Goal: Communication & Community: Answer question/provide support

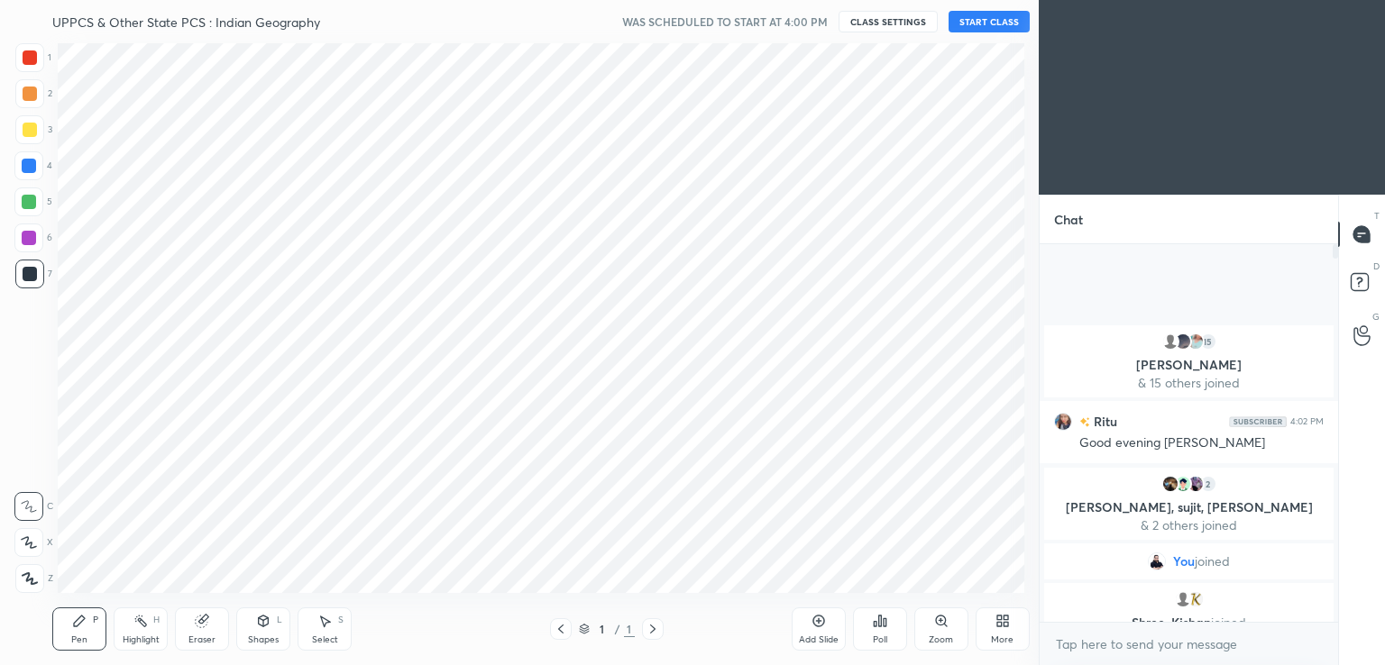
scroll to position [89623, 89207]
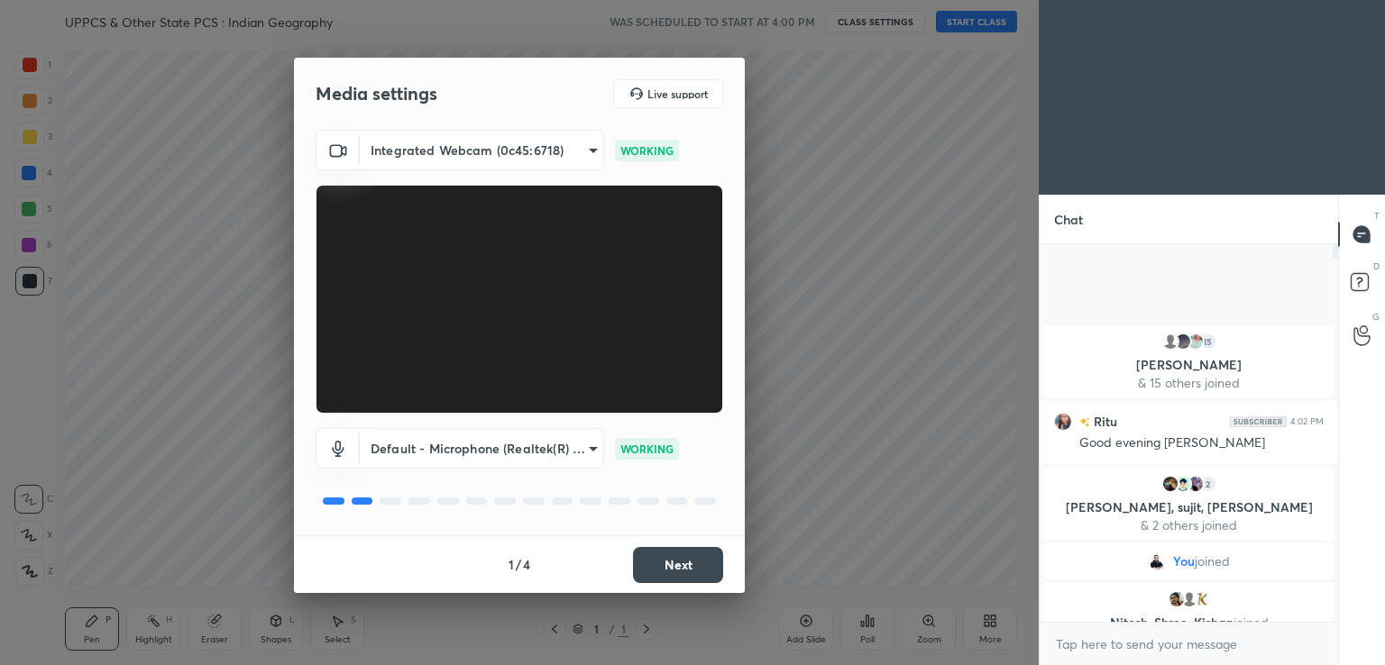
click at [672, 574] on button "Next" at bounding box center [678, 565] width 90 height 36
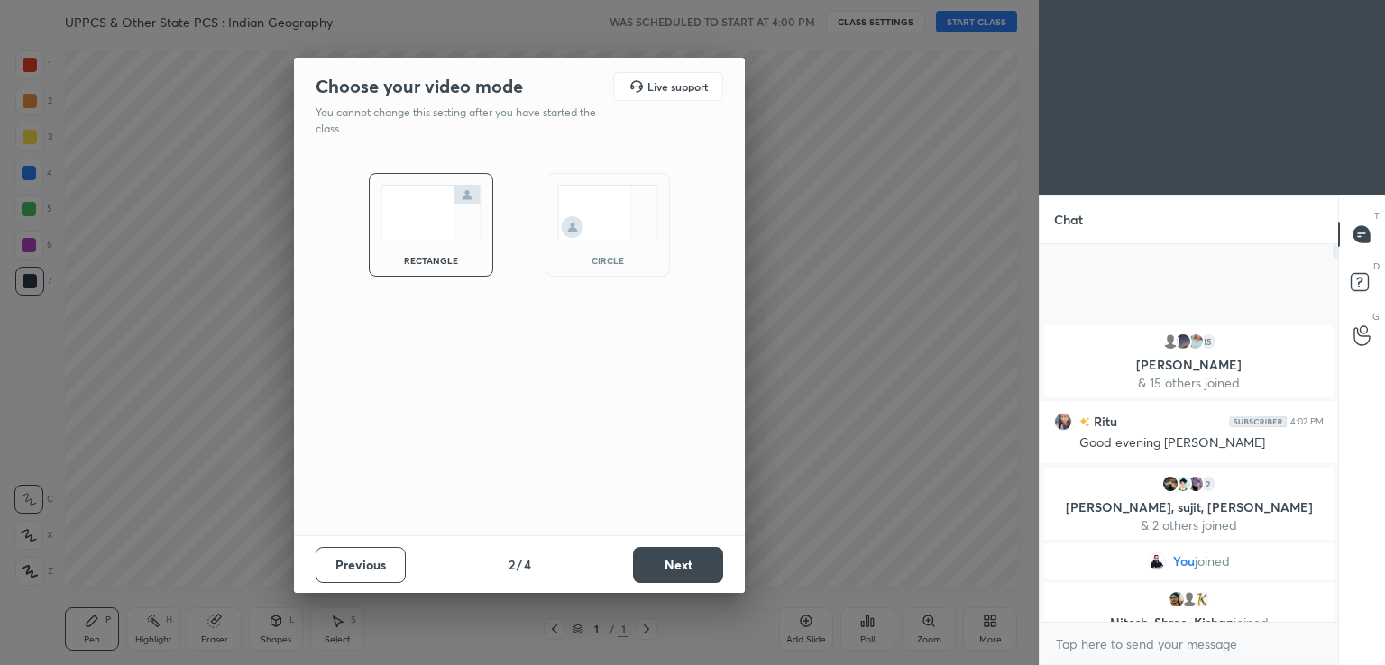
click at [672, 574] on button "Next" at bounding box center [678, 565] width 90 height 36
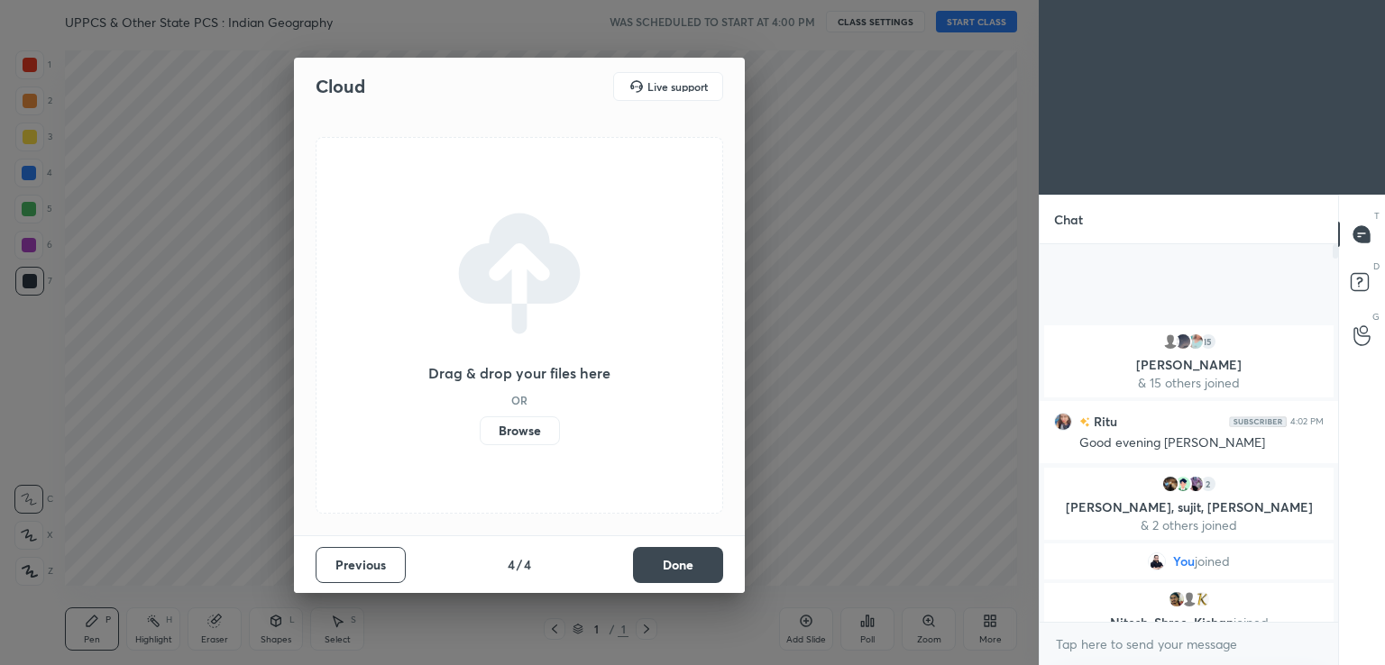
click at [672, 574] on button "Done" at bounding box center [678, 565] width 90 height 36
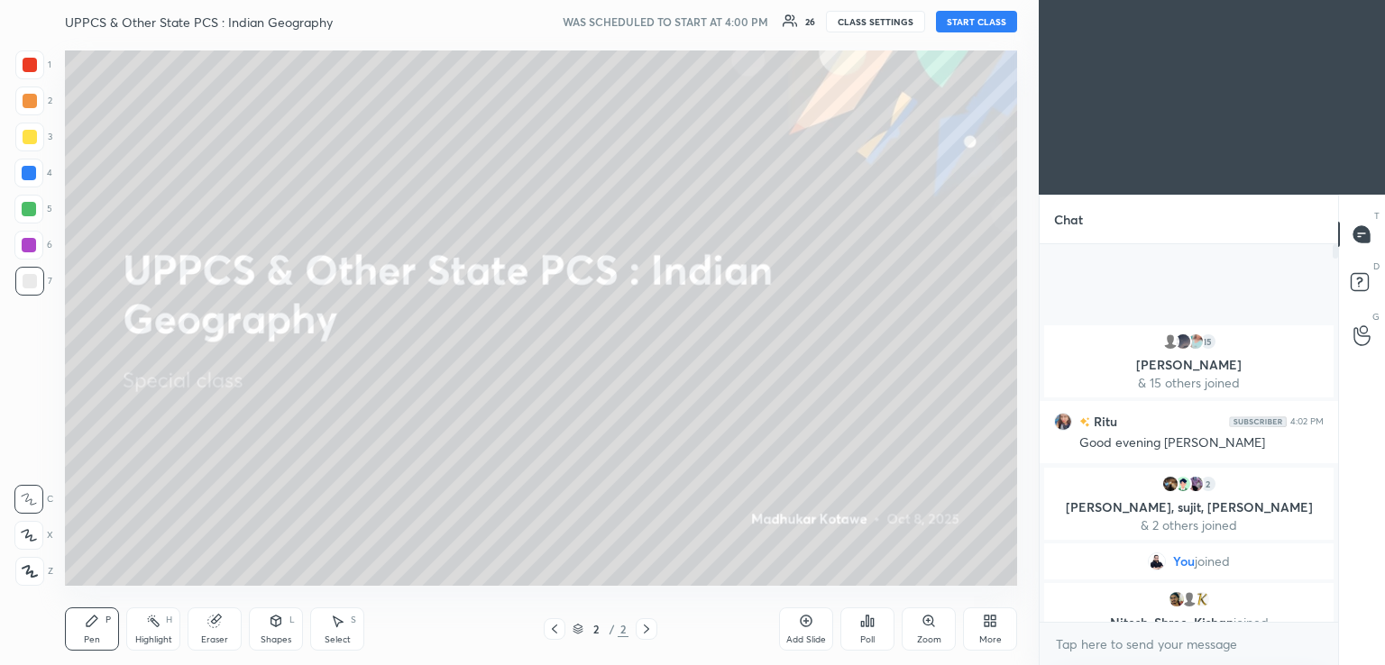
click at [956, 24] on button "START CLASS" at bounding box center [976, 22] width 81 height 22
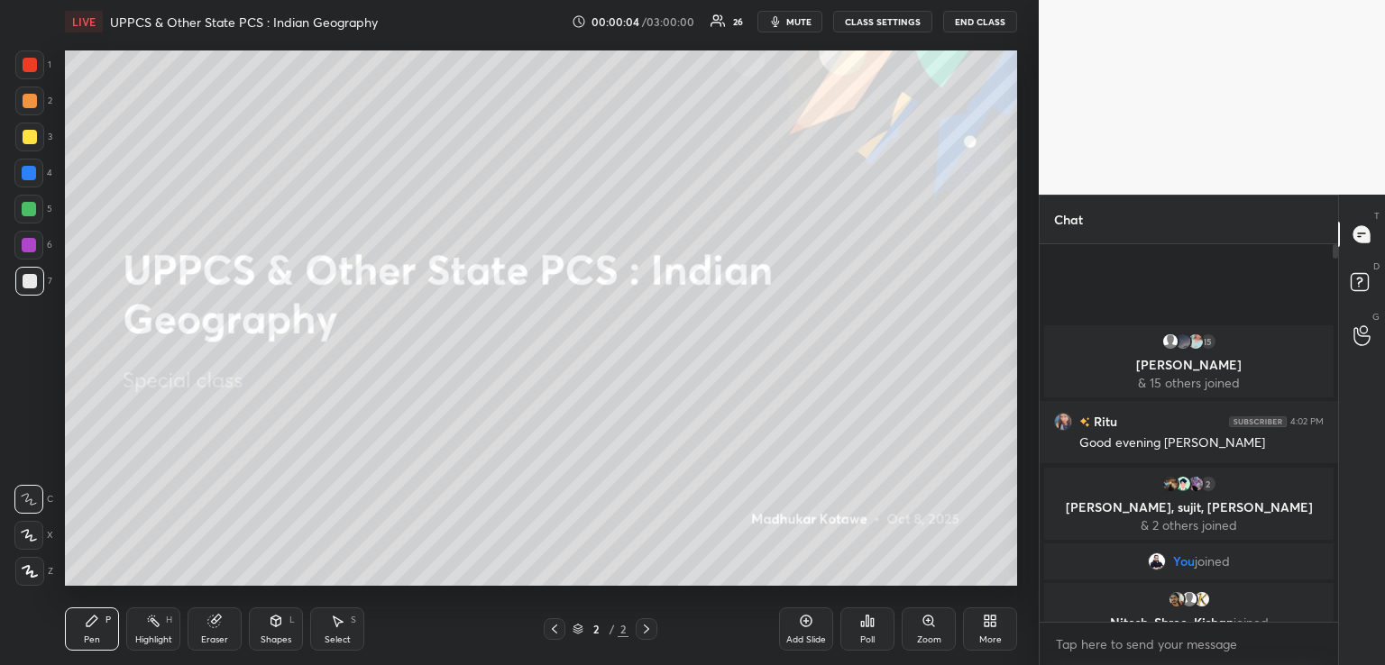
click at [808, 626] on icon at bounding box center [807, 622] width 12 height 12
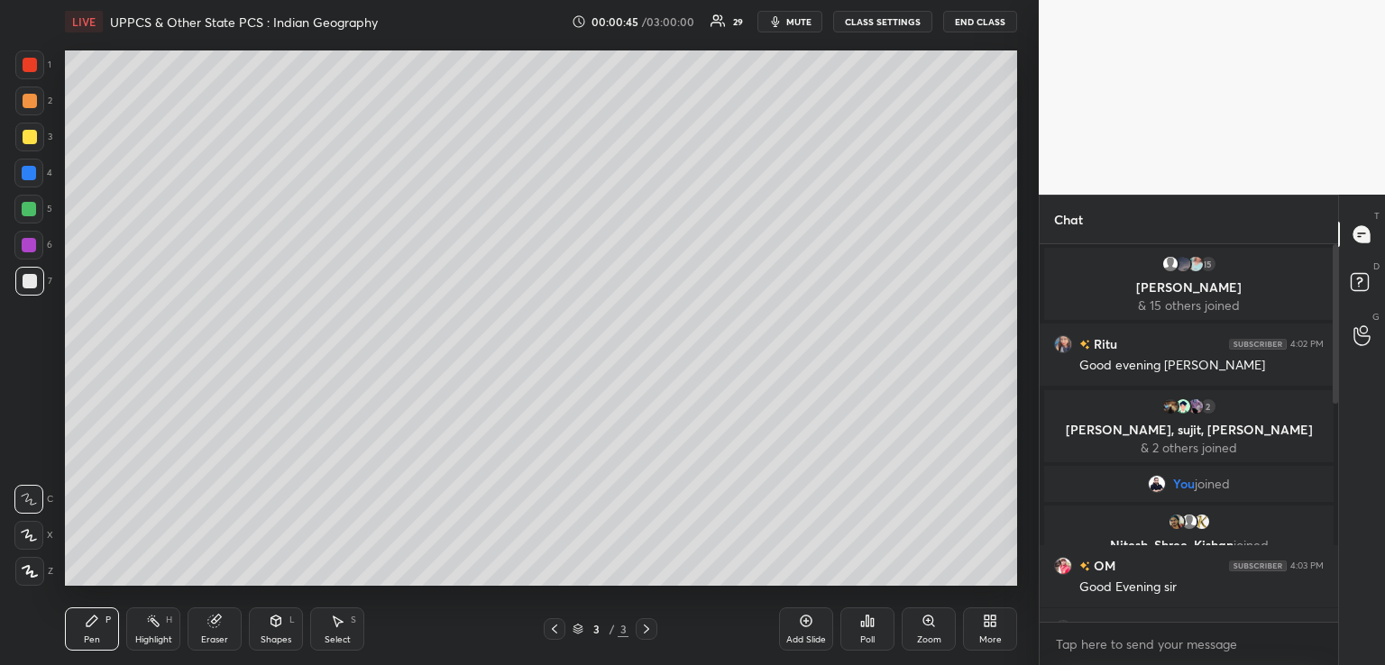
click at [1337, 360] on div "Chat 15 [PERSON_NAME], [PERSON_NAME] & 15 others joined Ritu 4:02 PM Good eveni…" at bounding box center [1212, 430] width 346 height 471
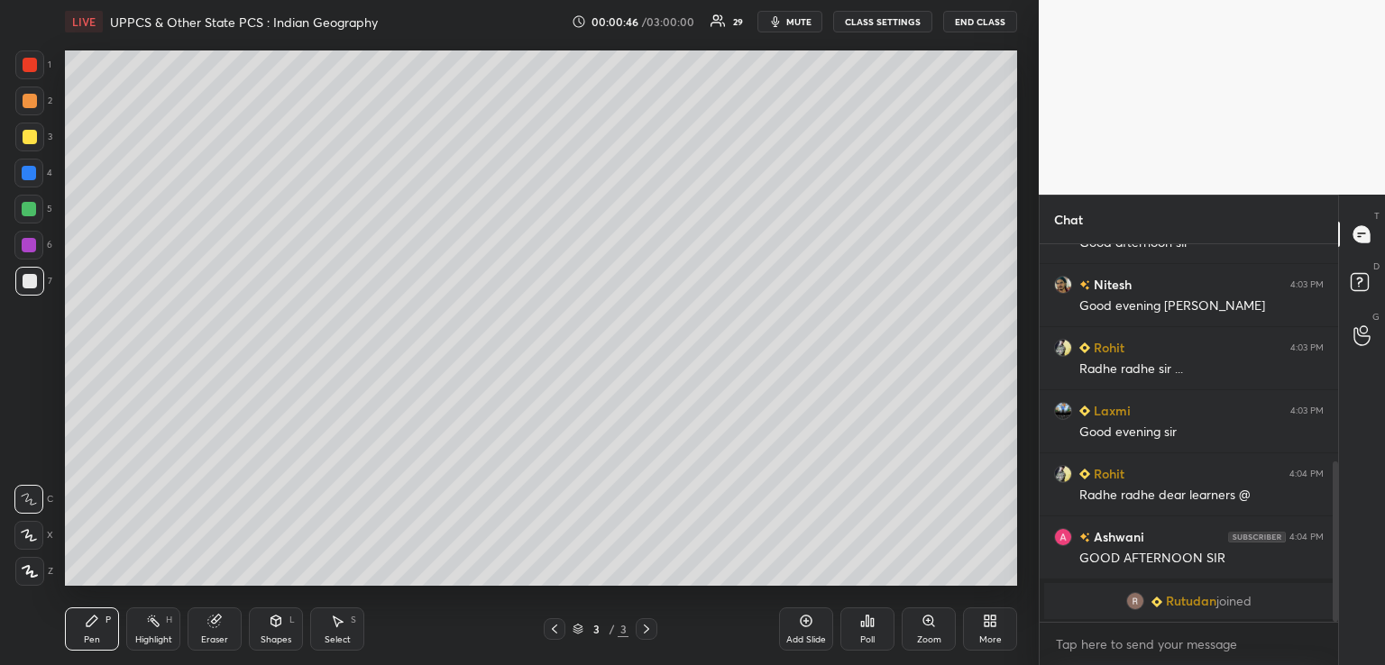
drag, startPoint x: 1337, startPoint y: 360, endPoint x: 1344, endPoint y: 542, distance: 182.3
click at [1344, 542] on div "Chat [PERSON_NAME] joined Kishan 4:03 PM Good afternoon [PERSON_NAME] 4:03 PM G…" at bounding box center [1212, 430] width 346 height 471
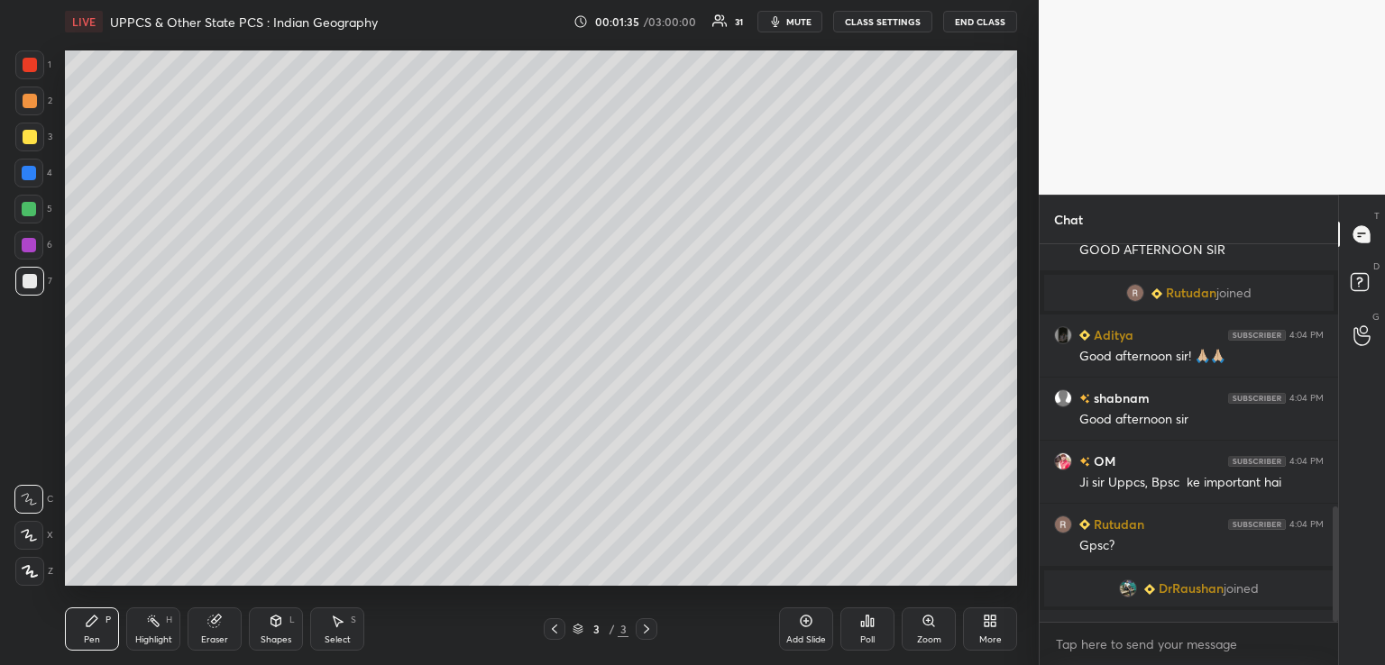
scroll to position [860, 0]
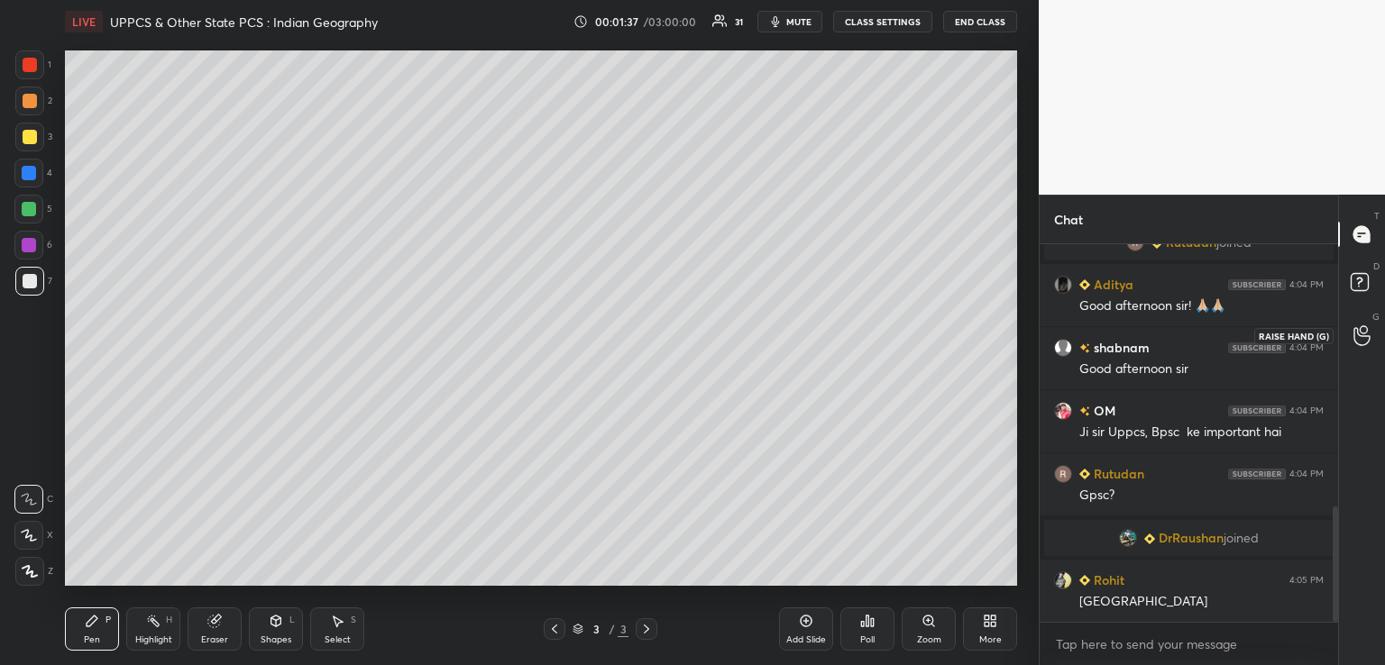
click at [1360, 338] on icon at bounding box center [1362, 336] width 17 height 21
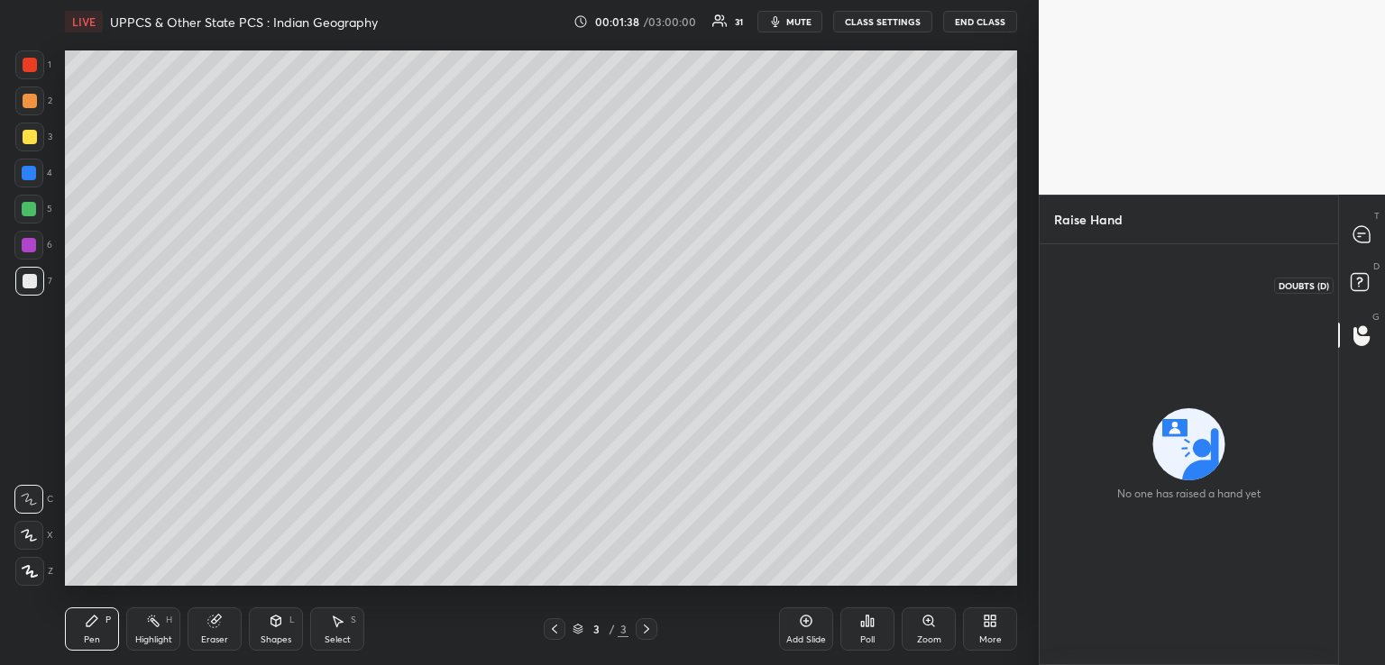
drag, startPoint x: 1356, startPoint y: 289, endPoint x: 1357, endPoint y: 275, distance: 13.6
click at [1356, 286] on rect at bounding box center [1359, 282] width 17 height 17
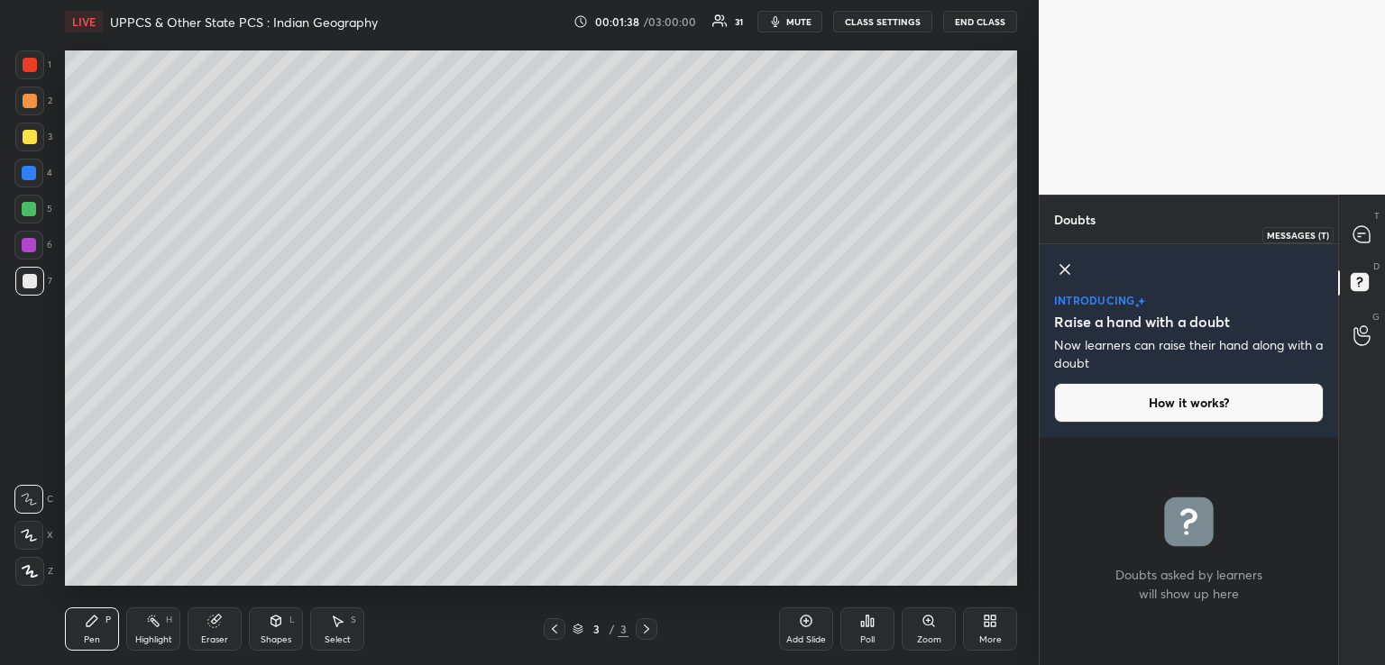
click at [1362, 237] on icon at bounding box center [1362, 234] width 16 height 16
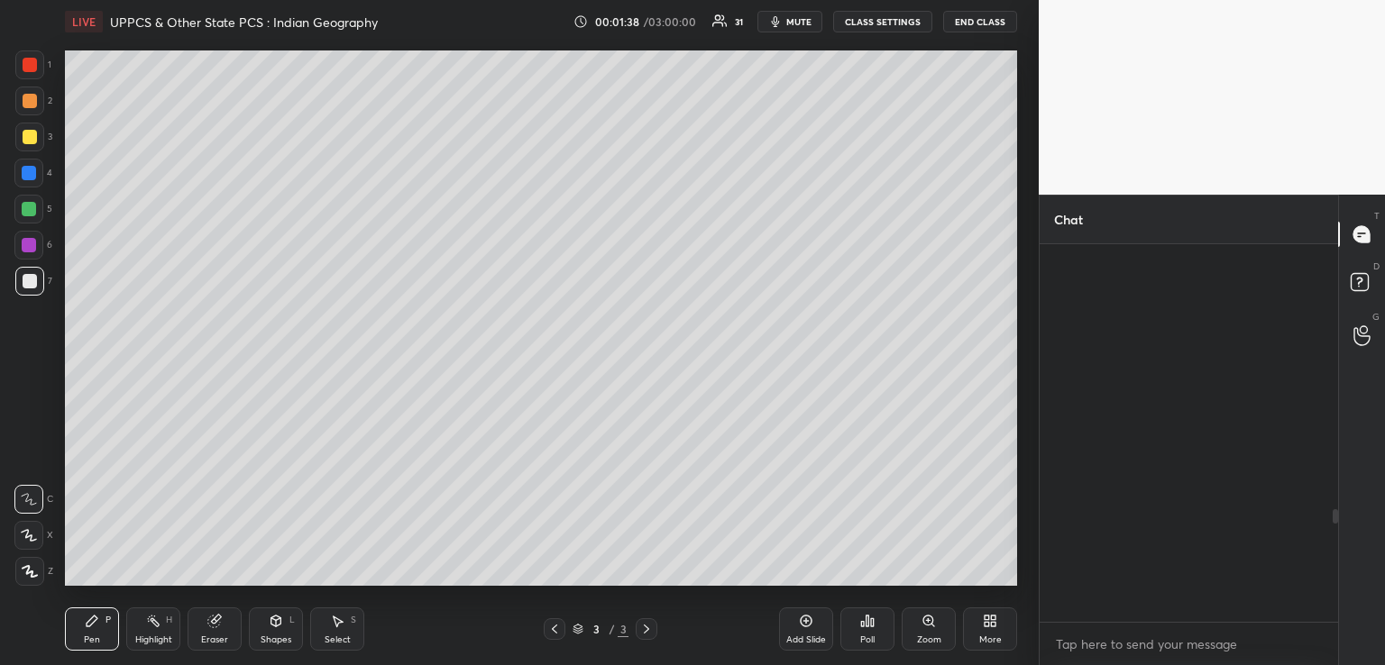
scroll to position [372, 293]
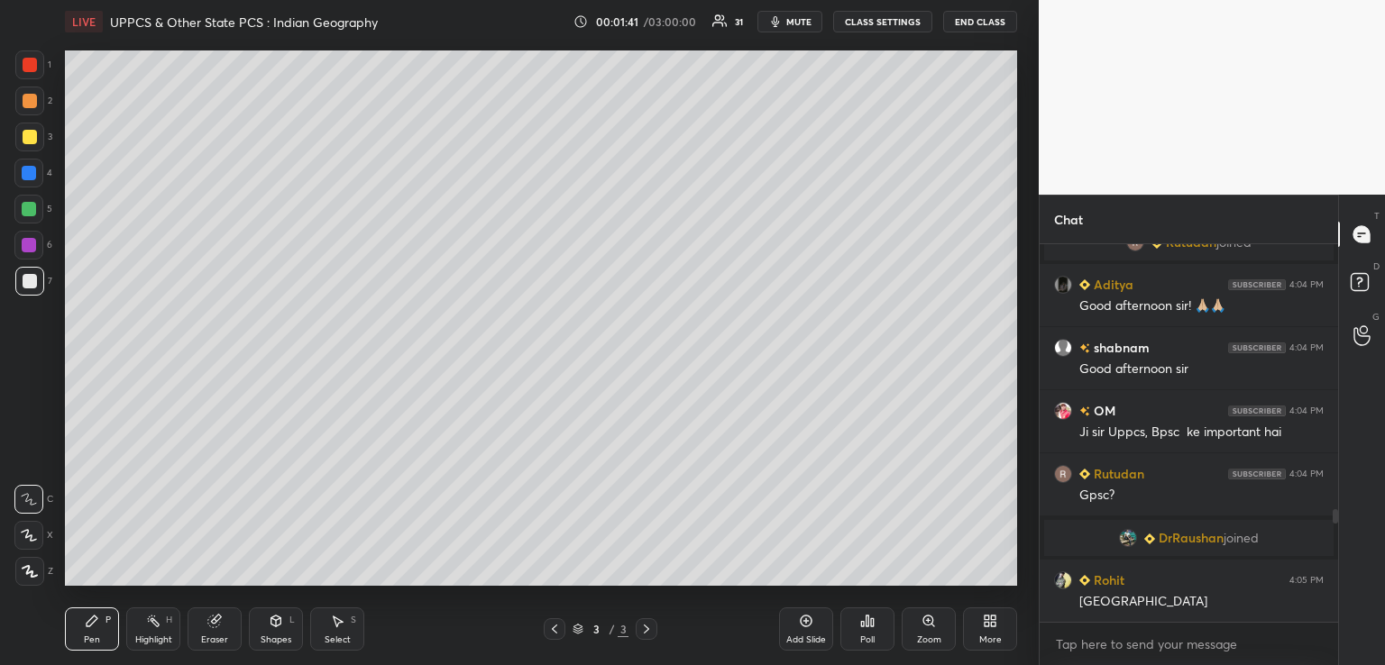
click at [993, 632] on div "More" at bounding box center [990, 629] width 54 height 43
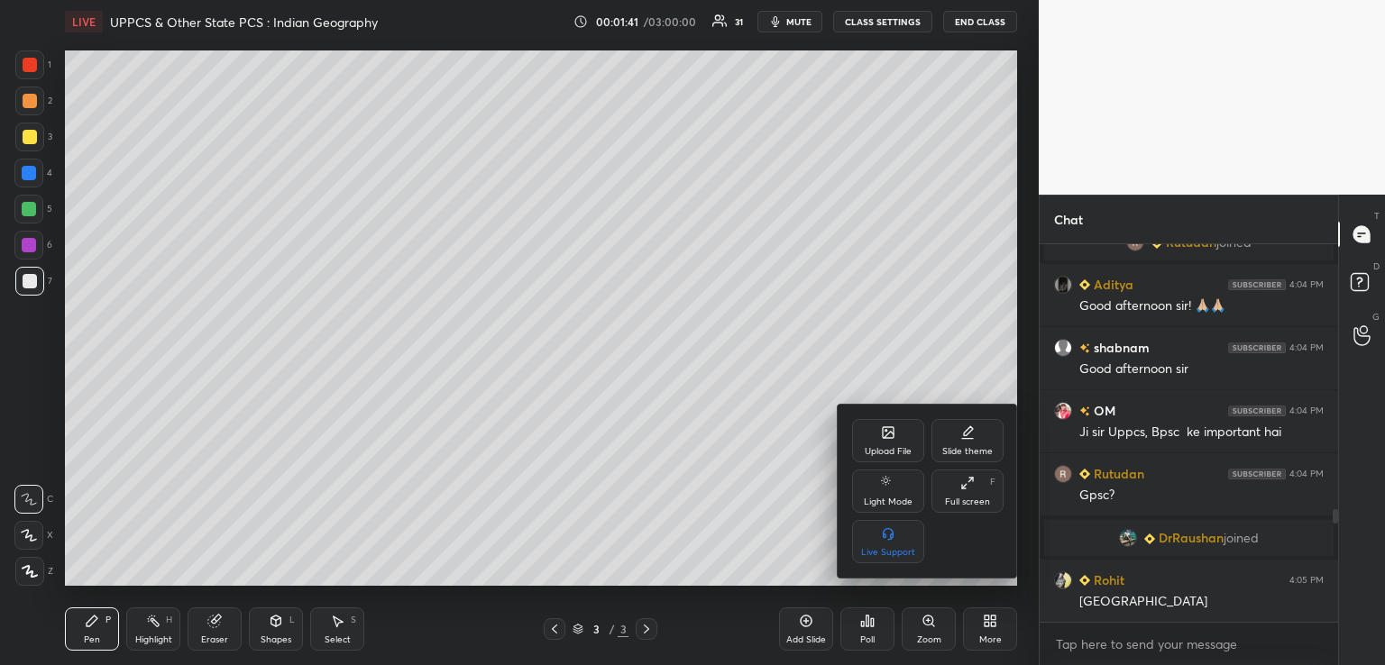
click at [899, 445] on div "Upload File" at bounding box center [888, 440] width 72 height 43
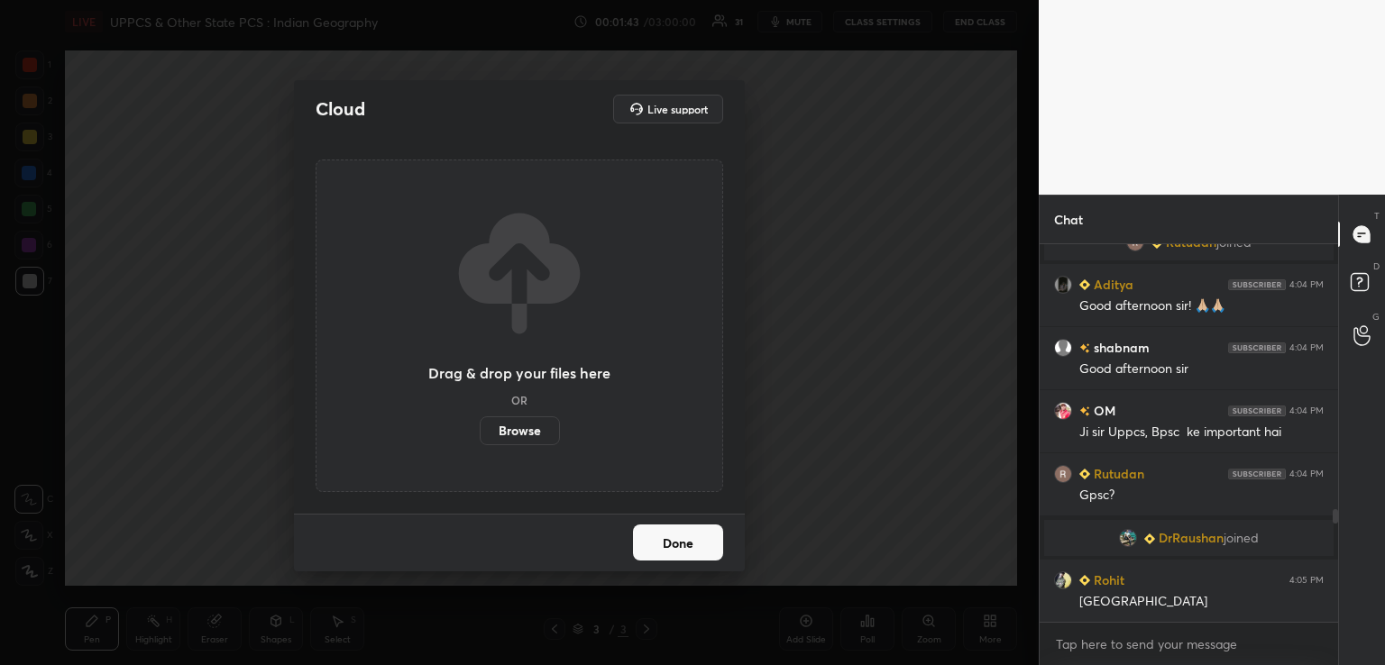
click at [528, 437] on label "Browse" at bounding box center [520, 431] width 80 height 29
click at [480, 437] on input "Browse" at bounding box center [480, 431] width 0 height 29
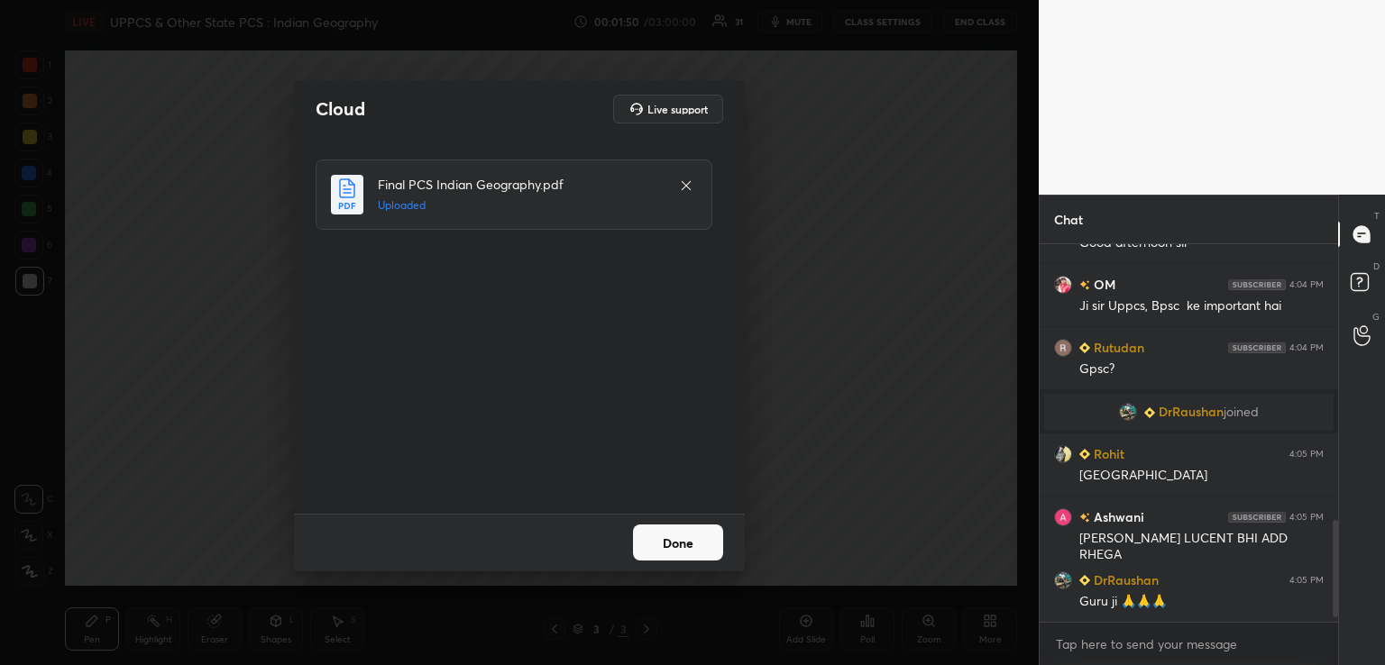
scroll to position [1084, 0]
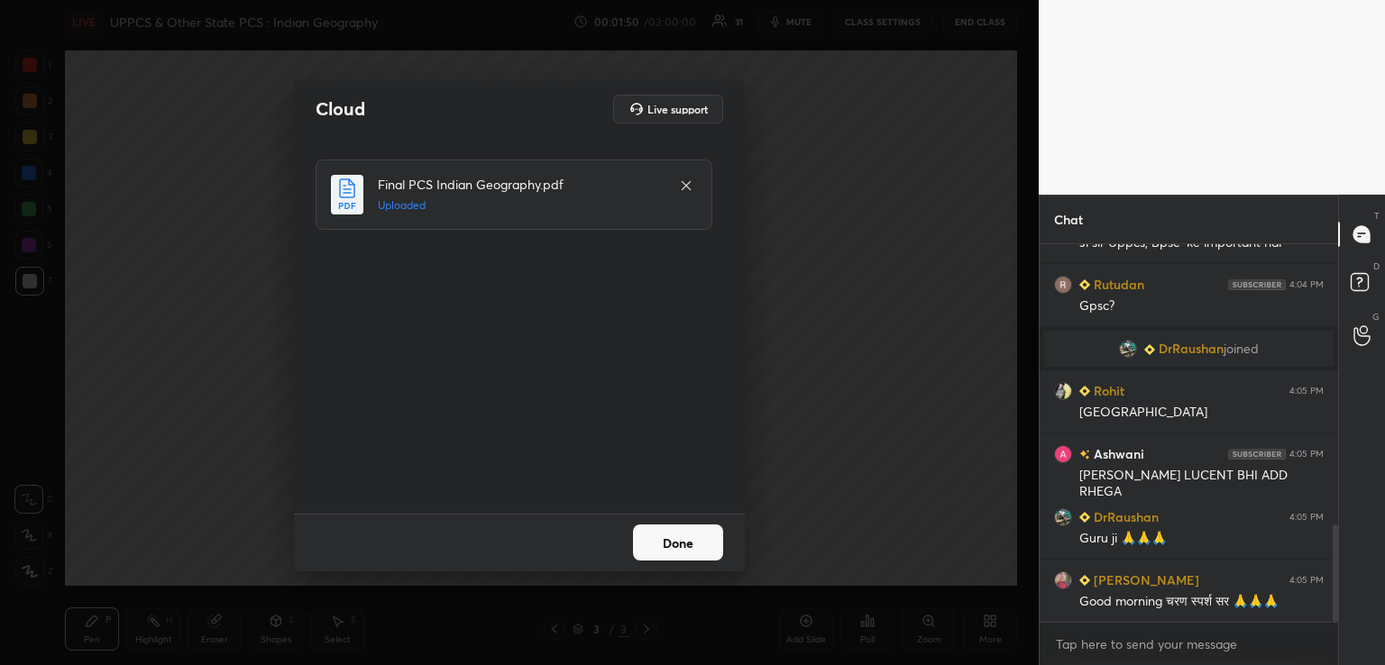
click at [681, 549] on button "Done" at bounding box center [678, 543] width 90 height 36
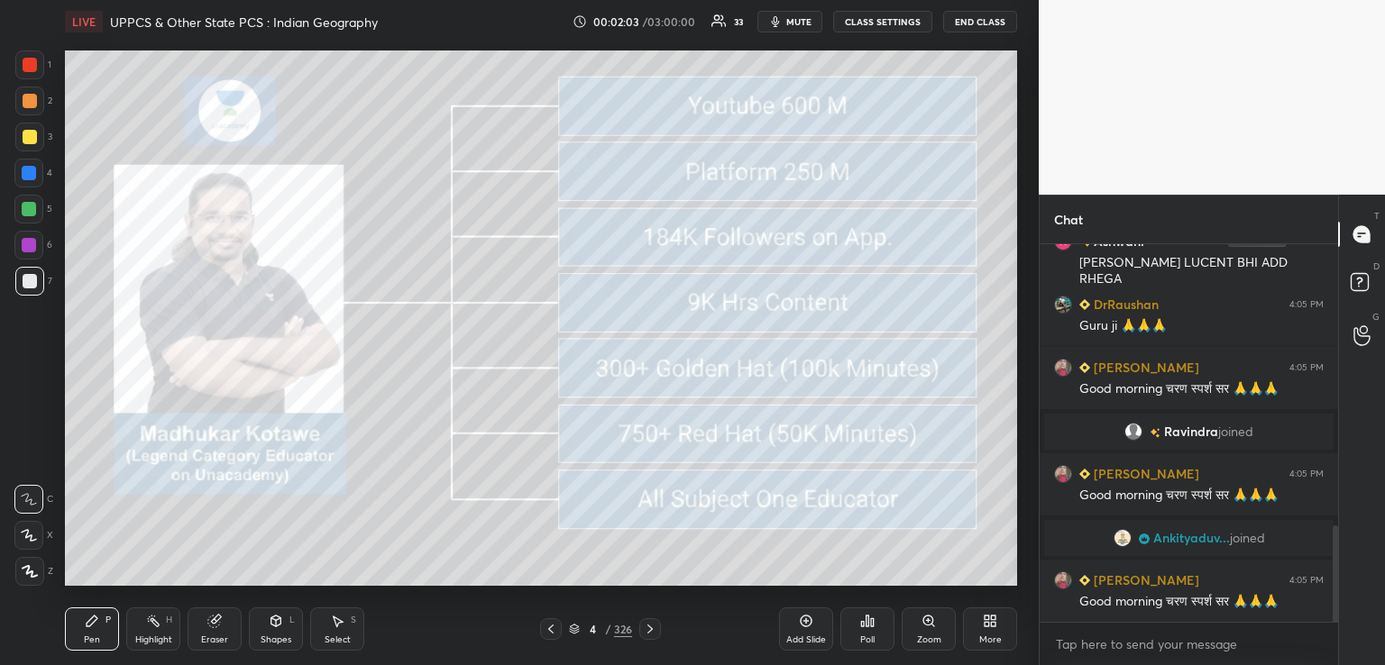
scroll to position [1165, 0]
click at [879, 26] on button "CLASS SETTINGS" at bounding box center [882, 22] width 99 height 22
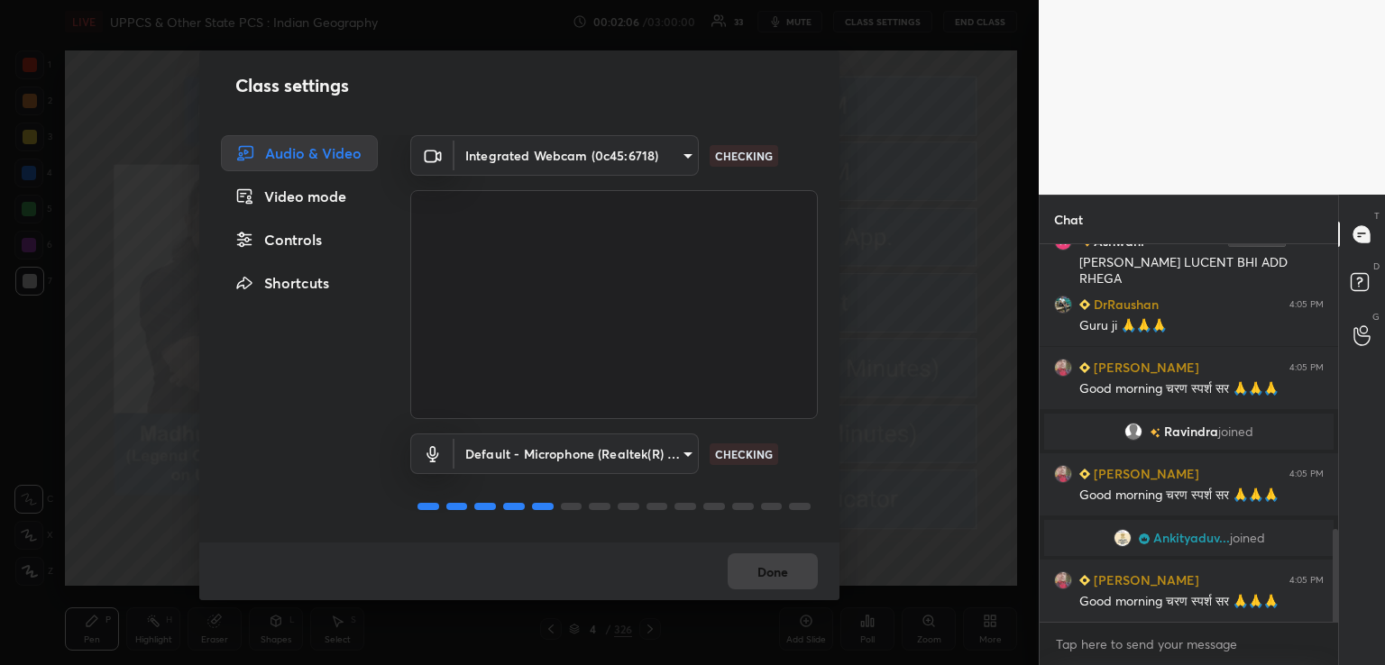
click at [304, 250] on div "Controls" at bounding box center [299, 240] width 157 height 36
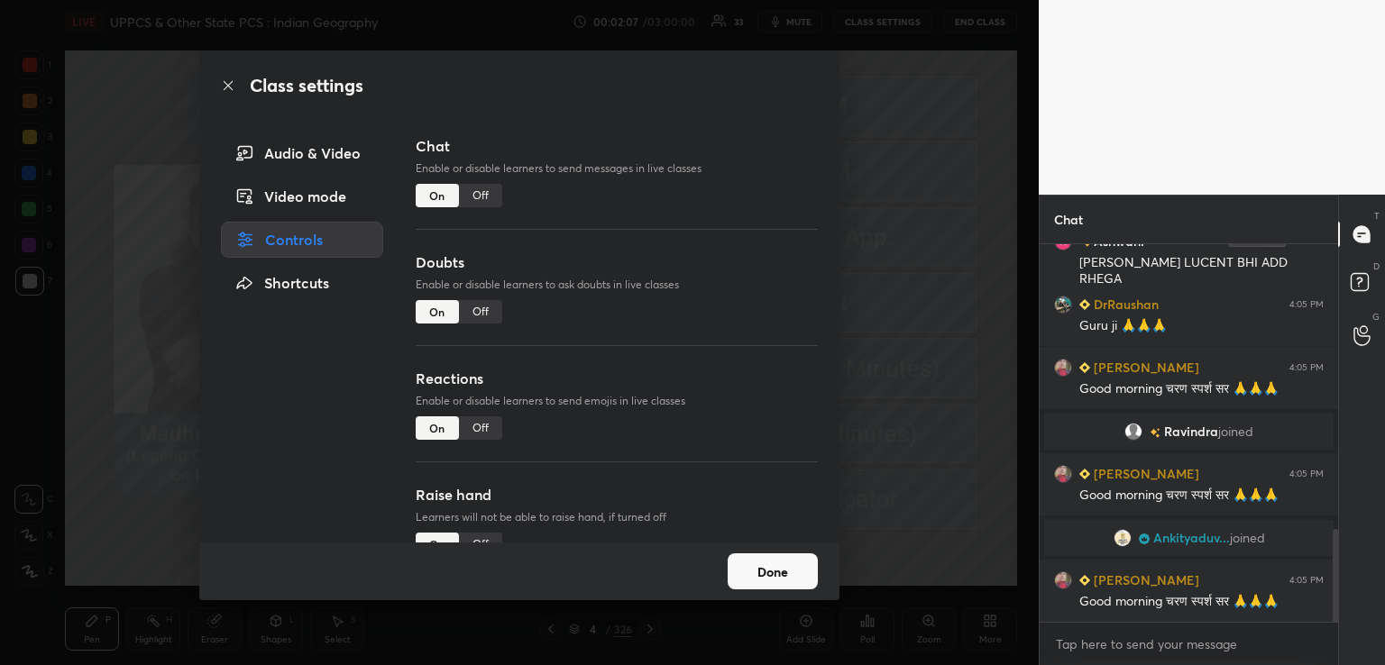
click at [477, 198] on div "Off" at bounding box center [480, 195] width 43 height 23
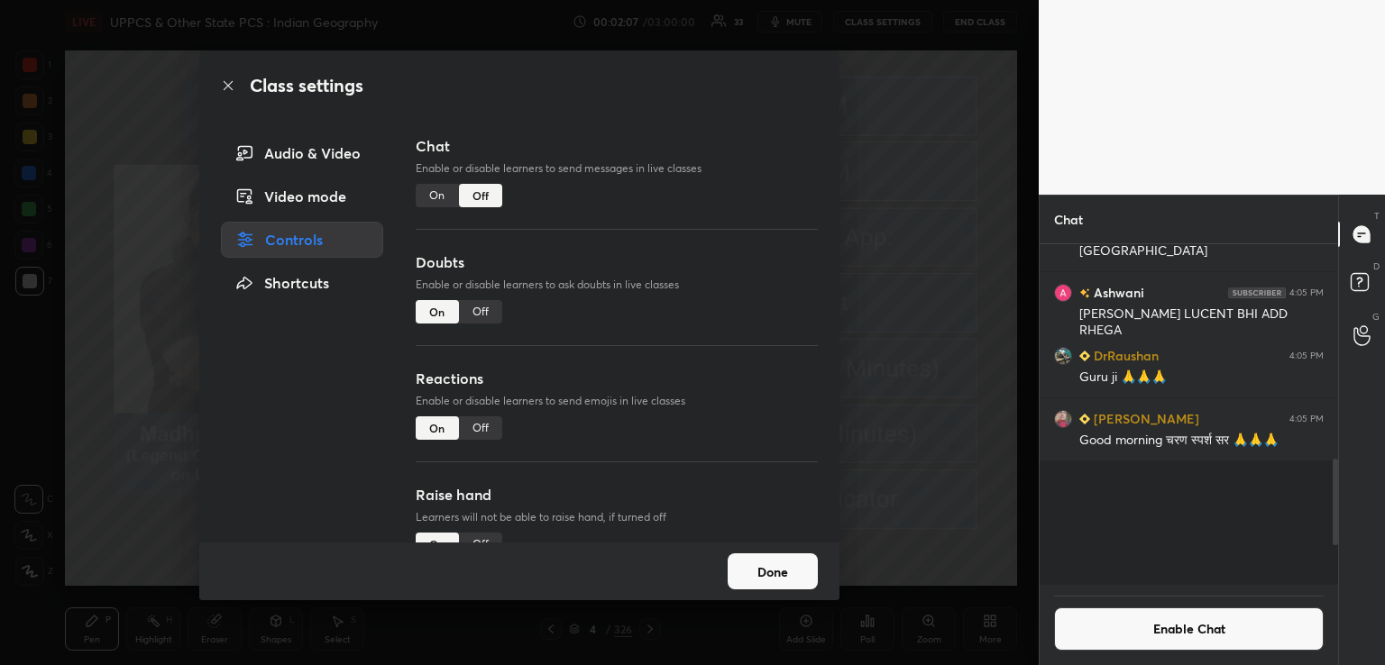
scroll to position [6, 5]
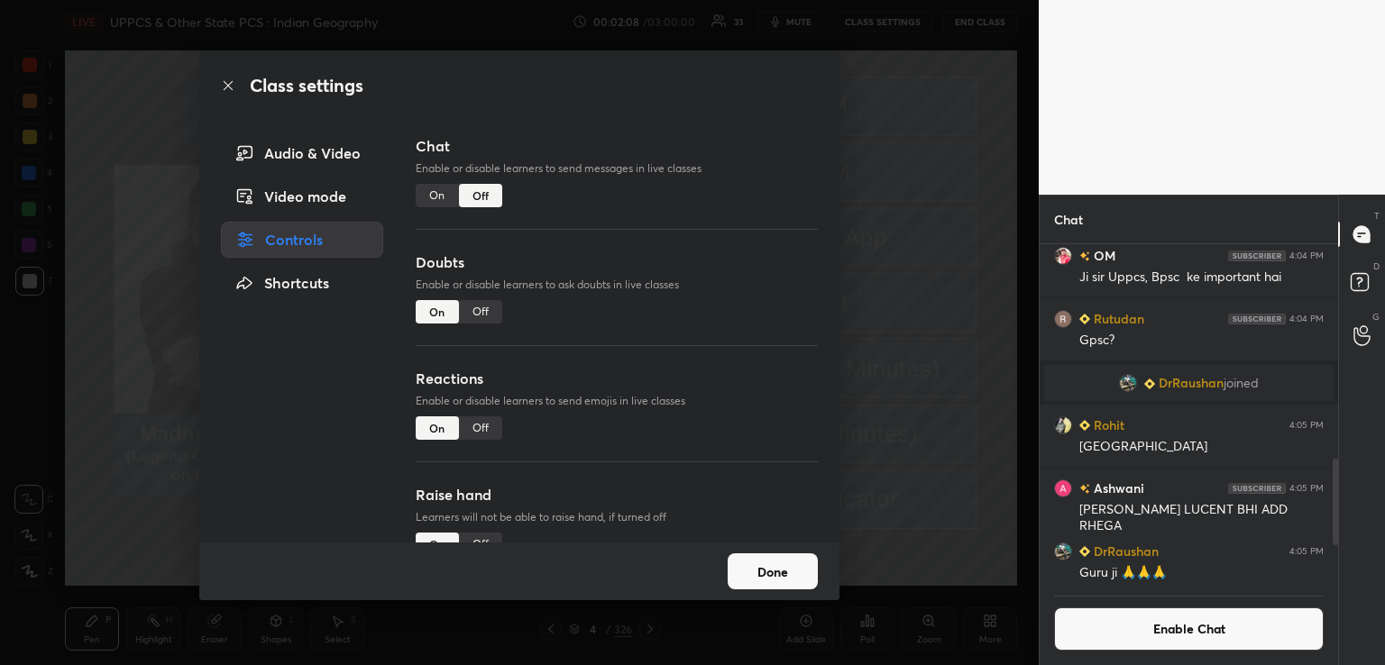
click at [477, 428] on div "Off" at bounding box center [480, 428] width 43 height 23
click at [481, 307] on div "Off" at bounding box center [480, 311] width 43 height 23
click at [933, 251] on div "Class settings Audio & Video Video mode Controls Shortcuts Chat Enable or disab…" at bounding box center [519, 332] width 1039 height 665
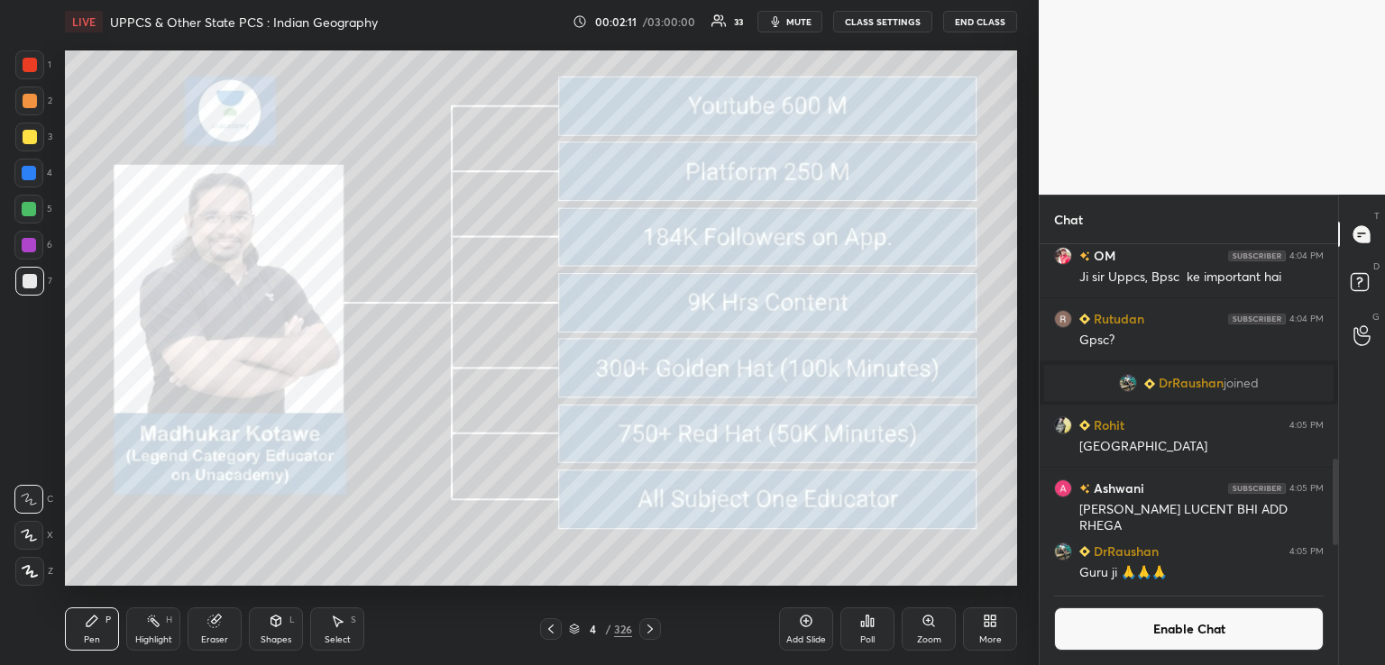
click at [905, 29] on button "CLASS SETTINGS" at bounding box center [882, 22] width 99 height 22
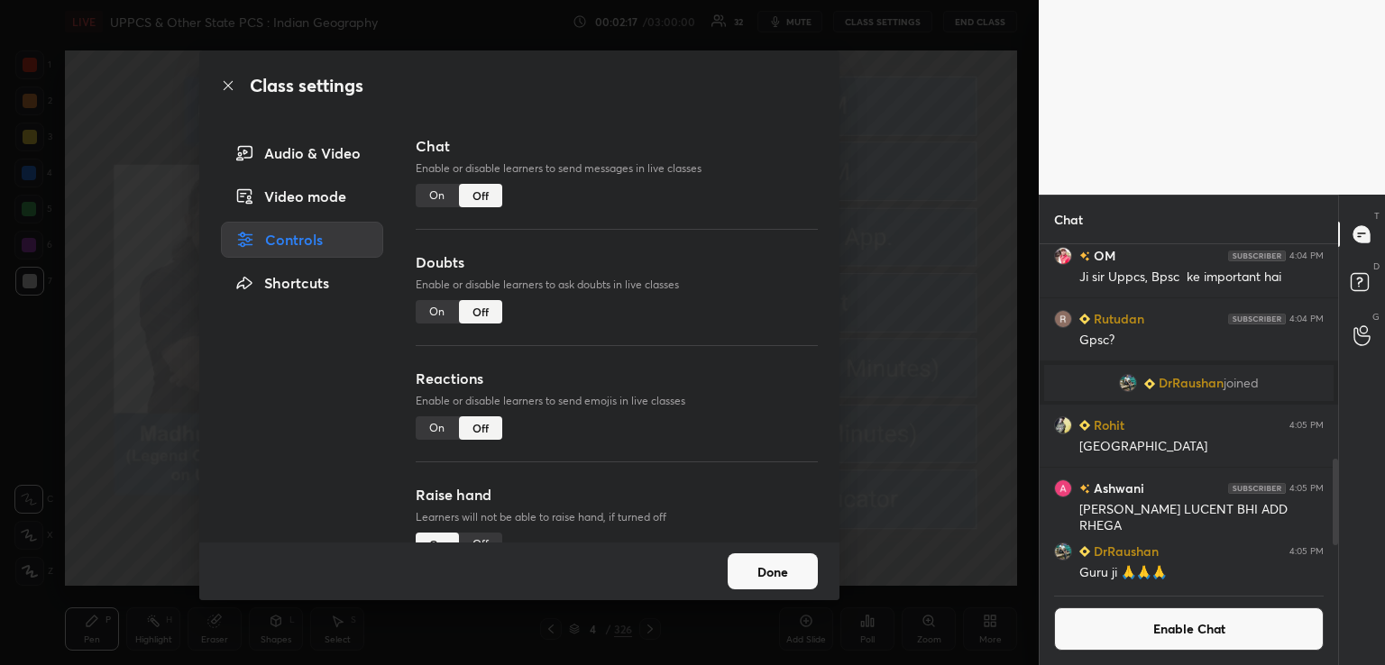
click at [920, 448] on div "Class settings Audio & Video Video mode Controls Shortcuts Chat Enable or disab…" at bounding box center [519, 332] width 1039 height 665
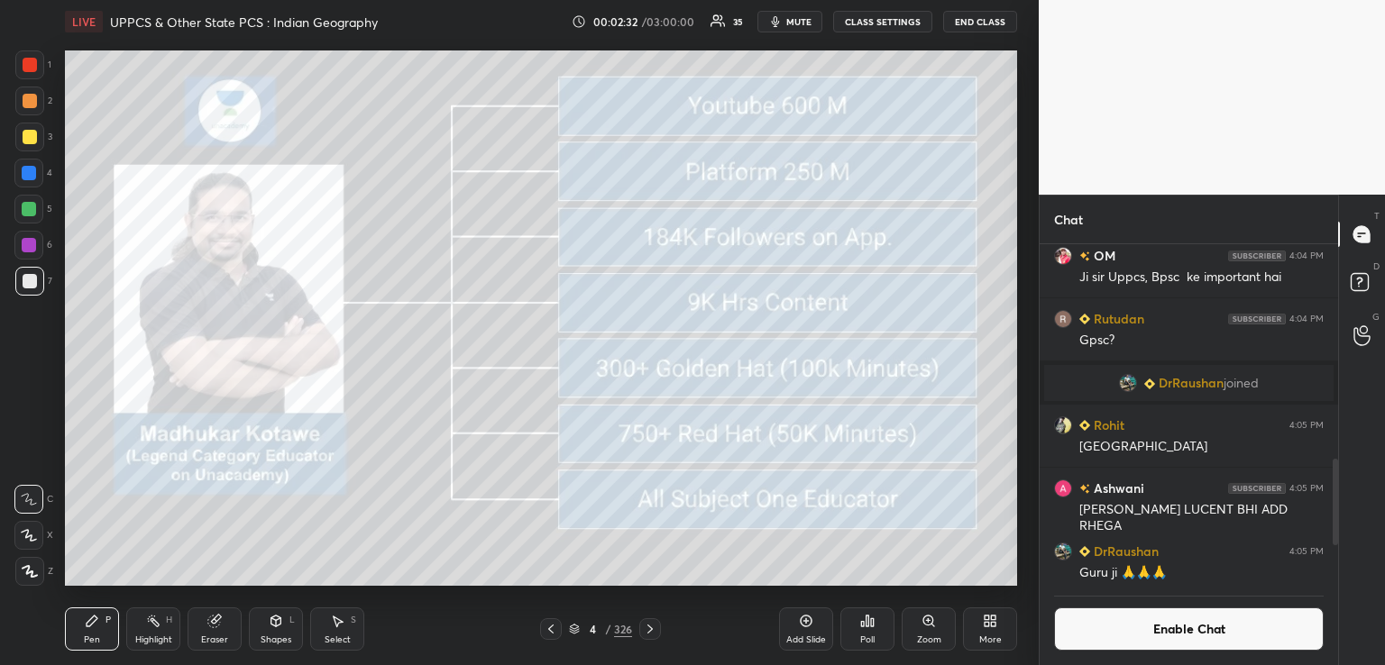
click at [652, 630] on icon at bounding box center [650, 629] width 14 height 14
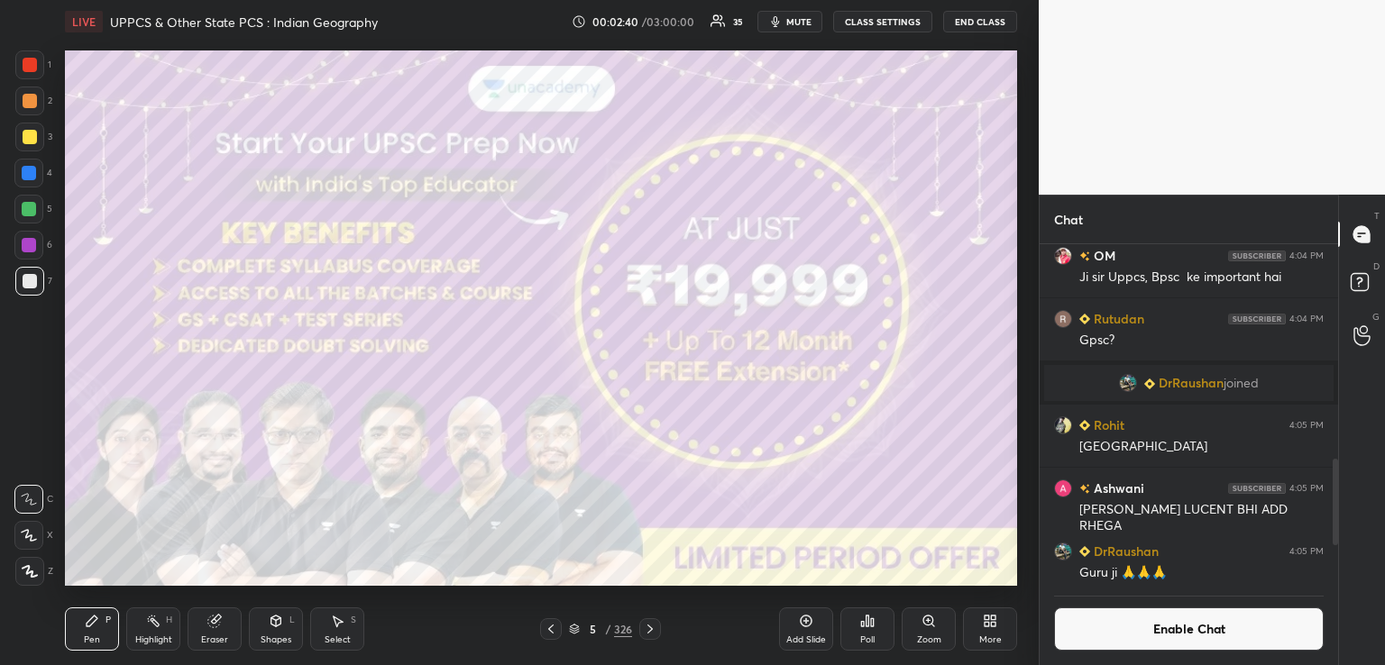
click at [647, 629] on icon at bounding box center [650, 629] width 14 height 14
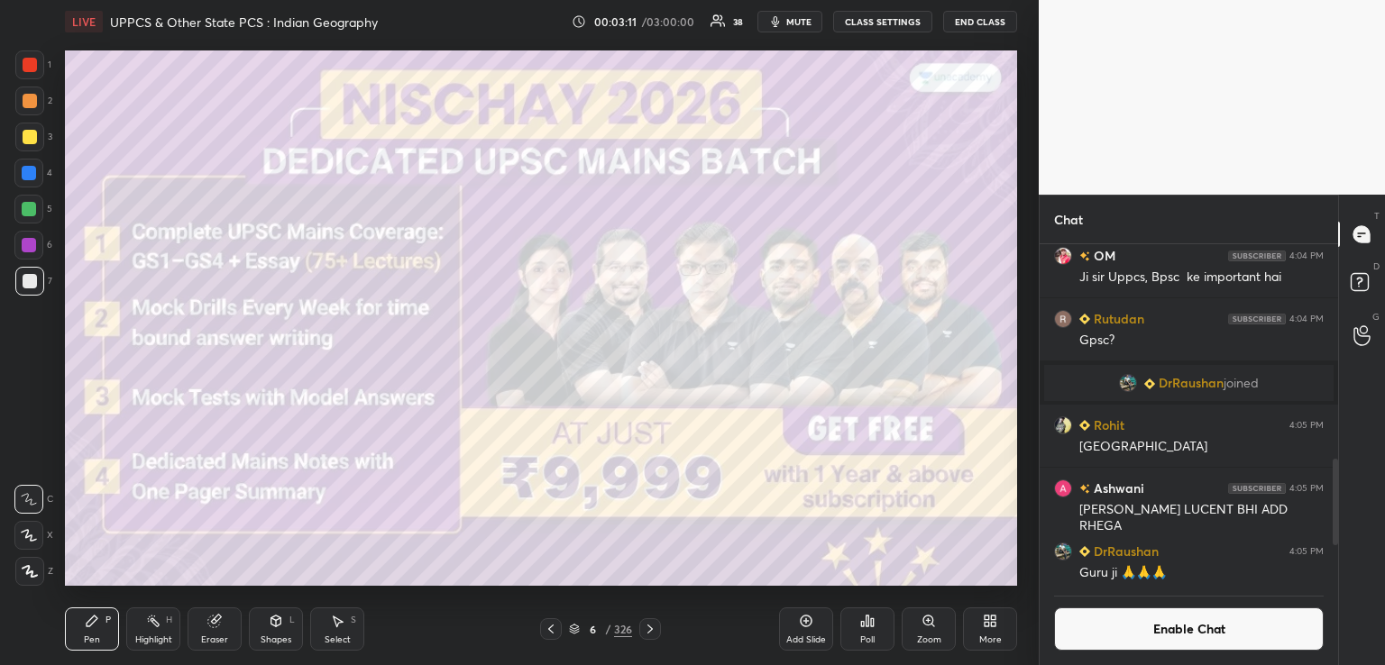
click at [552, 627] on icon at bounding box center [551, 629] width 14 height 14
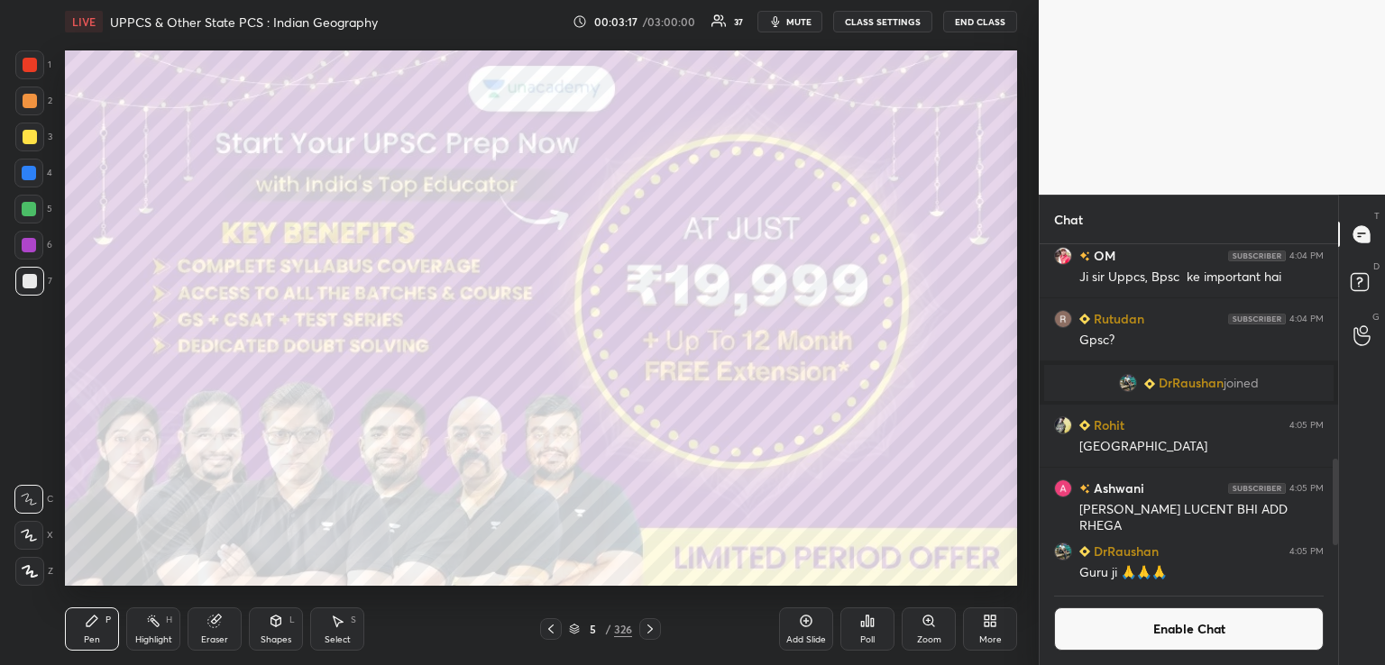
click at [648, 629] on icon at bounding box center [650, 629] width 14 height 14
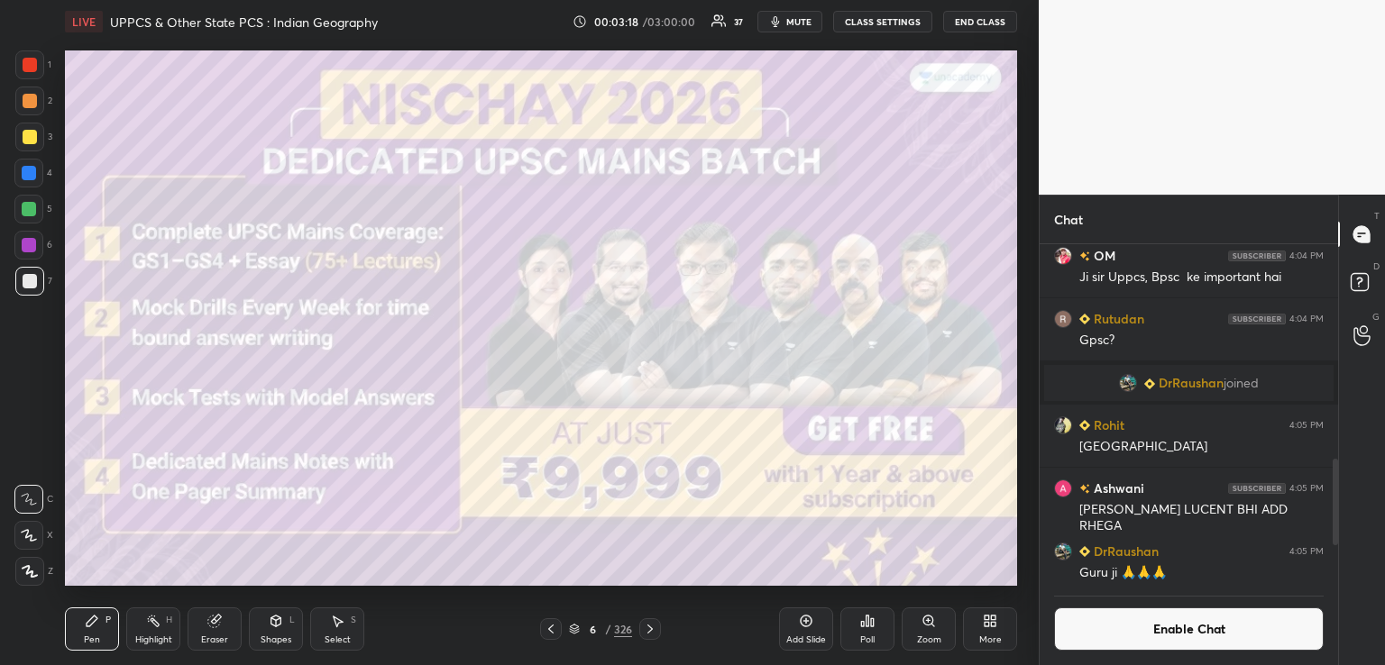
click at [645, 625] on icon at bounding box center [650, 629] width 14 height 14
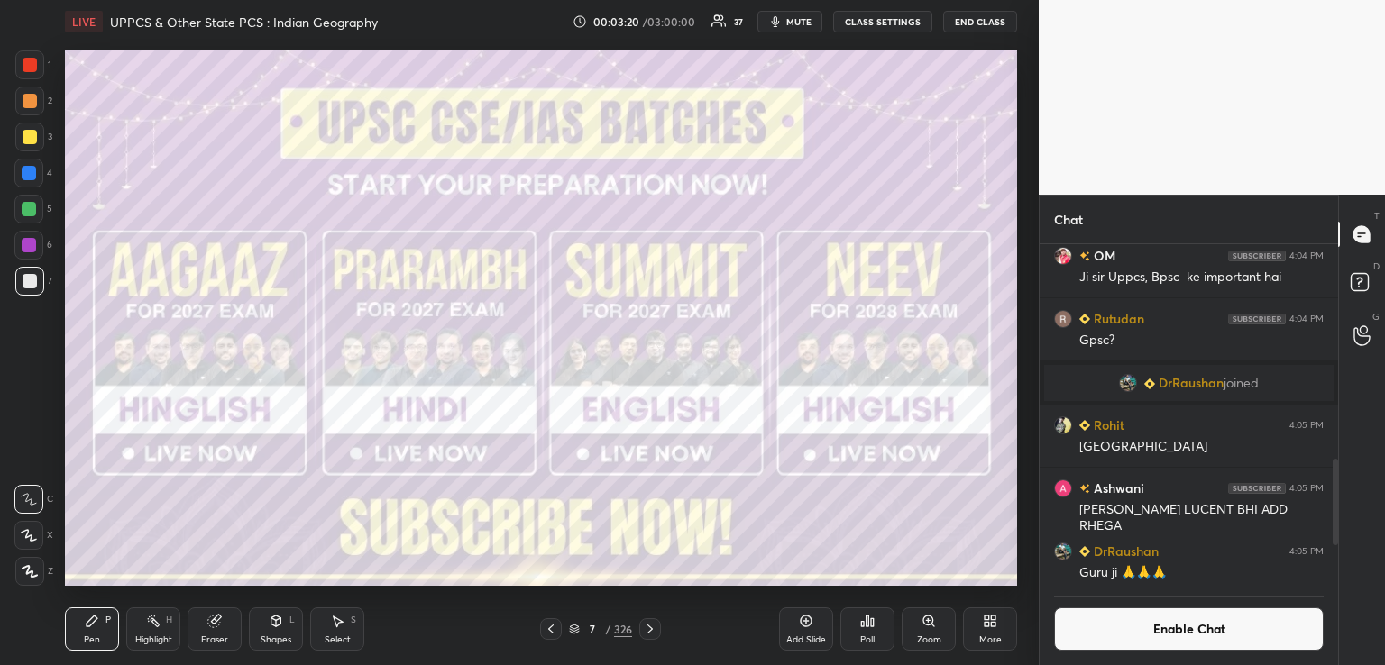
click at [651, 627] on icon at bounding box center [650, 629] width 14 height 14
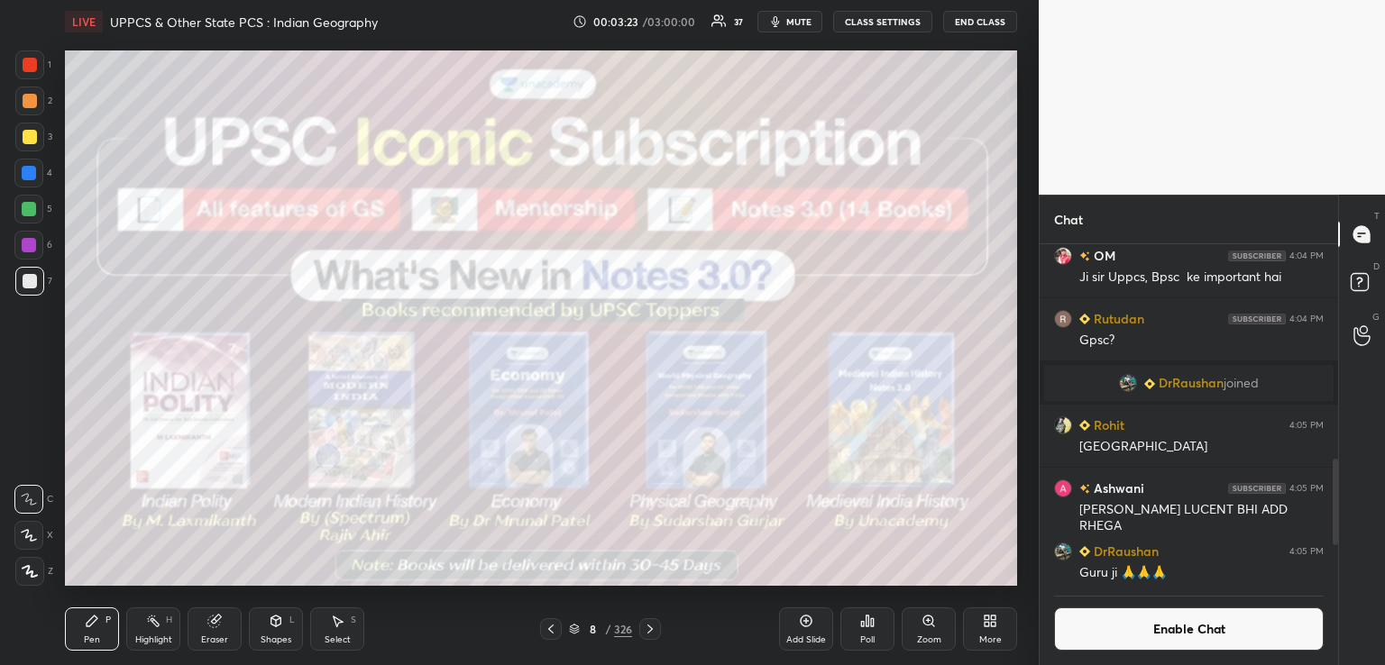
click at [652, 629] on icon at bounding box center [649, 629] width 5 height 9
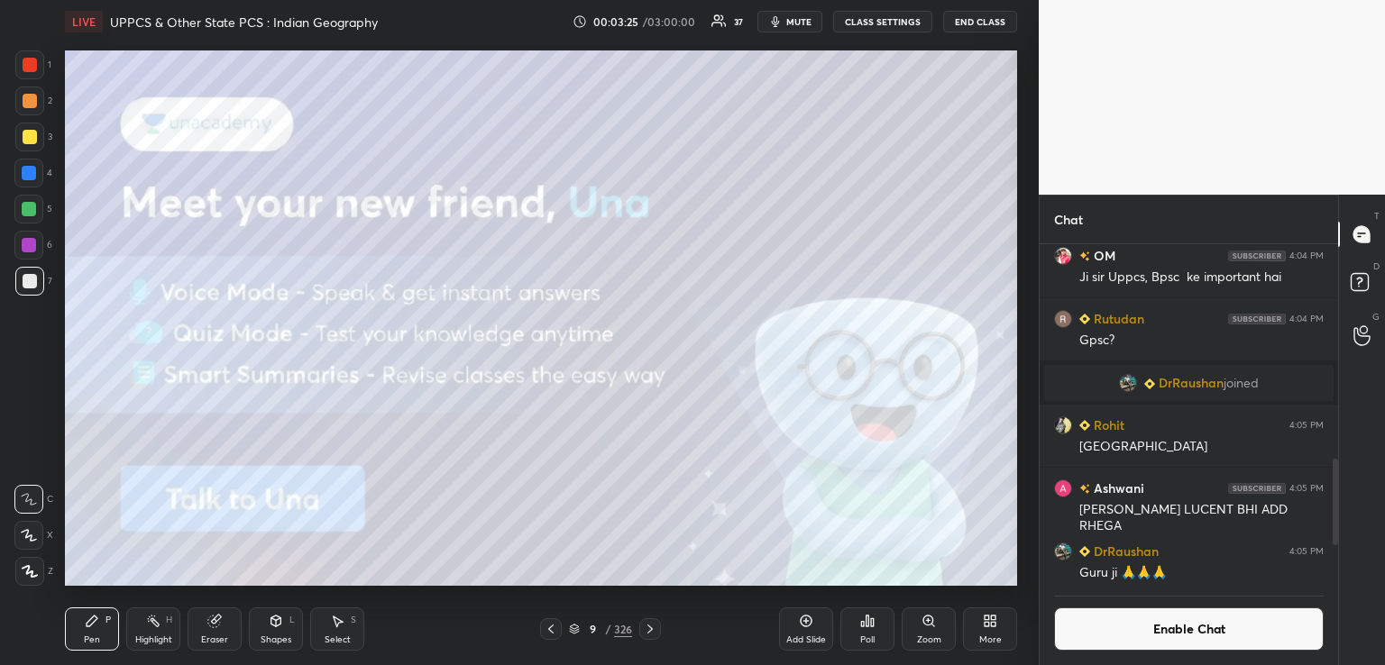
click at [650, 626] on icon at bounding box center [650, 629] width 14 height 14
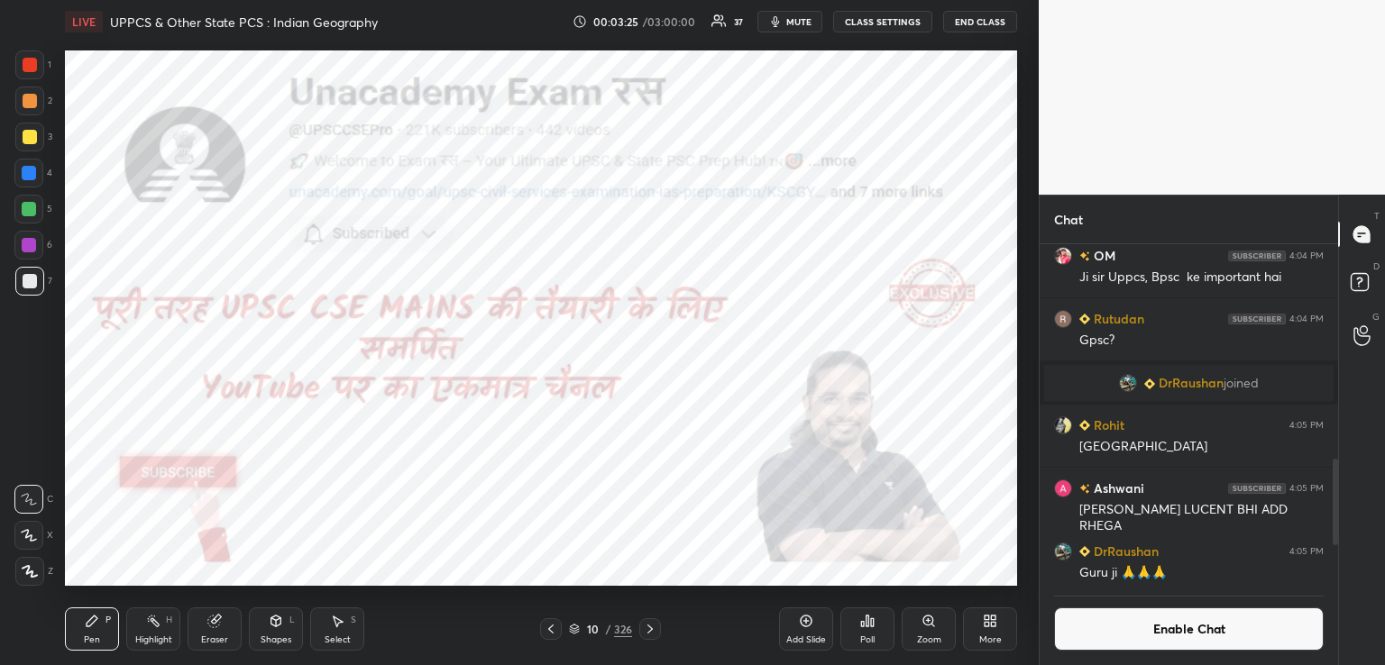
click at [651, 626] on icon at bounding box center [650, 629] width 14 height 14
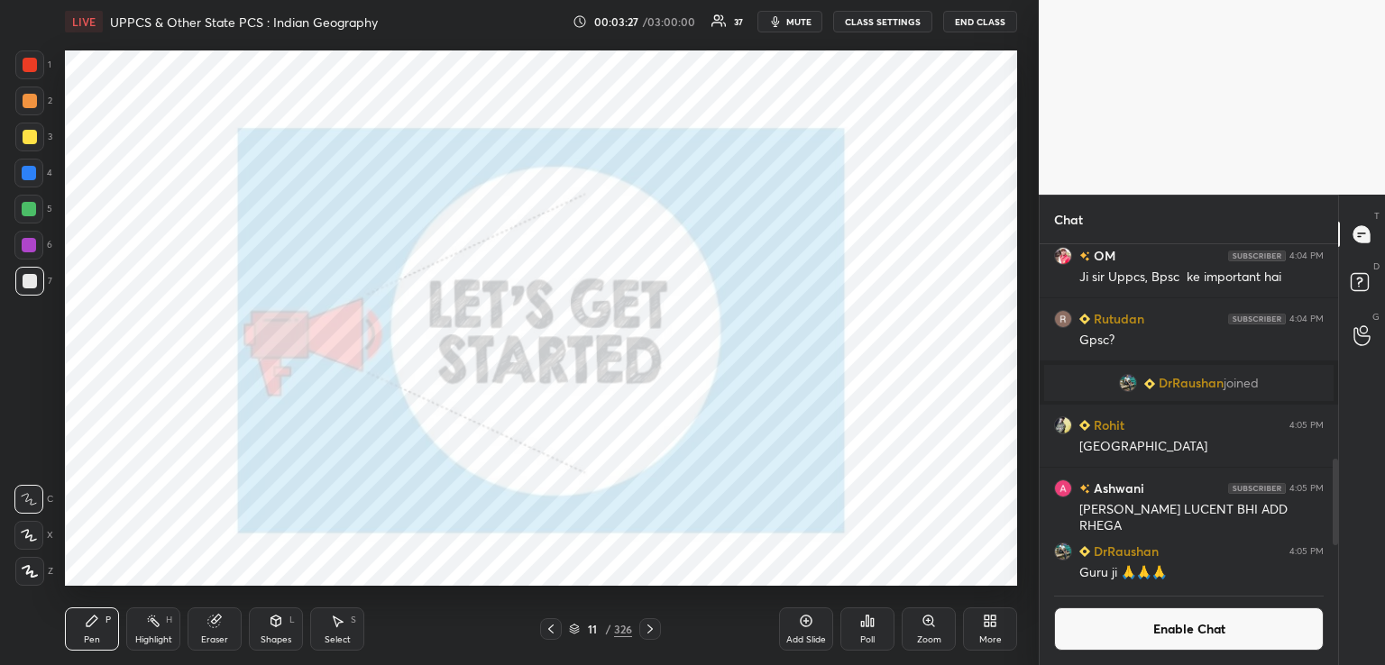
click at [649, 629] on icon at bounding box center [650, 629] width 14 height 14
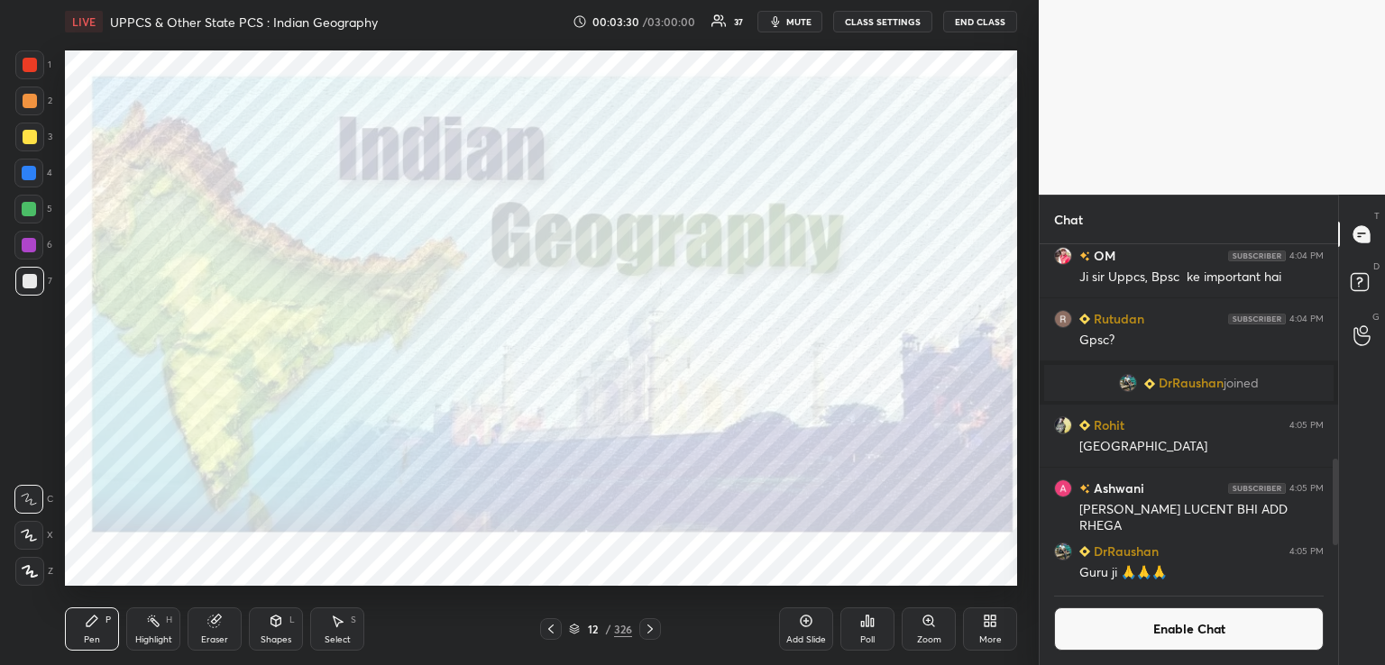
click at [650, 629] on icon at bounding box center [649, 629] width 5 height 9
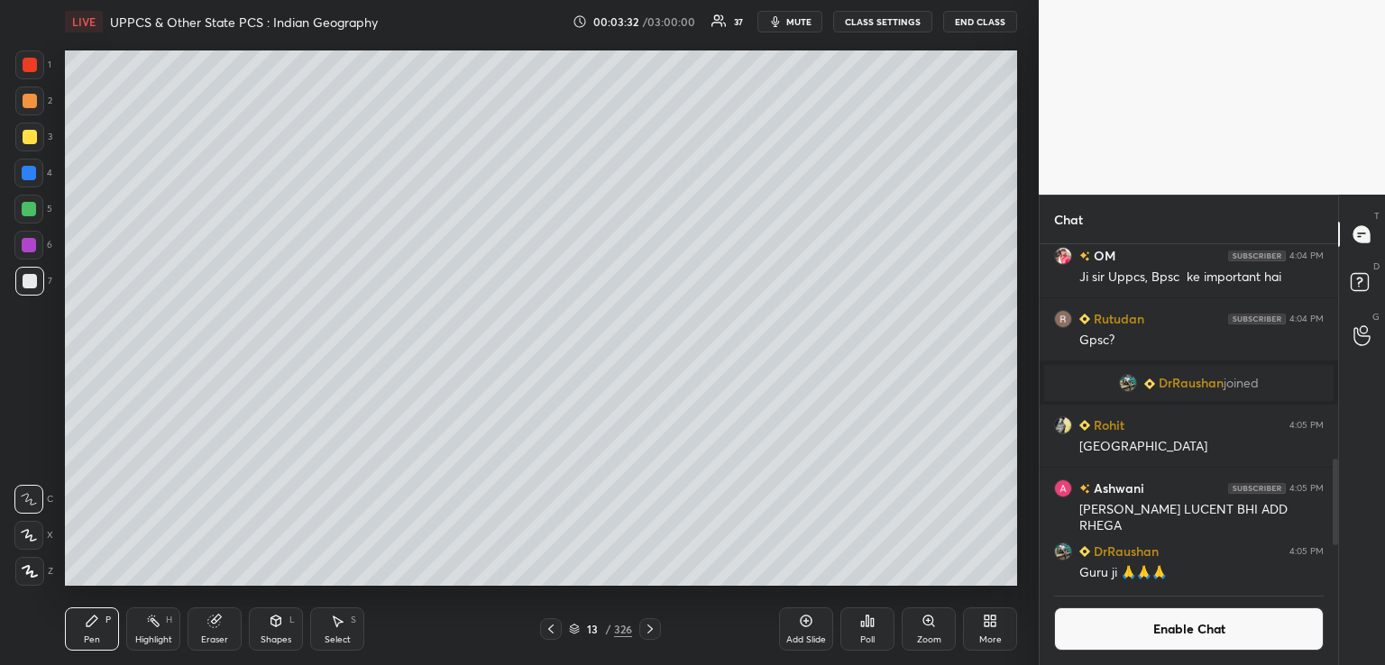
click at [648, 629] on icon at bounding box center [650, 629] width 14 height 14
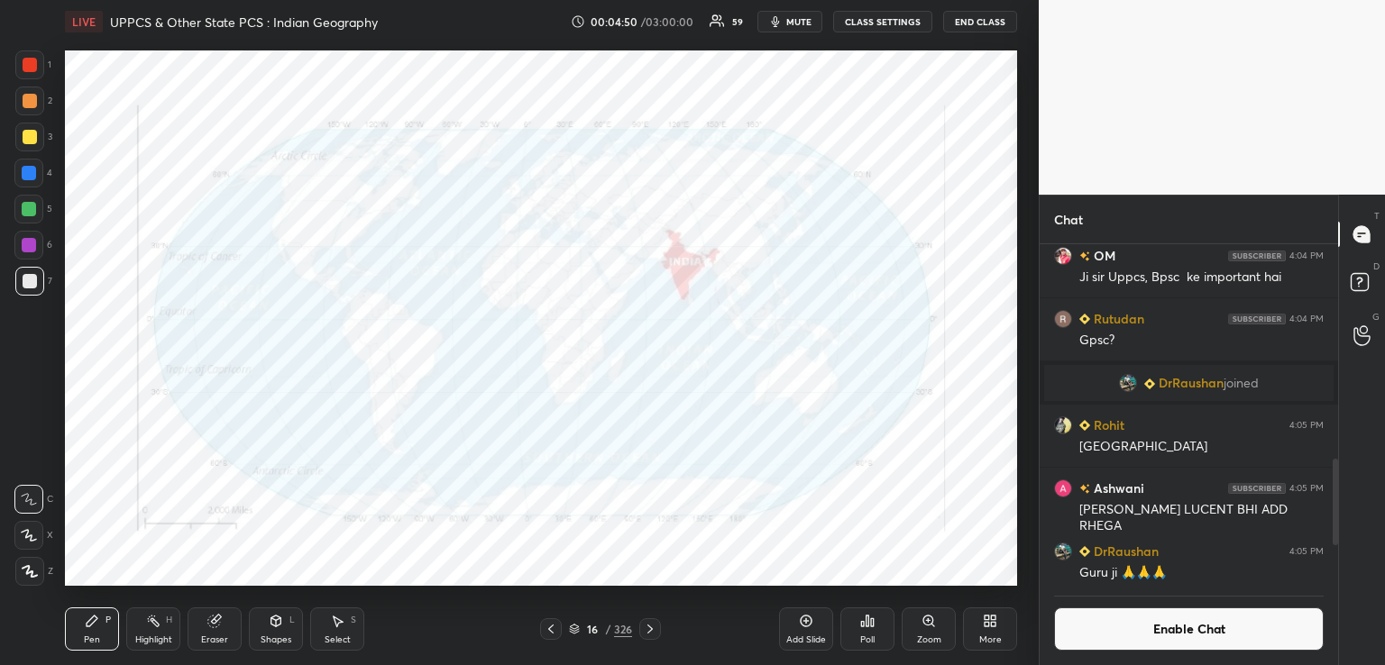
click at [32, 174] on div at bounding box center [29, 173] width 14 height 14
click at [974, 26] on button "End Class" at bounding box center [980, 22] width 74 height 22
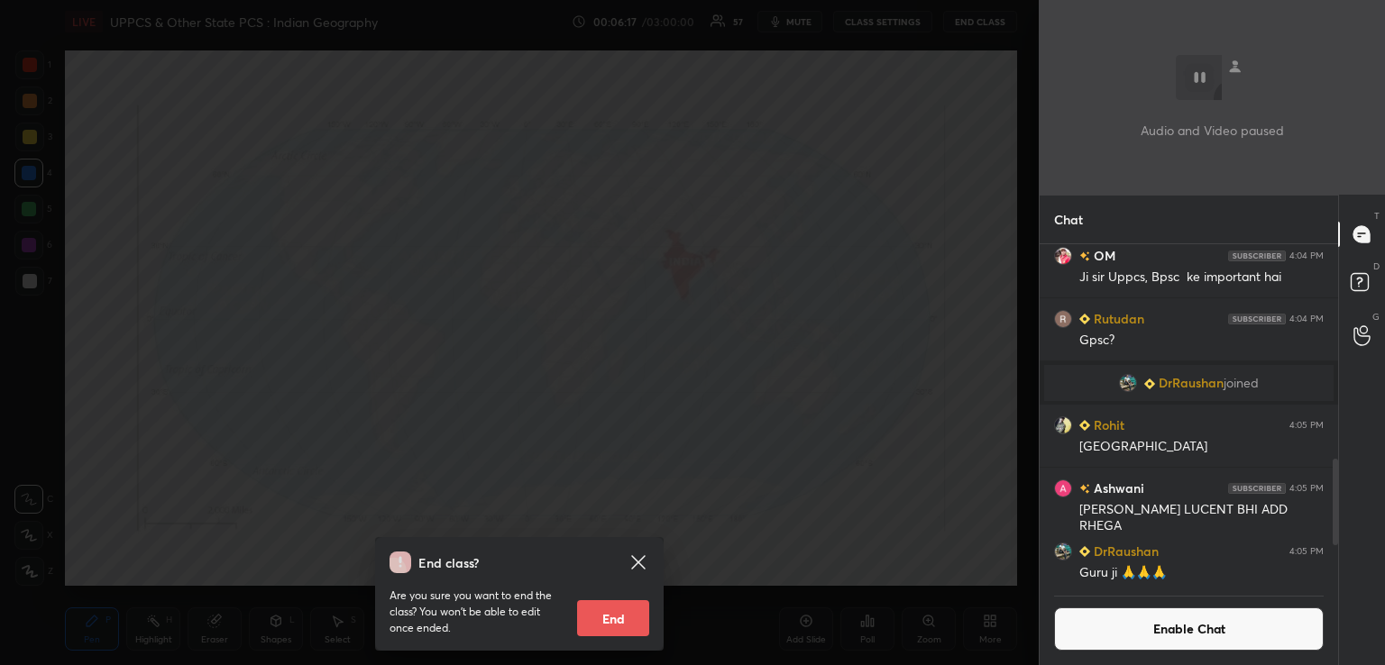
click at [896, 194] on div "End class? Are you sure you want to end the class? You won’t be able to edit on…" at bounding box center [519, 332] width 1039 height 665
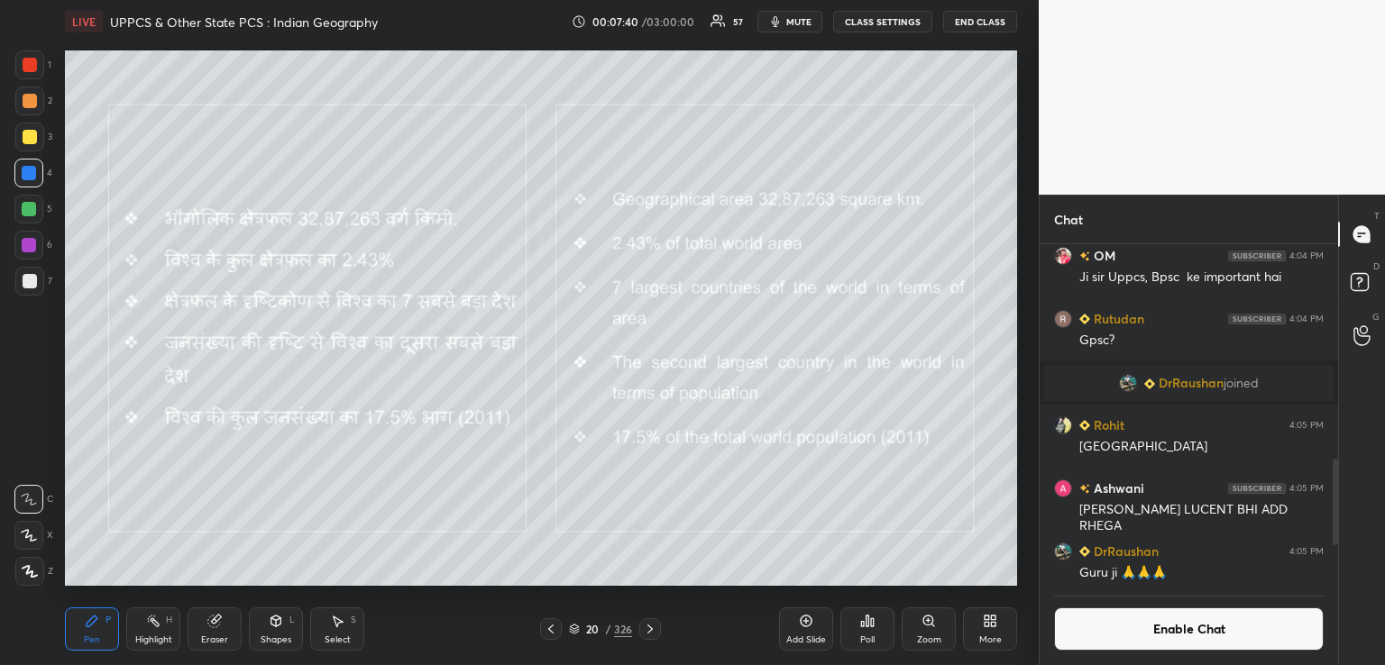
click at [30, 133] on div at bounding box center [30, 137] width 14 height 14
drag, startPoint x: 17, startPoint y: 580, endPoint x: 26, endPoint y: 567, distance: 15.5
click at [17, 579] on div at bounding box center [29, 571] width 29 height 29
click at [646, 628] on icon at bounding box center [650, 629] width 14 height 14
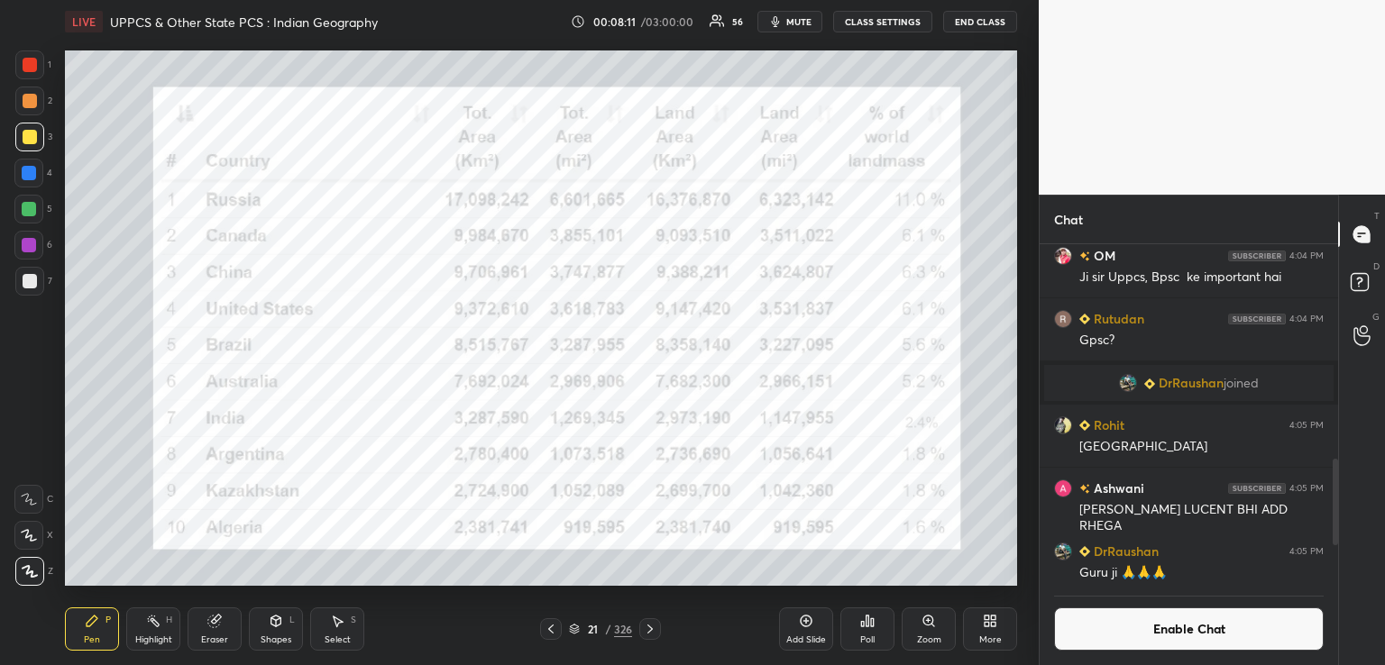
click at [550, 630] on icon at bounding box center [551, 629] width 14 height 14
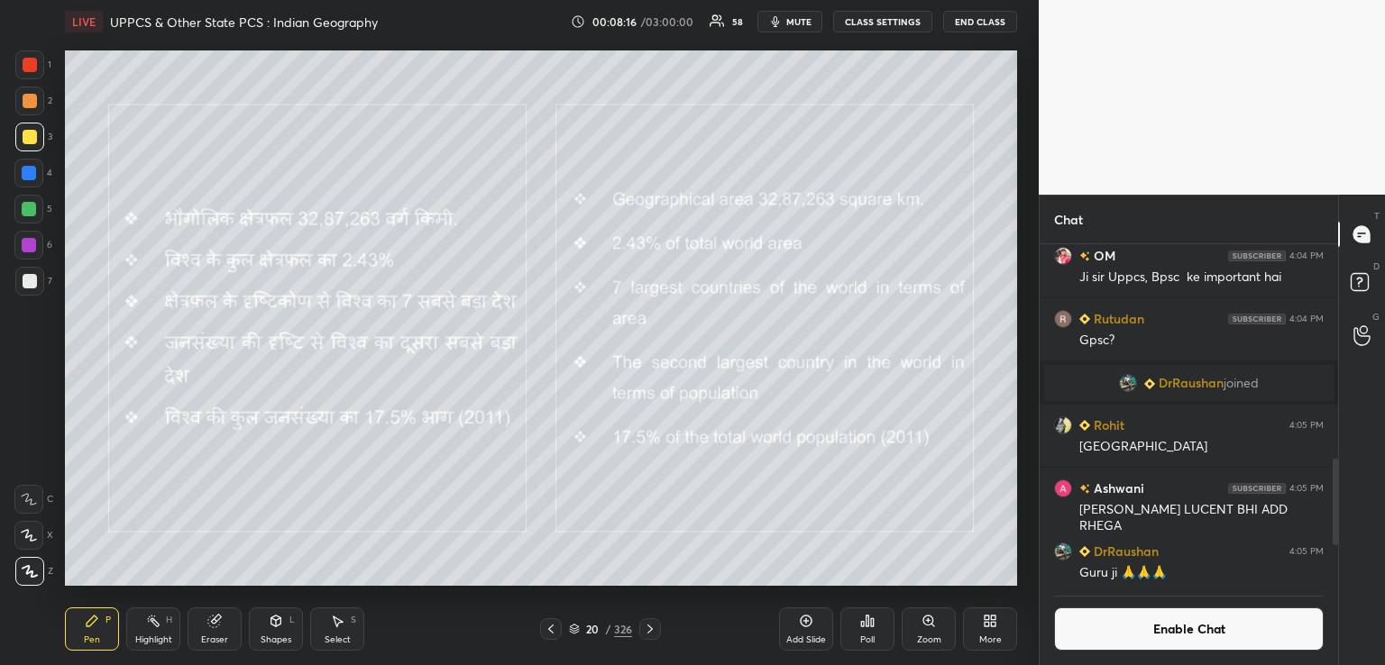
click at [649, 628] on icon at bounding box center [650, 629] width 14 height 14
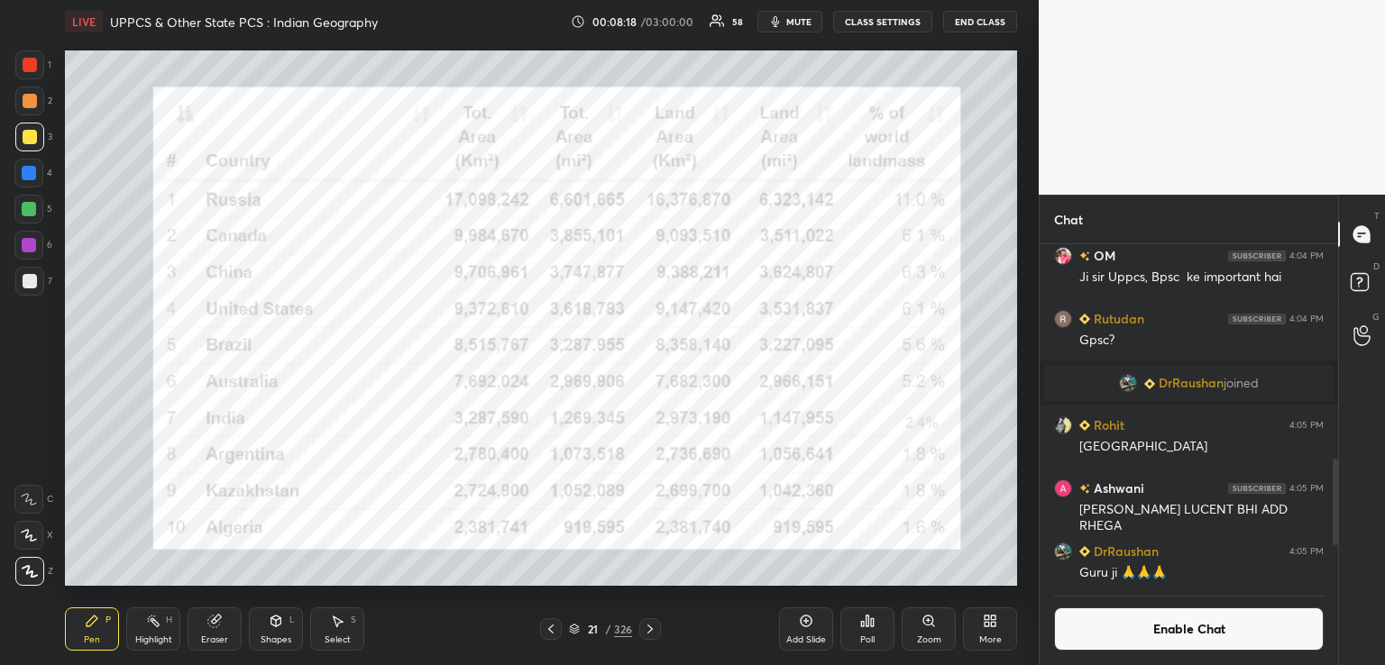
drag, startPoint x: 22, startPoint y: 167, endPoint x: 39, endPoint y: 174, distance: 18.6
click at [22, 167] on div at bounding box center [28, 173] width 29 height 29
click at [649, 627] on icon at bounding box center [650, 629] width 14 height 14
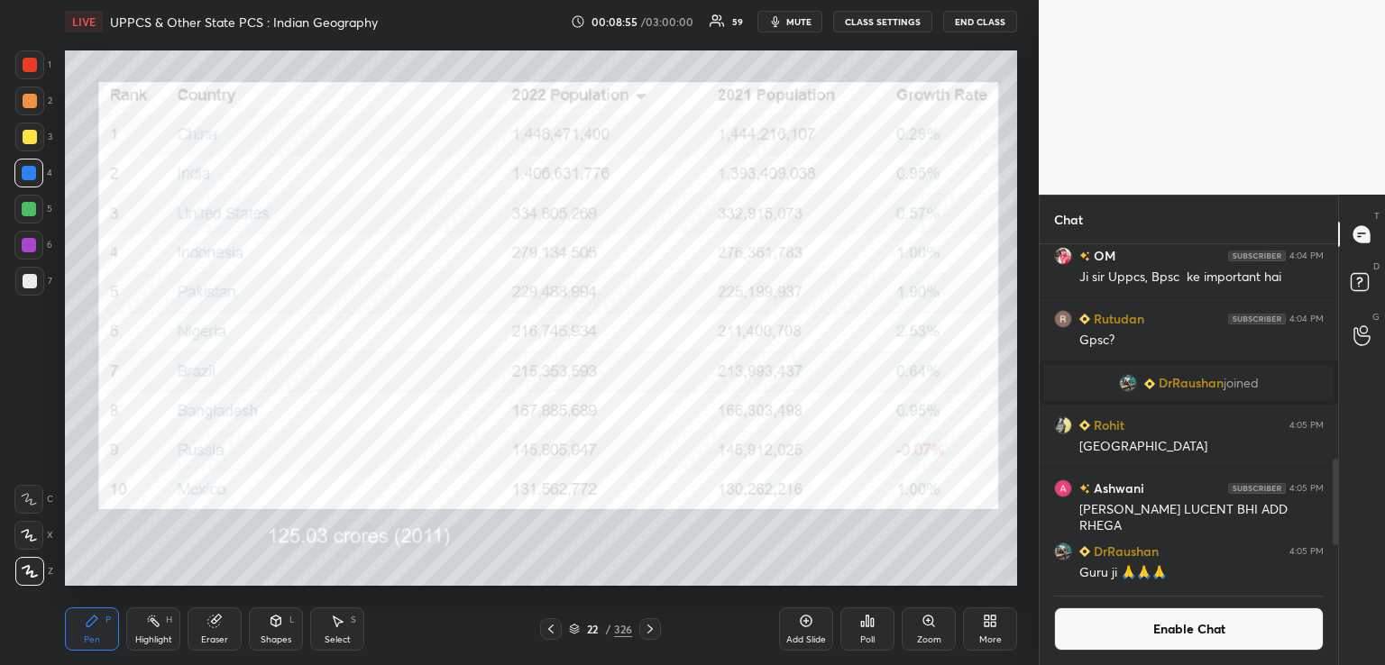
click at [646, 627] on icon at bounding box center [650, 629] width 14 height 14
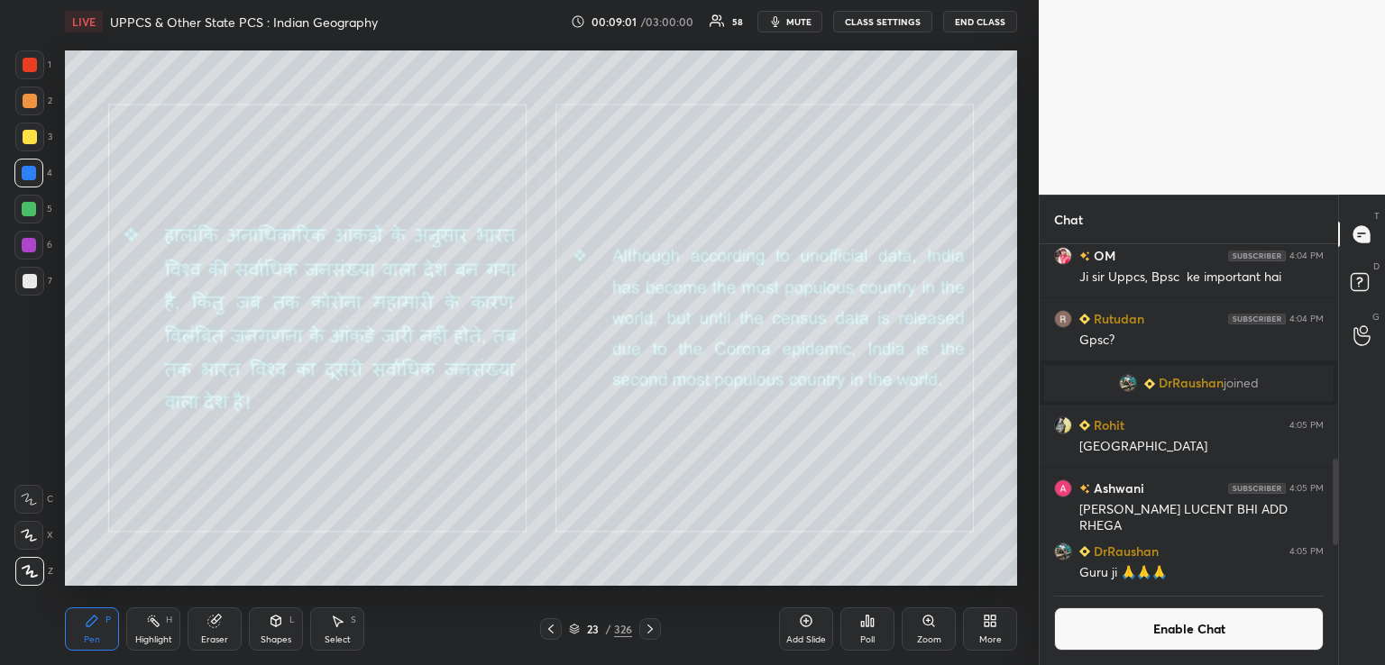
click at [25, 138] on div at bounding box center [30, 137] width 14 height 14
click at [651, 629] on icon at bounding box center [649, 629] width 5 height 9
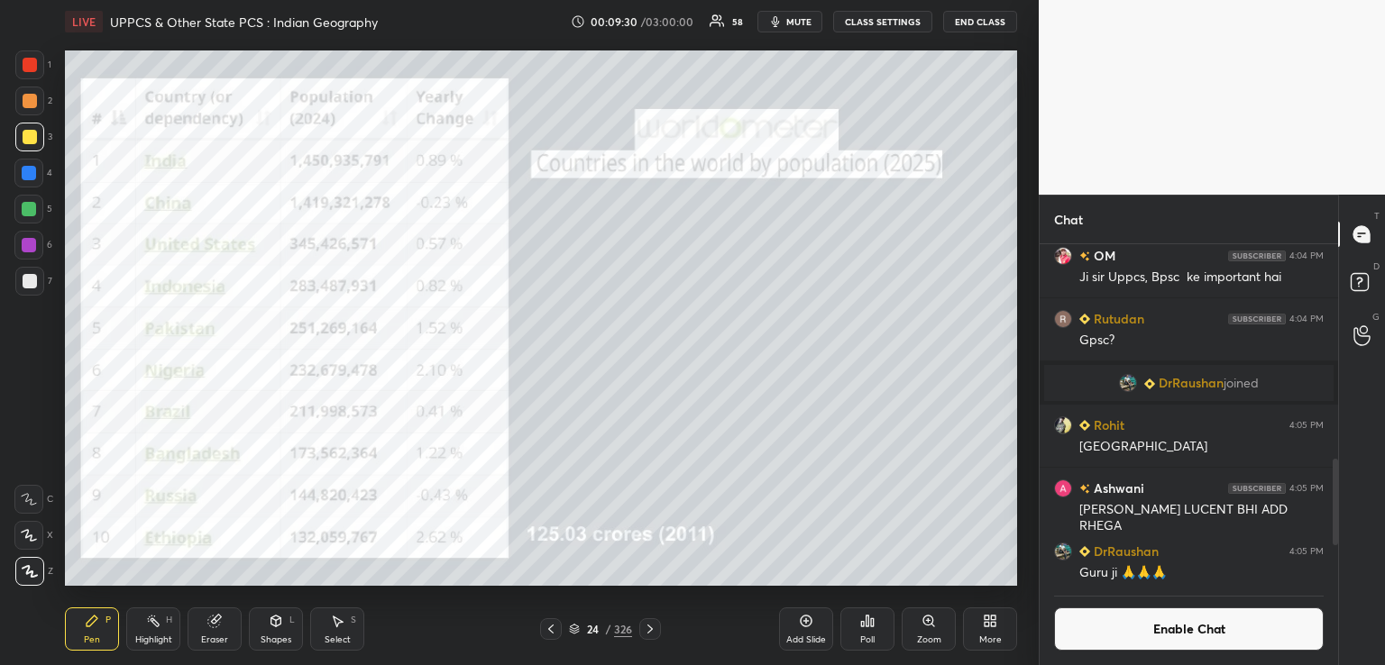
click at [651, 629] on icon at bounding box center [649, 629] width 5 height 9
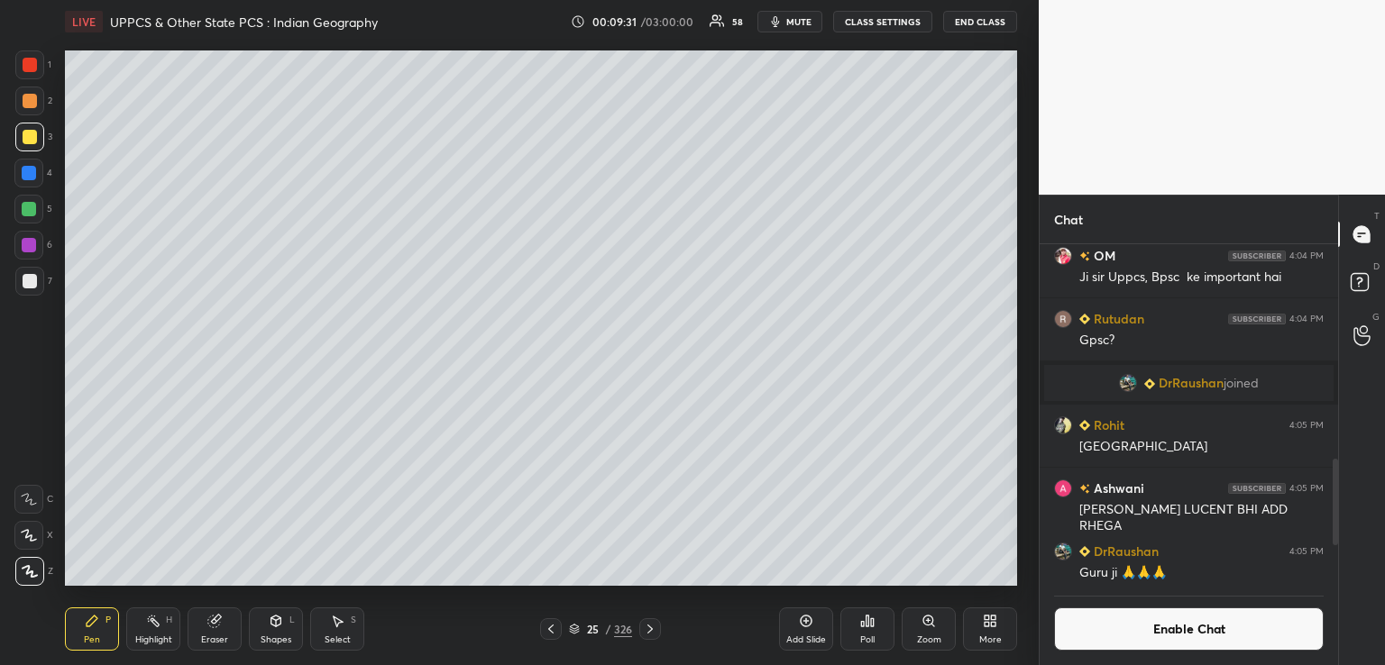
click at [649, 631] on icon at bounding box center [650, 629] width 14 height 14
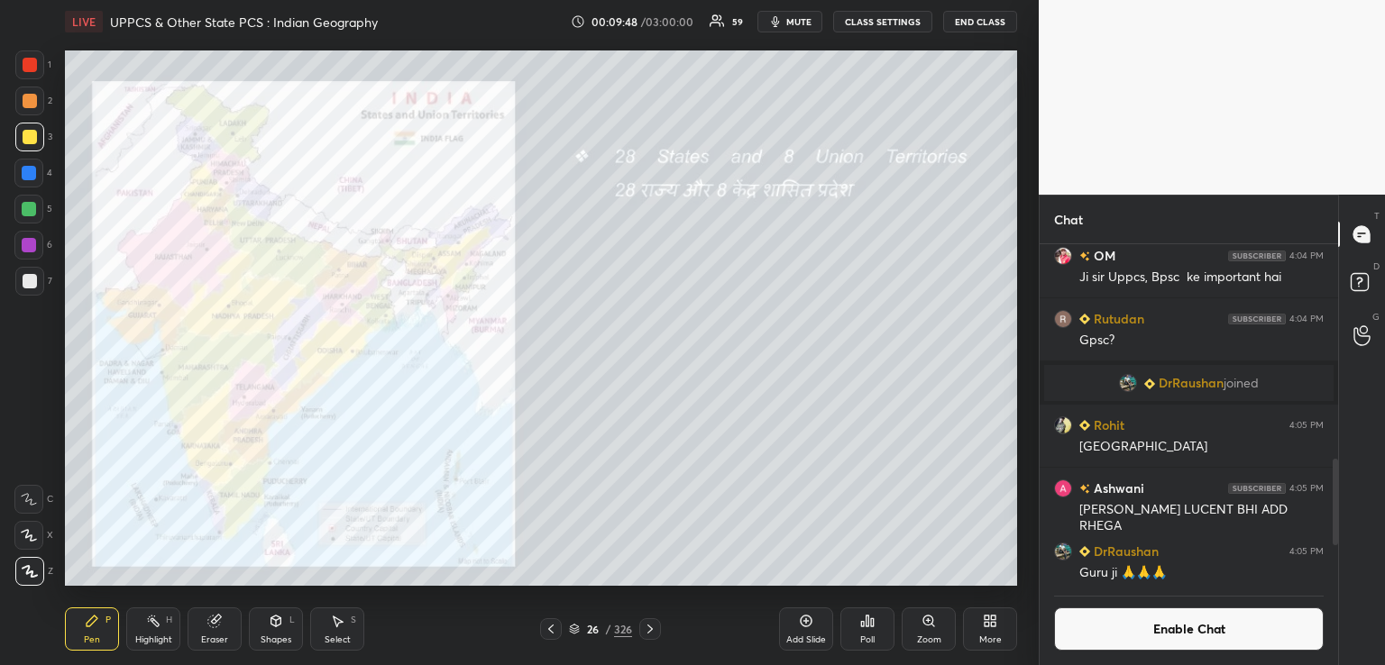
click at [15, 167] on div at bounding box center [28, 173] width 29 height 29
click at [654, 629] on icon at bounding box center [650, 629] width 14 height 14
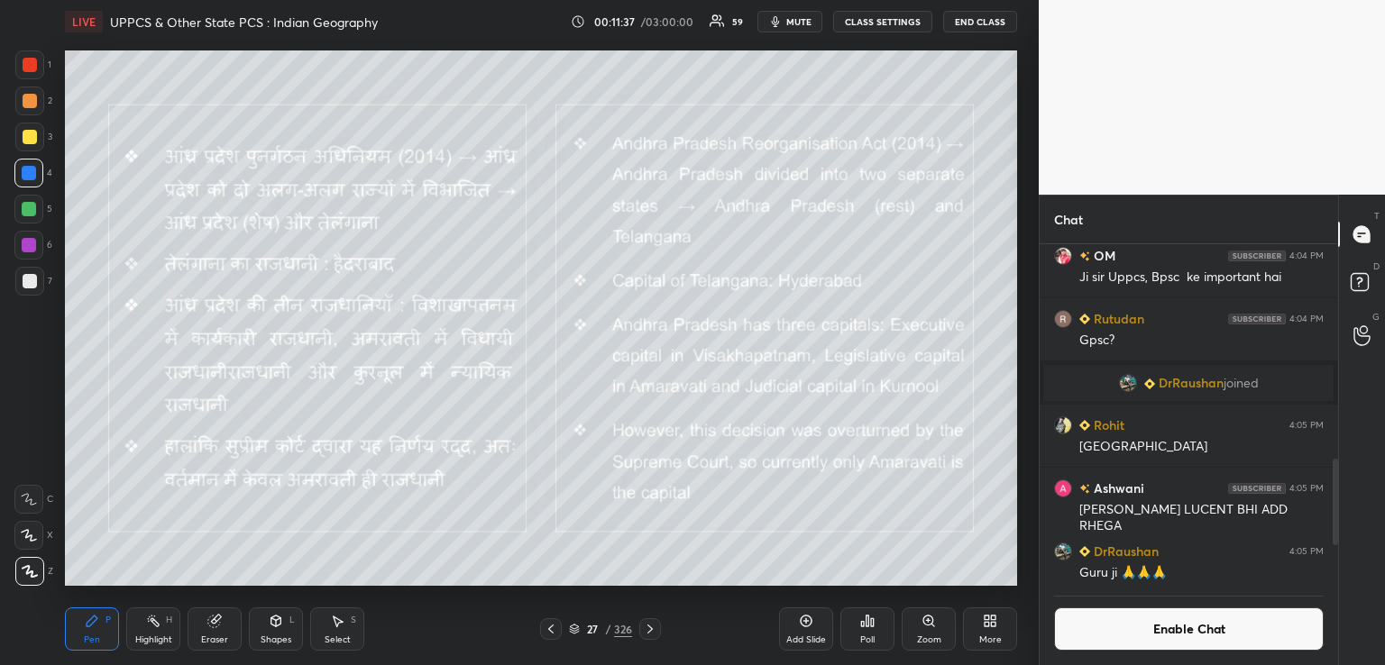
click at [21, 138] on div at bounding box center [29, 137] width 29 height 29
click at [649, 631] on icon at bounding box center [650, 629] width 14 height 14
click at [646, 627] on icon at bounding box center [650, 629] width 14 height 14
click at [548, 622] on icon at bounding box center [551, 629] width 14 height 14
click at [545, 625] on icon at bounding box center [551, 629] width 14 height 14
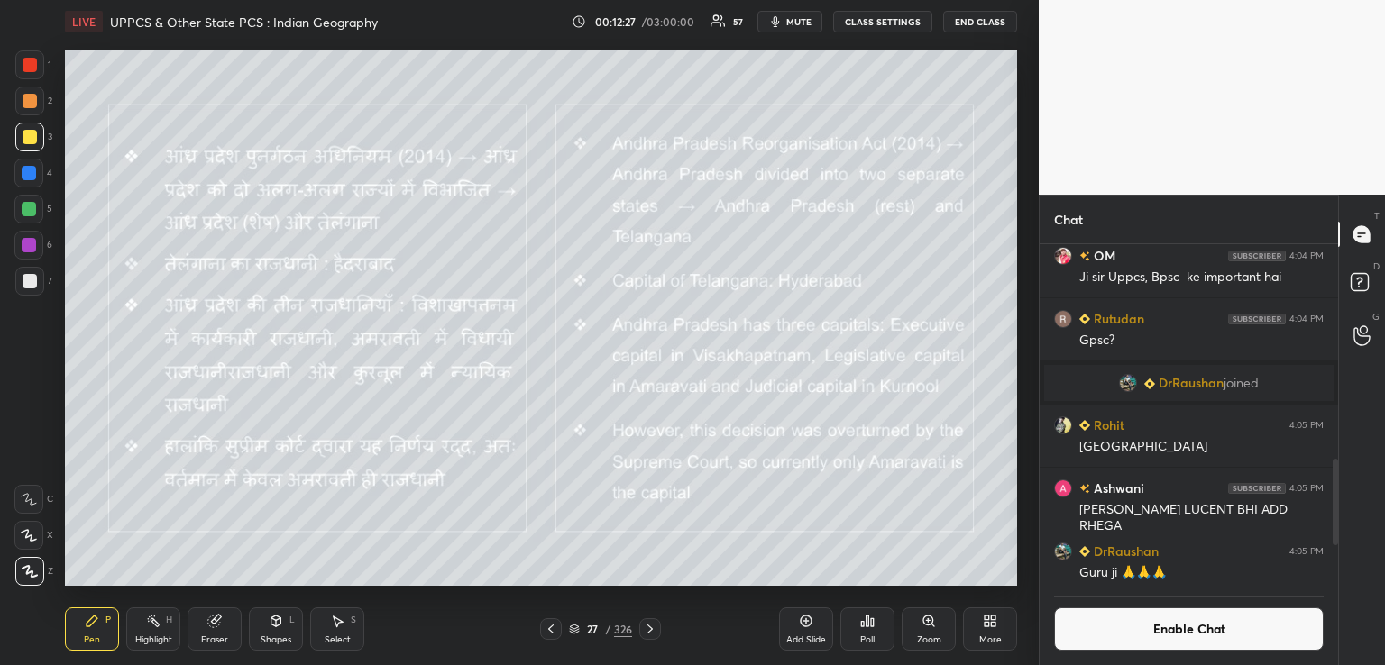
click at [546, 619] on div at bounding box center [551, 630] width 22 height 22
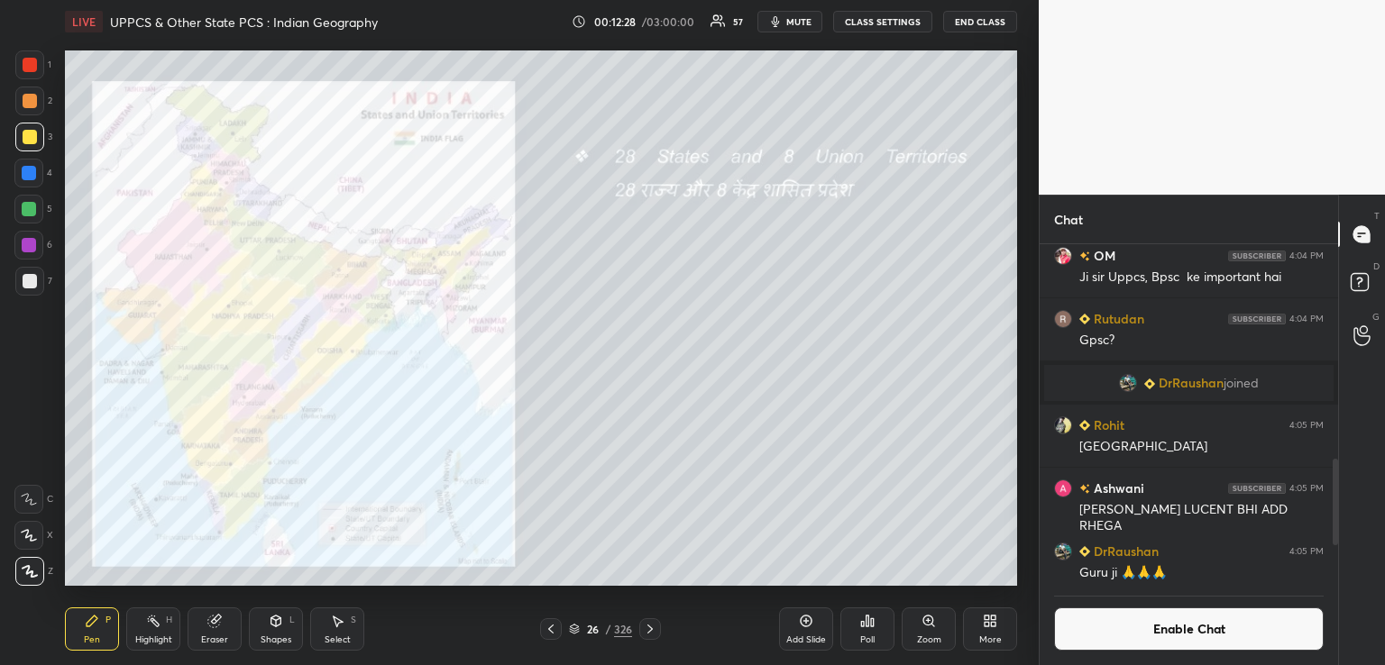
click at [927, 621] on icon at bounding box center [928, 621] width 10 height 10
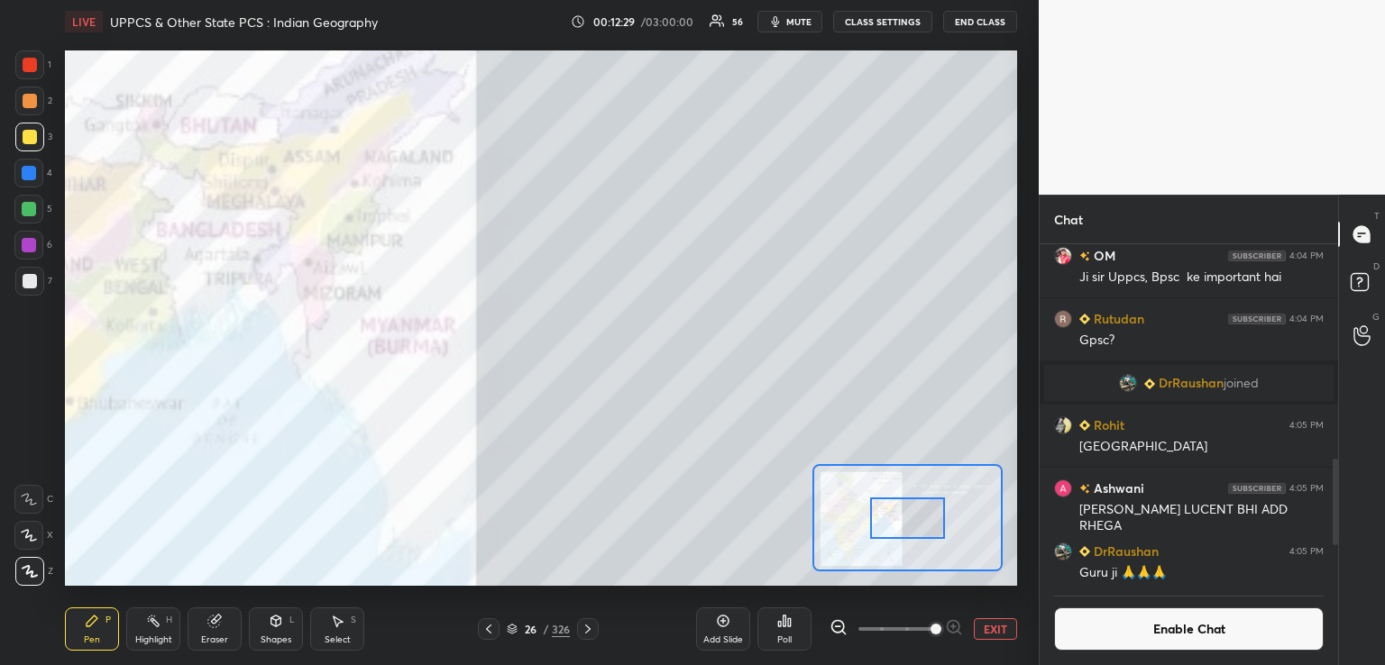
click at [941, 624] on span at bounding box center [936, 629] width 11 height 11
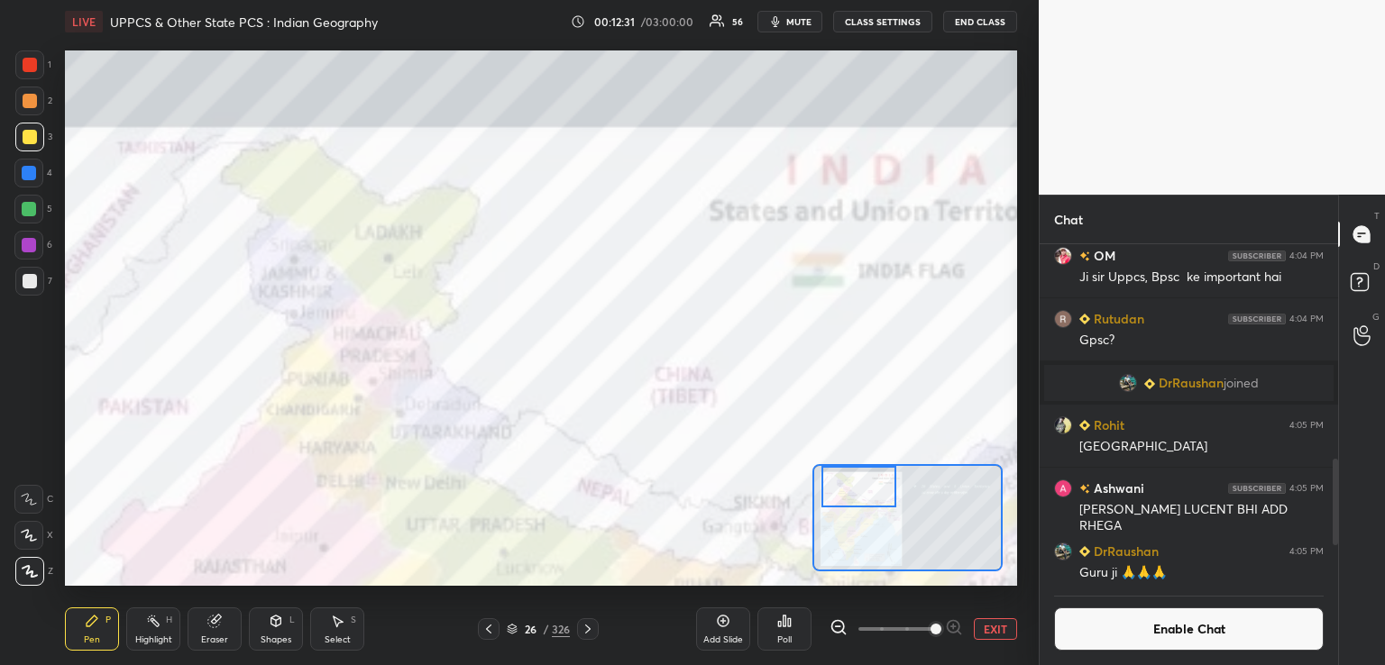
drag, startPoint x: 913, startPoint y: 519, endPoint x: 866, endPoint y: 486, distance: 57.0
click at [866, 488] on div at bounding box center [858, 486] width 75 height 41
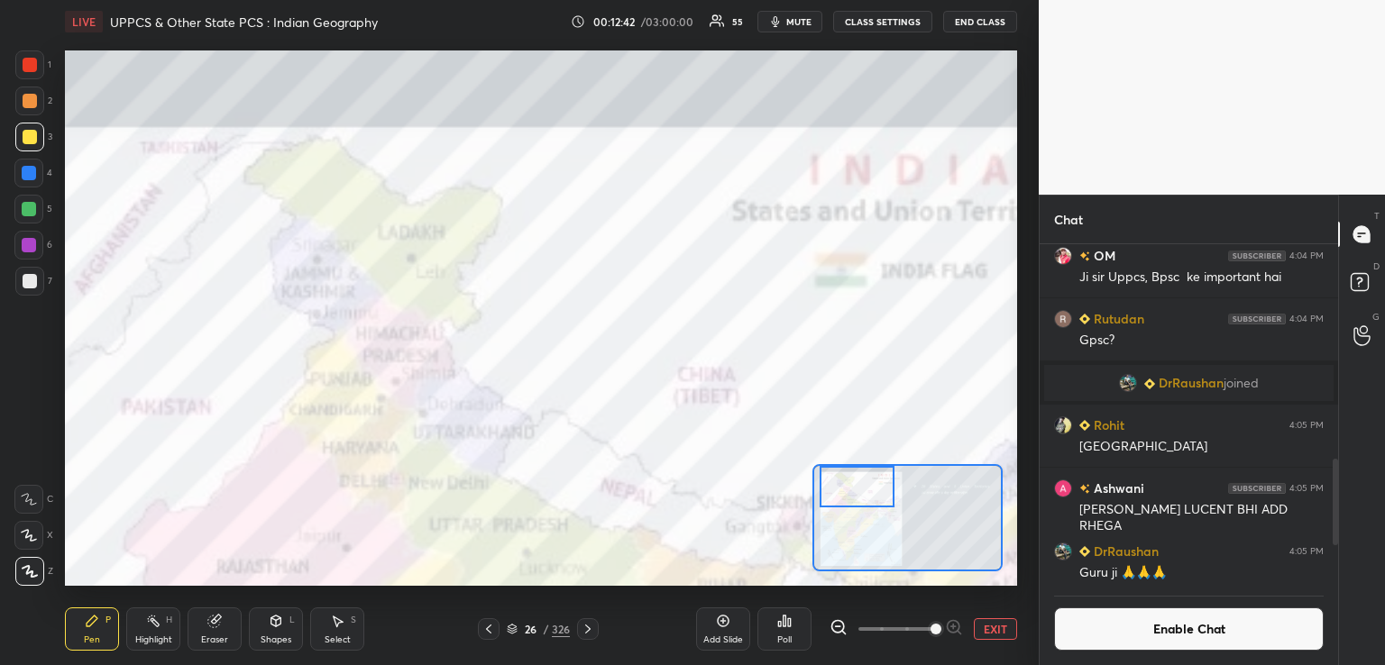
drag, startPoint x: 29, startPoint y: 174, endPoint x: 44, endPoint y: 179, distance: 16.0
click at [32, 174] on div at bounding box center [29, 173] width 14 height 14
click at [588, 629] on icon at bounding box center [588, 629] width 14 height 14
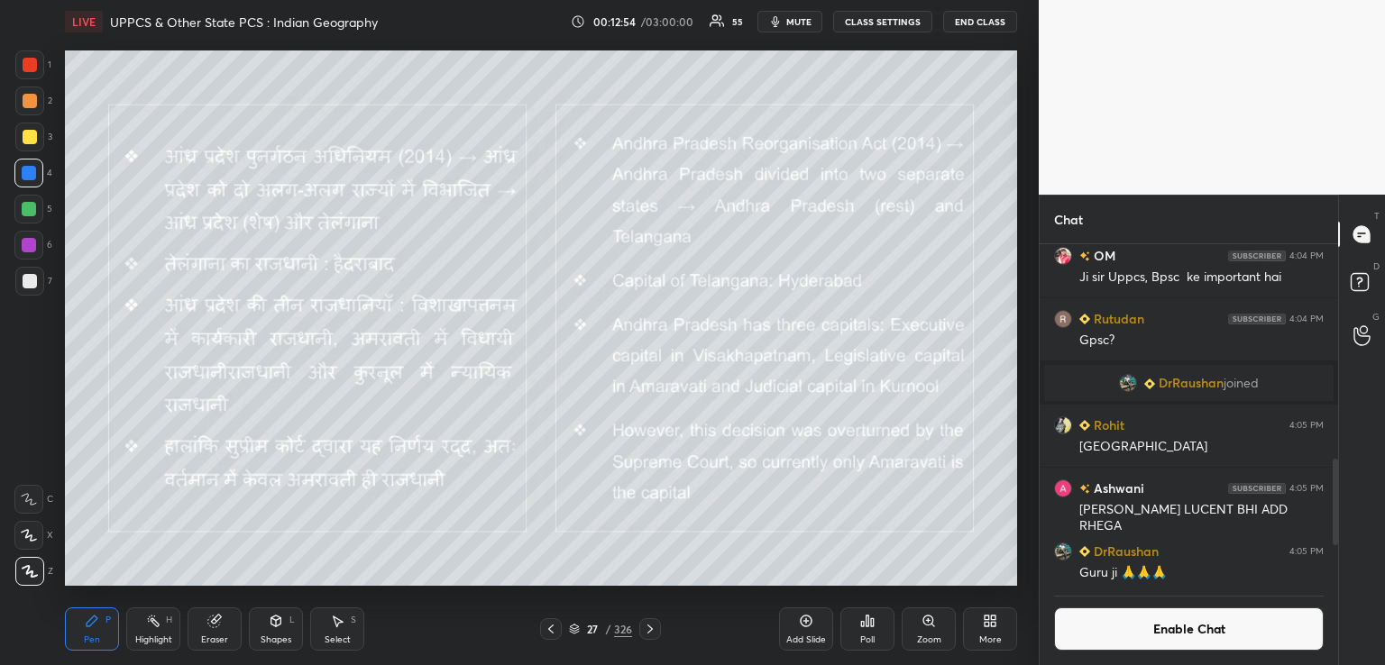
click at [589, 629] on div "27" at bounding box center [592, 629] width 18 height 11
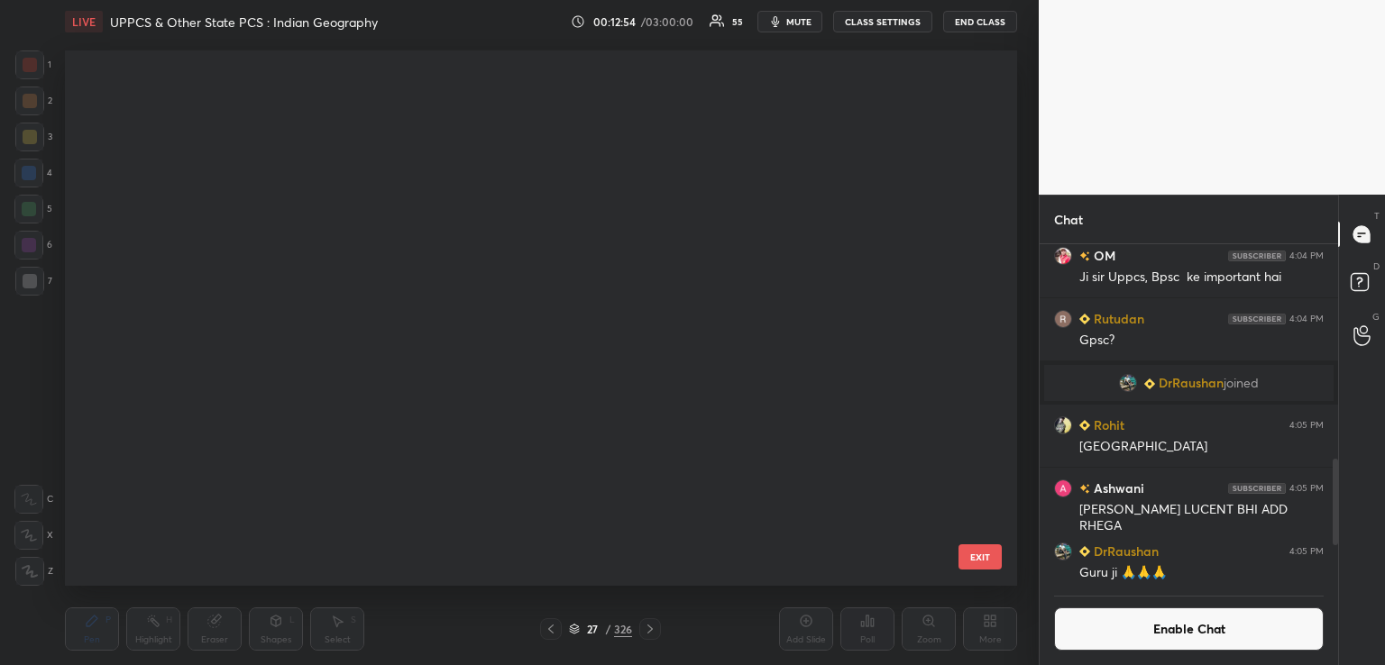
scroll to position [530, 943]
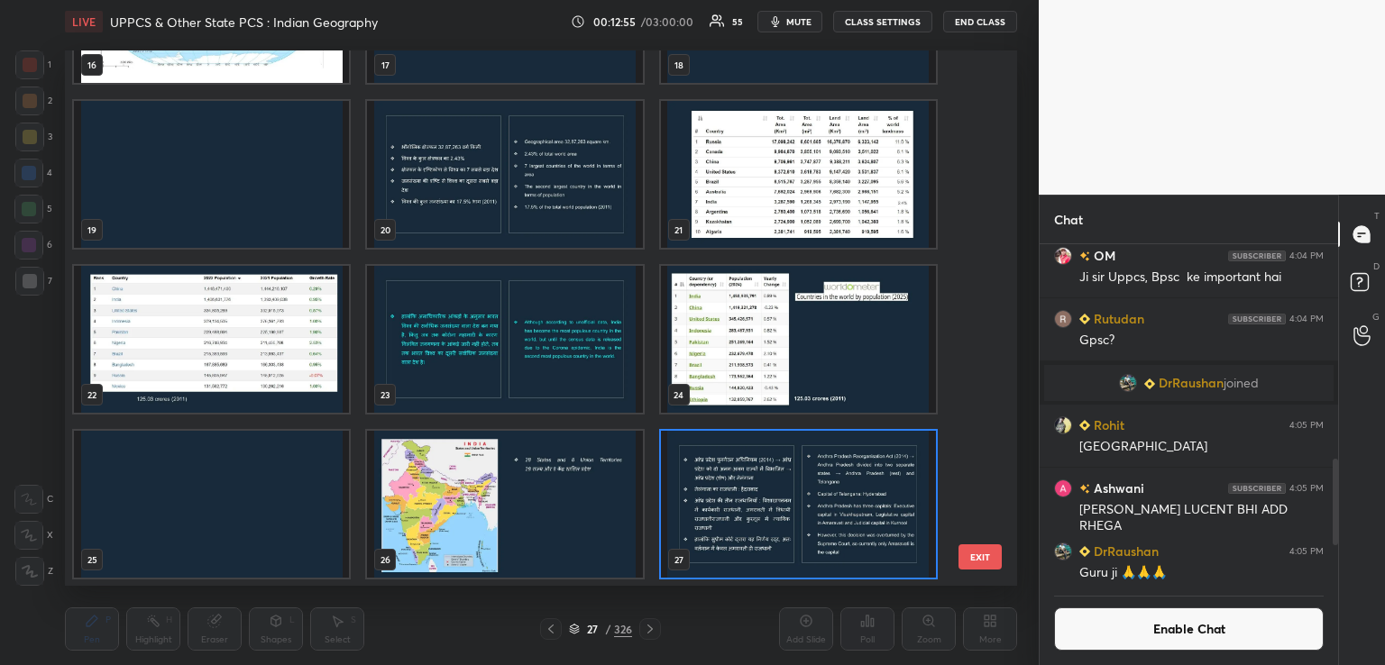
drag, startPoint x: 443, startPoint y: 509, endPoint x: 446, endPoint y: 518, distance: 9.7
click at [445, 510] on img "grid" at bounding box center [504, 504] width 275 height 147
click at [446, 519] on img "grid" at bounding box center [504, 504] width 275 height 147
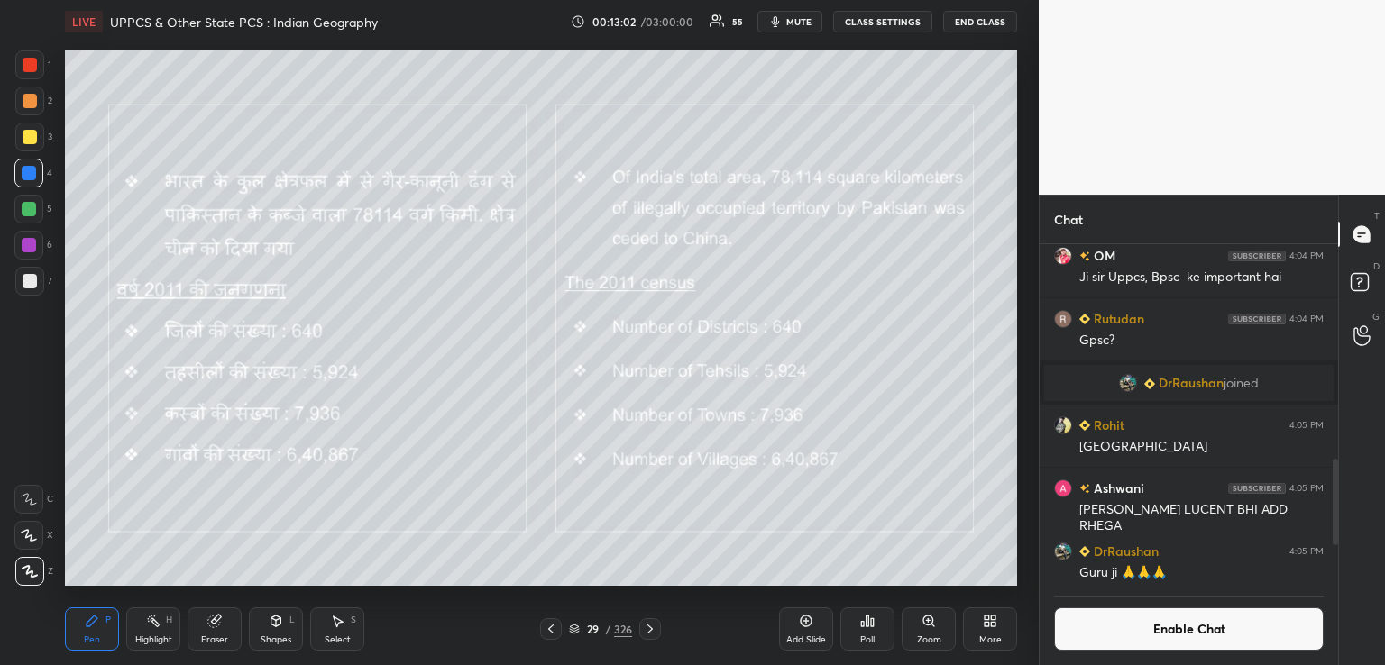
click at [25, 137] on div at bounding box center [30, 137] width 14 height 14
click at [650, 630] on icon at bounding box center [649, 629] width 5 height 9
click at [643, 622] on icon at bounding box center [650, 629] width 14 height 14
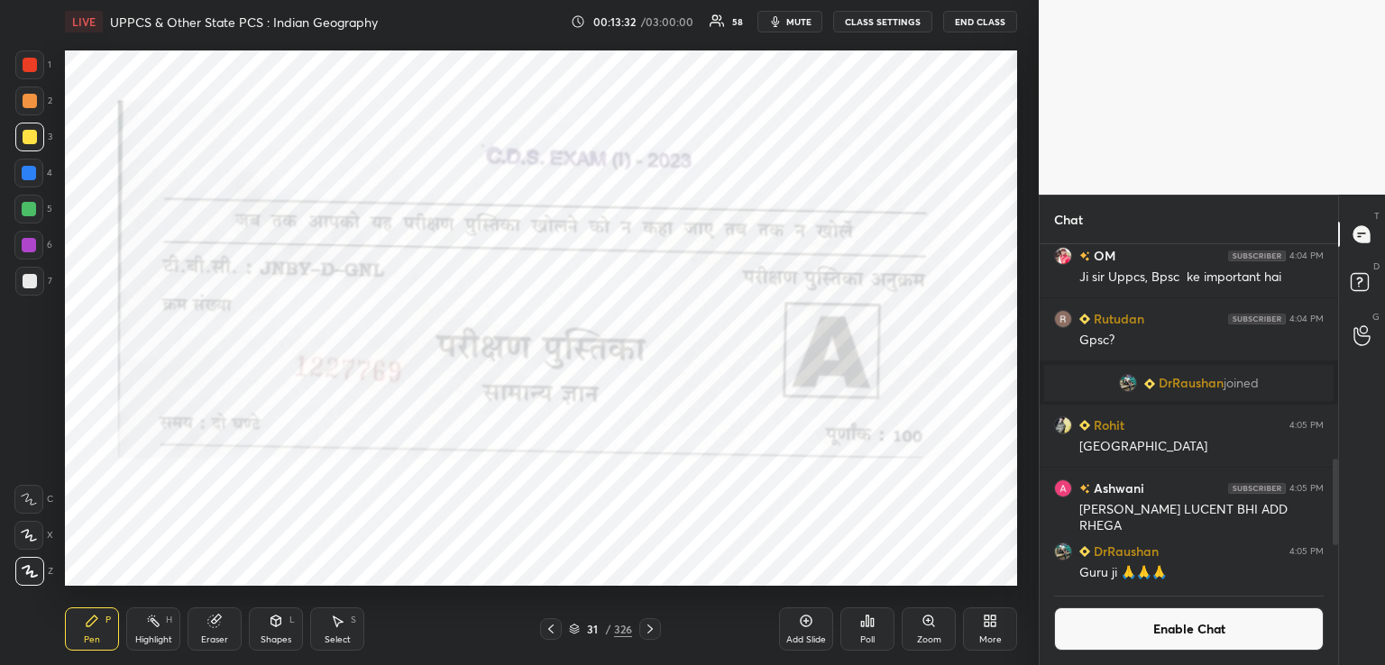
click at [642, 631] on div at bounding box center [650, 630] width 22 height 22
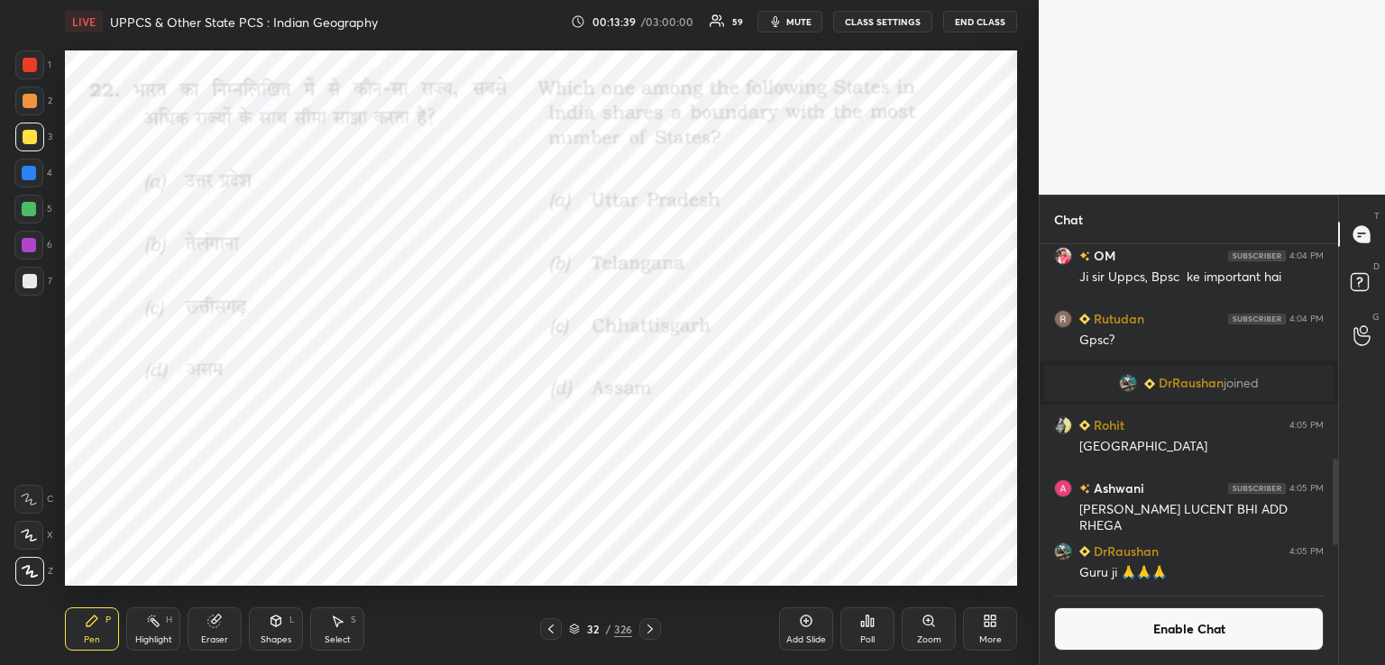
click at [867, 629] on div "Poll" at bounding box center [867, 629] width 54 height 43
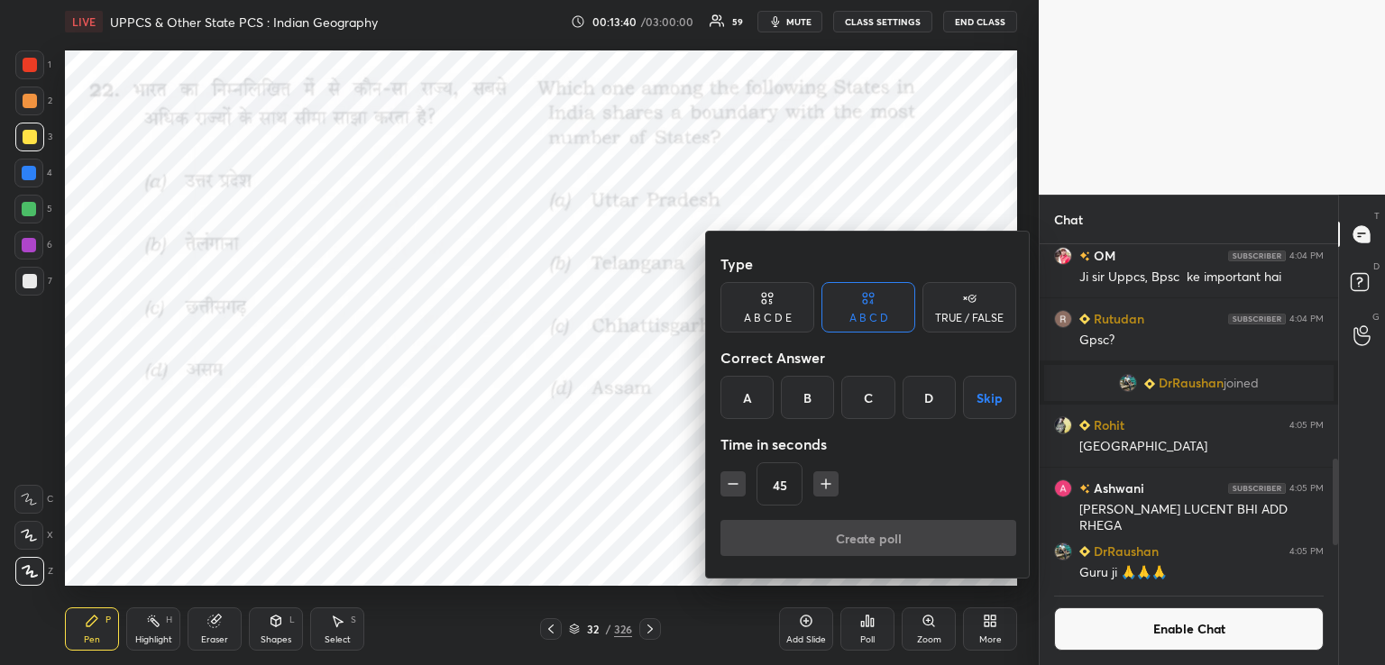
click at [748, 395] on div "A" at bounding box center [746, 397] width 53 height 43
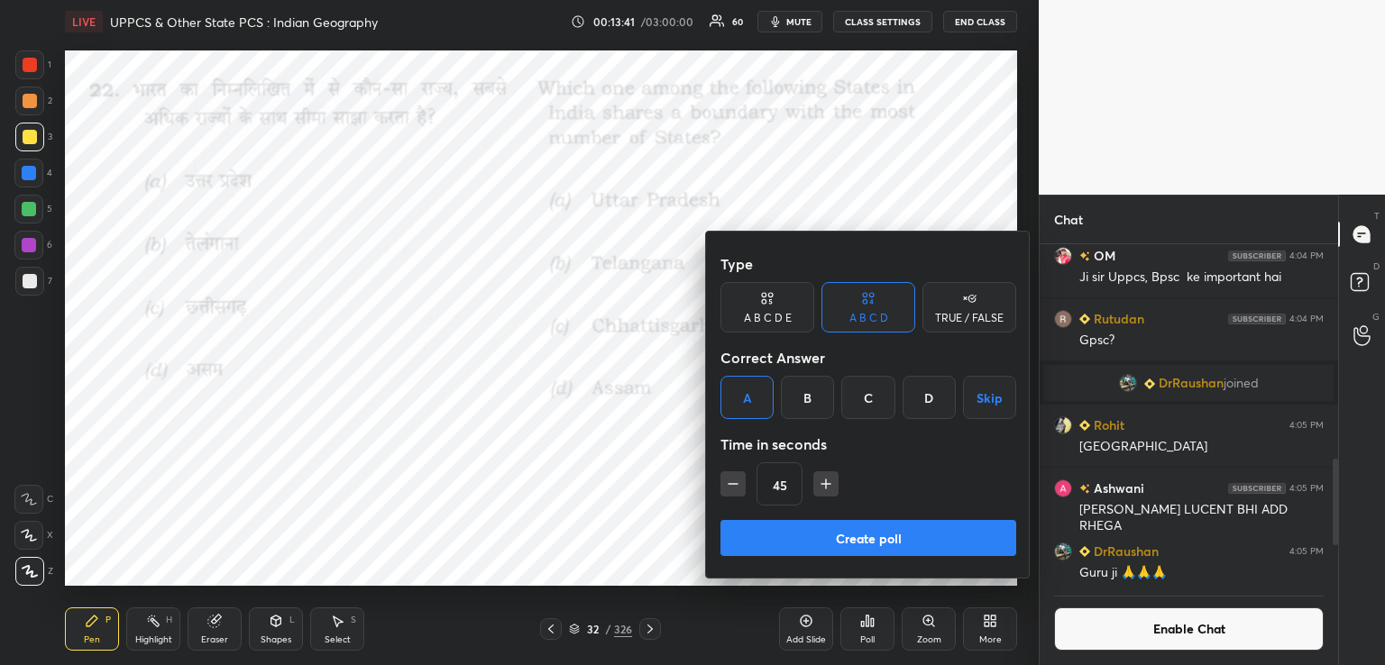
click at [721, 483] on button "button" at bounding box center [732, 484] width 25 height 25
type input "30"
click at [765, 524] on button "Create poll" at bounding box center [868, 538] width 296 height 36
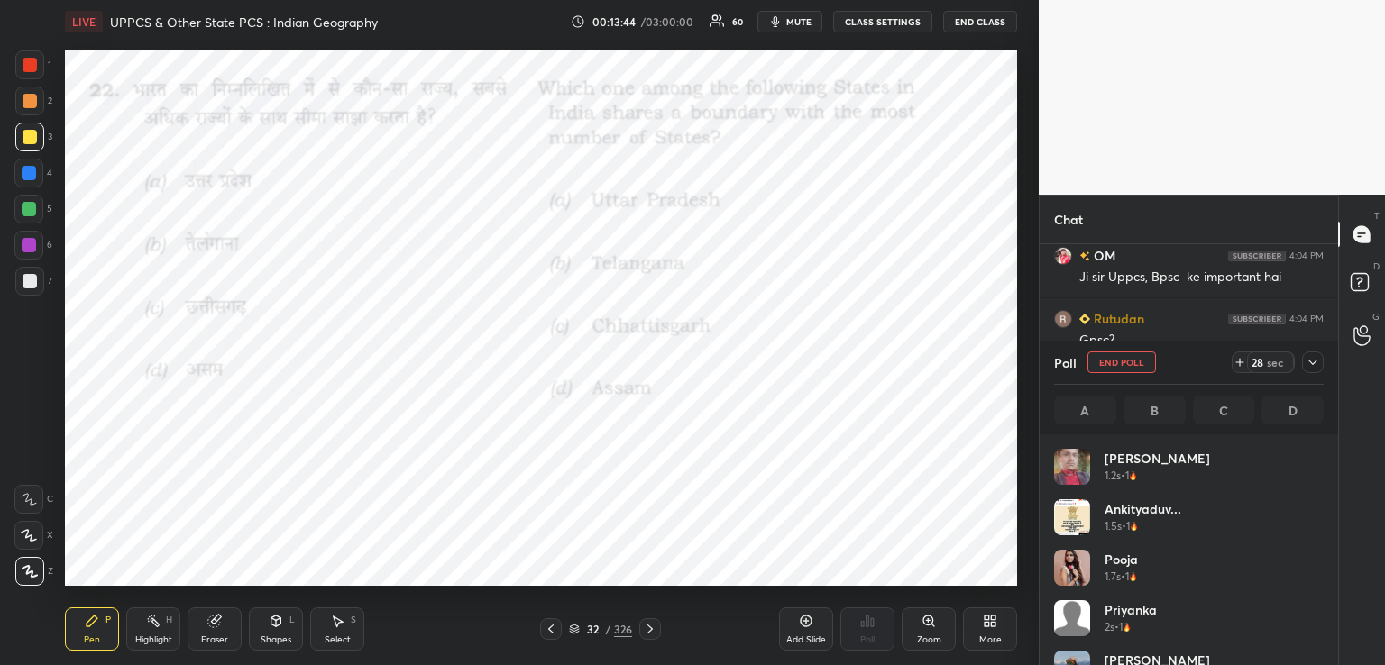
scroll to position [211, 264]
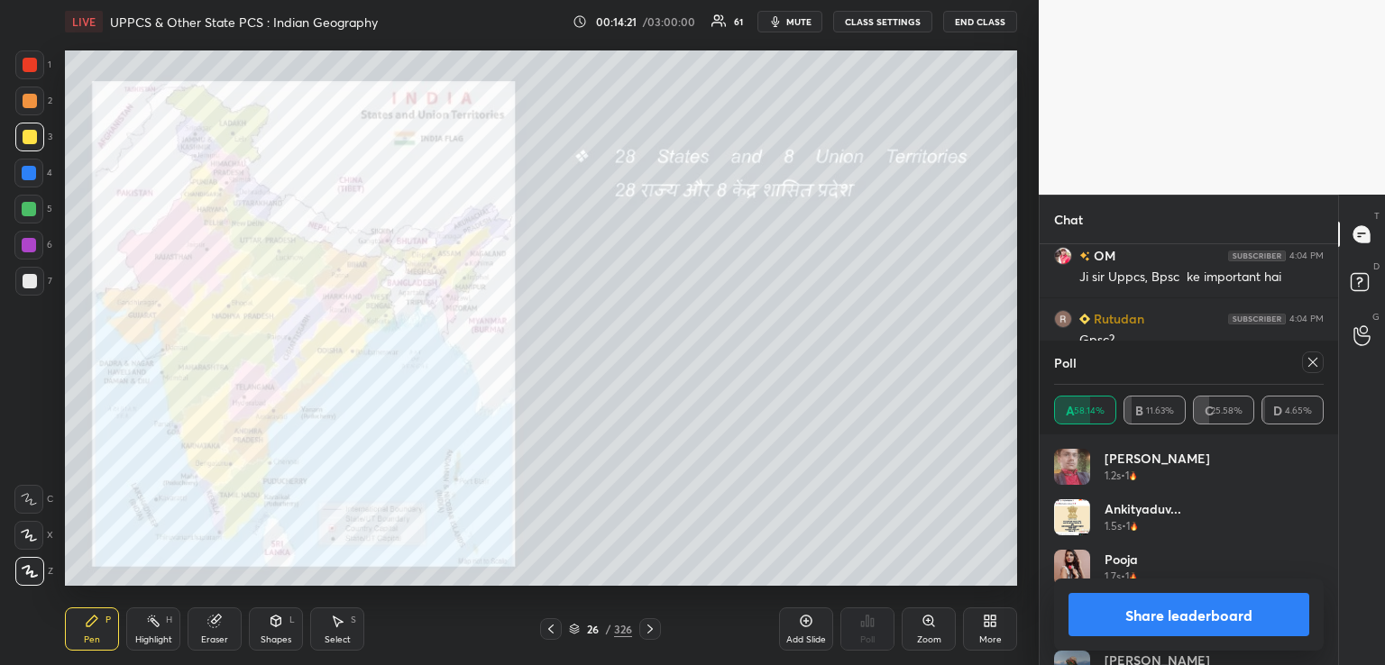
click at [923, 627] on icon at bounding box center [929, 621] width 14 height 14
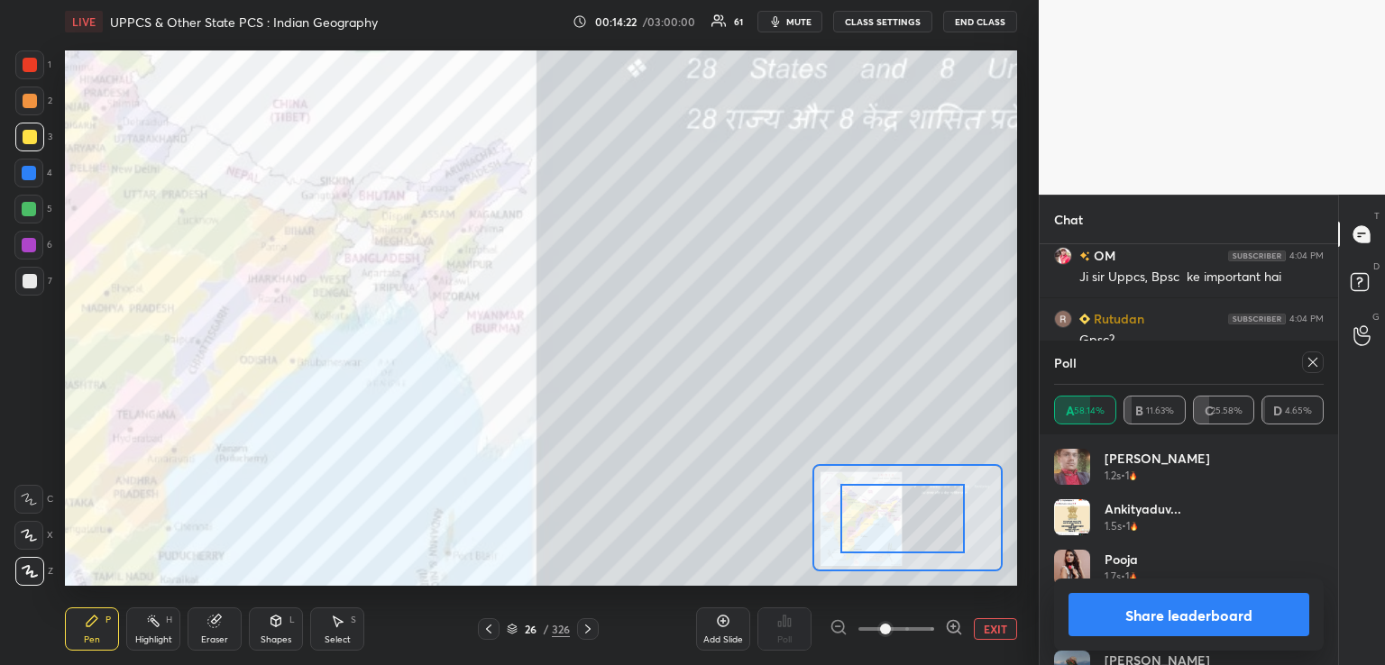
drag, startPoint x: 931, startPoint y: 503, endPoint x: 893, endPoint y: 509, distance: 38.3
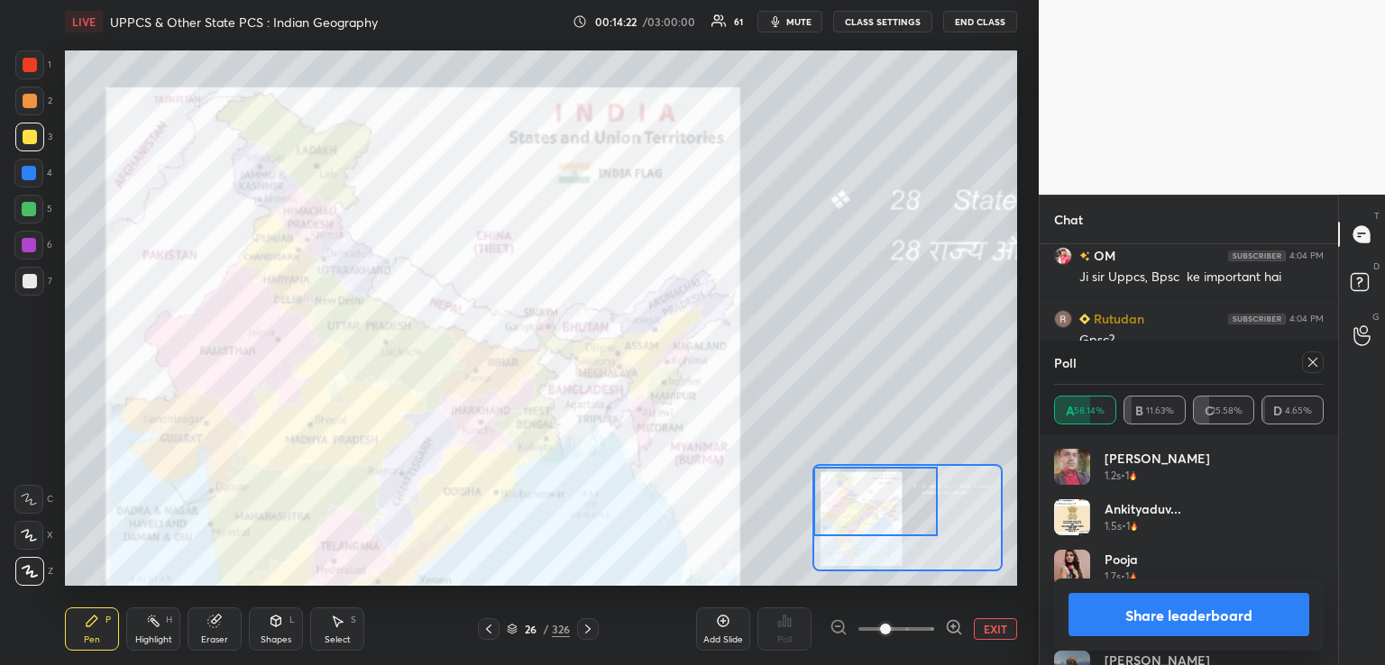
drag, startPoint x: 895, startPoint y: 511, endPoint x: 882, endPoint y: 511, distance: 12.6
click at [876, 502] on div at bounding box center [875, 501] width 124 height 69
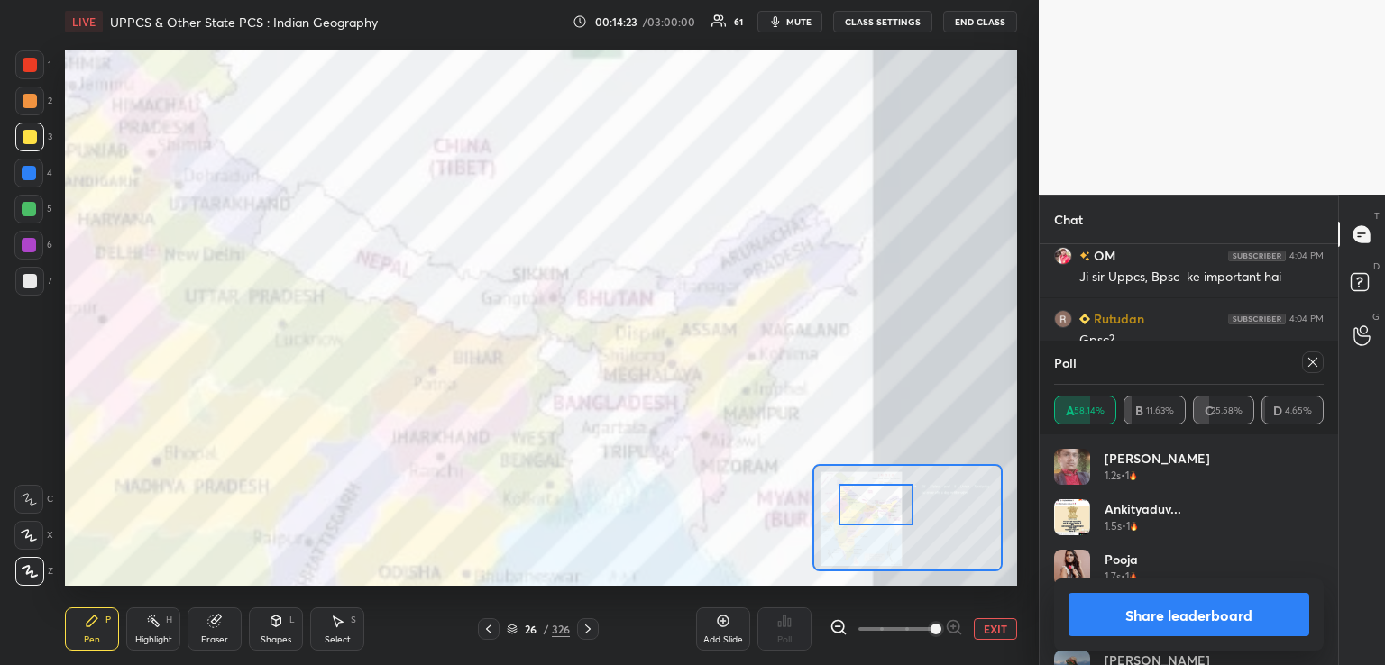
drag, startPoint x: 895, startPoint y: 638, endPoint x: 927, endPoint y: 619, distance: 37.1
click at [938, 635] on span at bounding box center [936, 629] width 11 height 11
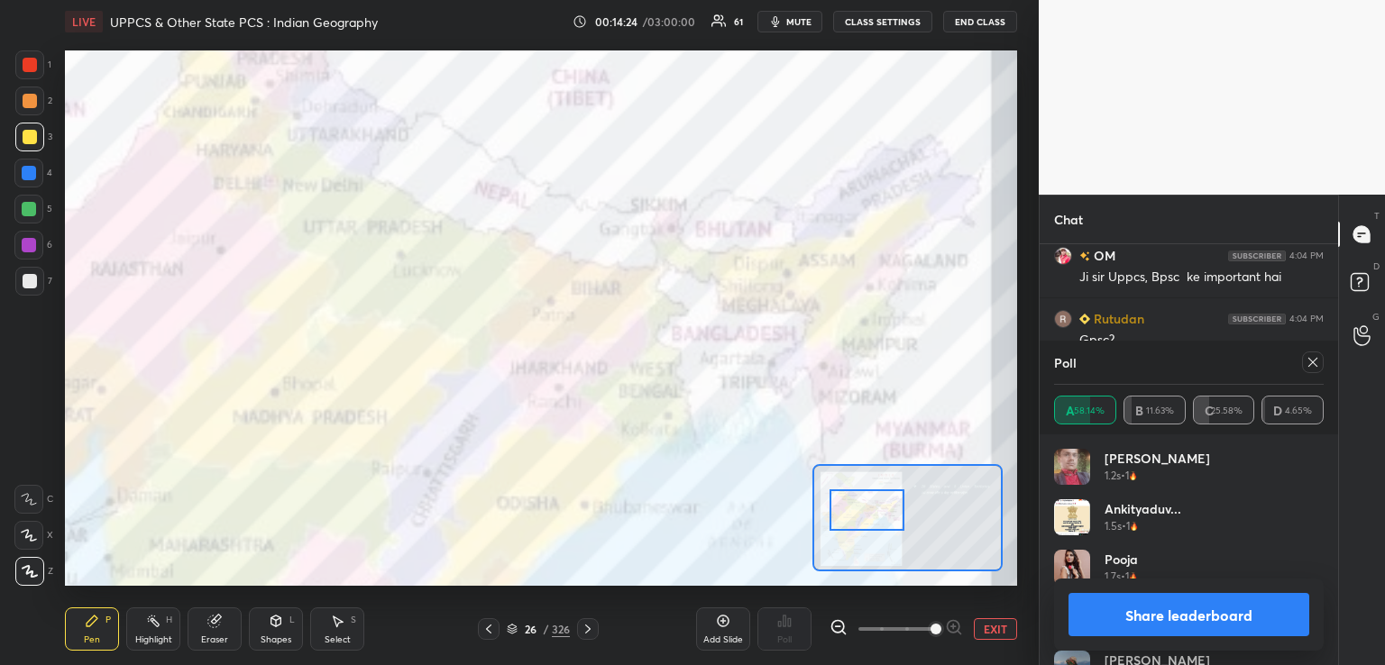
click at [860, 500] on div at bounding box center [867, 510] width 75 height 41
click at [995, 633] on button "EXIT" at bounding box center [995, 630] width 43 height 22
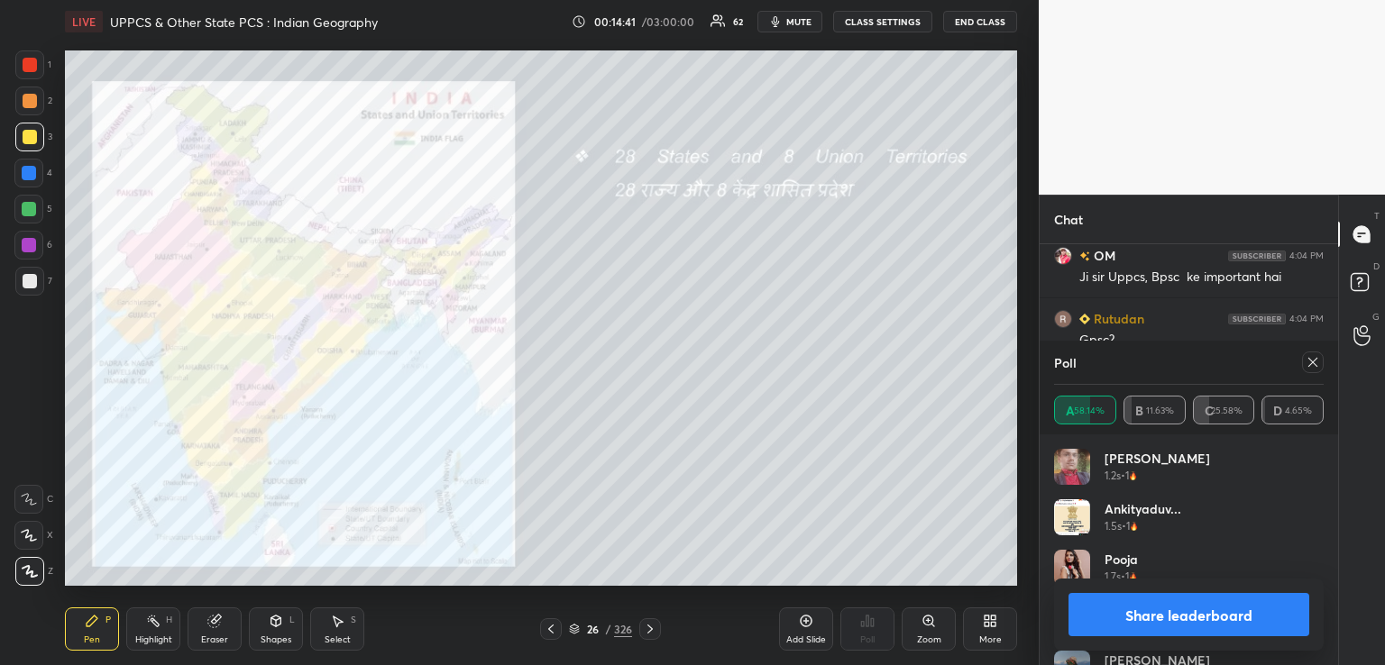
click at [649, 636] on icon at bounding box center [650, 629] width 14 height 14
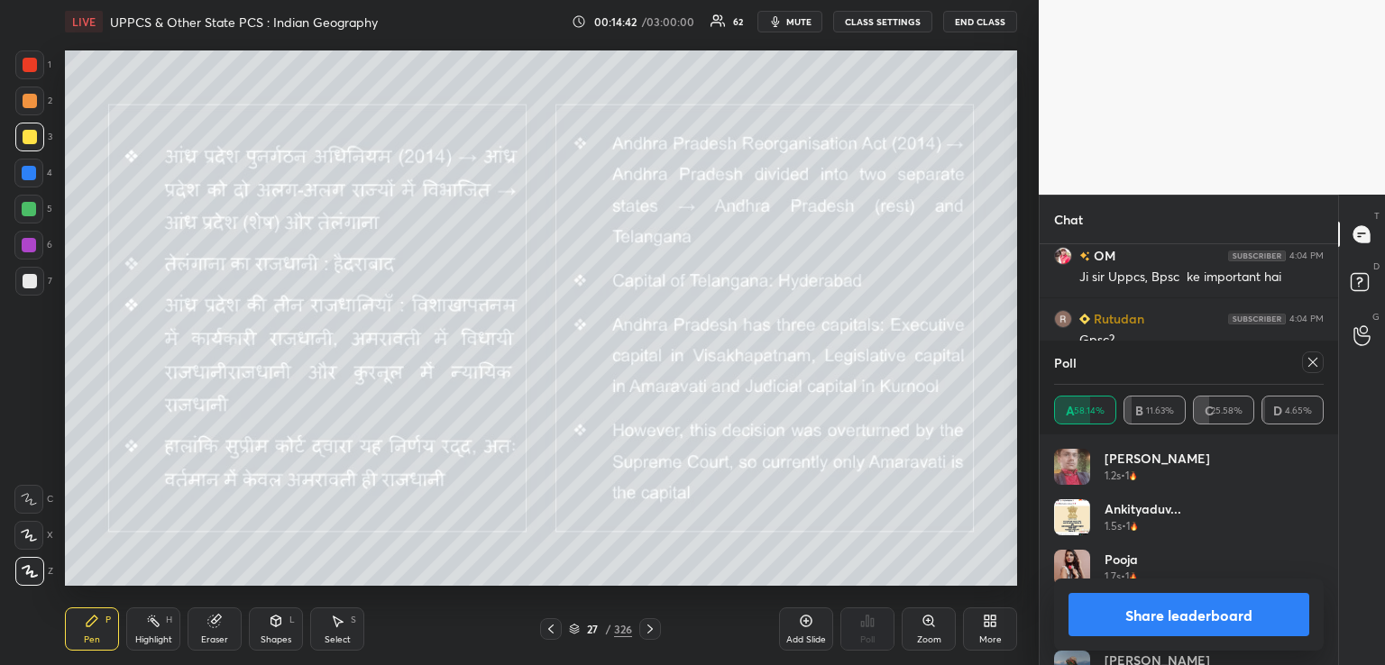
click at [652, 629] on icon at bounding box center [650, 629] width 14 height 14
click at [653, 629] on icon at bounding box center [650, 629] width 14 height 14
click at [653, 628] on icon at bounding box center [650, 629] width 14 height 14
click at [654, 627] on icon at bounding box center [650, 629] width 14 height 14
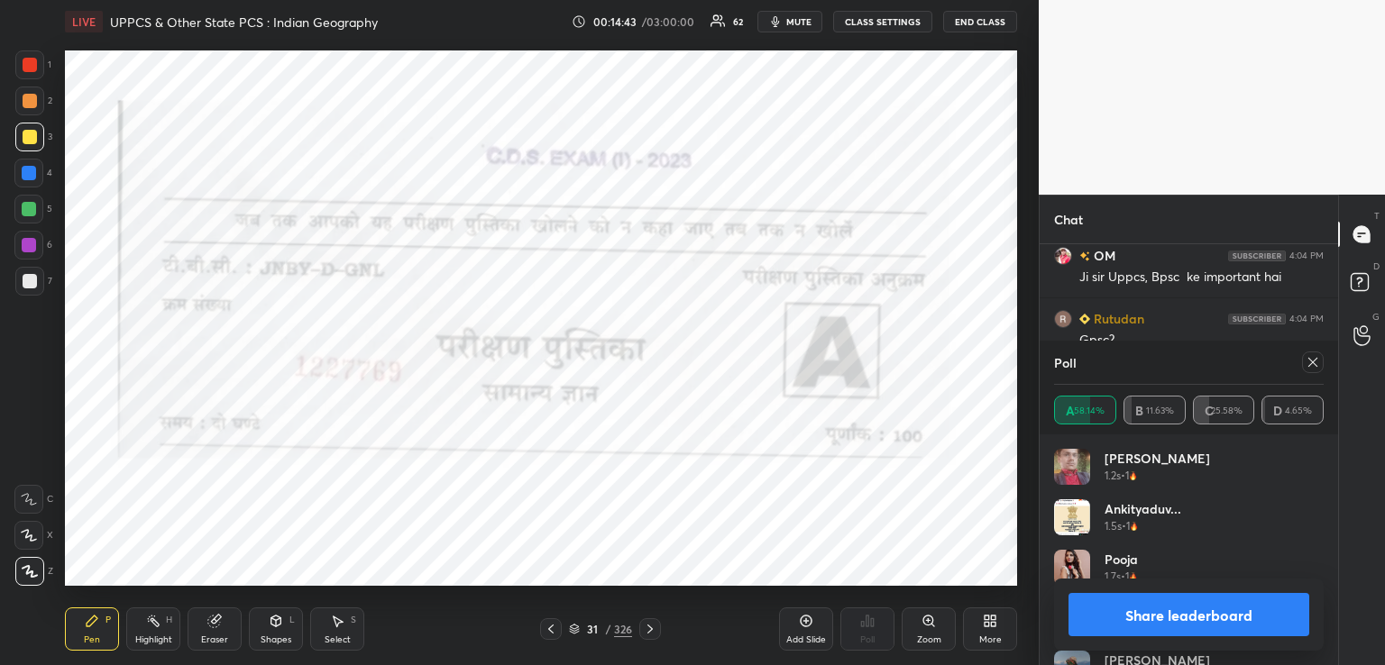
click at [653, 629] on icon at bounding box center [650, 629] width 14 height 14
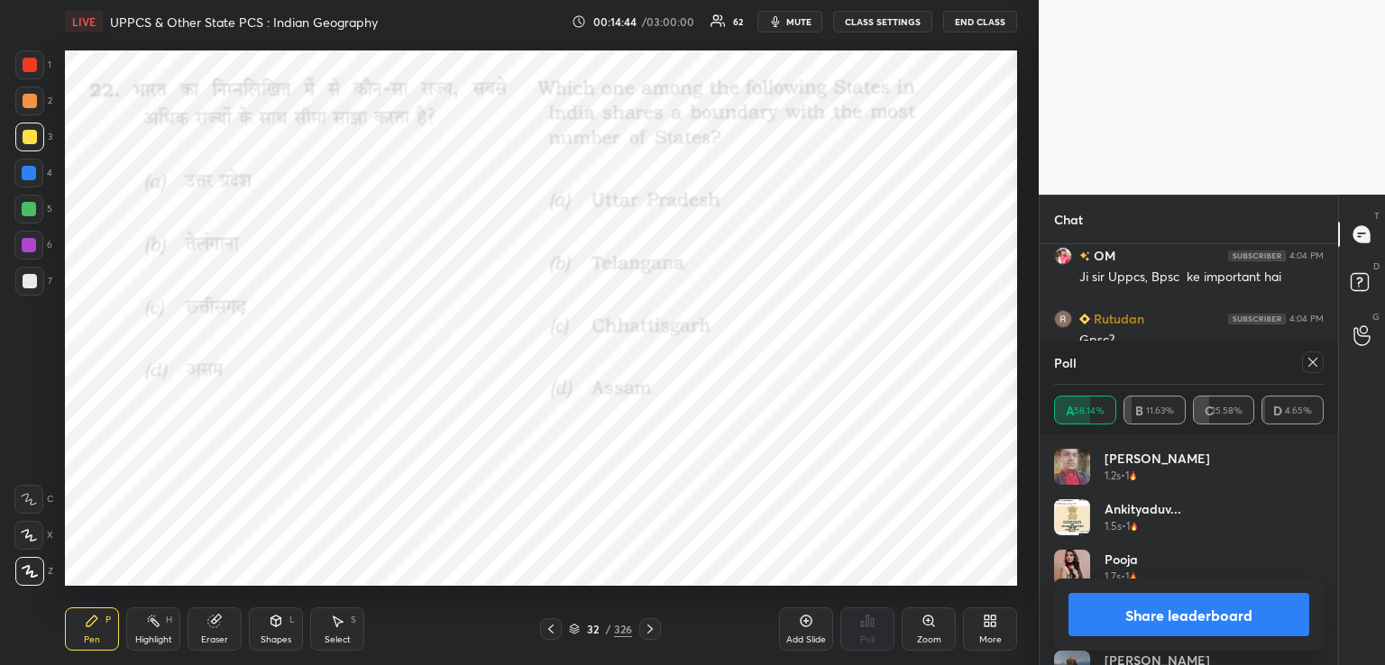
click at [656, 629] on icon at bounding box center [650, 629] width 14 height 14
click at [658, 628] on div at bounding box center [650, 630] width 22 height 22
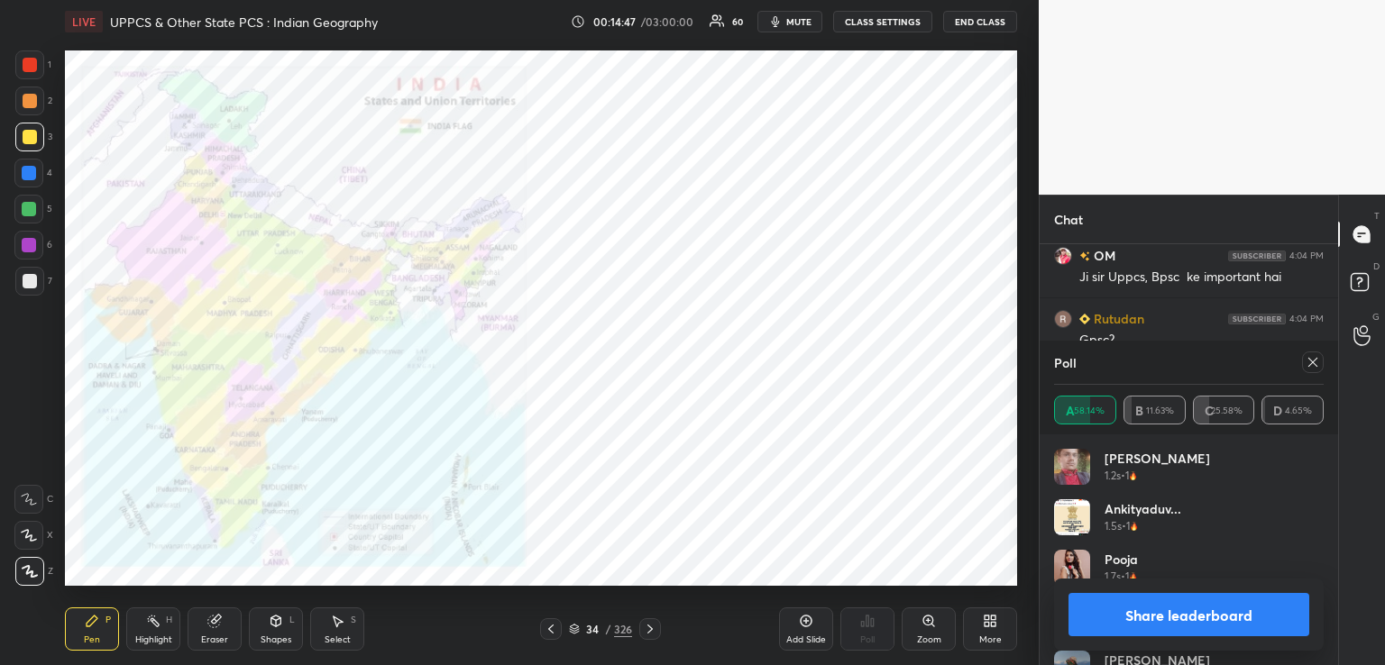
click at [659, 629] on div at bounding box center [650, 630] width 22 height 22
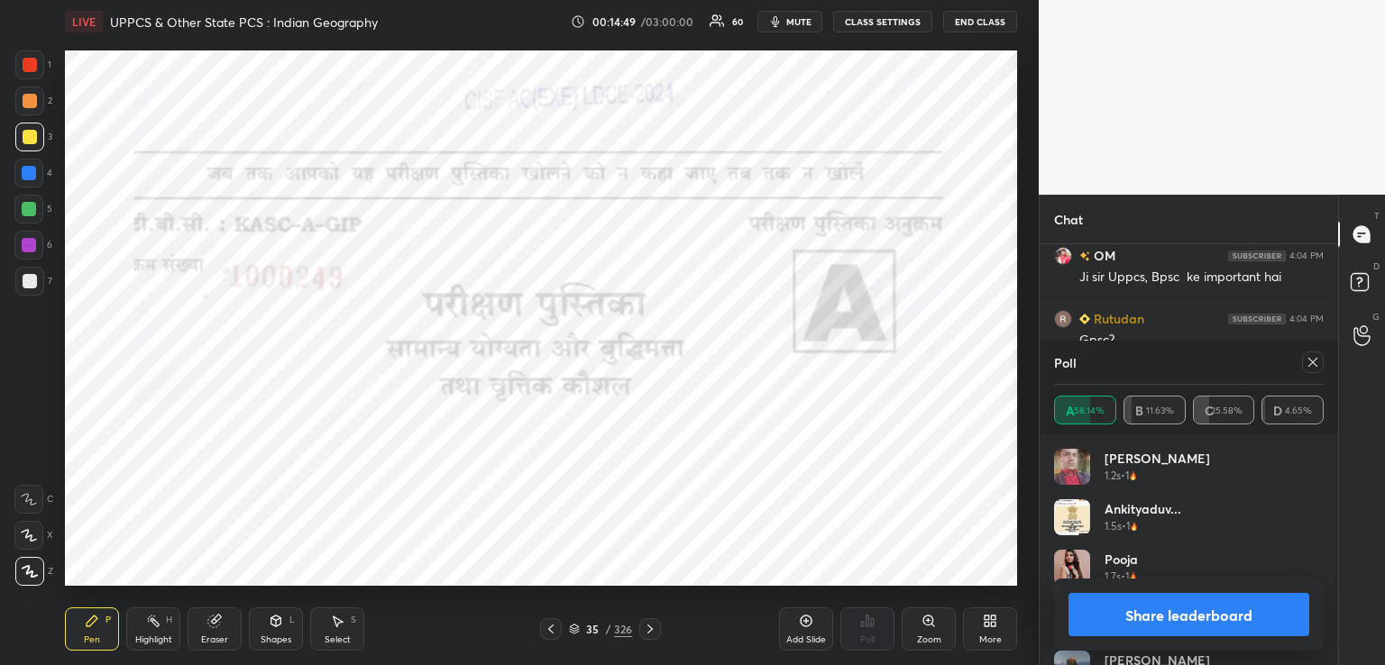
click at [542, 634] on div at bounding box center [551, 630] width 22 height 22
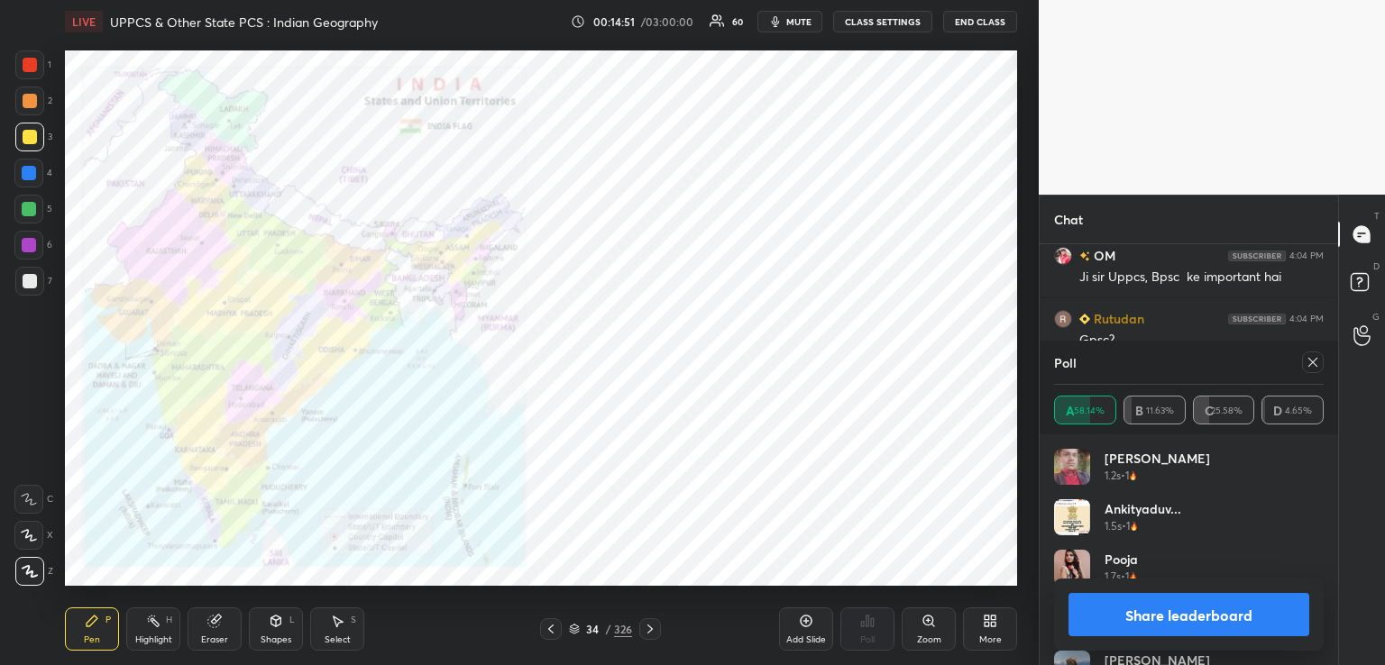
click at [653, 630] on icon at bounding box center [650, 629] width 14 height 14
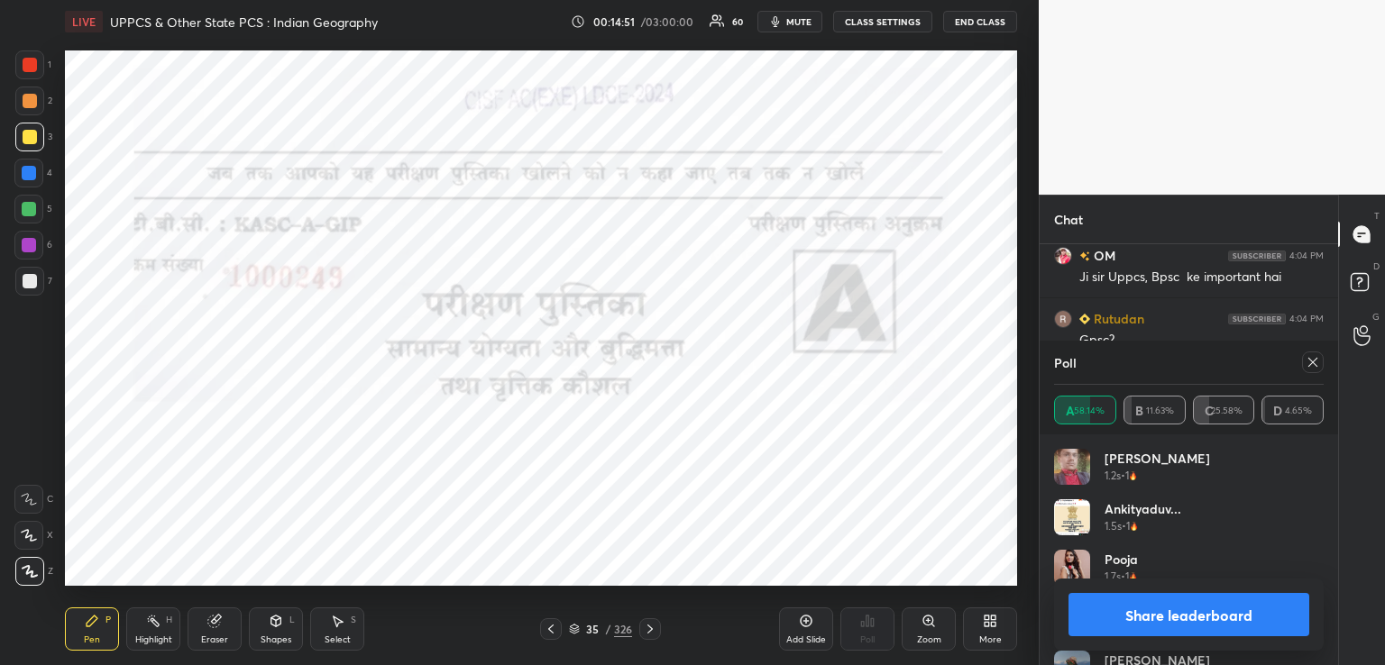
click at [652, 629] on icon at bounding box center [650, 629] width 14 height 14
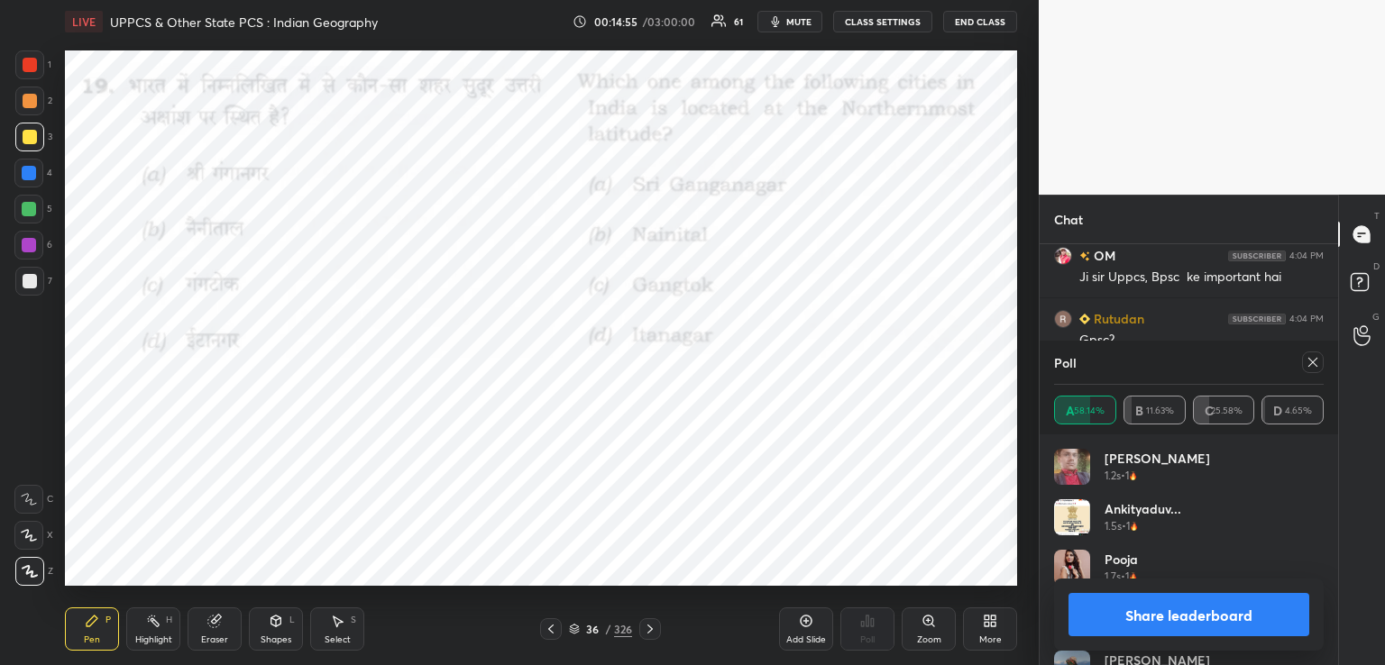
click at [29, 182] on div at bounding box center [28, 173] width 29 height 29
click at [1312, 356] on icon at bounding box center [1313, 362] width 14 height 14
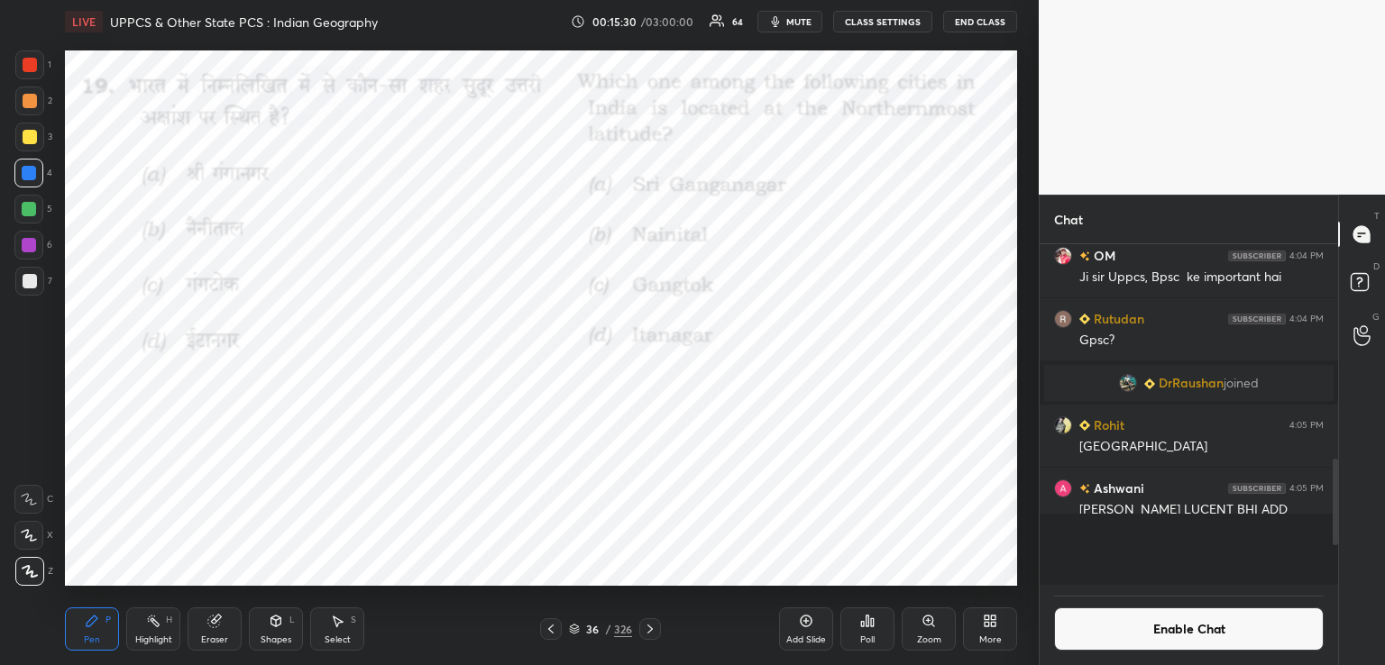
scroll to position [0, 0]
click at [869, 637] on div "Poll" at bounding box center [867, 640] width 14 height 9
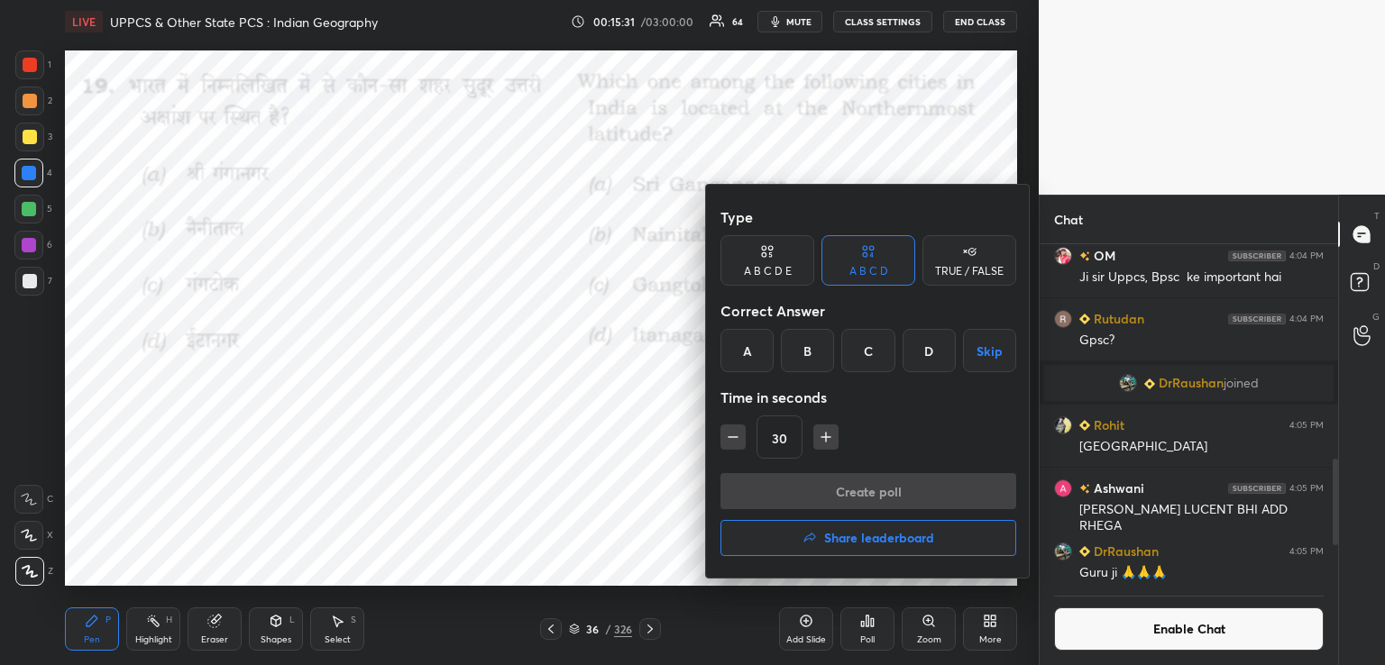
click at [806, 353] on div "B" at bounding box center [807, 350] width 53 height 43
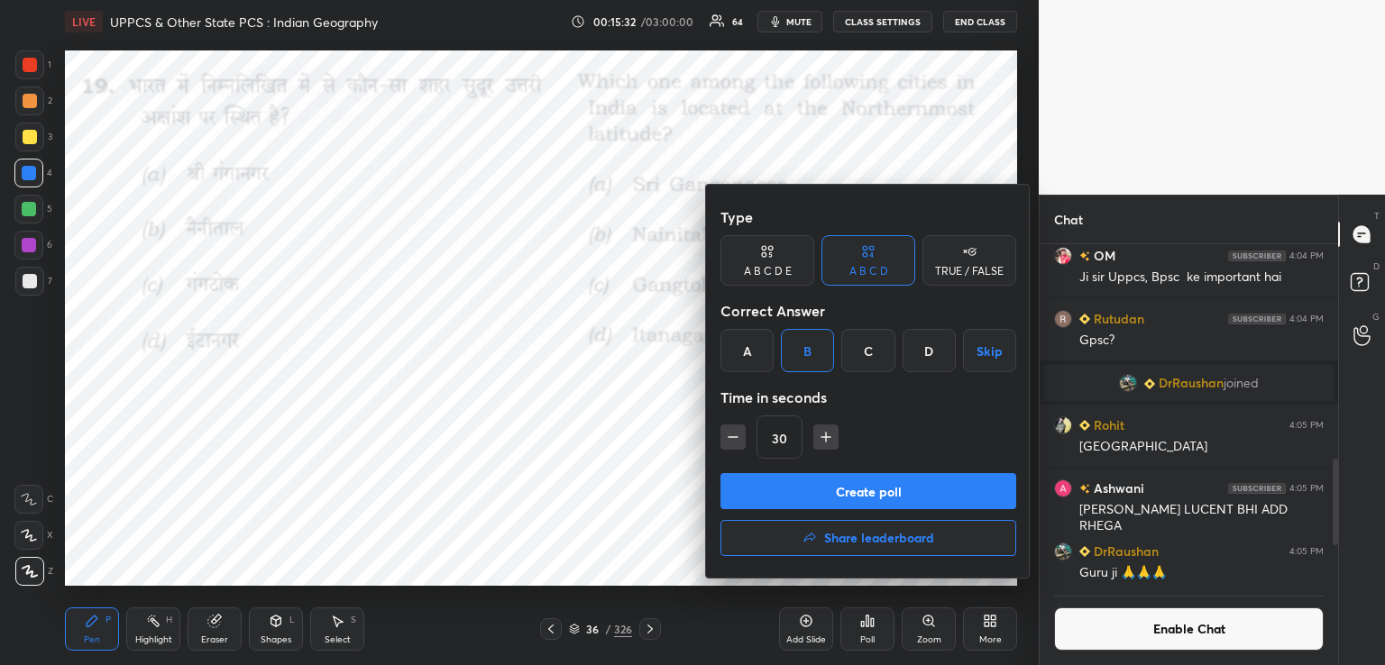
click at [804, 490] on button "Create poll" at bounding box center [868, 491] width 296 height 36
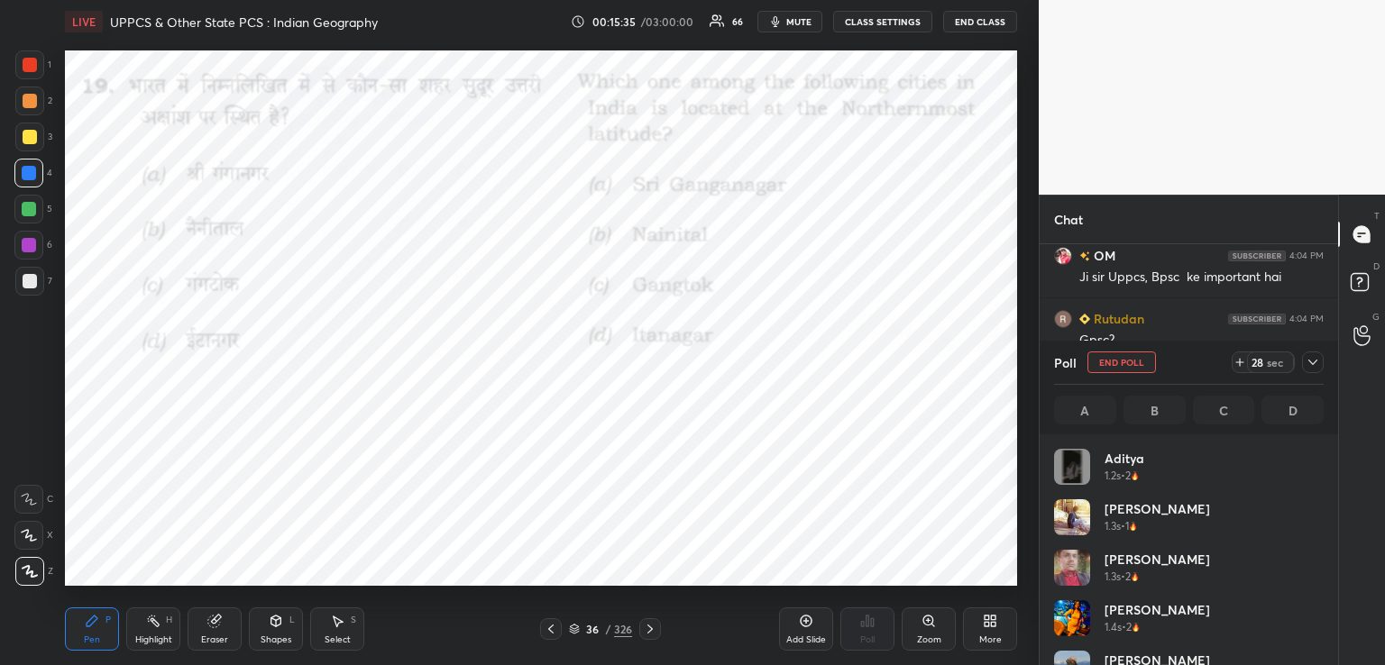
scroll to position [211, 264]
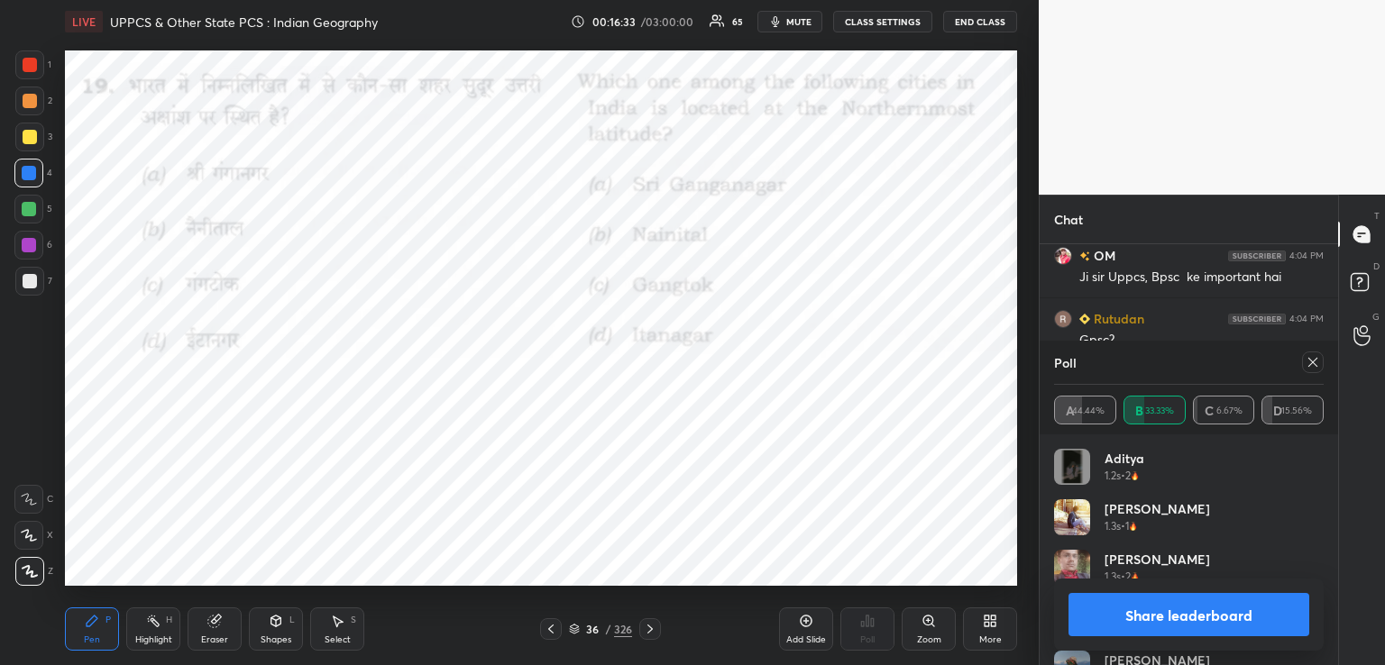
click at [645, 625] on icon at bounding box center [650, 629] width 14 height 14
click at [646, 629] on icon at bounding box center [650, 629] width 14 height 14
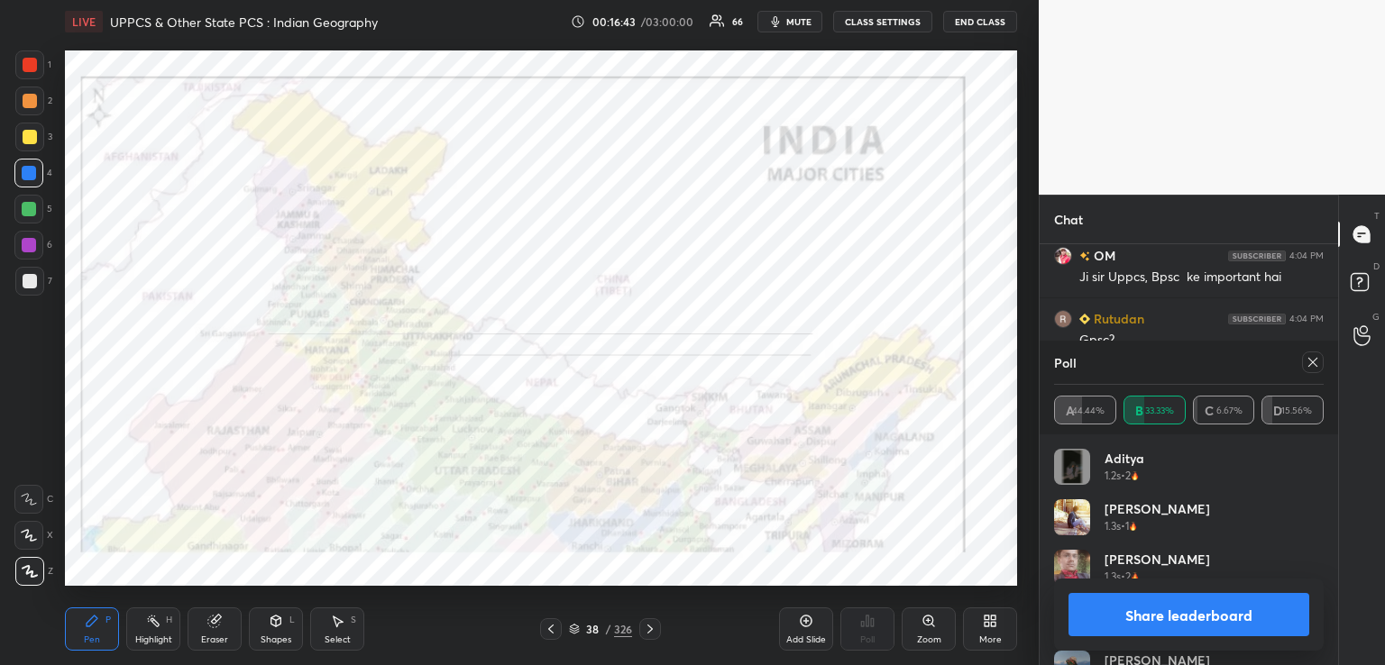
click at [555, 629] on icon at bounding box center [551, 629] width 14 height 14
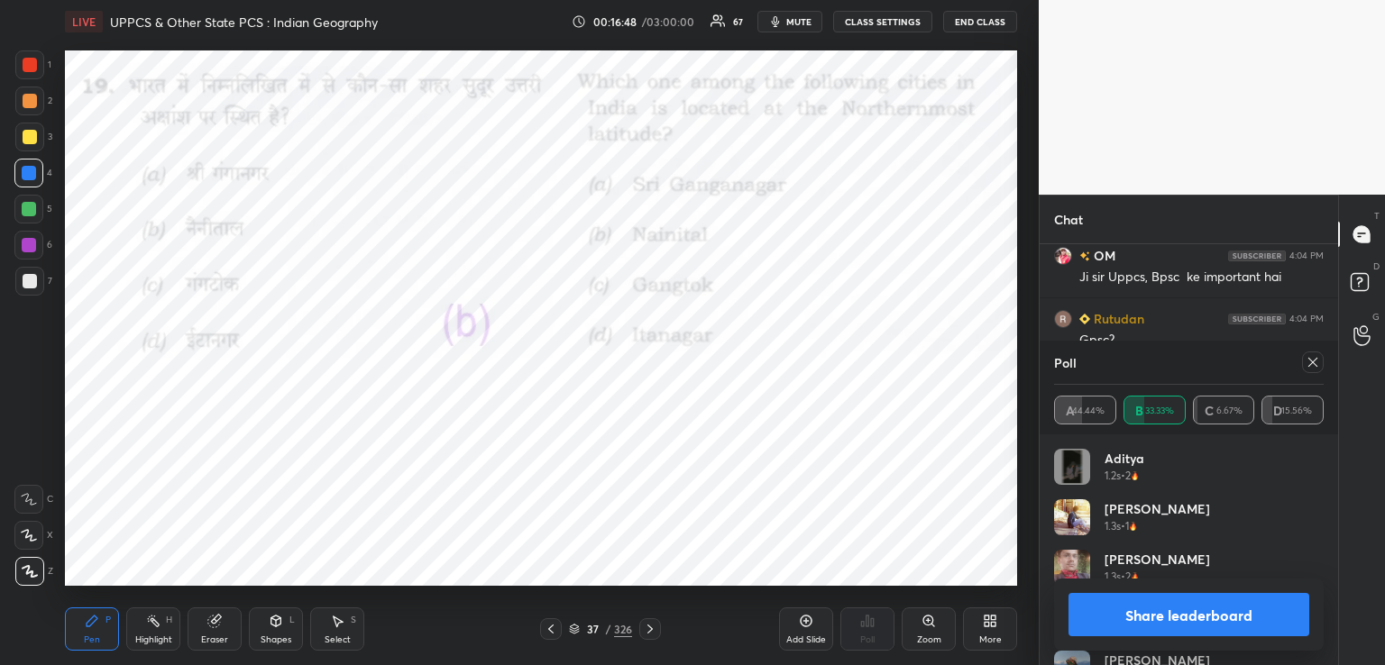
click at [553, 629] on icon at bounding box center [551, 629] width 14 height 14
click at [649, 630] on icon at bounding box center [650, 629] width 14 height 14
click at [650, 629] on icon at bounding box center [650, 629] width 14 height 14
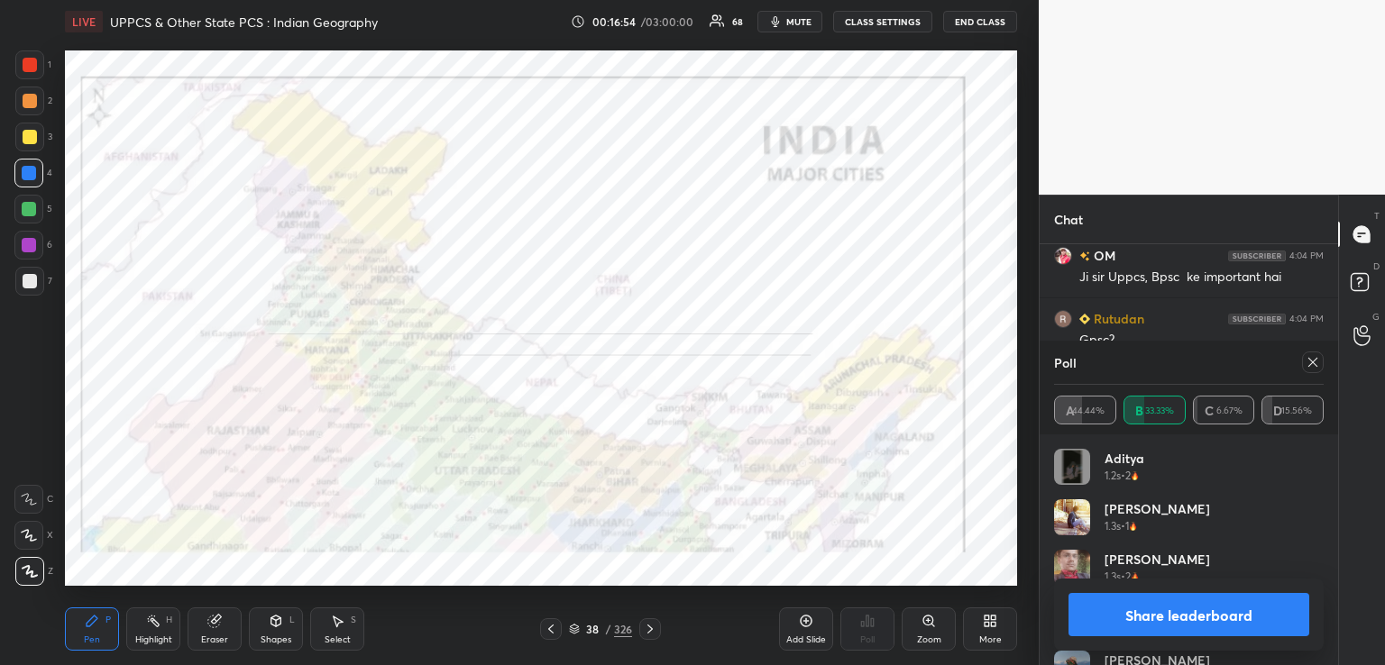
click at [1311, 362] on icon at bounding box center [1312, 362] width 9 height 9
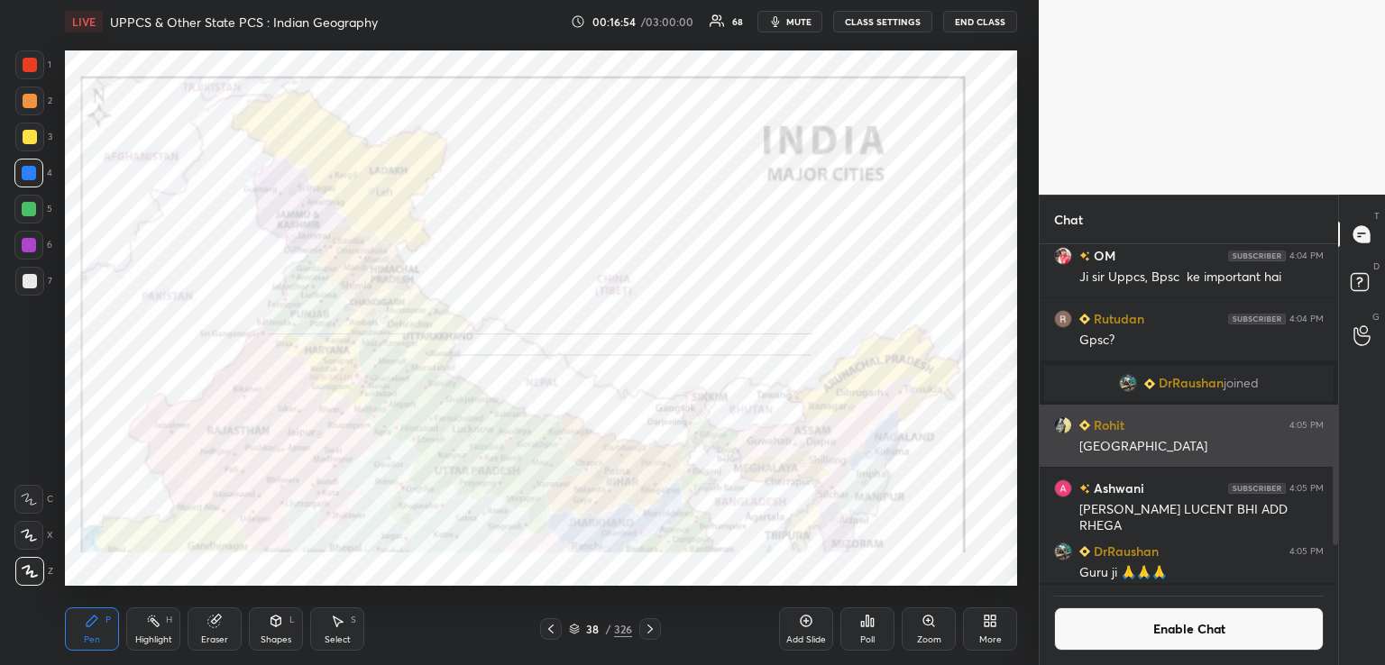
scroll to position [336, 293]
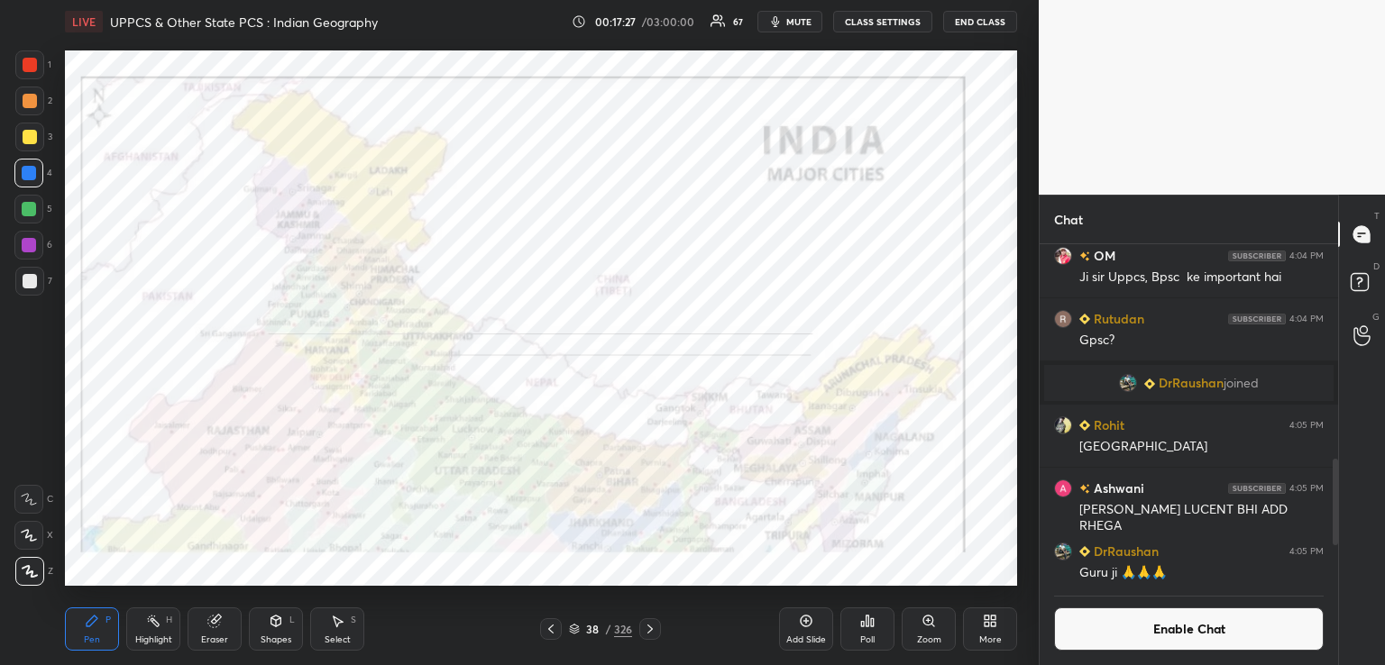
click at [654, 628] on icon at bounding box center [650, 629] width 14 height 14
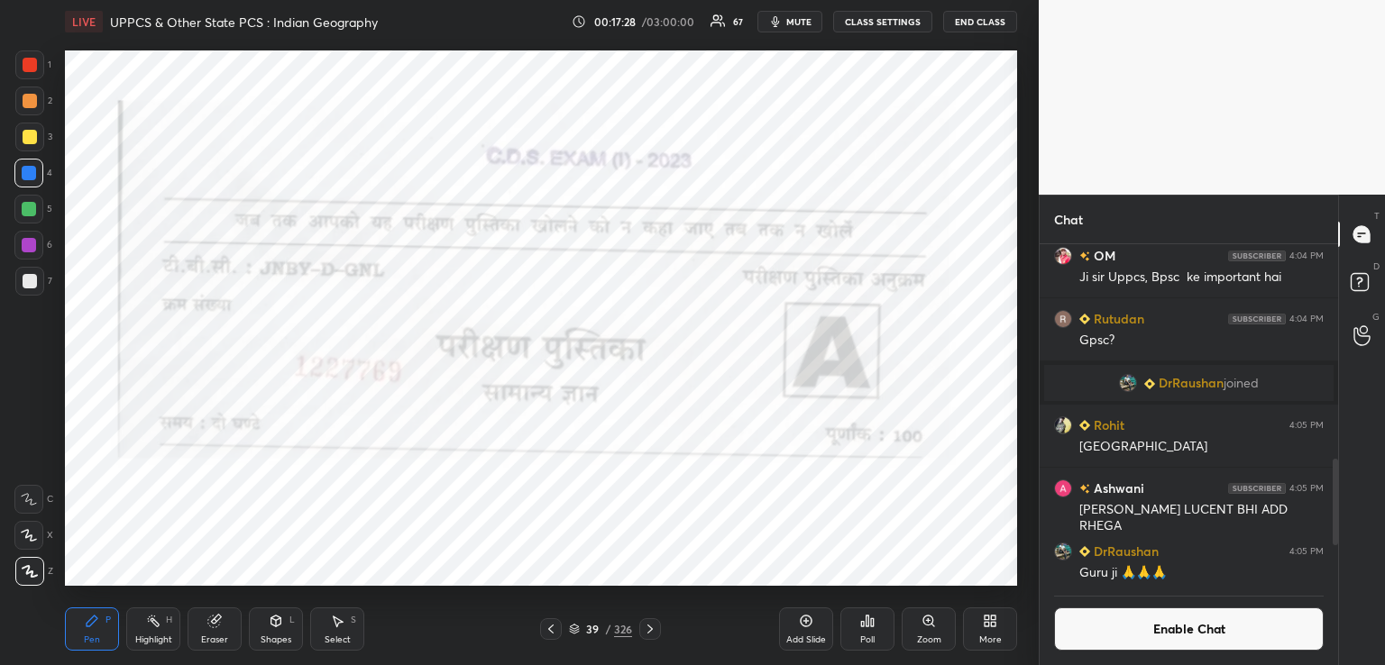
click at [650, 629] on icon at bounding box center [649, 629] width 5 height 9
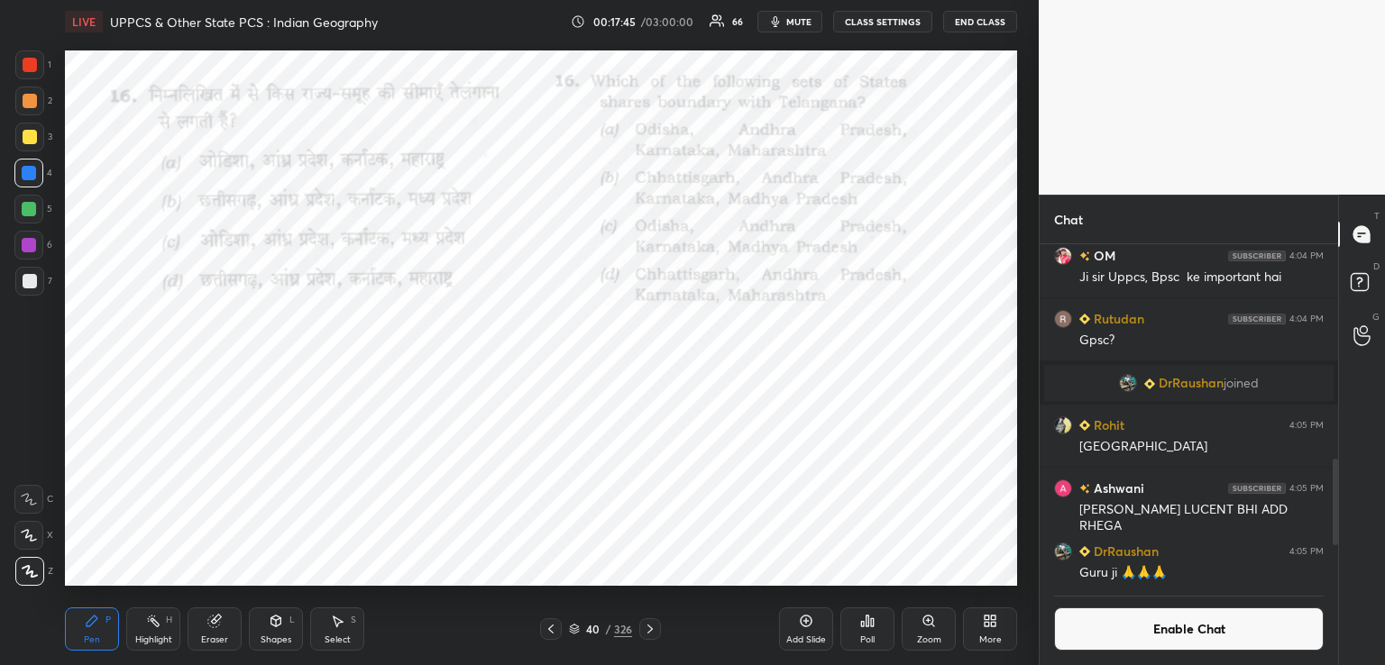
click at [871, 626] on icon at bounding box center [872, 623] width 3 height 8
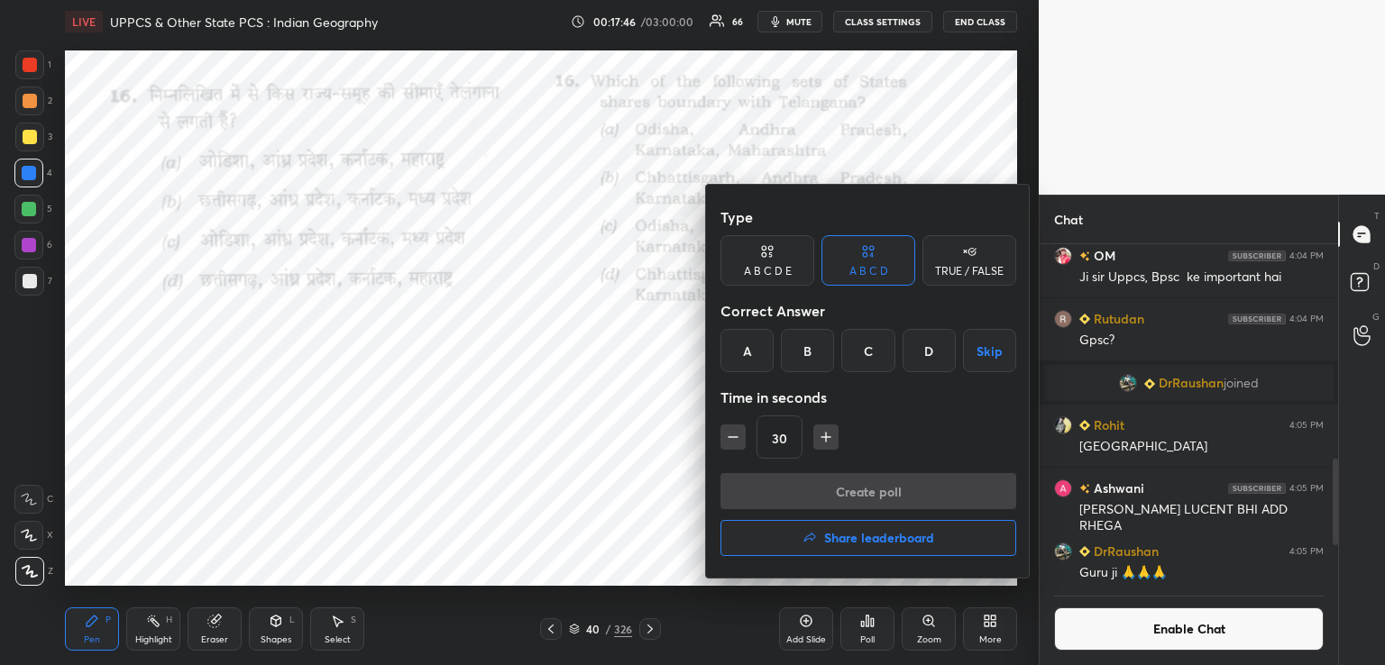
click at [932, 350] on div "D" at bounding box center [929, 350] width 53 height 43
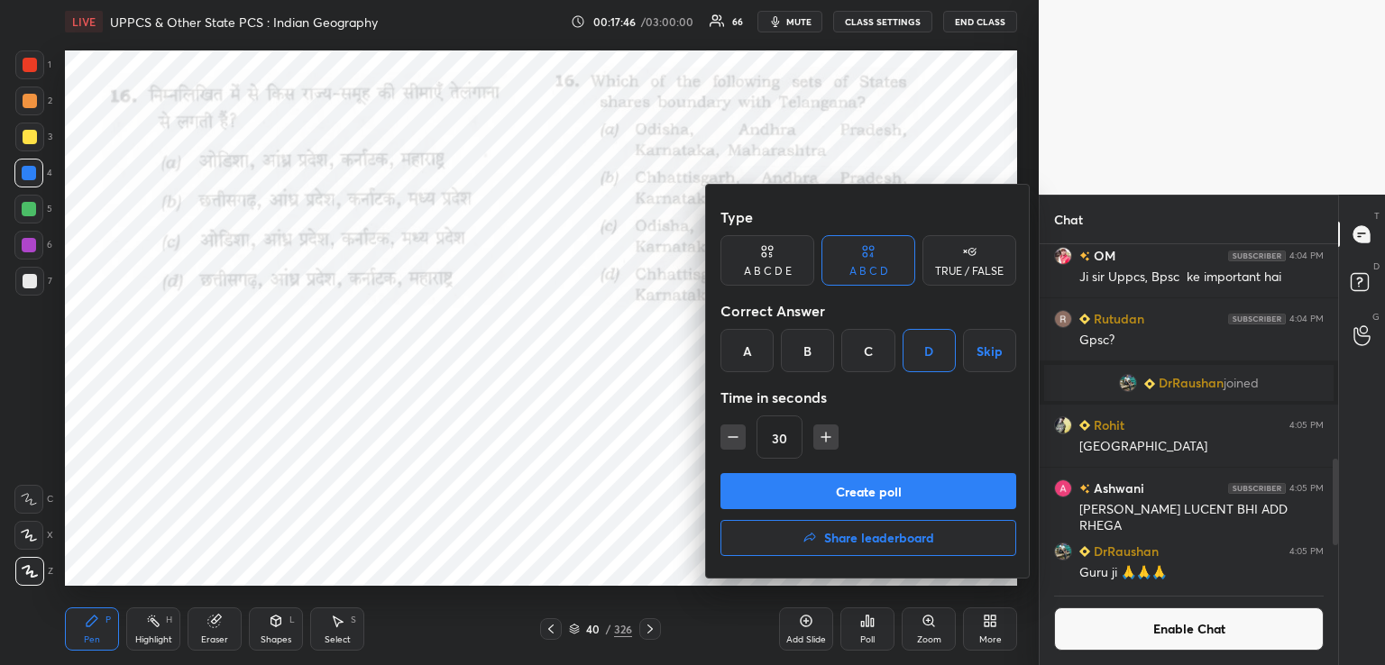
click at [865, 496] on button "Create poll" at bounding box center [868, 491] width 296 height 36
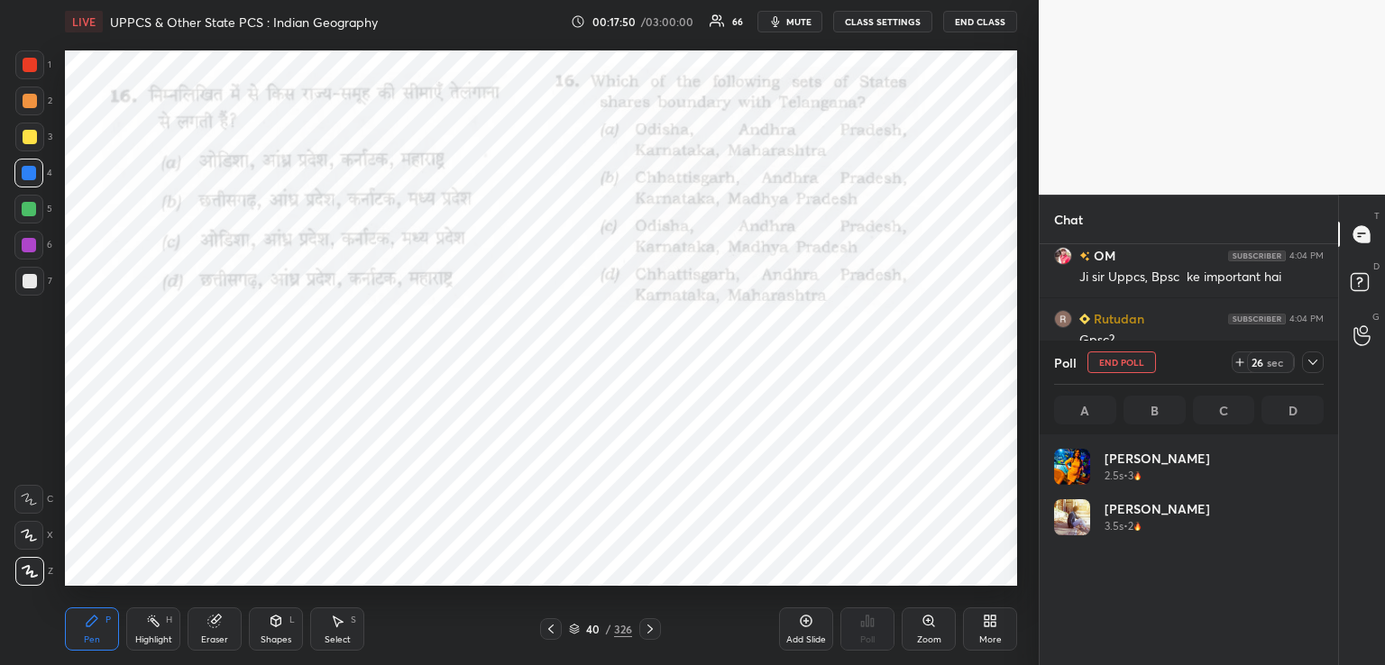
scroll to position [5, 5]
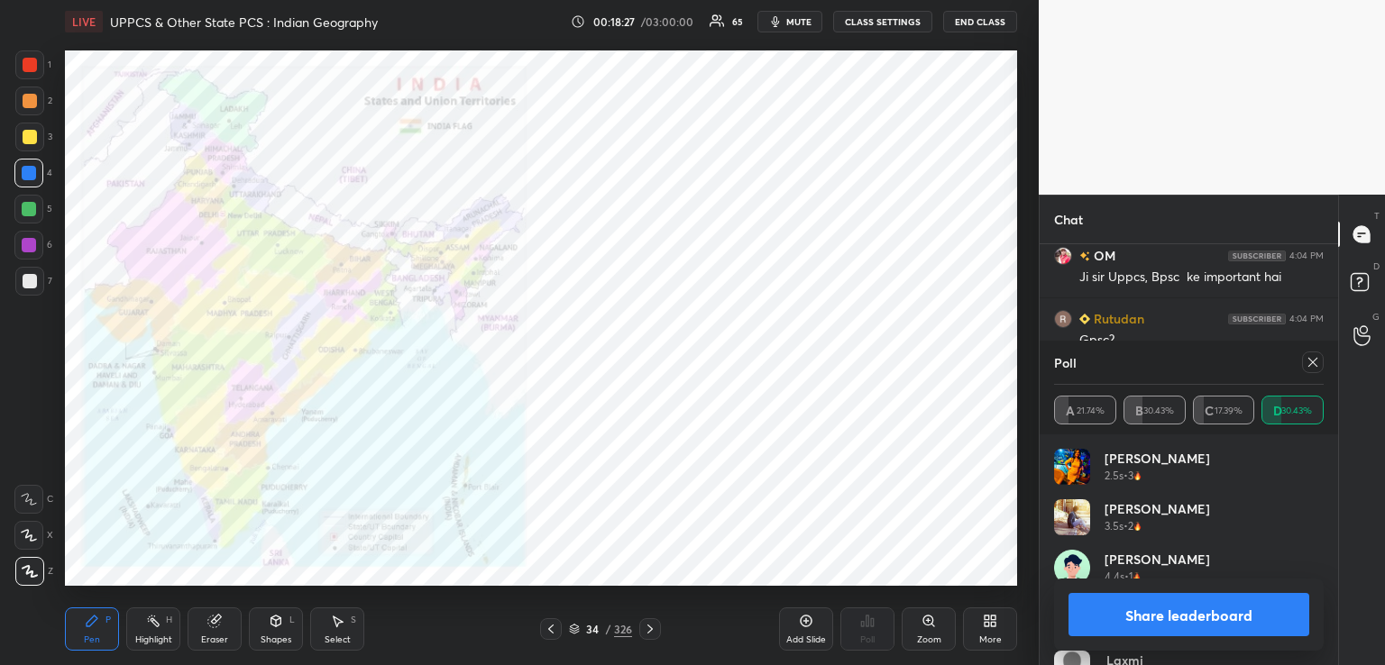
click at [931, 623] on icon at bounding box center [928, 621] width 10 height 10
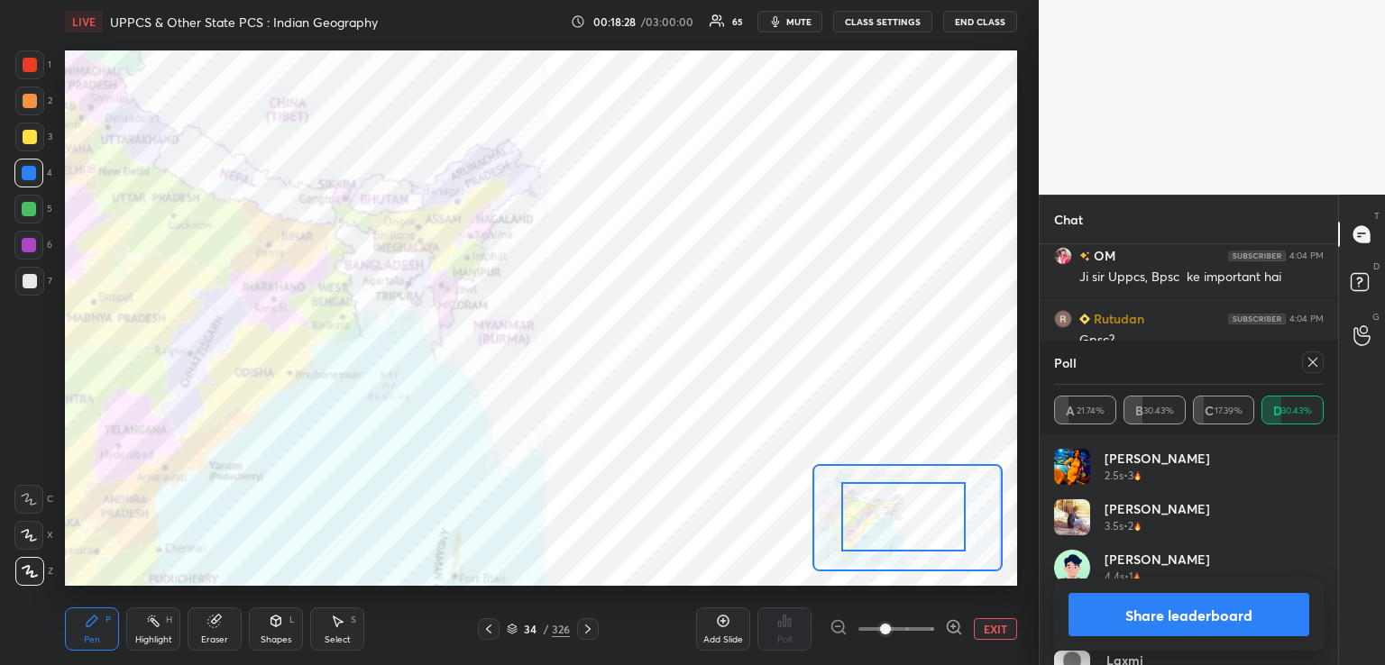
drag, startPoint x: 916, startPoint y: 509, endPoint x: 892, endPoint y: 513, distance: 24.8
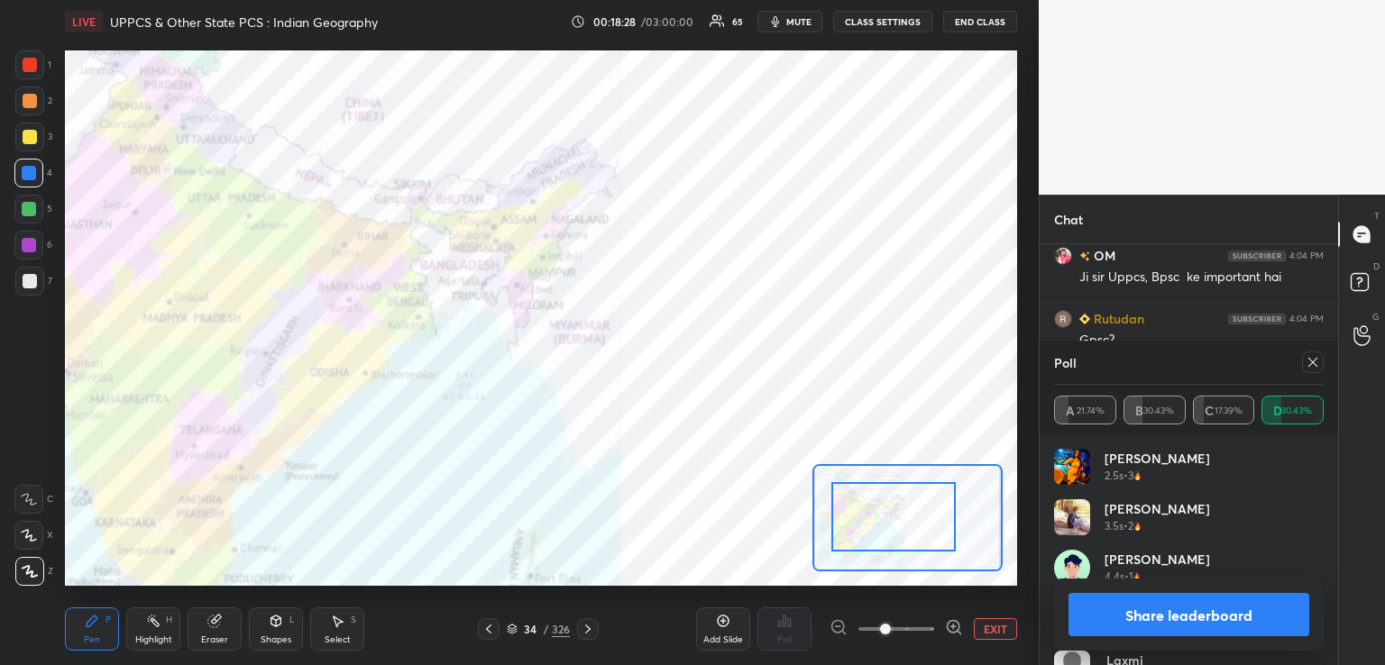
drag, startPoint x: 904, startPoint y: 506, endPoint x: 901, endPoint y: 539, distance: 33.5
click at [891, 513] on div at bounding box center [893, 516] width 124 height 69
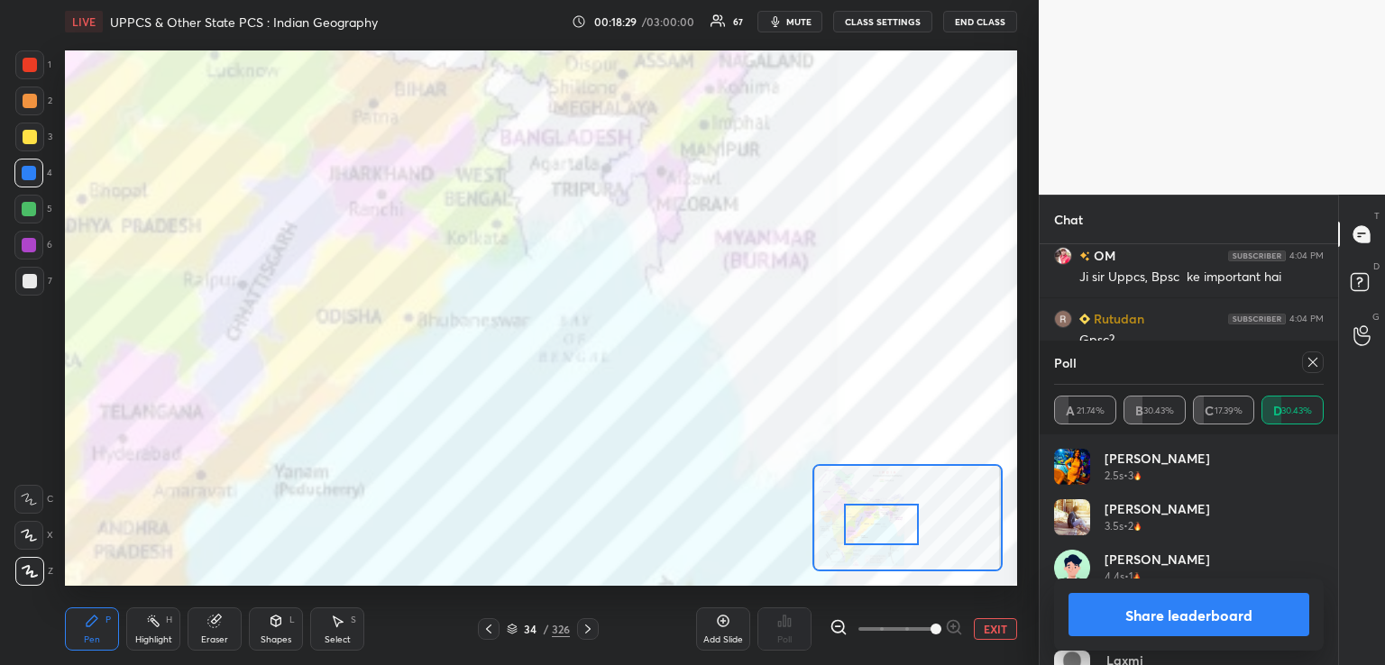
drag, startPoint x: 964, startPoint y: 629, endPoint x: 958, endPoint y: 615, distance: 15.7
click at [964, 624] on div "EXIT" at bounding box center [924, 630] width 188 height 22
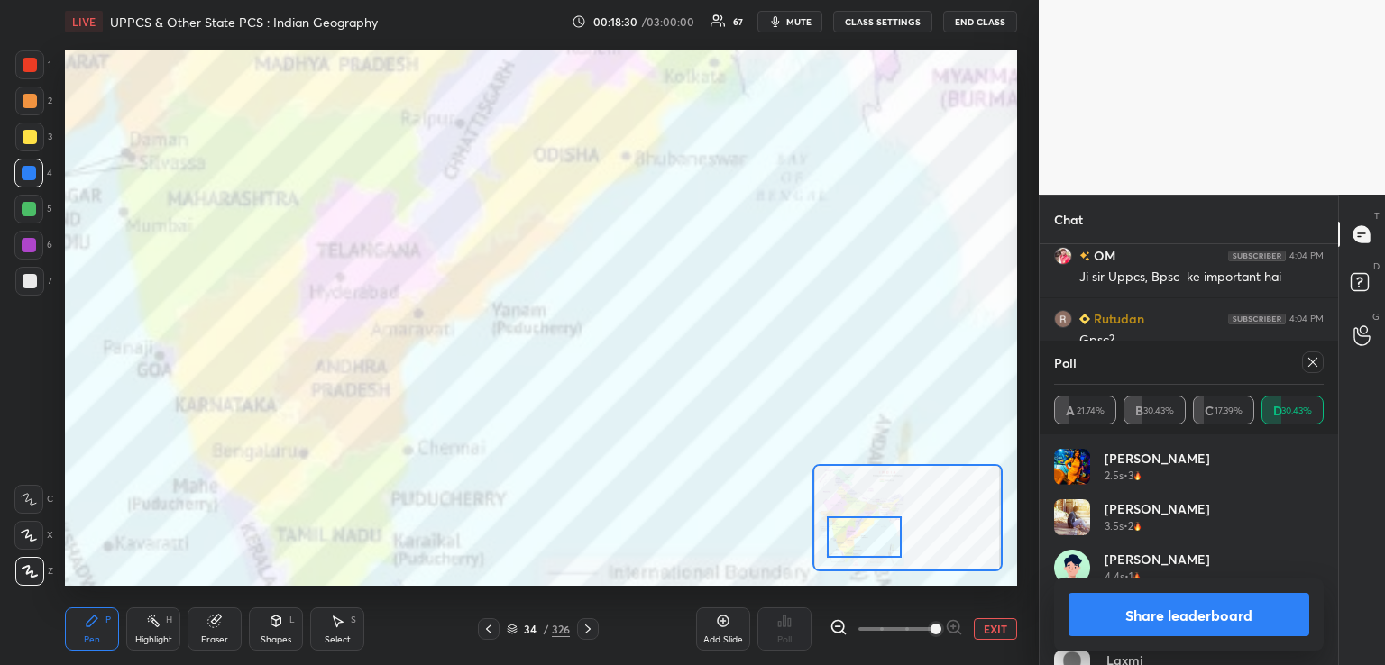
click at [873, 534] on div at bounding box center [864, 537] width 75 height 41
click at [603, 631] on div "34 / 326" at bounding box center [539, 630] width 316 height 22
click at [588, 629] on icon at bounding box center [588, 629] width 14 height 14
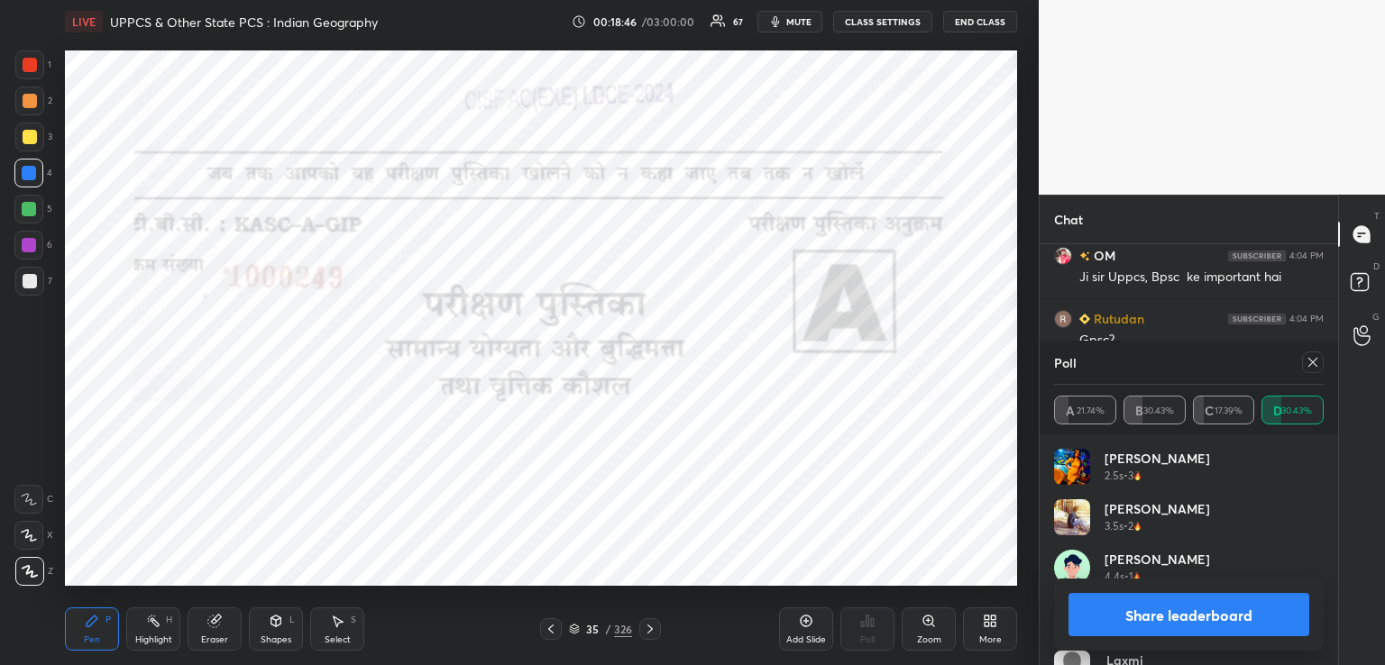
click at [588, 628] on div "35" at bounding box center [592, 629] width 18 height 11
click at [589, 629] on div "35" at bounding box center [592, 629] width 18 height 11
click at [590, 629] on div "35" at bounding box center [592, 629] width 18 height 11
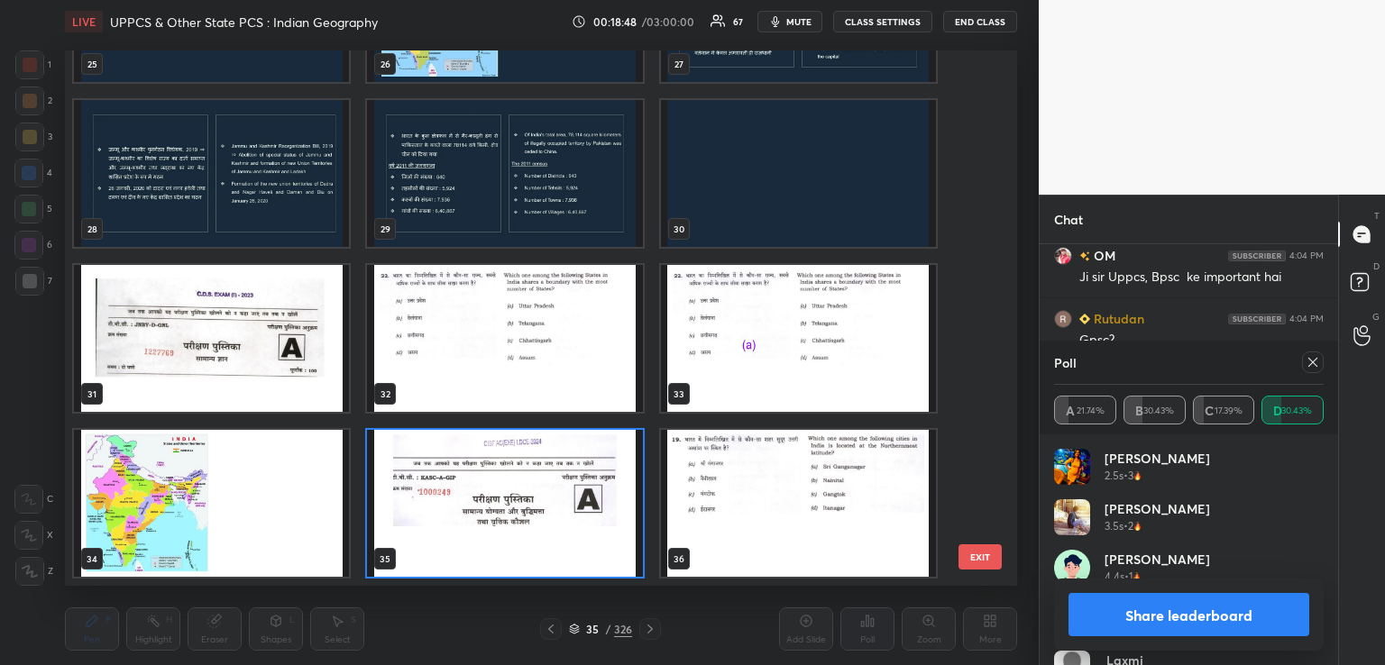
click at [765, 509] on img "grid" at bounding box center [798, 503] width 275 height 147
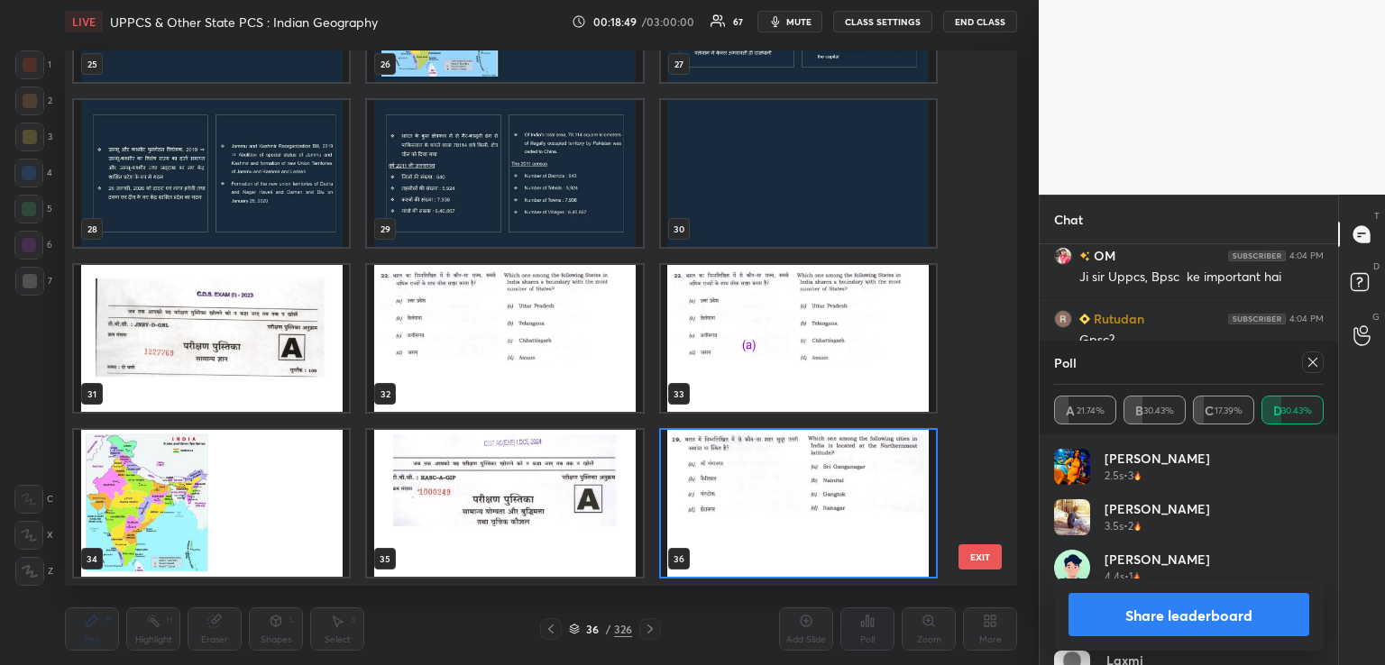
click at [765, 521] on img "grid" at bounding box center [798, 503] width 275 height 147
click at [768, 519] on img "grid" at bounding box center [798, 503] width 275 height 147
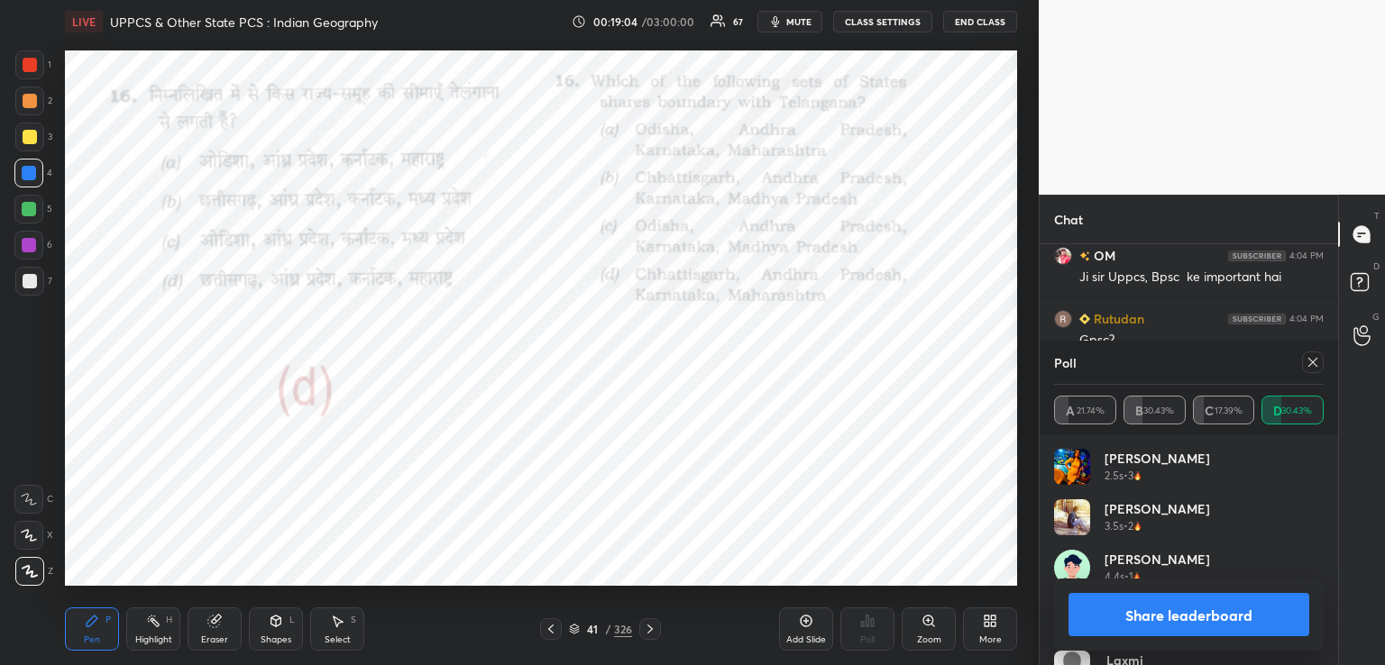
click at [651, 632] on icon at bounding box center [650, 629] width 14 height 14
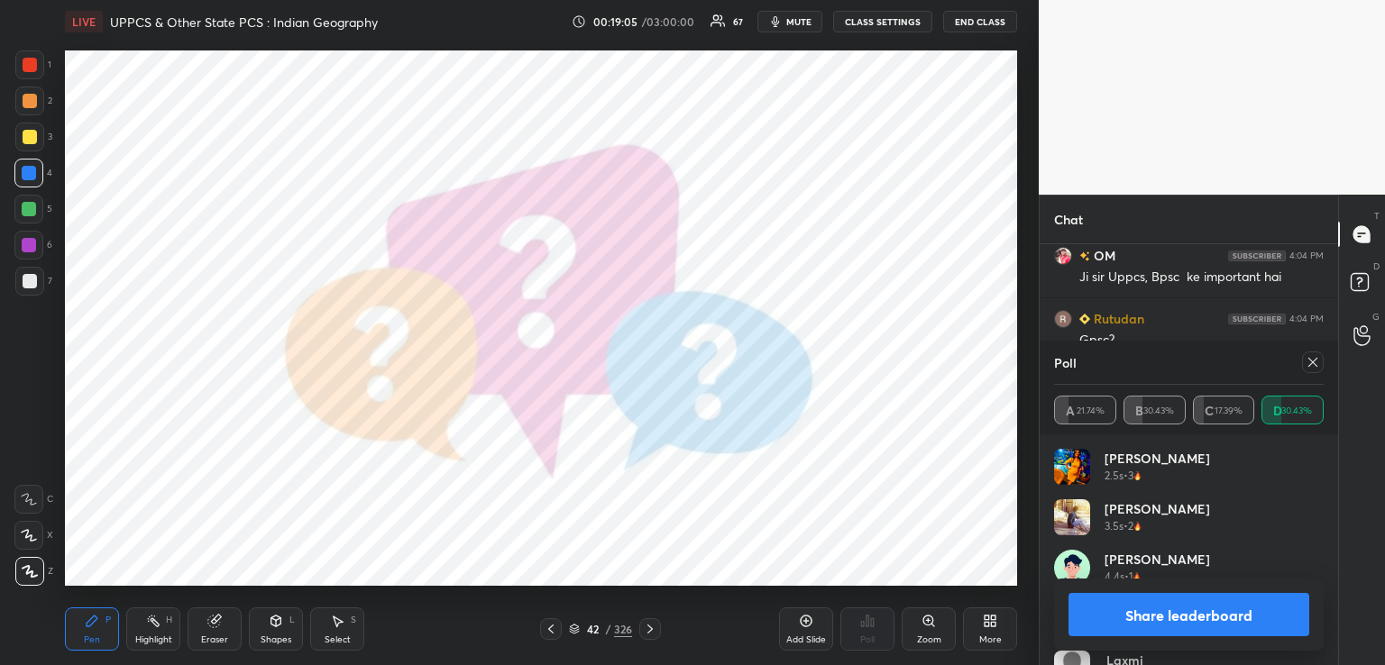
click at [648, 632] on icon at bounding box center [649, 629] width 5 height 9
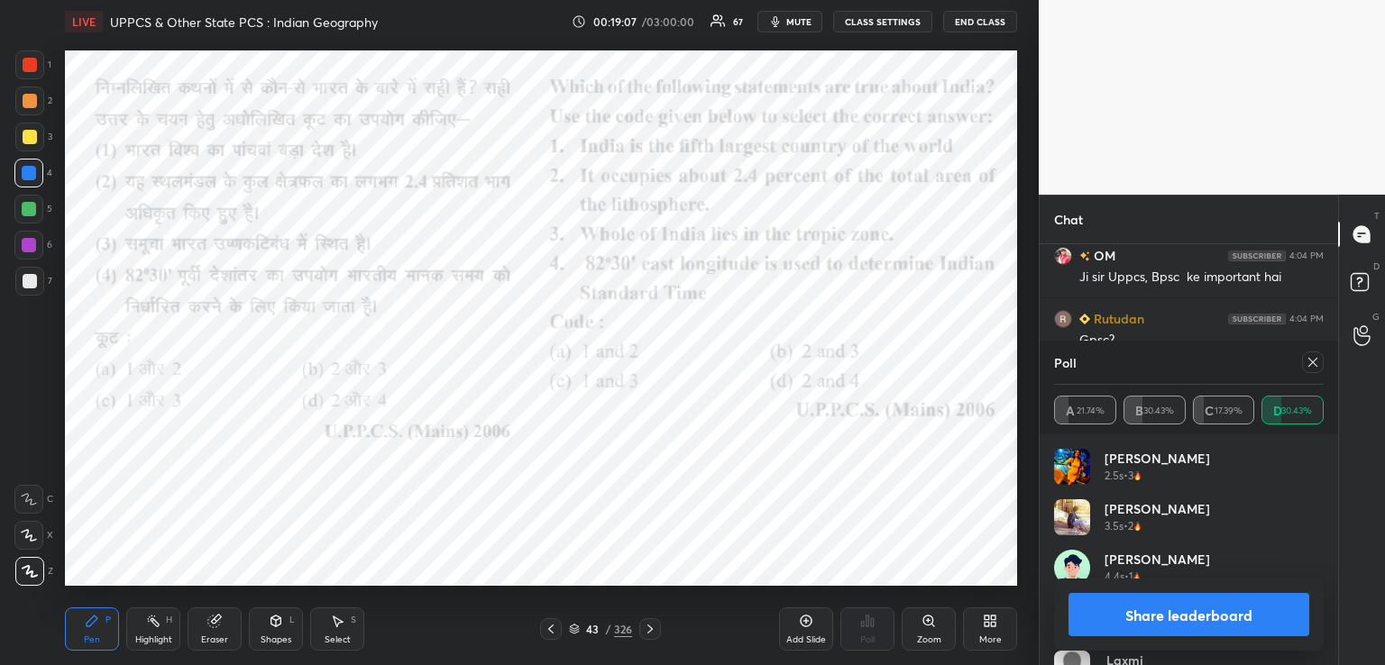
click at [1317, 362] on icon at bounding box center [1313, 362] width 14 height 14
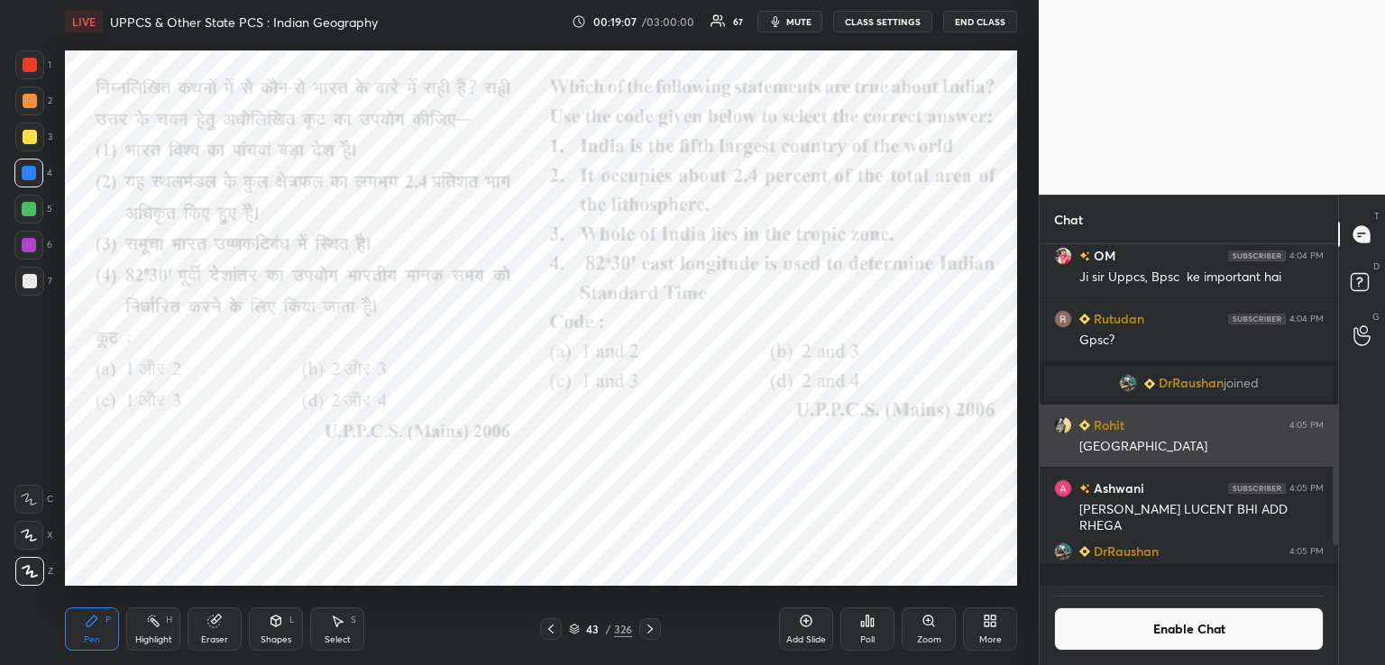
scroll to position [336, 293]
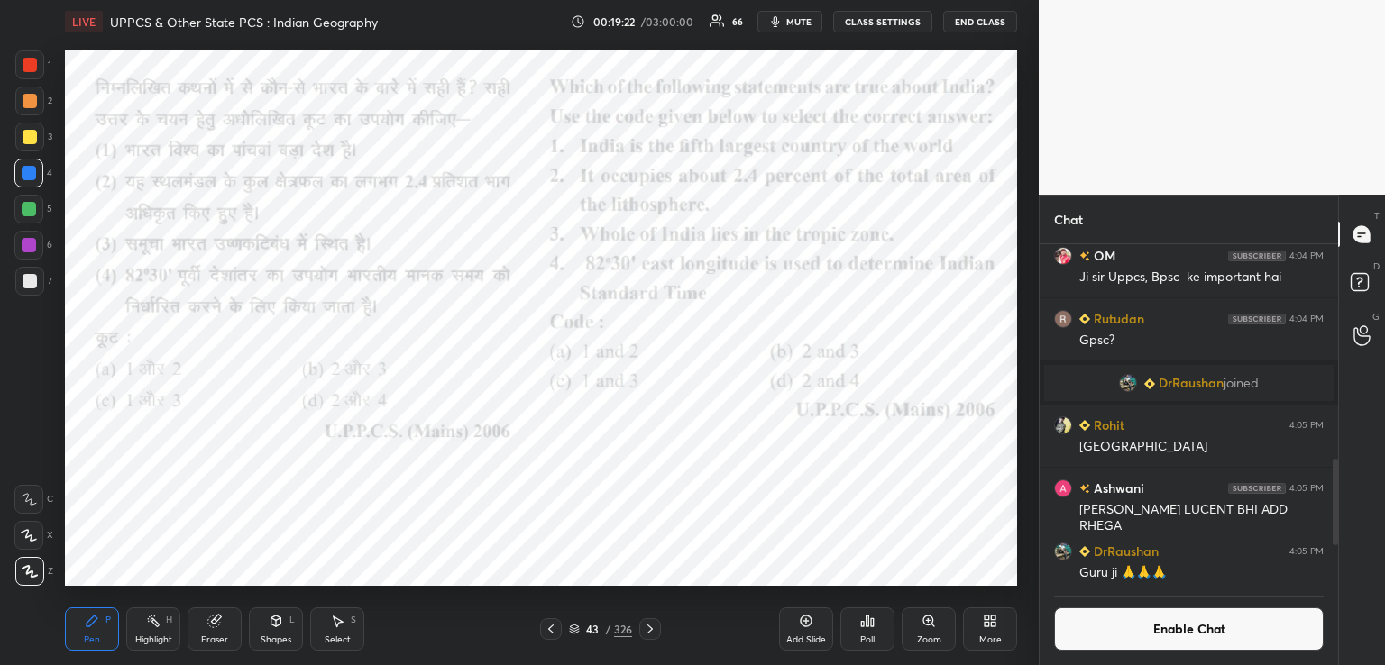
click at [875, 629] on div "Poll" at bounding box center [867, 629] width 54 height 43
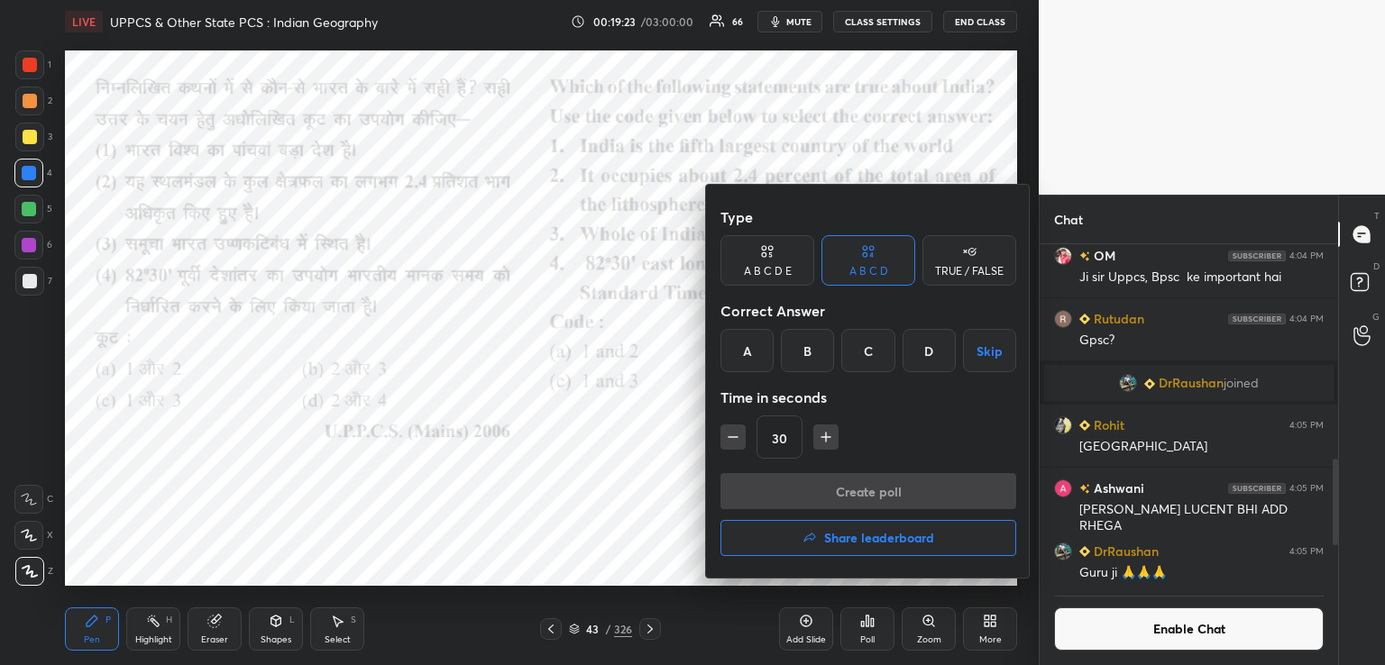
click at [927, 354] on div "D" at bounding box center [929, 350] width 53 height 43
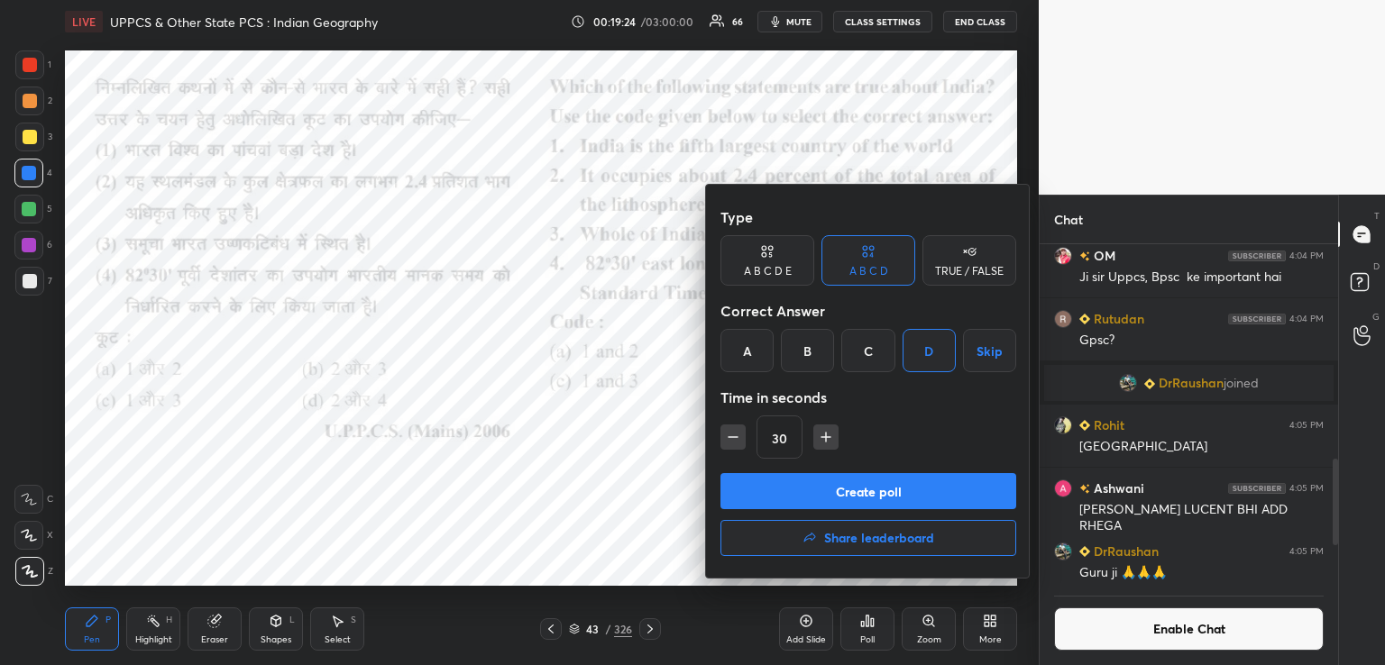
click at [833, 495] on button "Create poll" at bounding box center [868, 491] width 296 height 36
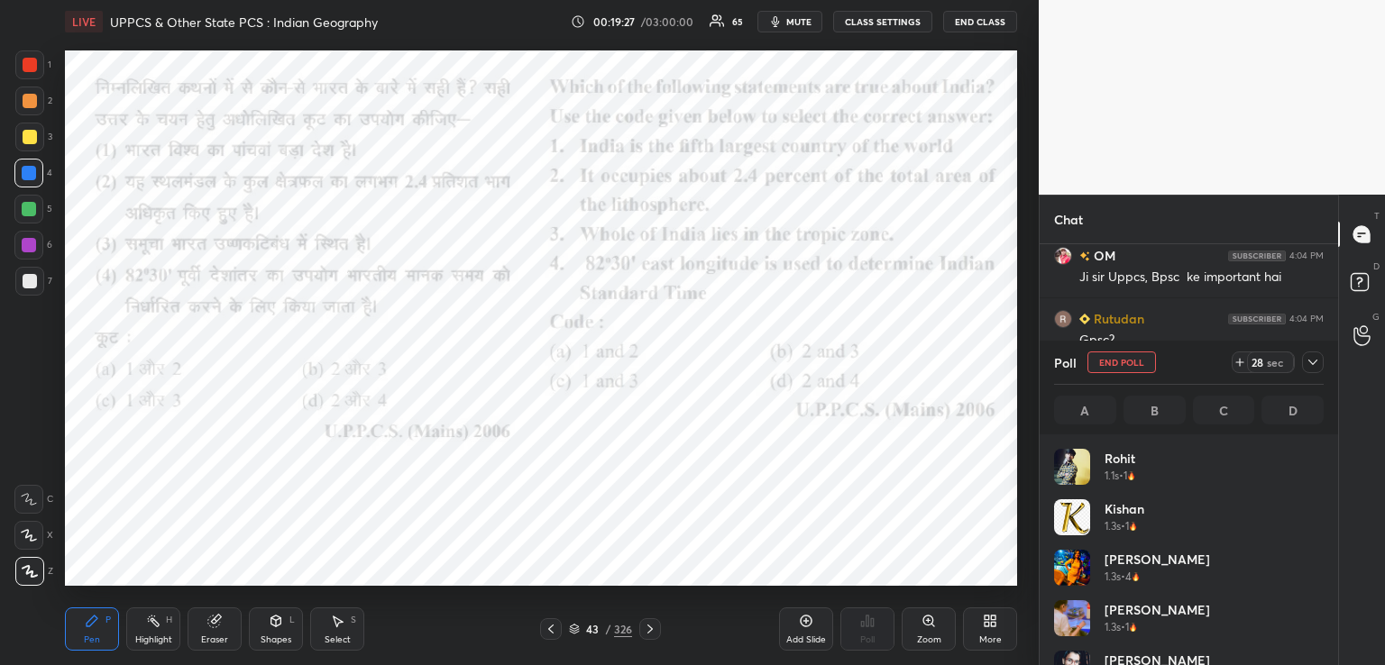
scroll to position [211, 264]
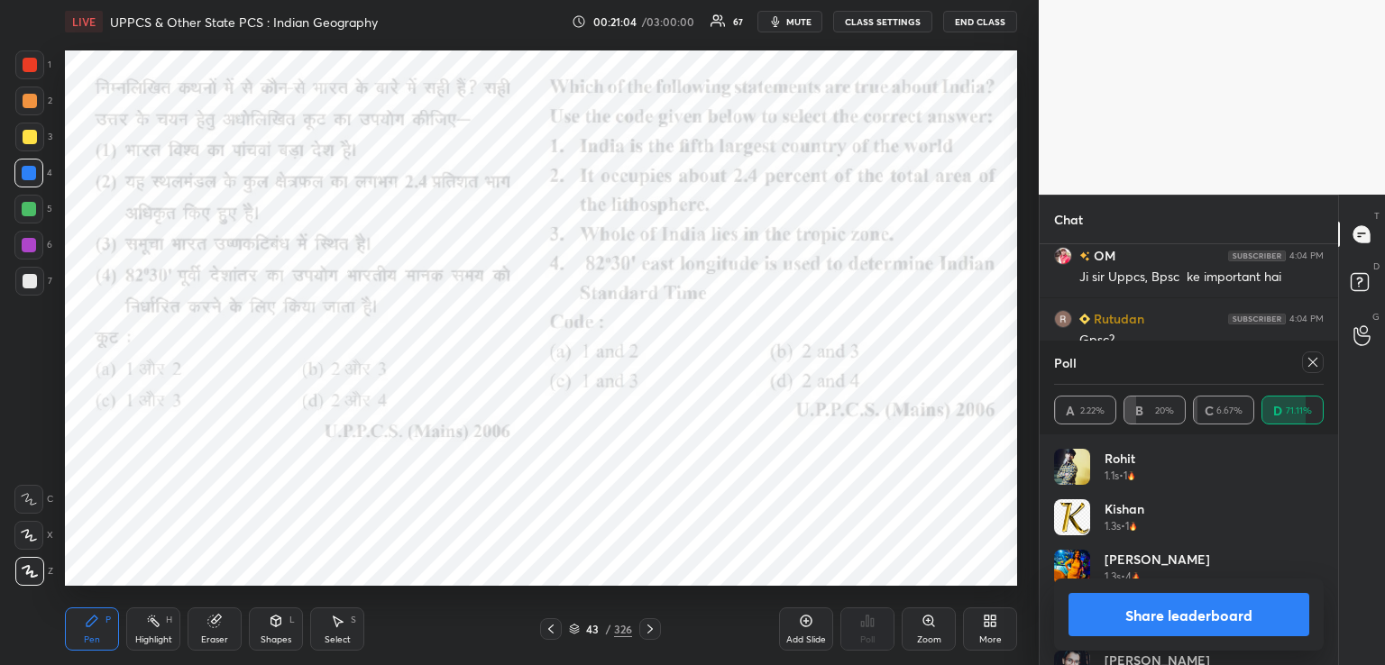
click at [651, 629] on icon at bounding box center [649, 629] width 5 height 9
click at [646, 628] on icon at bounding box center [650, 629] width 14 height 14
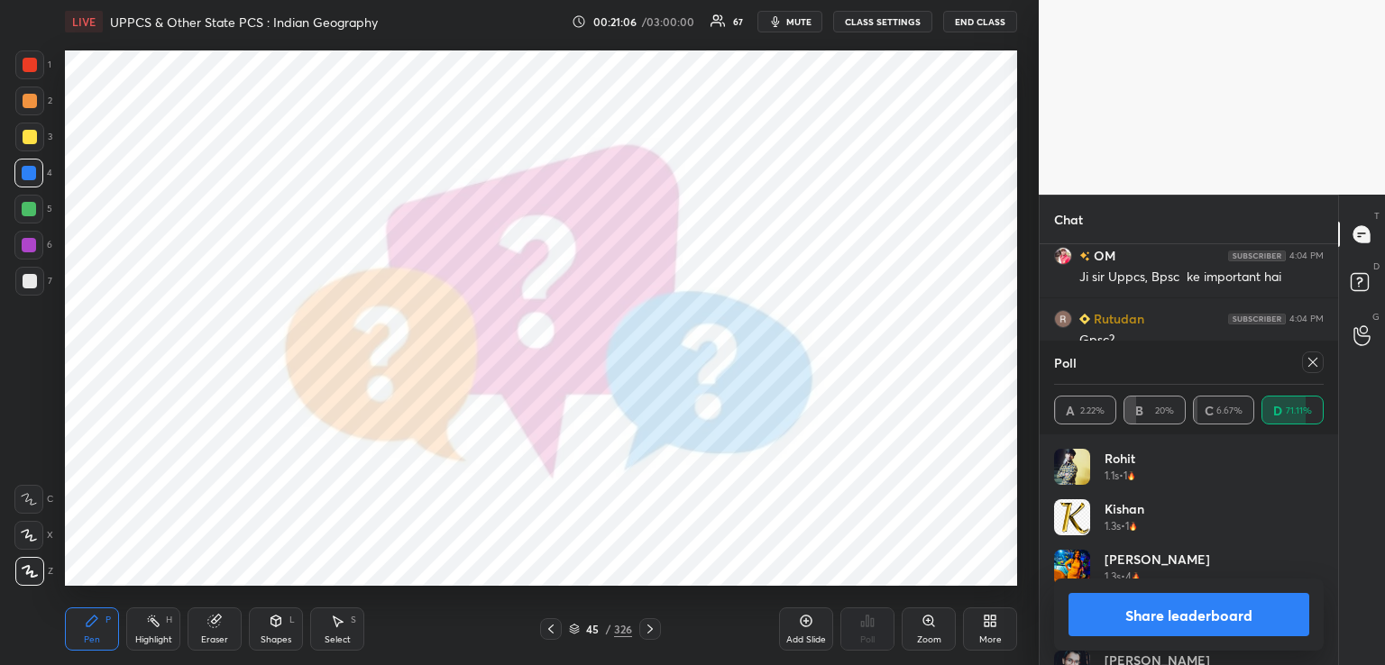
click at [647, 629] on icon at bounding box center [650, 629] width 14 height 14
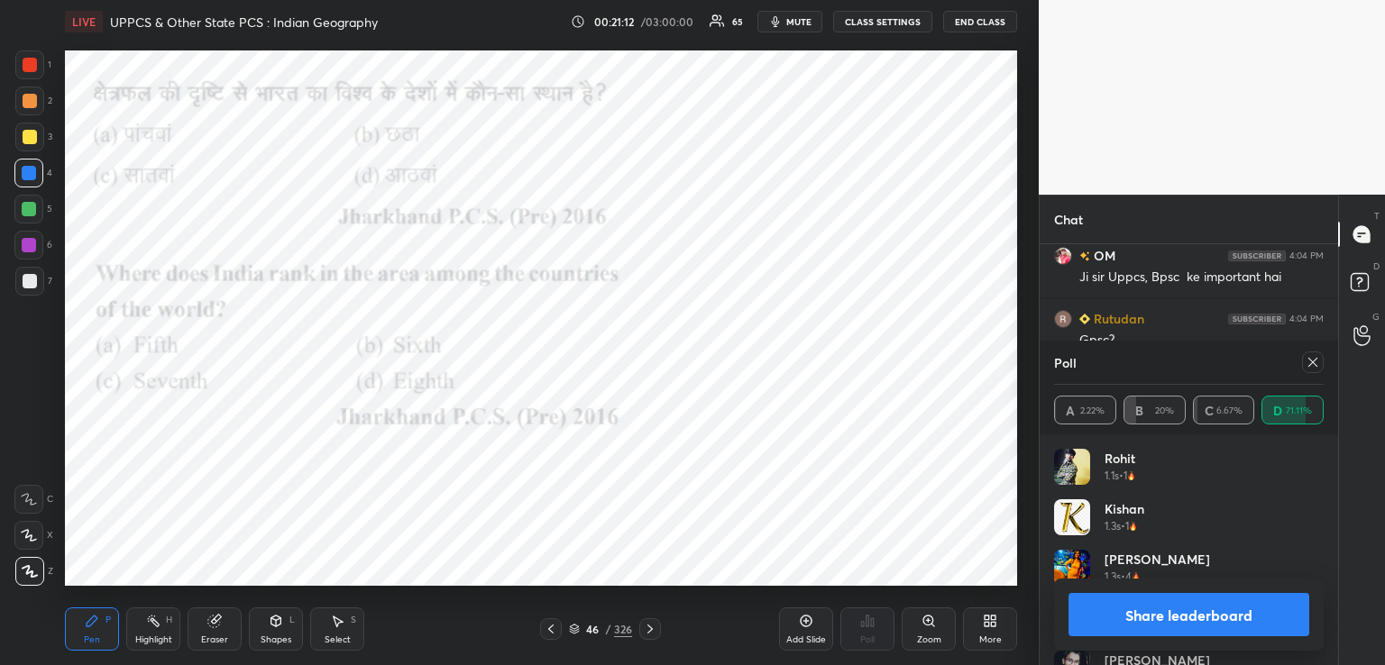
click at [1313, 360] on icon at bounding box center [1313, 362] width 14 height 14
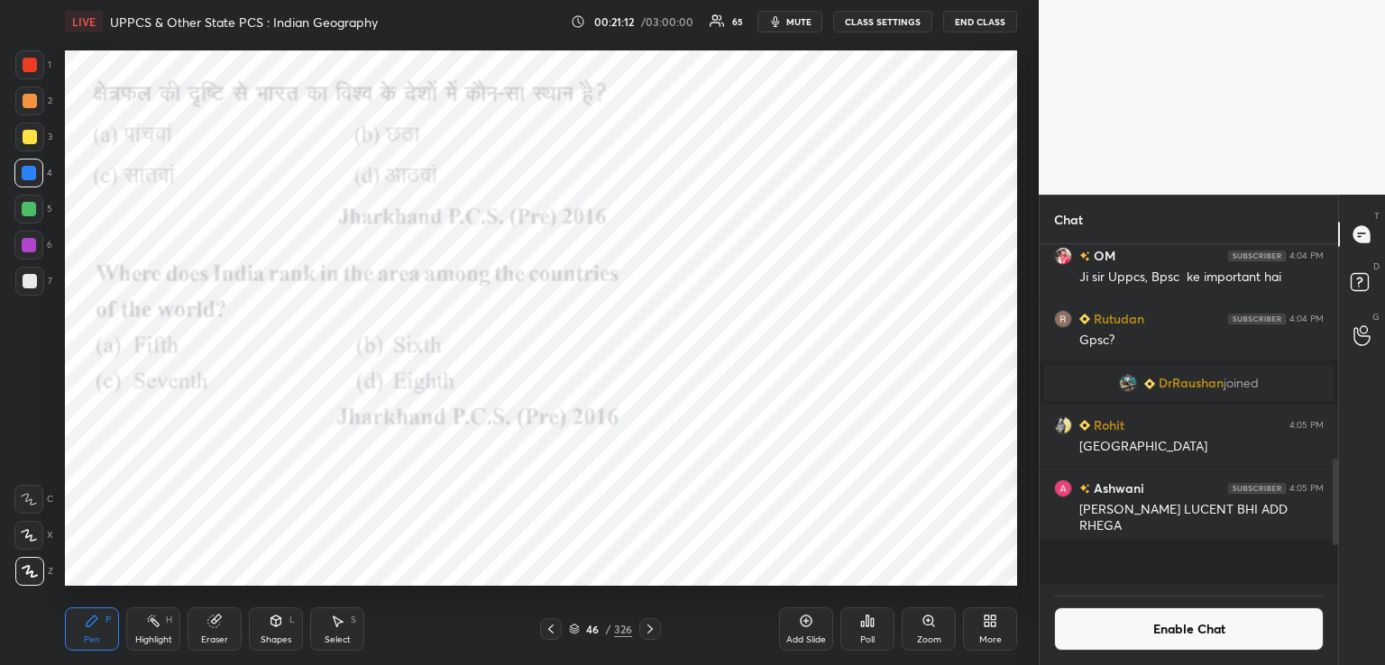
scroll to position [336, 293]
click at [886, 623] on div "Poll" at bounding box center [867, 629] width 54 height 43
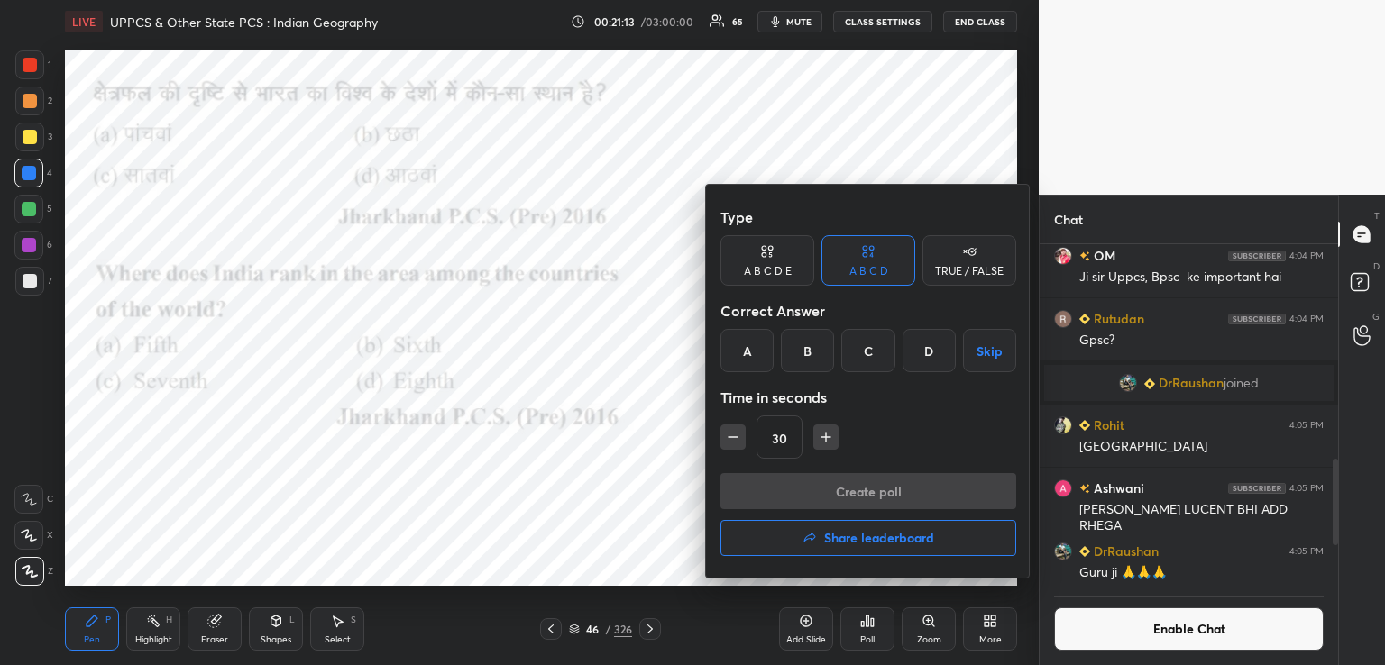
click at [858, 362] on div "C" at bounding box center [867, 350] width 53 height 43
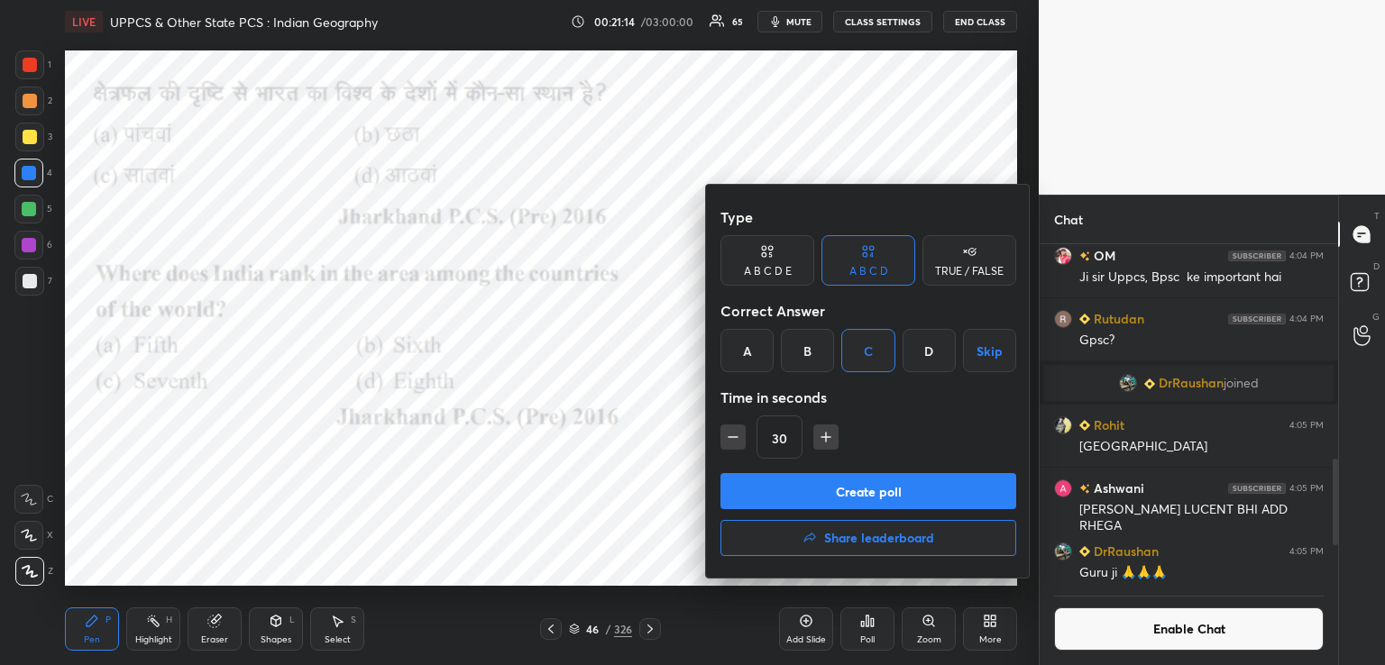
click at [817, 510] on div "Create poll Share leaderboard" at bounding box center [868, 518] width 296 height 90
click at [821, 494] on button "Create poll" at bounding box center [868, 491] width 296 height 36
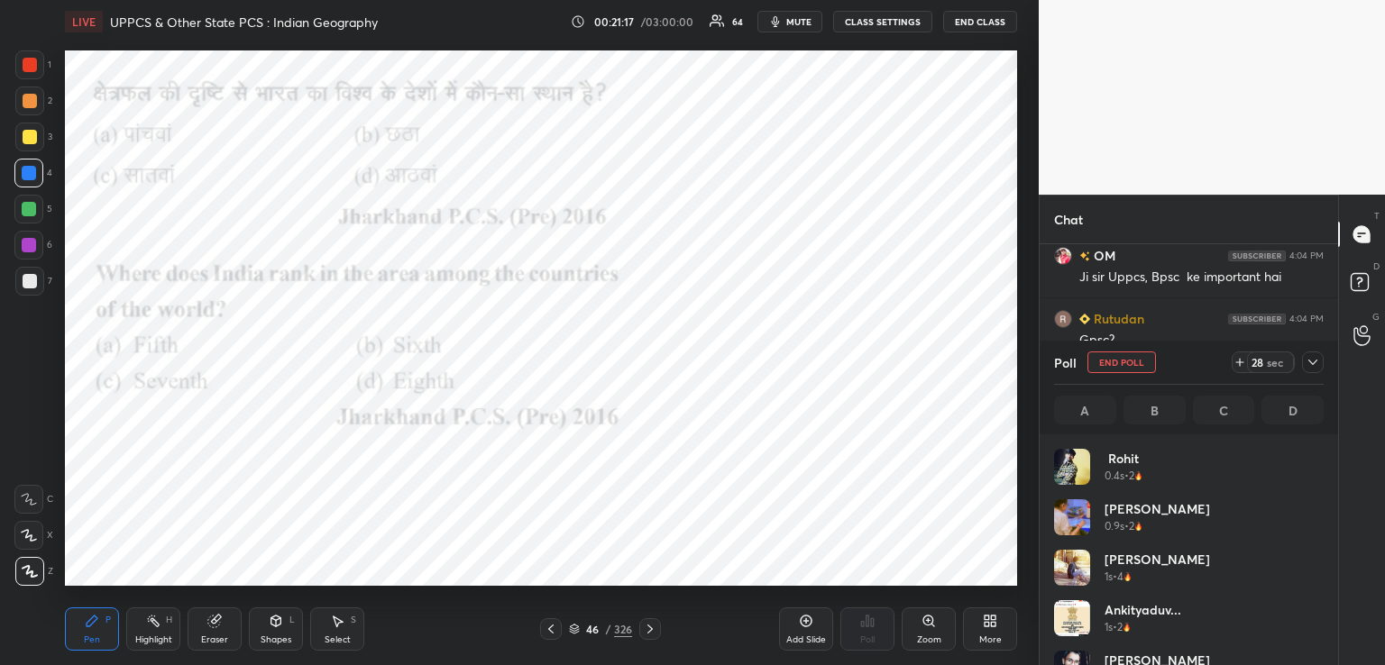
scroll to position [211, 264]
click at [656, 630] on icon at bounding box center [650, 629] width 14 height 14
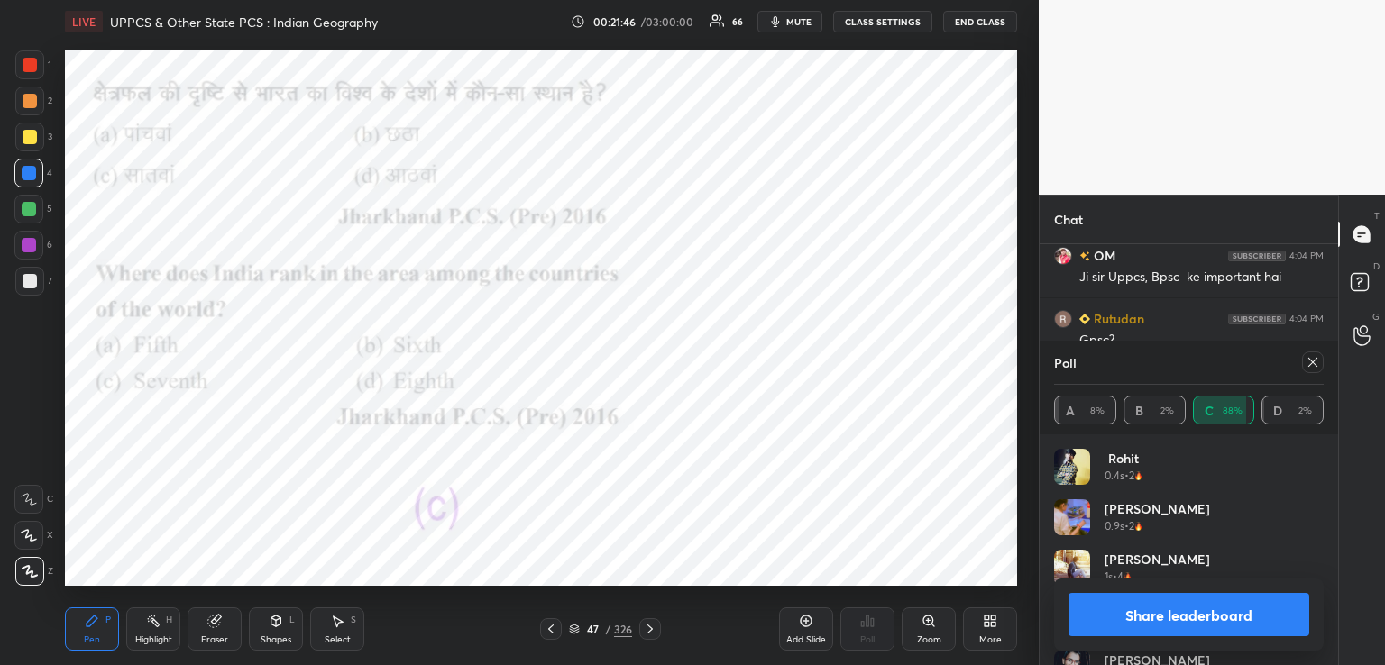
click at [649, 629] on icon at bounding box center [650, 629] width 14 height 14
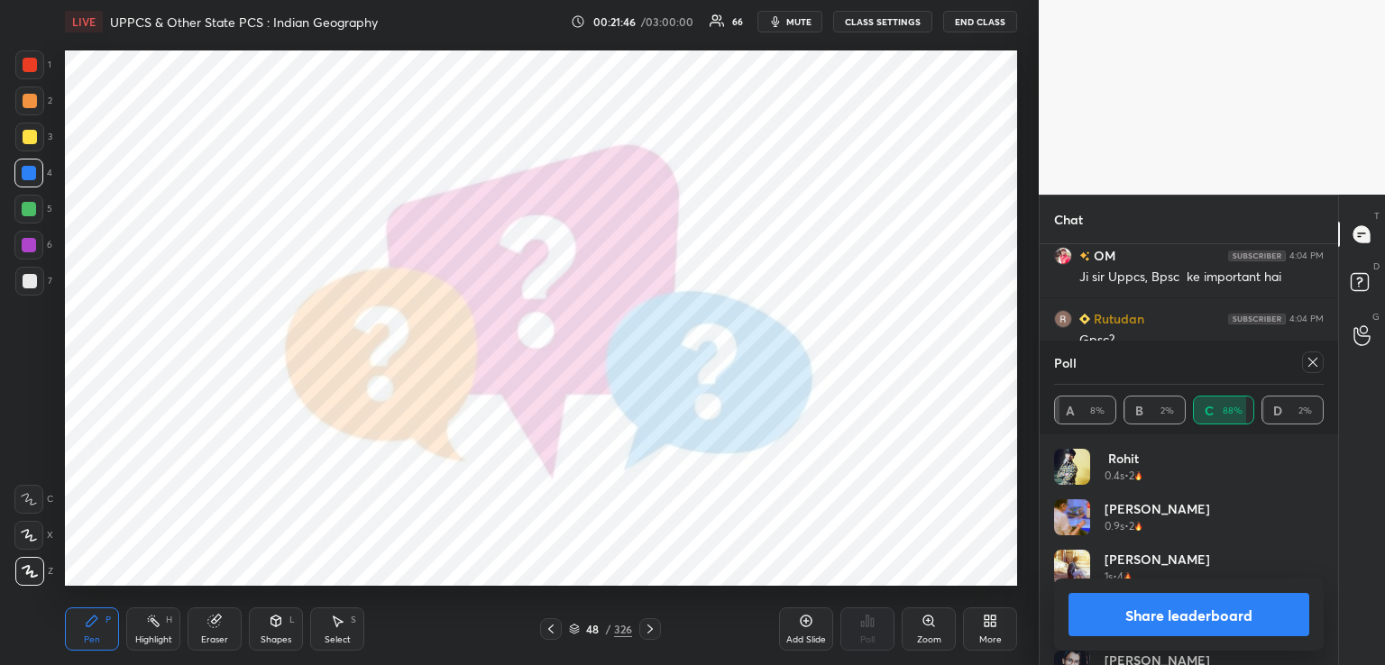
click at [650, 630] on icon at bounding box center [650, 629] width 14 height 14
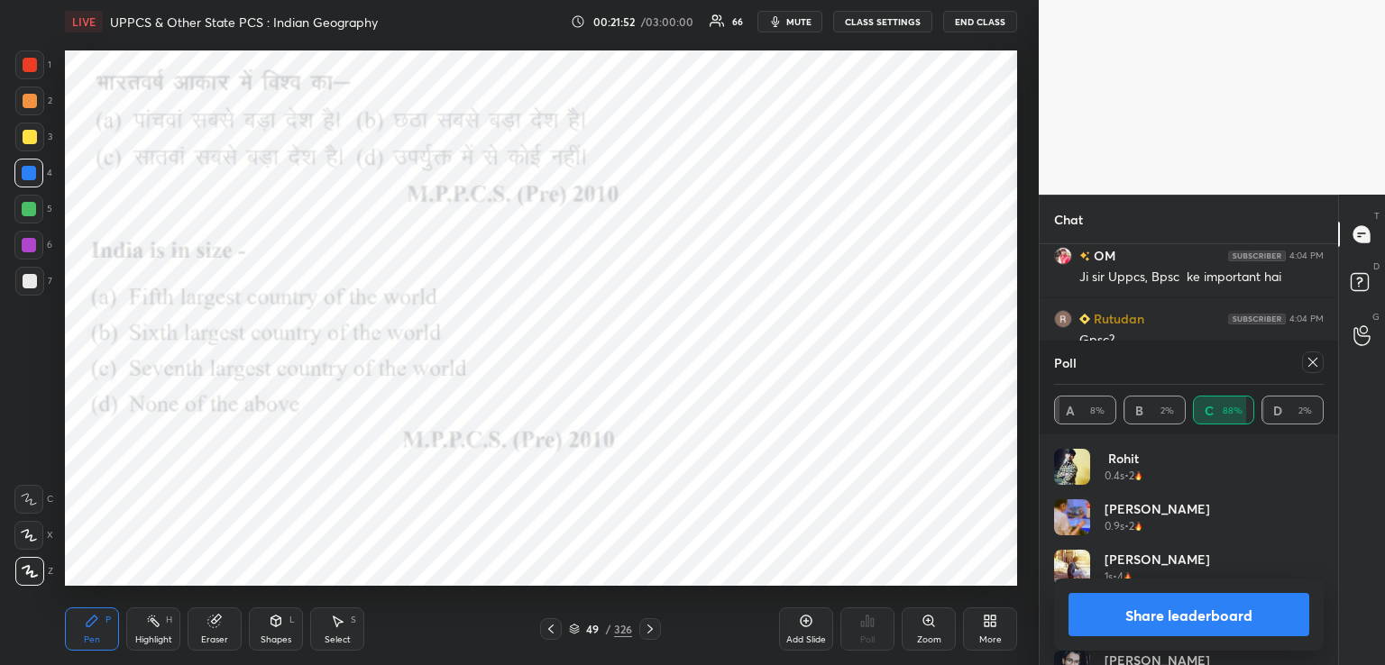
click at [1315, 362] on icon at bounding box center [1313, 362] width 14 height 14
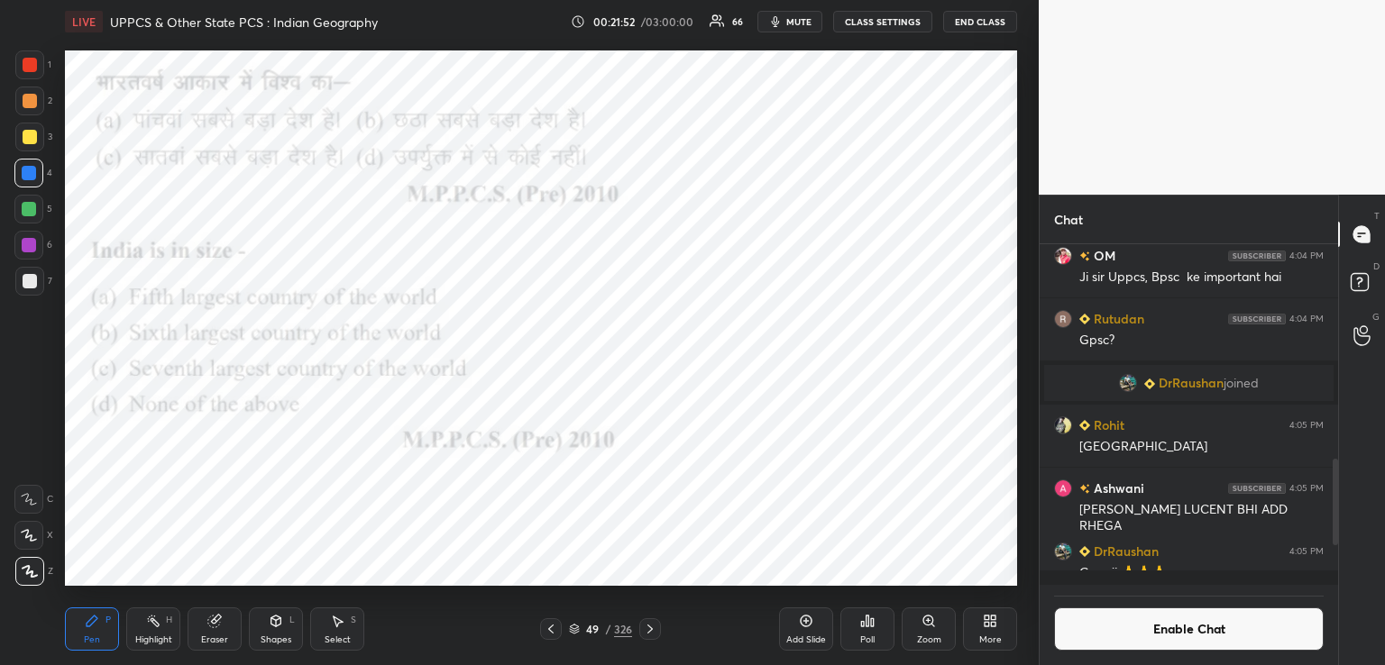
scroll to position [5, 5]
click at [866, 629] on div "Poll" at bounding box center [867, 629] width 54 height 43
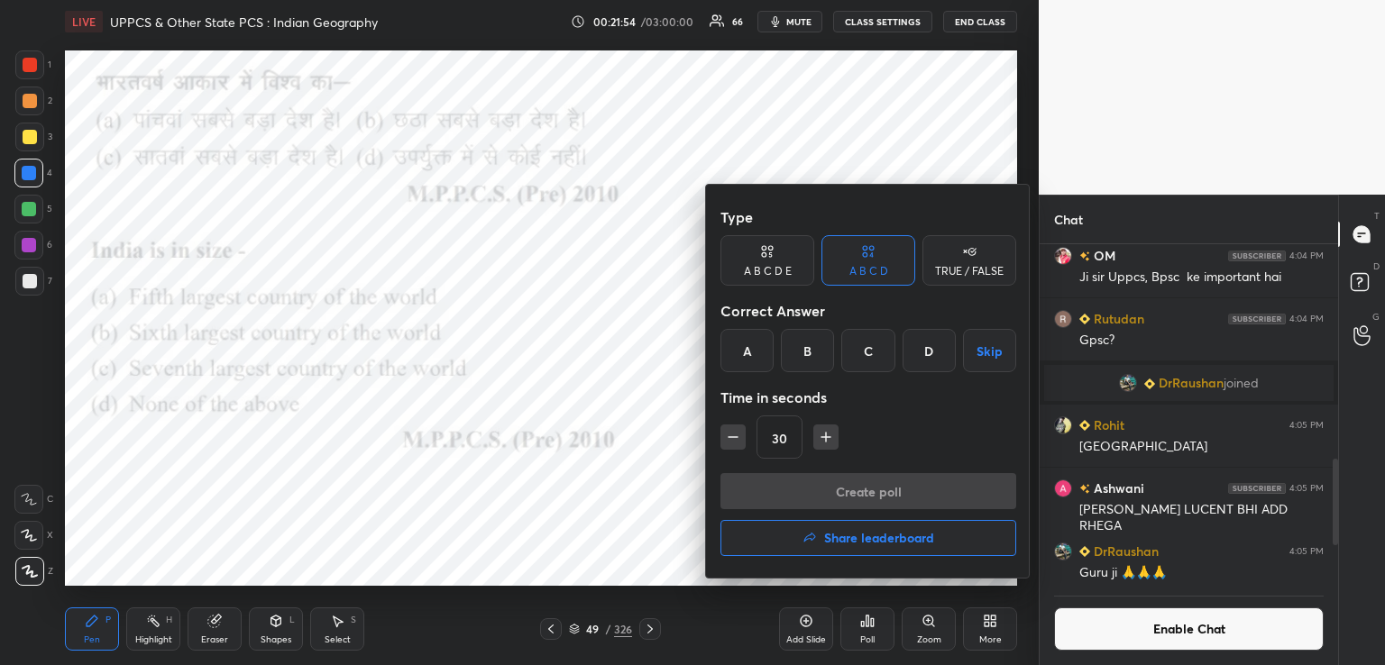
click at [736, 445] on icon "button" at bounding box center [733, 437] width 18 height 18
type input "15"
click at [870, 350] on div "C" at bounding box center [867, 350] width 53 height 43
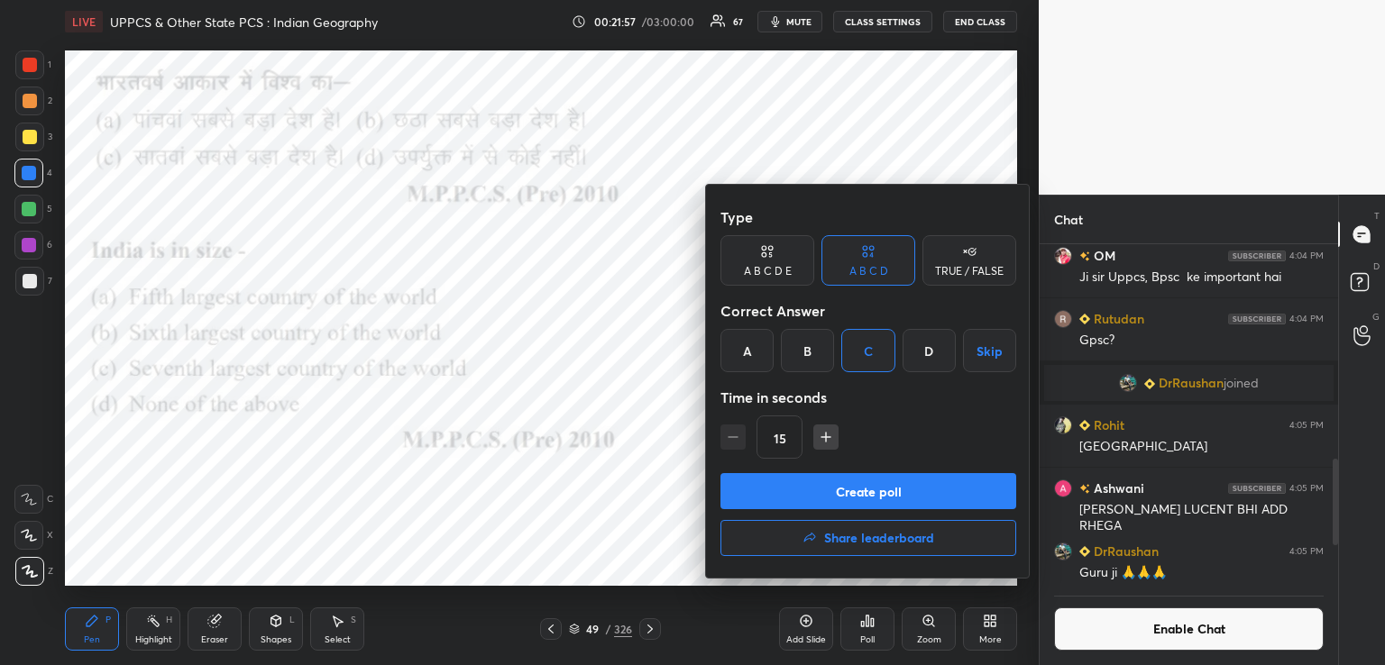
click at [812, 473] on button "Create poll" at bounding box center [868, 491] width 296 height 36
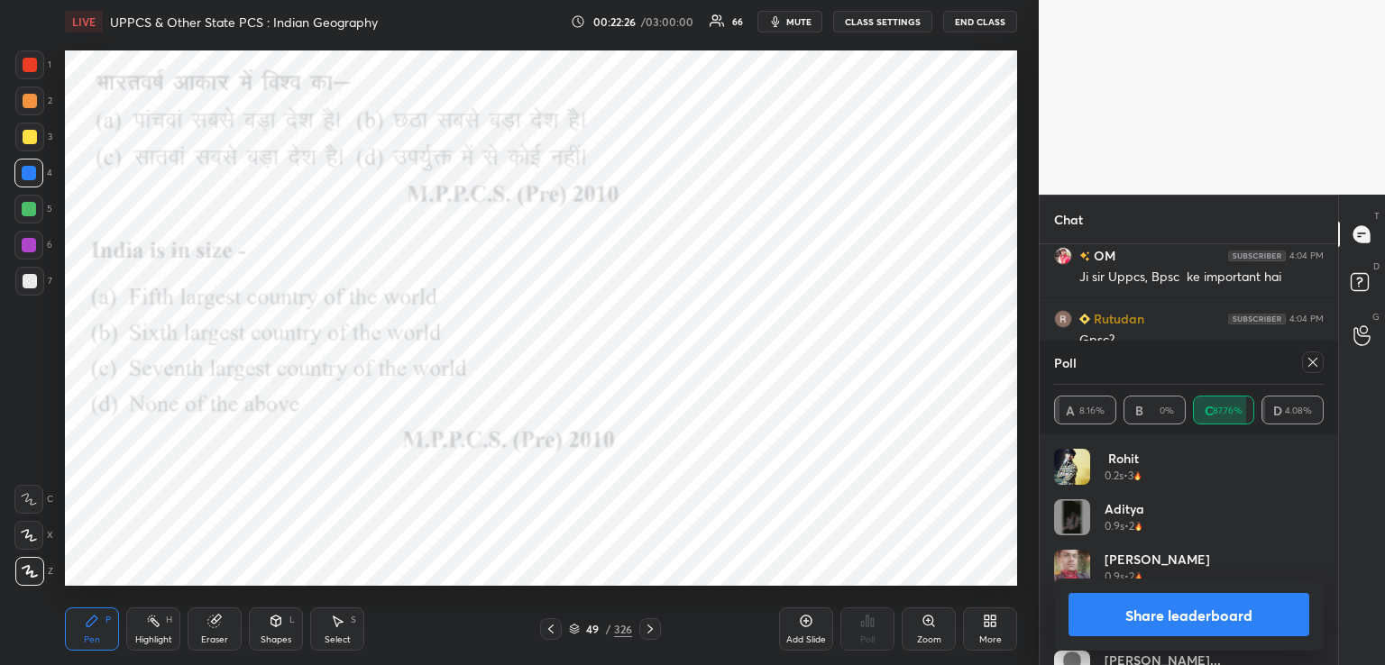
click at [648, 625] on icon at bounding box center [650, 629] width 14 height 14
click at [649, 622] on icon at bounding box center [650, 629] width 14 height 14
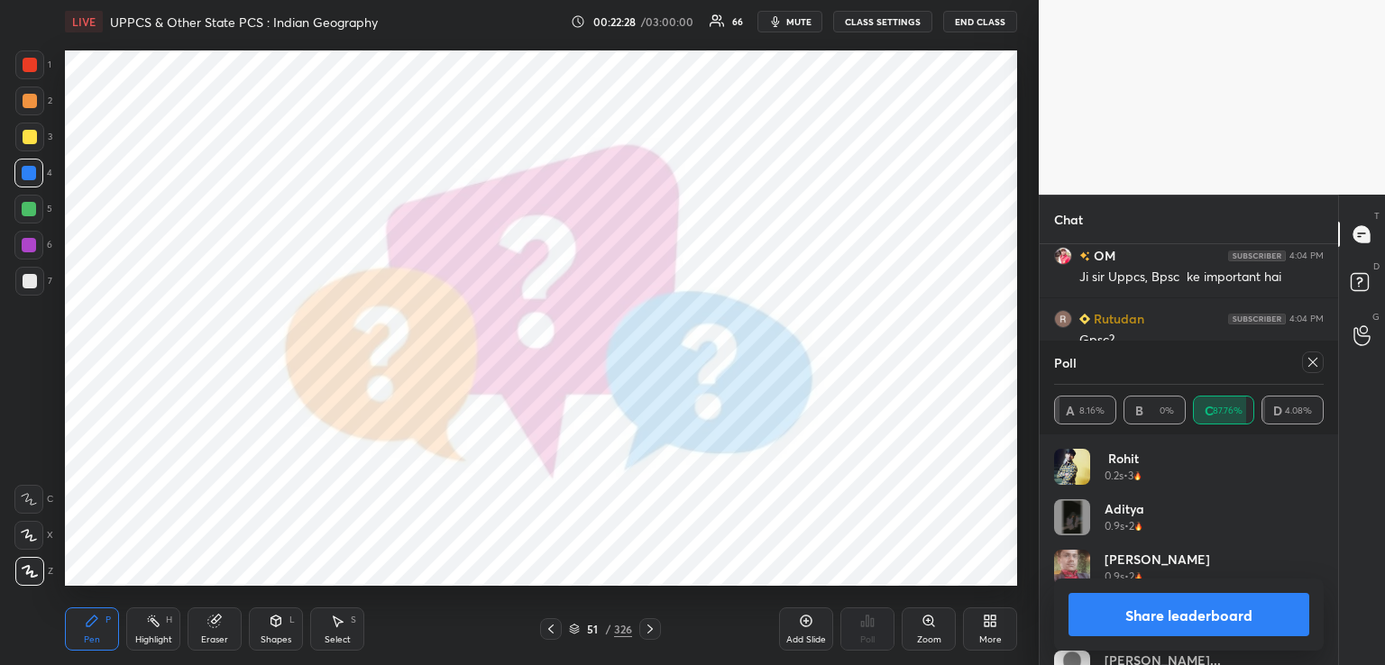
click at [647, 625] on icon at bounding box center [650, 629] width 14 height 14
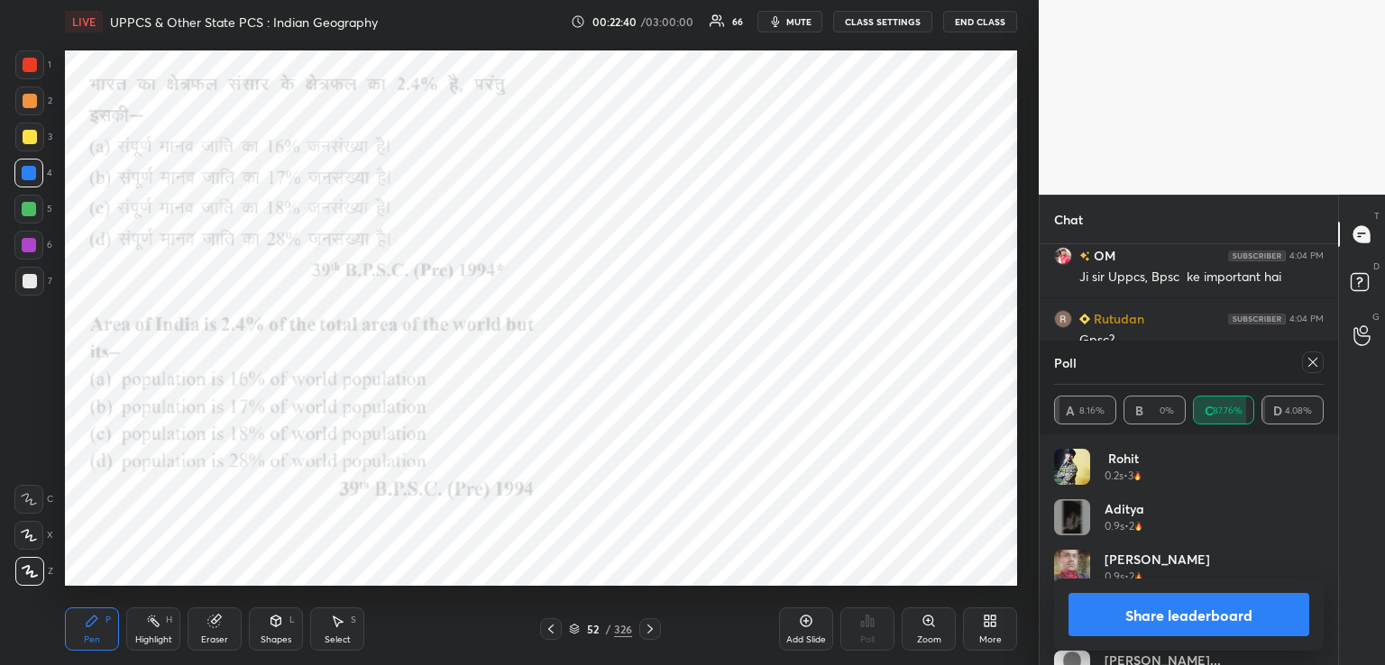
click at [1315, 358] on icon at bounding box center [1313, 362] width 14 height 14
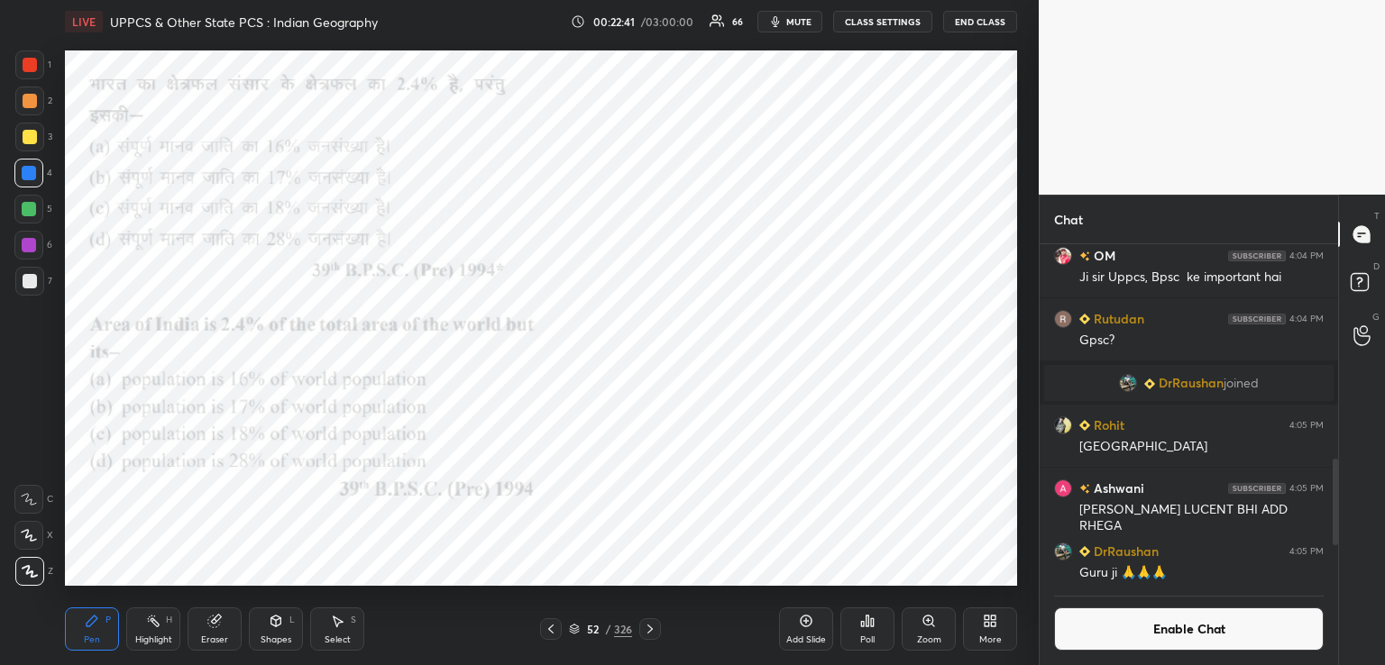
click at [869, 633] on div "Poll" at bounding box center [867, 629] width 54 height 43
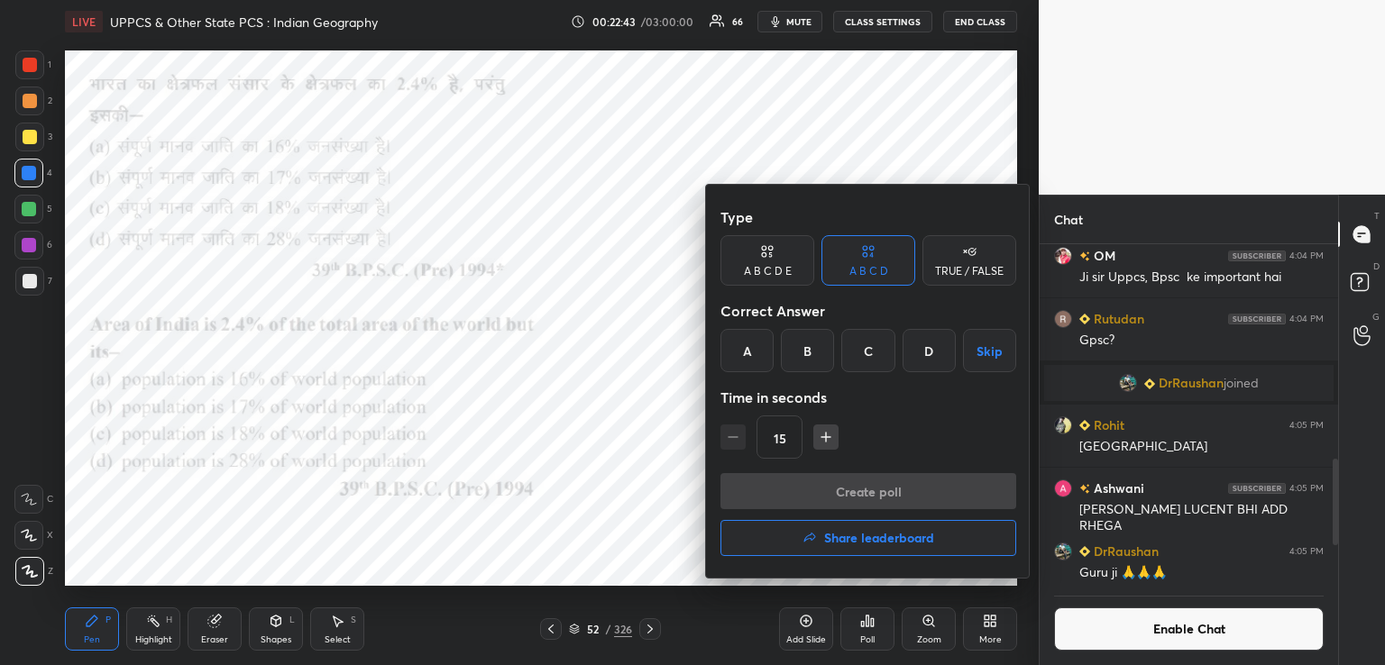
click at [807, 349] on div "B" at bounding box center [807, 350] width 53 height 43
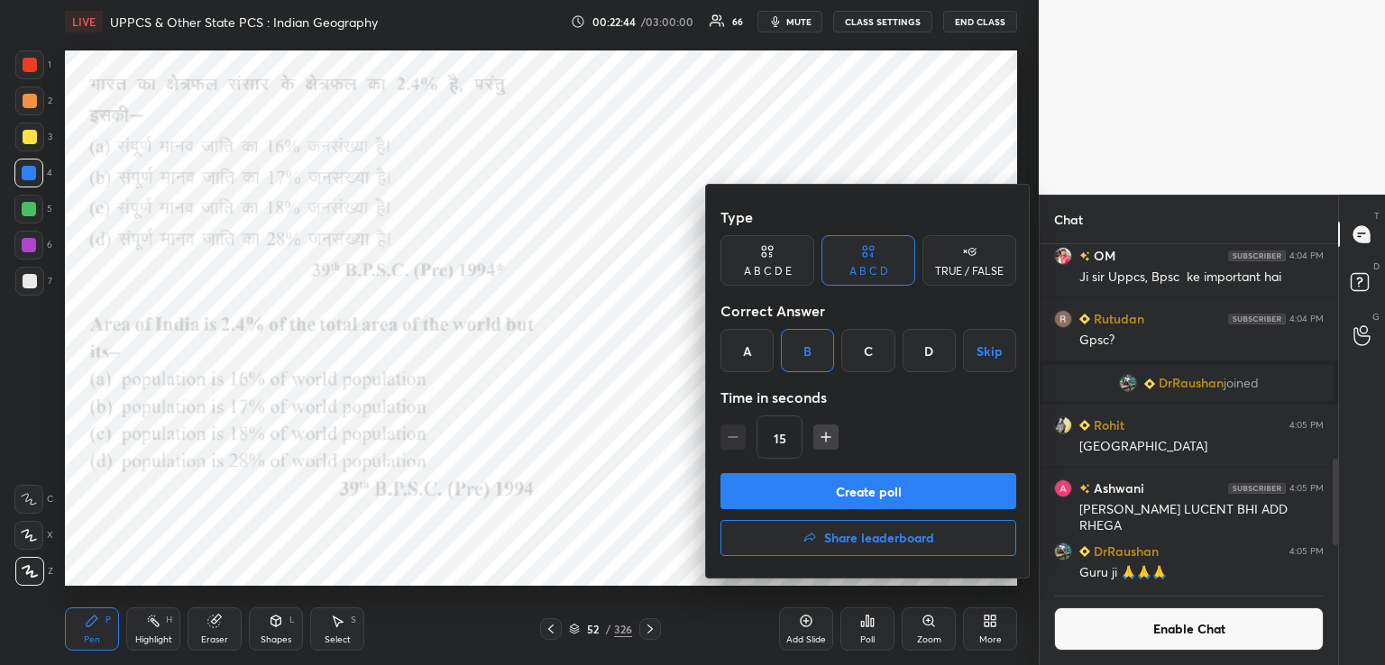
click at [793, 491] on button "Create poll" at bounding box center [868, 491] width 296 height 36
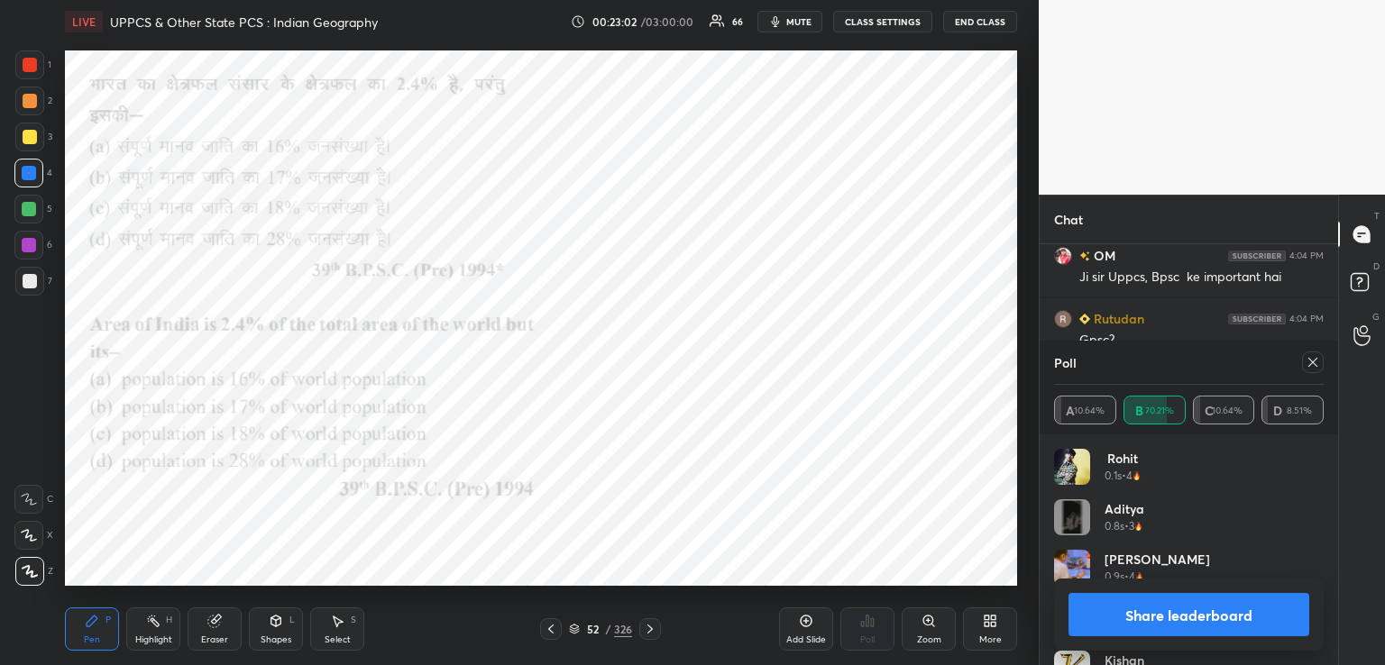
click at [653, 625] on icon at bounding box center [650, 629] width 14 height 14
click at [655, 624] on icon at bounding box center [650, 629] width 14 height 14
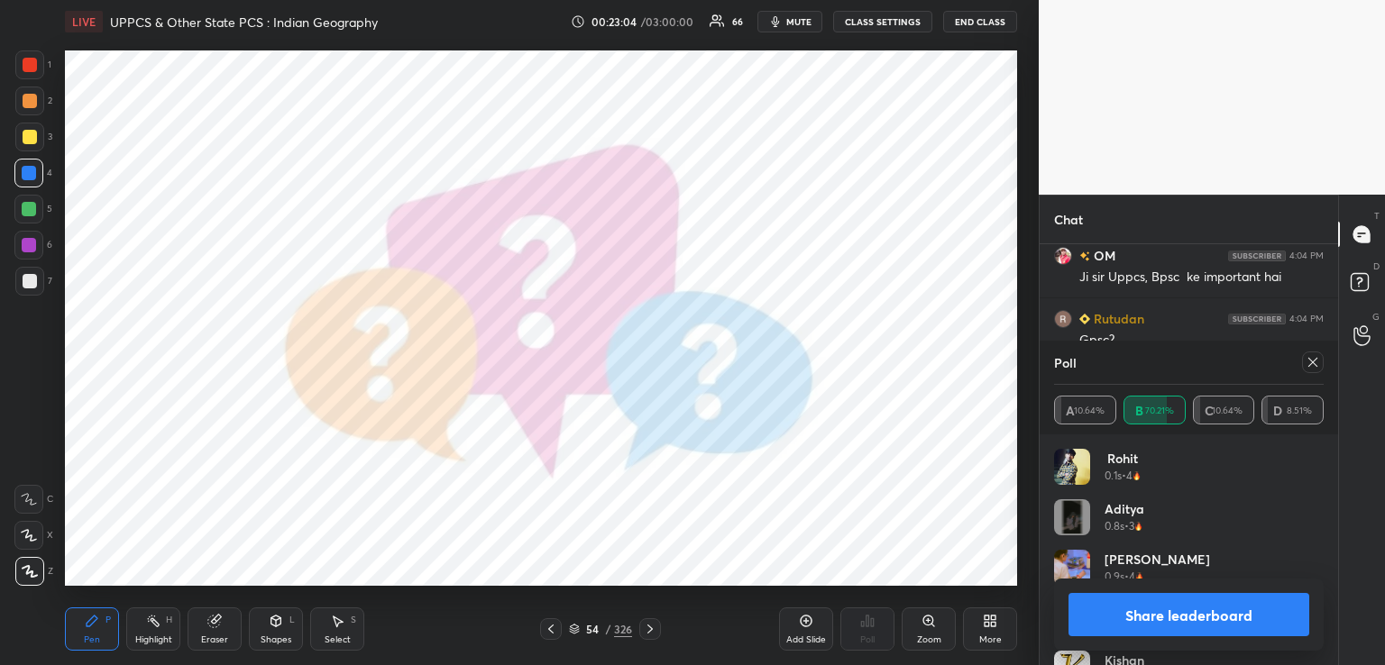
click at [649, 629] on icon at bounding box center [650, 629] width 14 height 14
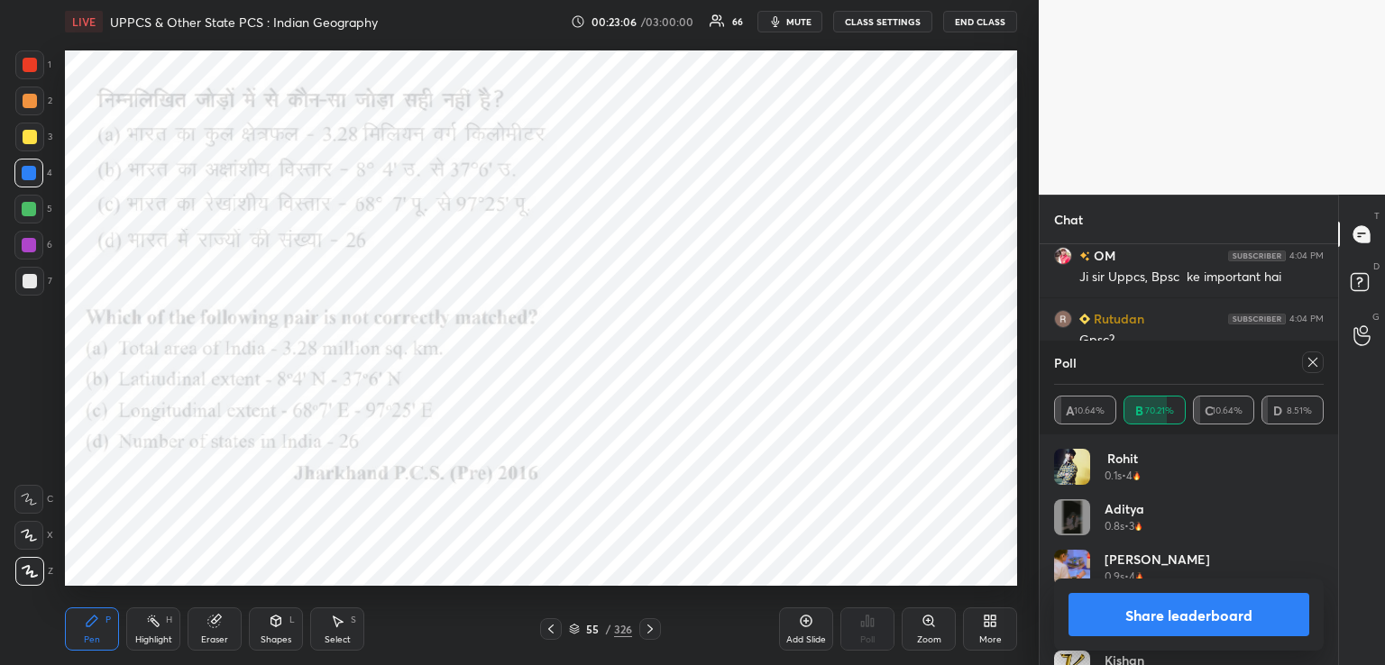
click at [1309, 362] on icon at bounding box center [1313, 362] width 14 height 14
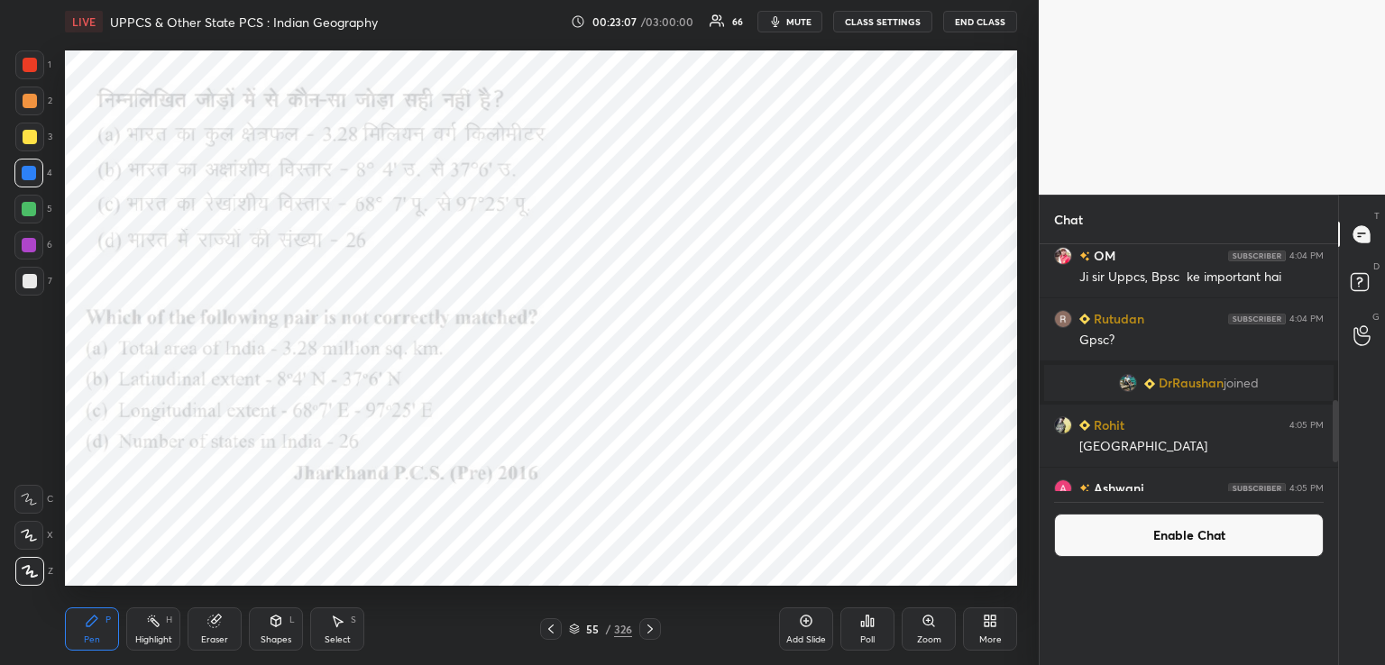
scroll to position [0, 0]
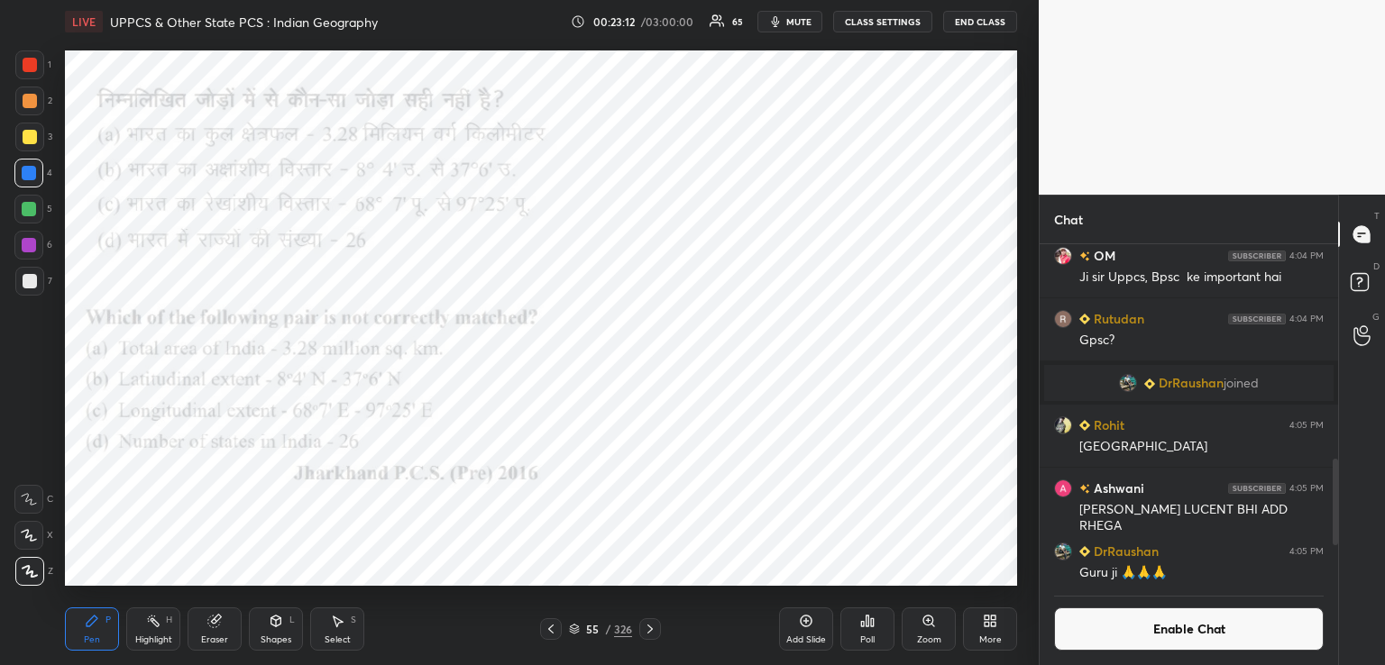
click at [864, 623] on icon at bounding box center [862, 624] width 3 height 5
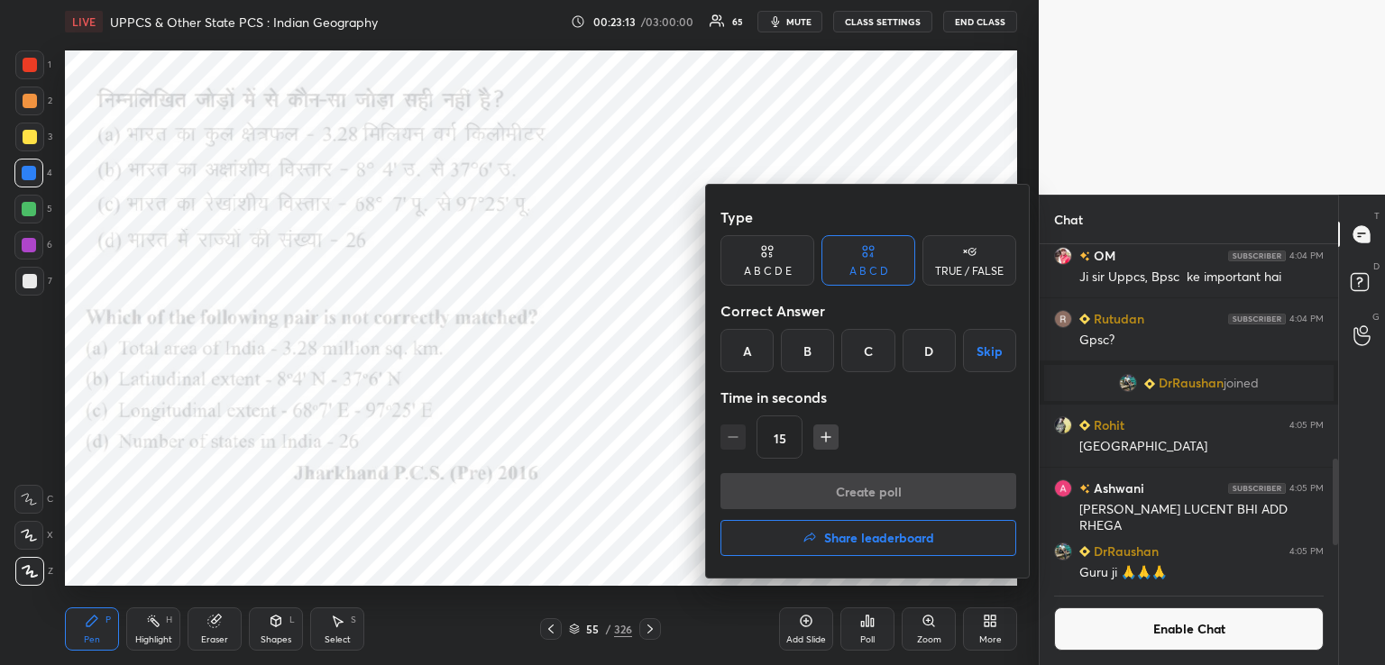
click at [922, 353] on div "D" at bounding box center [929, 350] width 53 height 43
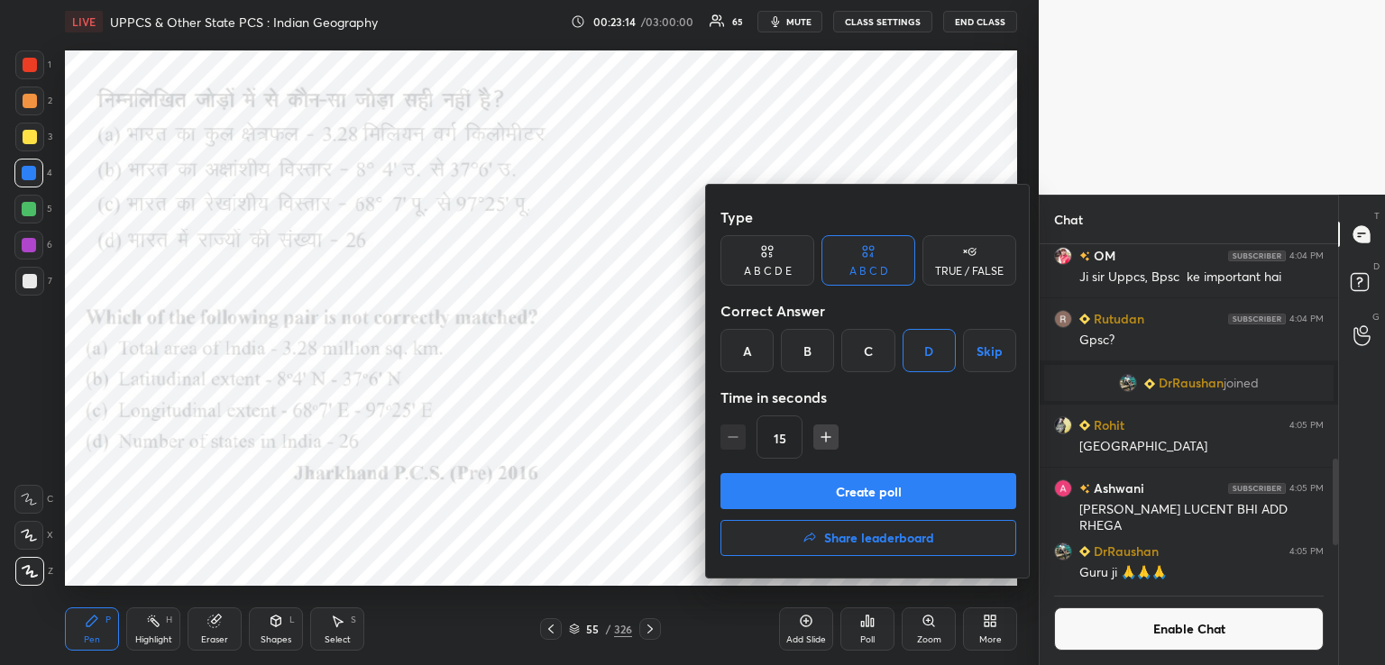
click at [826, 441] on icon "button" at bounding box center [826, 437] width 18 height 18
type input "30"
click at [826, 484] on button "Create poll" at bounding box center [868, 491] width 296 height 36
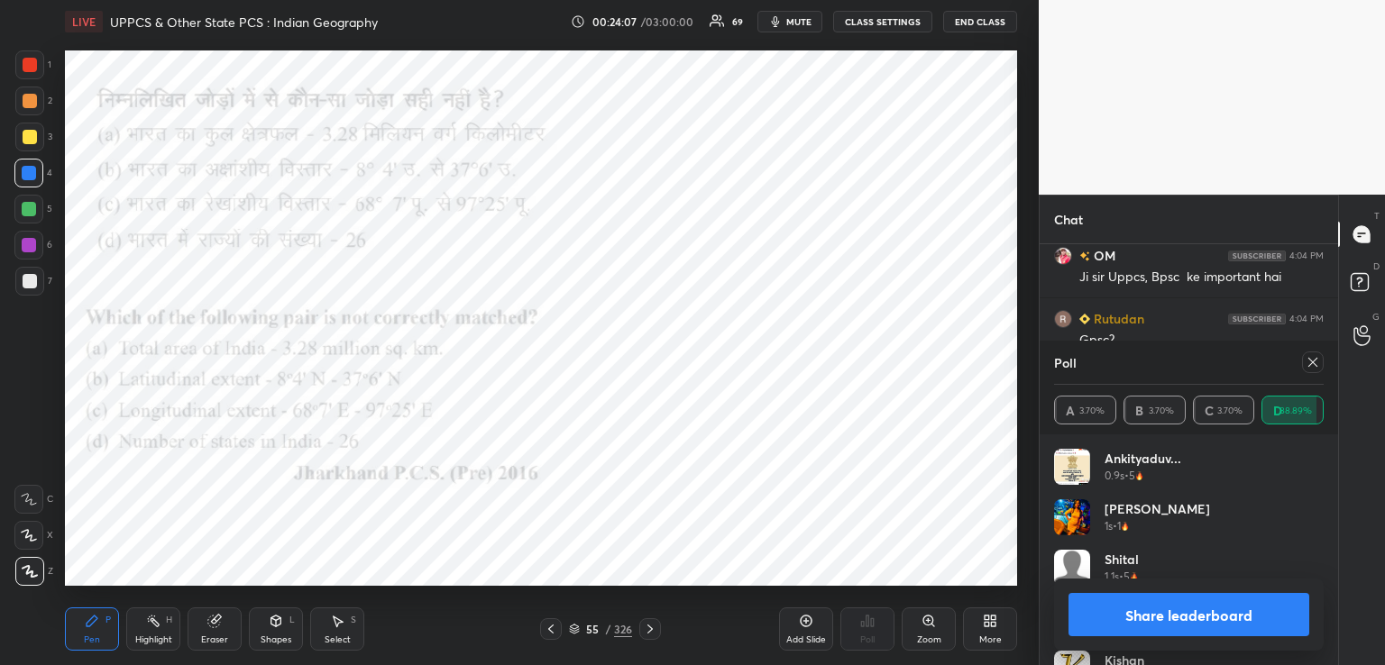
click at [1287, 366] on div "Poll" at bounding box center [1189, 362] width 270 height 43
click at [1315, 363] on icon at bounding box center [1313, 362] width 14 height 14
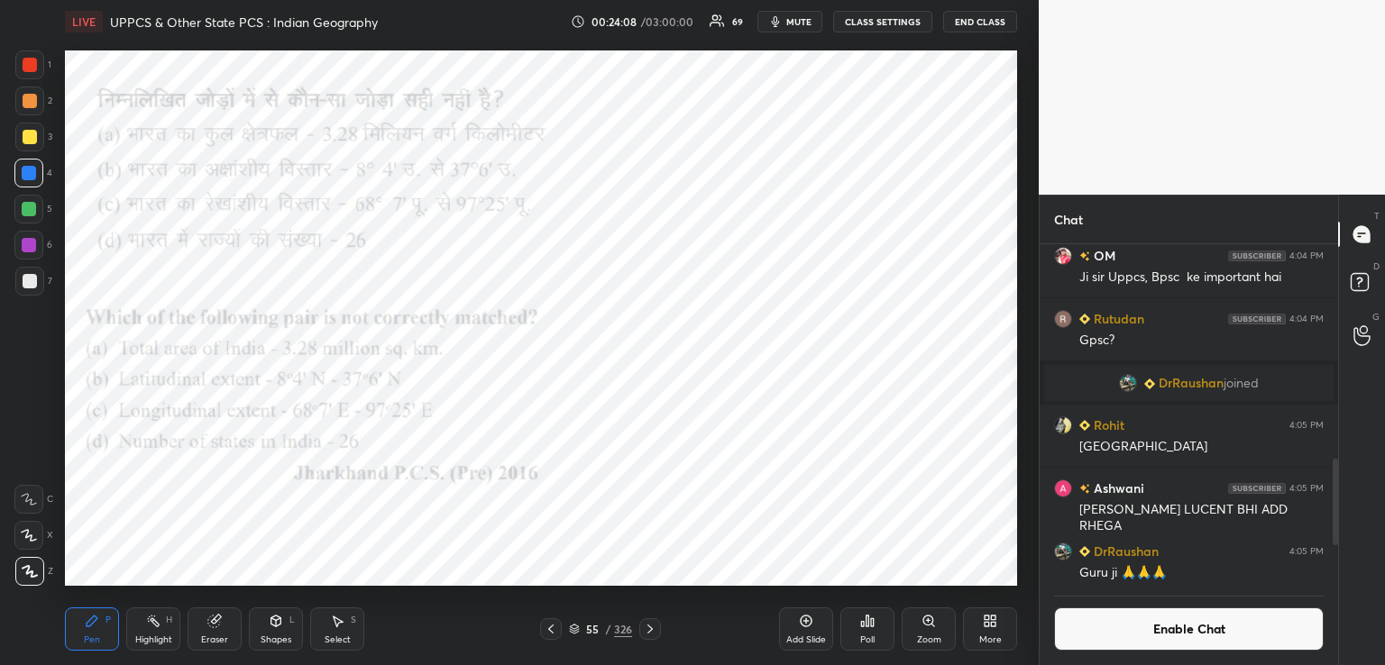
scroll to position [6, 5]
click at [650, 627] on icon at bounding box center [650, 629] width 14 height 14
click at [649, 631] on icon at bounding box center [650, 629] width 14 height 14
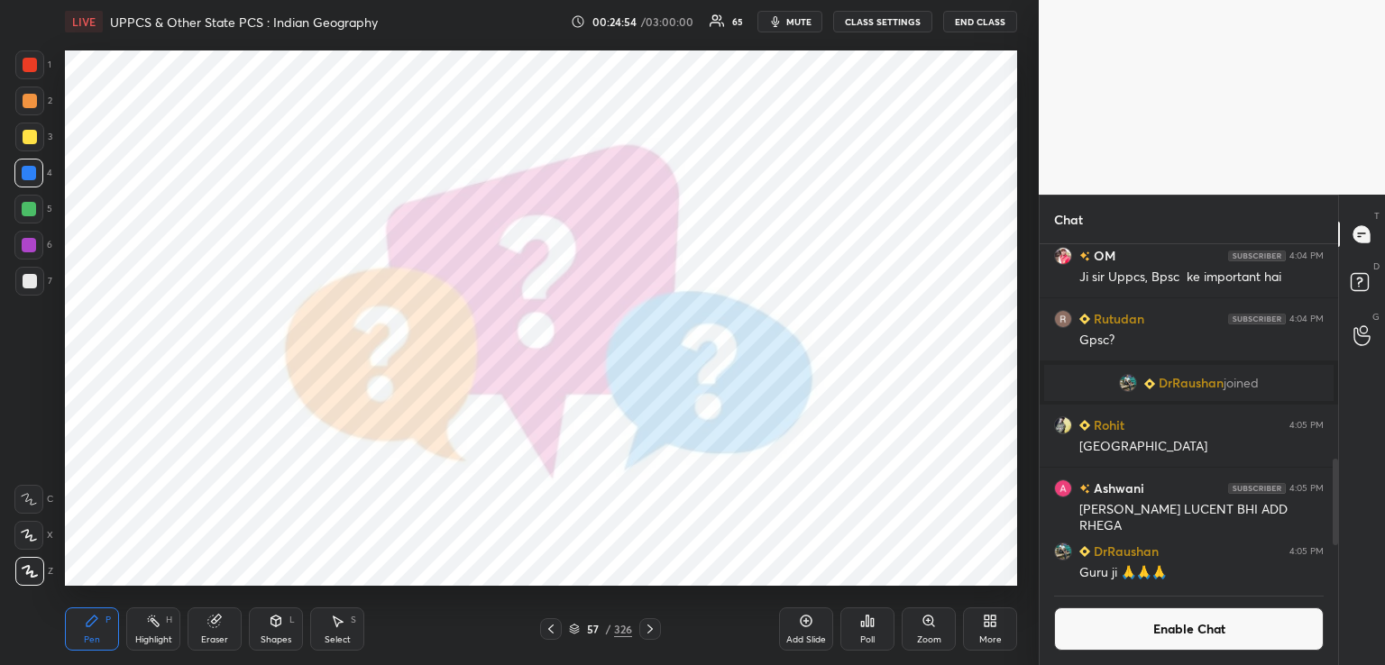
click at [653, 632] on icon at bounding box center [650, 629] width 14 height 14
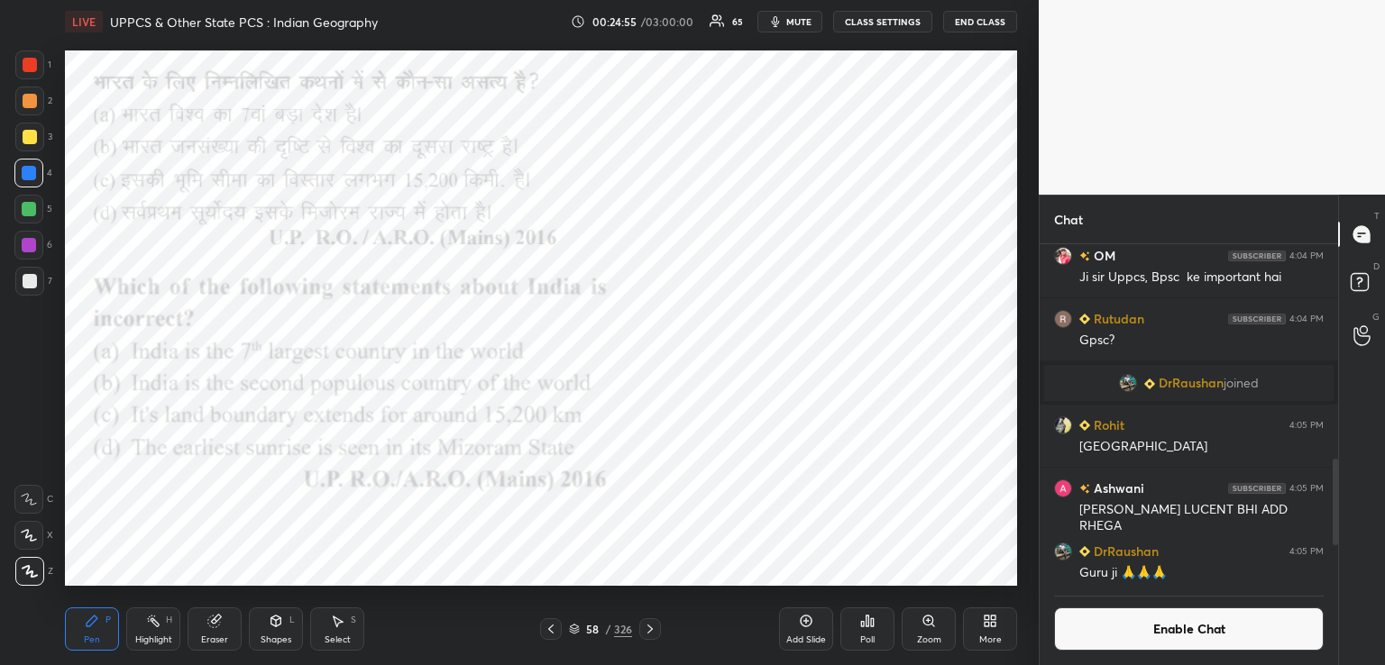
click at [646, 629] on icon at bounding box center [650, 629] width 14 height 14
click at [548, 629] on div at bounding box center [551, 630] width 22 height 22
click at [650, 625] on icon at bounding box center [650, 629] width 14 height 14
click at [649, 629] on icon at bounding box center [650, 629] width 14 height 14
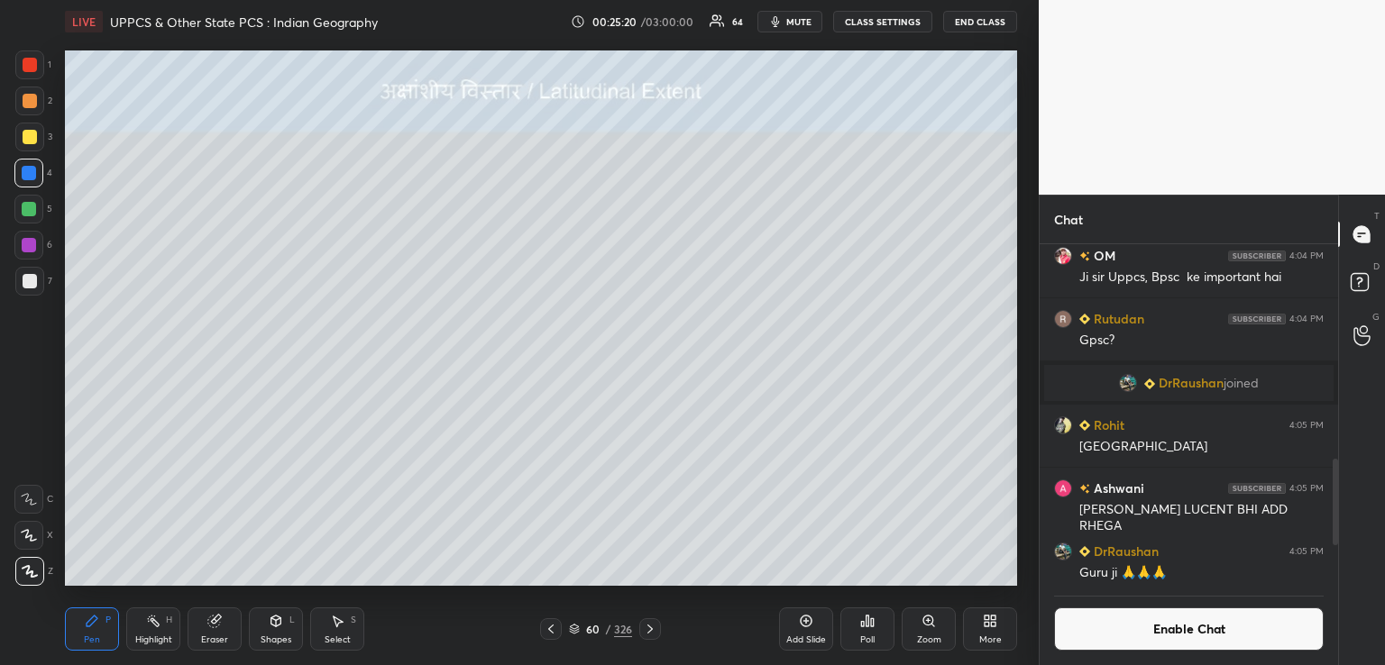
click at [27, 134] on div at bounding box center [30, 137] width 14 height 14
click at [650, 634] on icon at bounding box center [650, 629] width 14 height 14
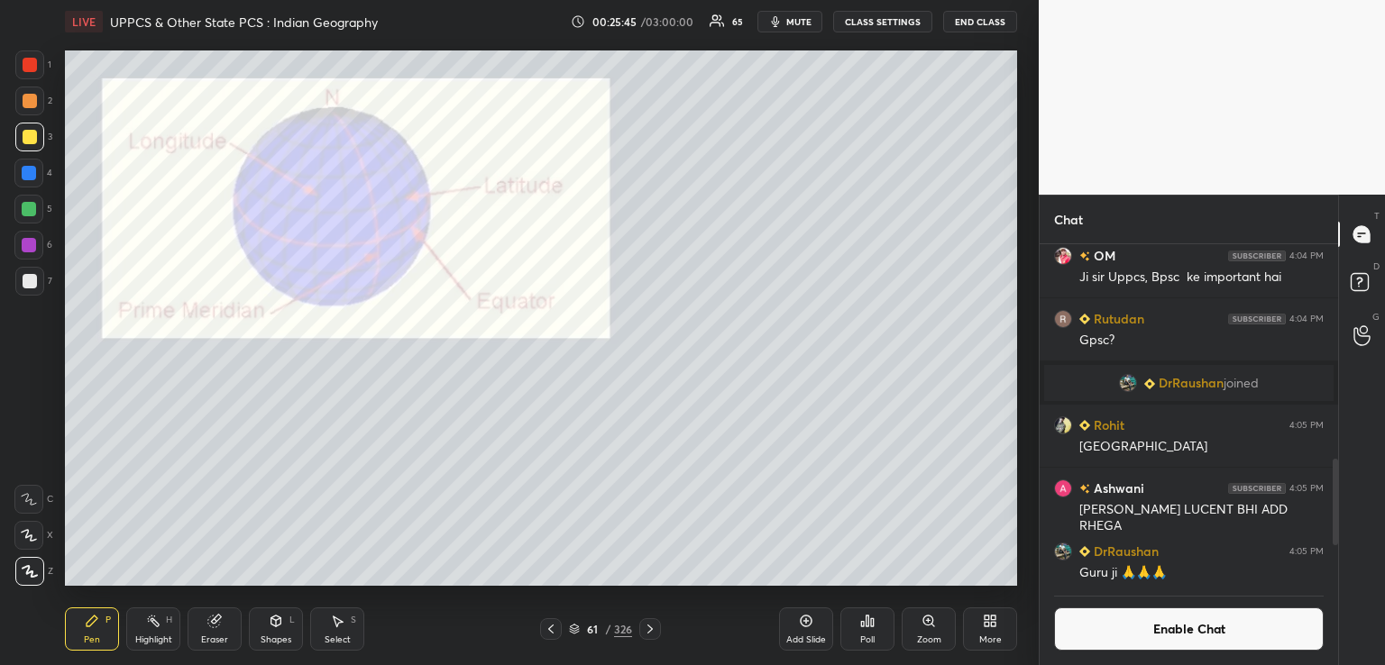
click at [647, 632] on icon at bounding box center [650, 629] width 14 height 14
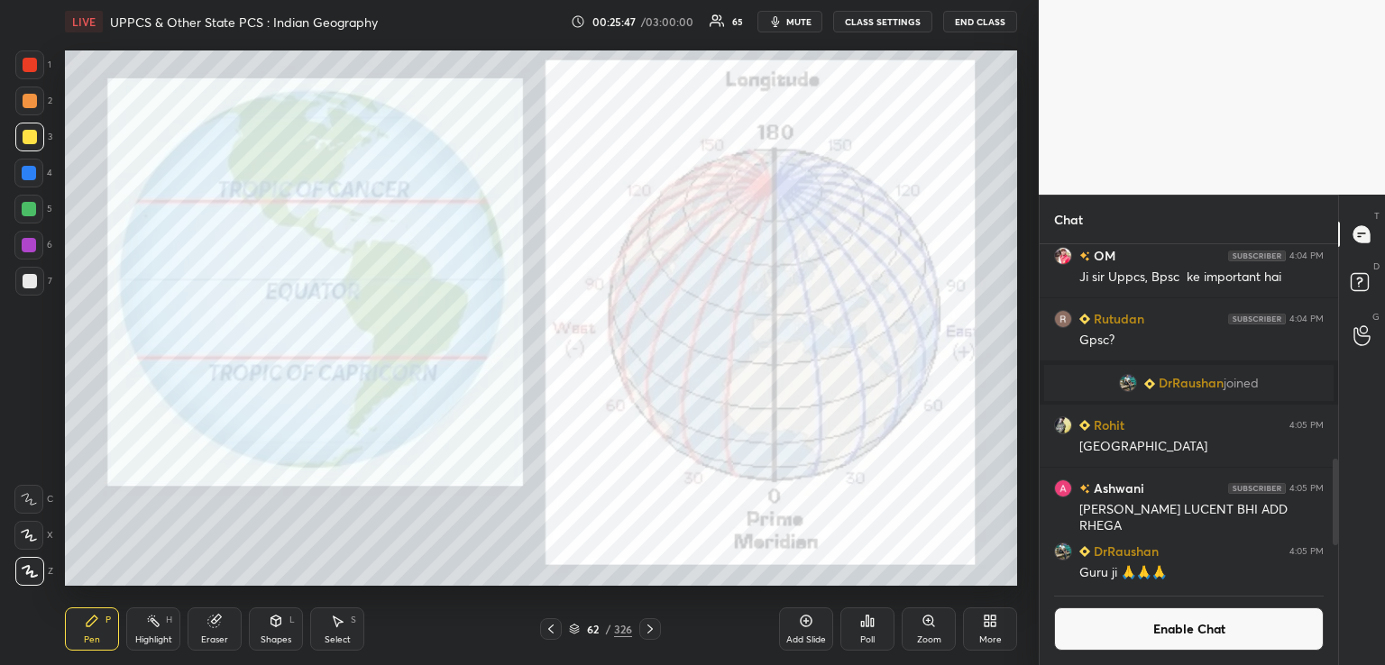
click at [549, 634] on icon at bounding box center [551, 629] width 14 height 14
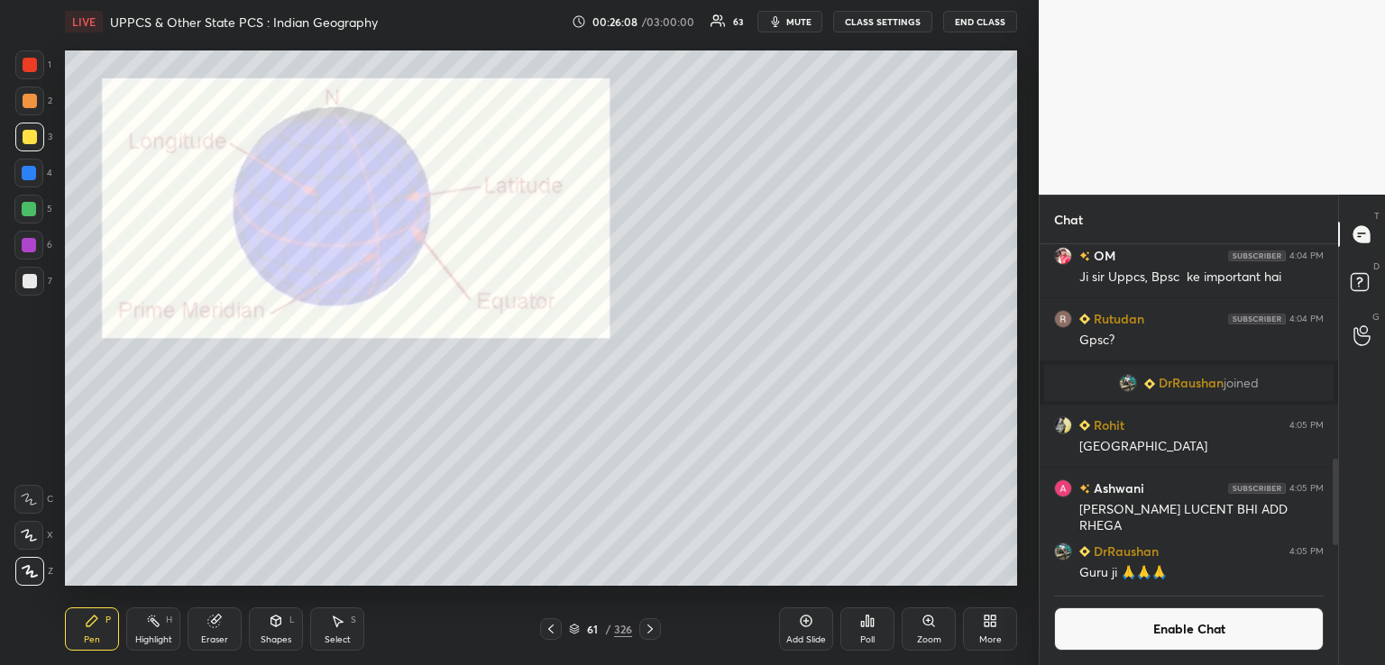
click at [649, 628] on icon at bounding box center [649, 629] width 5 height 9
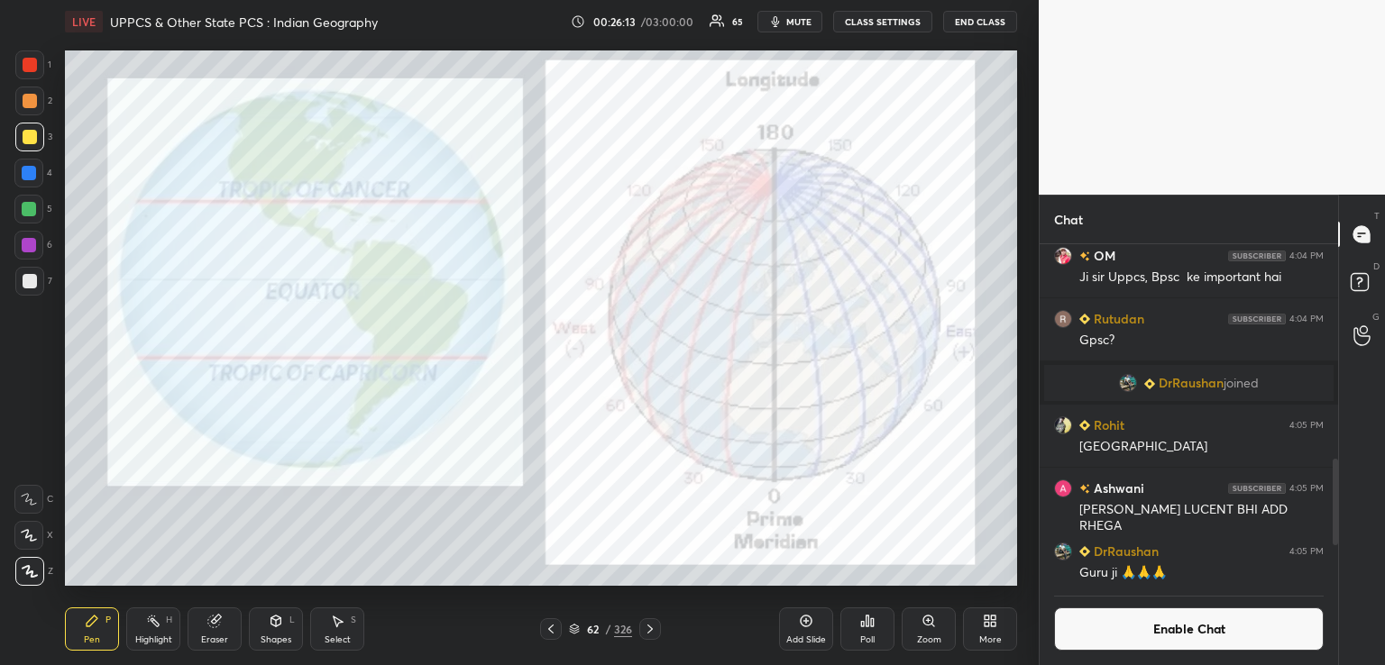
click at [650, 623] on icon at bounding box center [650, 629] width 14 height 14
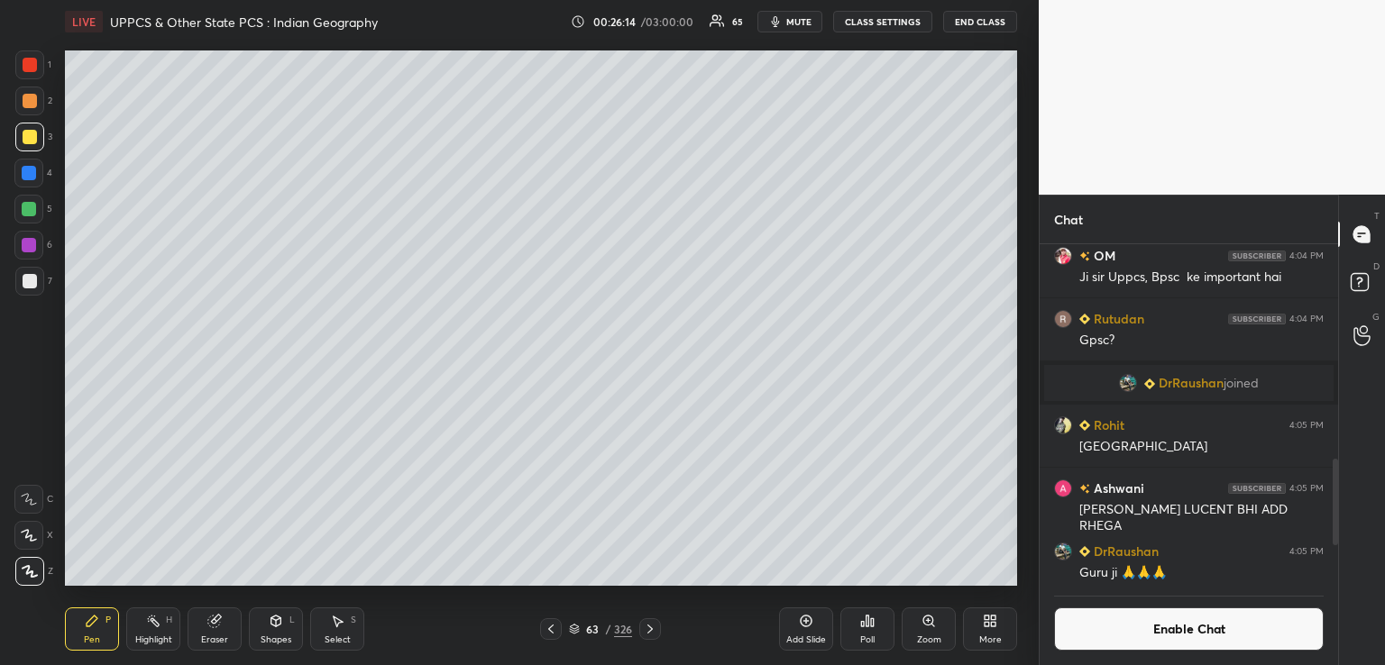
click at [649, 622] on icon at bounding box center [650, 629] width 14 height 14
click at [647, 628] on icon at bounding box center [650, 629] width 14 height 14
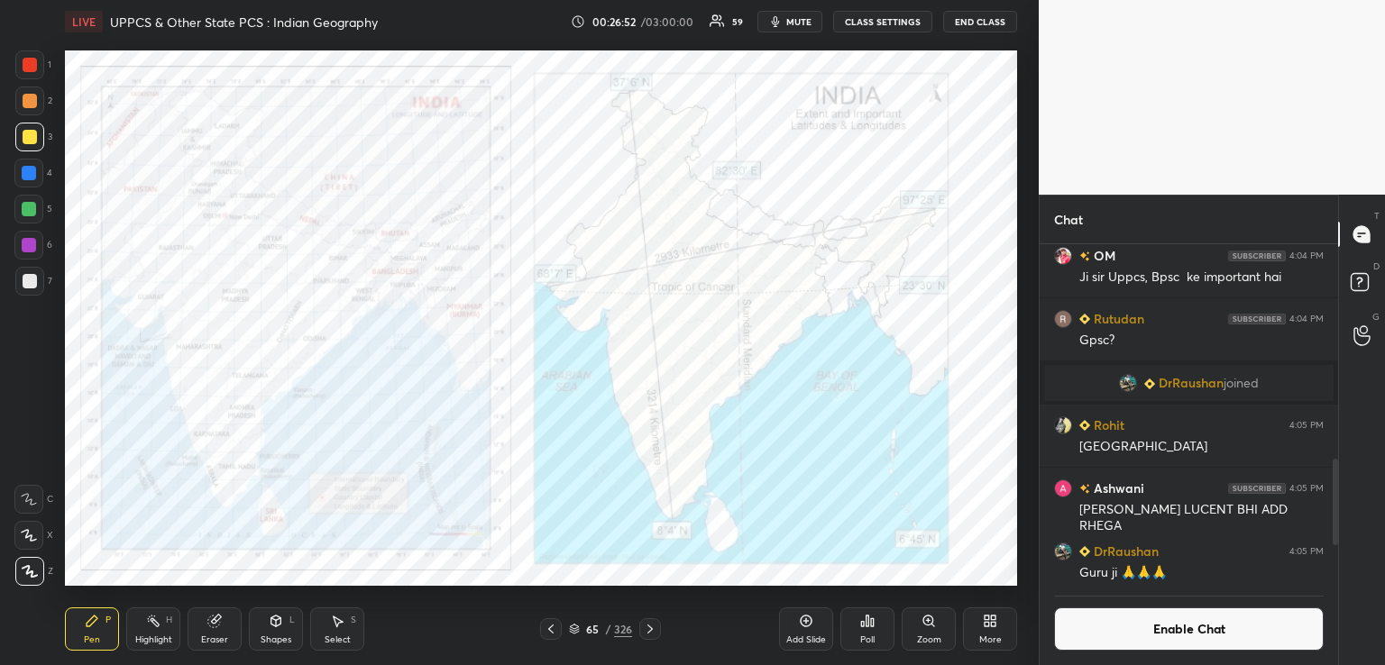
click at [24, 172] on div at bounding box center [29, 173] width 14 height 14
click at [652, 625] on icon at bounding box center [650, 629] width 14 height 14
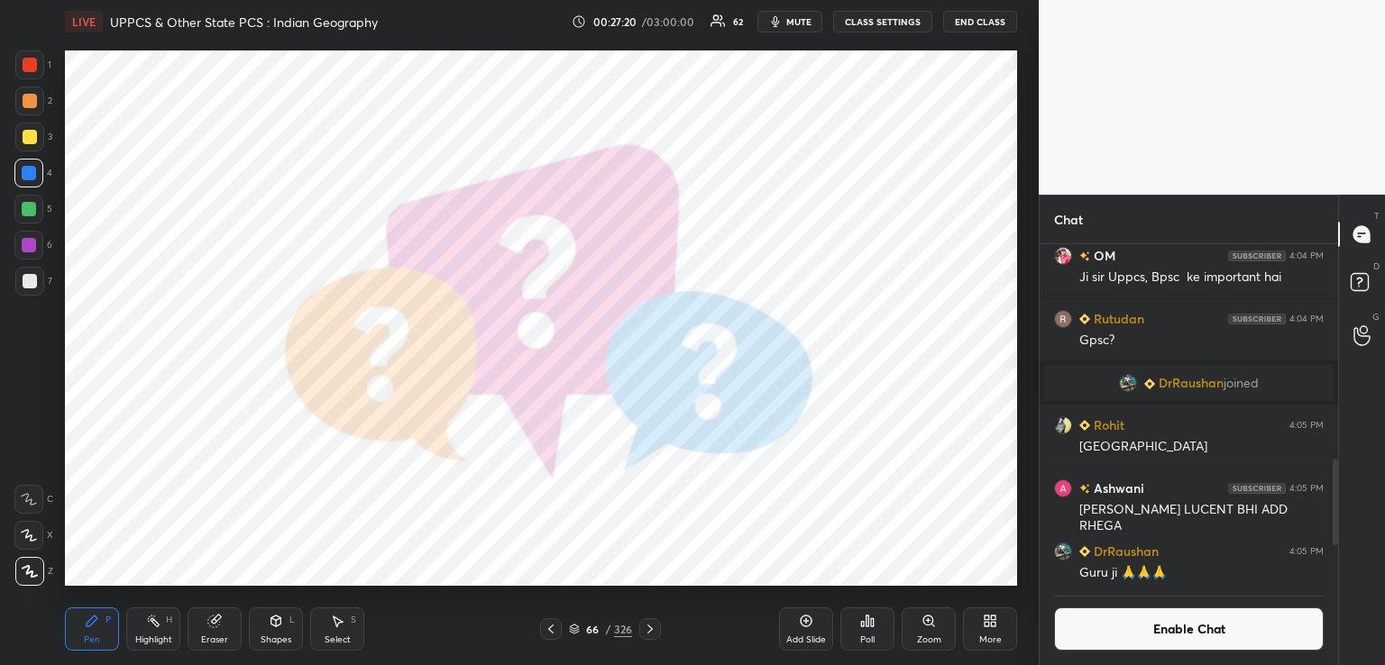
click at [654, 629] on icon at bounding box center [650, 629] width 14 height 14
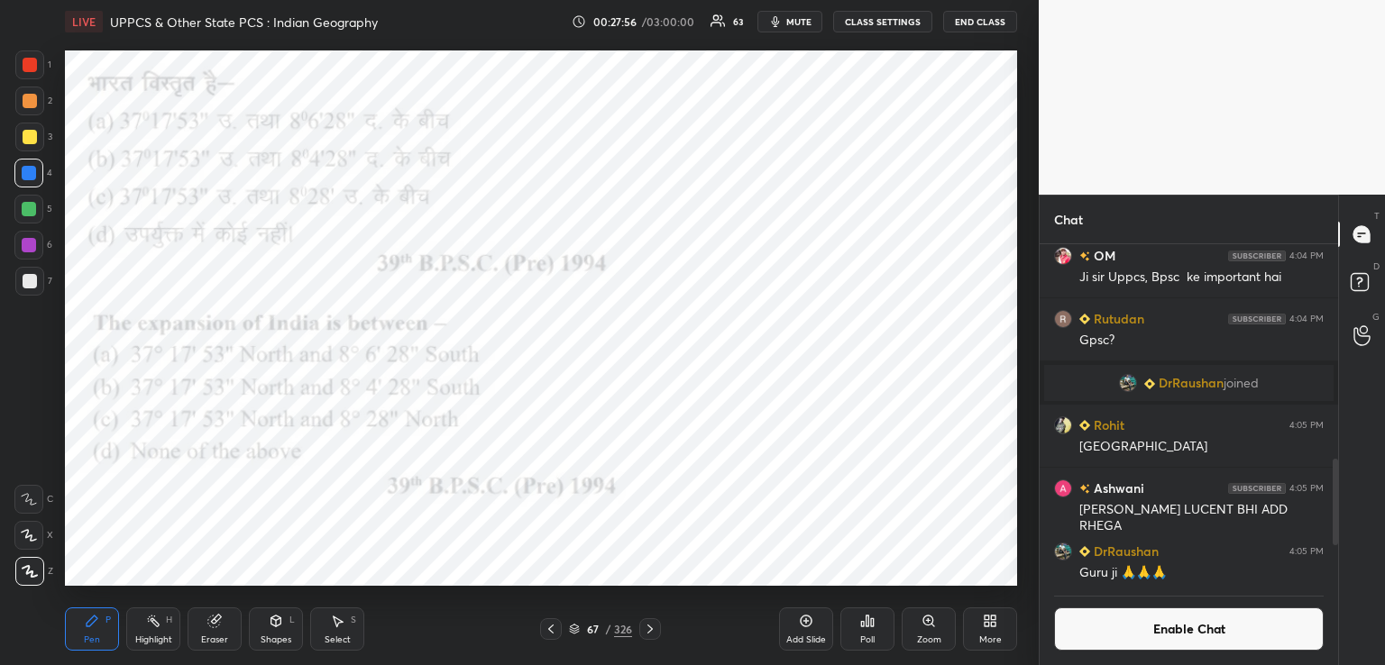
click at [867, 631] on div "Poll" at bounding box center [867, 629] width 54 height 43
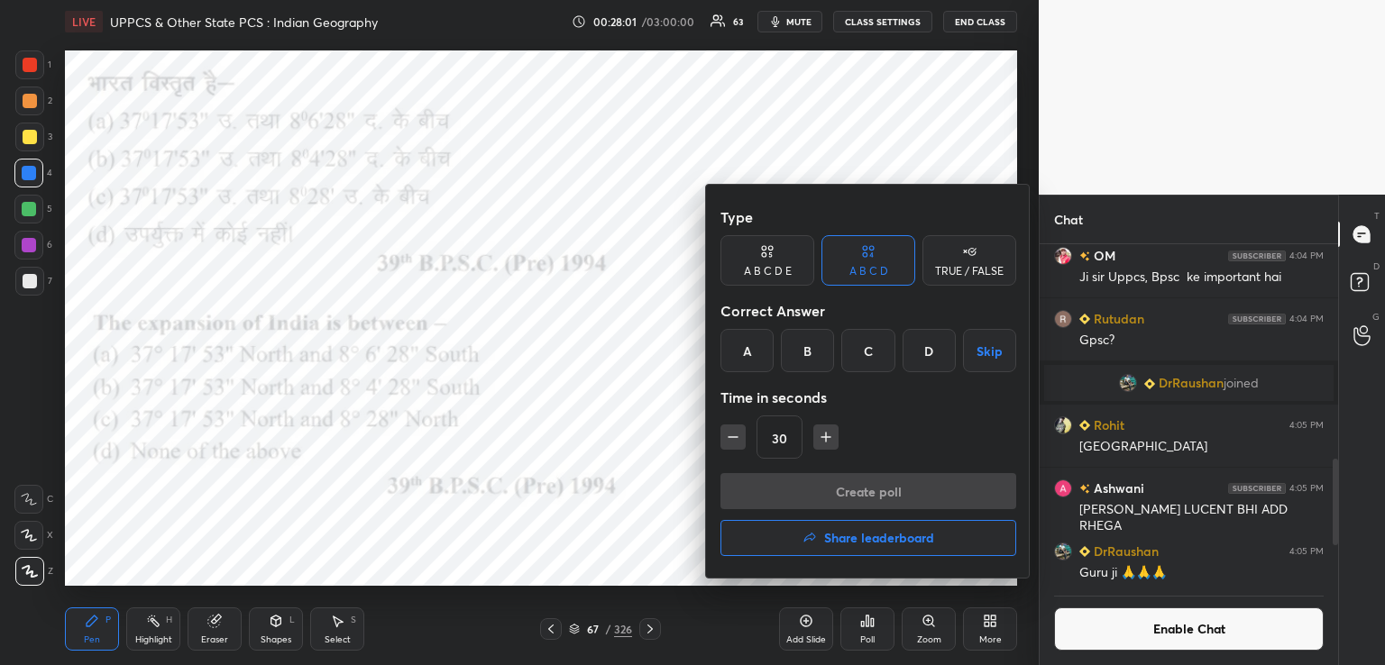
click at [934, 352] on div "D" at bounding box center [929, 350] width 53 height 43
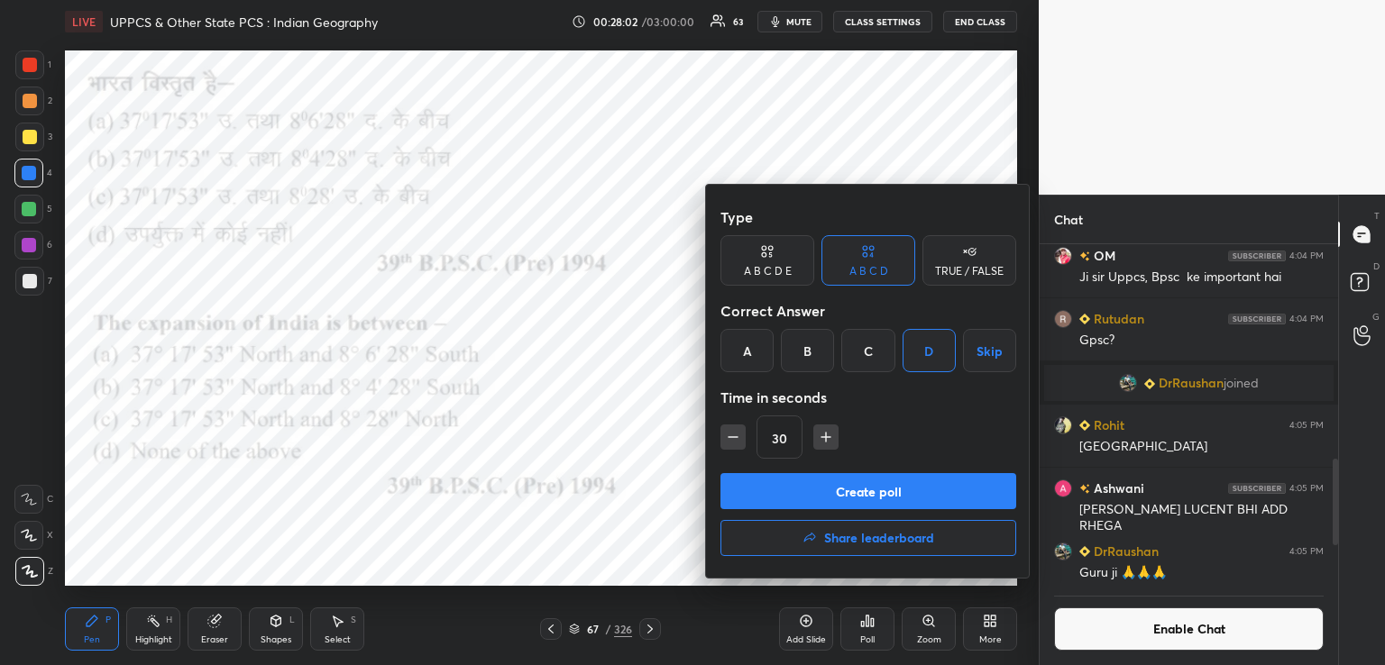
click at [834, 491] on button "Create poll" at bounding box center [868, 491] width 296 height 36
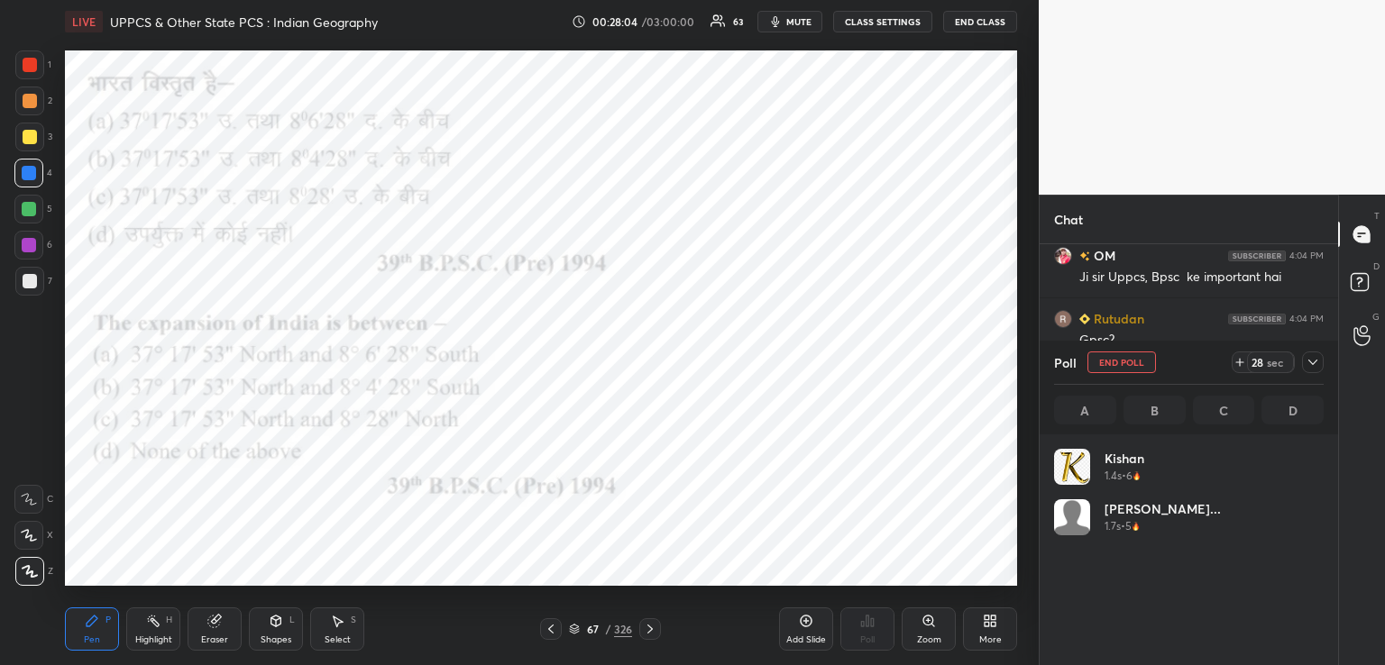
scroll to position [5, 5]
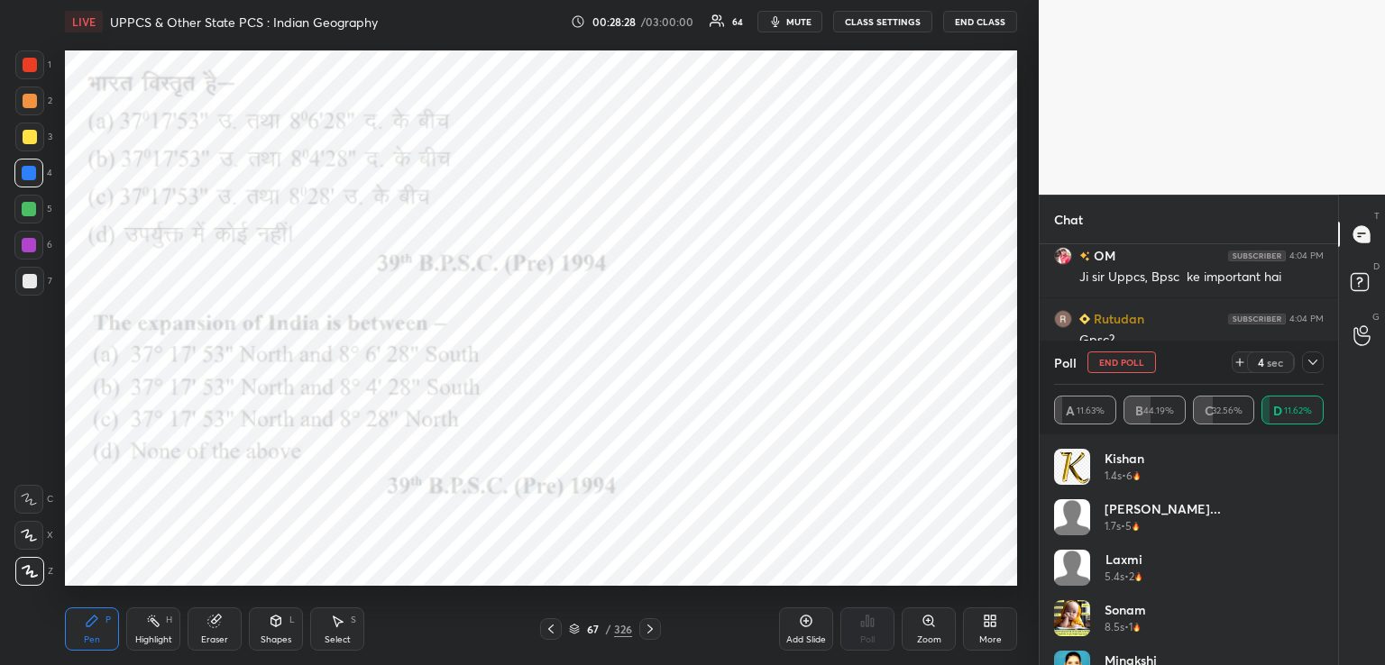
click at [271, 631] on div "Shapes L" at bounding box center [276, 629] width 54 height 43
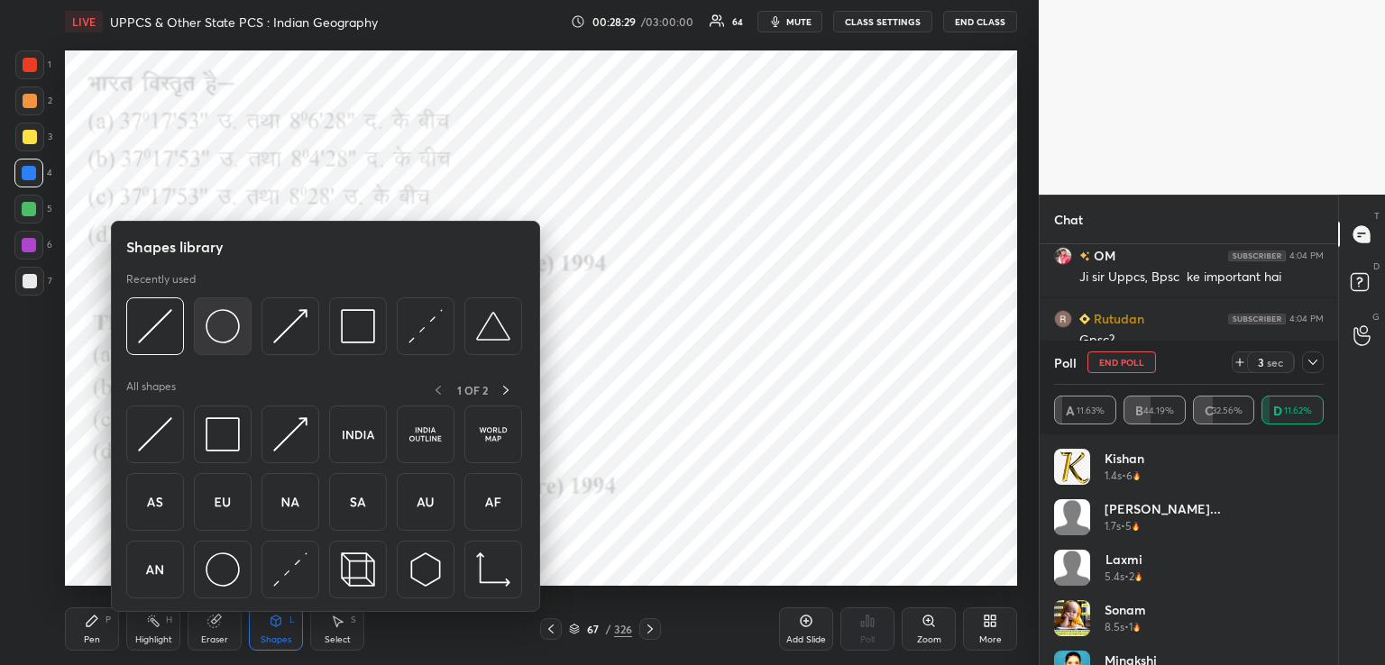
click at [216, 319] on img at bounding box center [223, 326] width 34 height 34
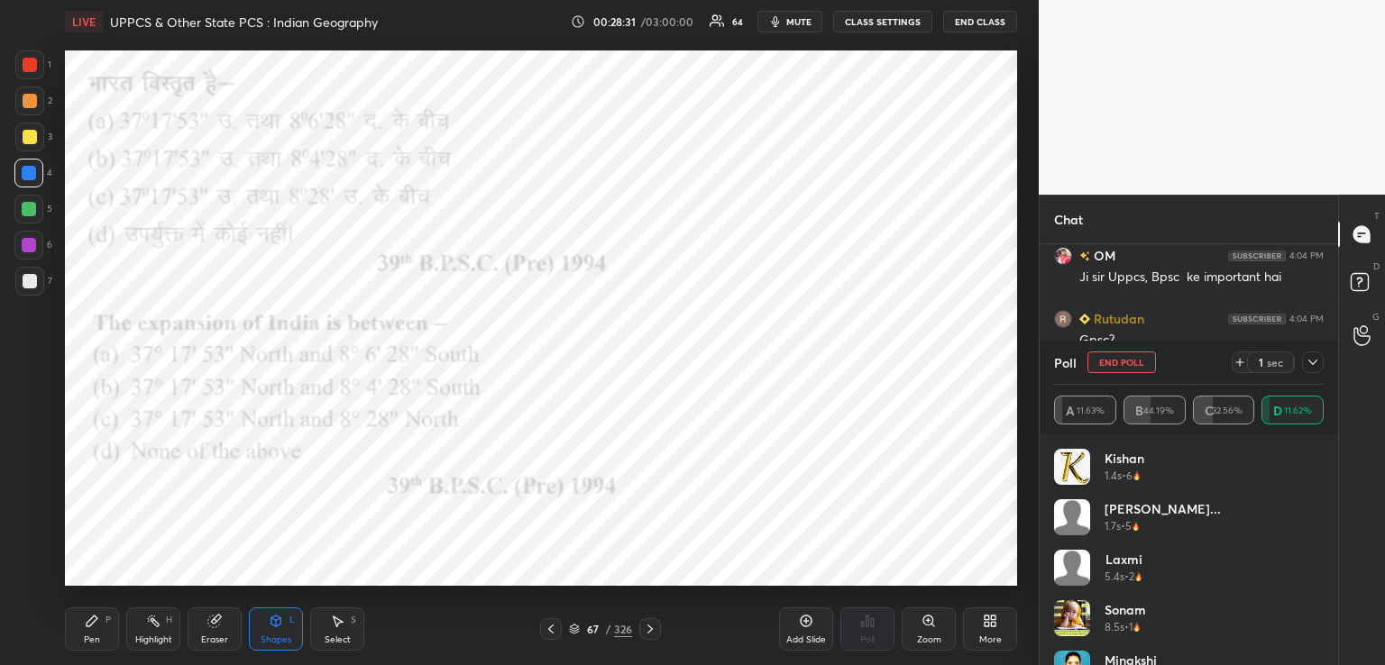
click at [285, 621] on div "Shapes L" at bounding box center [276, 629] width 54 height 43
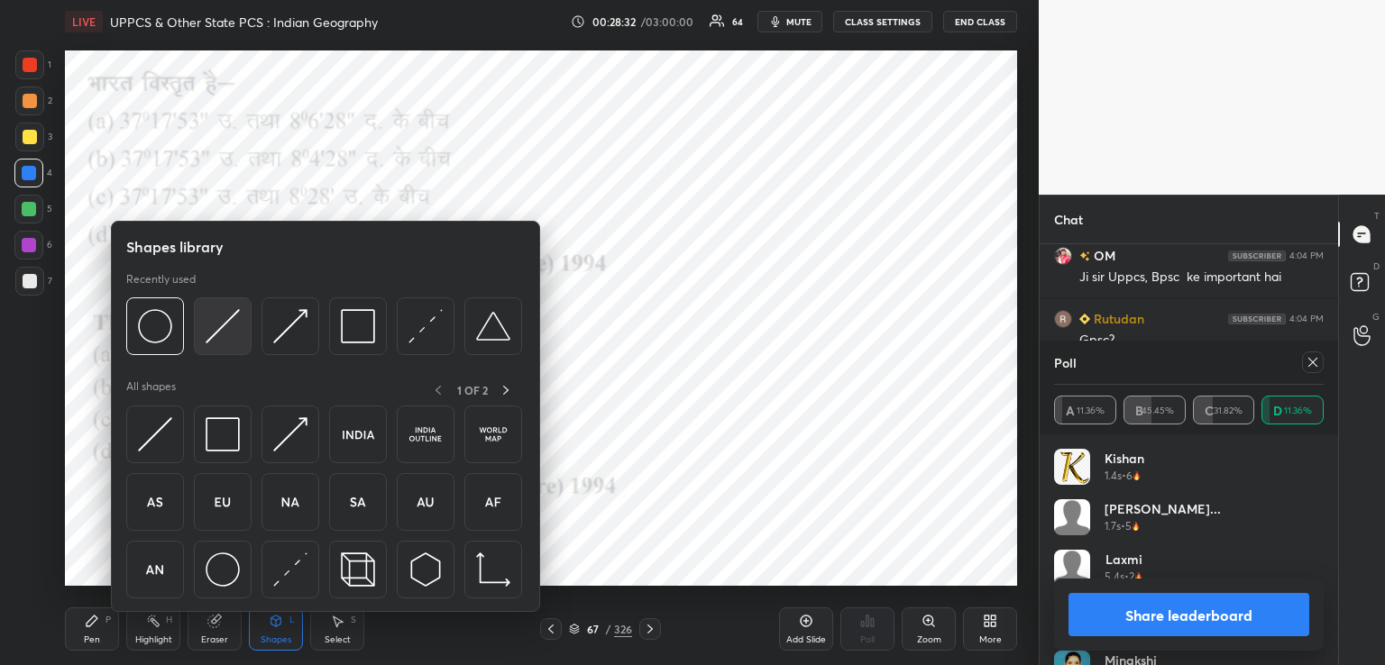
click at [216, 326] on img at bounding box center [223, 326] width 34 height 34
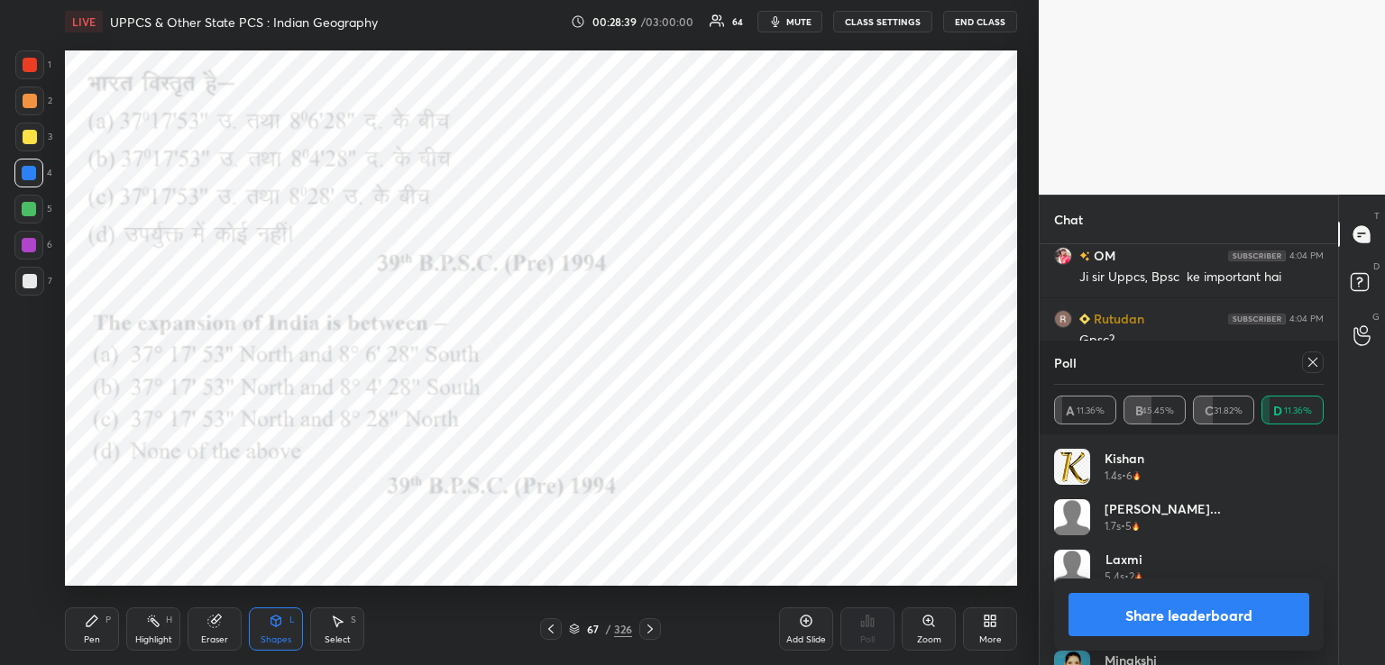
click at [94, 629] on icon at bounding box center [92, 621] width 14 height 14
click at [649, 630] on icon at bounding box center [650, 629] width 14 height 14
click at [647, 628] on icon at bounding box center [650, 629] width 14 height 14
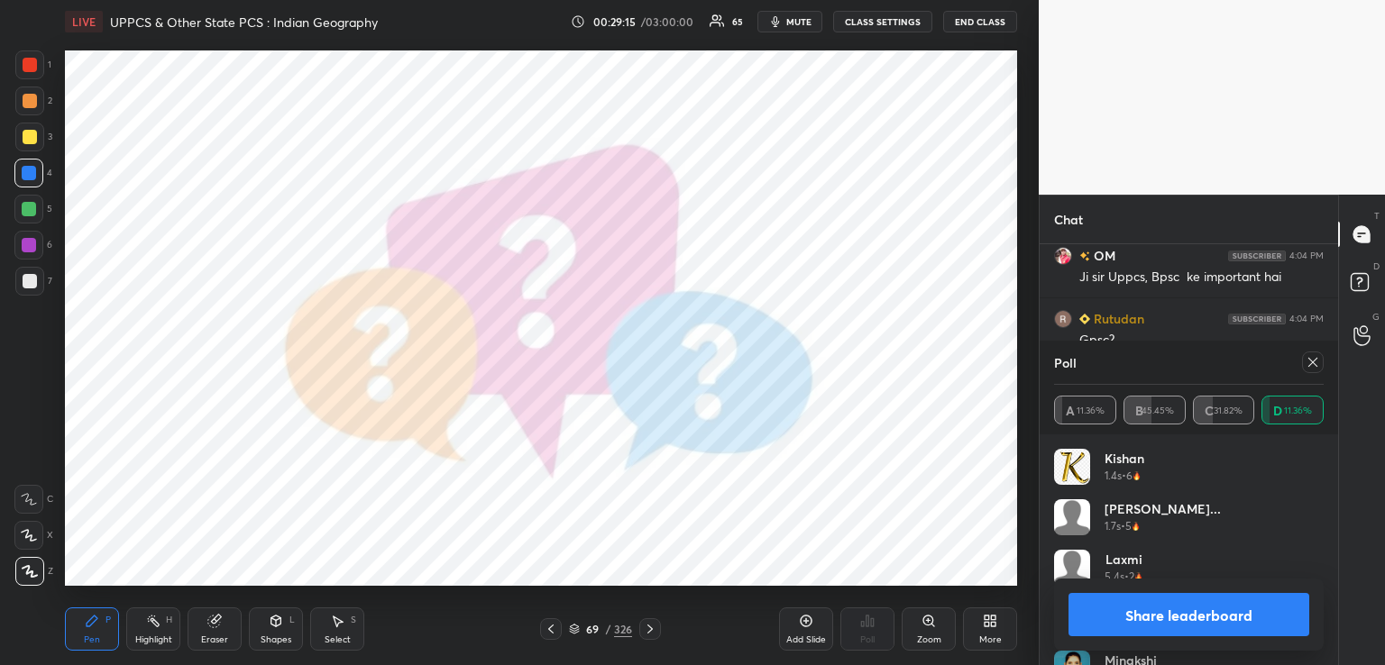
click at [651, 628] on icon at bounding box center [650, 629] width 14 height 14
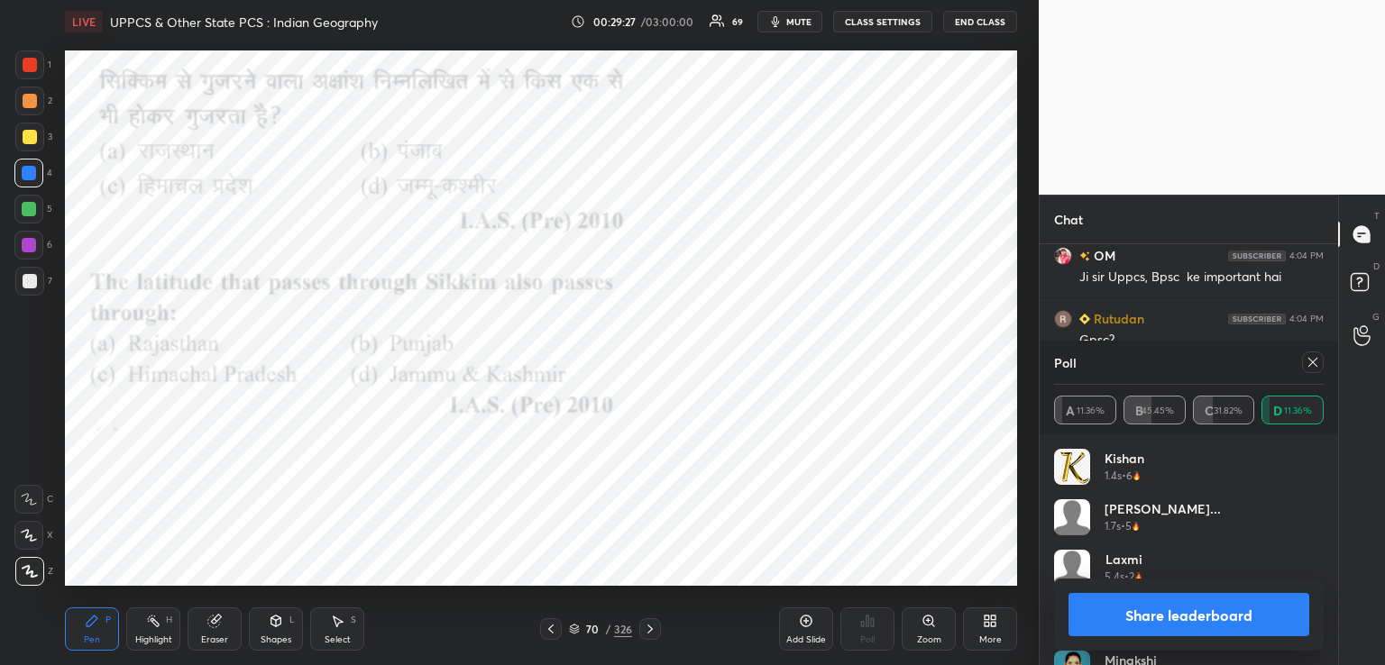
click at [1312, 362] on icon at bounding box center [1312, 362] width 9 height 9
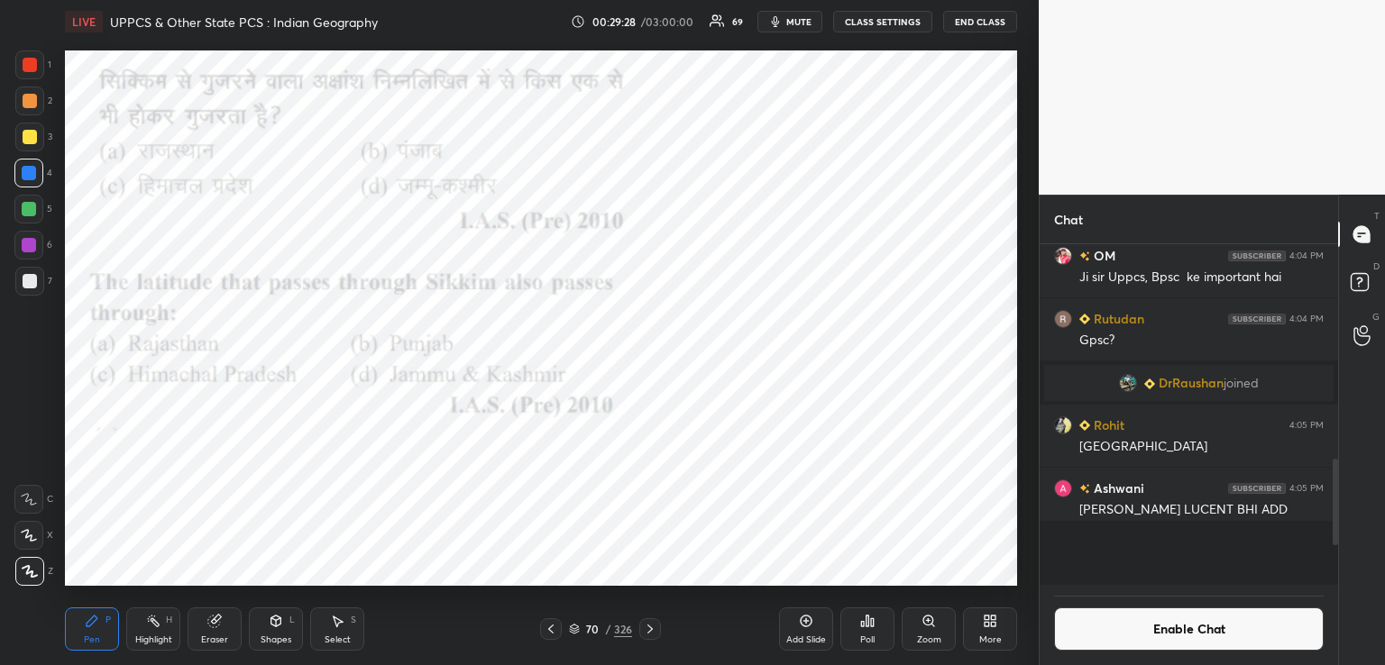
scroll to position [326, 293]
click at [863, 629] on div "Poll" at bounding box center [867, 629] width 54 height 43
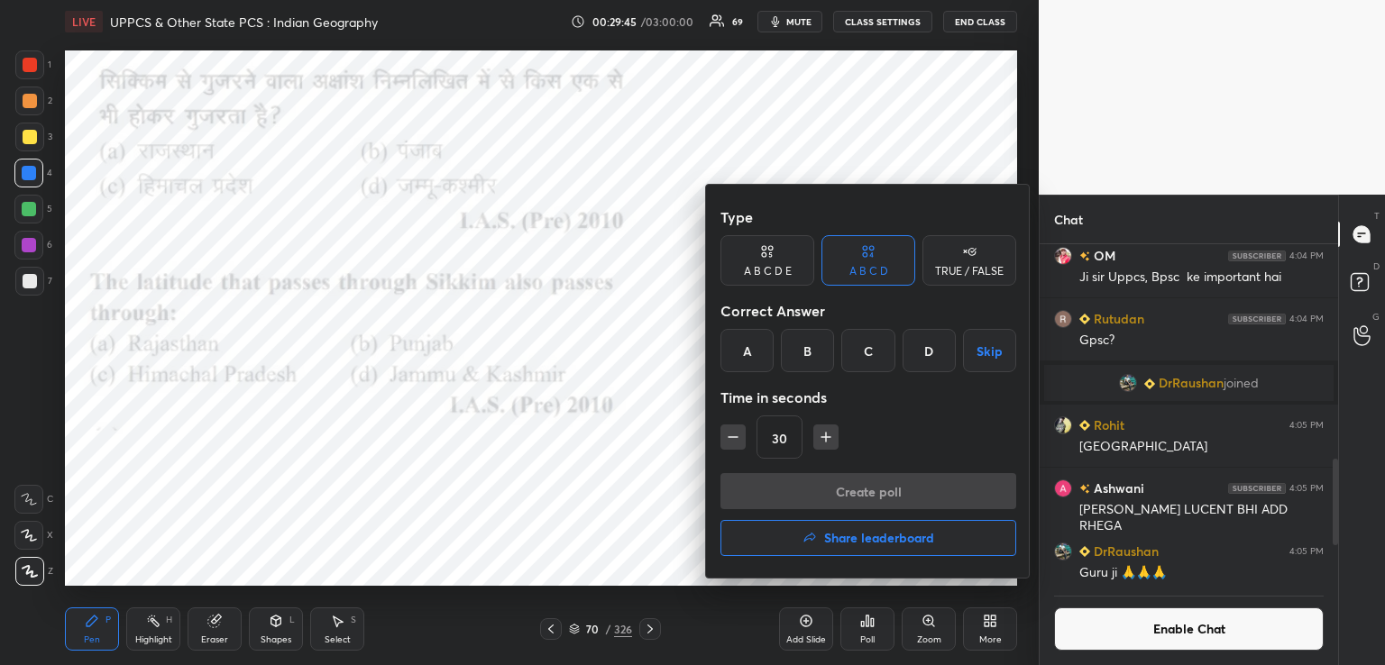
click at [742, 353] on div "A" at bounding box center [746, 350] width 53 height 43
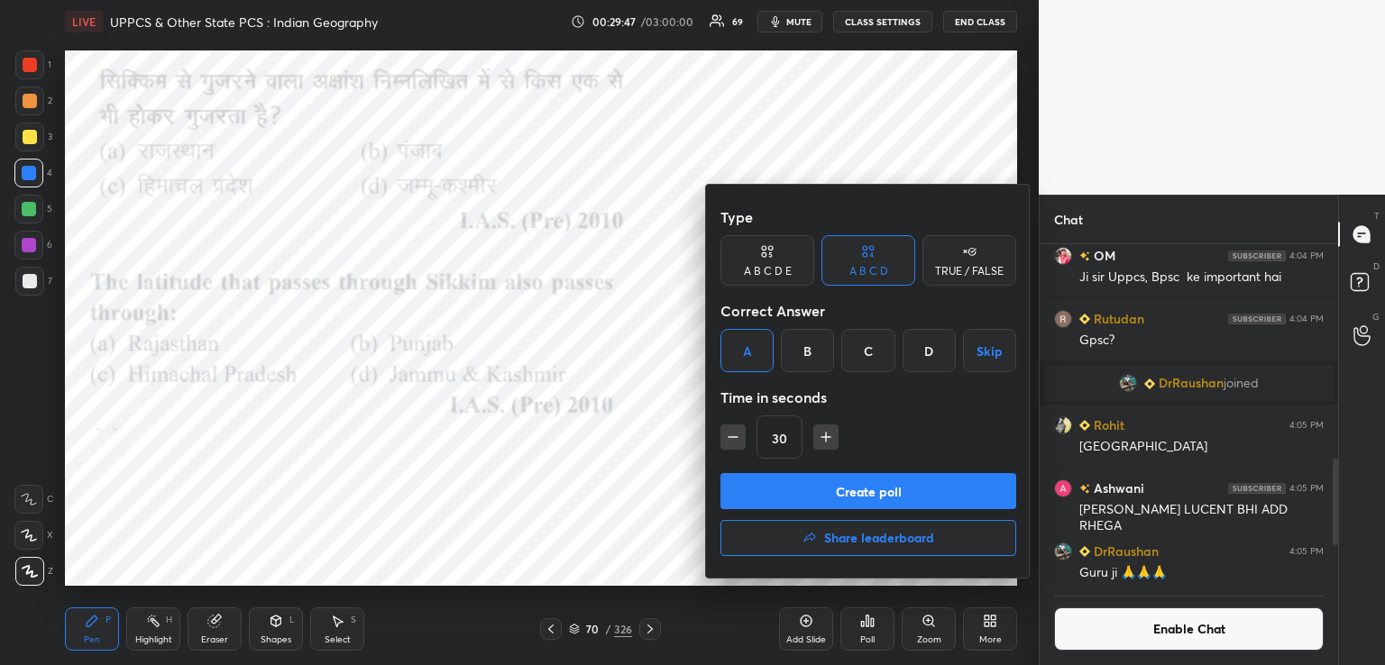
click at [767, 492] on button "Create poll" at bounding box center [868, 491] width 296 height 36
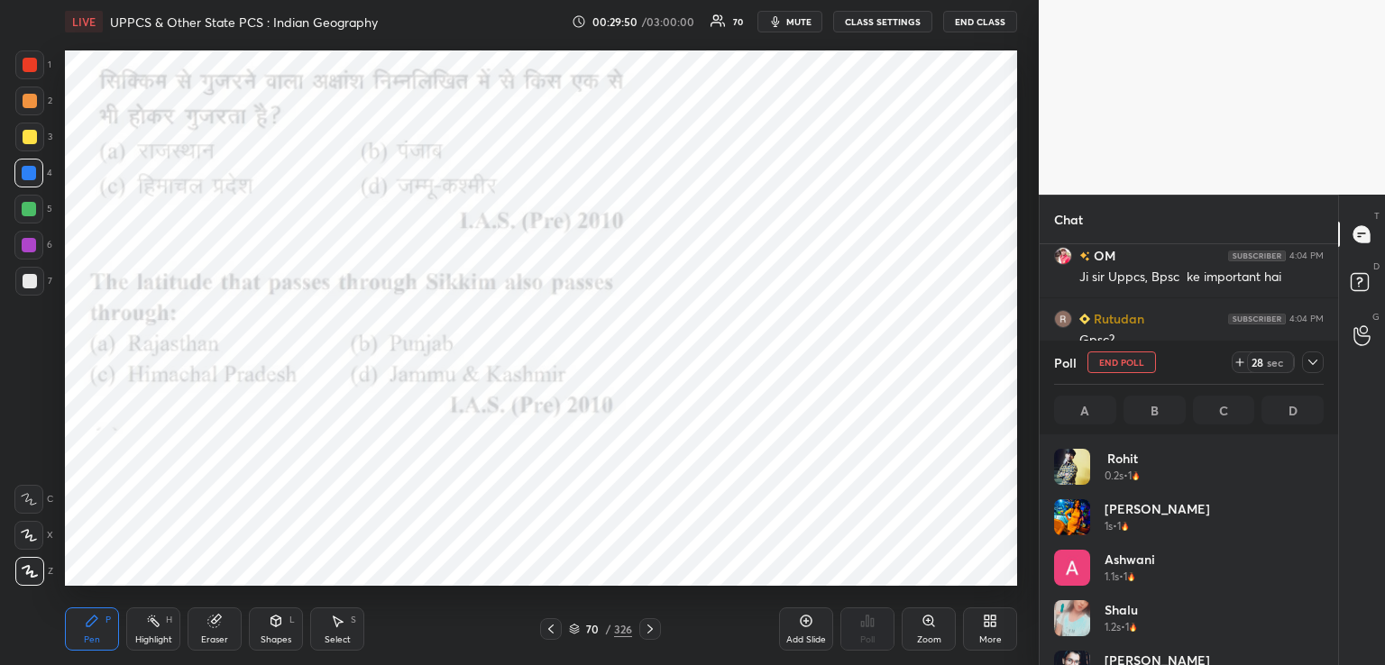
scroll to position [211, 264]
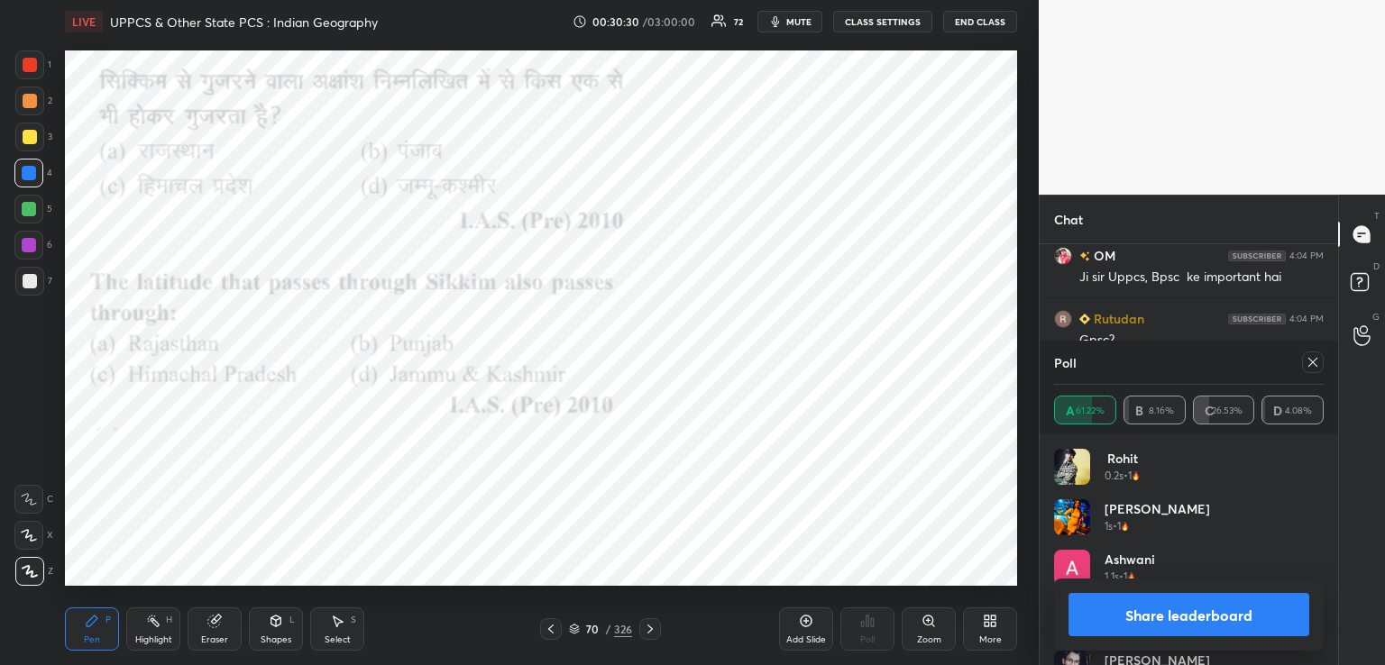
click at [654, 631] on icon at bounding box center [650, 629] width 14 height 14
click at [652, 625] on icon at bounding box center [650, 629] width 14 height 14
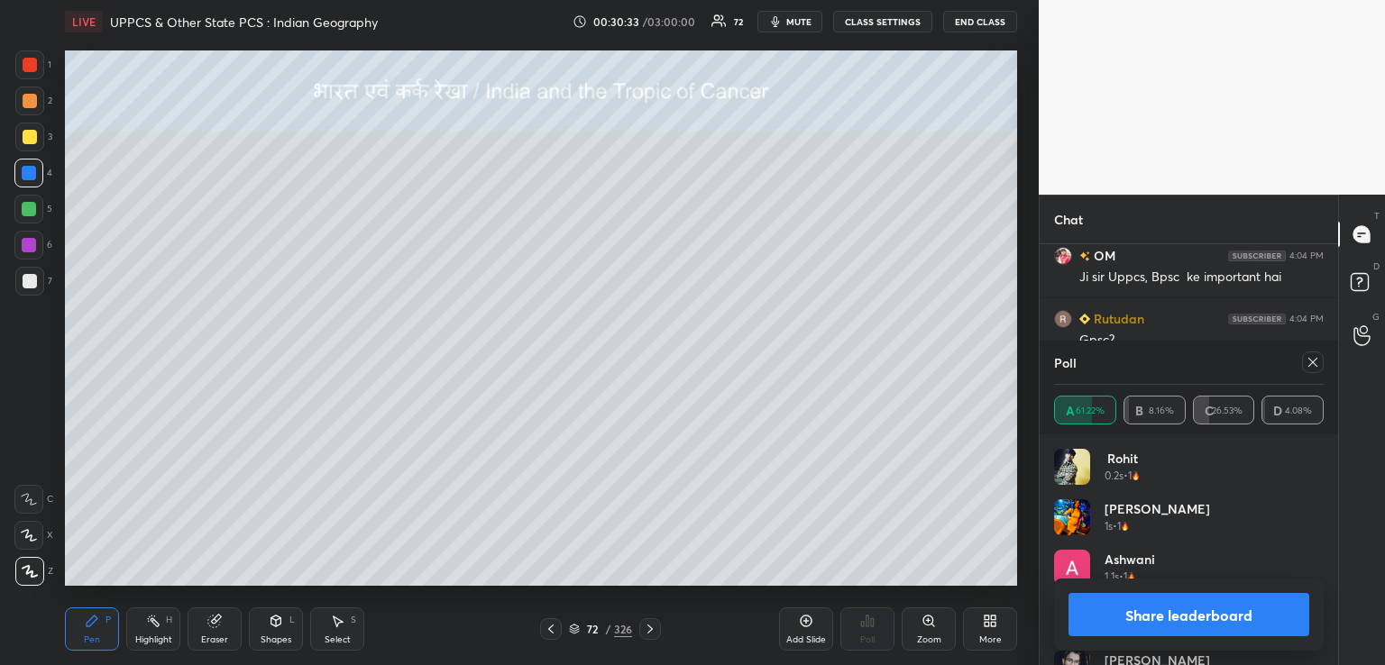
click at [32, 134] on div at bounding box center [30, 137] width 14 height 14
click at [655, 630] on icon at bounding box center [650, 629] width 14 height 14
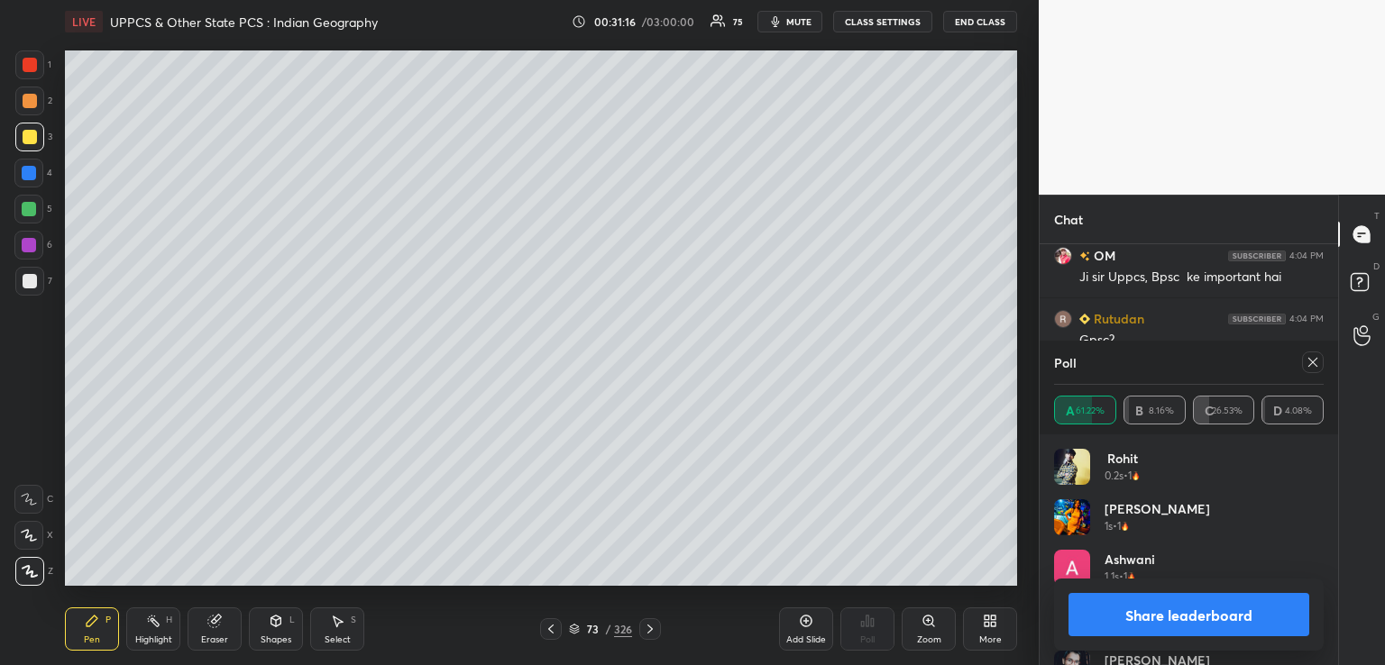
click at [651, 628] on icon at bounding box center [650, 629] width 14 height 14
click at [648, 631] on icon at bounding box center [650, 629] width 14 height 14
click at [647, 629] on icon at bounding box center [650, 629] width 14 height 14
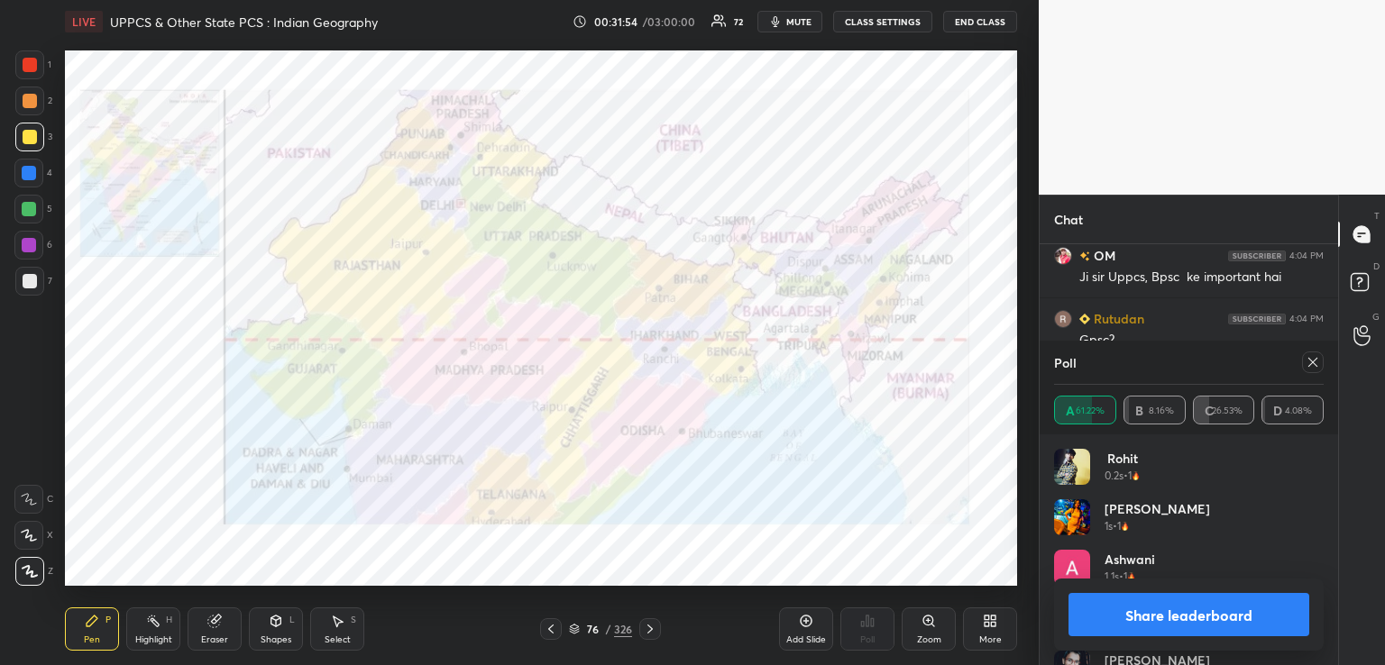
click at [647, 629] on icon at bounding box center [650, 629] width 14 height 14
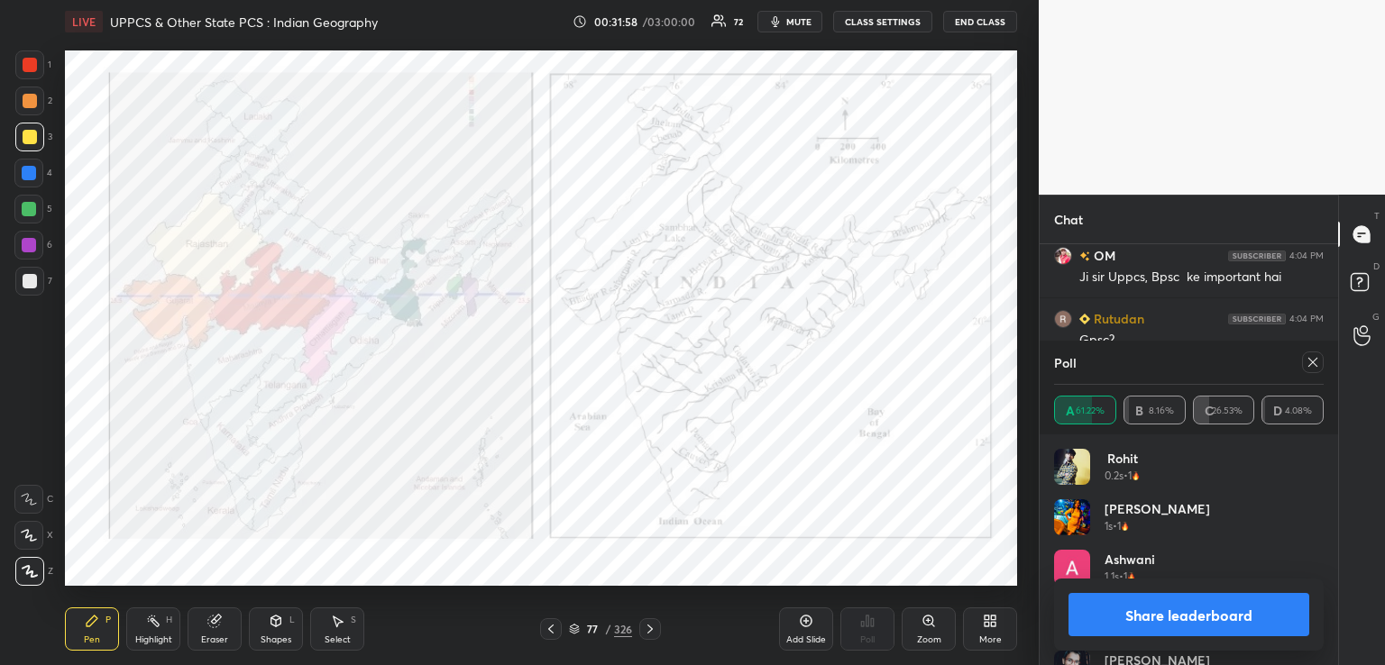
click at [649, 624] on icon at bounding box center [650, 629] width 14 height 14
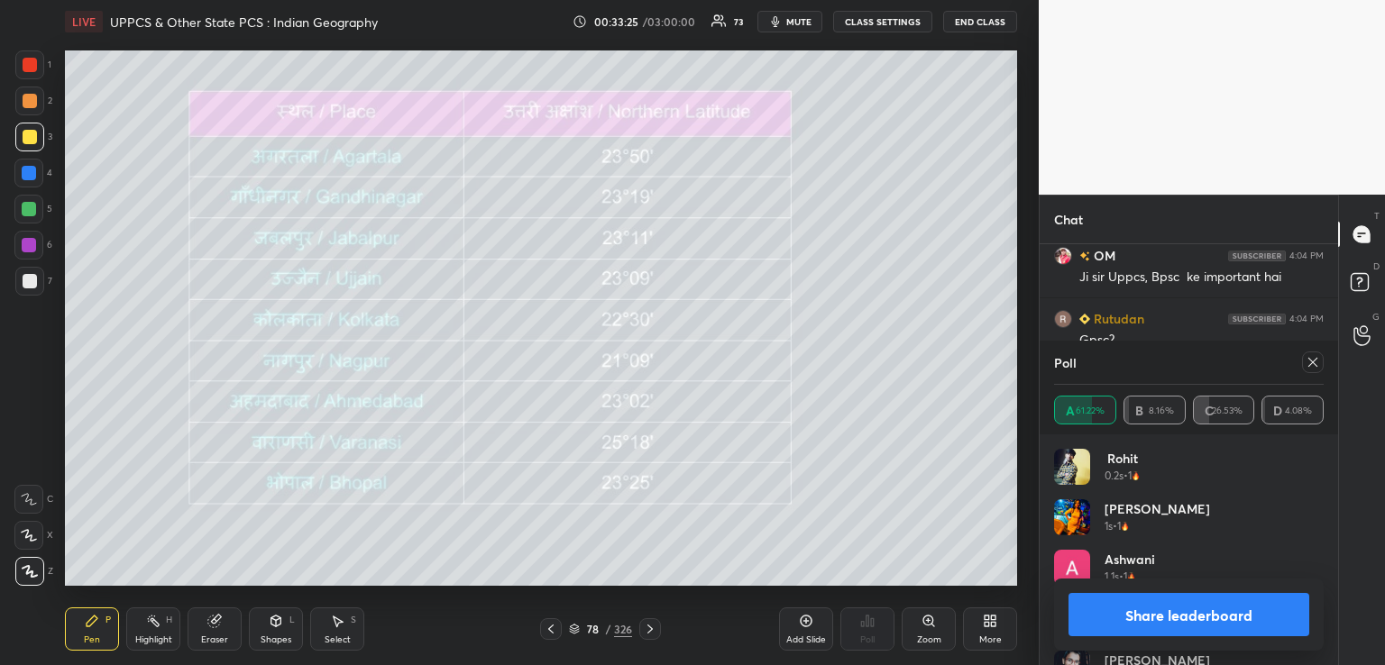
click at [548, 622] on icon at bounding box center [551, 629] width 14 height 14
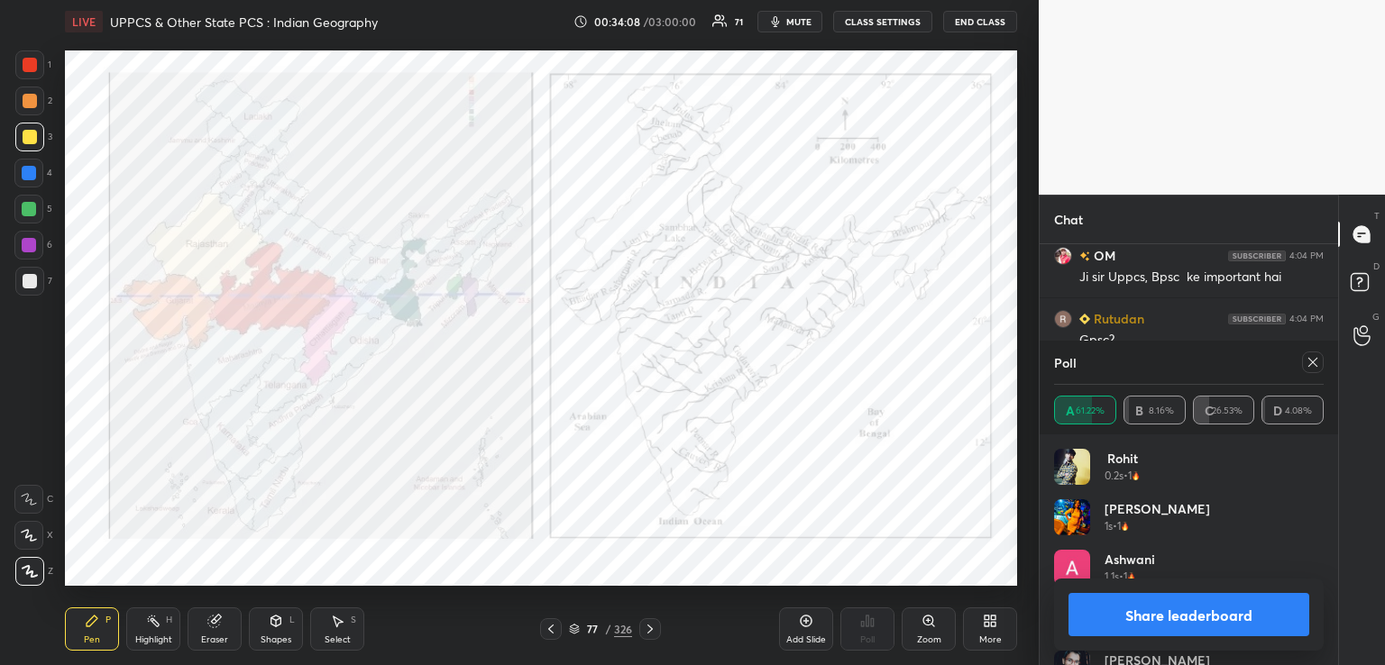
click at [656, 627] on icon at bounding box center [650, 629] width 14 height 14
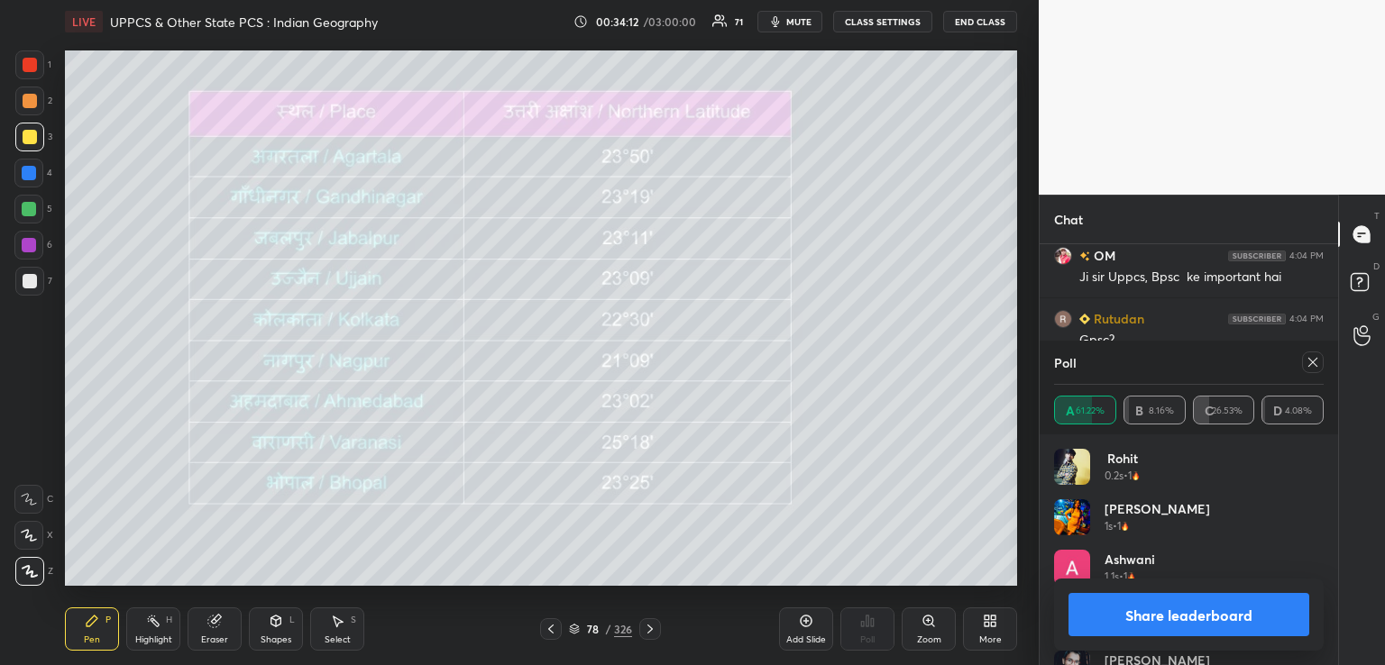
click at [649, 629] on icon at bounding box center [650, 629] width 14 height 14
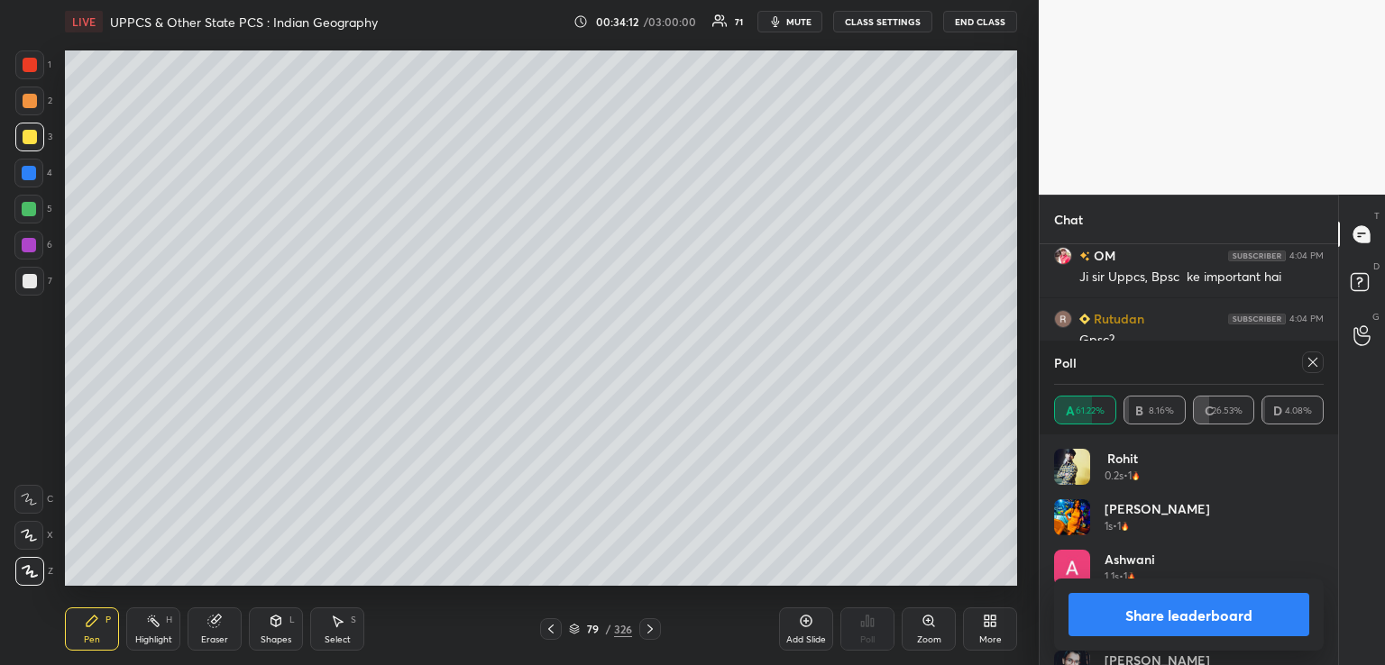
click at [651, 629] on icon at bounding box center [649, 629] width 5 height 9
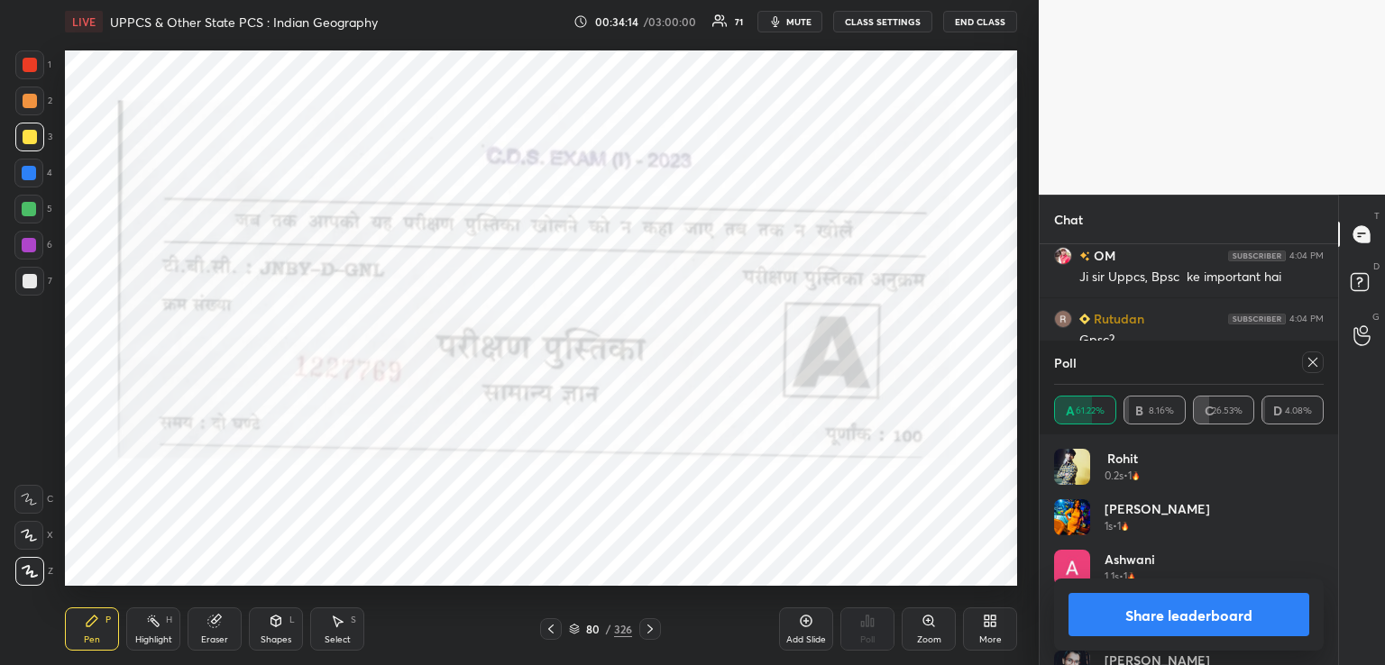
click at [649, 629] on icon at bounding box center [650, 629] width 14 height 14
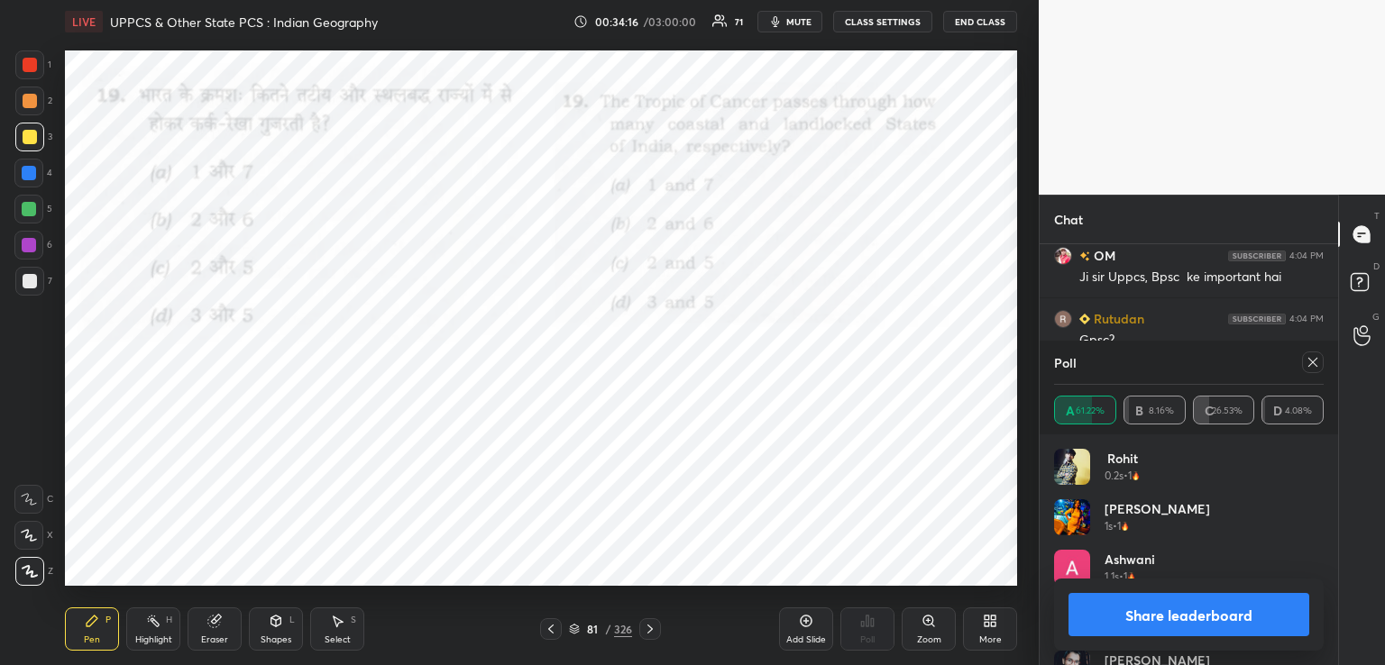
click at [32, 174] on div at bounding box center [29, 173] width 14 height 14
click at [1317, 362] on icon at bounding box center [1313, 362] width 14 height 14
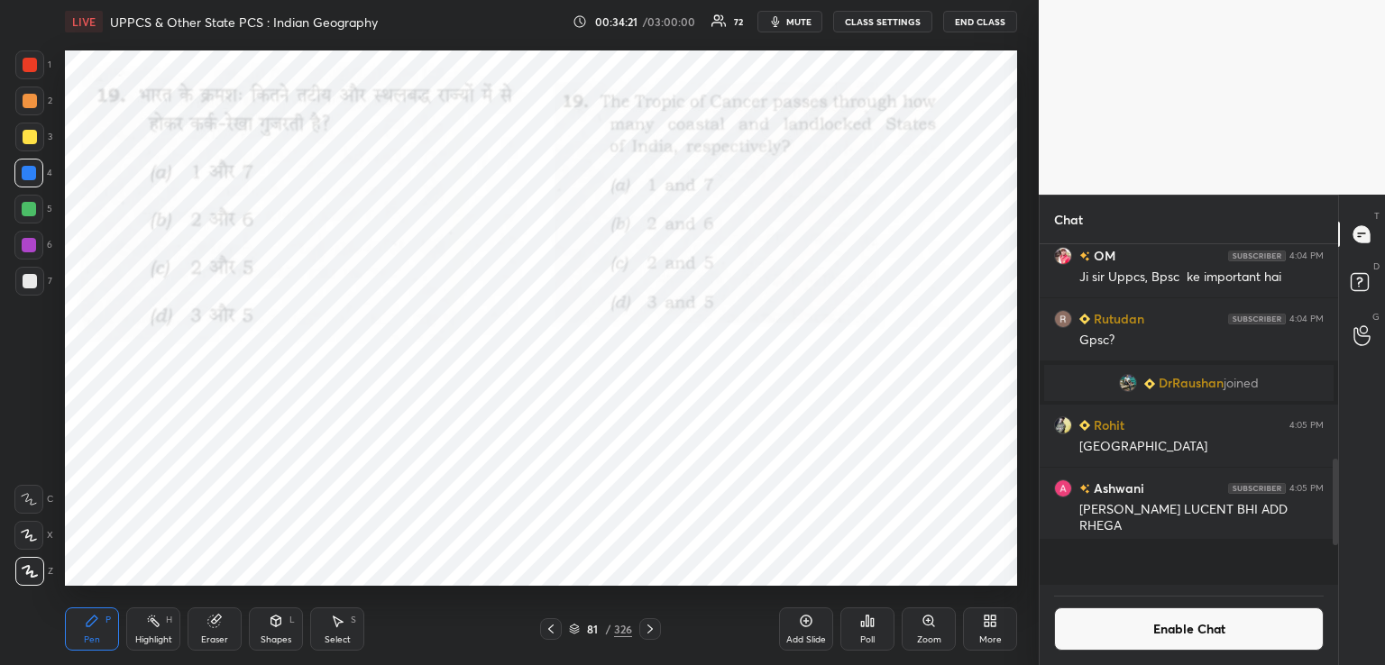
scroll to position [314, 293]
click at [876, 633] on div "Poll" at bounding box center [867, 629] width 54 height 43
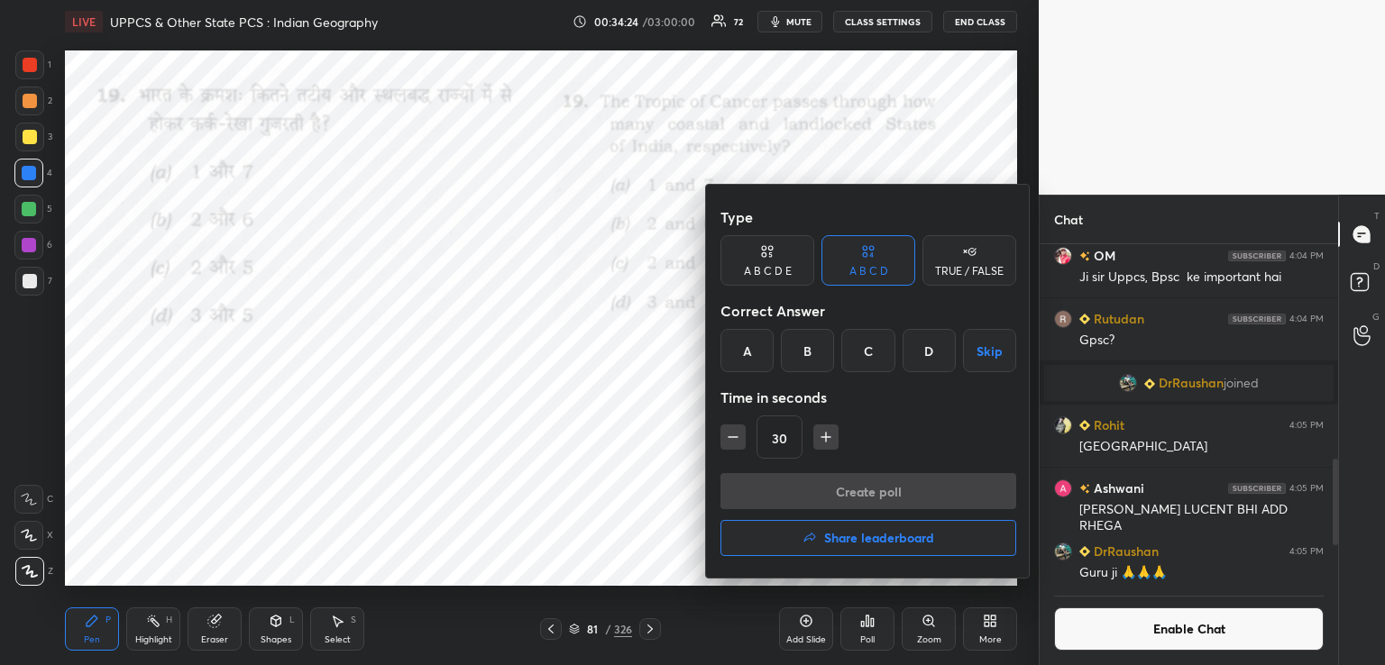
click at [806, 350] on div "B" at bounding box center [807, 350] width 53 height 43
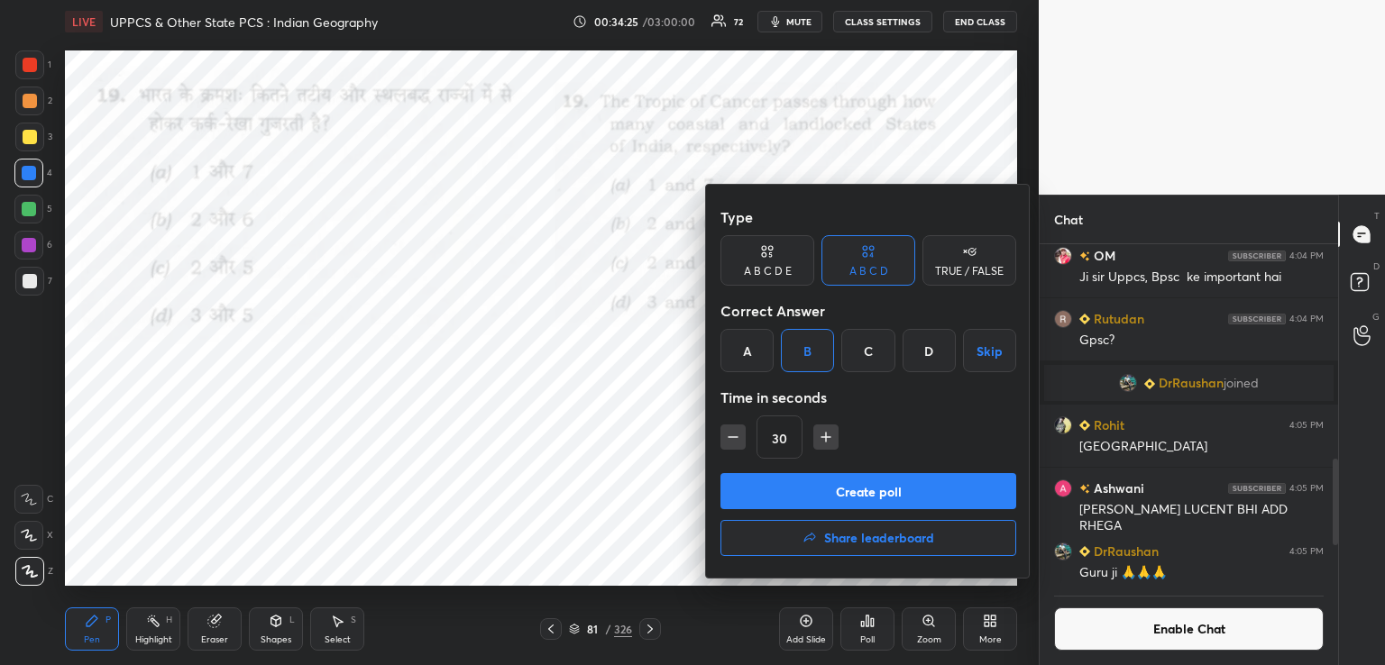
click at [793, 495] on button "Create poll" at bounding box center [868, 491] width 296 height 36
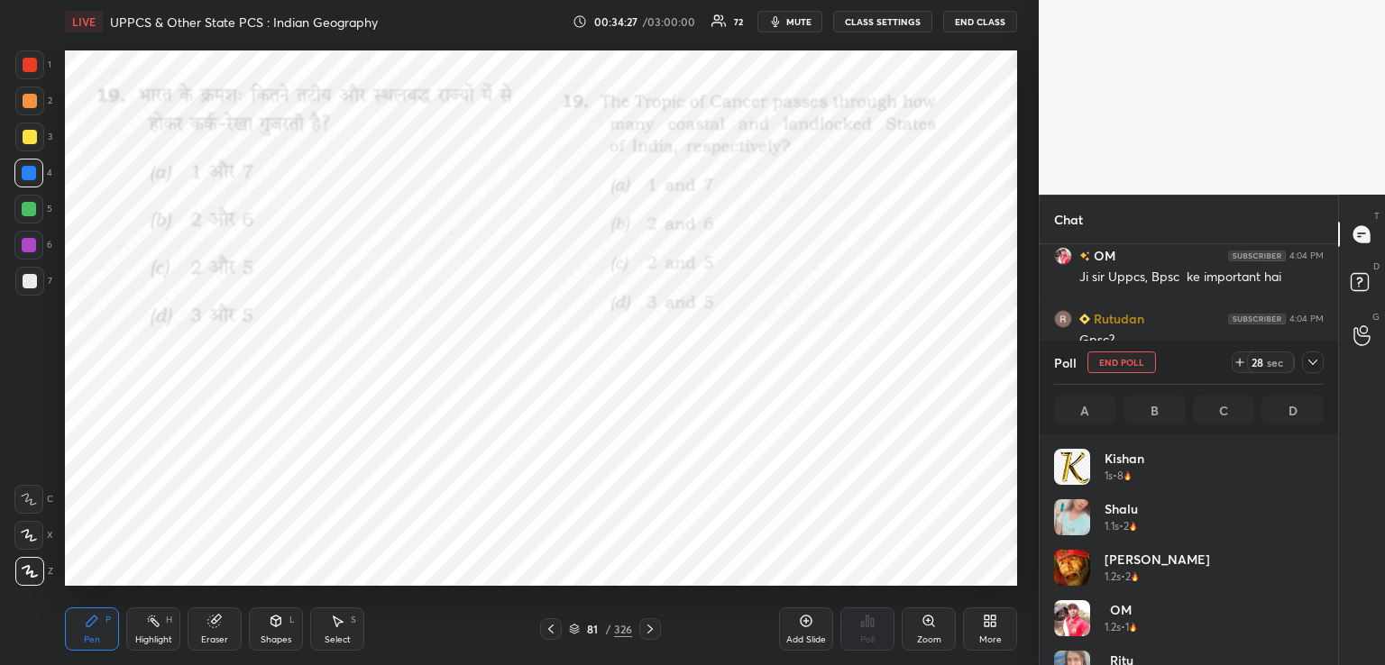
scroll to position [211, 264]
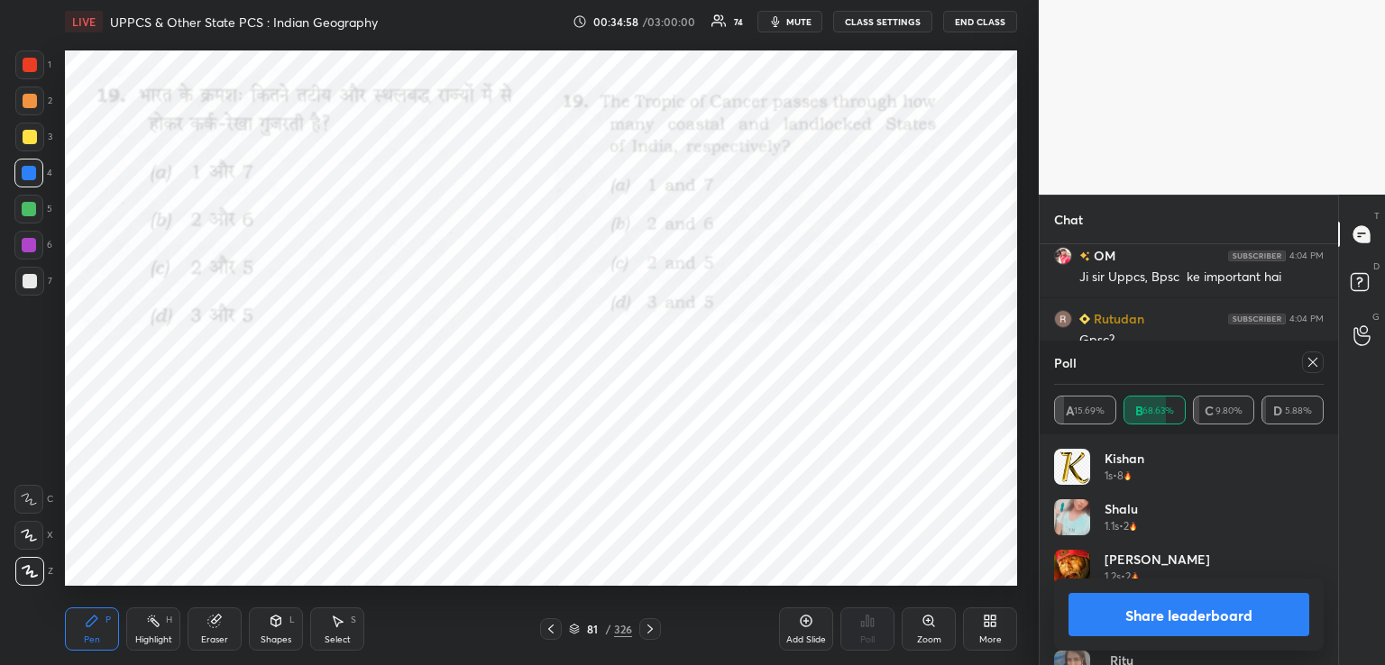
click at [652, 628] on icon at bounding box center [650, 629] width 14 height 14
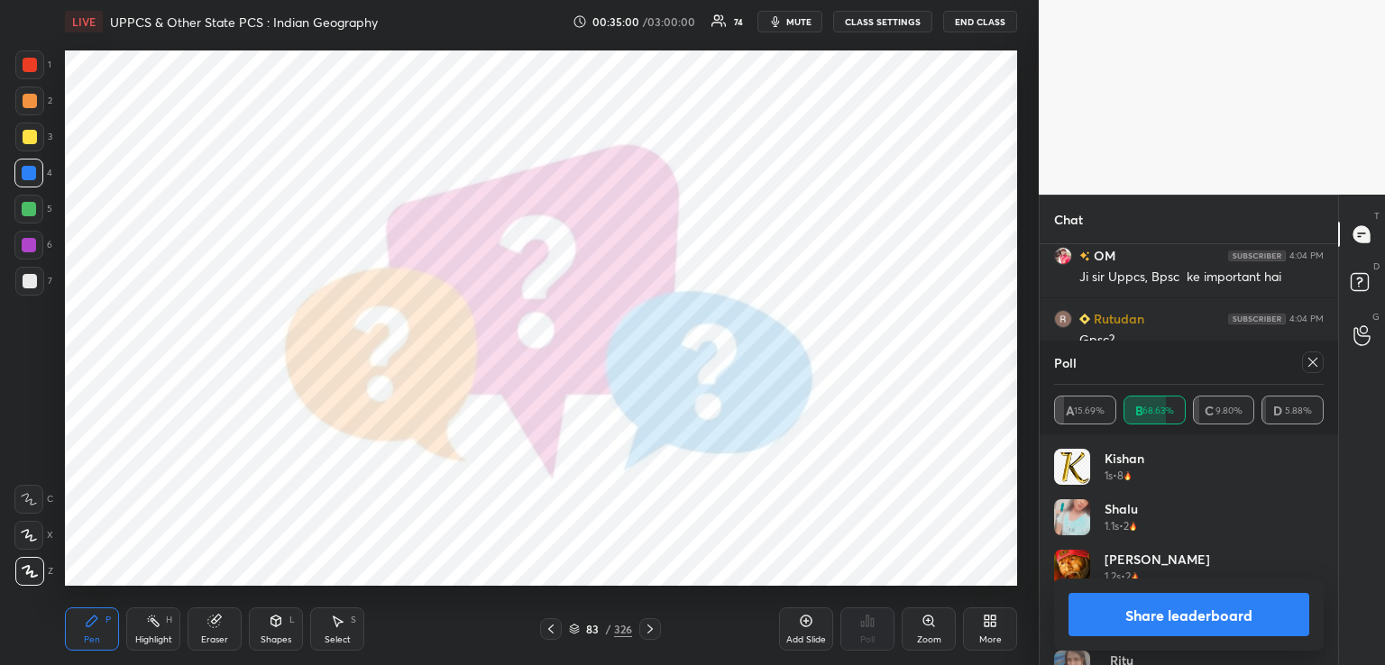
click at [650, 630] on icon at bounding box center [649, 629] width 5 height 9
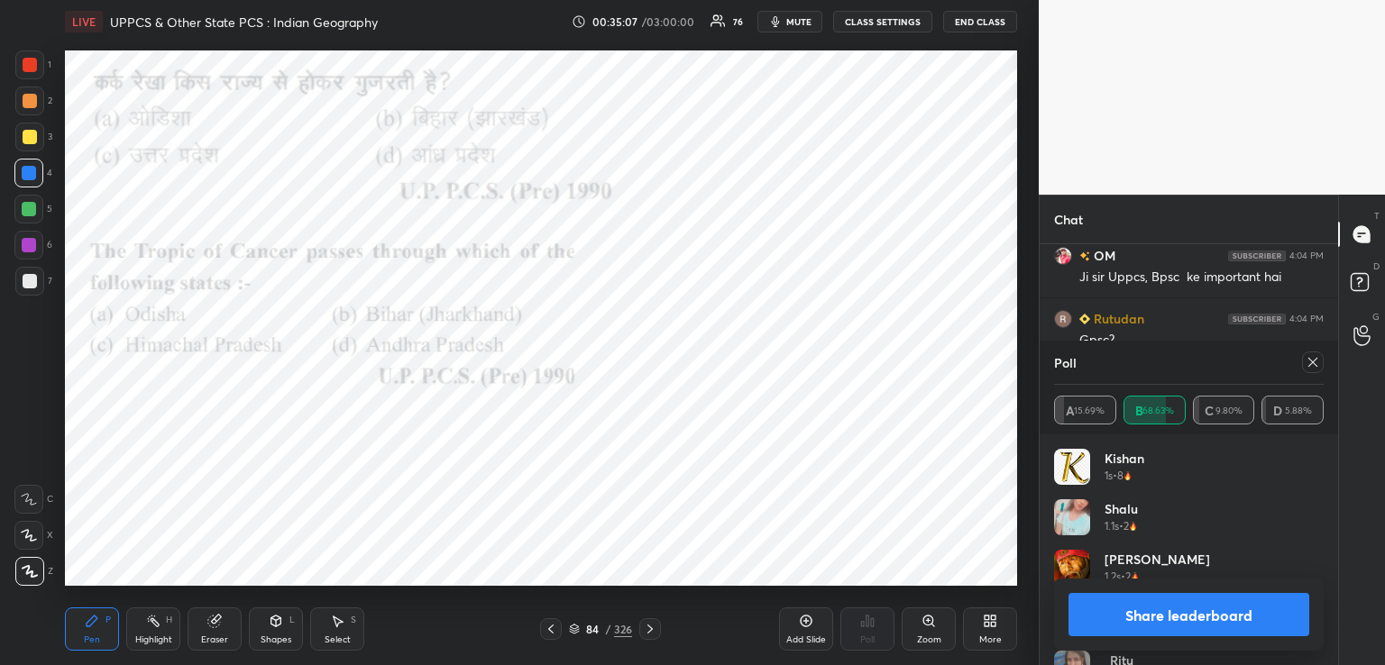
click at [1317, 362] on icon at bounding box center [1313, 362] width 14 height 14
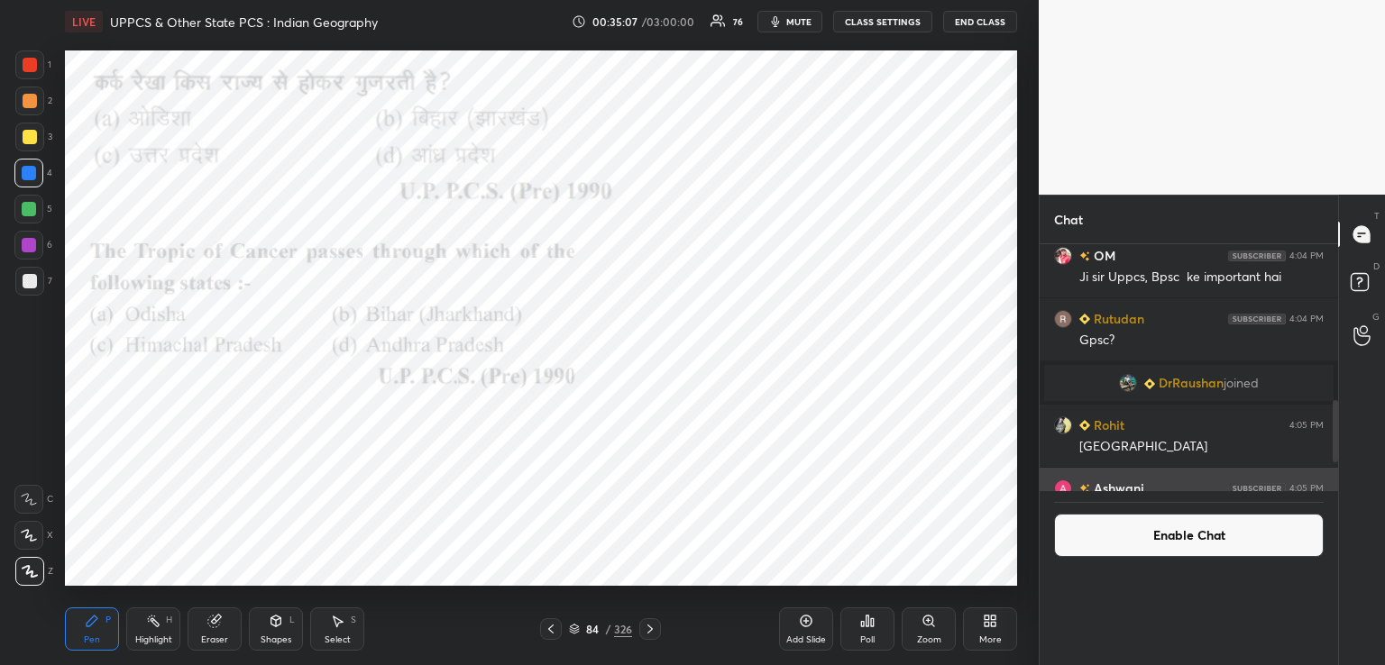
scroll to position [5, 5]
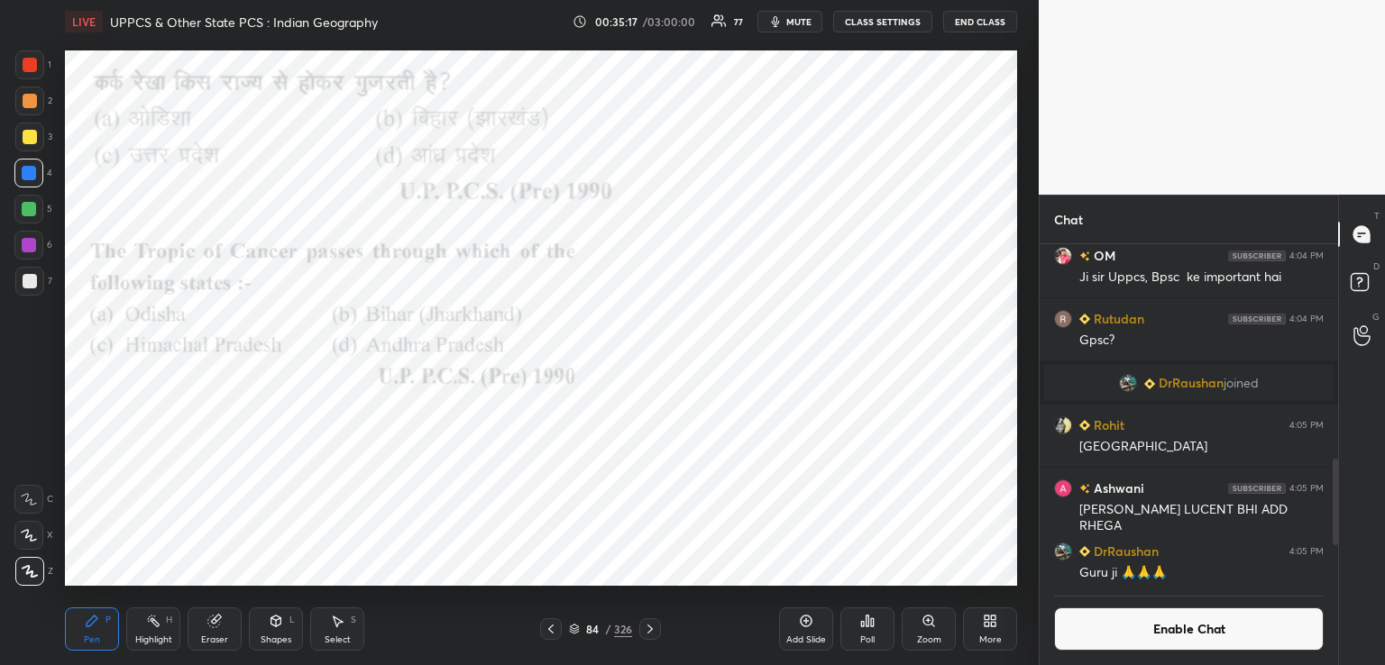
click at [881, 649] on div "Poll" at bounding box center [867, 629] width 54 height 43
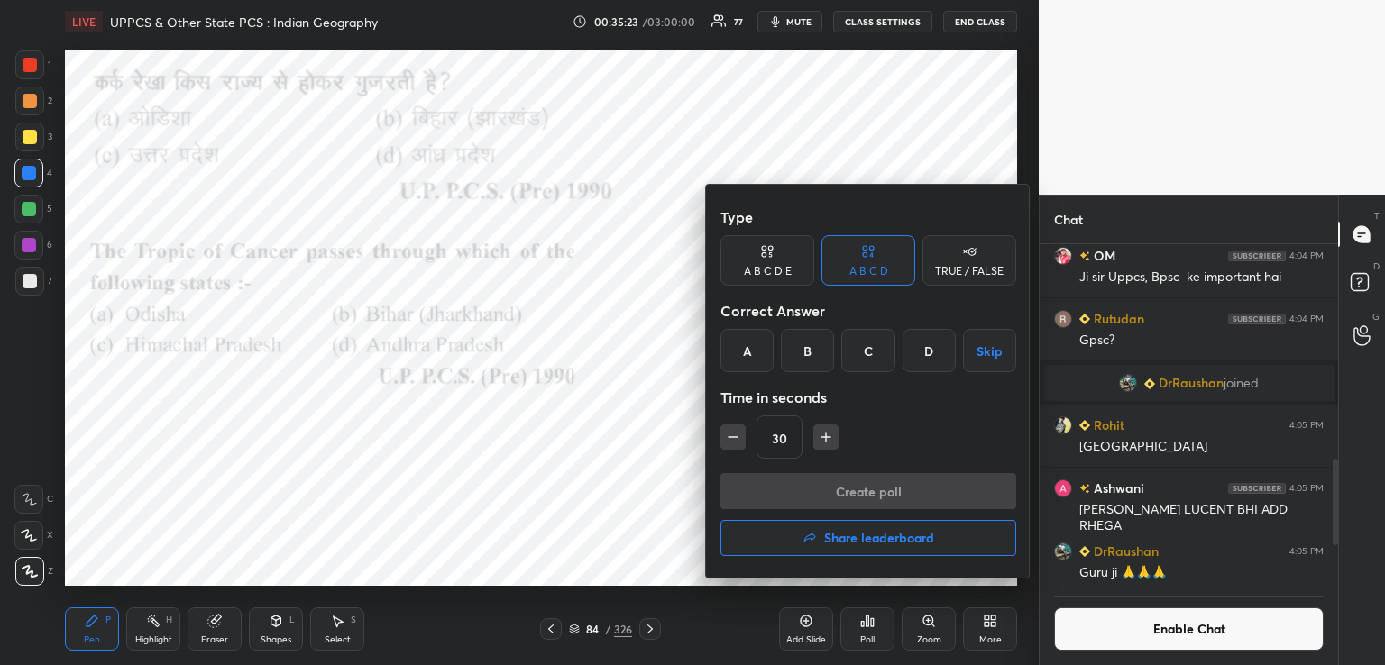
click at [805, 351] on div "B" at bounding box center [807, 350] width 53 height 43
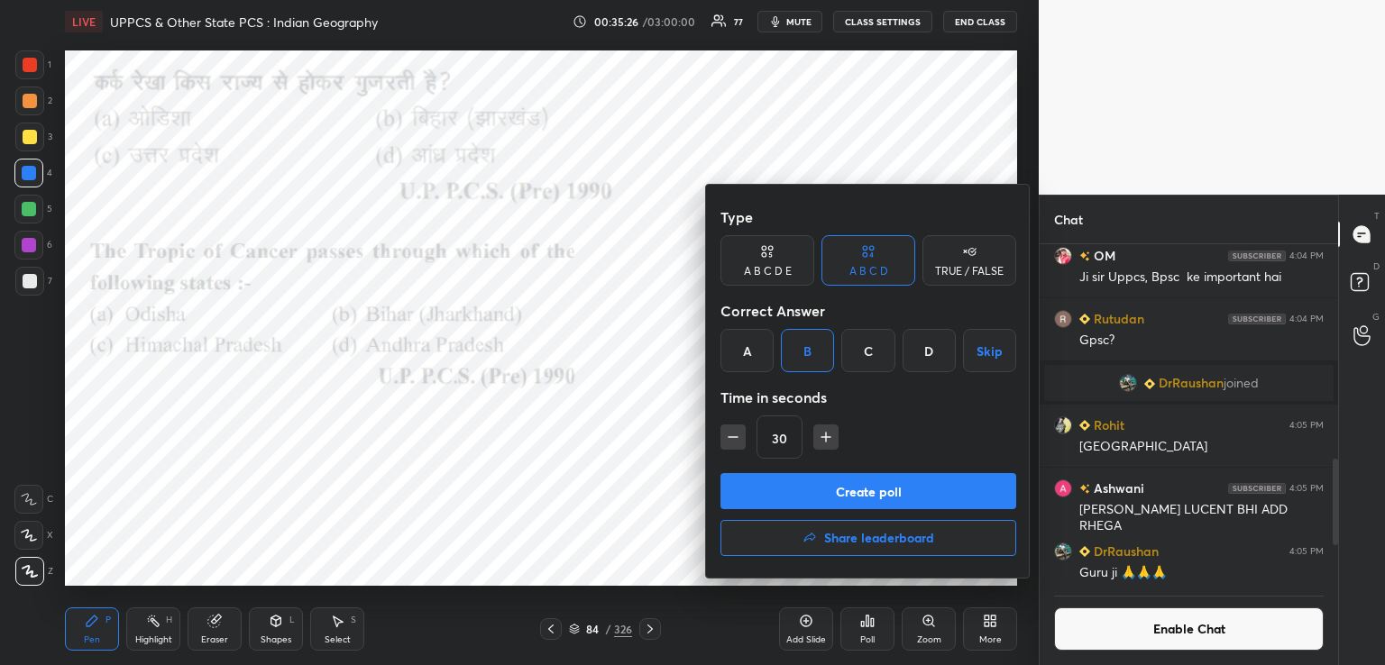
drag, startPoint x: 427, startPoint y: 116, endPoint x: 437, endPoint y: 123, distance: 12.5
click at [438, 125] on div at bounding box center [692, 332] width 1385 height 665
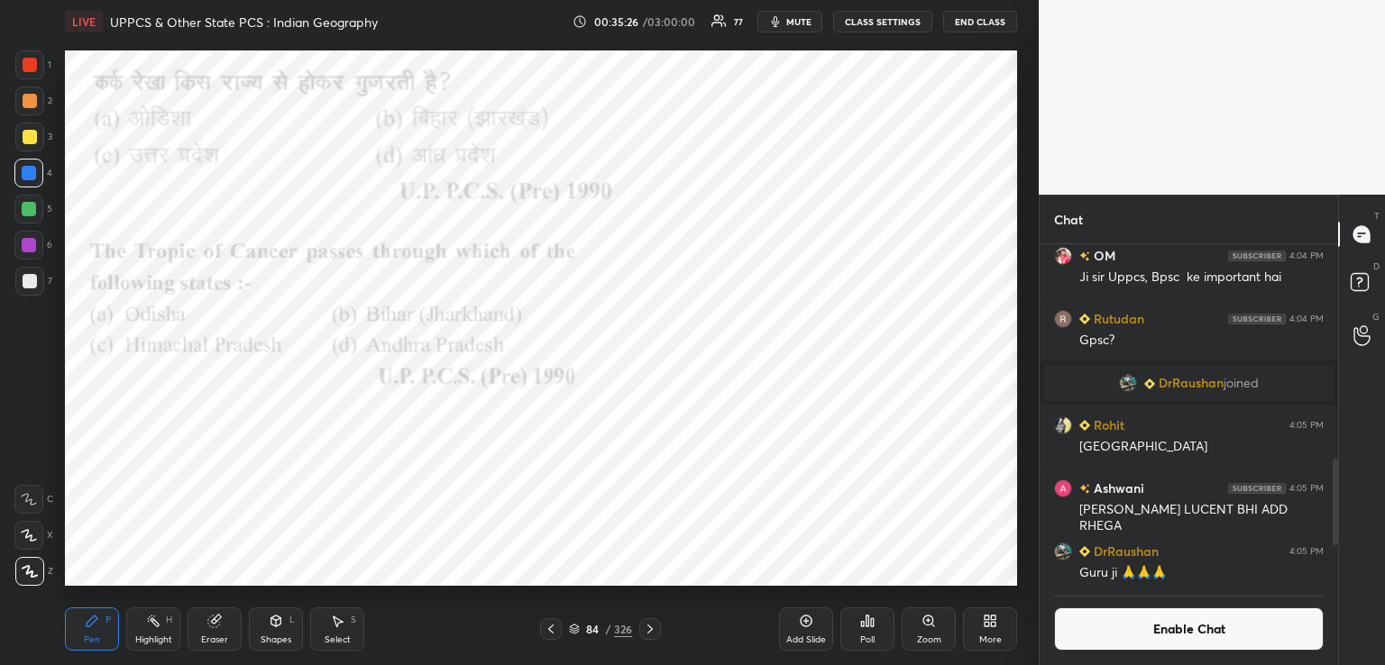
click at [432, 123] on div "Type A B C D E A B C D TRUE / FALSE Correct Answer A B C D Skip Time in seconds…" at bounding box center [692, 332] width 1385 height 665
click at [866, 629] on div "Poll" at bounding box center [867, 629] width 54 height 43
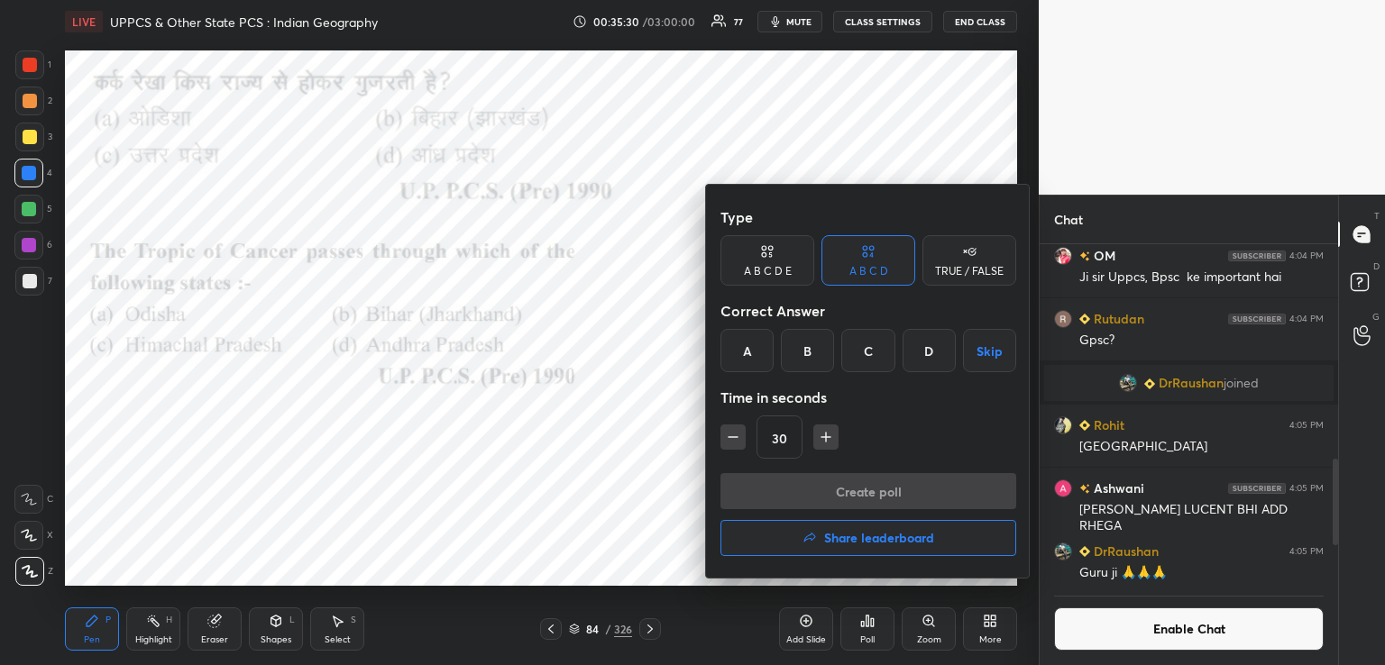
click at [803, 344] on div "B" at bounding box center [807, 350] width 53 height 43
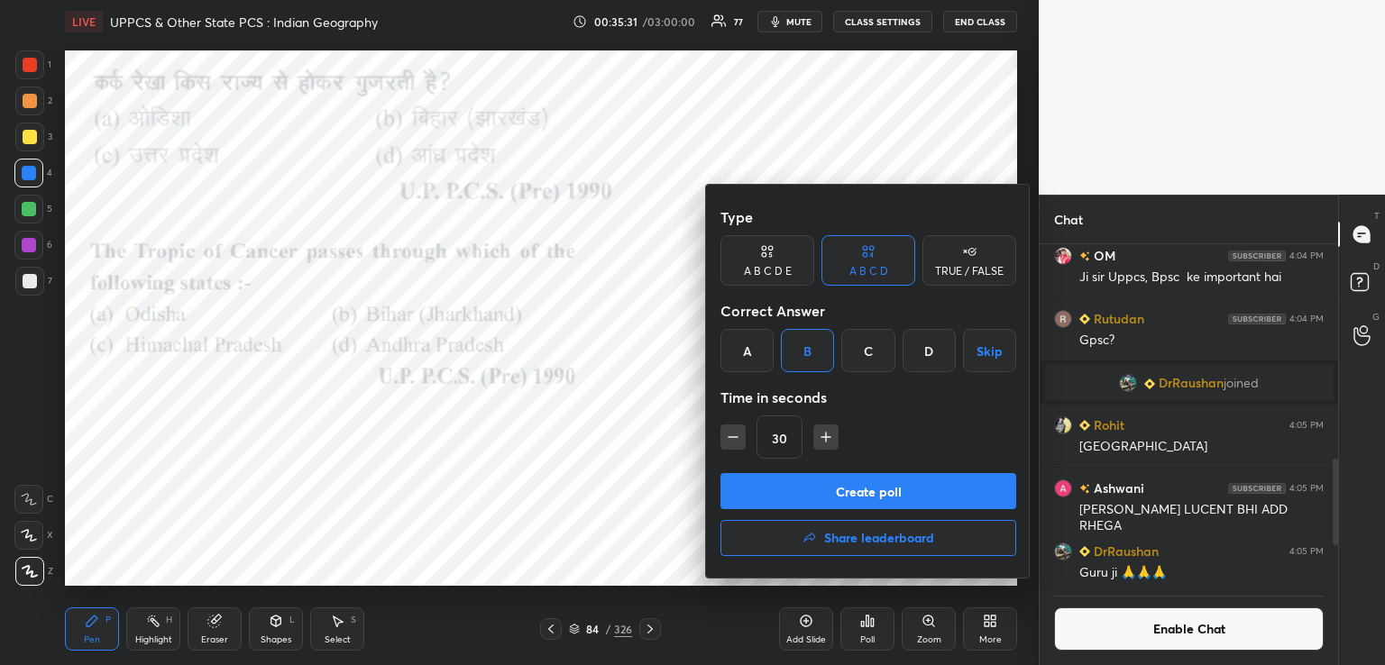
click at [809, 489] on button "Create poll" at bounding box center [868, 491] width 296 height 36
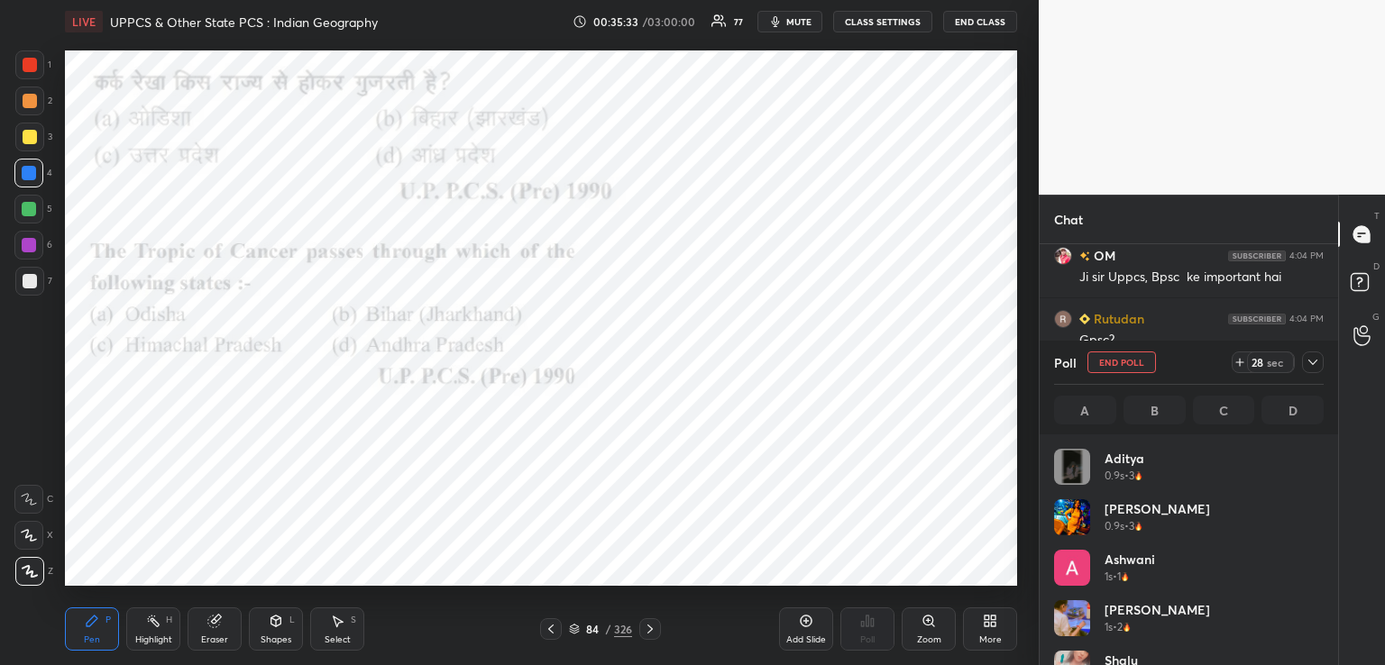
scroll to position [211, 264]
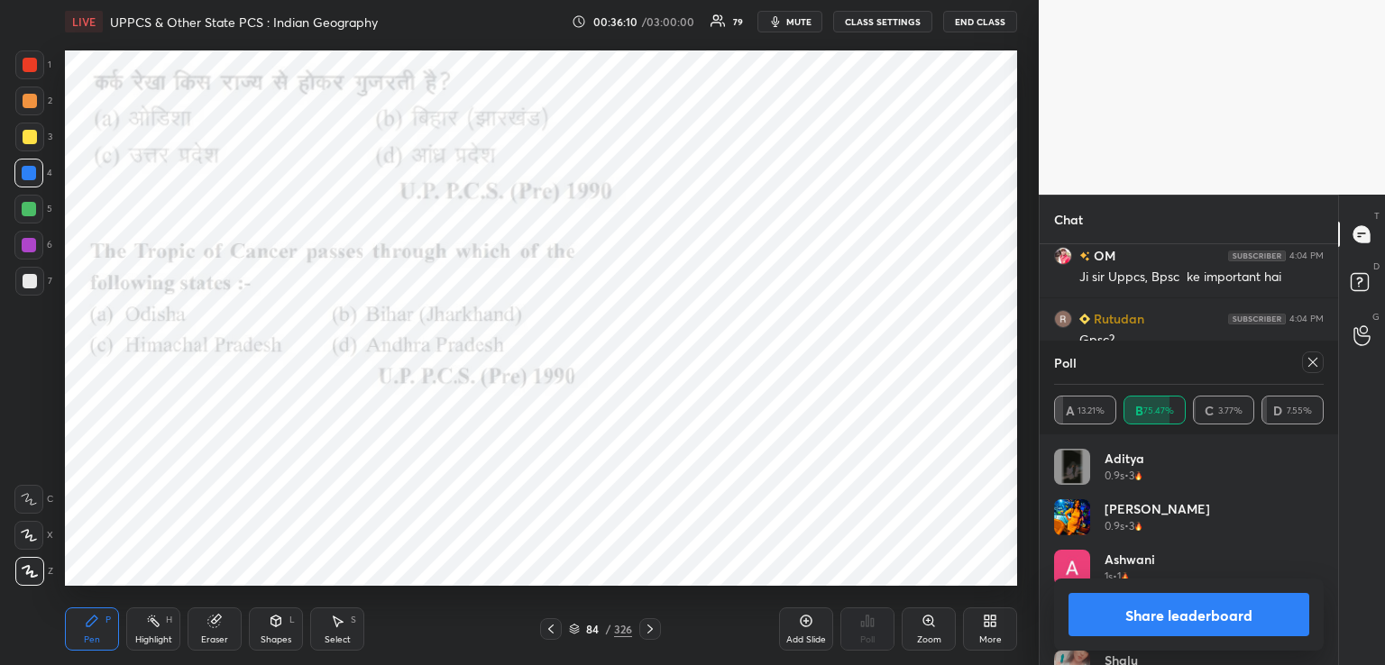
click at [1313, 362] on icon at bounding box center [1313, 362] width 14 height 14
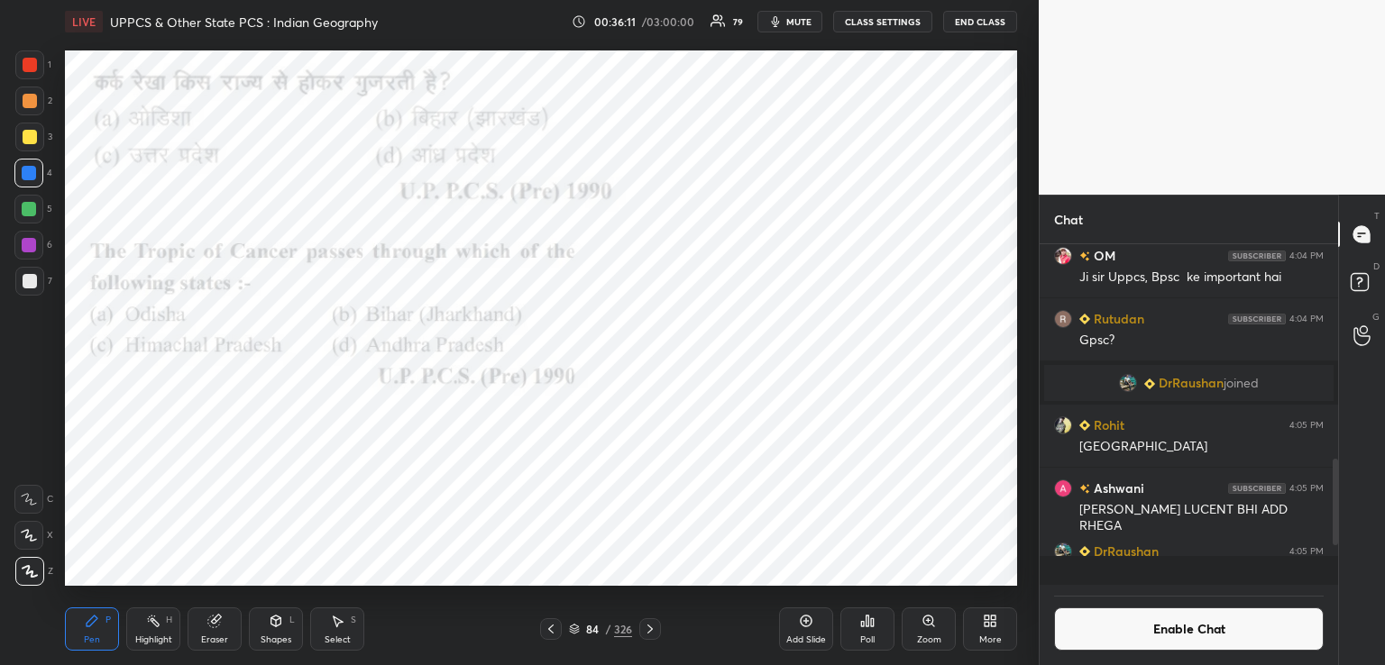
scroll to position [6, 5]
click at [651, 623] on icon at bounding box center [650, 629] width 14 height 14
click at [653, 628] on icon at bounding box center [650, 629] width 14 height 14
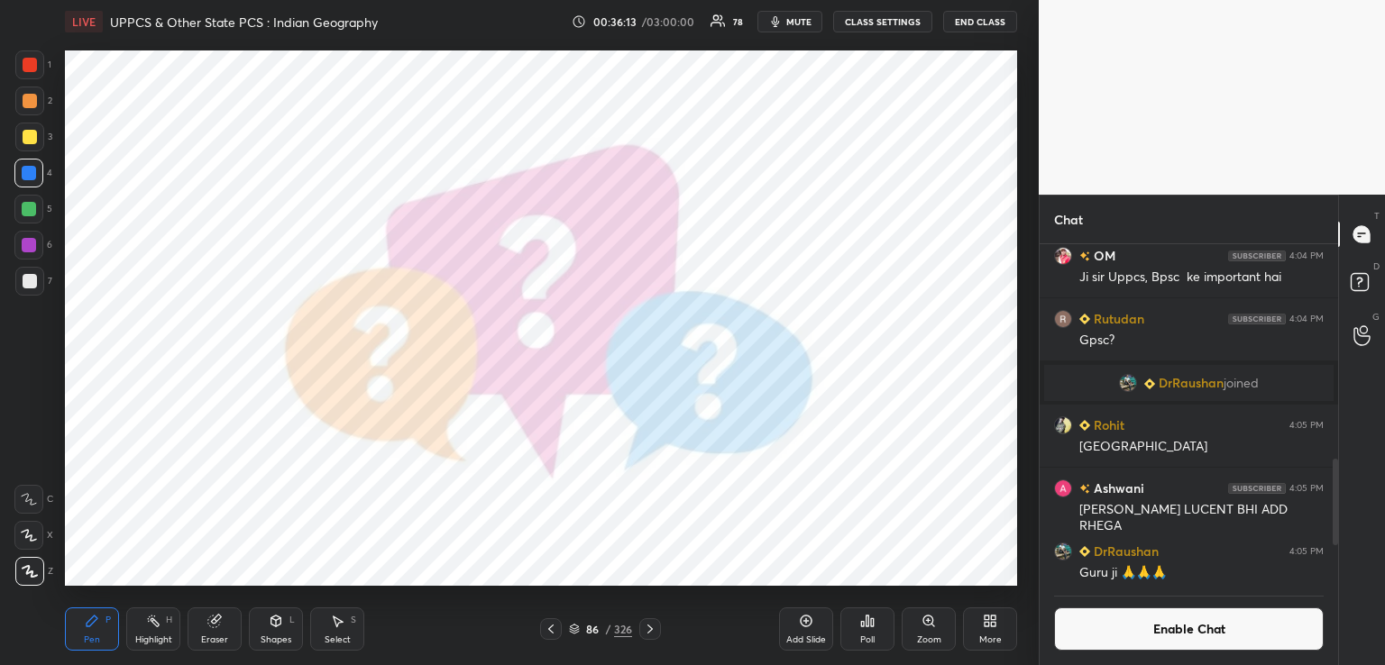
click at [649, 629] on icon at bounding box center [650, 629] width 14 height 14
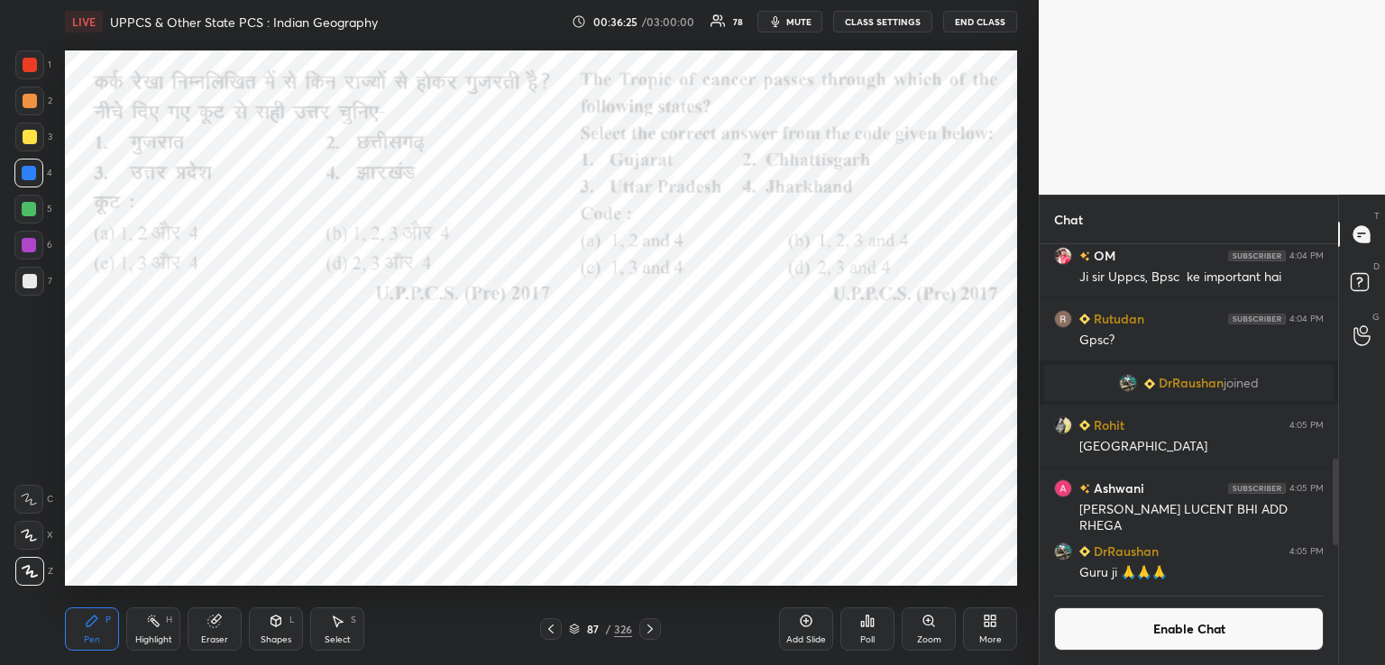
click at [866, 638] on div "Poll" at bounding box center [867, 640] width 14 height 9
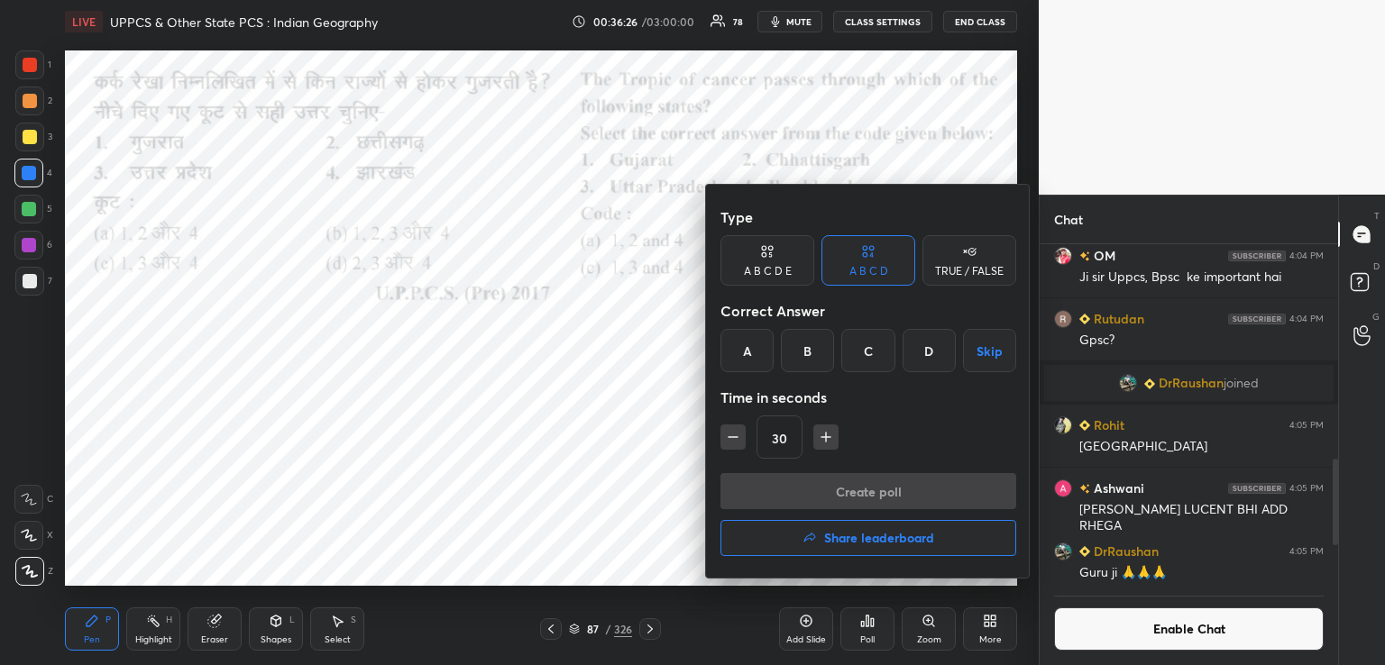
click at [741, 354] on div "A" at bounding box center [746, 350] width 53 height 43
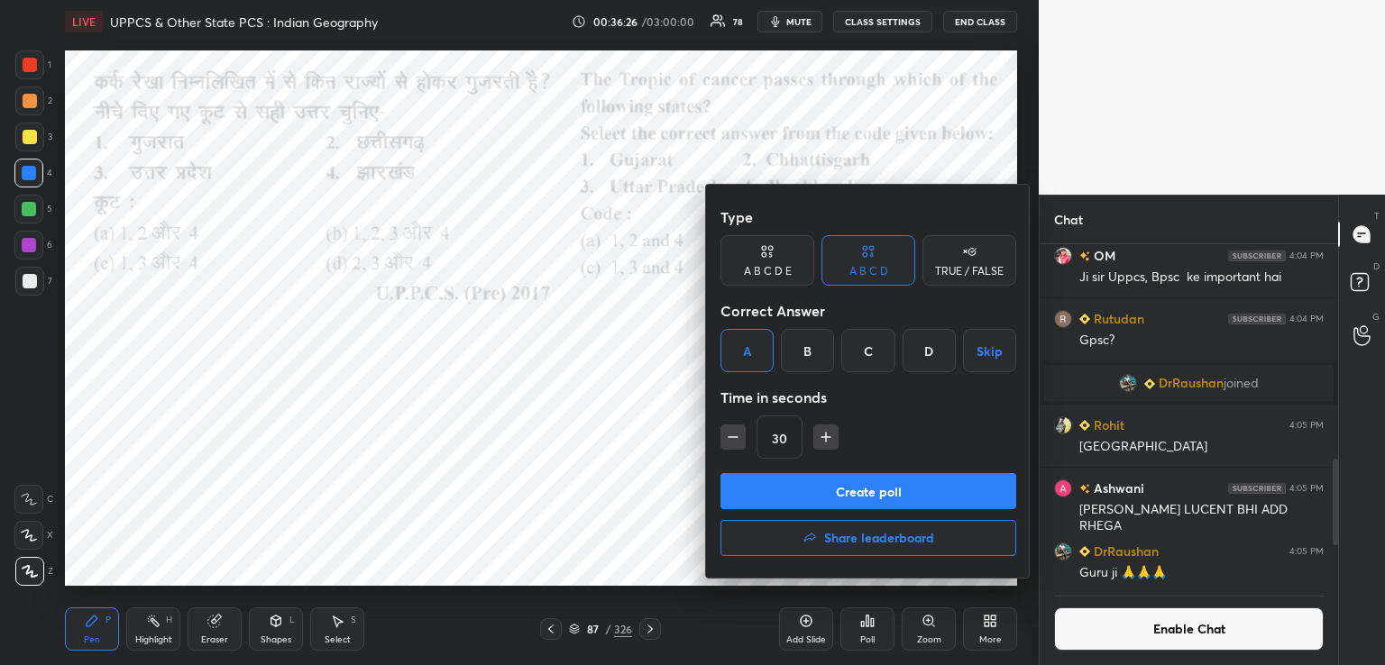
click at [781, 486] on button "Create poll" at bounding box center [868, 491] width 296 height 36
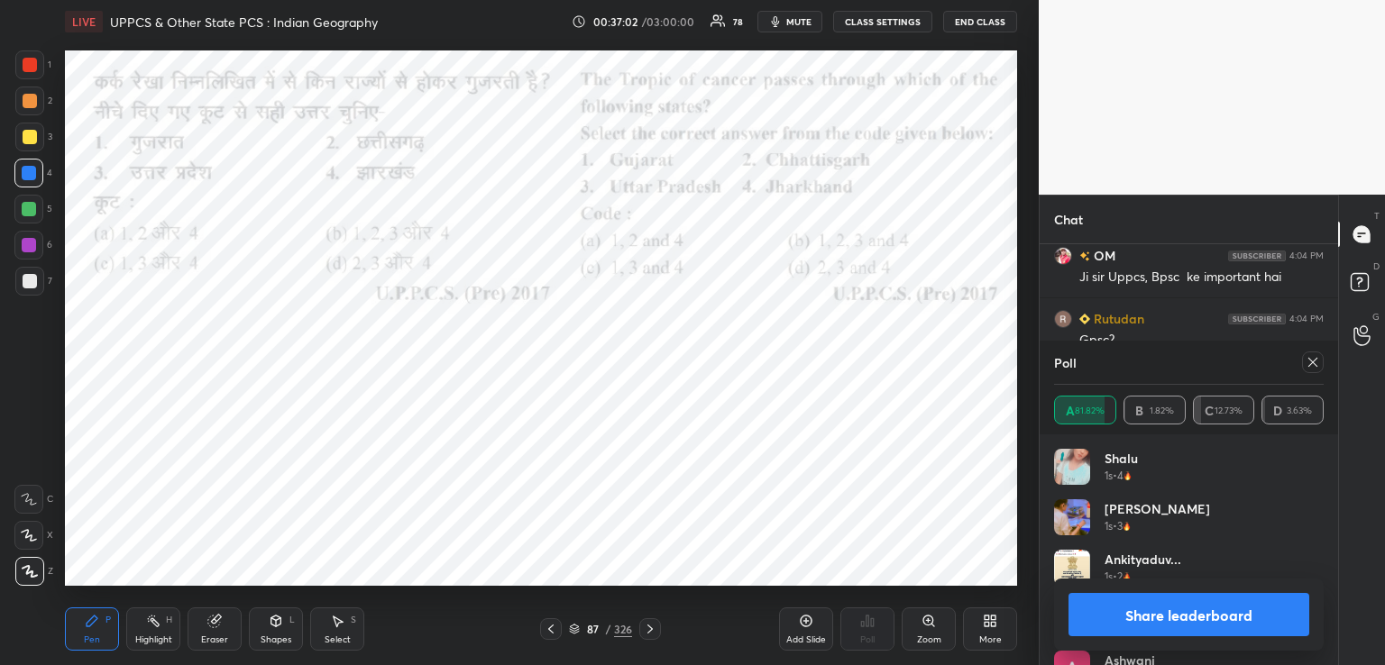
click at [647, 630] on icon at bounding box center [650, 629] width 14 height 14
click at [647, 629] on icon at bounding box center [650, 629] width 14 height 14
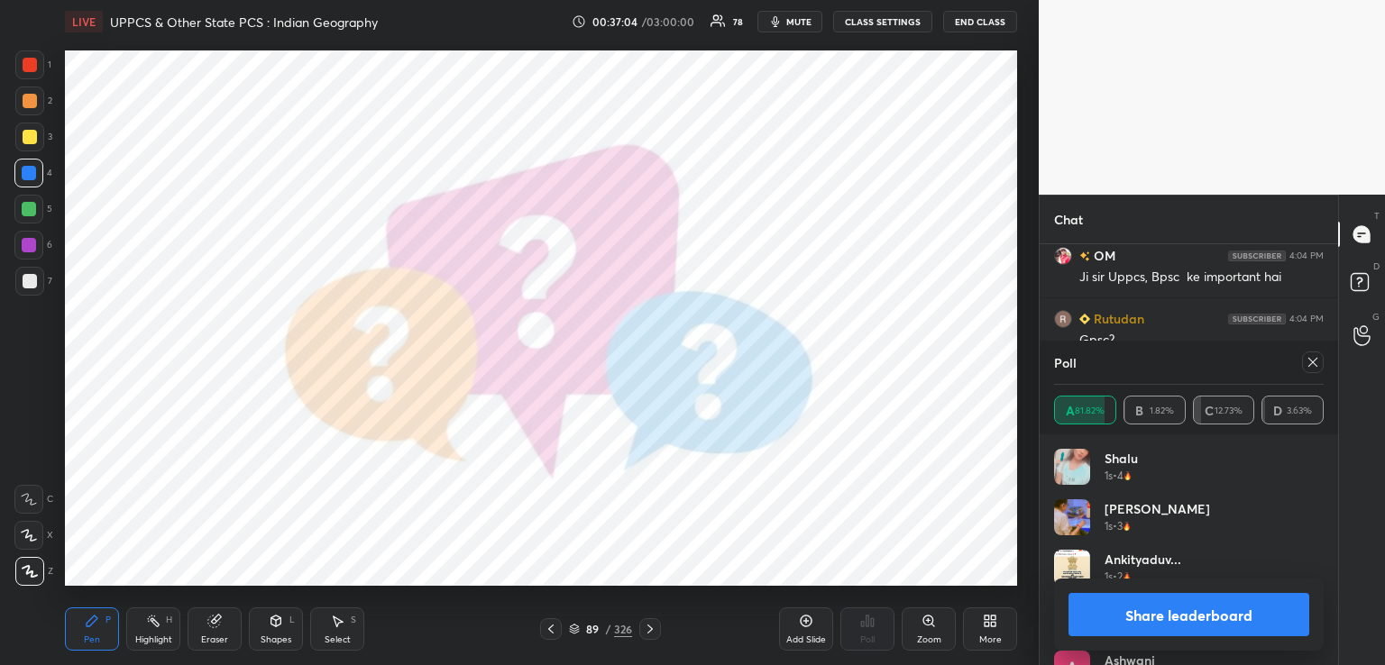
click at [649, 628] on icon at bounding box center [650, 629] width 14 height 14
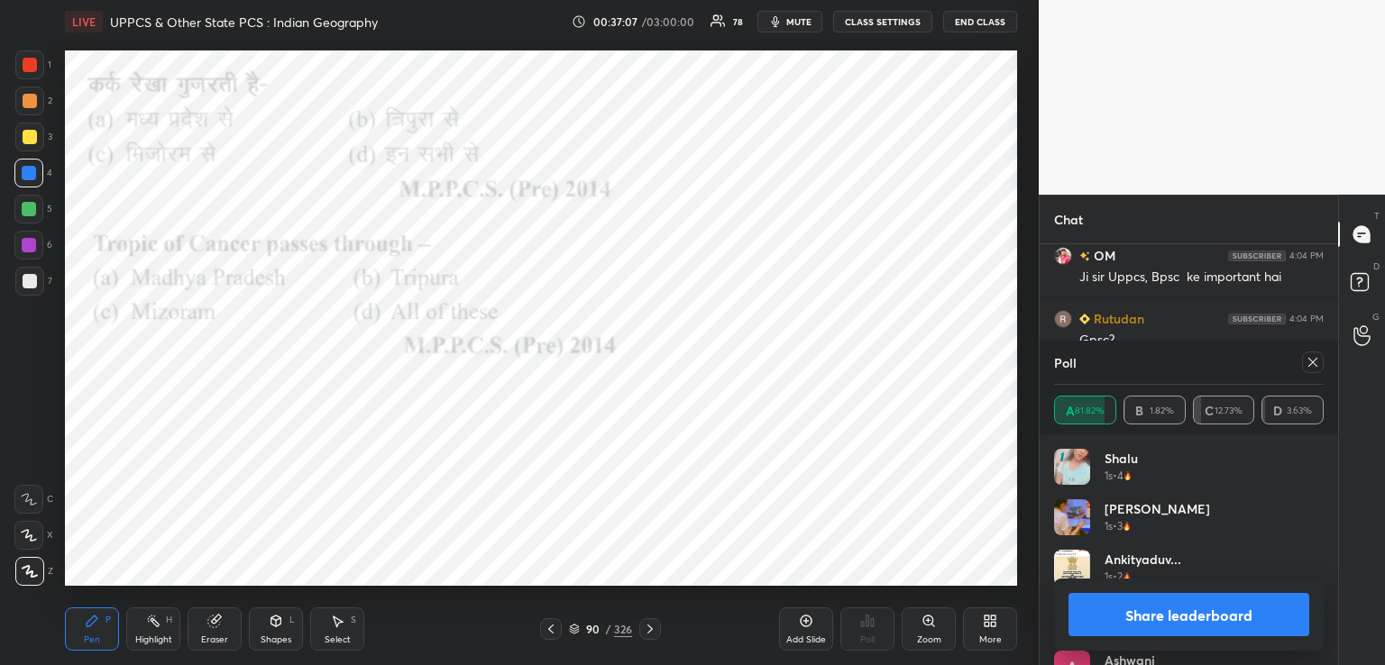
click at [1310, 364] on icon at bounding box center [1313, 362] width 14 height 14
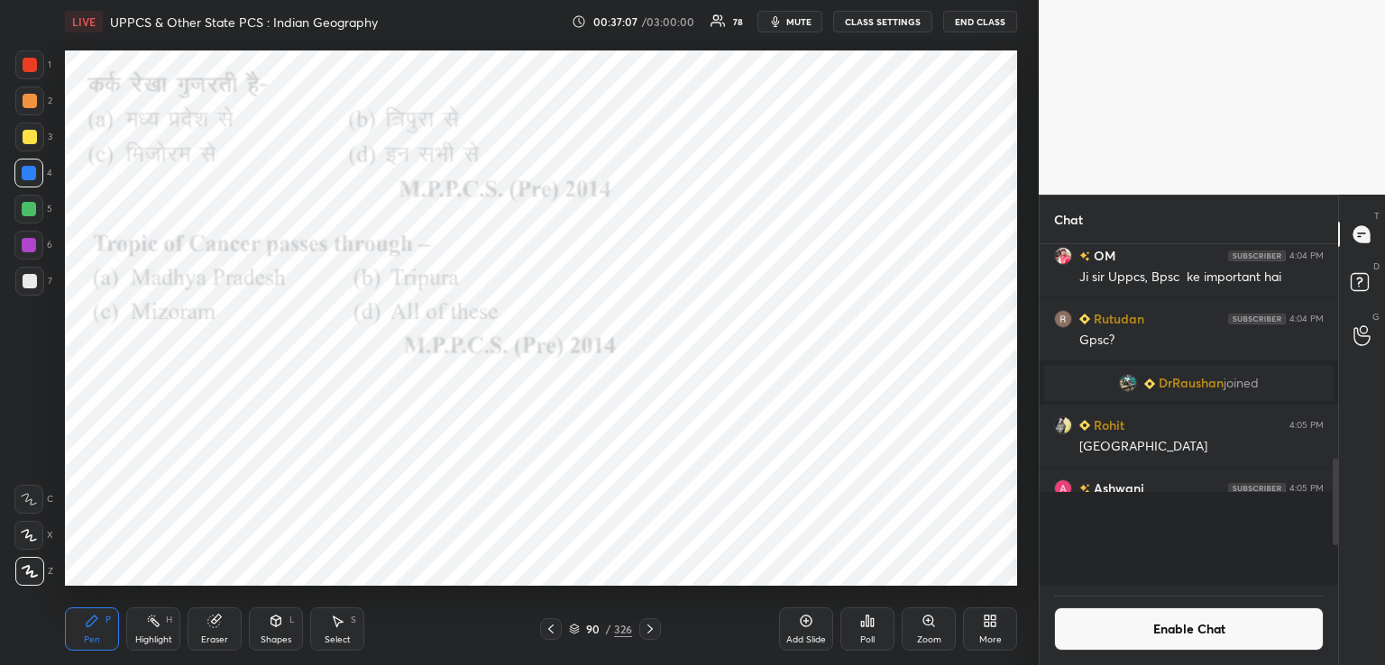
scroll to position [5, 5]
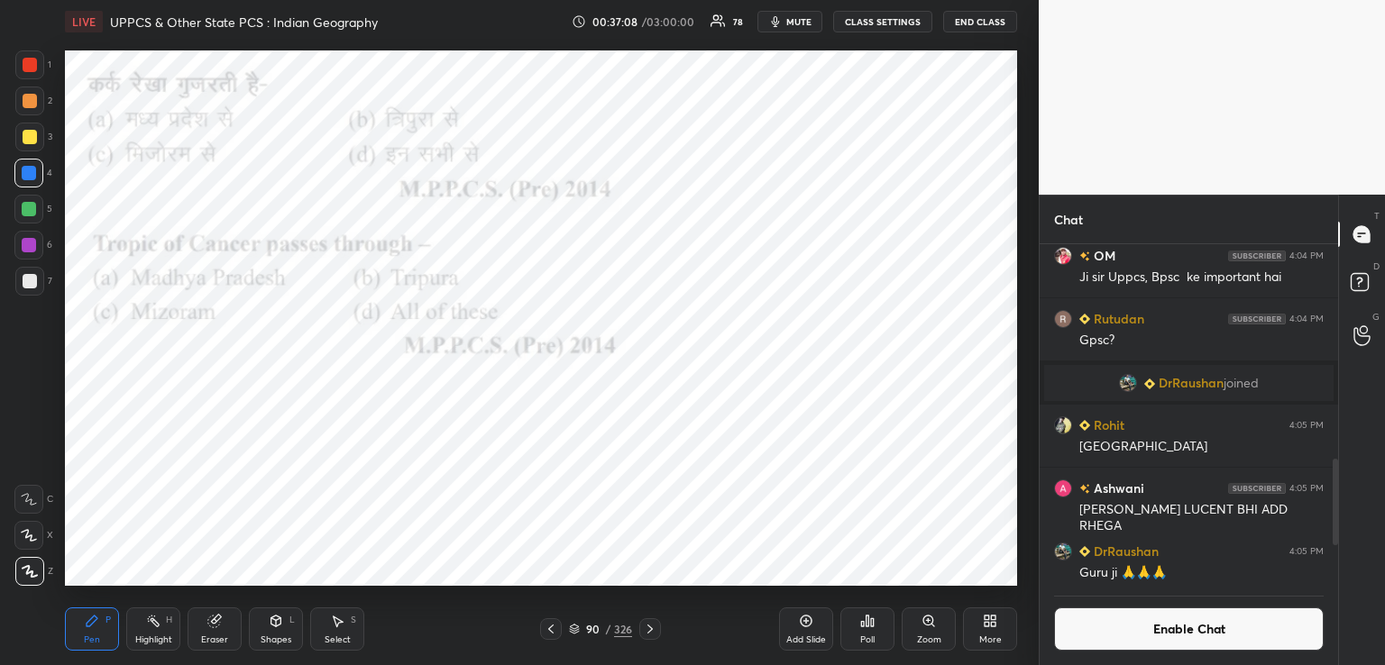
click at [874, 632] on div "Poll" at bounding box center [867, 629] width 54 height 43
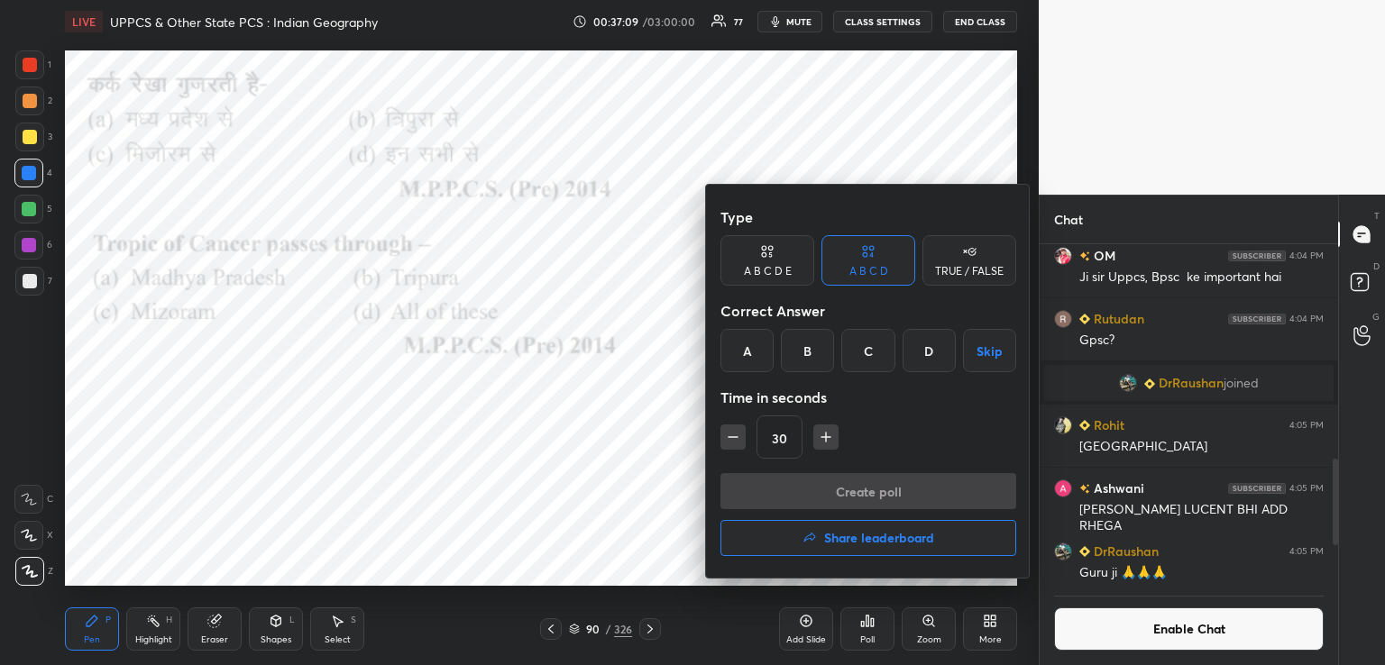
click at [739, 440] on icon "button" at bounding box center [733, 437] width 18 height 18
type input "15"
click at [923, 346] on div "D" at bounding box center [929, 350] width 53 height 43
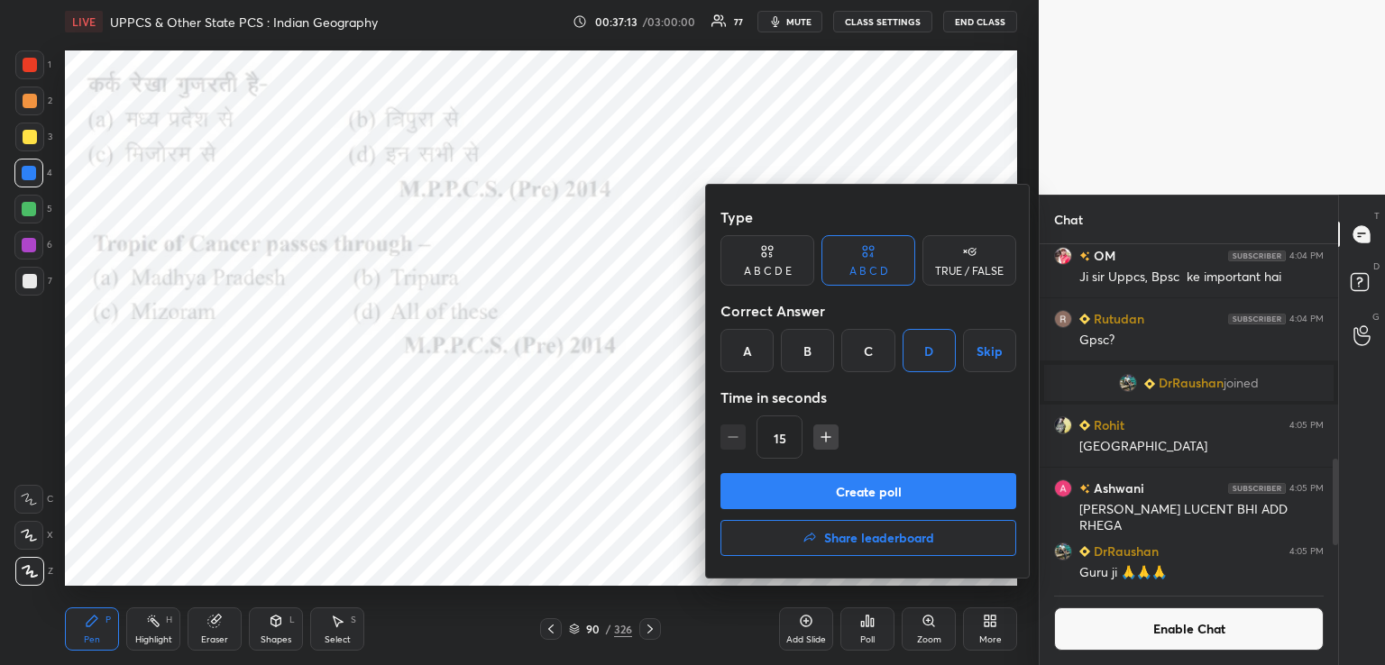
click at [862, 476] on button "Create poll" at bounding box center [868, 491] width 296 height 36
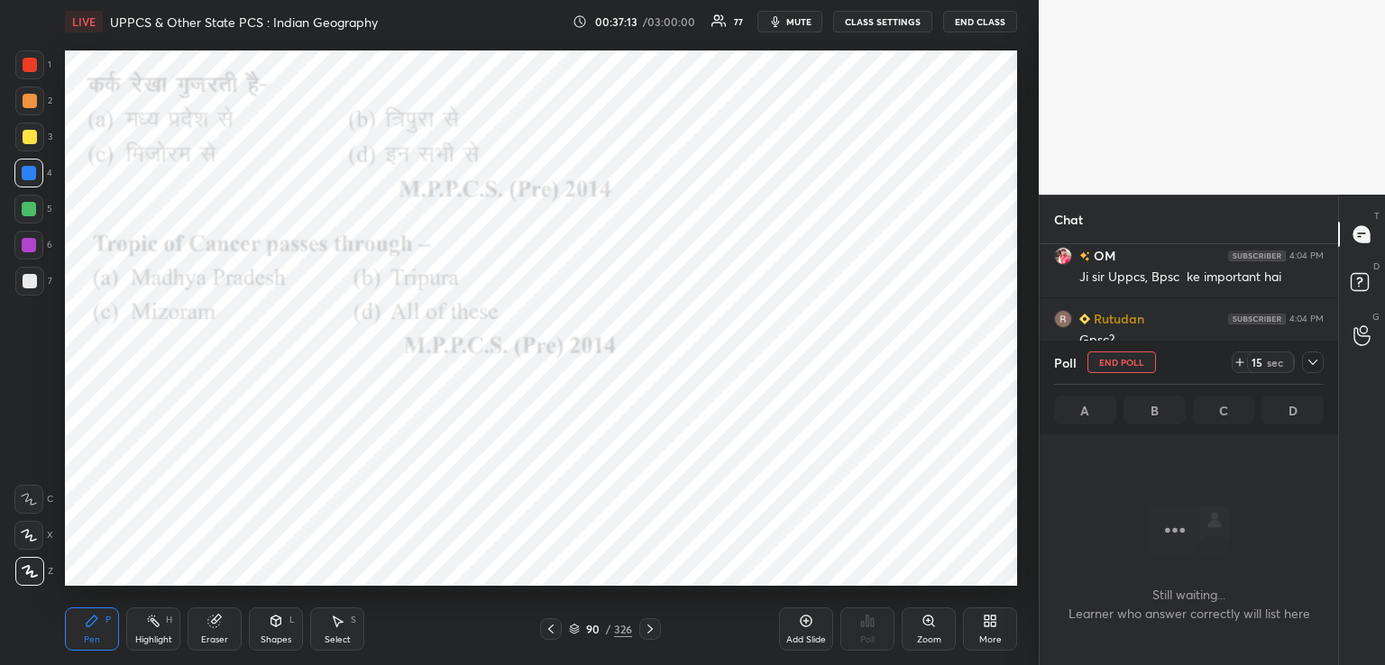
scroll to position [133, 293]
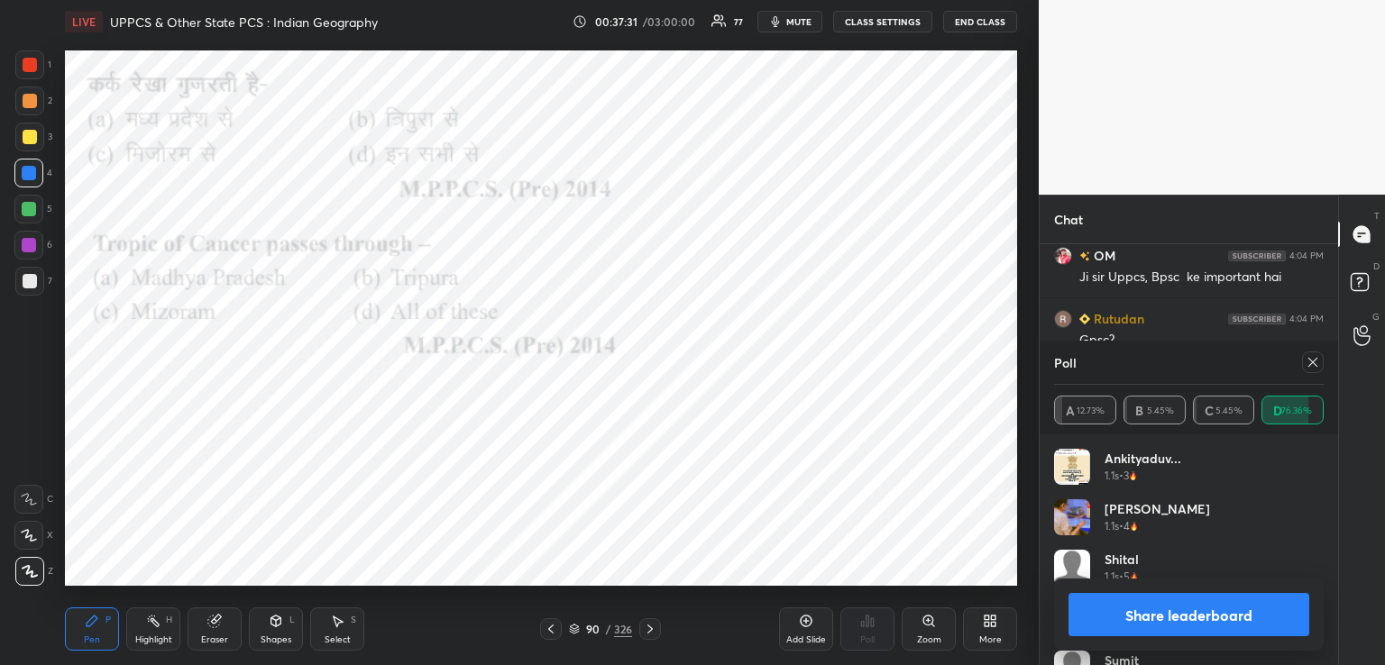
click at [648, 629] on icon at bounding box center [650, 629] width 14 height 14
click at [649, 629] on icon at bounding box center [650, 629] width 14 height 14
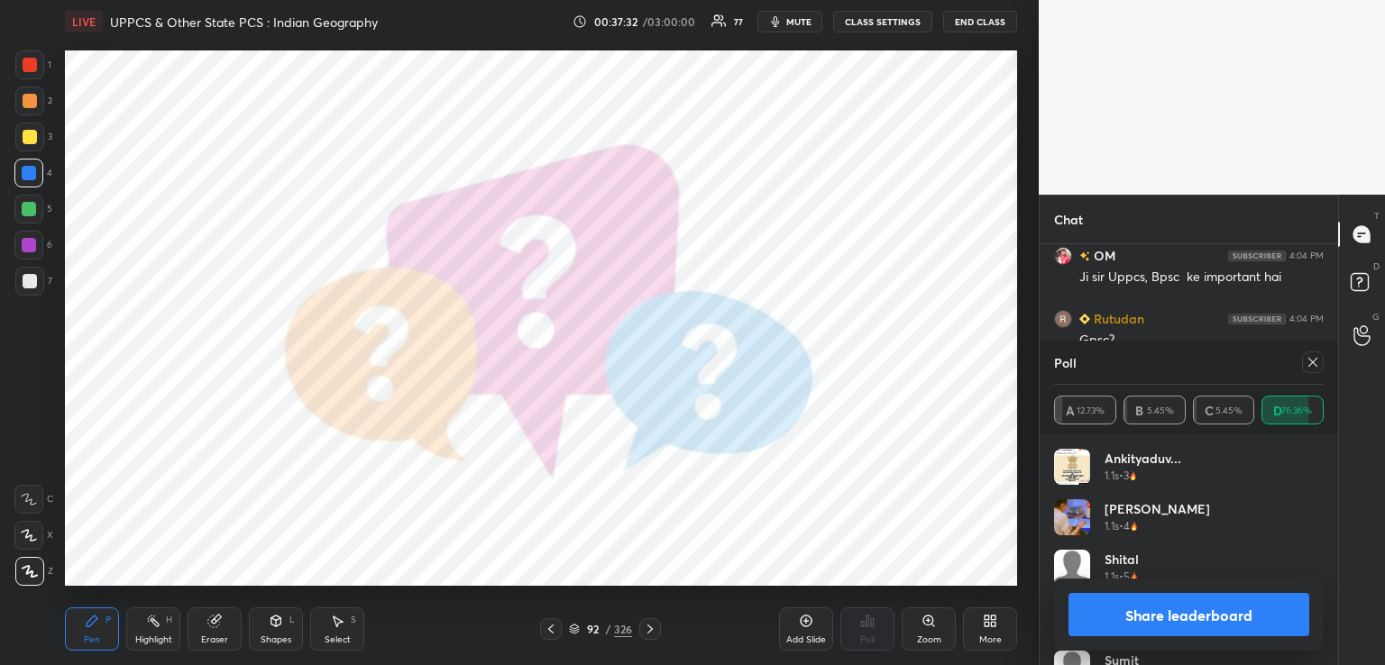
click at [649, 629] on icon at bounding box center [650, 629] width 14 height 14
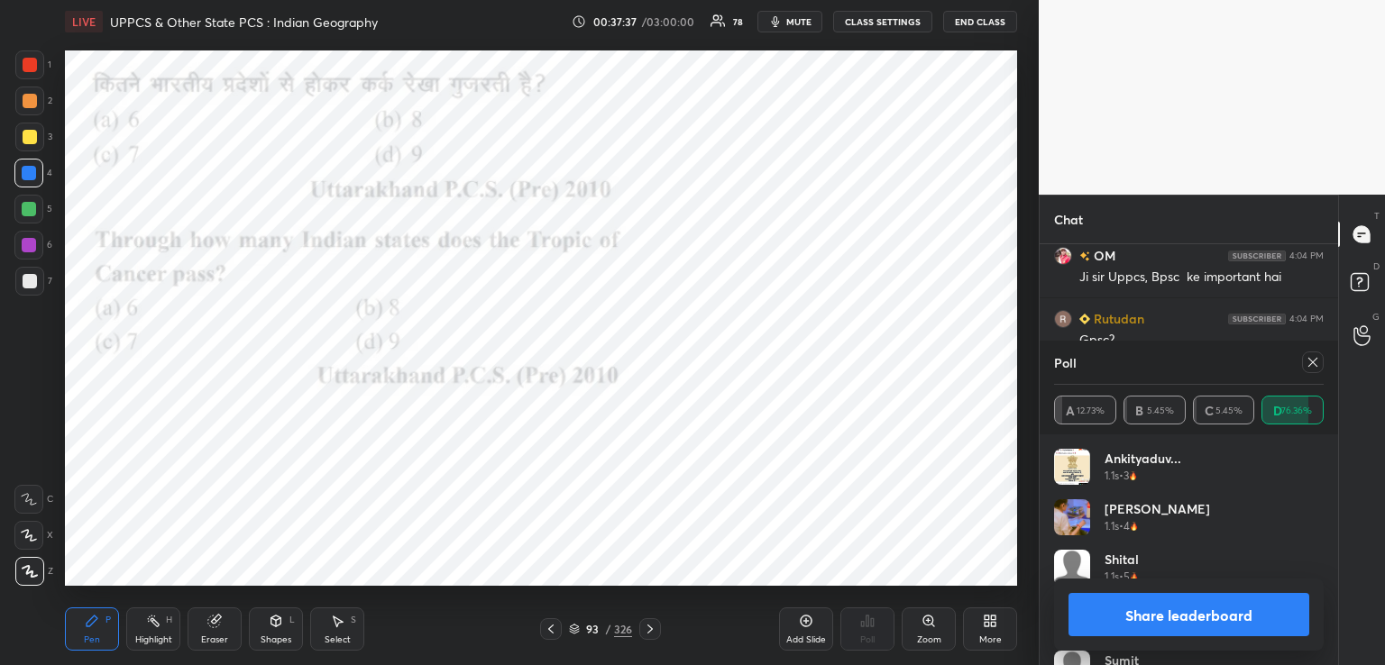
drag, startPoint x: 1322, startPoint y: 358, endPoint x: 1290, endPoint y: 378, distance: 37.3
click at [1323, 358] on div at bounding box center [1313, 363] width 22 height 22
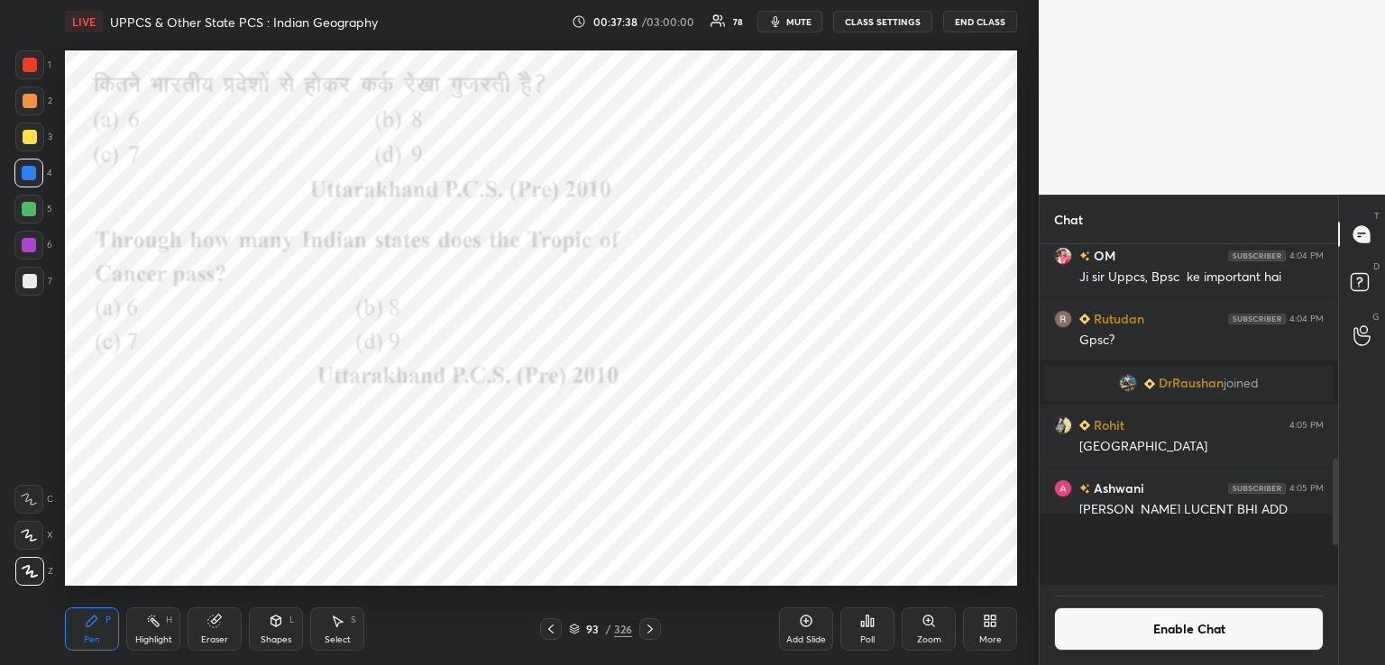
scroll to position [217, 293]
click at [874, 636] on div "Poll" at bounding box center [867, 640] width 14 height 9
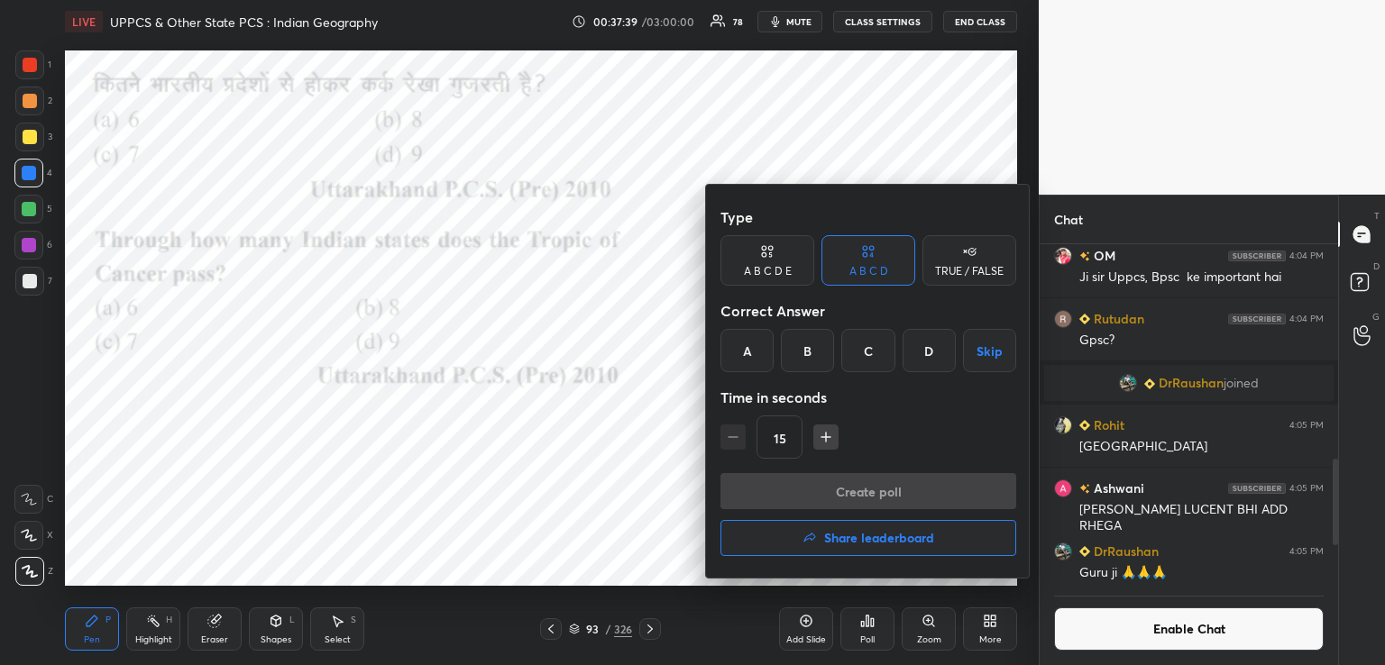
drag, startPoint x: 815, startPoint y: 359, endPoint x: 814, endPoint y: 372, distance: 12.7
click at [815, 358] on div "B" at bounding box center [807, 350] width 53 height 43
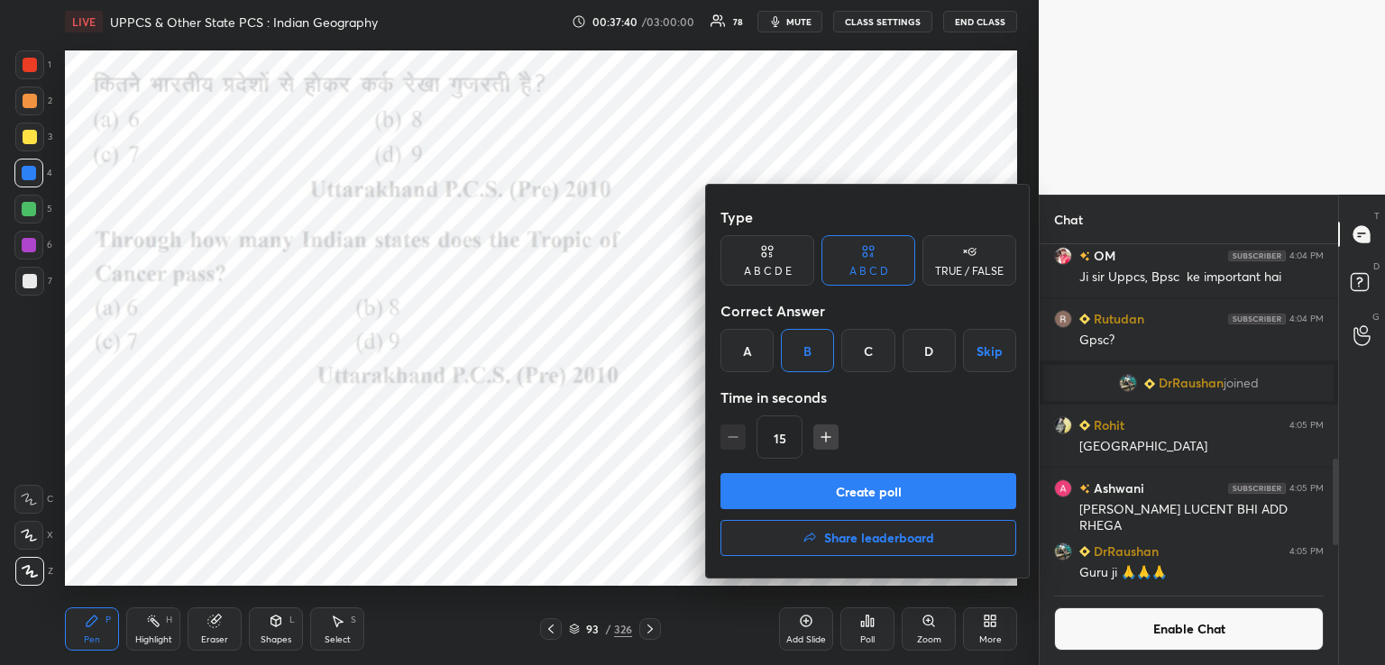
click at [815, 491] on button "Create poll" at bounding box center [868, 491] width 296 height 36
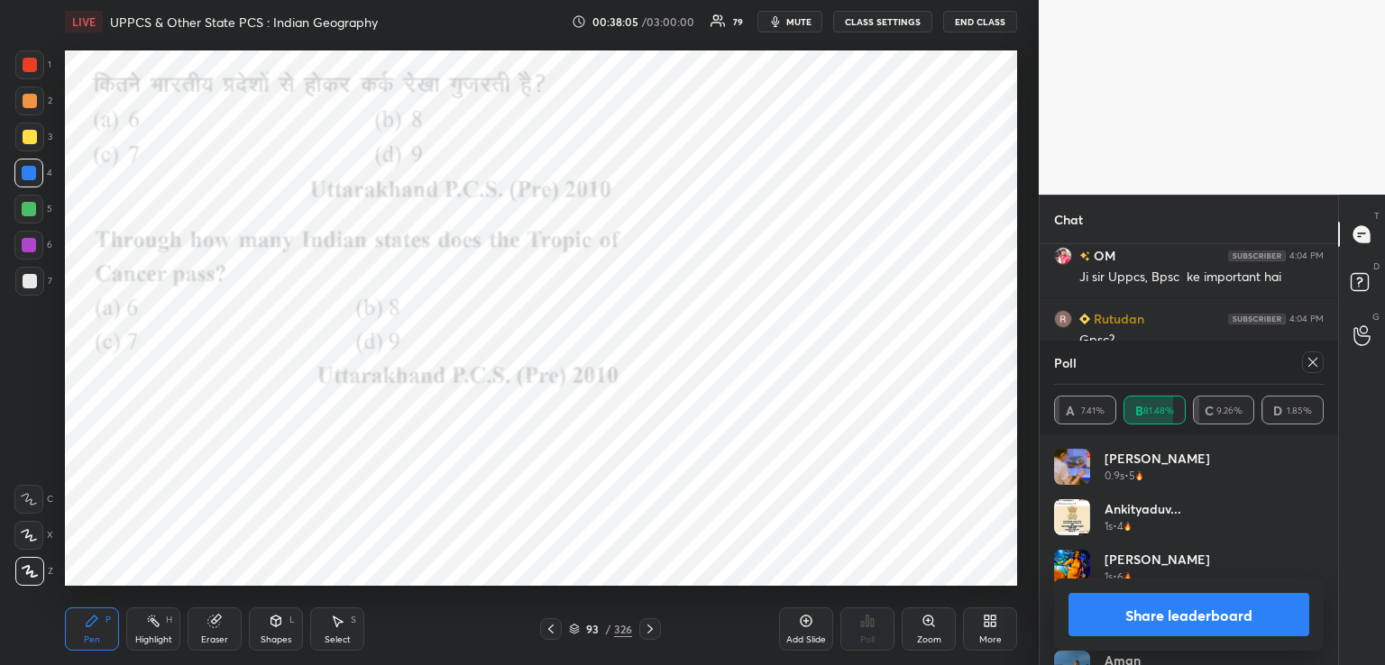
click at [648, 632] on icon at bounding box center [649, 629] width 5 height 9
click at [648, 635] on icon at bounding box center [650, 629] width 14 height 14
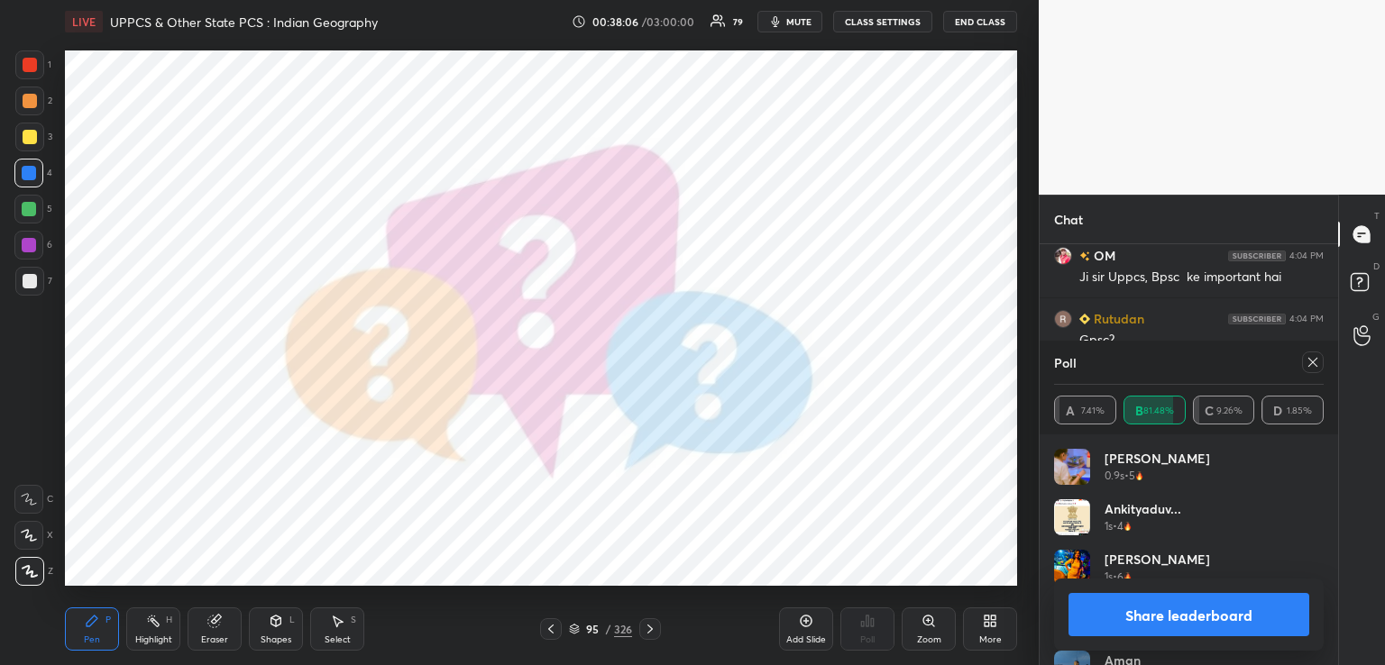
click at [649, 628] on icon at bounding box center [650, 629] width 14 height 14
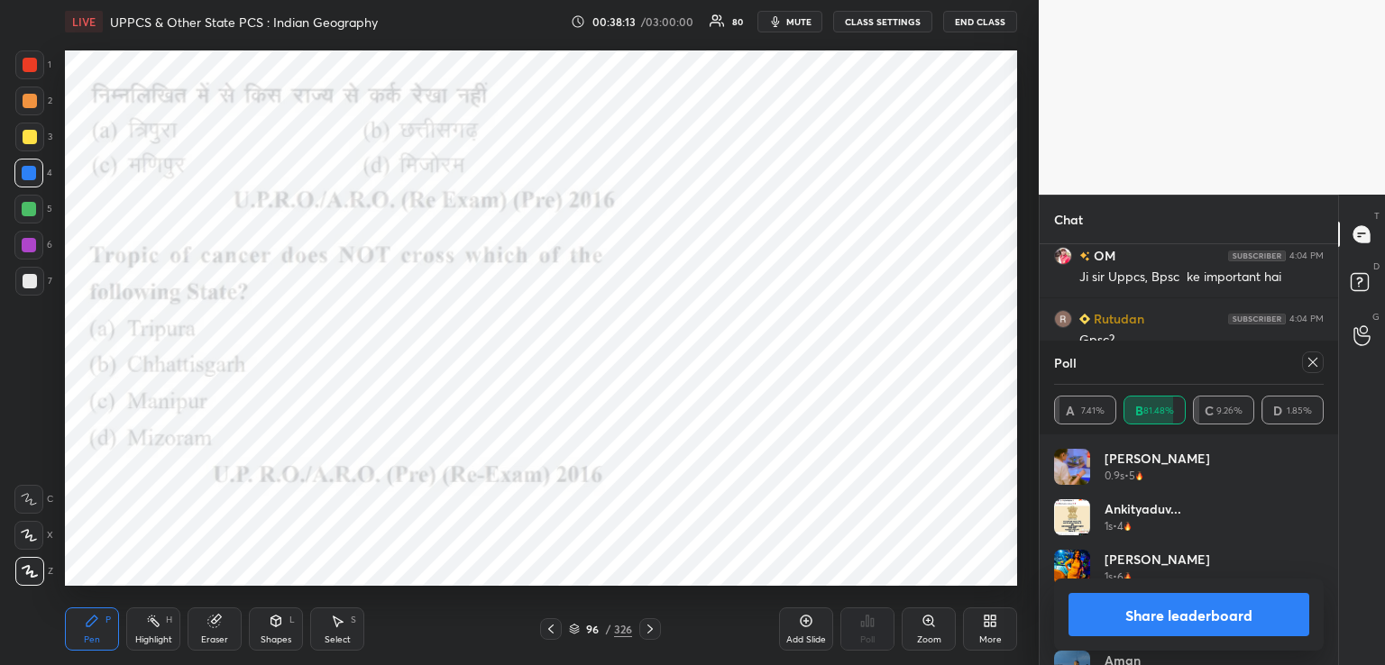
click at [1308, 364] on icon at bounding box center [1313, 362] width 14 height 14
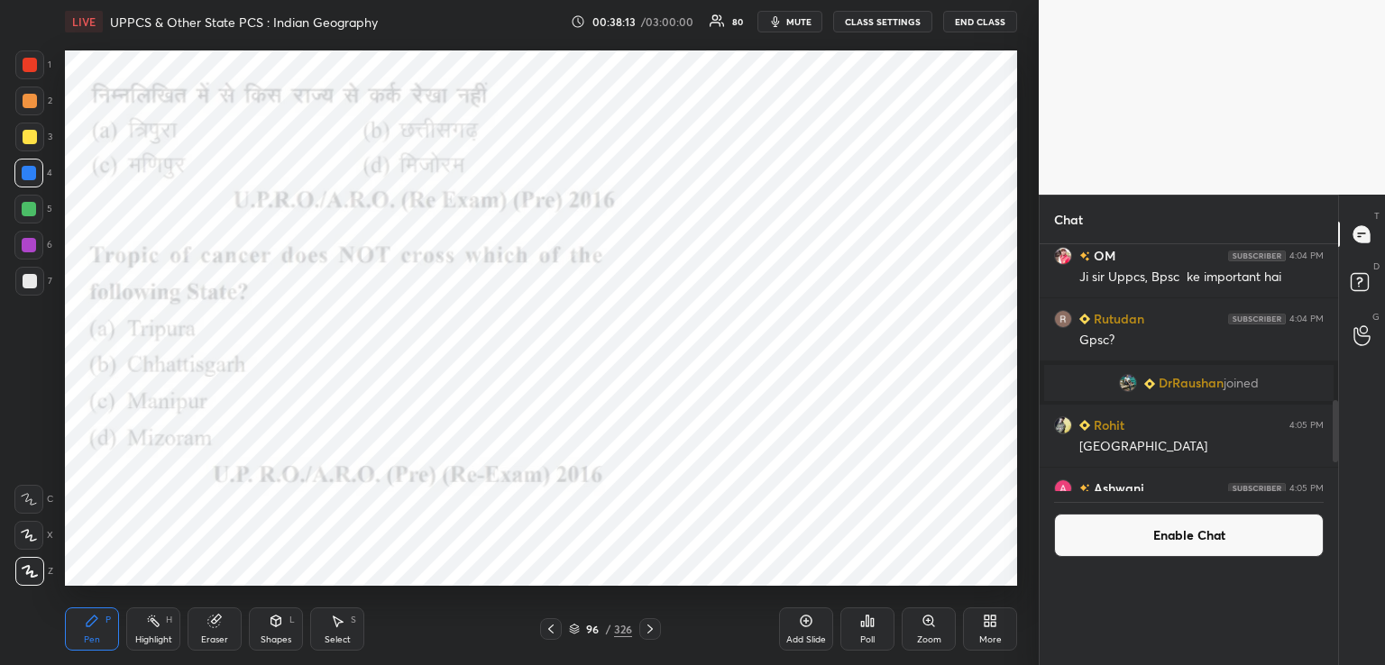
scroll to position [0, 5]
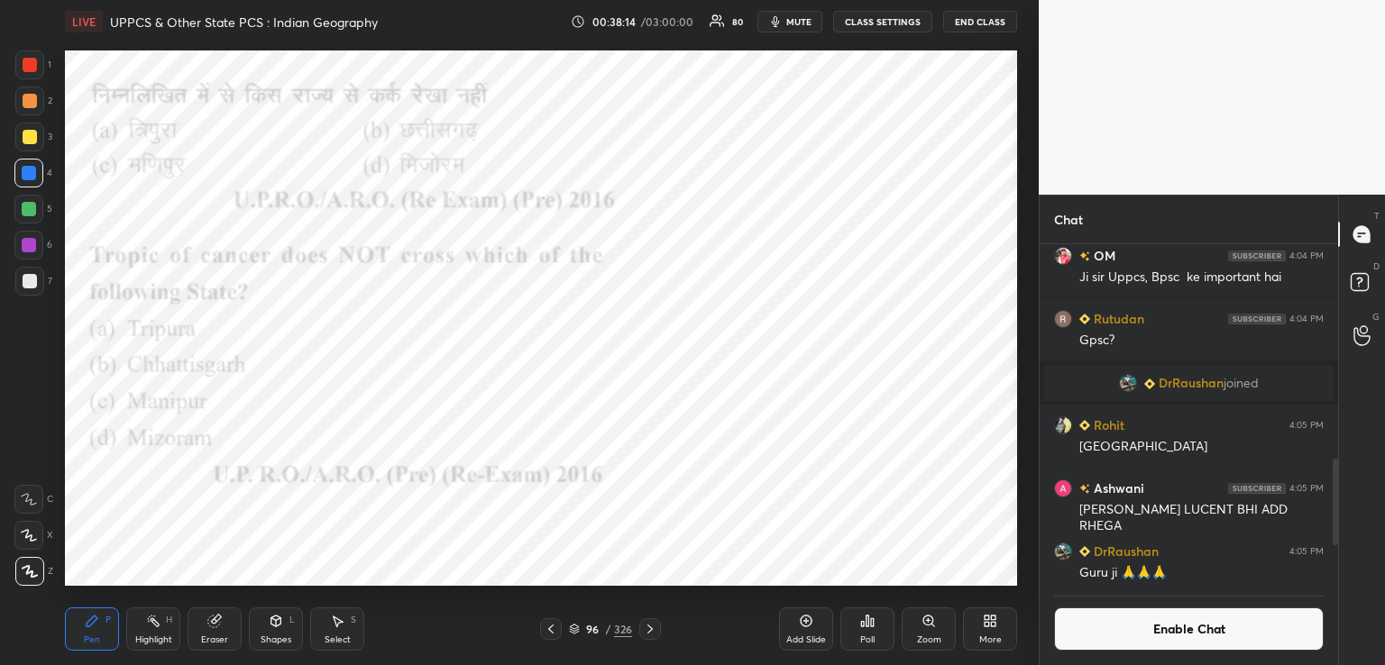
click at [867, 625] on icon at bounding box center [868, 621] width 3 height 11
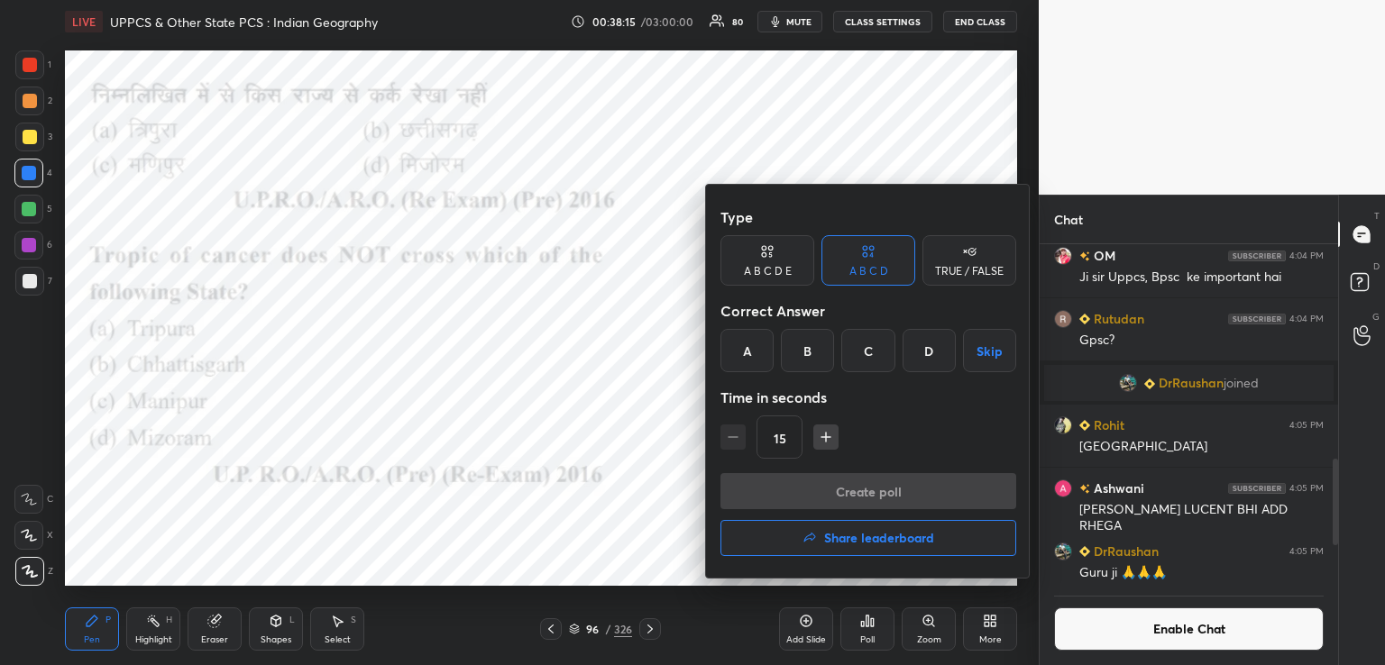
drag, startPoint x: 866, startPoint y: 350, endPoint x: 859, endPoint y: 371, distance: 21.7
click at [865, 352] on div "C" at bounding box center [867, 350] width 53 height 43
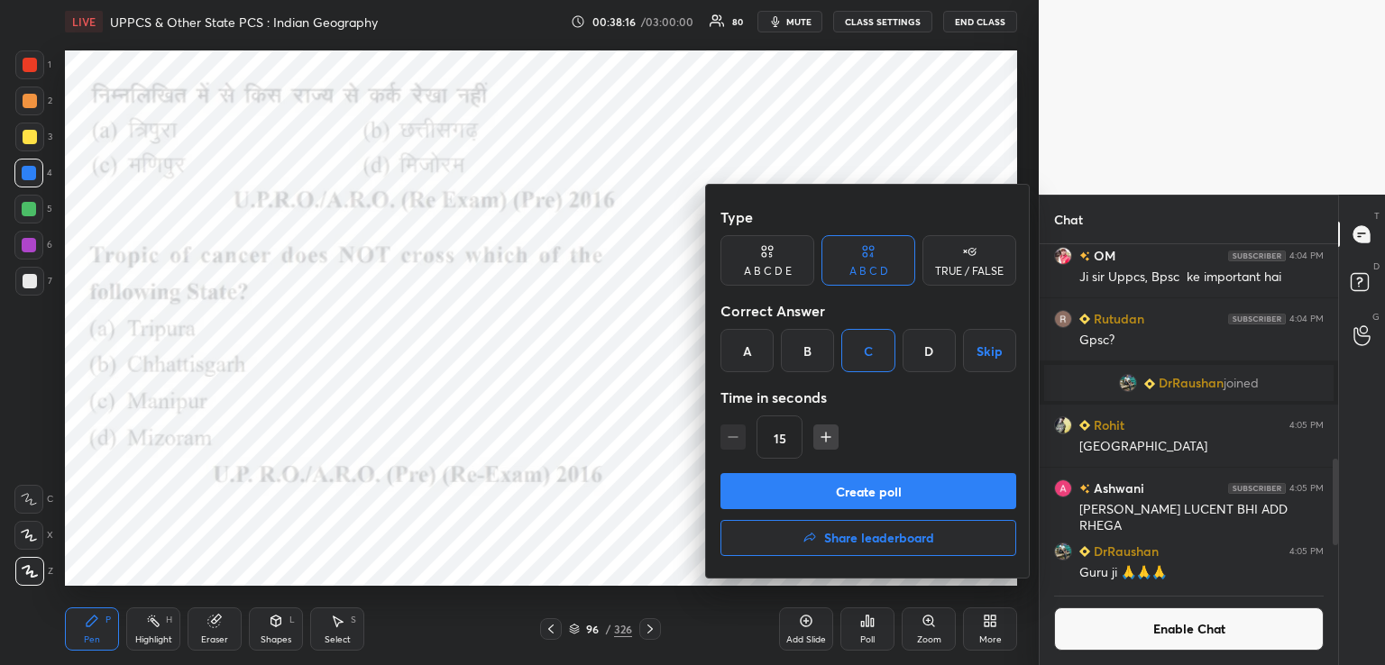
click at [819, 499] on button "Create poll" at bounding box center [868, 491] width 296 height 36
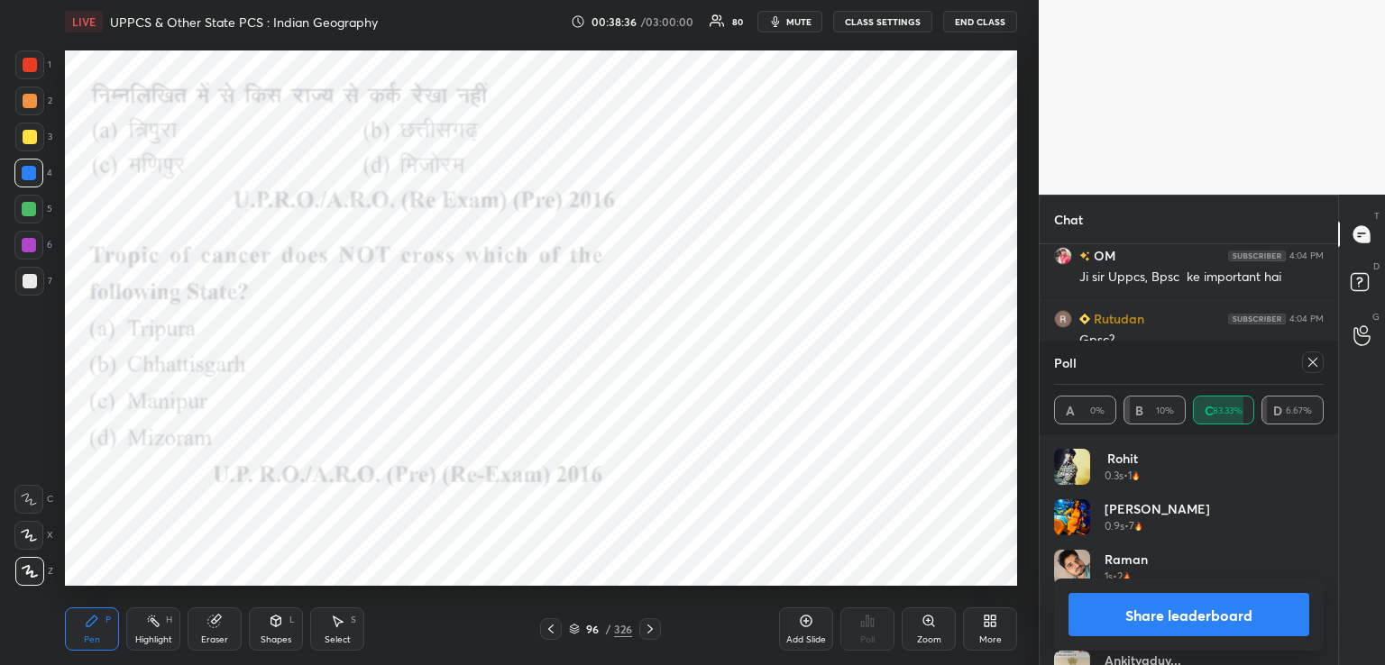
click at [653, 629] on icon at bounding box center [650, 629] width 14 height 14
click at [653, 625] on icon at bounding box center [650, 629] width 14 height 14
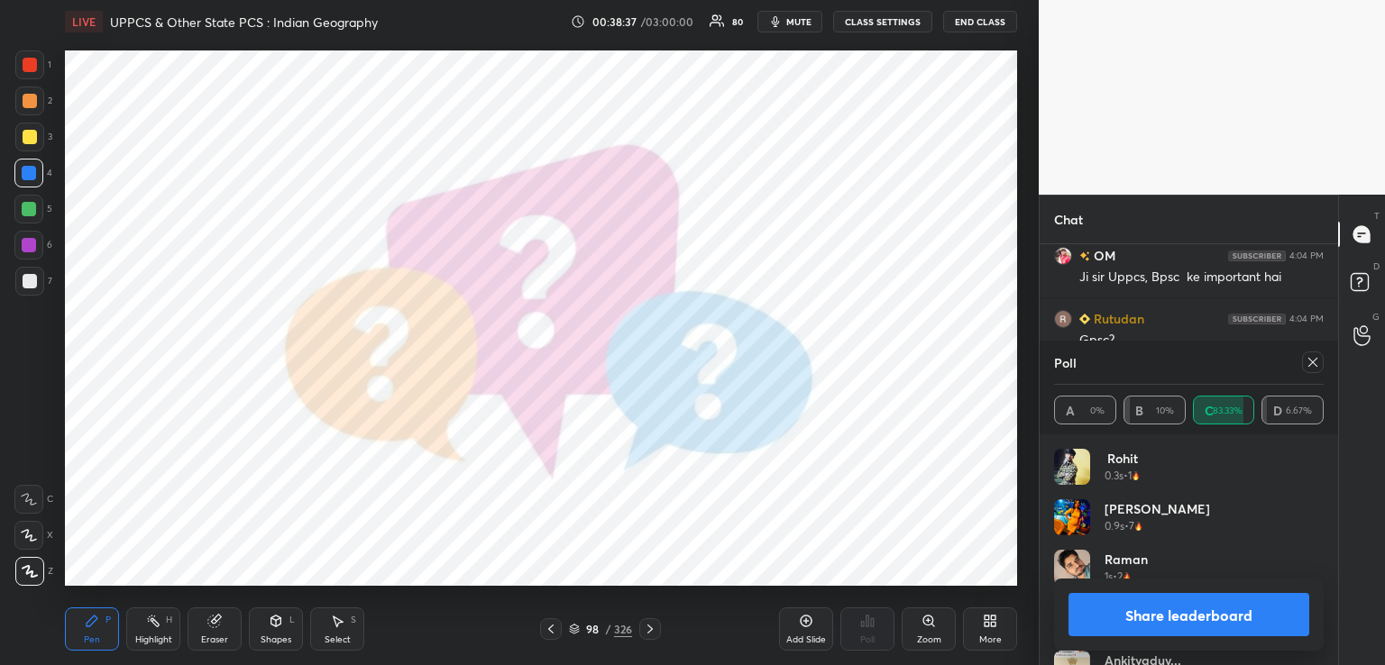
click at [651, 626] on icon at bounding box center [650, 629] width 14 height 14
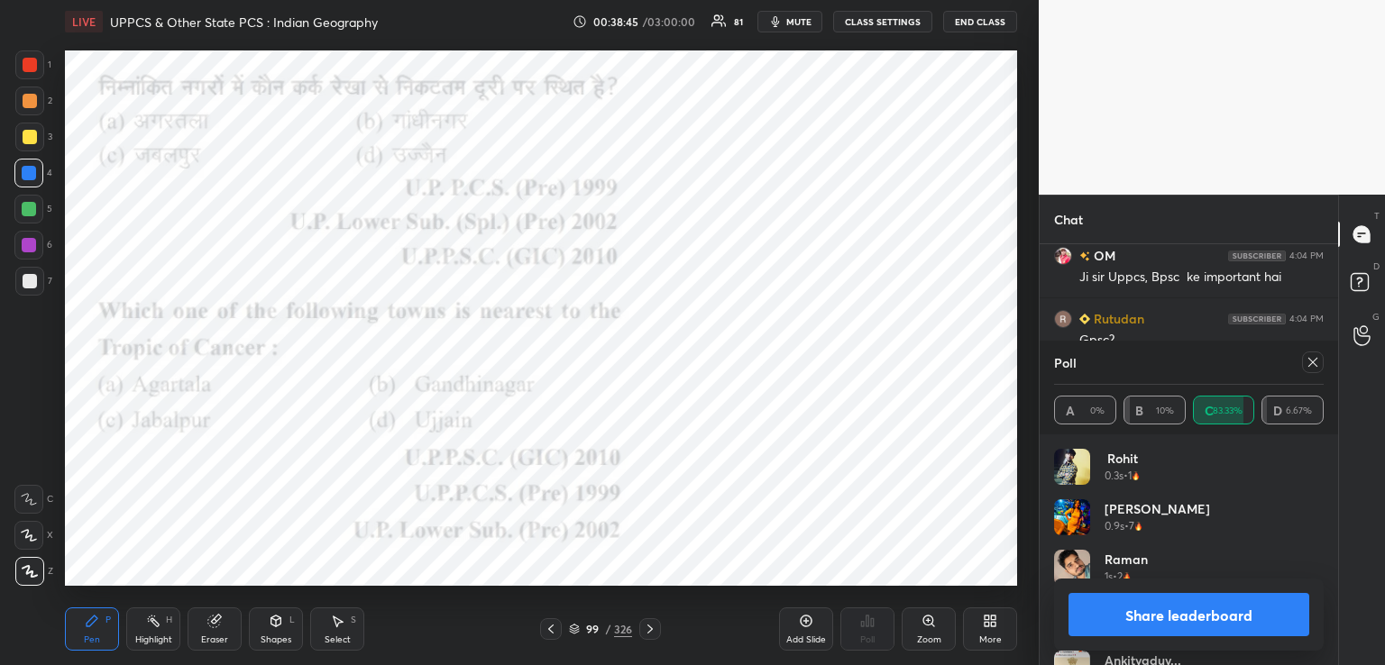
click at [1315, 362] on icon at bounding box center [1313, 362] width 14 height 14
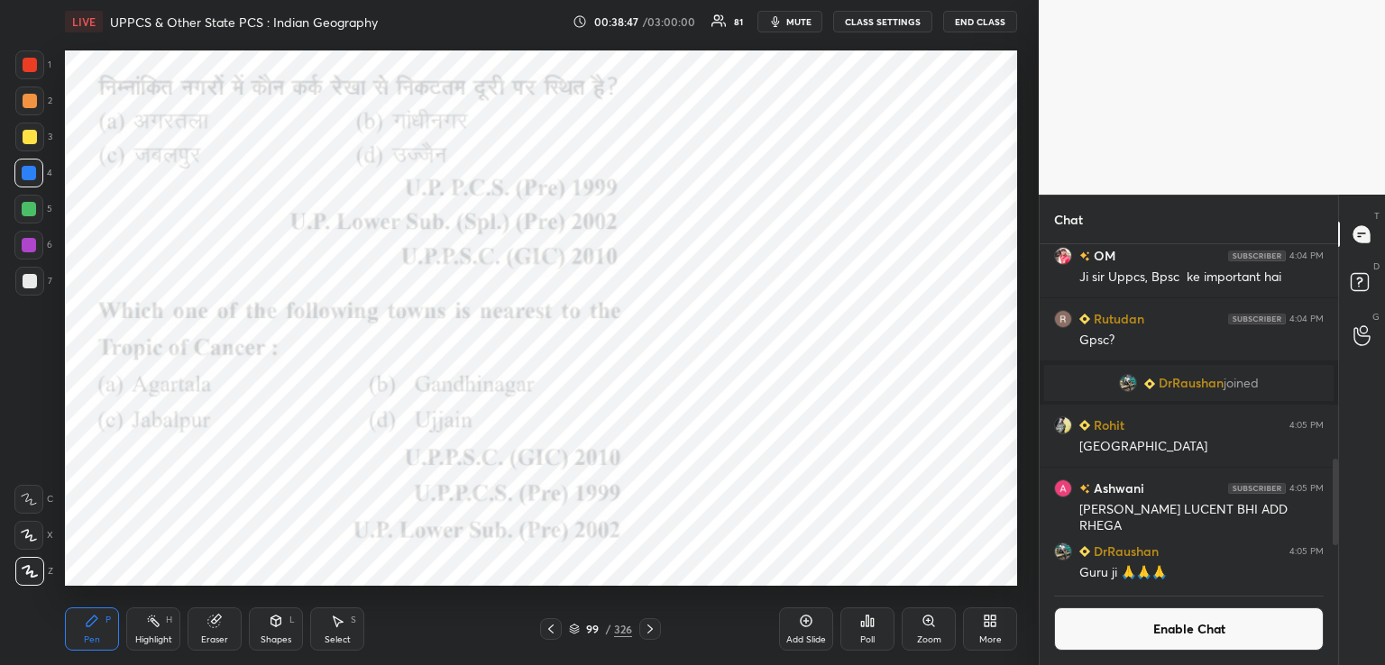
click at [866, 632] on div "Poll" at bounding box center [867, 629] width 54 height 43
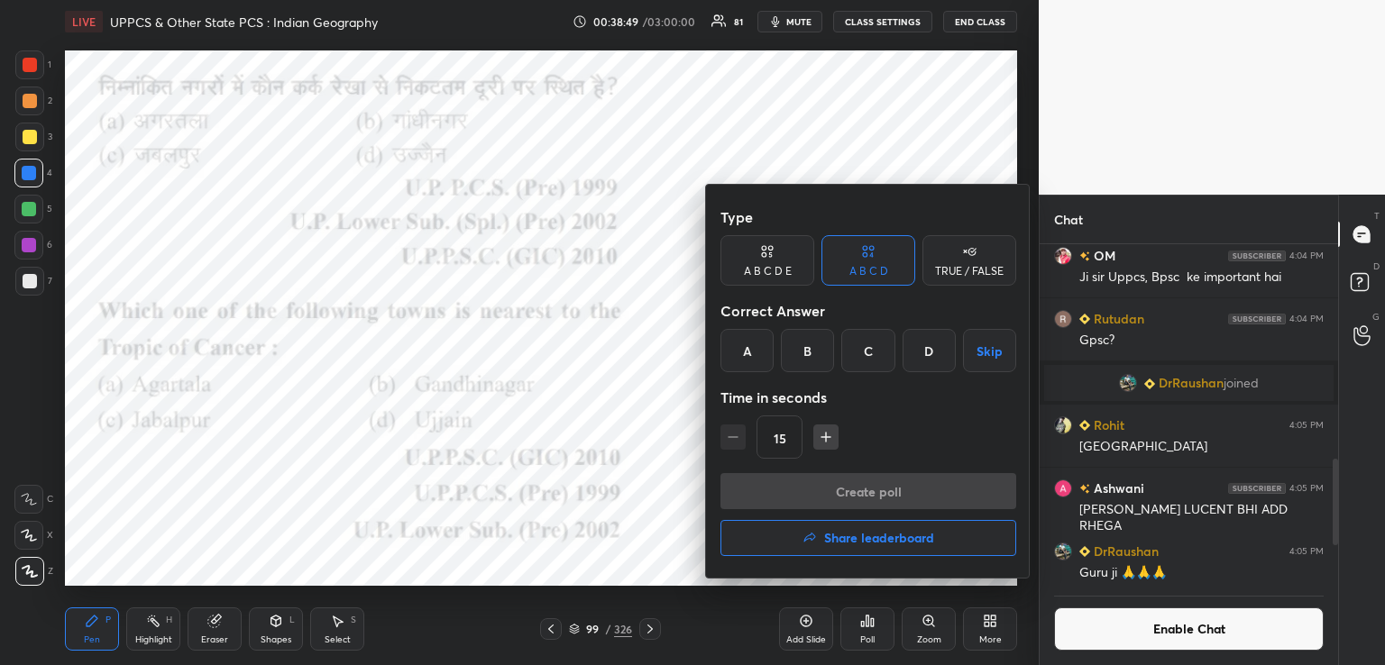
click at [808, 353] on div "B" at bounding box center [807, 350] width 53 height 43
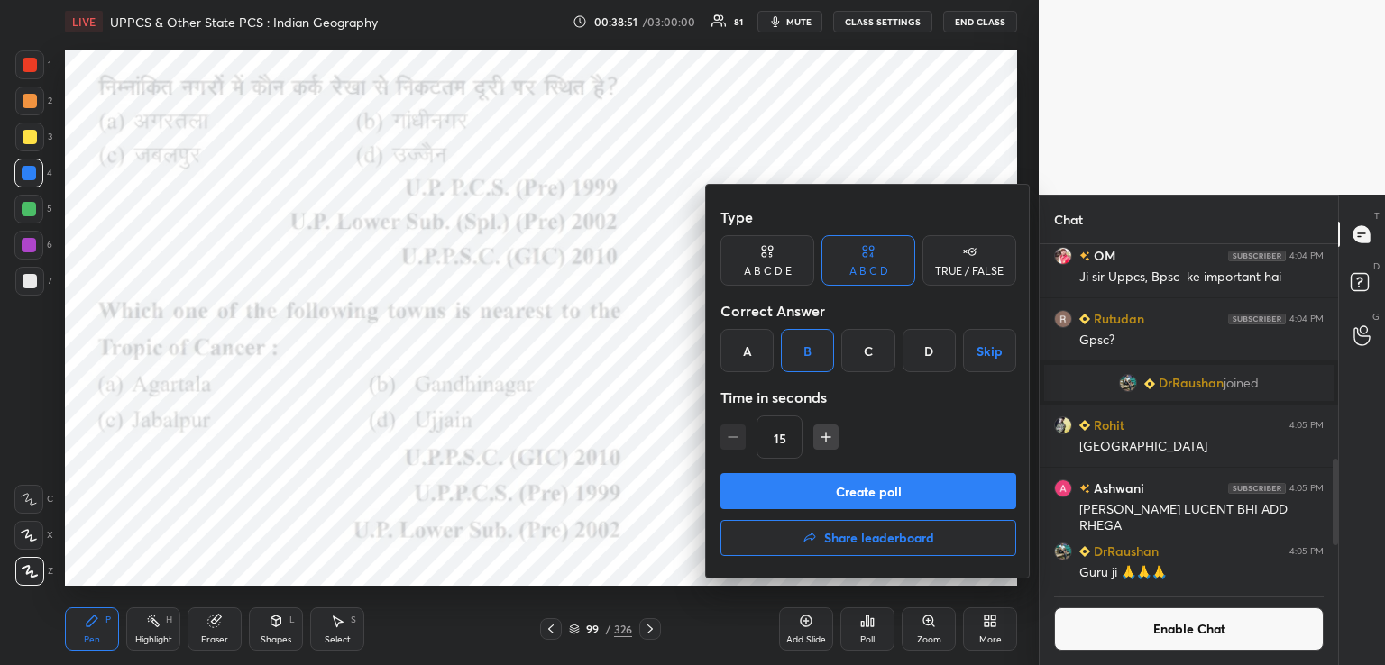
click at [804, 491] on button "Create poll" at bounding box center [868, 491] width 296 height 36
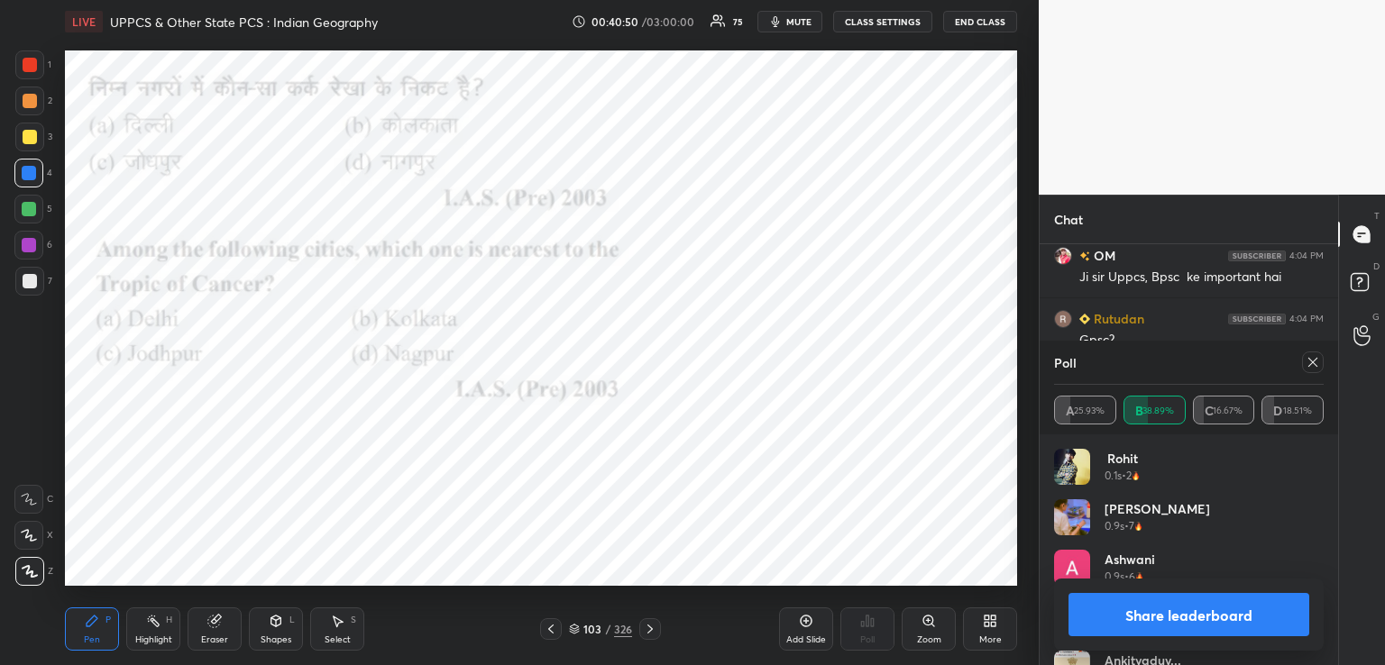
click at [1312, 365] on icon at bounding box center [1313, 362] width 14 height 14
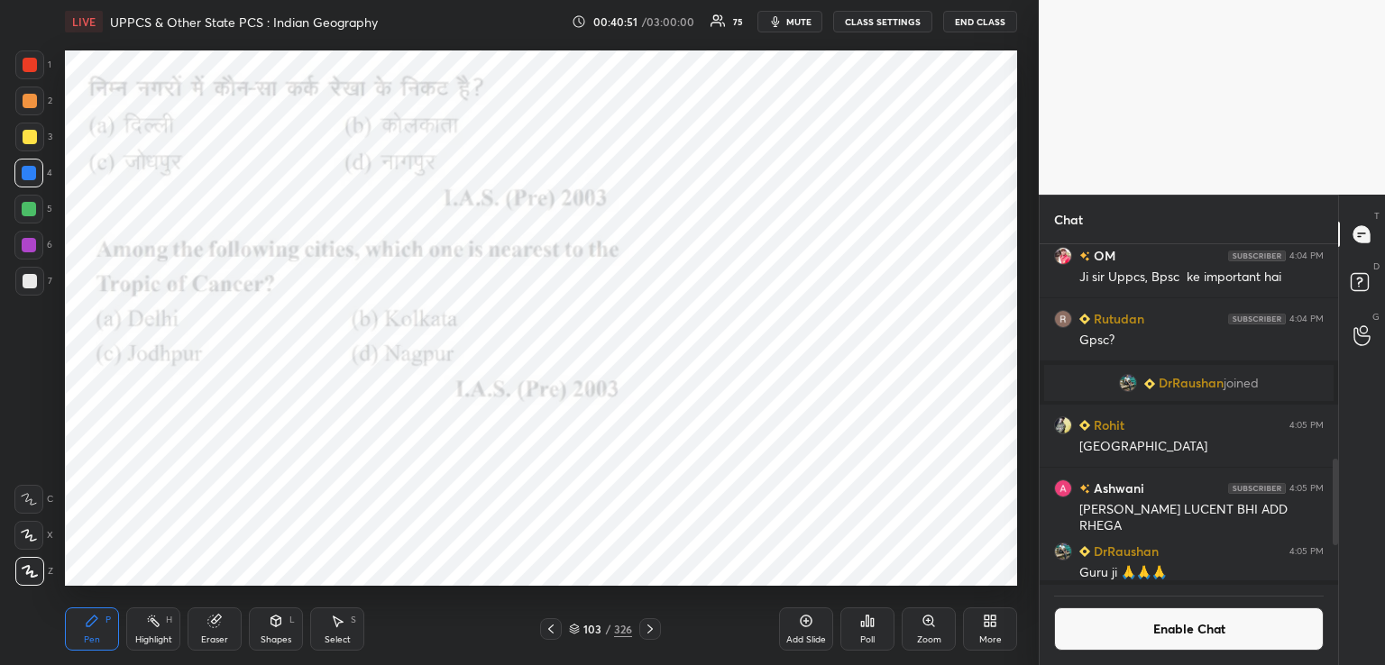
scroll to position [224, 293]
click at [860, 625] on icon at bounding box center [867, 621] width 14 height 14
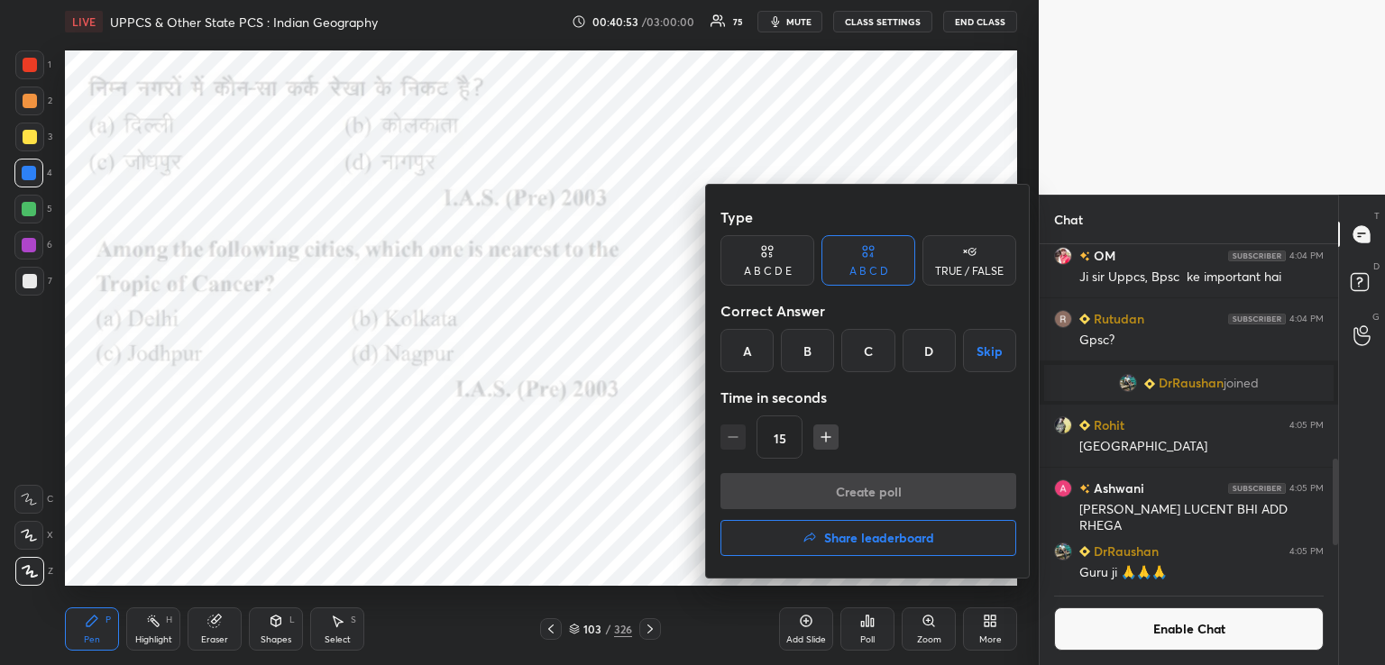
click at [812, 347] on div "B" at bounding box center [807, 350] width 53 height 43
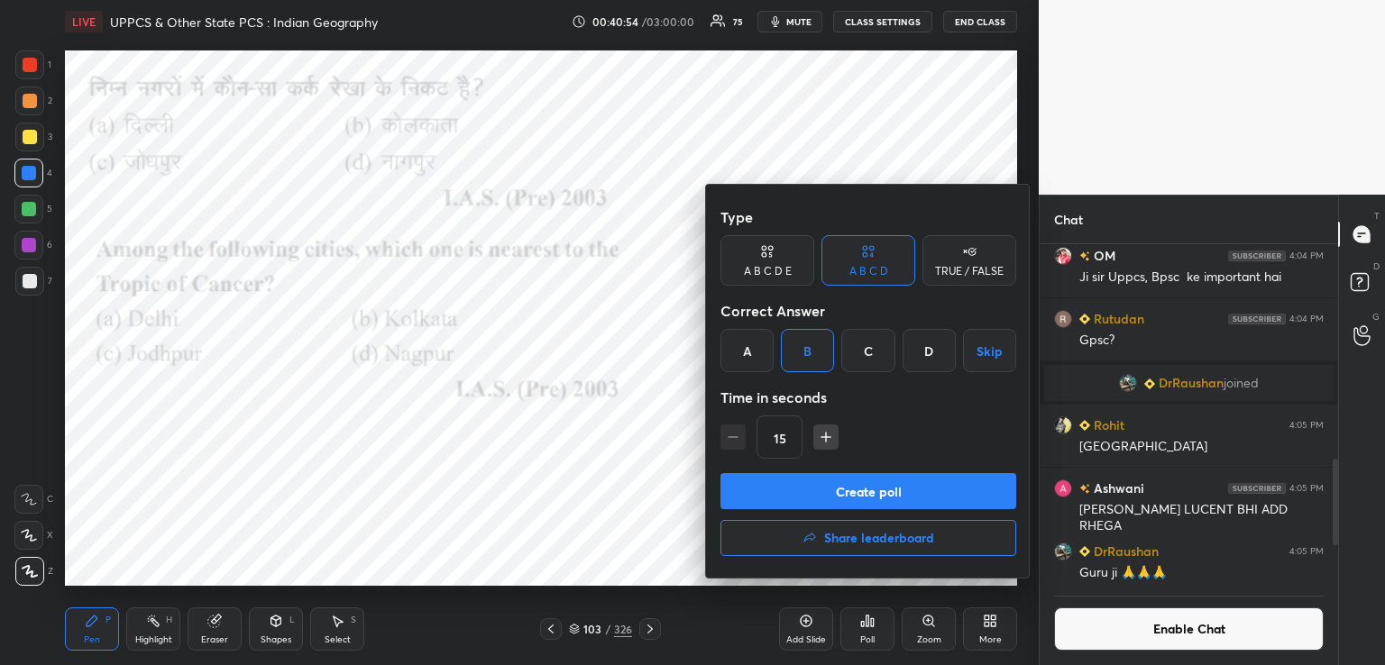
click at [814, 486] on button "Create poll" at bounding box center [868, 491] width 296 height 36
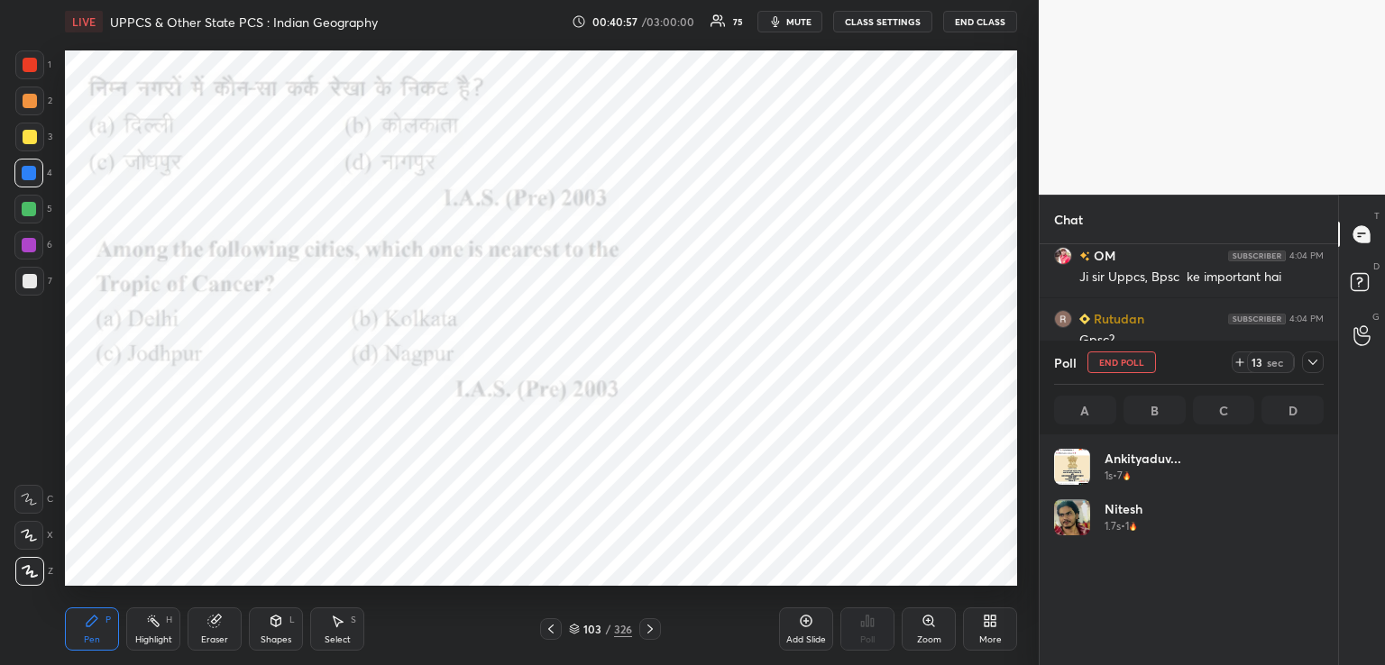
scroll to position [211, 264]
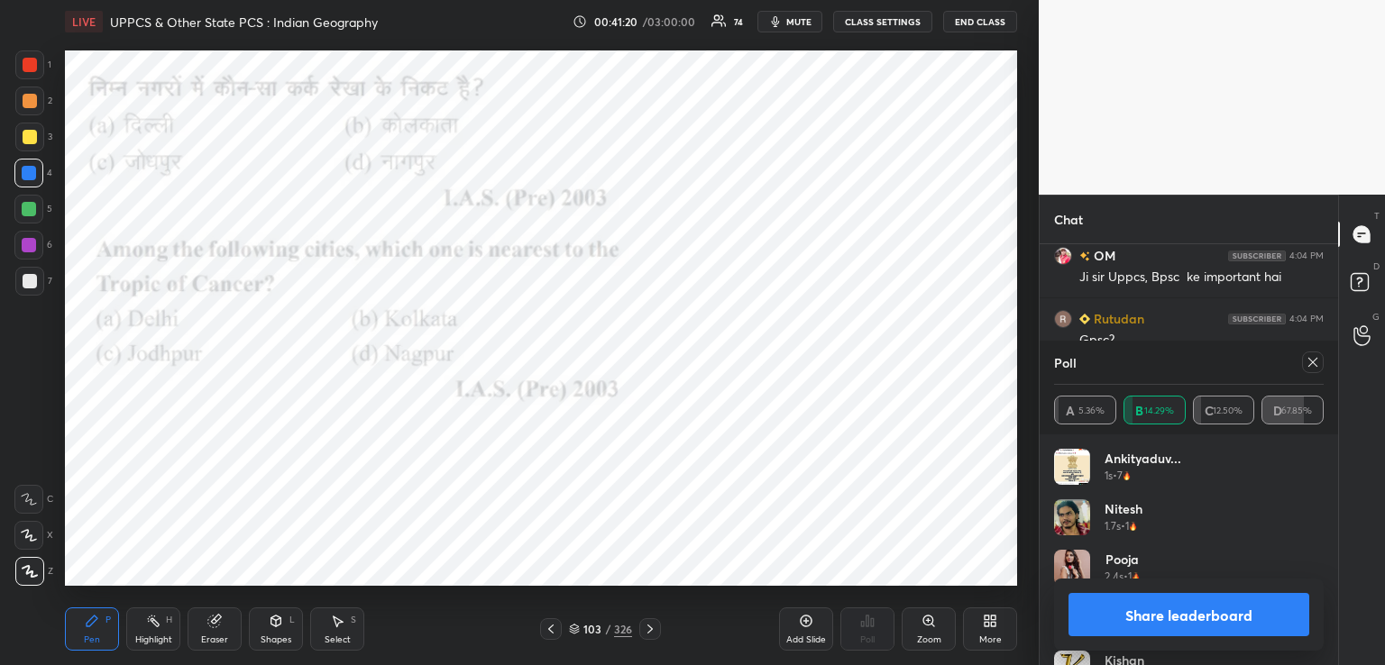
click at [648, 629] on icon at bounding box center [650, 629] width 14 height 14
click at [649, 629] on icon at bounding box center [650, 629] width 14 height 14
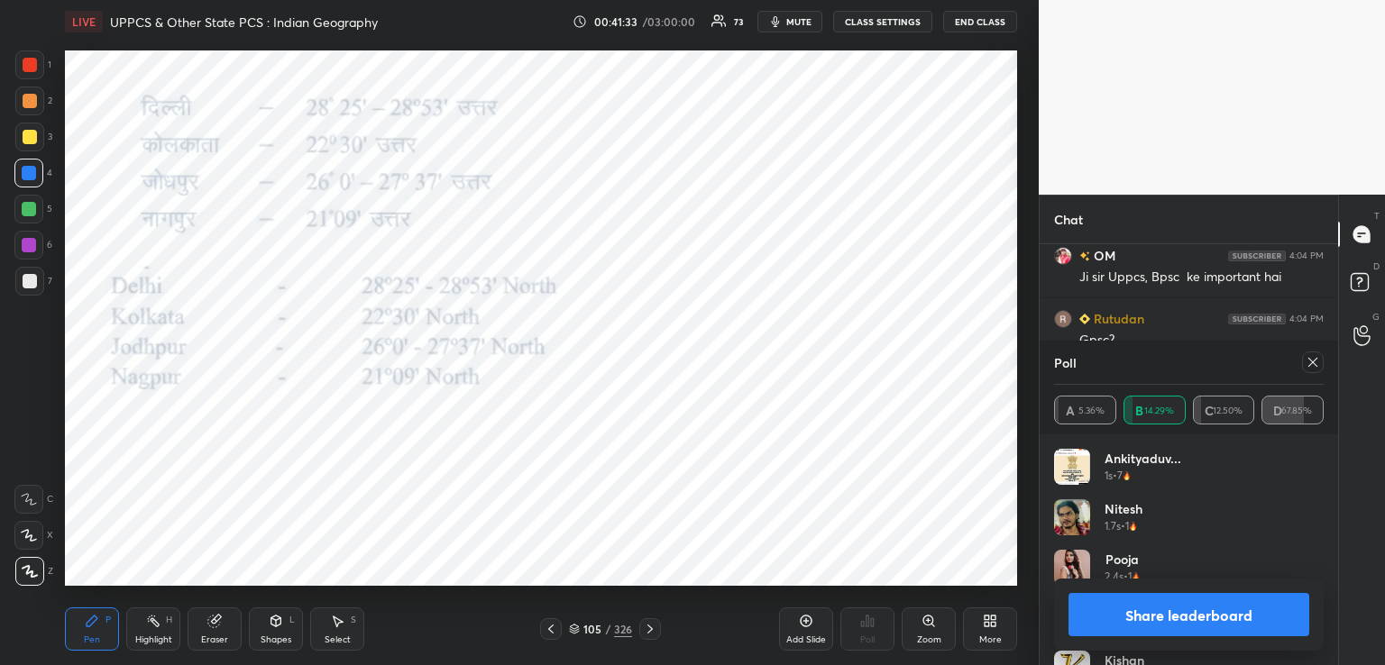
click at [649, 625] on icon at bounding box center [650, 629] width 14 height 14
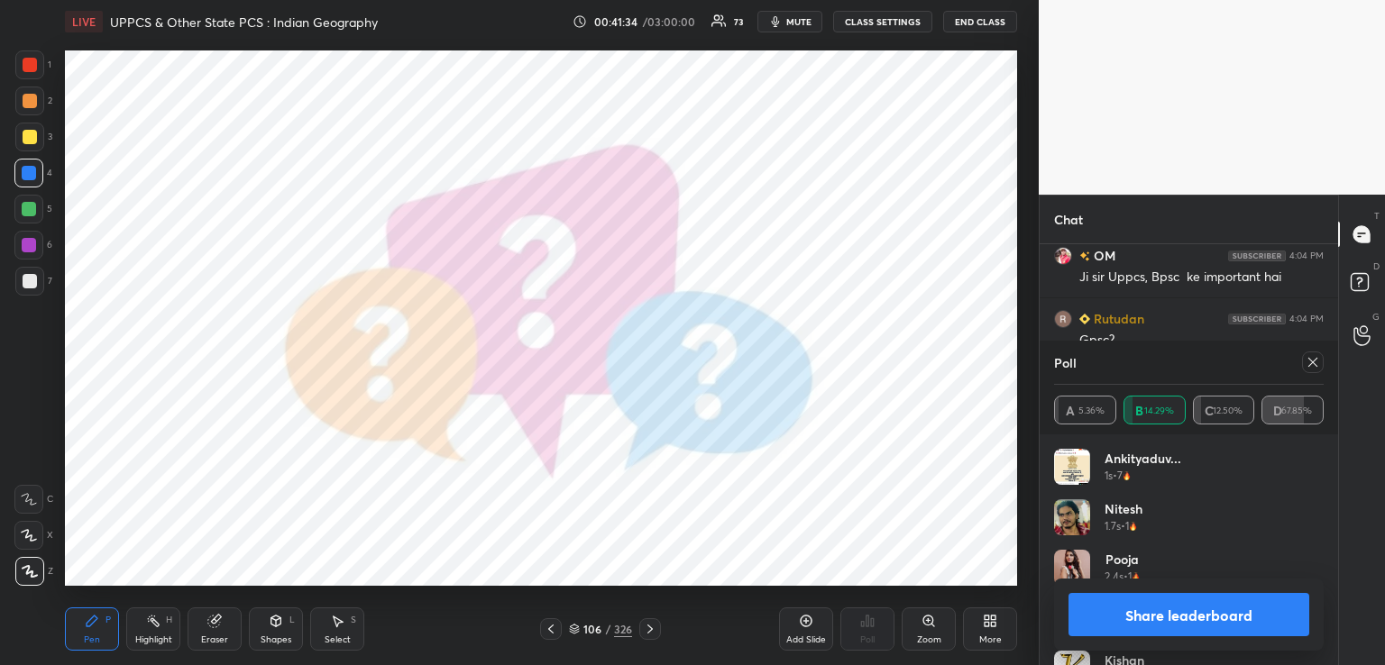
click at [649, 630] on icon at bounding box center [650, 629] width 14 height 14
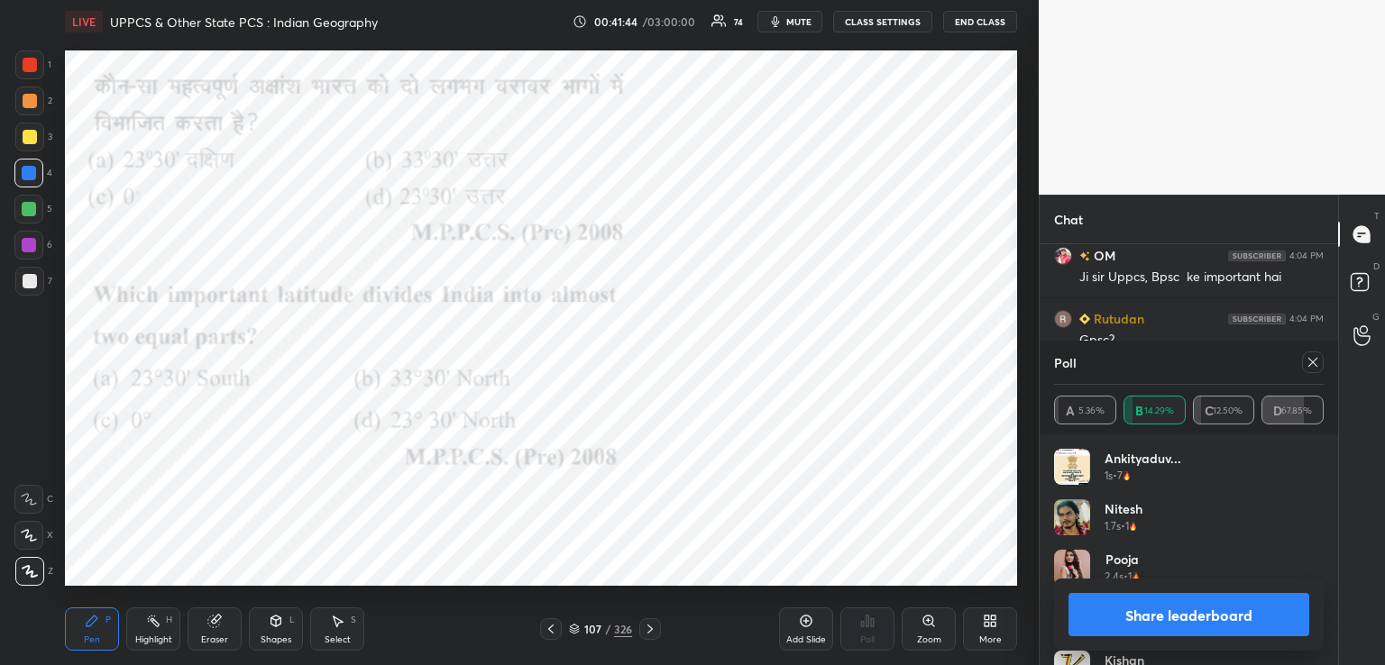
drag, startPoint x: 1310, startPoint y: 363, endPoint x: 1270, endPoint y: 416, distance: 66.2
click at [1311, 364] on icon at bounding box center [1313, 362] width 14 height 14
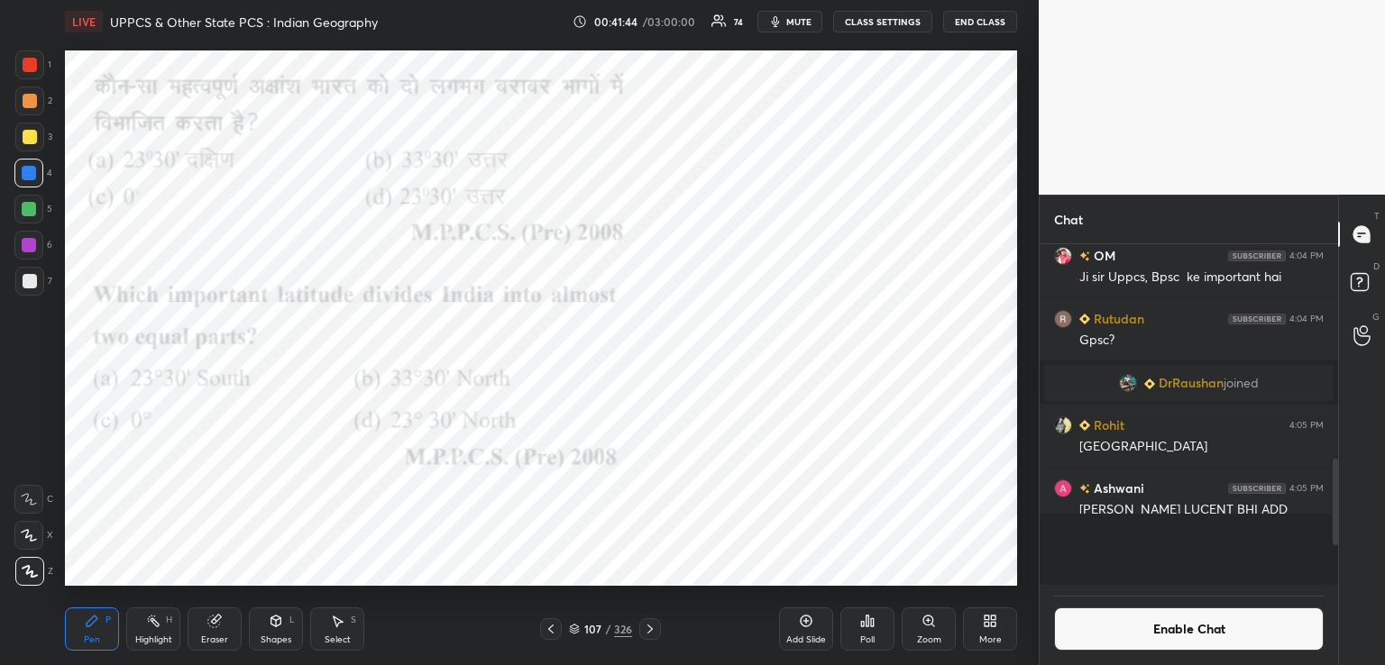
scroll to position [326, 293]
click at [866, 629] on div "Poll" at bounding box center [867, 629] width 54 height 43
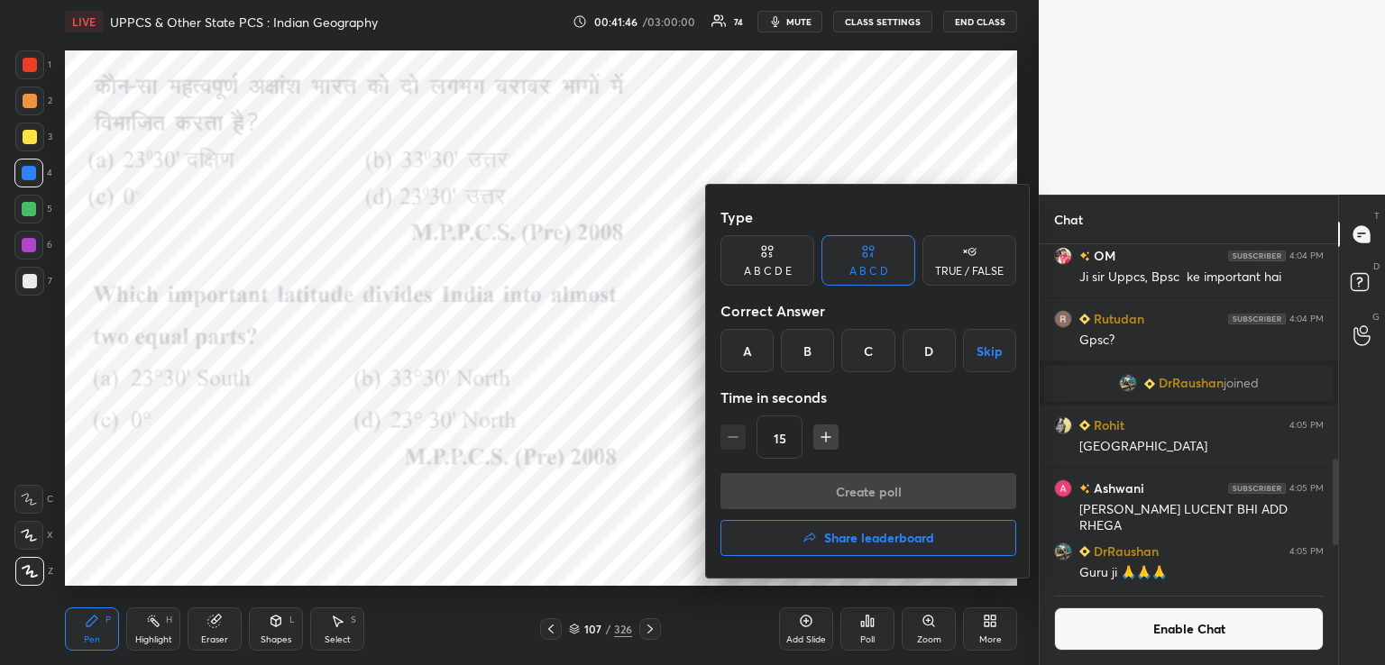
click at [925, 347] on div "D" at bounding box center [929, 350] width 53 height 43
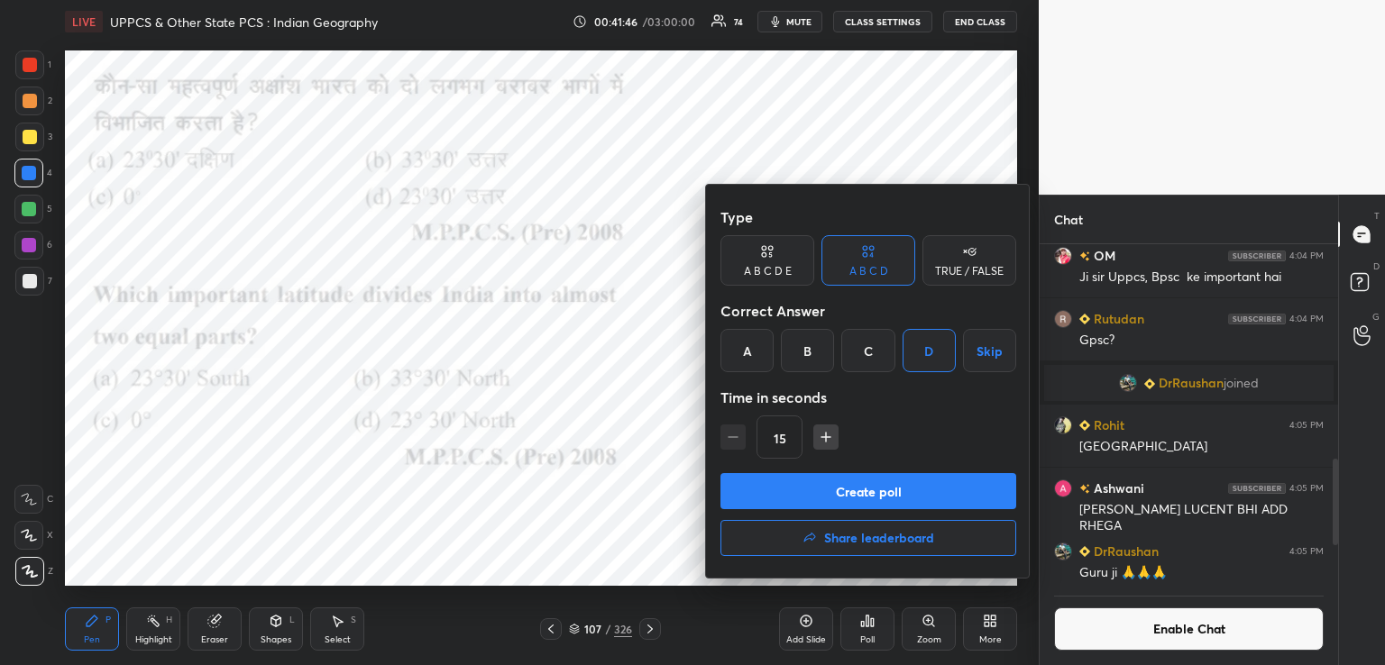
click at [822, 496] on button "Create poll" at bounding box center [868, 491] width 296 height 36
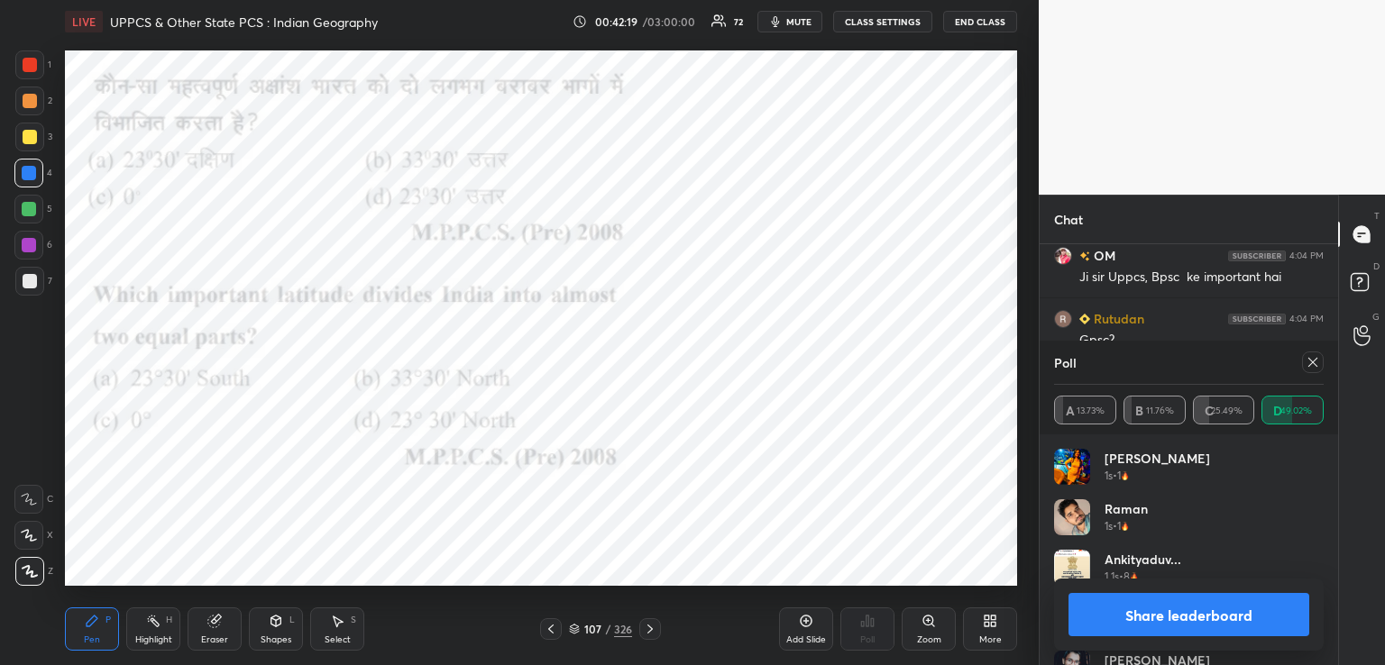
click at [649, 631] on icon at bounding box center [650, 629] width 14 height 14
click at [646, 629] on icon at bounding box center [650, 629] width 14 height 14
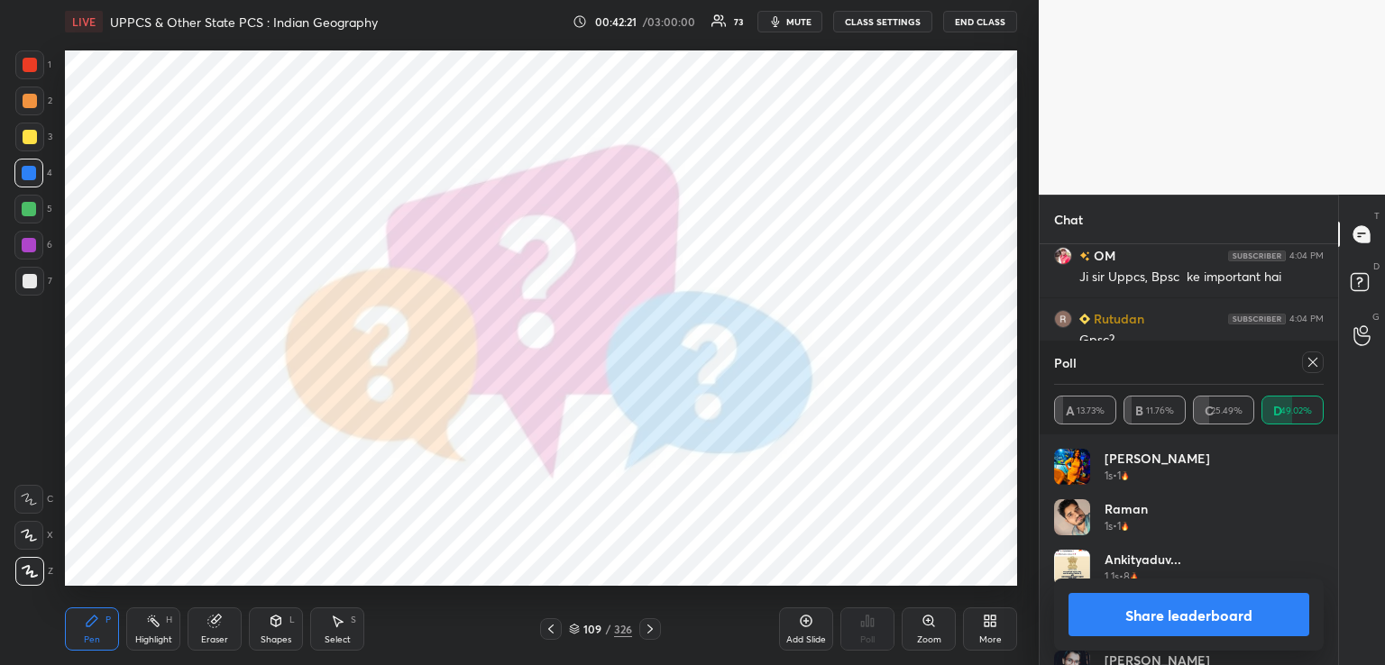
click at [648, 629] on icon at bounding box center [650, 629] width 14 height 14
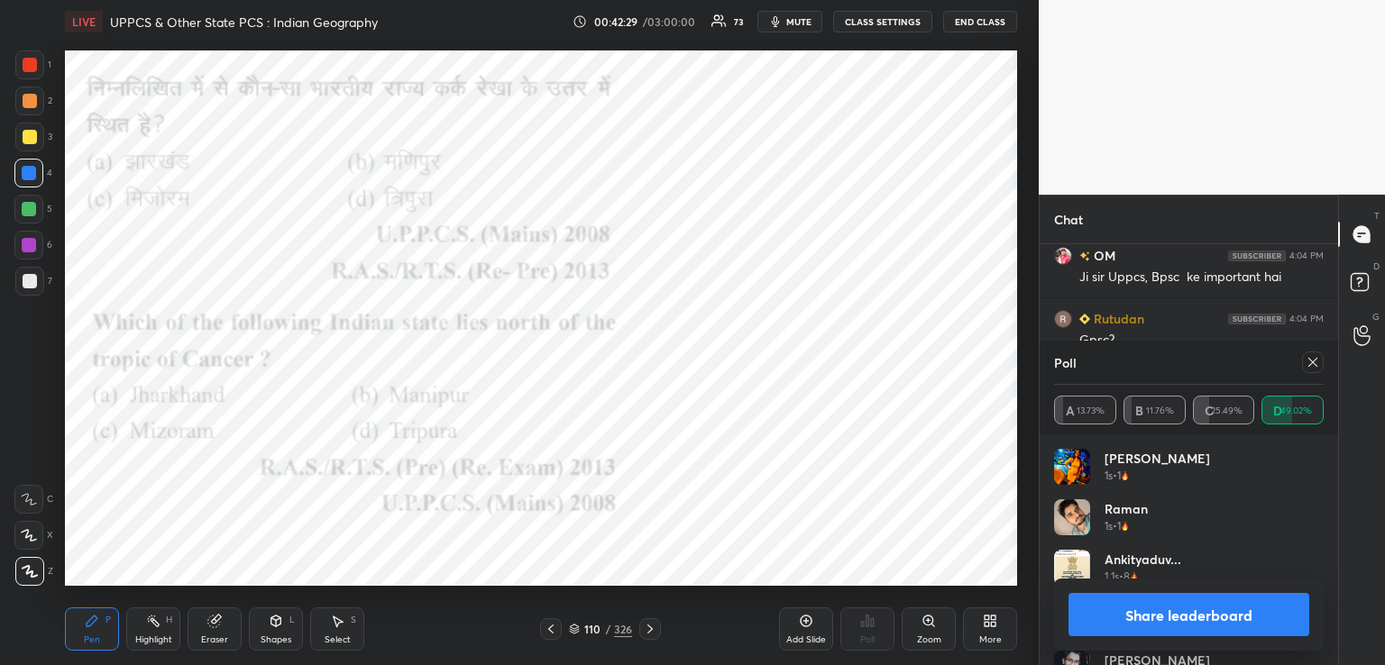
drag, startPoint x: 1313, startPoint y: 352, endPoint x: 1289, endPoint y: 376, distance: 34.4
click at [1313, 353] on div at bounding box center [1313, 363] width 22 height 22
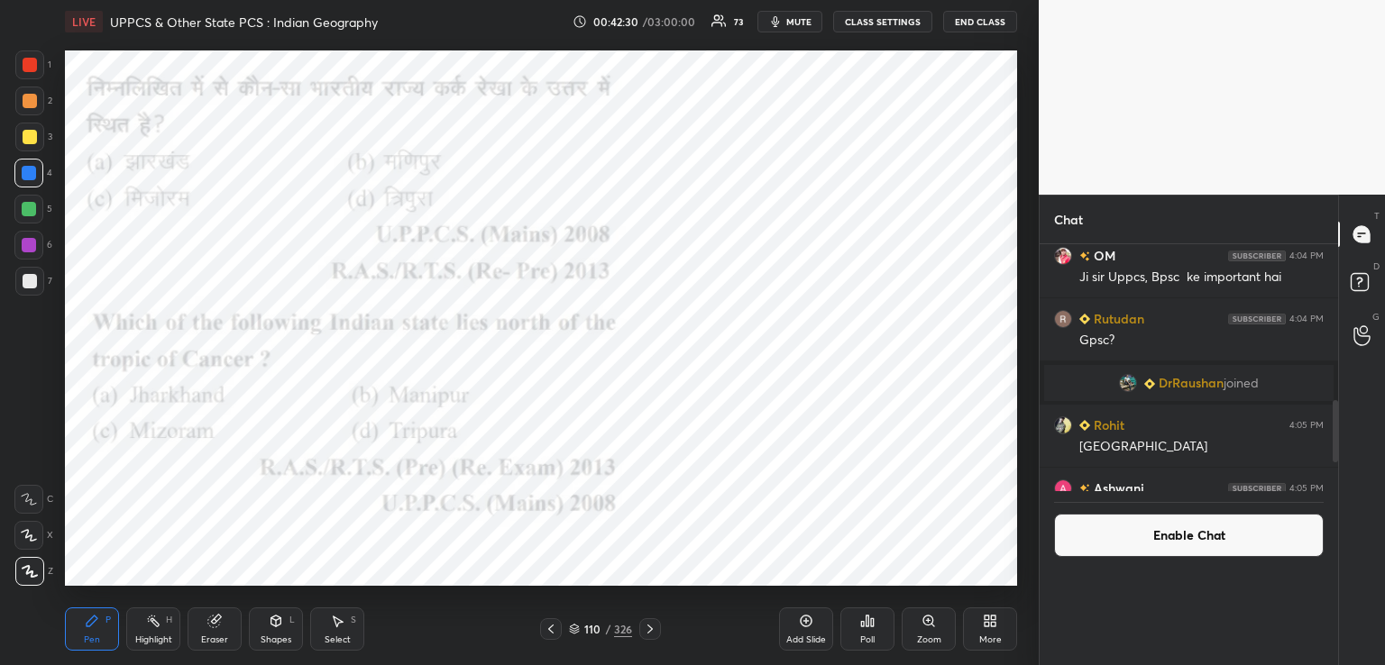
scroll to position [6, 5]
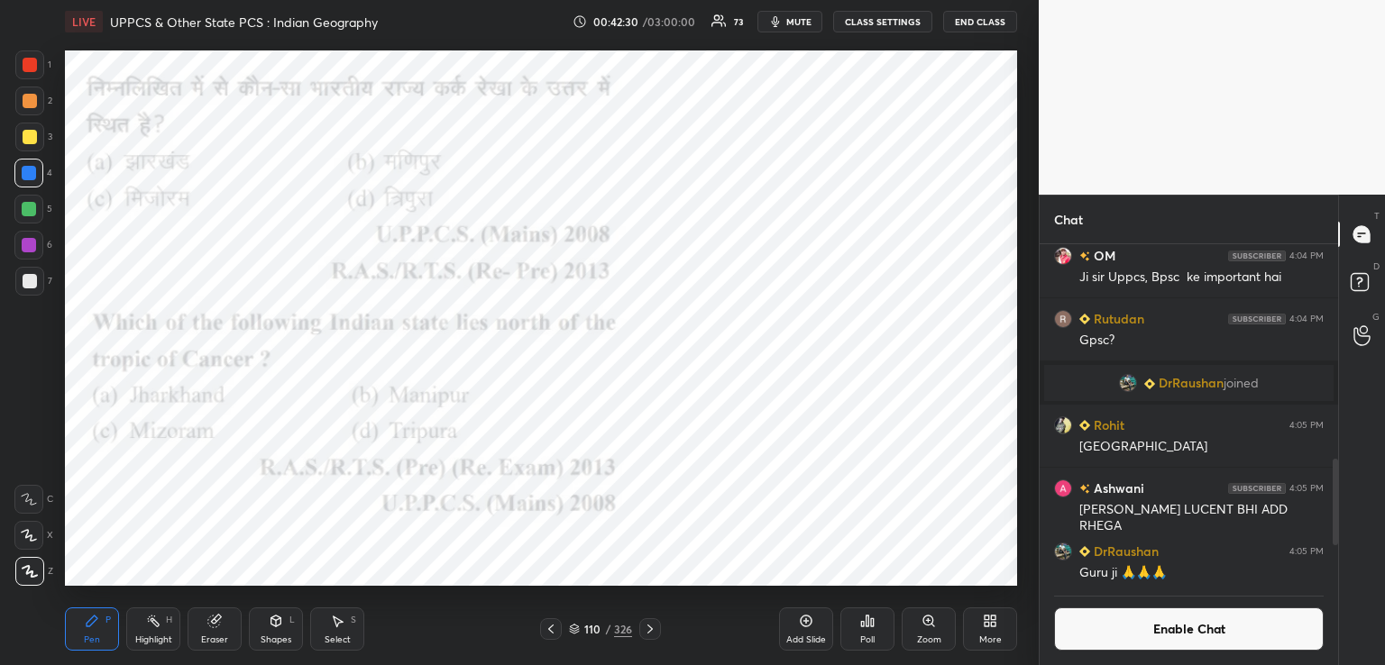
click at [874, 629] on div "Poll" at bounding box center [867, 629] width 54 height 43
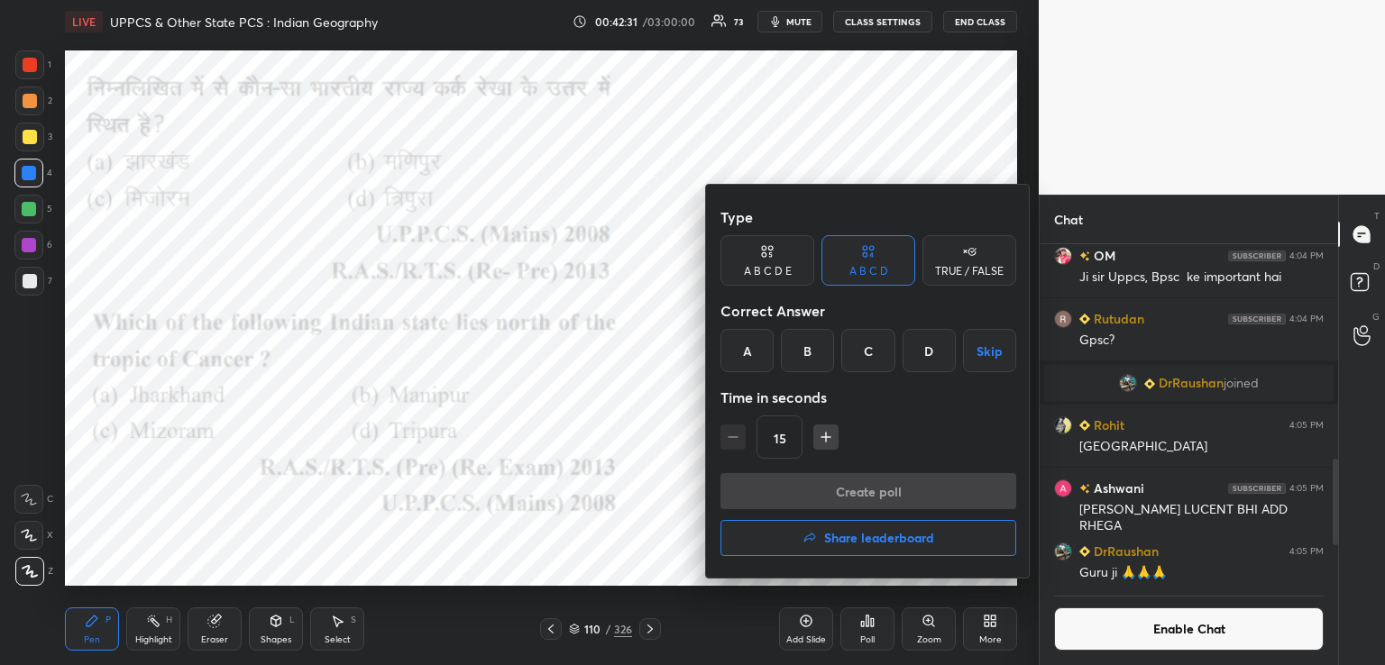
click at [807, 347] on div "B" at bounding box center [807, 350] width 53 height 43
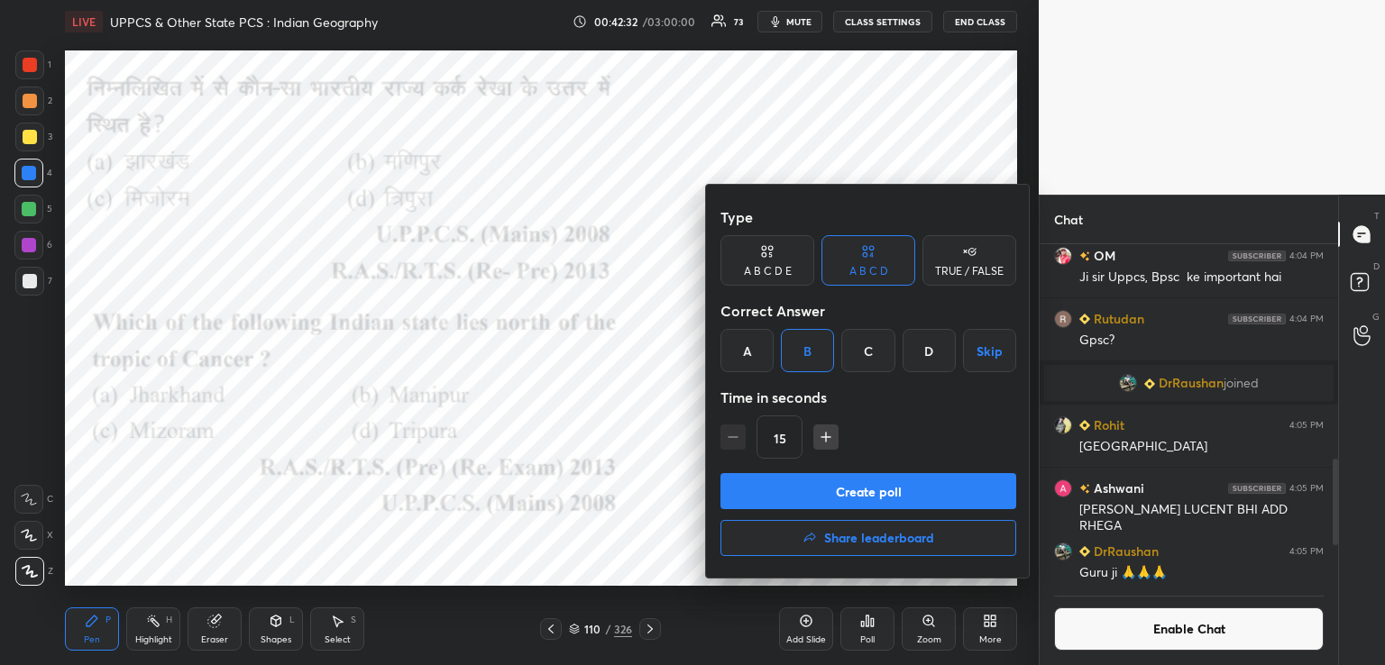
click at [818, 484] on button "Create poll" at bounding box center [868, 491] width 296 height 36
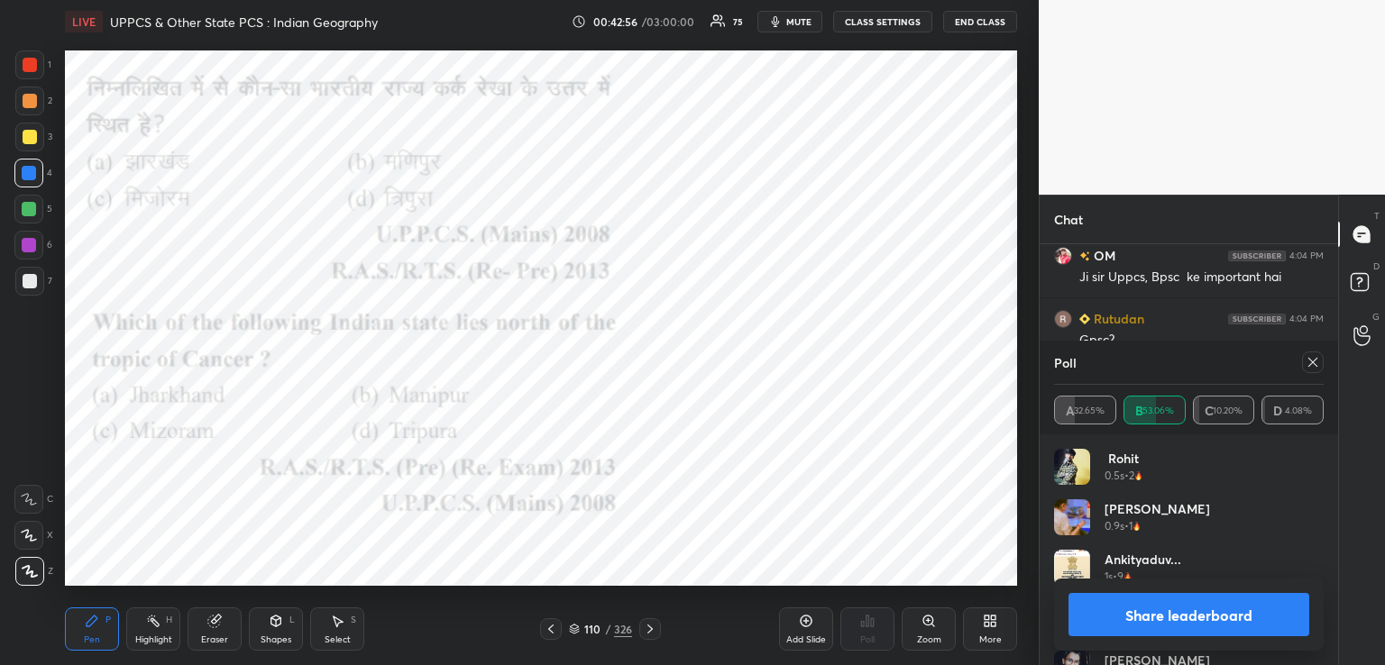
click at [652, 629] on icon at bounding box center [650, 629] width 14 height 14
click at [646, 629] on icon at bounding box center [650, 629] width 14 height 14
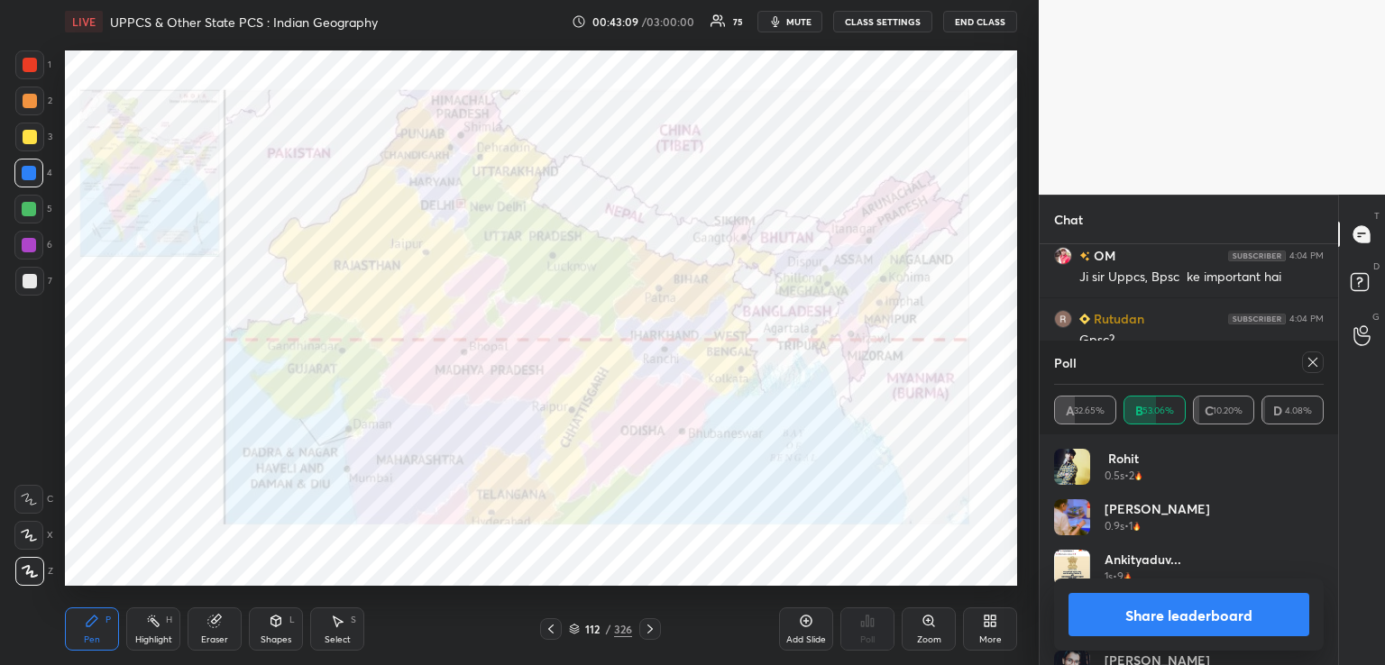
click at [652, 629] on icon at bounding box center [650, 629] width 14 height 14
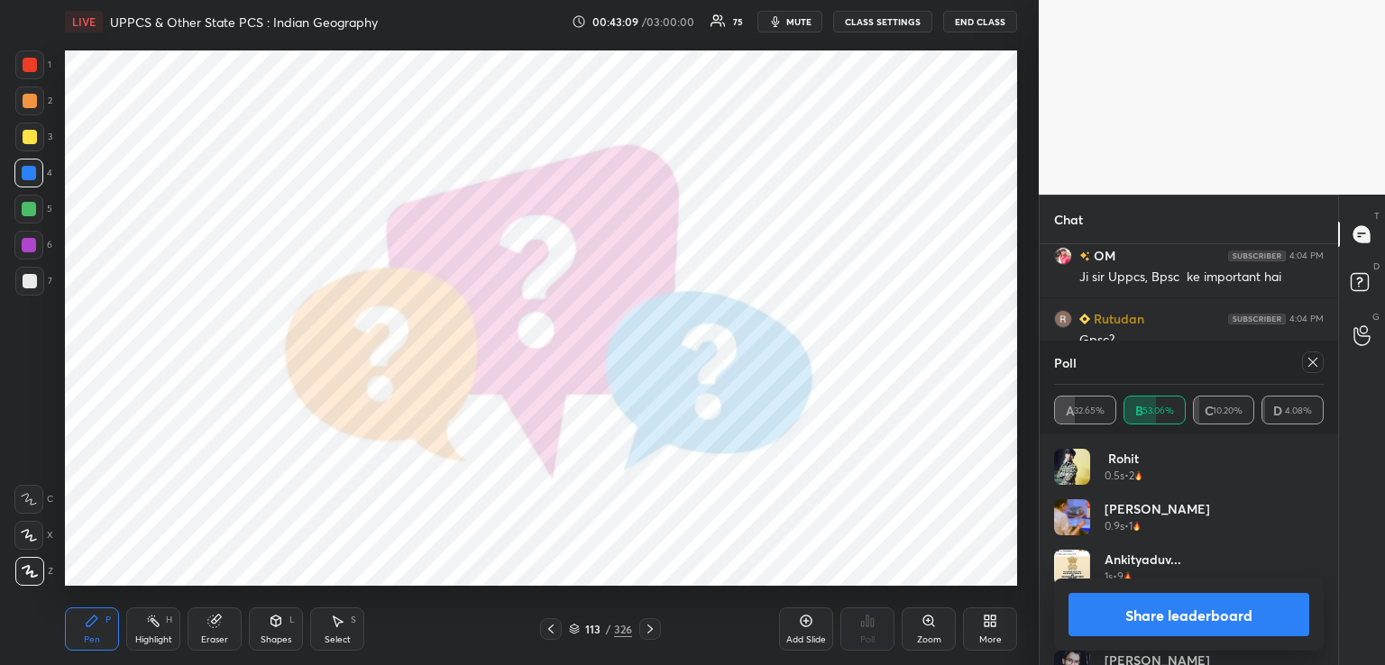
click at [651, 625] on icon at bounding box center [650, 629] width 14 height 14
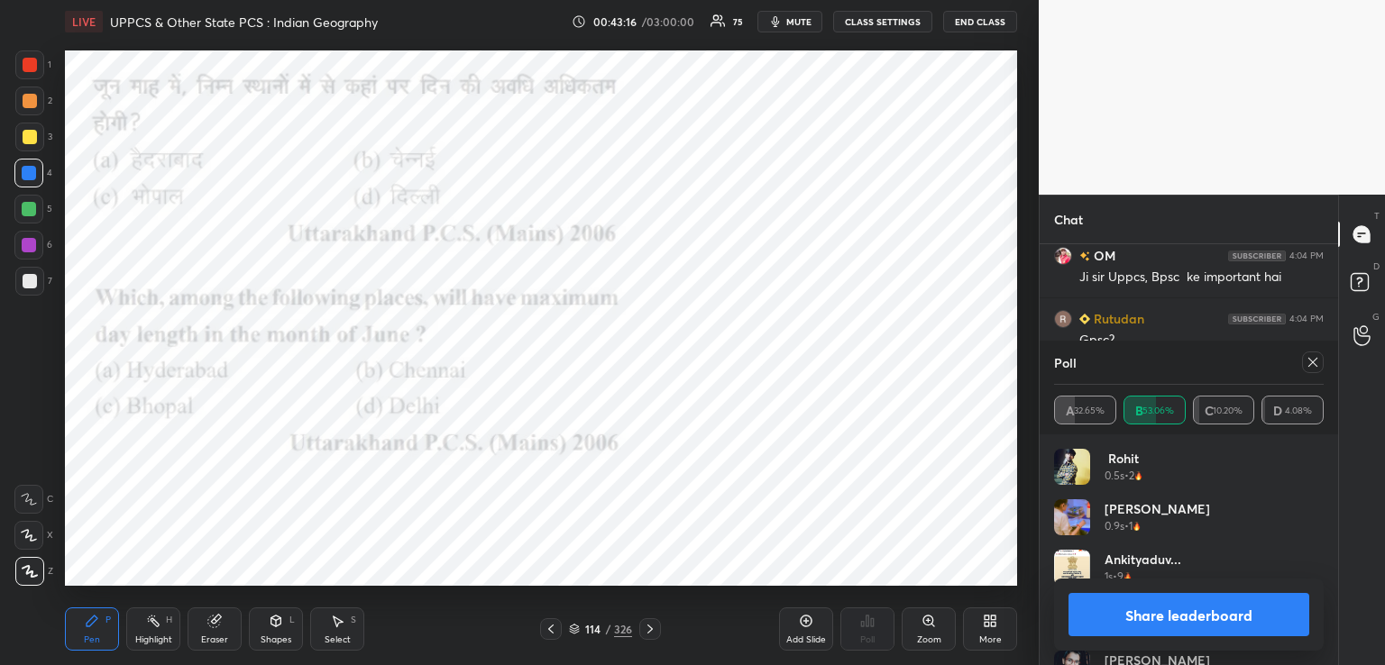
drag, startPoint x: 1314, startPoint y: 363, endPoint x: 1305, endPoint y: 374, distance: 14.1
click at [1313, 364] on icon at bounding box center [1313, 362] width 14 height 14
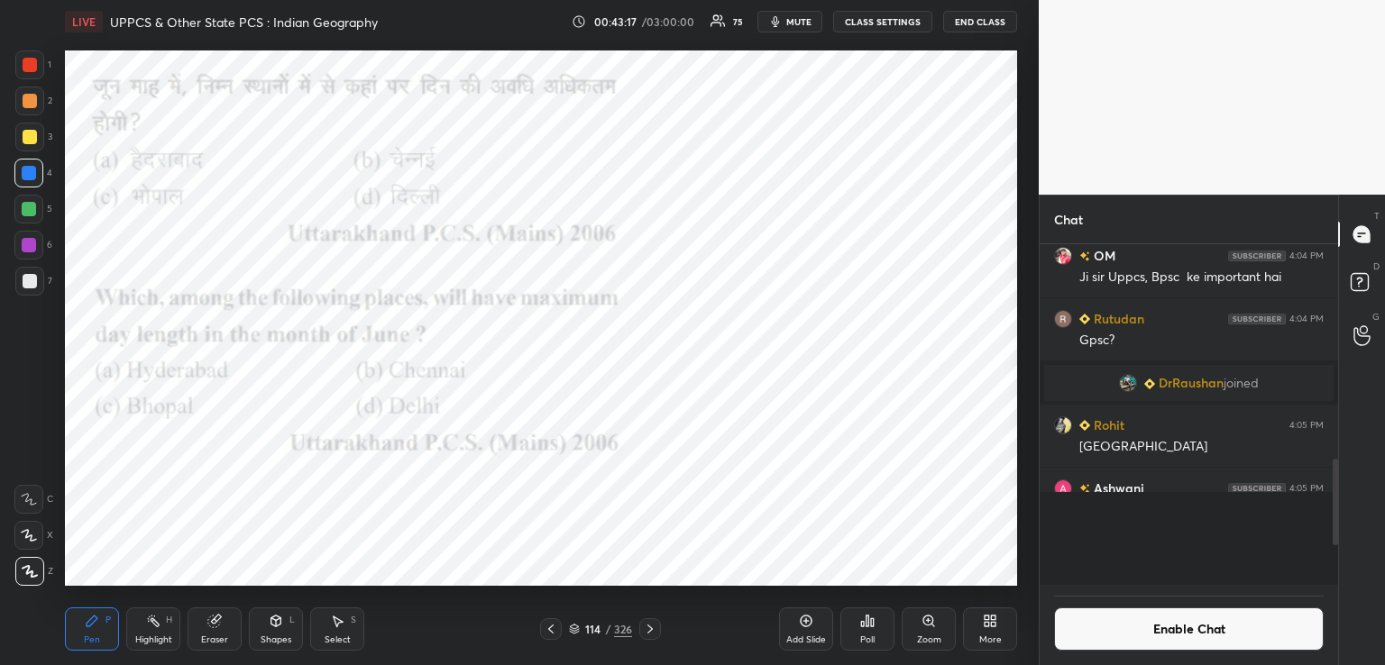
scroll to position [5, 5]
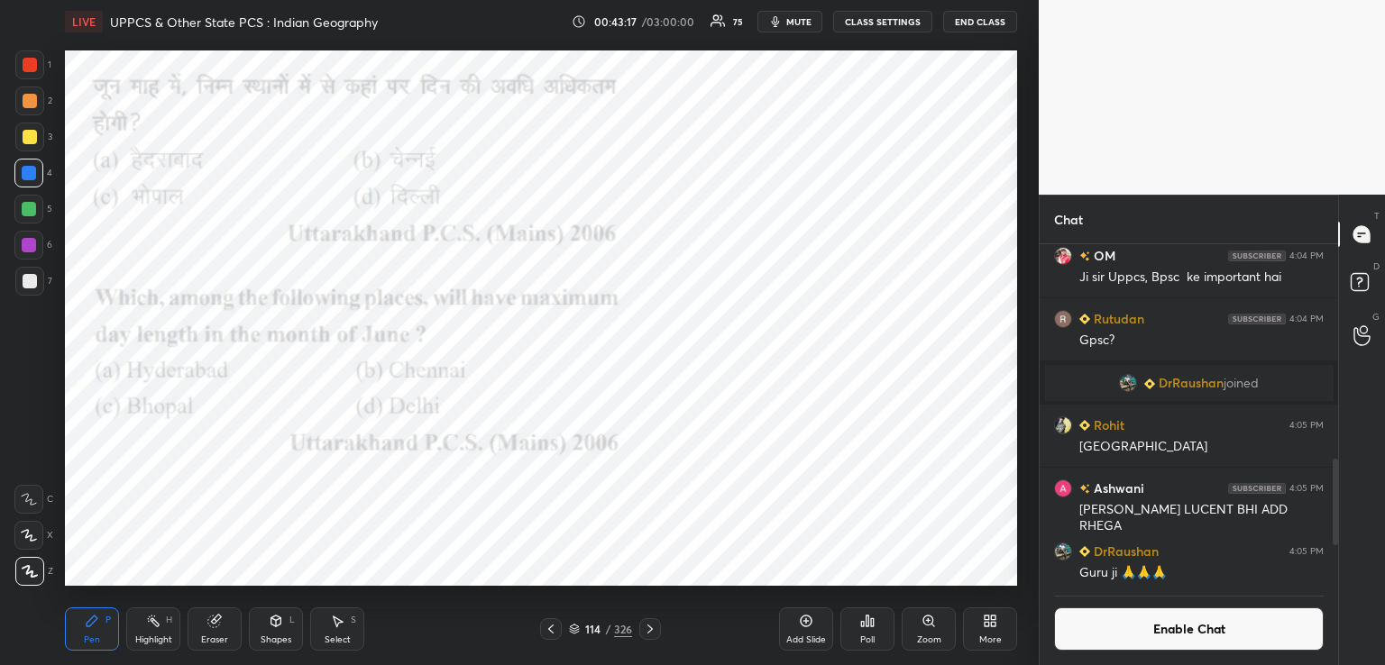
click at [873, 632] on div "Poll" at bounding box center [867, 629] width 54 height 43
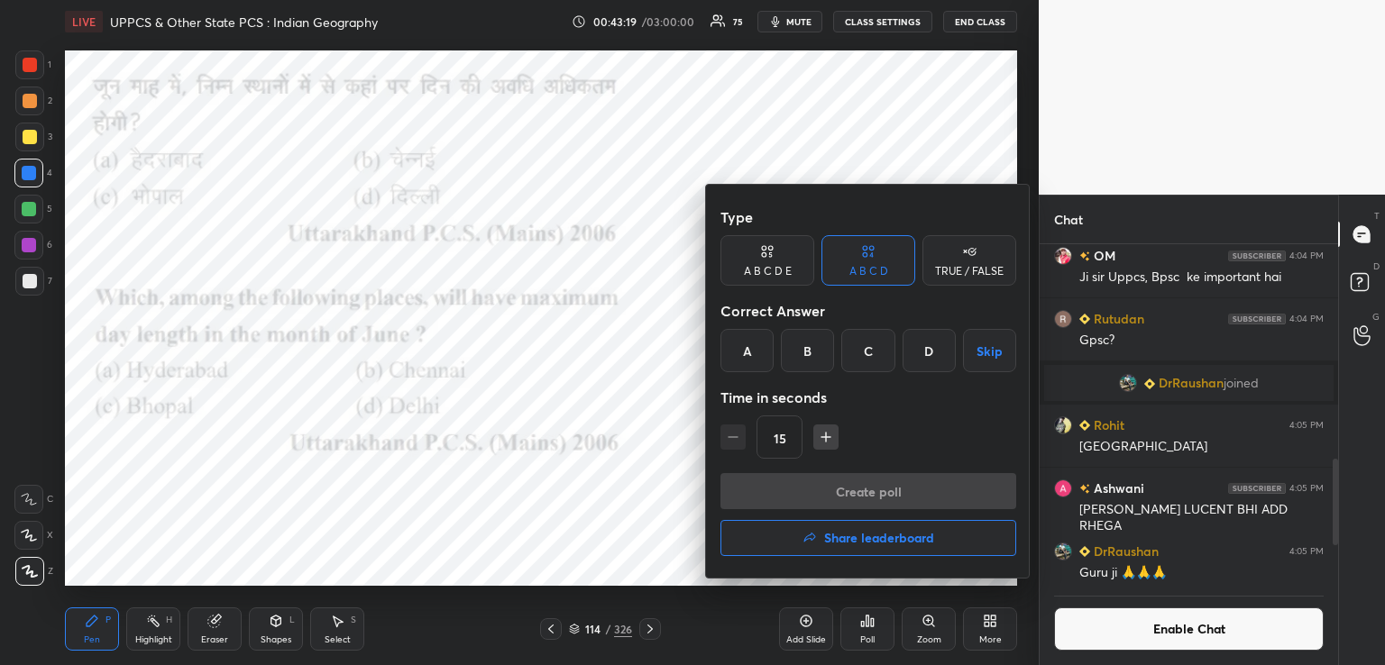
click at [920, 352] on div "D" at bounding box center [929, 350] width 53 height 43
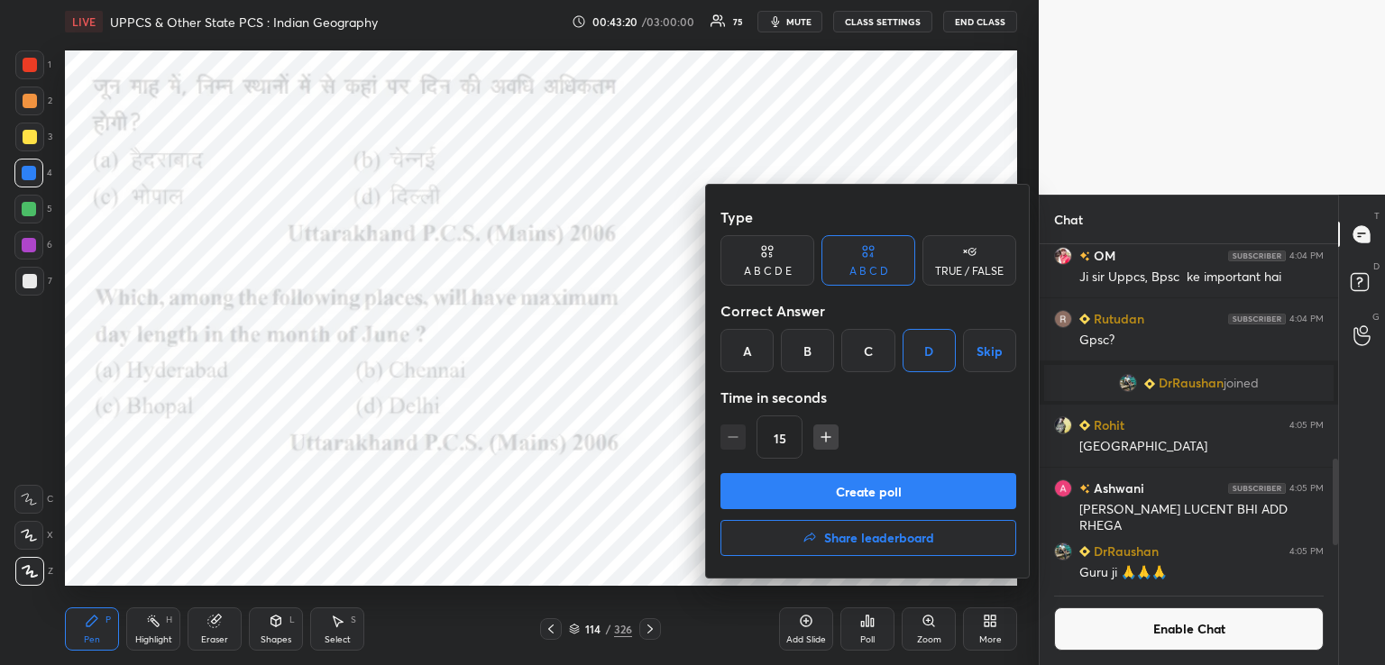
click at [848, 499] on button "Create poll" at bounding box center [868, 491] width 296 height 36
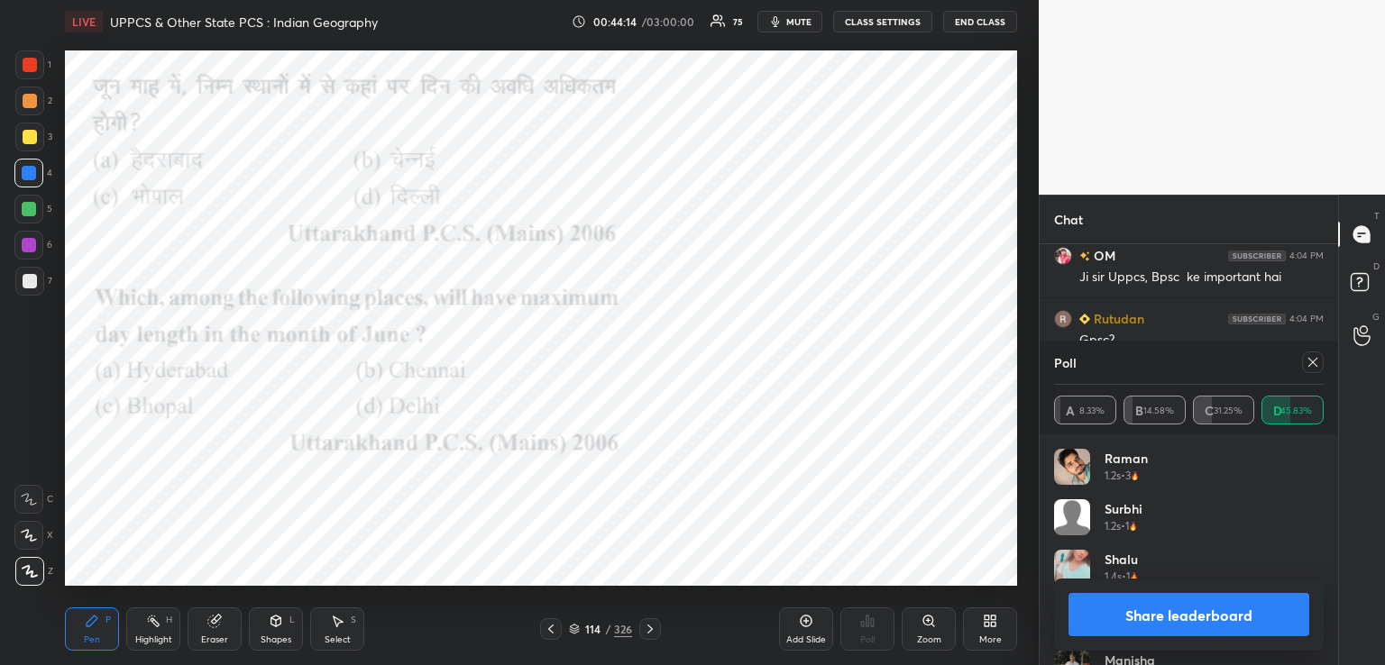
click at [1311, 359] on icon at bounding box center [1313, 362] width 14 height 14
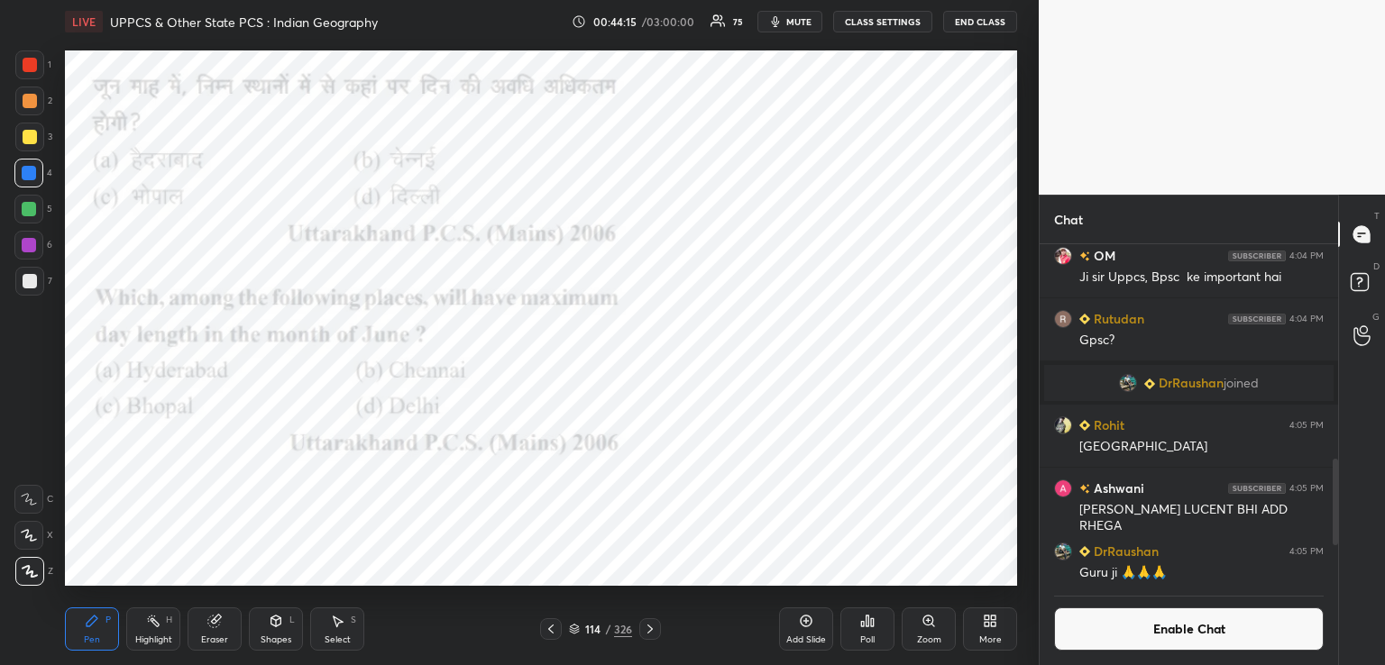
click at [647, 630] on icon at bounding box center [650, 629] width 14 height 14
click at [652, 634] on icon at bounding box center [650, 629] width 14 height 14
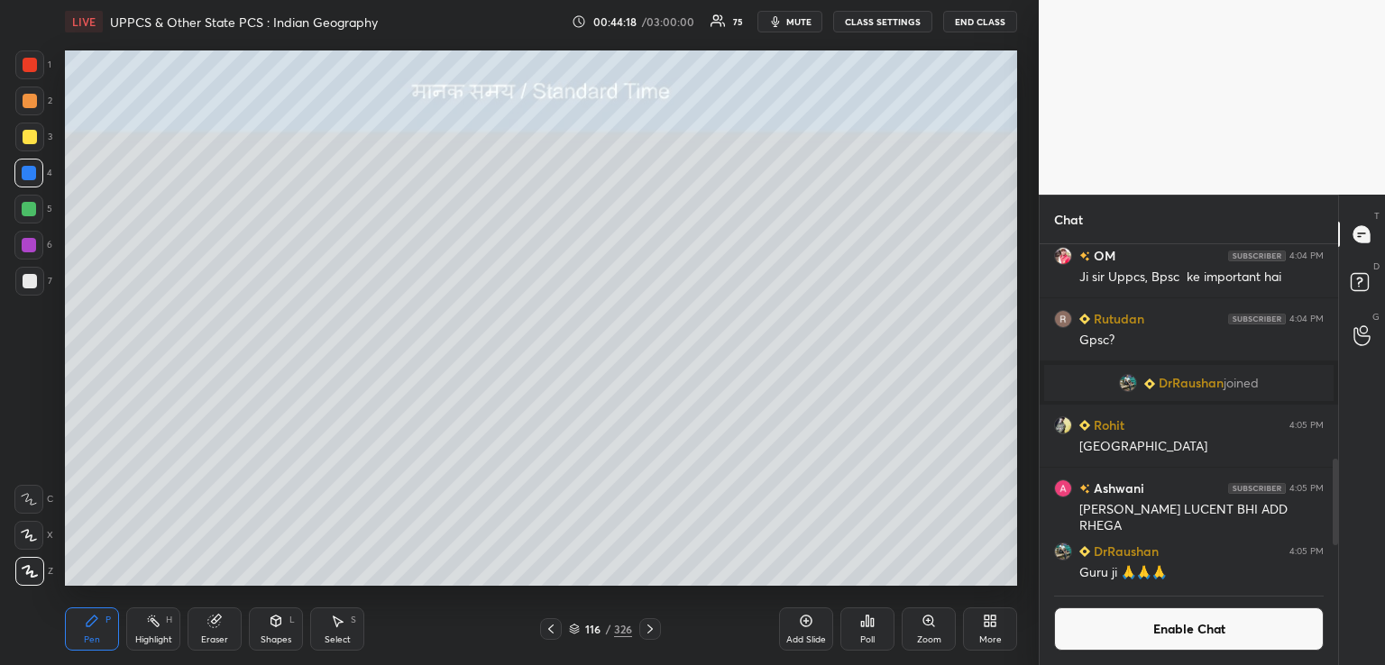
click at [648, 622] on icon at bounding box center [650, 629] width 14 height 14
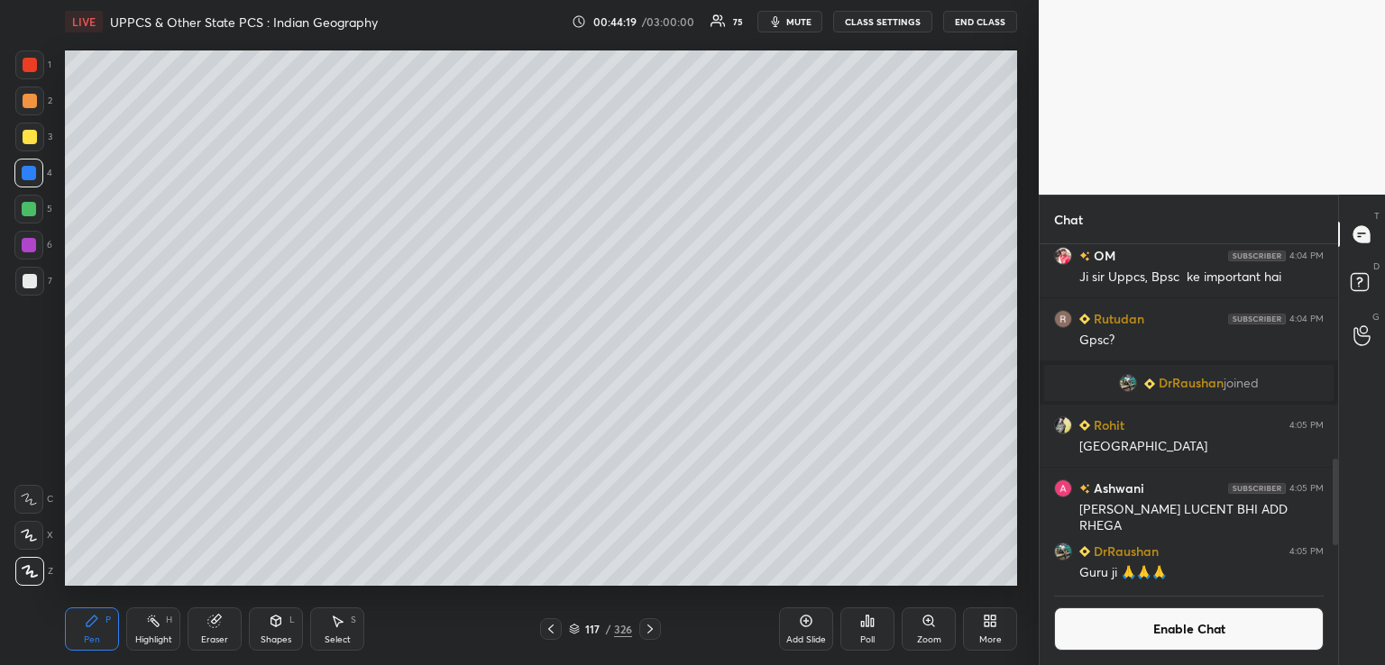
click at [647, 629] on icon at bounding box center [650, 629] width 14 height 14
click at [33, 138] on div at bounding box center [30, 137] width 14 height 14
click at [648, 625] on icon at bounding box center [650, 629] width 14 height 14
click at [649, 629] on icon at bounding box center [650, 629] width 14 height 14
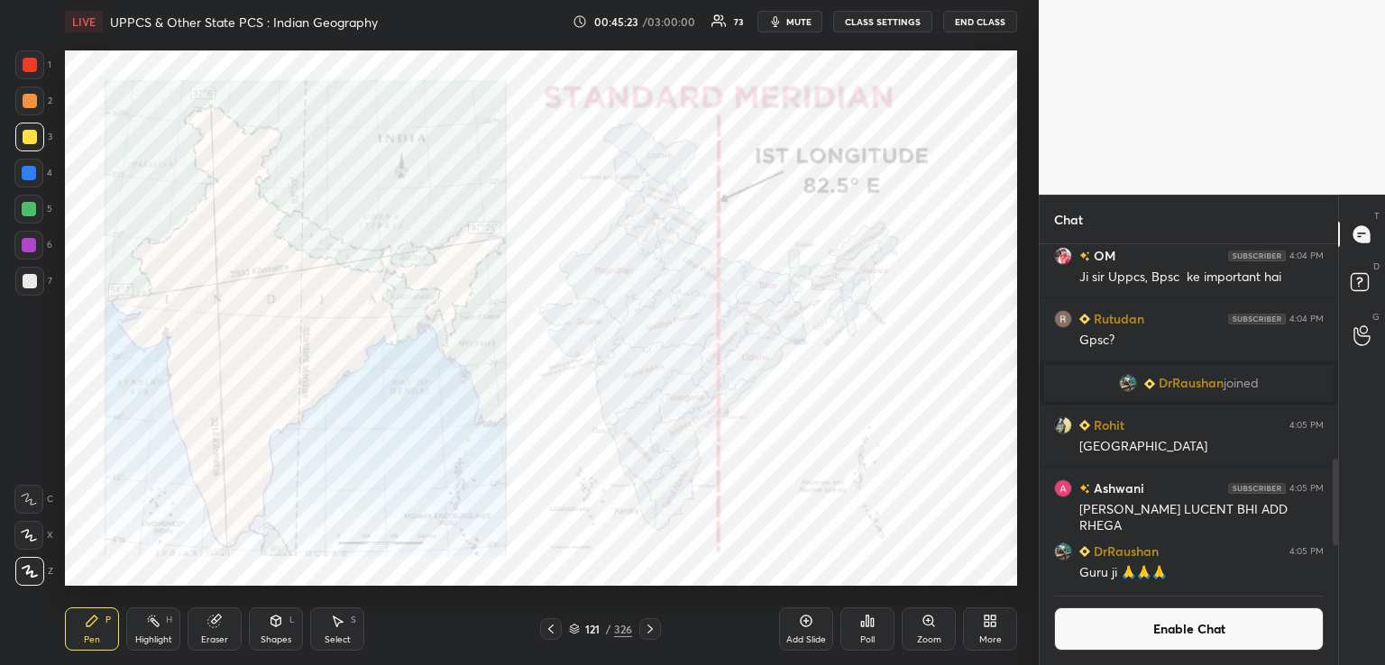
click at [650, 625] on icon at bounding box center [650, 629] width 14 height 14
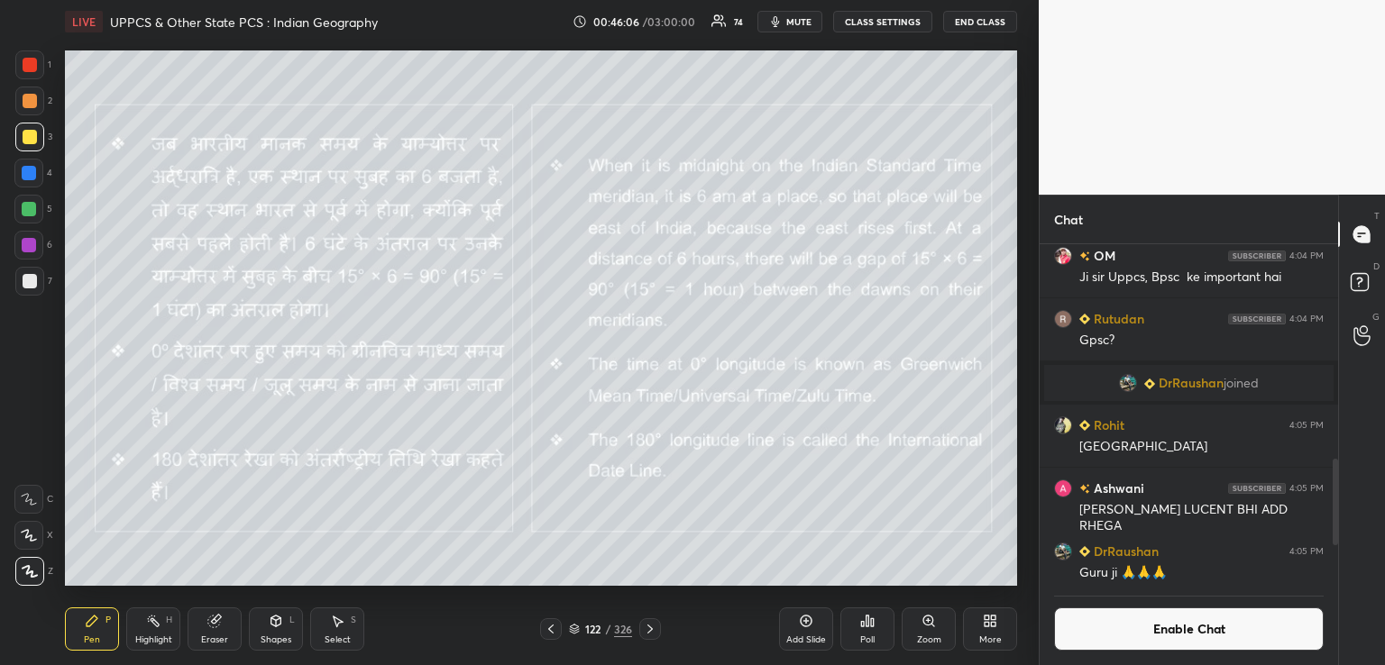
click at [648, 630] on icon at bounding box center [650, 629] width 14 height 14
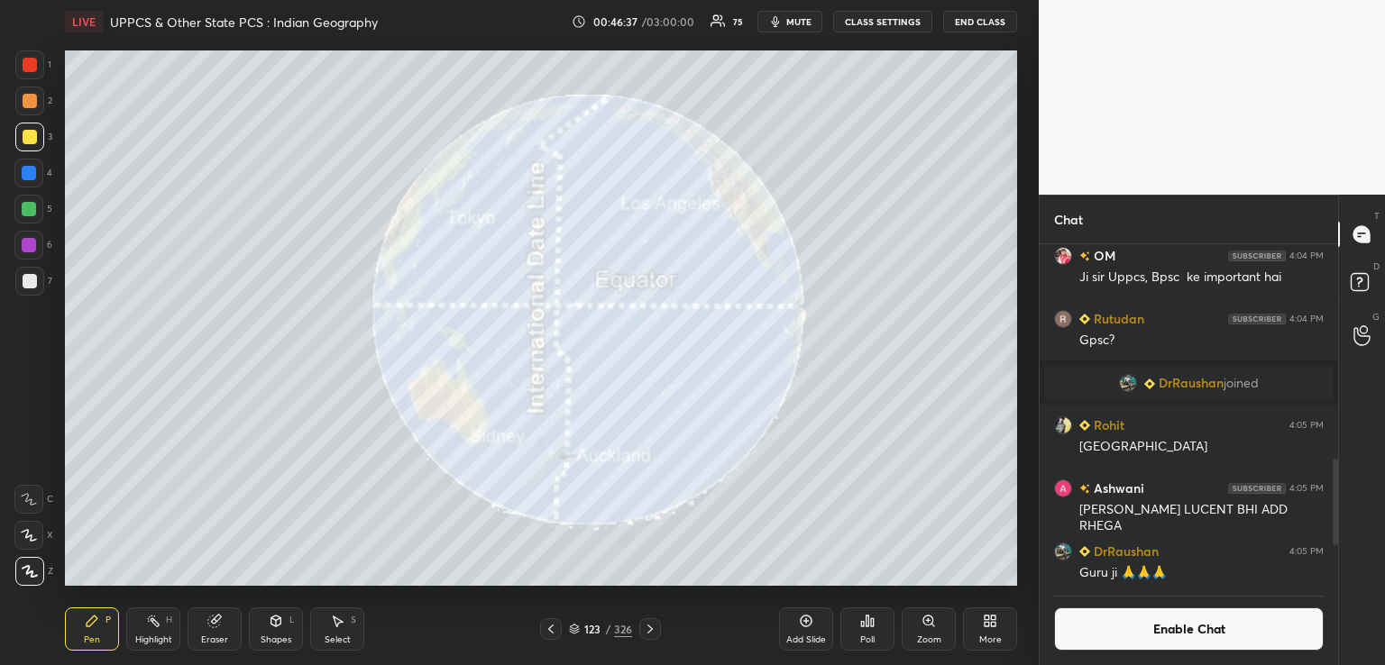
click at [651, 632] on icon at bounding box center [650, 629] width 14 height 14
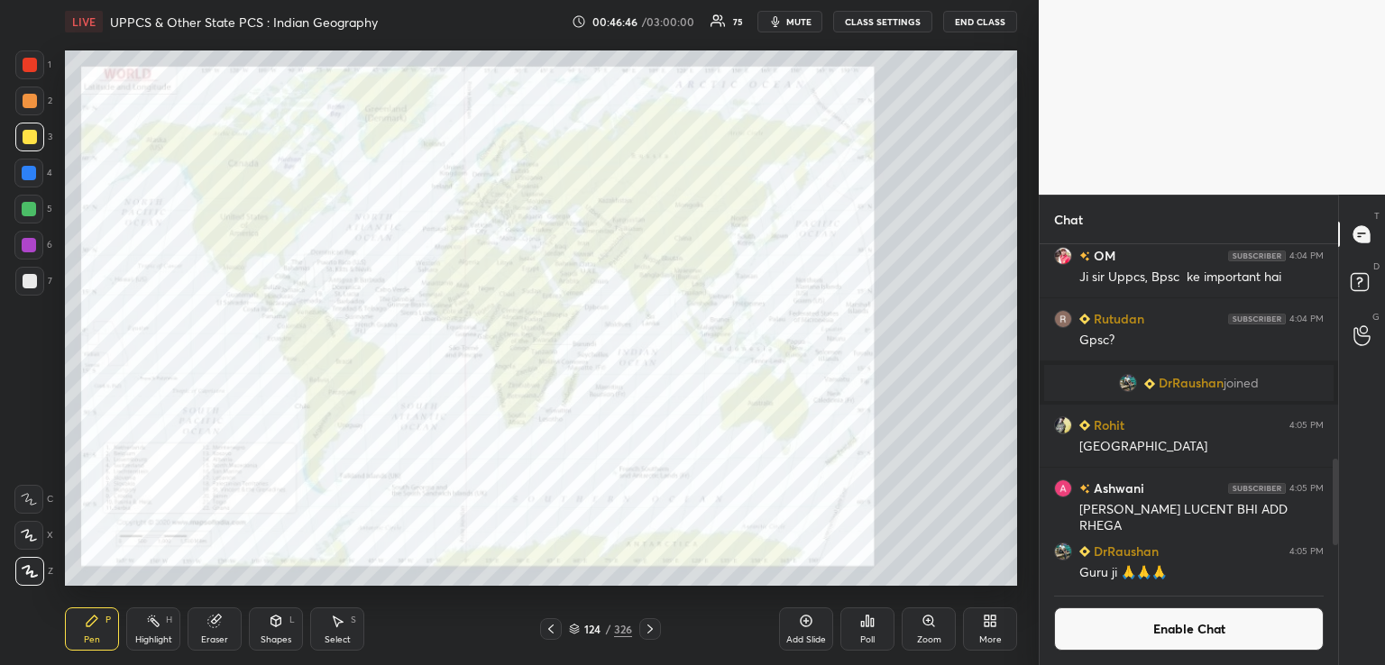
click at [651, 629] on icon at bounding box center [649, 629] width 5 height 9
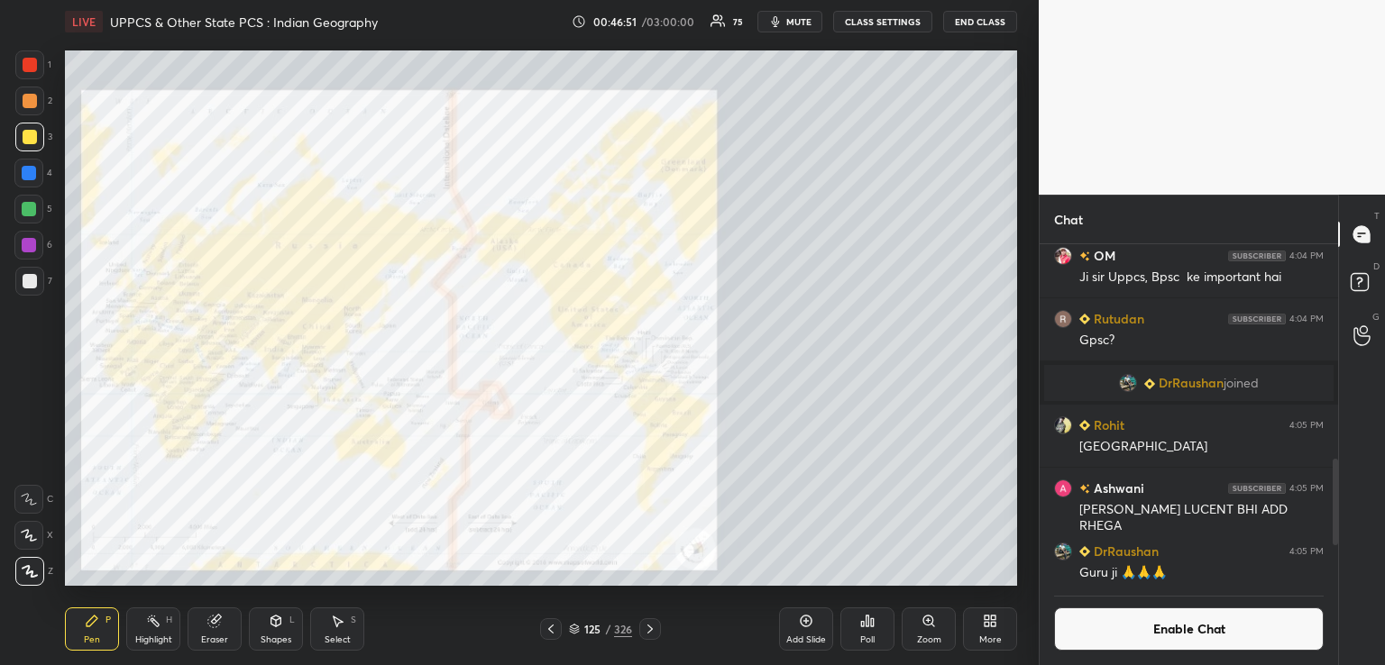
click at [30, 163] on div at bounding box center [28, 173] width 29 height 29
click at [653, 633] on icon at bounding box center [650, 629] width 14 height 14
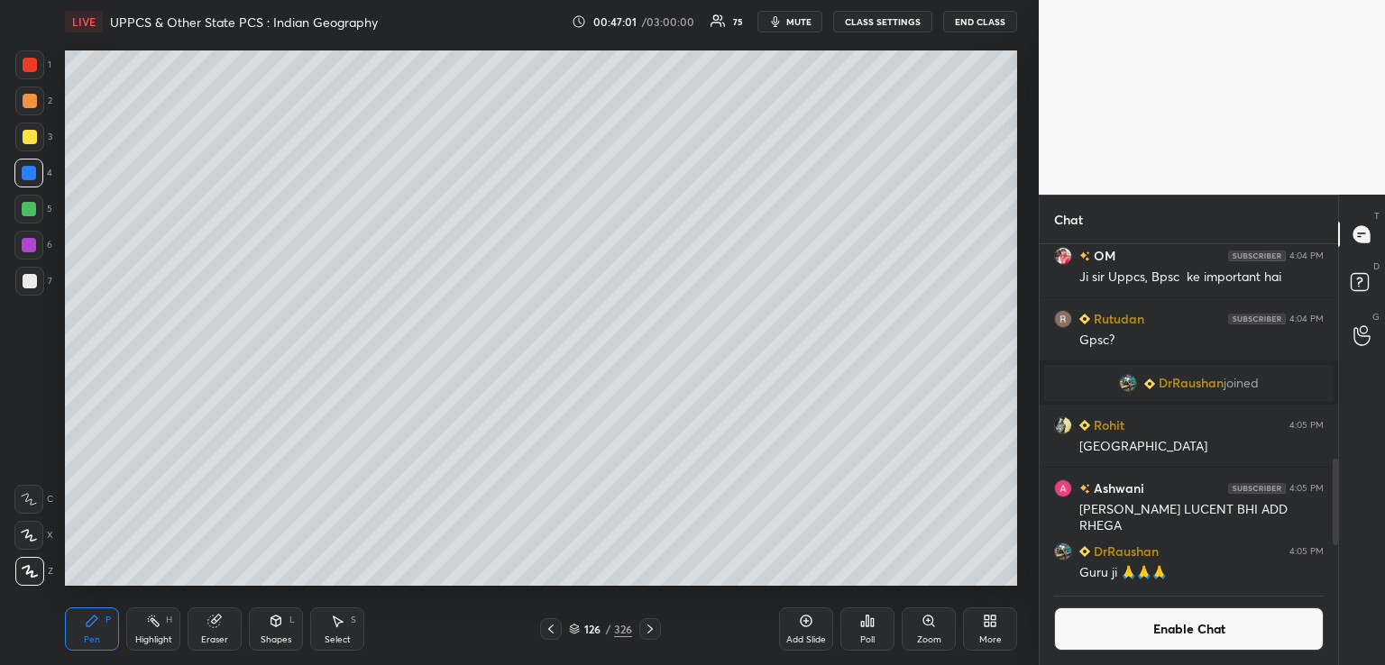
click at [648, 628] on icon at bounding box center [650, 629] width 14 height 14
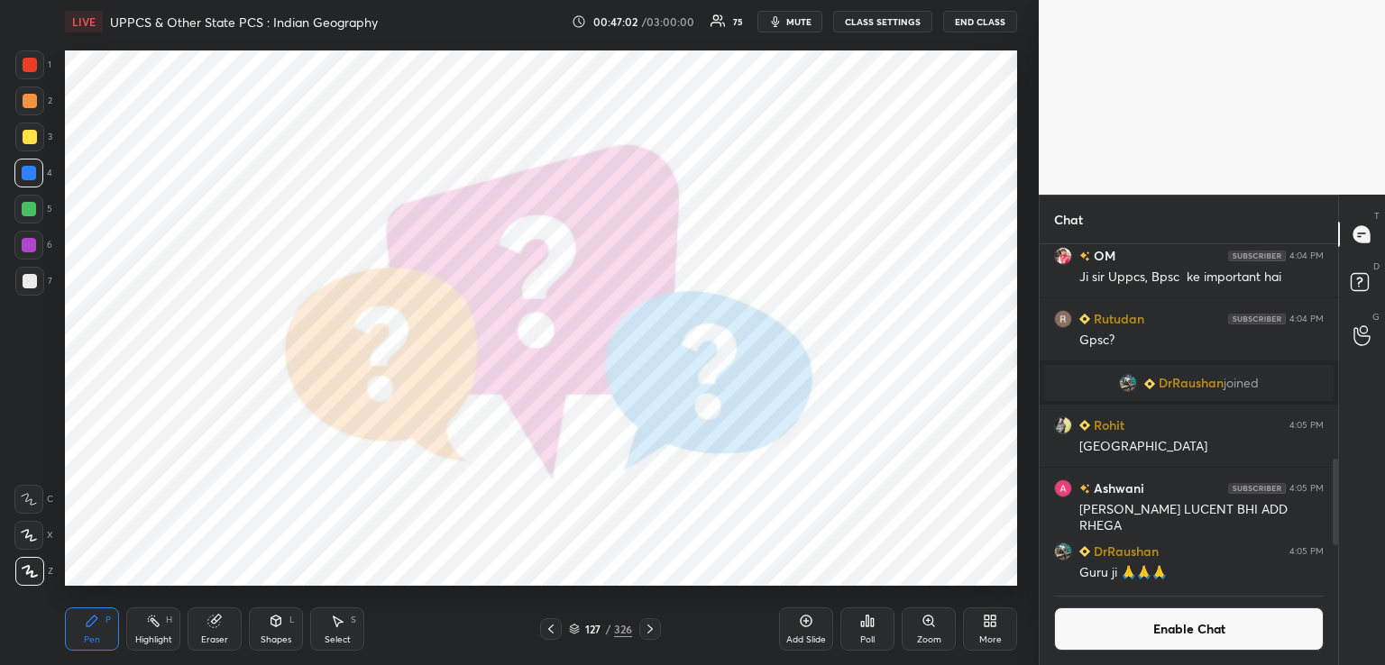
click at [647, 627] on icon at bounding box center [650, 629] width 14 height 14
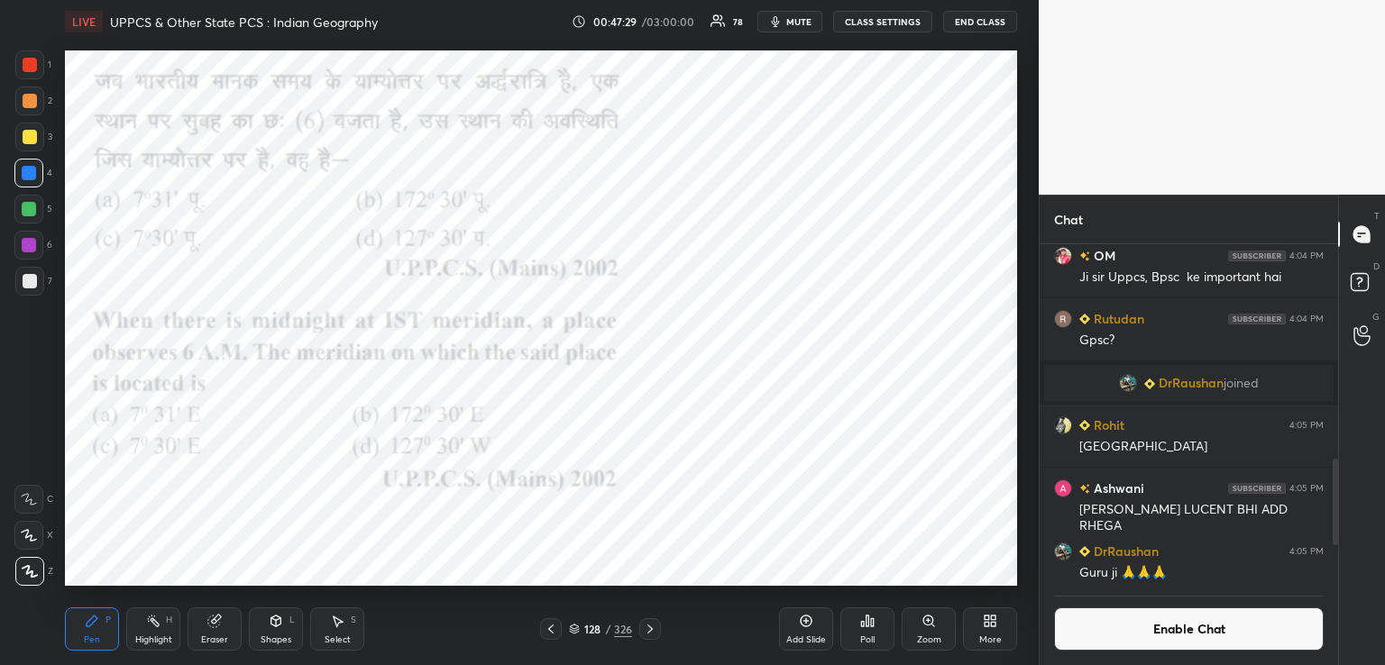
click at [926, 629] on icon at bounding box center [929, 621] width 14 height 14
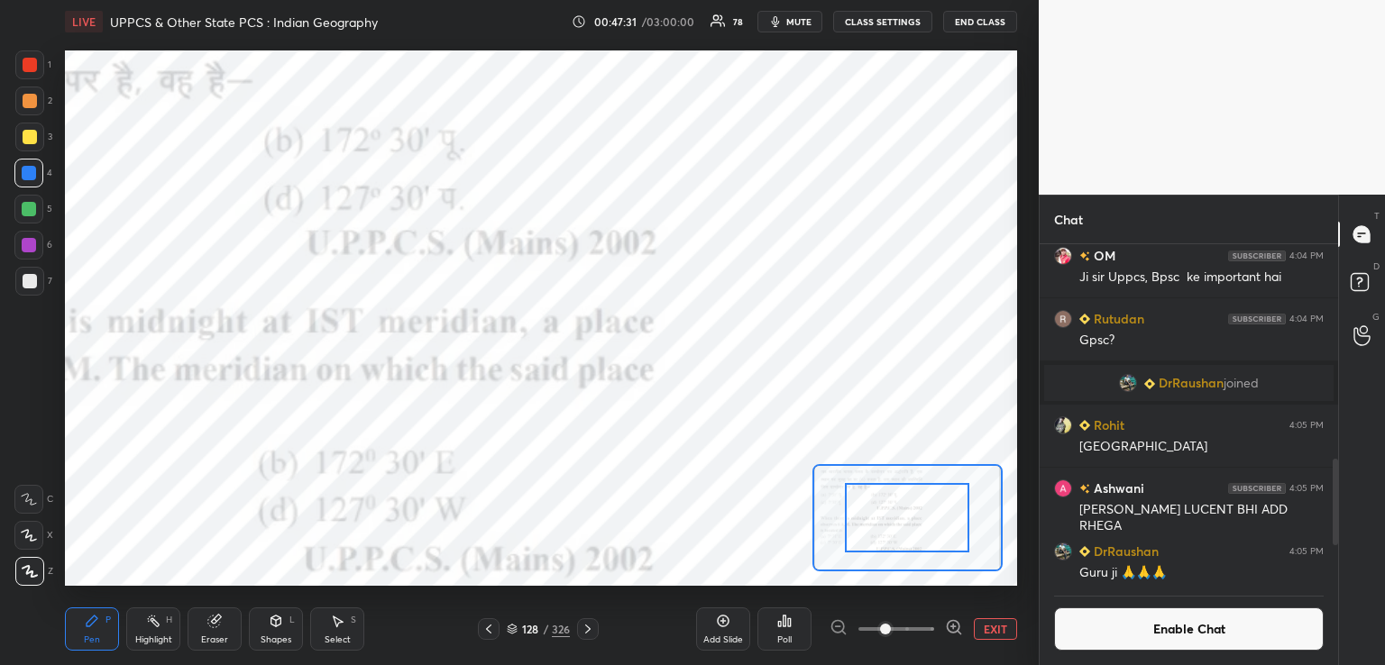
click at [996, 631] on button "EXIT" at bounding box center [995, 630] width 43 height 22
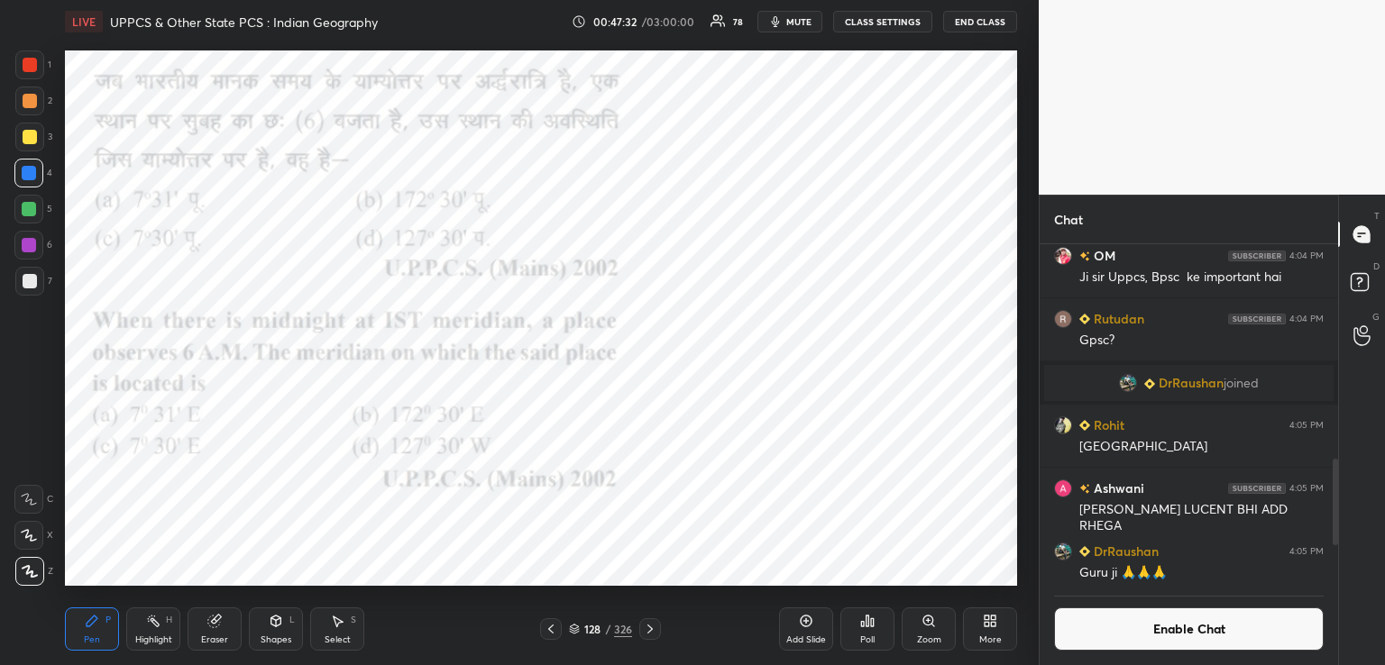
click at [870, 632] on div "Poll" at bounding box center [867, 629] width 54 height 43
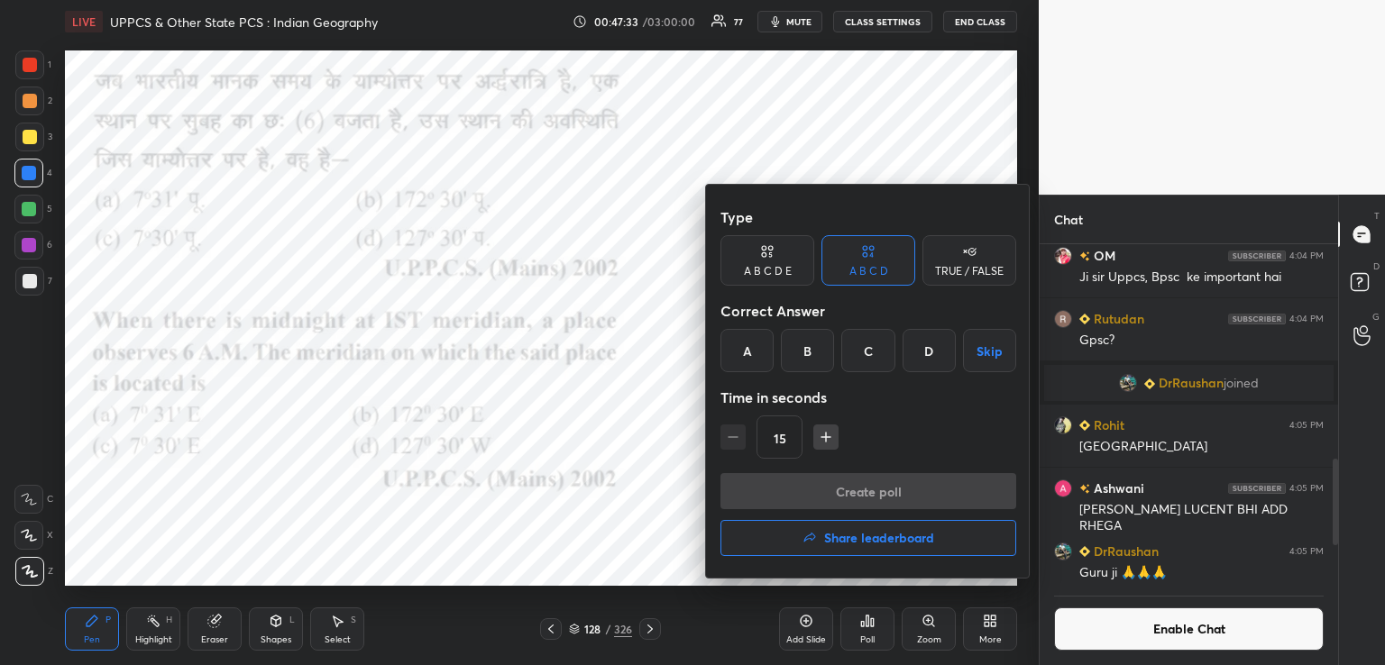
click at [812, 349] on div "B" at bounding box center [807, 350] width 53 height 43
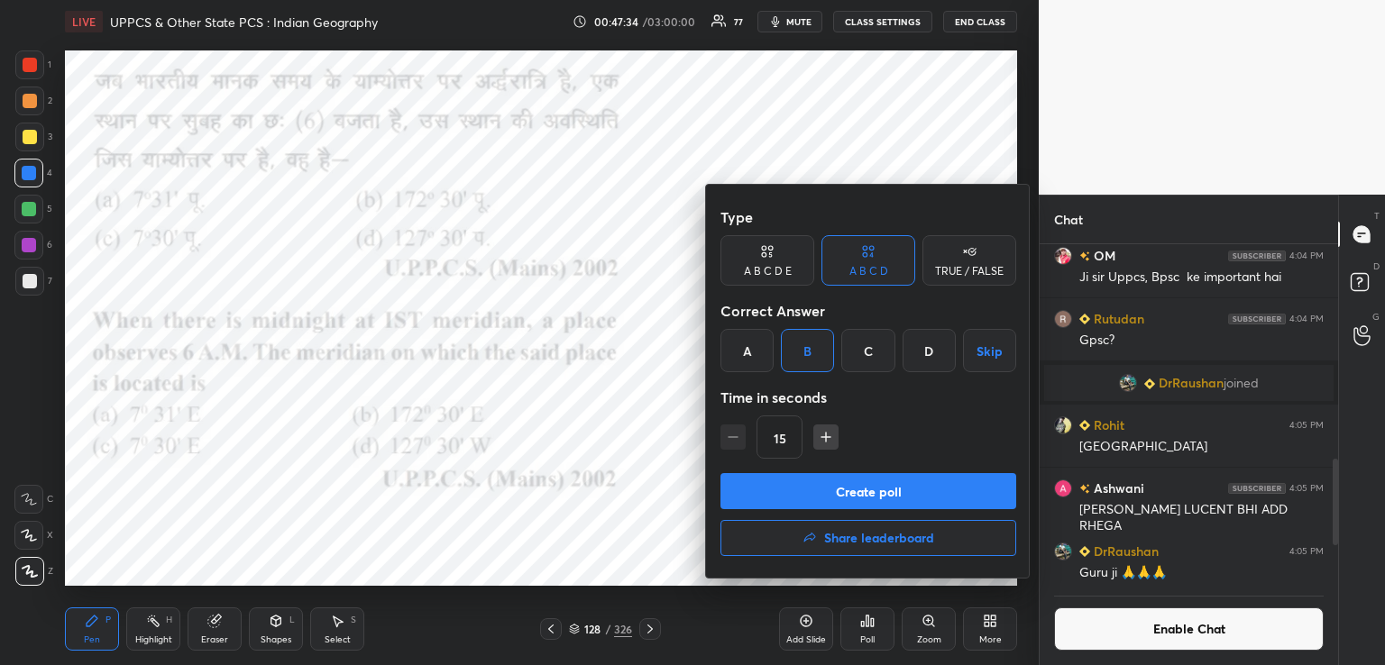
click at [840, 495] on button "Create poll" at bounding box center [868, 491] width 296 height 36
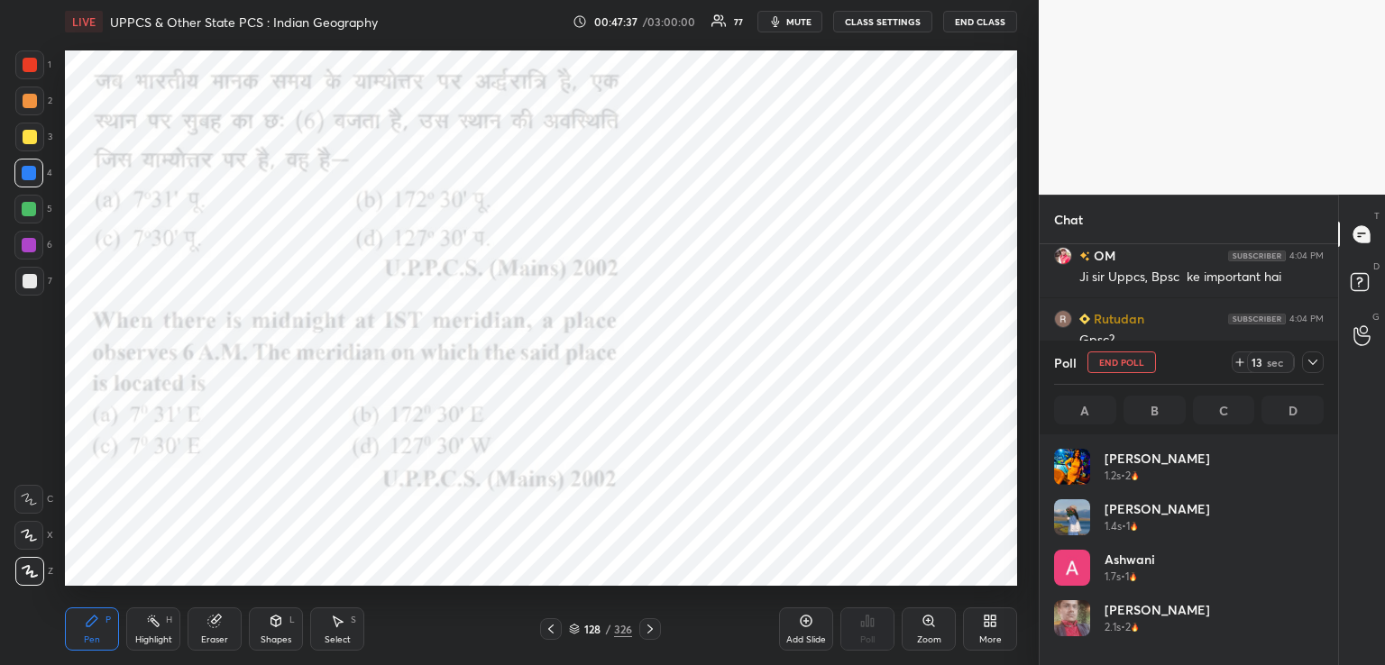
scroll to position [211, 264]
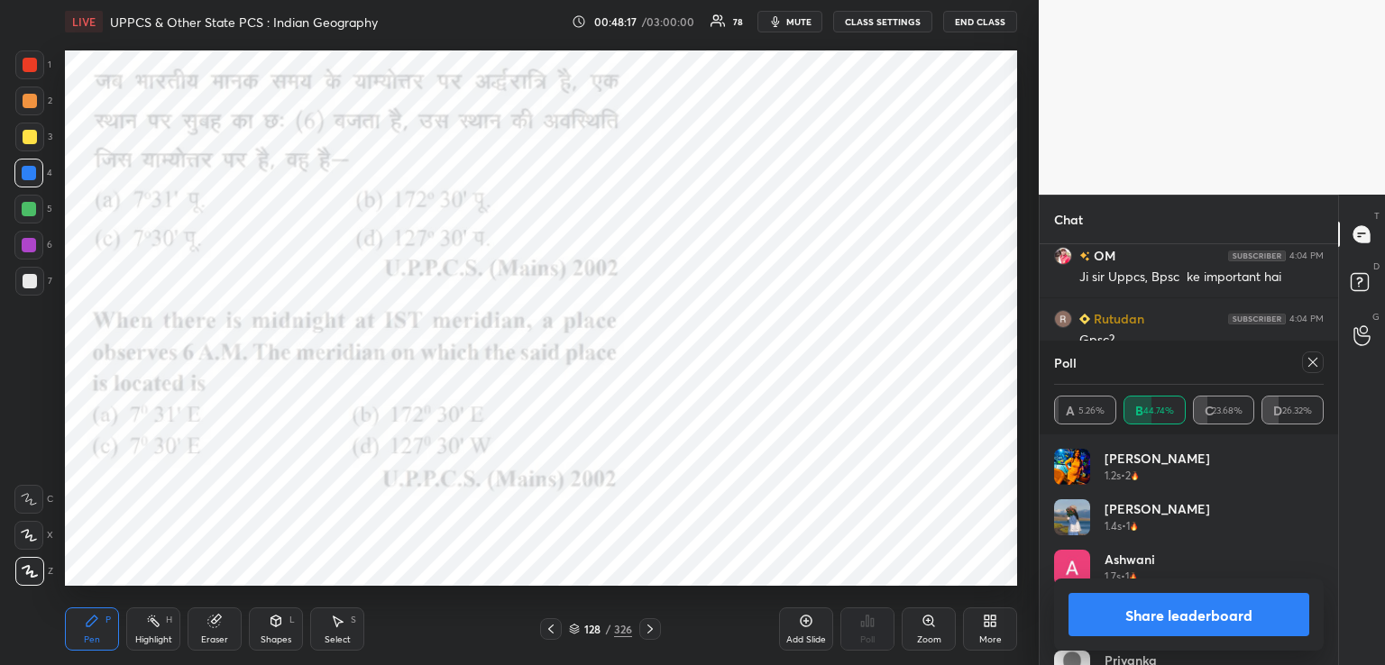
click at [648, 631] on icon at bounding box center [650, 629] width 14 height 14
click at [646, 629] on icon at bounding box center [650, 629] width 14 height 14
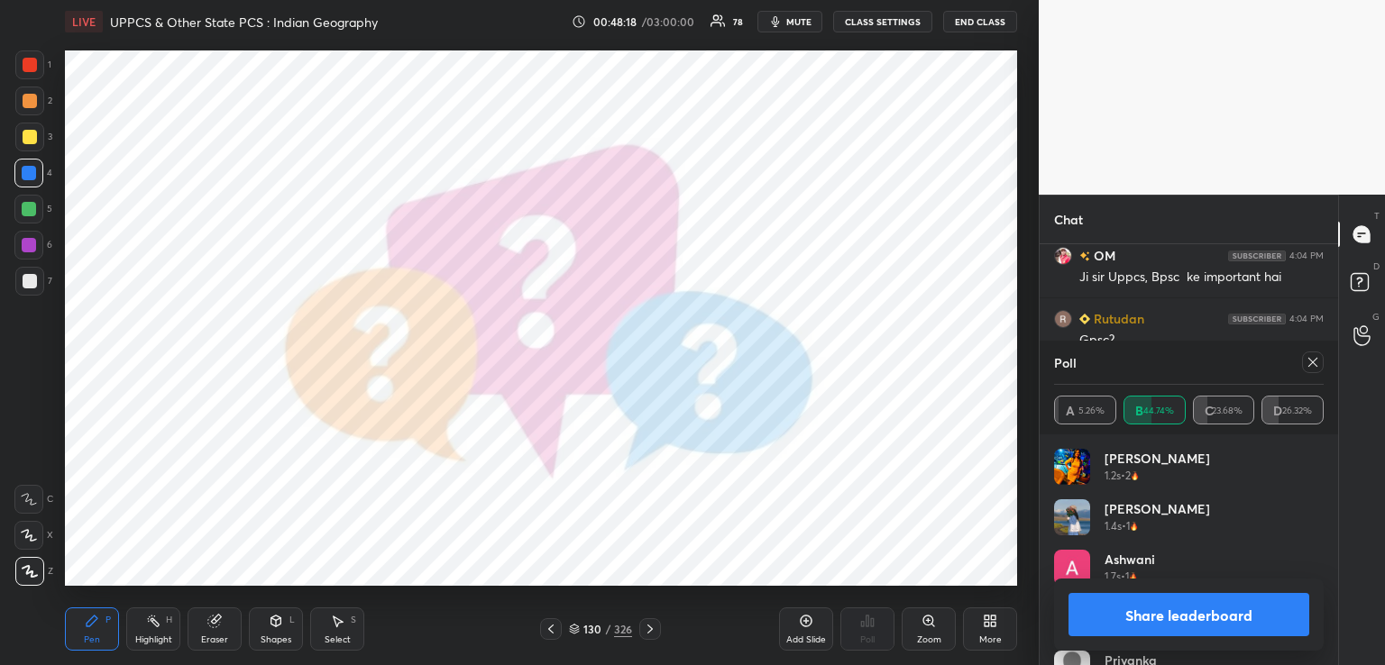
click at [648, 629] on icon at bounding box center [650, 629] width 14 height 14
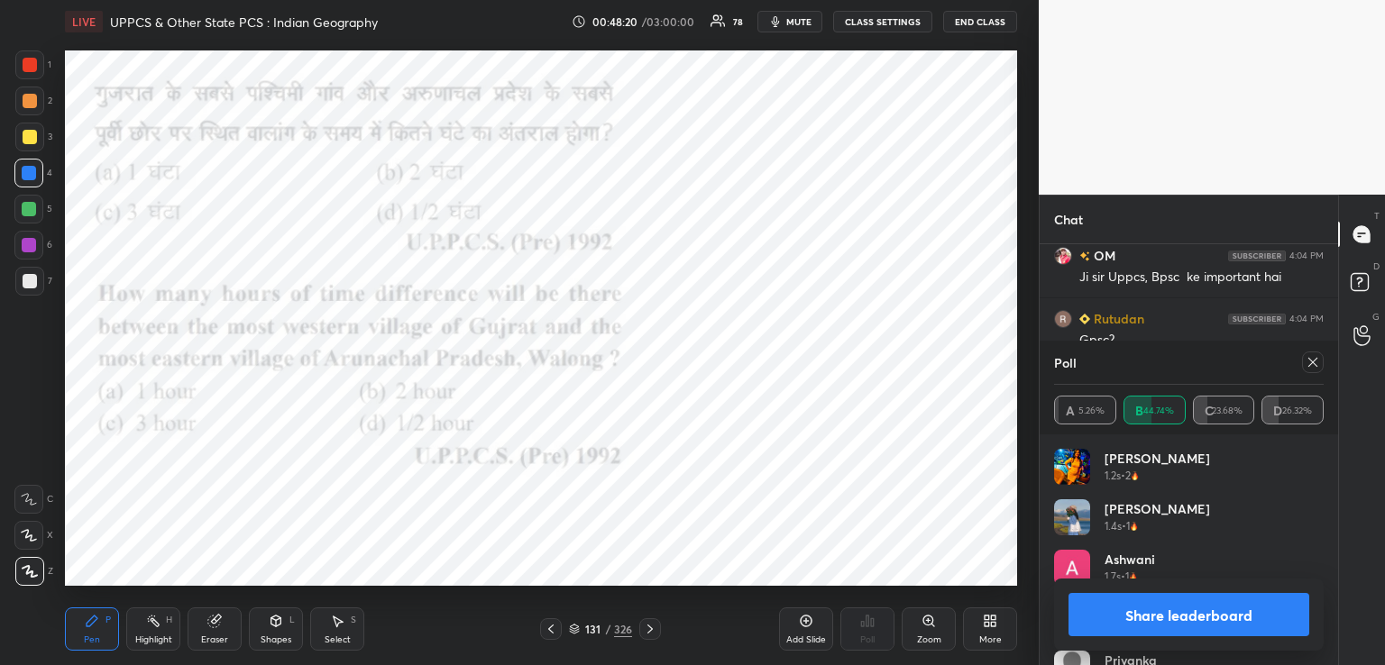
click at [1314, 365] on icon at bounding box center [1313, 362] width 14 height 14
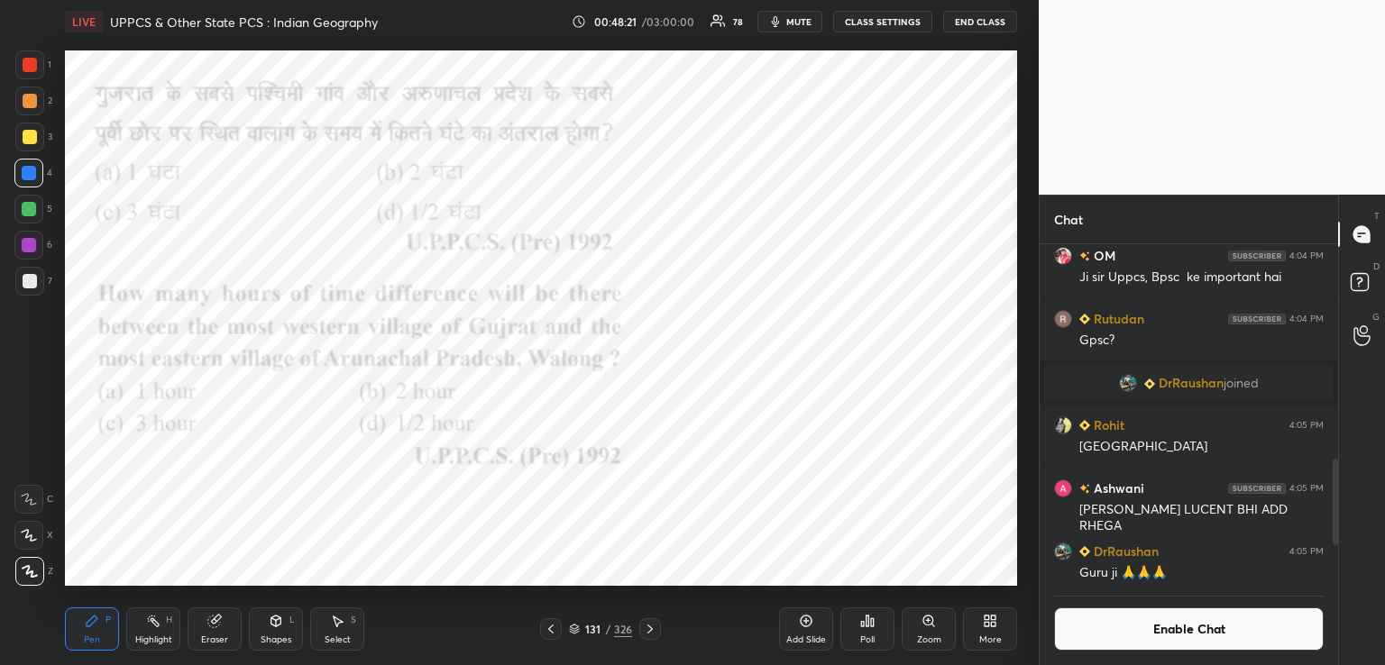
scroll to position [224, 293]
click at [867, 625] on icon at bounding box center [868, 621] width 3 height 11
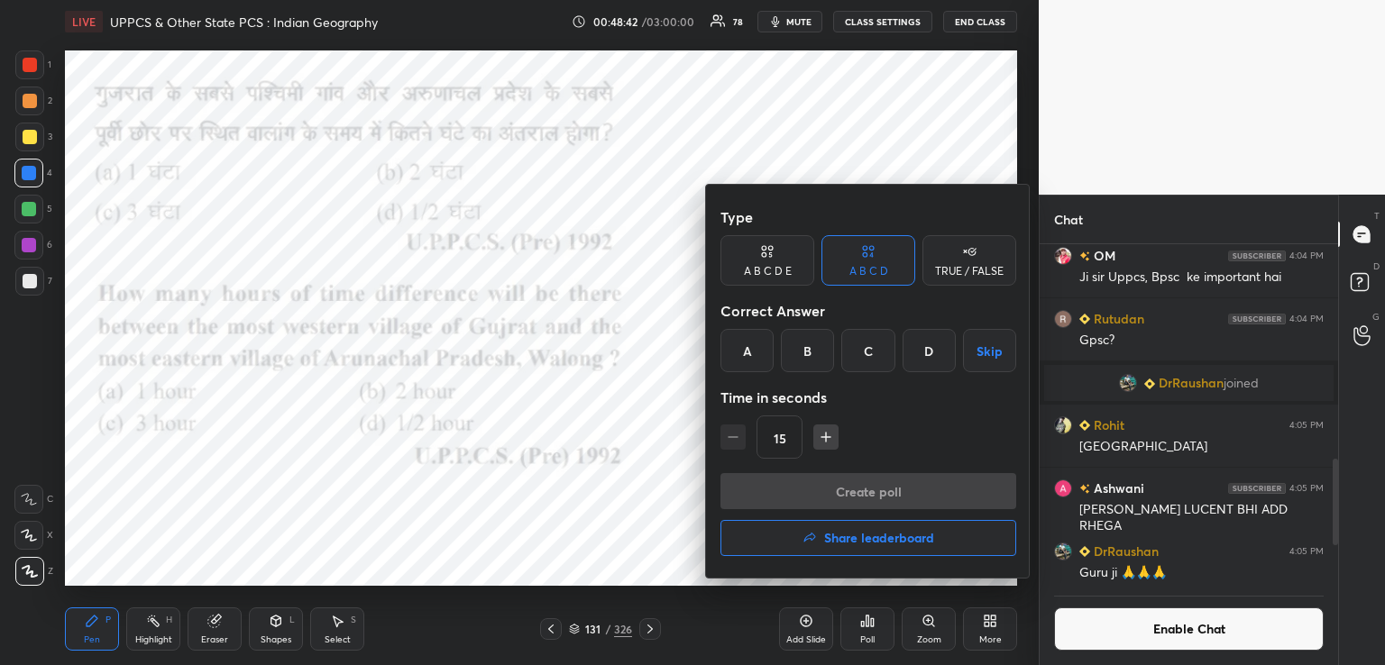
click at [807, 353] on div "B" at bounding box center [807, 350] width 53 height 43
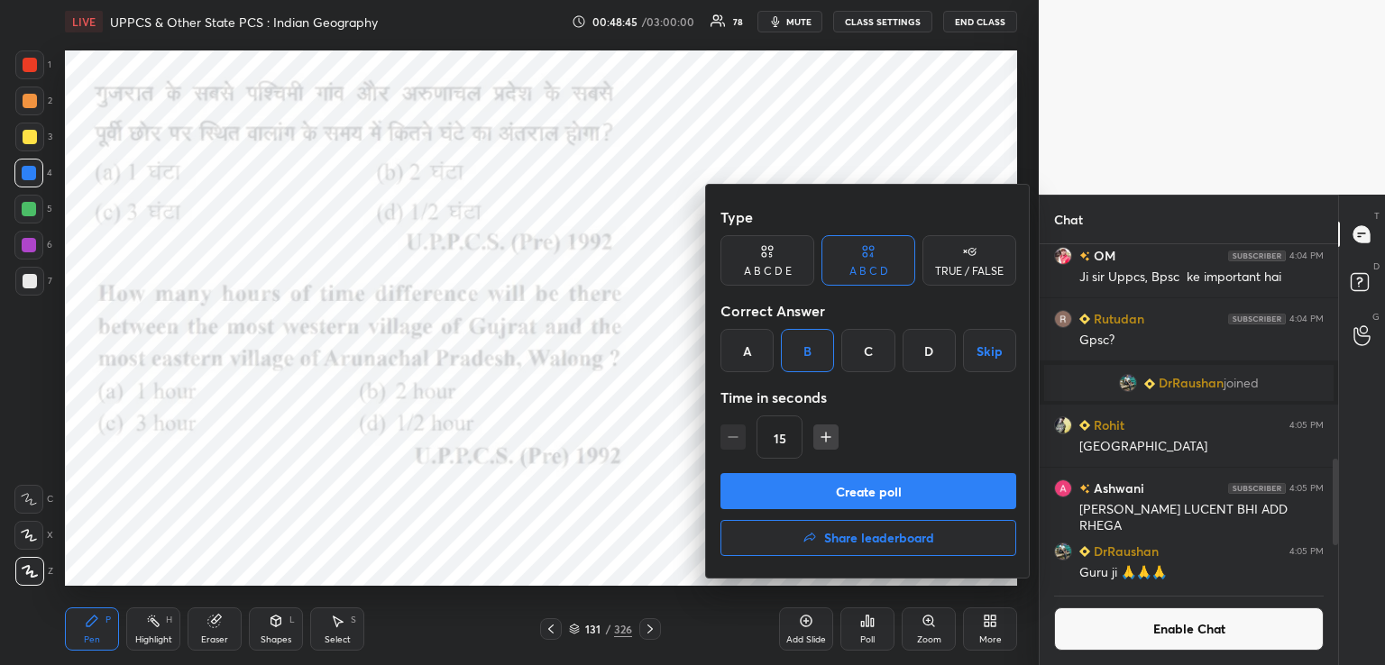
click at [817, 490] on button "Create poll" at bounding box center [868, 491] width 296 height 36
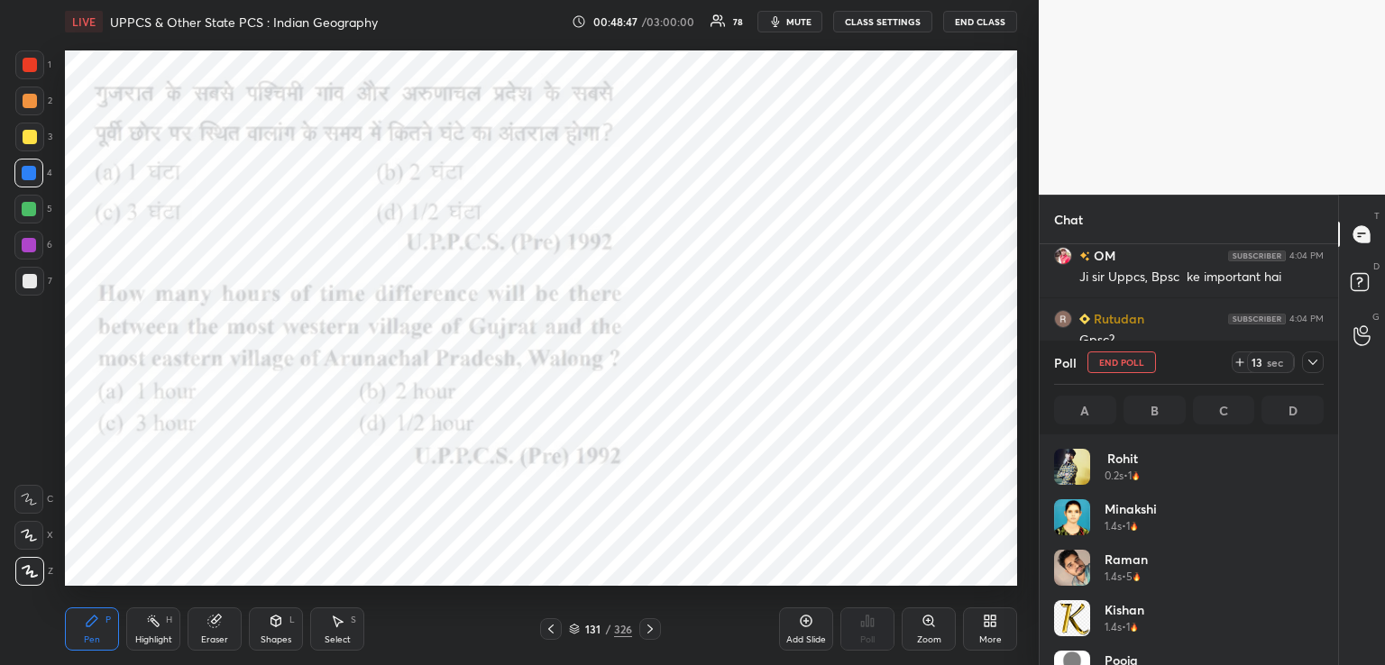
scroll to position [211, 264]
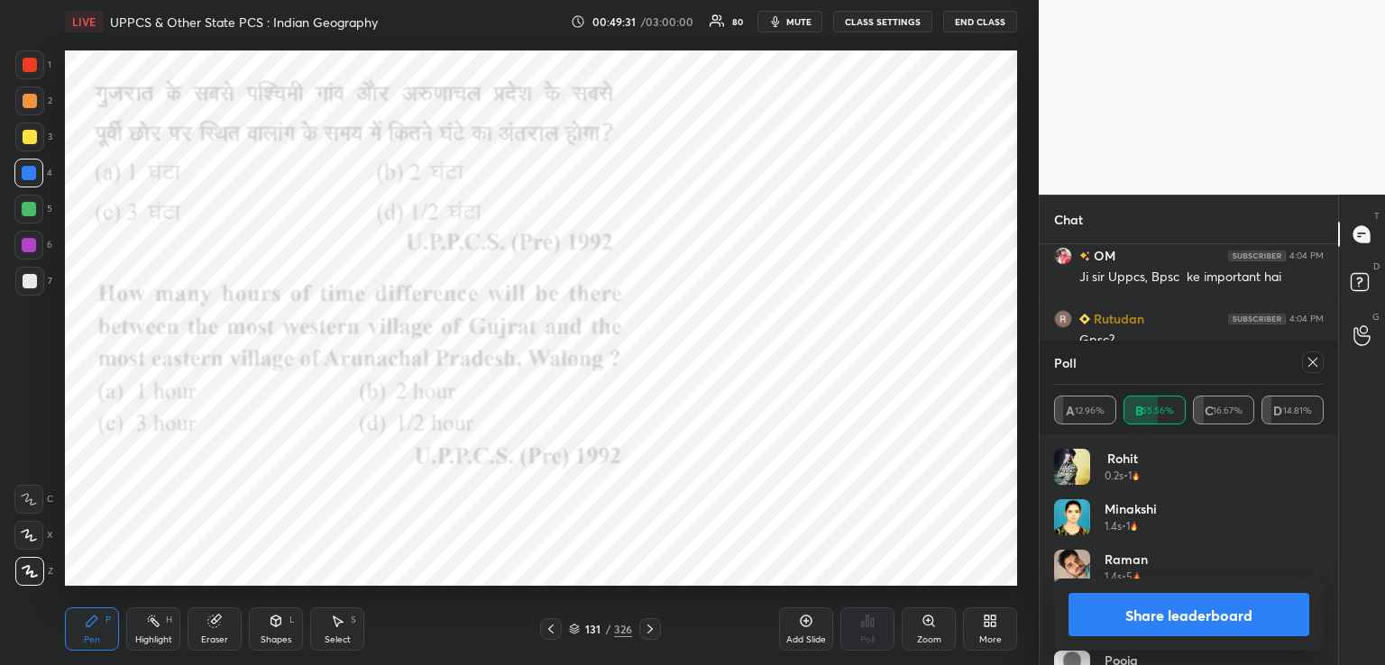
click at [650, 629] on icon at bounding box center [650, 629] width 14 height 14
click at [651, 629] on icon at bounding box center [649, 629] width 5 height 9
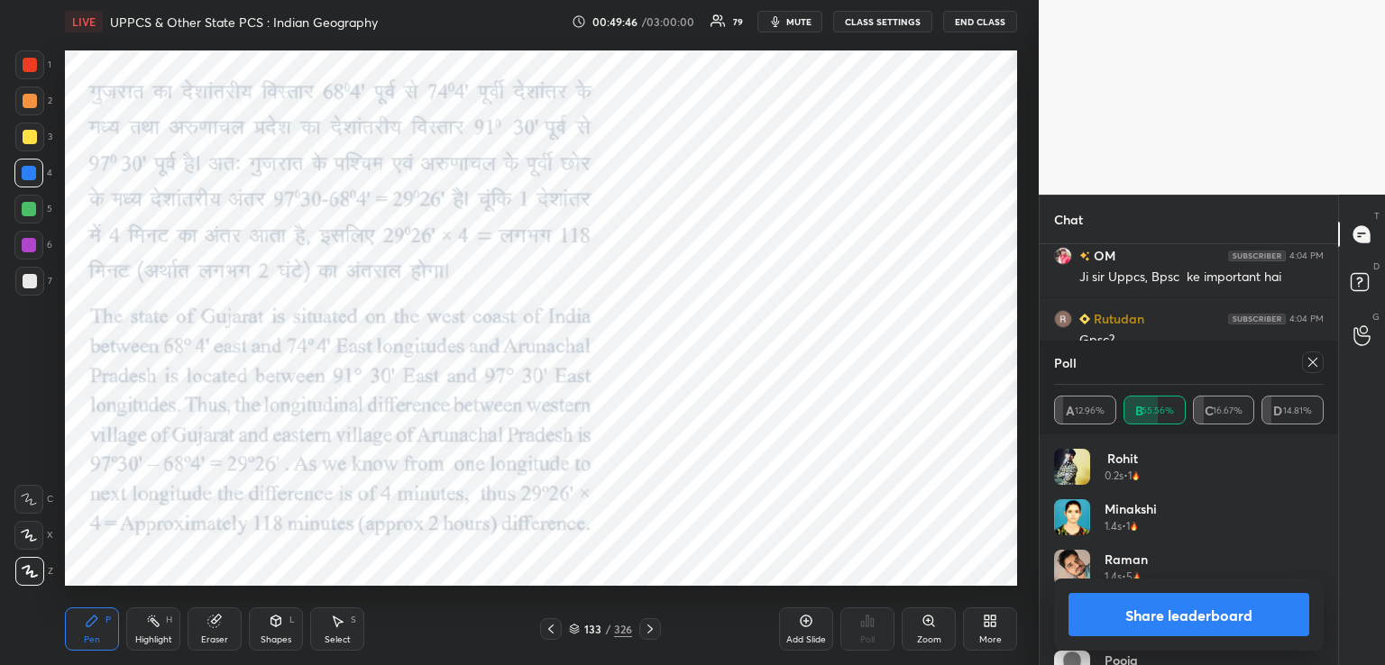
click at [653, 633] on icon at bounding box center [650, 629] width 14 height 14
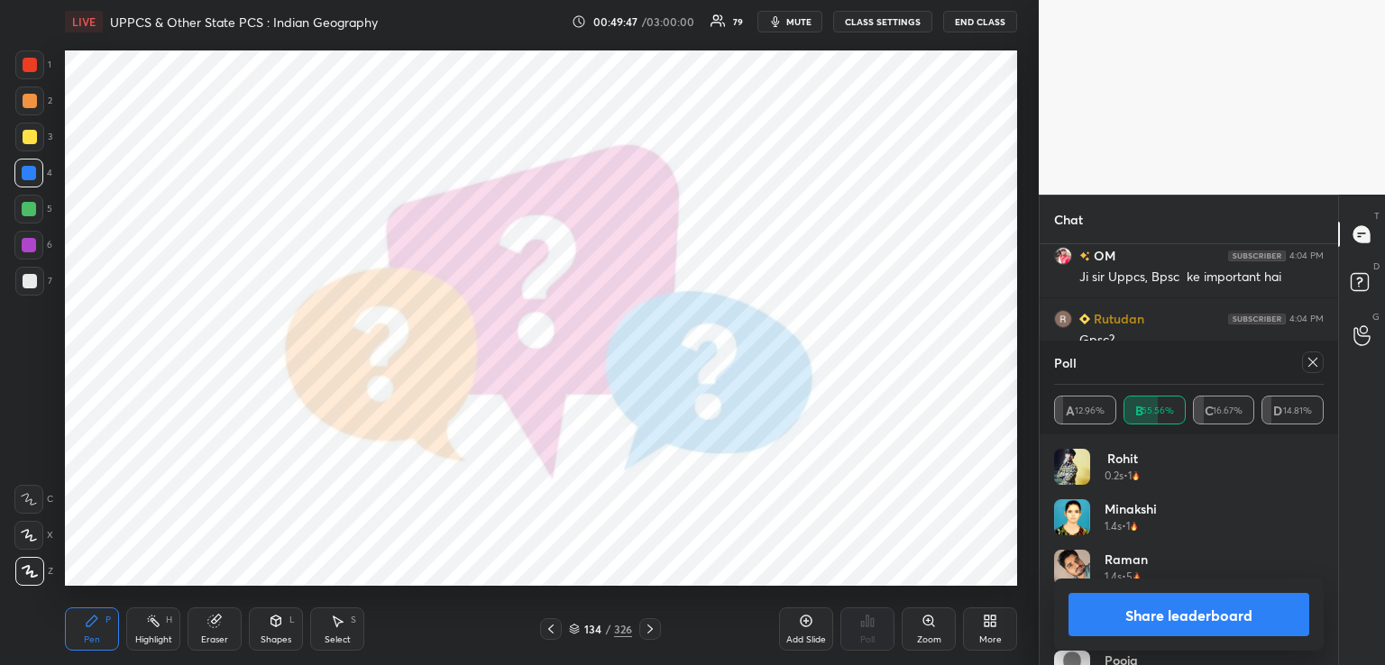
click at [650, 629] on icon at bounding box center [650, 629] width 14 height 14
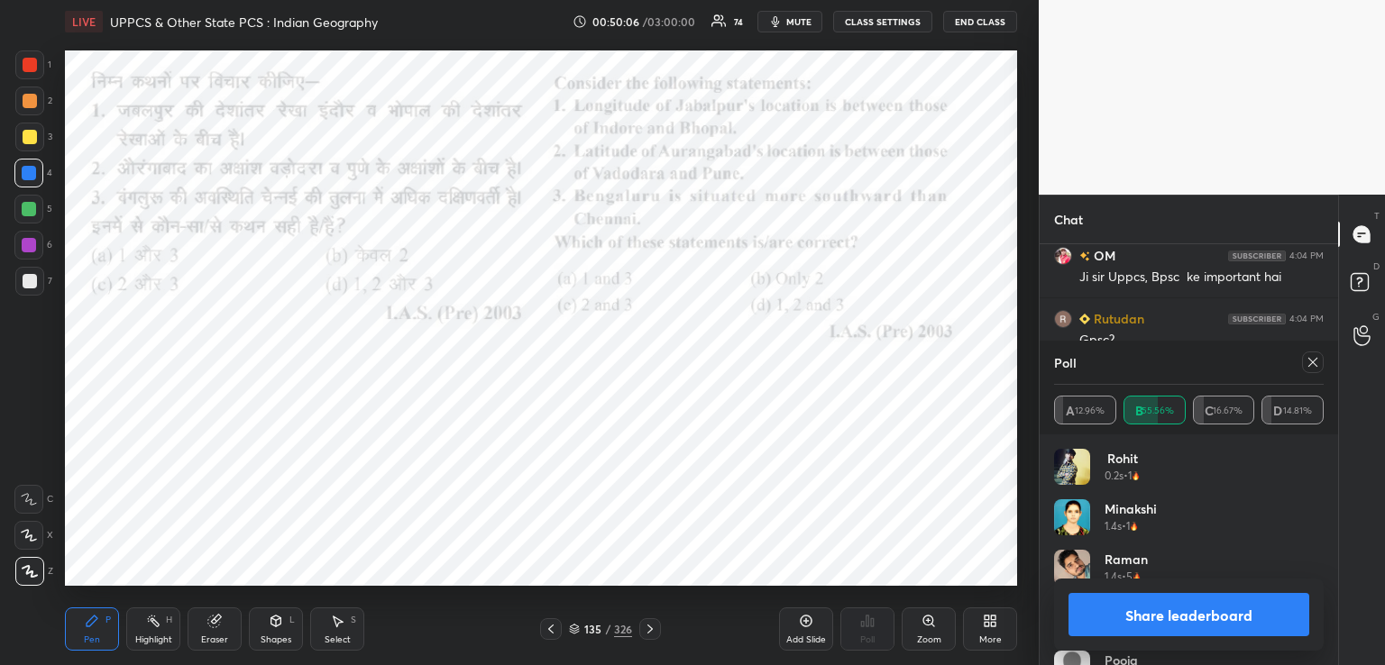
click at [1326, 358] on div "Poll A 12.96% B 55.56% C 16.67% D 14.81%" at bounding box center [1189, 388] width 298 height 94
click at [1309, 363] on icon at bounding box center [1313, 362] width 14 height 14
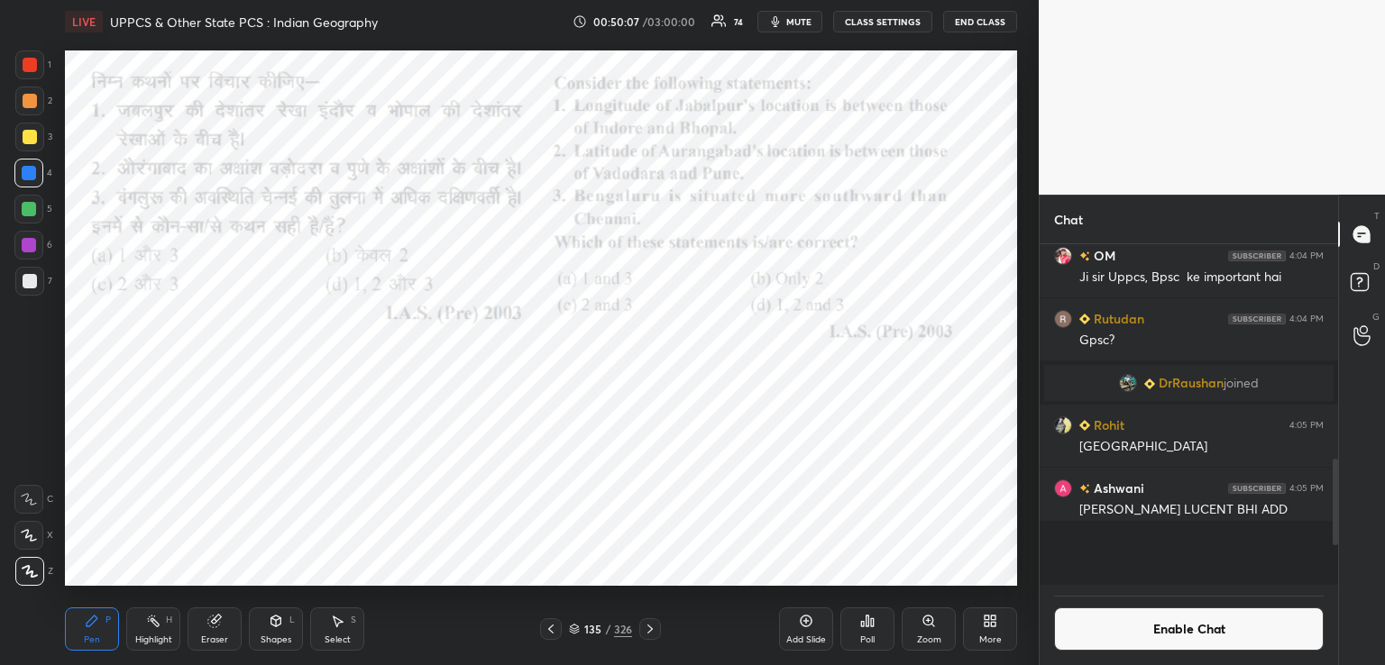
scroll to position [5, 5]
click at [867, 631] on div "Poll" at bounding box center [867, 629] width 54 height 43
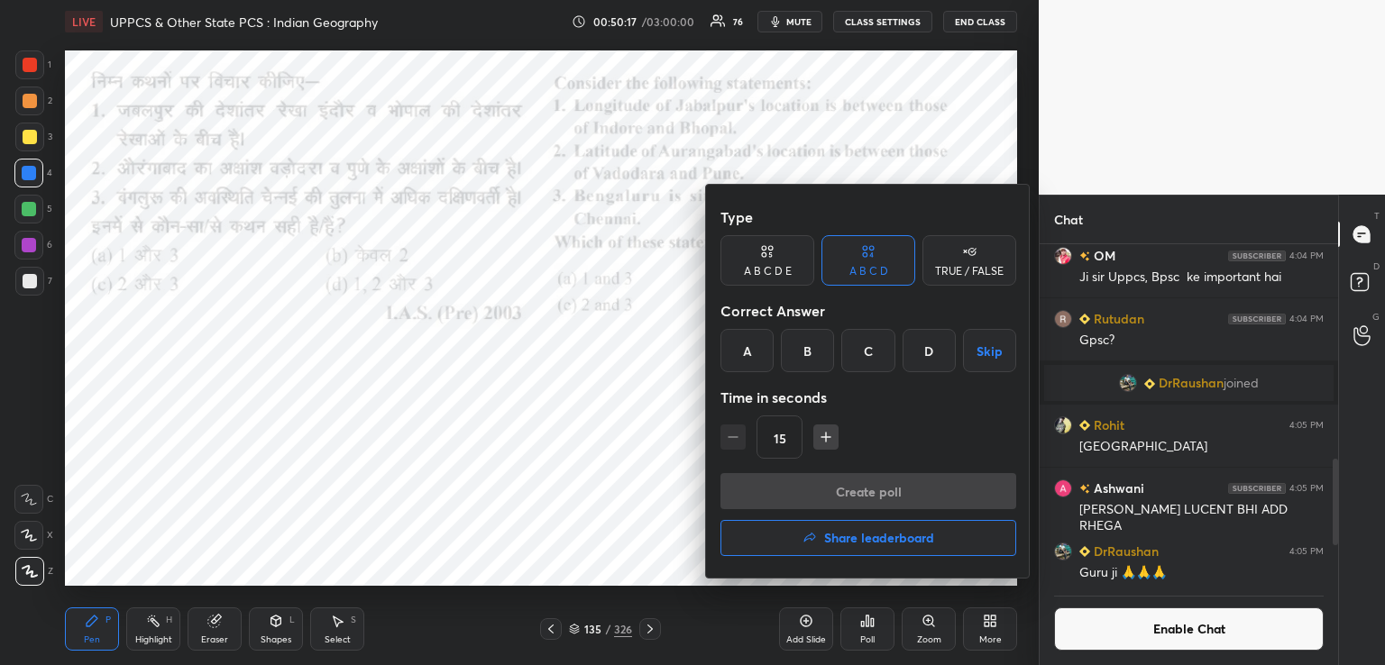
click at [860, 347] on div "C" at bounding box center [867, 350] width 53 height 43
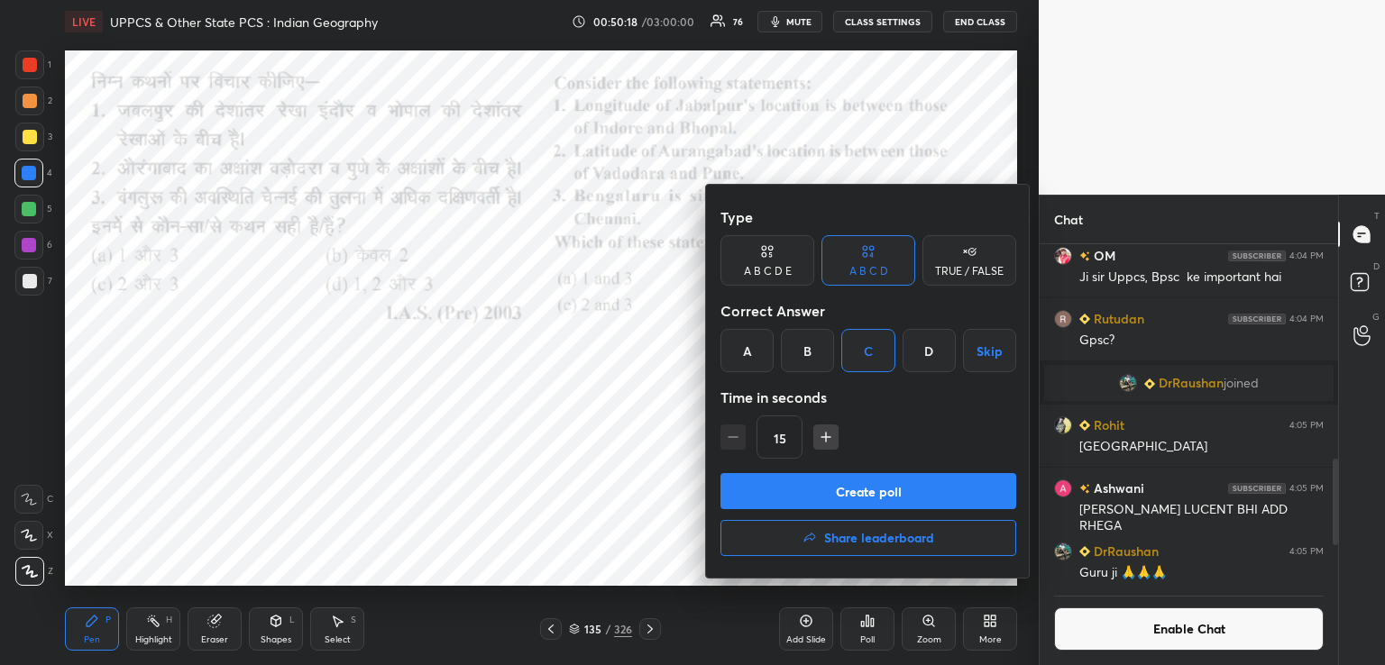
click at [826, 435] on icon "button" at bounding box center [826, 437] width 0 height 9
type input "30"
click at [815, 487] on button "Create poll" at bounding box center [868, 491] width 296 height 36
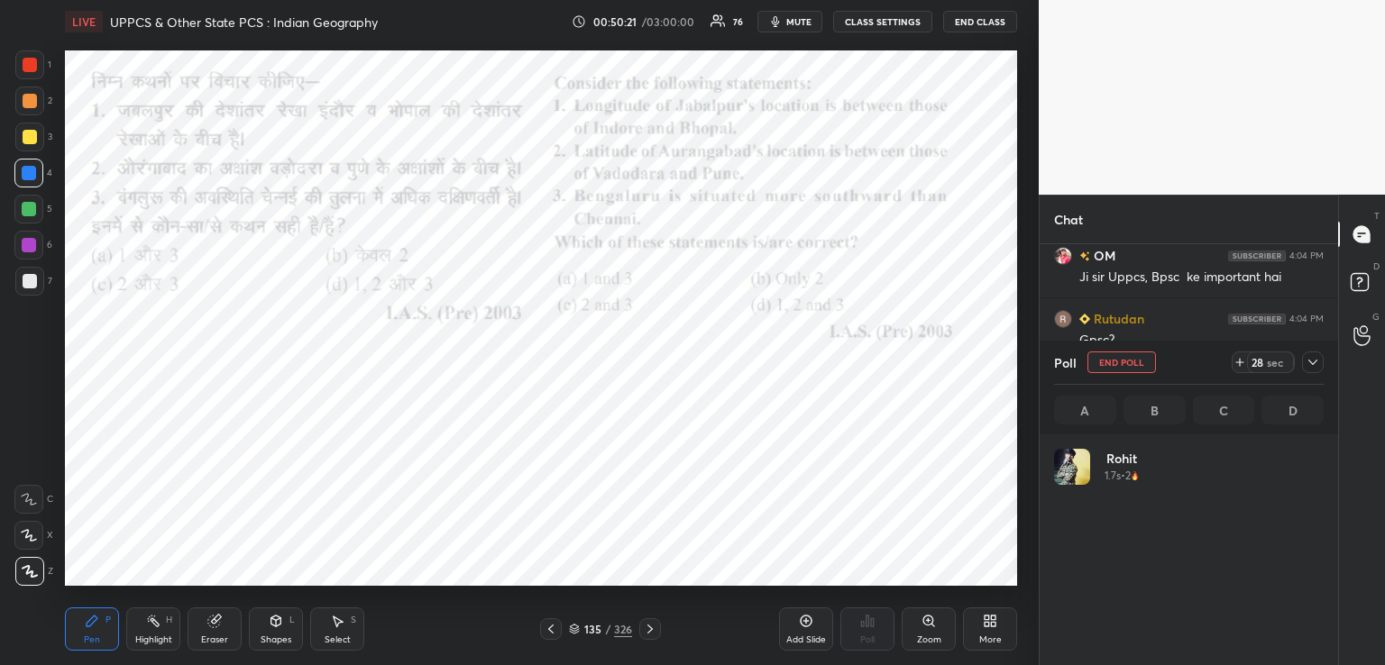
scroll to position [211, 264]
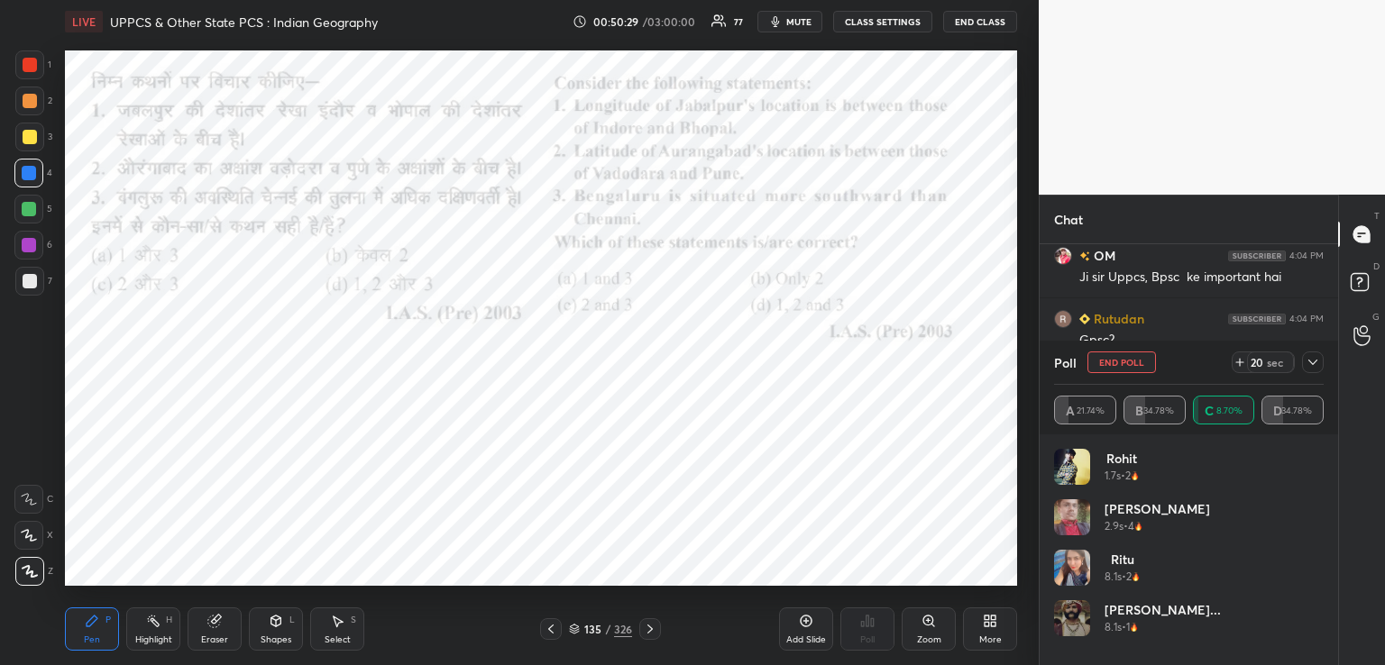
click at [976, 20] on button "End Class" at bounding box center [980, 22] width 74 height 22
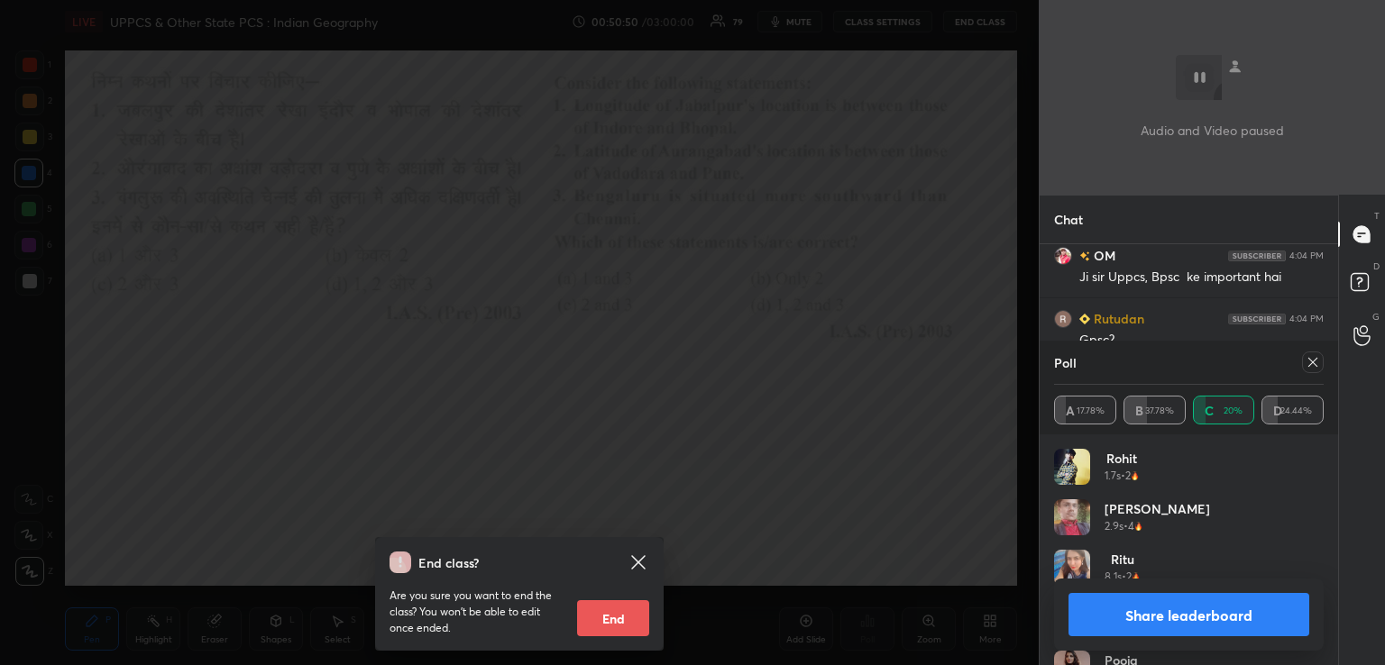
click at [920, 252] on div "End class? Are you sure you want to end the class? You won’t be able to edit on…" at bounding box center [519, 332] width 1039 height 665
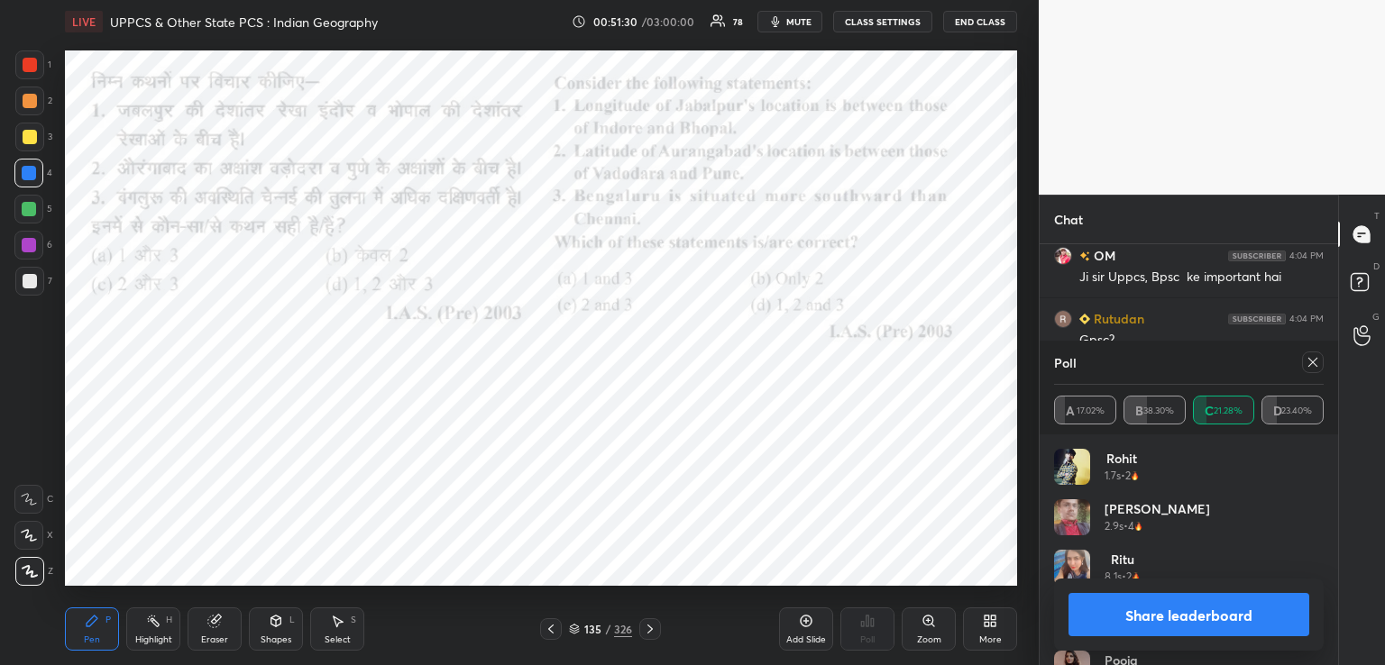
click at [651, 630] on icon at bounding box center [650, 629] width 14 height 14
click at [649, 632] on icon at bounding box center [650, 629] width 14 height 14
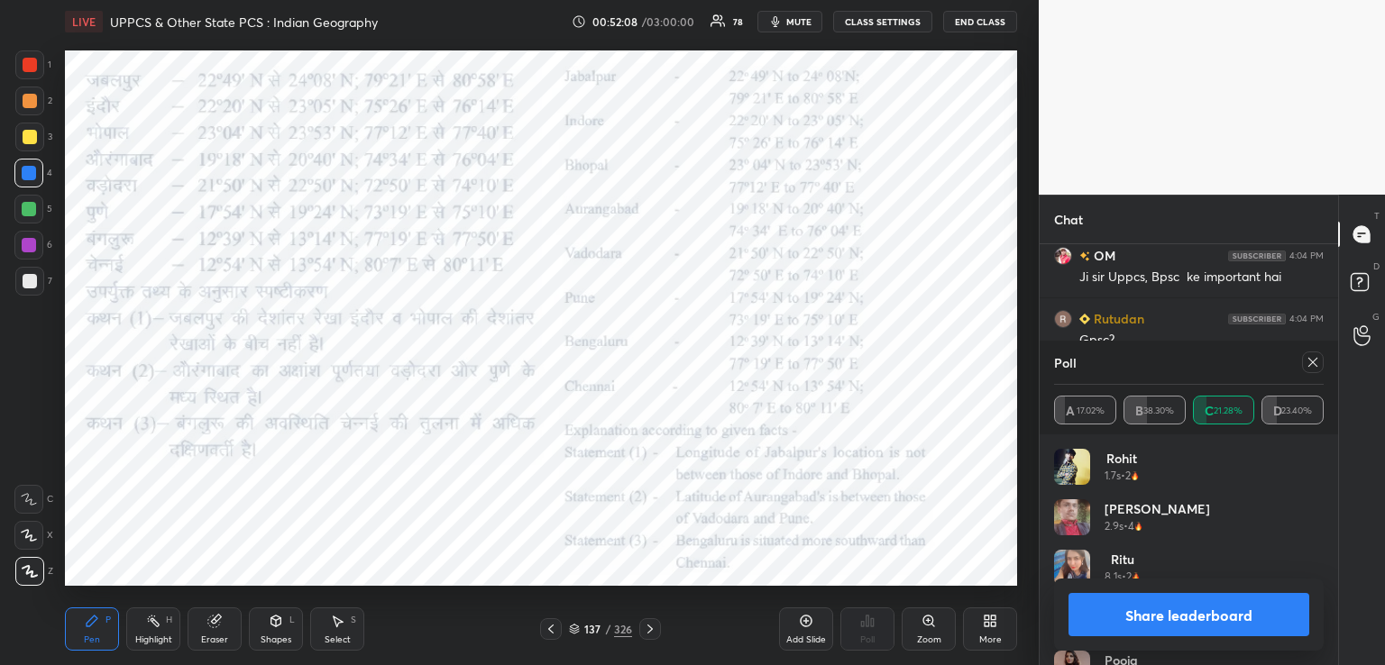
click at [552, 628] on icon at bounding box center [551, 629] width 14 height 14
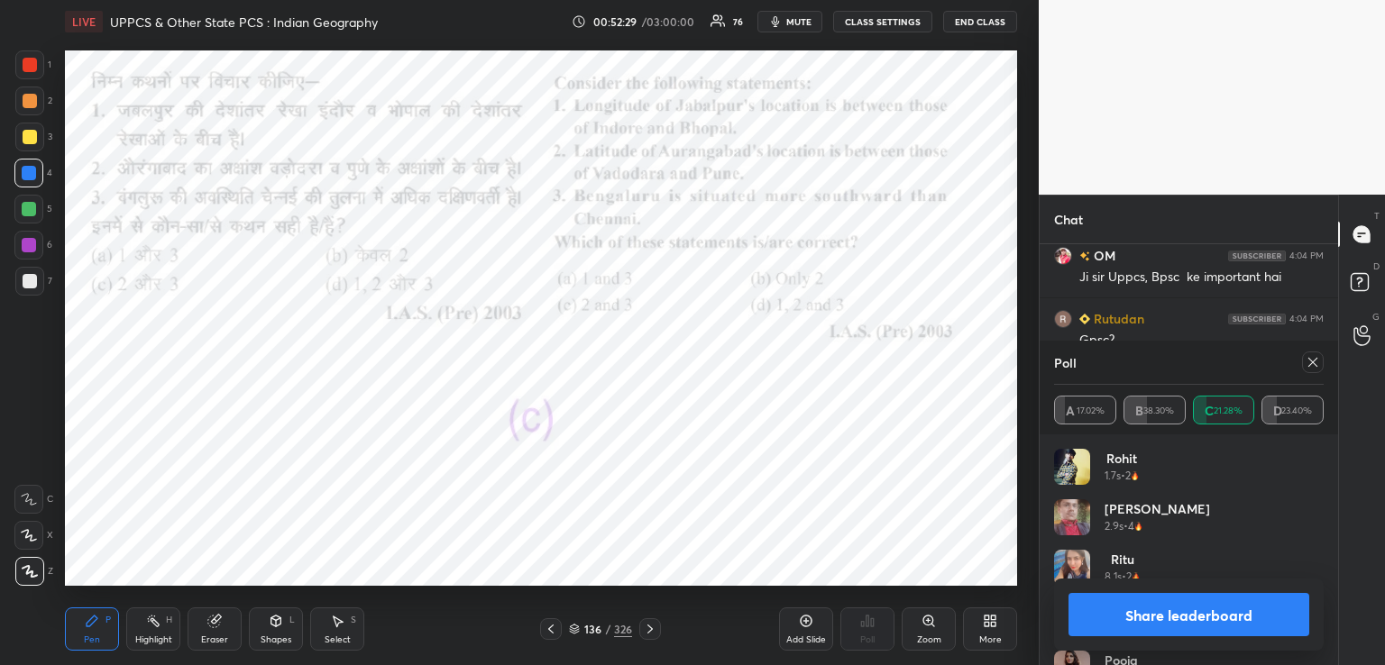
click at [647, 624] on icon at bounding box center [650, 629] width 14 height 14
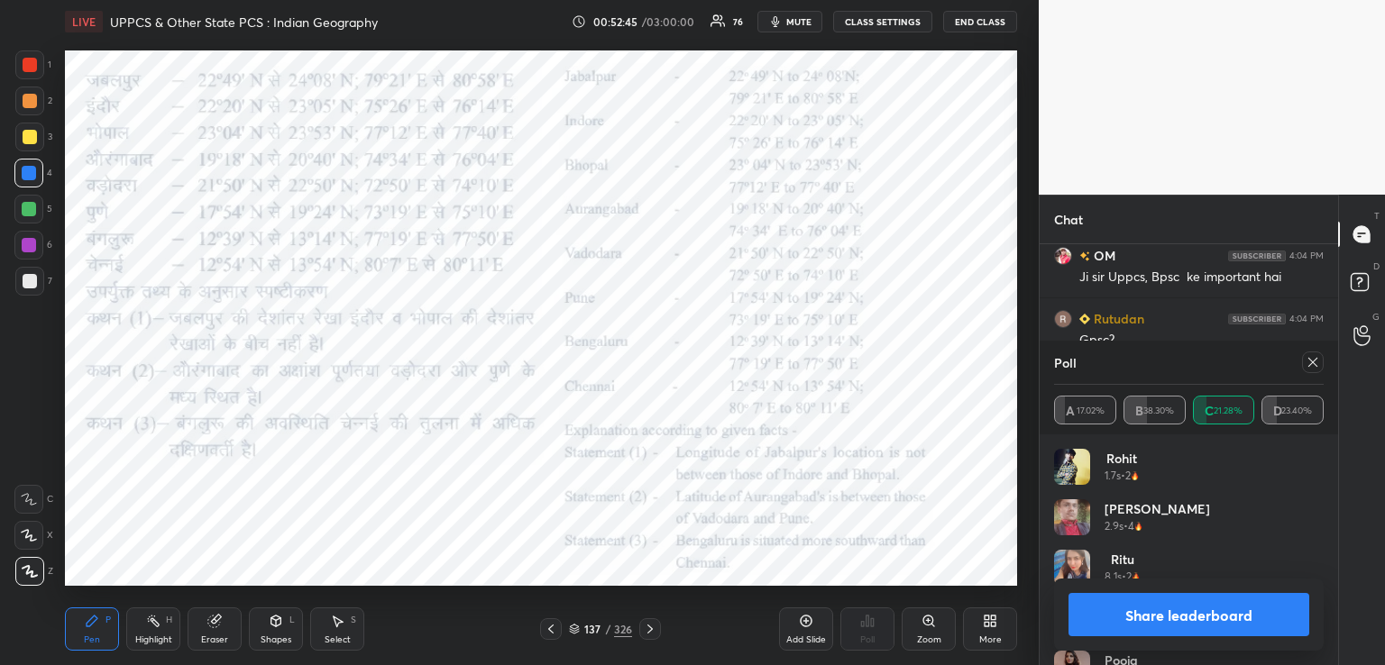
click at [549, 629] on icon at bounding box center [551, 629] width 14 height 14
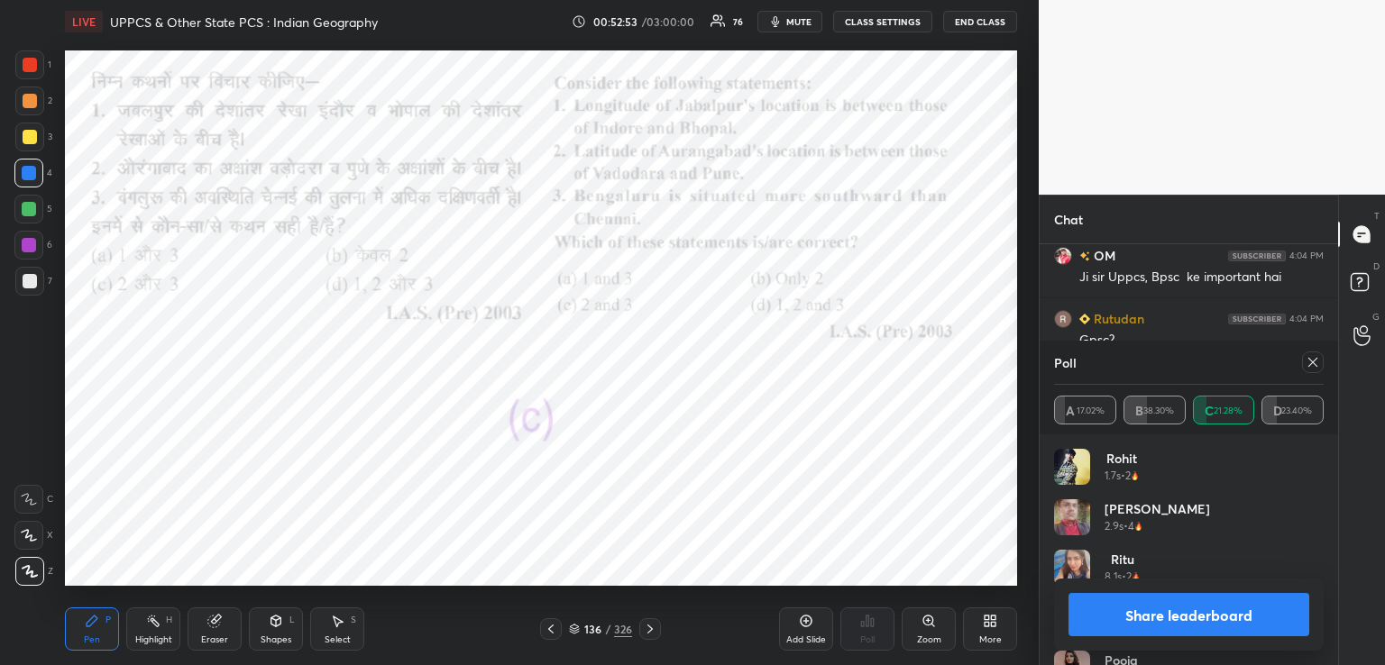
click at [646, 628] on icon at bounding box center [650, 629] width 14 height 14
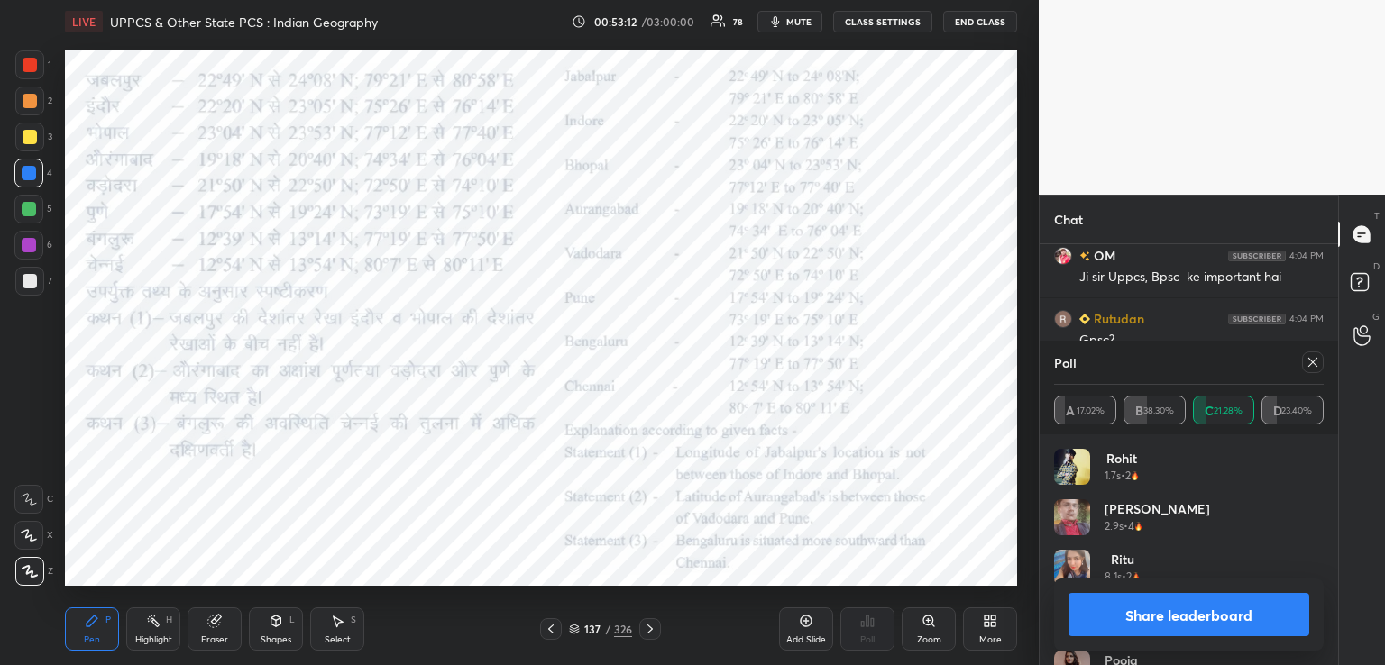
click at [551, 632] on icon at bounding box center [550, 629] width 5 height 9
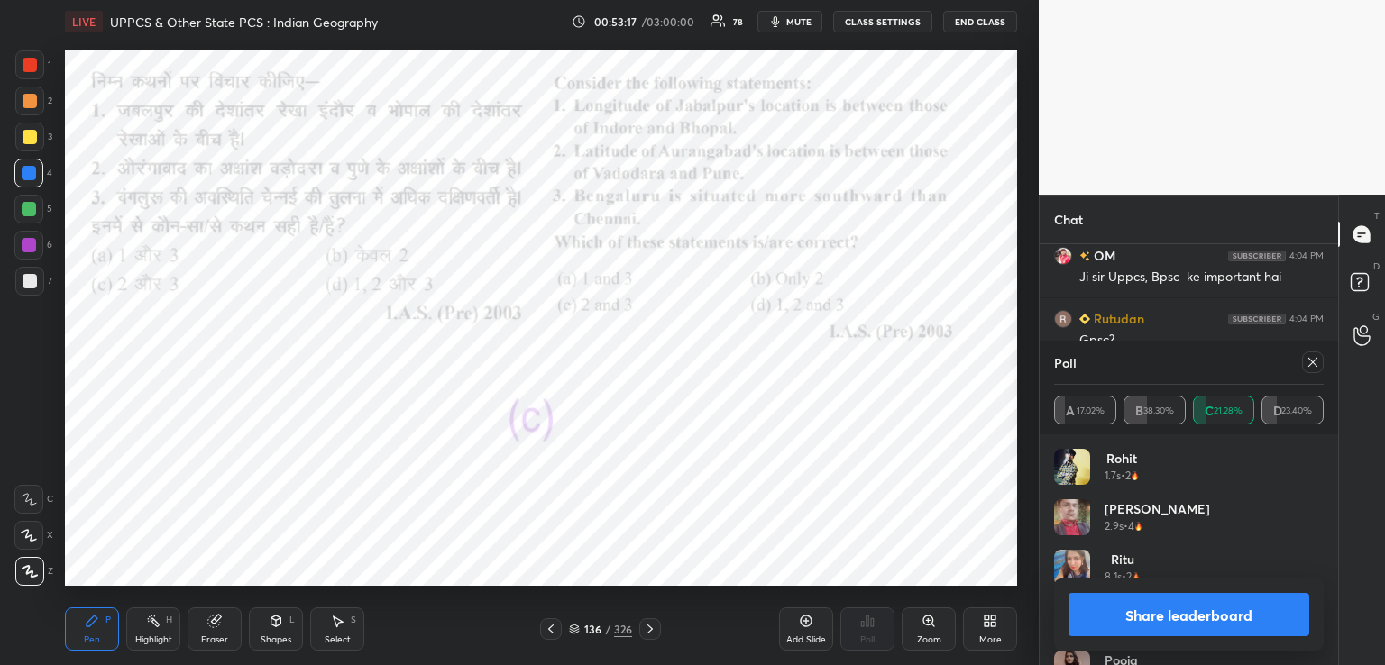
click at [648, 625] on icon at bounding box center [649, 629] width 5 height 9
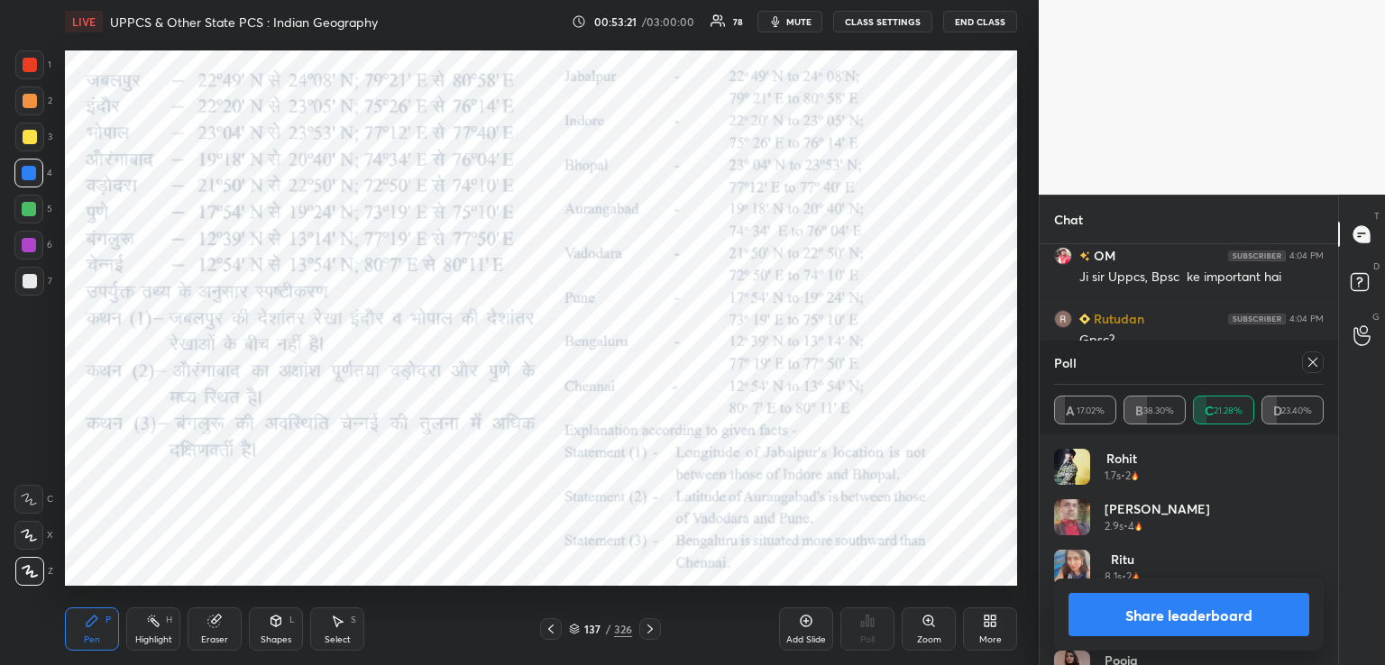
click at [648, 629] on icon at bounding box center [650, 629] width 14 height 14
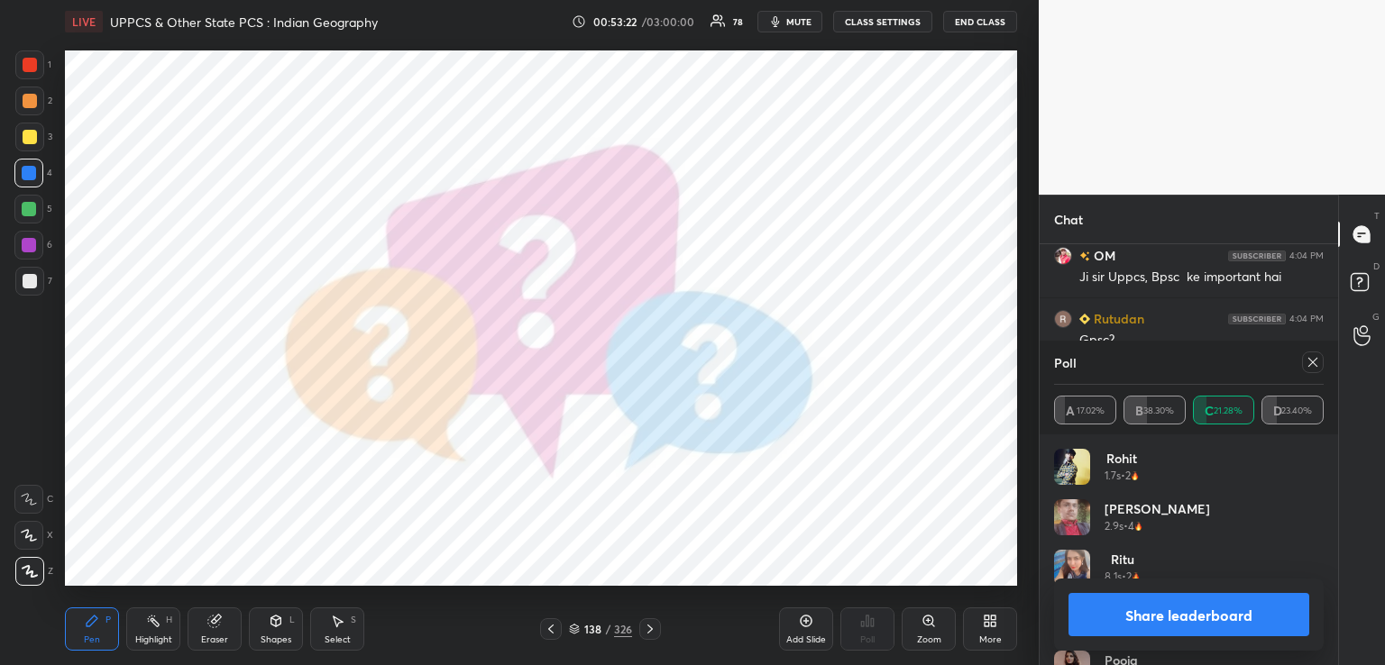
click at [653, 627] on icon at bounding box center [650, 629] width 14 height 14
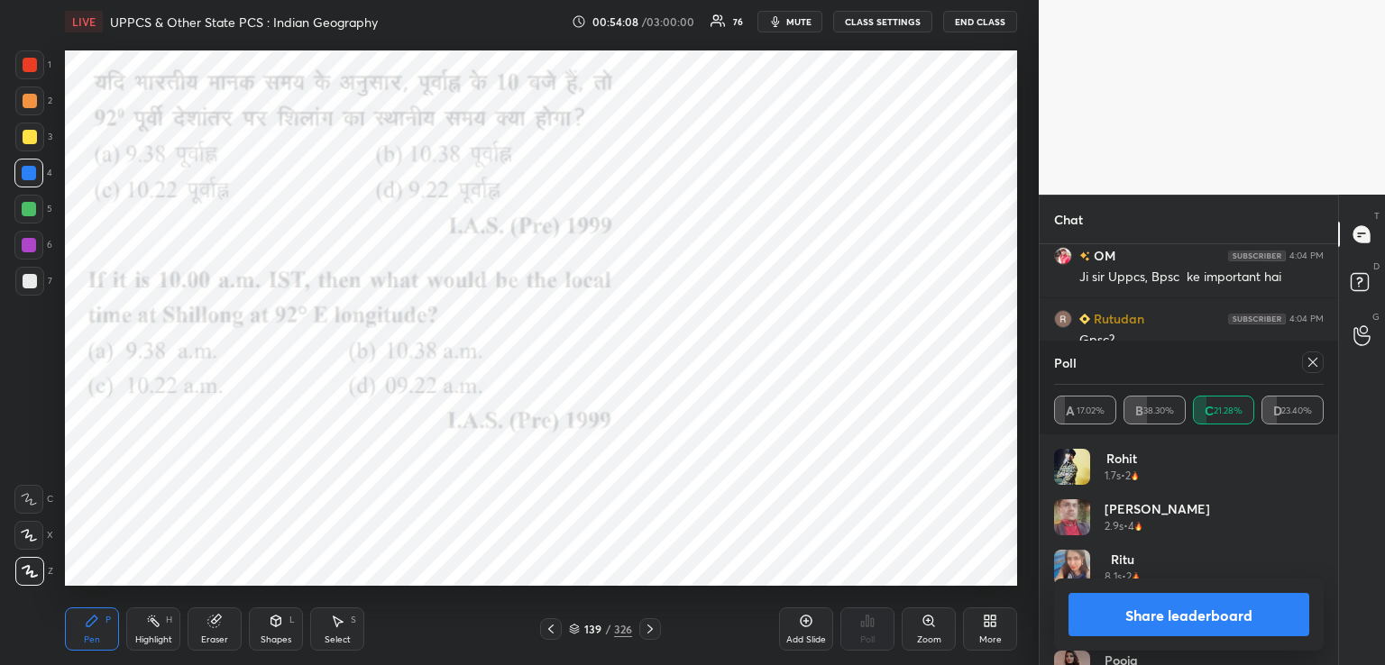
drag, startPoint x: 1309, startPoint y: 358, endPoint x: 1300, endPoint y: 376, distance: 20.2
click at [1310, 358] on icon at bounding box center [1313, 362] width 14 height 14
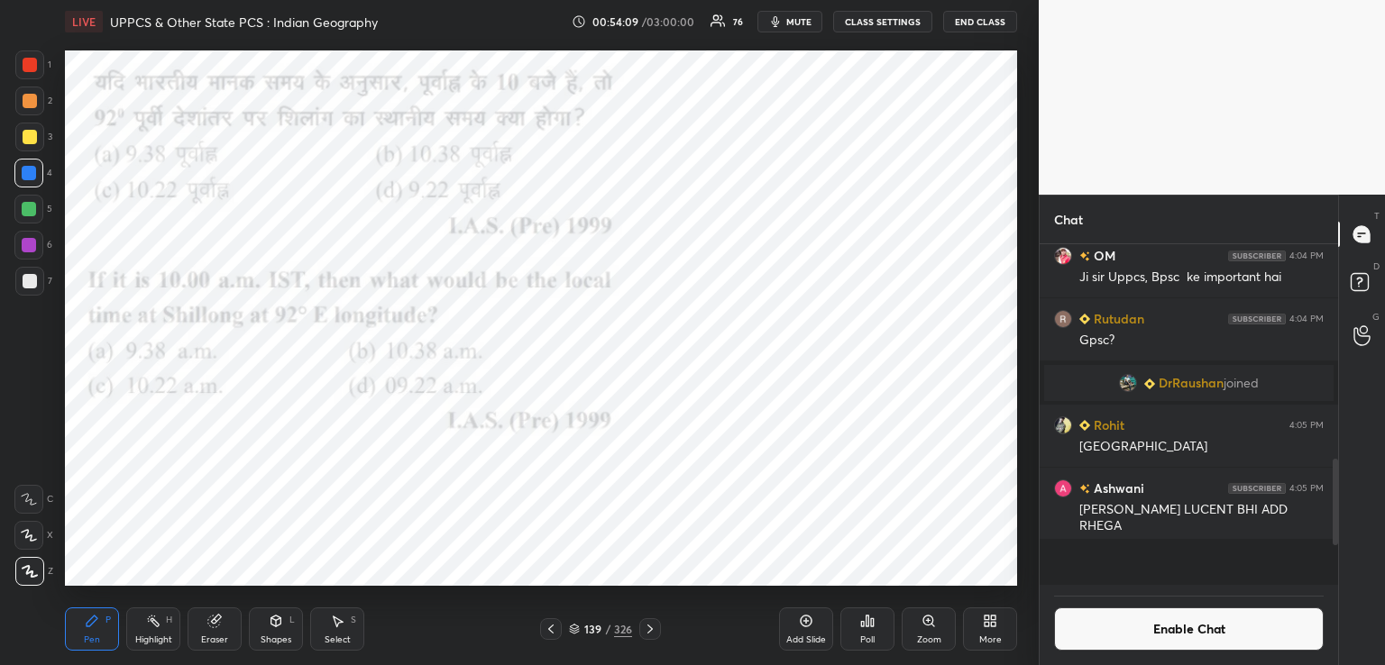
scroll to position [336, 293]
click at [877, 631] on div "Poll" at bounding box center [867, 629] width 54 height 43
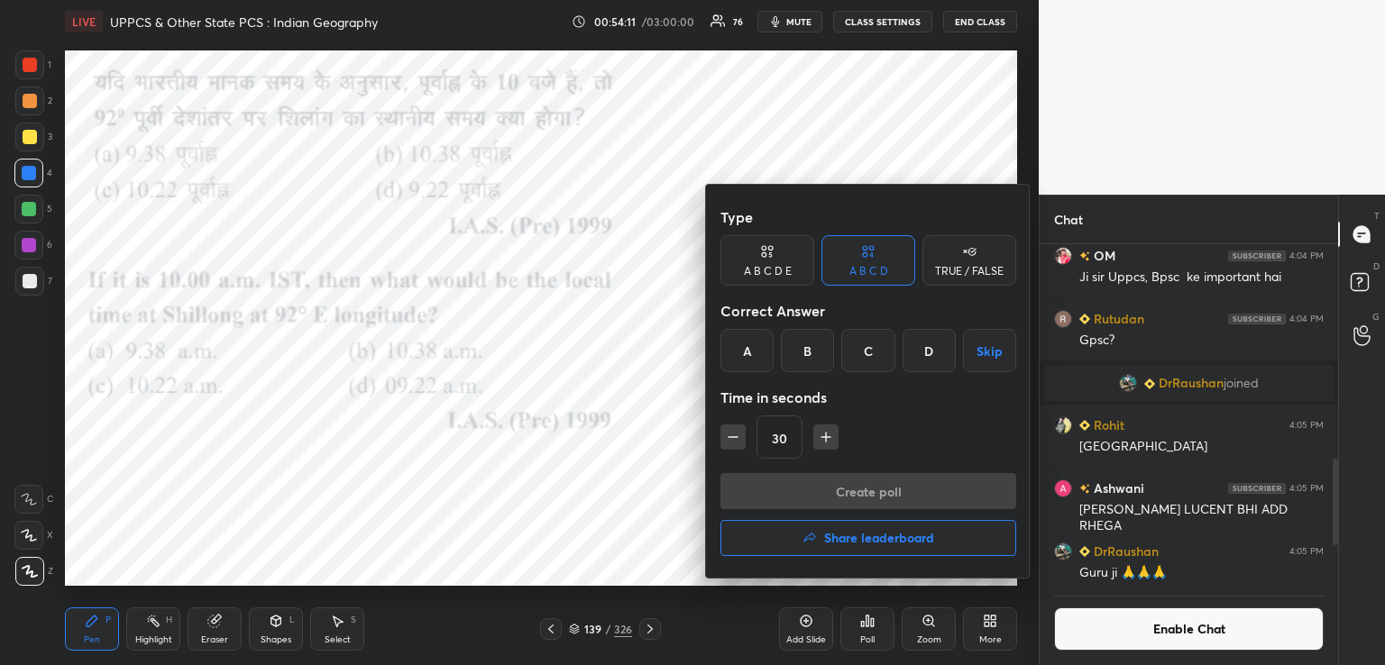
click at [804, 349] on div "B" at bounding box center [807, 350] width 53 height 43
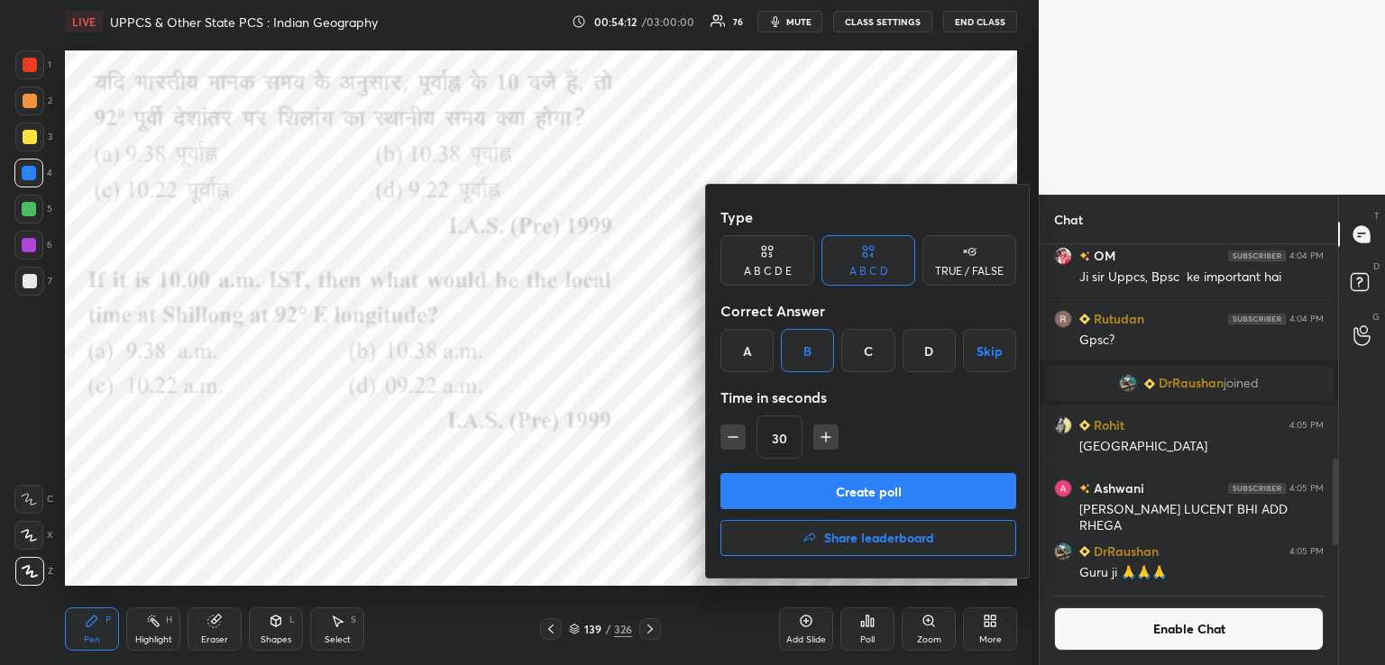
click at [804, 477] on button "Create poll" at bounding box center [868, 491] width 296 height 36
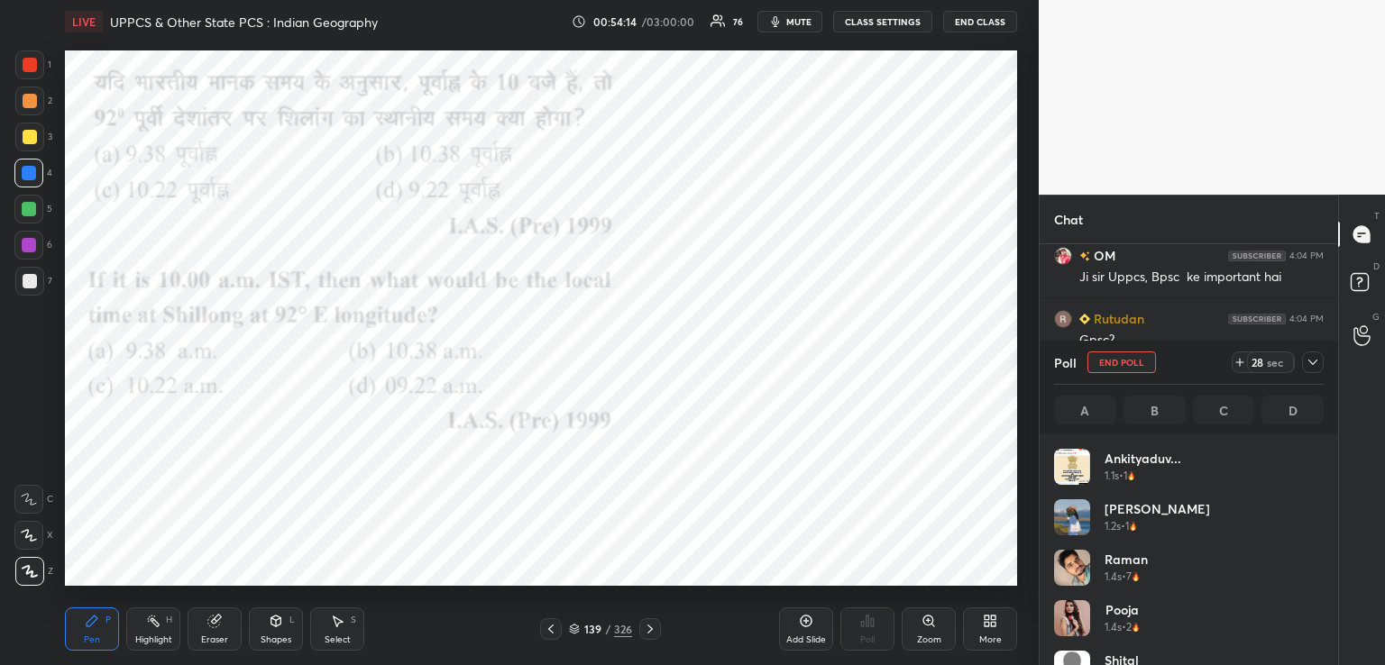
scroll to position [211, 264]
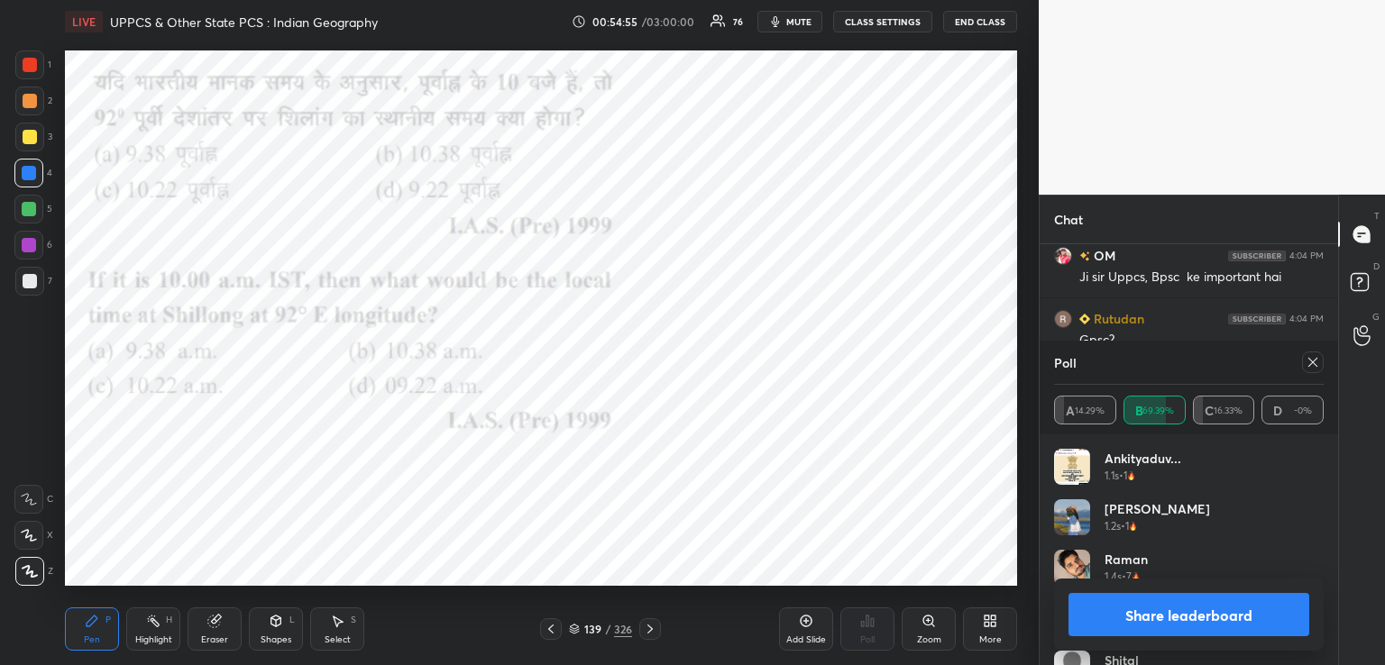
click at [649, 625] on icon at bounding box center [650, 629] width 14 height 14
click at [649, 628] on icon at bounding box center [649, 629] width 5 height 9
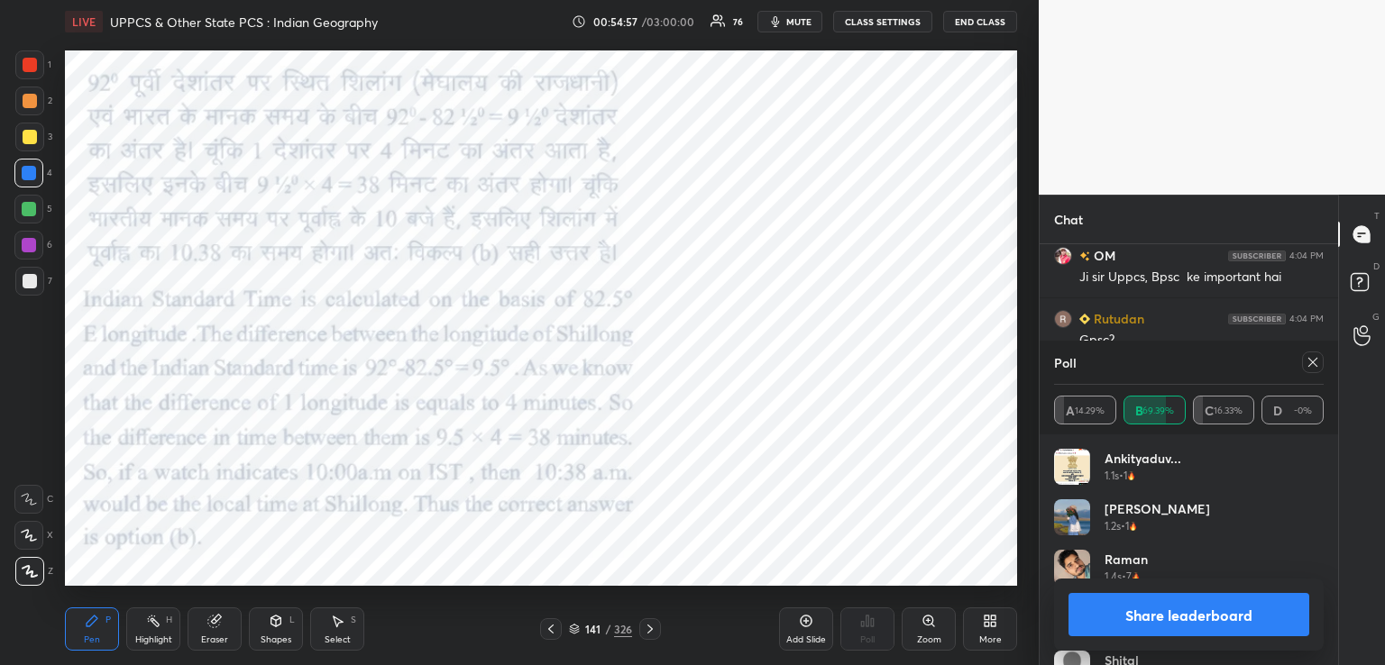
click at [649, 629] on icon at bounding box center [650, 629] width 14 height 14
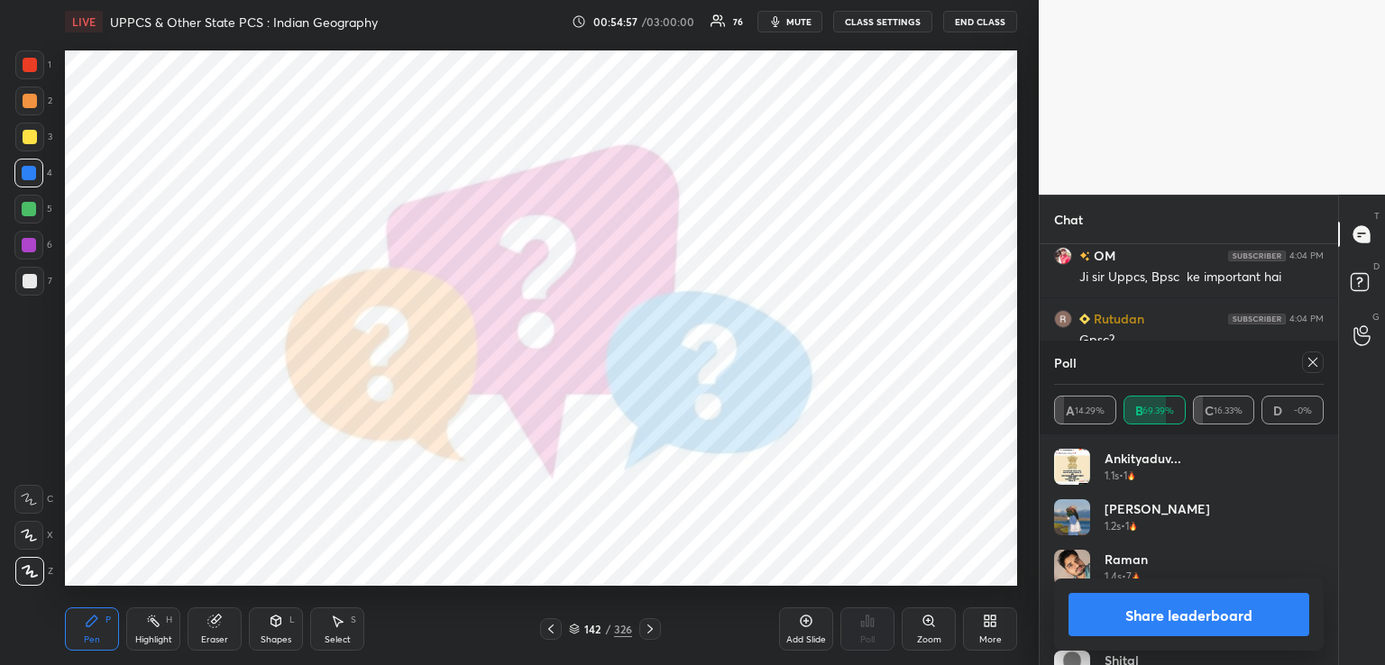
click at [653, 629] on icon at bounding box center [650, 629] width 14 height 14
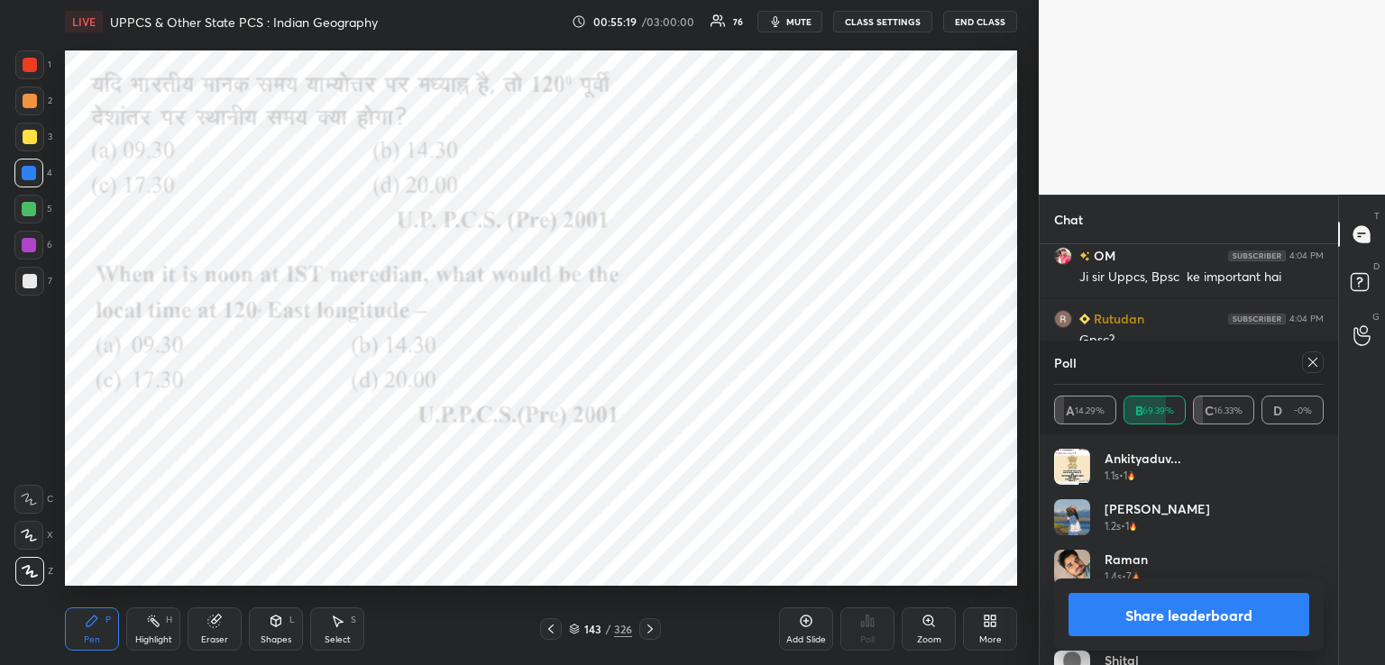
click at [1316, 362] on icon at bounding box center [1313, 362] width 14 height 14
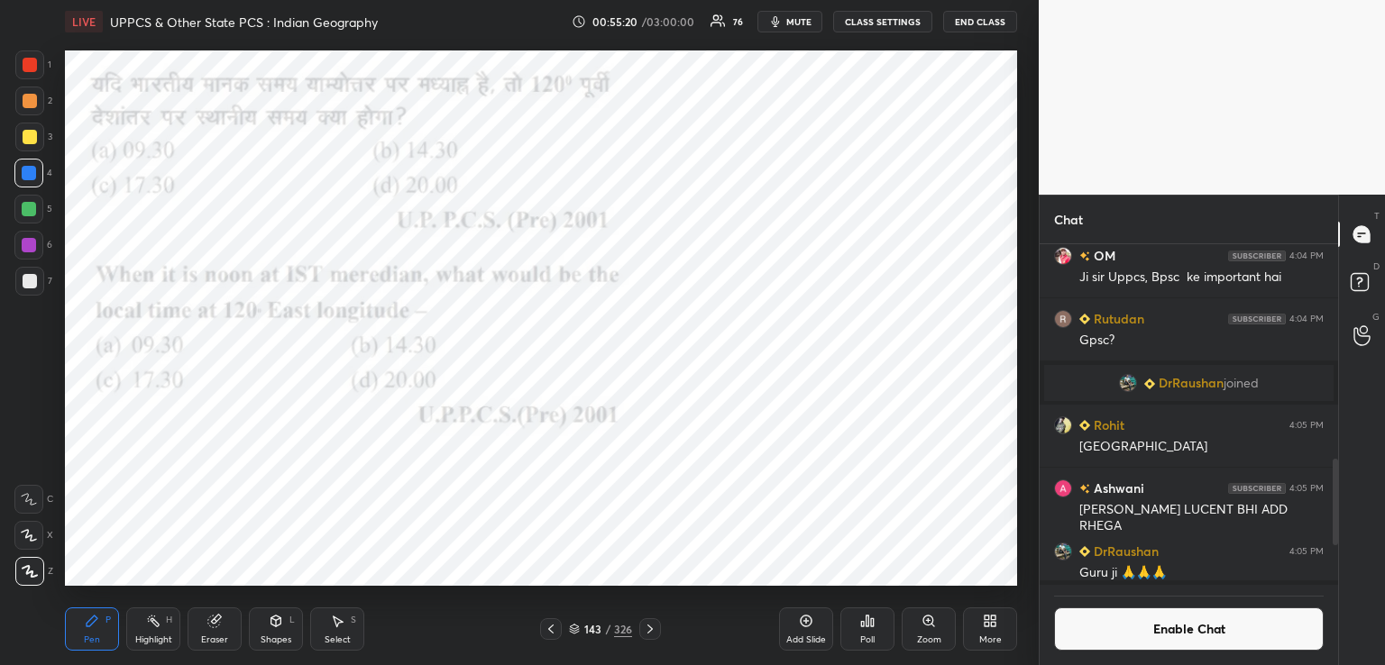
scroll to position [6, 5]
click at [865, 629] on div "Poll" at bounding box center [867, 629] width 54 height 43
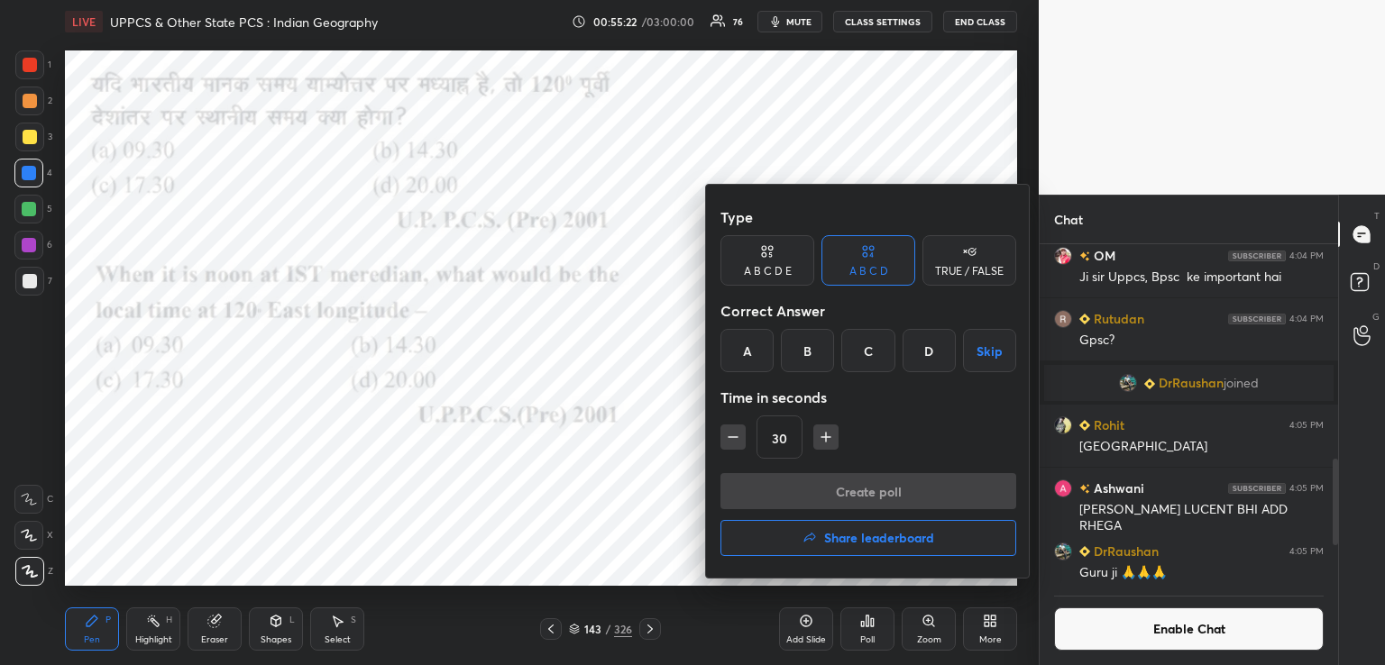
click at [923, 357] on div "D" at bounding box center [929, 350] width 53 height 43
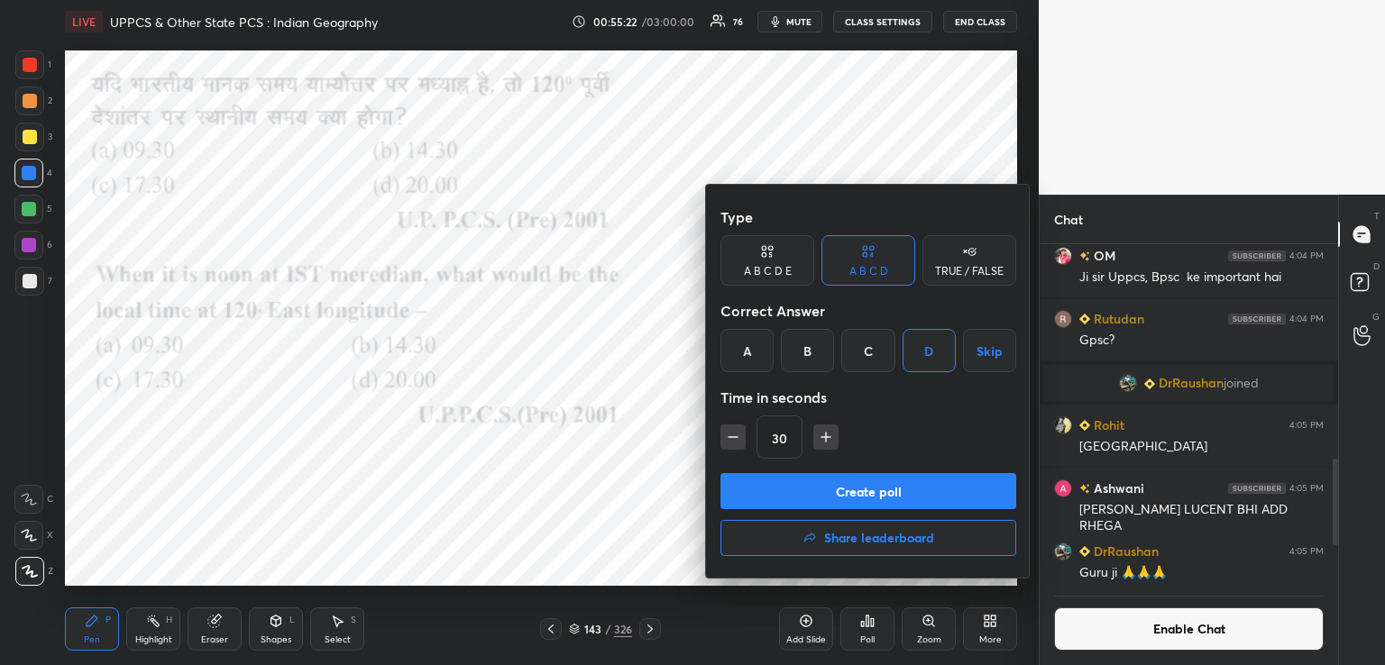
click at [870, 483] on button "Create poll" at bounding box center [868, 491] width 296 height 36
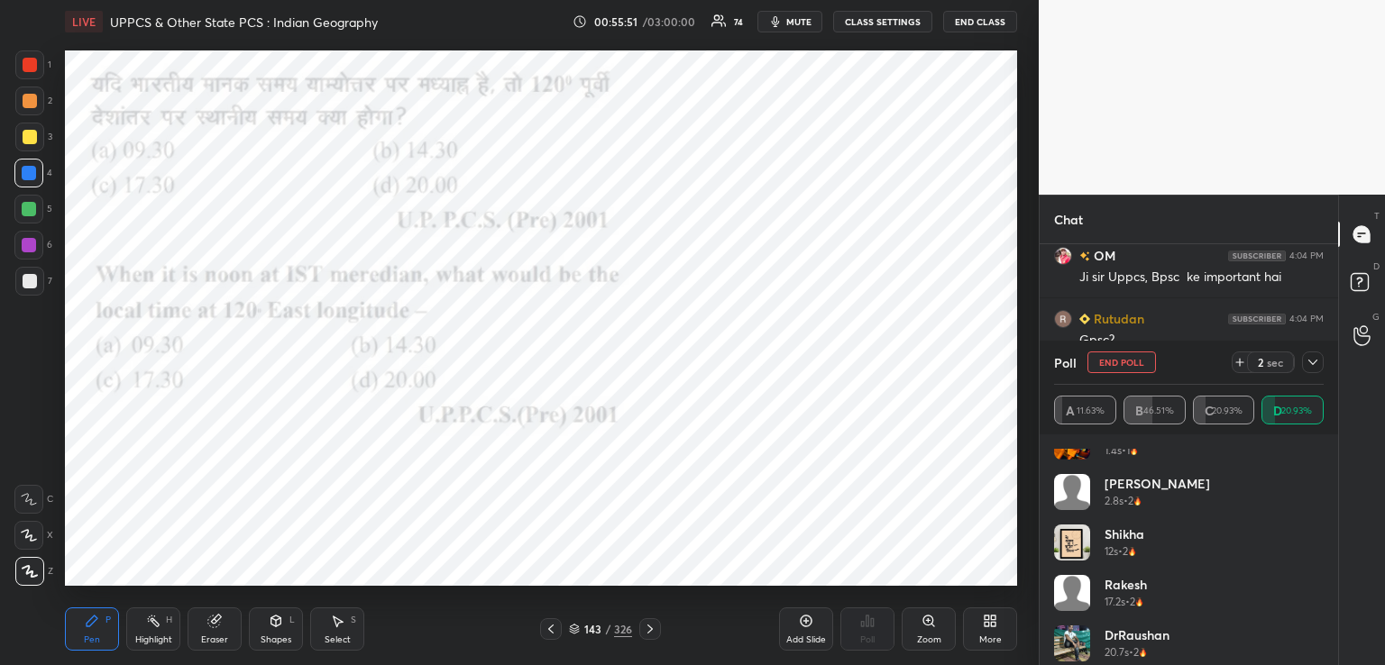
scroll to position [0, 0]
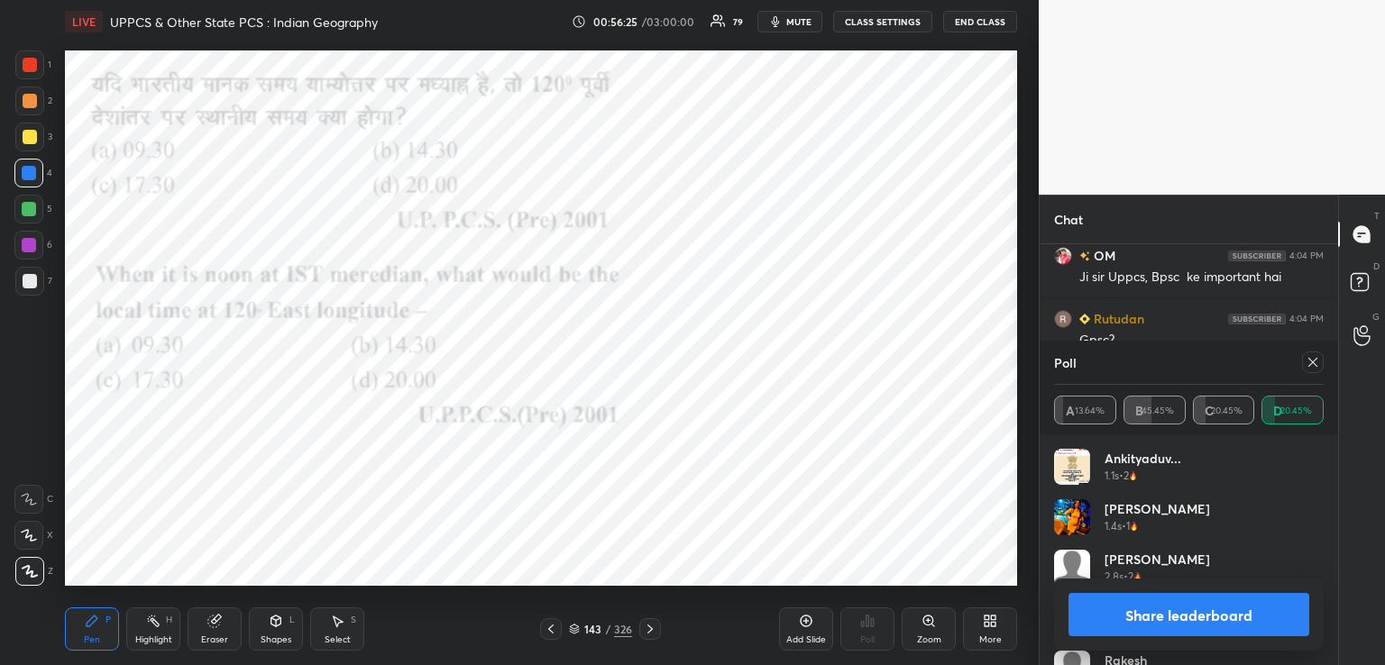
click at [648, 634] on icon at bounding box center [650, 629] width 14 height 14
click at [649, 628] on icon at bounding box center [650, 629] width 14 height 14
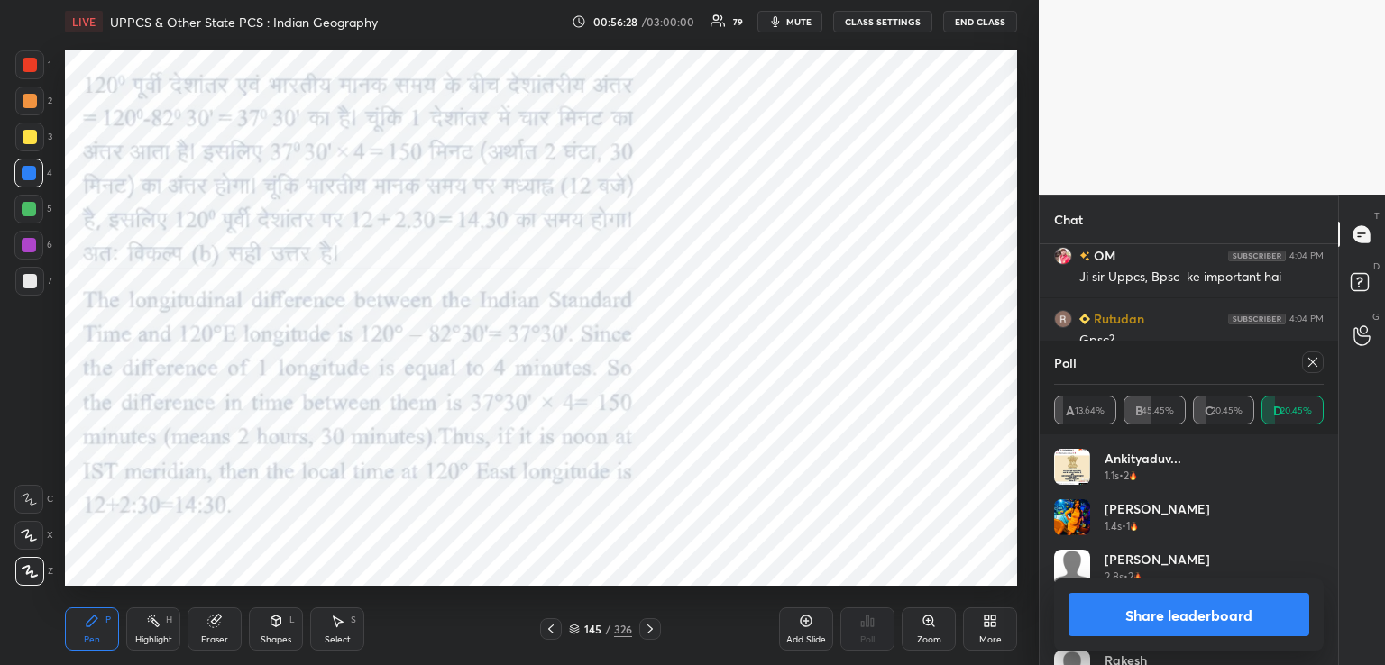
click at [652, 621] on div at bounding box center [650, 630] width 22 height 22
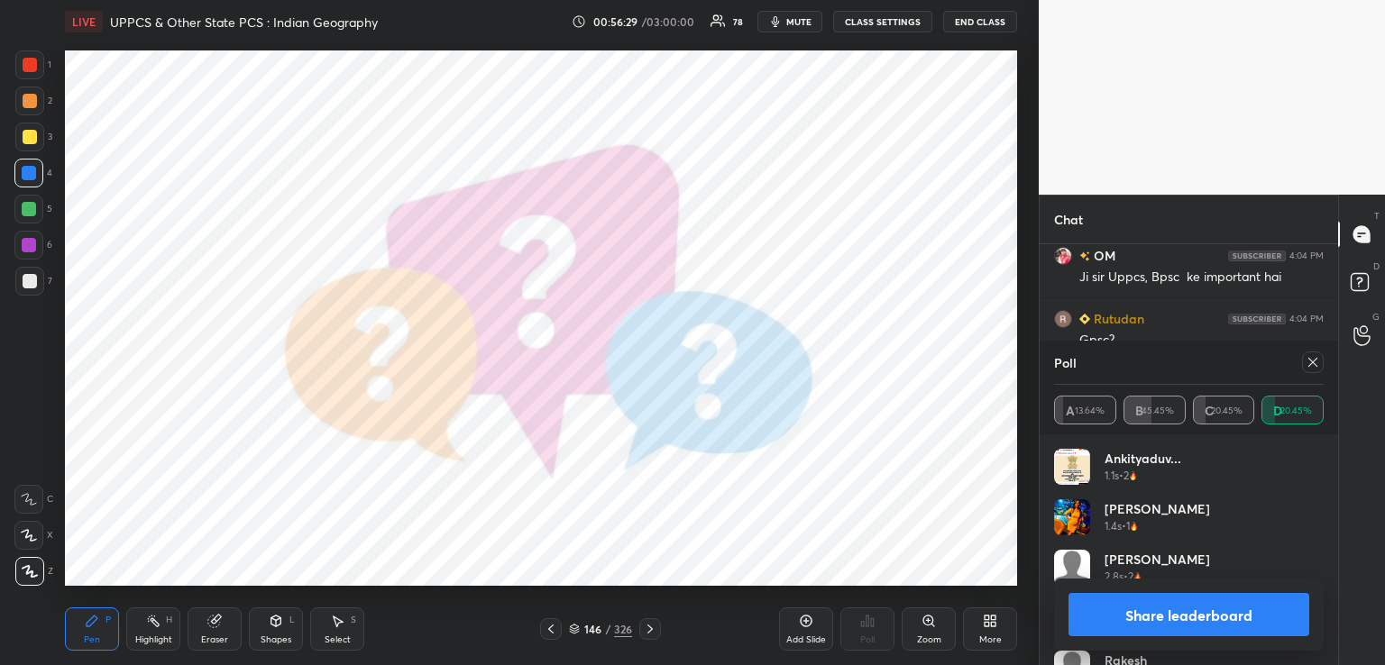
click at [653, 623] on icon at bounding box center [650, 629] width 14 height 14
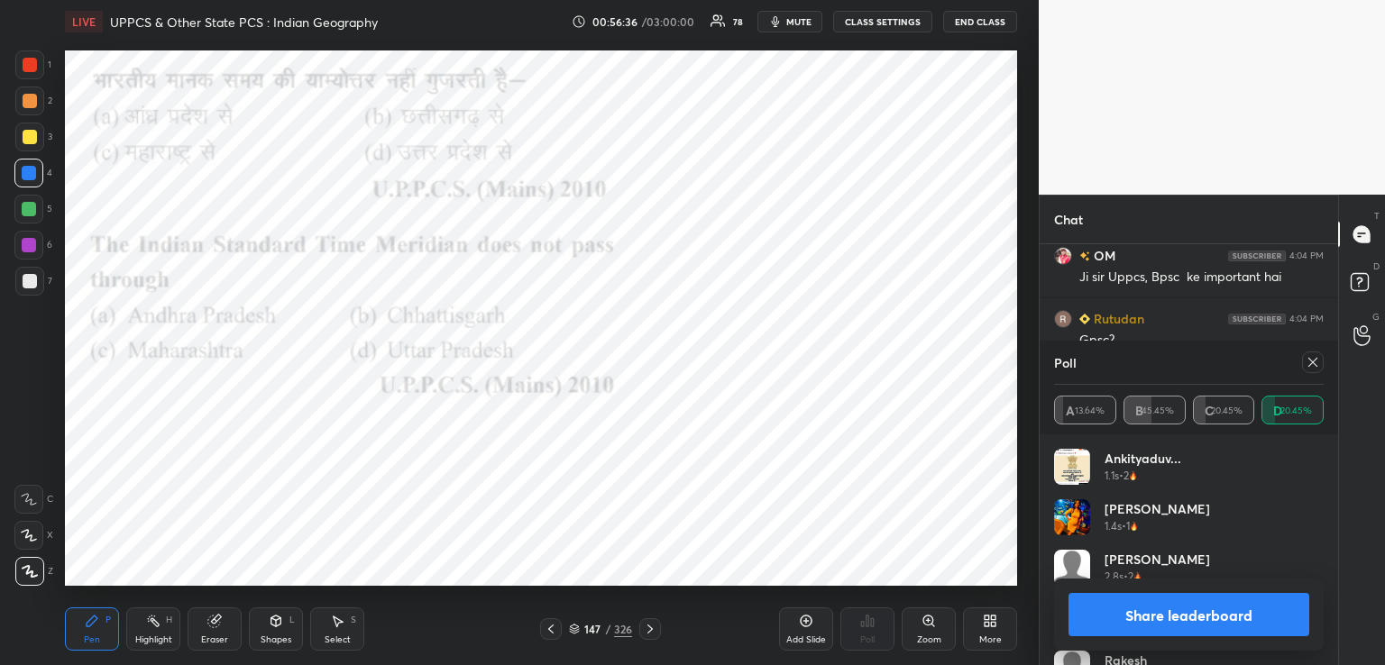
click at [1309, 361] on icon at bounding box center [1313, 362] width 14 height 14
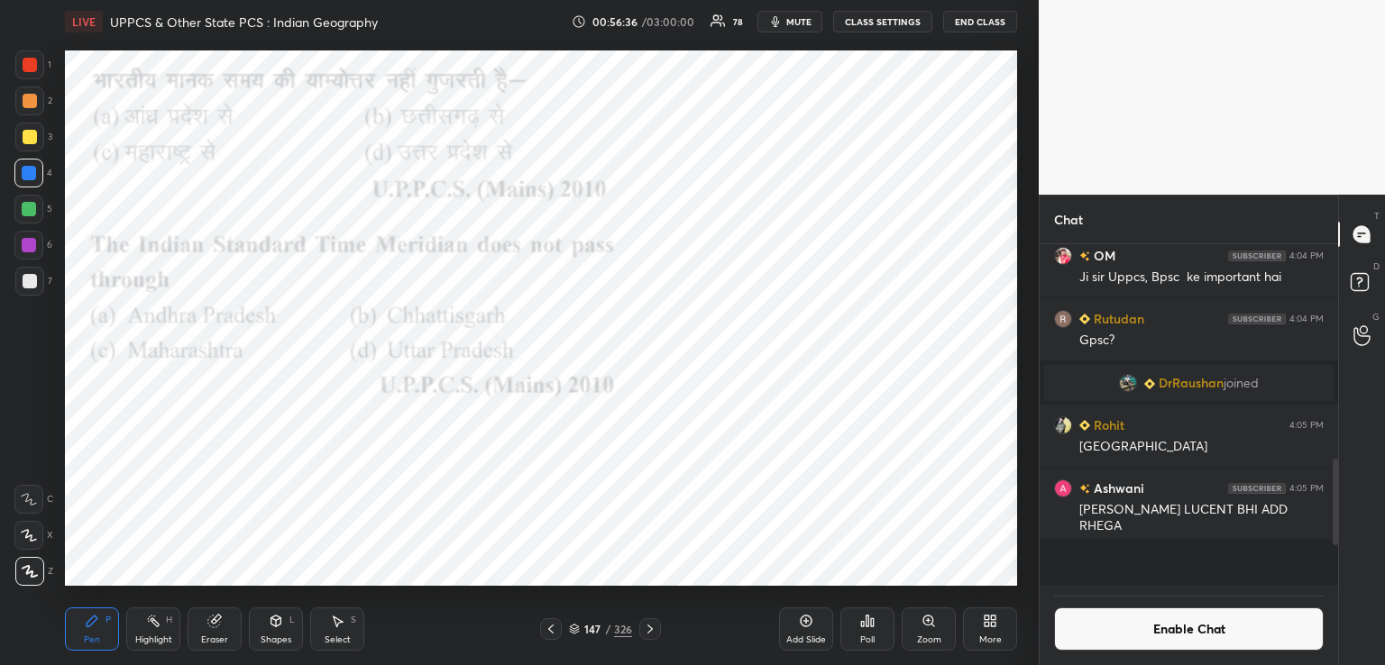
scroll to position [5, 5]
click at [876, 627] on div "Poll" at bounding box center [867, 629] width 54 height 43
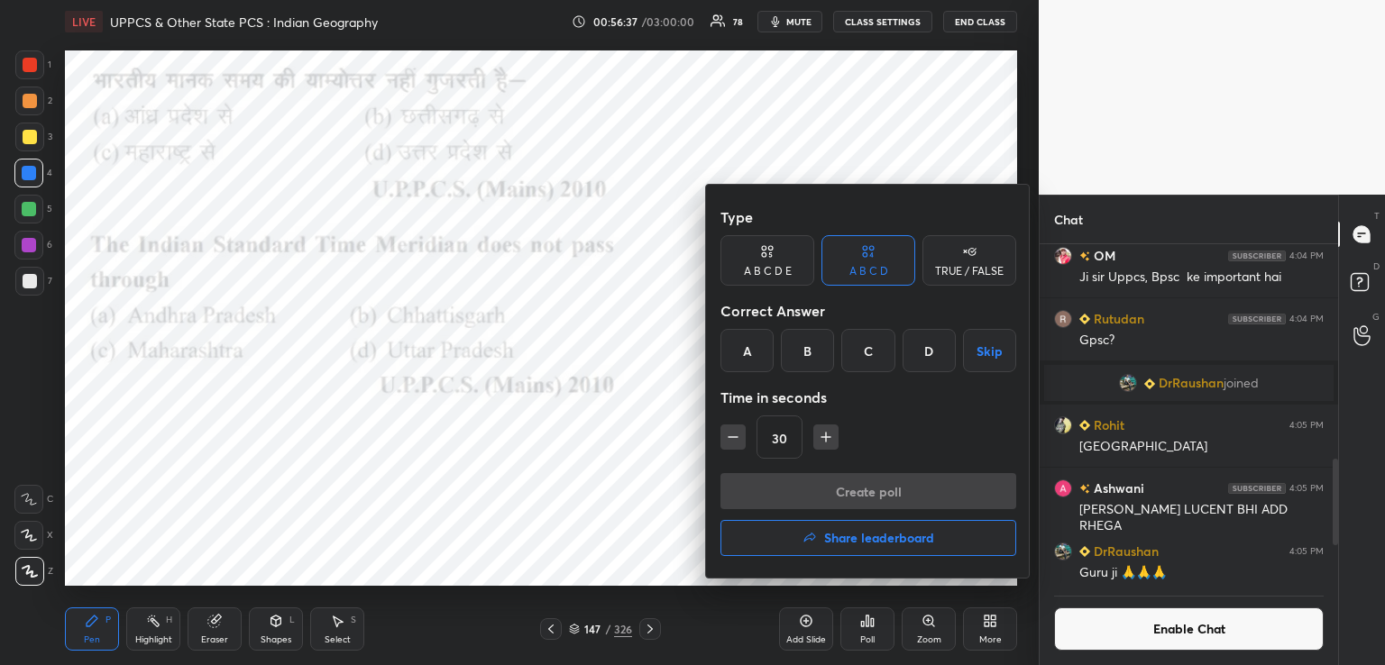
drag, startPoint x: 872, startPoint y: 355, endPoint x: 862, endPoint y: 407, distance: 52.3
click at [873, 356] on div "C" at bounding box center [867, 350] width 53 height 43
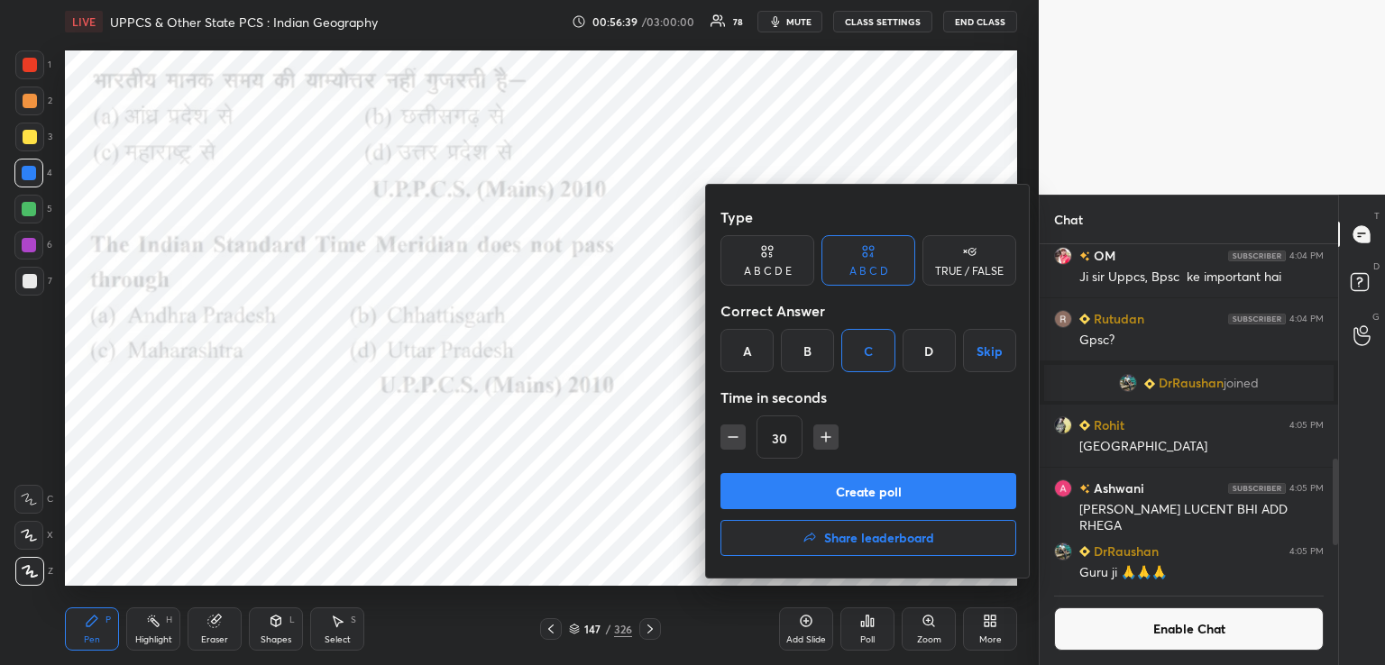
click at [799, 491] on button "Create poll" at bounding box center [868, 491] width 296 height 36
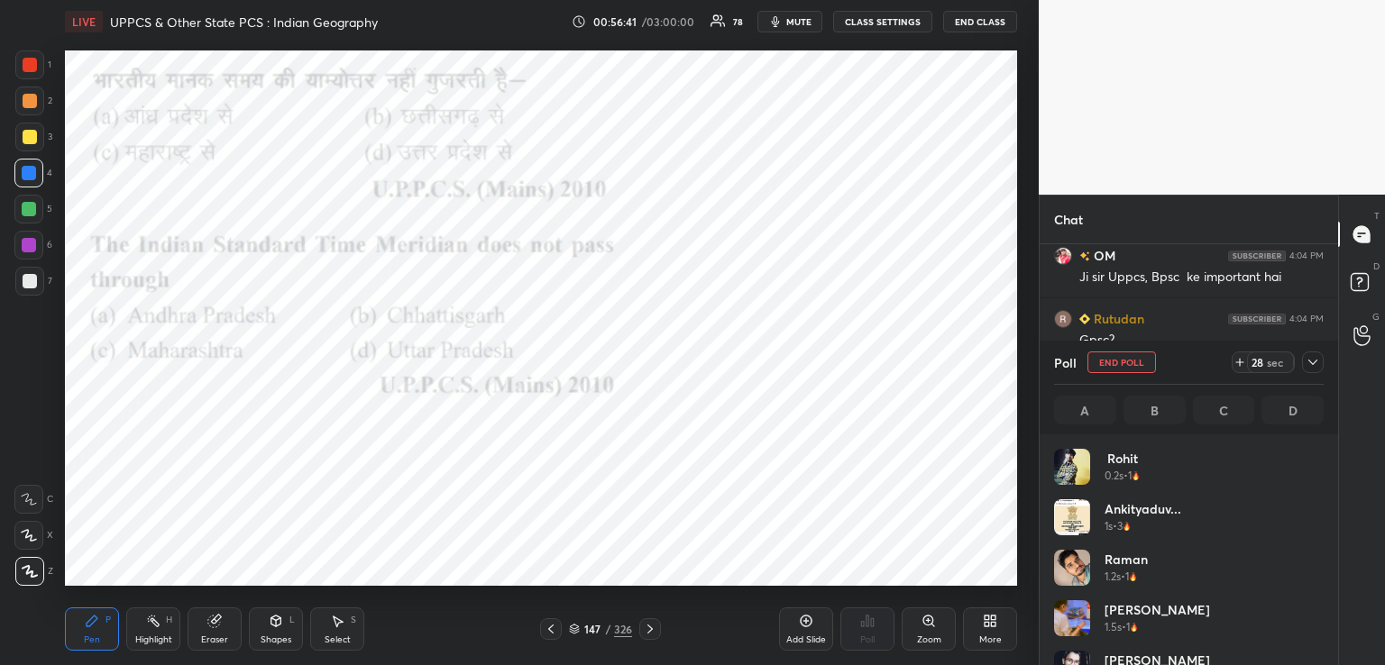
scroll to position [5, 5]
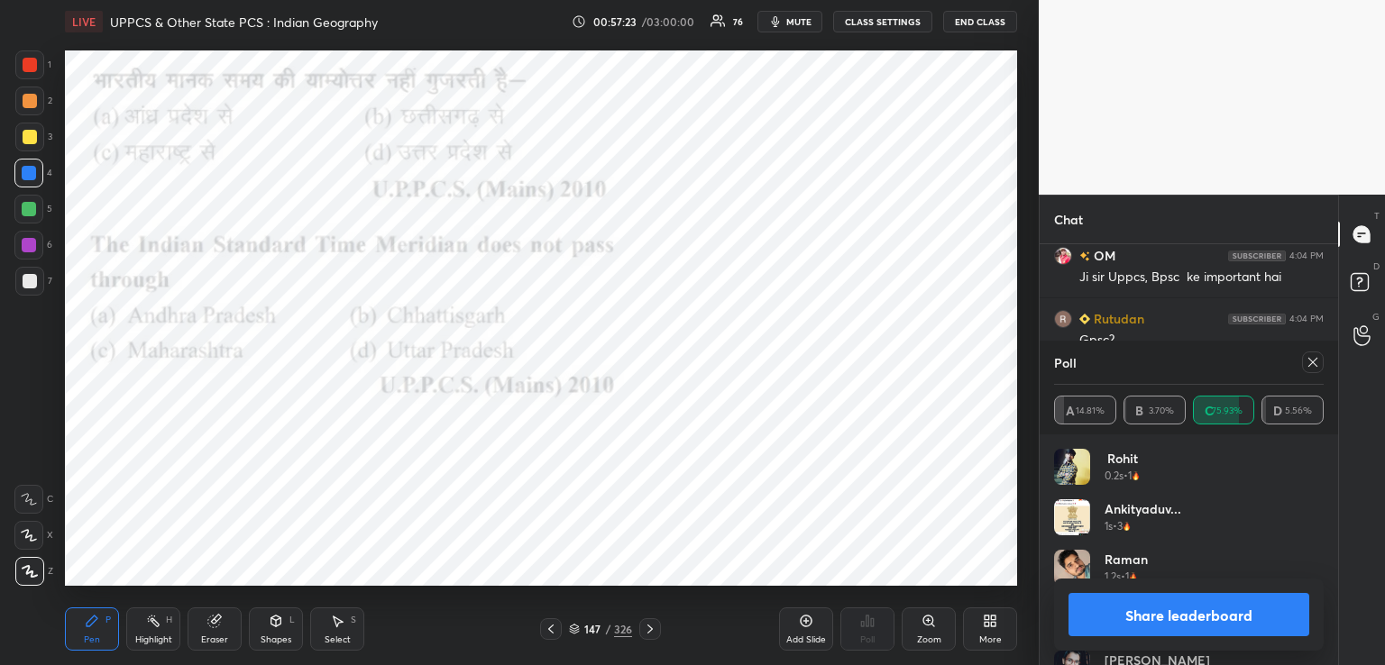
click at [1306, 360] on div at bounding box center [1313, 363] width 22 height 22
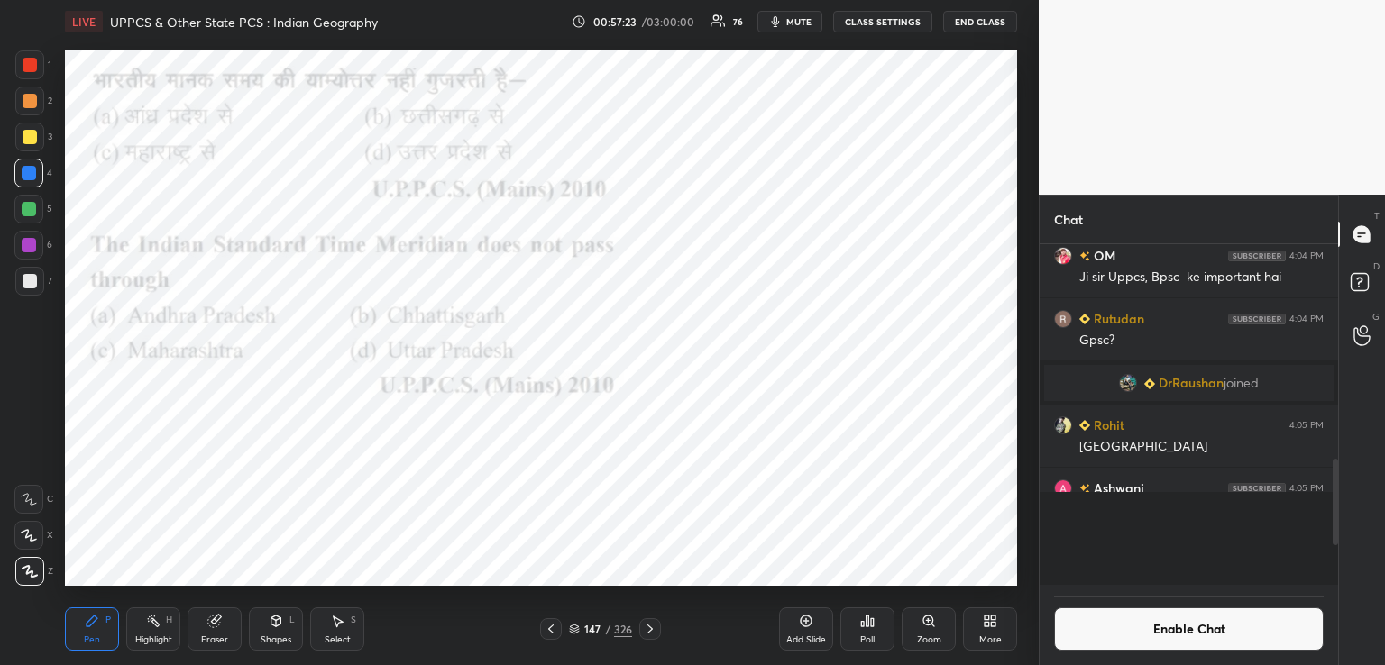
scroll to position [6, 5]
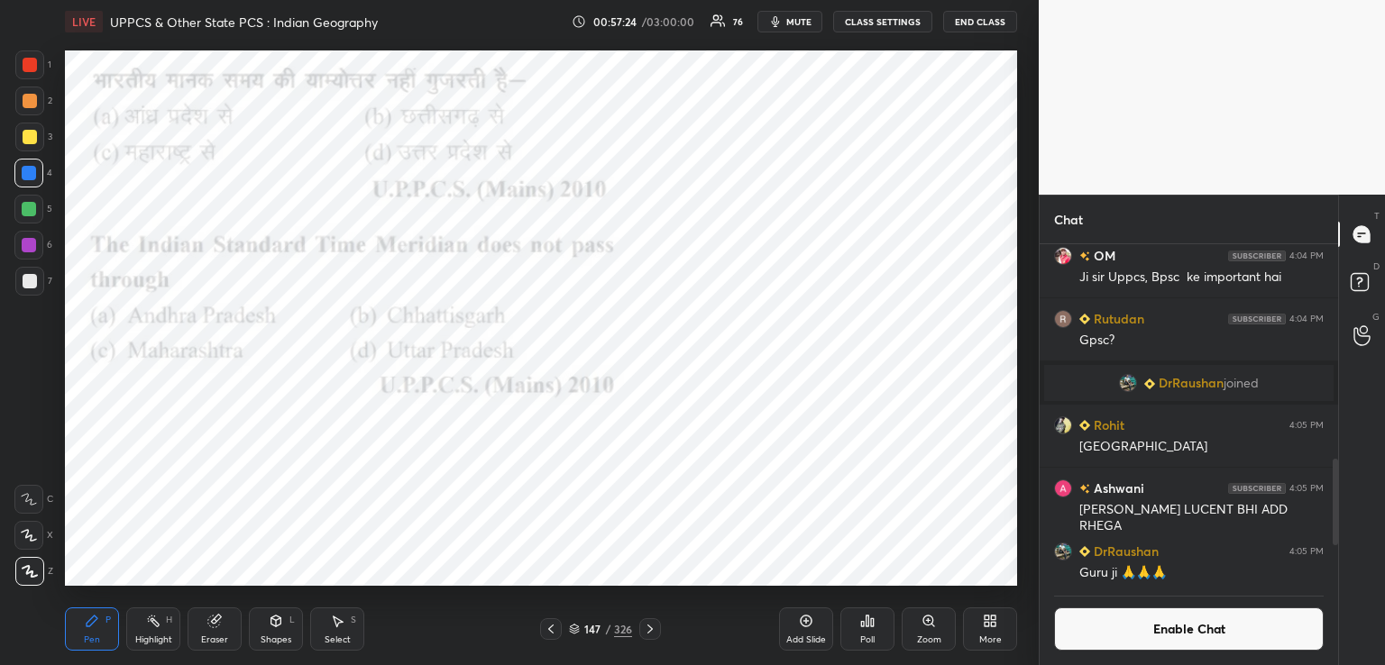
click at [645, 630] on icon at bounding box center [650, 629] width 14 height 14
click at [647, 637] on div at bounding box center [650, 630] width 22 height 22
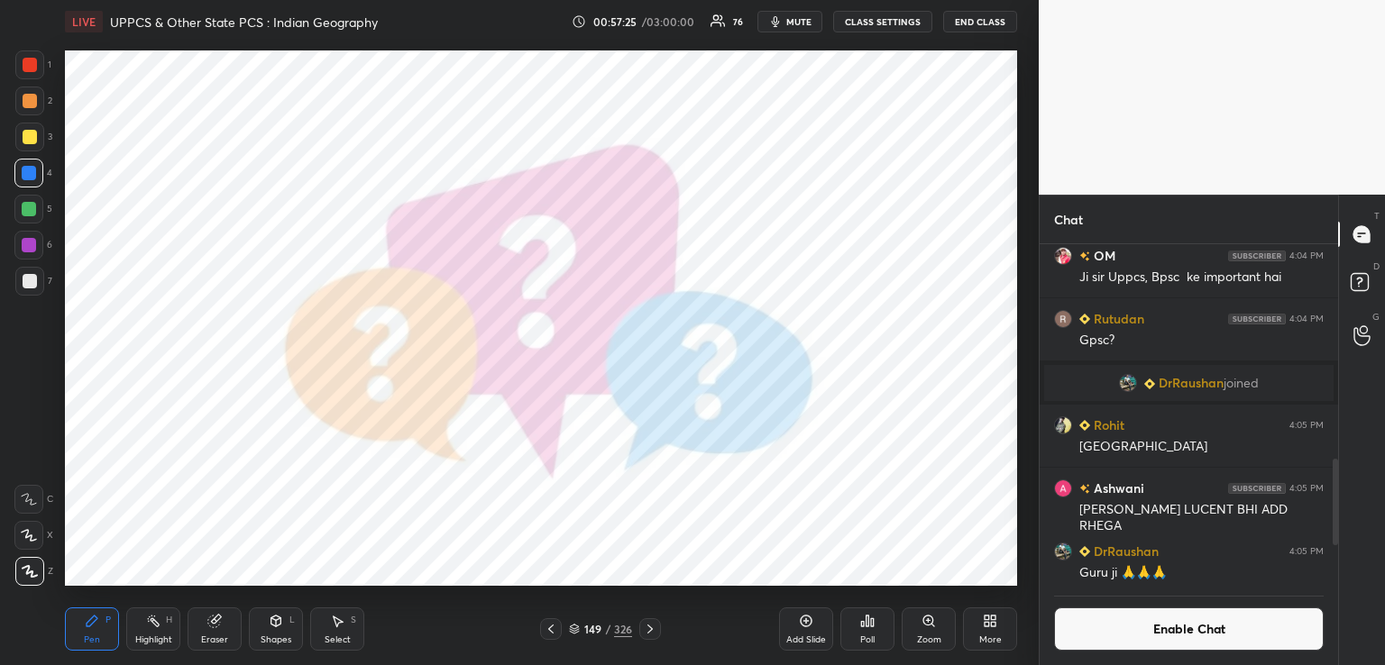
click at [651, 630] on icon at bounding box center [649, 629] width 5 height 9
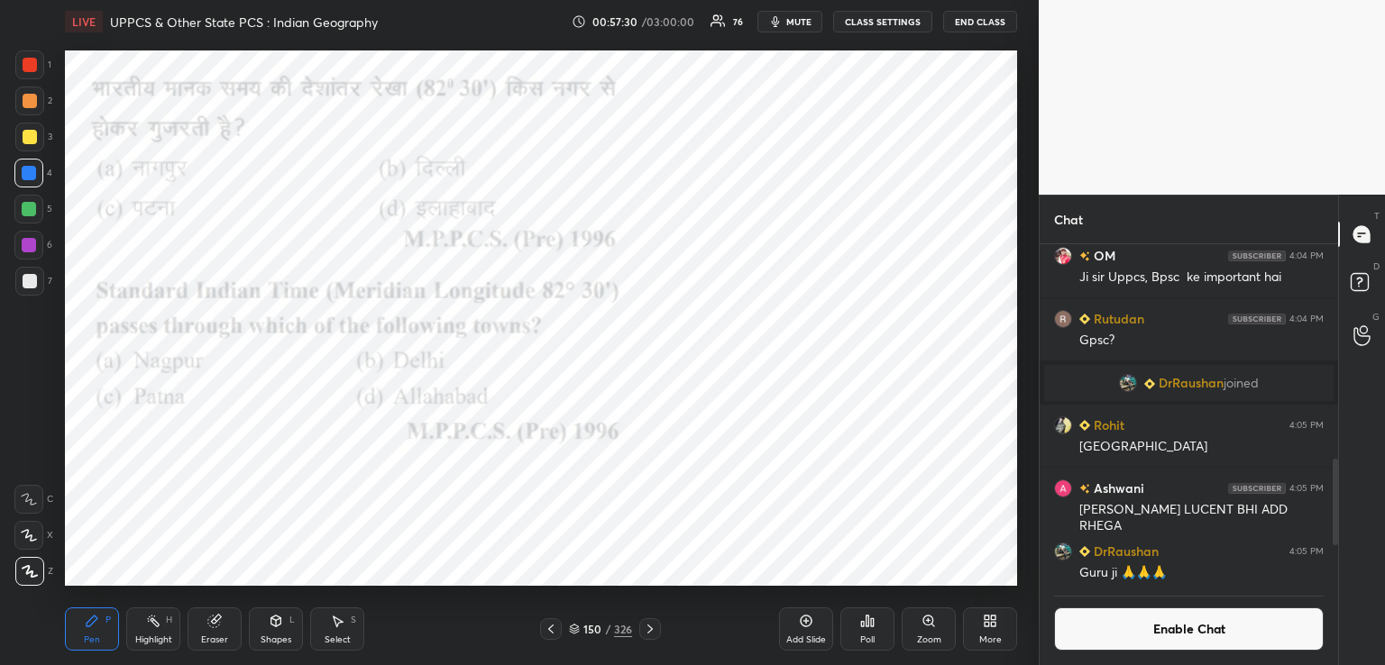
click at [872, 630] on div "Poll" at bounding box center [867, 629] width 54 height 43
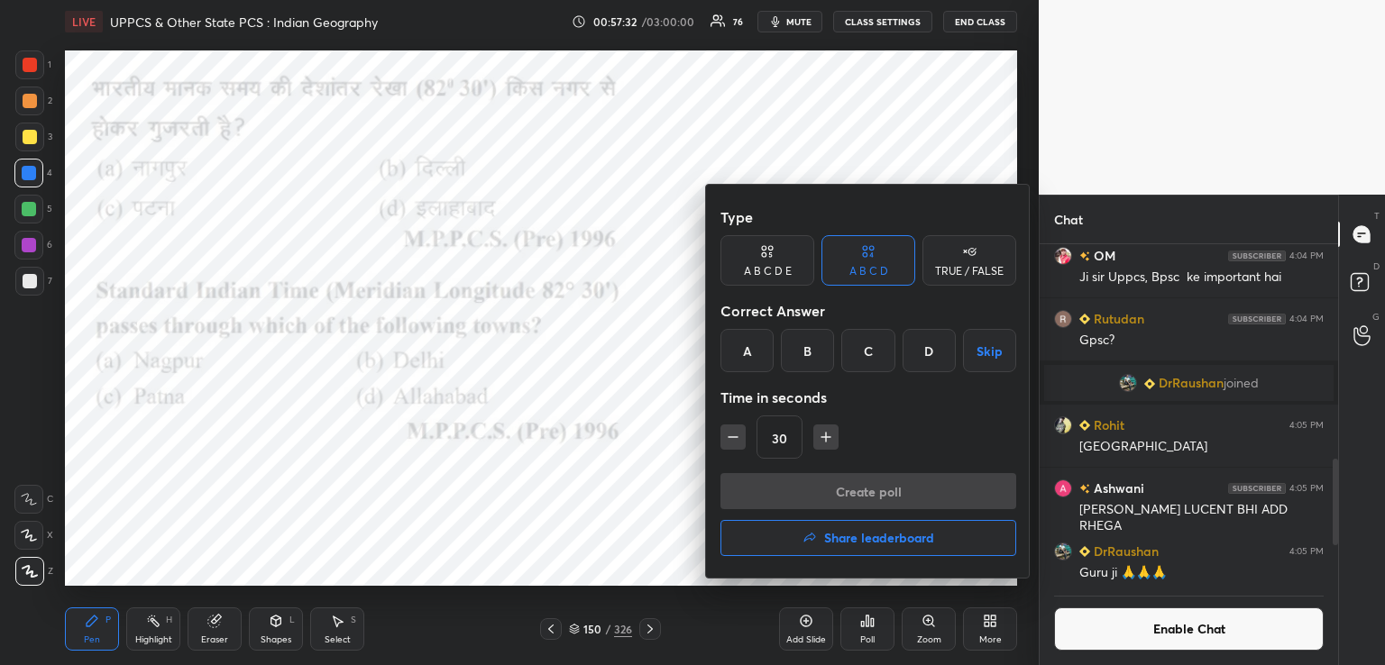
click at [930, 352] on div "D" at bounding box center [929, 350] width 53 height 43
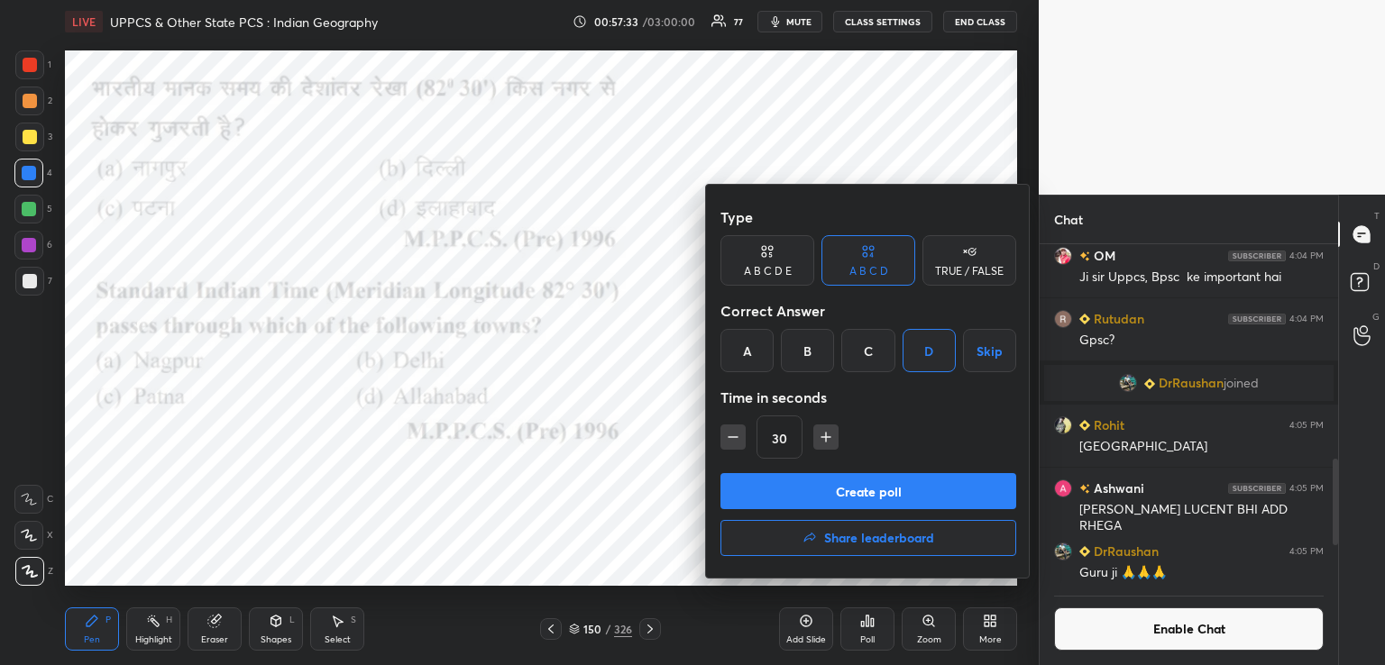
click at [831, 495] on button "Create poll" at bounding box center [868, 491] width 296 height 36
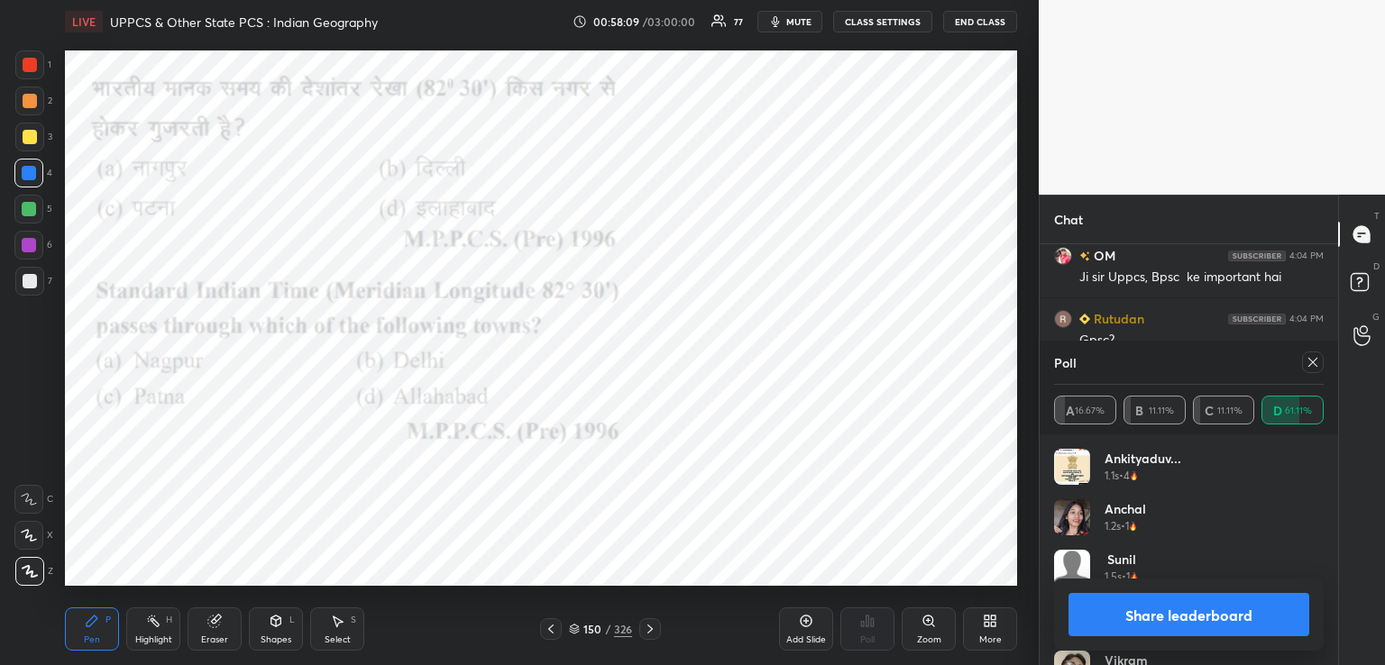
click at [650, 623] on icon at bounding box center [650, 629] width 14 height 14
click at [653, 623] on icon at bounding box center [650, 629] width 14 height 14
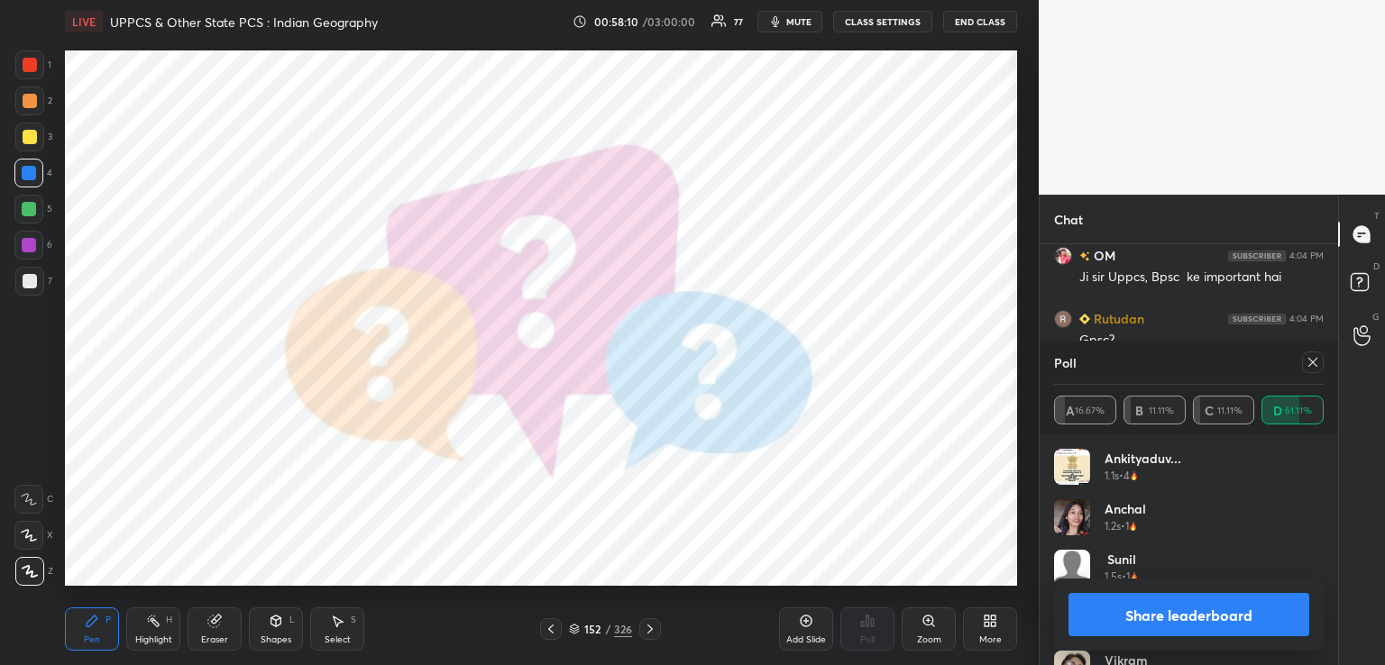
click at [648, 627] on icon at bounding box center [650, 629] width 14 height 14
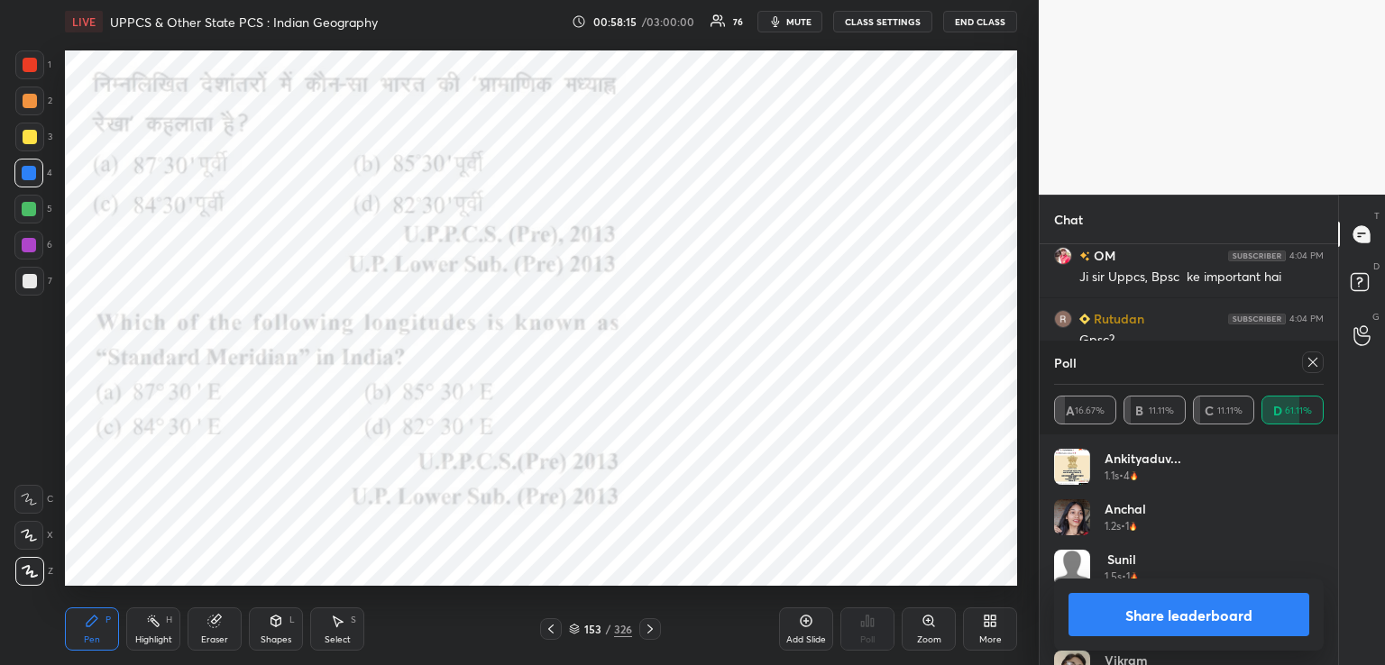
click at [1309, 361] on icon at bounding box center [1313, 362] width 14 height 14
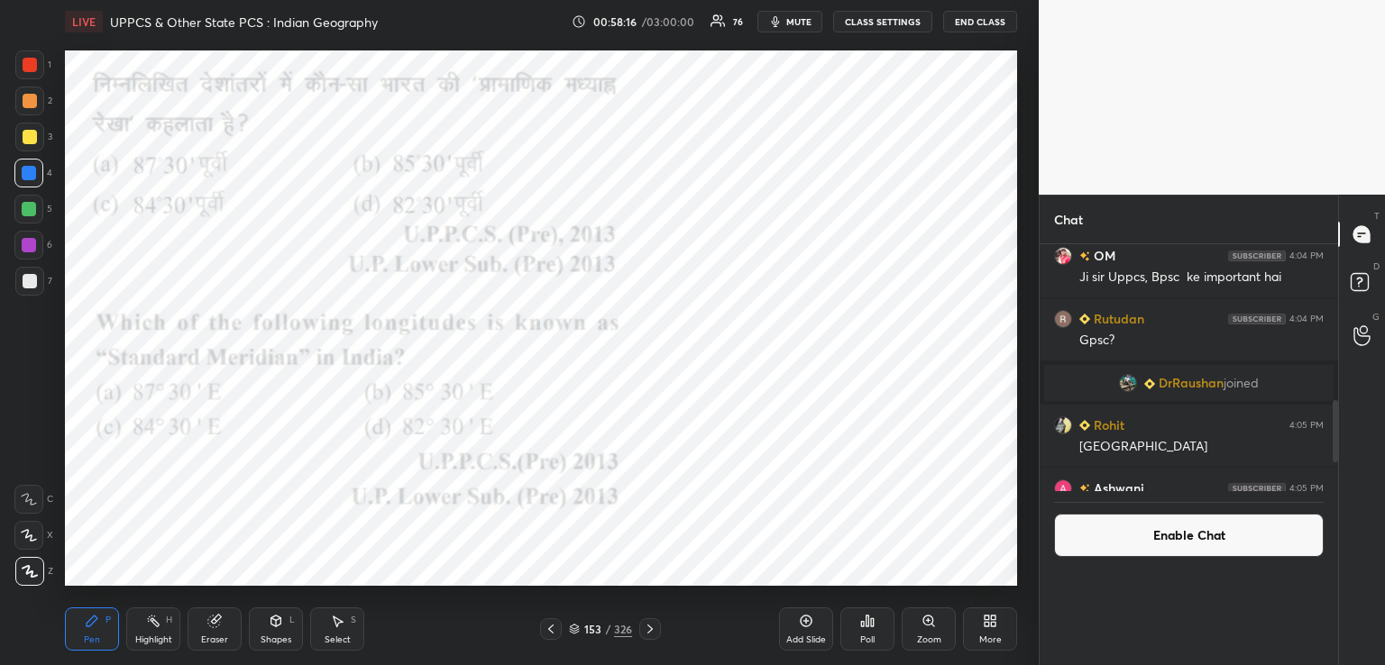
scroll to position [0, 0]
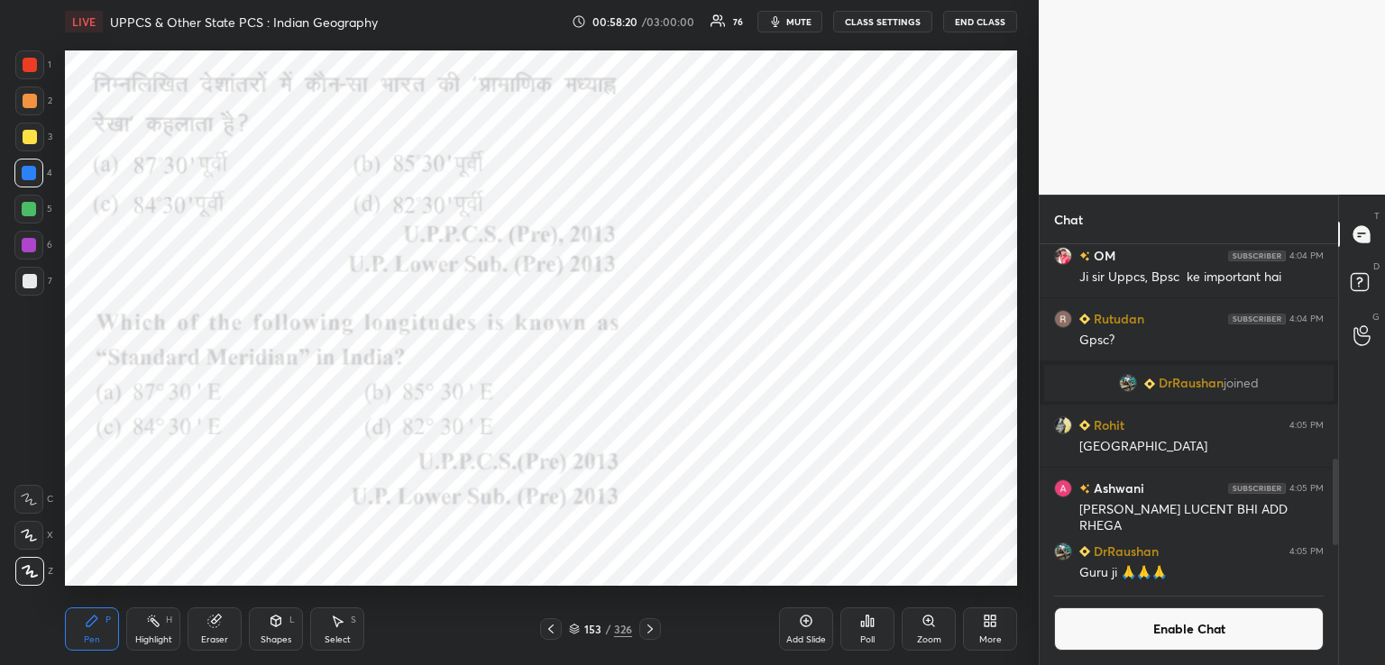
click at [868, 625] on icon at bounding box center [868, 621] width 3 height 11
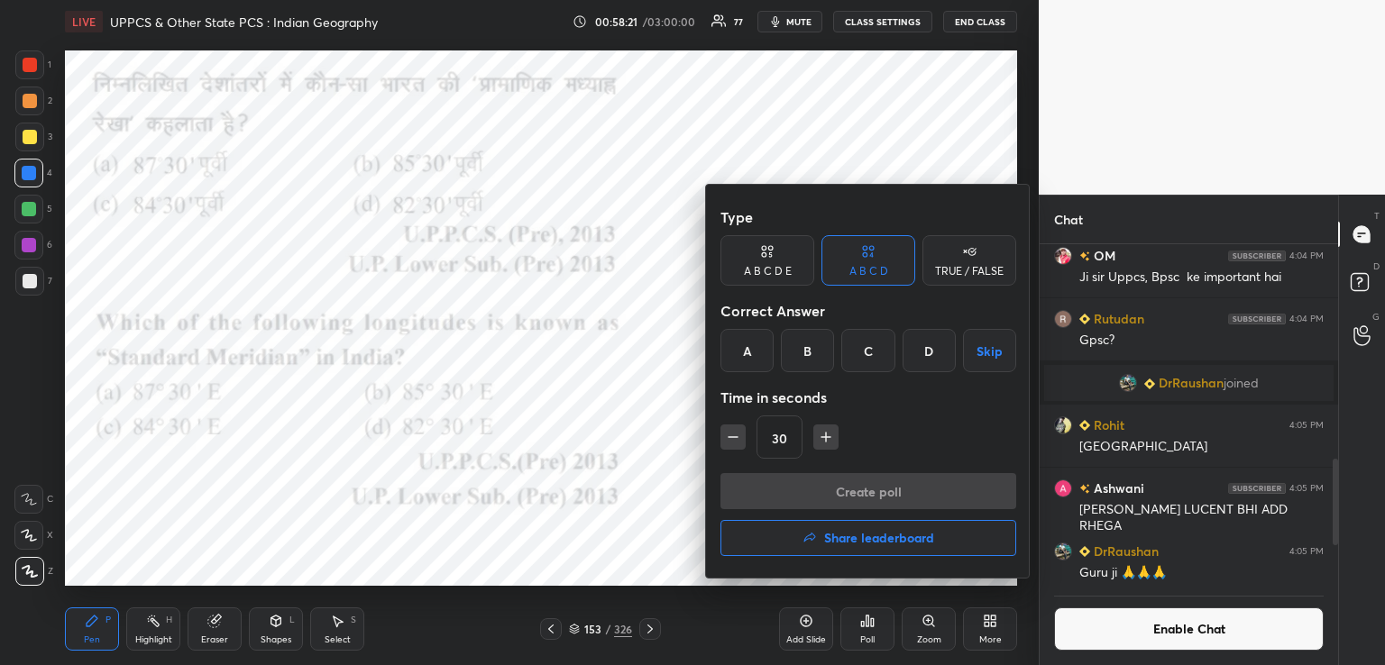
drag, startPoint x: 925, startPoint y: 349, endPoint x: 918, endPoint y: 385, distance: 36.8
click at [925, 348] on div "D" at bounding box center [929, 350] width 53 height 43
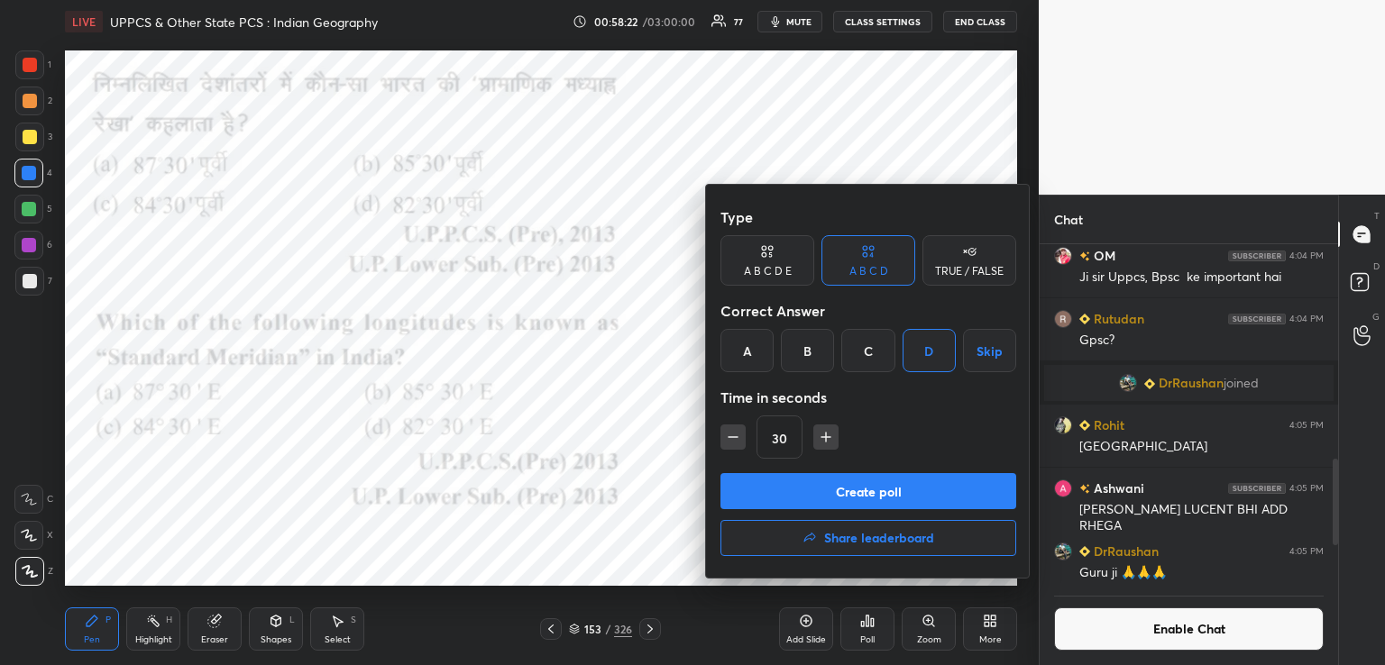
click at [843, 499] on button "Create poll" at bounding box center [868, 491] width 296 height 36
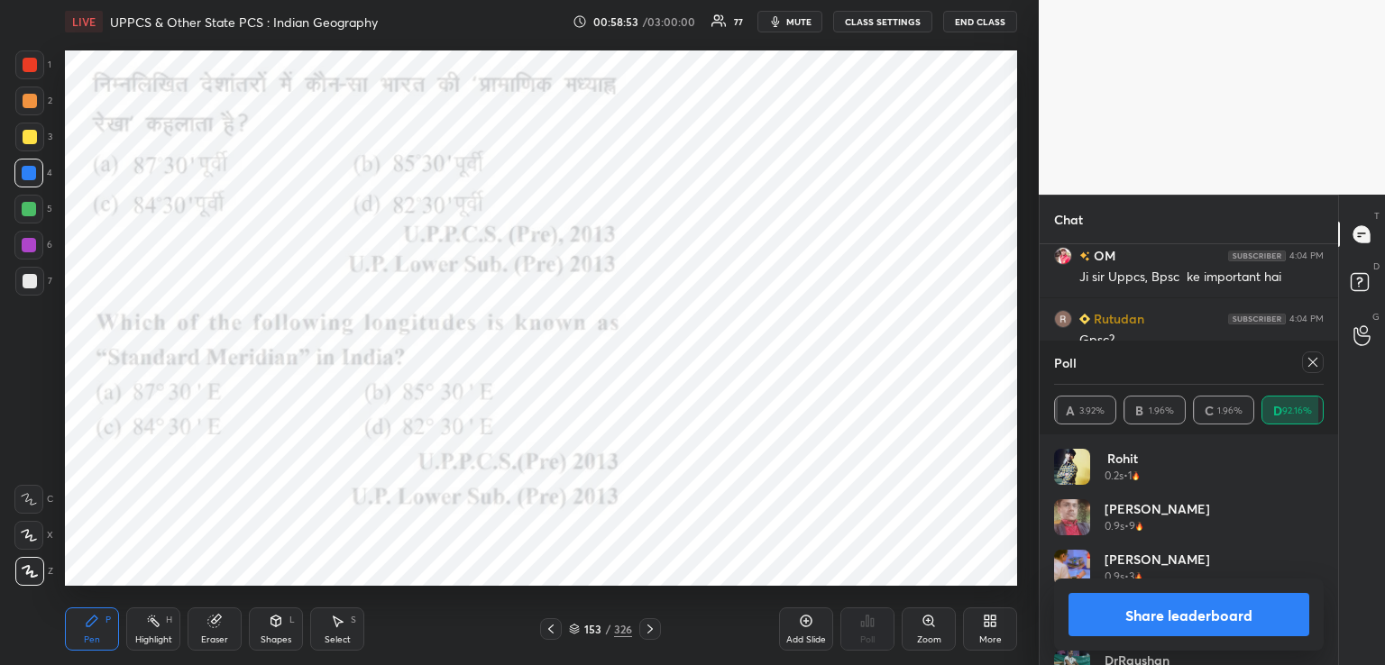
click at [651, 629] on icon at bounding box center [649, 629] width 5 height 9
click at [649, 626] on icon at bounding box center [650, 629] width 14 height 14
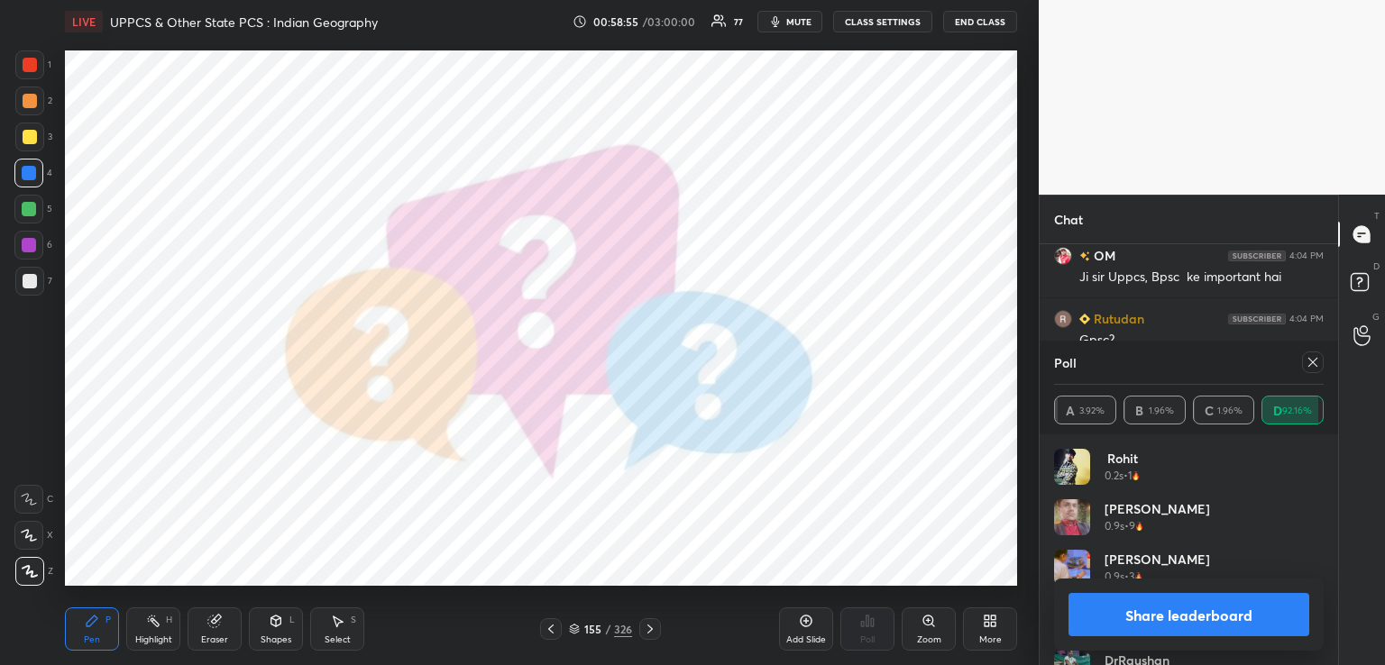
click at [648, 622] on icon at bounding box center [650, 629] width 14 height 14
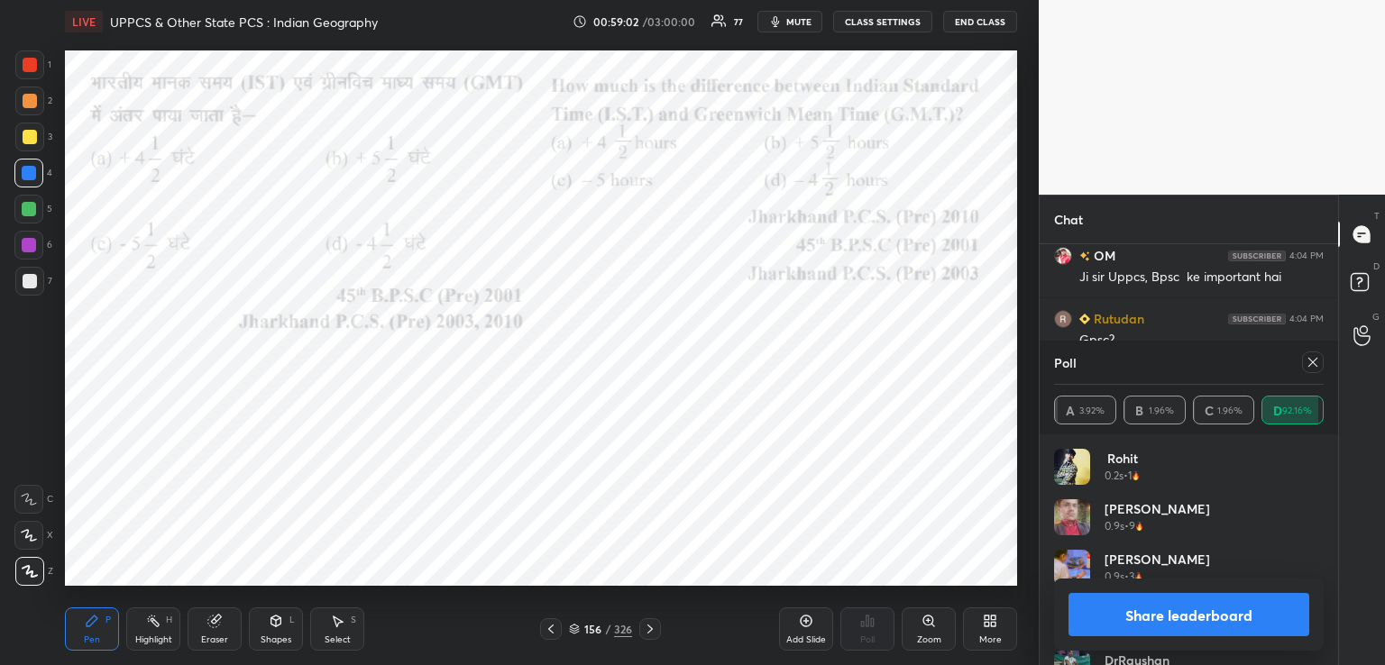
click at [1313, 362] on icon at bounding box center [1313, 362] width 14 height 14
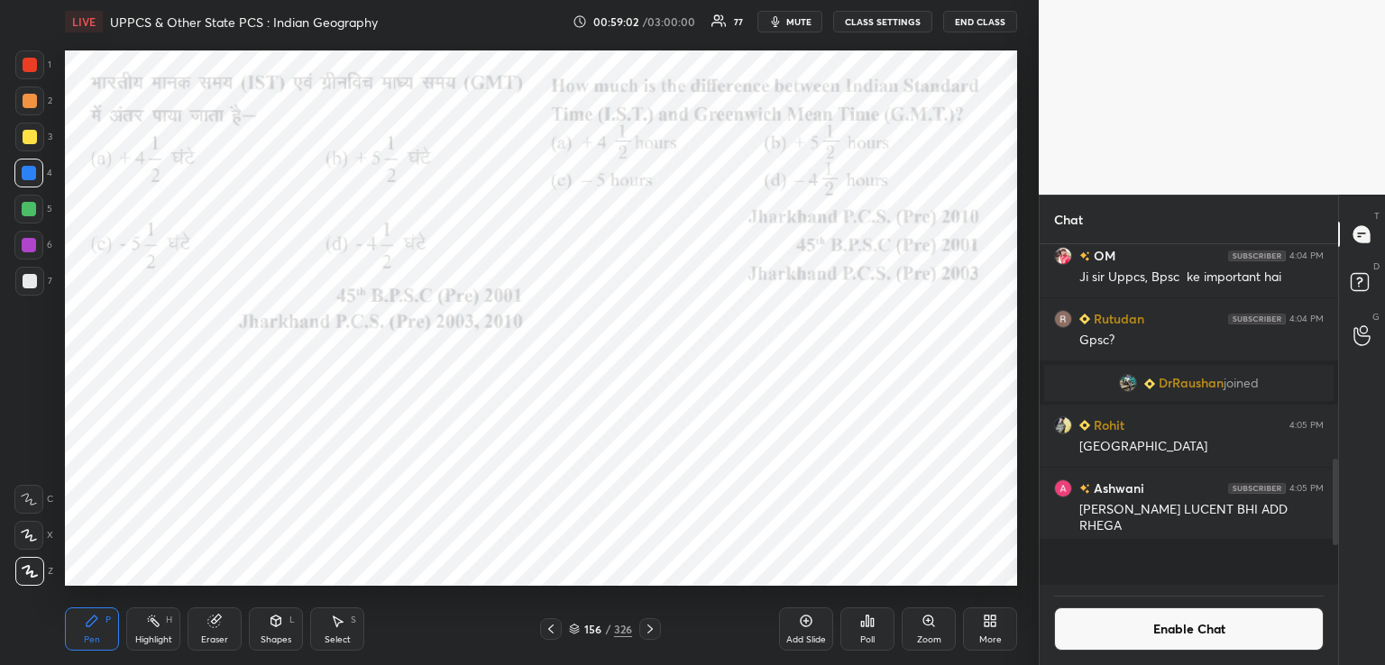
scroll to position [6, 5]
click at [869, 633] on div "Poll" at bounding box center [867, 629] width 54 height 43
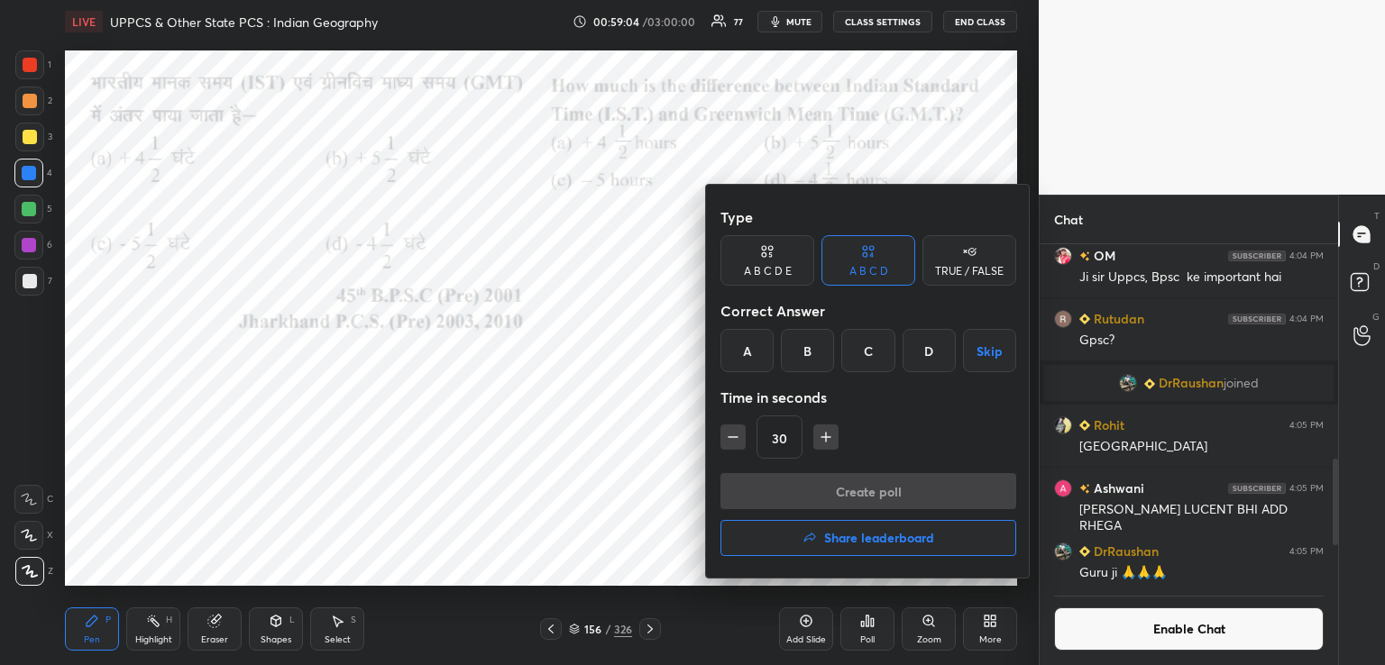
click at [803, 348] on div "B" at bounding box center [807, 350] width 53 height 43
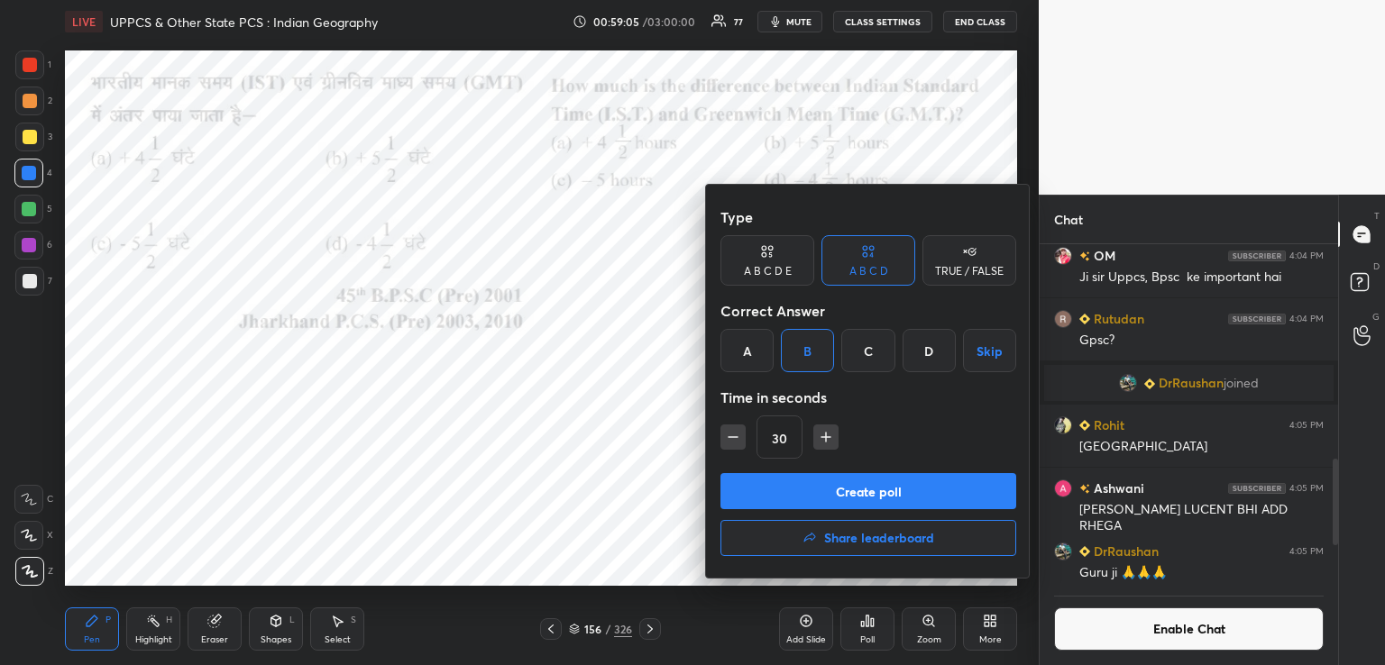
click at [813, 509] on div "Create poll Share leaderboard" at bounding box center [868, 518] width 296 height 90
click at [812, 502] on button "Create poll" at bounding box center [868, 491] width 296 height 36
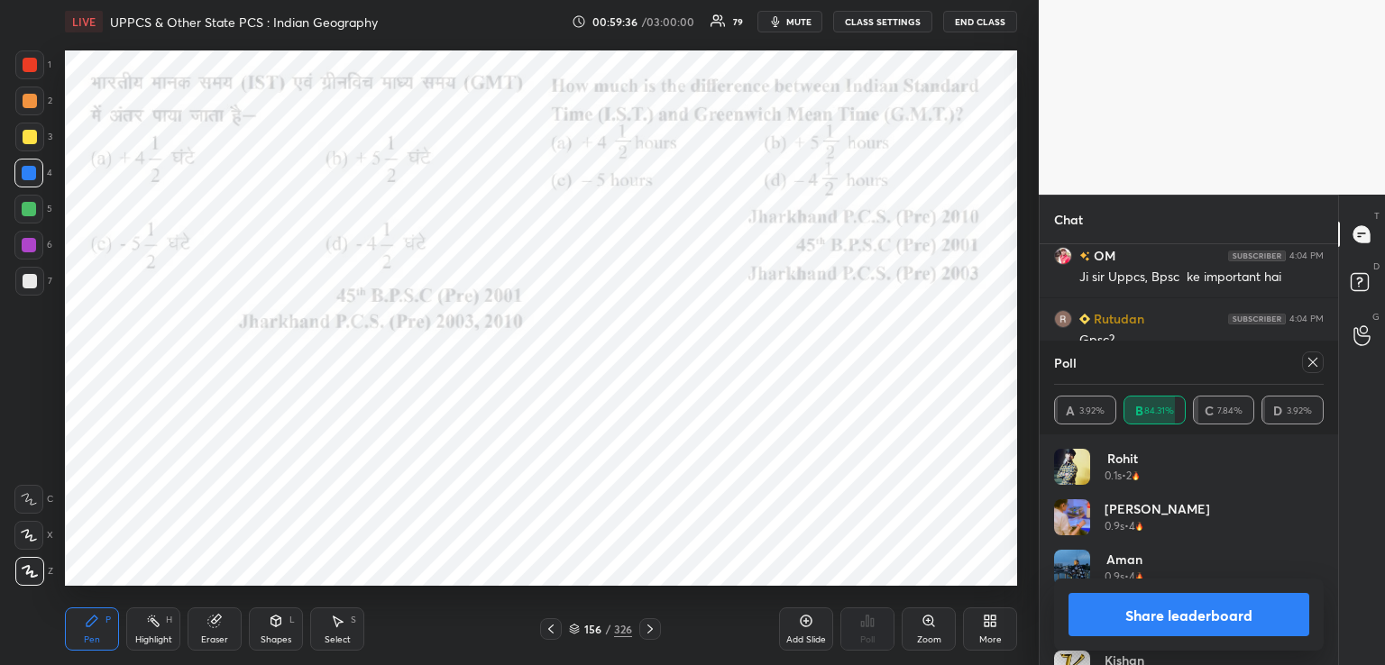
click at [647, 629] on icon at bounding box center [650, 629] width 14 height 14
click at [649, 628] on icon at bounding box center [650, 629] width 14 height 14
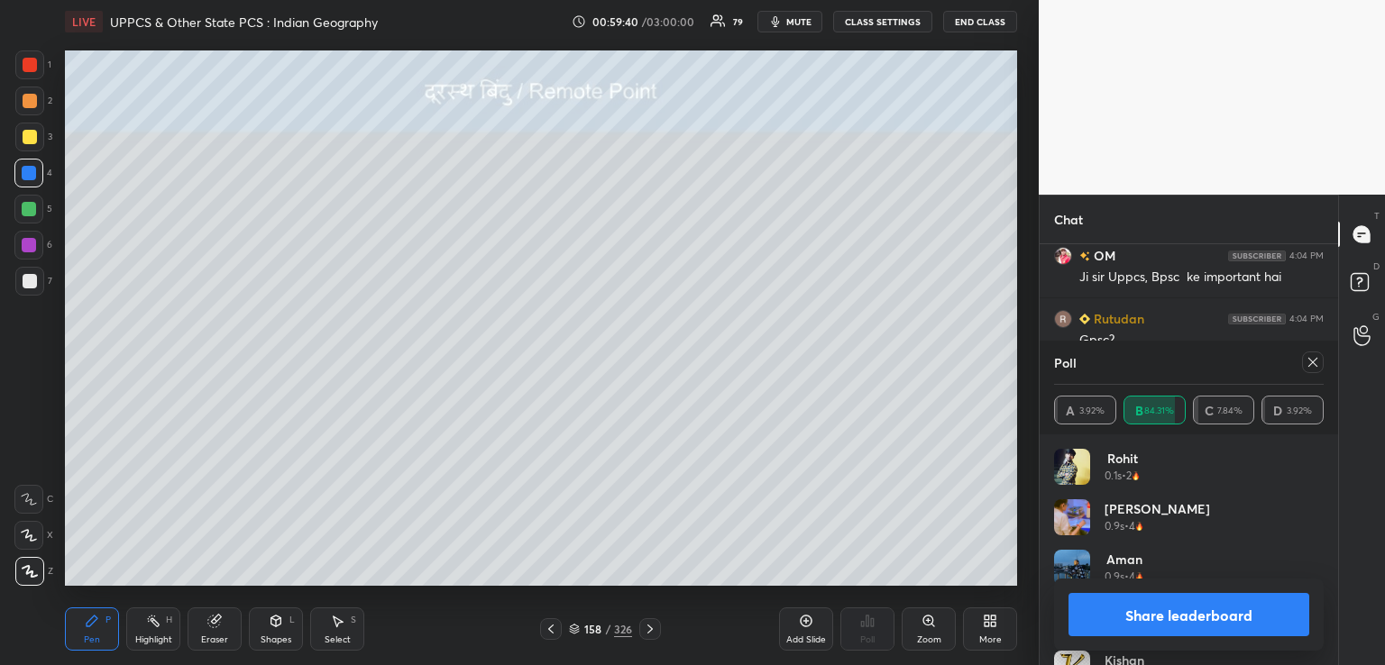
click at [36, 134] on div at bounding box center [29, 137] width 29 height 29
click at [646, 628] on icon at bounding box center [650, 629] width 14 height 14
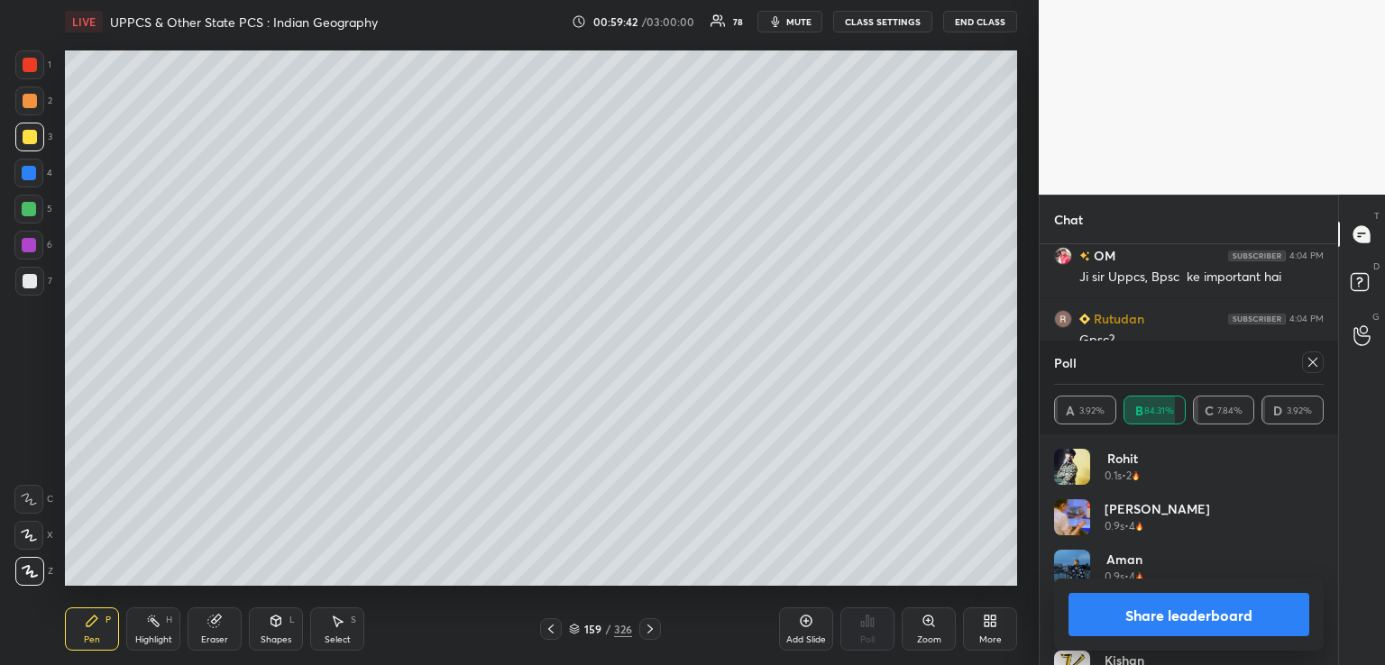
click at [653, 629] on icon at bounding box center [650, 629] width 14 height 14
click at [651, 629] on icon at bounding box center [649, 629] width 5 height 9
click at [649, 625] on icon at bounding box center [650, 629] width 14 height 14
click at [648, 629] on icon at bounding box center [650, 629] width 14 height 14
click at [650, 629] on icon at bounding box center [650, 629] width 14 height 14
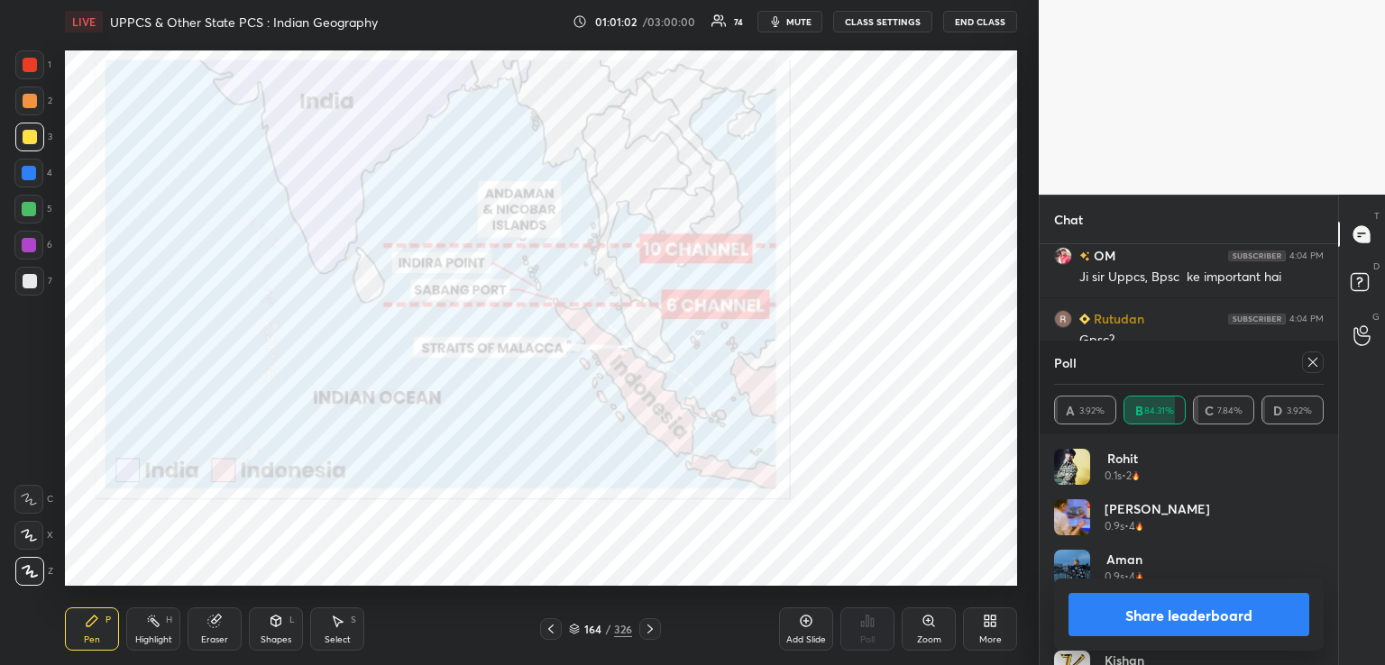
click at [655, 622] on icon at bounding box center [650, 629] width 14 height 14
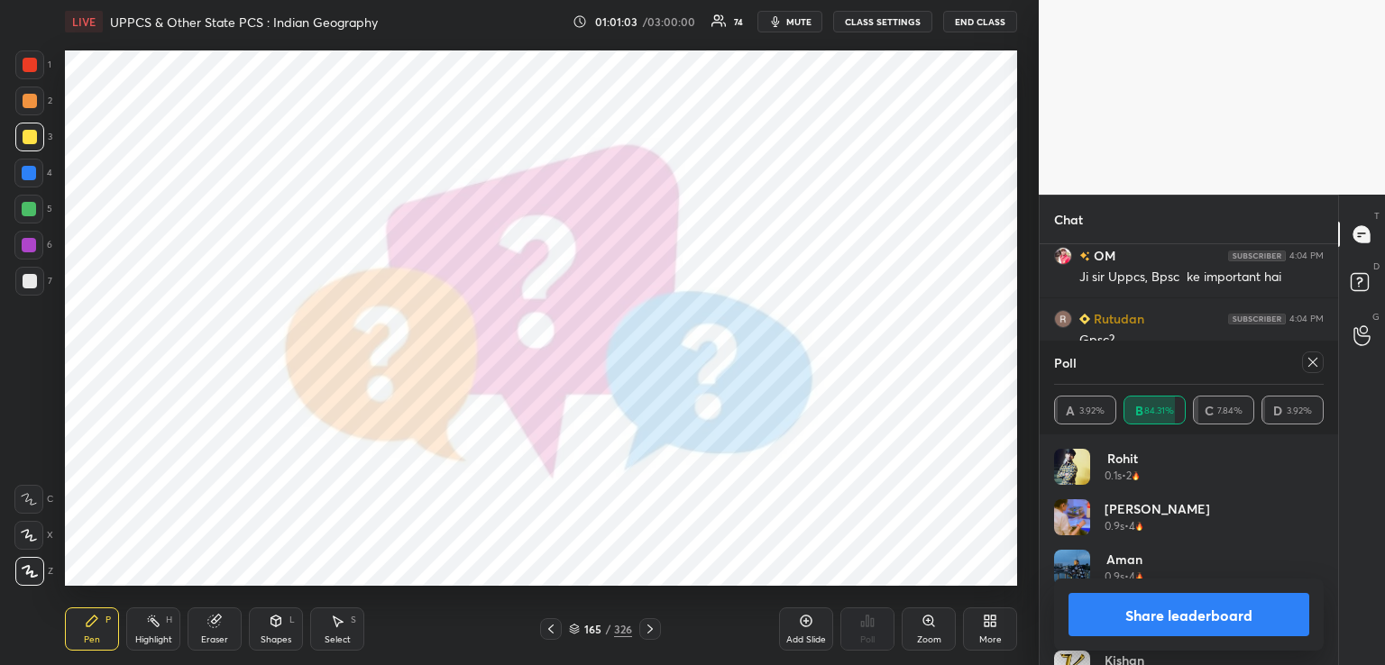
click at [555, 626] on icon at bounding box center [551, 629] width 14 height 14
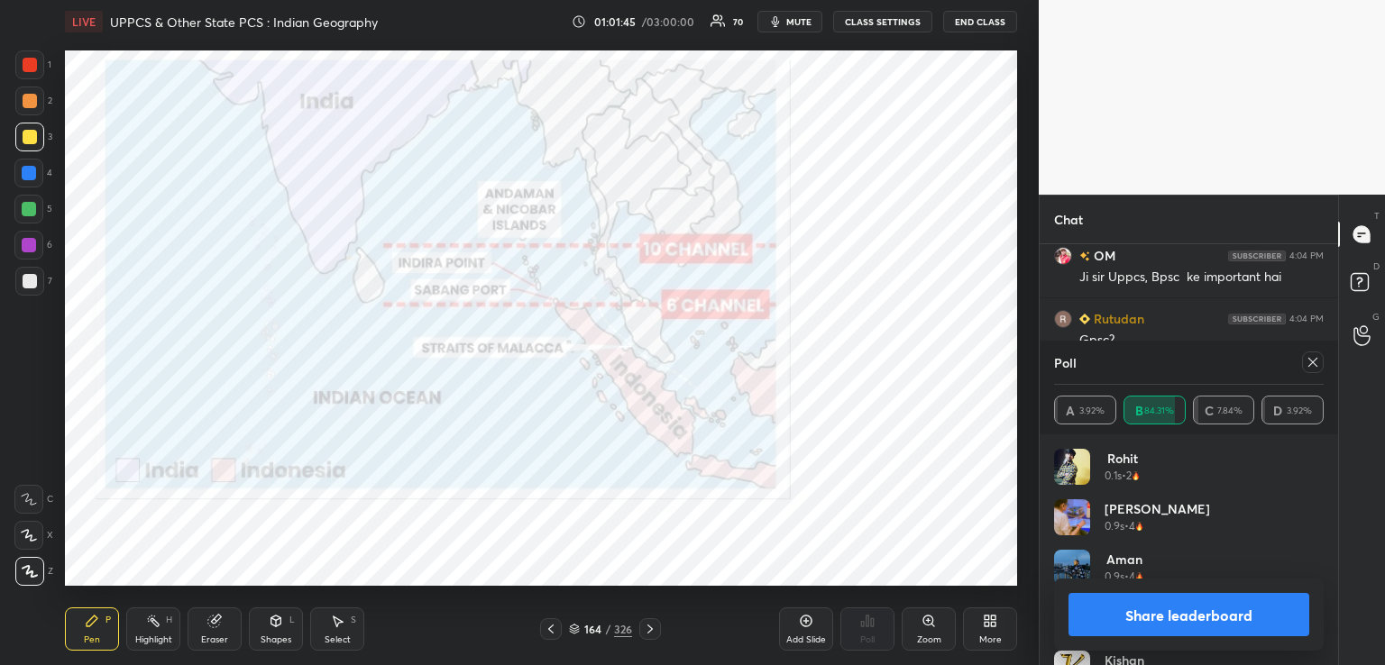
click at [648, 626] on icon at bounding box center [649, 629] width 5 height 9
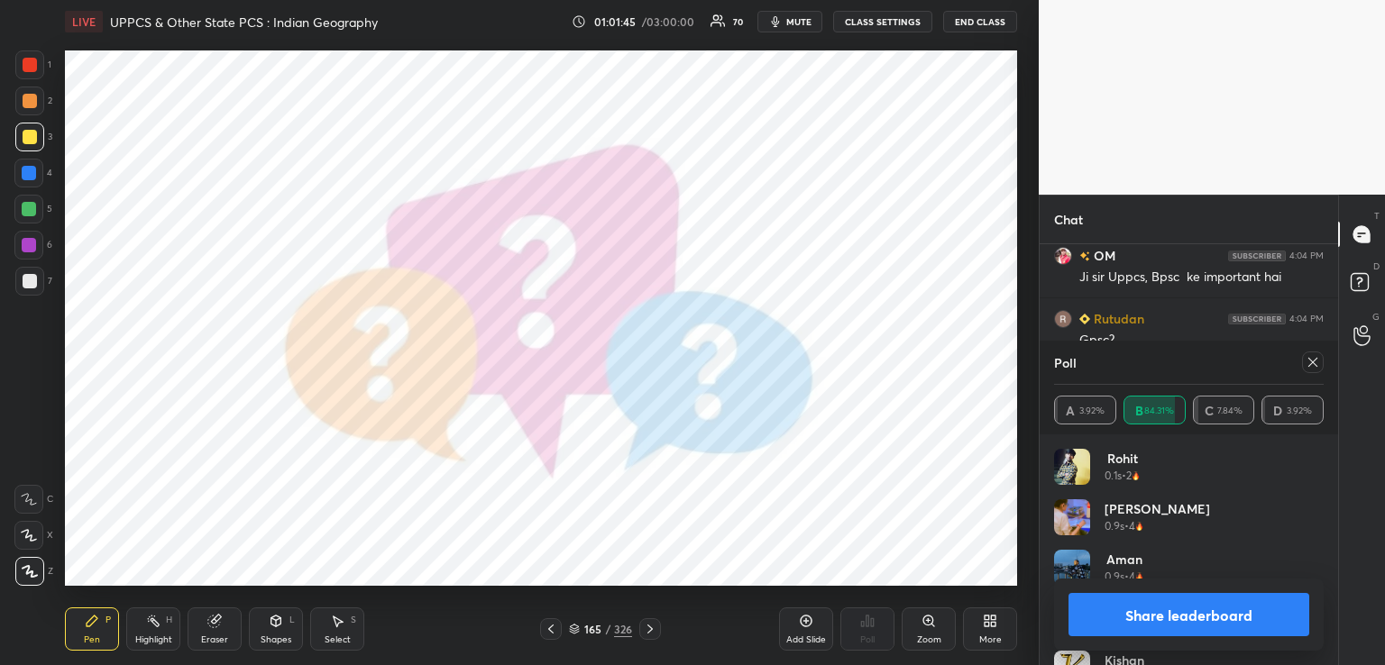
click at [650, 629] on icon at bounding box center [649, 629] width 5 height 9
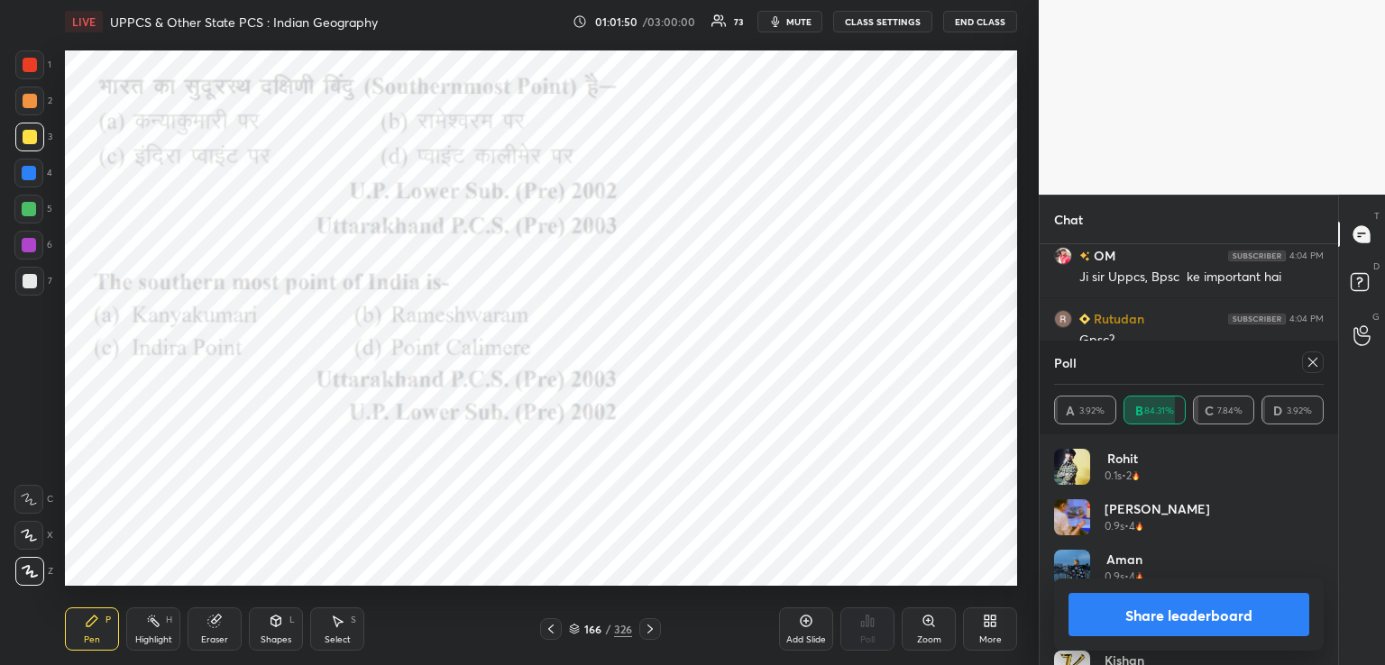
click at [1312, 360] on icon at bounding box center [1313, 362] width 14 height 14
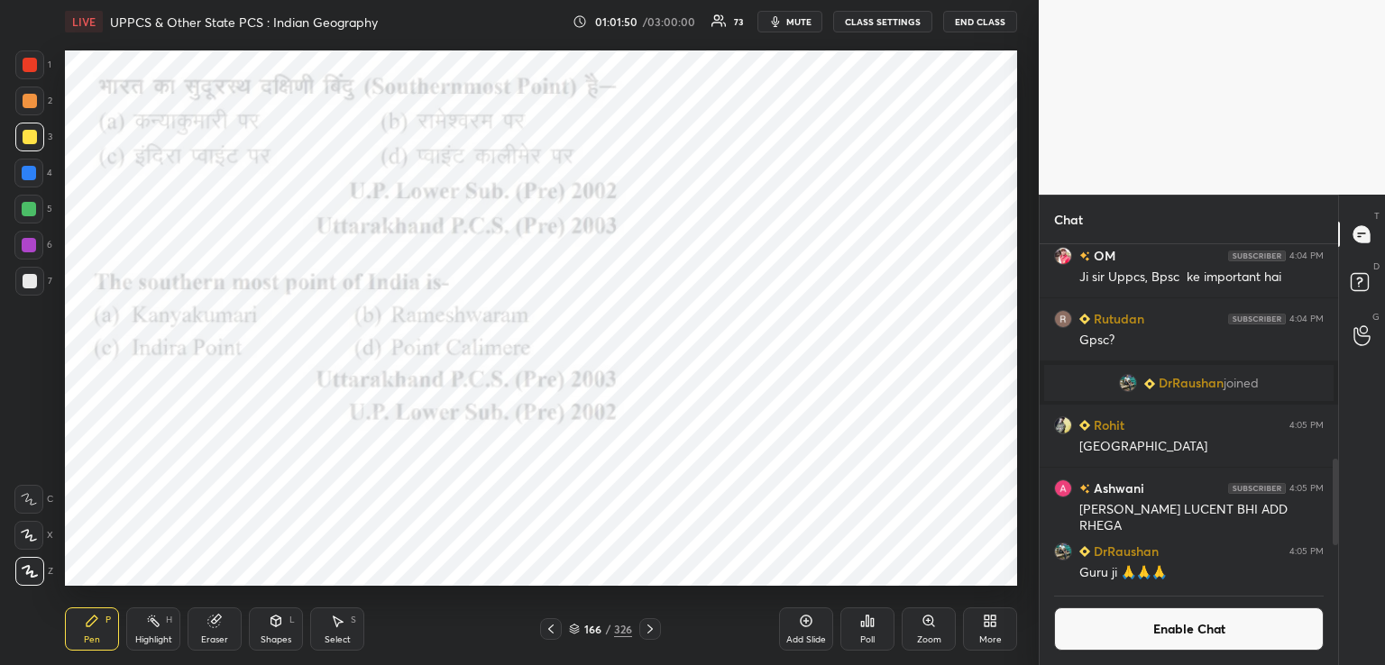
scroll to position [224, 293]
click at [862, 629] on div "Poll" at bounding box center [867, 629] width 54 height 43
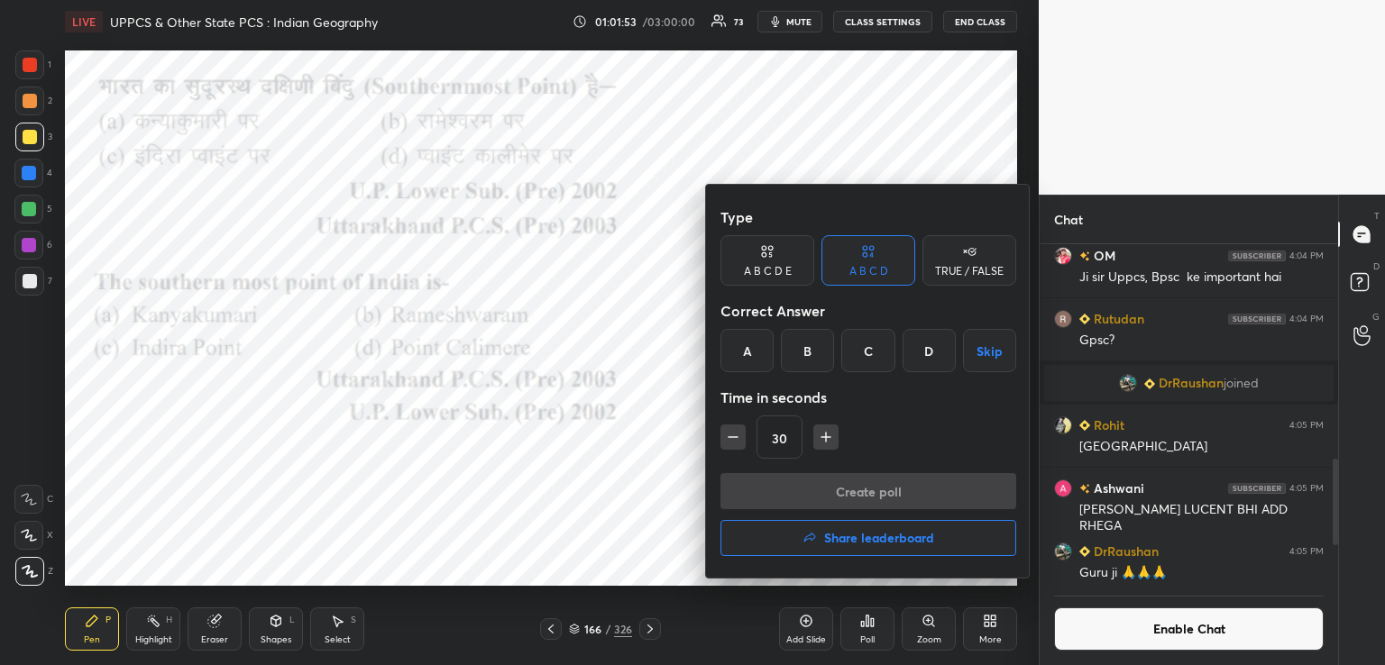
click at [864, 350] on div "C" at bounding box center [867, 350] width 53 height 43
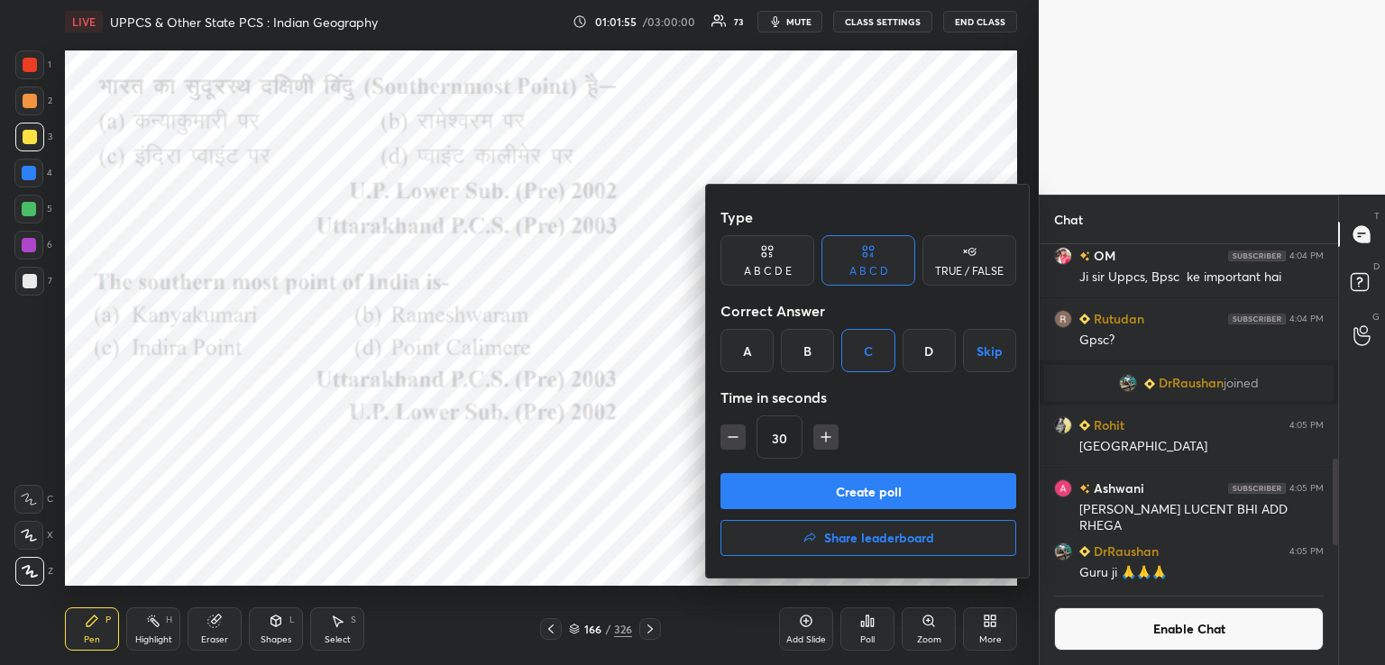
click at [799, 482] on button "Create poll" at bounding box center [868, 491] width 296 height 36
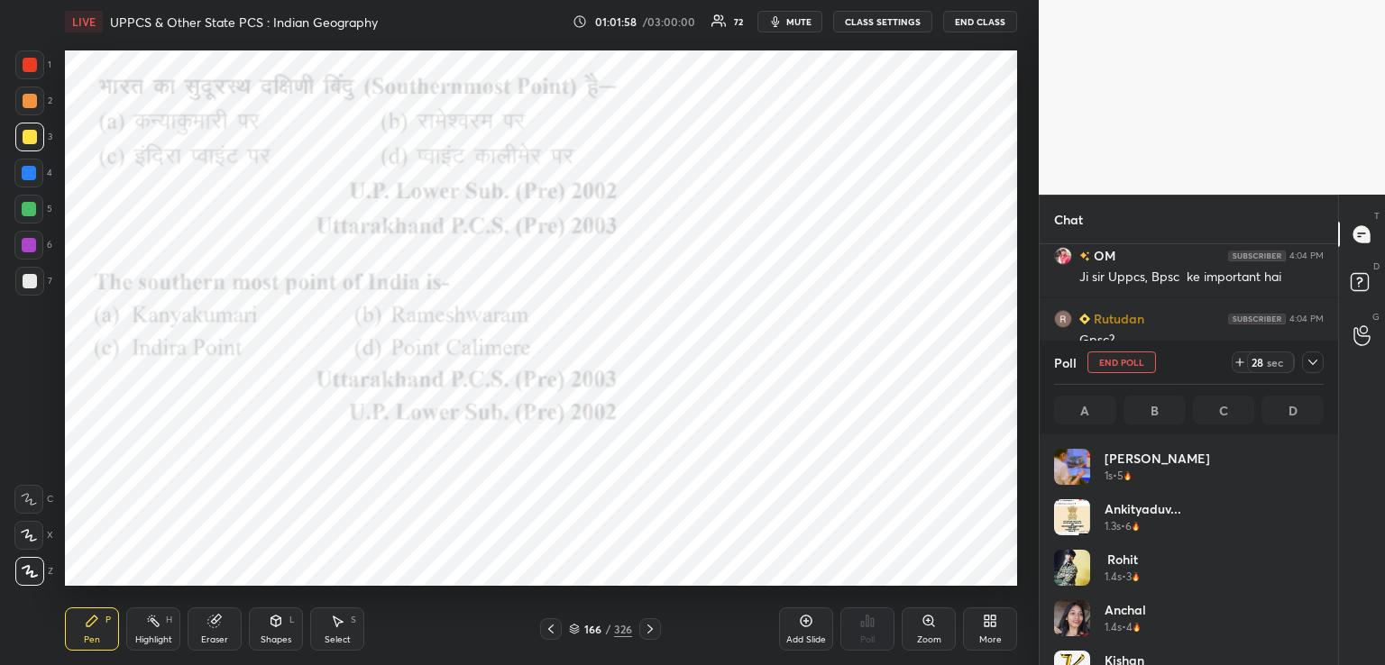
scroll to position [211, 264]
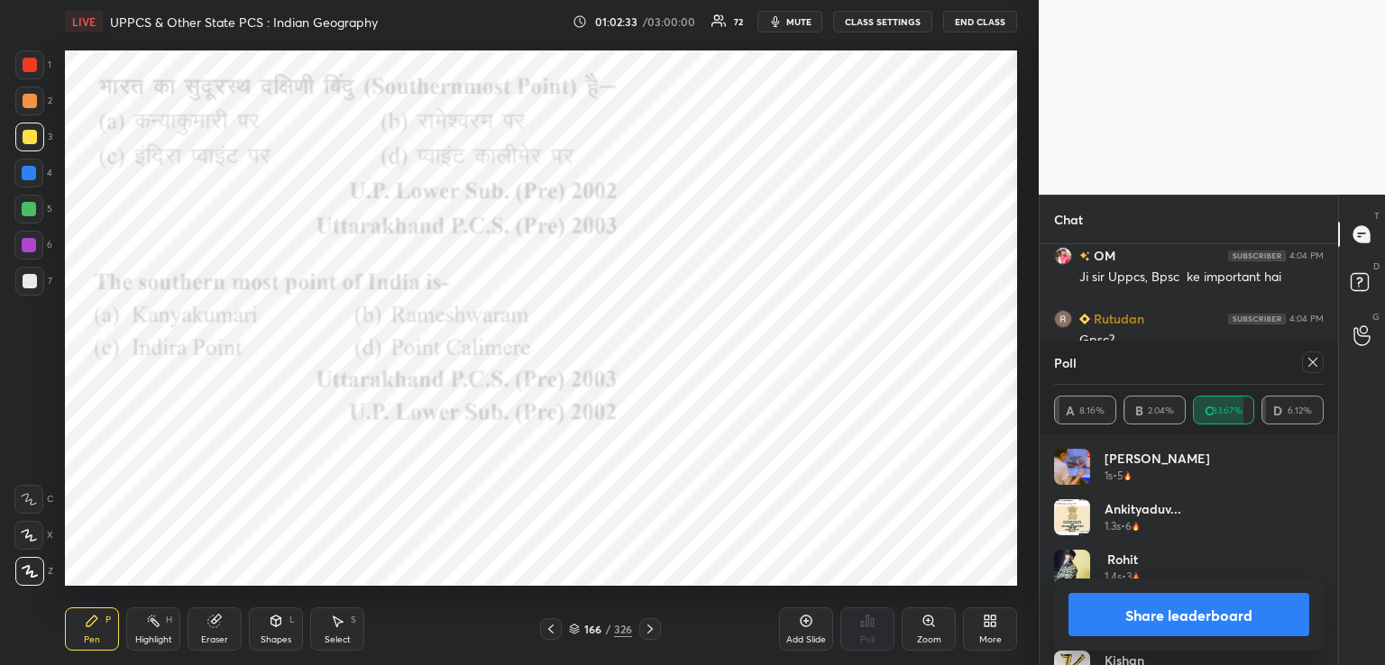
click at [653, 630] on icon at bounding box center [650, 629] width 14 height 14
click at [653, 629] on icon at bounding box center [650, 629] width 14 height 14
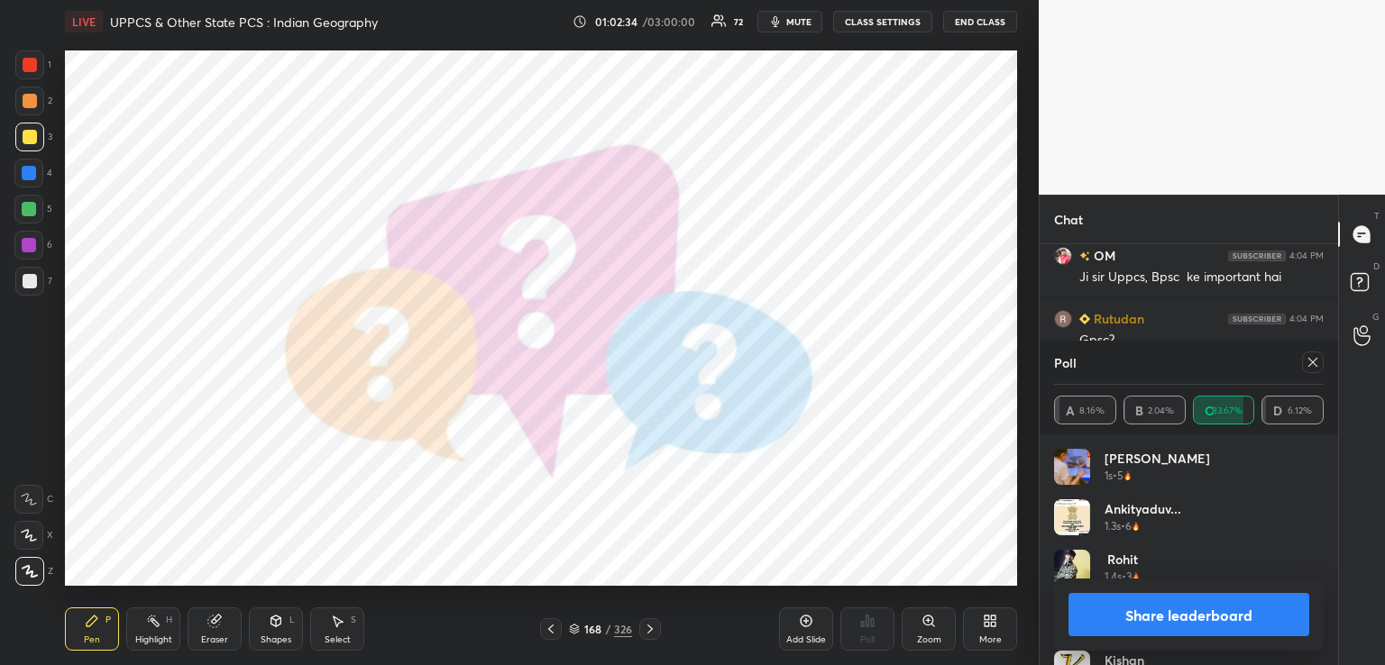
click at [652, 628] on icon at bounding box center [650, 629] width 14 height 14
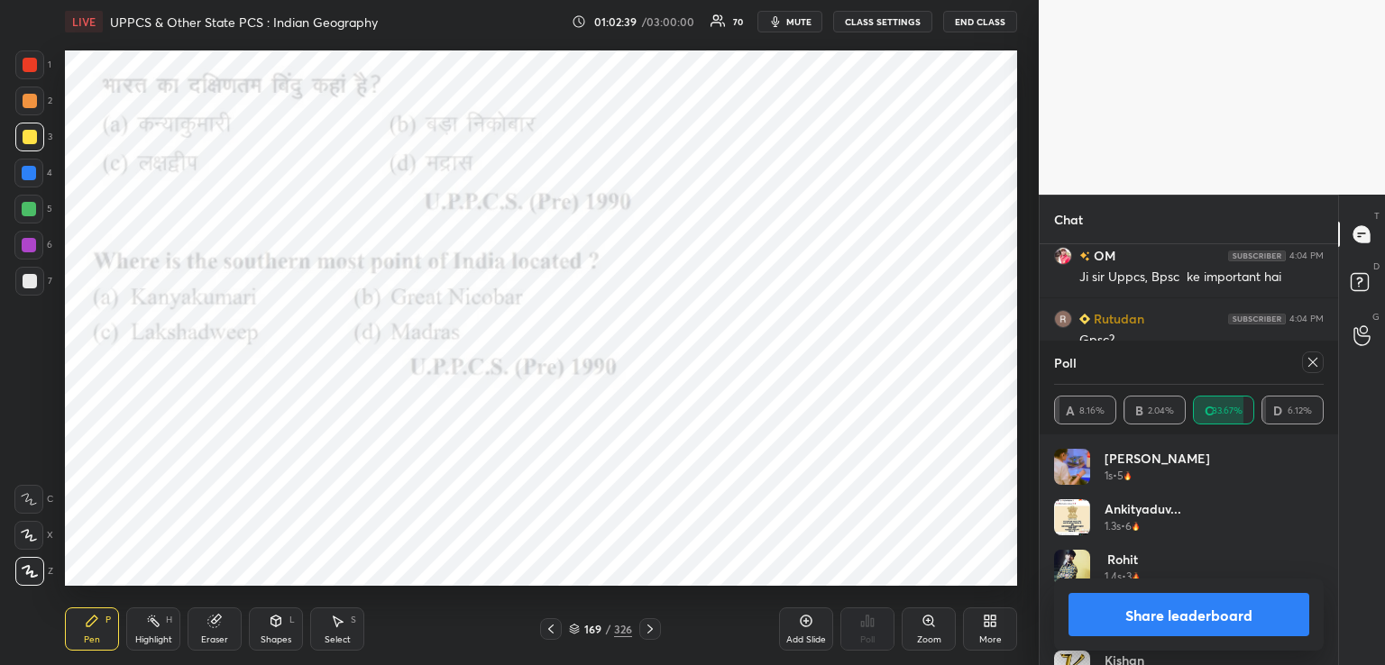
drag, startPoint x: 1308, startPoint y: 358, endPoint x: 1299, endPoint y: 381, distance: 24.0
click at [1308, 362] on icon at bounding box center [1313, 362] width 14 height 14
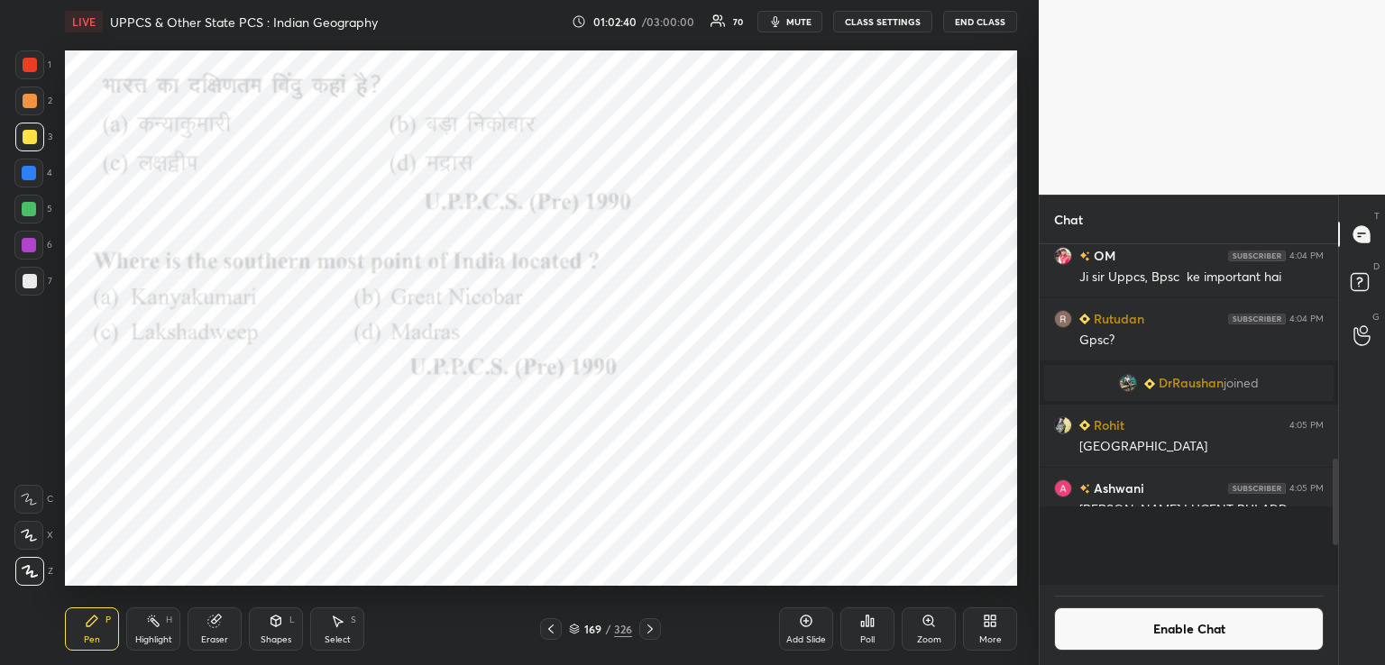
scroll to position [5, 5]
click at [864, 625] on icon at bounding box center [862, 624] width 3 height 5
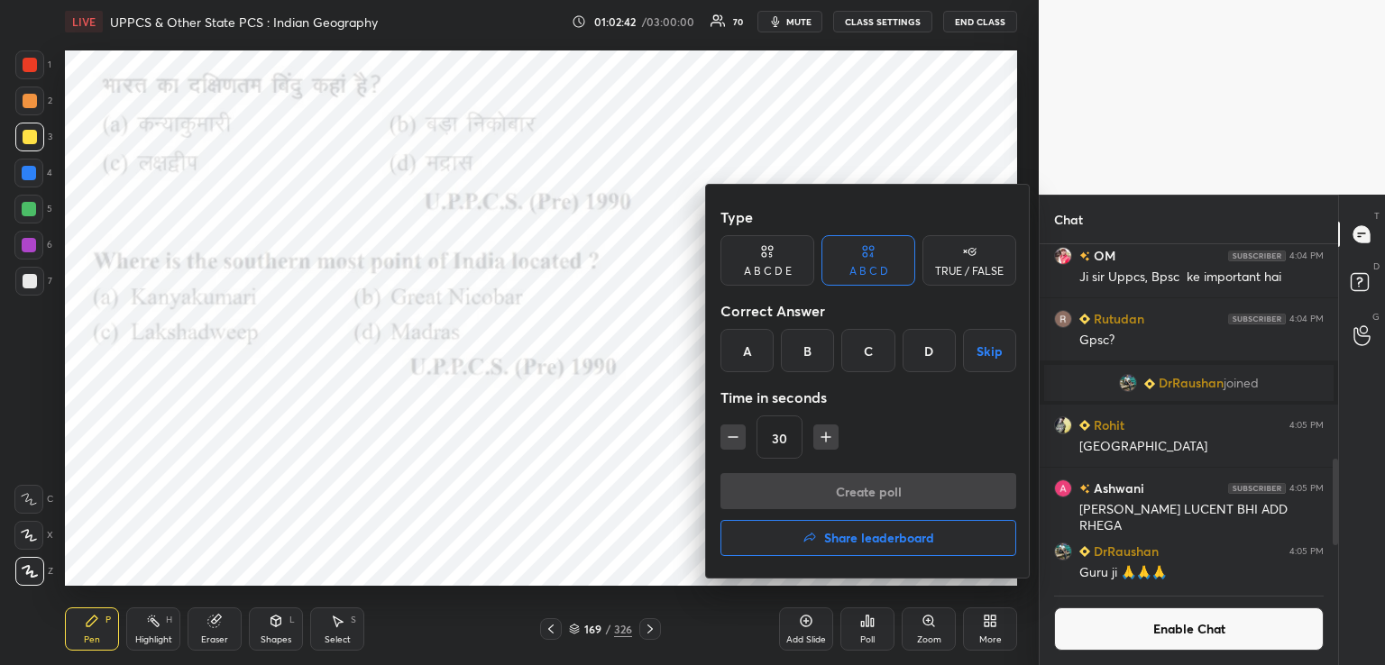
click at [811, 354] on div "B" at bounding box center [807, 350] width 53 height 43
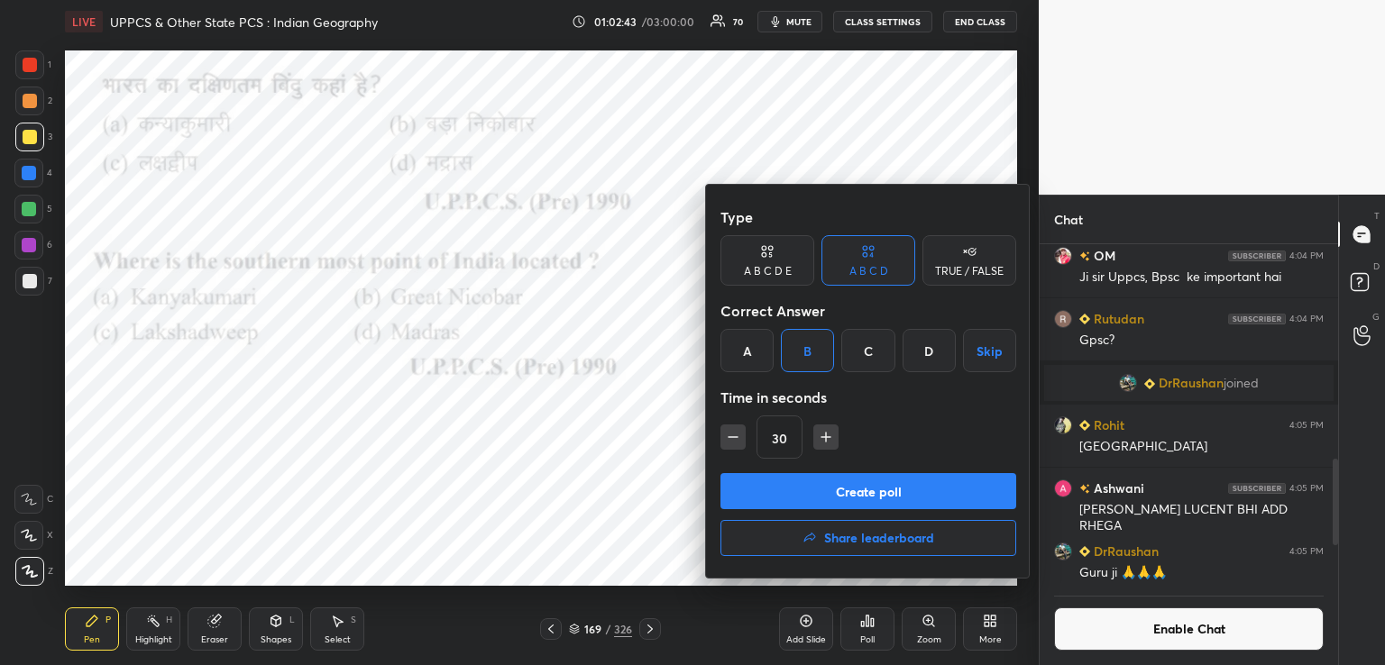
click at [819, 494] on button "Create poll" at bounding box center [868, 491] width 296 height 36
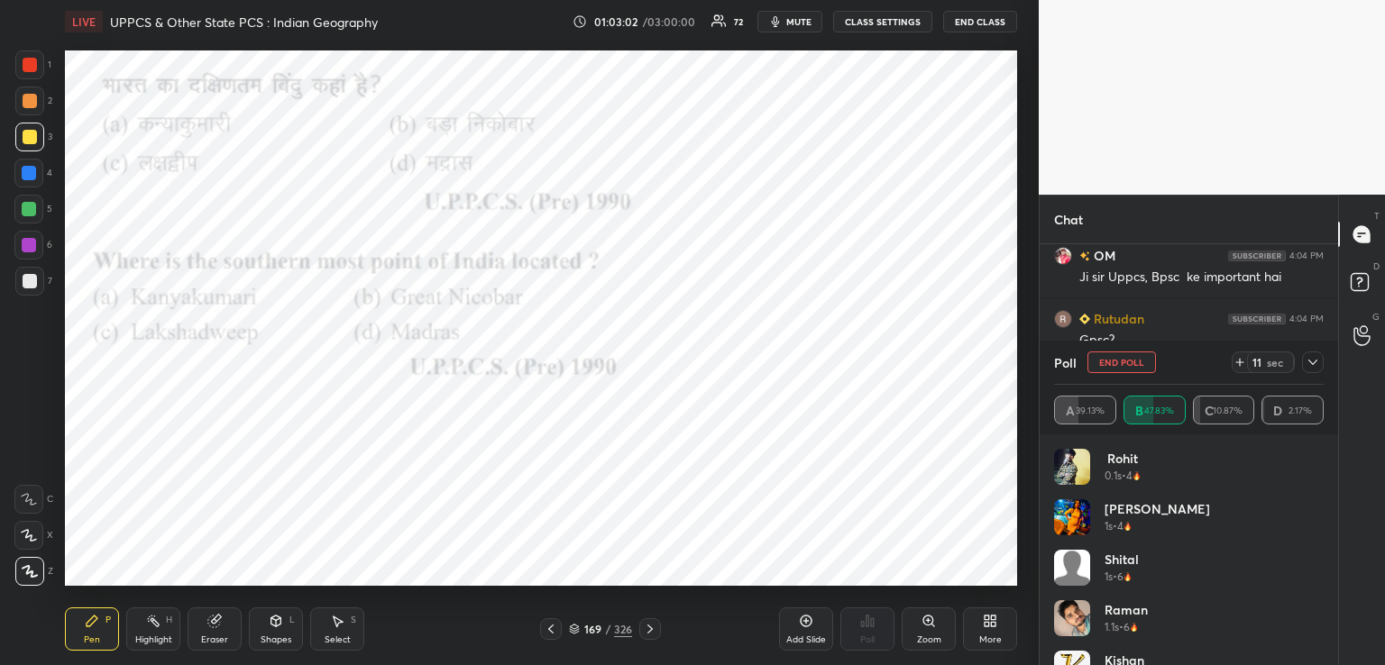
click at [23, 174] on div at bounding box center [29, 173] width 14 height 14
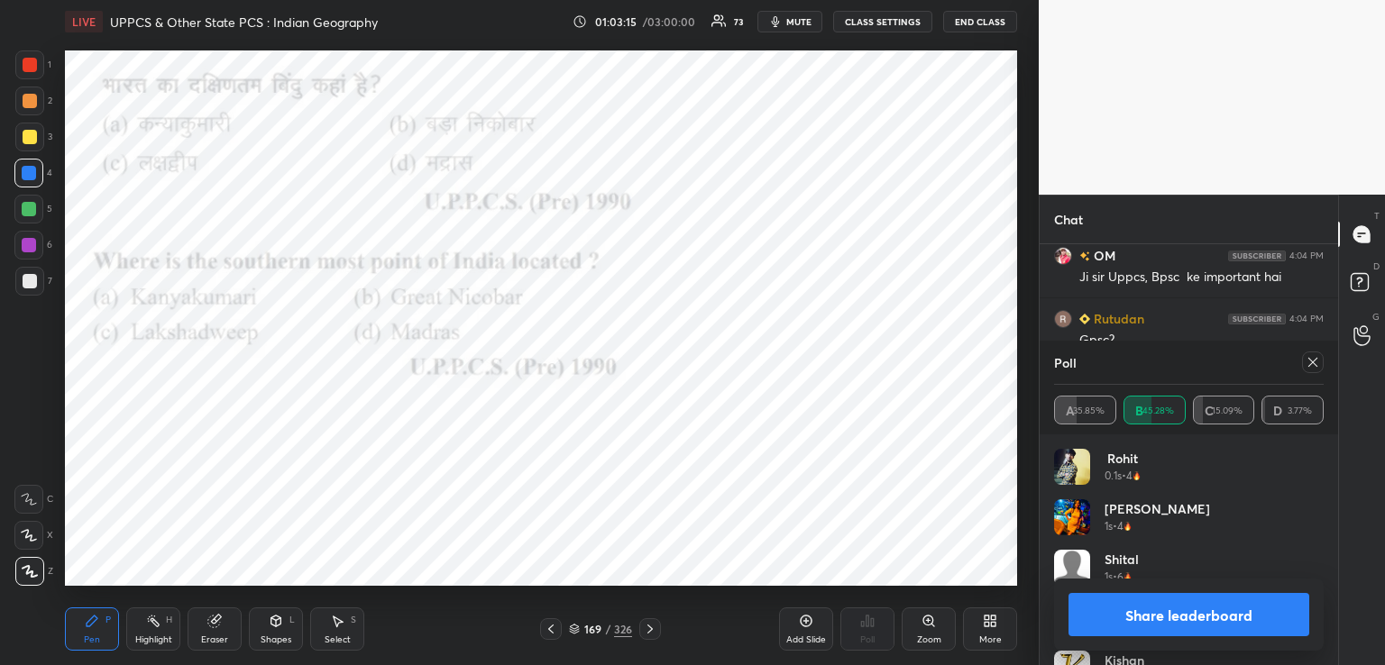
click at [649, 628] on icon at bounding box center [650, 629] width 14 height 14
click at [649, 630] on icon at bounding box center [650, 629] width 14 height 14
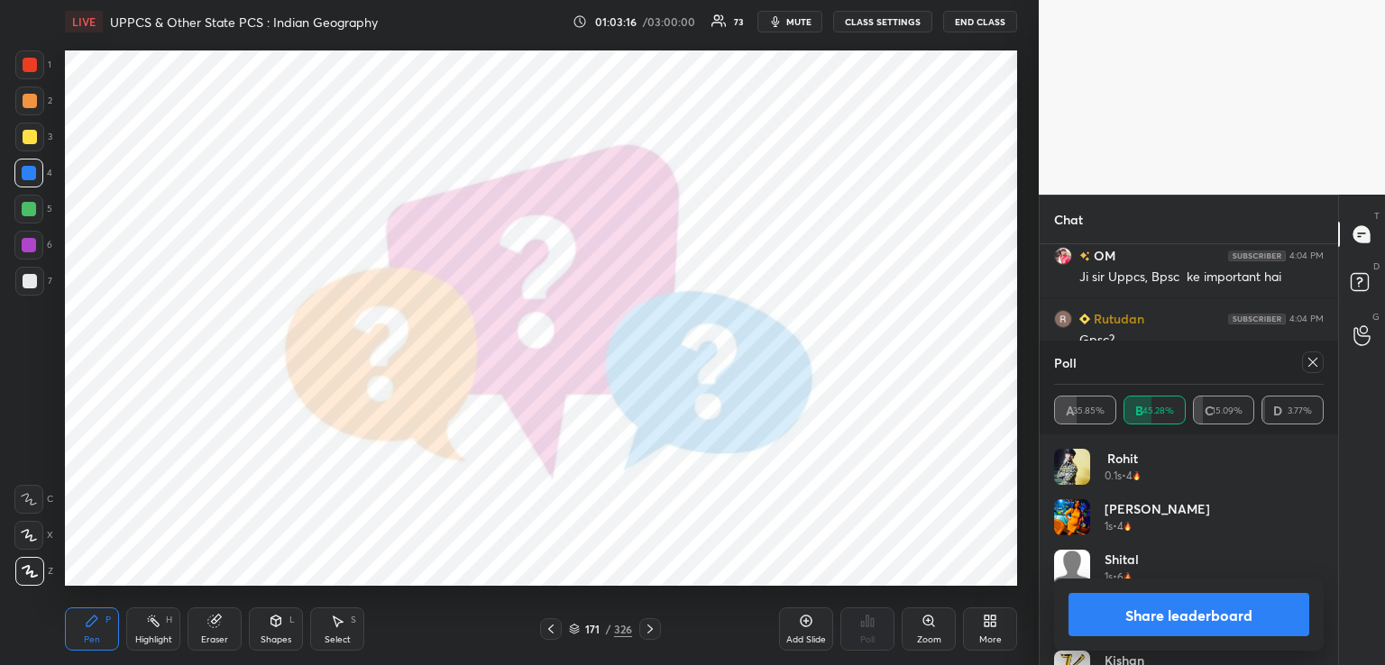
click at [649, 628] on icon at bounding box center [649, 629] width 5 height 9
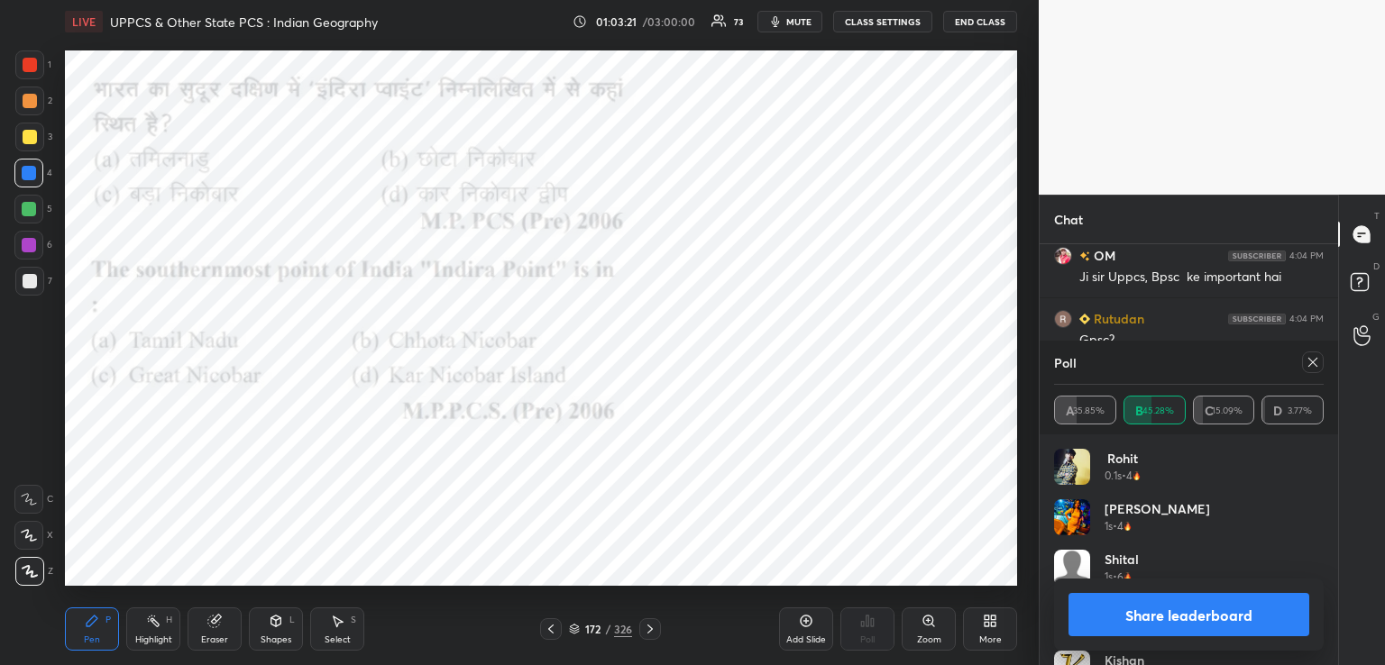
click at [1309, 364] on icon at bounding box center [1313, 362] width 14 height 14
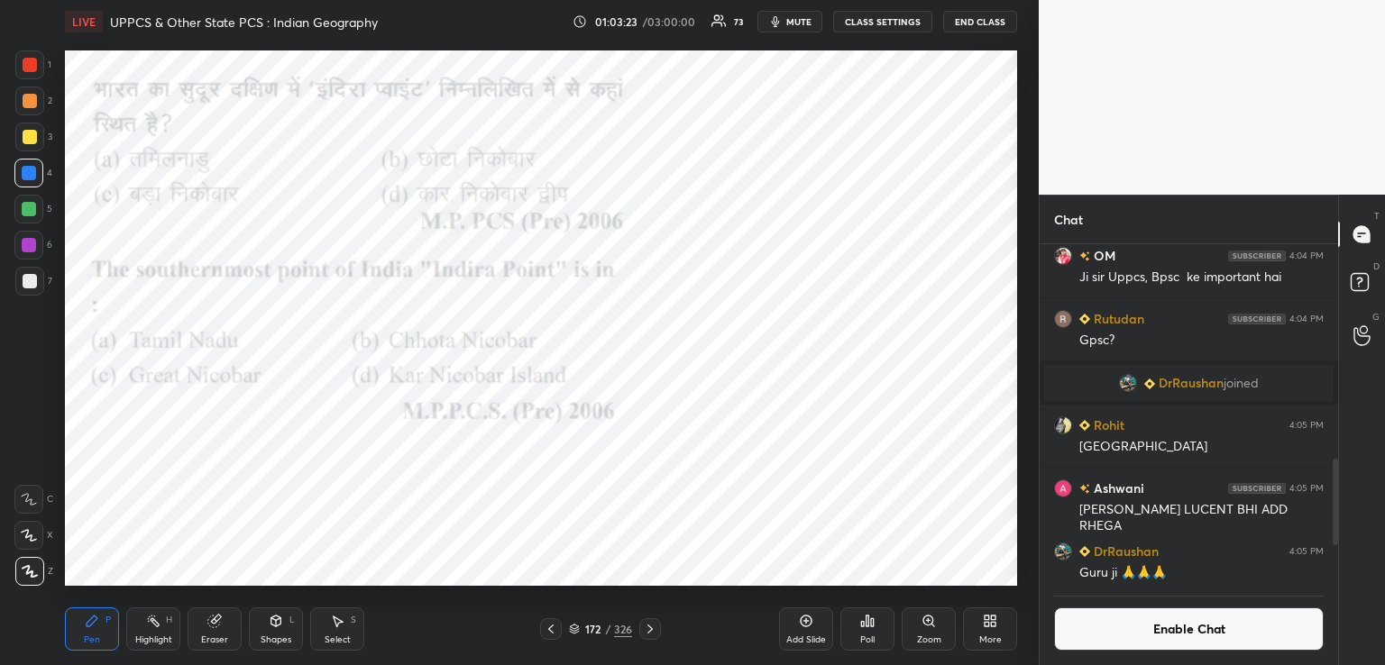
click at [871, 632] on div "Poll" at bounding box center [867, 629] width 54 height 43
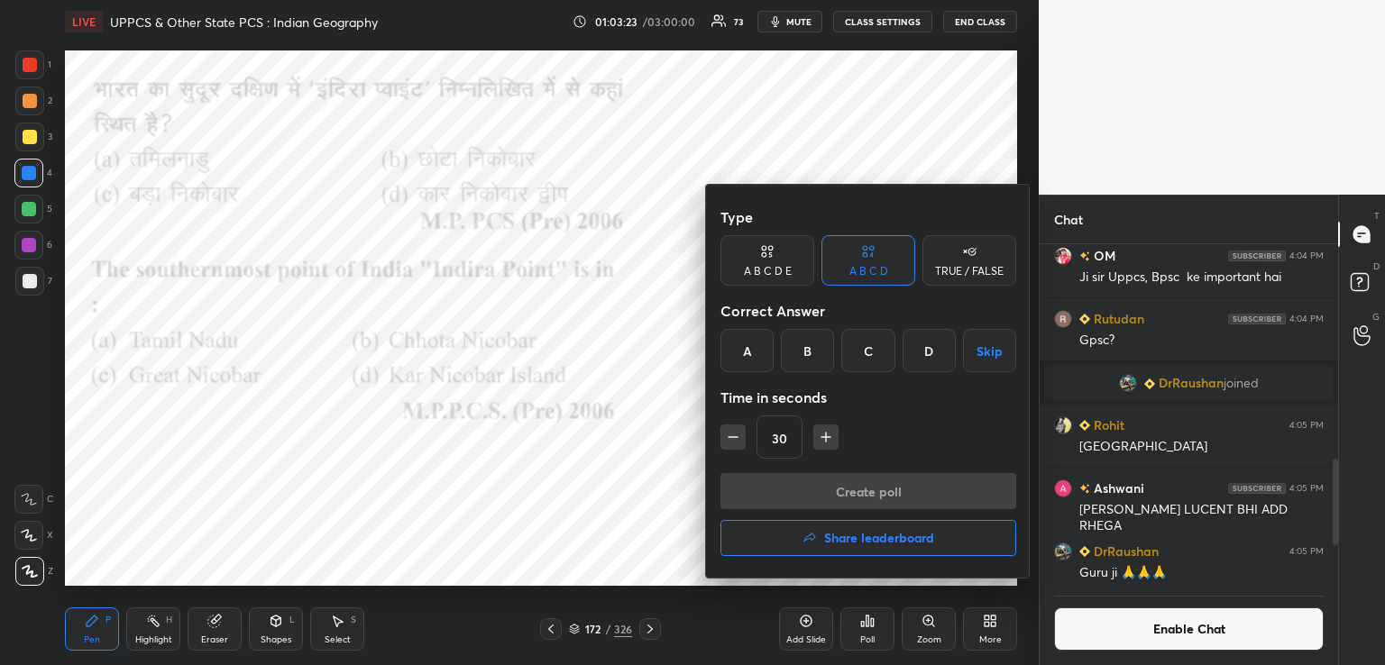
drag, startPoint x: 879, startPoint y: 349, endPoint x: 870, endPoint y: 376, distance: 28.5
click at [879, 350] on div "C" at bounding box center [867, 350] width 53 height 43
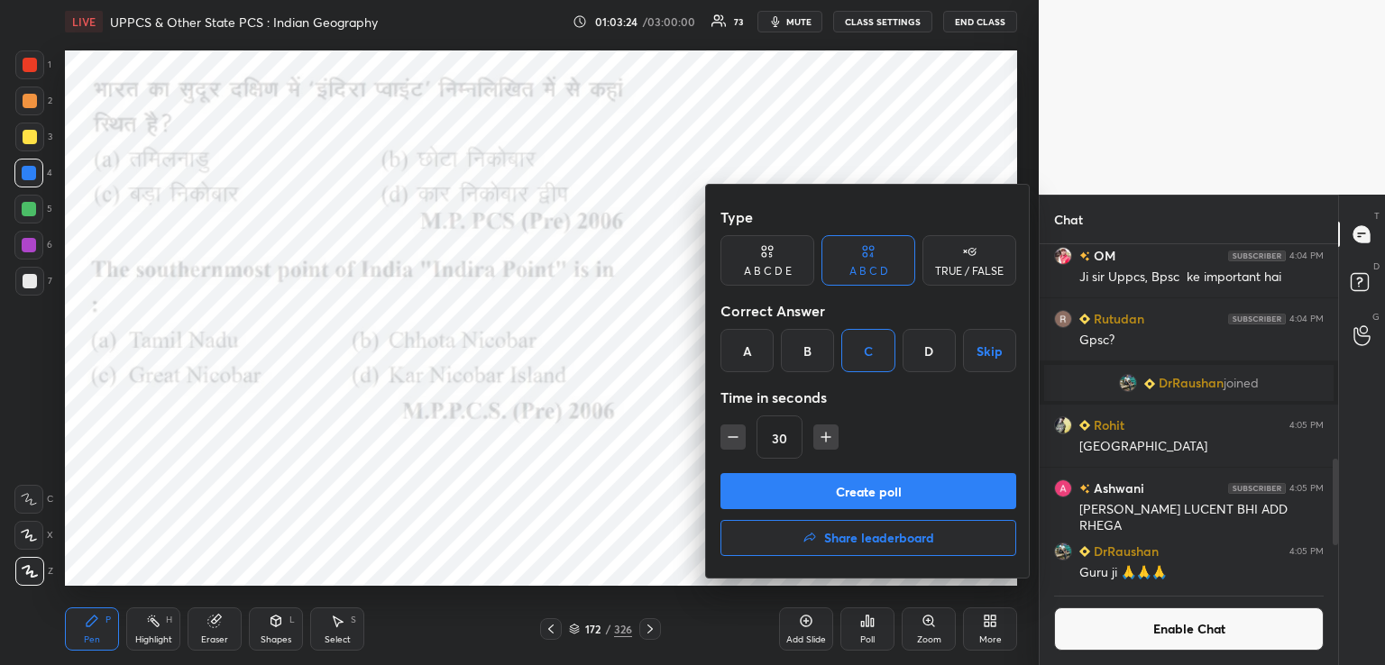
click at [819, 492] on button "Create poll" at bounding box center [868, 491] width 296 height 36
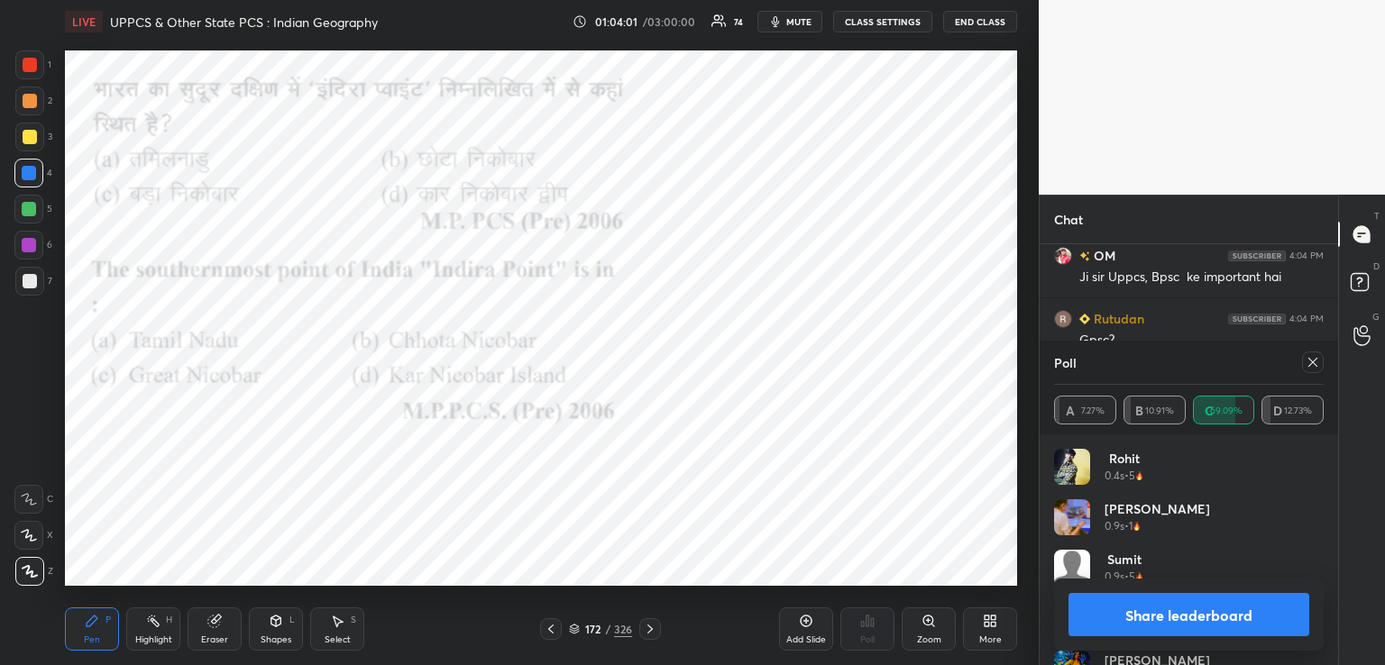
click at [652, 629] on icon at bounding box center [650, 629] width 14 height 14
click at [649, 629] on icon at bounding box center [650, 629] width 14 height 14
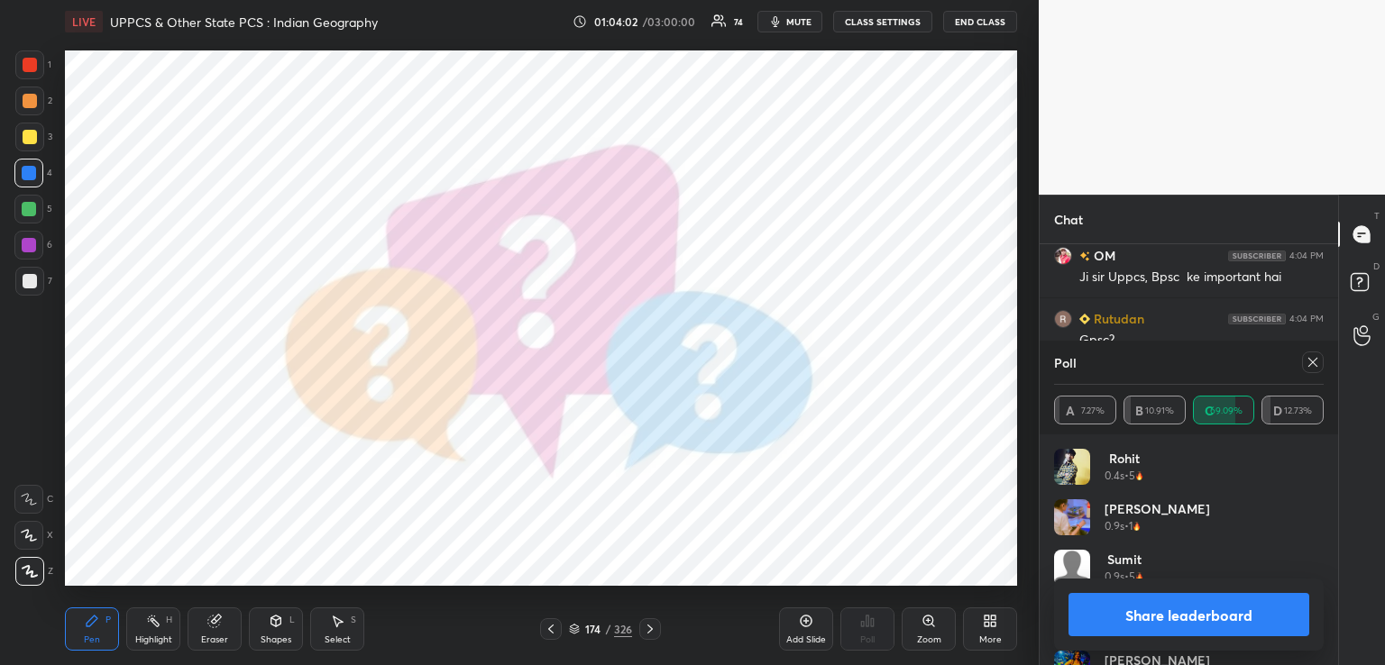
click at [653, 627] on icon at bounding box center [650, 629] width 14 height 14
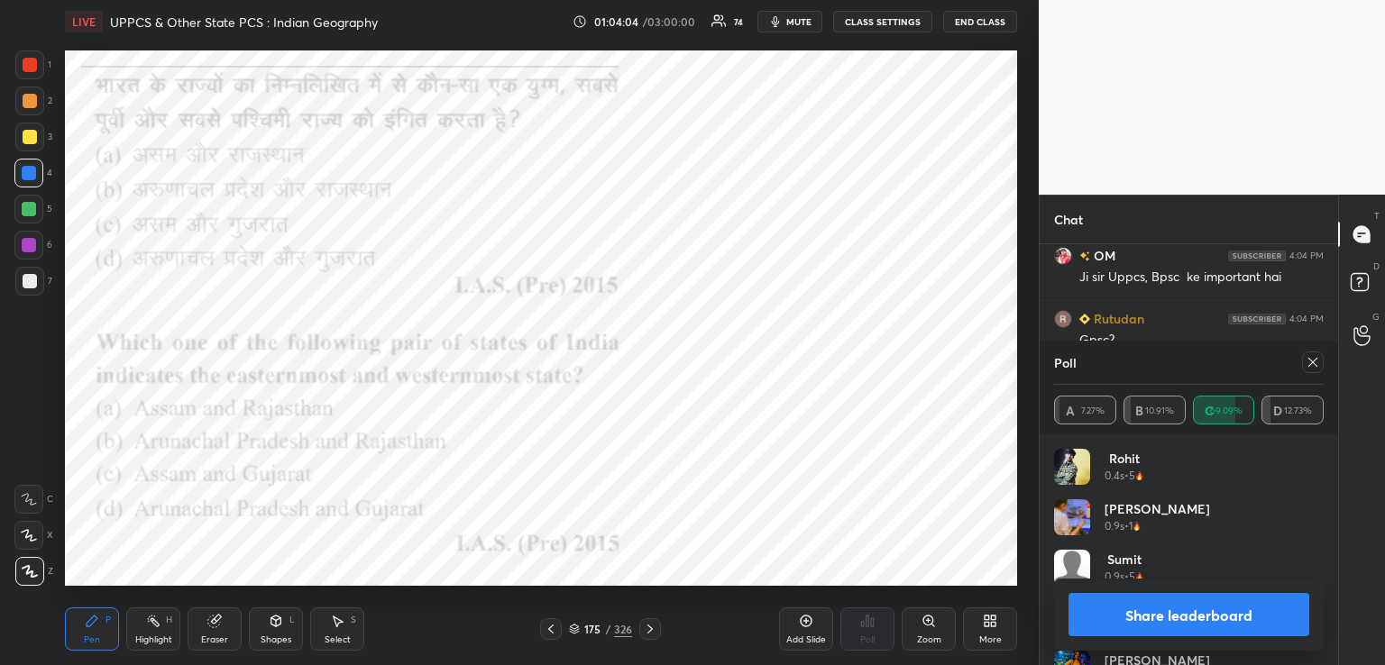
click at [1318, 368] on icon at bounding box center [1313, 362] width 14 height 14
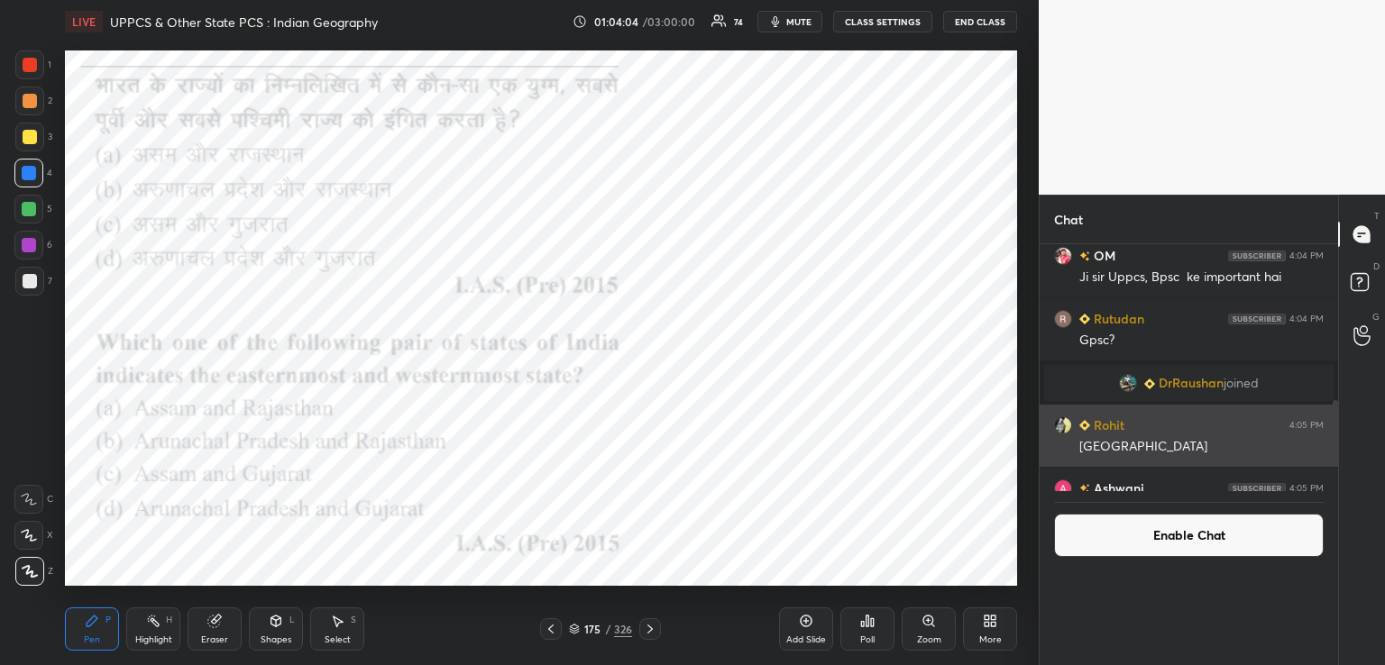
scroll to position [6, 5]
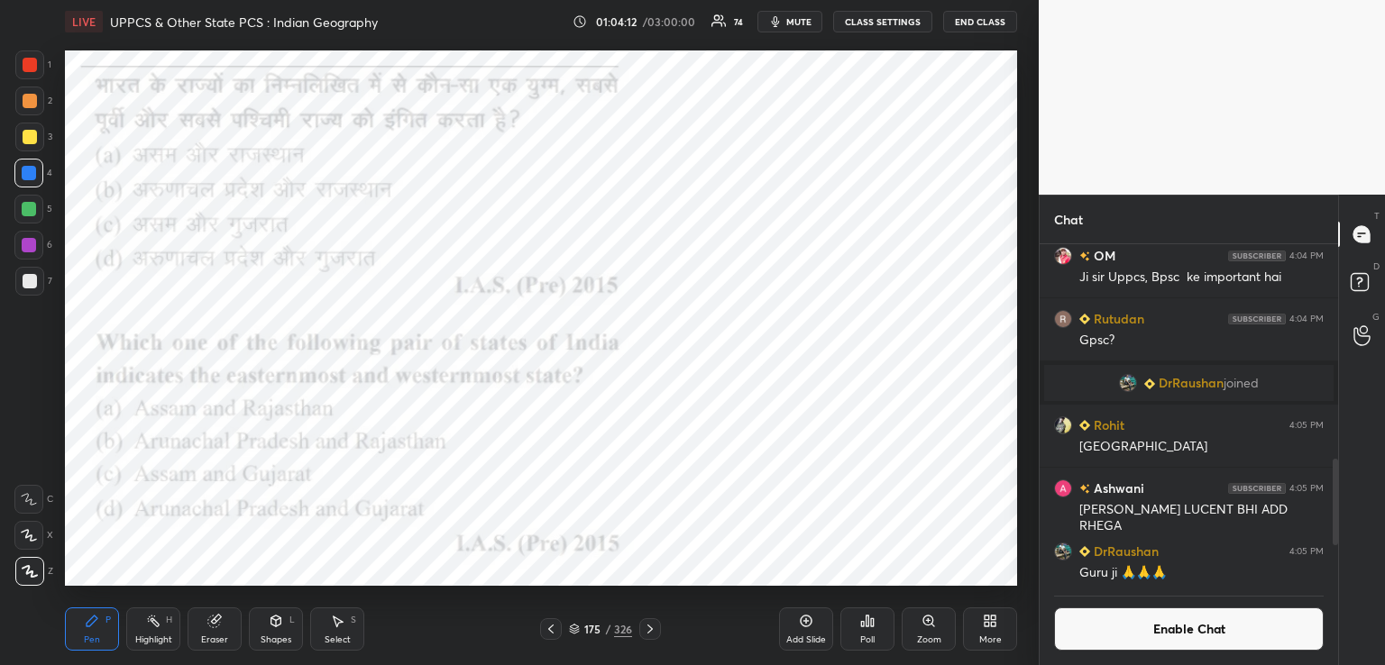
click at [873, 633] on div "Poll" at bounding box center [867, 629] width 54 height 43
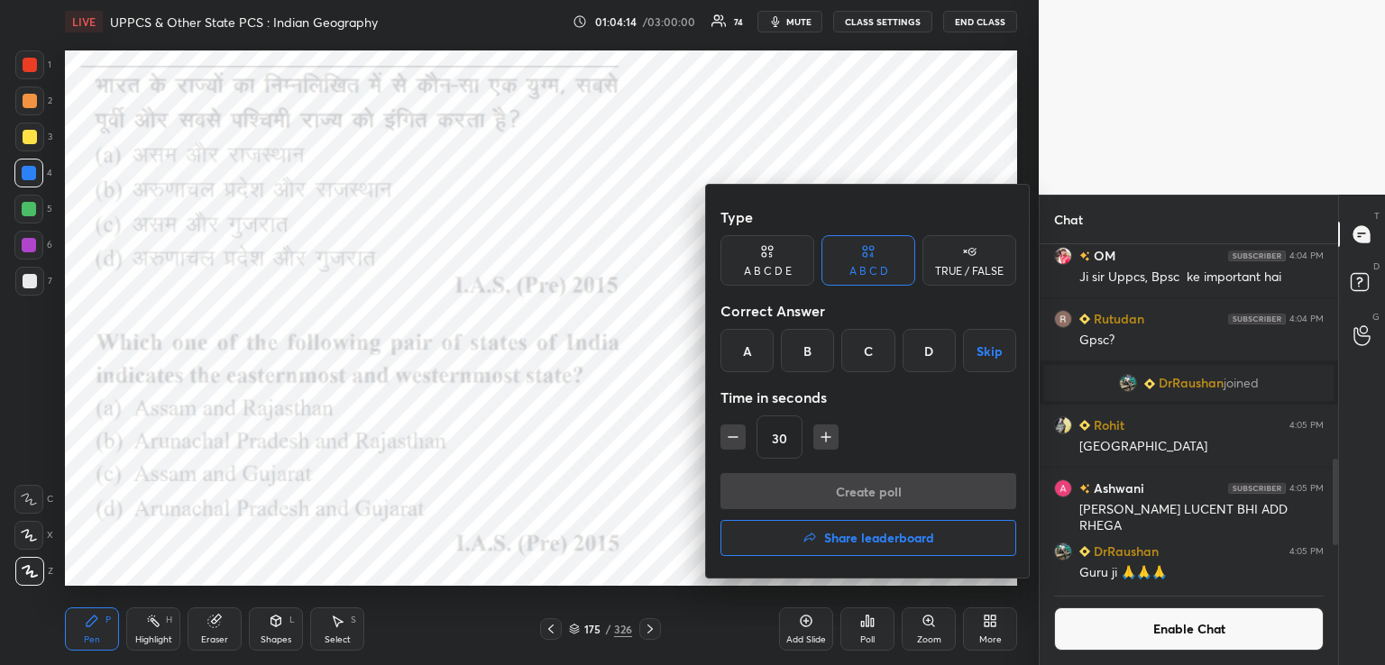
click at [928, 350] on div "D" at bounding box center [929, 350] width 53 height 43
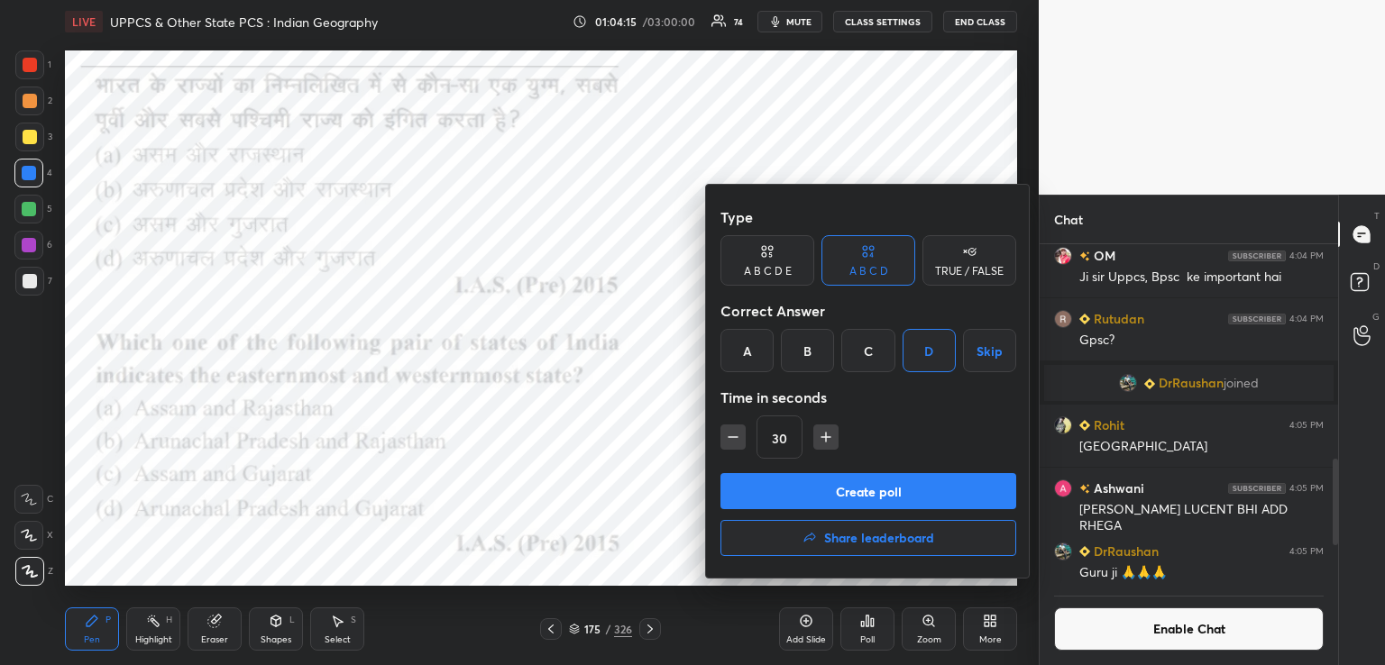
click at [851, 487] on button "Create poll" at bounding box center [868, 491] width 296 height 36
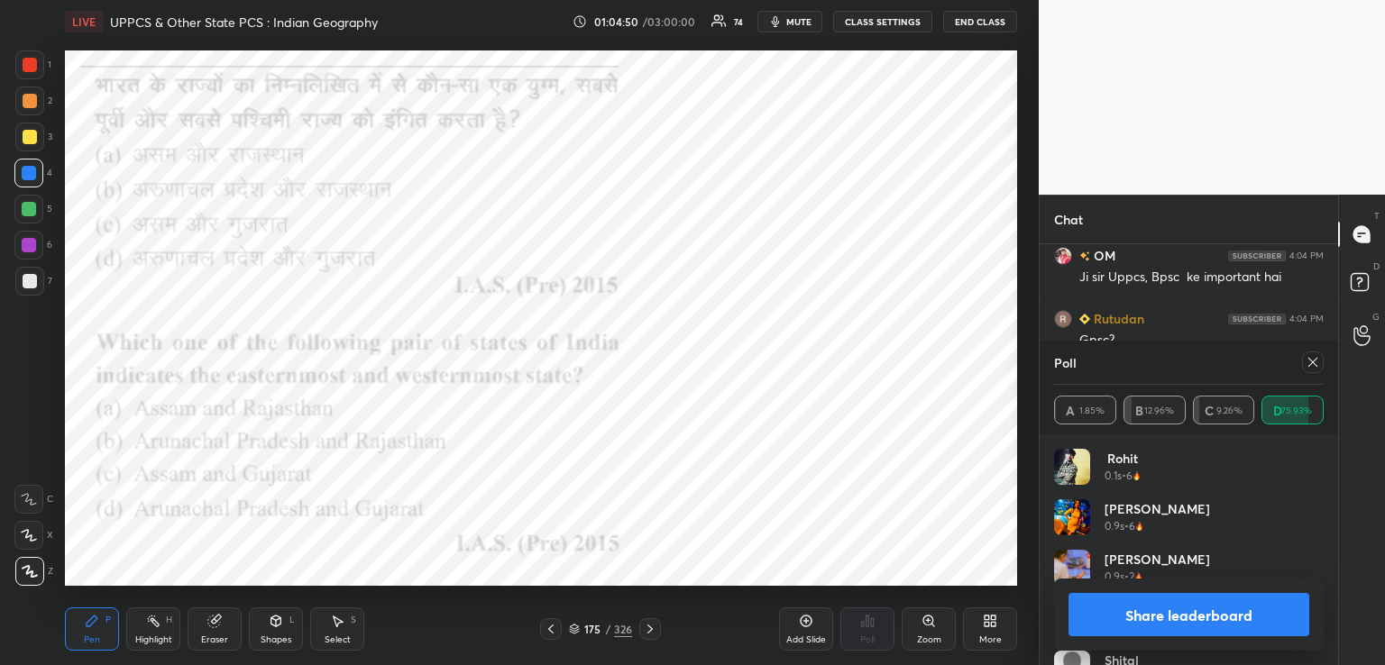
click at [648, 628] on icon at bounding box center [650, 629] width 14 height 14
click at [652, 629] on icon at bounding box center [649, 629] width 5 height 9
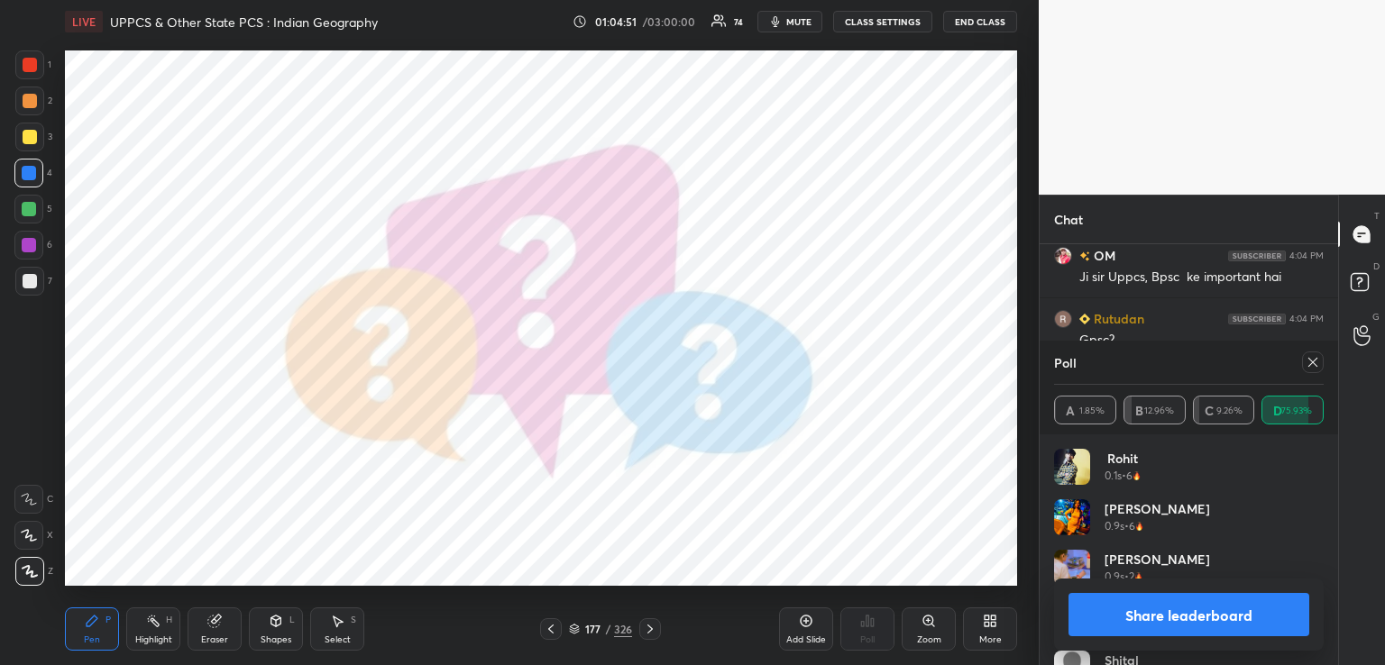
click at [653, 629] on icon at bounding box center [650, 629] width 14 height 14
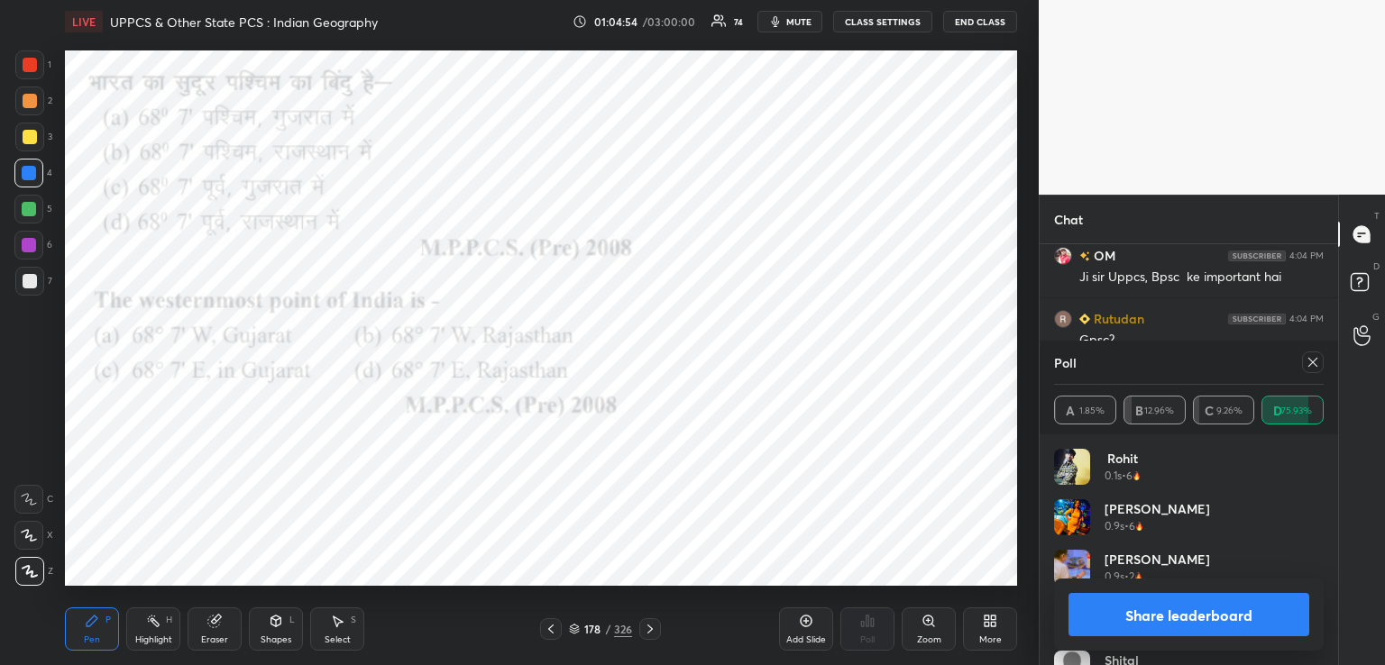
click at [1317, 363] on icon at bounding box center [1313, 362] width 14 height 14
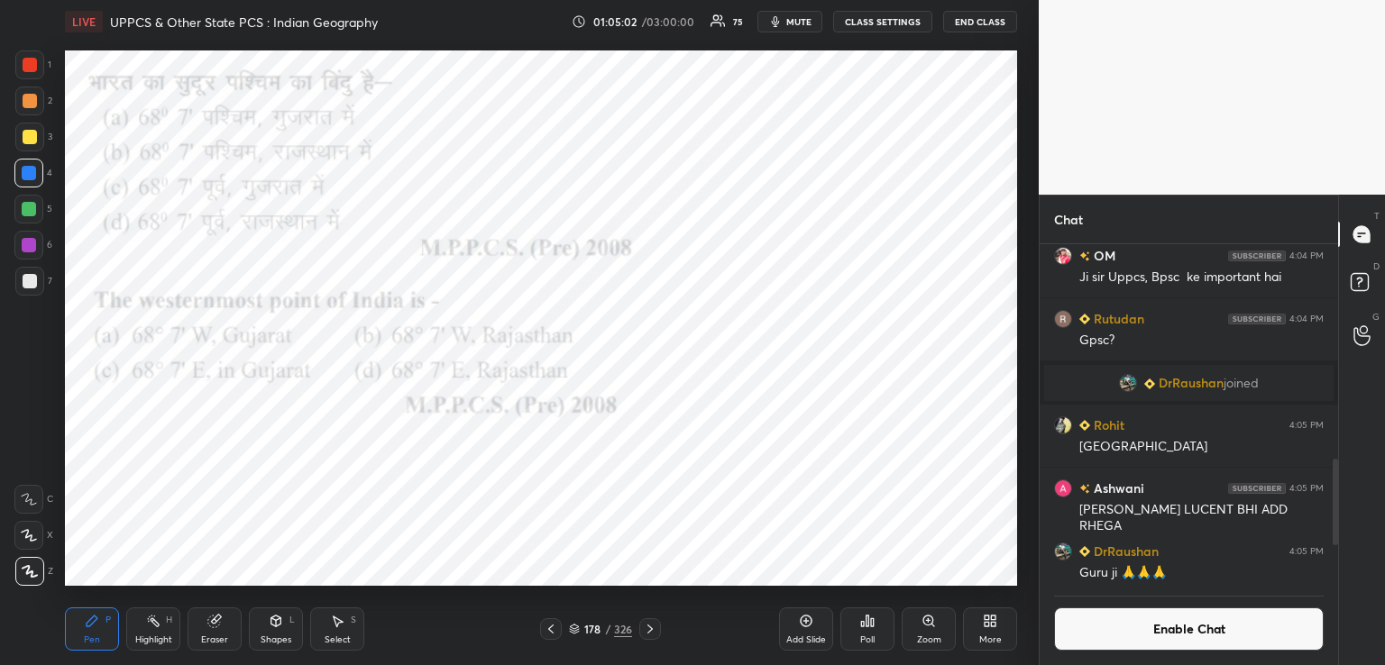
click at [873, 626] on icon at bounding box center [867, 621] width 14 height 14
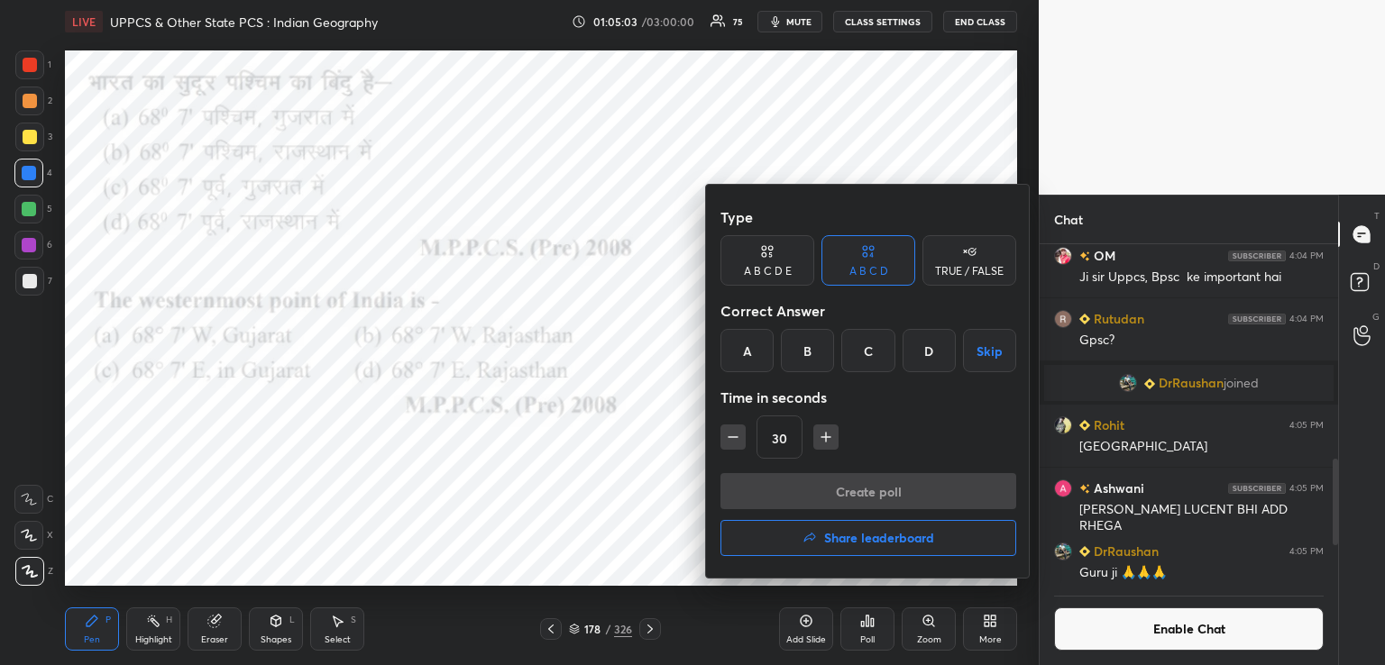
click at [869, 347] on div "C" at bounding box center [867, 350] width 53 height 43
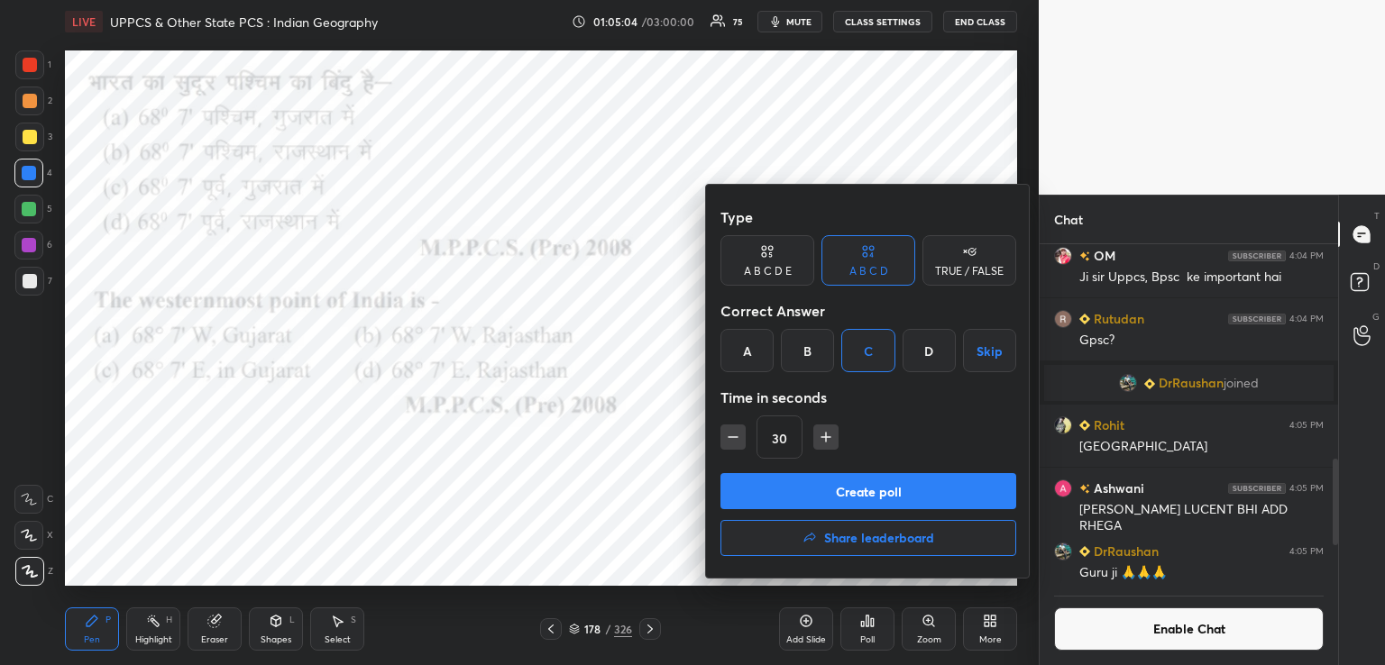
click at [820, 487] on button "Create poll" at bounding box center [868, 491] width 296 height 36
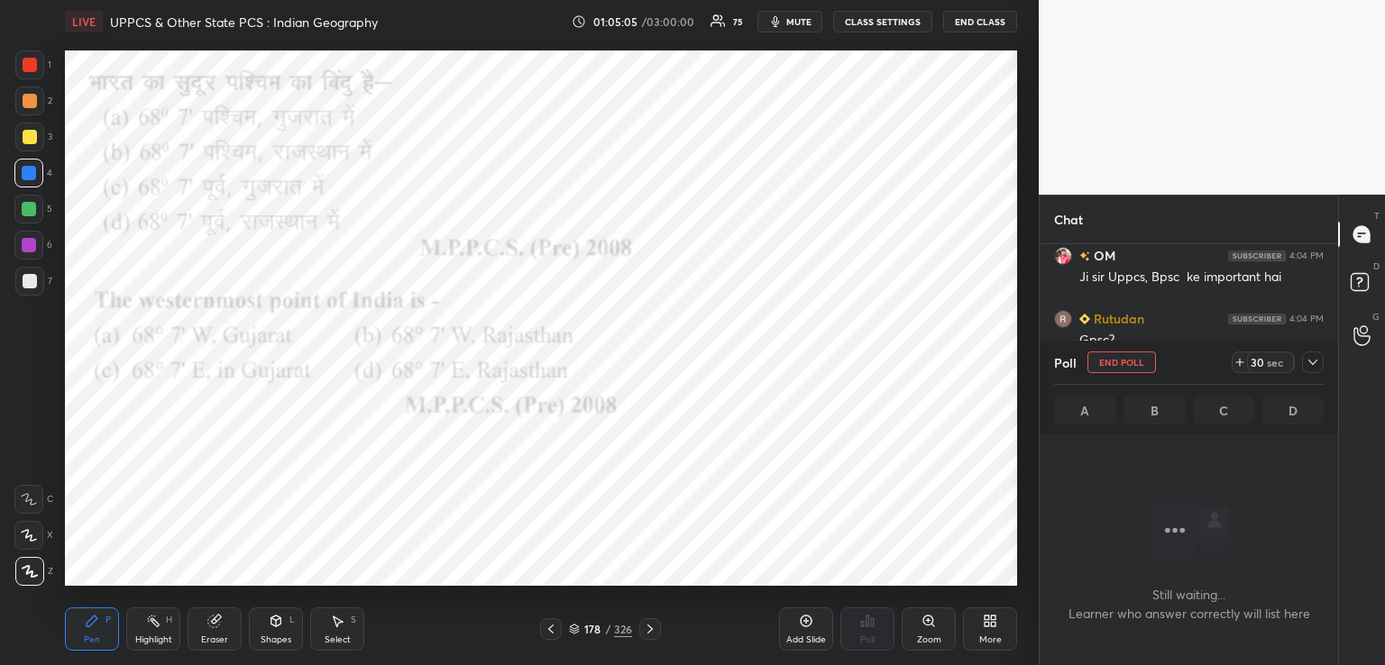
scroll to position [5, 5]
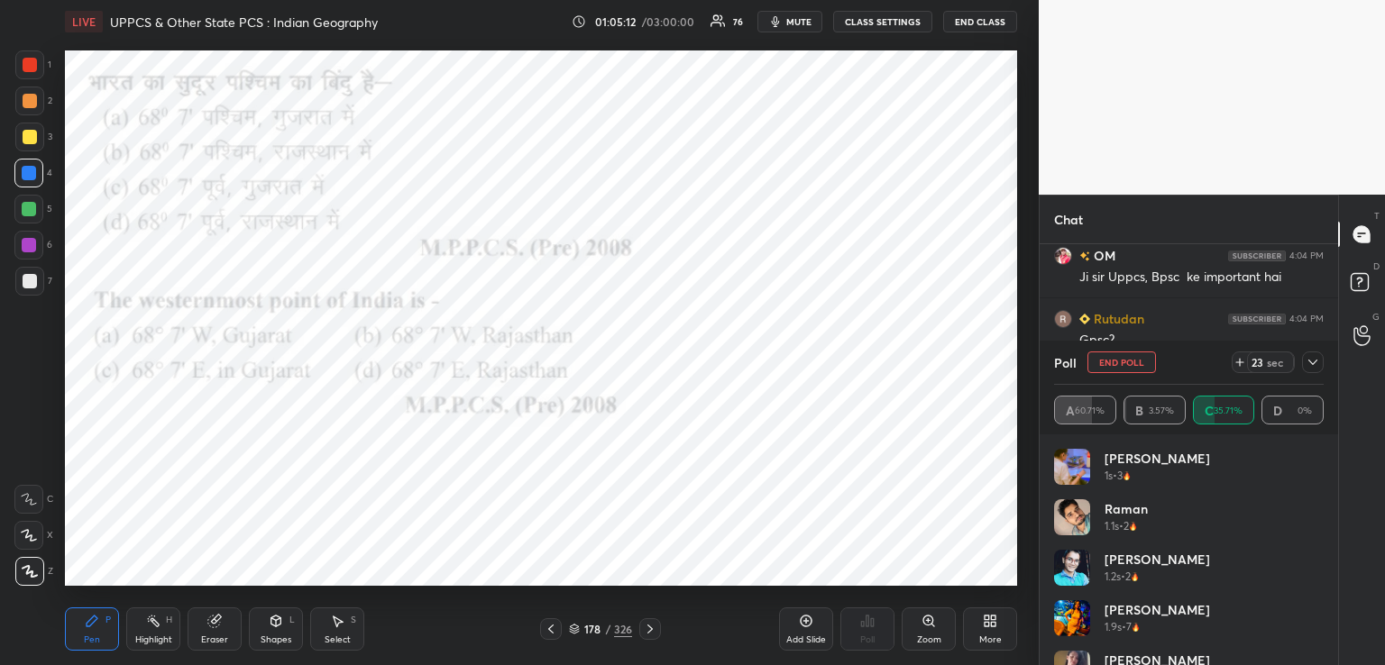
click at [965, 18] on button "End Class" at bounding box center [980, 22] width 74 height 22
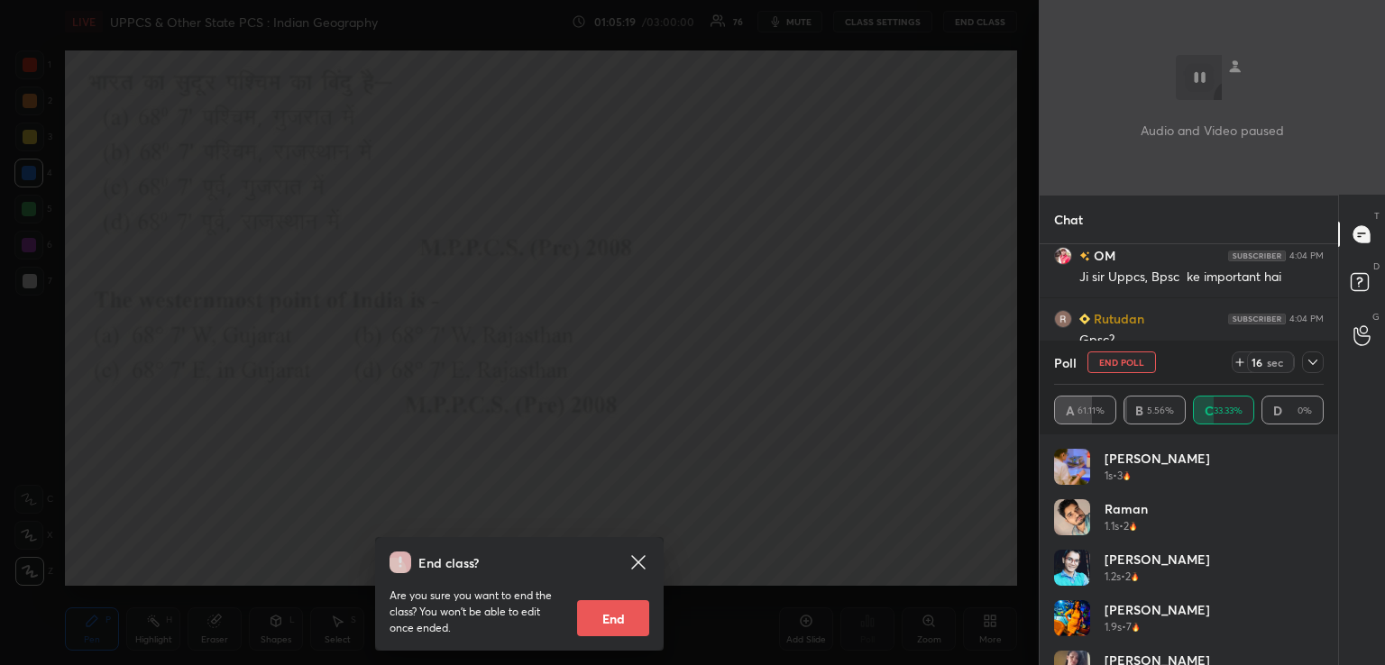
drag, startPoint x: 917, startPoint y: 181, endPoint x: 905, endPoint y: 188, distance: 13.8
click at [913, 187] on div "End class? Are you sure you want to end the class? You won’t be able to edit on…" at bounding box center [519, 332] width 1039 height 665
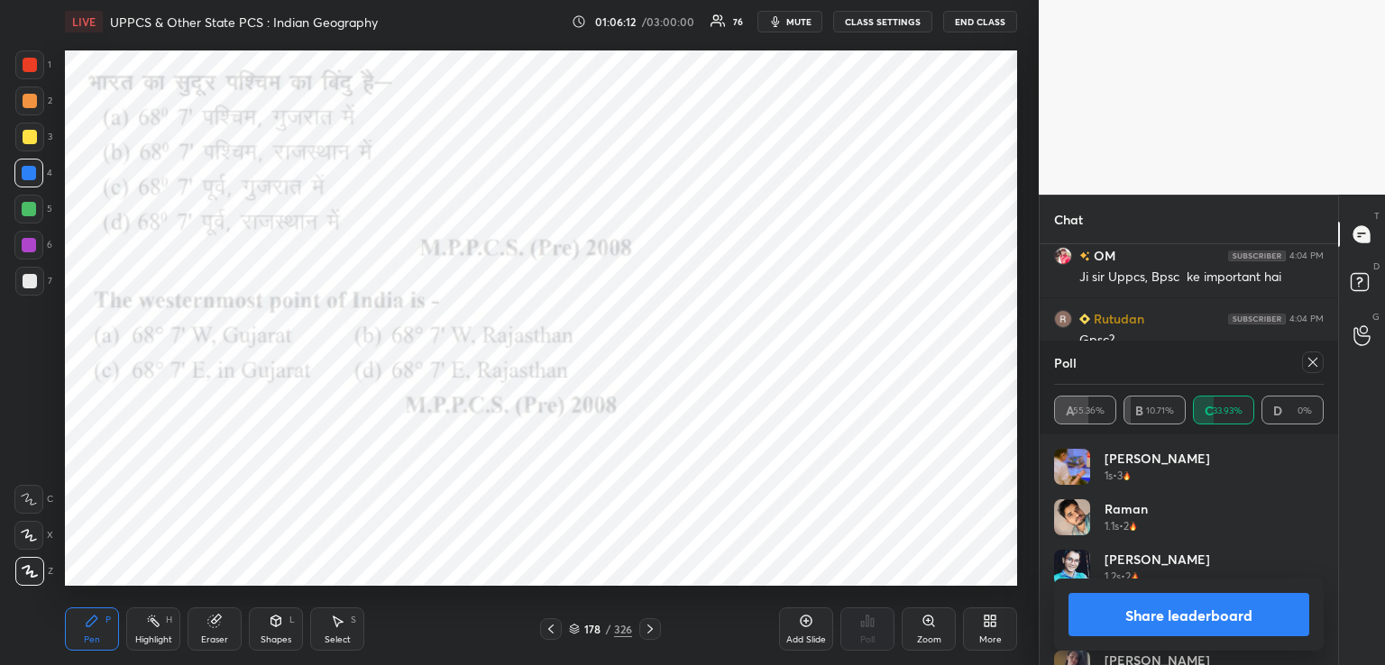
click at [1311, 362] on icon at bounding box center [1313, 362] width 14 height 14
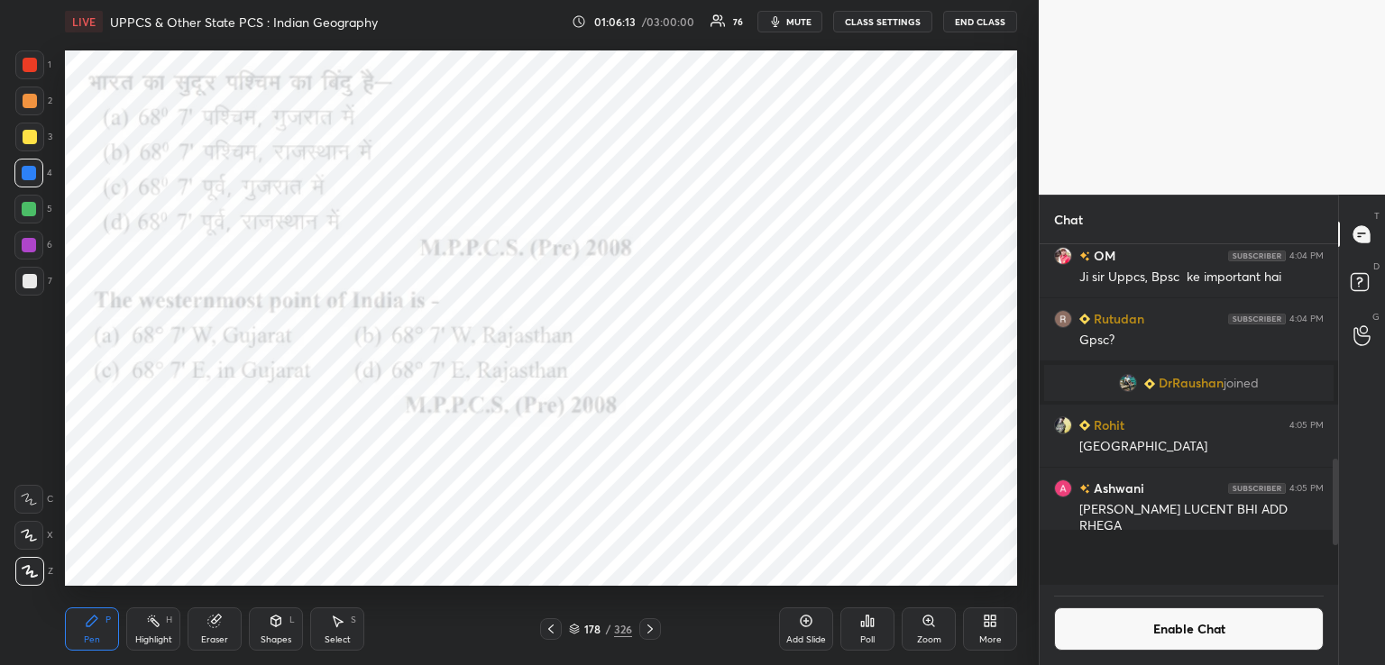
scroll to position [6, 5]
click at [650, 631] on icon at bounding box center [649, 629] width 5 height 9
click at [653, 626] on icon at bounding box center [650, 629] width 14 height 14
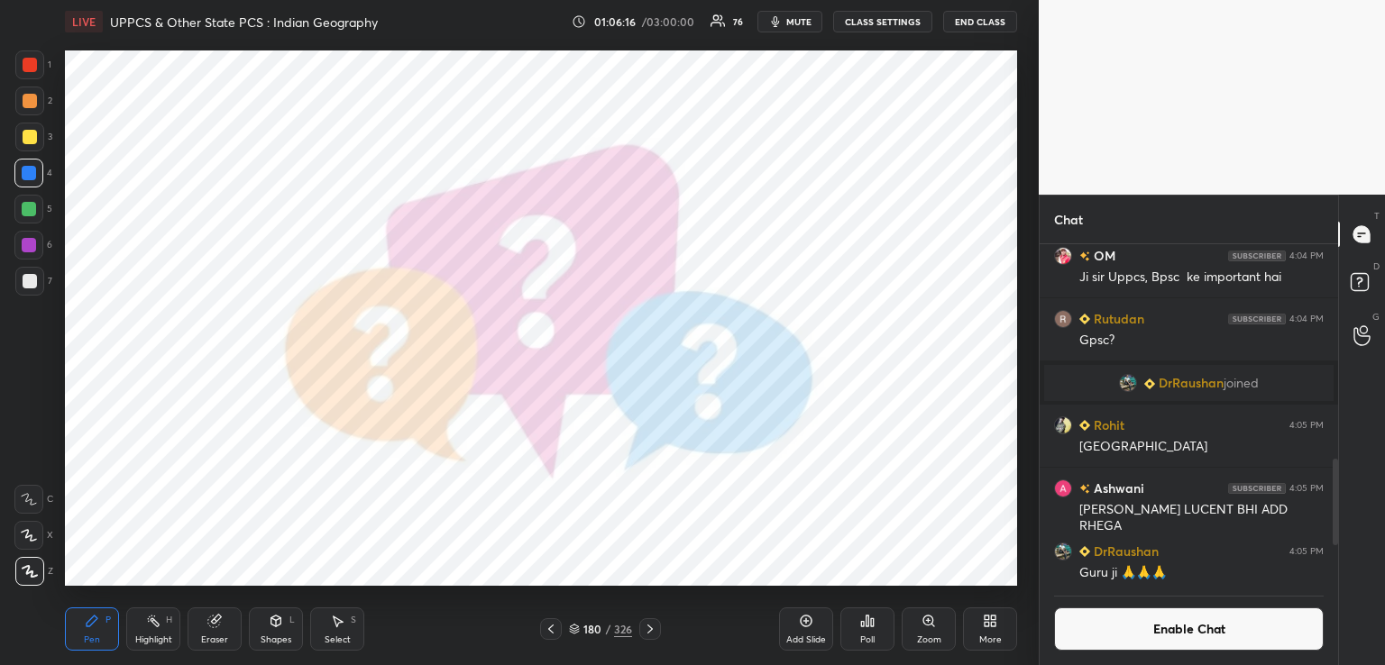
click at [651, 632] on icon at bounding box center [650, 629] width 14 height 14
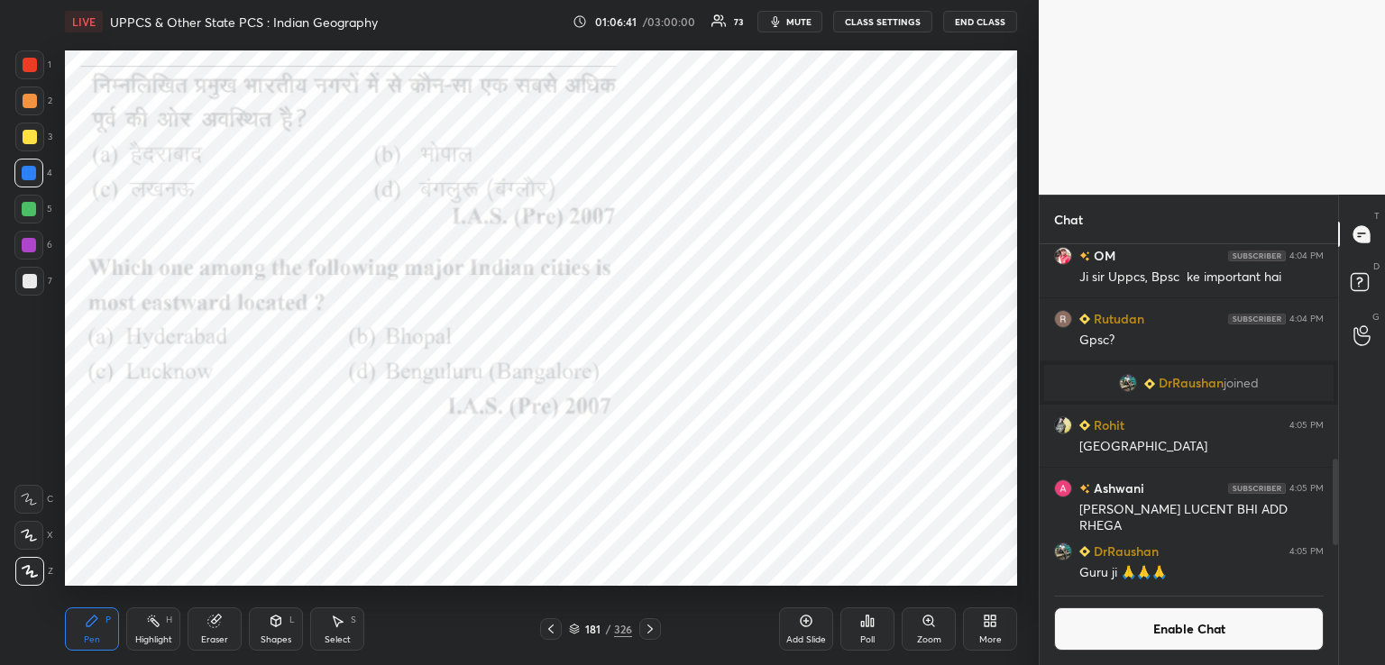
click at [866, 626] on icon at bounding box center [867, 621] width 14 height 14
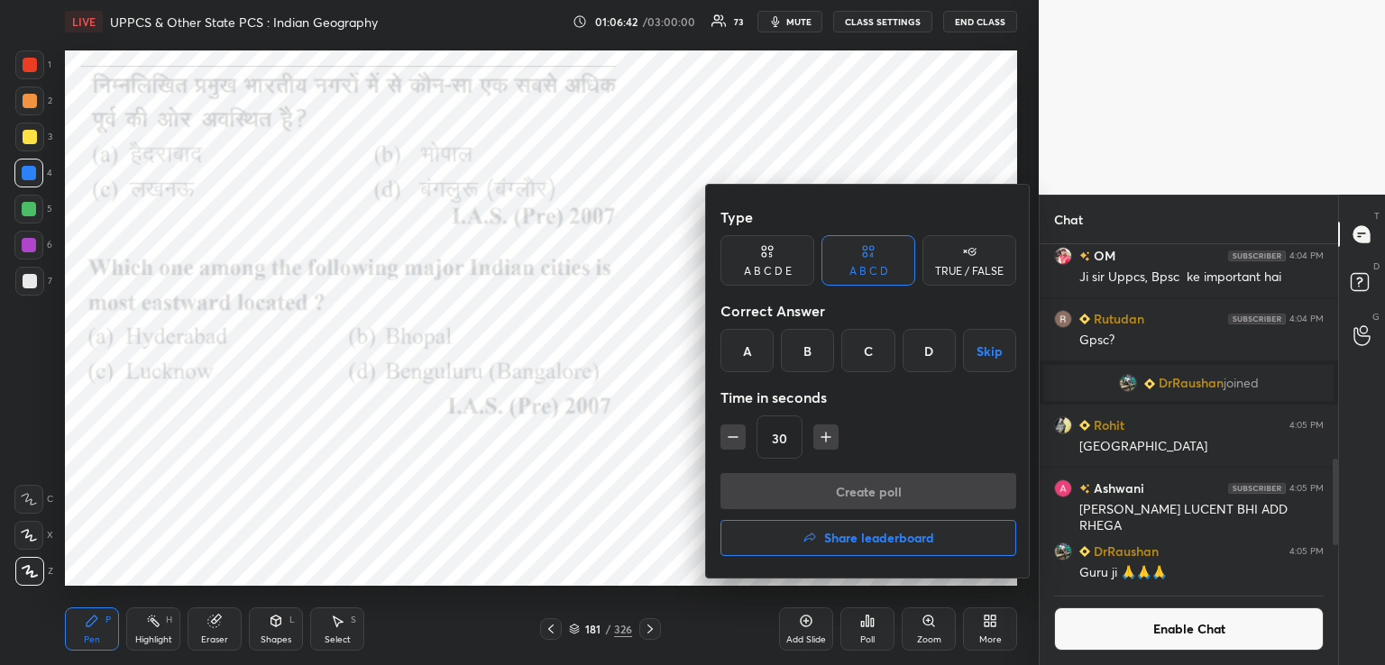
click at [868, 353] on div "C" at bounding box center [867, 350] width 53 height 43
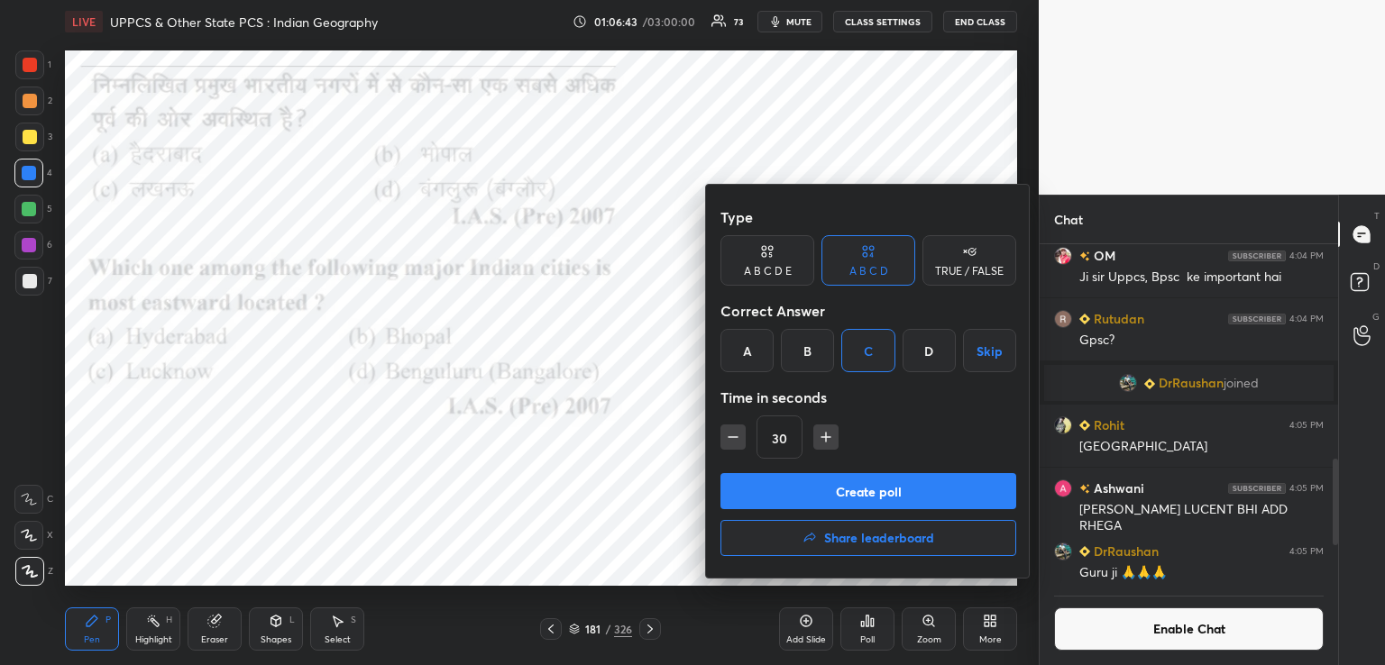
click at [839, 491] on button "Create poll" at bounding box center [868, 491] width 296 height 36
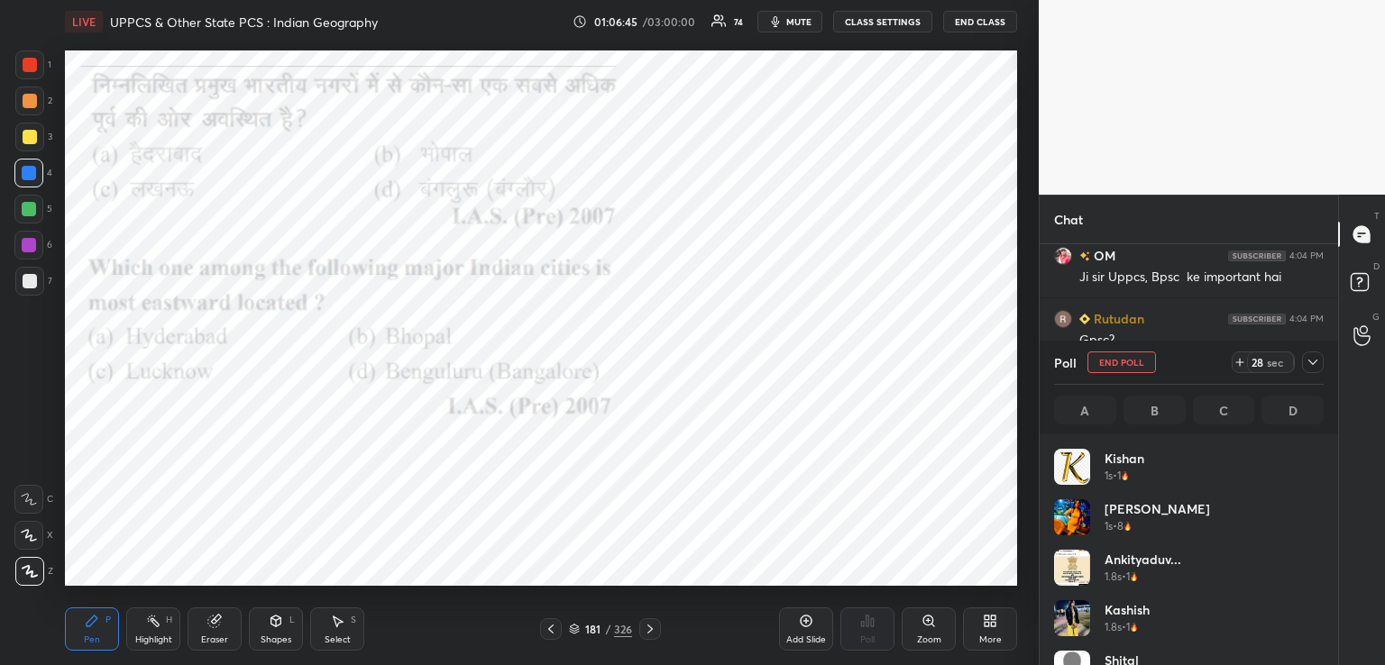
scroll to position [211, 264]
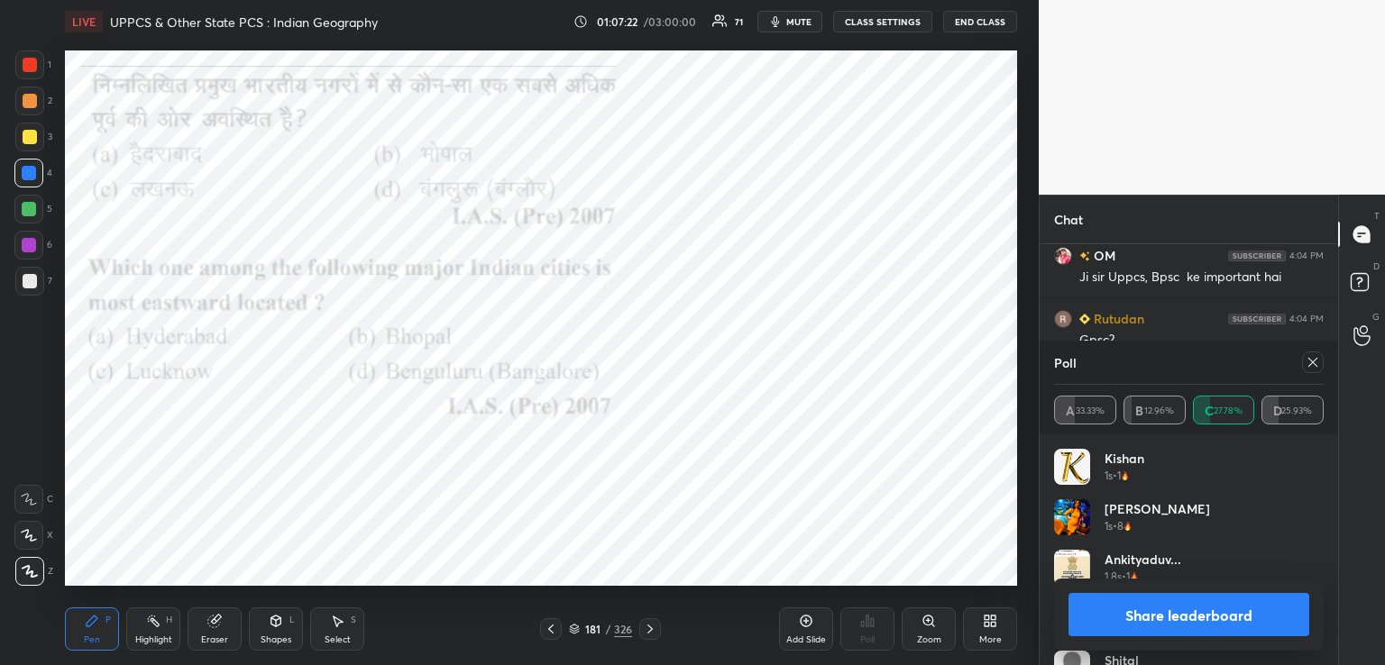
click at [649, 626] on icon at bounding box center [649, 629] width 5 height 9
click at [655, 631] on icon at bounding box center [650, 629] width 14 height 14
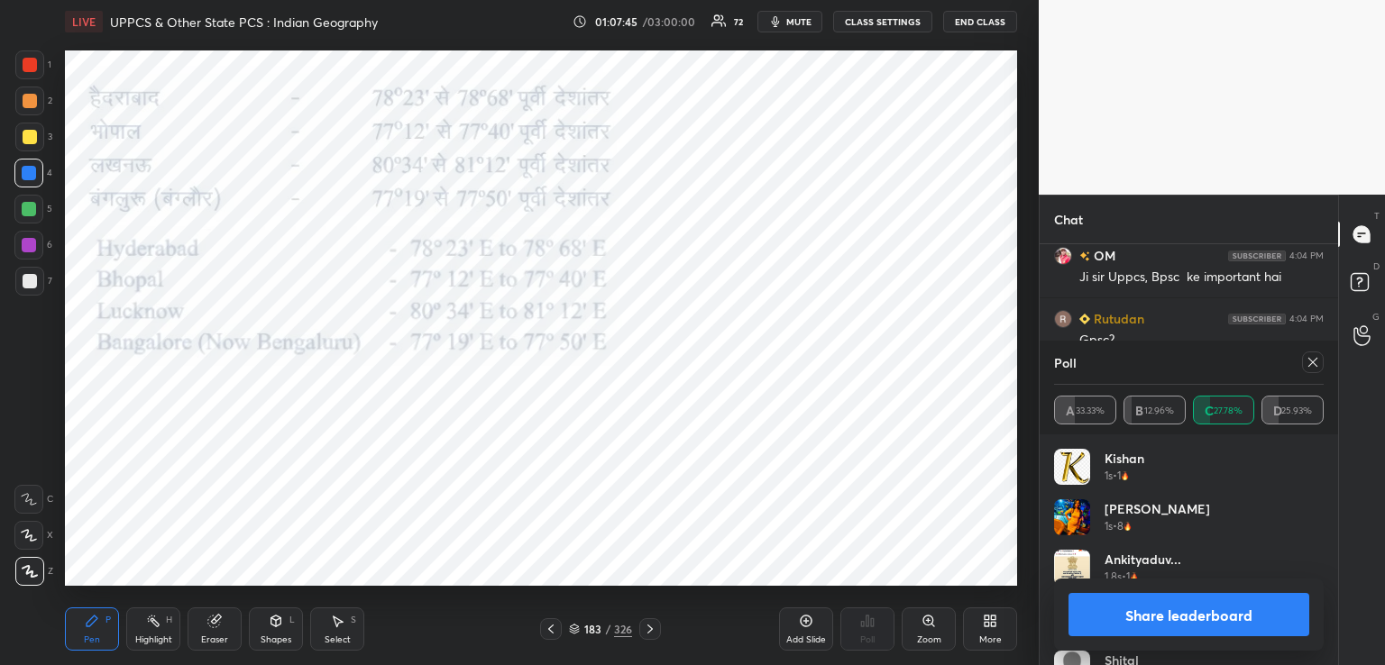
click at [648, 630] on icon at bounding box center [650, 629] width 14 height 14
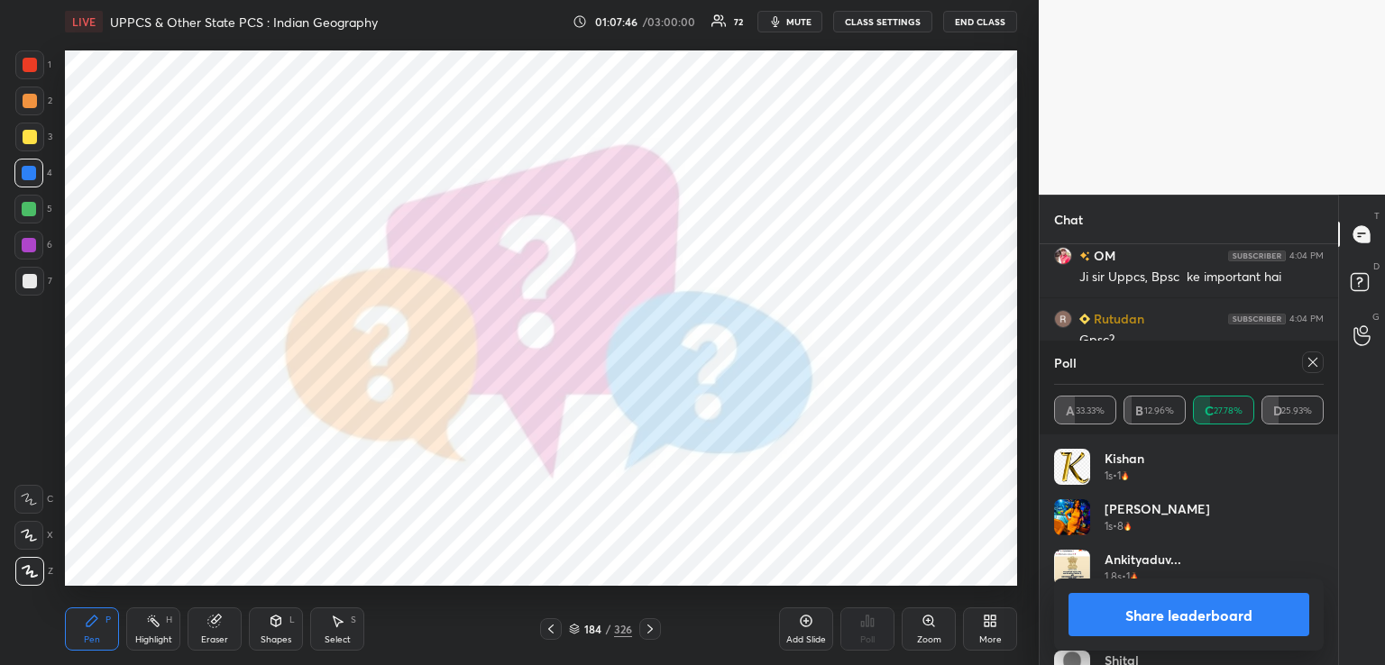
click at [651, 632] on icon at bounding box center [650, 629] width 14 height 14
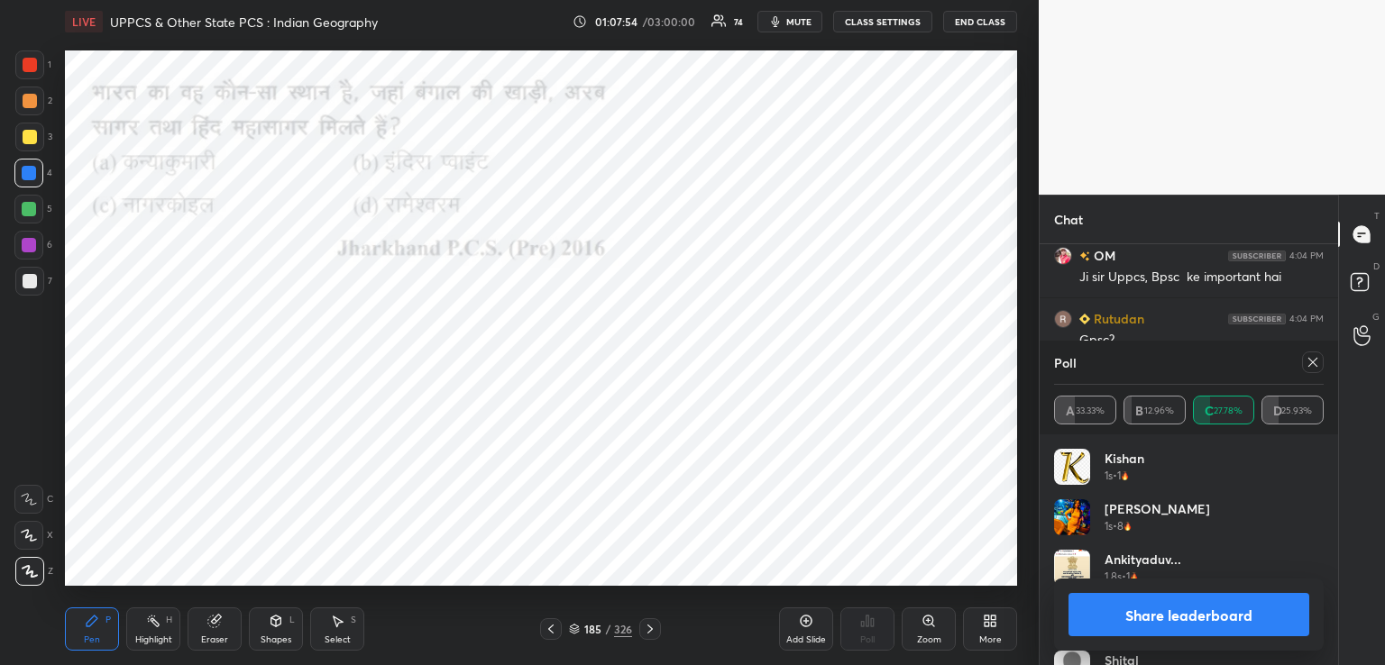
click at [1313, 362] on icon at bounding box center [1312, 362] width 9 height 9
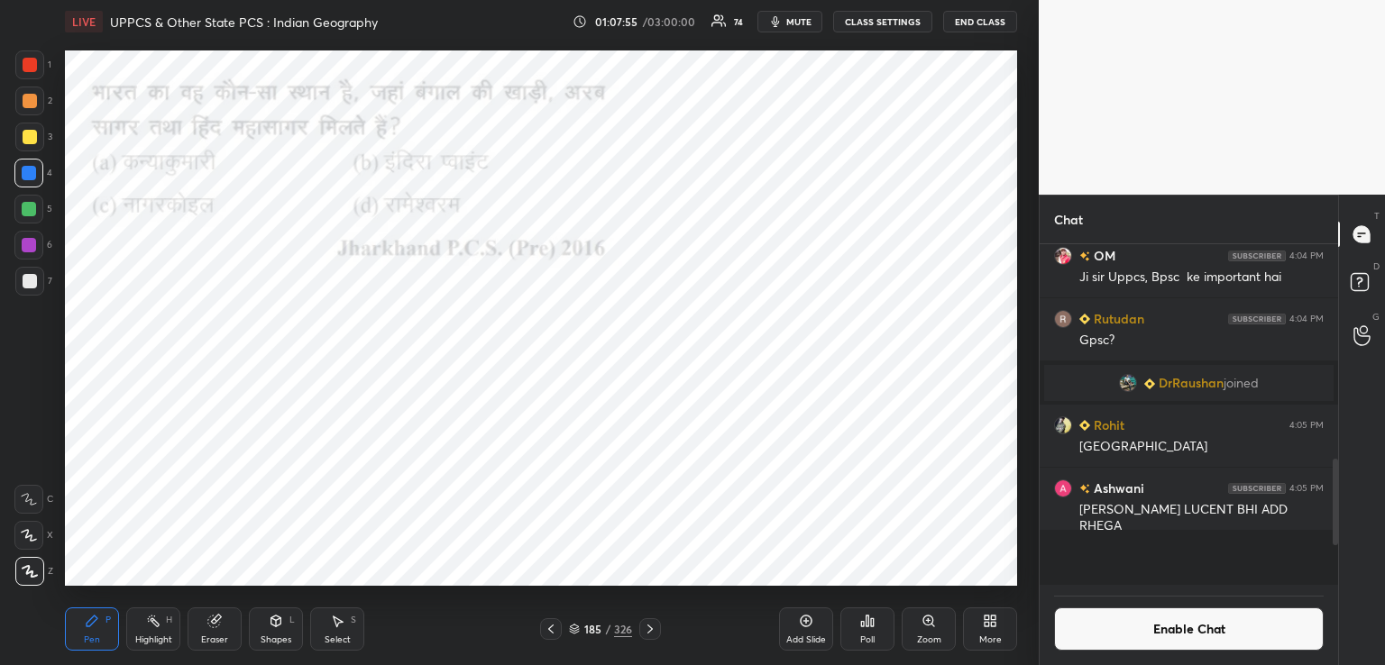
scroll to position [6, 5]
click at [869, 636] on div "Poll" at bounding box center [867, 640] width 14 height 9
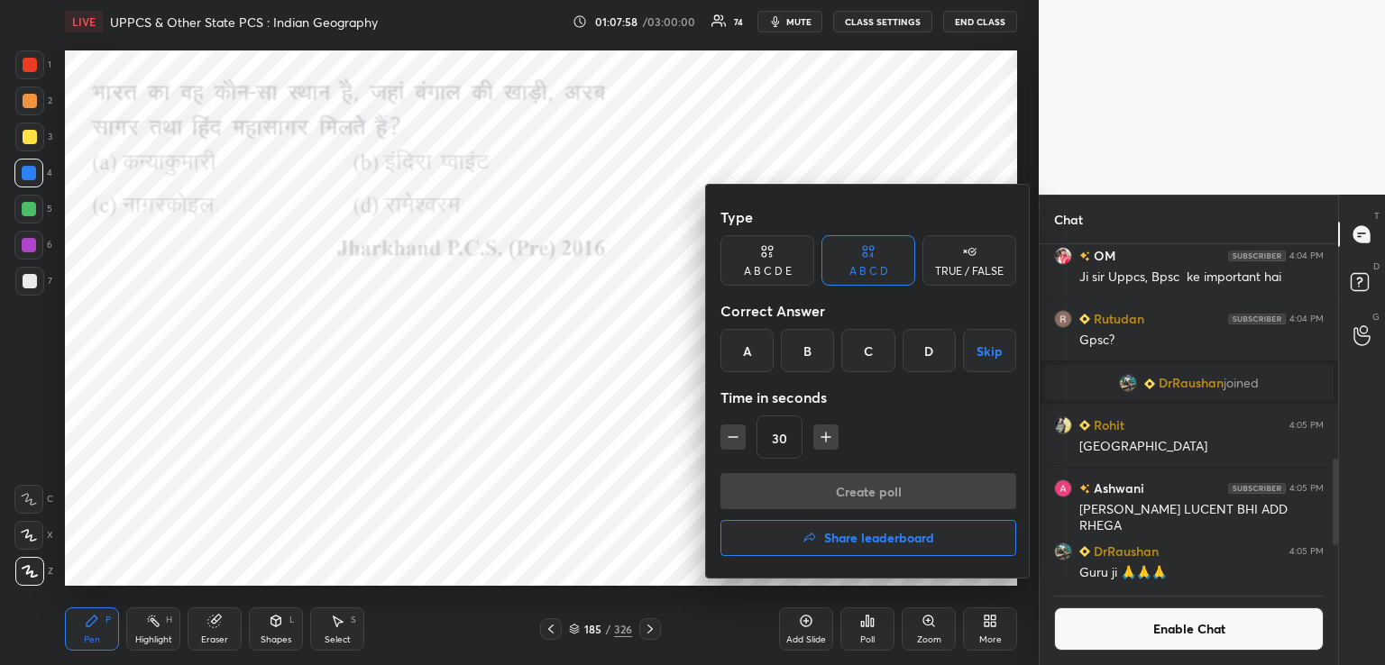
click at [743, 347] on div "A" at bounding box center [746, 350] width 53 height 43
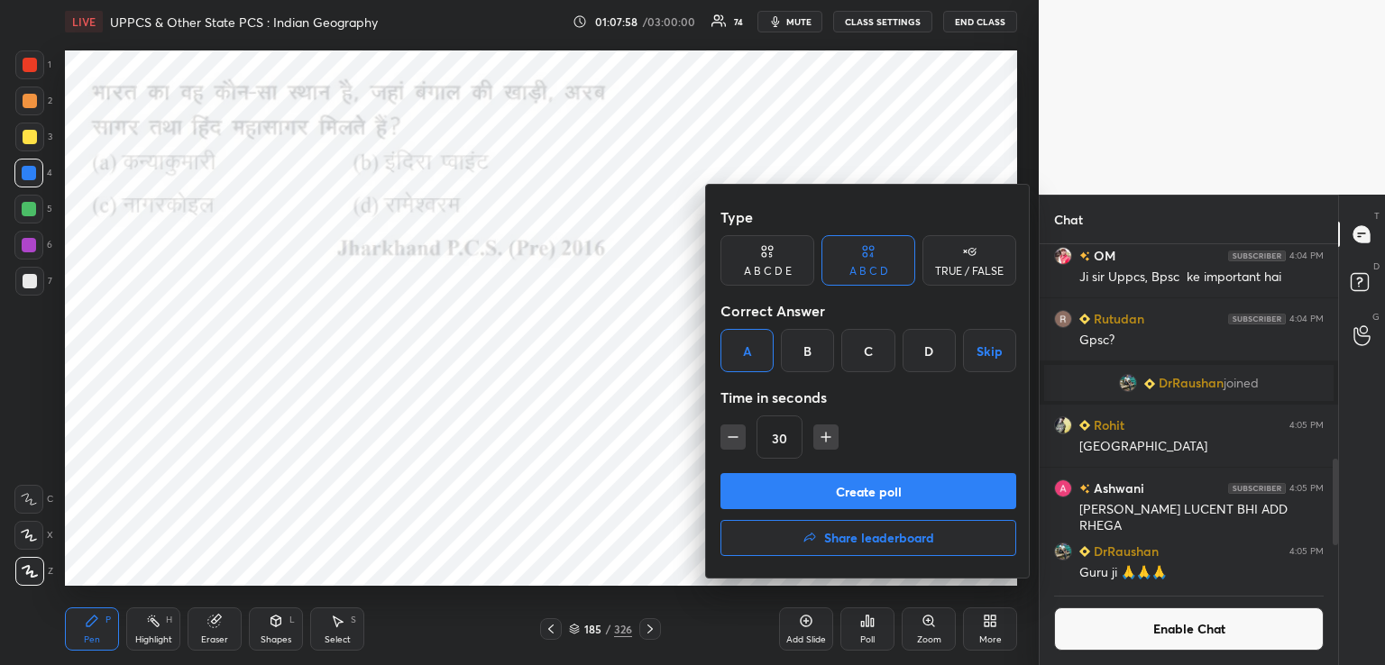
click at [791, 492] on button "Create poll" at bounding box center [868, 491] width 296 height 36
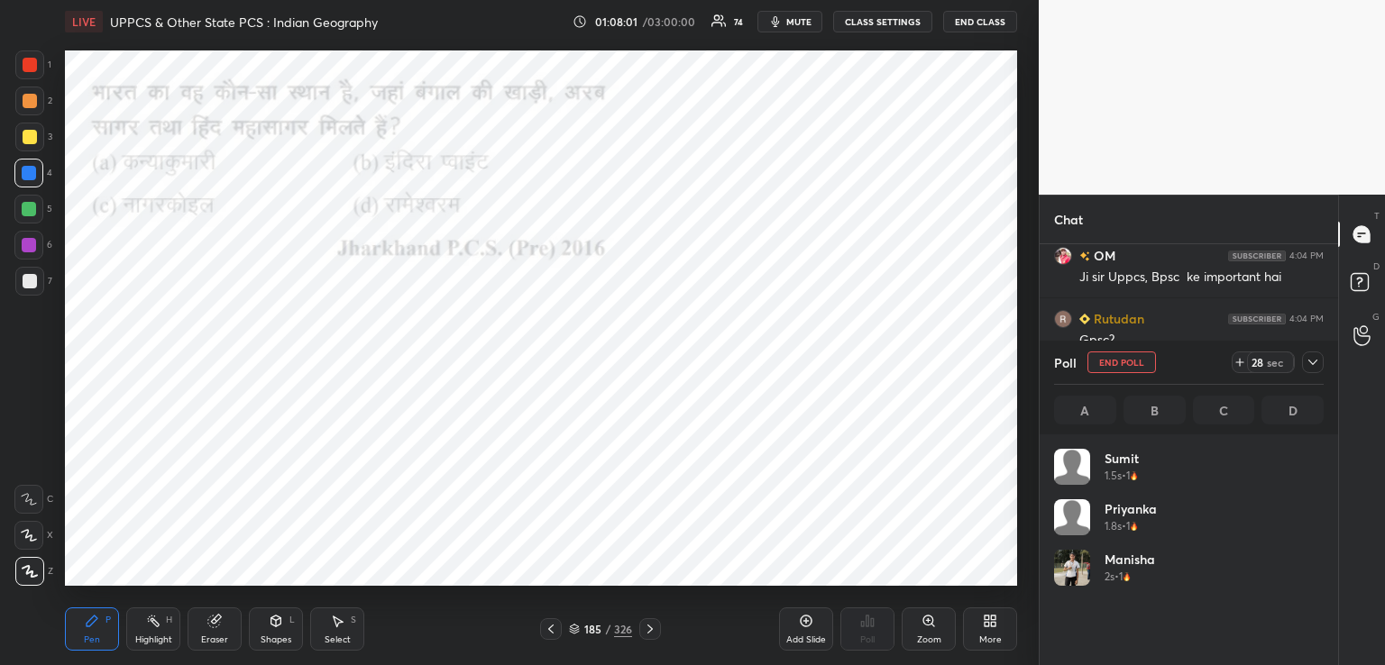
scroll to position [211, 264]
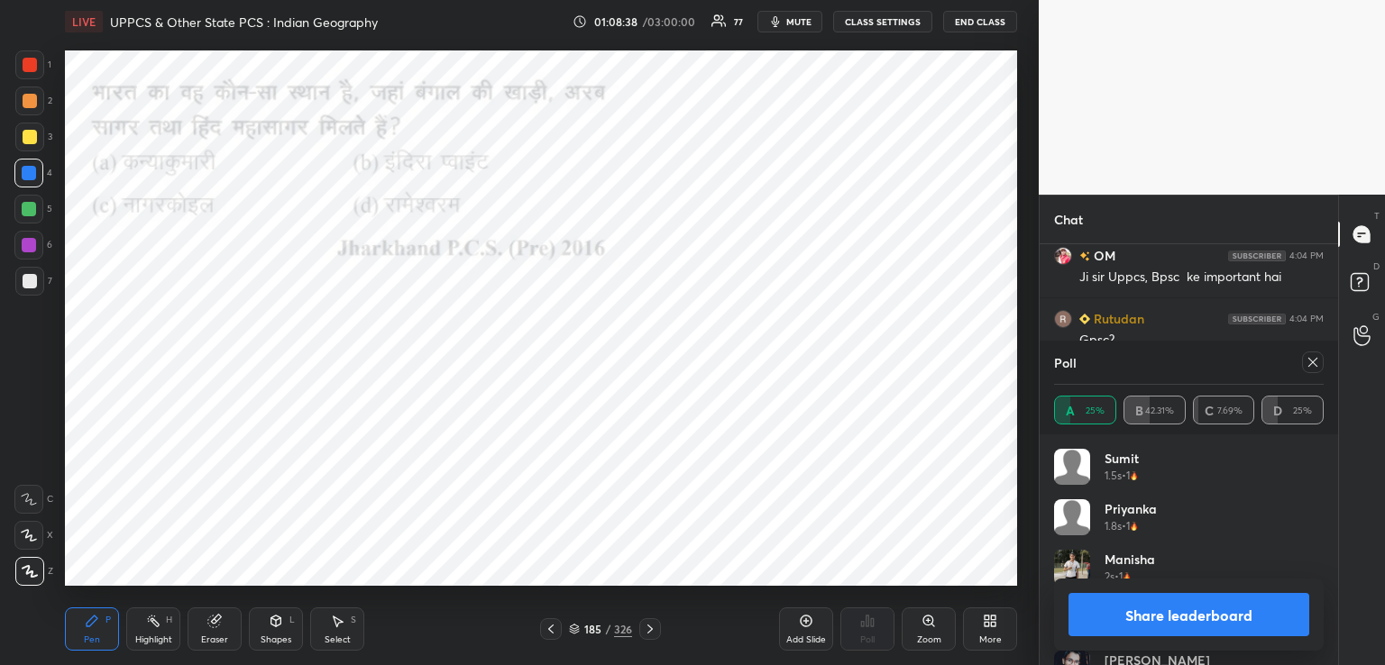
click at [651, 629] on icon at bounding box center [650, 629] width 14 height 14
click at [649, 631] on icon at bounding box center [650, 629] width 14 height 14
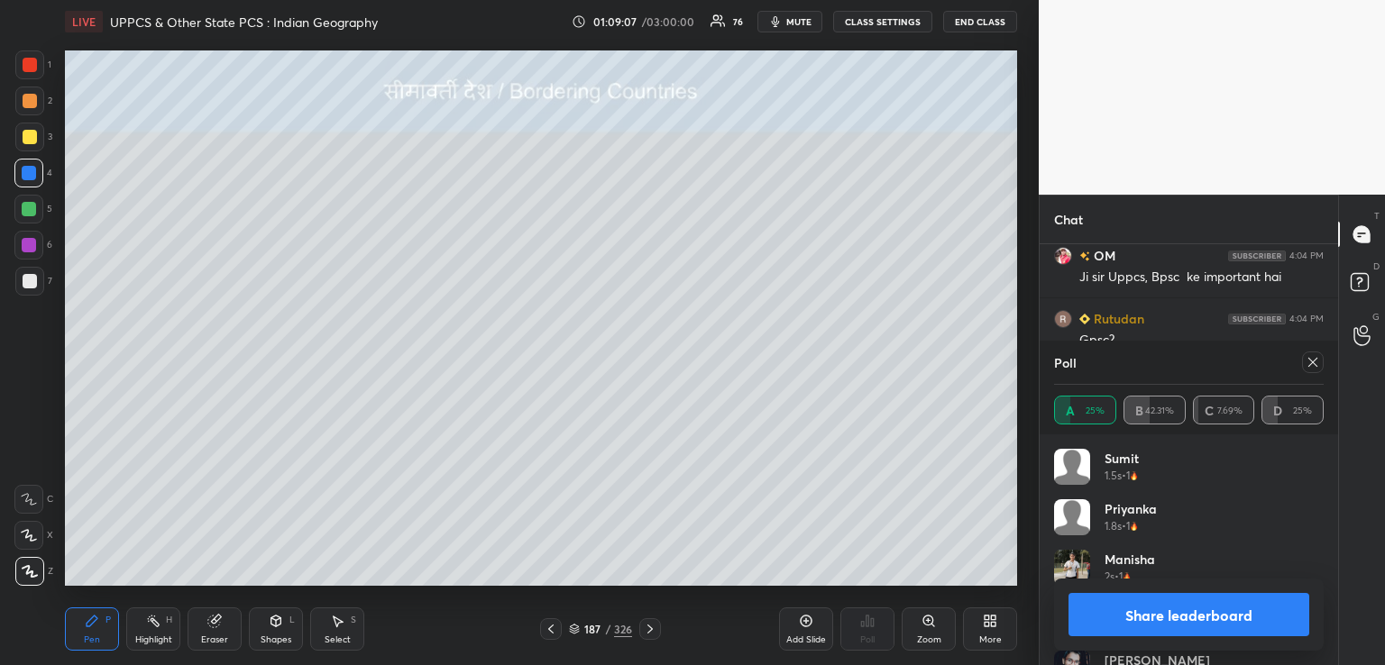
click at [649, 631] on icon at bounding box center [649, 629] width 5 height 9
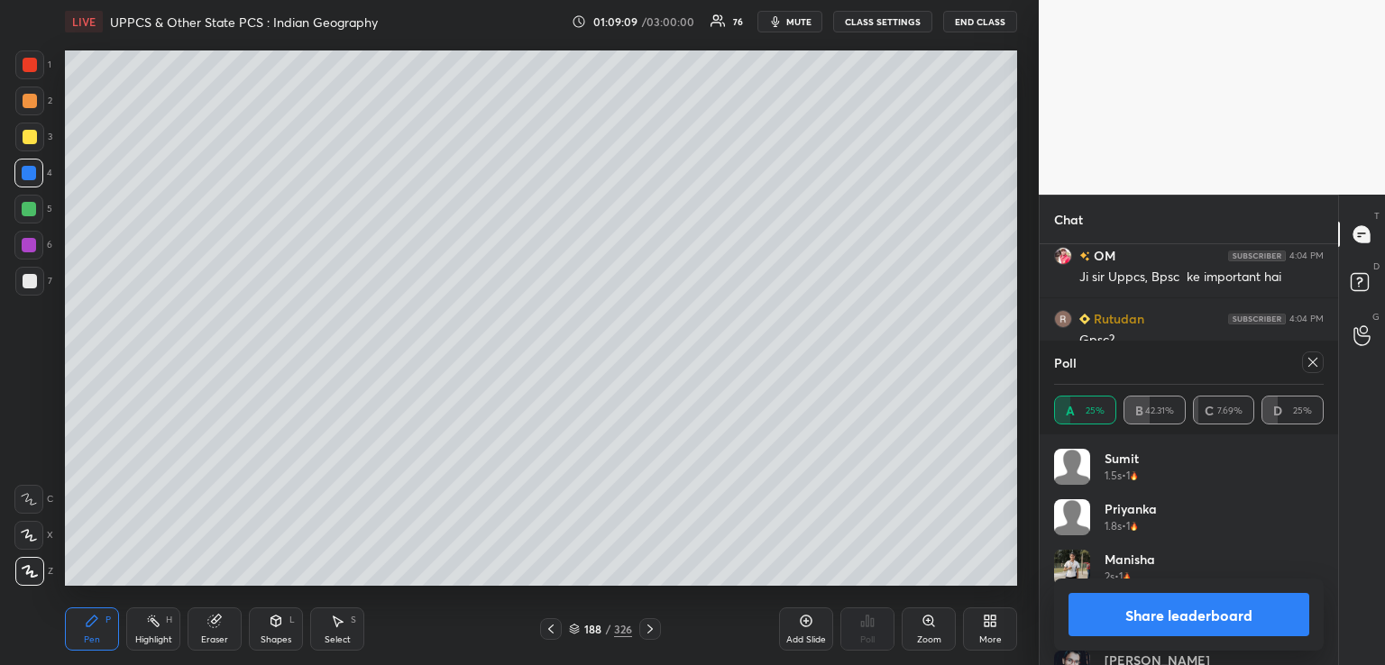
click at [647, 623] on icon at bounding box center [650, 629] width 14 height 14
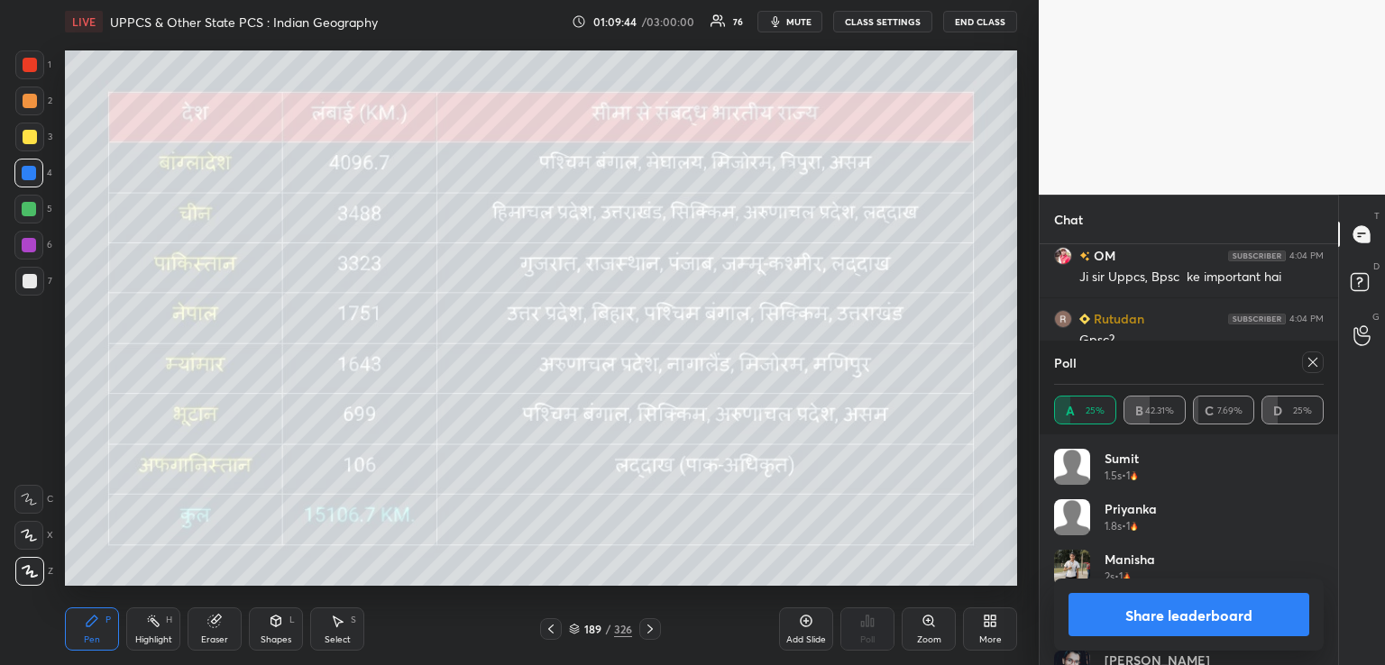
click at [34, 131] on div at bounding box center [30, 137] width 14 height 14
click at [655, 630] on icon at bounding box center [650, 629] width 14 height 14
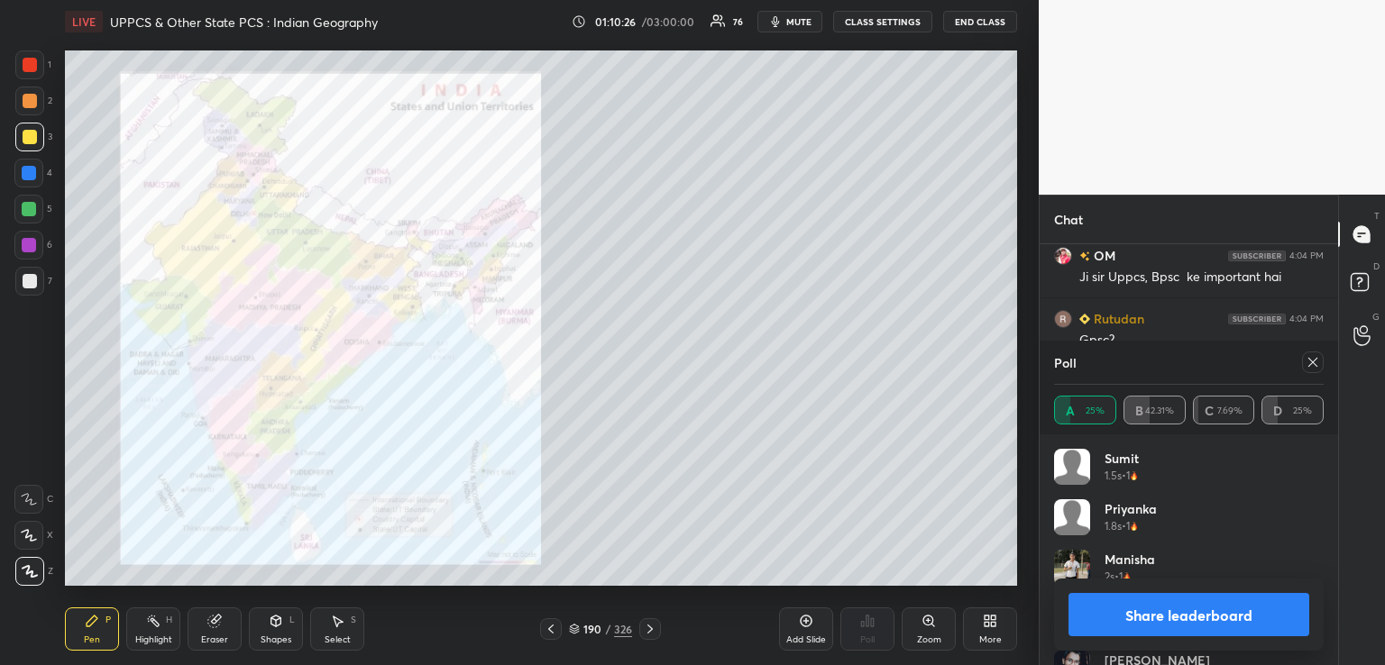
click at [937, 621] on div "Zoom" at bounding box center [929, 629] width 54 height 43
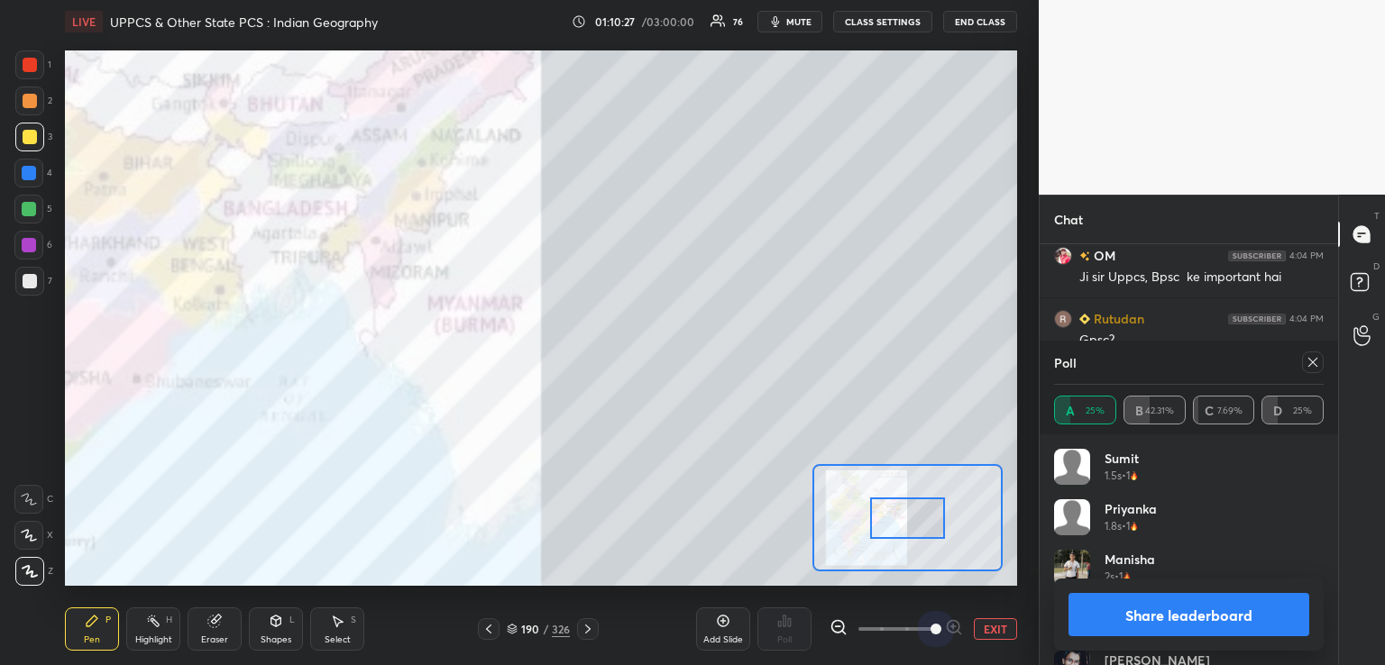
drag, startPoint x: 954, startPoint y: 630, endPoint x: 975, endPoint y: 632, distance: 20.8
click at [977, 634] on div "EXIT" at bounding box center [924, 630] width 188 height 22
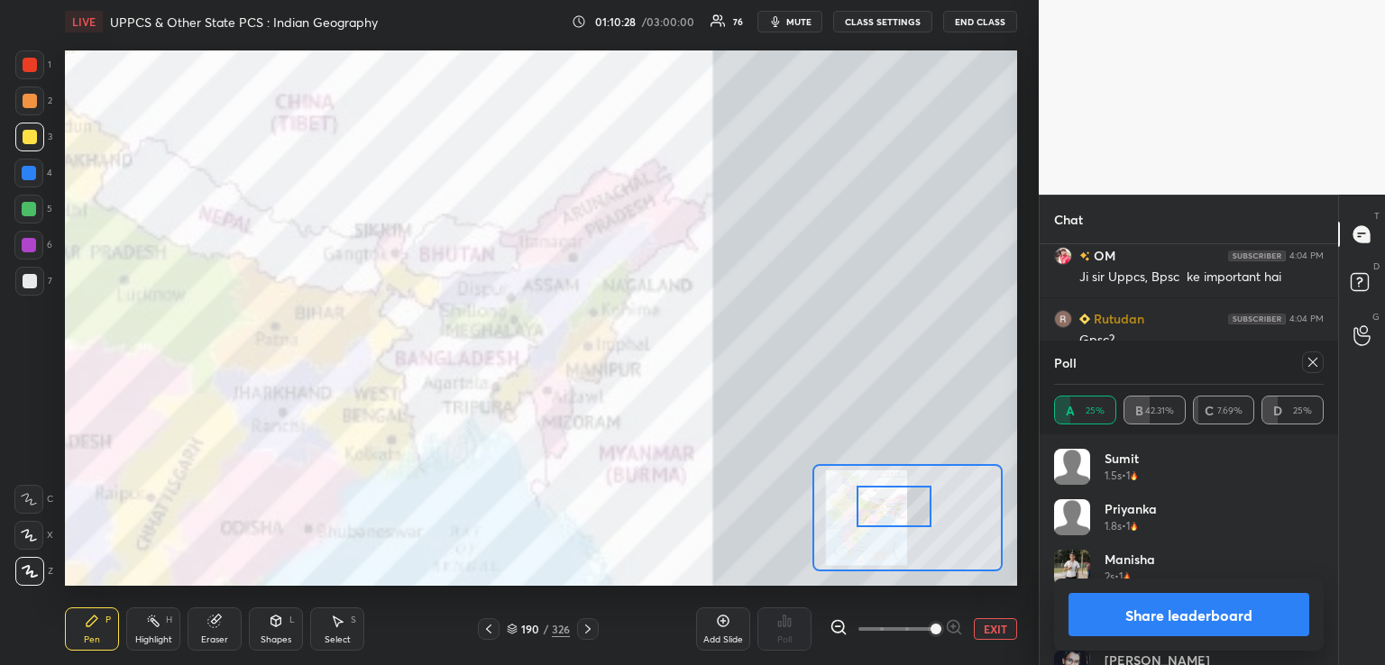
drag, startPoint x: 892, startPoint y: 510, endPoint x: 888, endPoint y: 499, distance: 12.3
click at [889, 500] on div at bounding box center [894, 506] width 75 height 41
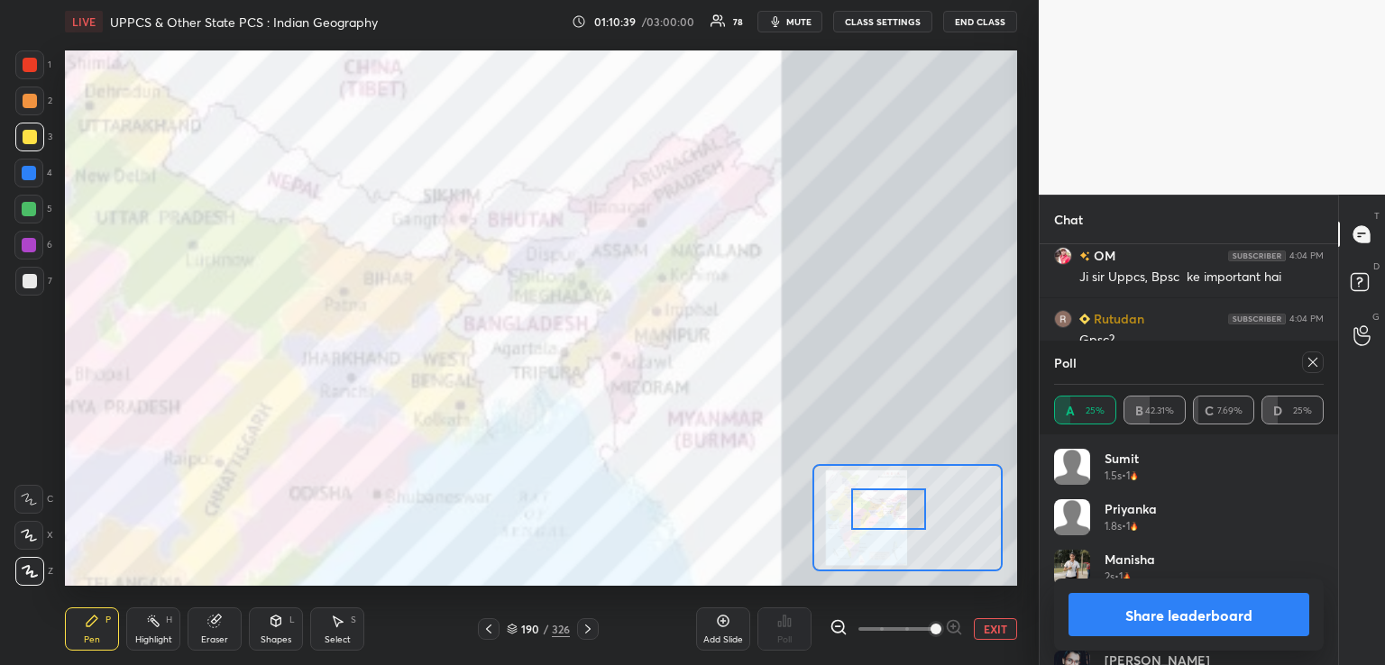
drag, startPoint x: 871, startPoint y: 501, endPoint x: 865, endPoint y: 494, distance: 9.6
click at [866, 502] on div at bounding box center [888, 509] width 75 height 41
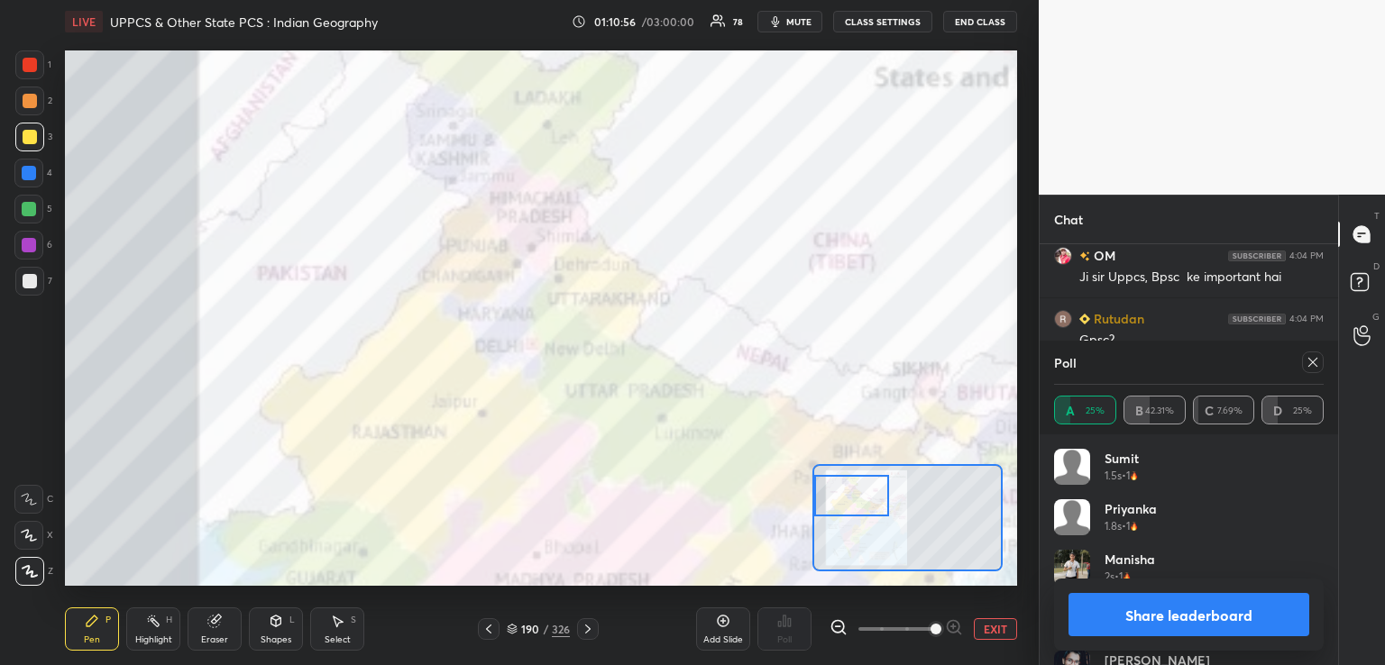
drag, startPoint x: 866, startPoint y: 502, endPoint x: 827, endPoint y: 491, distance: 40.3
click at [827, 491] on div at bounding box center [851, 495] width 75 height 41
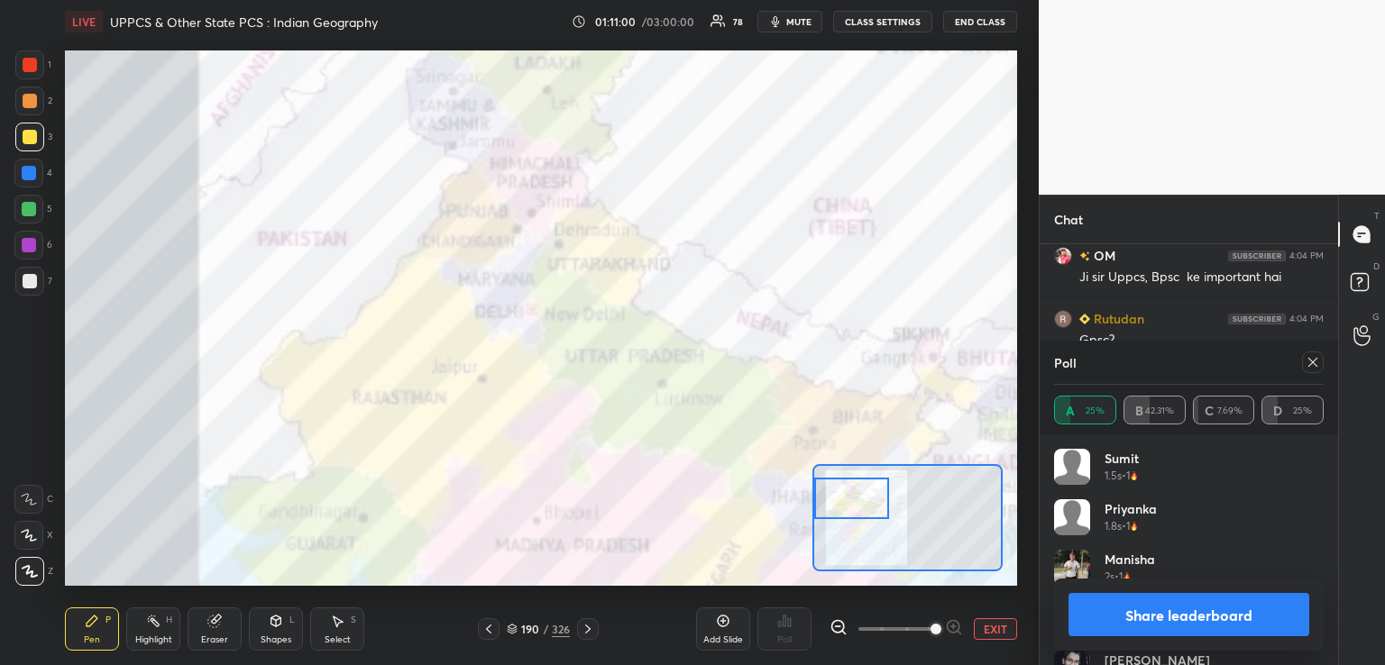
click at [29, 174] on div at bounding box center [29, 173] width 14 height 14
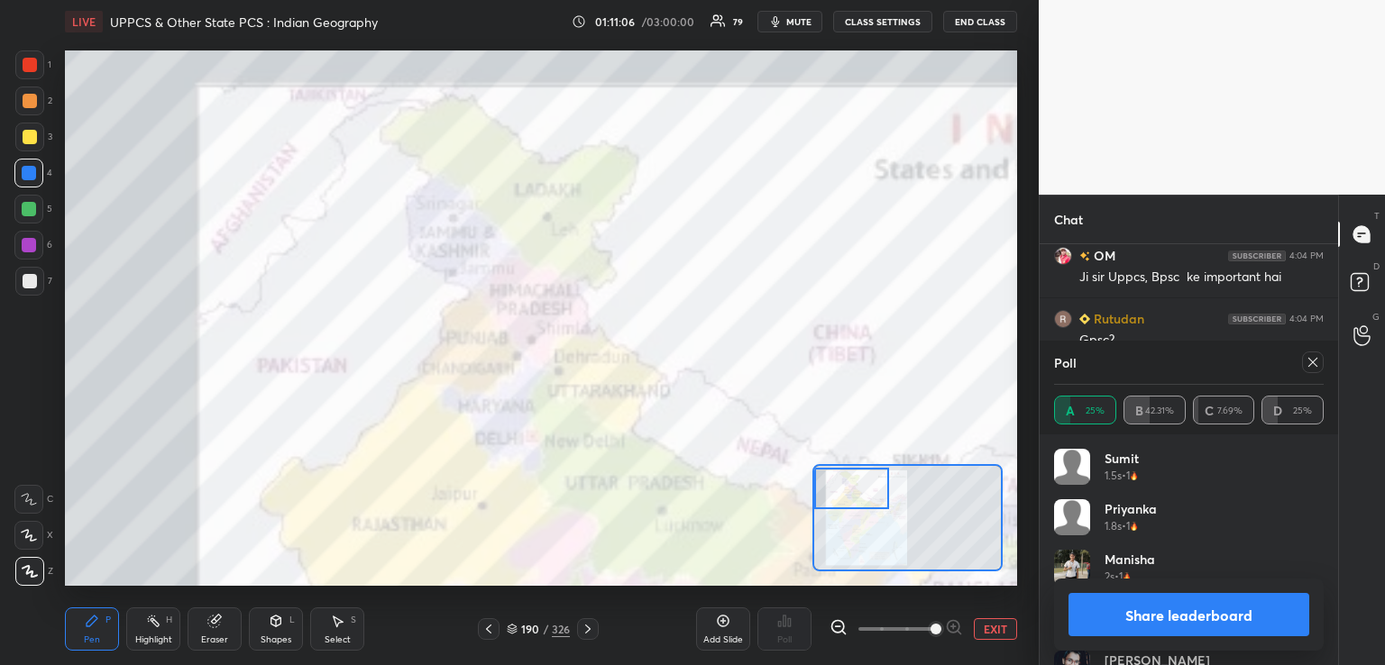
click at [850, 494] on div at bounding box center [851, 488] width 75 height 41
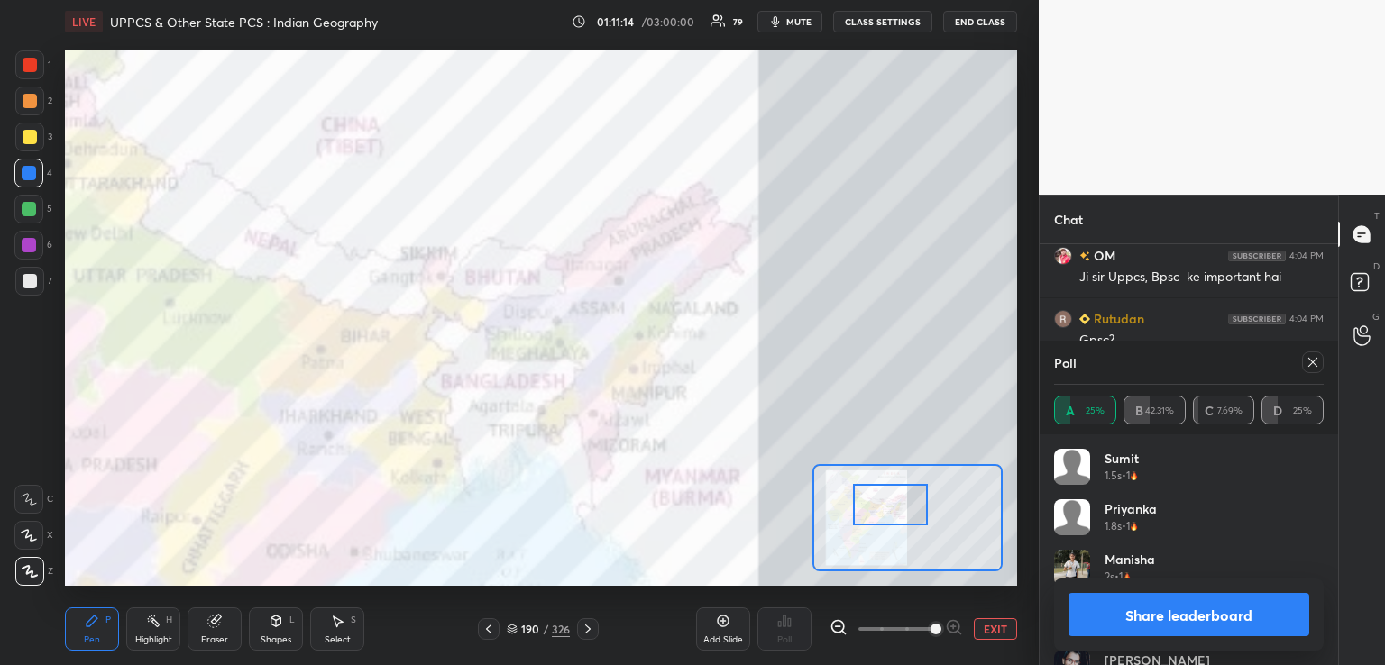
drag, startPoint x: 893, startPoint y: 528, endPoint x: 892, endPoint y: 500, distance: 28.9
click at [892, 500] on div at bounding box center [890, 504] width 75 height 41
click at [1318, 359] on icon at bounding box center [1313, 362] width 14 height 14
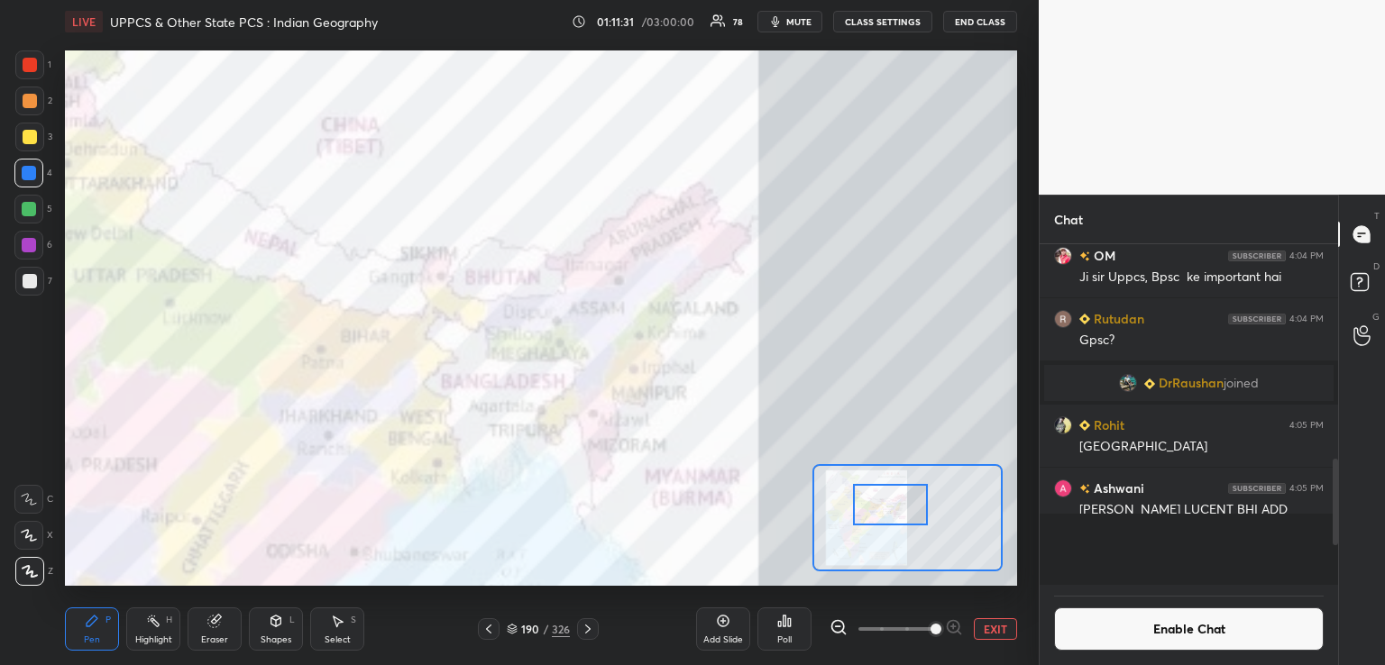
scroll to position [336, 293]
click at [992, 632] on button "EXIT" at bounding box center [995, 630] width 43 height 22
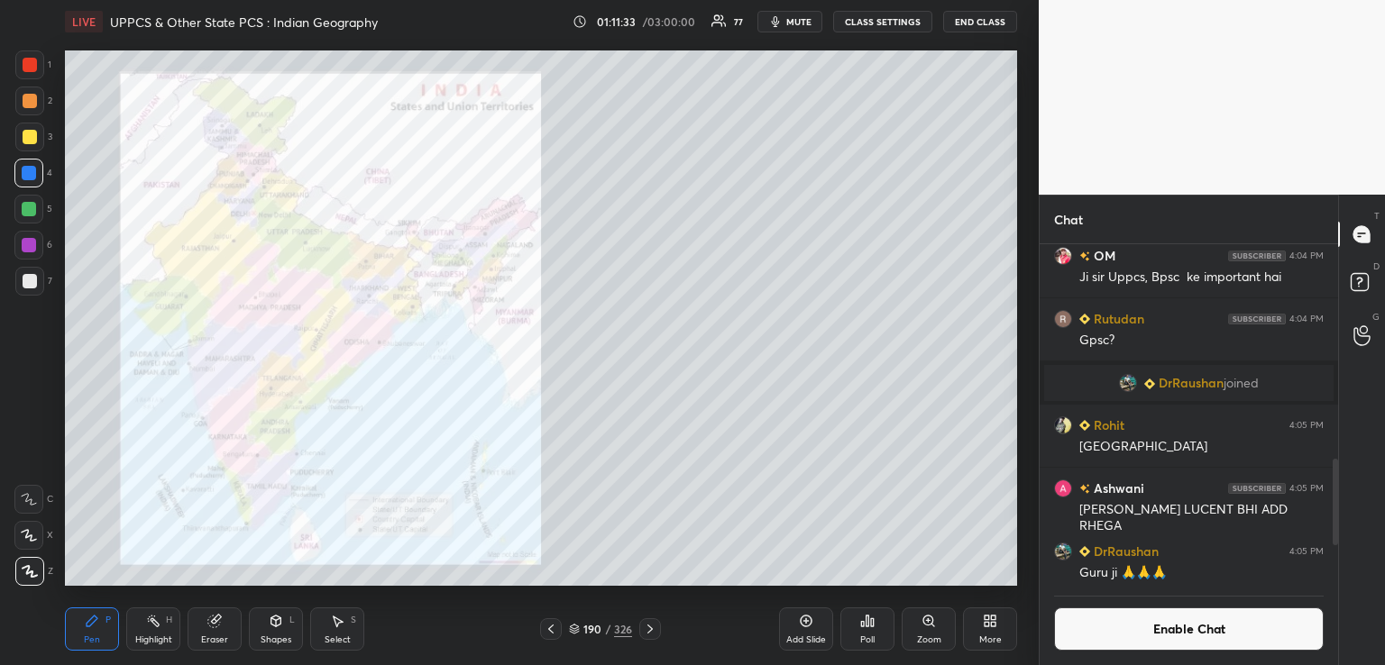
click at [653, 629] on icon at bounding box center [650, 629] width 14 height 14
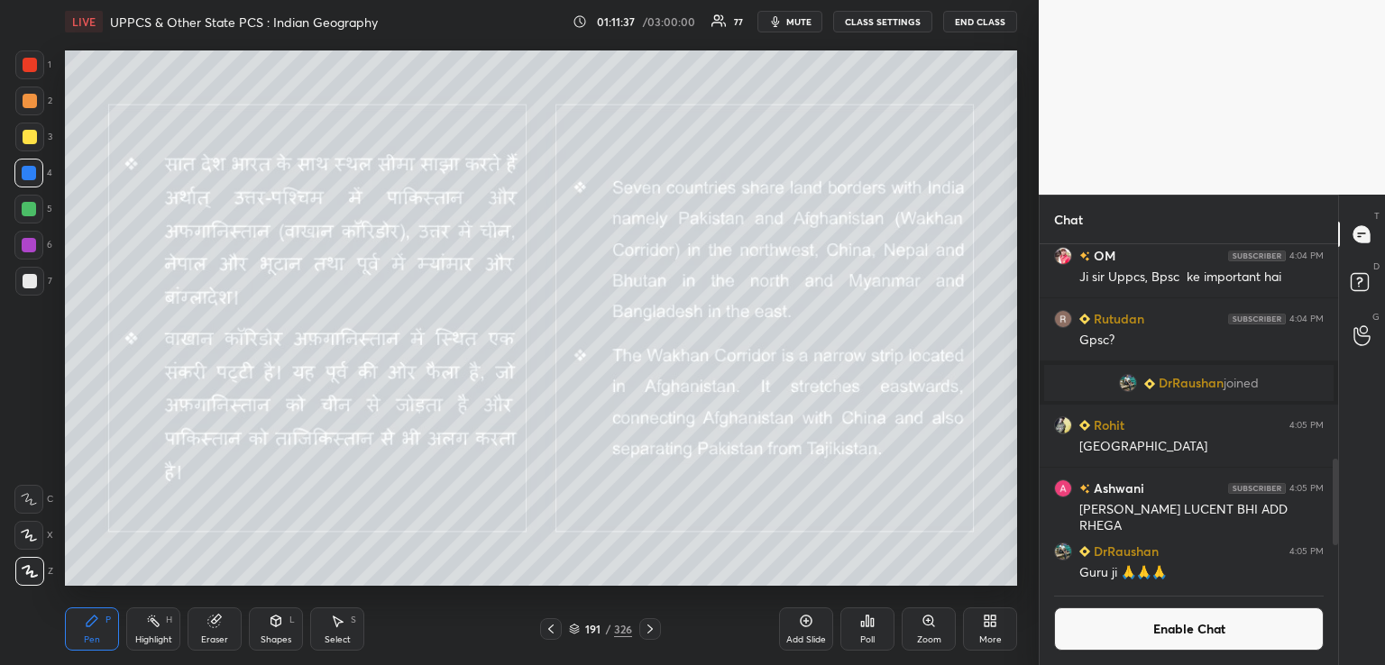
click at [32, 135] on div at bounding box center [30, 137] width 14 height 14
click at [654, 629] on icon at bounding box center [650, 629] width 14 height 14
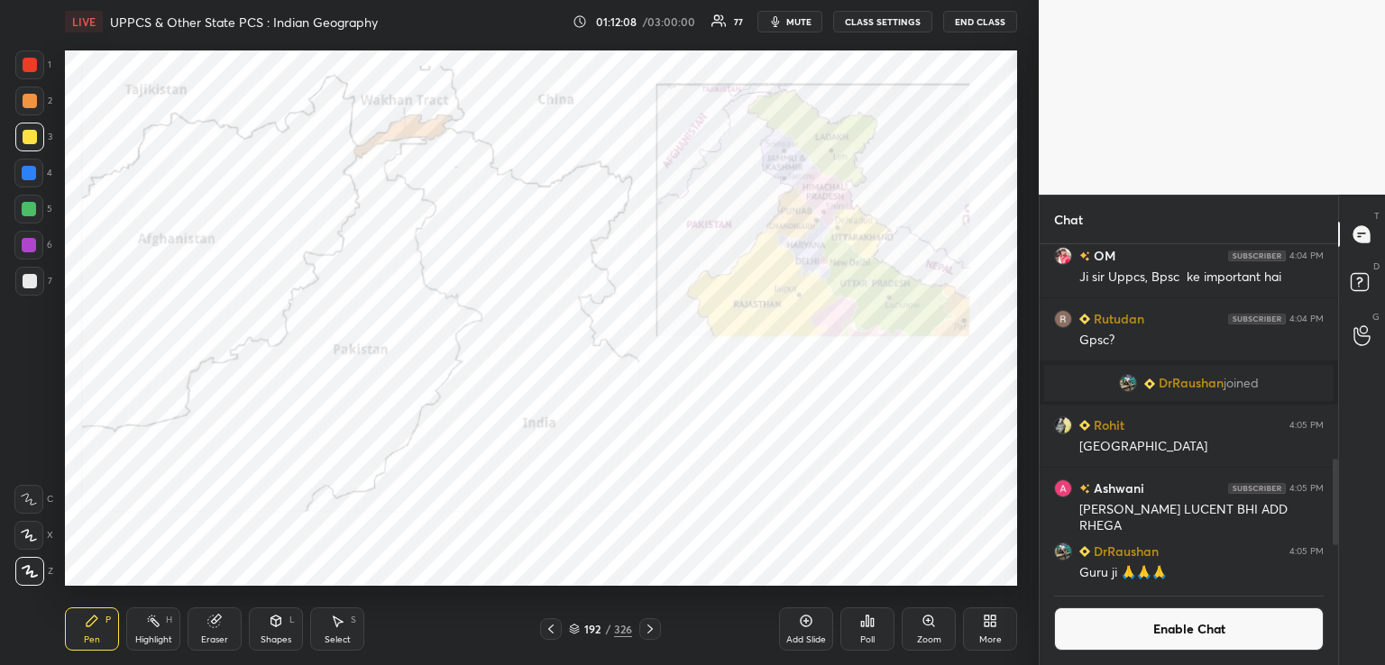
click at [650, 630] on icon at bounding box center [649, 629] width 5 height 9
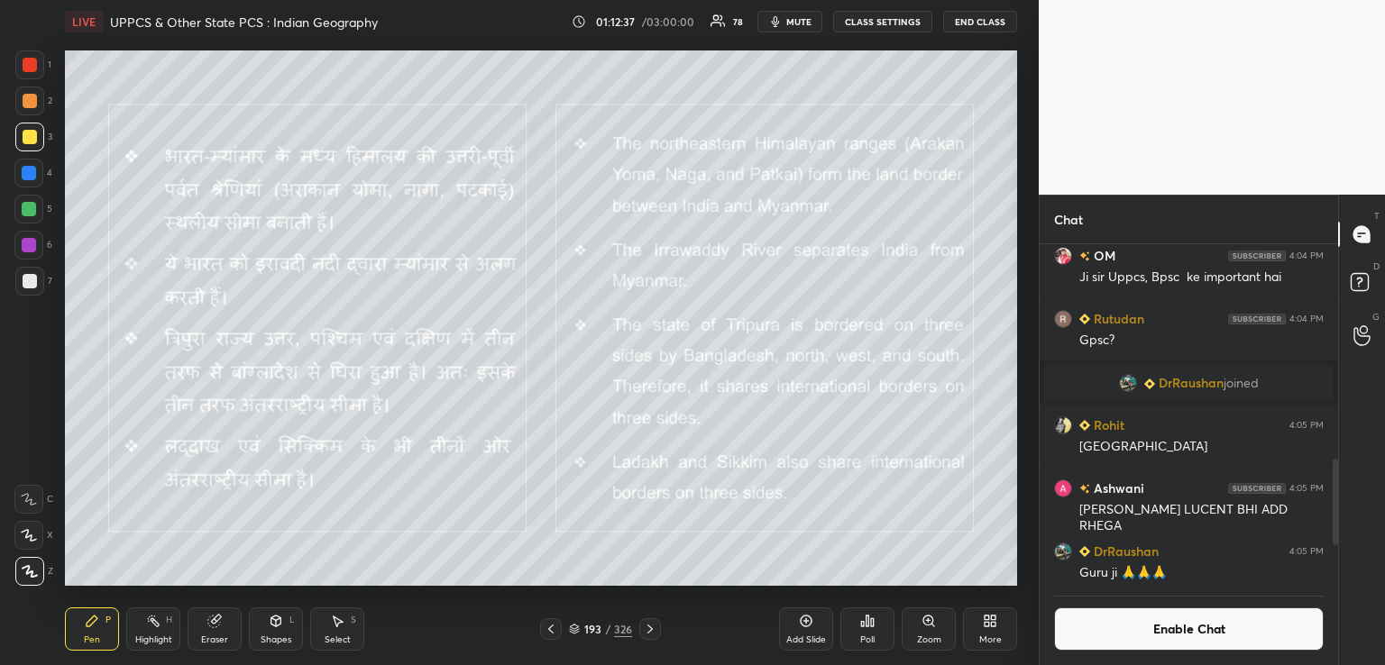
click at [652, 630] on icon at bounding box center [650, 629] width 14 height 14
click at [653, 628] on icon at bounding box center [650, 629] width 14 height 14
click at [647, 628] on icon at bounding box center [650, 629] width 14 height 14
click at [650, 630] on icon at bounding box center [649, 629] width 5 height 9
click at [651, 634] on icon at bounding box center [650, 629] width 14 height 14
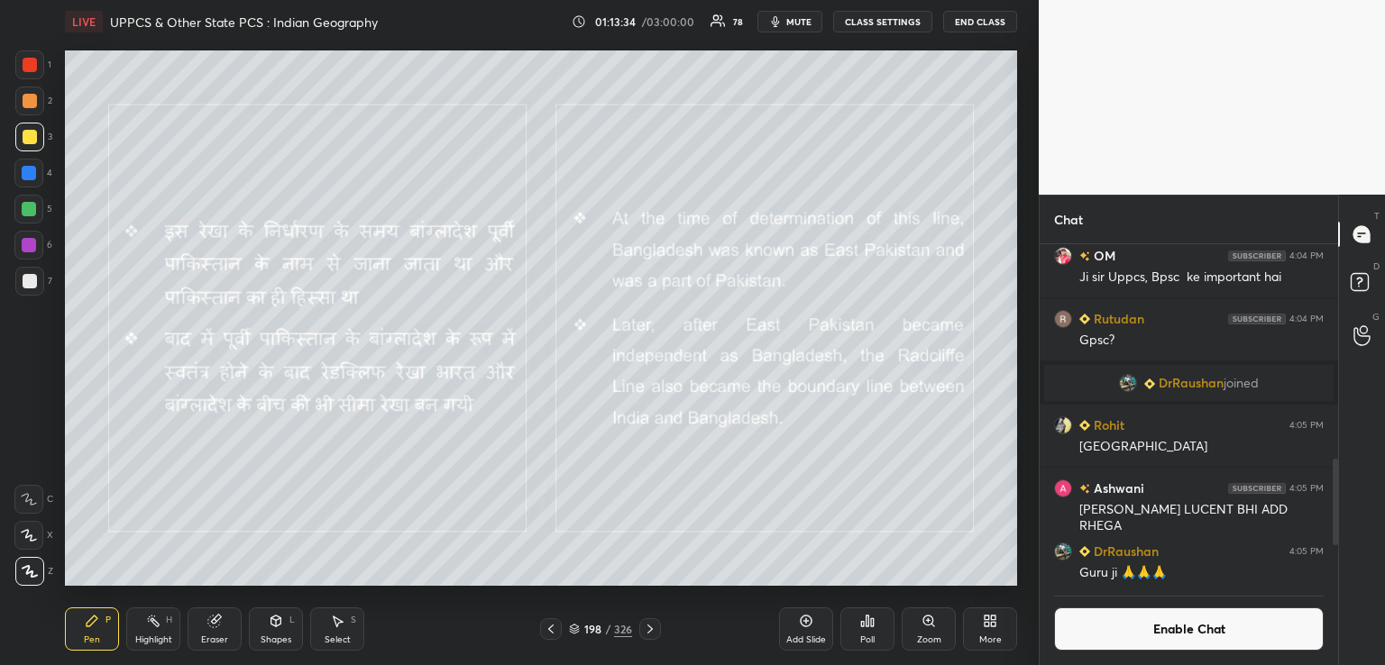
click at [647, 629] on icon at bounding box center [650, 629] width 14 height 14
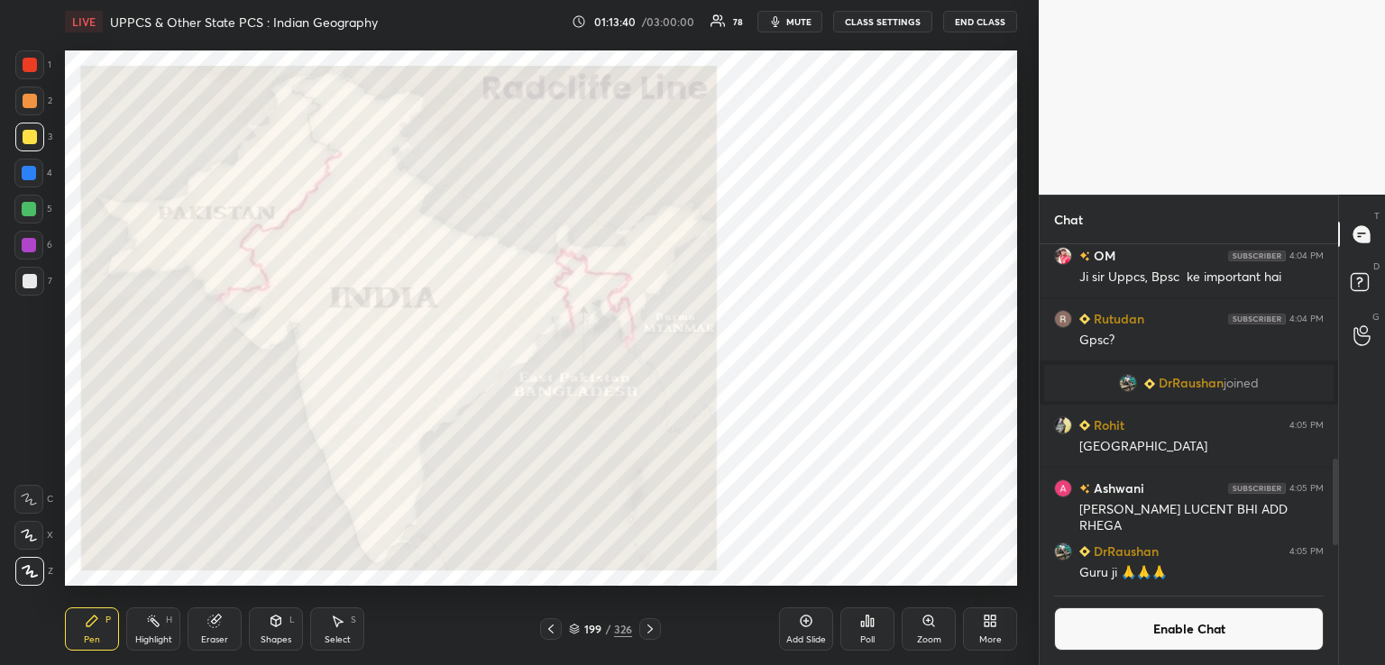
click at [653, 629] on icon at bounding box center [650, 629] width 14 height 14
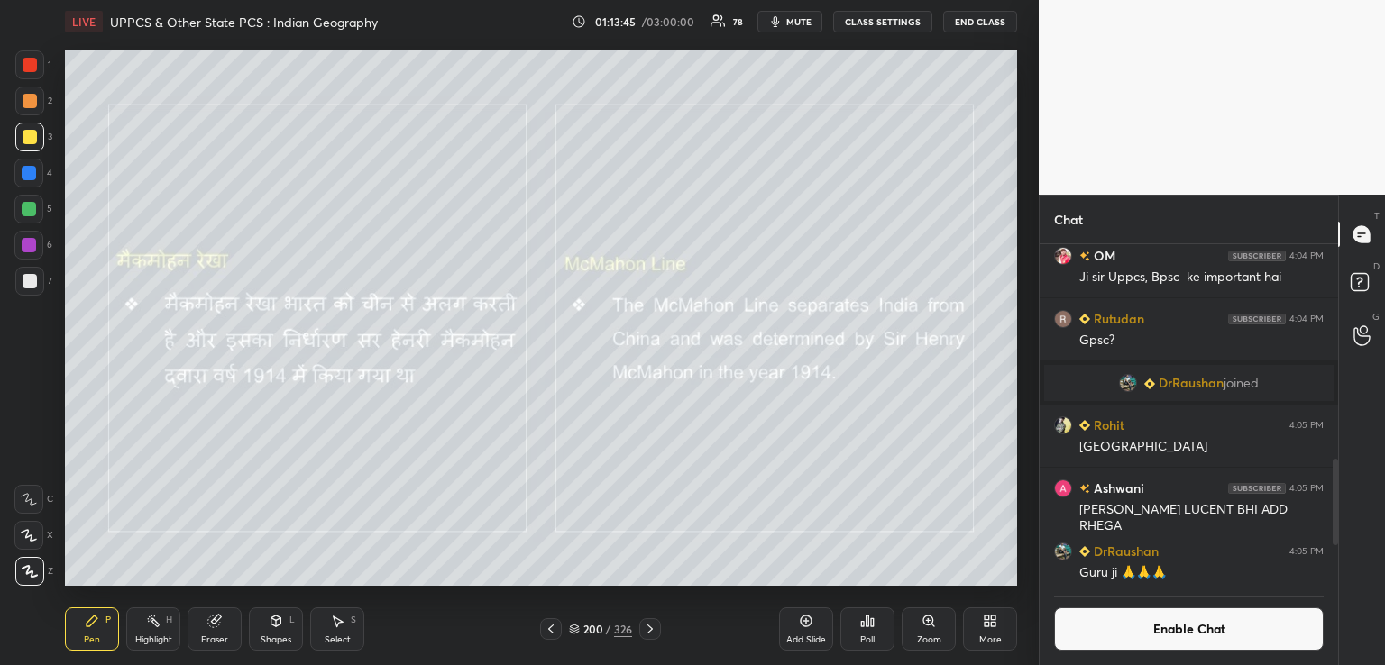
click at [648, 629] on icon at bounding box center [650, 629] width 14 height 14
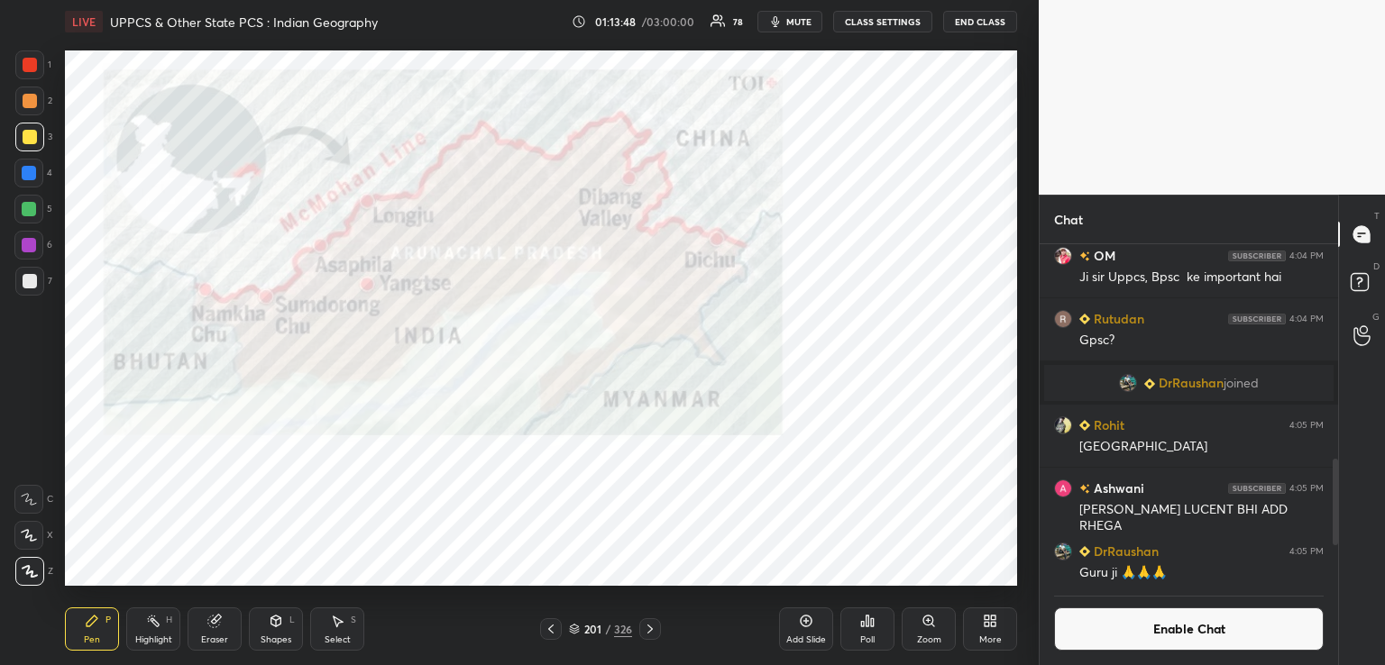
click at [651, 627] on icon at bounding box center [650, 629] width 14 height 14
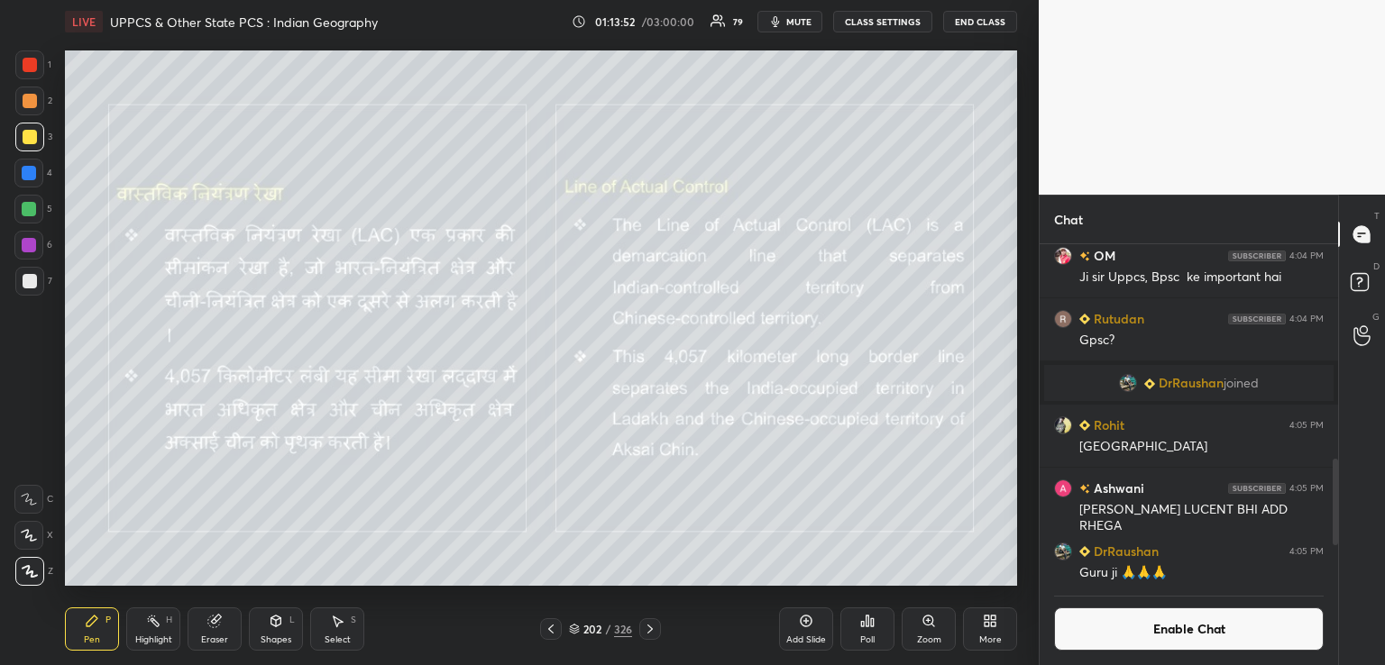
click at [554, 632] on icon at bounding box center [551, 629] width 14 height 14
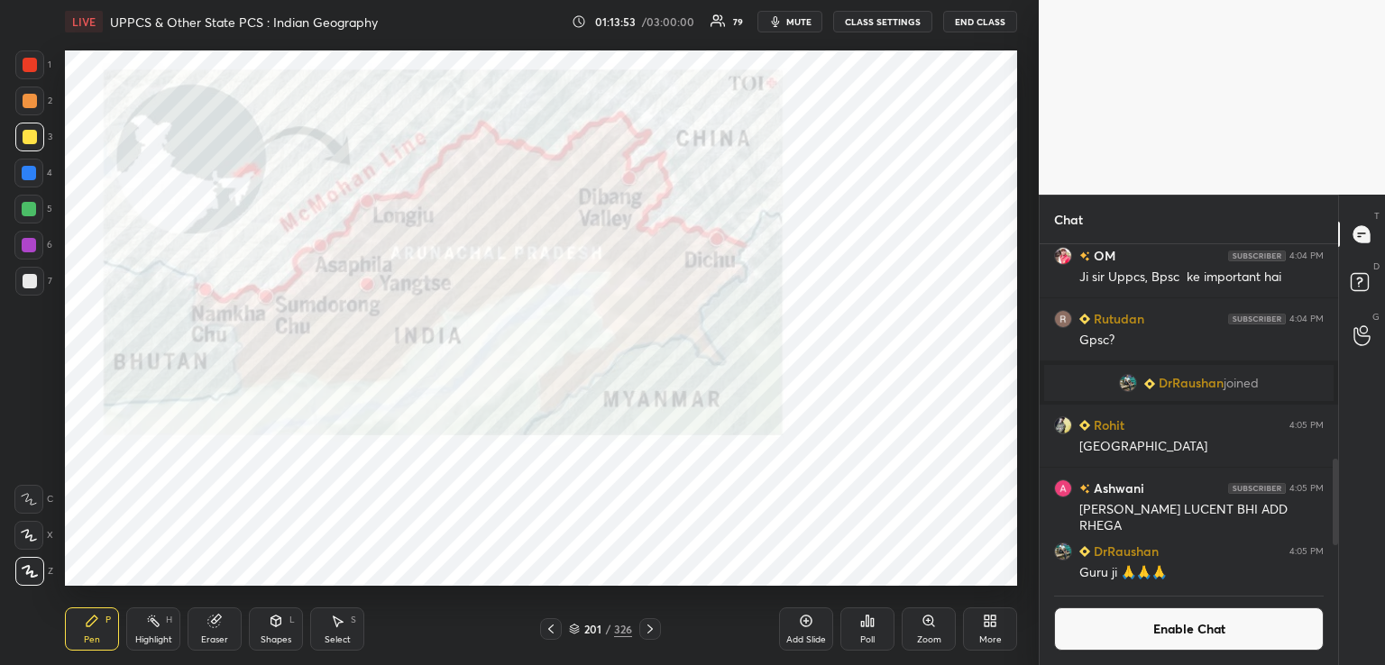
click at [551, 629] on icon at bounding box center [551, 629] width 14 height 14
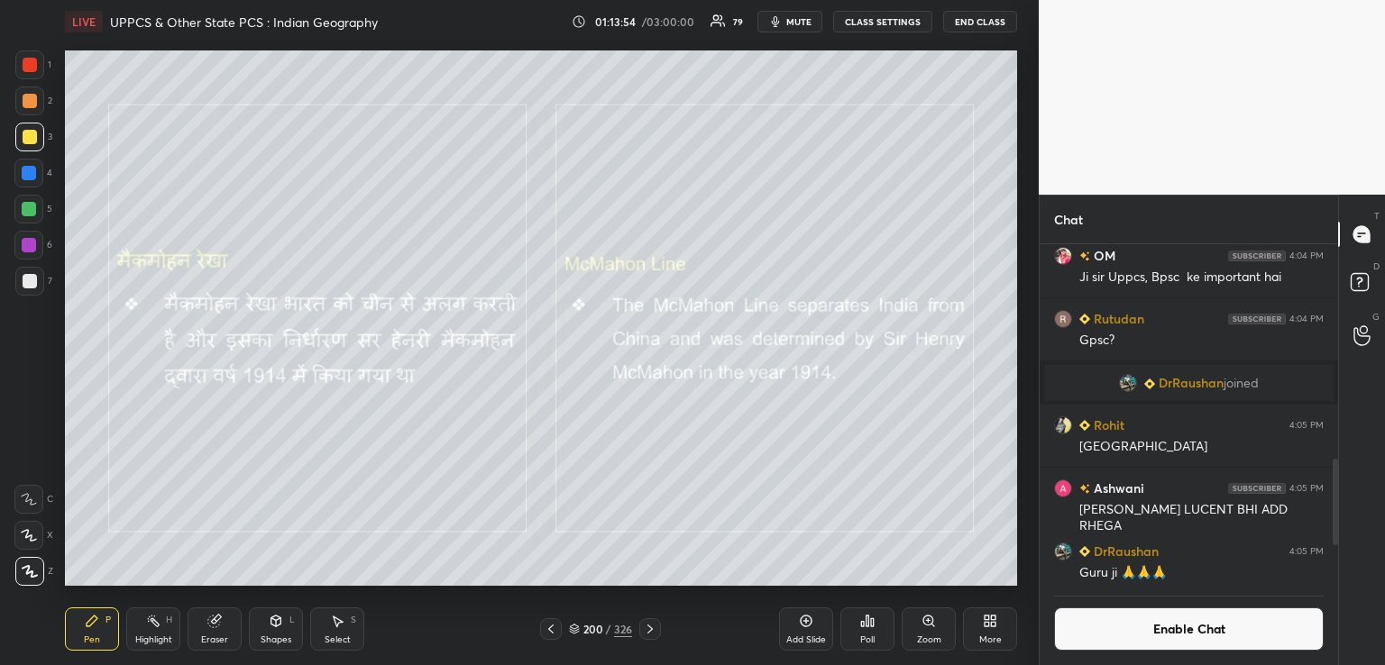
click at [552, 626] on icon at bounding box center [550, 629] width 5 height 9
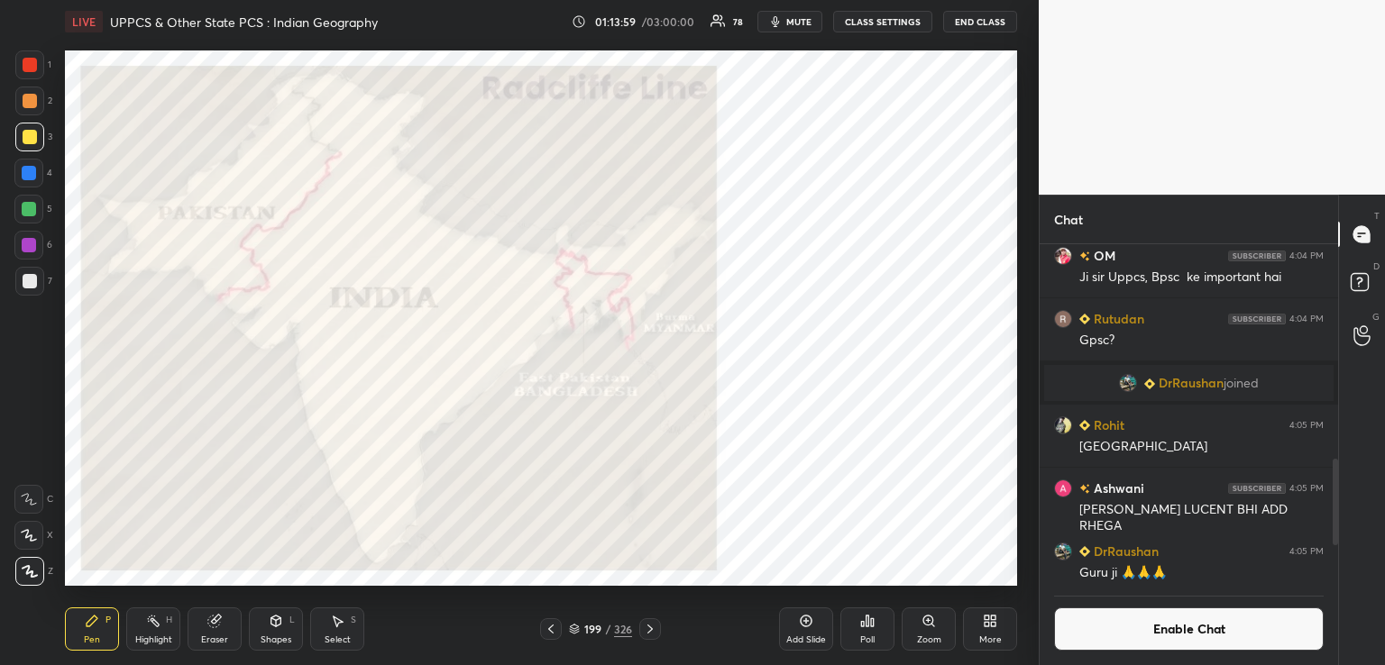
click at [33, 168] on div at bounding box center [29, 173] width 14 height 14
click at [647, 623] on icon at bounding box center [650, 629] width 14 height 14
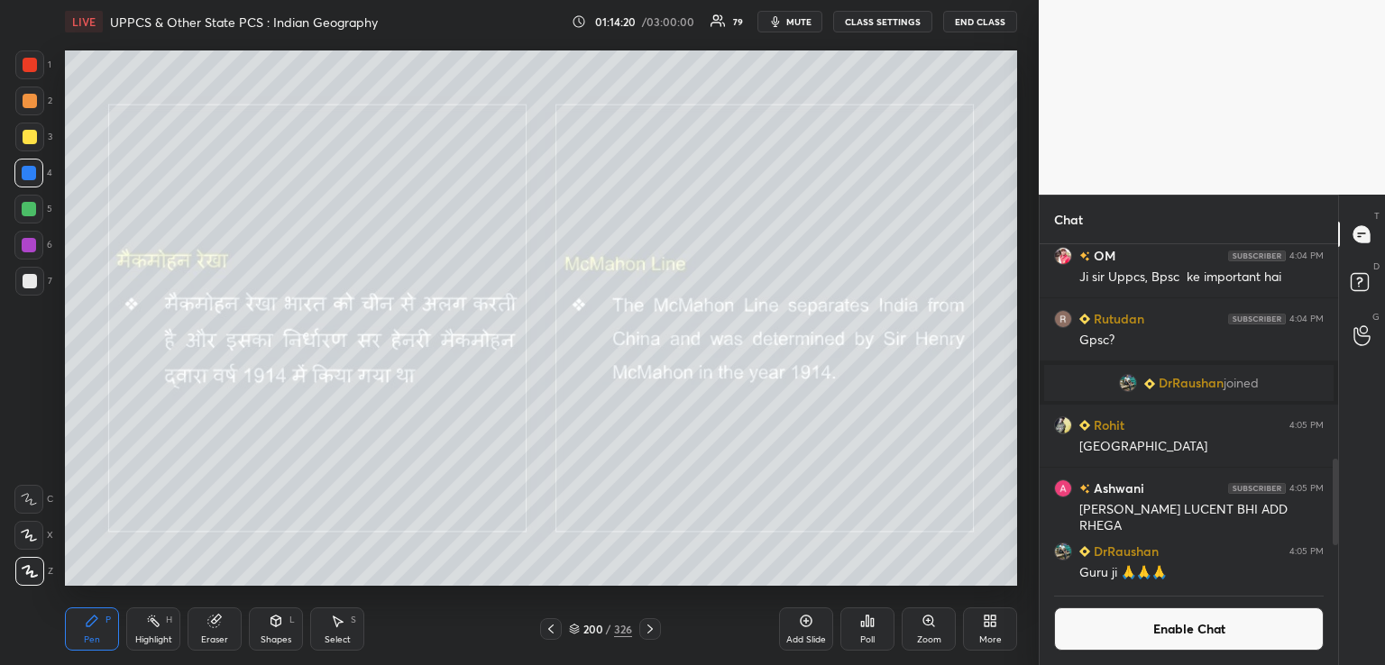
click at [655, 630] on icon at bounding box center [650, 629] width 14 height 14
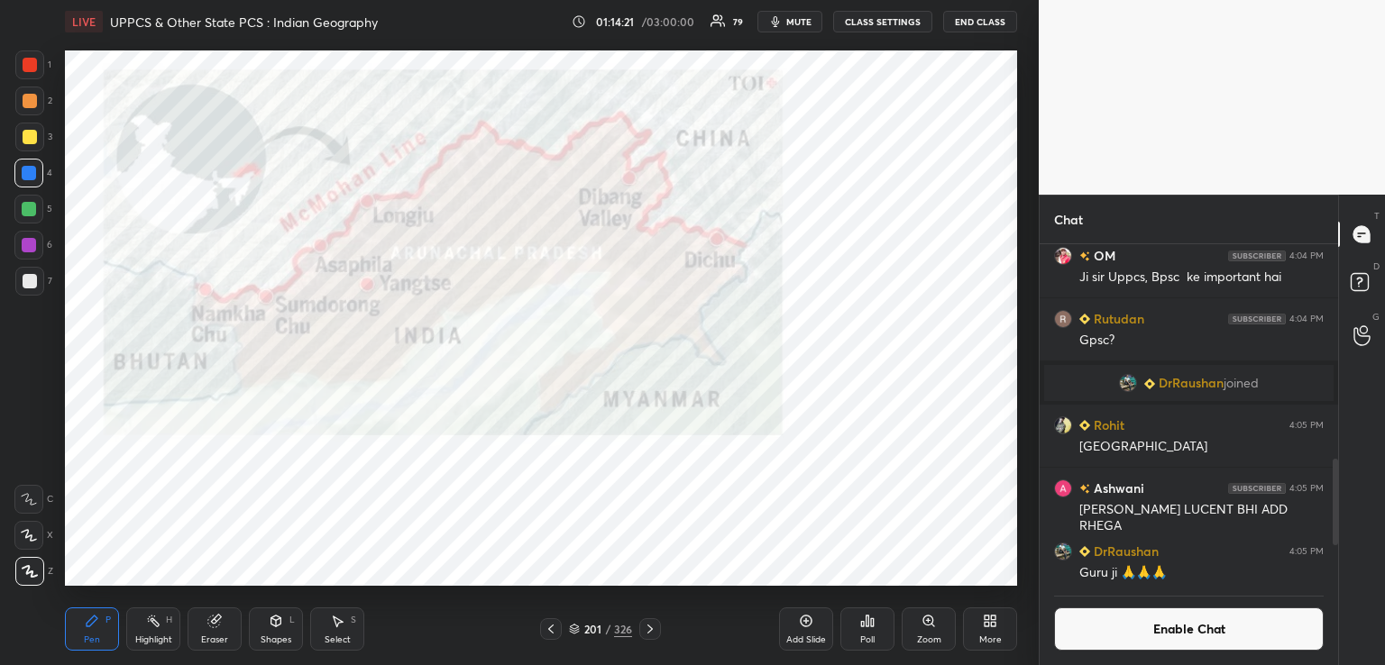
click at [651, 624] on icon at bounding box center [650, 629] width 14 height 14
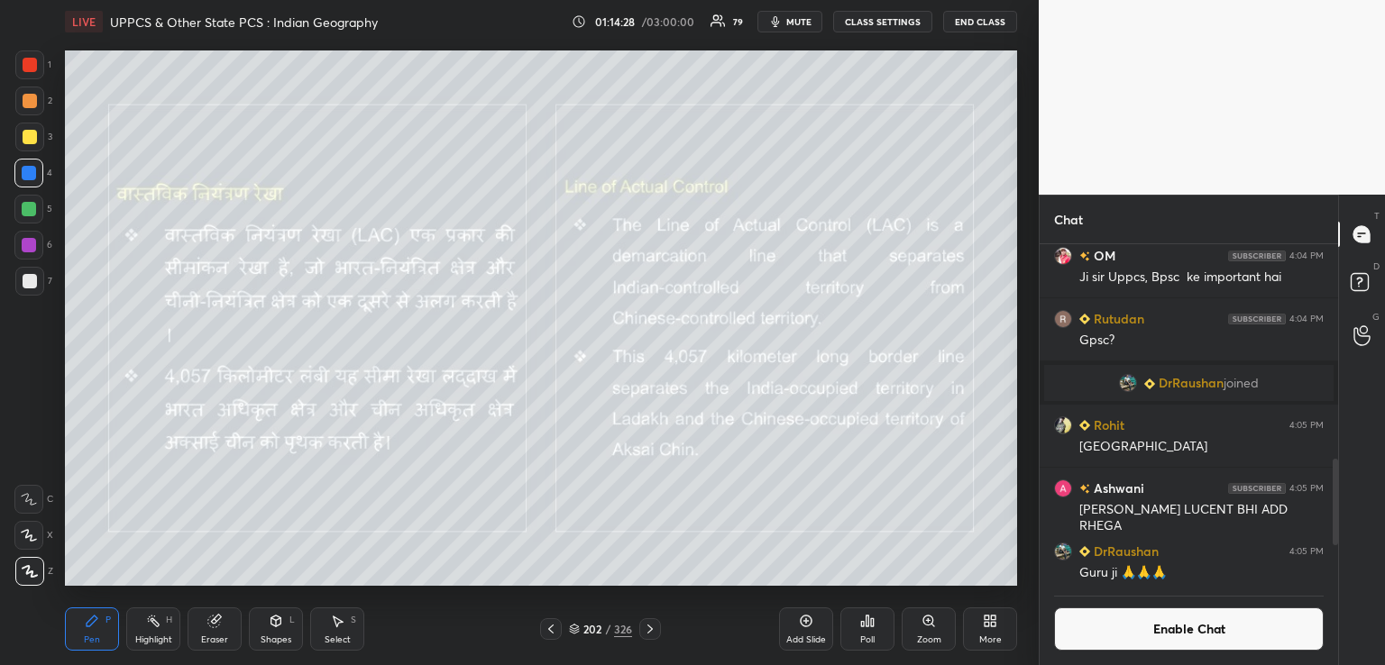
click at [646, 632] on icon at bounding box center [650, 629] width 14 height 14
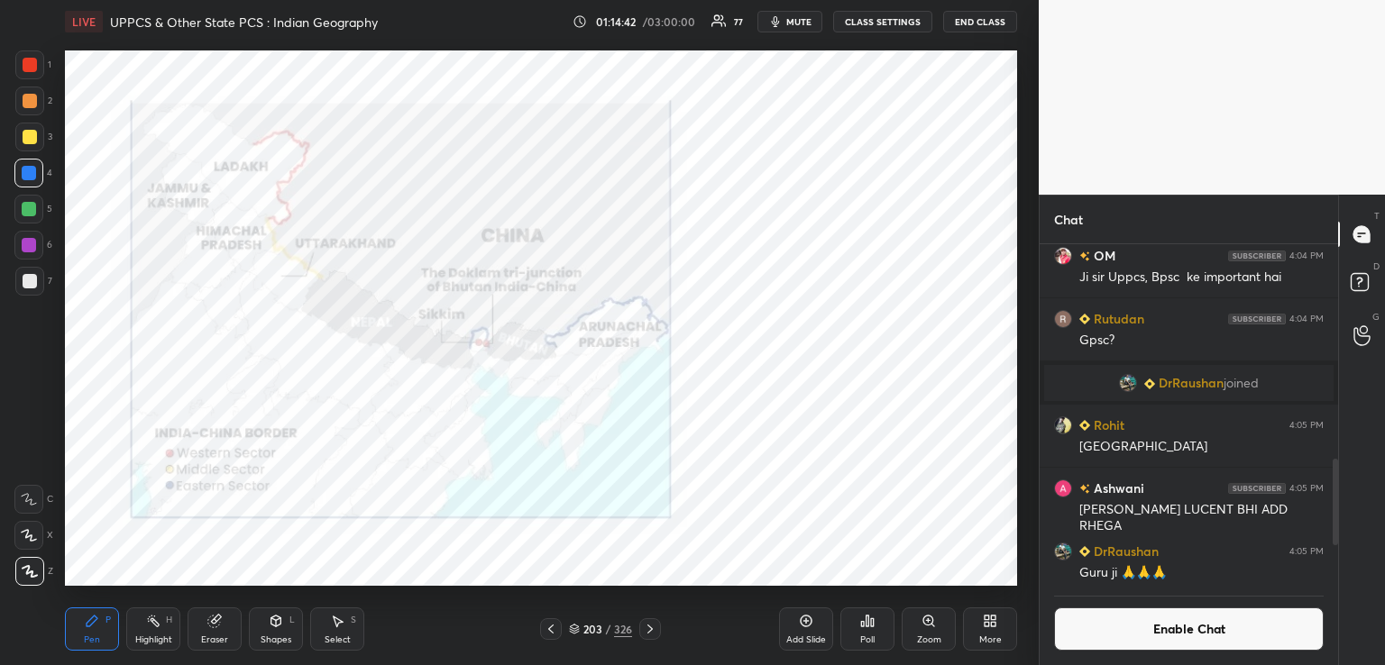
click at [649, 629] on icon at bounding box center [650, 629] width 14 height 14
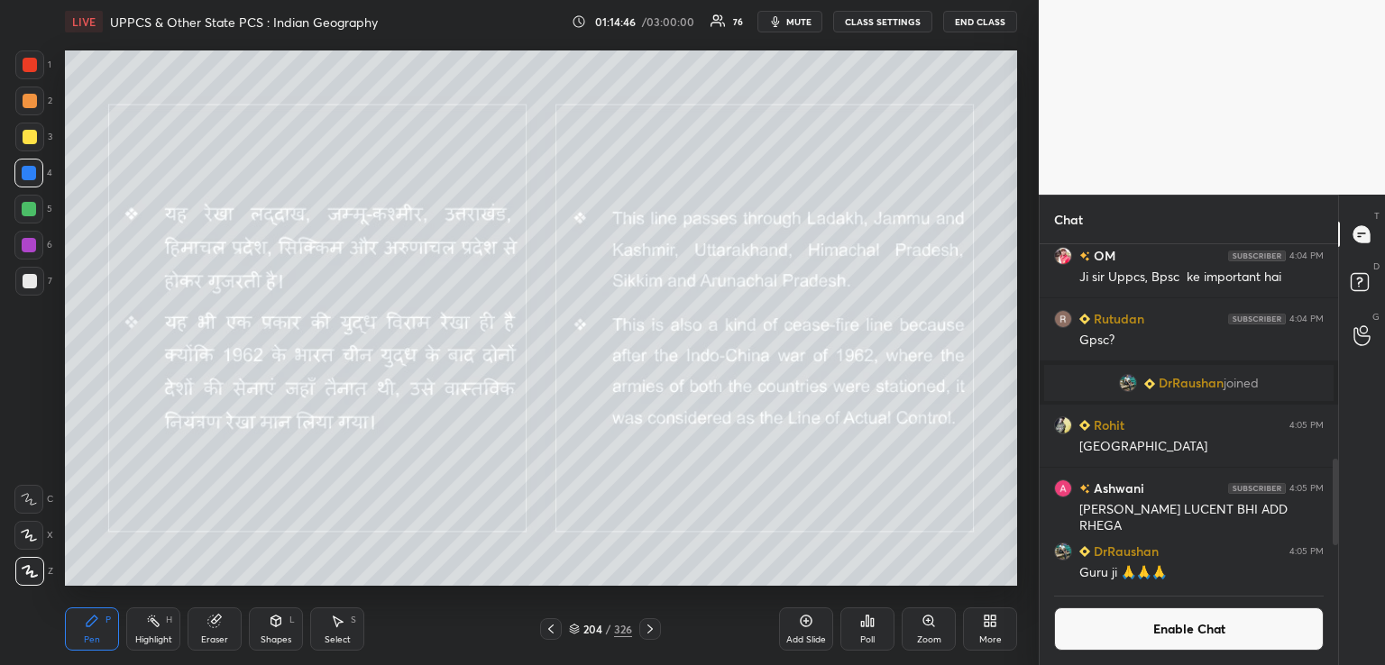
click at [653, 630] on icon at bounding box center [650, 629] width 14 height 14
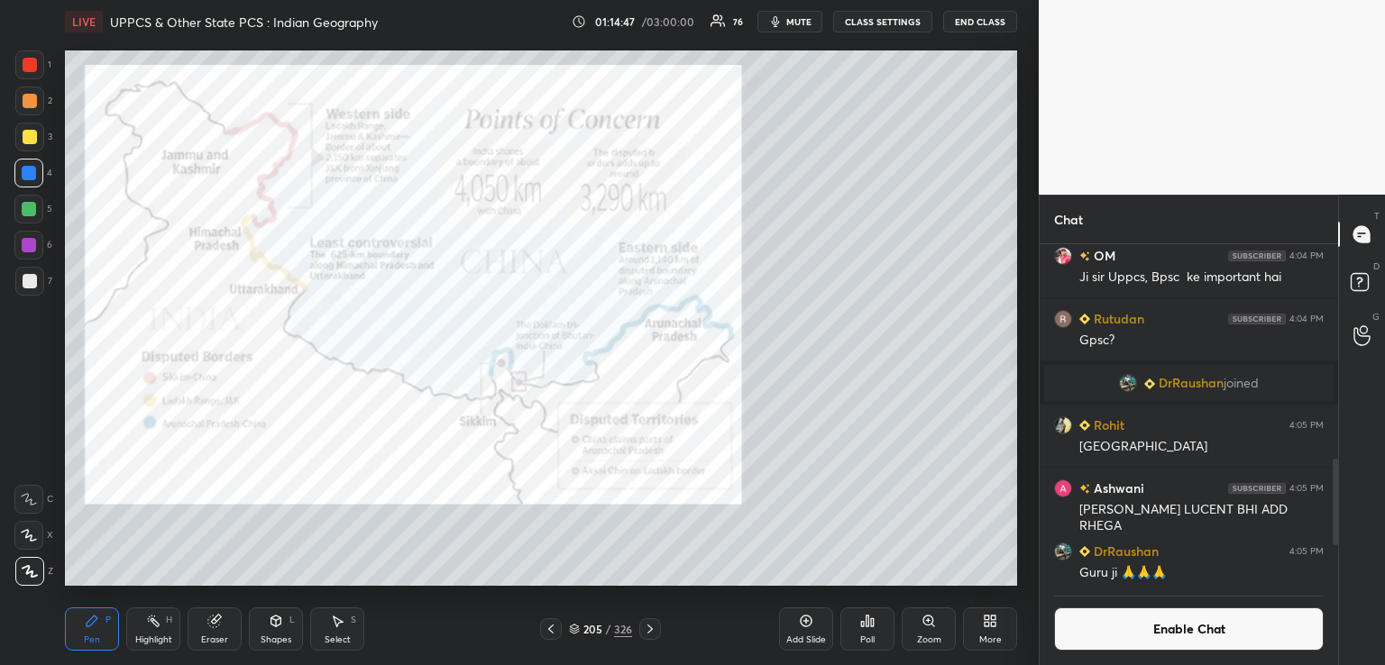
click at [647, 627] on icon at bounding box center [650, 629] width 14 height 14
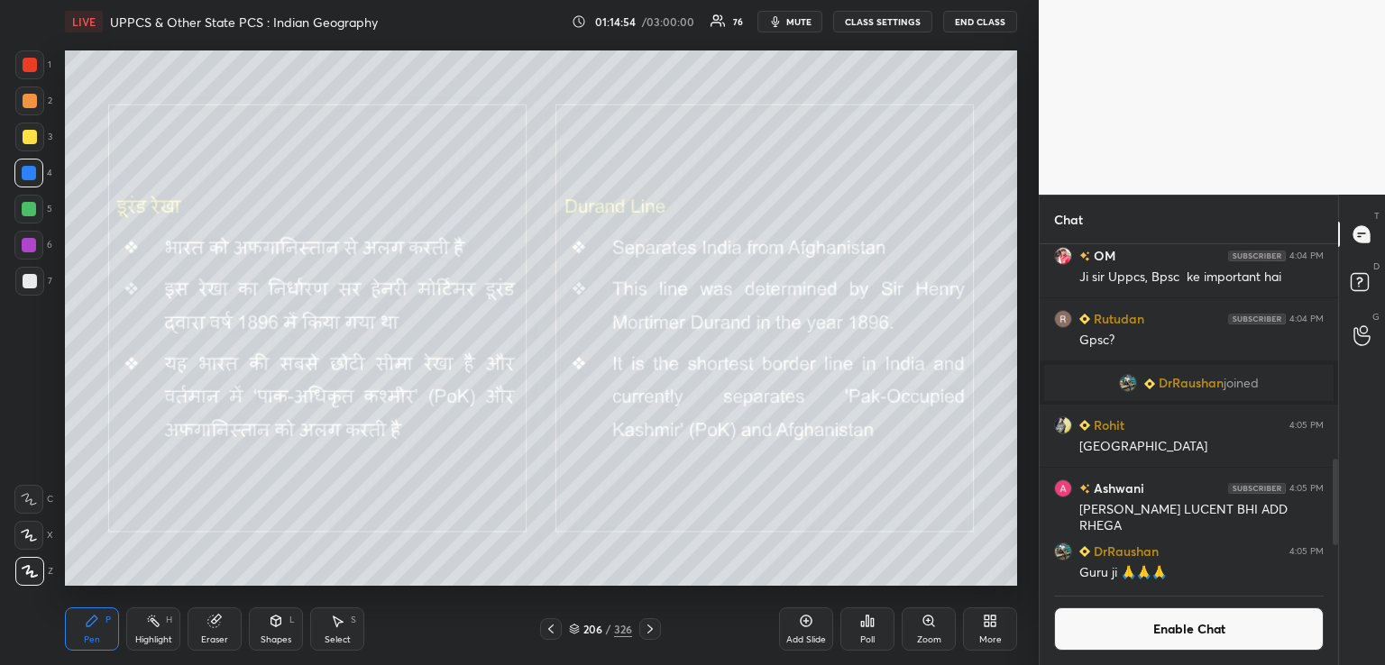
click at [653, 628] on icon at bounding box center [650, 629] width 14 height 14
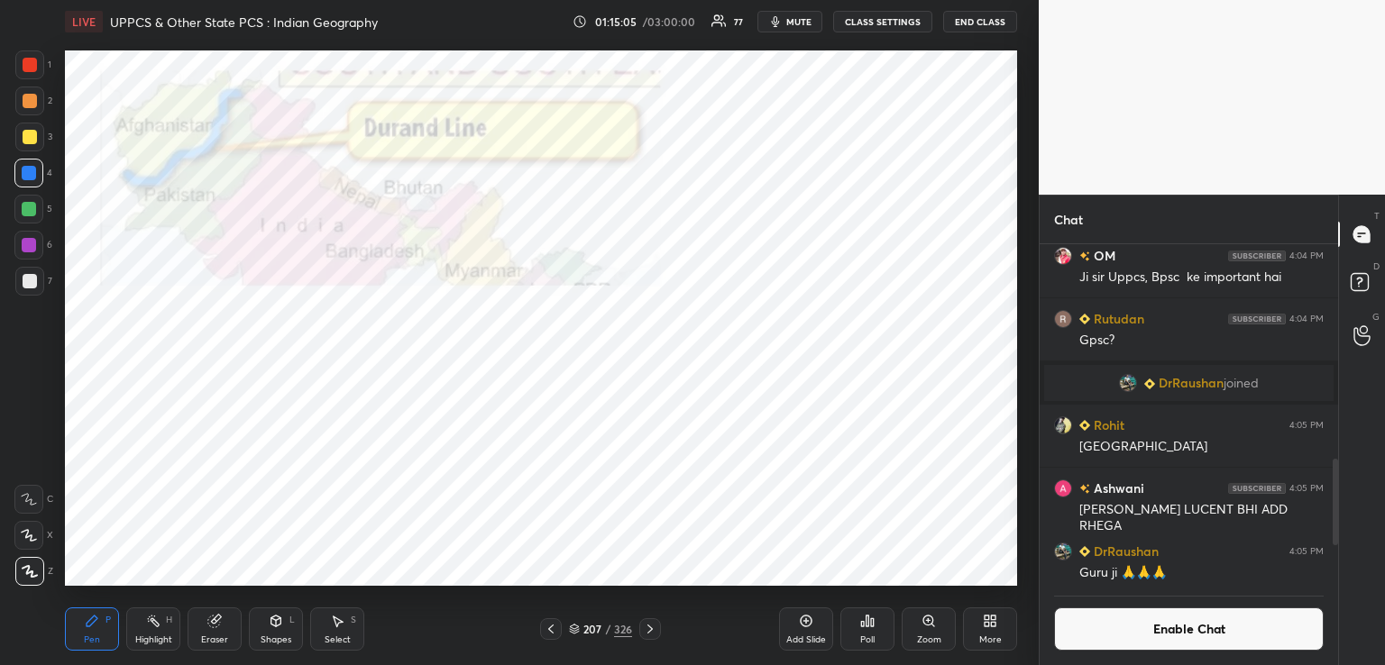
click at [647, 622] on icon at bounding box center [650, 629] width 14 height 14
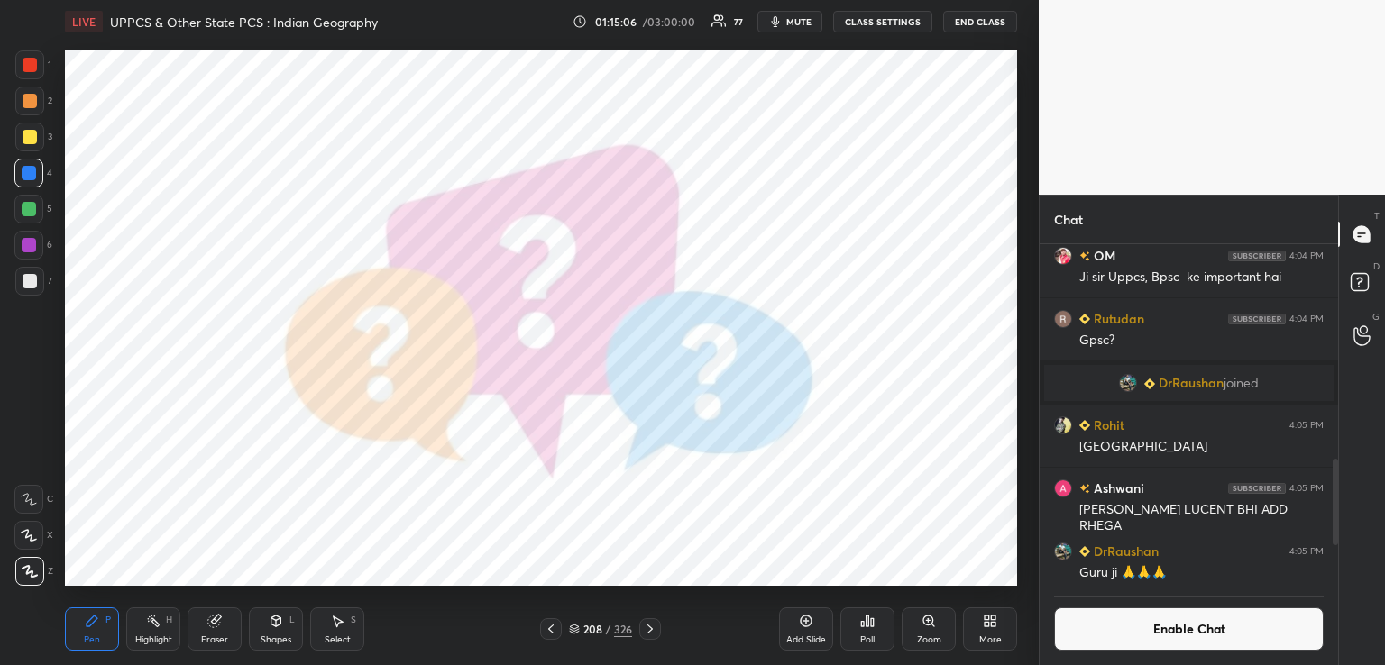
click at [655, 627] on icon at bounding box center [650, 629] width 14 height 14
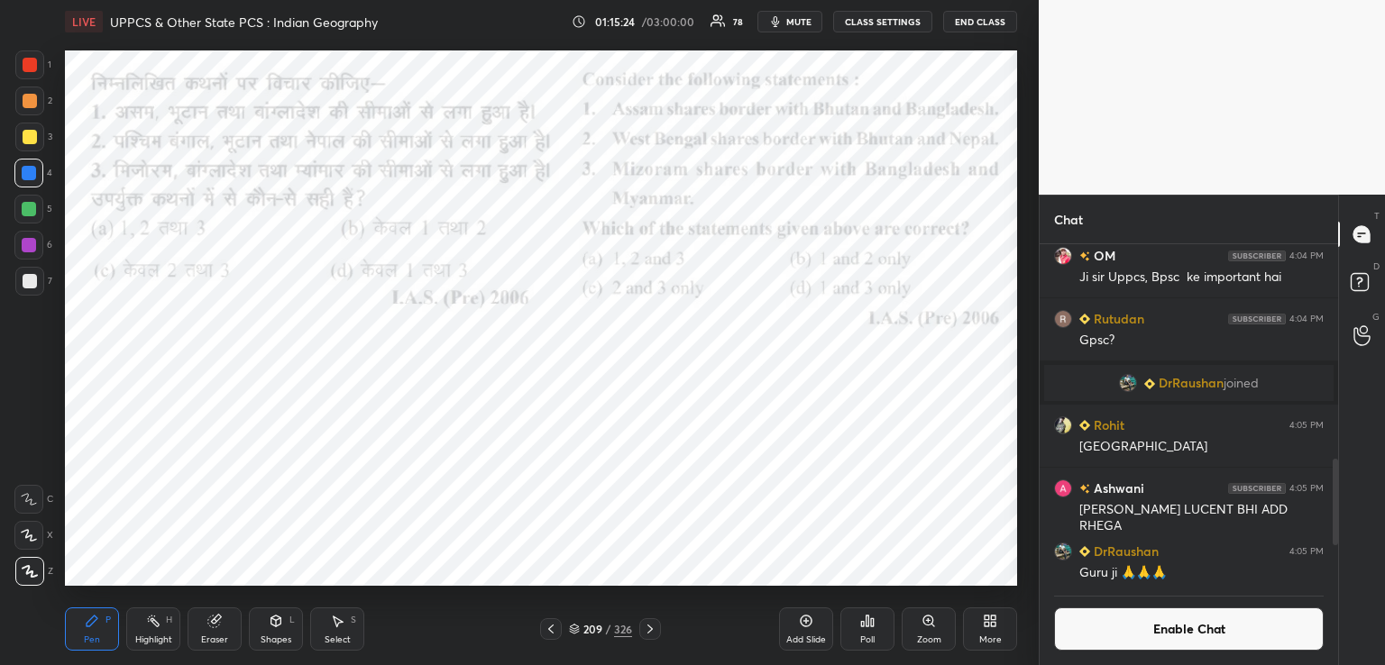
click at [873, 630] on div "Poll" at bounding box center [867, 629] width 54 height 43
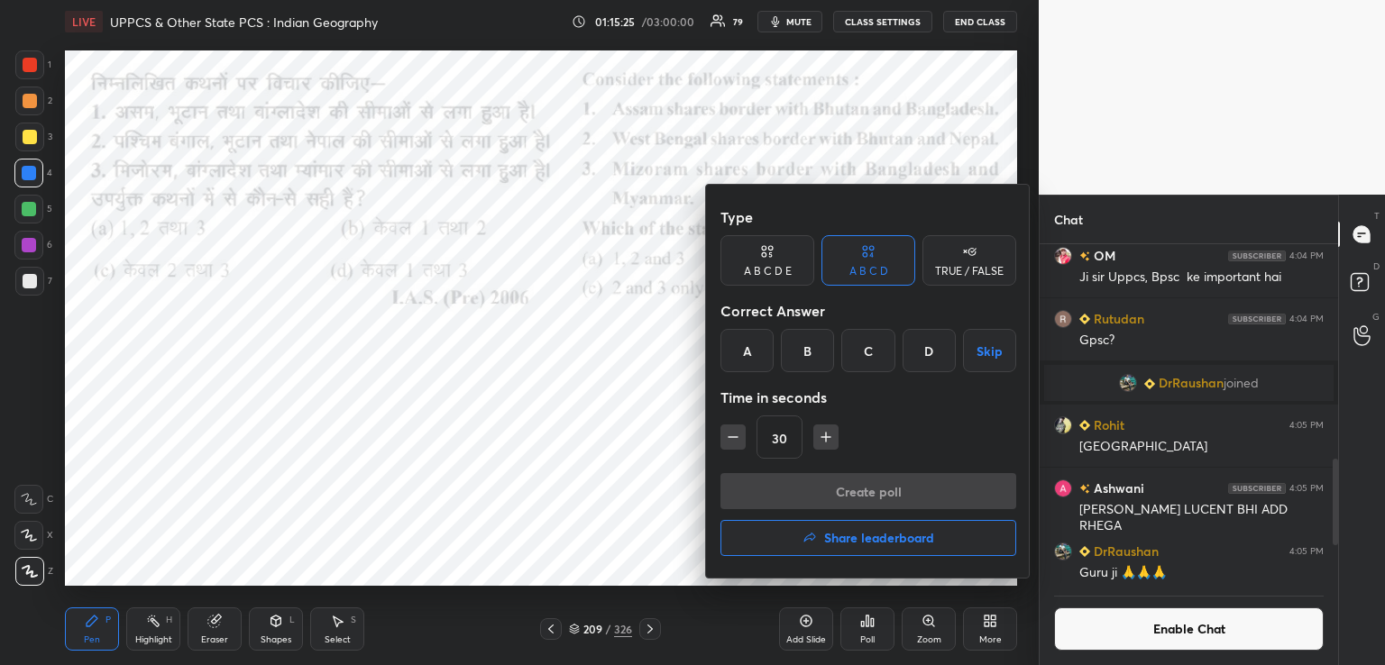
click at [750, 353] on div "A" at bounding box center [746, 350] width 53 height 43
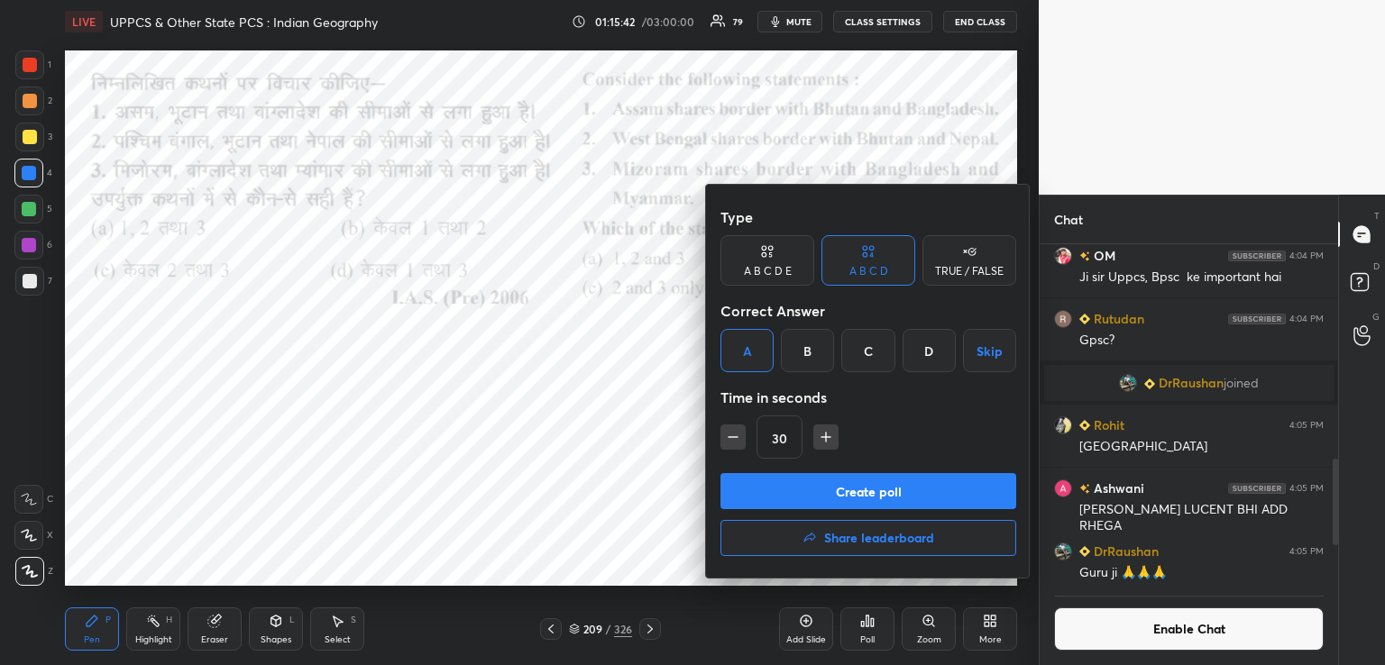
click at [811, 490] on button "Create poll" at bounding box center [868, 491] width 296 height 36
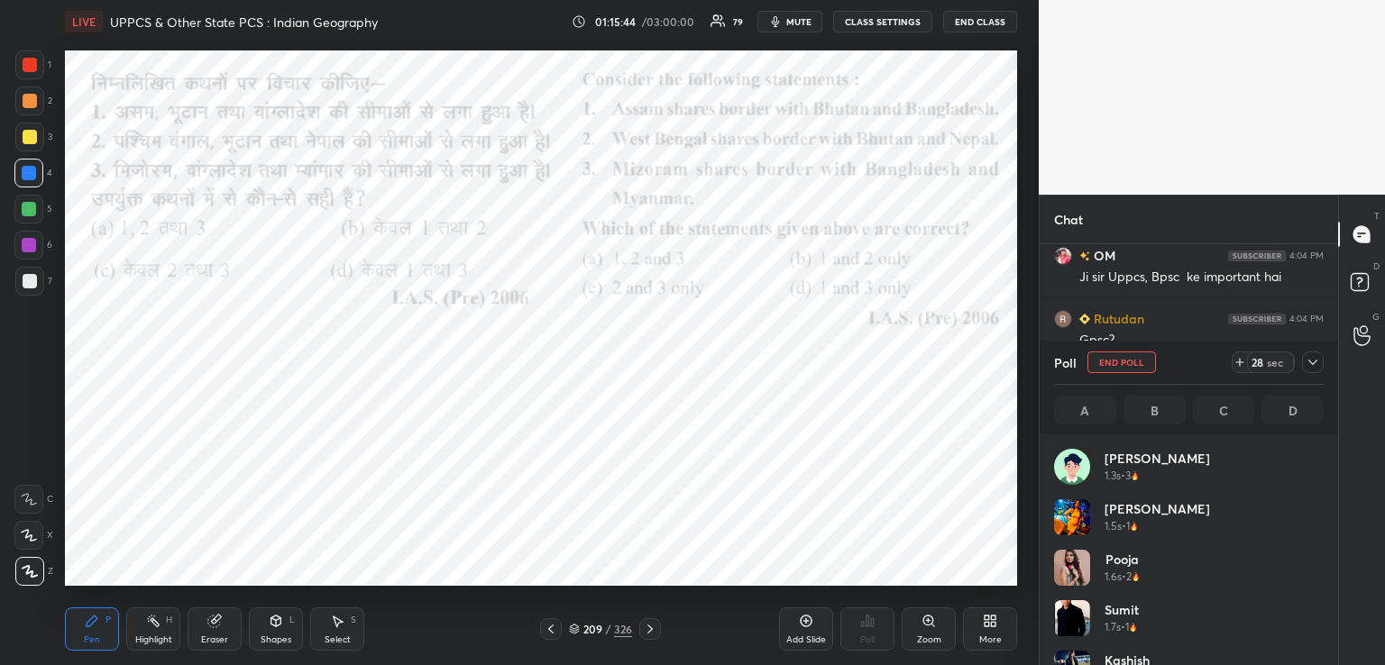
scroll to position [211, 264]
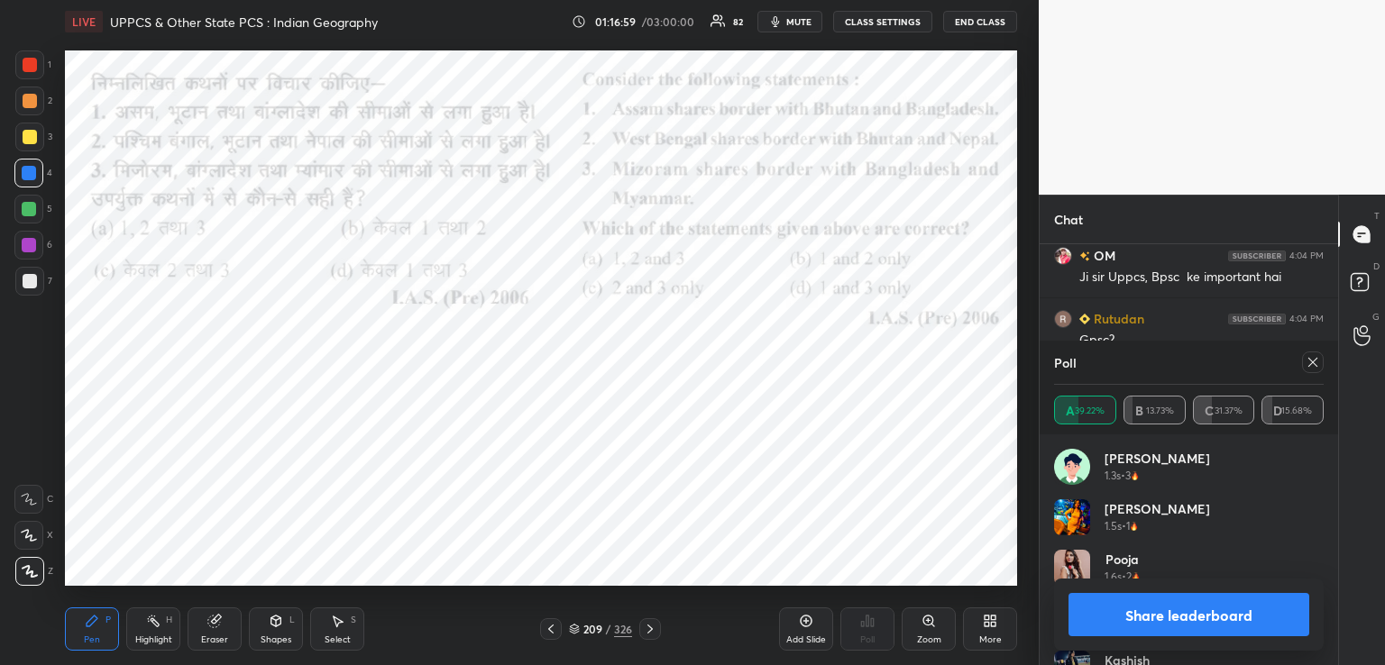
click at [550, 631] on icon at bounding box center [550, 629] width 5 height 9
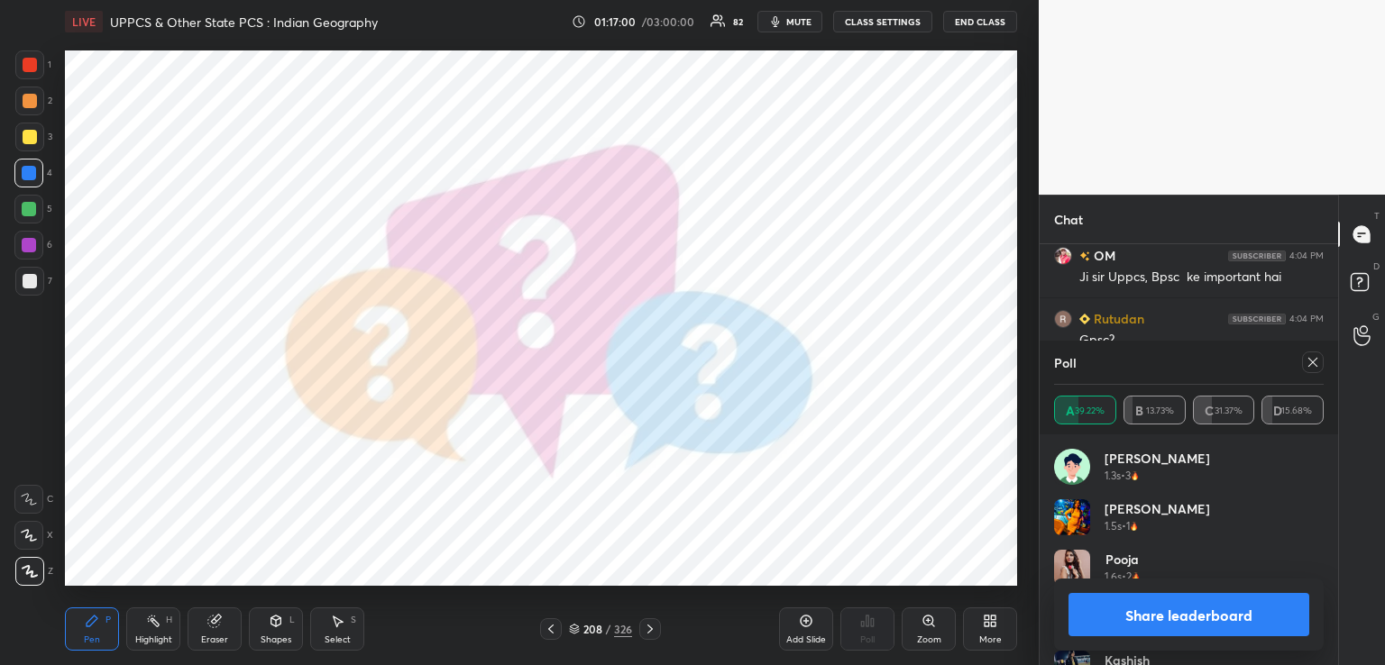
click at [551, 631] on icon at bounding box center [550, 629] width 5 height 9
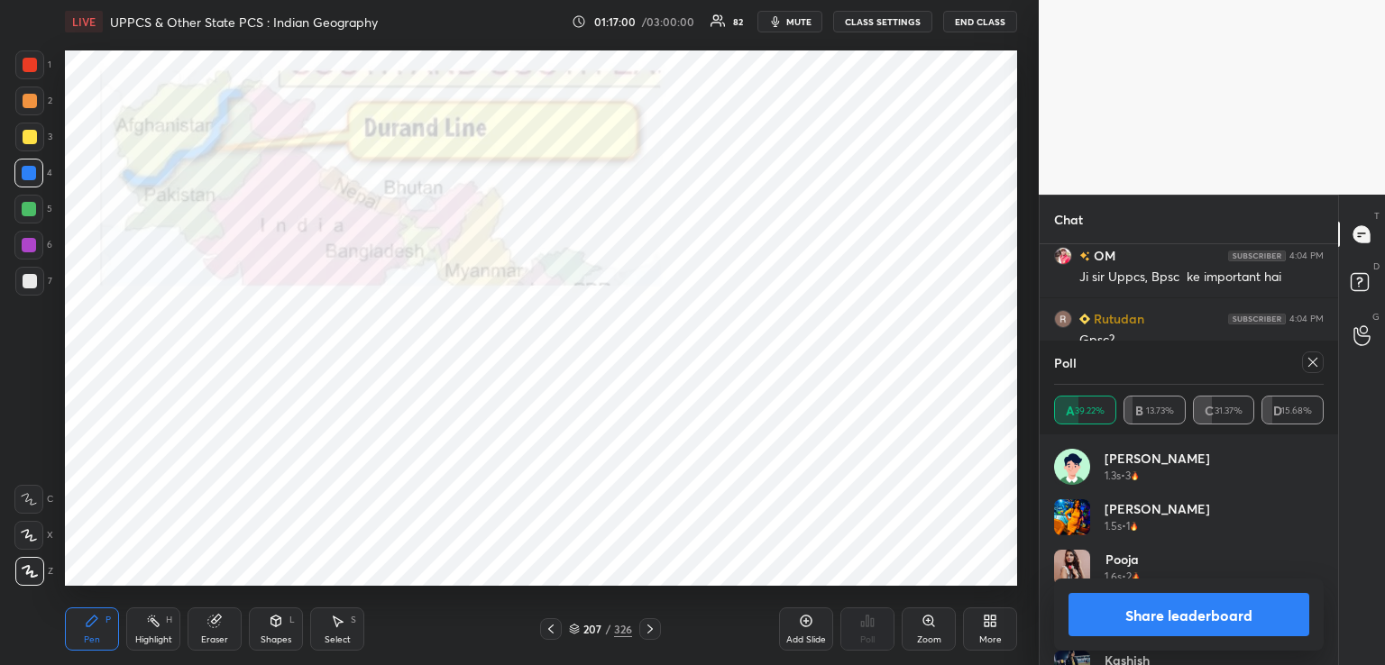
click at [552, 629] on icon at bounding box center [551, 629] width 14 height 14
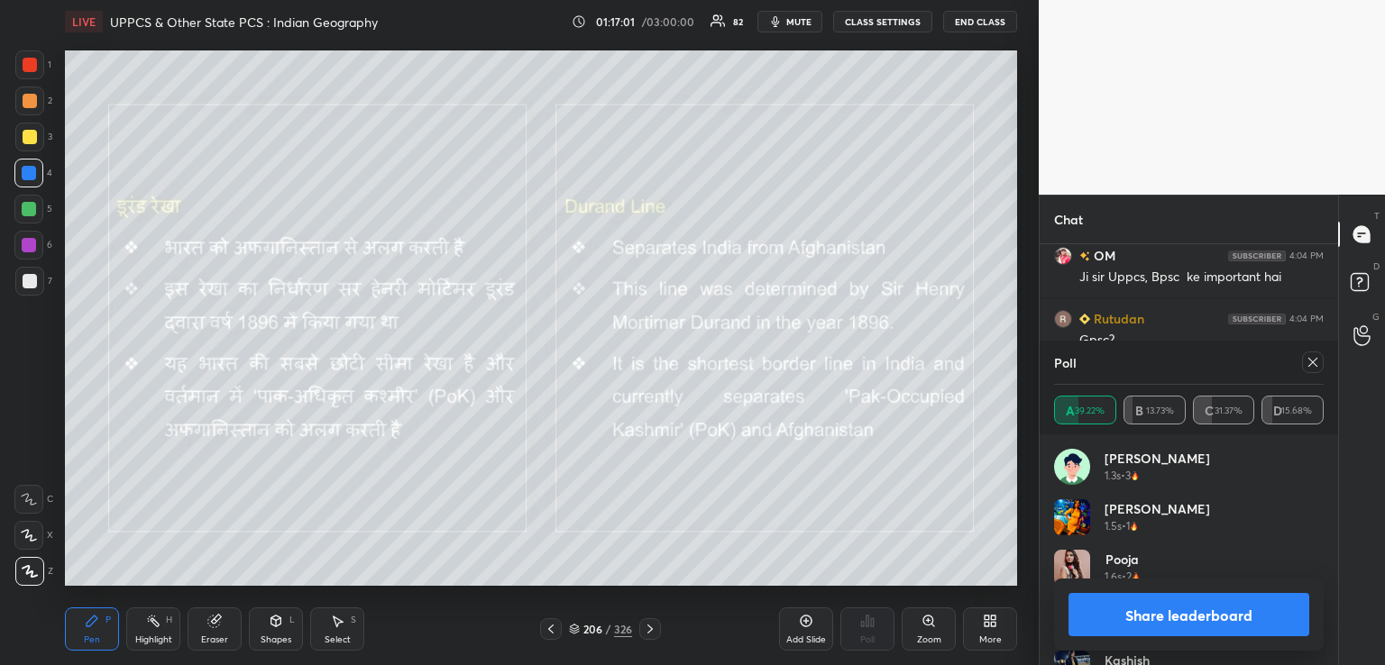
click at [552, 629] on icon at bounding box center [551, 629] width 14 height 14
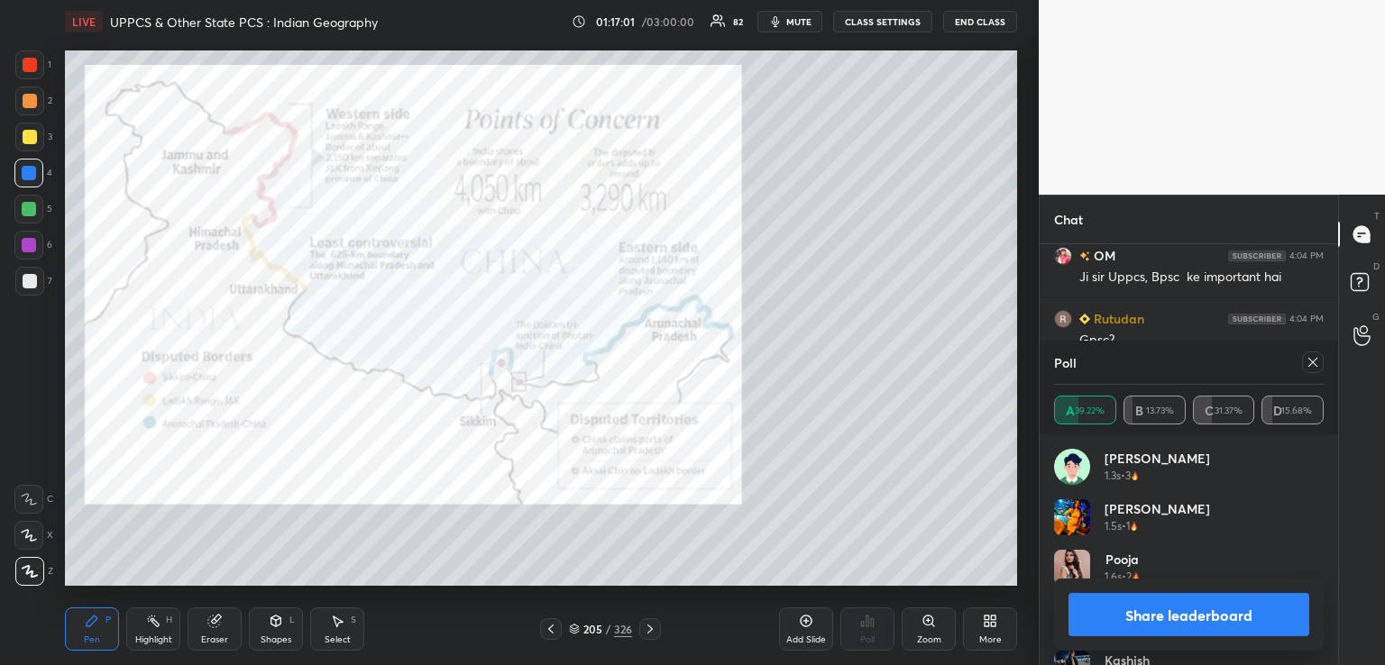
click at [551, 627] on icon at bounding box center [551, 629] width 14 height 14
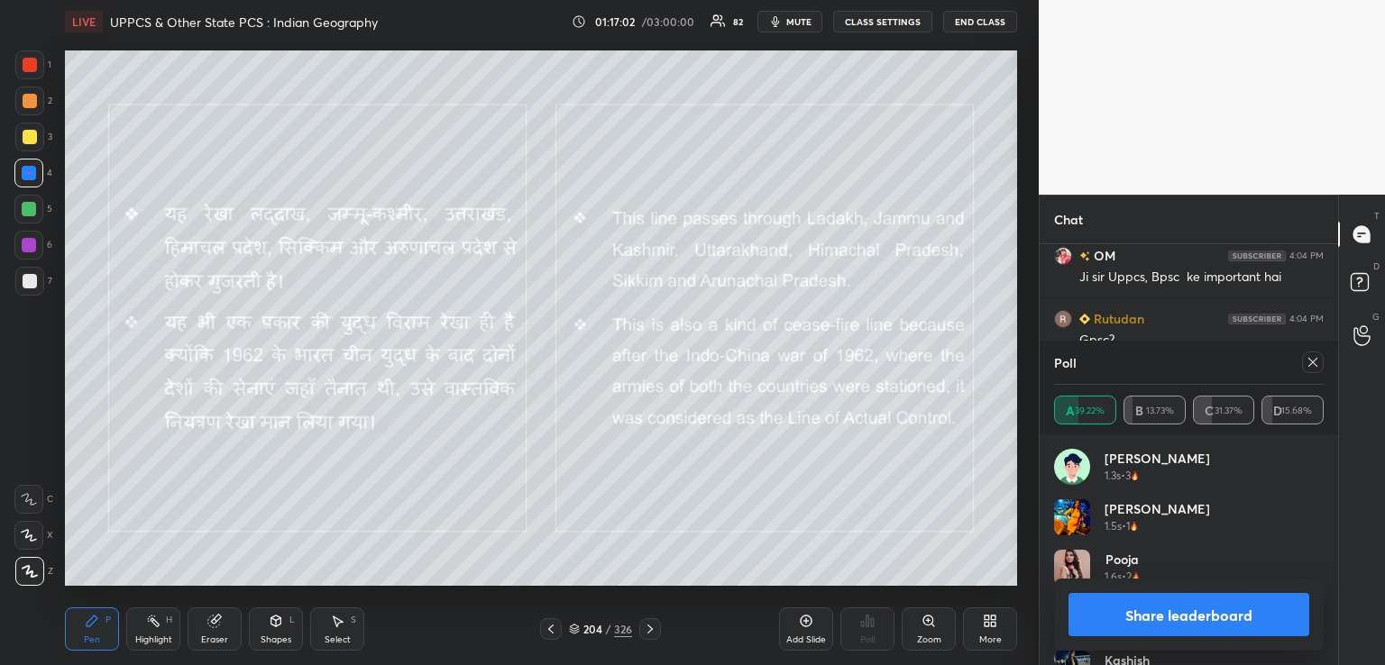
click at [552, 628] on icon at bounding box center [551, 629] width 14 height 14
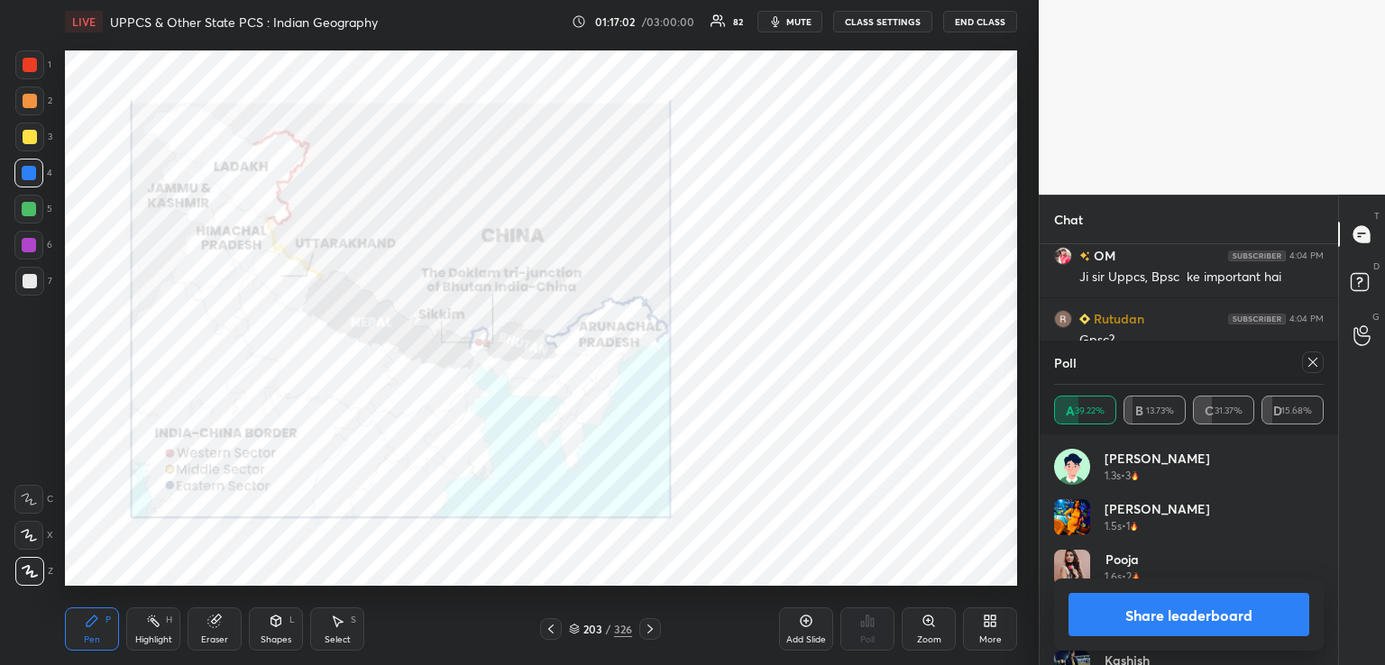
click at [554, 629] on icon at bounding box center [551, 629] width 14 height 14
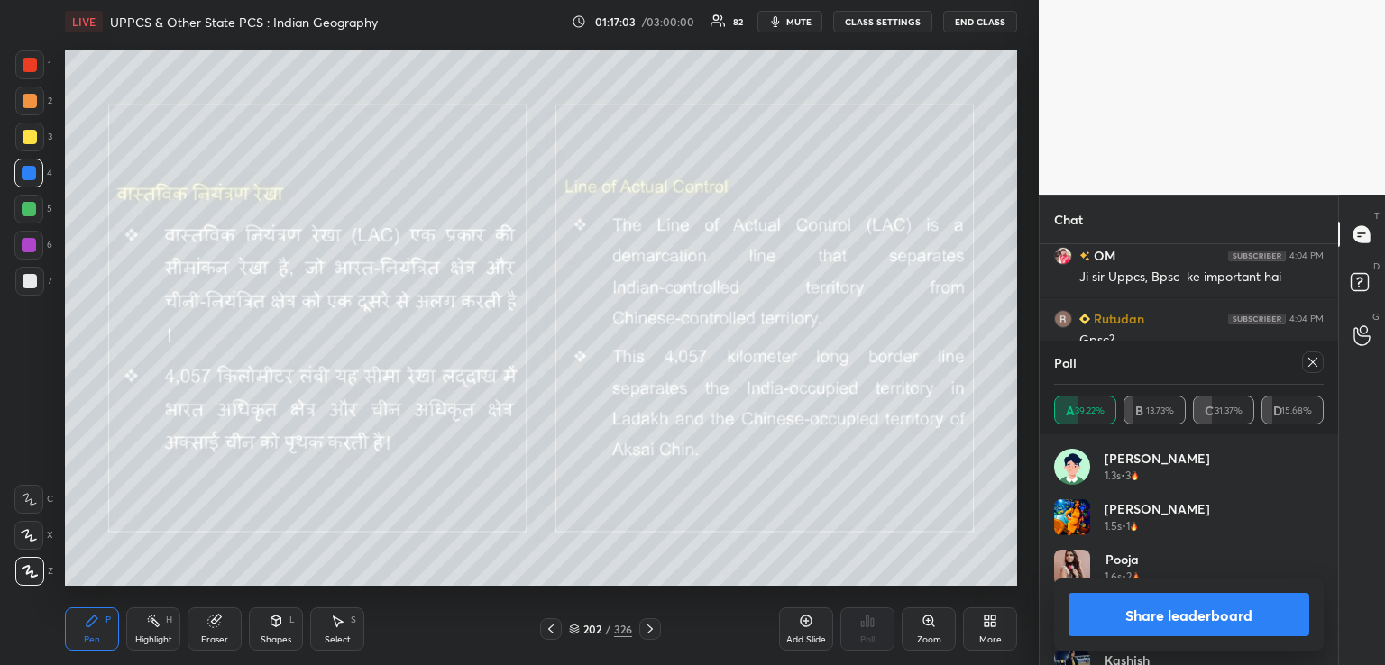
click at [555, 631] on icon at bounding box center [551, 629] width 14 height 14
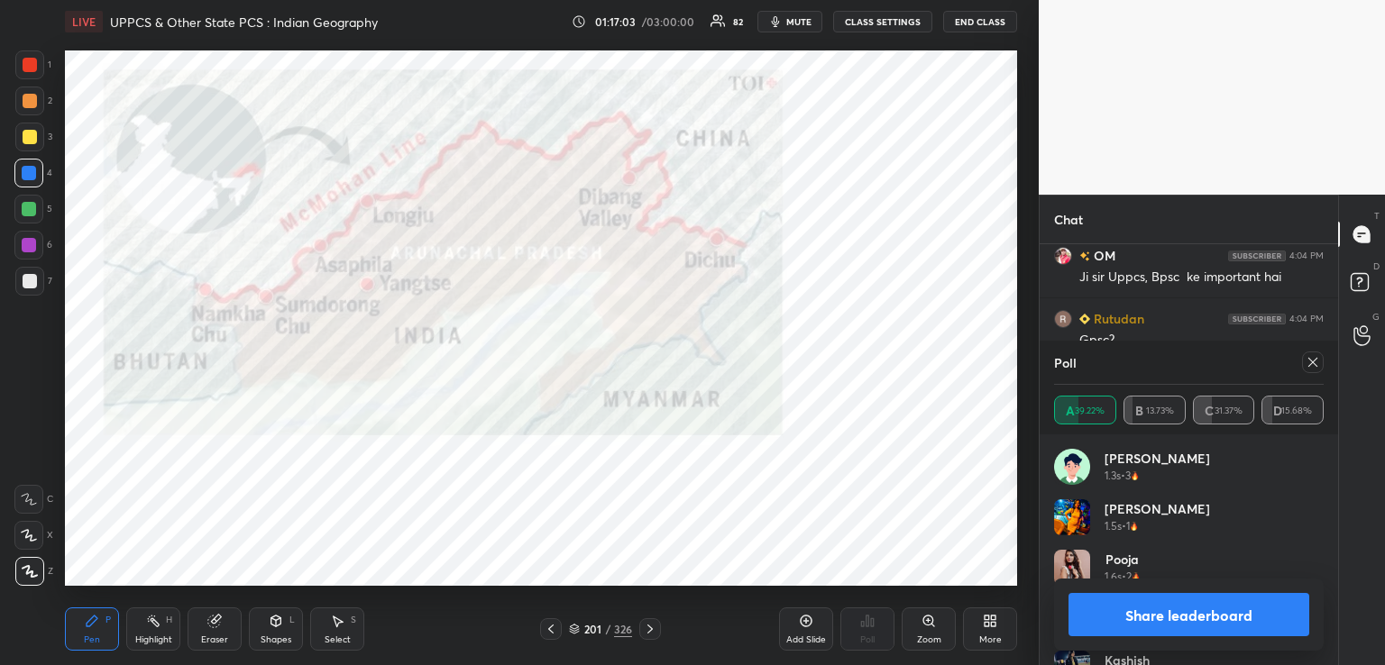
click at [555, 632] on icon at bounding box center [551, 629] width 14 height 14
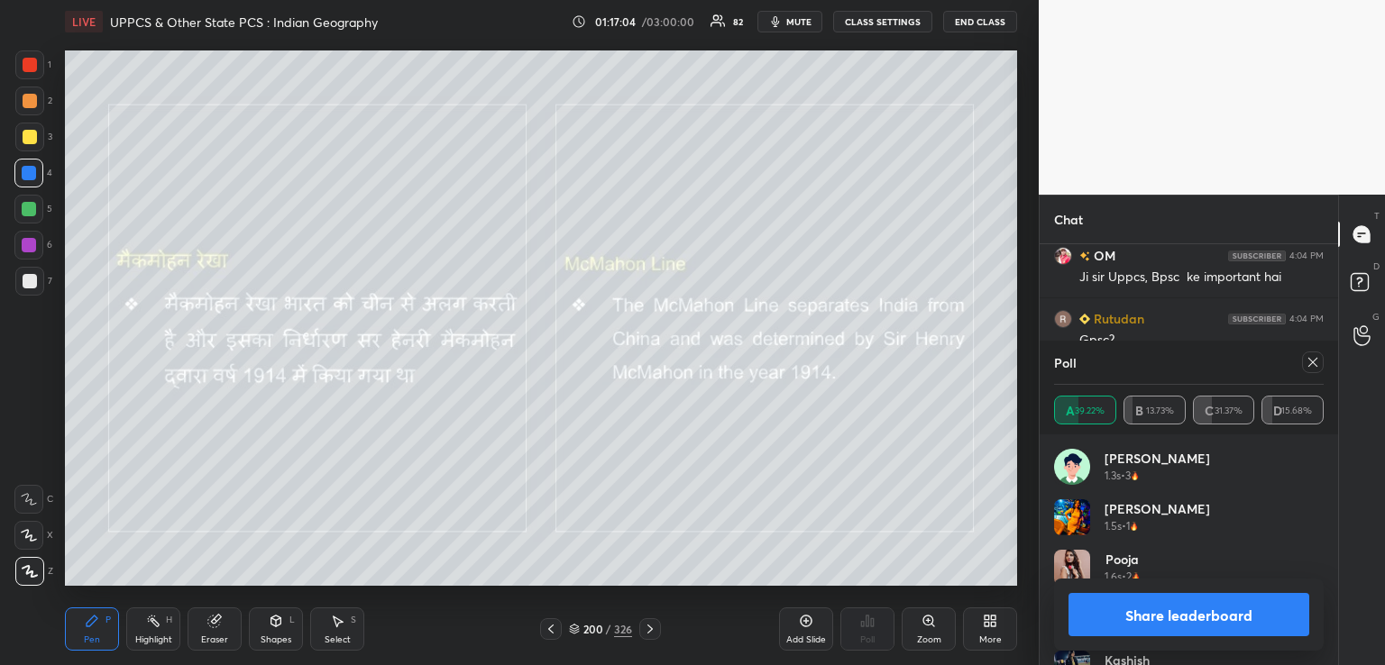
click at [555, 633] on icon at bounding box center [551, 629] width 14 height 14
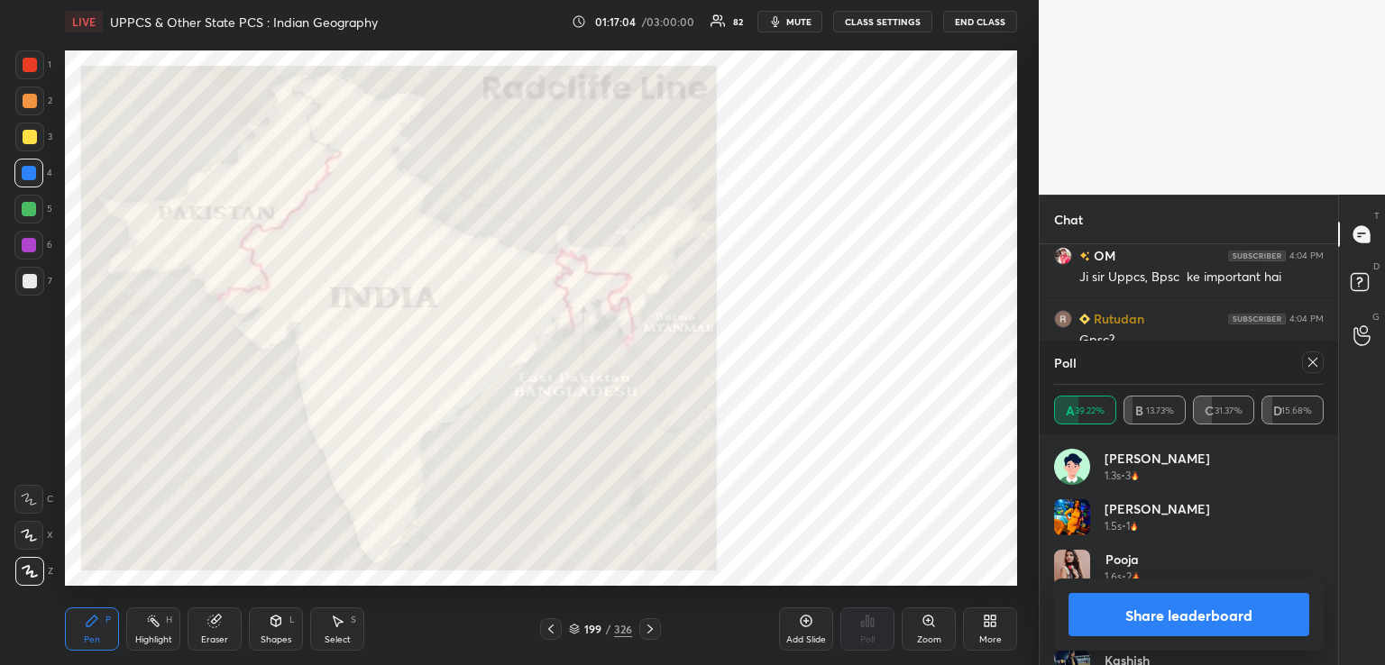
click at [557, 634] on icon at bounding box center [551, 629] width 14 height 14
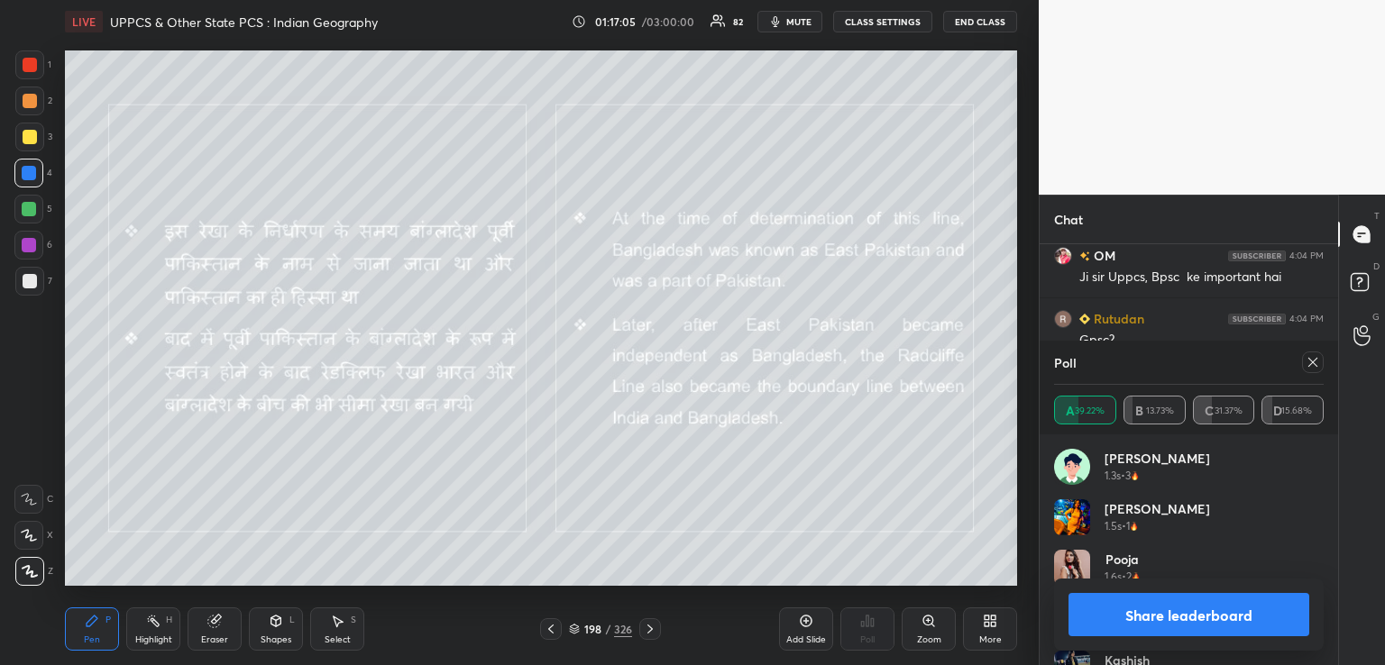
click at [556, 636] on icon at bounding box center [551, 629] width 14 height 14
click at [556, 638] on div at bounding box center [551, 630] width 22 height 22
click at [558, 637] on div at bounding box center [551, 630] width 22 height 22
click at [559, 638] on div at bounding box center [551, 630] width 22 height 22
click at [559, 639] on div at bounding box center [551, 630] width 22 height 22
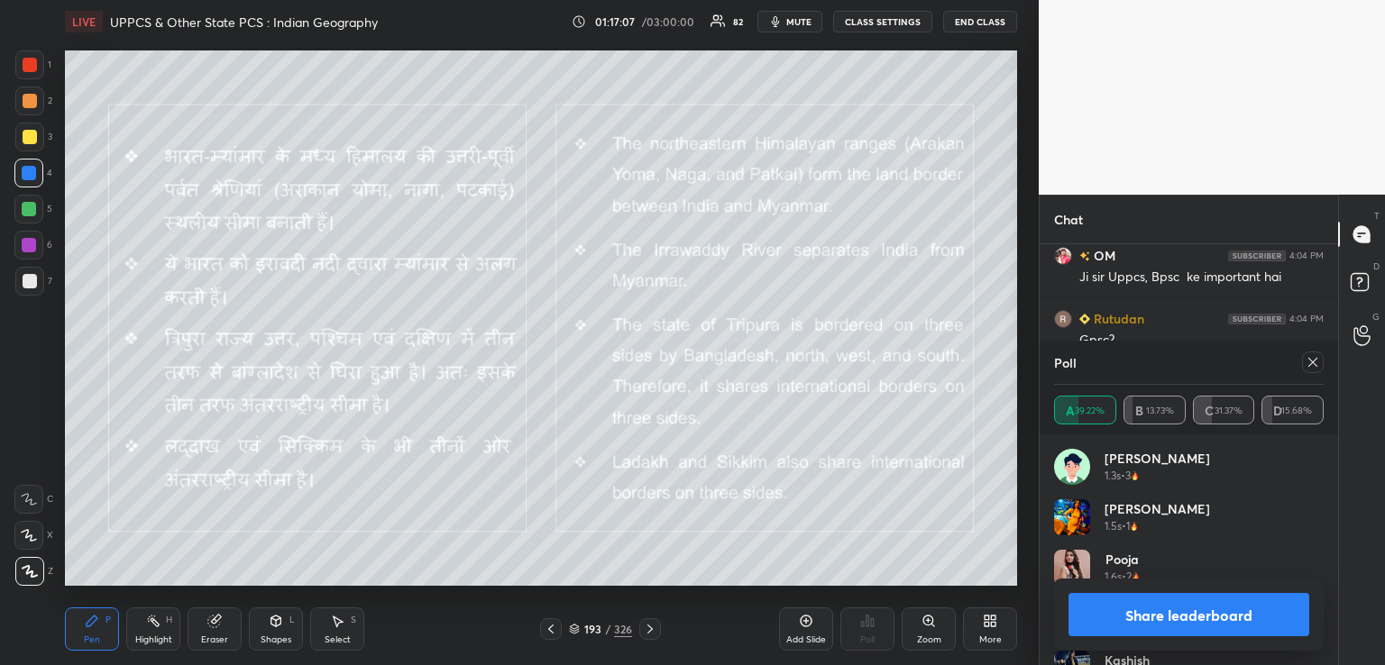
click at [560, 639] on div at bounding box center [551, 630] width 22 height 22
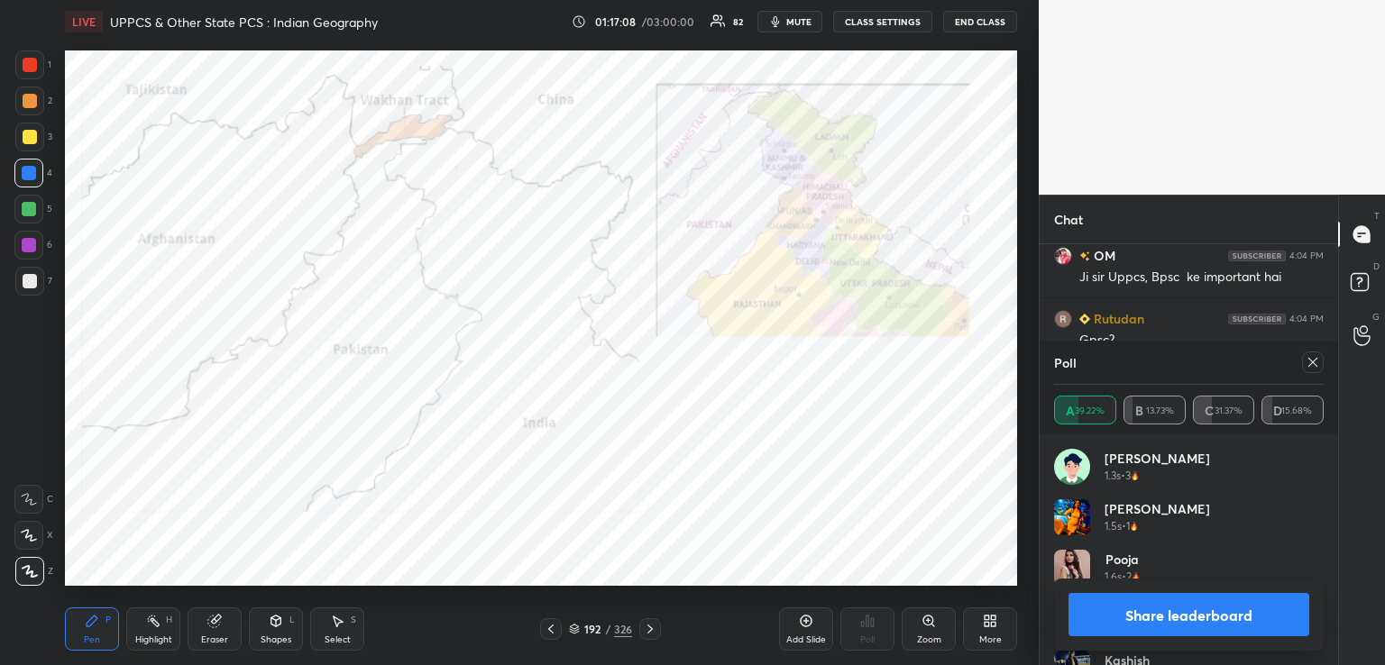
click at [563, 638] on div "192 / 326" at bounding box center [600, 630] width 121 height 22
click at [564, 638] on div "192 / 326" at bounding box center [600, 630] width 121 height 22
click at [555, 634] on icon at bounding box center [551, 629] width 14 height 14
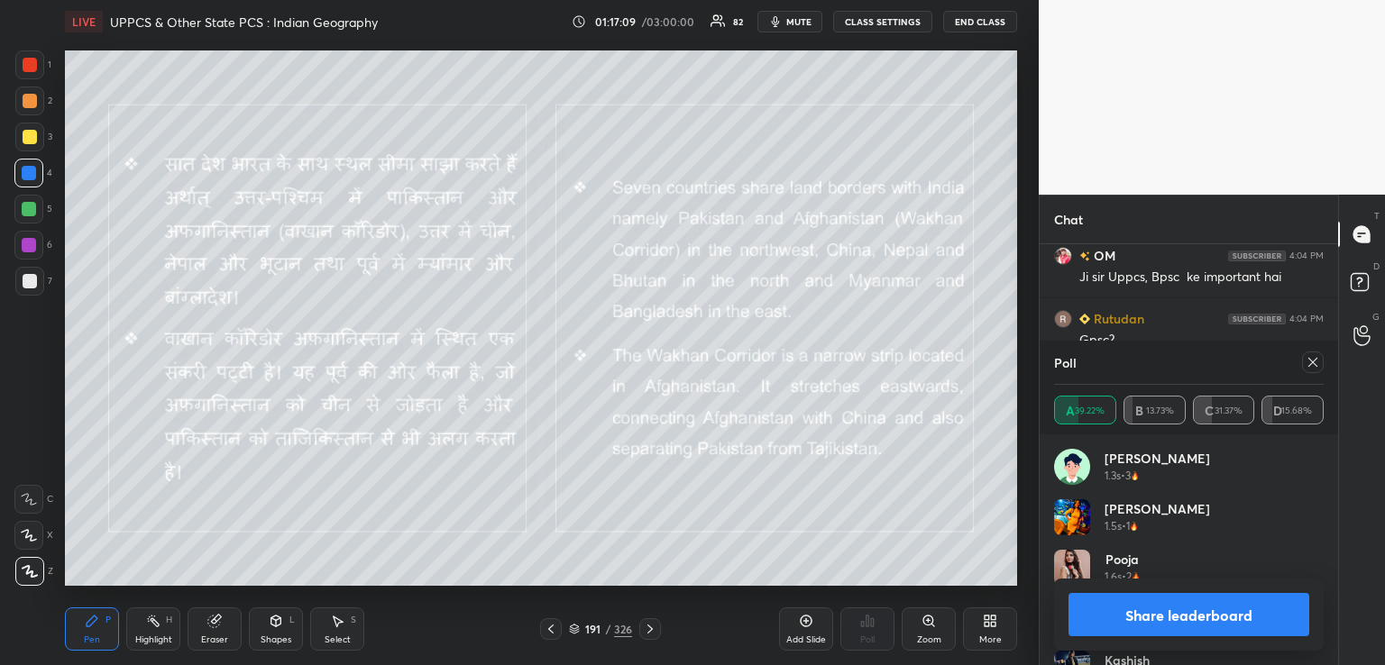
click at [554, 636] on icon at bounding box center [551, 629] width 14 height 14
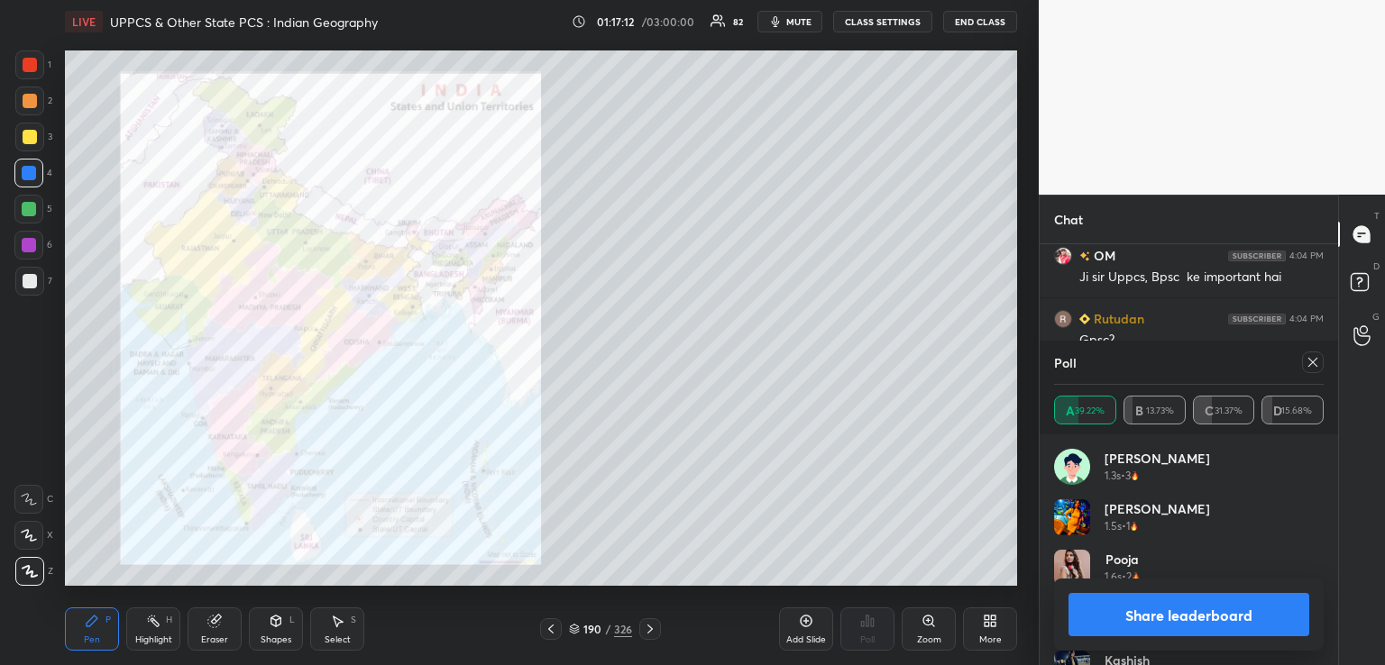
click at [920, 621] on div "Zoom" at bounding box center [929, 629] width 54 height 43
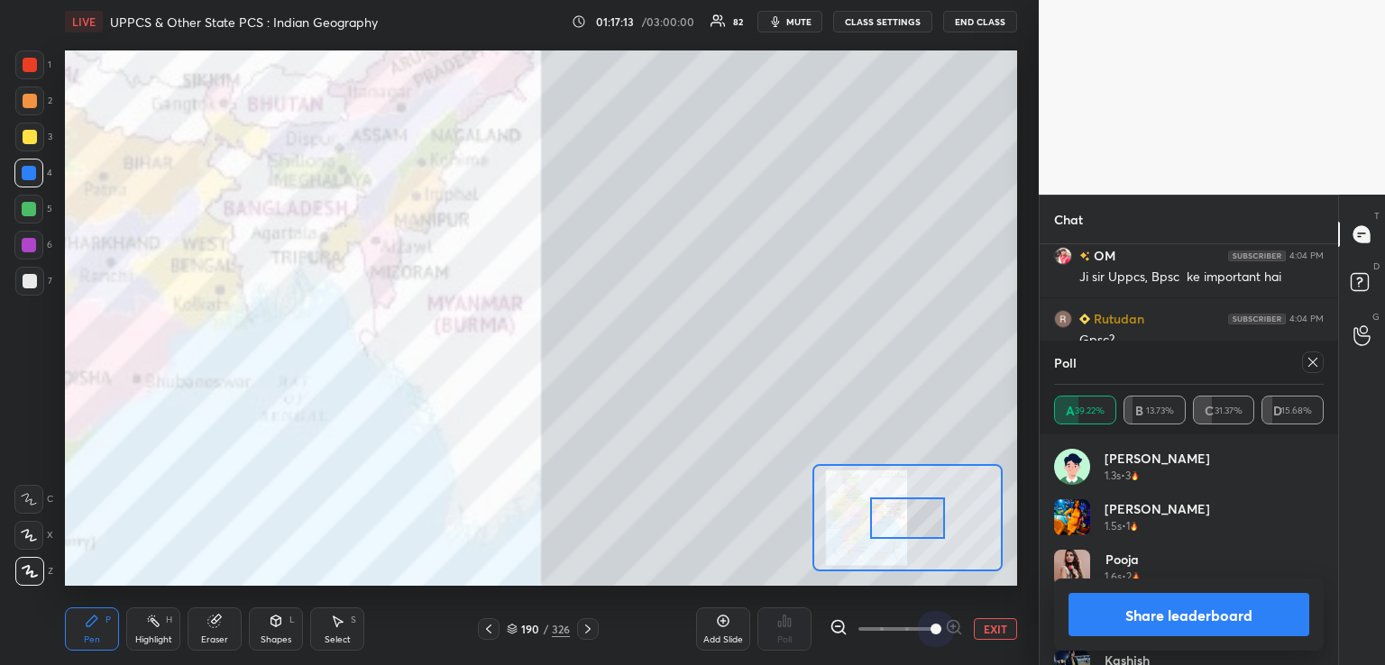
drag, startPoint x: 924, startPoint y: 629, endPoint x: 934, endPoint y: 587, distance: 42.6
click at [949, 614] on div "Add Slide Poll EXIT" at bounding box center [856, 629] width 321 height 101
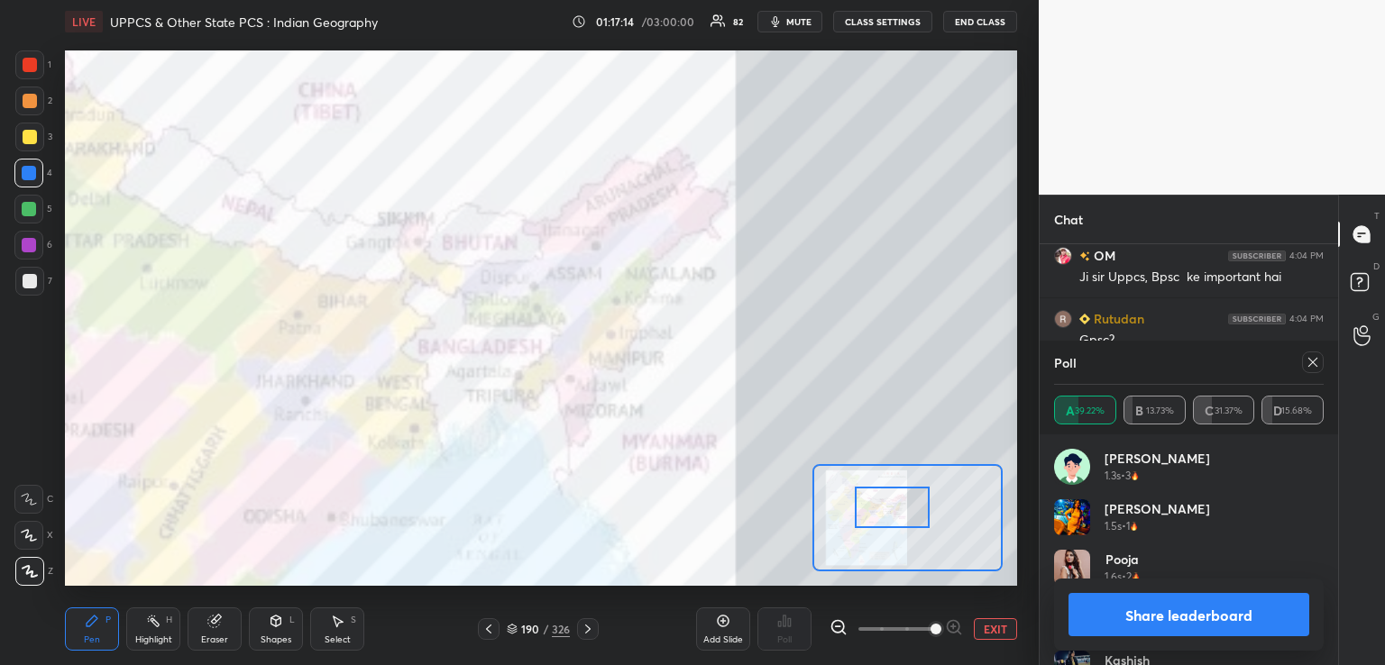
drag, startPoint x: 902, startPoint y: 529, endPoint x: 884, endPoint y: 517, distance: 22.0
click at [886, 517] on div at bounding box center [892, 507] width 75 height 41
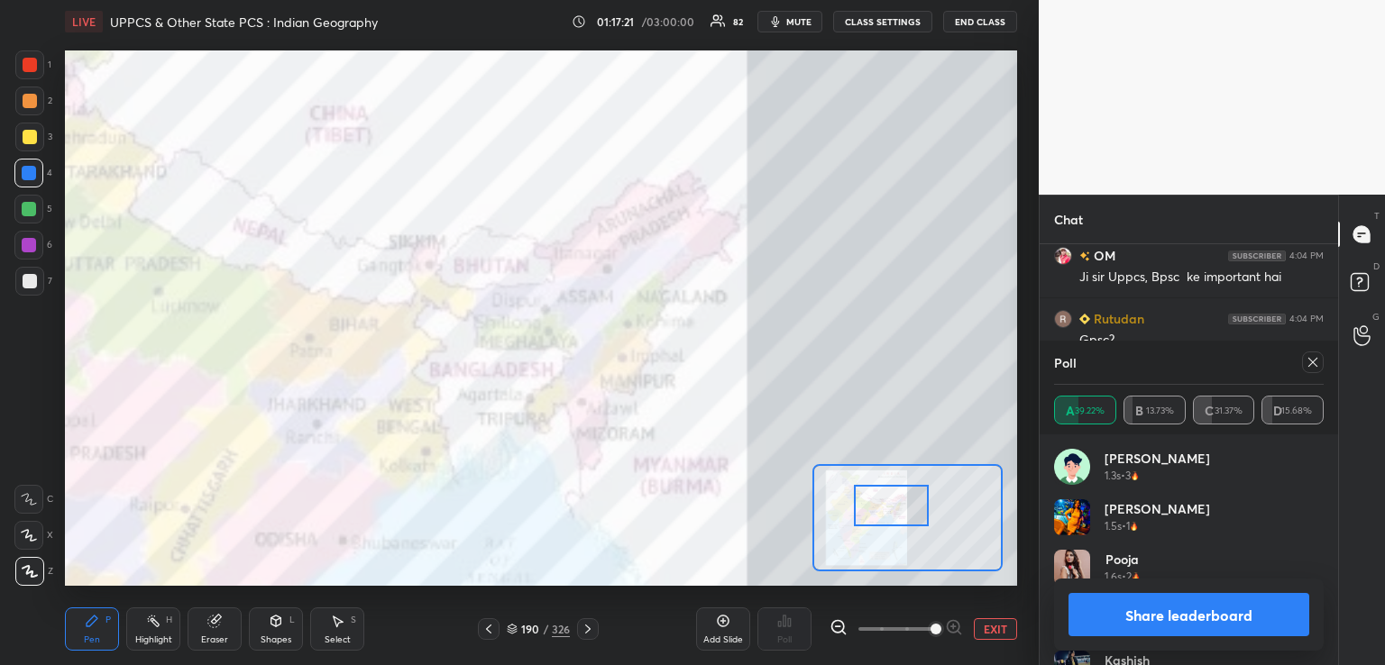
click at [993, 626] on button "EXIT" at bounding box center [995, 630] width 43 height 22
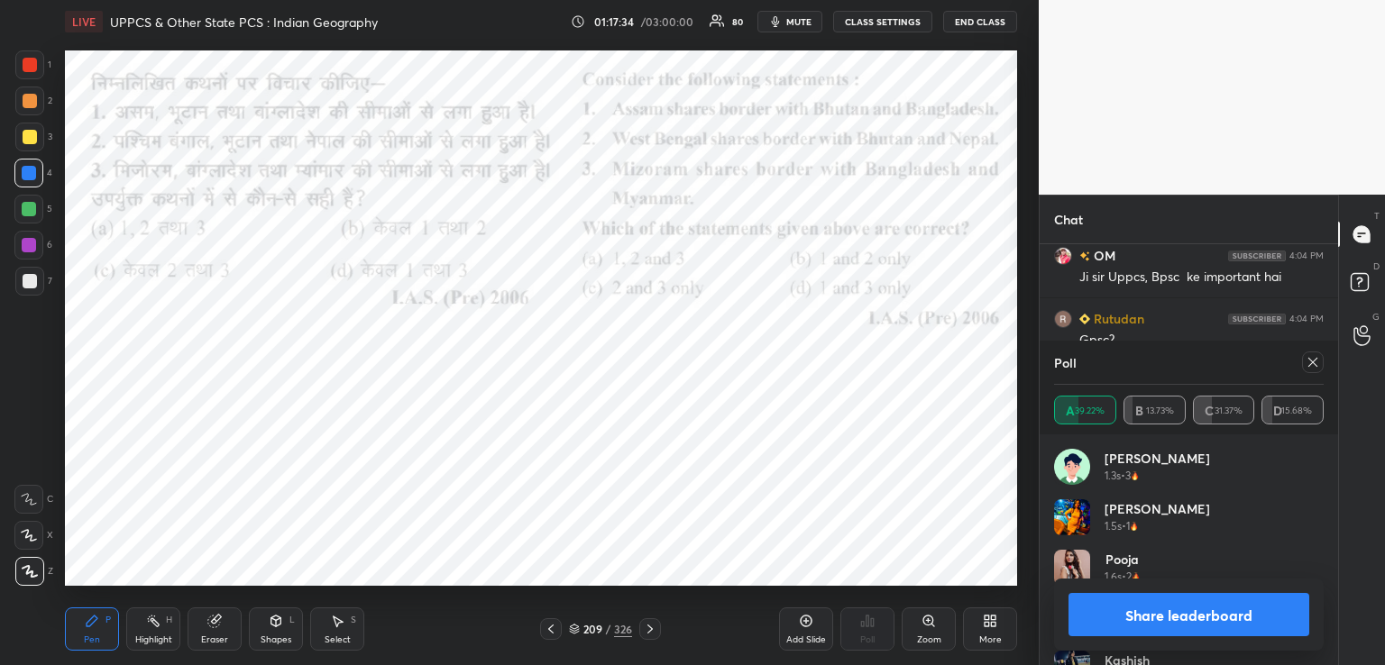
click at [651, 628] on icon at bounding box center [650, 629] width 14 height 14
click at [643, 622] on icon at bounding box center [650, 629] width 14 height 14
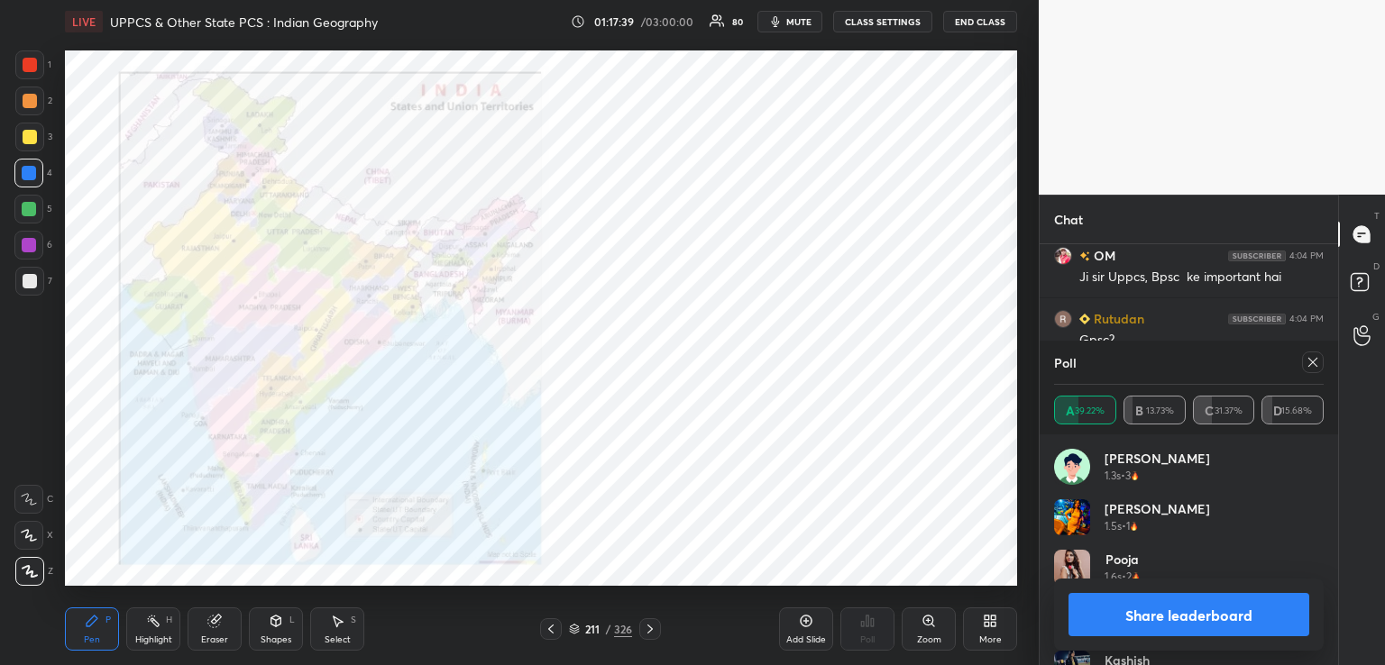
click at [549, 629] on icon at bounding box center [551, 629] width 14 height 14
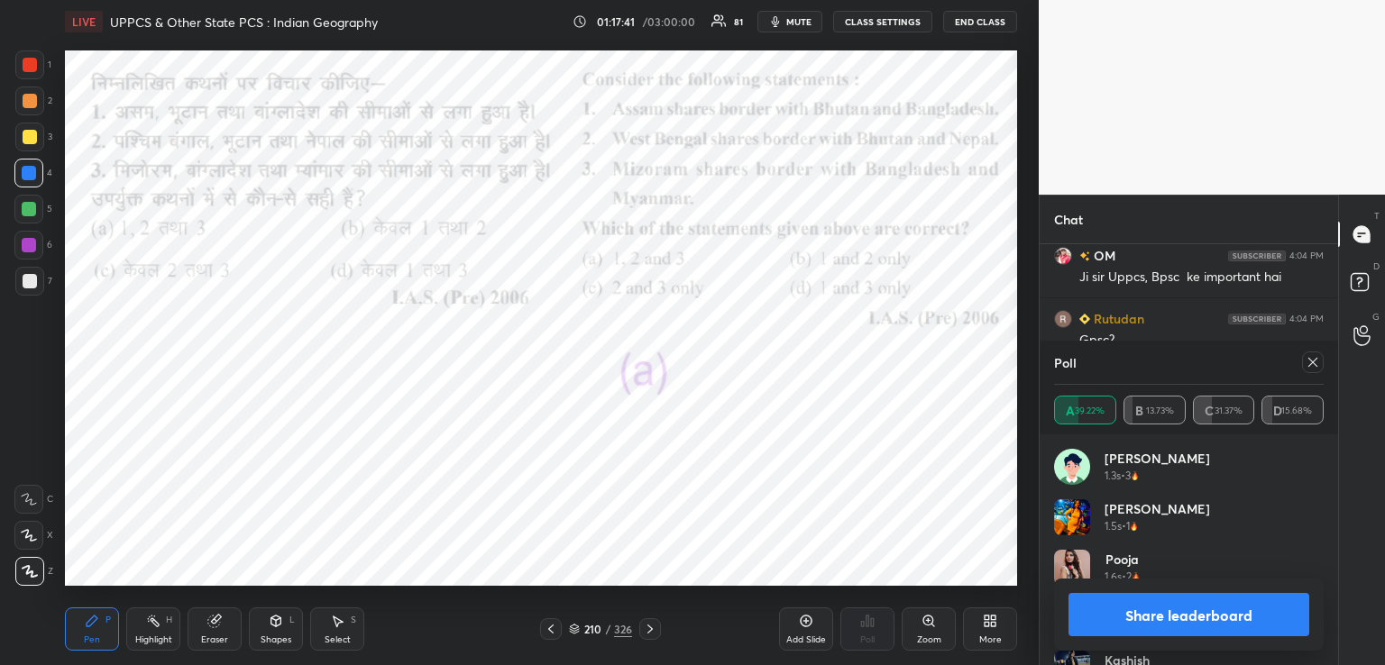
click at [647, 622] on icon at bounding box center [650, 629] width 14 height 14
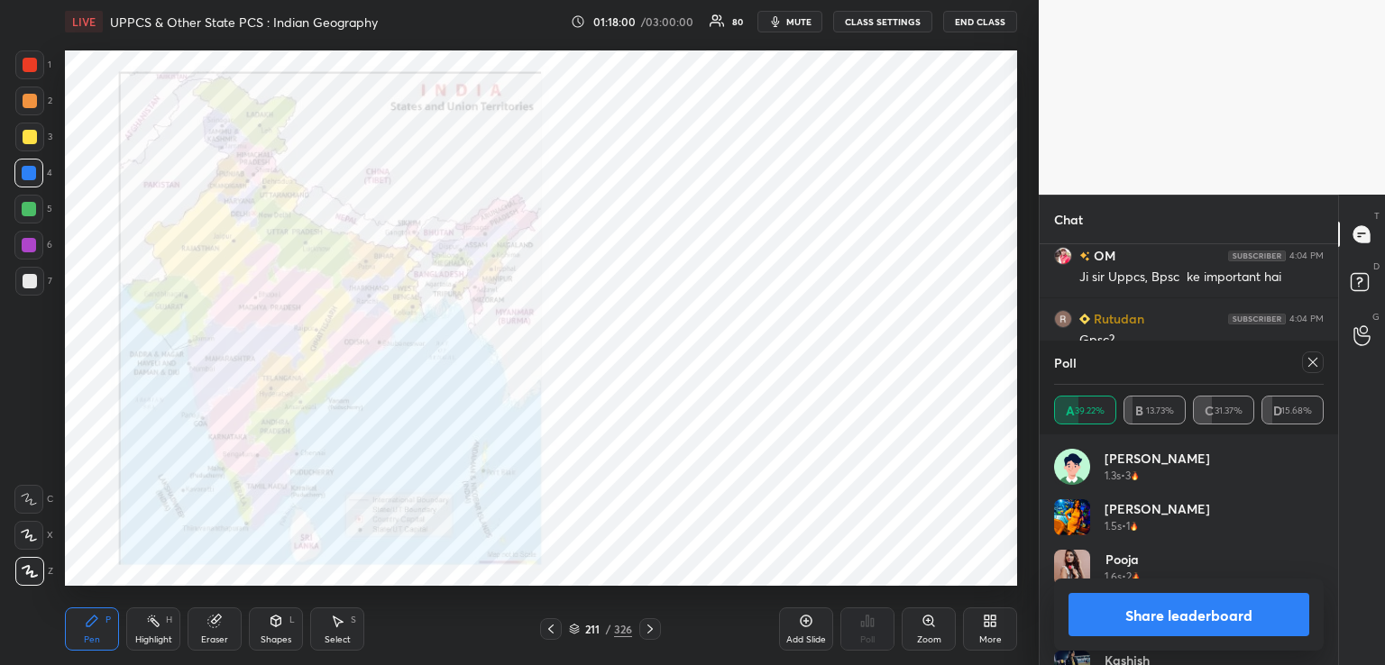
click at [649, 629] on icon at bounding box center [650, 629] width 14 height 14
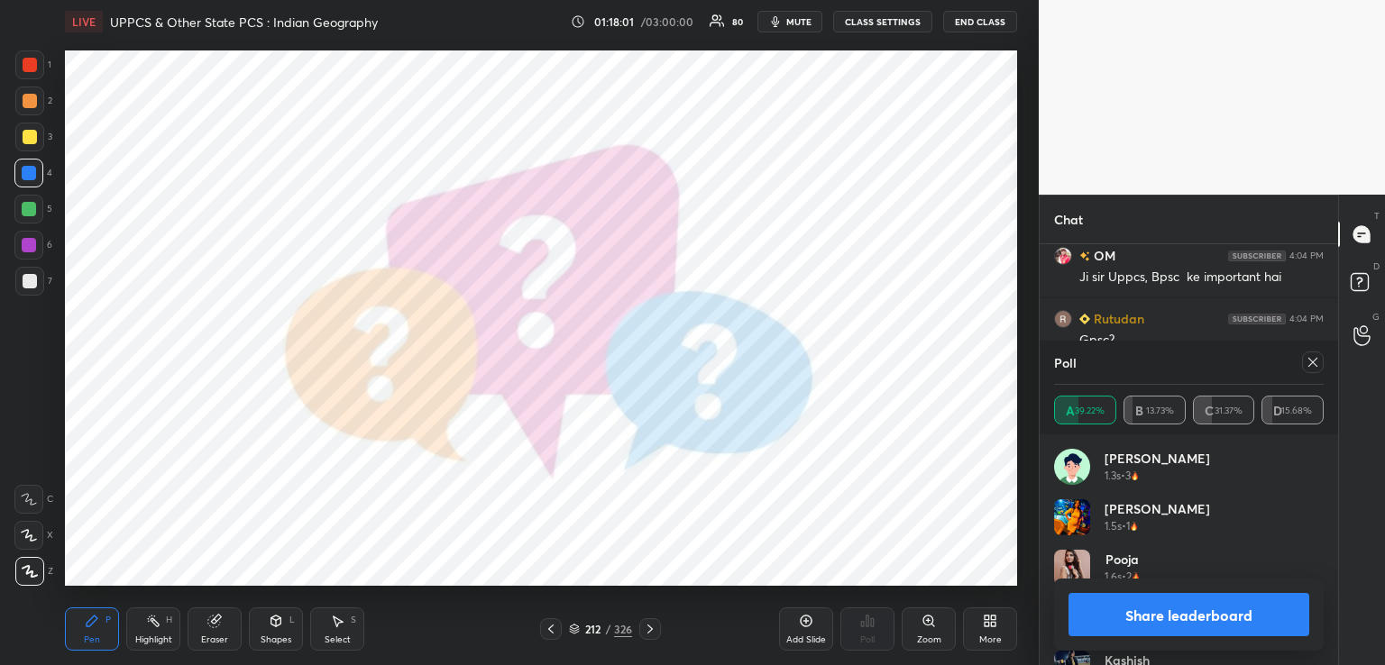
click at [649, 629] on icon at bounding box center [650, 629] width 14 height 14
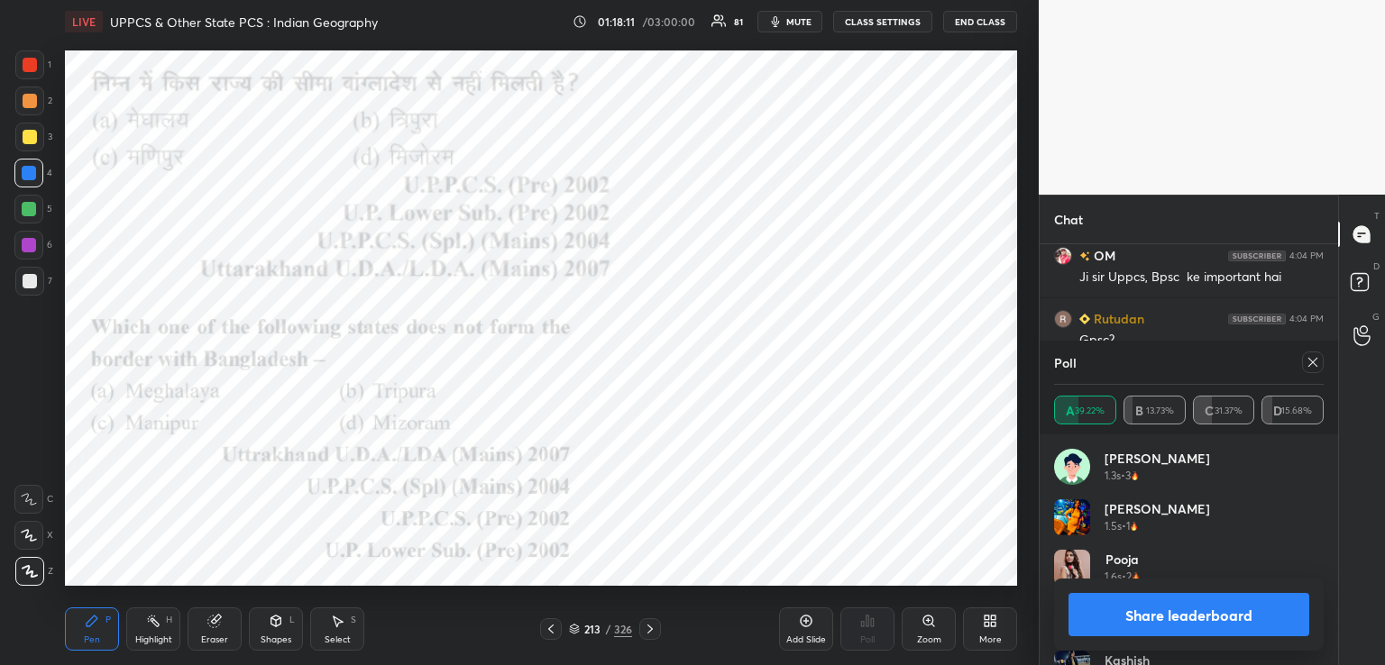
drag, startPoint x: 1312, startPoint y: 356, endPoint x: 1277, endPoint y: 396, distance: 53.0
click at [1312, 359] on icon at bounding box center [1313, 362] width 14 height 14
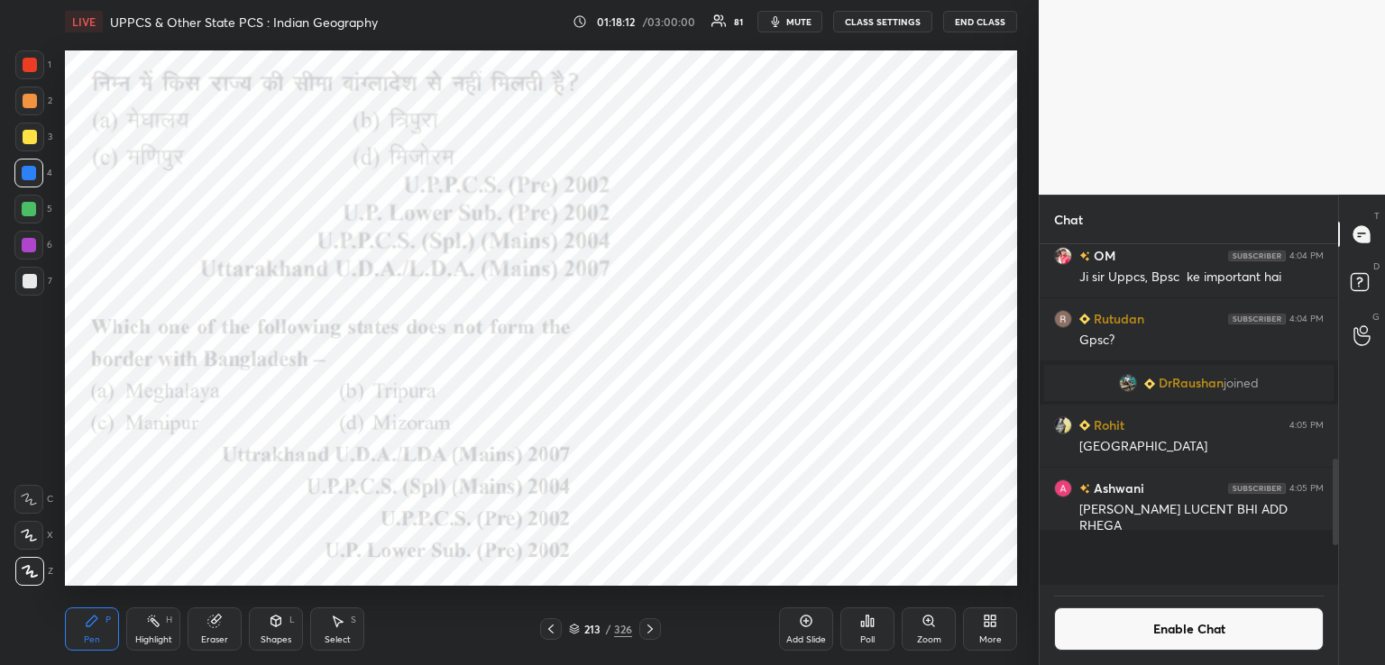
scroll to position [6, 5]
click at [866, 629] on icon at bounding box center [867, 621] width 14 height 14
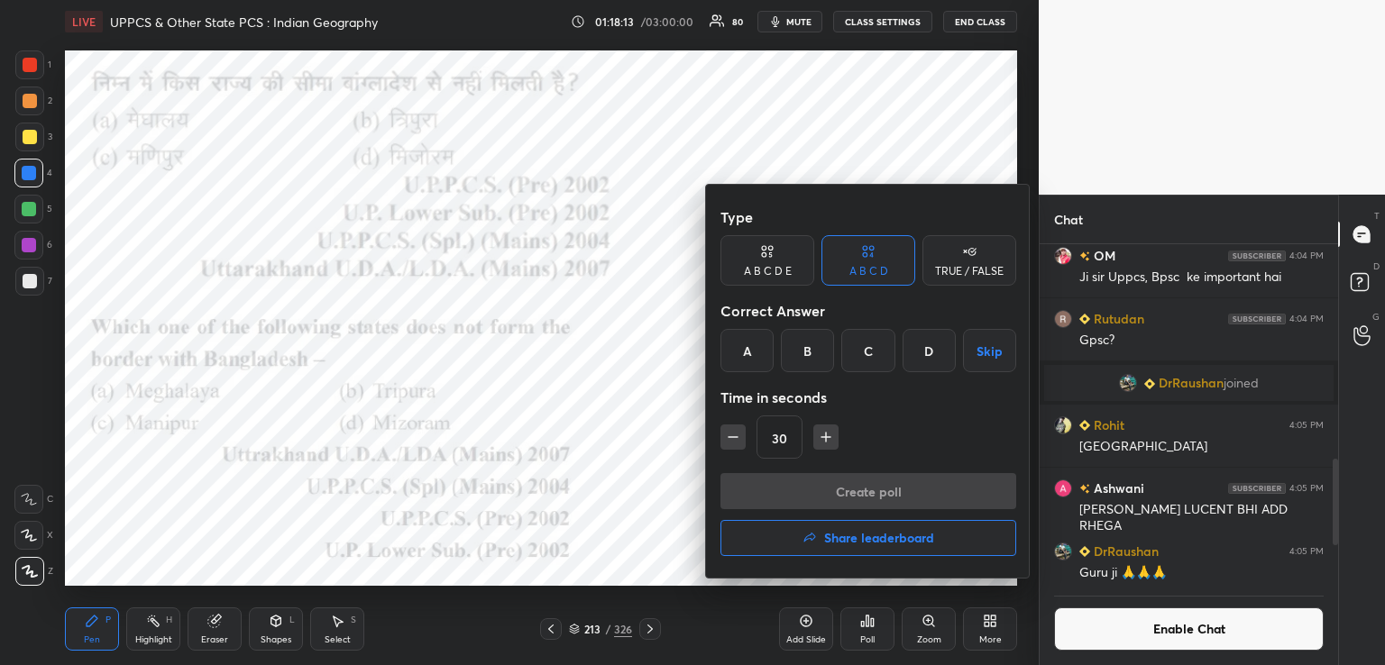
drag, startPoint x: 870, startPoint y: 351, endPoint x: 861, endPoint y: 376, distance: 26.8
click at [869, 353] on div "C" at bounding box center [867, 350] width 53 height 43
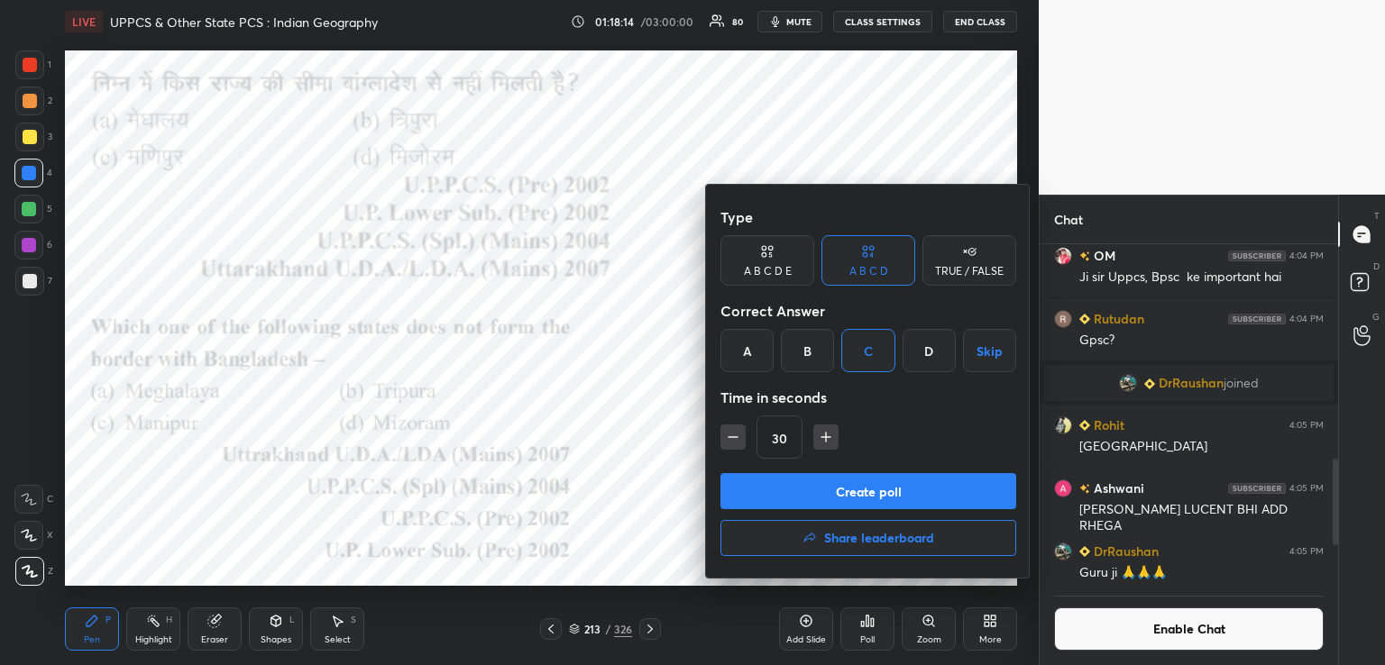
click at [821, 499] on button "Create poll" at bounding box center [868, 491] width 296 height 36
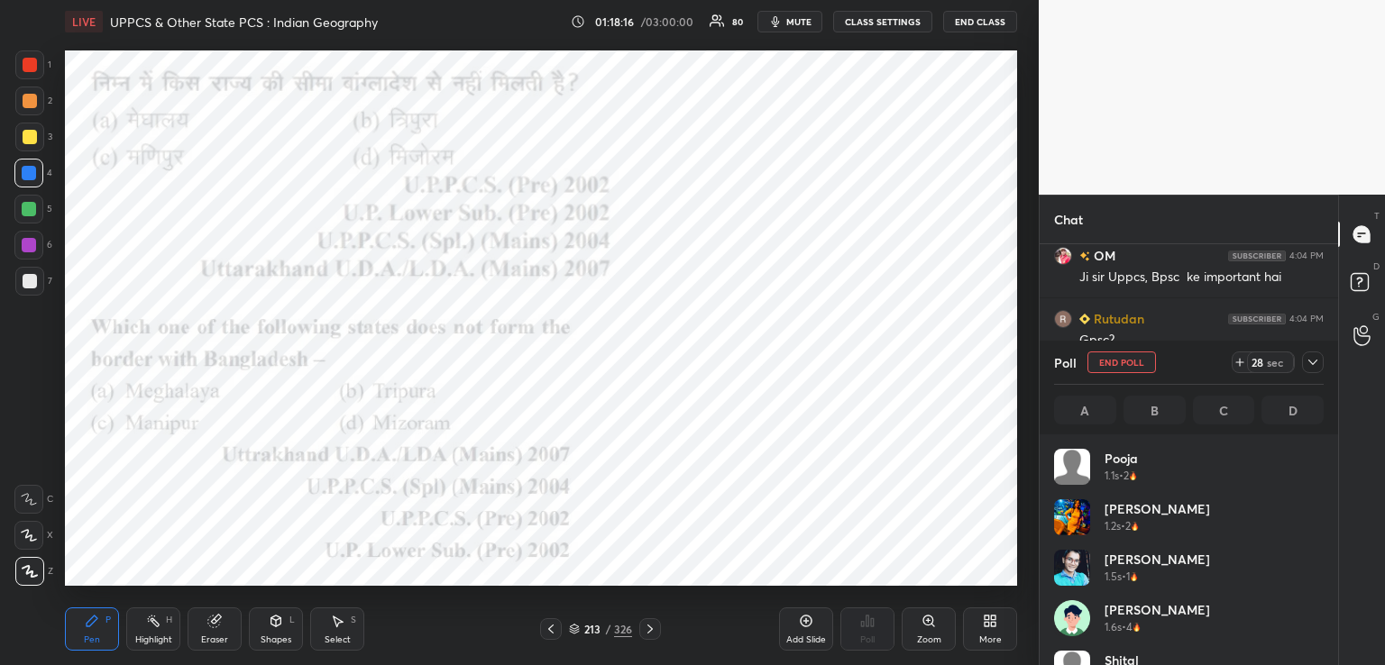
scroll to position [211, 264]
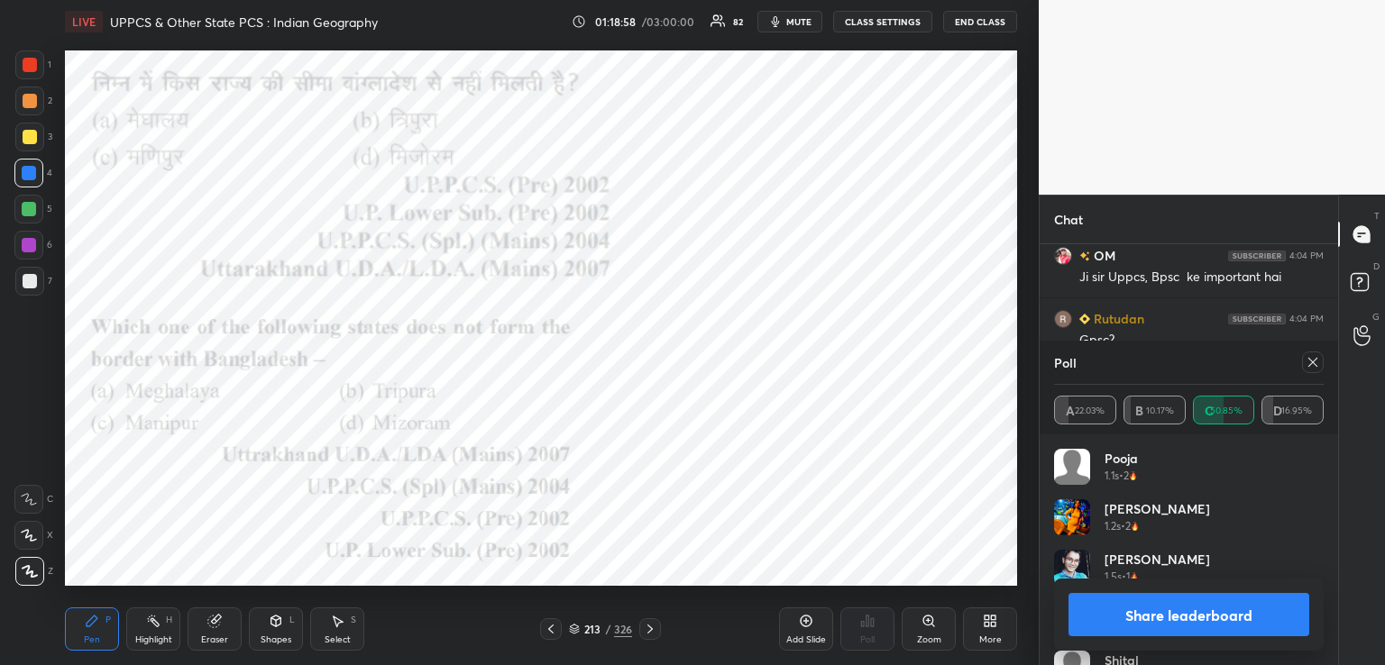
click at [649, 629] on icon at bounding box center [650, 629] width 14 height 14
click at [653, 626] on icon at bounding box center [650, 629] width 14 height 14
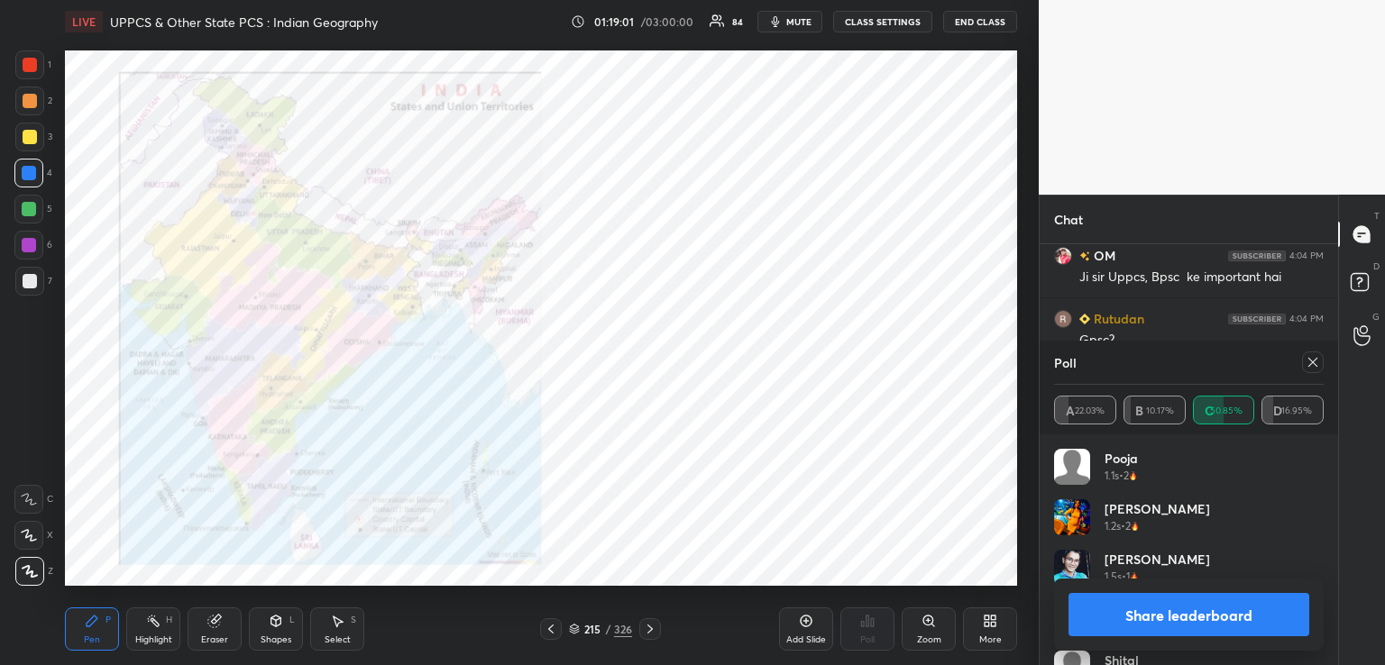
click at [926, 626] on icon at bounding box center [929, 621] width 14 height 14
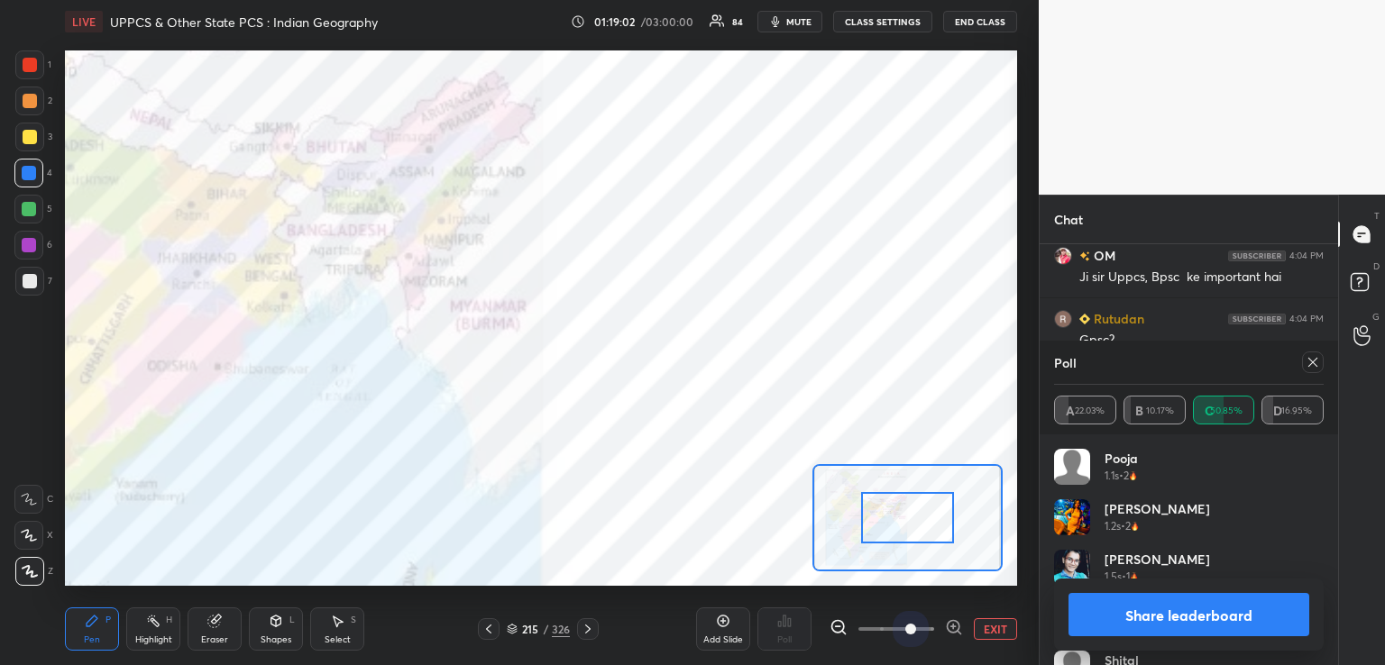
drag, startPoint x: 880, startPoint y: 632, endPoint x: 952, endPoint y: 578, distance: 90.2
click at [993, 625] on div "EXIT" at bounding box center [924, 630] width 188 height 22
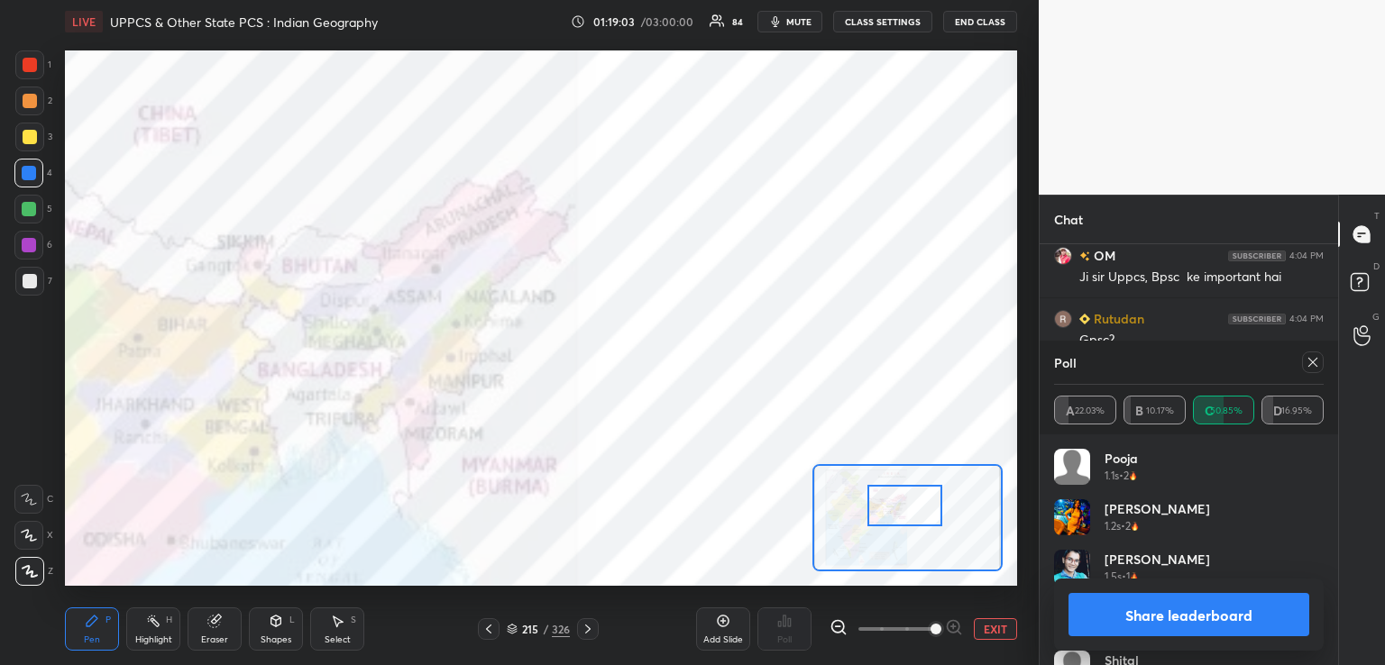
drag, startPoint x: 912, startPoint y: 515, endPoint x: 909, endPoint y: 502, distance: 12.9
click at [909, 502] on div at bounding box center [904, 505] width 75 height 41
click at [583, 622] on icon at bounding box center [588, 629] width 14 height 14
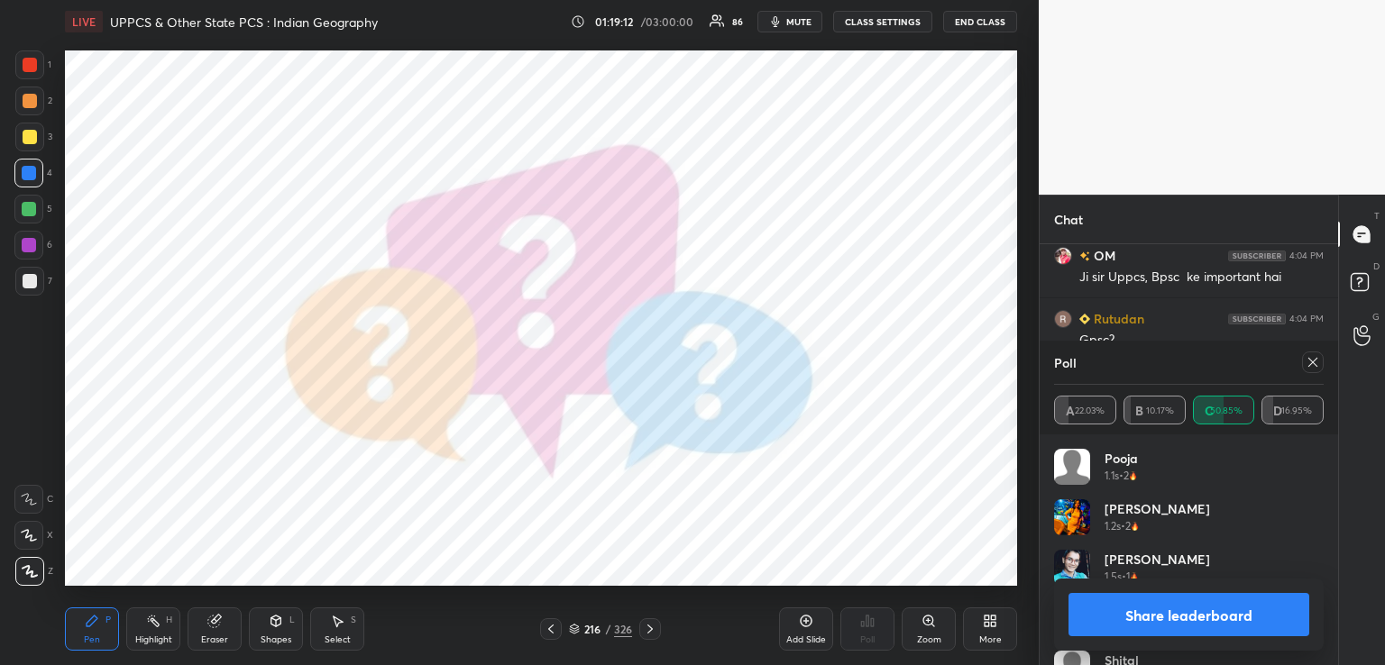
click at [588, 625] on div "216" at bounding box center [592, 629] width 18 height 11
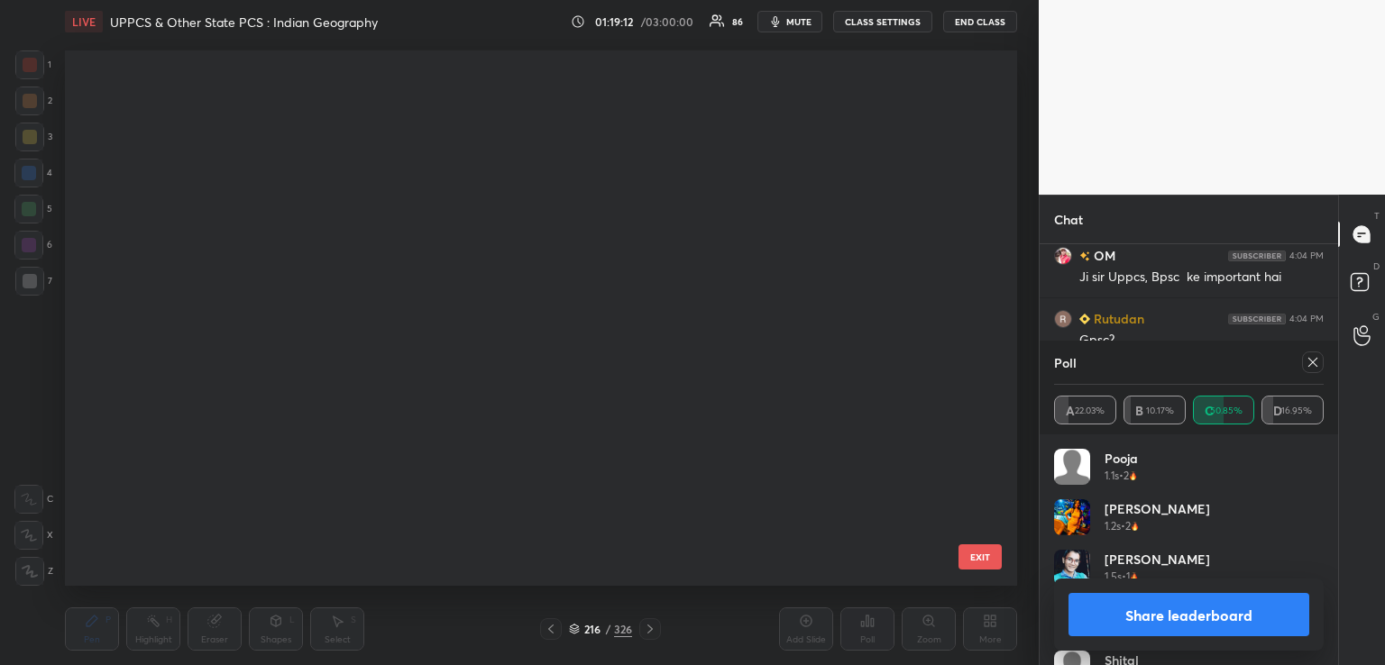
scroll to position [530, 943]
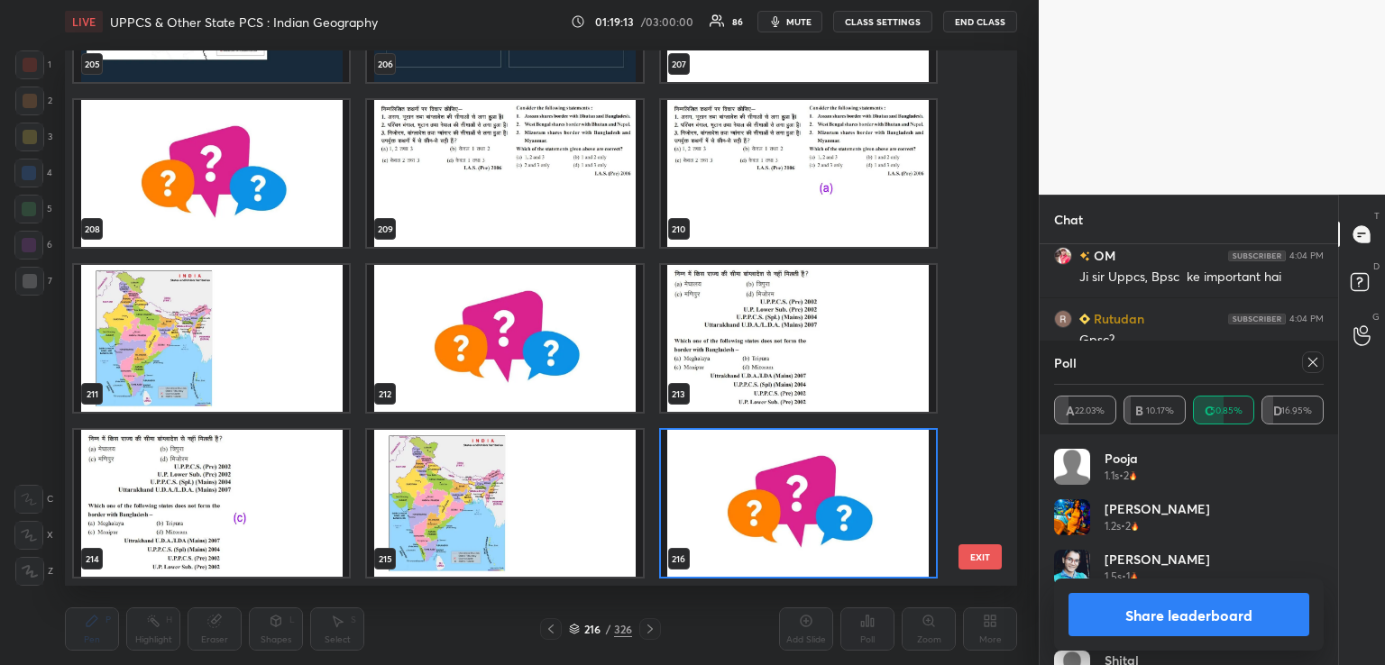
click at [701, 509] on img "grid" at bounding box center [798, 503] width 275 height 147
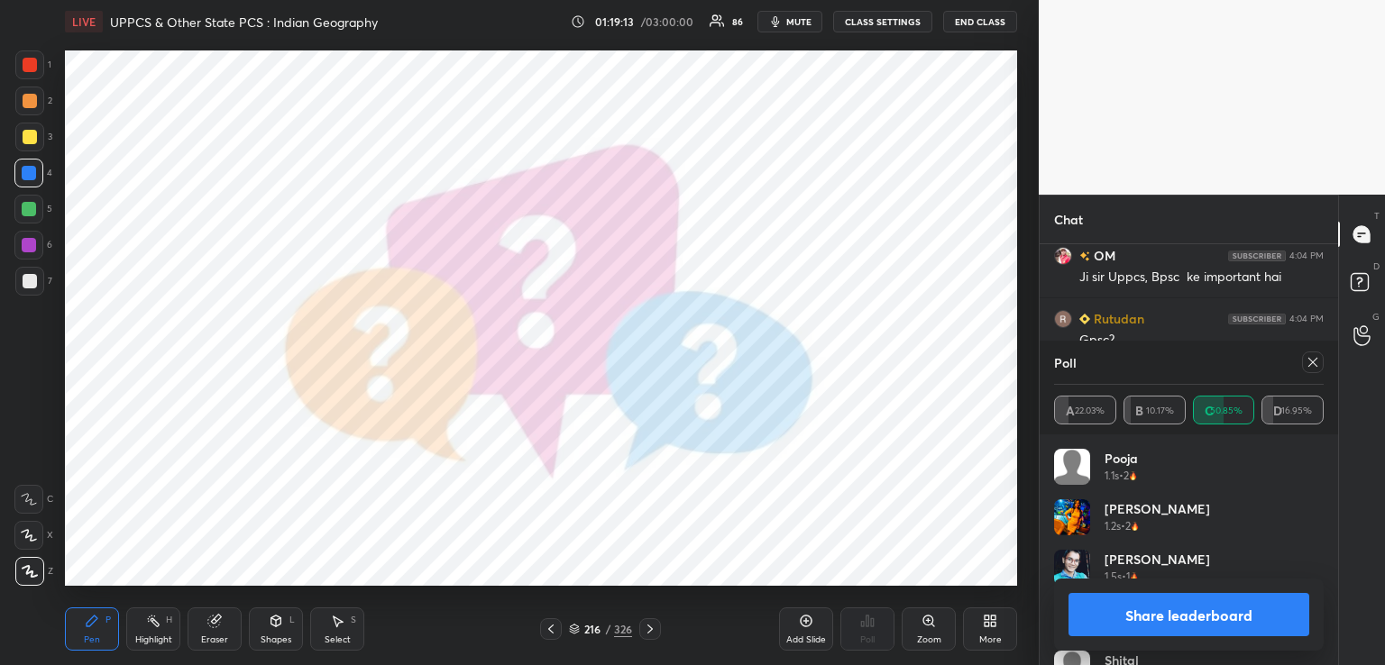
click at [703, 509] on img "grid" at bounding box center [798, 503] width 275 height 147
click at [646, 623] on icon at bounding box center [650, 629] width 14 height 14
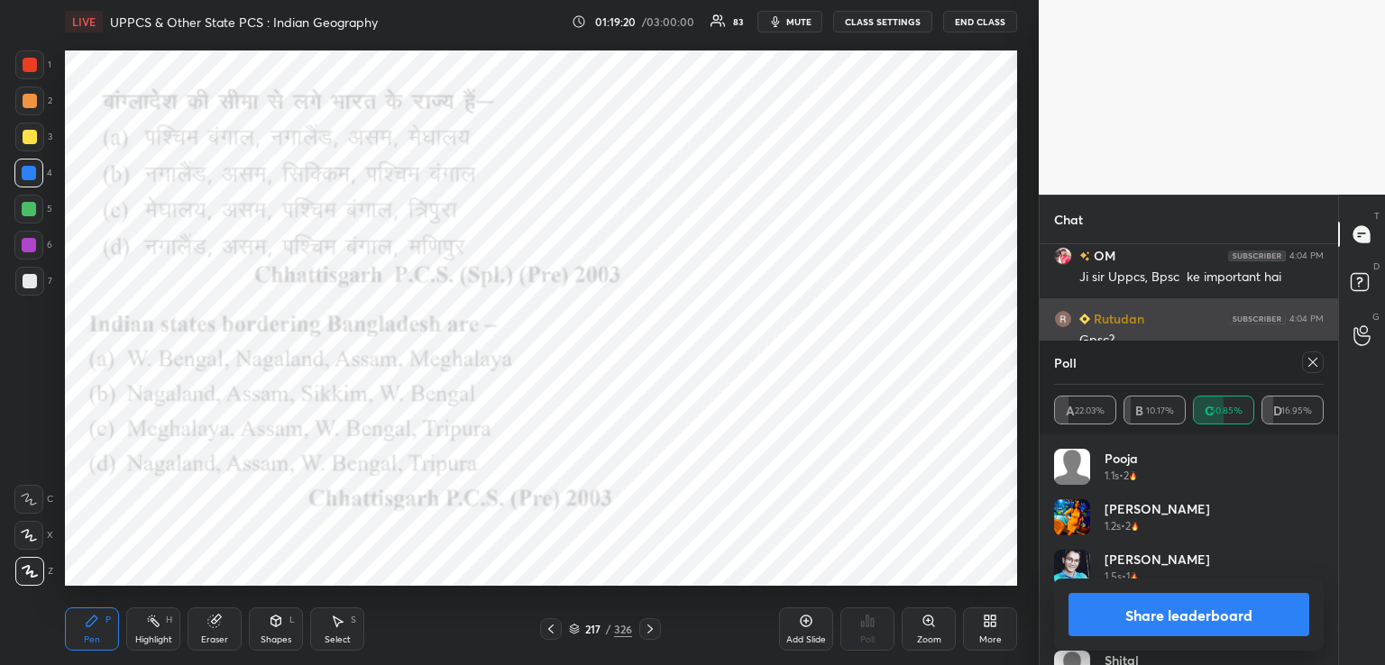
click at [1317, 357] on icon at bounding box center [1313, 362] width 14 height 14
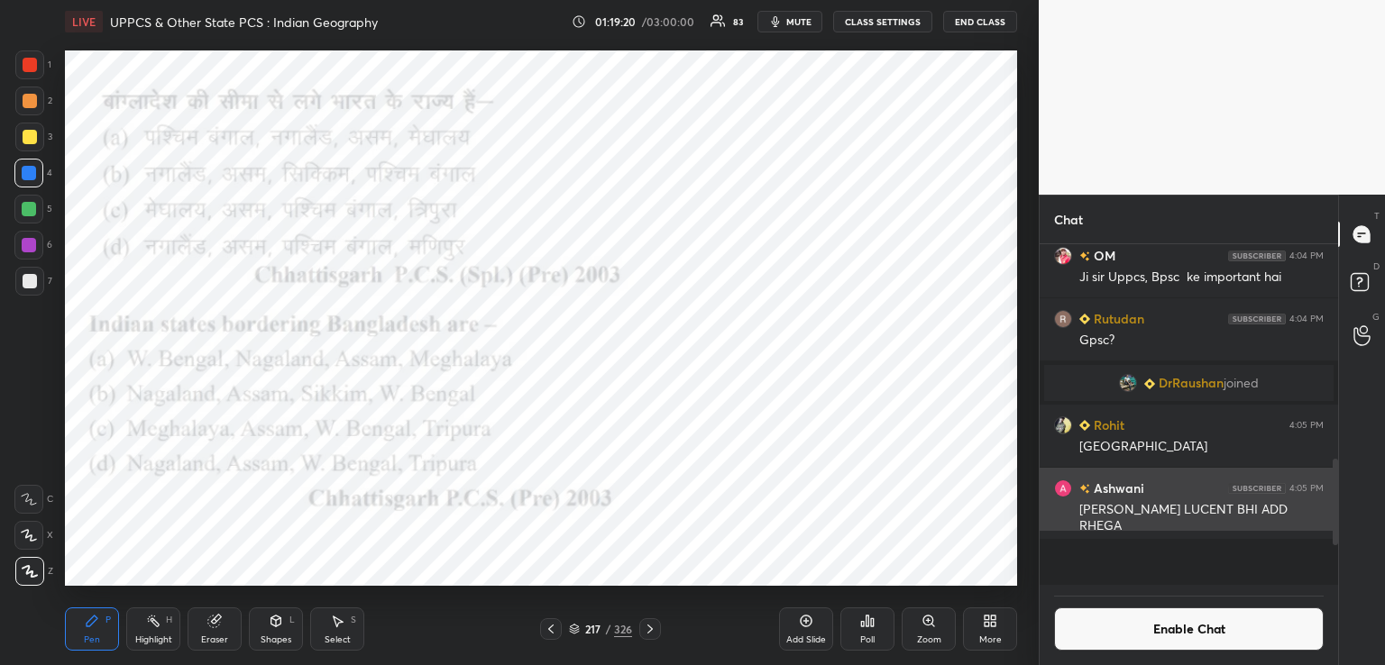
scroll to position [6, 5]
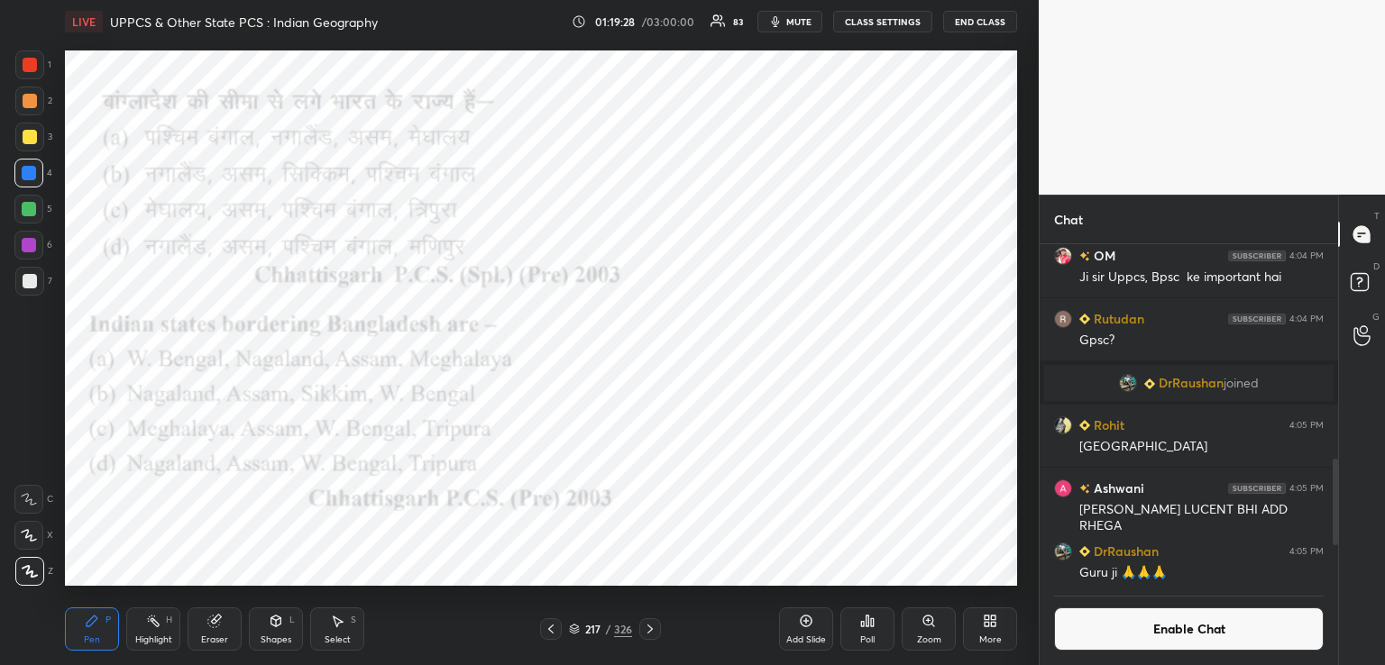
click at [867, 627] on icon at bounding box center [868, 621] width 3 height 11
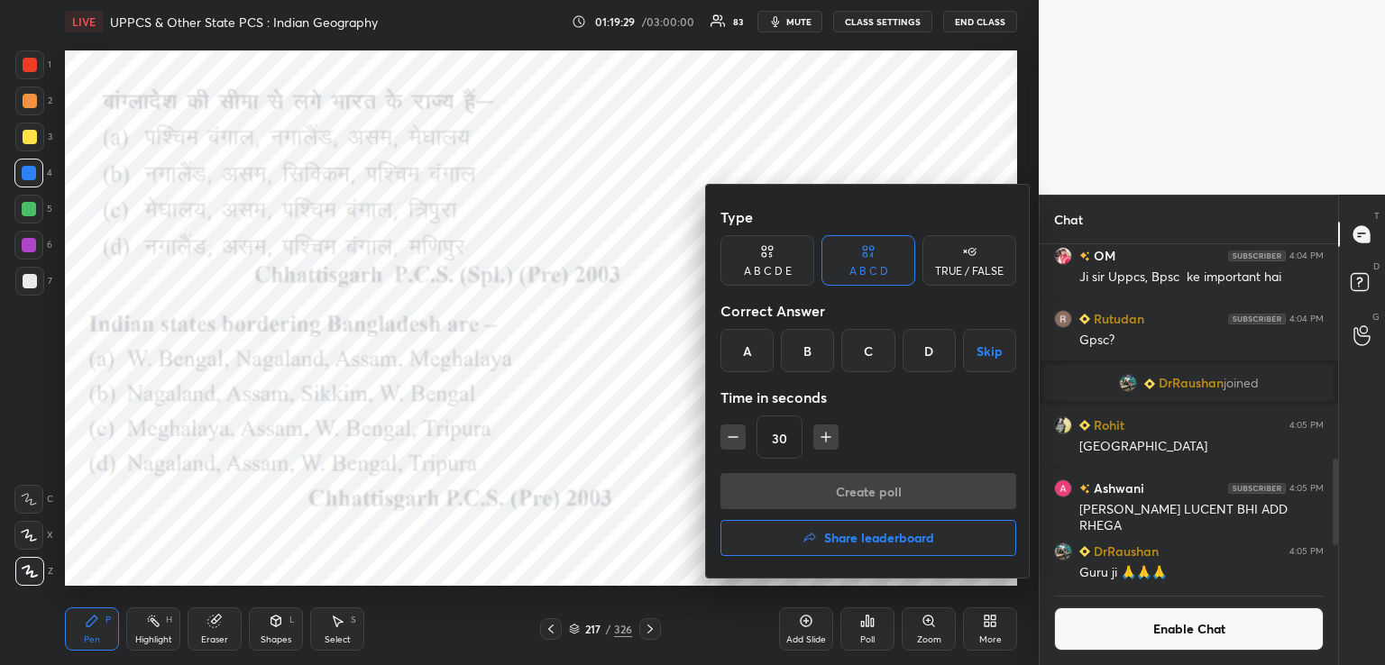
click at [873, 351] on div "C" at bounding box center [867, 350] width 53 height 43
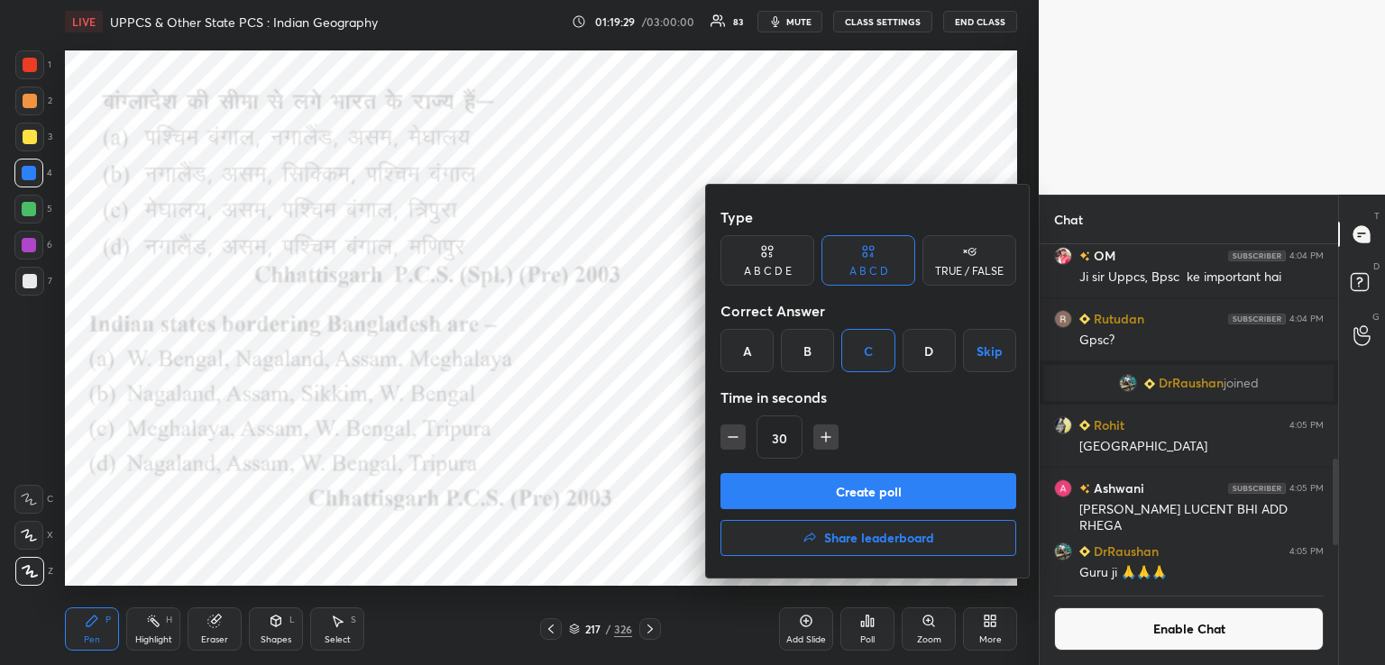
click at [849, 489] on button "Create poll" at bounding box center [868, 491] width 296 height 36
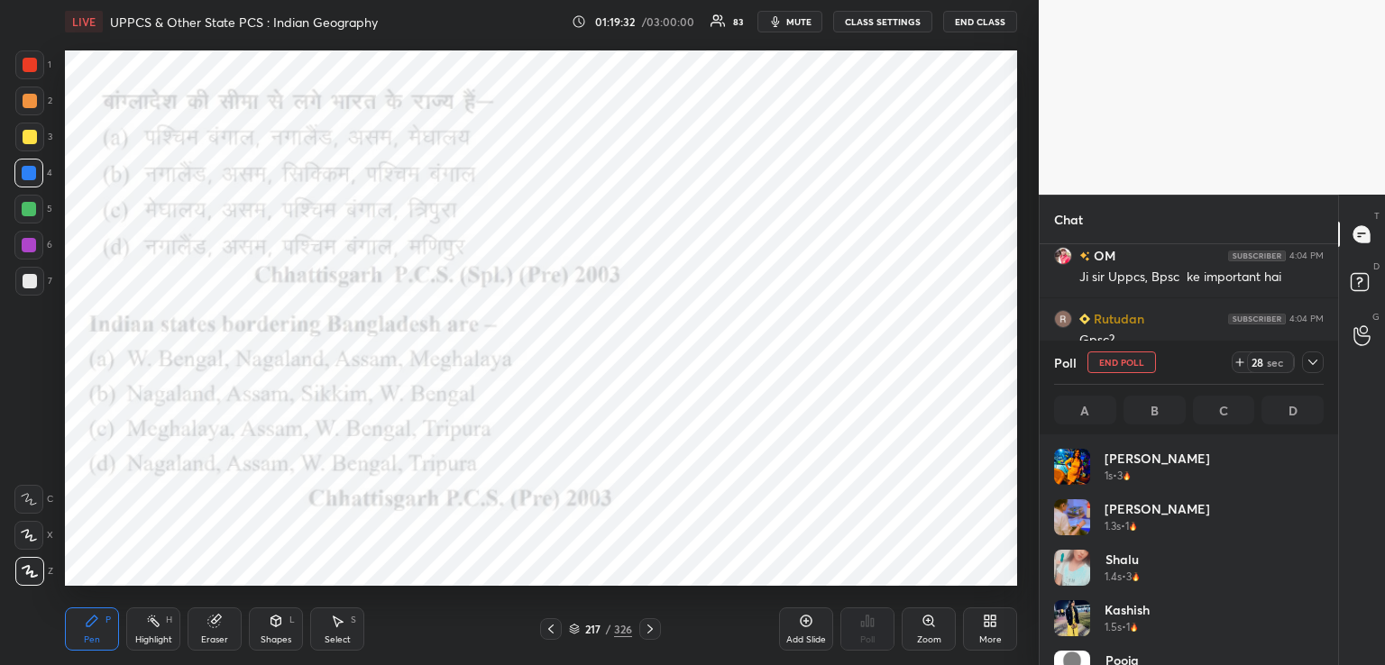
scroll to position [211, 264]
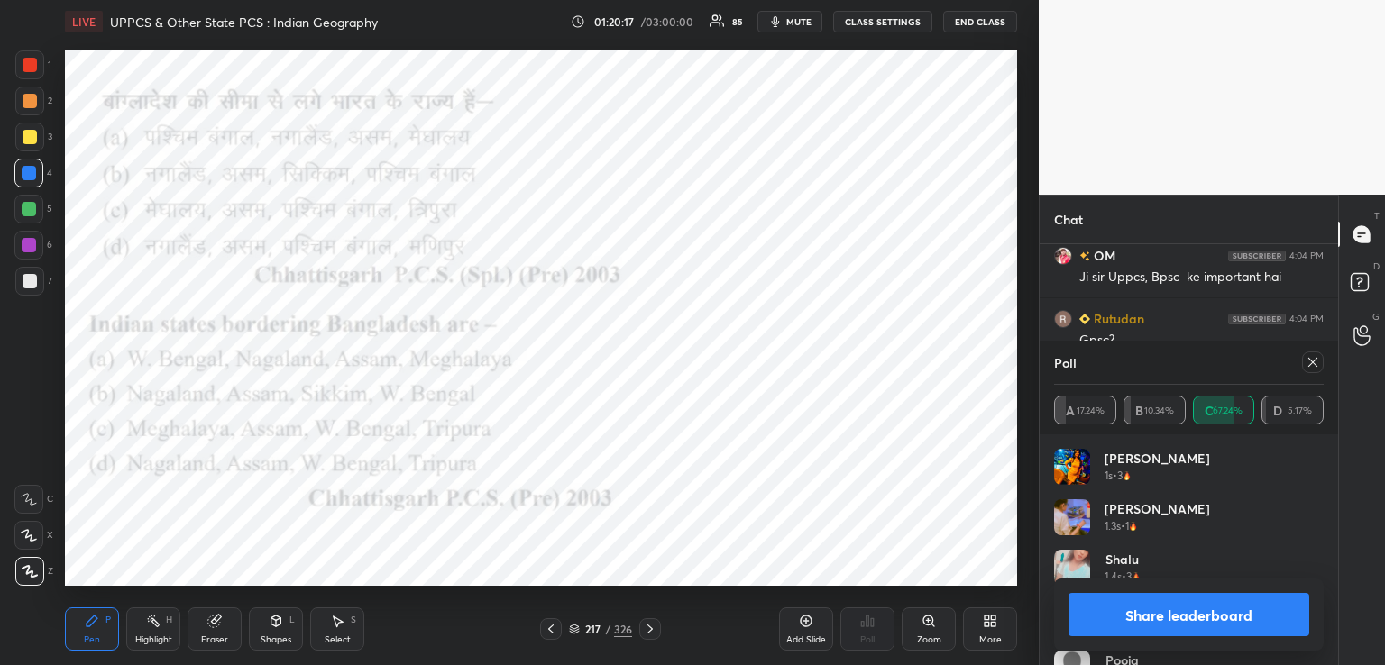
click at [656, 632] on icon at bounding box center [650, 629] width 14 height 14
click at [656, 629] on icon at bounding box center [650, 629] width 14 height 14
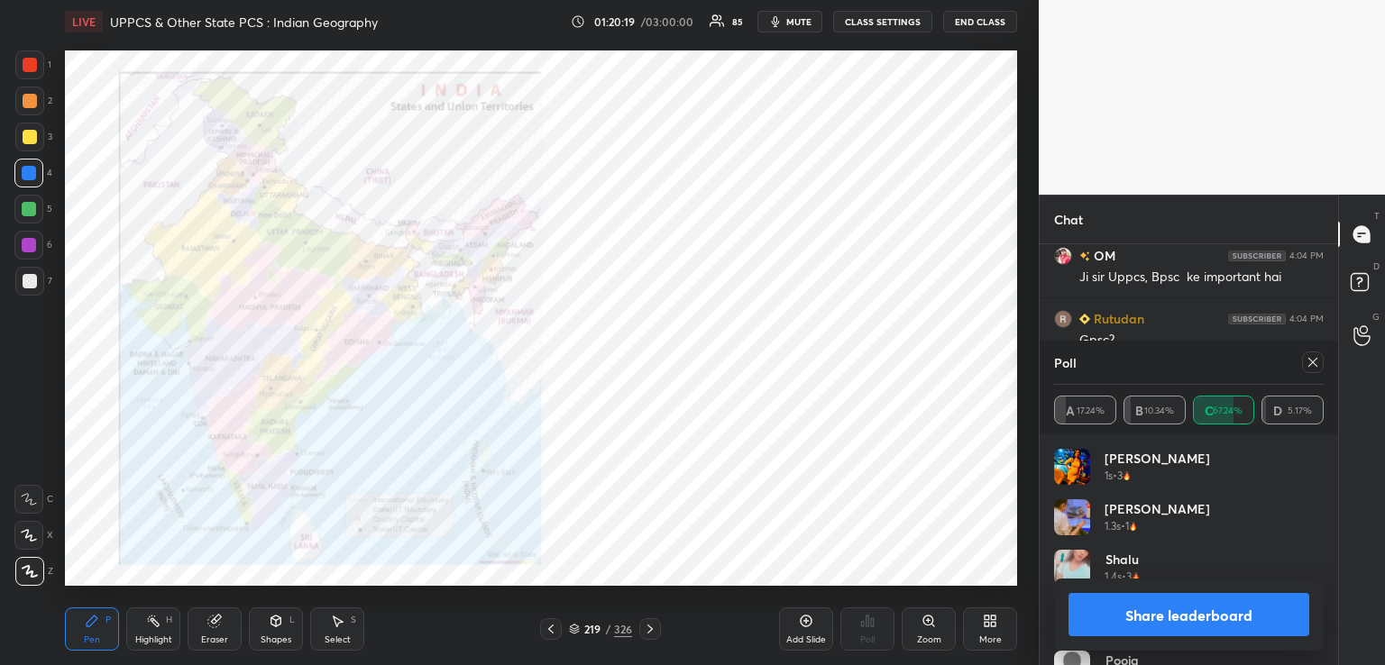
click at [649, 627] on icon at bounding box center [650, 629] width 14 height 14
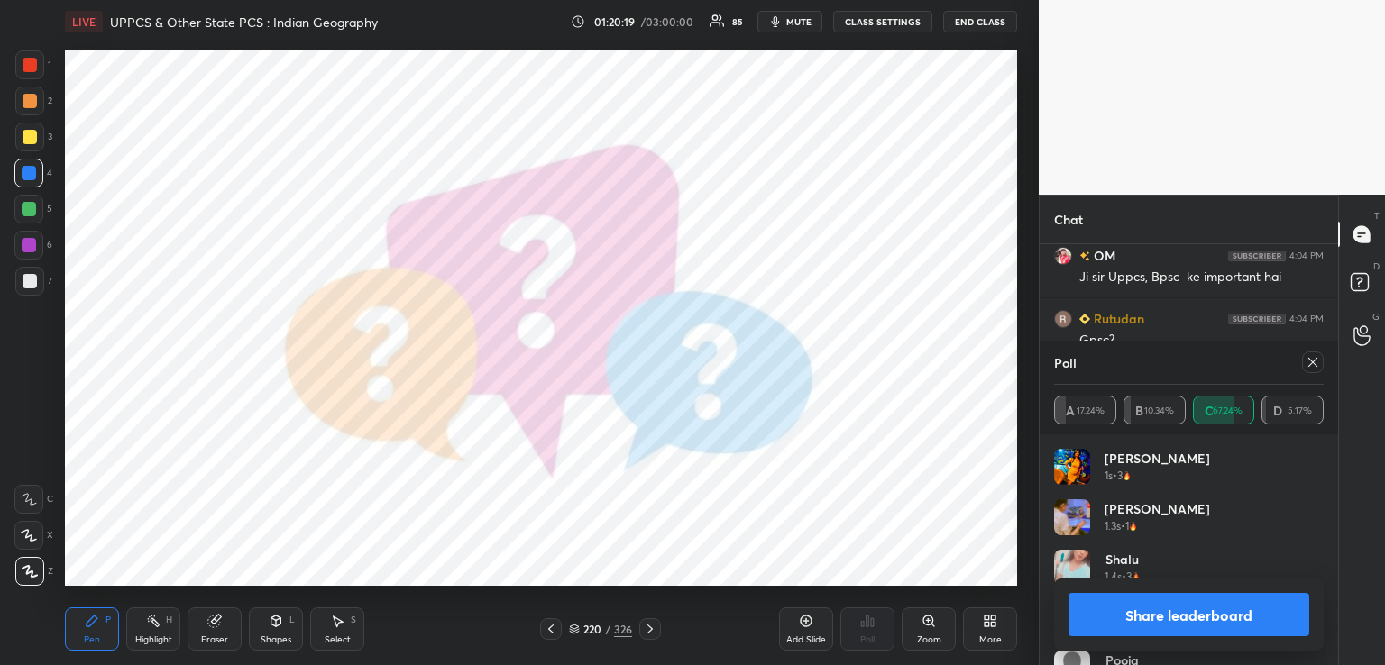
click at [649, 630] on icon at bounding box center [650, 629] width 14 height 14
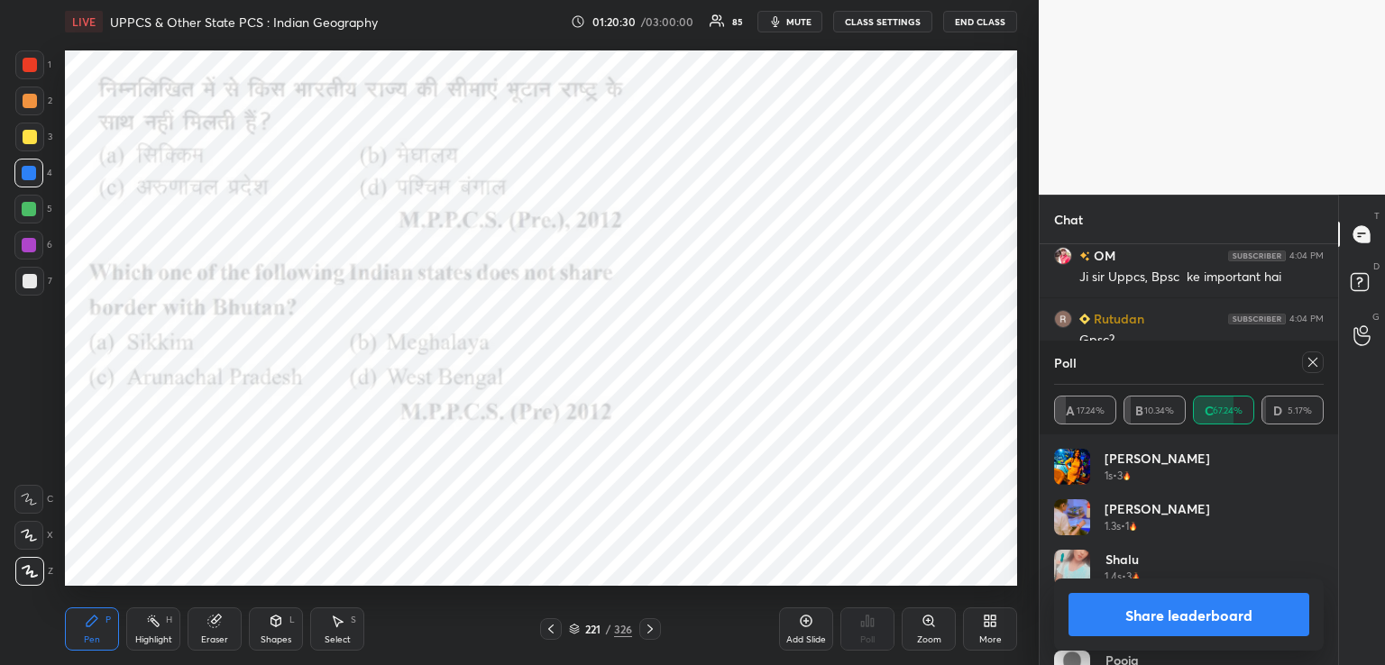
click at [1315, 359] on icon at bounding box center [1313, 362] width 14 height 14
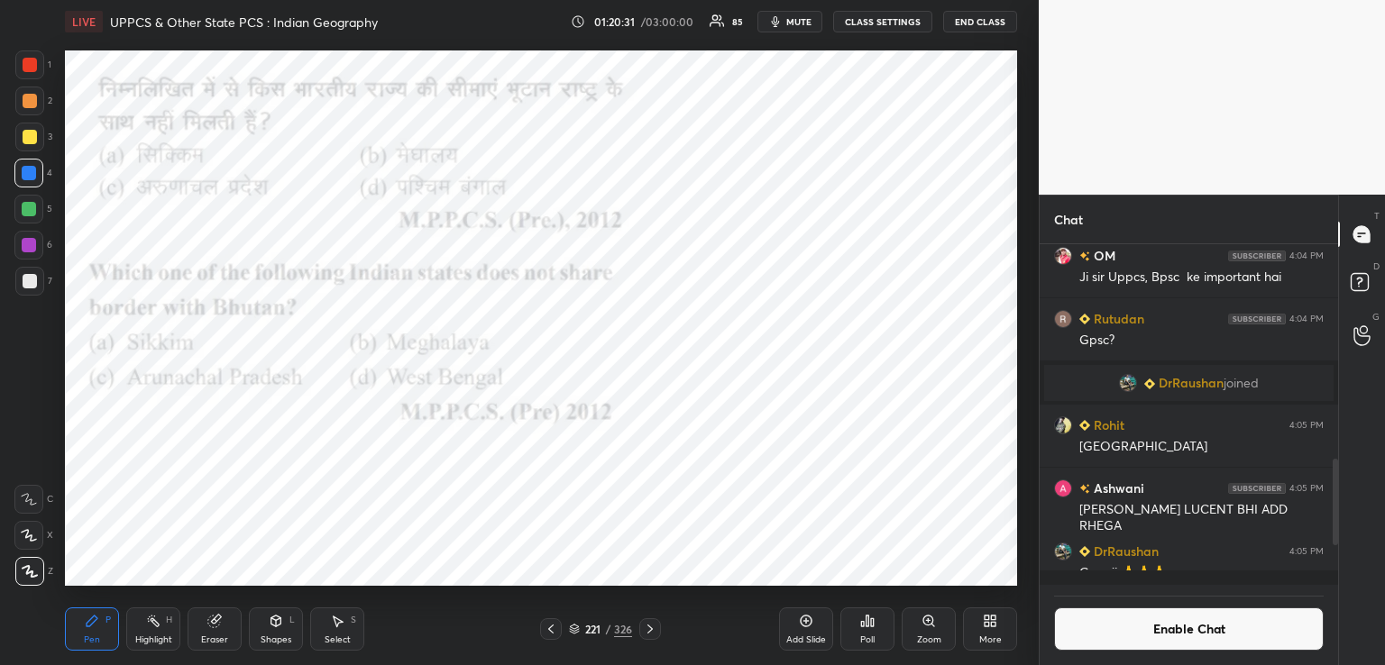
scroll to position [6, 5]
click at [872, 628] on icon at bounding box center [867, 621] width 14 height 14
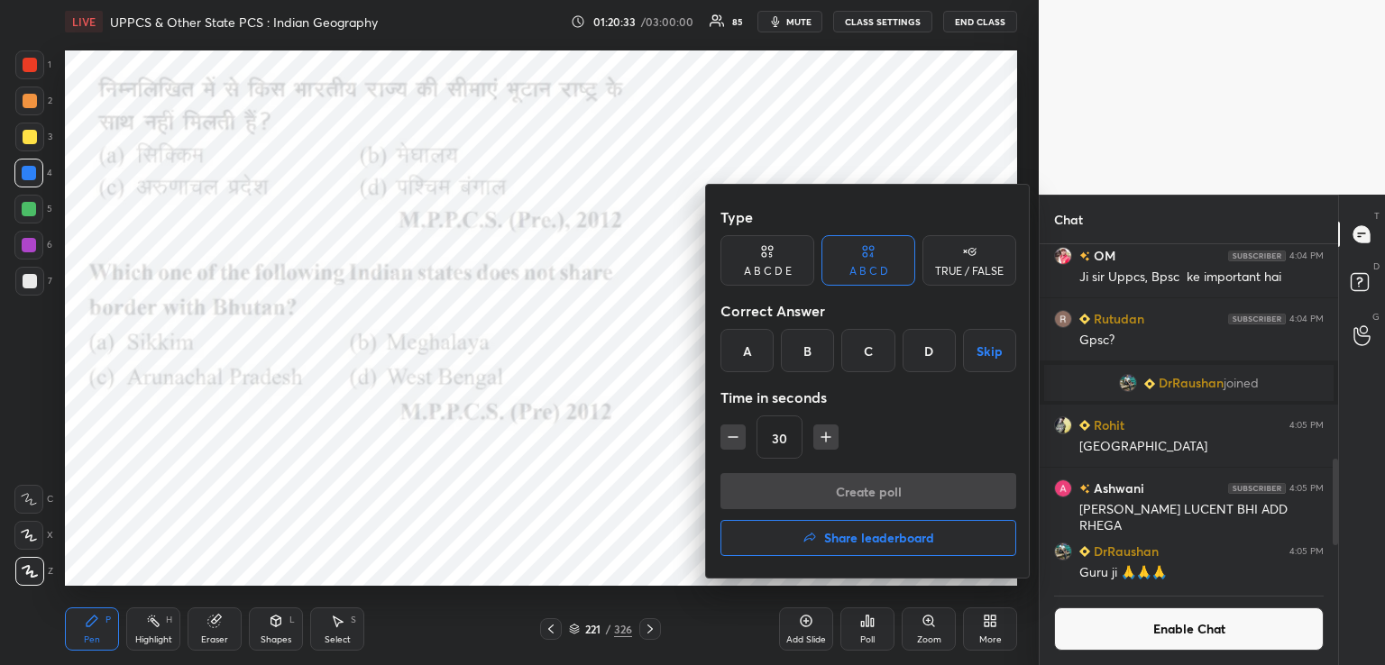
click at [807, 353] on div "B" at bounding box center [807, 350] width 53 height 43
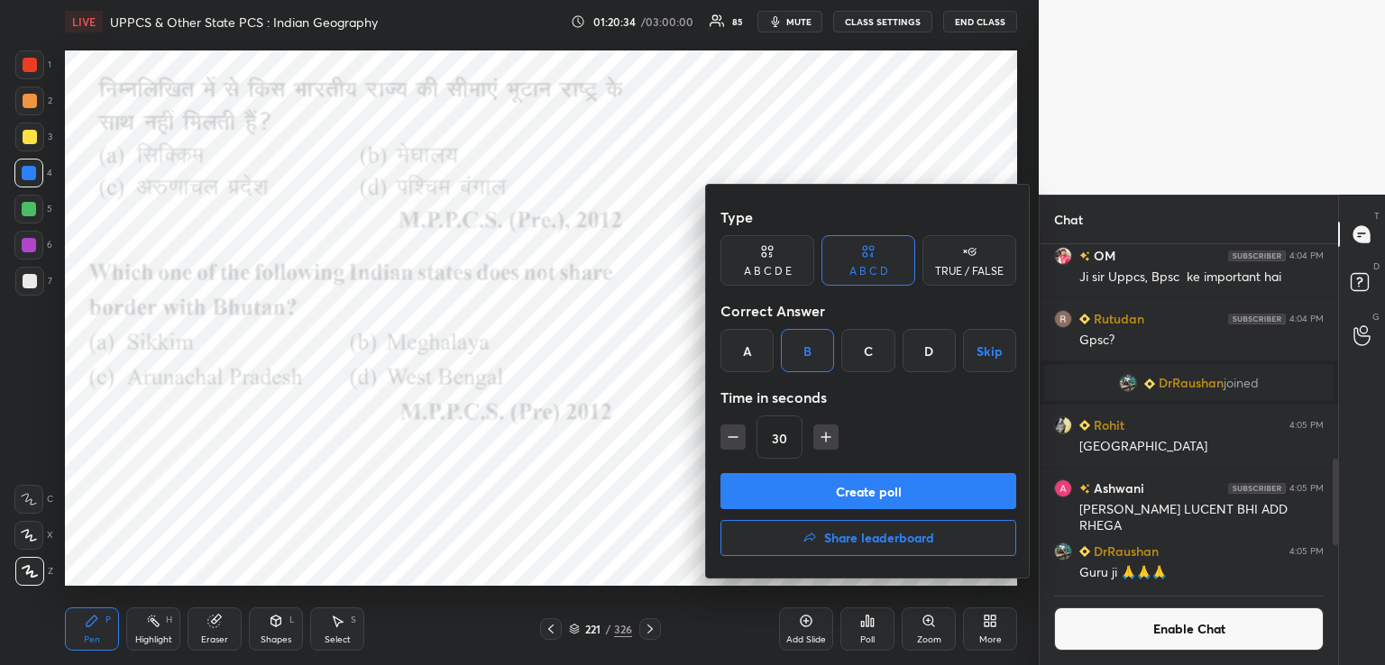
click at [849, 485] on button "Create poll" at bounding box center [868, 491] width 296 height 36
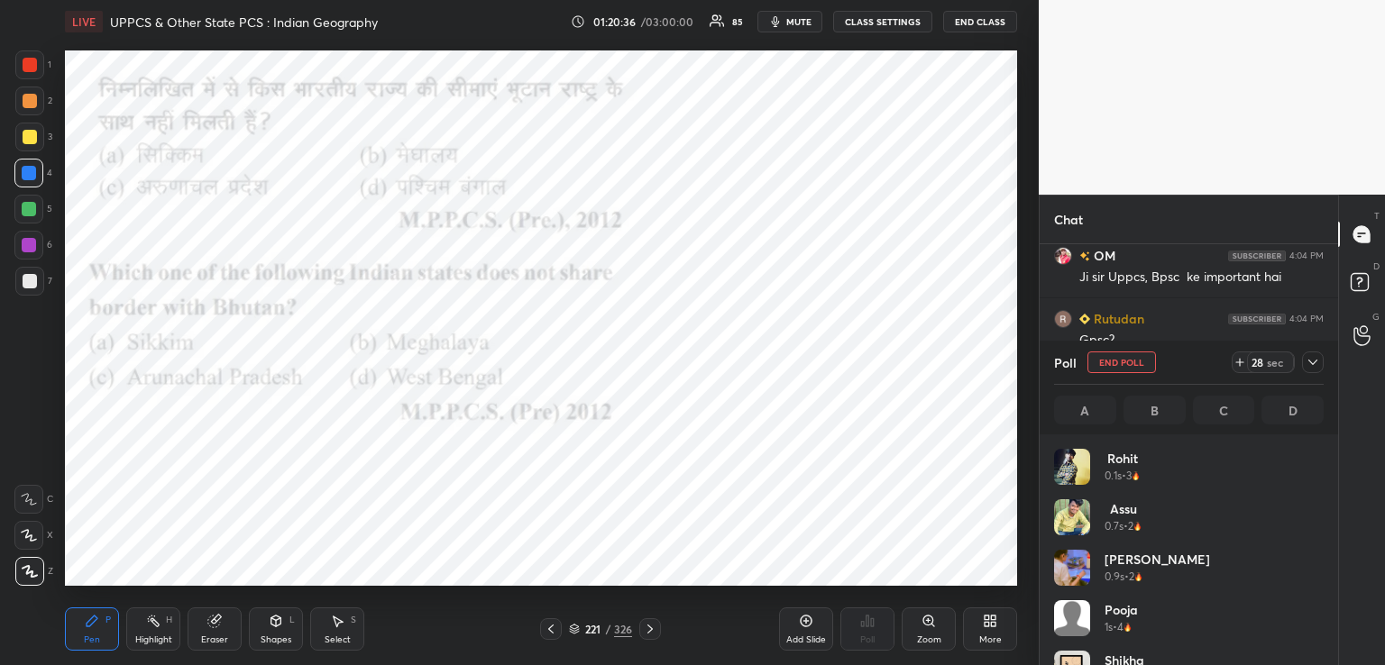
scroll to position [211, 264]
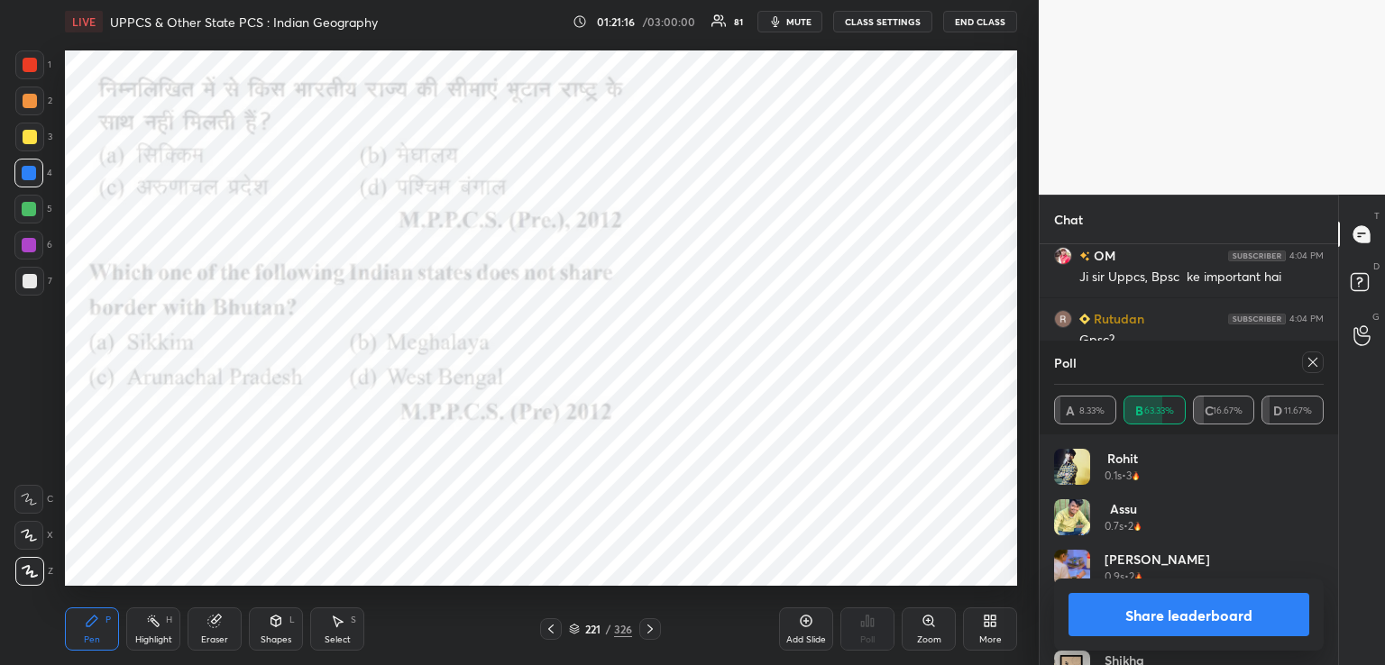
click at [650, 627] on icon at bounding box center [650, 629] width 14 height 14
click at [650, 629] on icon at bounding box center [650, 629] width 14 height 14
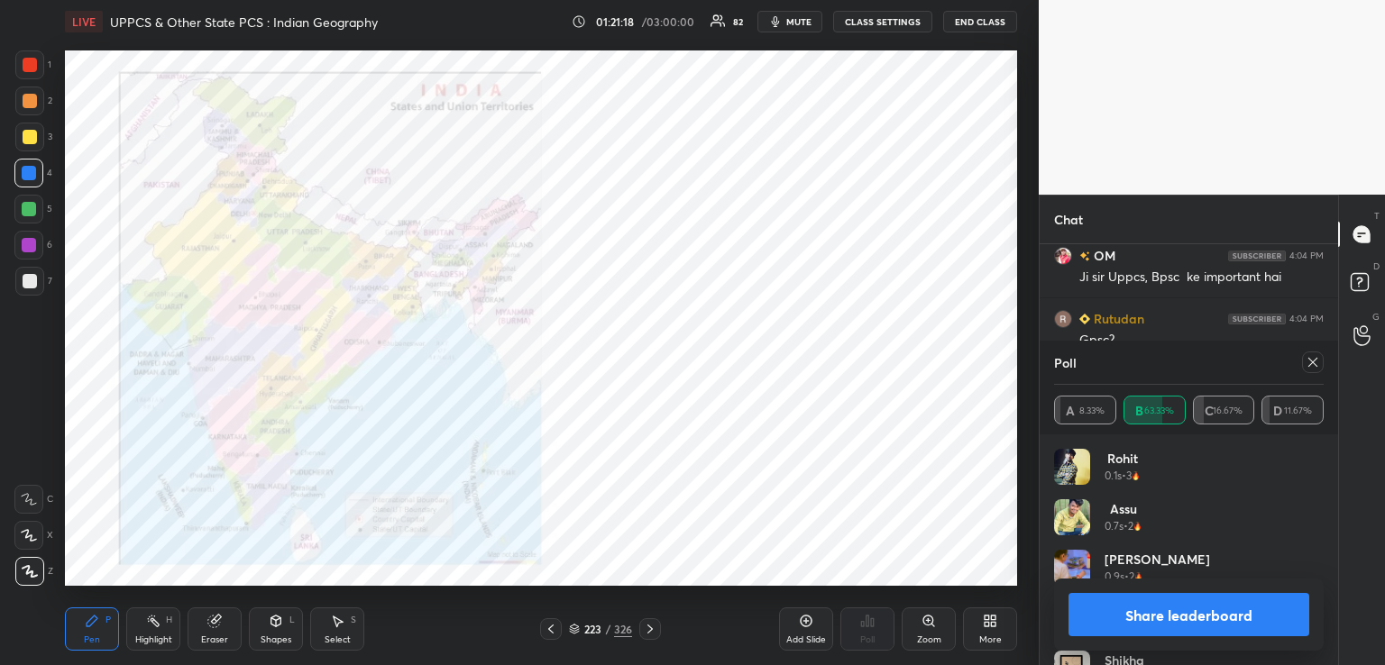
click at [650, 630] on icon at bounding box center [649, 629] width 5 height 9
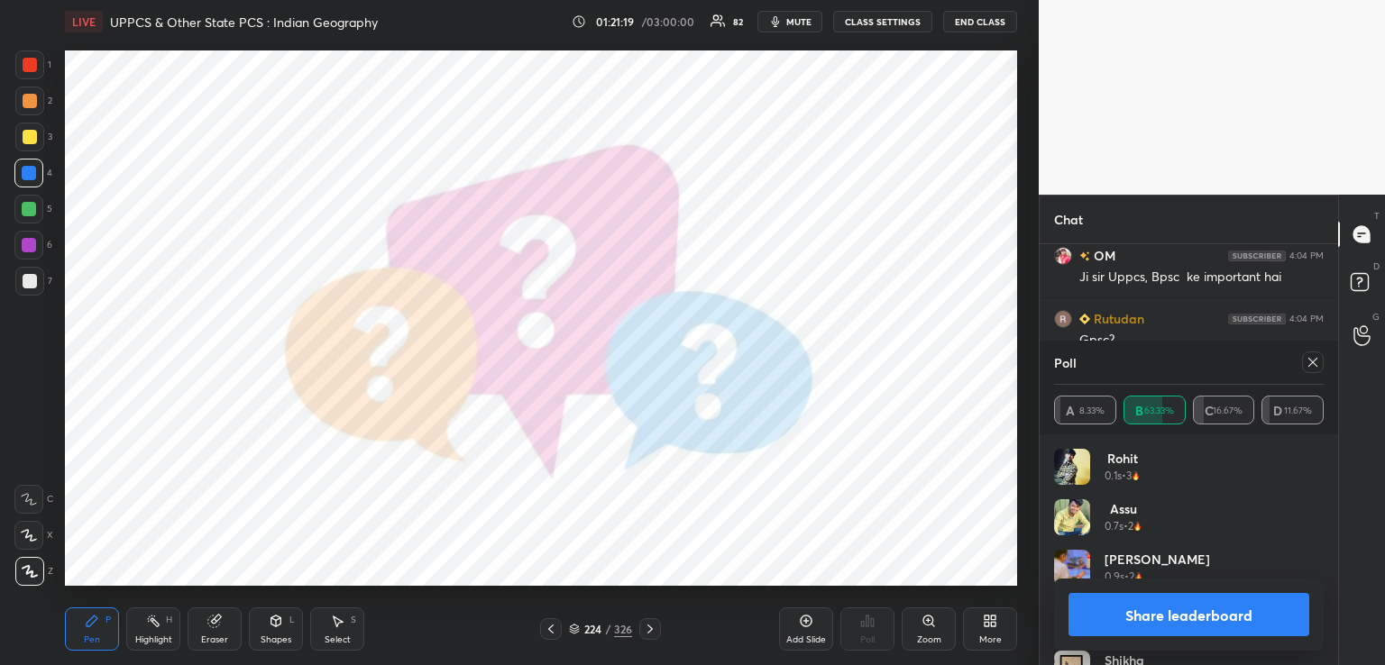
click at [650, 631] on icon at bounding box center [650, 629] width 14 height 14
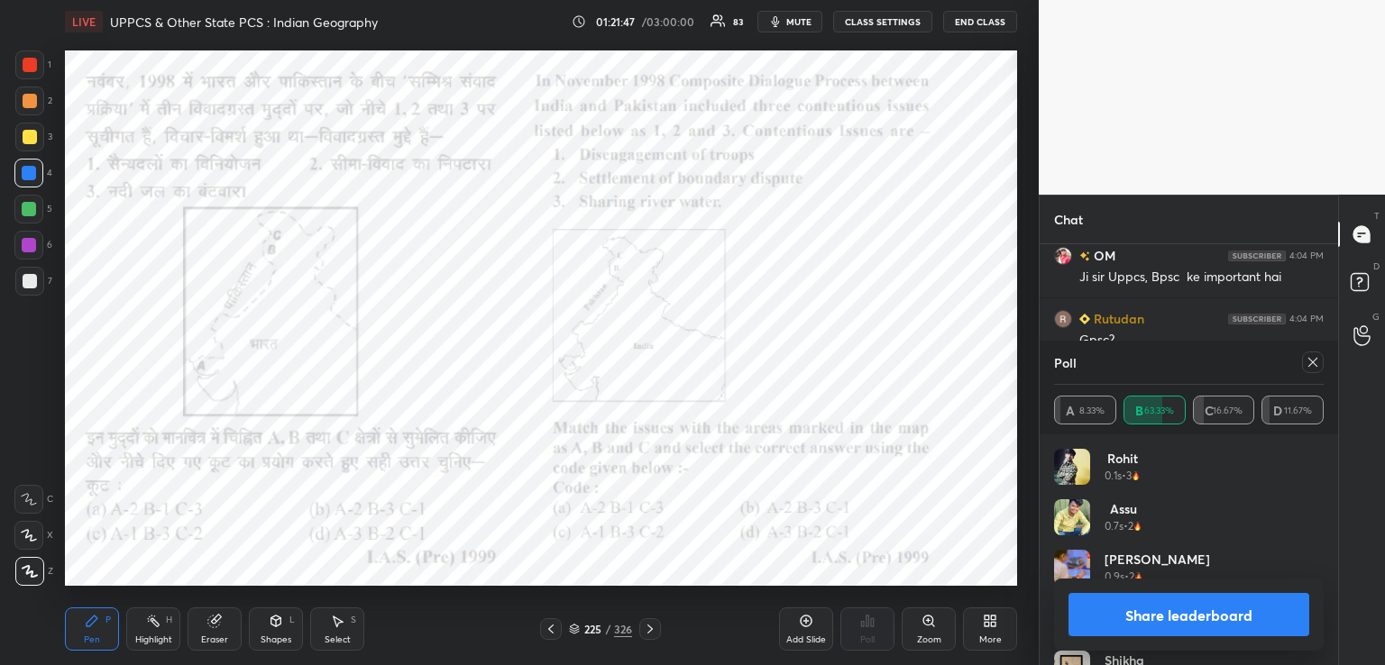
click at [648, 628] on icon at bounding box center [650, 629] width 14 height 14
click at [647, 628] on icon at bounding box center [650, 629] width 14 height 14
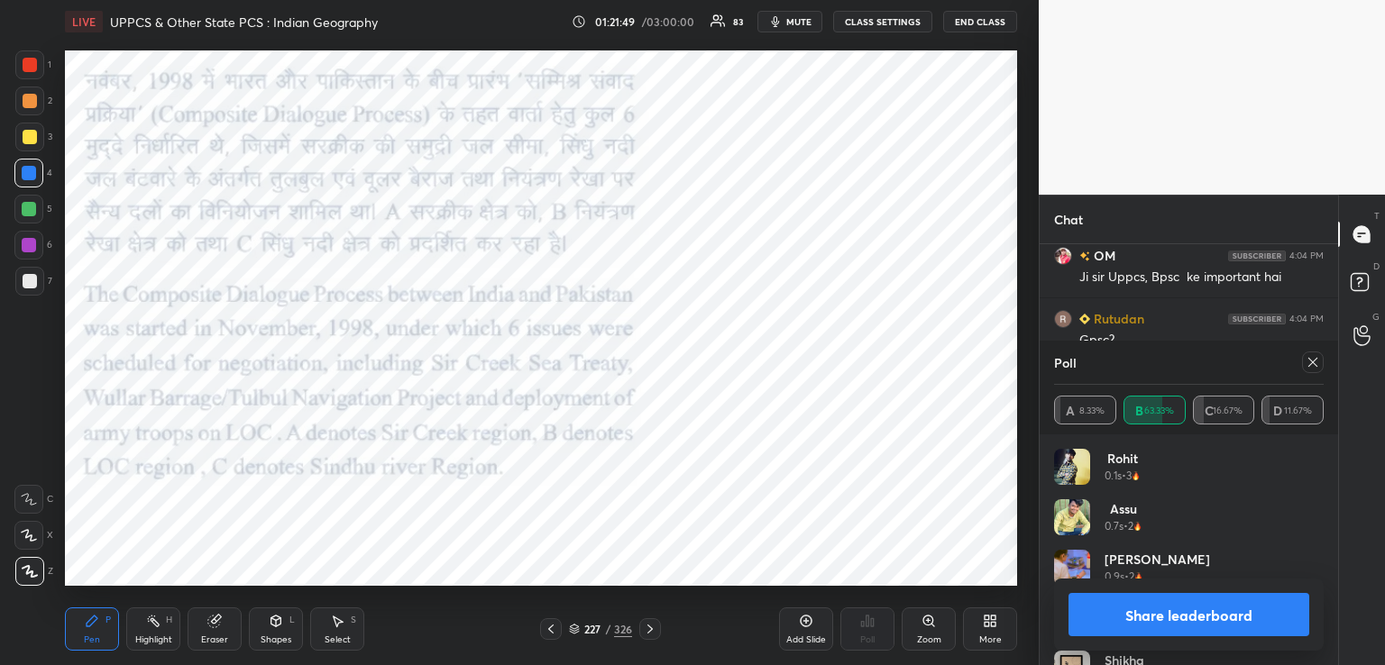
click at [645, 628] on icon at bounding box center [650, 629] width 14 height 14
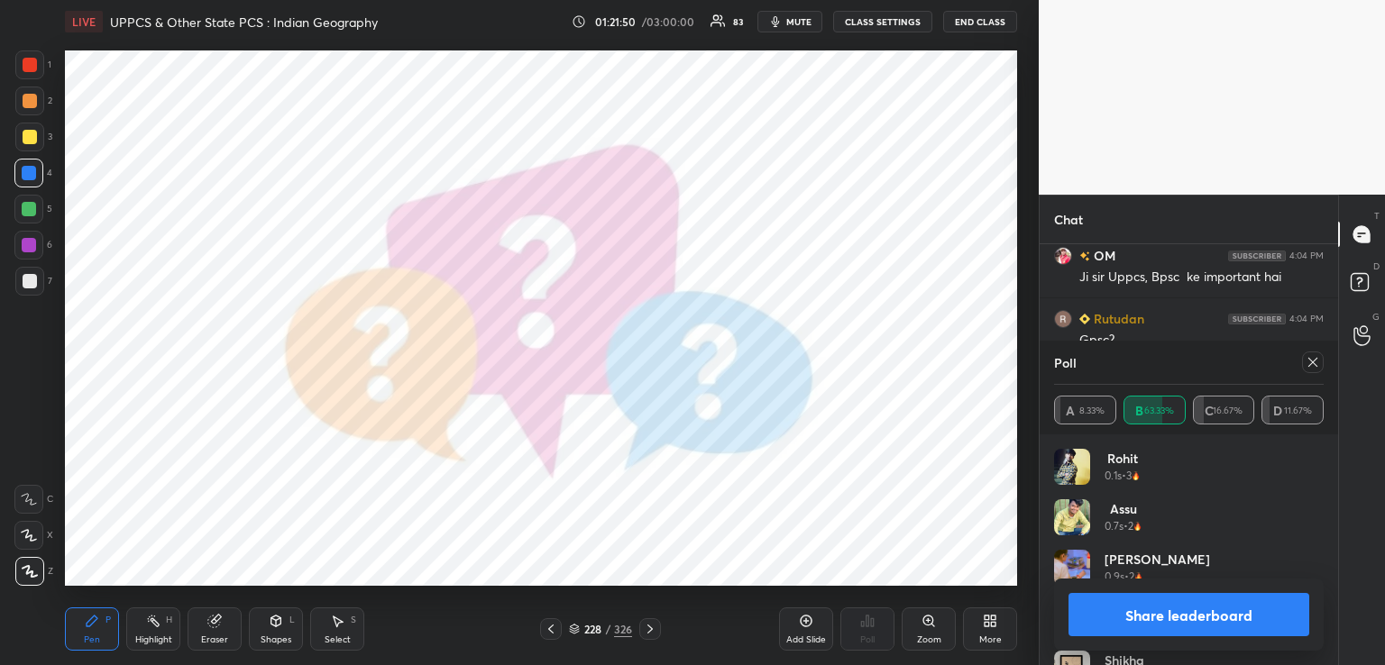
click at [647, 628] on icon at bounding box center [650, 629] width 14 height 14
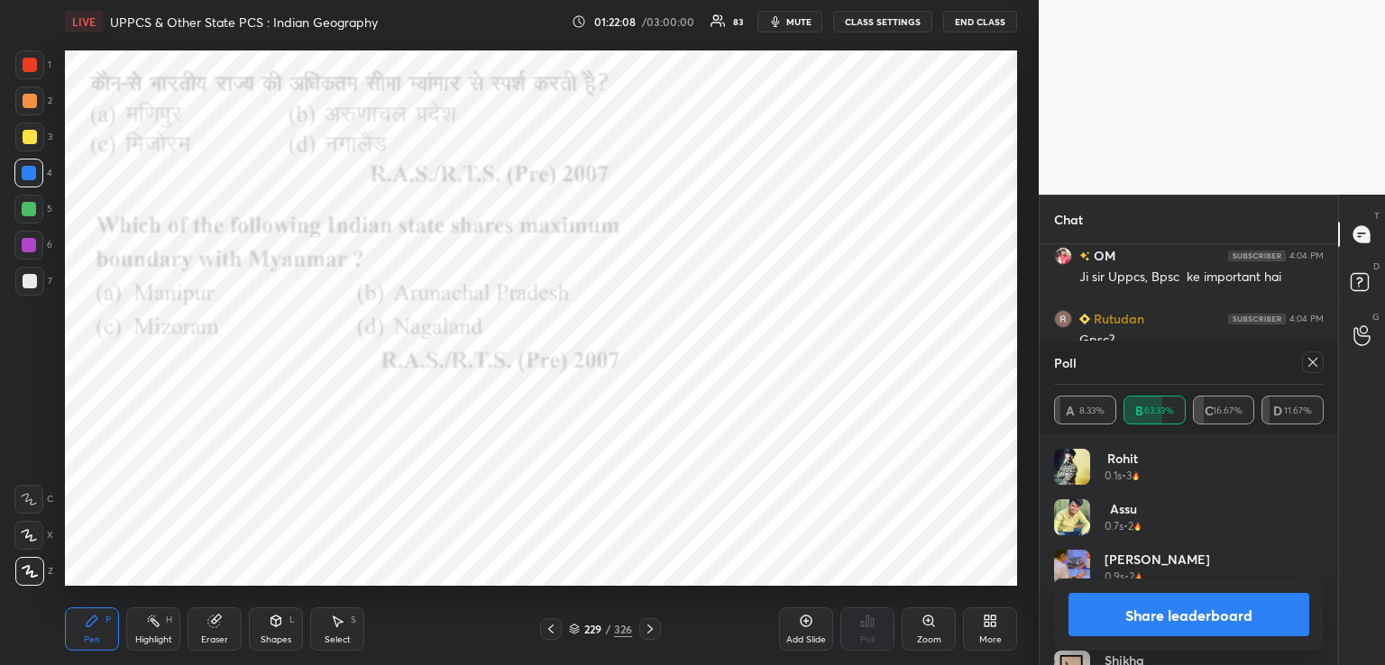
click at [1313, 361] on icon at bounding box center [1313, 362] width 14 height 14
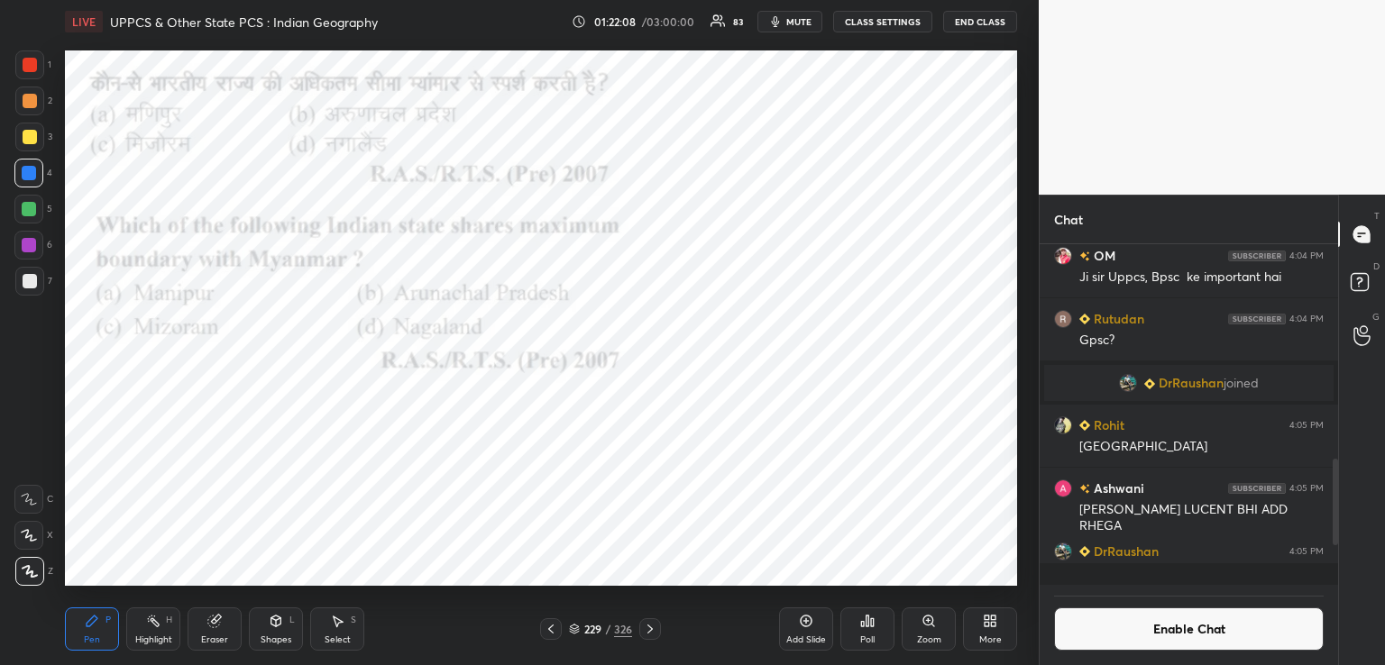
scroll to position [326, 293]
click at [873, 625] on icon at bounding box center [872, 623] width 3 height 8
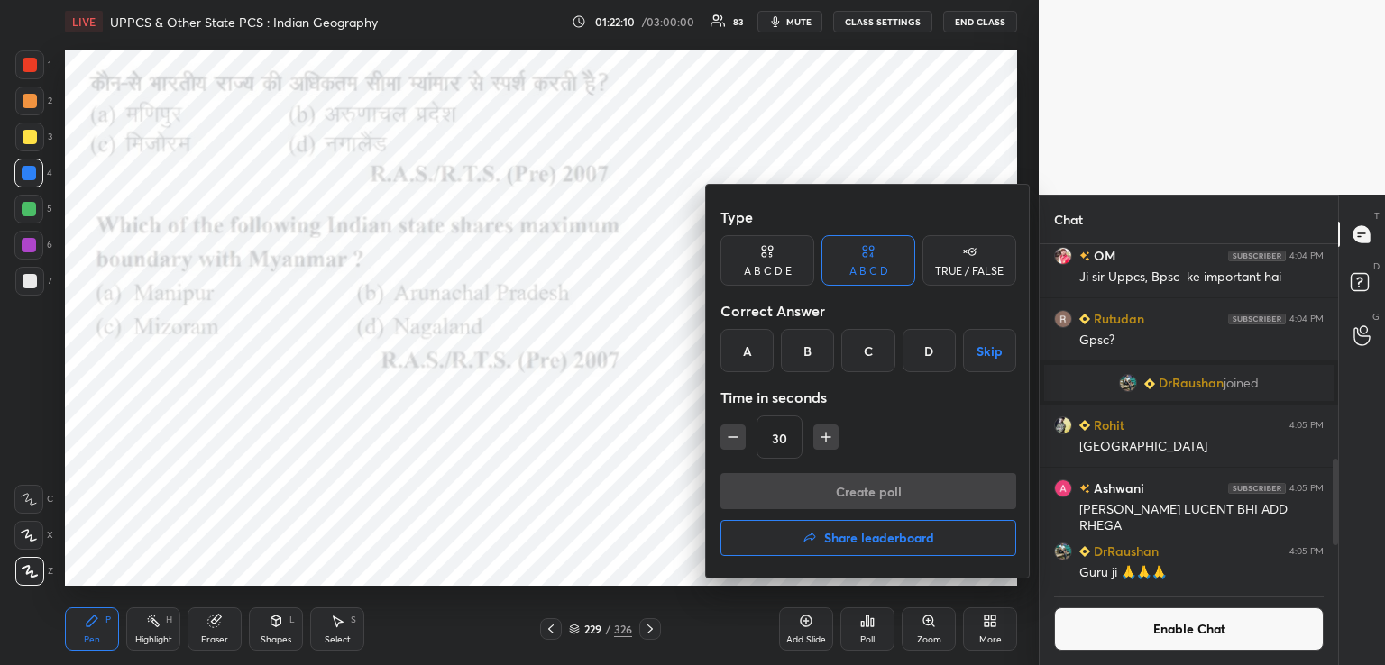
click at [806, 337] on div "B" at bounding box center [807, 350] width 53 height 43
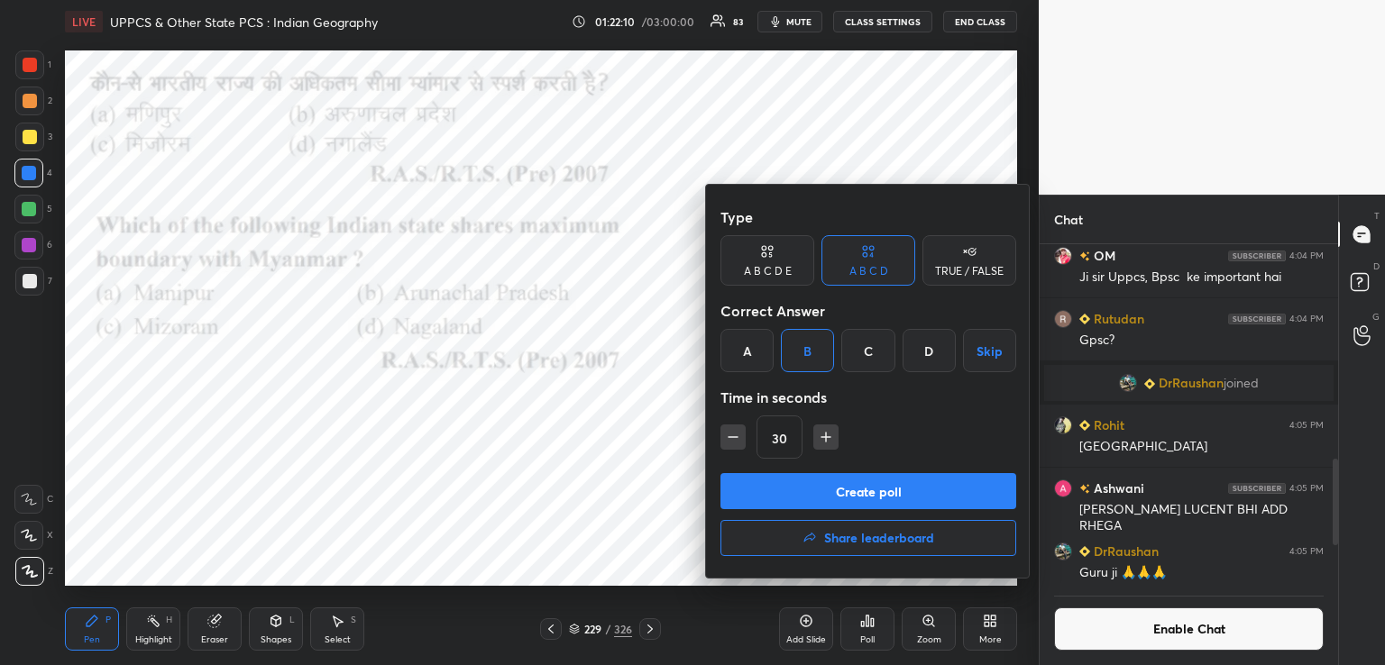
click at [813, 498] on button "Create poll" at bounding box center [868, 491] width 296 height 36
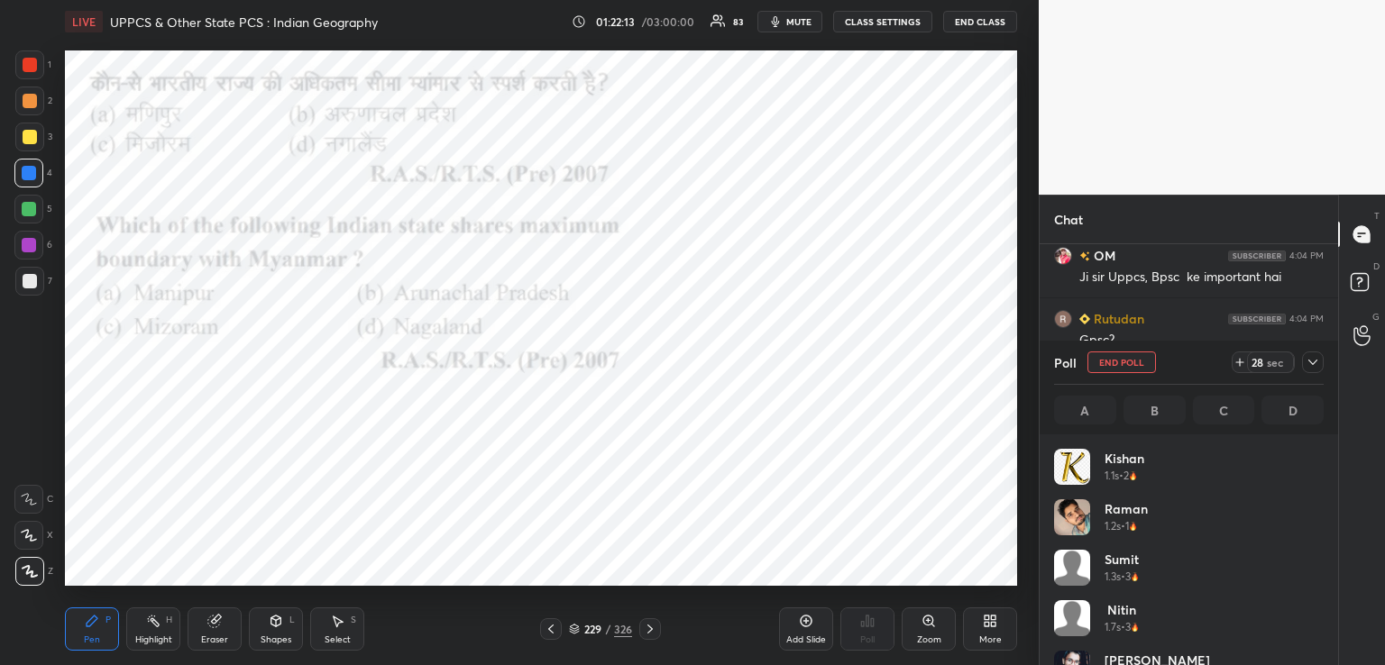
scroll to position [211, 264]
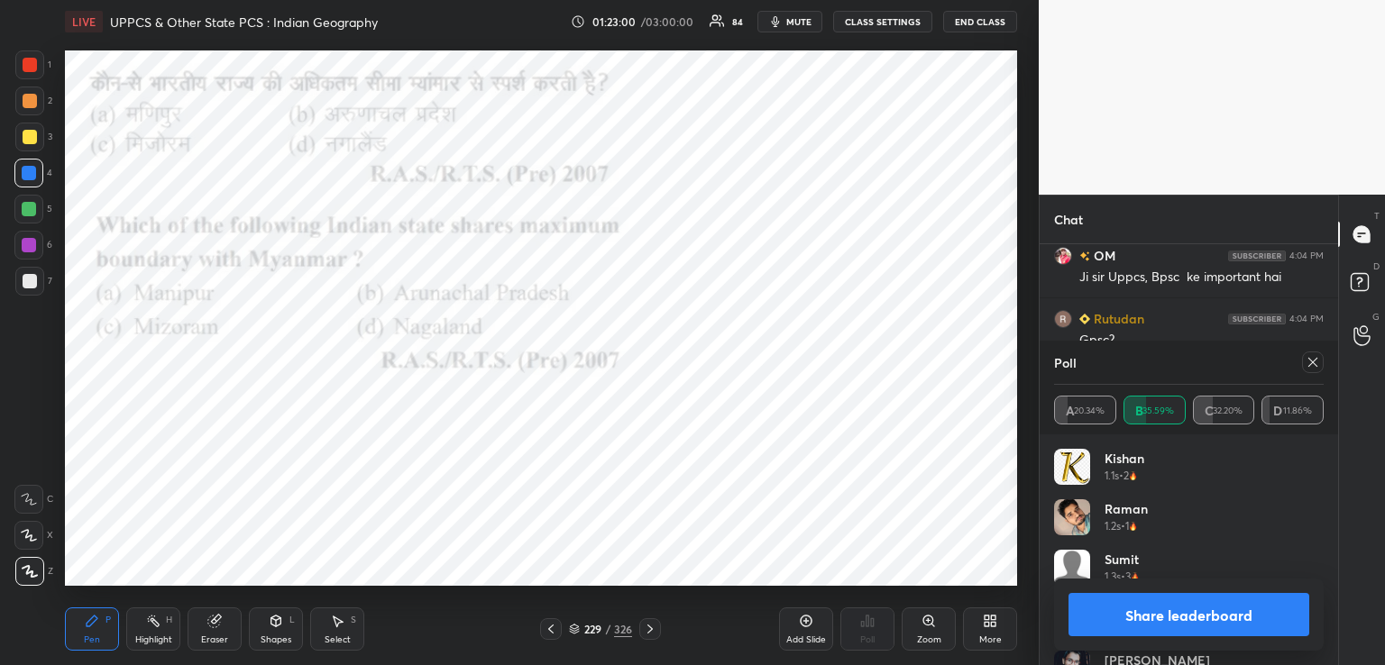
click at [652, 632] on icon at bounding box center [650, 629] width 14 height 14
click at [649, 630] on icon at bounding box center [650, 629] width 14 height 14
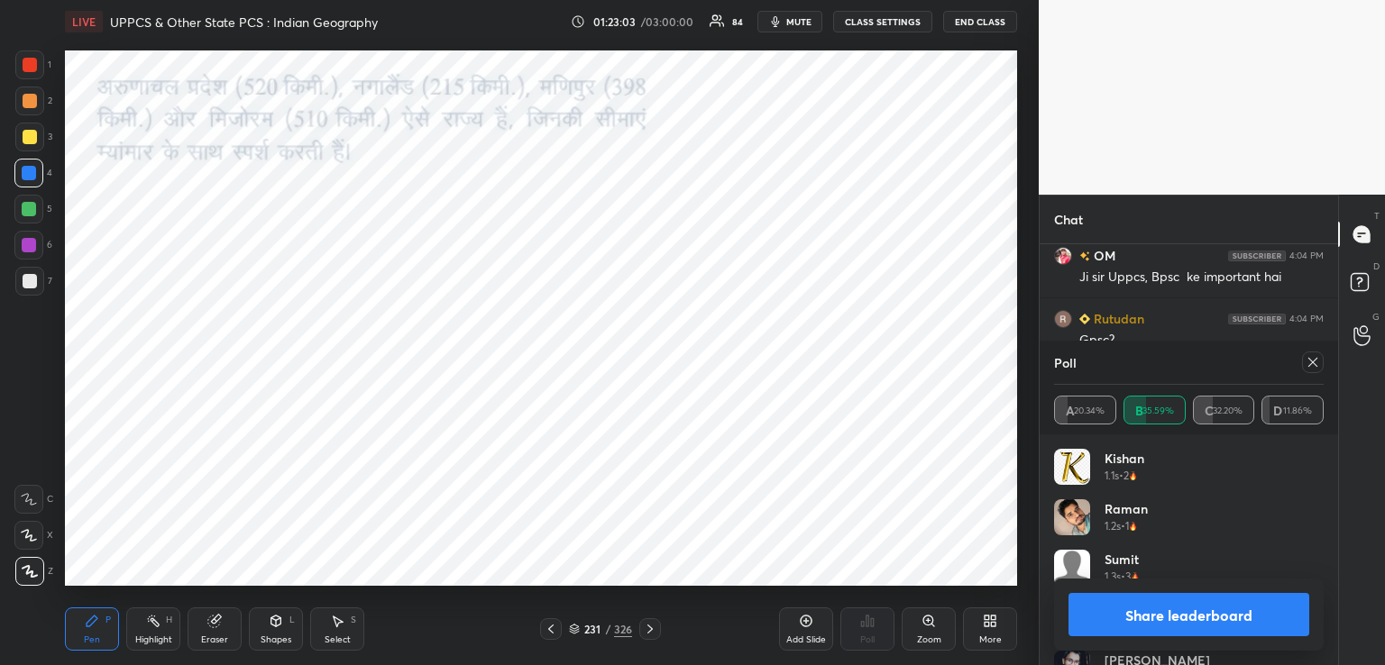
click at [652, 628] on icon at bounding box center [650, 629] width 14 height 14
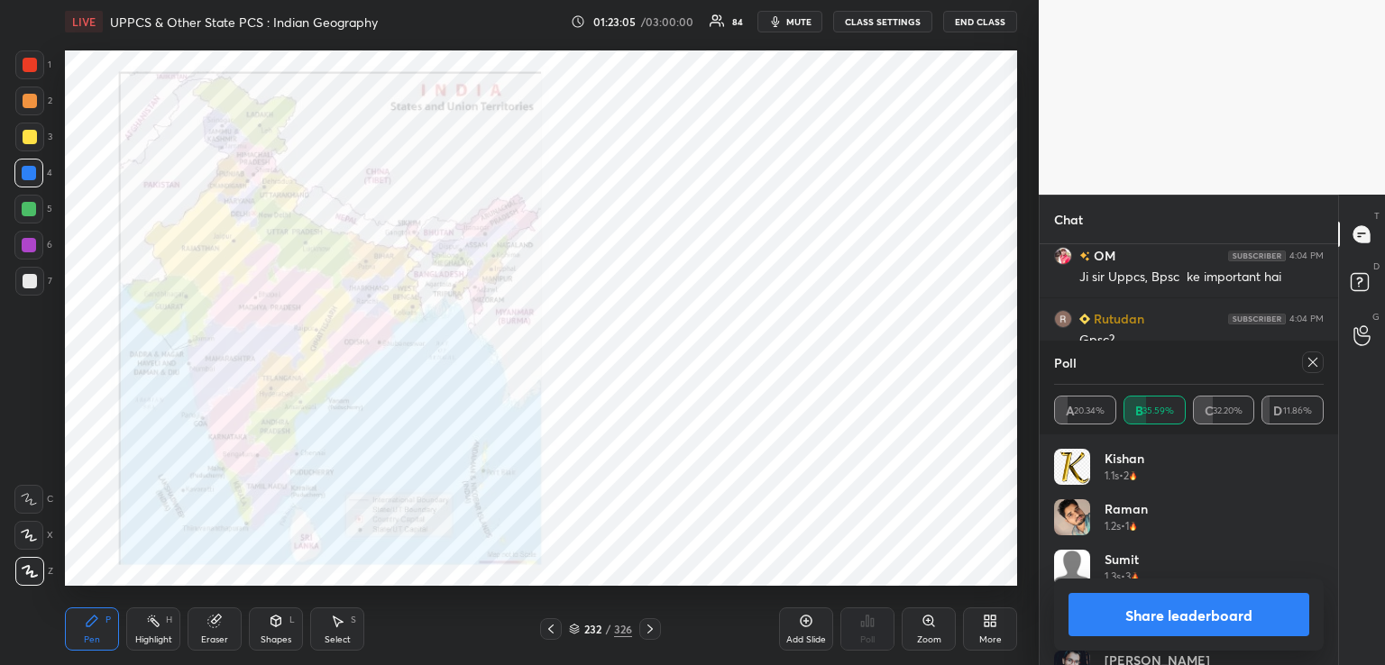
click at [931, 625] on icon at bounding box center [929, 621] width 14 height 14
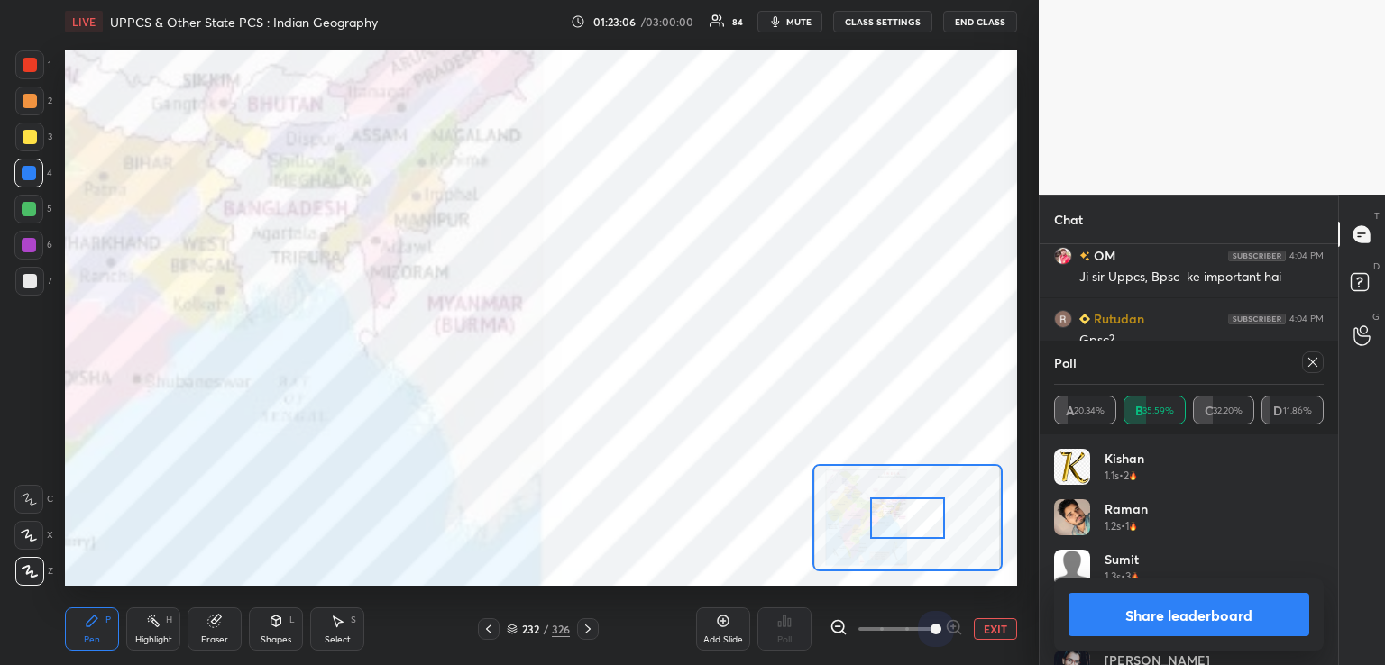
drag, startPoint x: 886, startPoint y: 619, endPoint x: 927, endPoint y: 583, distance: 54.3
click at [941, 625] on span at bounding box center [936, 629] width 11 height 11
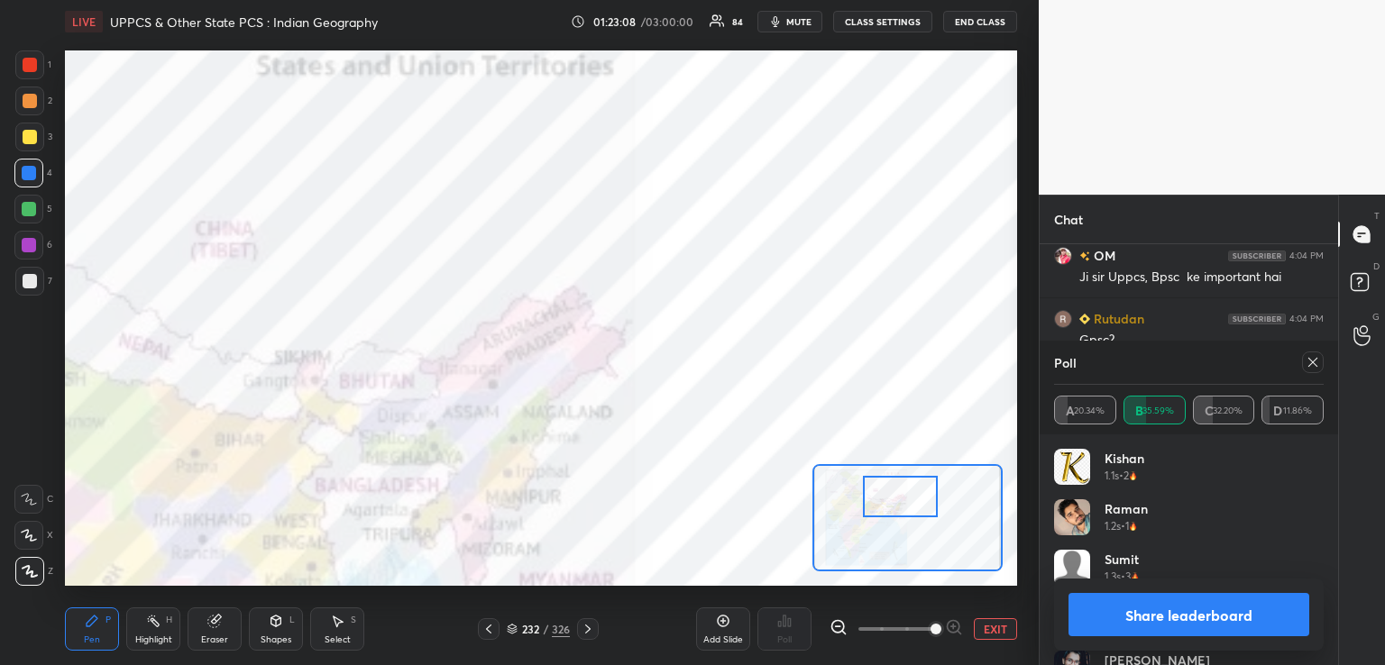
drag, startPoint x: 910, startPoint y: 520, endPoint x: 913, endPoint y: 499, distance: 21.8
click at [913, 499] on div at bounding box center [900, 496] width 75 height 41
click at [494, 627] on icon at bounding box center [489, 629] width 14 height 14
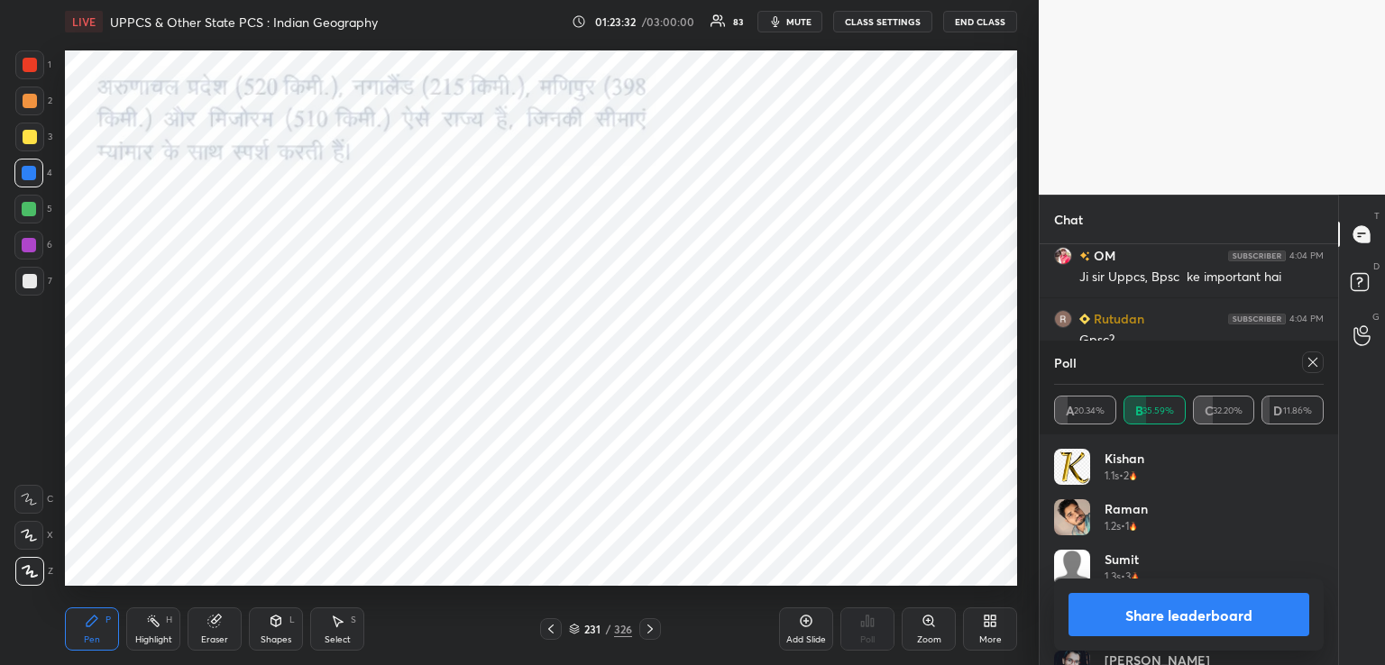
click at [650, 634] on icon at bounding box center [650, 629] width 14 height 14
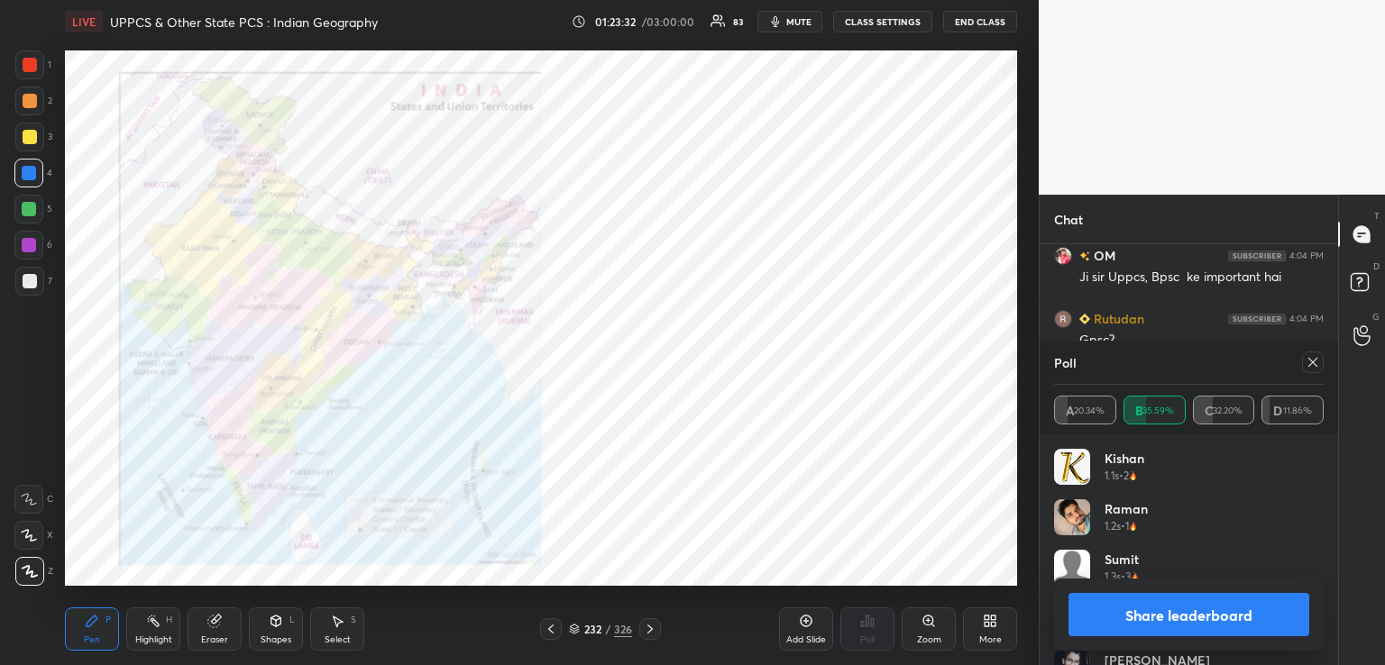
click at [653, 632] on icon at bounding box center [650, 629] width 14 height 14
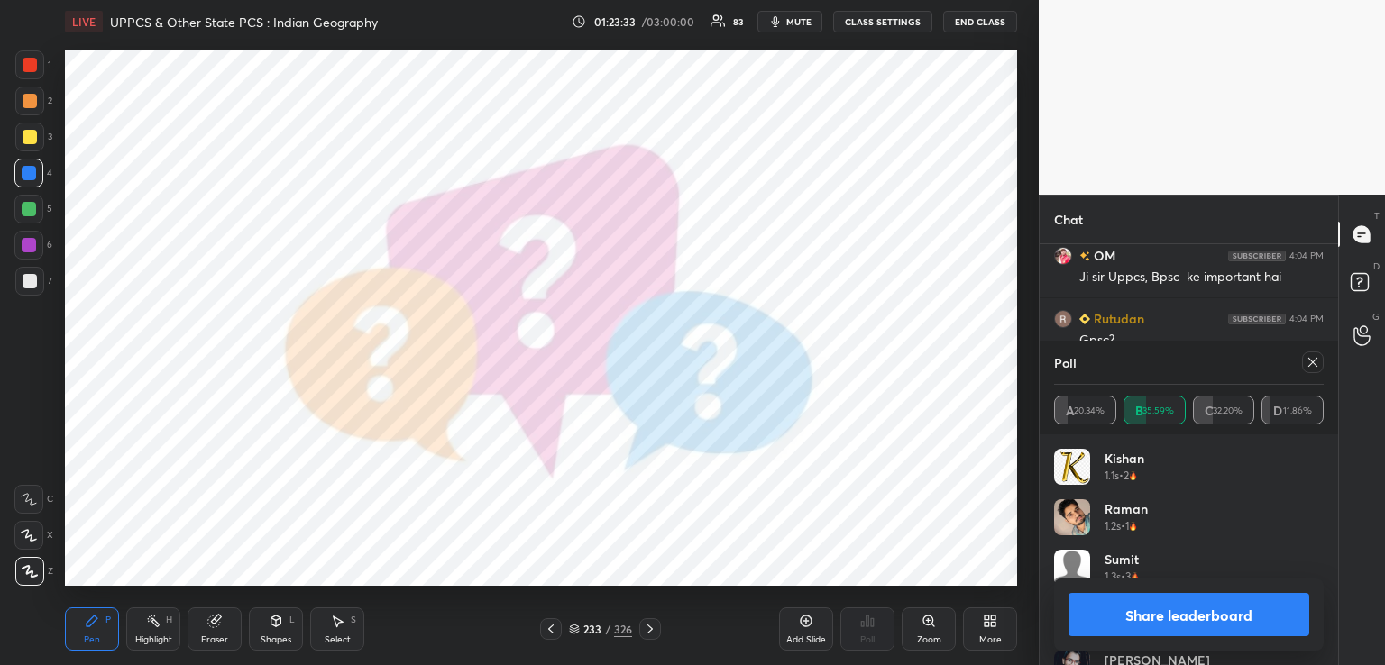
click at [652, 625] on icon at bounding box center [650, 629] width 14 height 14
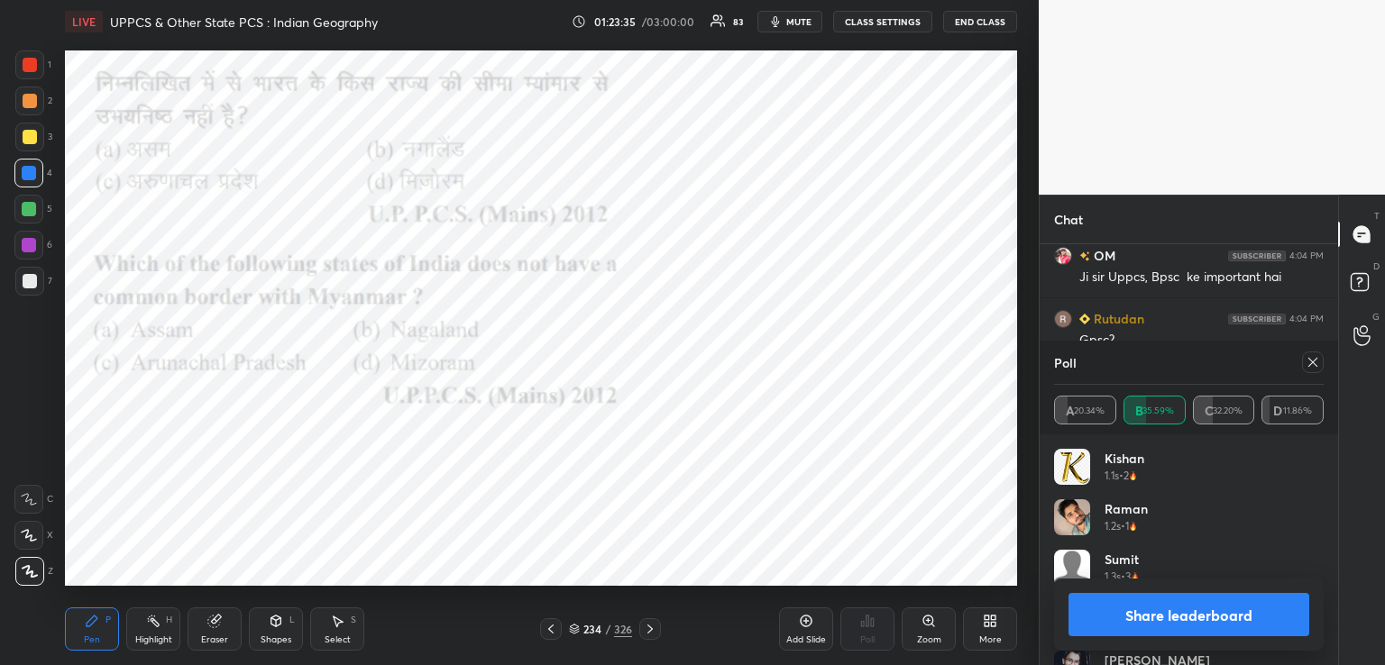
click at [1314, 362] on icon at bounding box center [1313, 362] width 14 height 14
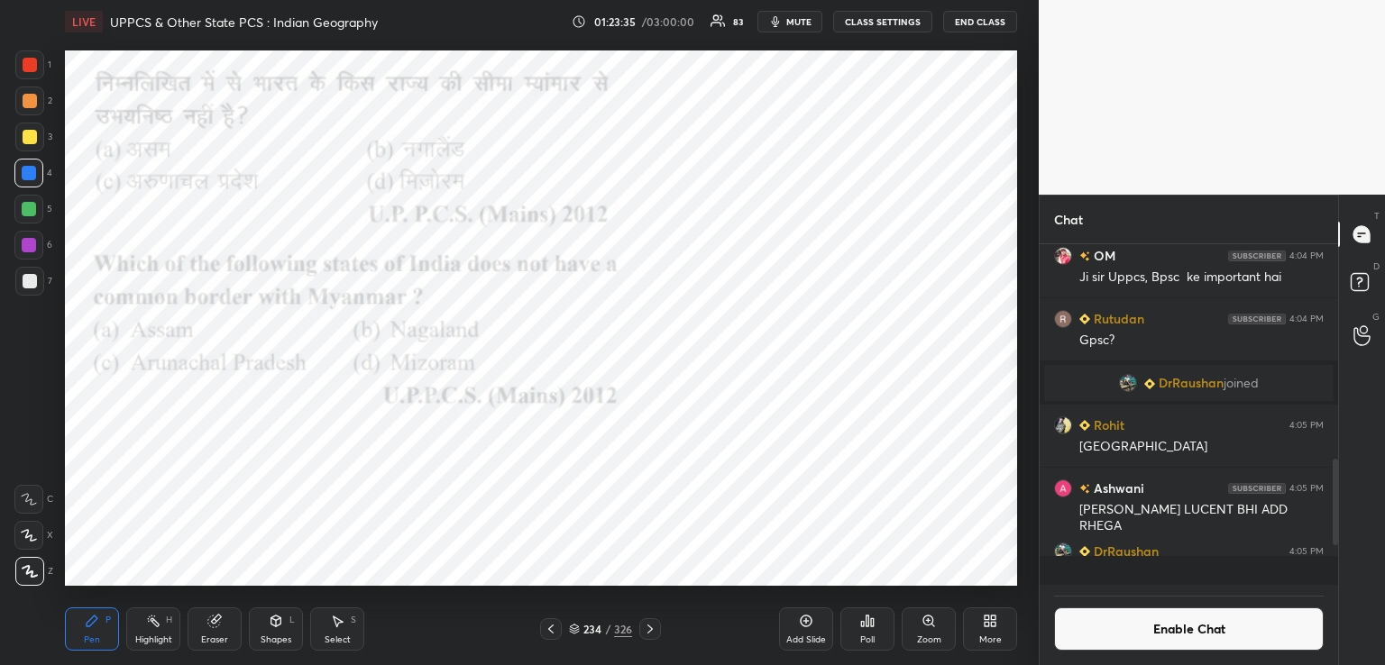
scroll to position [5, 5]
click at [871, 633] on div "Poll" at bounding box center [867, 629] width 54 height 43
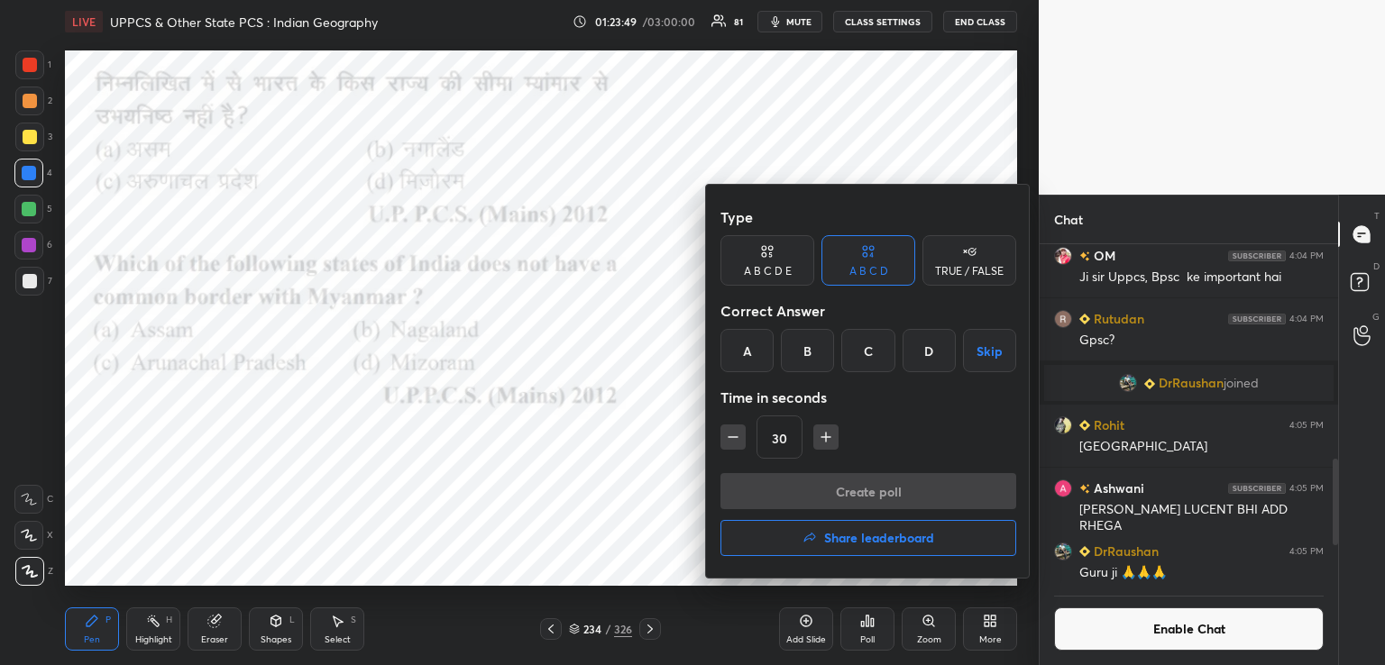
click at [747, 355] on div "A" at bounding box center [746, 350] width 53 height 43
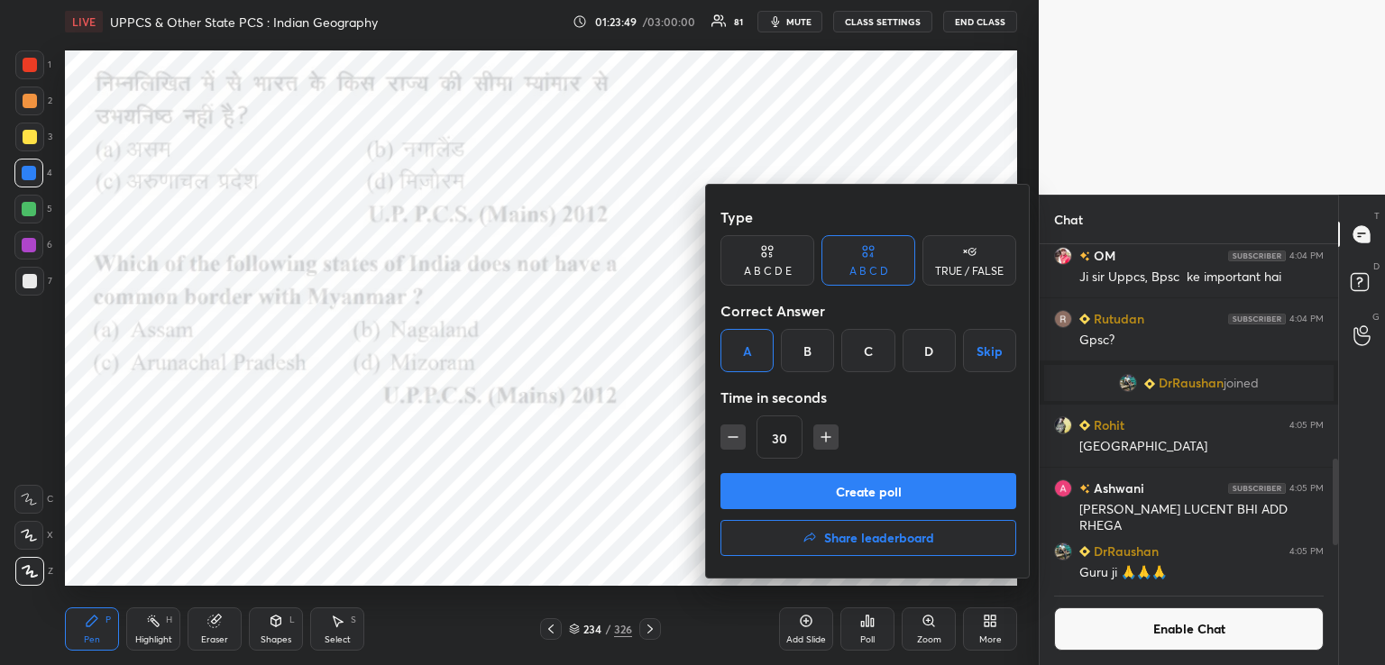
click at [786, 494] on button "Create poll" at bounding box center [868, 491] width 296 height 36
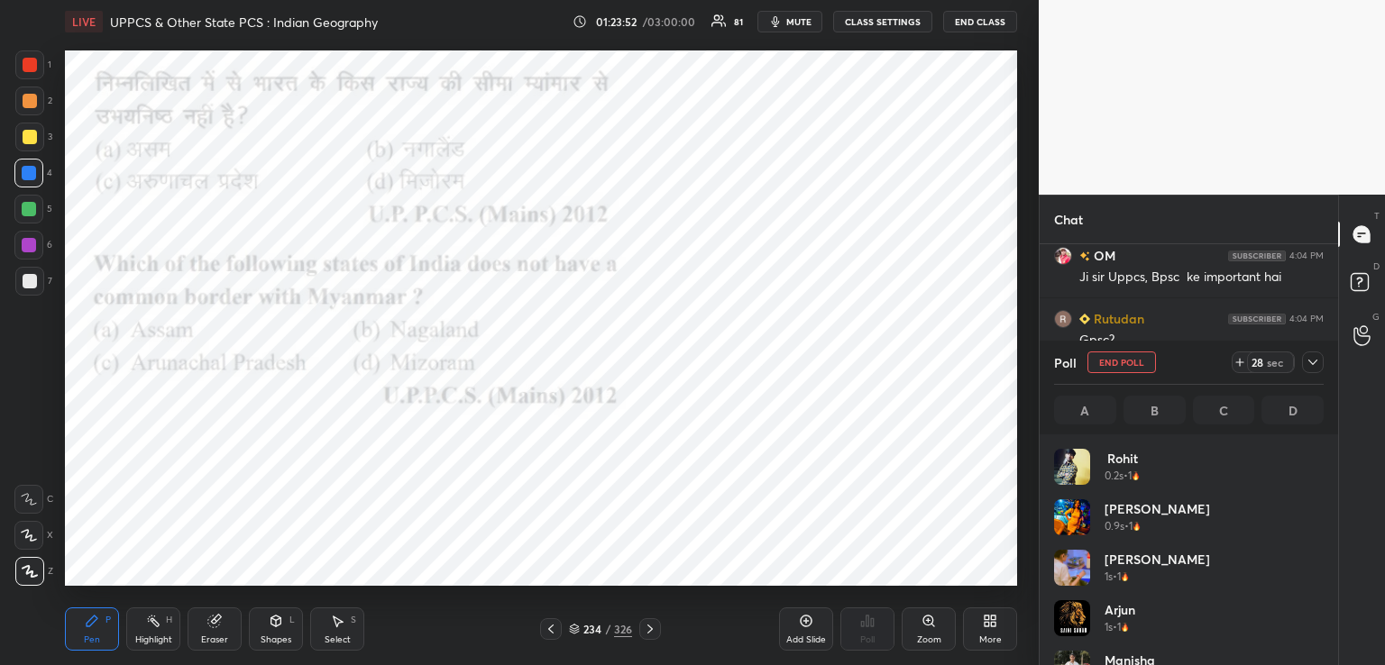
scroll to position [211, 264]
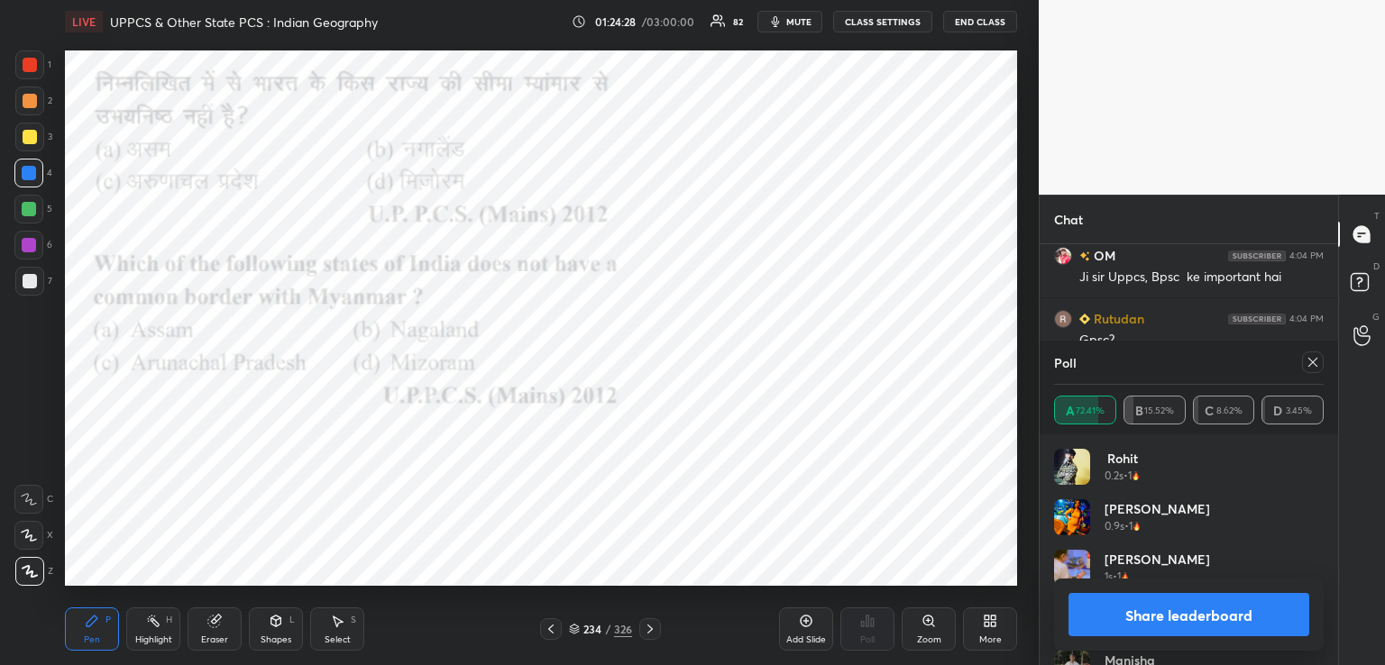
click at [652, 631] on icon at bounding box center [650, 629] width 14 height 14
click at [651, 628] on icon at bounding box center [650, 629] width 14 height 14
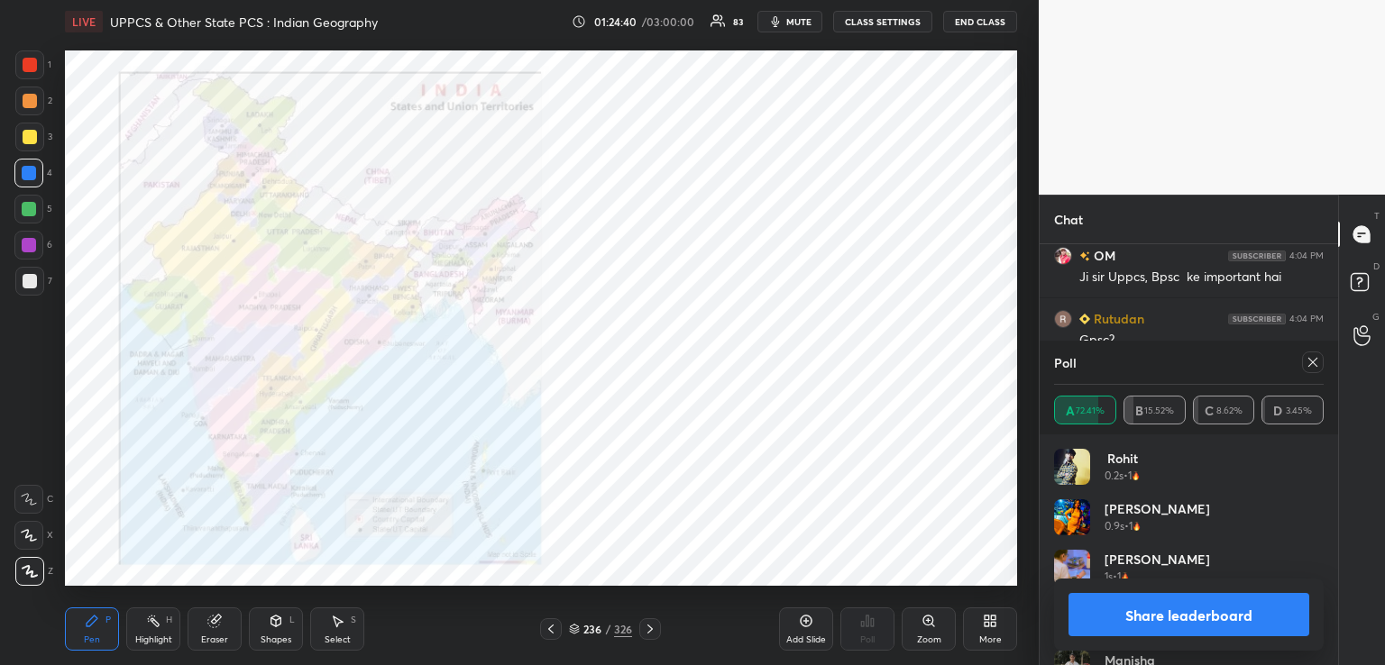
click at [649, 626] on icon at bounding box center [650, 629] width 14 height 14
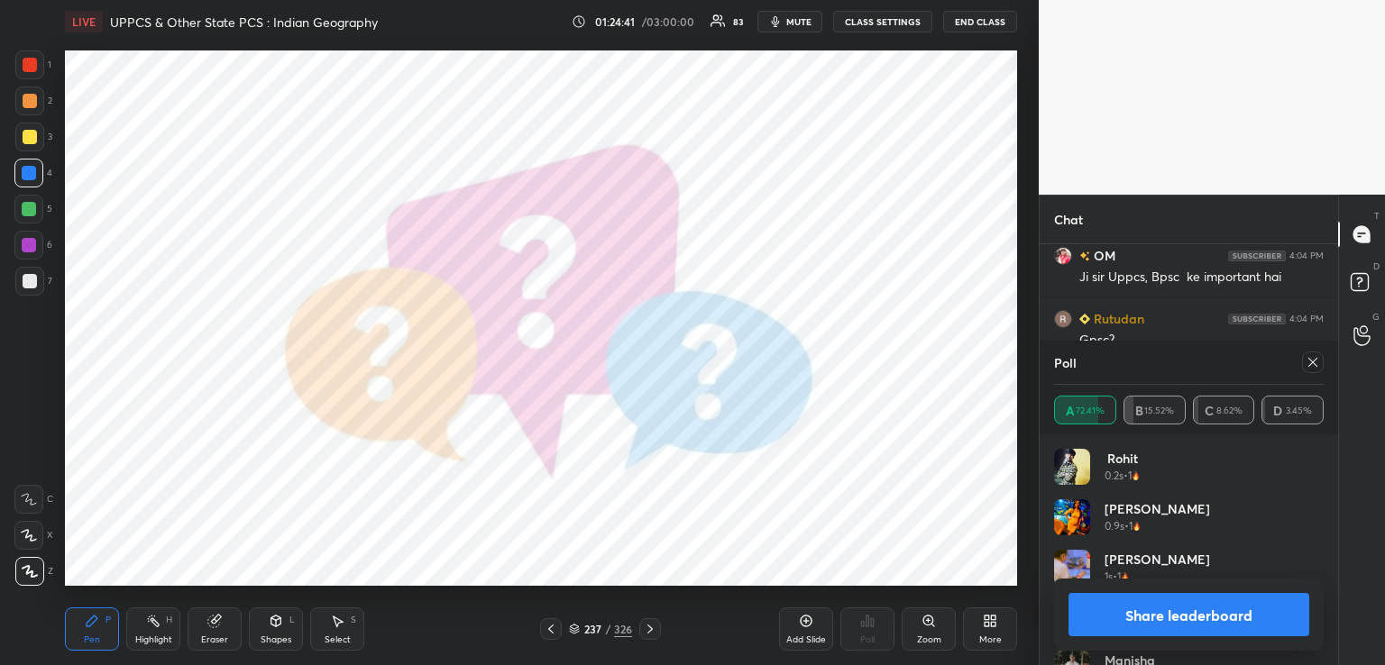
click at [653, 625] on icon at bounding box center [650, 629] width 14 height 14
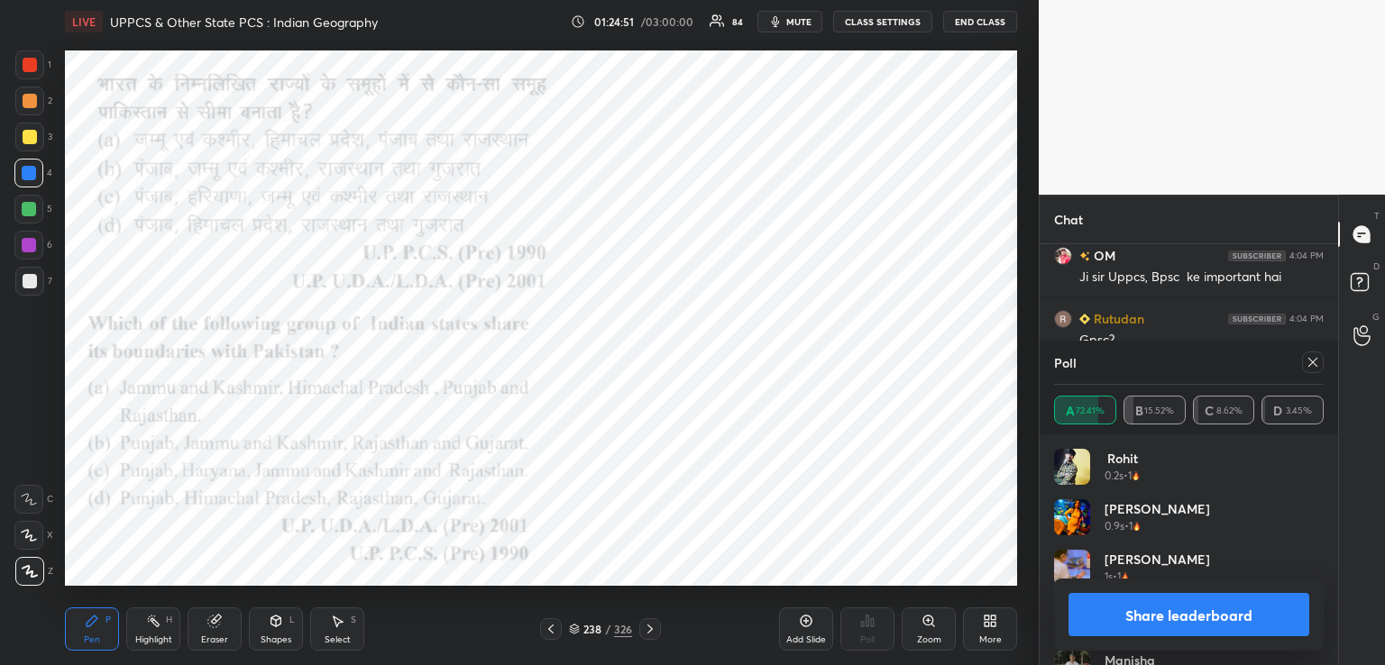
click at [1314, 364] on icon at bounding box center [1312, 362] width 9 height 9
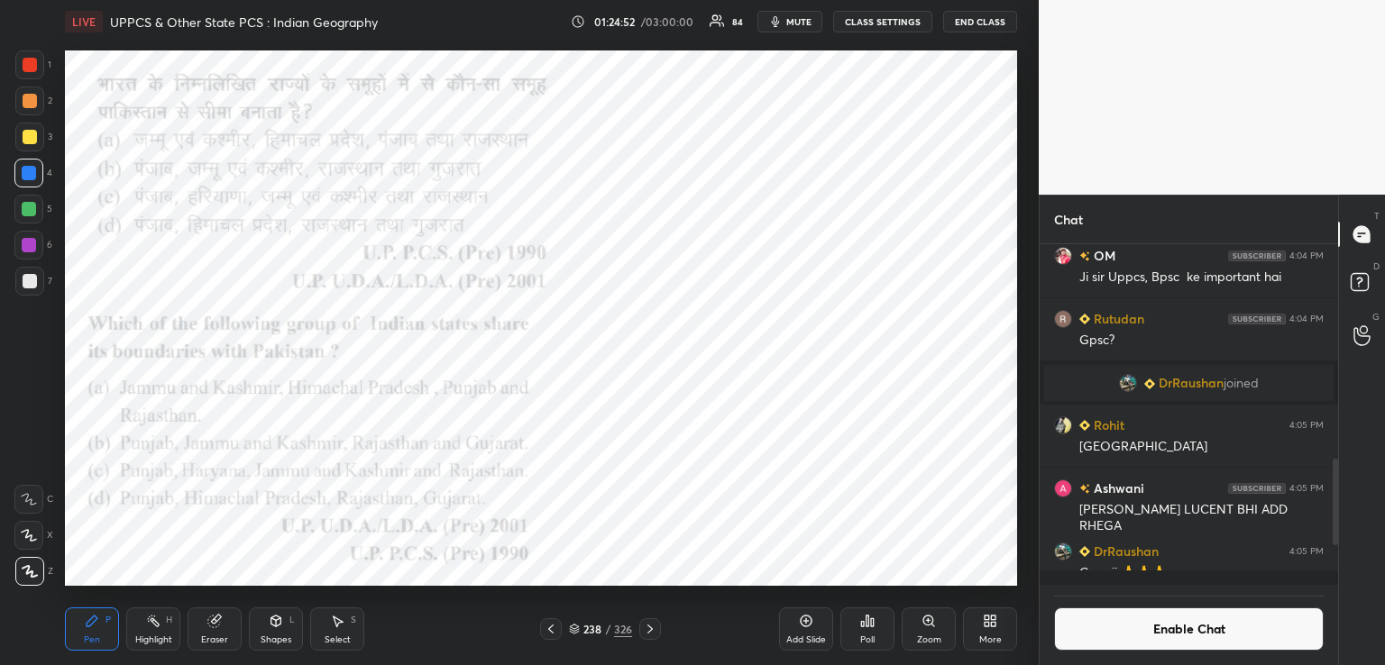
scroll to position [336, 293]
click at [873, 636] on div "Poll" at bounding box center [867, 640] width 14 height 9
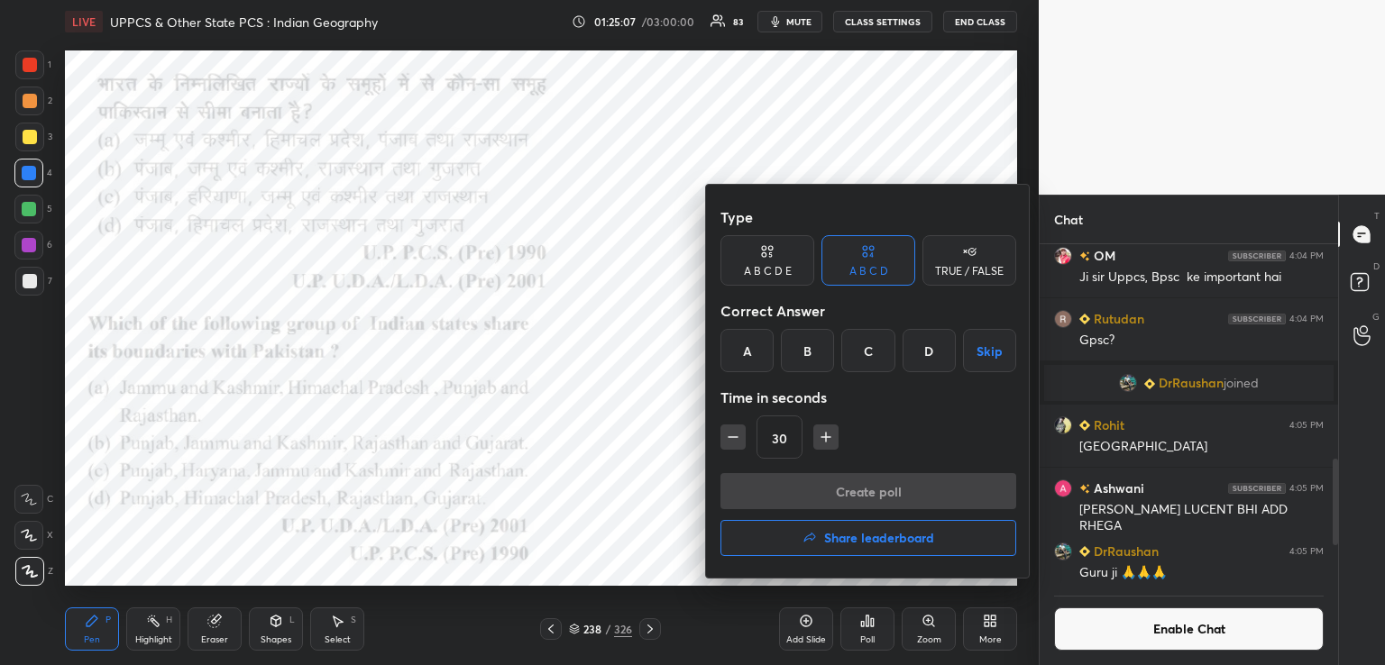
click at [815, 352] on div "B" at bounding box center [807, 350] width 53 height 43
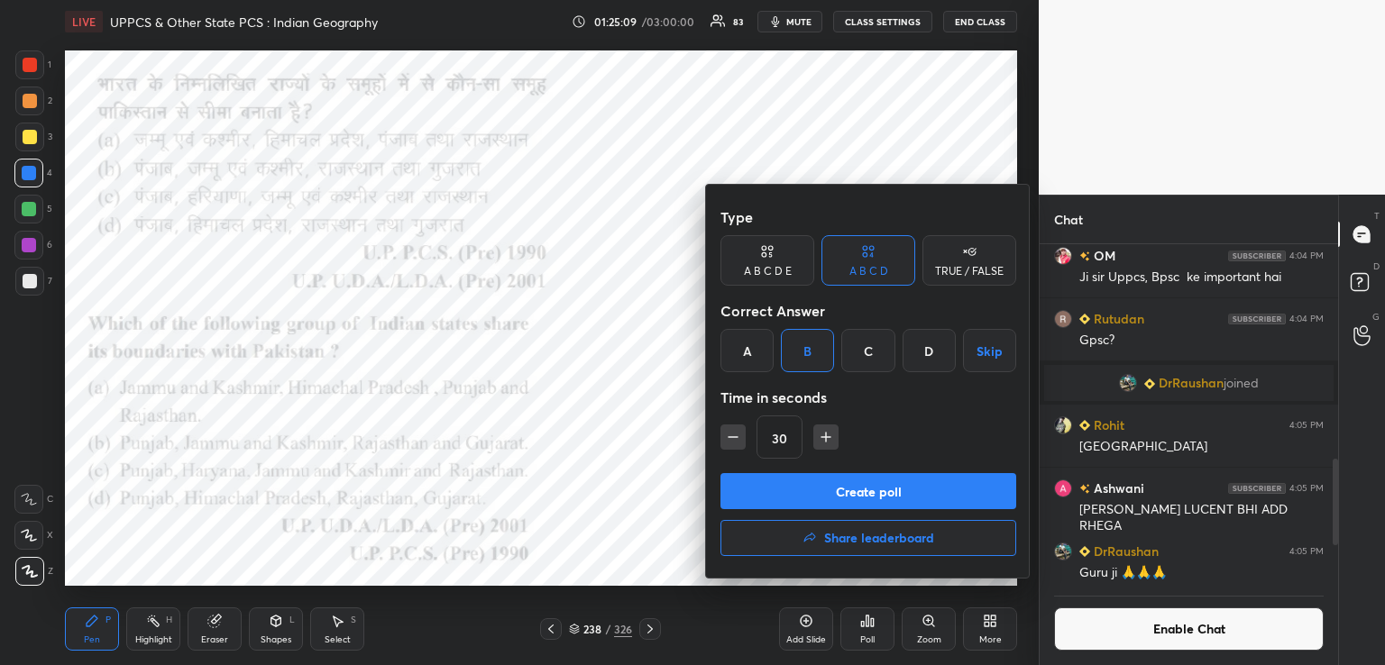
click at [817, 495] on button "Create poll" at bounding box center [868, 491] width 296 height 36
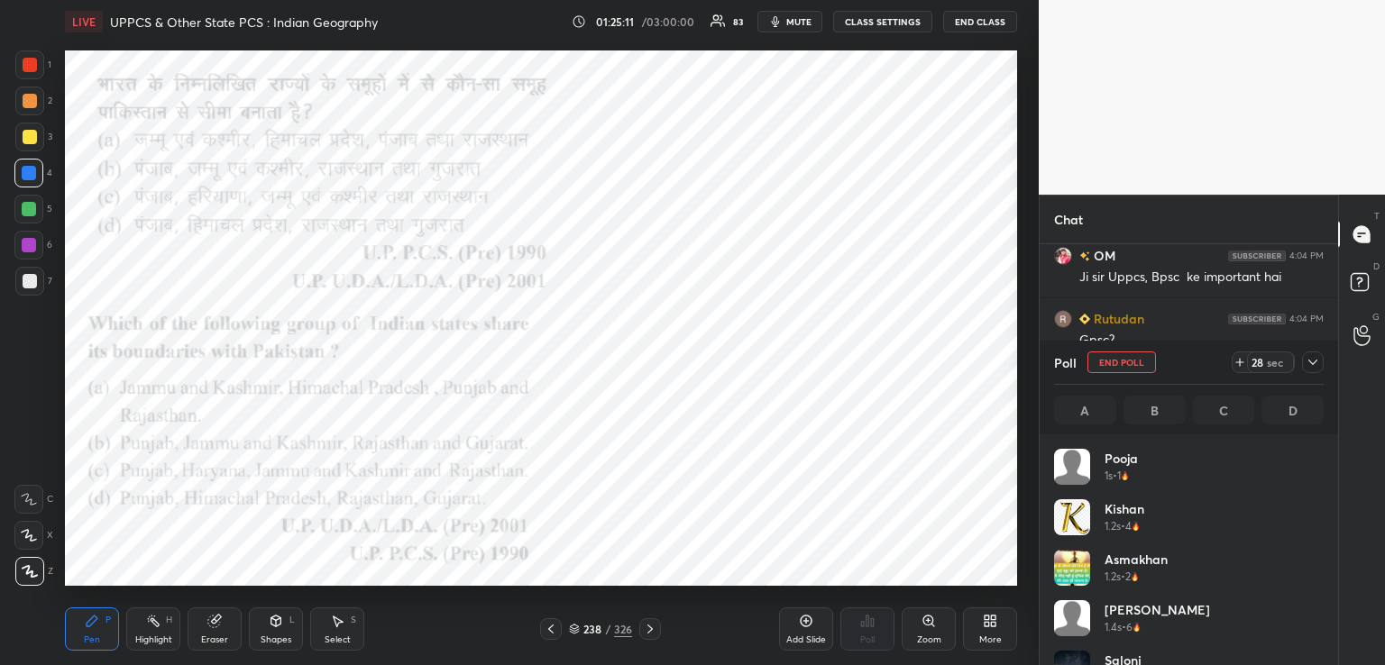
scroll to position [211, 264]
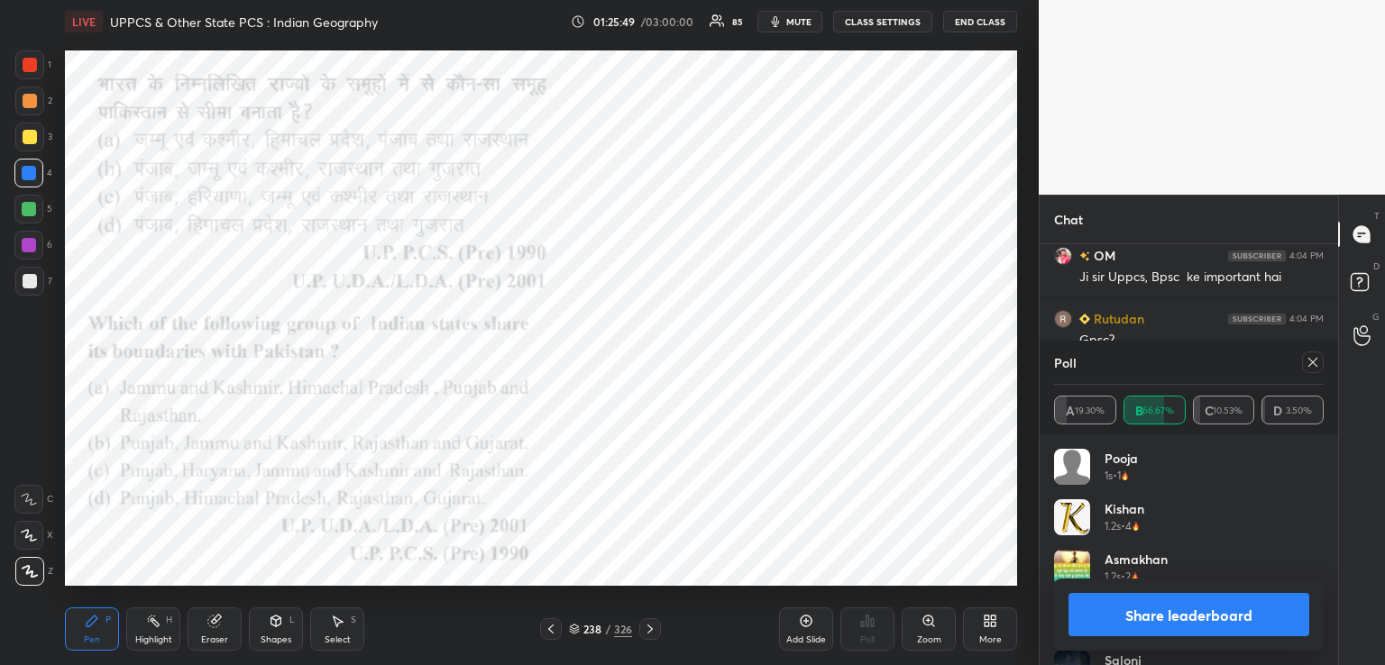
click at [650, 621] on div at bounding box center [650, 630] width 22 height 22
click at [650, 624] on icon at bounding box center [650, 629] width 14 height 14
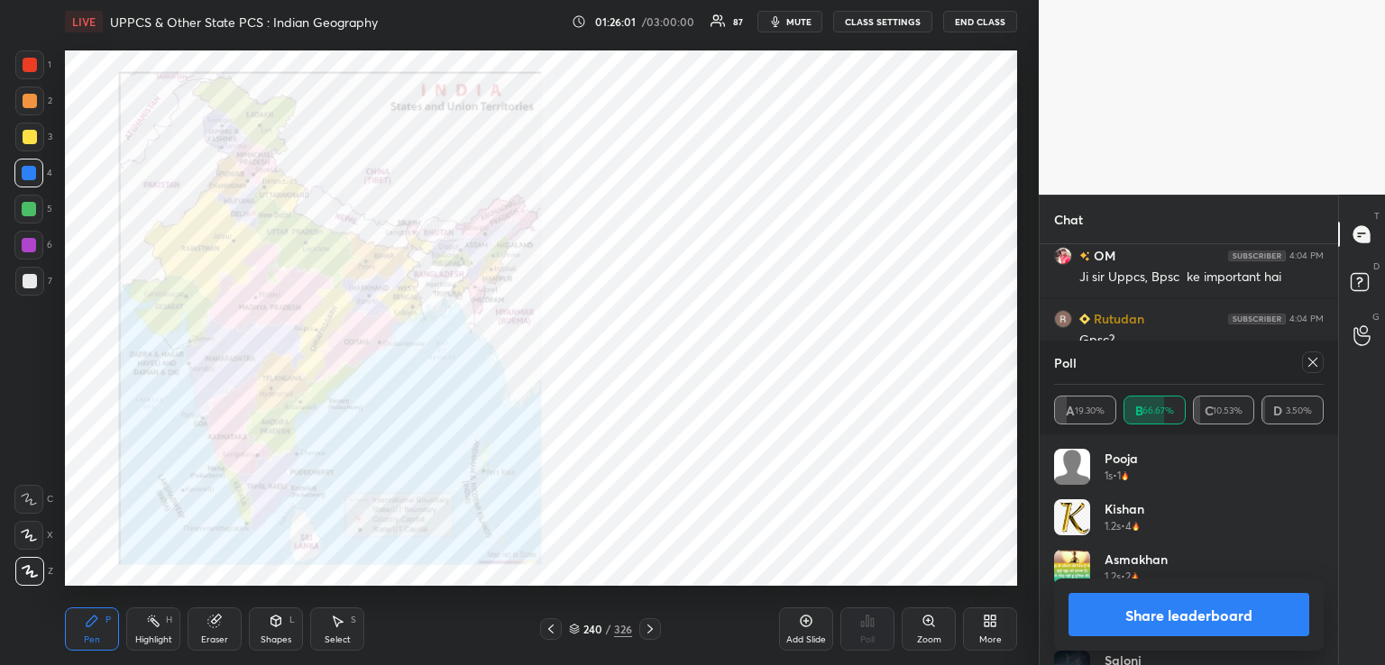
click at [652, 626] on icon at bounding box center [650, 629] width 14 height 14
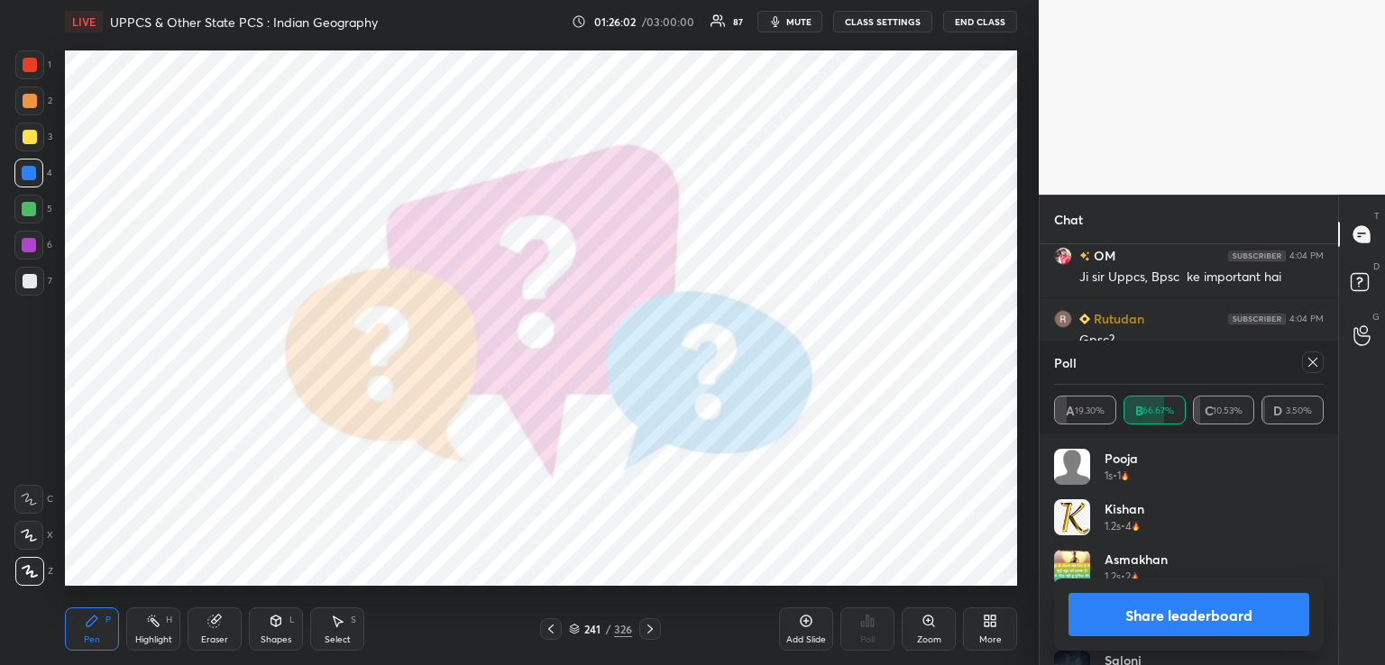
click at [646, 626] on icon at bounding box center [650, 629] width 14 height 14
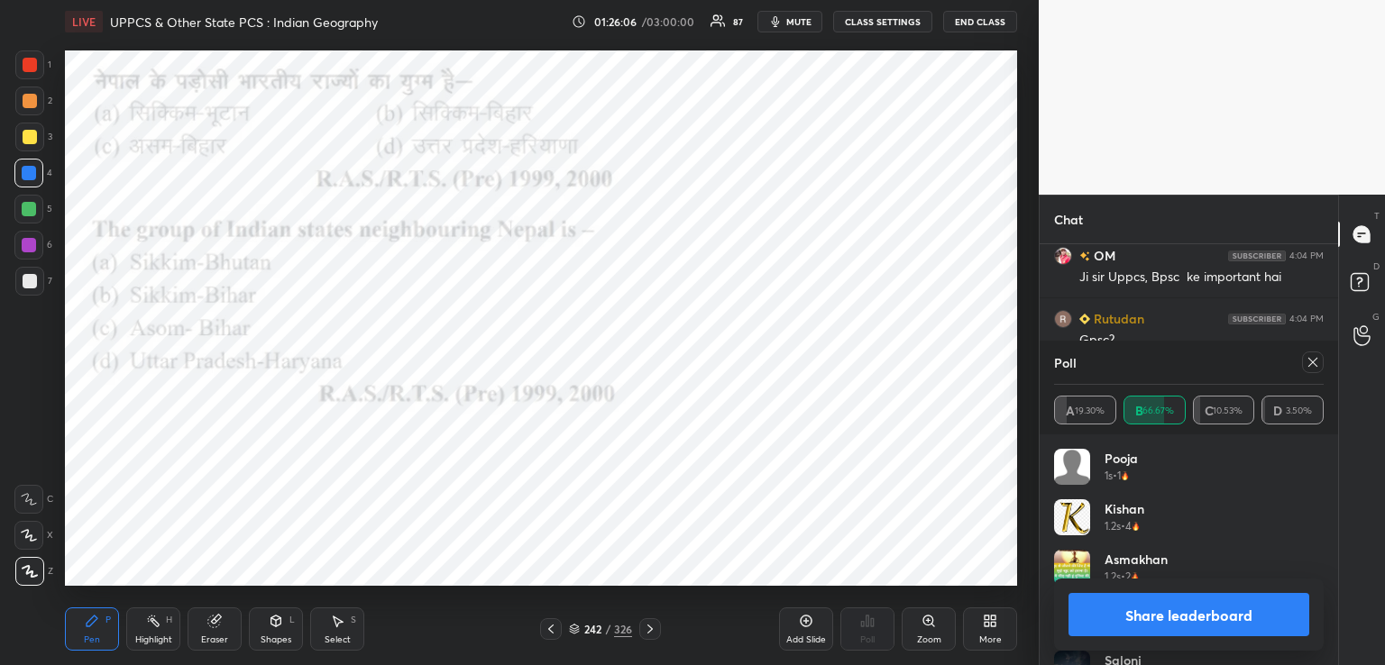
click at [1312, 360] on icon at bounding box center [1313, 362] width 14 height 14
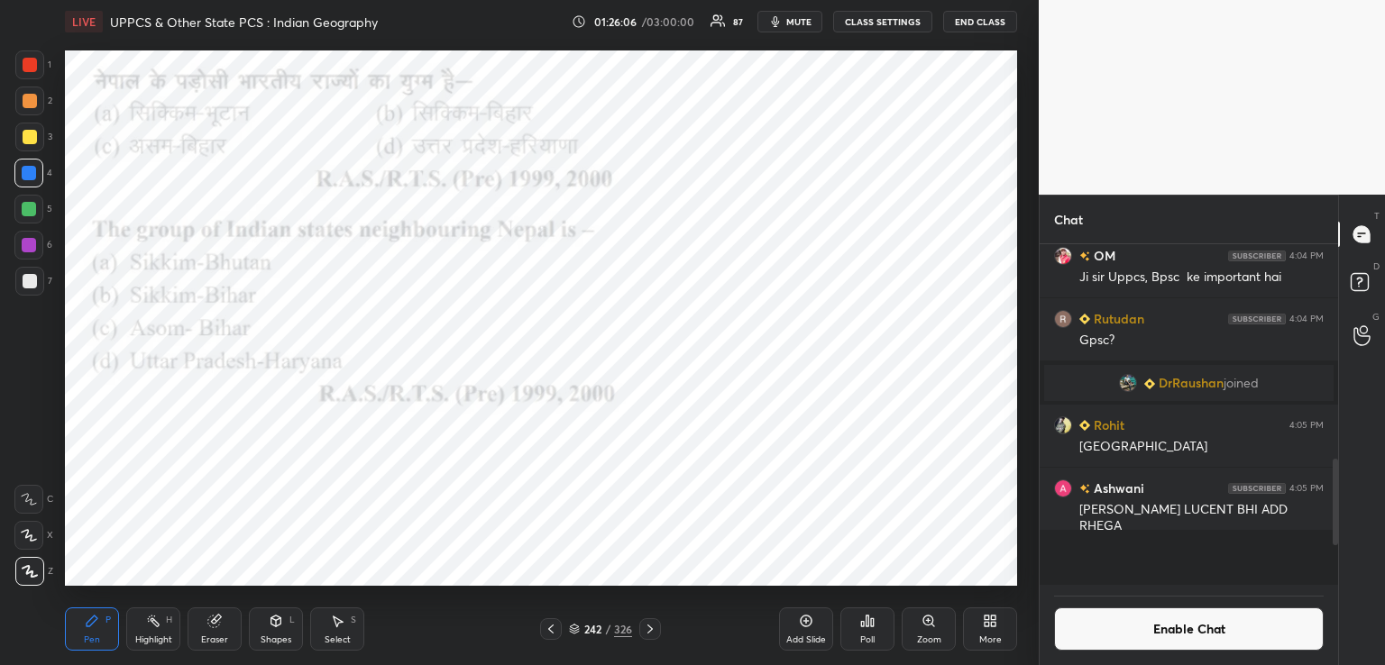
scroll to position [314, 293]
click at [869, 636] on div "Poll" at bounding box center [867, 640] width 14 height 9
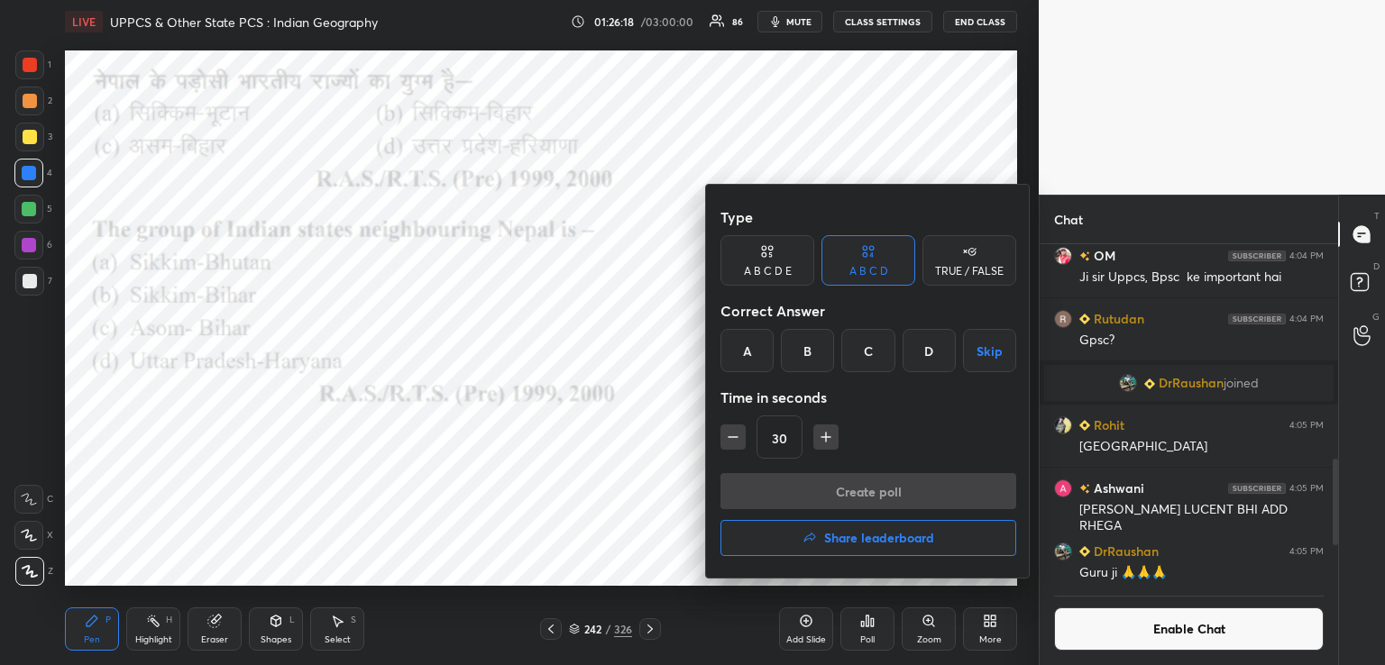
click at [810, 351] on div "B" at bounding box center [807, 350] width 53 height 43
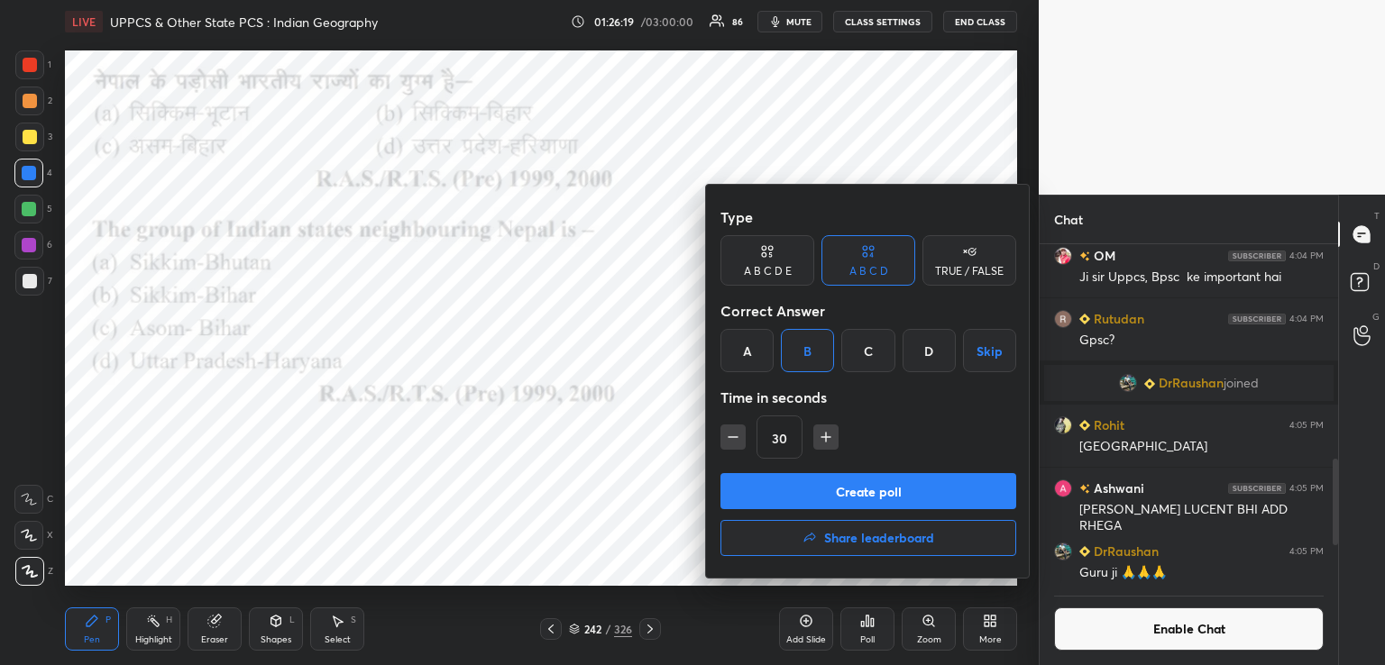
click at [798, 482] on button "Create poll" at bounding box center [868, 491] width 296 height 36
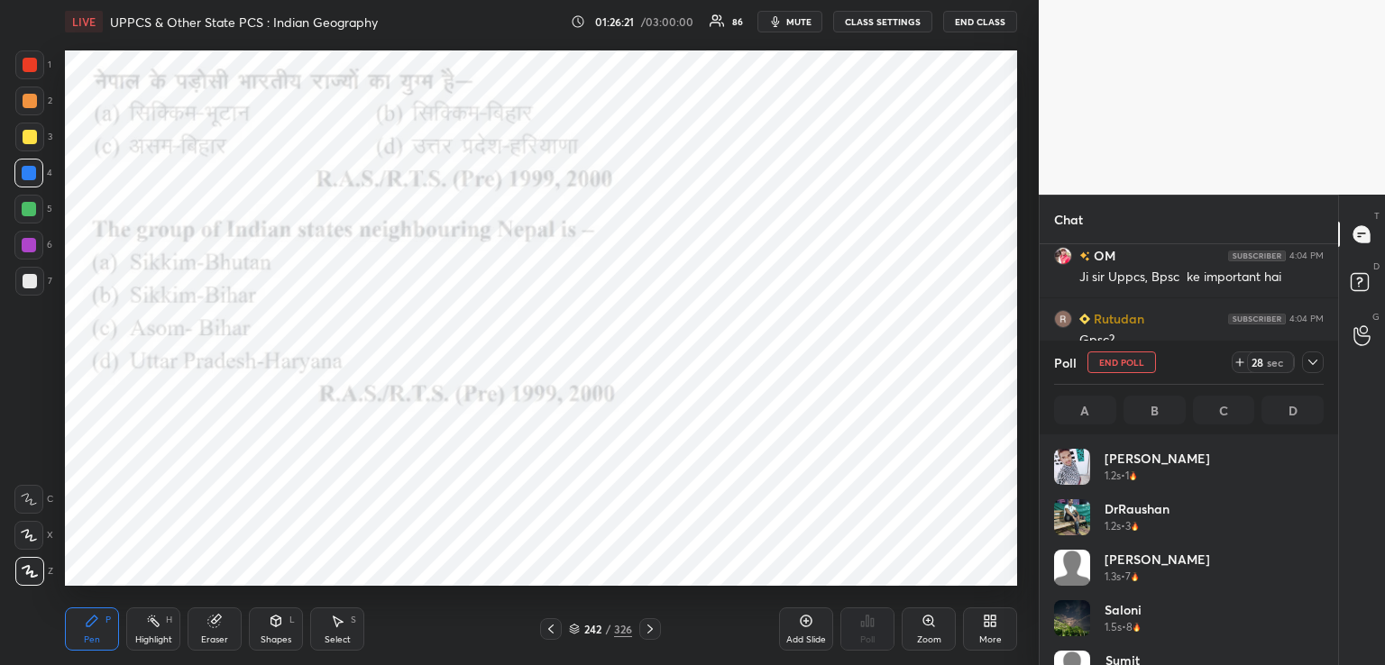
scroll to position [211, 264]
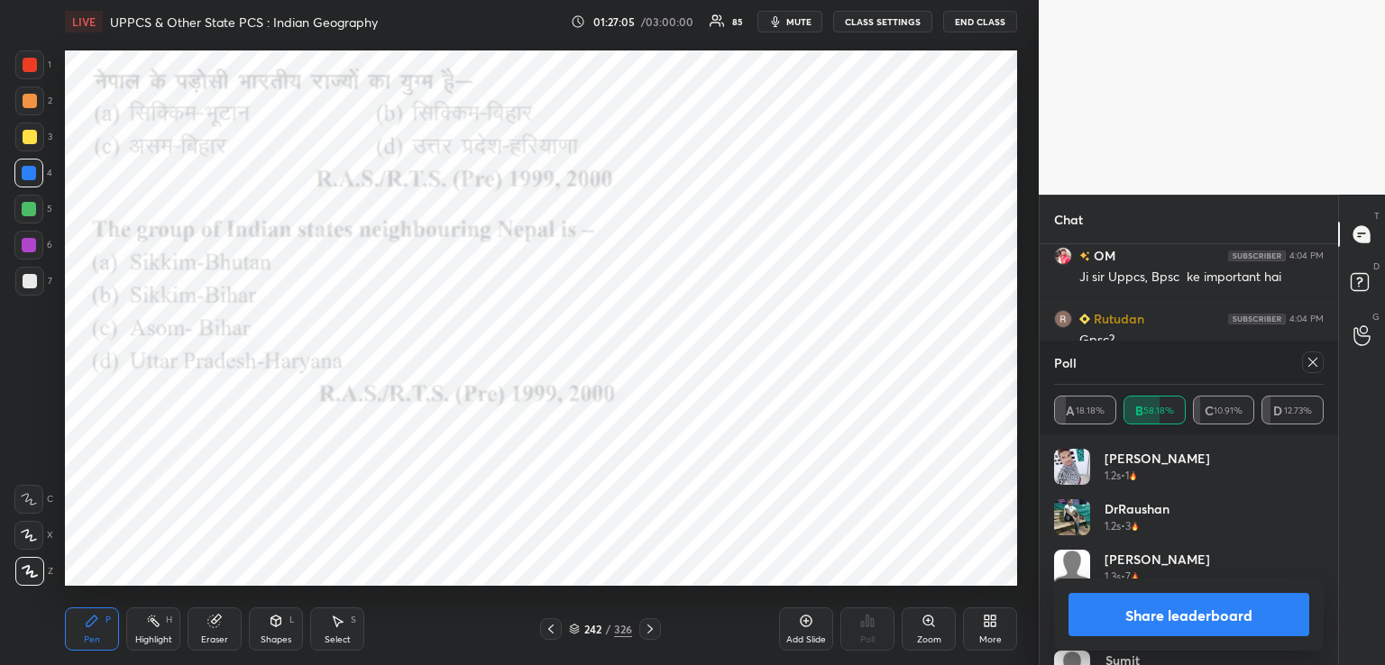
click at [654, 629] on icon at bounding box center [650, 629] width 14 height 14
click at [649, 624] on icon at bounding box center [650, 629] width 14 height 14
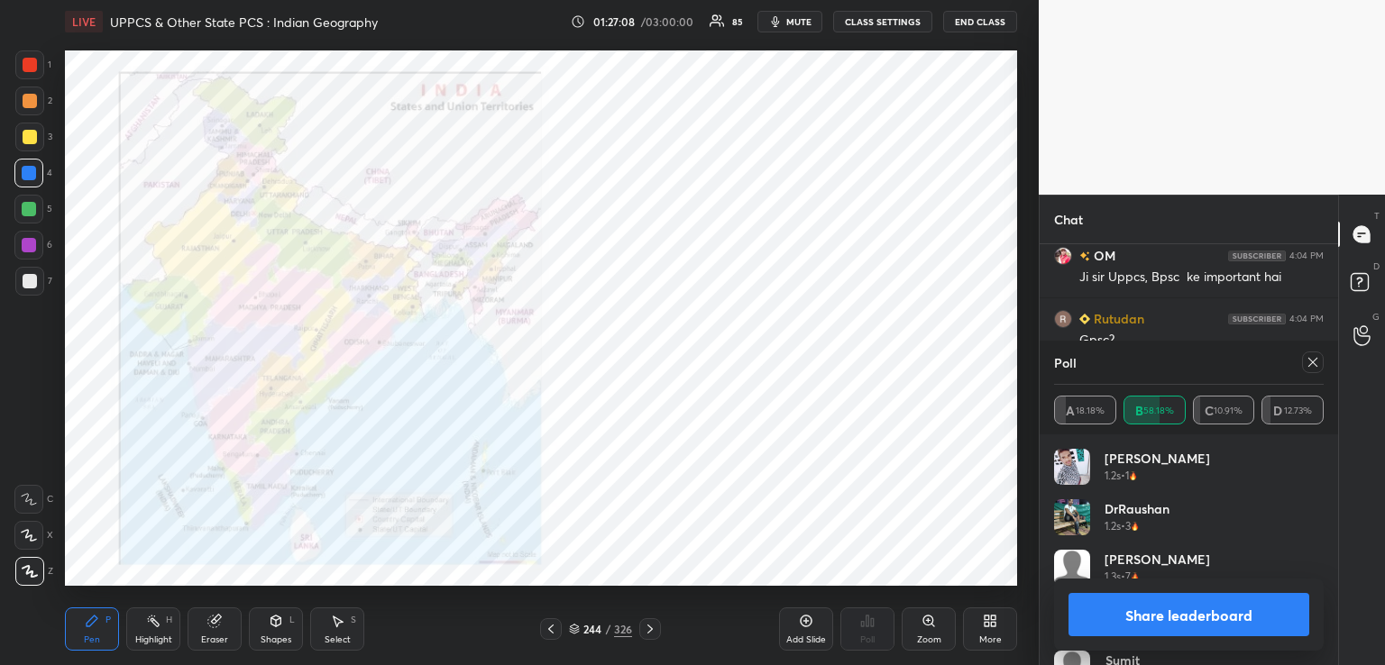
click at [548, 618] on div "Pen P Highlight H Eraser Shapes L Select S 244 / 326 Add Slide Poll Zoom More" at bounding box center [541, 629] width 952 height 72
click at [555, 637] on div at bounding box center [551, 630] width 22 height 22
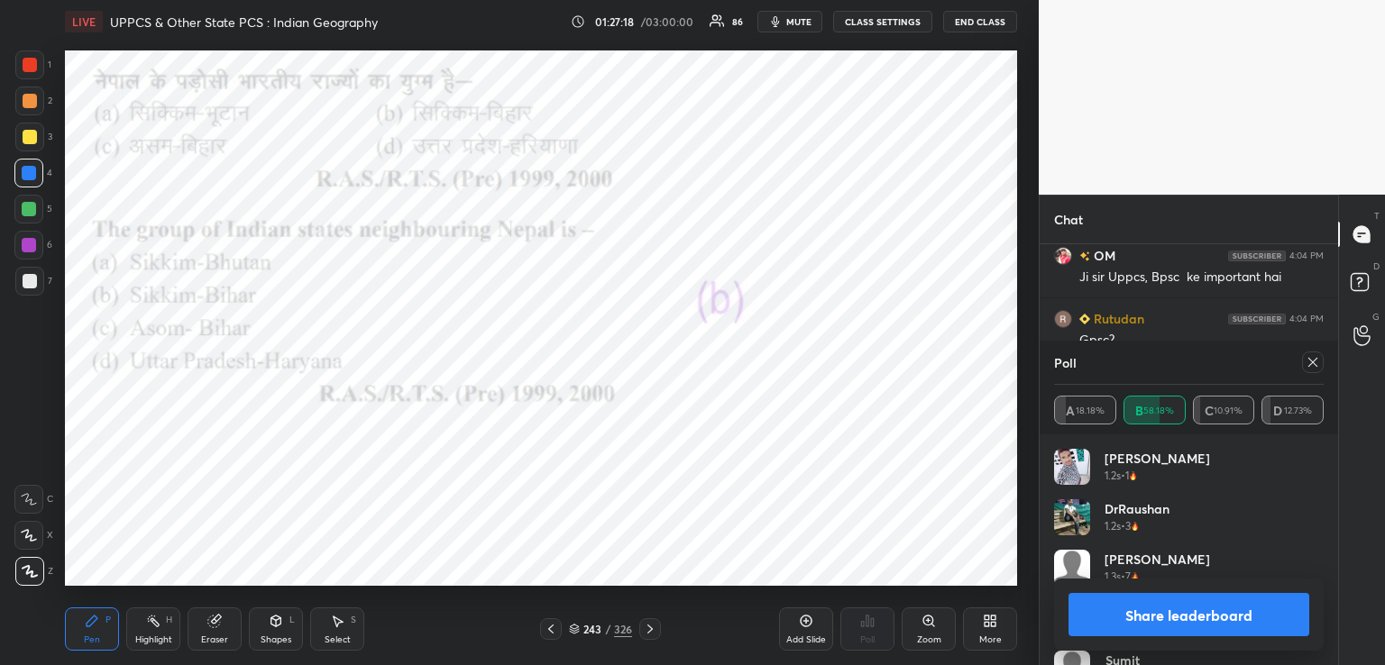
click at [649, 623] on icon at bounding box center [650, 629] width 14 height 14
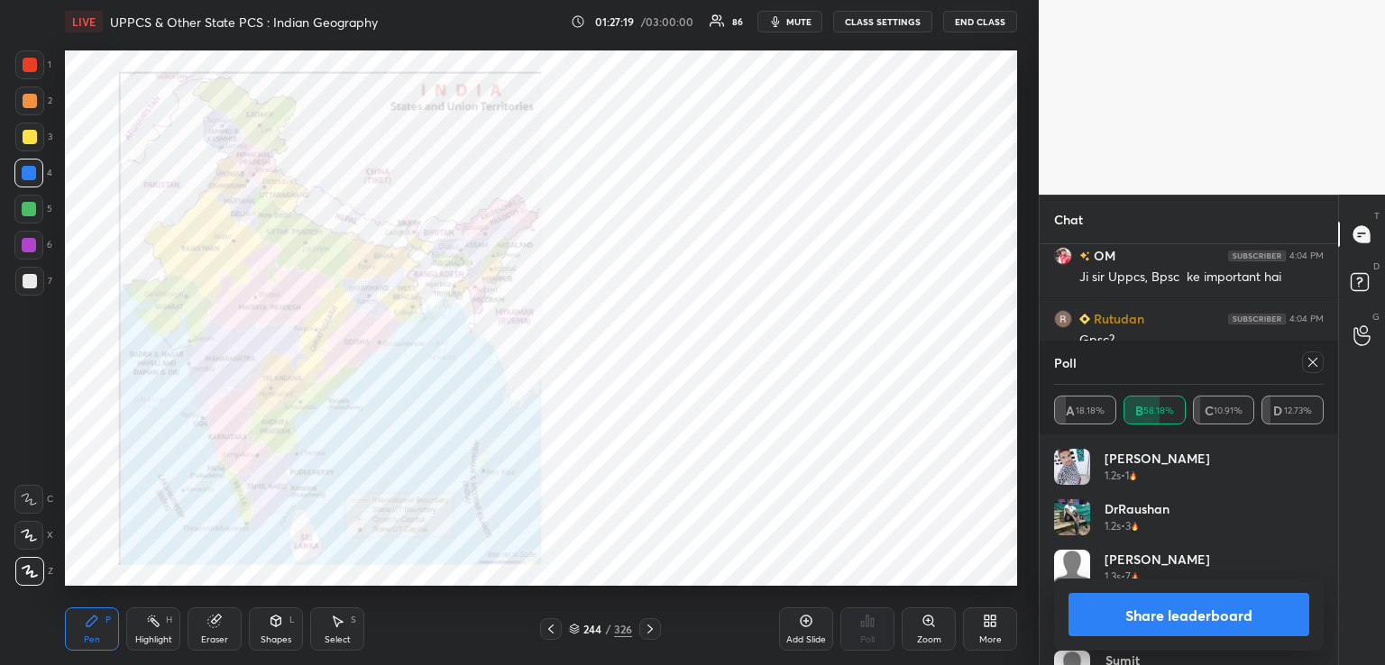
click at [647, 629] on icon at bounding box center [650, 629] width 14 height 14
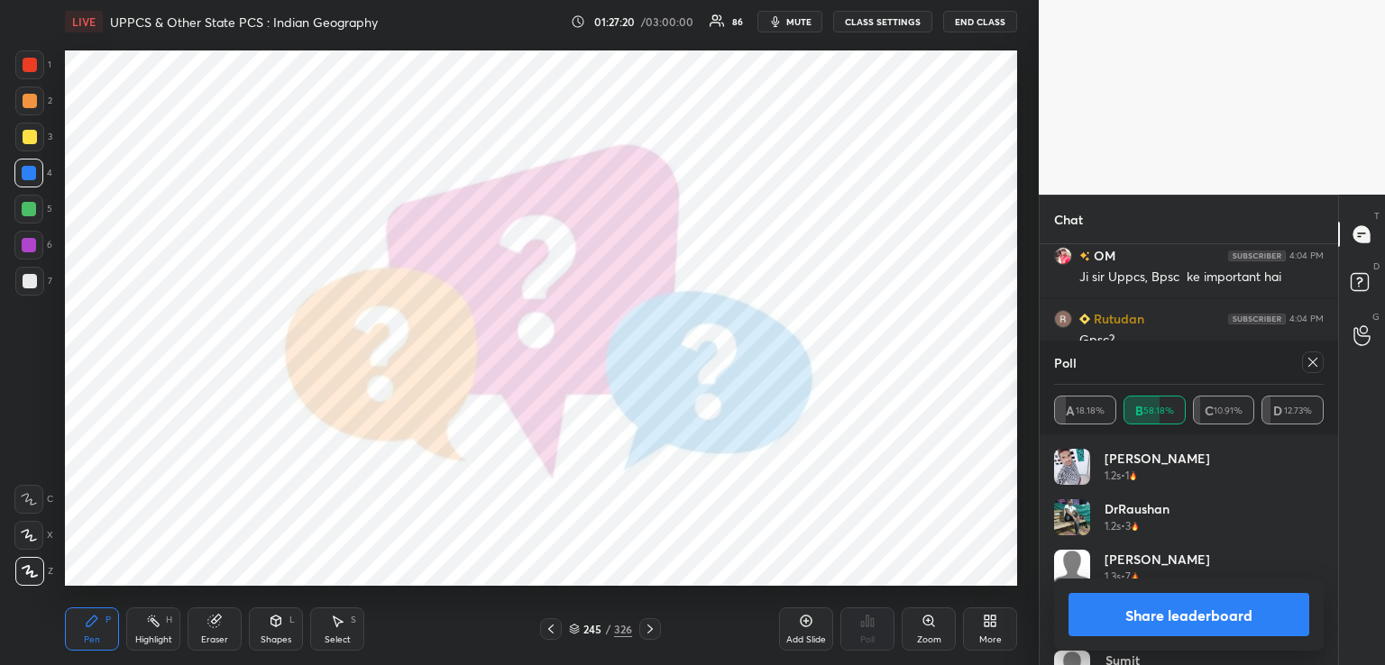
click at [649, 625] on icon at bounding box center [650, 629] width 14 height 14
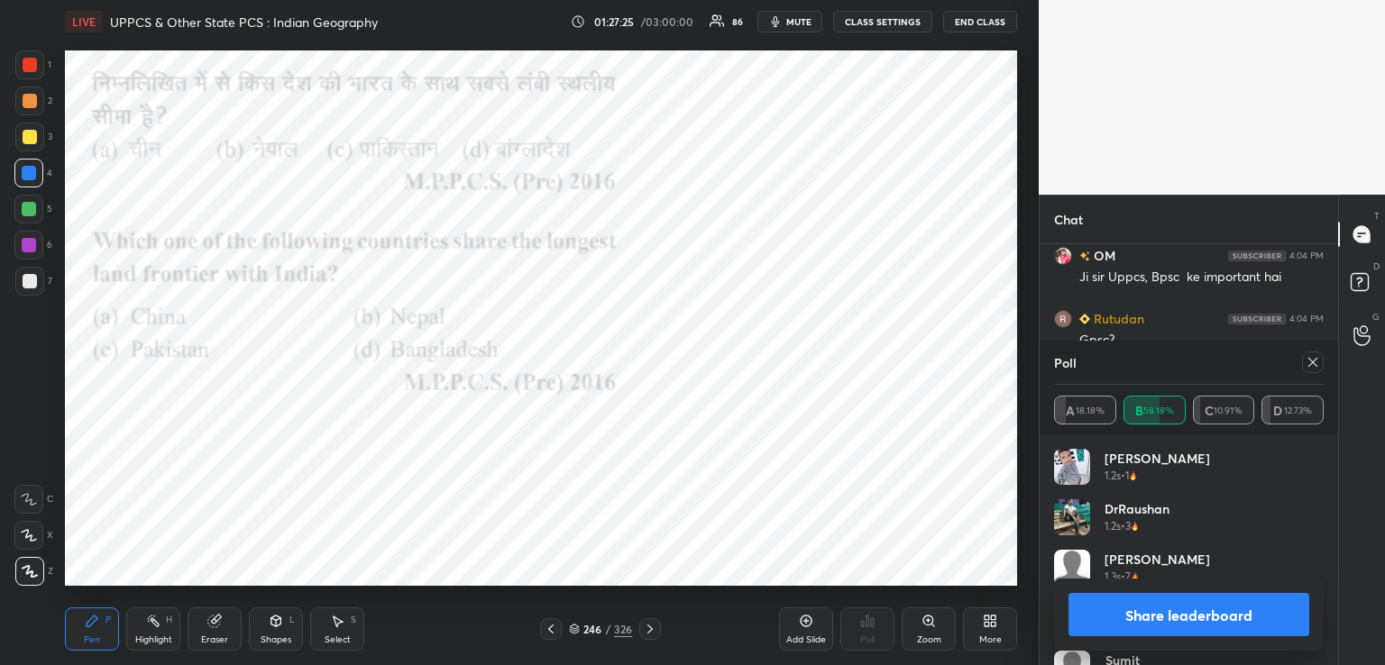
drag, startPoint x: 1316, startPoint y: 362, endPoint x: 1291, endPoint y: 399, distance: 45.0
click at [1314, 362] on icon at bounding box center [1313, 362] width 14 height 14
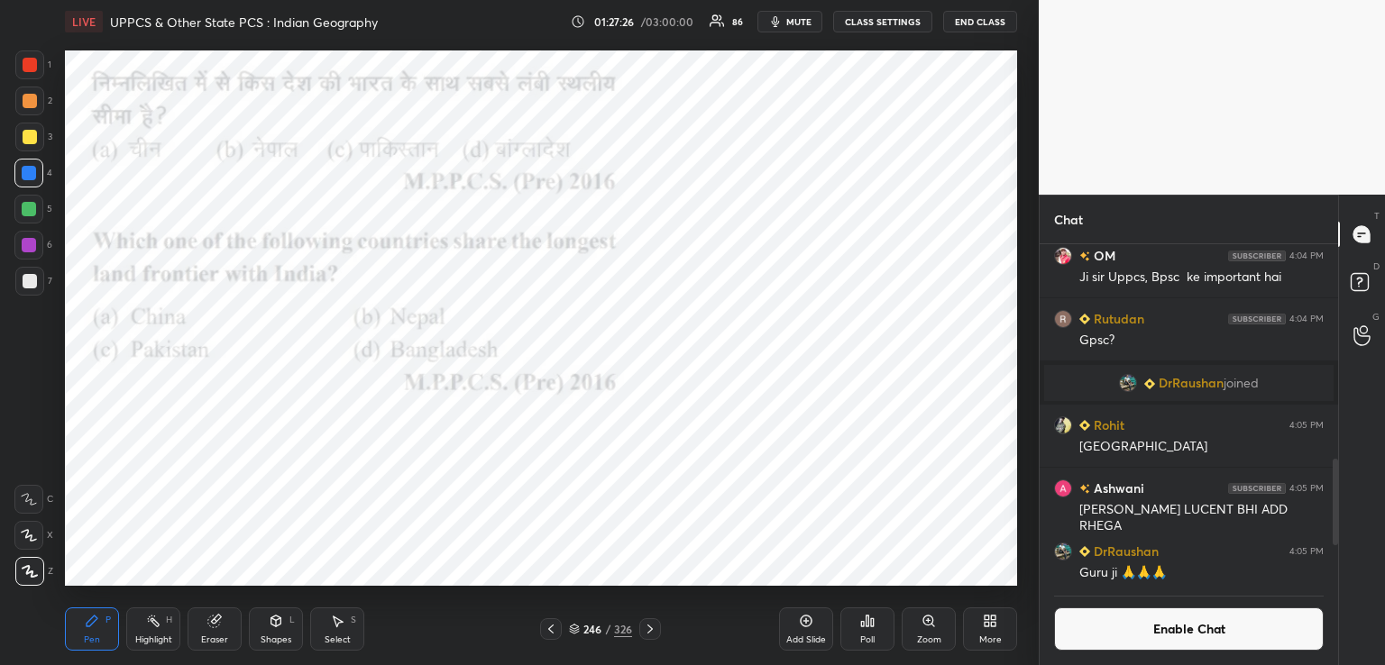
scroll to position [6, 5]
click at [867, 625] on icon at bounding box center [868, 621] width 3 height 11
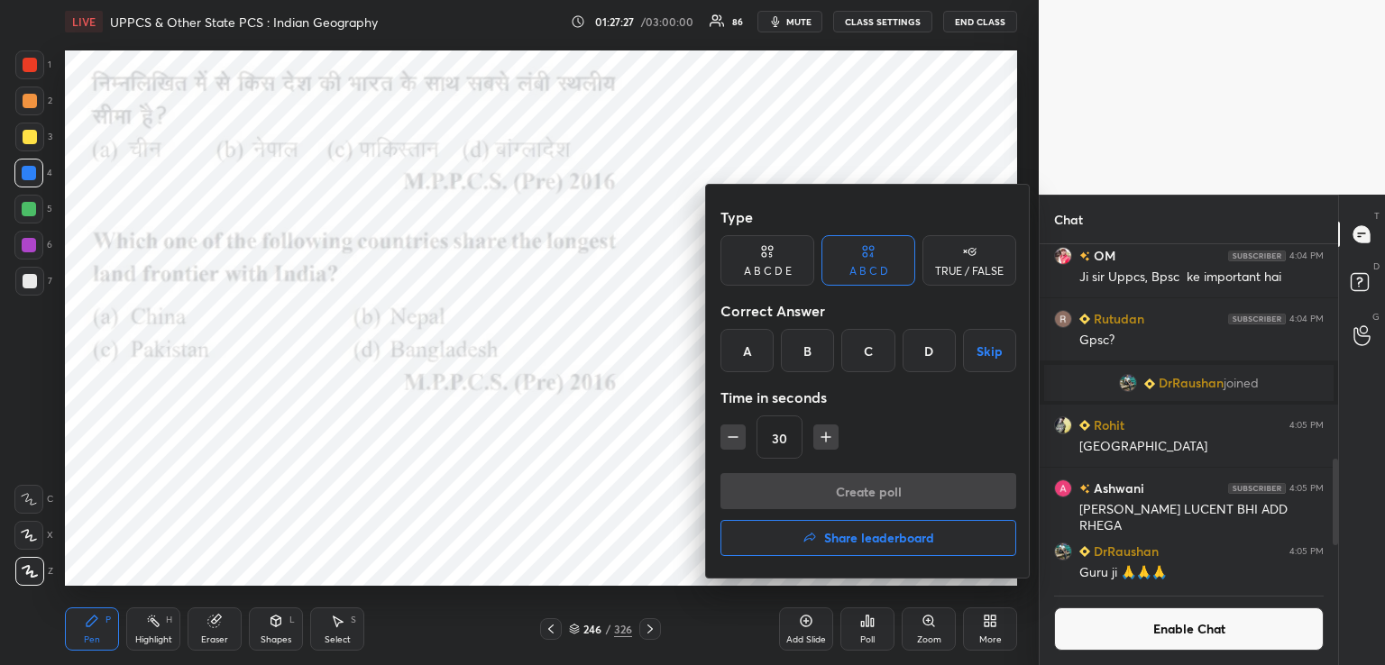
click at [921, 346] on div "D" at bounding box center [929, 350] width 53 height 43
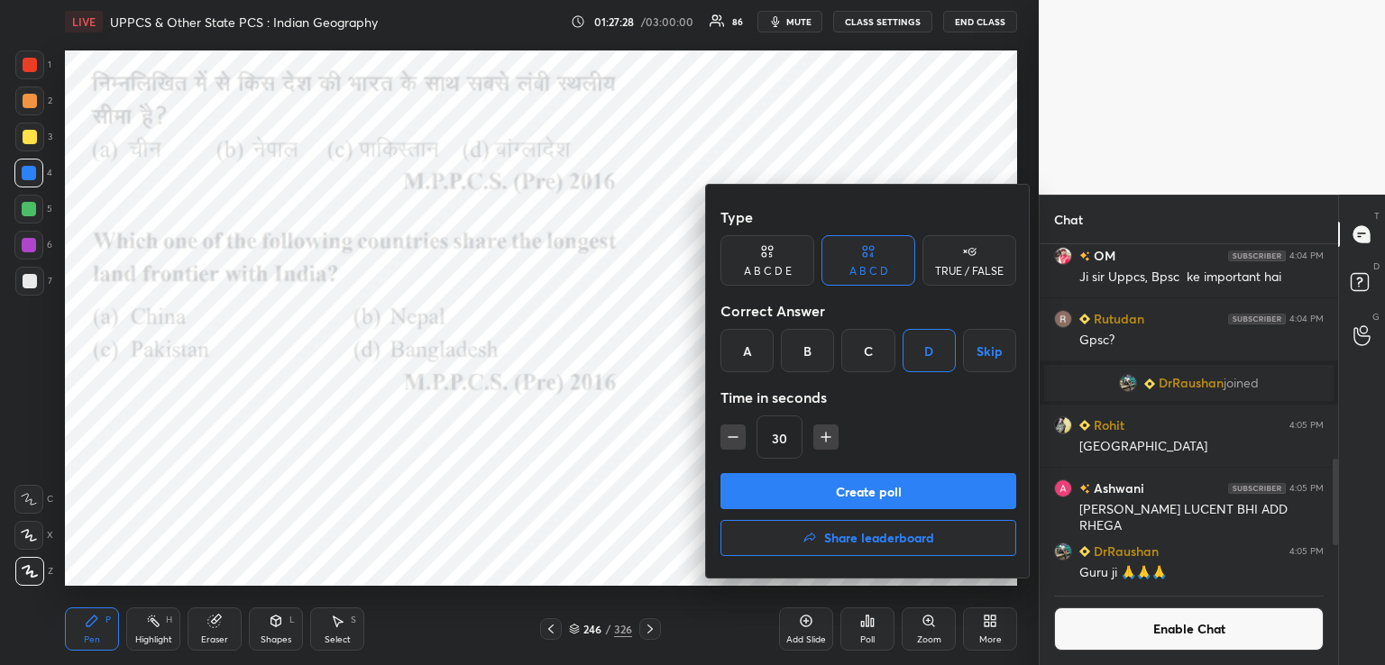
click at [857, 482] on button "Create poll" at bounding box center [868, 491] width 296 height 36
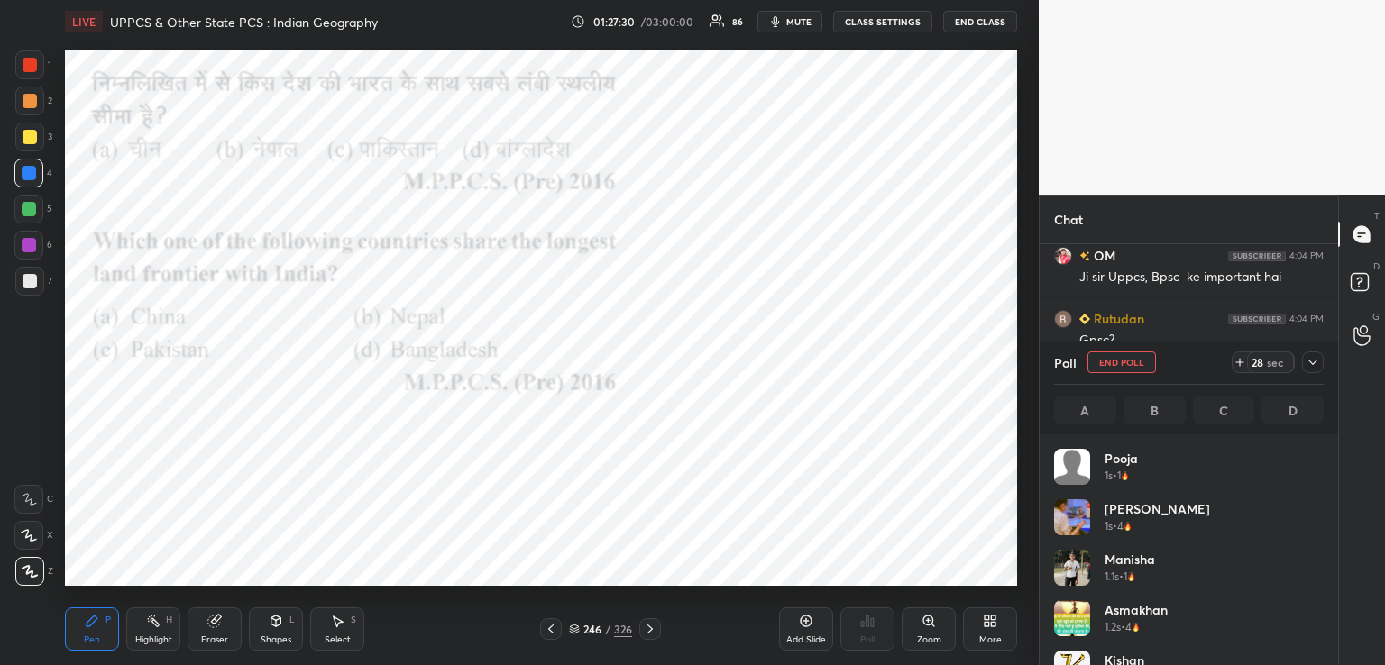
scroll to position [211, 264]
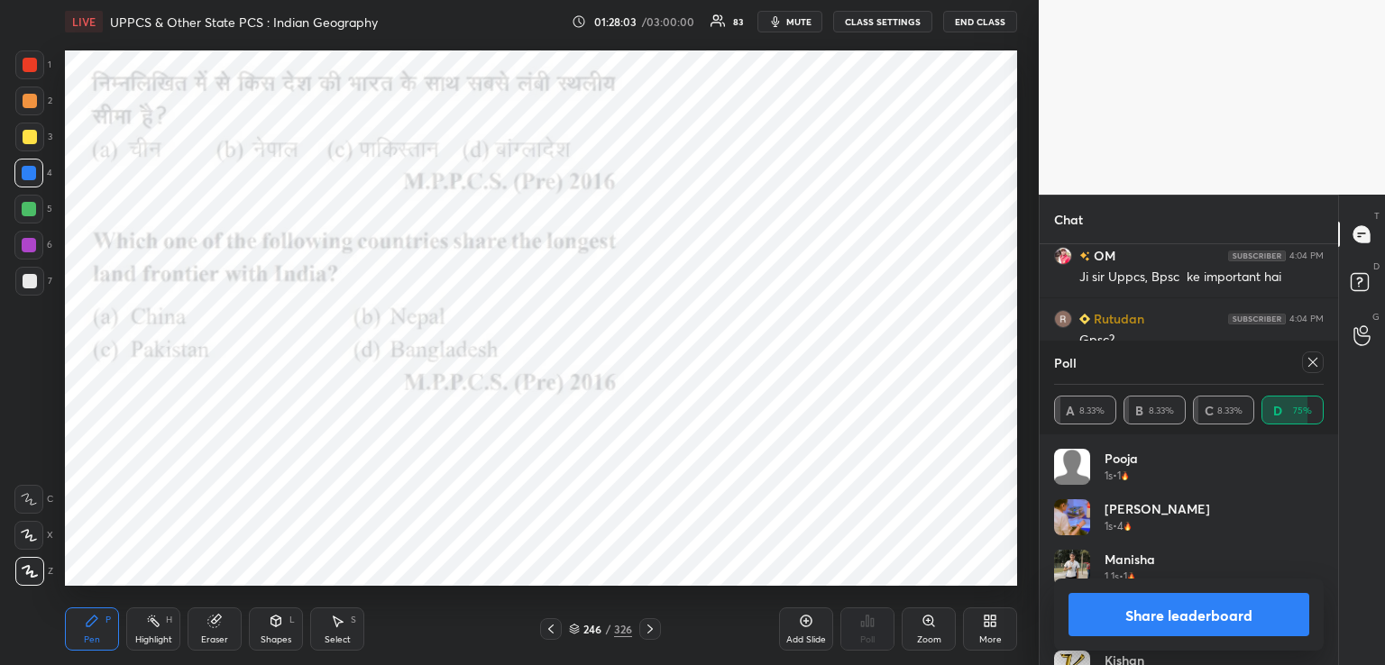
click at [644, 628] on icon at bounding box center [650, 629] width 14 height 14
click at [647, 628] on icon at bounding box center [650, 629] width 14 height 14
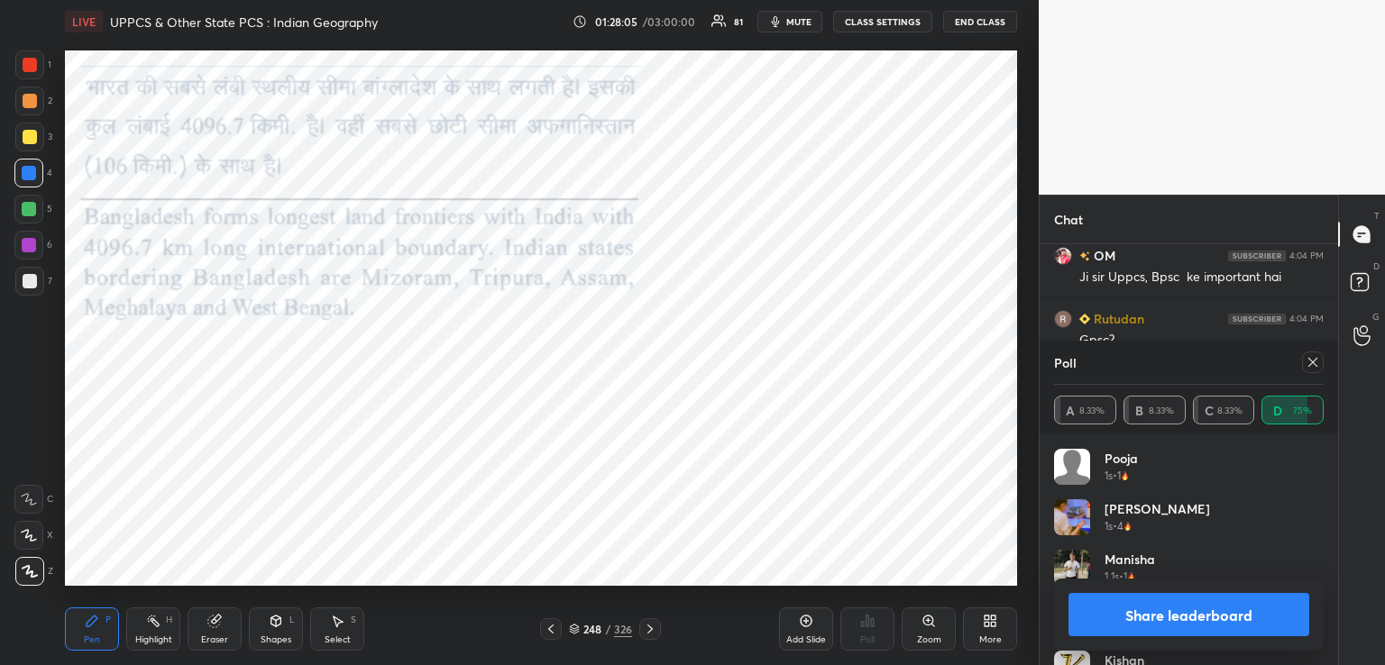
click at [648, 630] on icon at bounding box center [650, 629] width 14 height 14
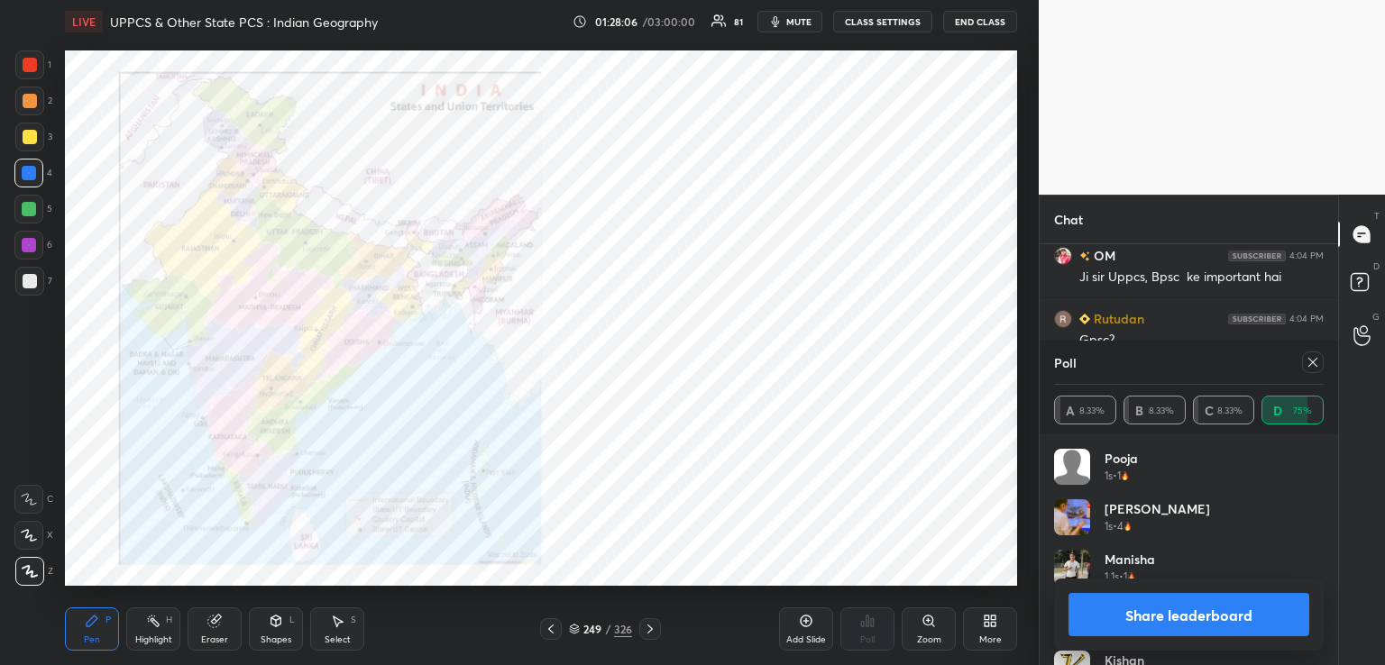
click at [649, 629] on icon at bounding box center [650, 629] width 14 height 14
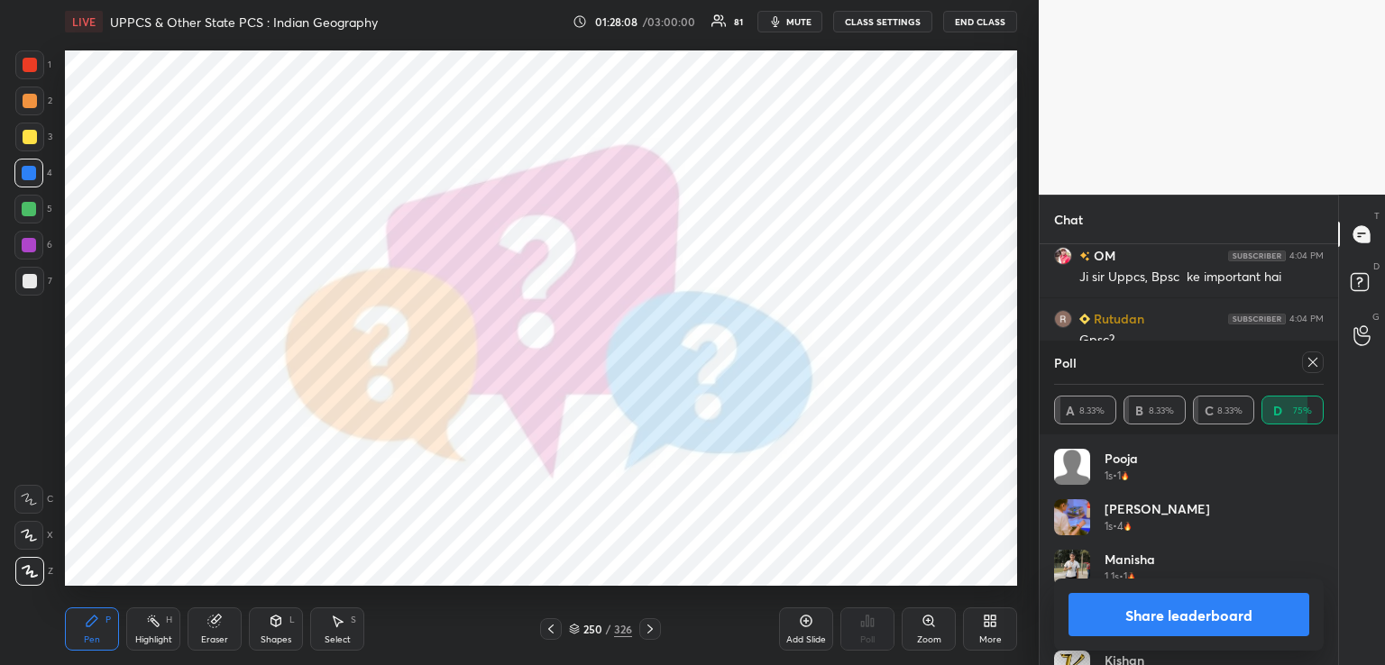
click at [646, 623] on icon at bounding box center [650, 629] width 14 height 14
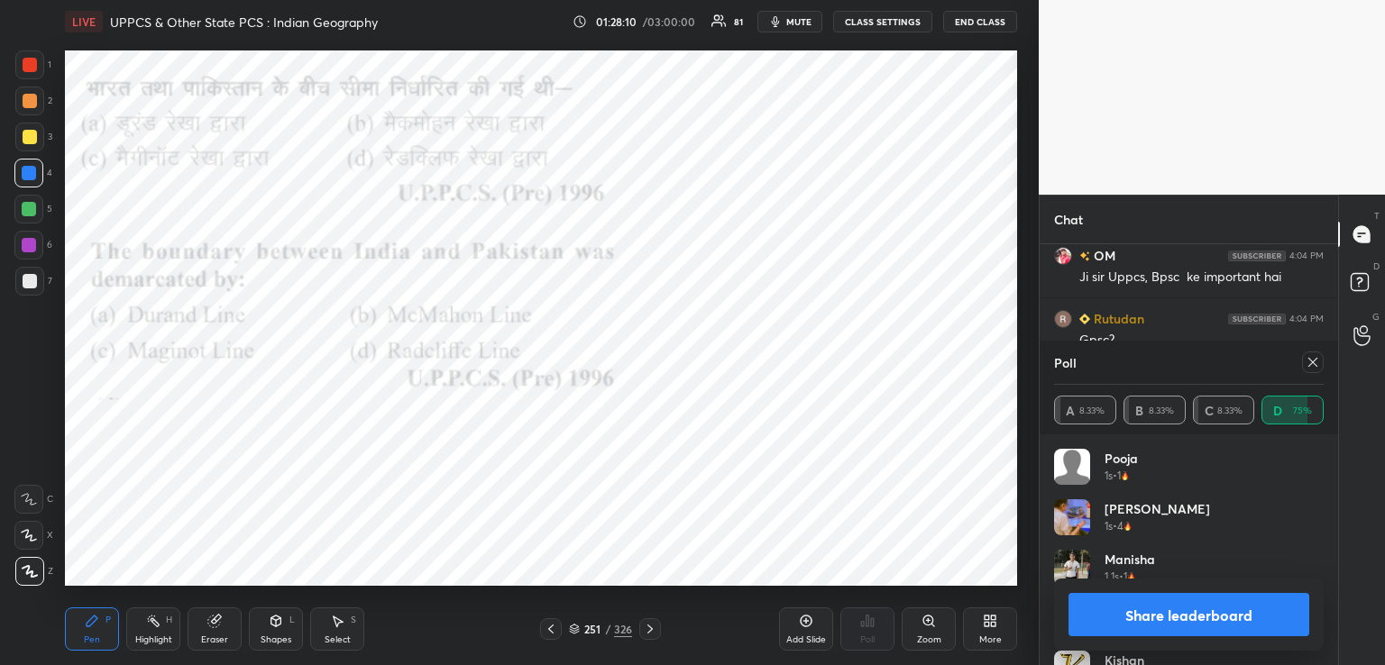
click at [1313, 362] on icon at bounding box center [1313, 362] width 14 height 14
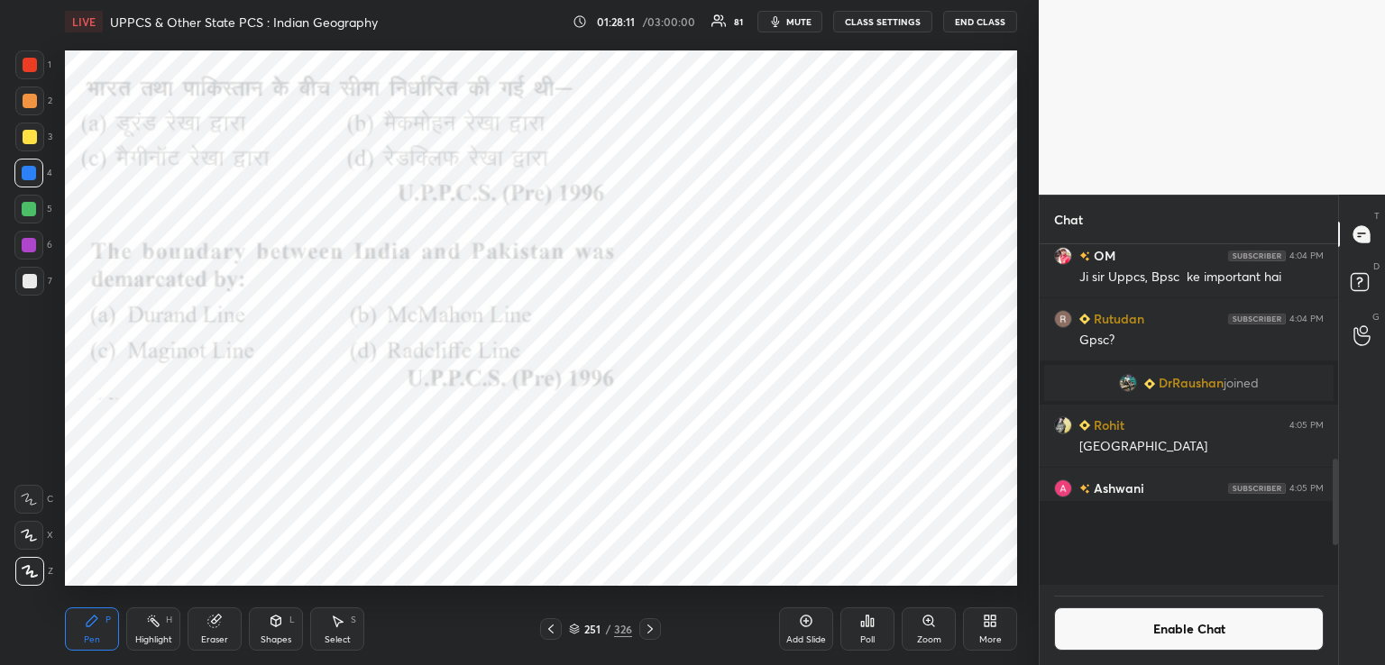
scroll to position [5, 5]
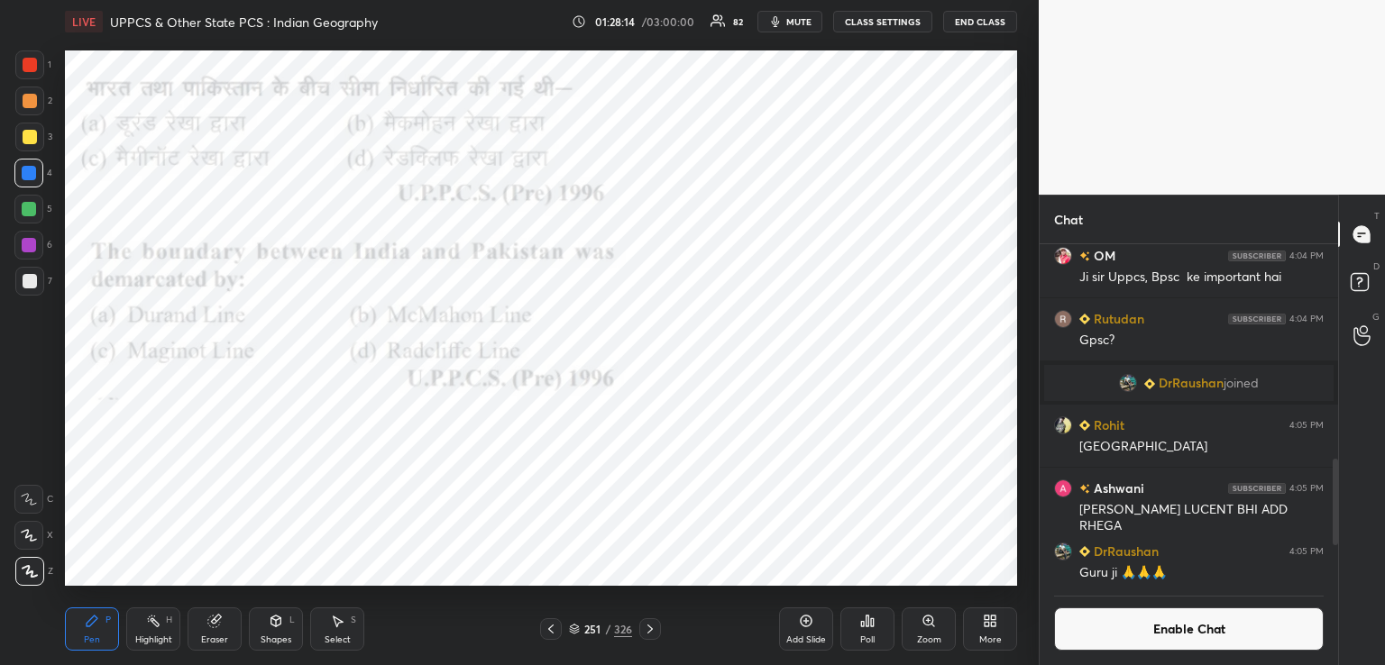
click at [866, 629] on div "Poll" at bounding box center [867, 629] width 54 height 43
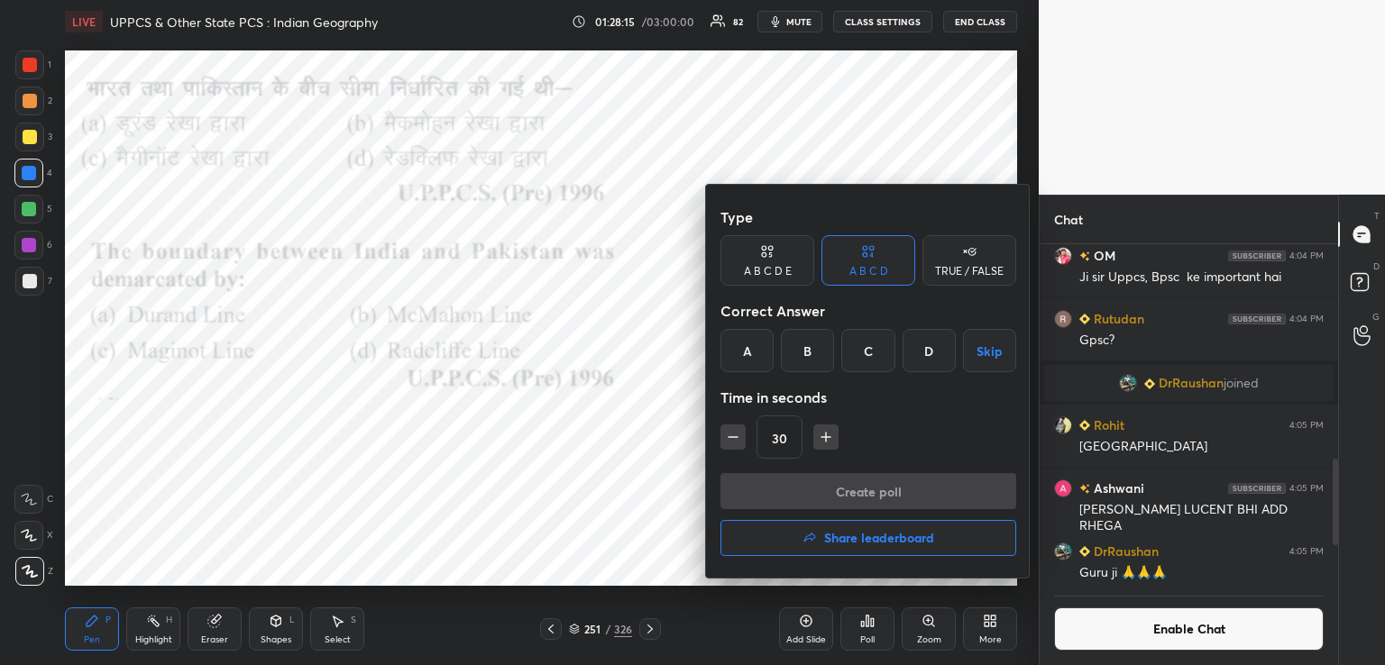
click at [916, 353] on div "D" at bounding box center [929, 350] width 53 height 43
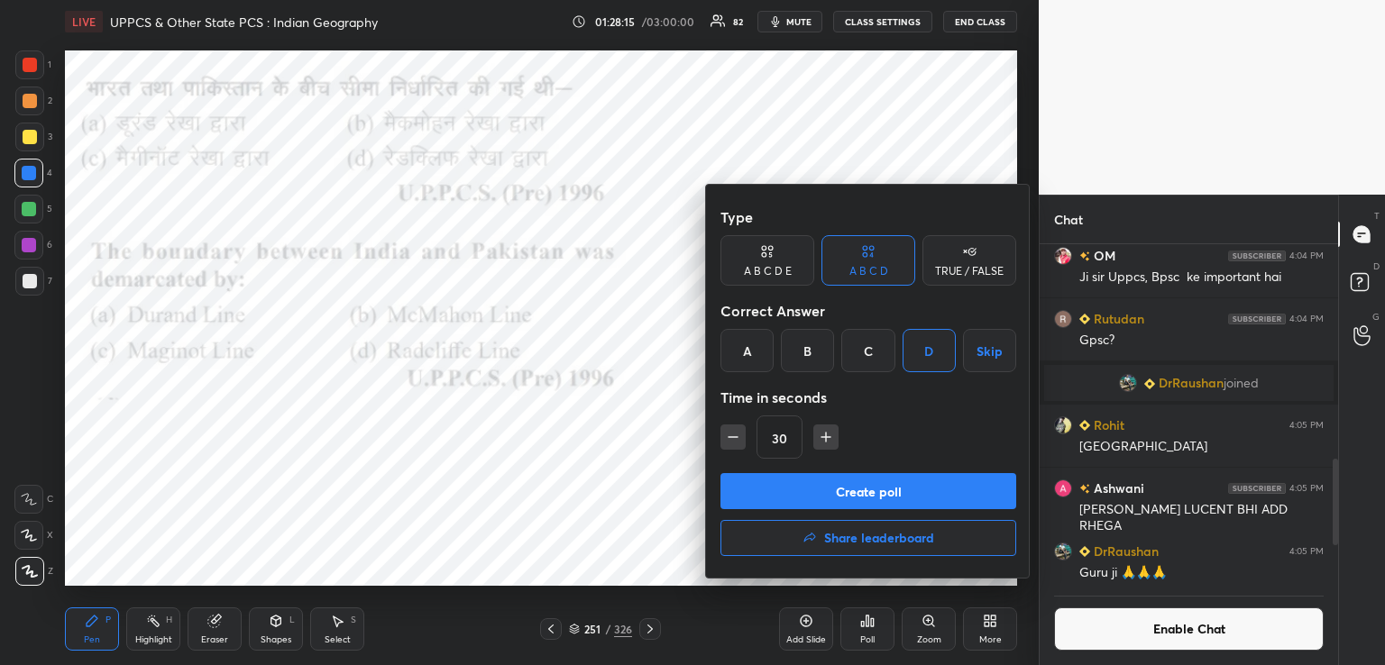
click at [774, 493] on button "Create poll" at bounding box center [868, 491] width 296 height 36
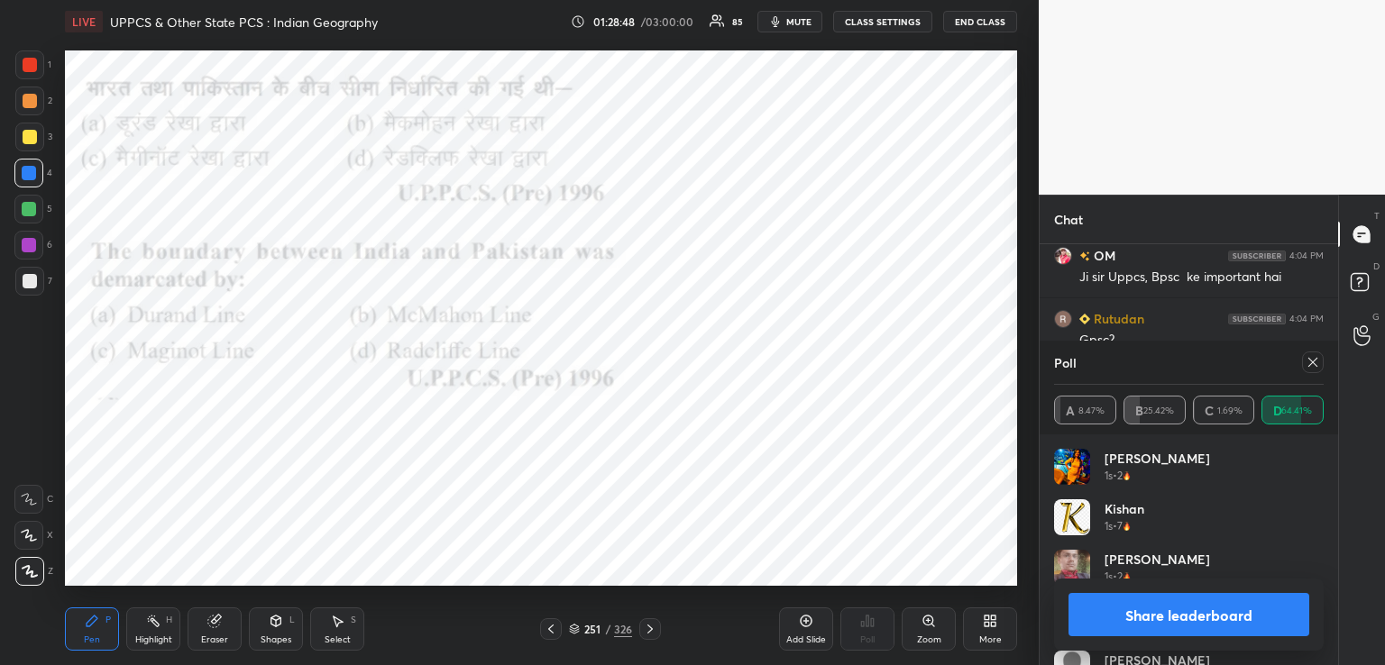
click at [1104, 617] on button "Share leaderboard" at bounding box center [1189, 614] width 241 height 43
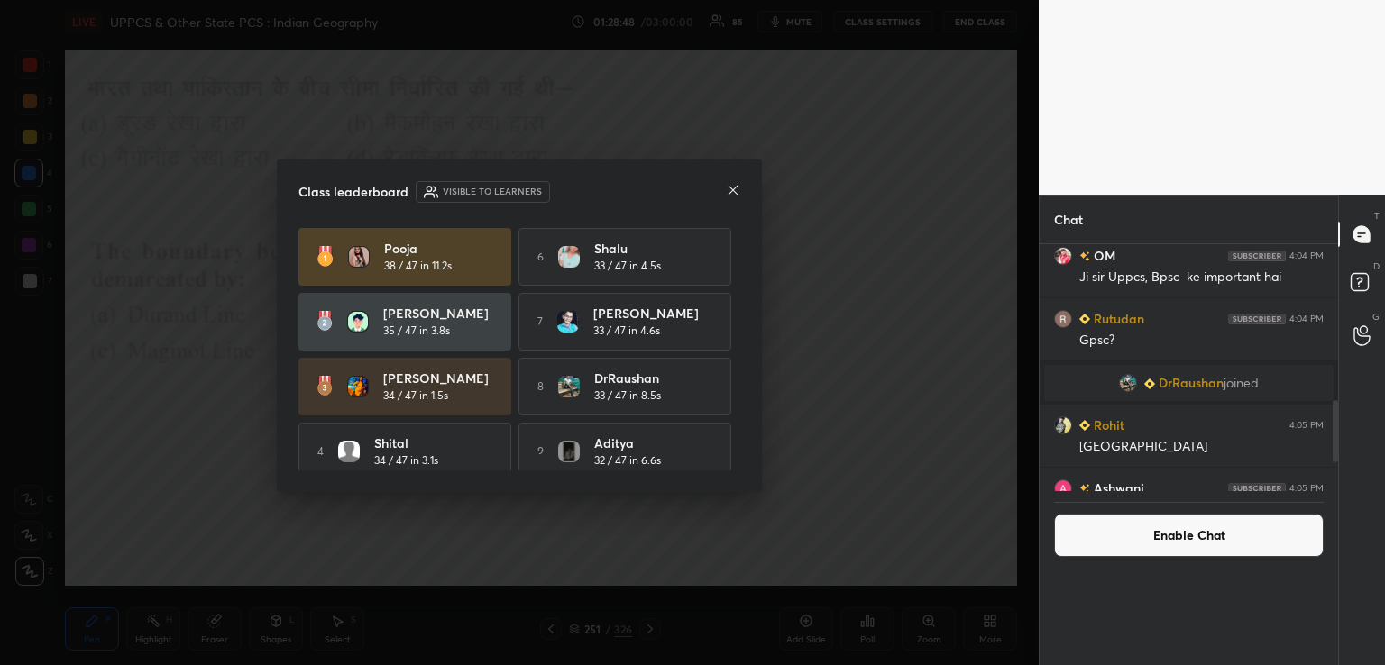
scroll to position [159, 293]
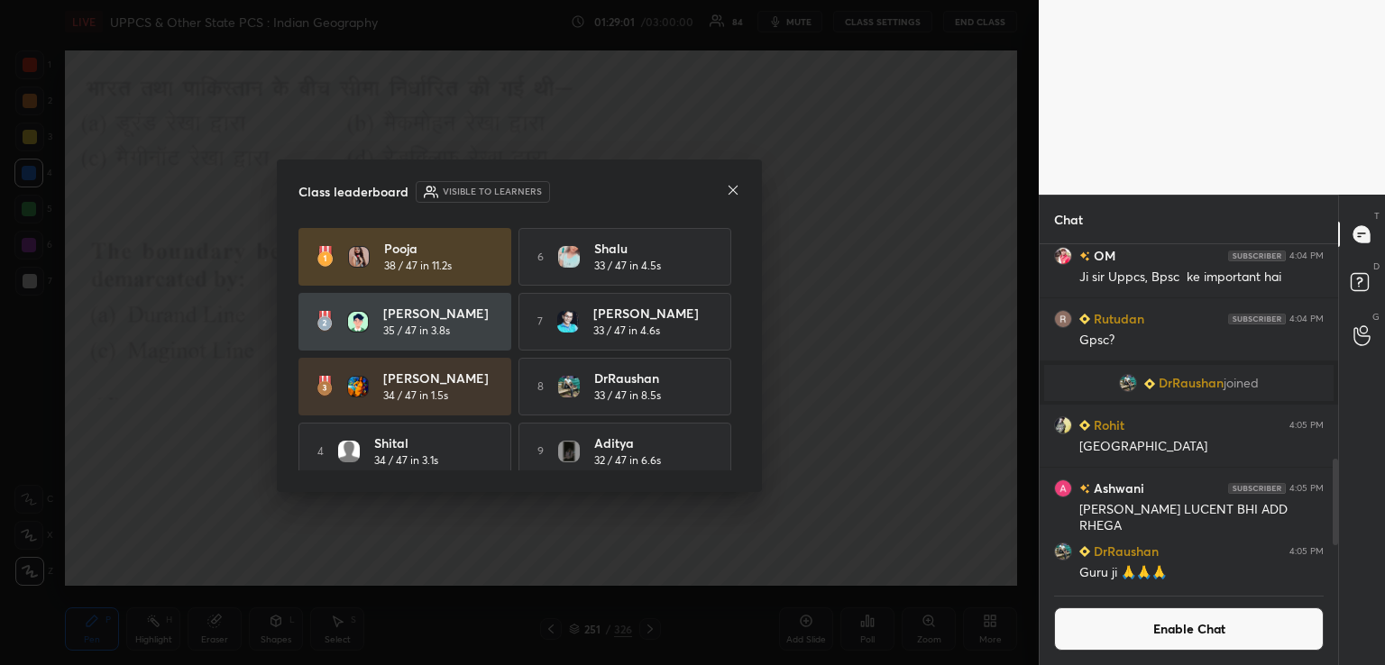
click at [732, 189] on icon at bounding box center [733, 190] width 14 height 14
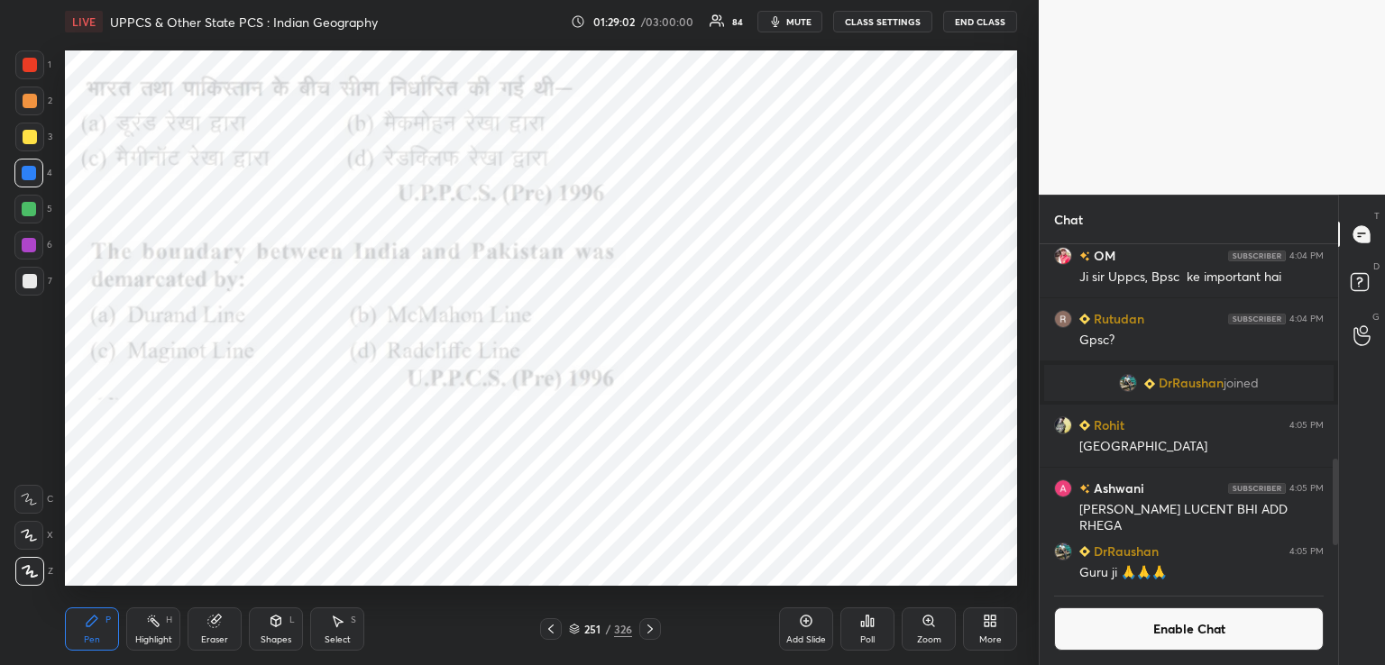
click at [648, 630] on icon at bounding box center [650, 629] width 14 height 14
click at [648, 626] on icon at bounding box center [649, 629] width 5 height 9
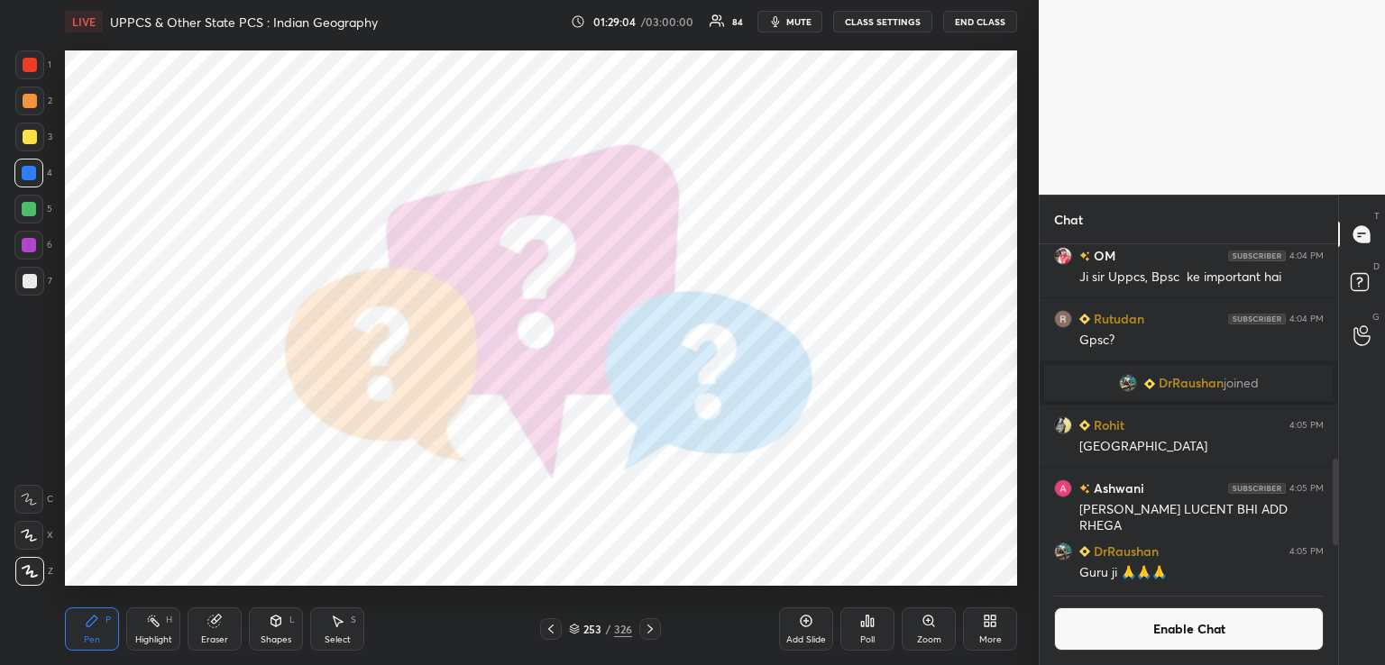
click at [647, 626] on icon at bounding box center [650, 629] width 14 height 14
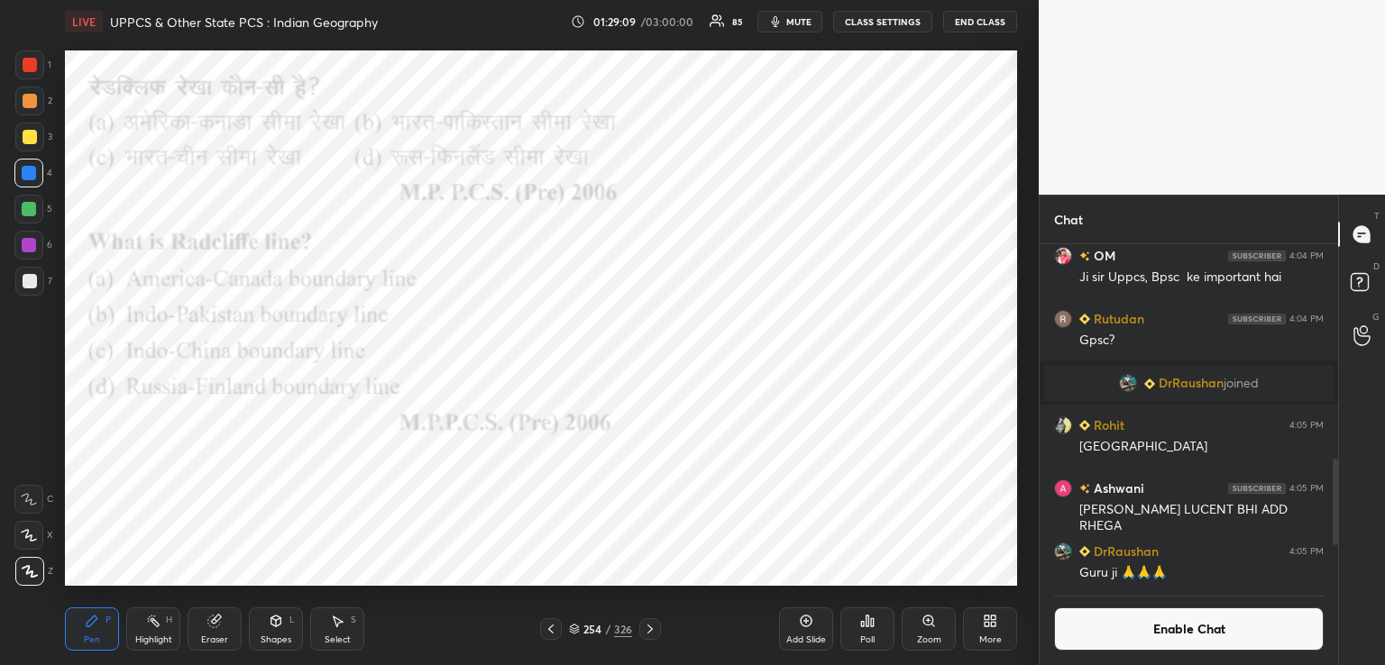
click at [872, 629] on div "Poll" at bounding box center [867, 629] width 54 height 43
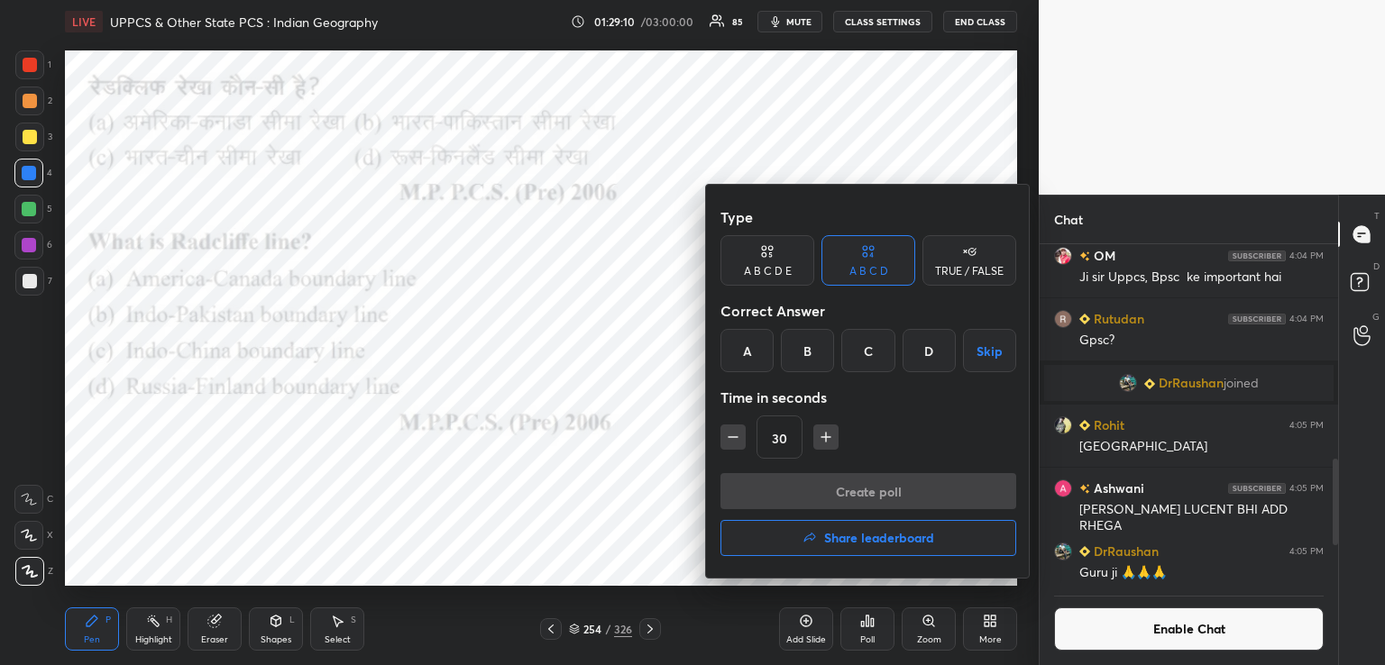
click at [812, 352] on div "B" at bounding box center [807, 350] width 53 height 43
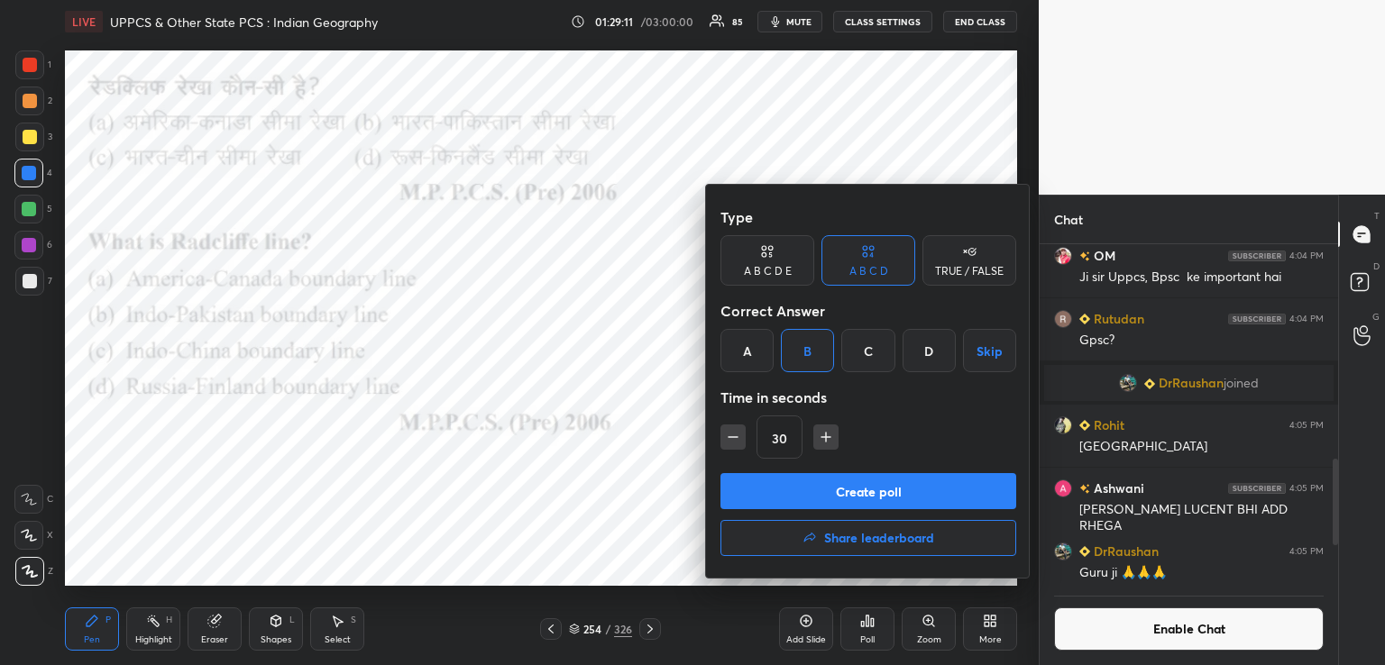
click at [791, 495] on button "Create poll" at bounding box center [868, 491] width 296 height 36
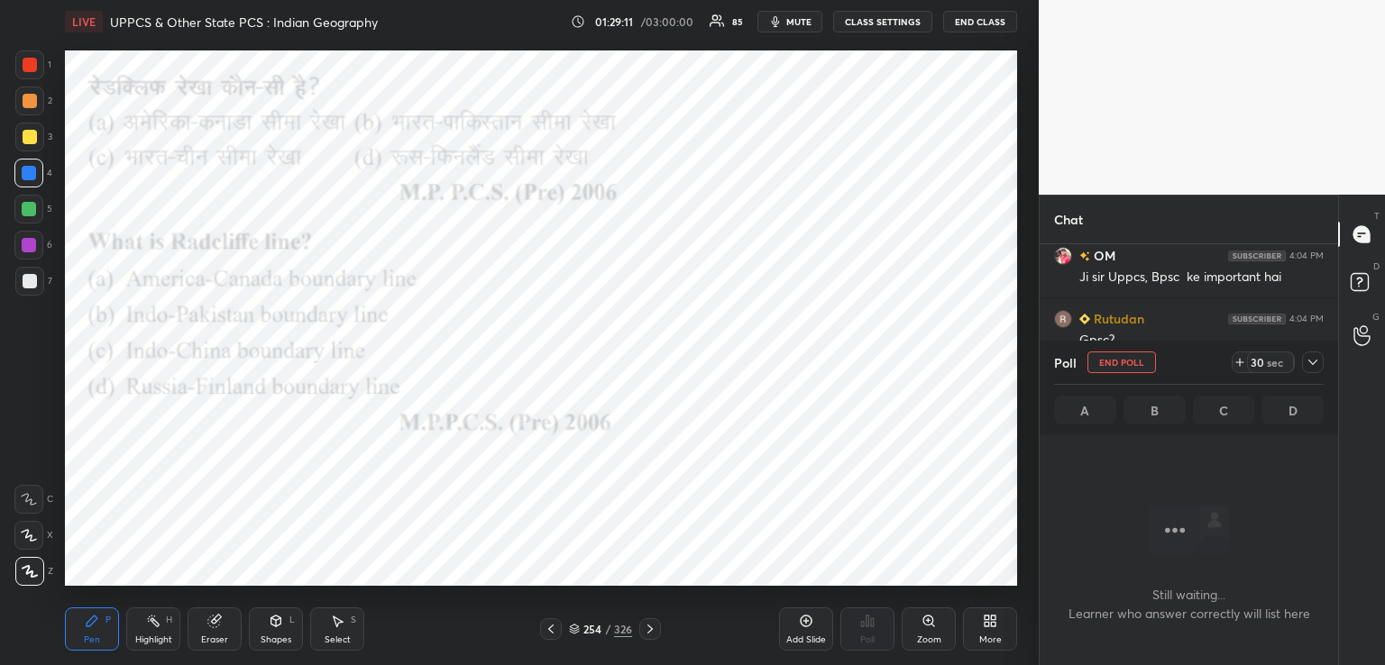
scroll to position [6, 5]
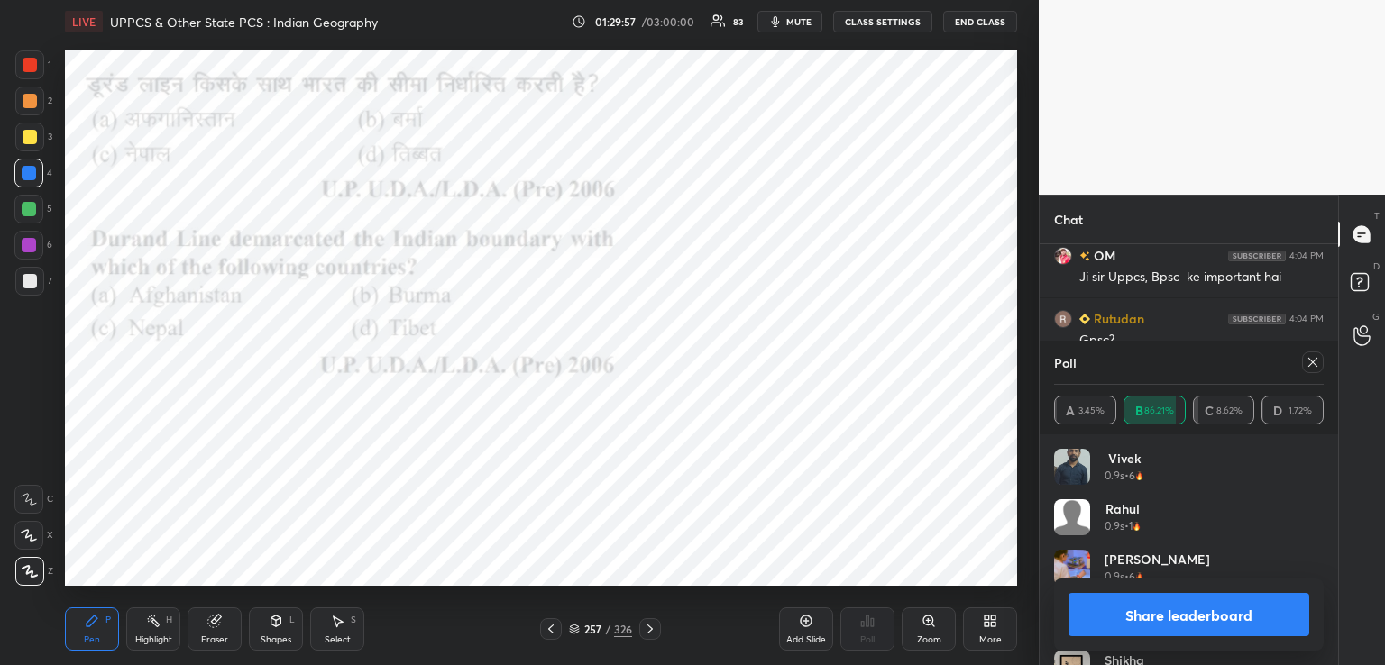
click at [1314, 362] on icon at bounding box center [1313, 362] width 14 height 14
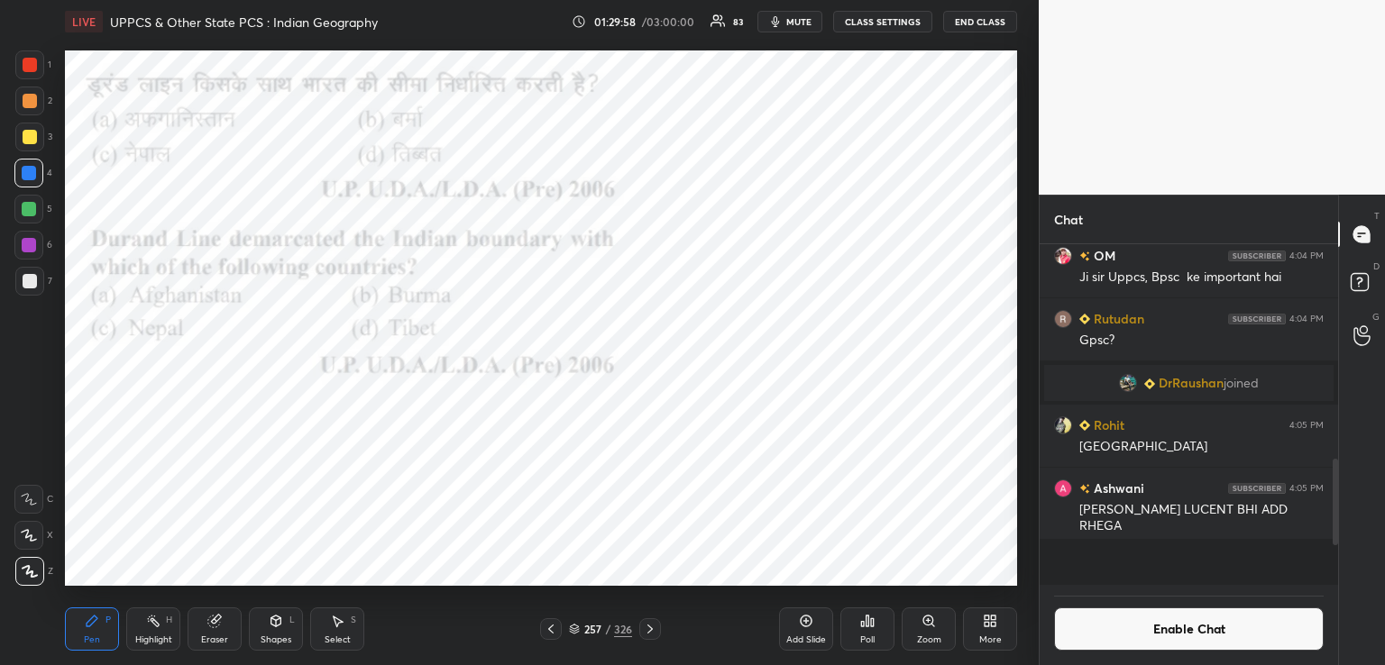
scroll to position [224, 293]
click at [865, 630] on div "Poll" at bounding box center [867, 629] width 54 height 43
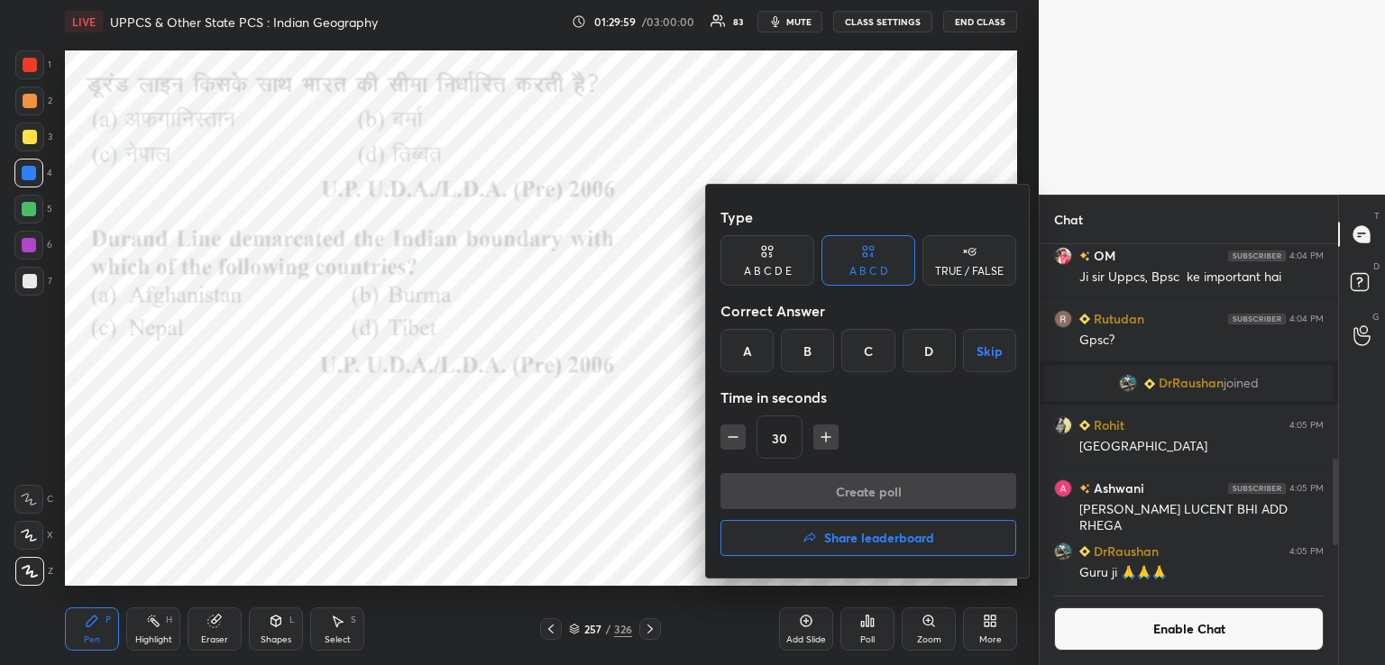
click at [747, 344] on div "A" at bounding box center [746, 350] width 53 height 43
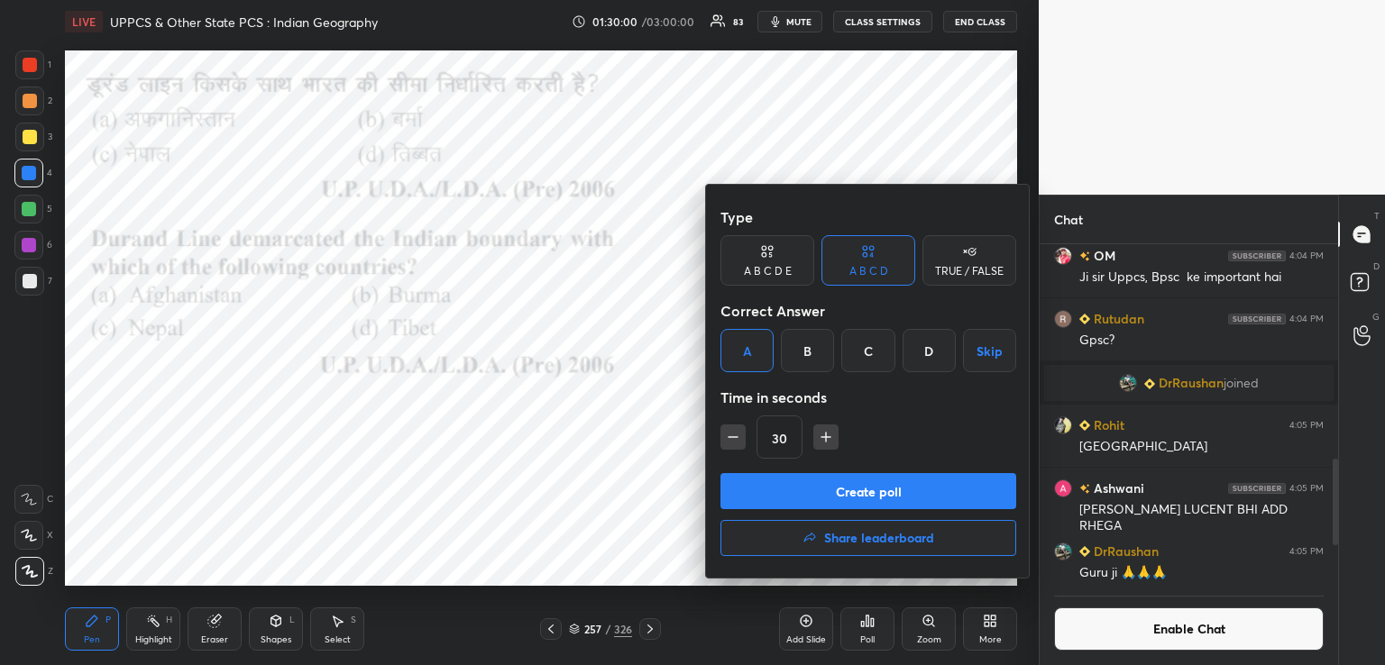
click at [808, 489] on button "Create poll" at bounding box center [868, 491] width 296 height 36
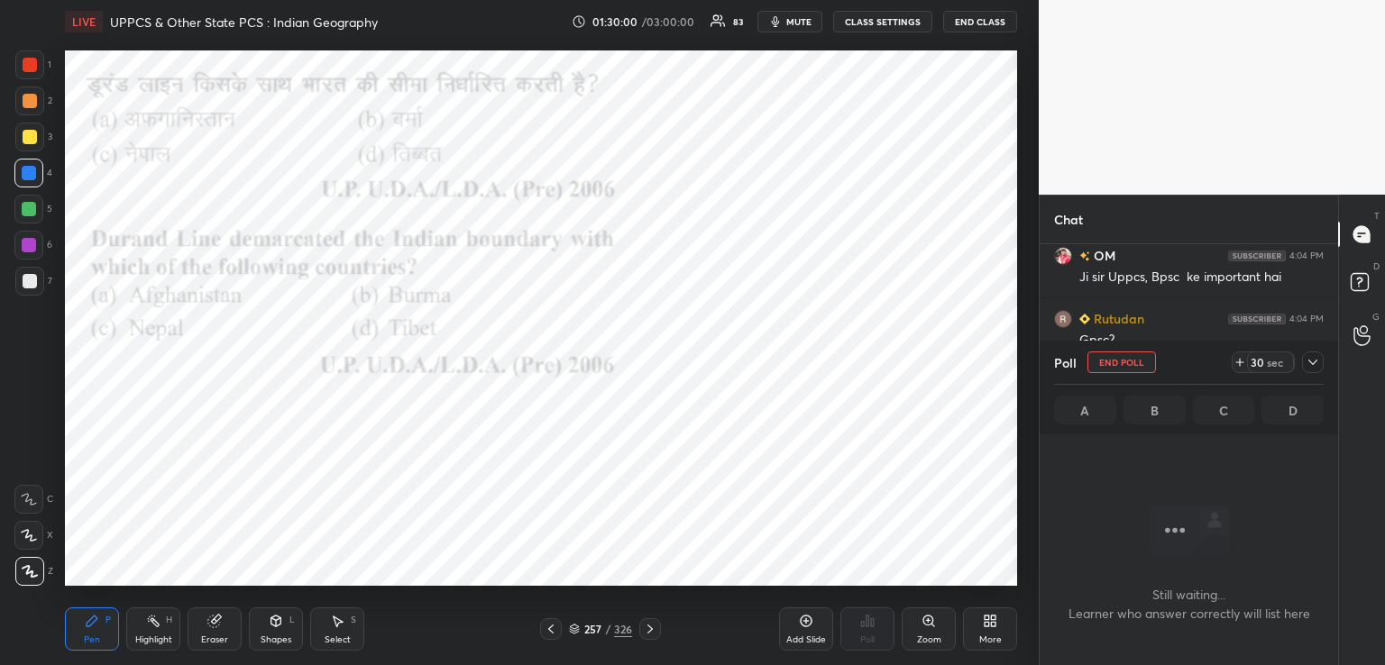
scroll to position [6, 5]
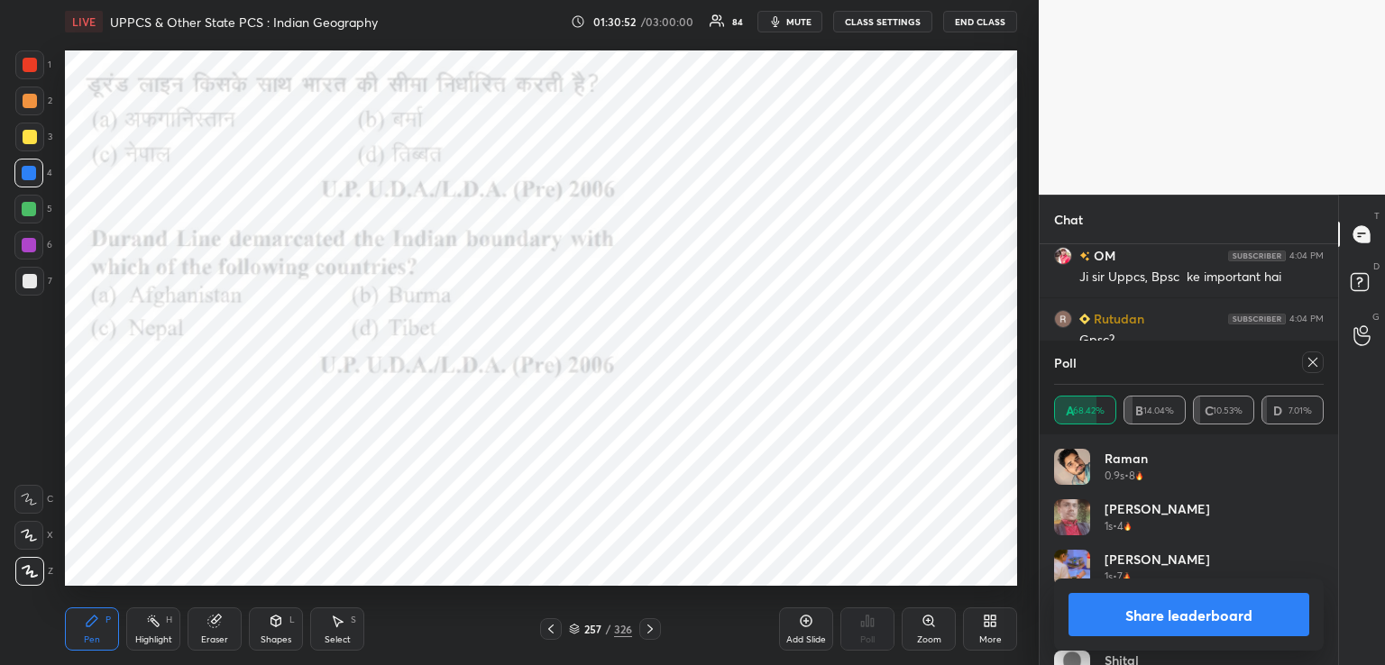
click at [653, 631] on icon at bounding box center [650, 629] width 14 height 14
click at [649, 630] on icon at bounding box center [650, 629] width 14 height 14
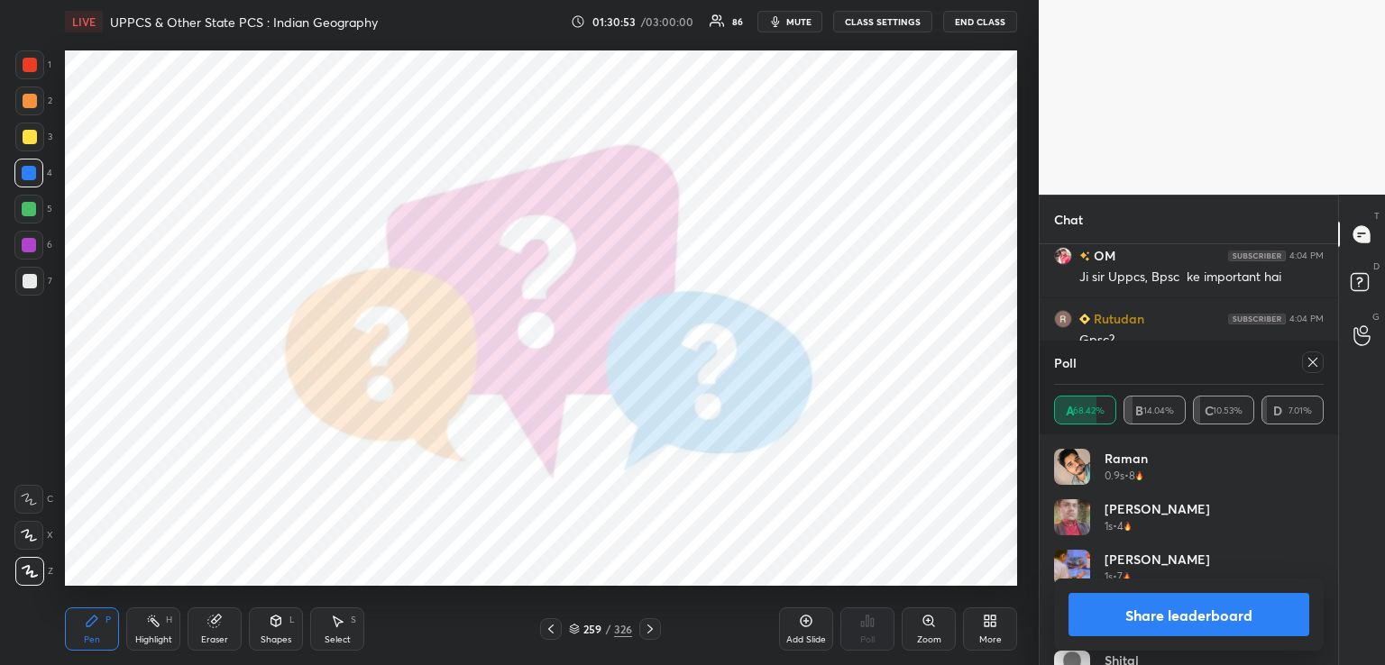
click at [646, 631] on icon at bounding box center [650, 629] width 14 height 14
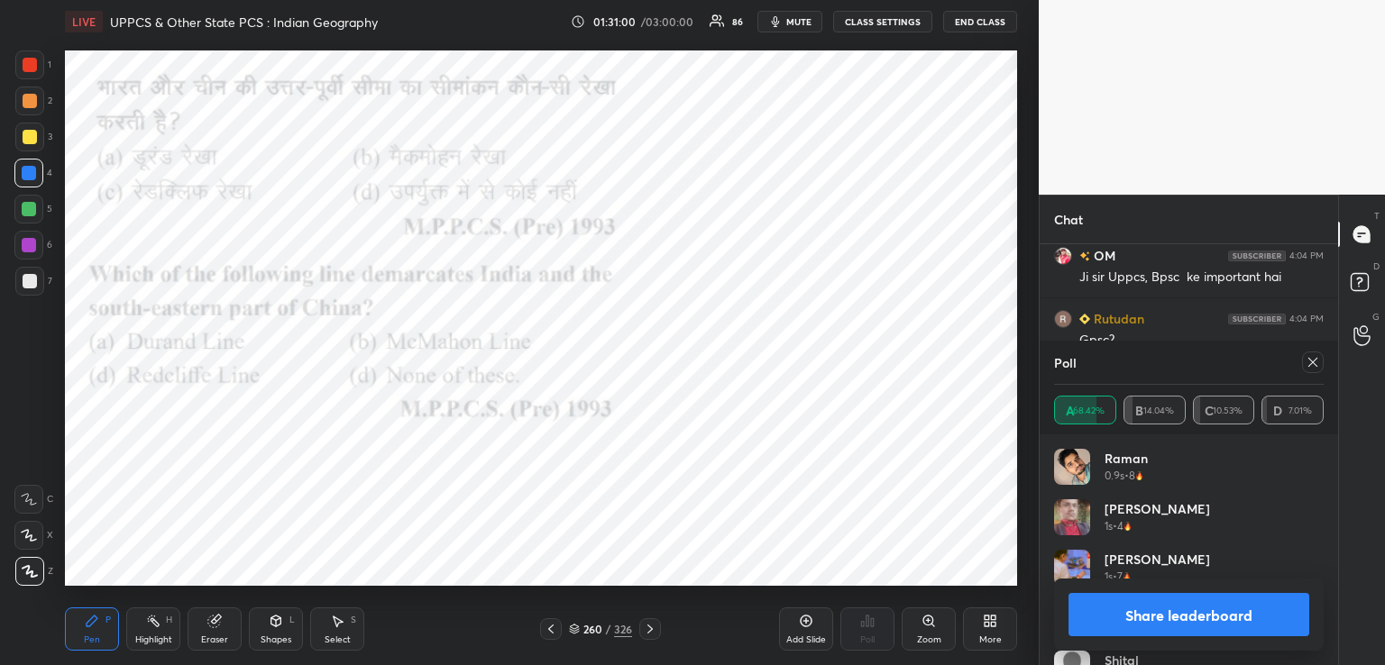
click at [1311, 368] on icon at bounding box center [1313, 362] width 14 height 14
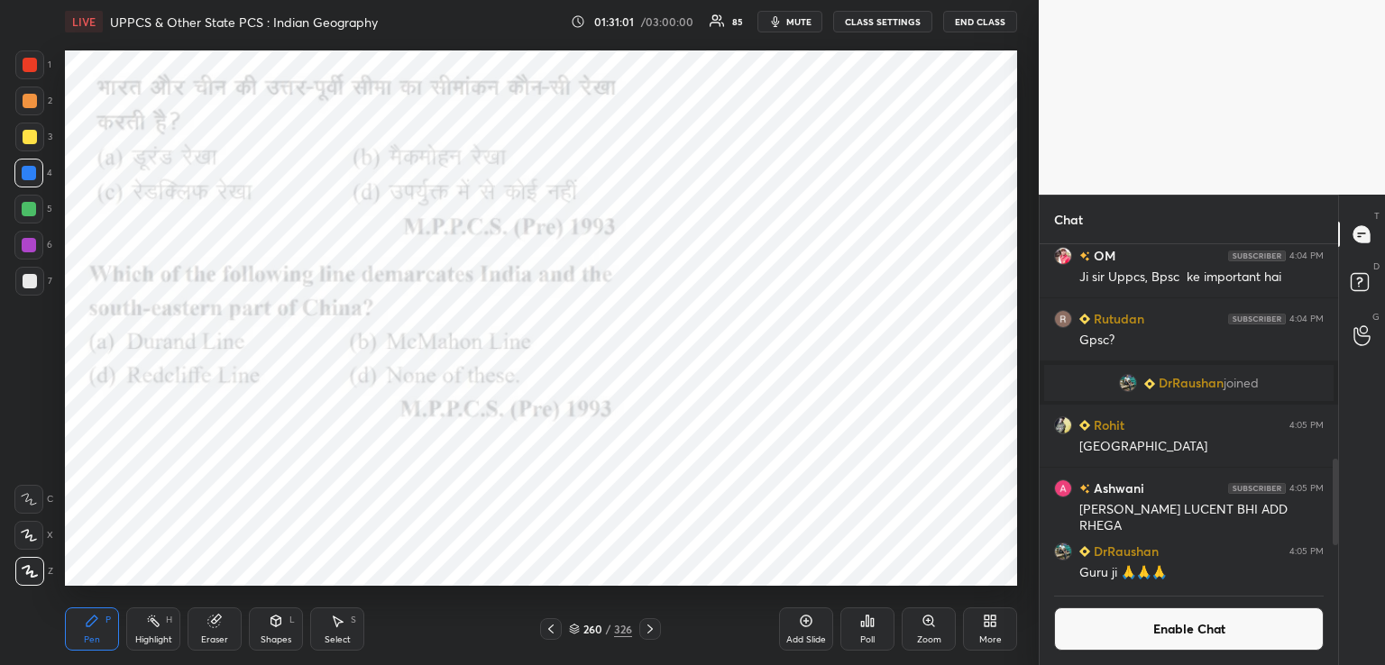
click at [866, 628] on icon at bounding box center [867, 621] width 14 height 14
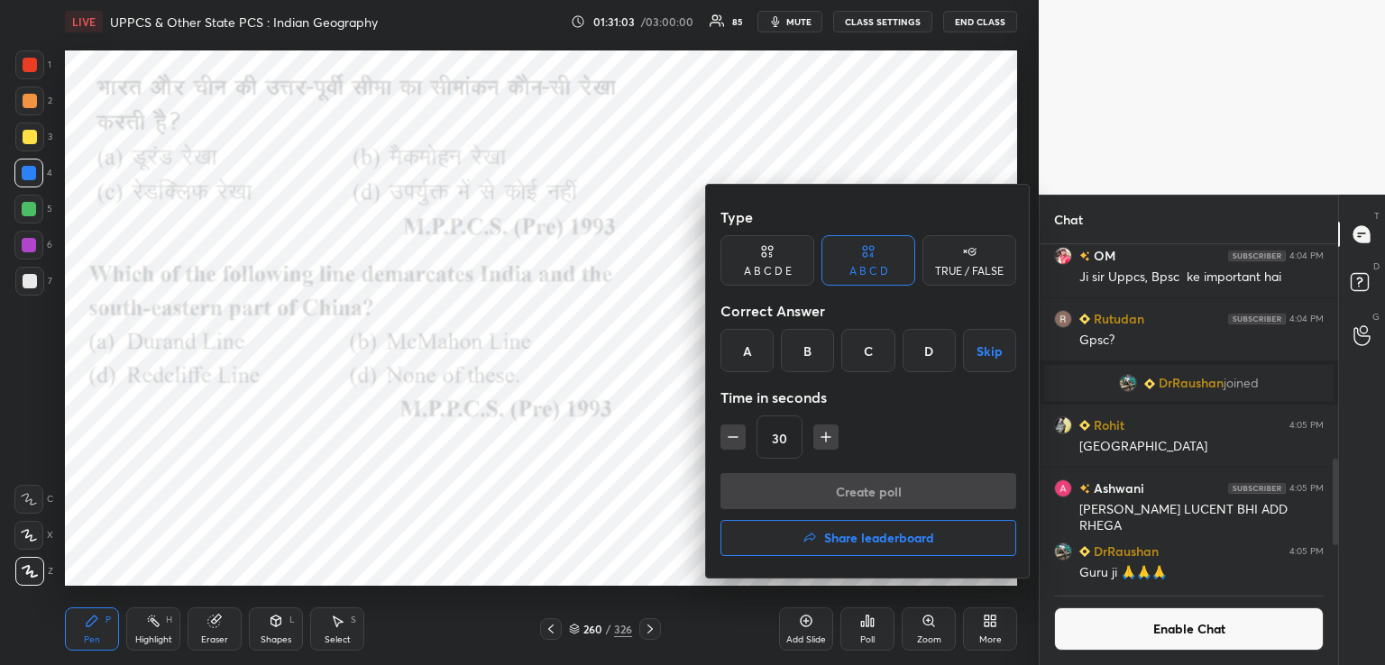
click at [805, 348] on div "B" at bounding box center [807, 350] width 53 height 43
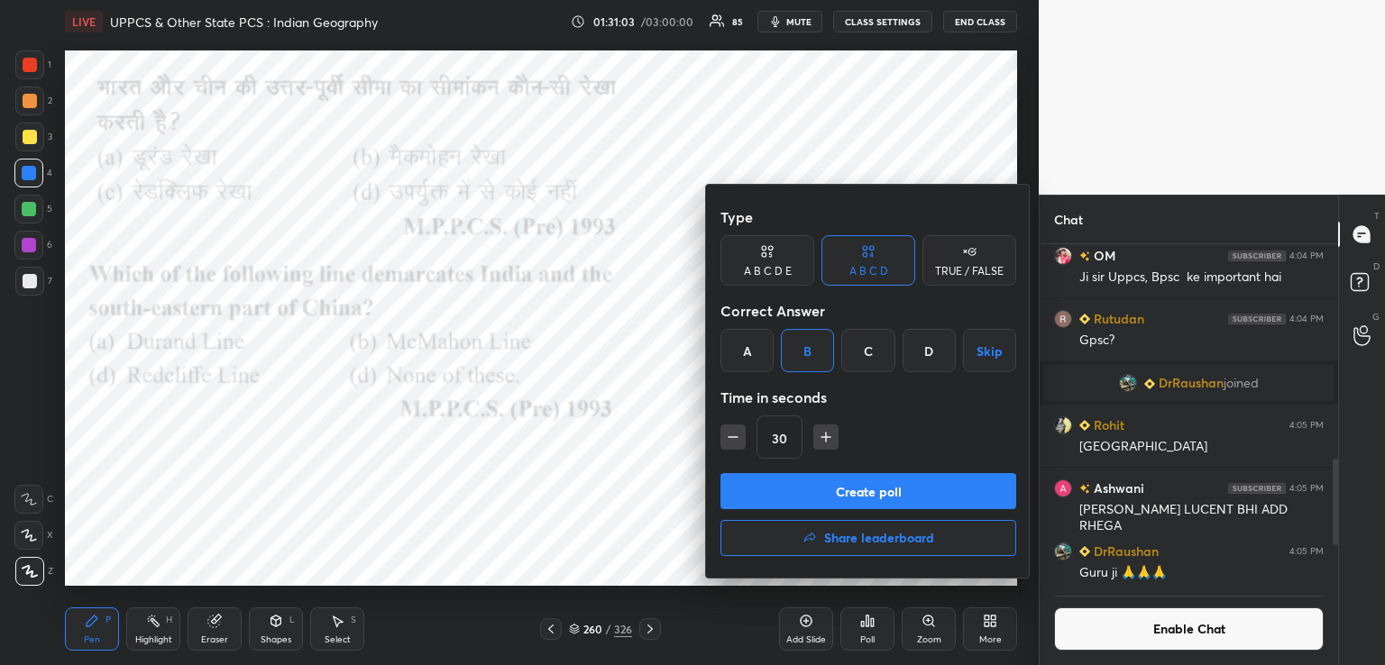
click at [795, 486] on button "Create poll" at bounding box center [868, 491] width 296 height 36
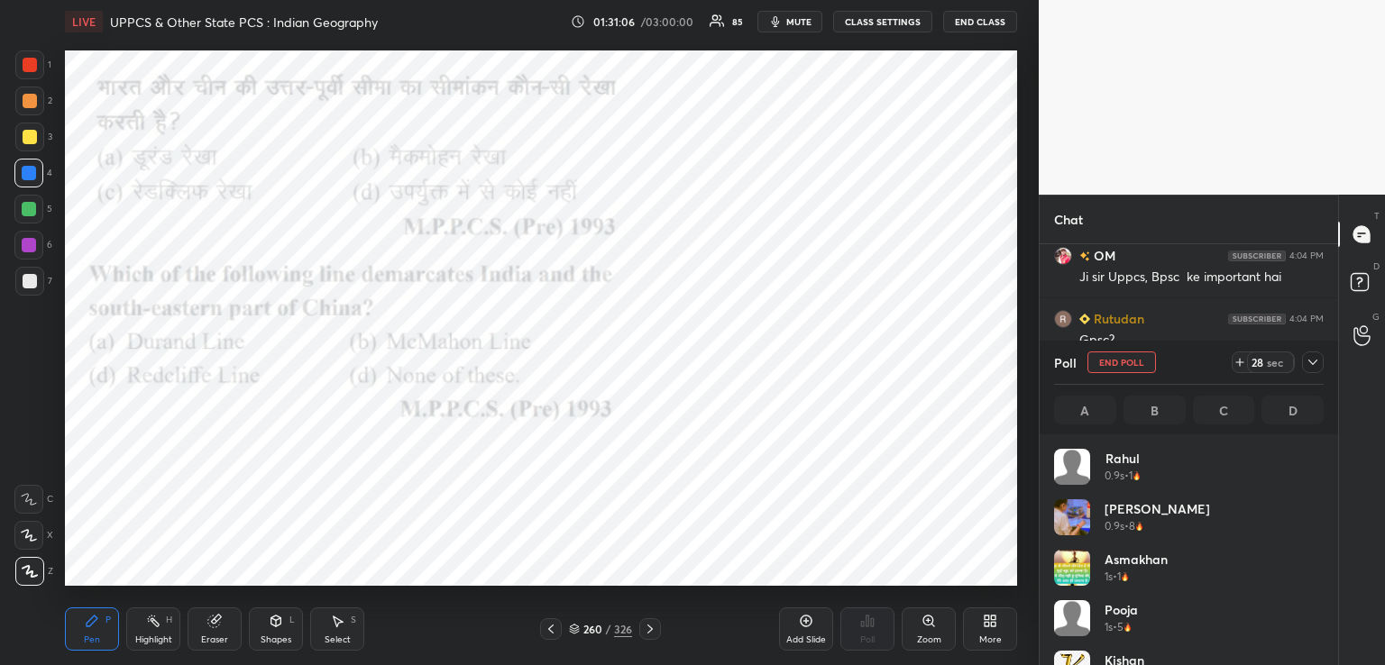
scroll to position [211, 264]
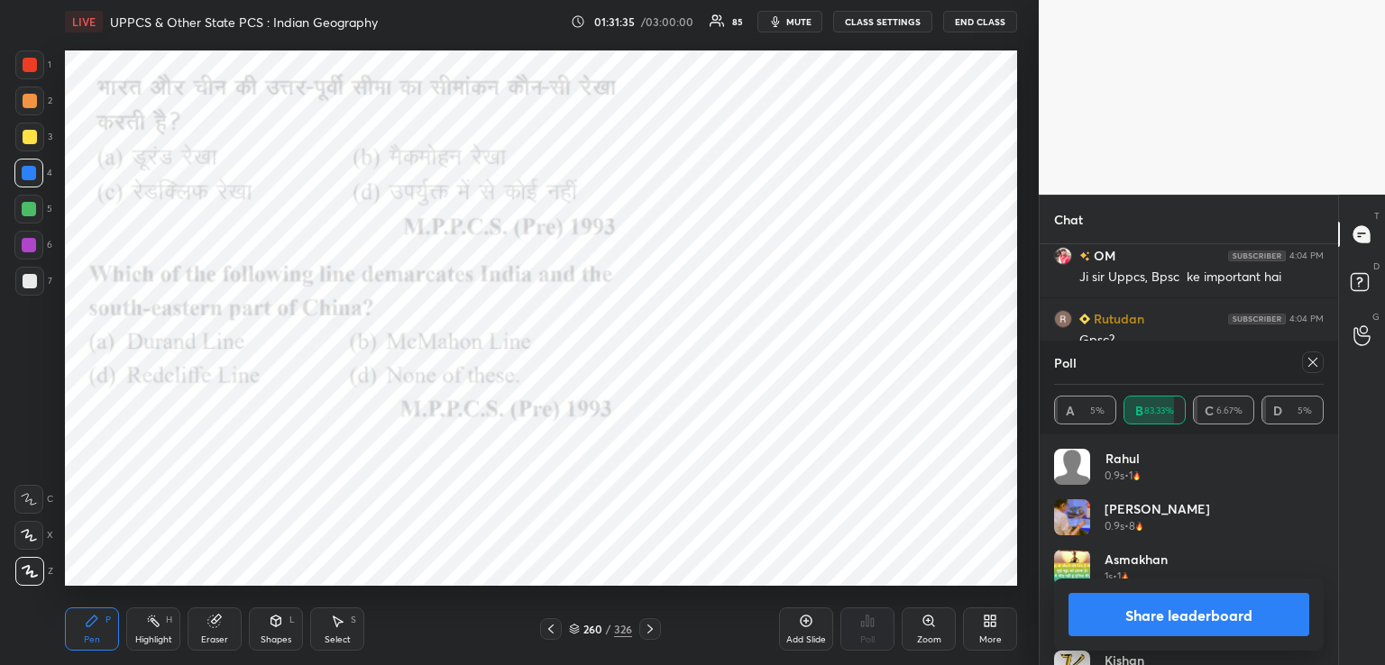
click at [645, 631] on icon at bounding box center [650, 629] width 14 height 14
click at [647, 629] on icon at bounding box center [650, 629] width 14 height 14
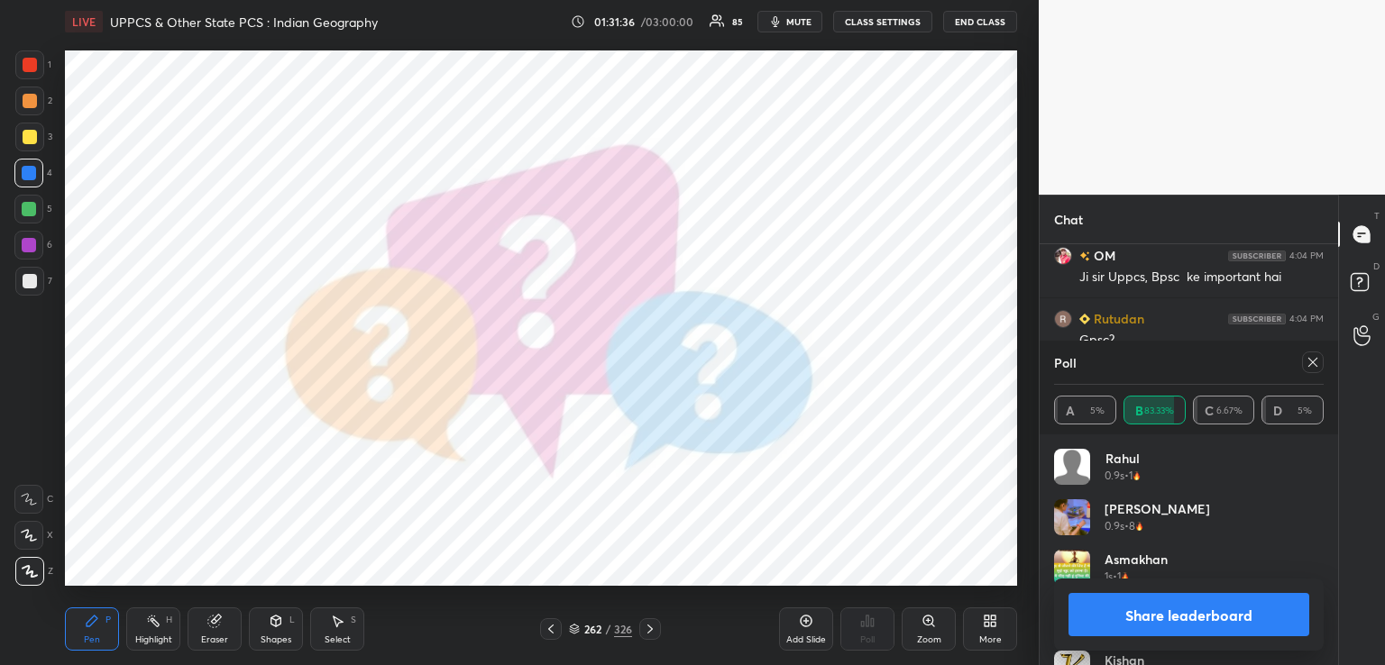
click at [649, 632] on icon at bounding box center [650, 629] width 14 height 14
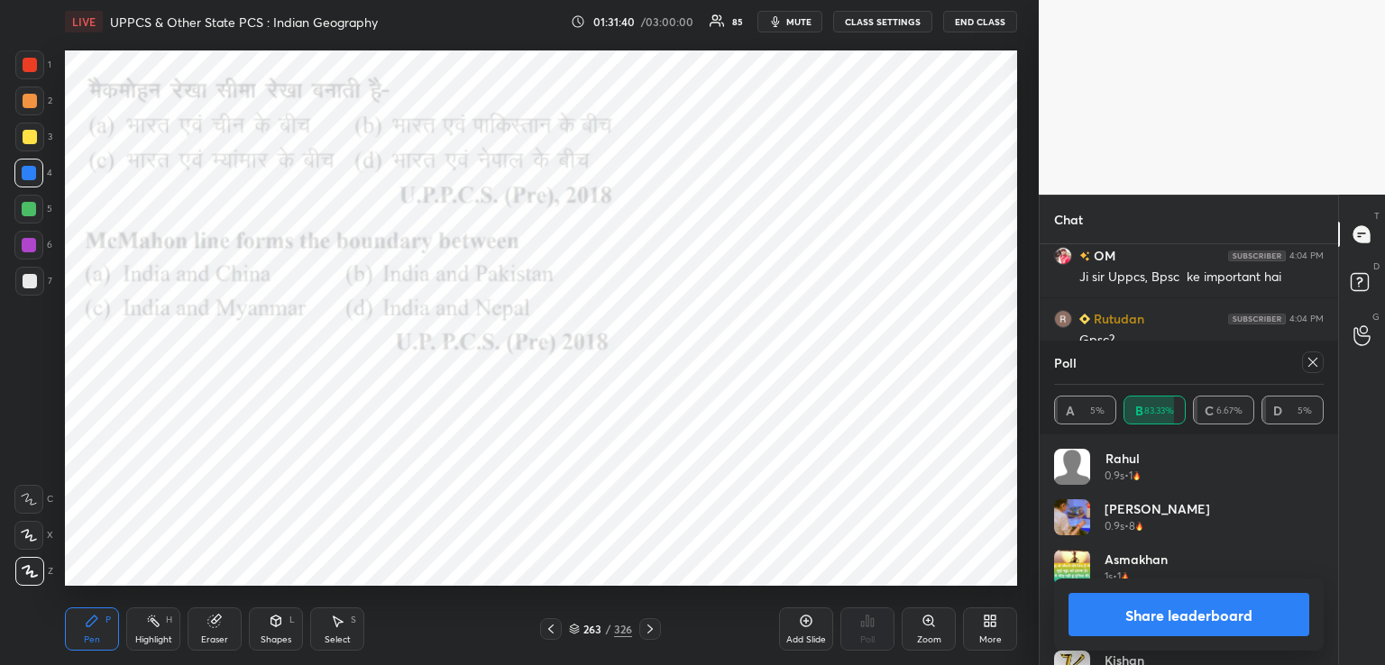
click at [1317, 362] on icon at bounding box center [1313, 362] width 14 height 14
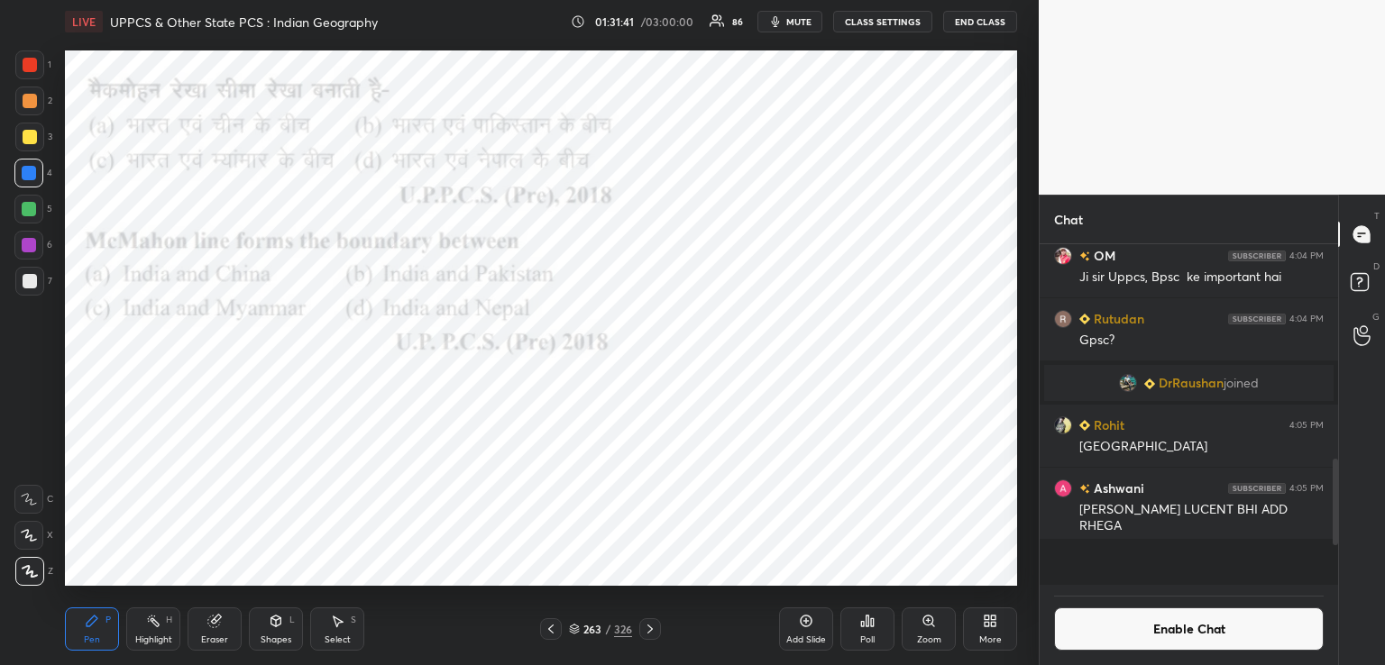
scroll to position [6, 5]
click at [869, 621] on icon at bounding box center [867, 621] width 14 height 14
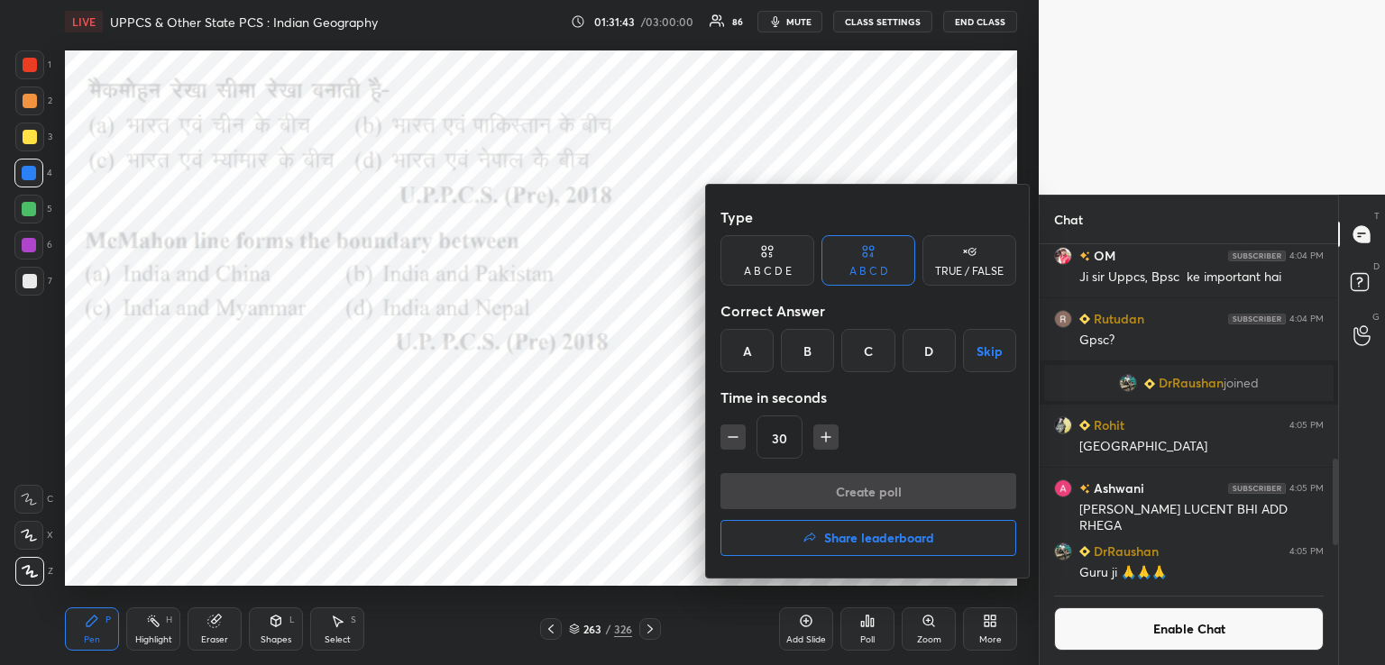
drag, startPoint x: 739, startPoint y: 347, endPoint x: 750, endPoint y: 412, distance: 65.8
click at [742, 350] on div "A" at bounding box center [746, 350] width 53 height 43
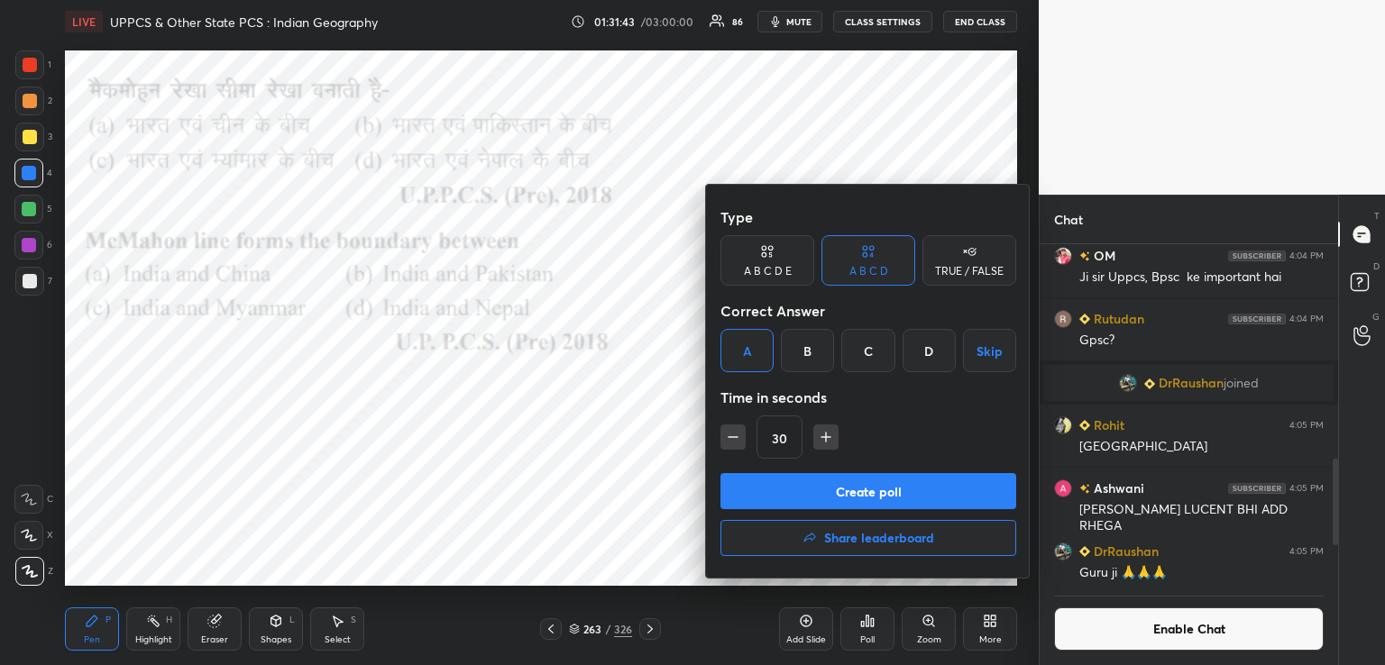
drag, startPoint x: 734, startPoint y: 436, endPoint x: 744, endPoint y: 463, distance: 28.8
click at [736, 436] on icon "button" at bounding box center [733, 437] width 18 height 18
type input "15"
click at [747, 484] on button "Create poll" at bounding box center [868, 491] width 296 height 36
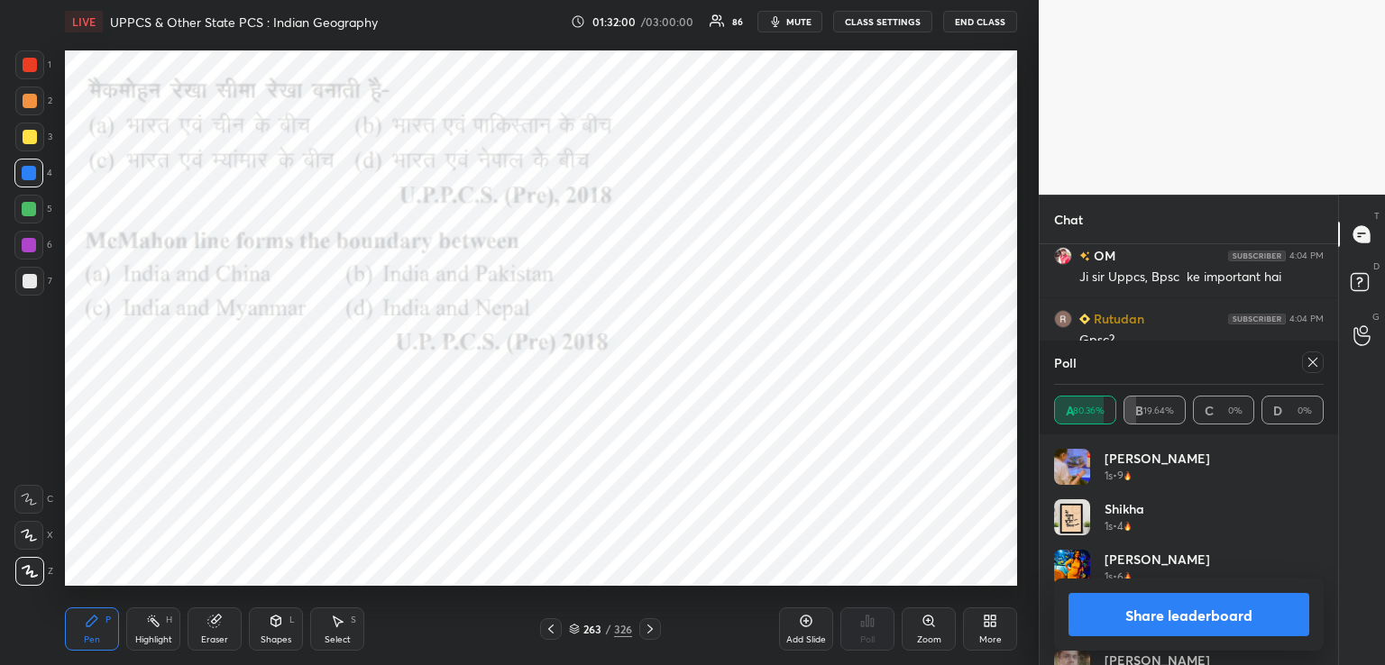
click at [647, 627] on icon at bounding box center [650, 629] width 14 height 14
click at [646, 626] on icon at bounding box center [650, 629] width 14 height 14
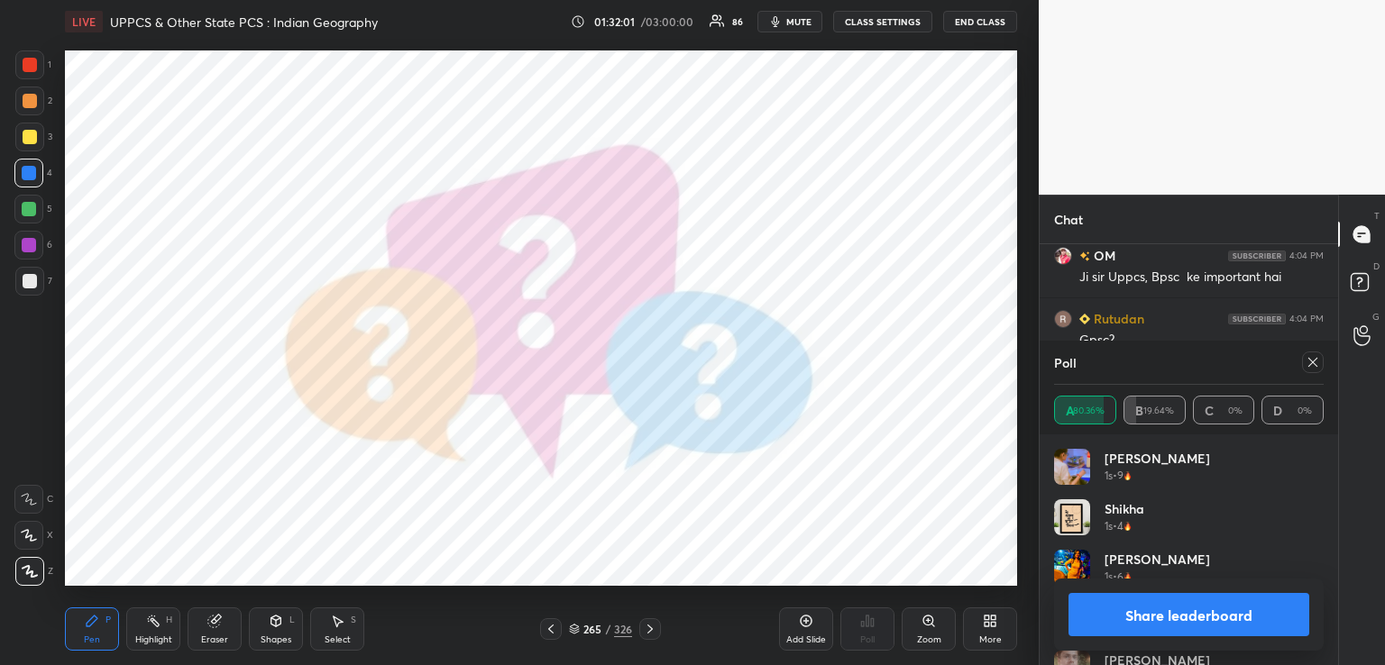
click at [647, 626] on icon at bounding box center [650, 629] width 14 height 14
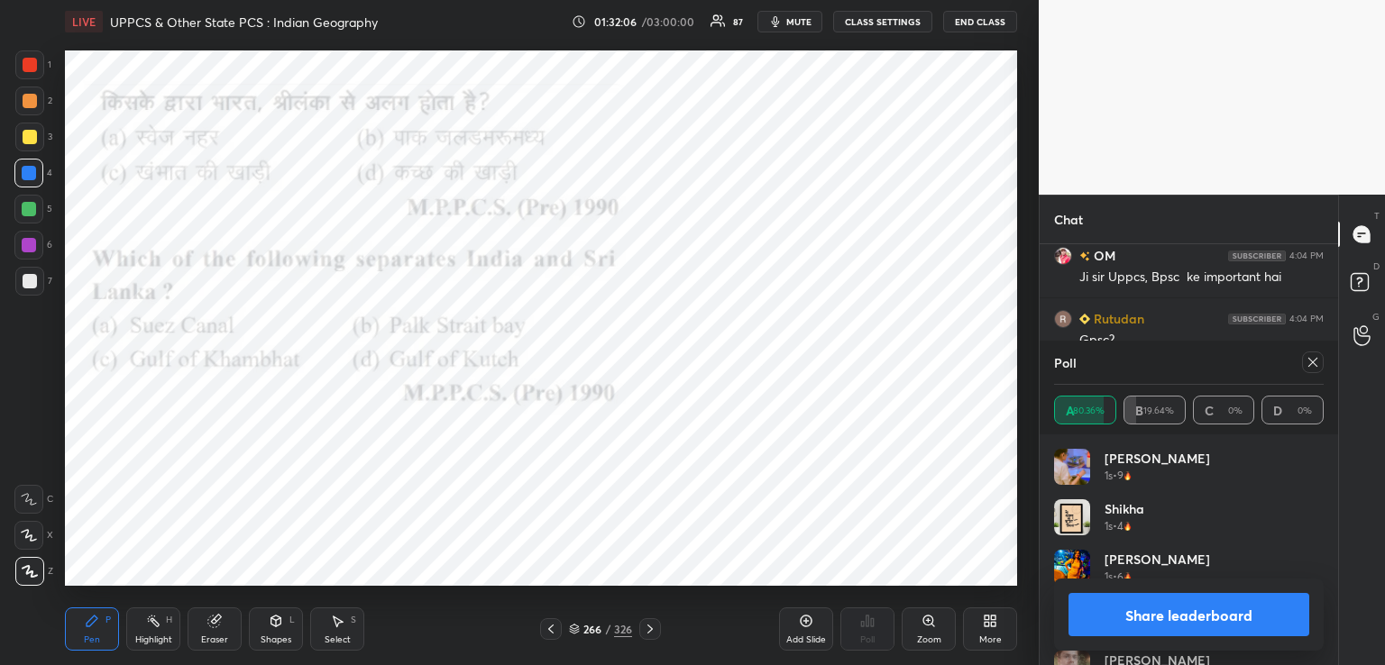
click at [1314, 359] on icon at bounding box center [1313, 362] width 14 height 14
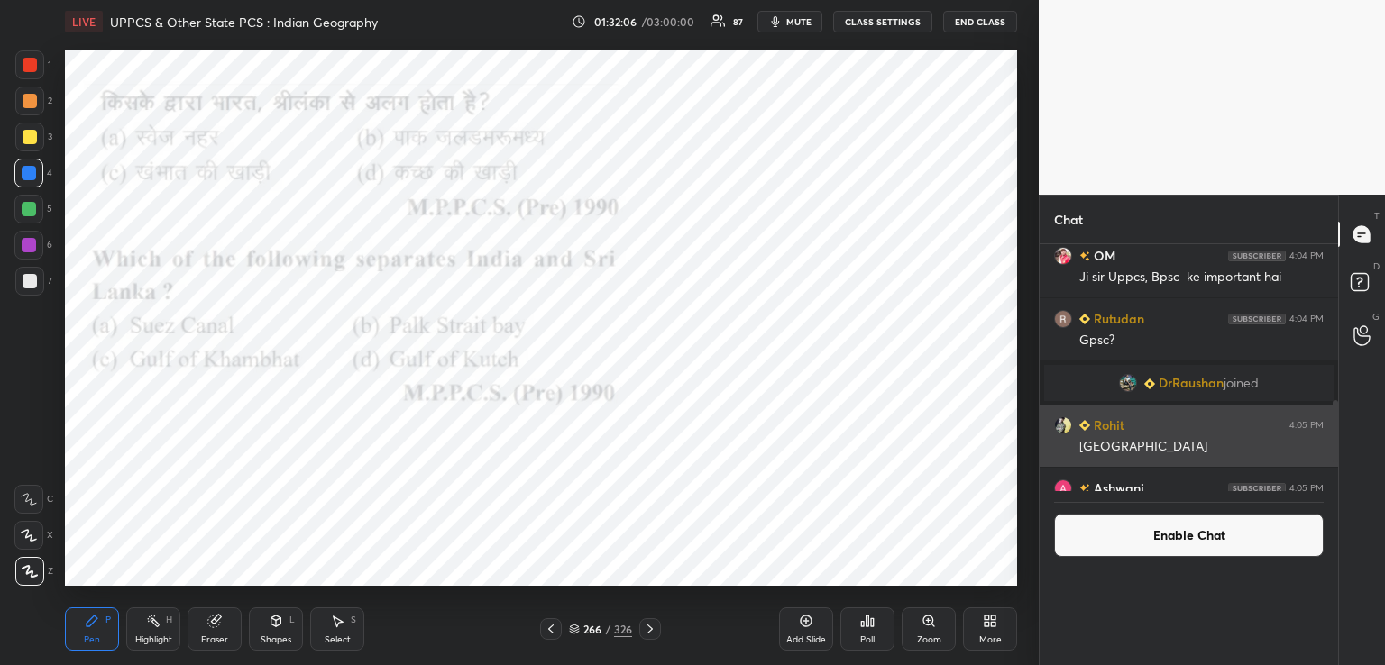
scroll to position [5, 5]
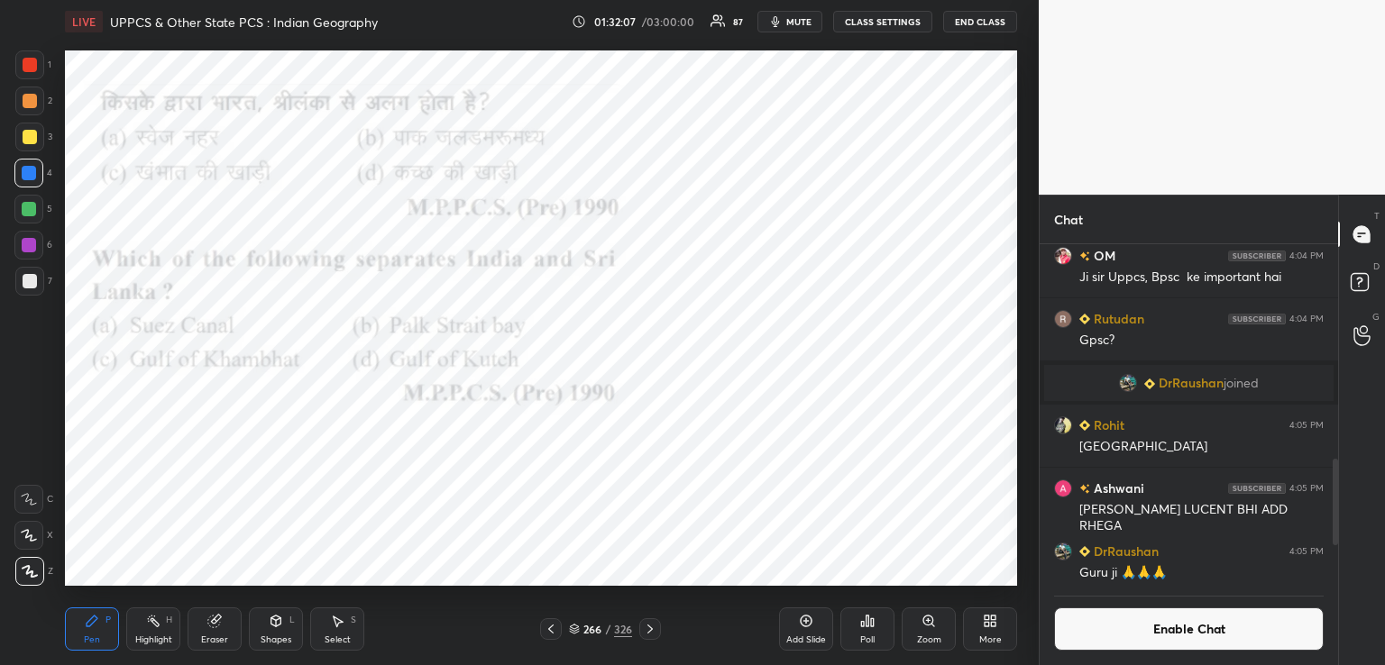
click at [874, 631] on div "Poll" at bounding box center [867, 629] width 54 height 43
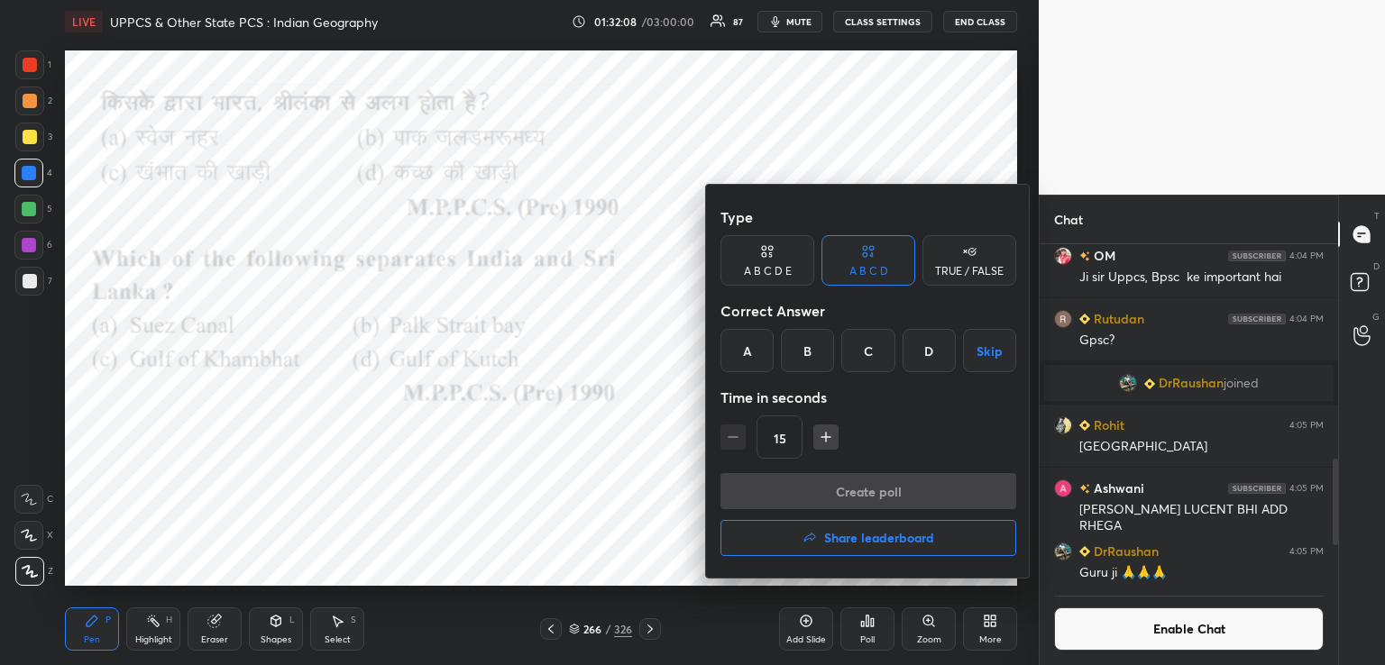
click at [807, 350] on div "B" at bounding box center [807, 350] width 53 height 43
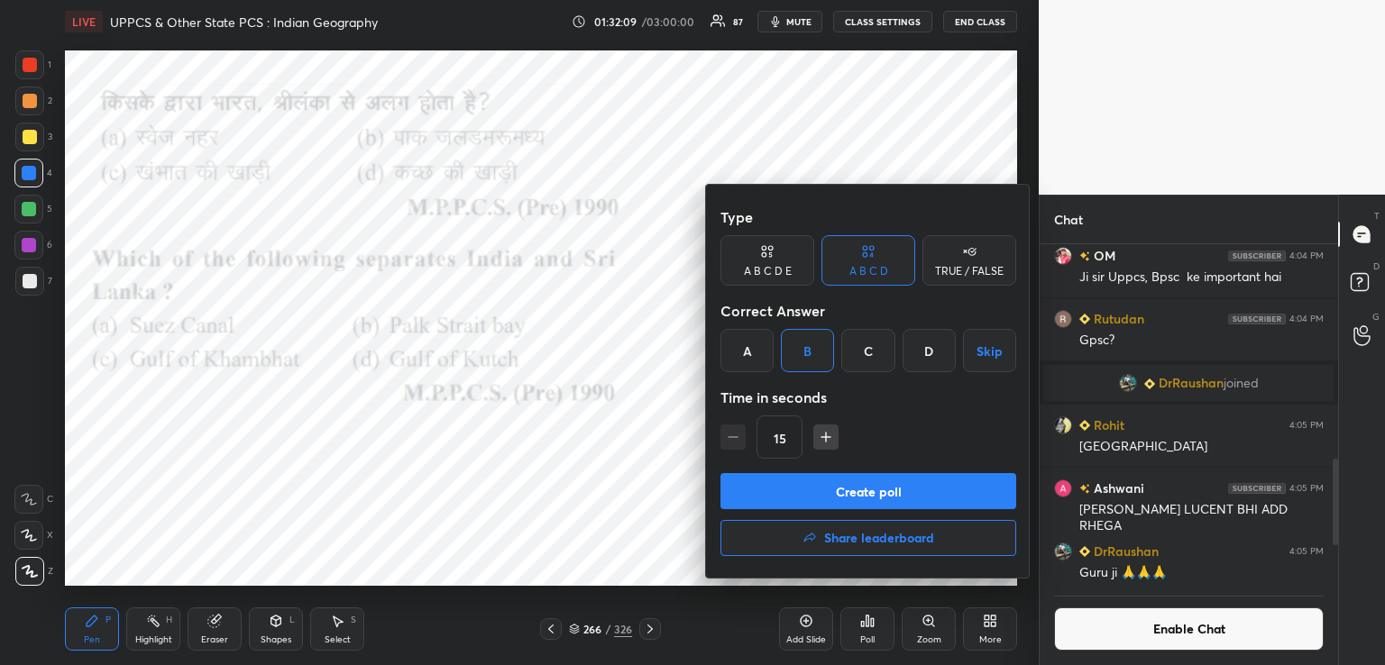
click at [803, 490] on button "Create poll" at bounding box center [868, 491] width 296 height 36
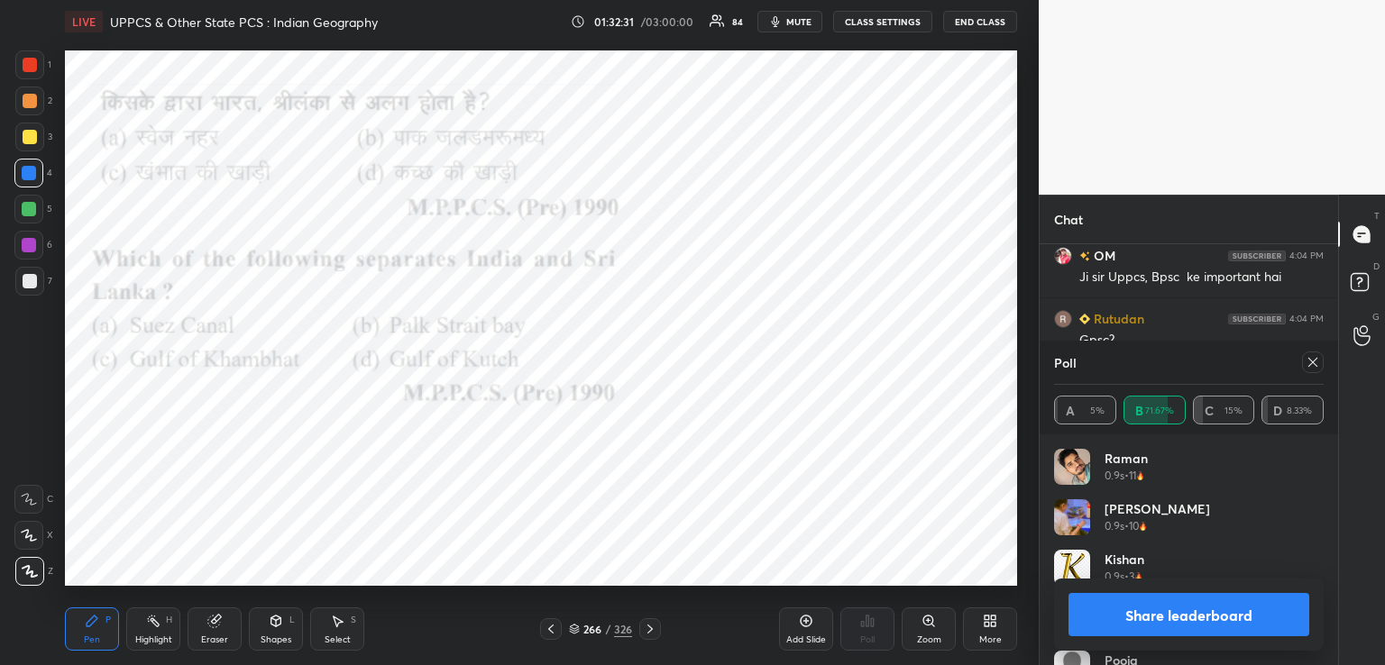
click at [651, 630] on icon at bounding box center [649, 629] width 5 height 9
click at [655, 628] on icon at bounding box center [650, 629] width 14 height 14
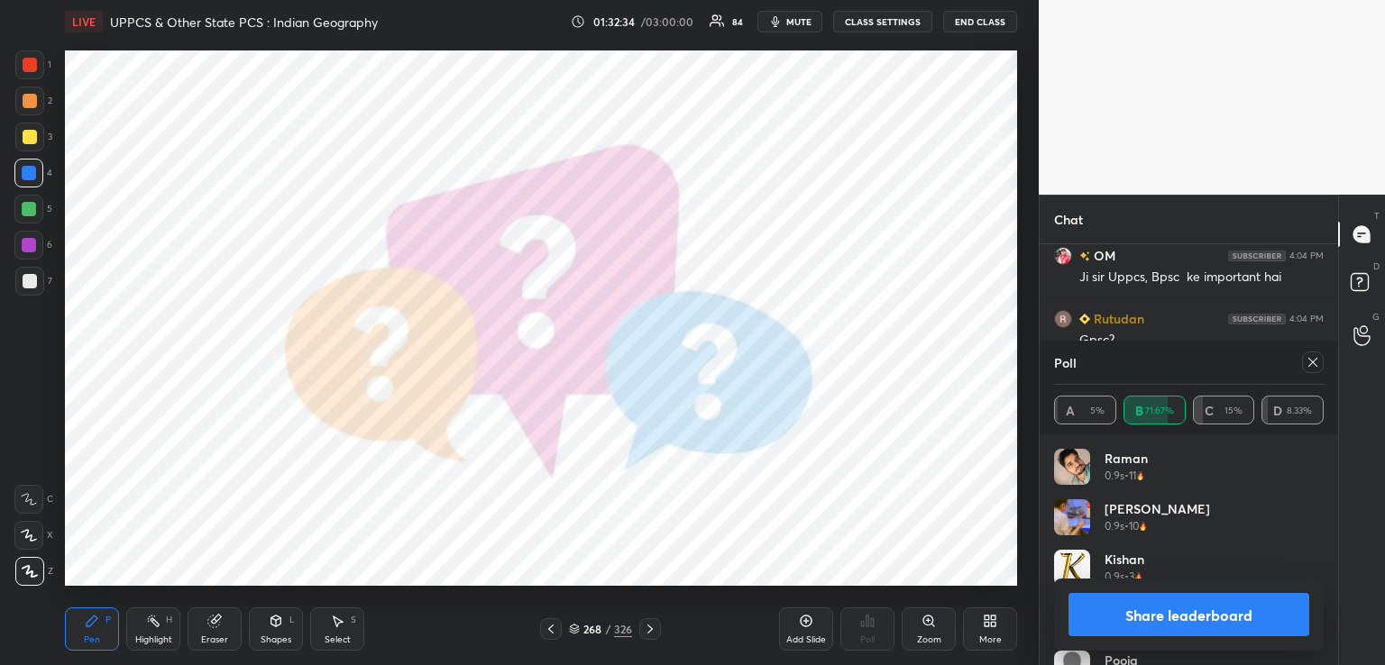
click at [650, 628] on icon at bounding box center [649, 629] width 5 height 9
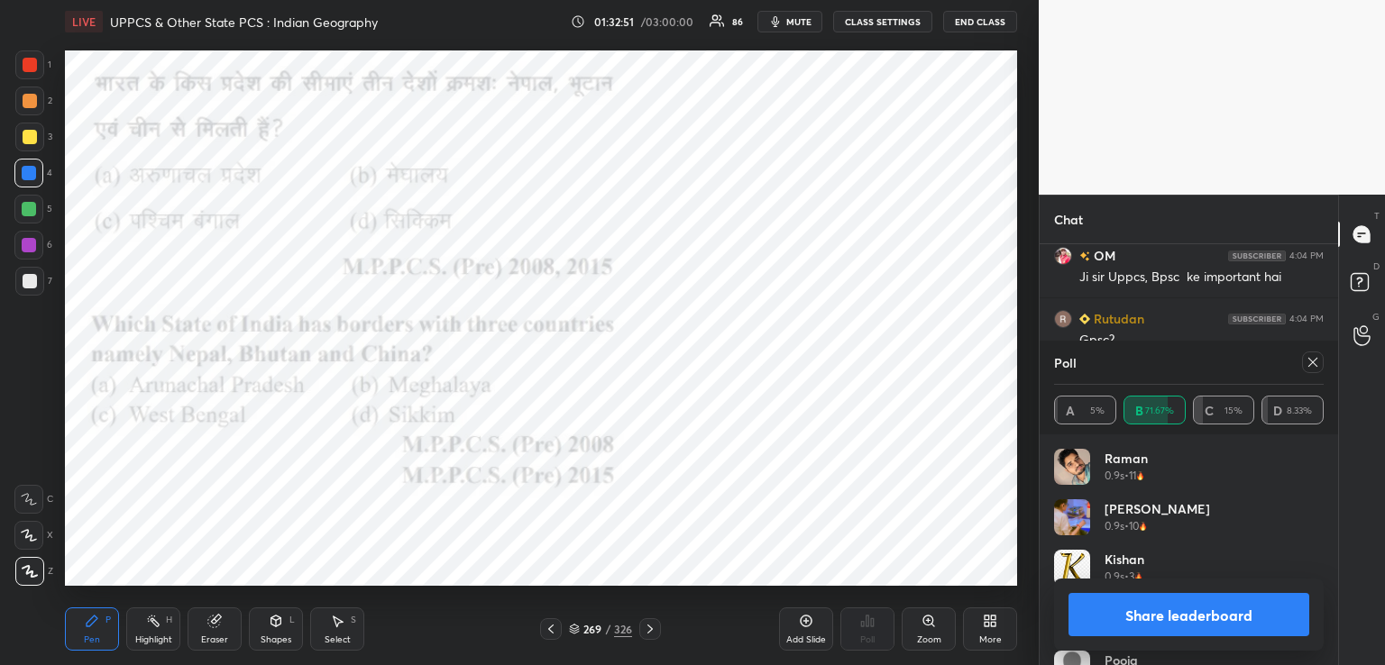
click at [1313, 362] on icon at bounding box center [1312, 362] width 9 height 9
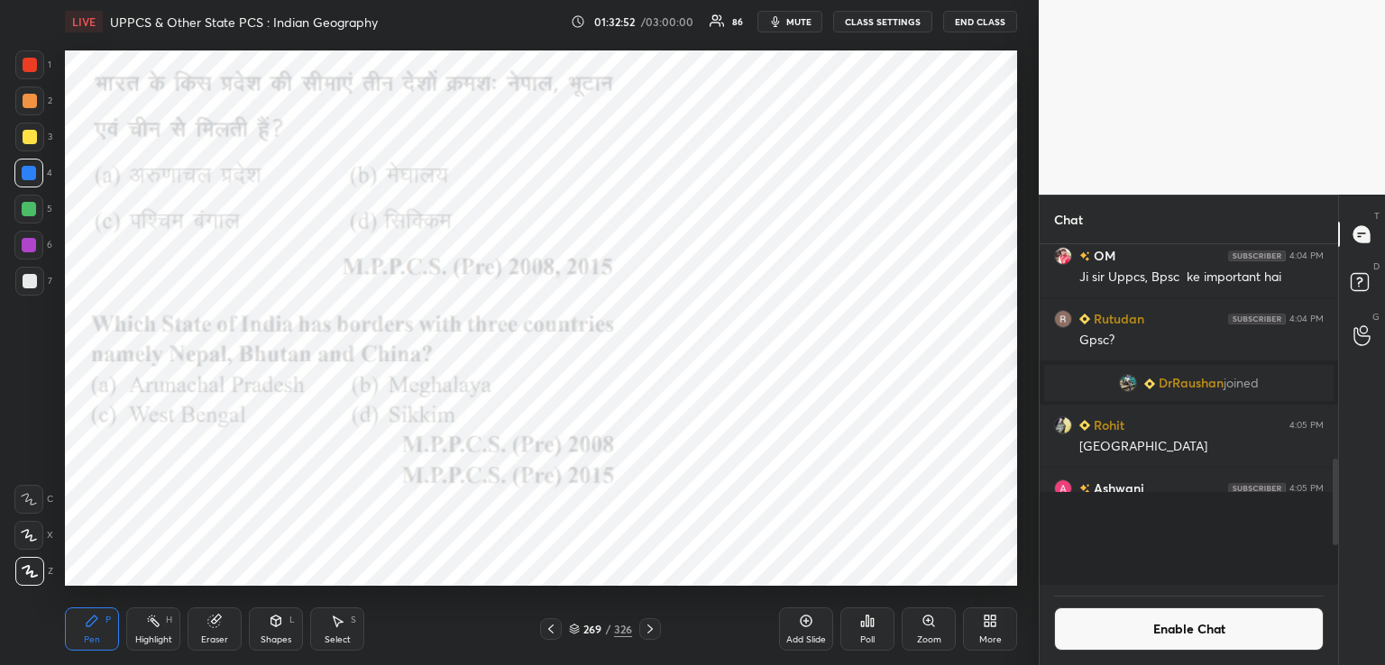
scroll to position [331, 293]
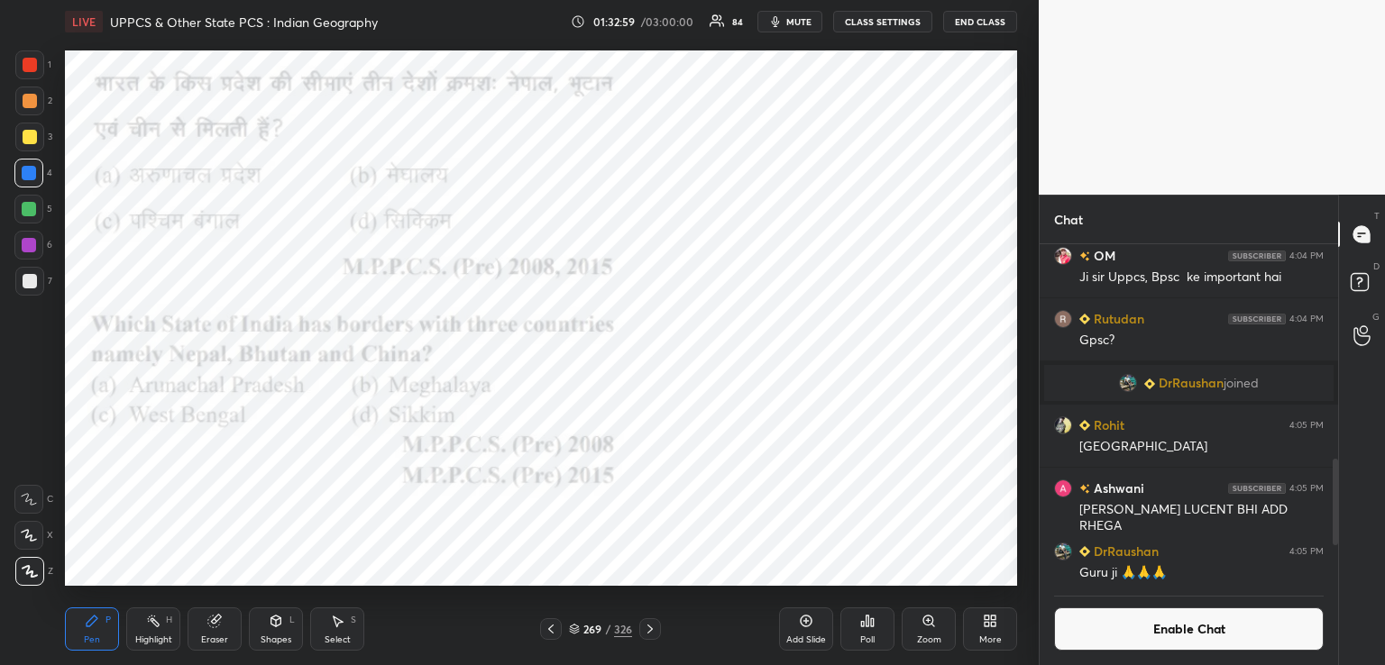
click at [867, 636] on div "Poll" at bounding box center [867, 640] width 14 height 9
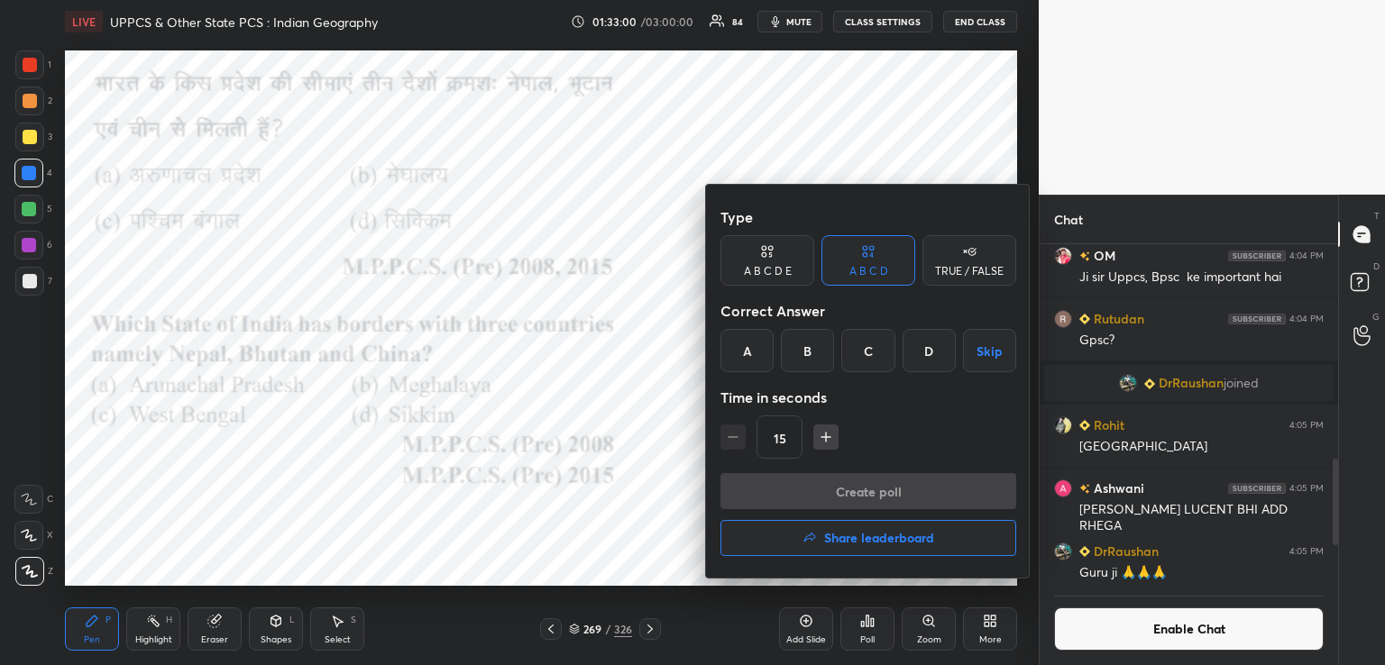
click at [919, 349] on div "D" at bounding box center [929, 350] width 53 height 43
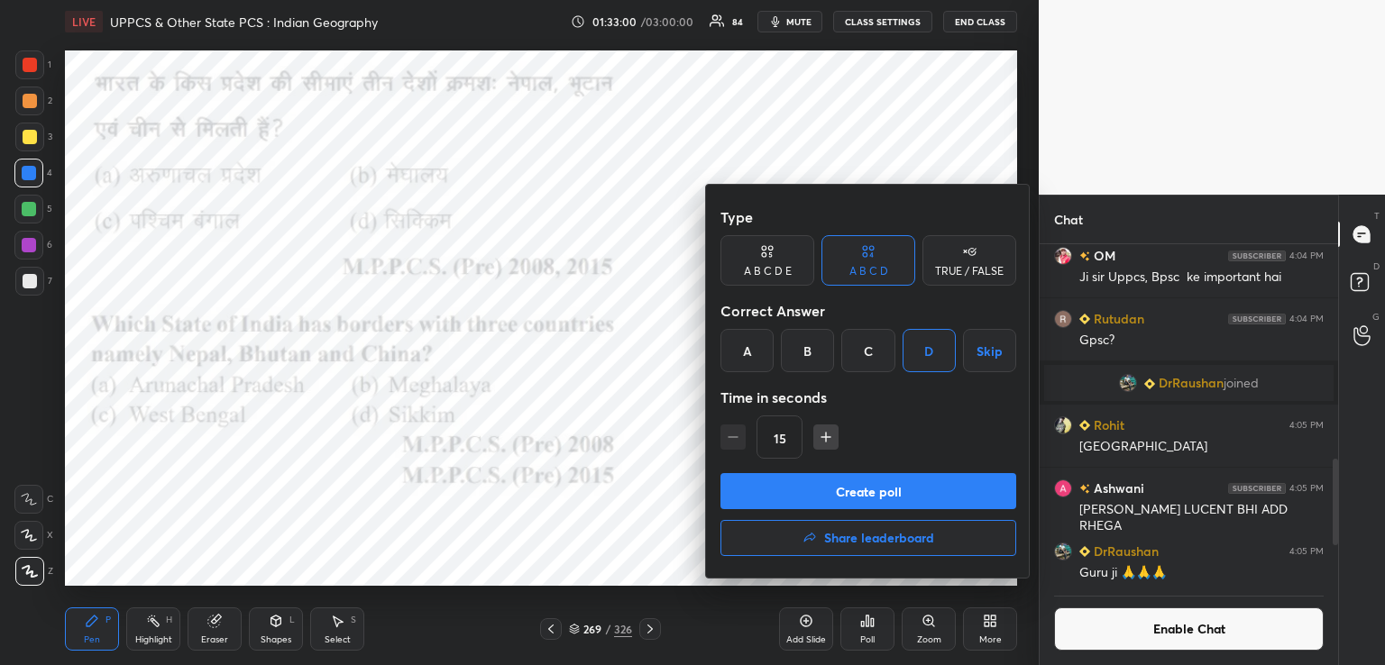
click at [830, 492] on button "Create poll" at bounding box center [868, 491] width 296 height 36
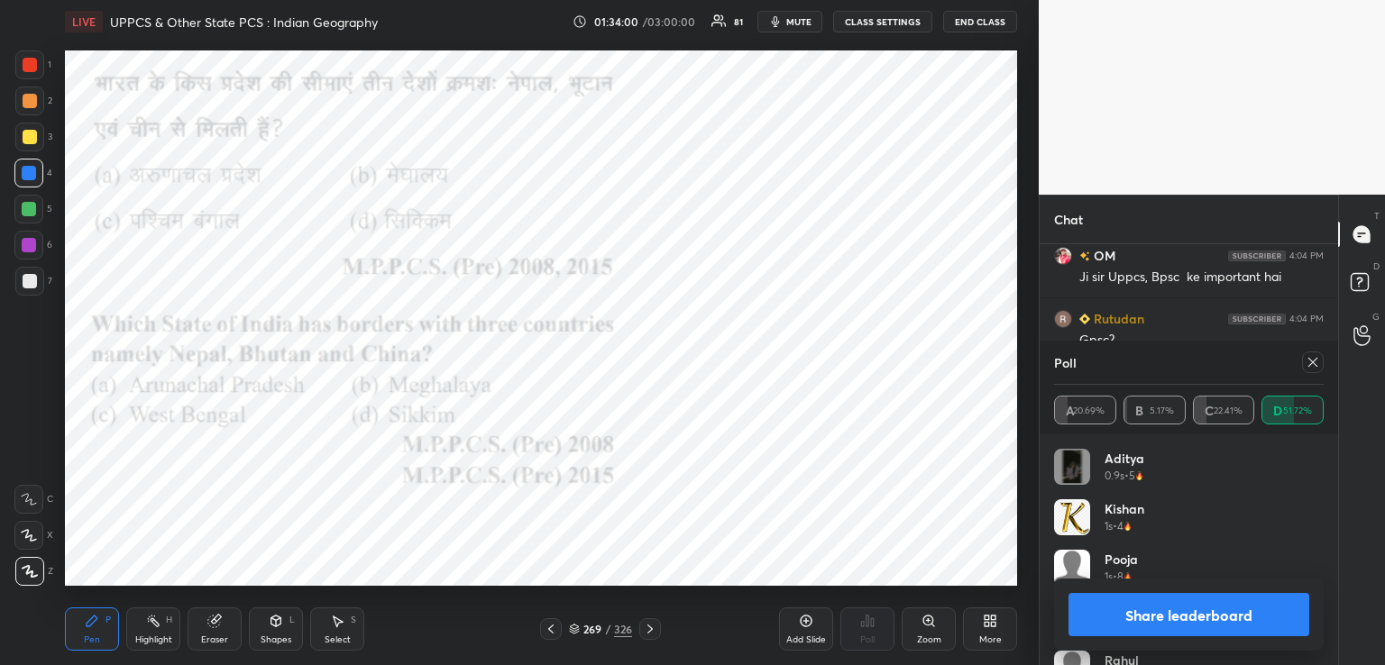
click at [650, 631] on icon at bounding box center [649, 629] width 5 height 9
click at [643, 628] on icon at bounding box center [650, 629] width 14 height 14
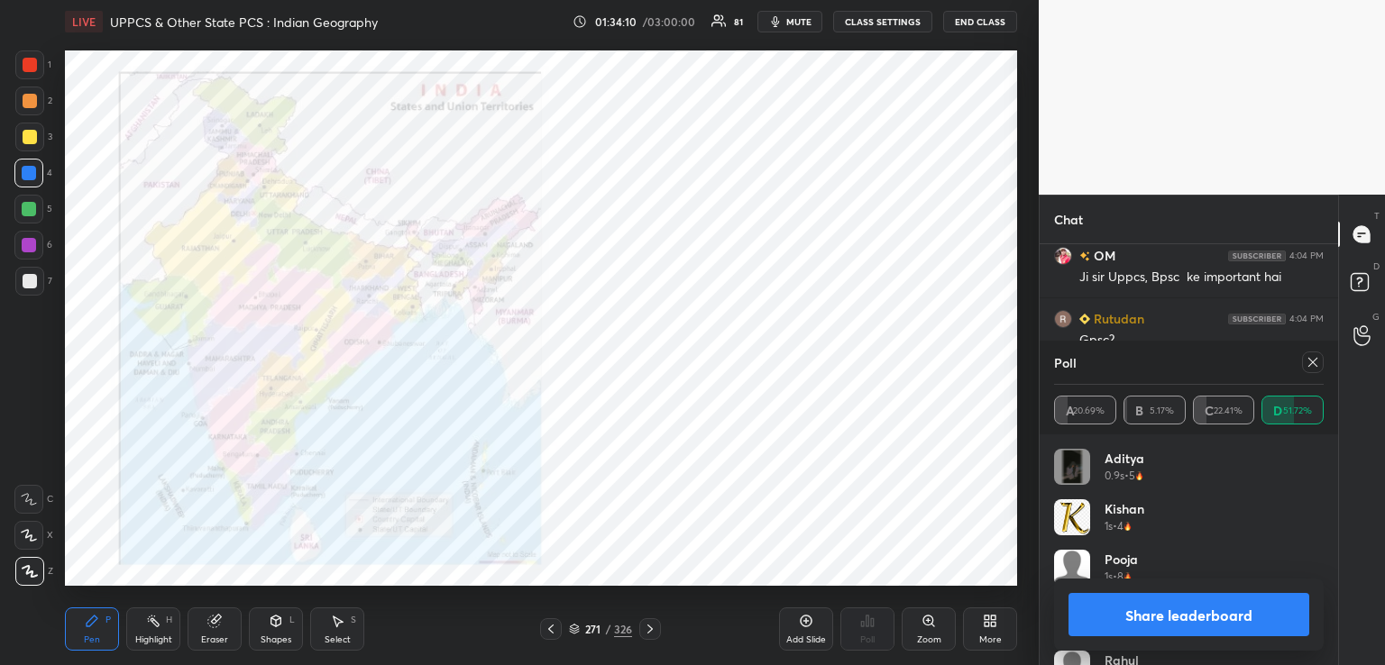
click at [649, 630] on icon at bounding box center [650, 629] width 14 height 14
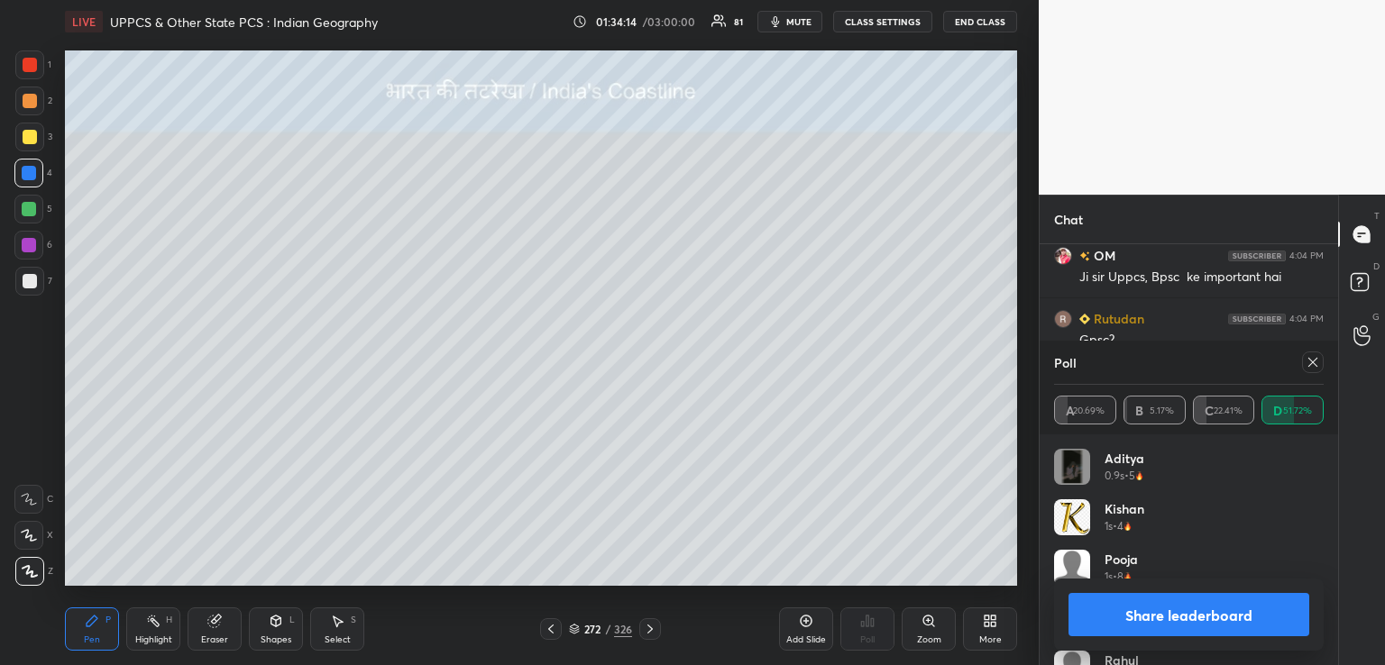
click at [649, 628] on icon at bounding box center [650, 629] width 14 height 14
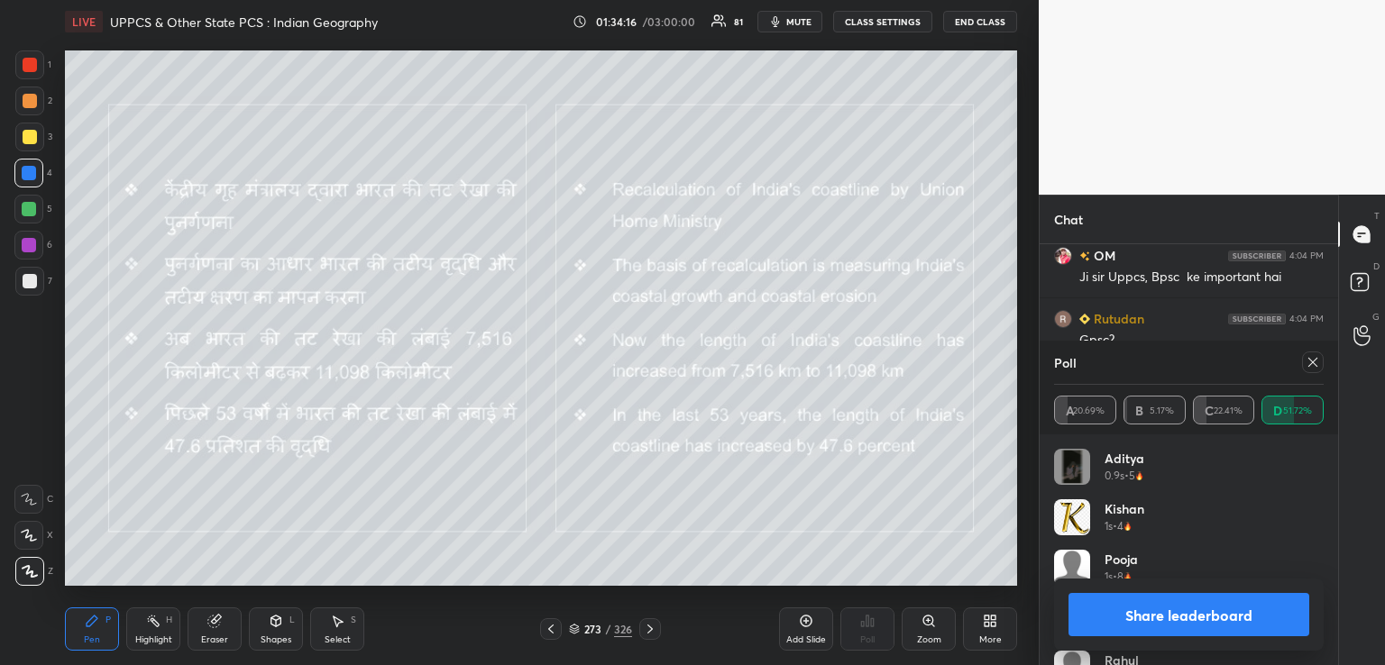
click at [26, 137] on div at bounding box center [30, 137] width 14 height 14
click at [649, 632] on icon at bounding box center [650, 629] width 14 height 14
click at [649, 630] on icon at bounding box center [650, 629] width 14 height 14
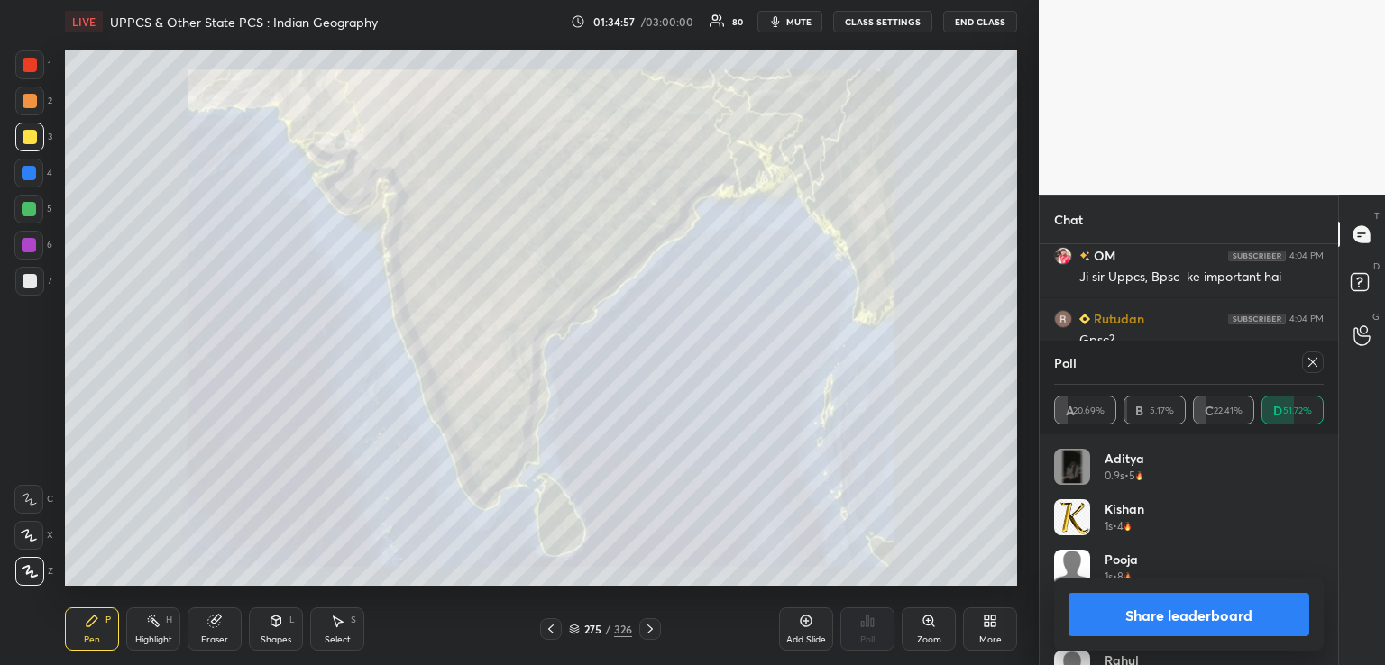
click at [649, 632] on icon at bounding box center [649, 629] width 5 height 9
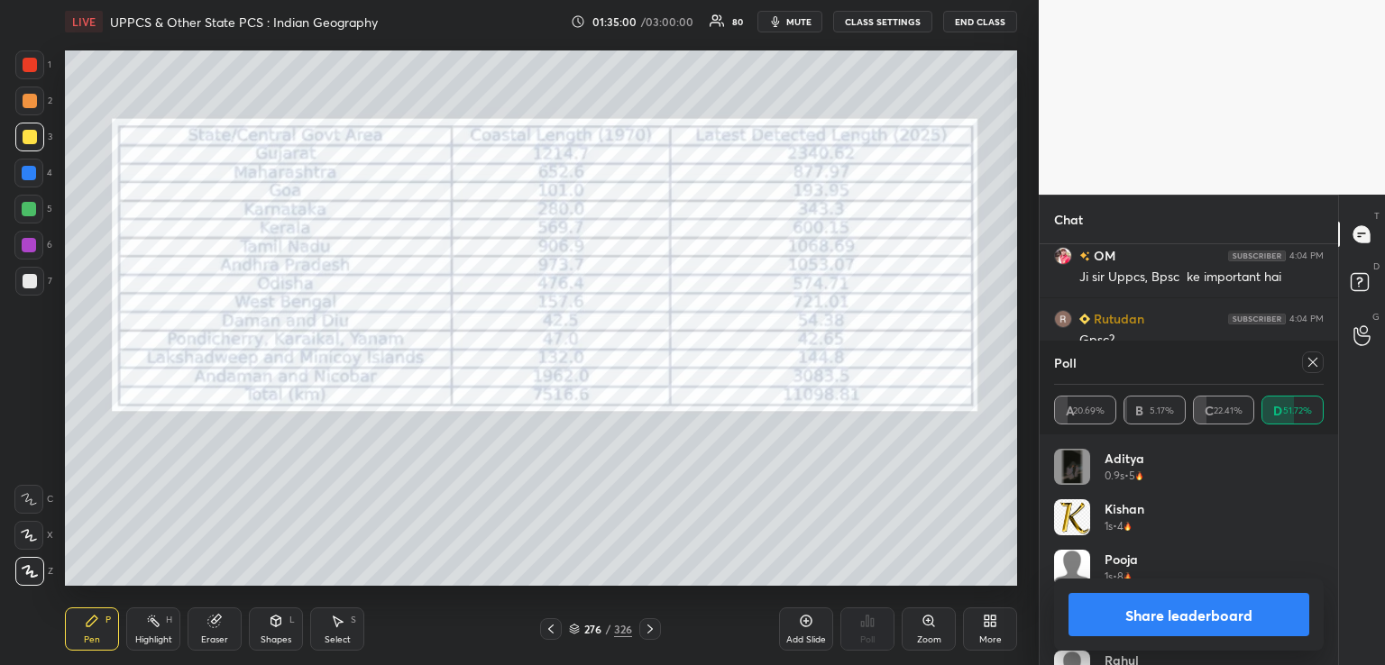
drag, startPoint x: 29, startPoint y: 179, endPoint x: 36, endPoint y: 172, distance: 9.6
click at [29, 178] on div at bounding box center [29, 173] width 14 height 14
click at [32, 64] on div at bounding box center [30, 65] width 14 height 14
click at [649, 629] on icon at bounding box center [650, 629] width 14 height 14
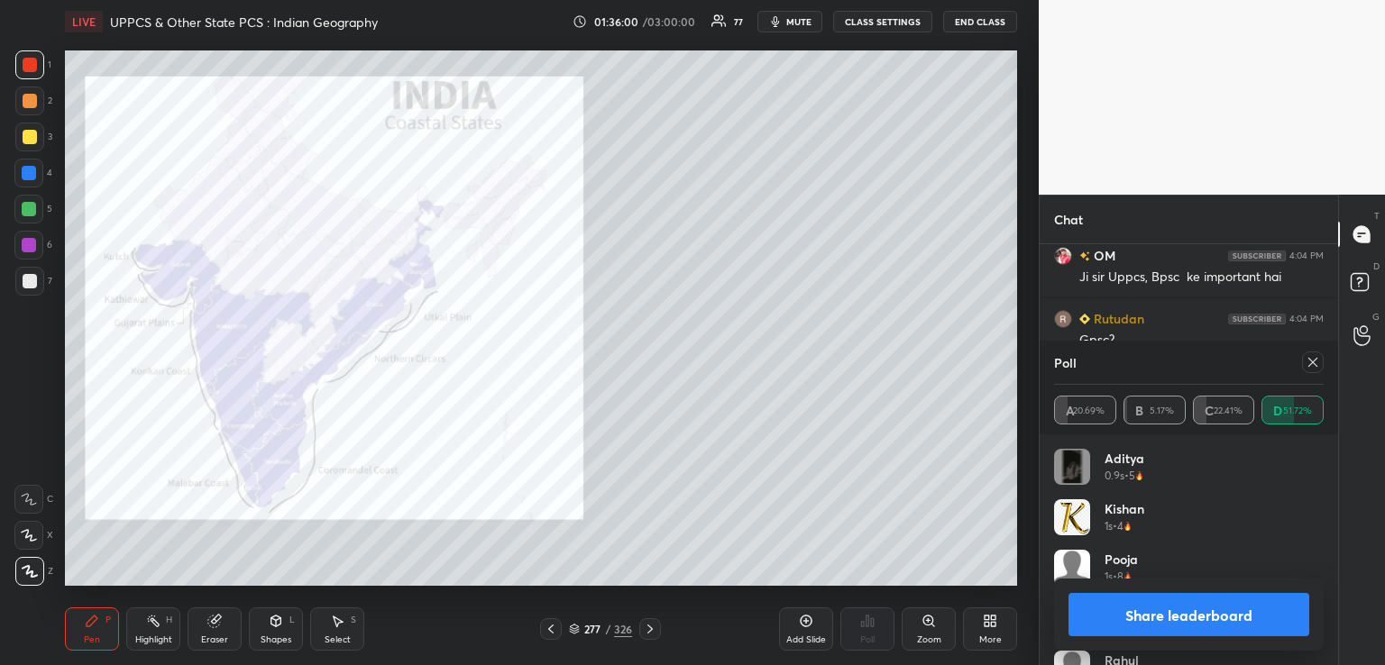
click at [647, 631] on icon at bounding box center [650, 629] width 14 height 14
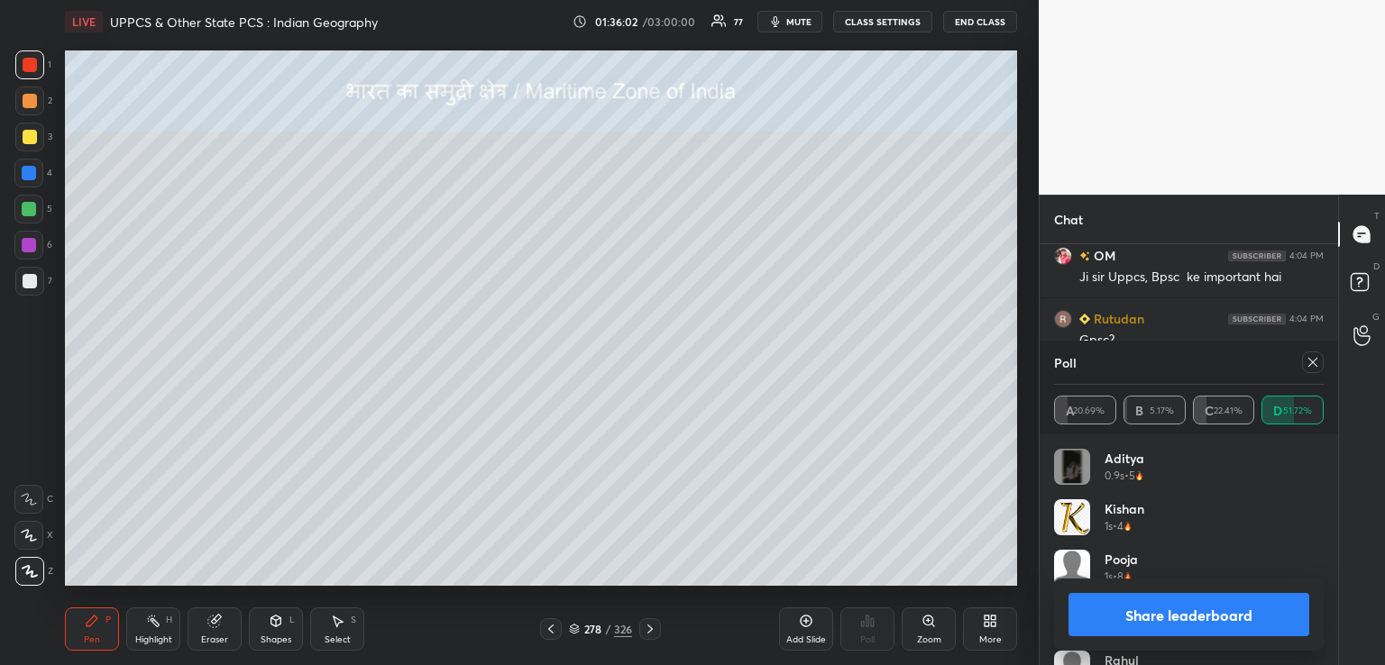
click at [552, 631] on icon at bounding box center [551, 629] width 14 height 14
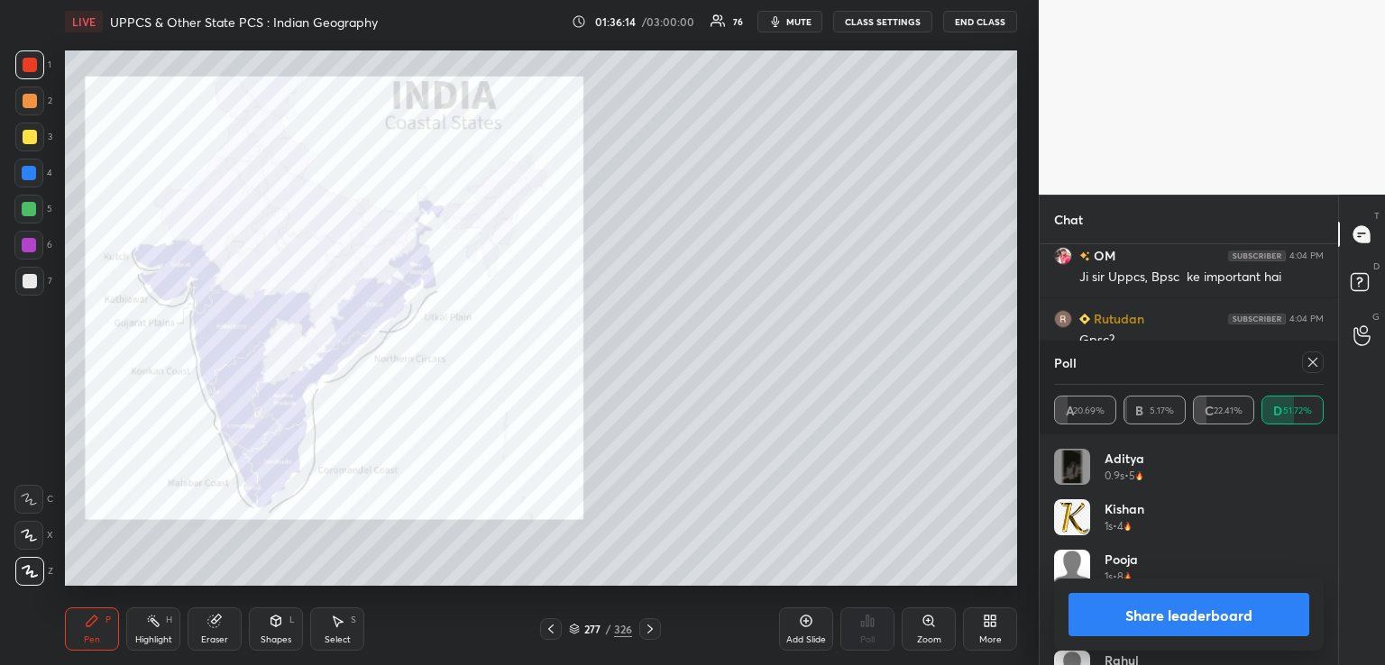
click at [549, 636] on div at bounding box center [551, 630] width 22 height 22
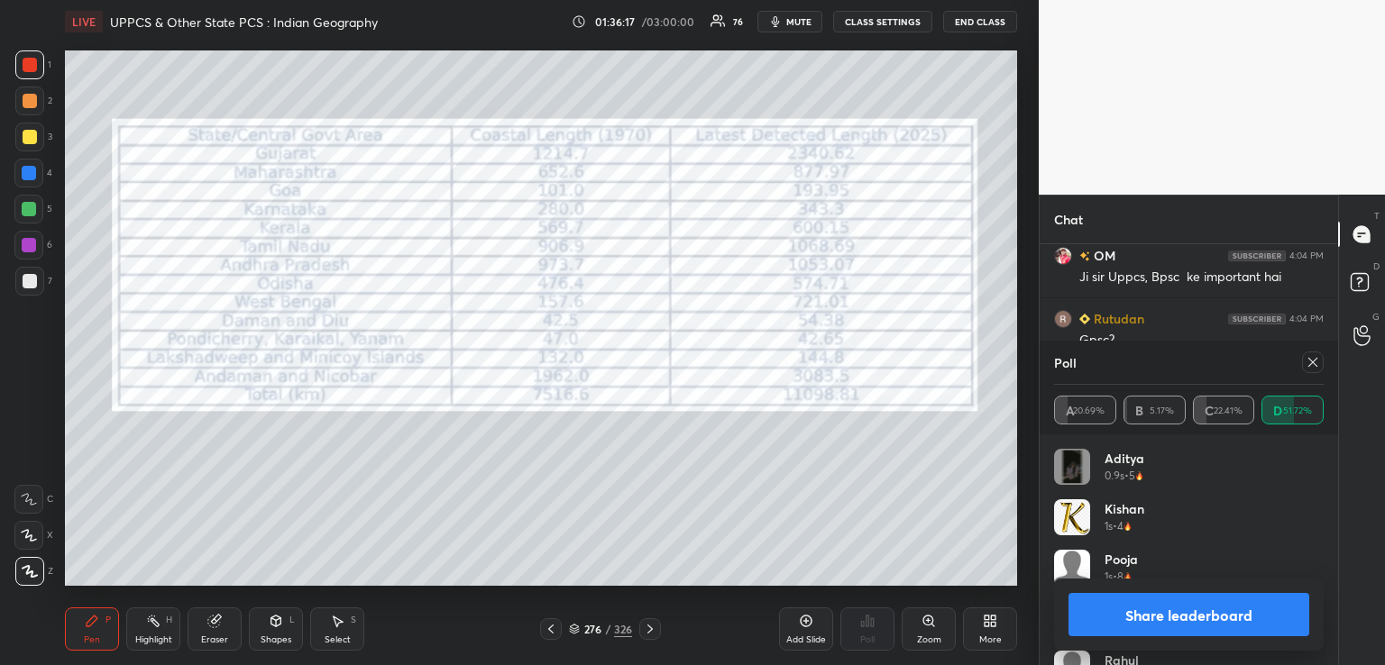
click at [652, 628] on icon at bounding box center [650, 629] width 14 height 14
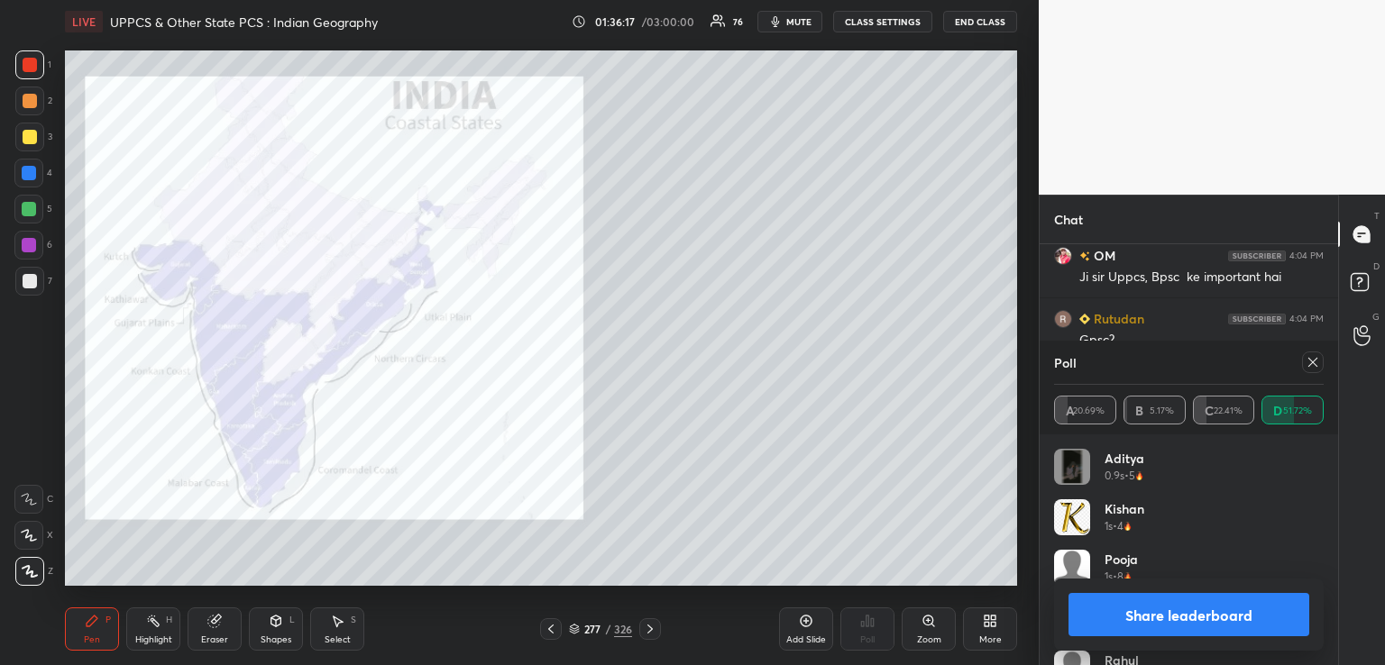
click at [653, 625] on icon at bounding box center [650, 629] width 14 height 14
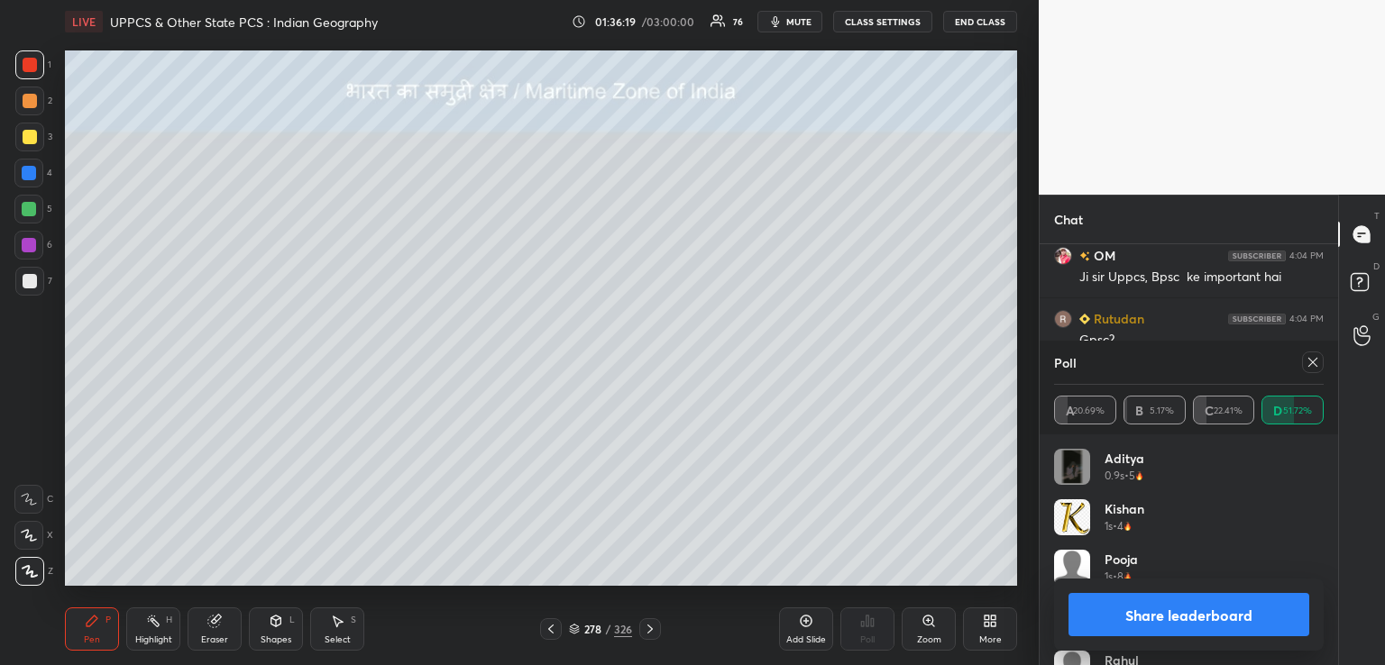
click at [652, 625] on icon at bounding box center [650, 629] width 14 height 14
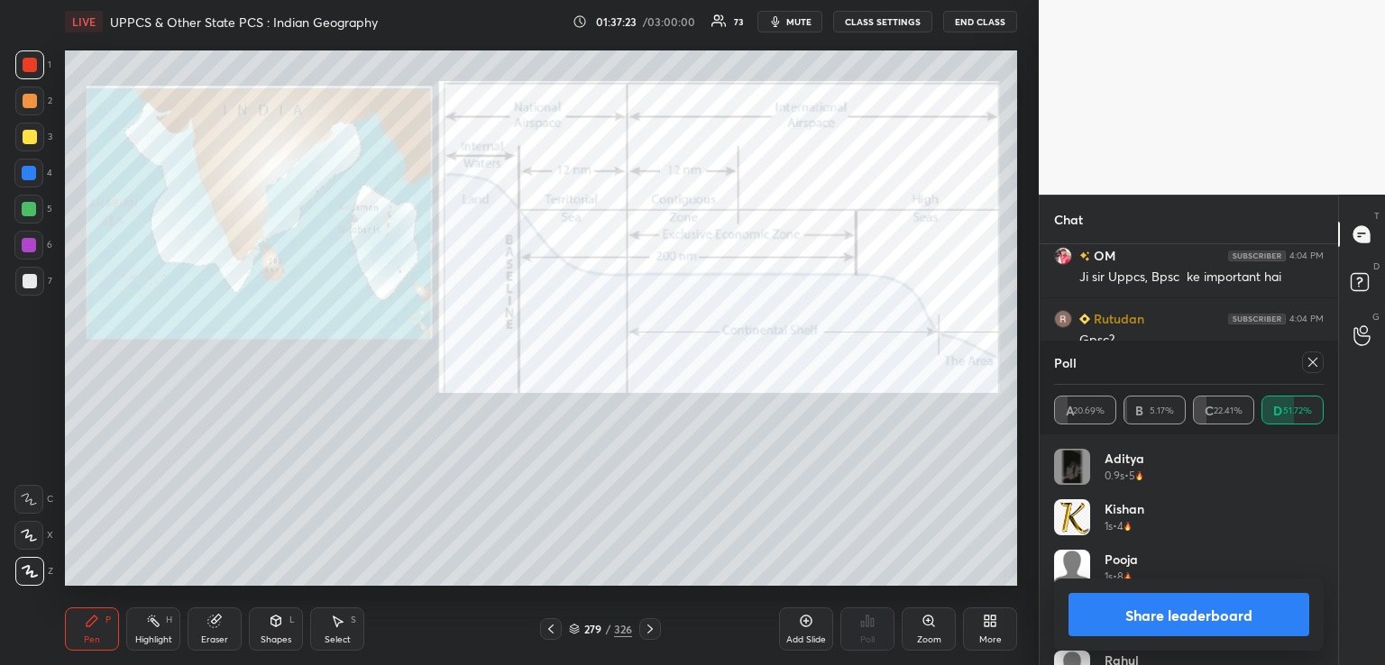
click at [654, 636] on div at bounding box center [650, 630] width 22 height 22
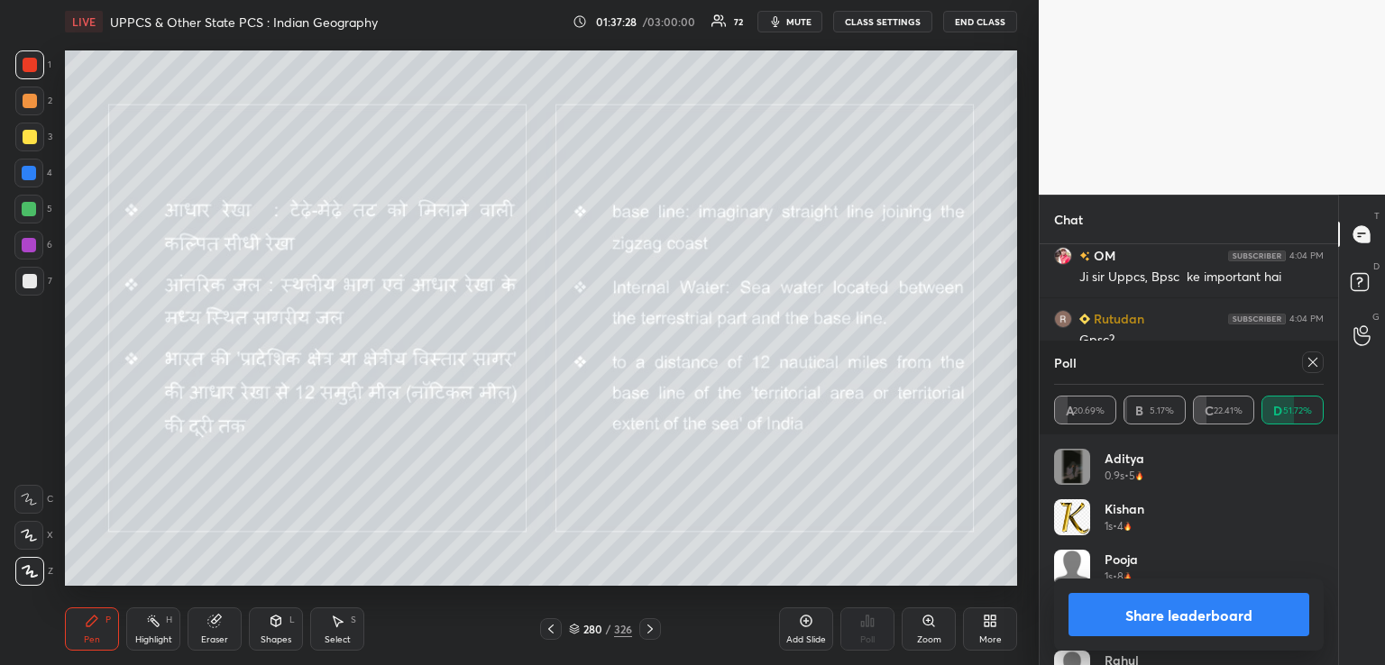
drag, startPoint x: 30, startPoint y: 136, endPoint x: 54, endPoint y: 142, distance: 24.9
click at [32, 134] on div at bounding box center [30, 137] width 14 height 14
click at [640, 626] on div at bounding box center [650, 630] width 22 height 22
click at [654, 629] on icon at bounding box center [650, 629] width 14 height 14
click at [650, 627] on icon at bounding box center [650, 629] width 14 height 14
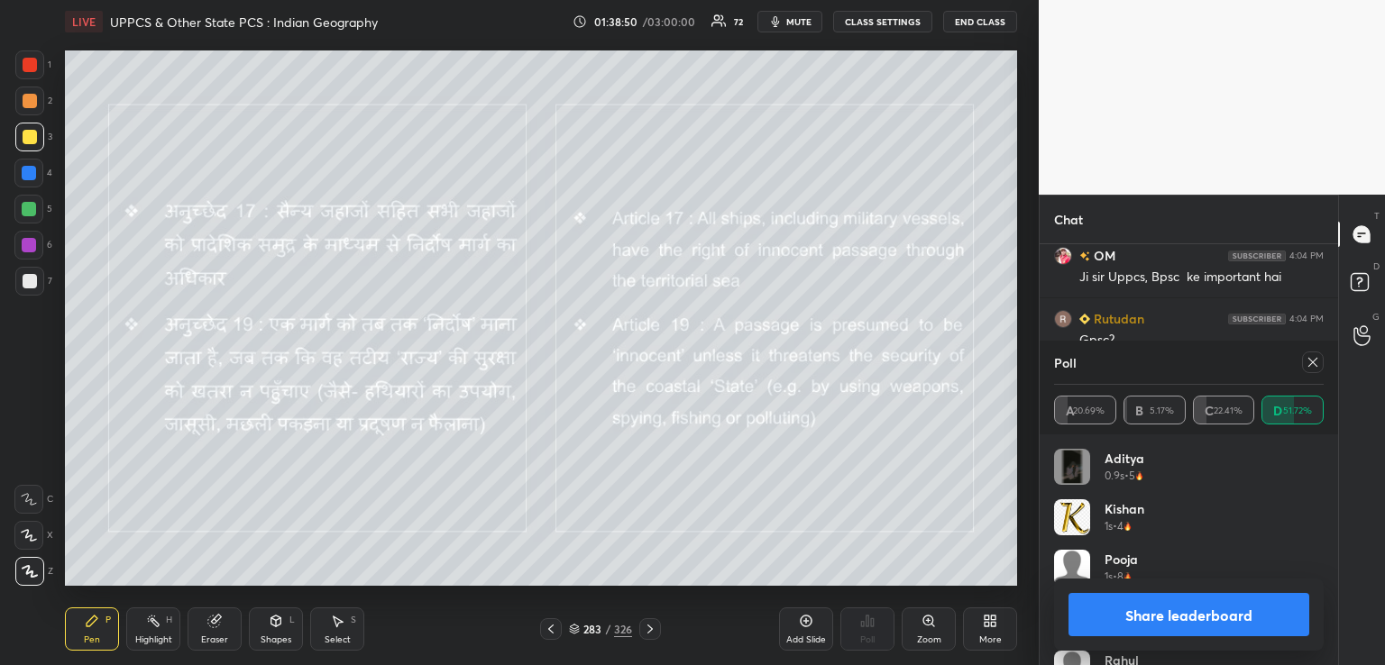
click at [650, 627] on icon at bounding box center [650, 629] width 14 height 14
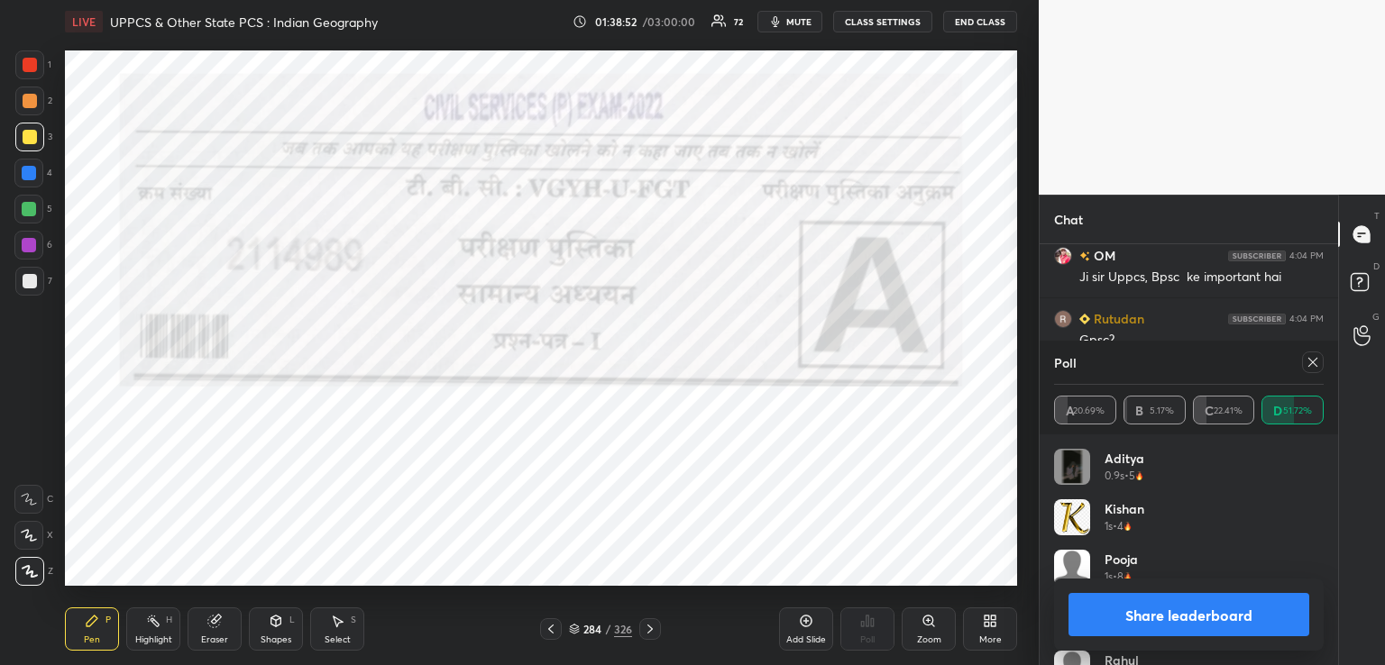
click at [647, 626] on icon at bounding box center [650, 629] width 14 height 14
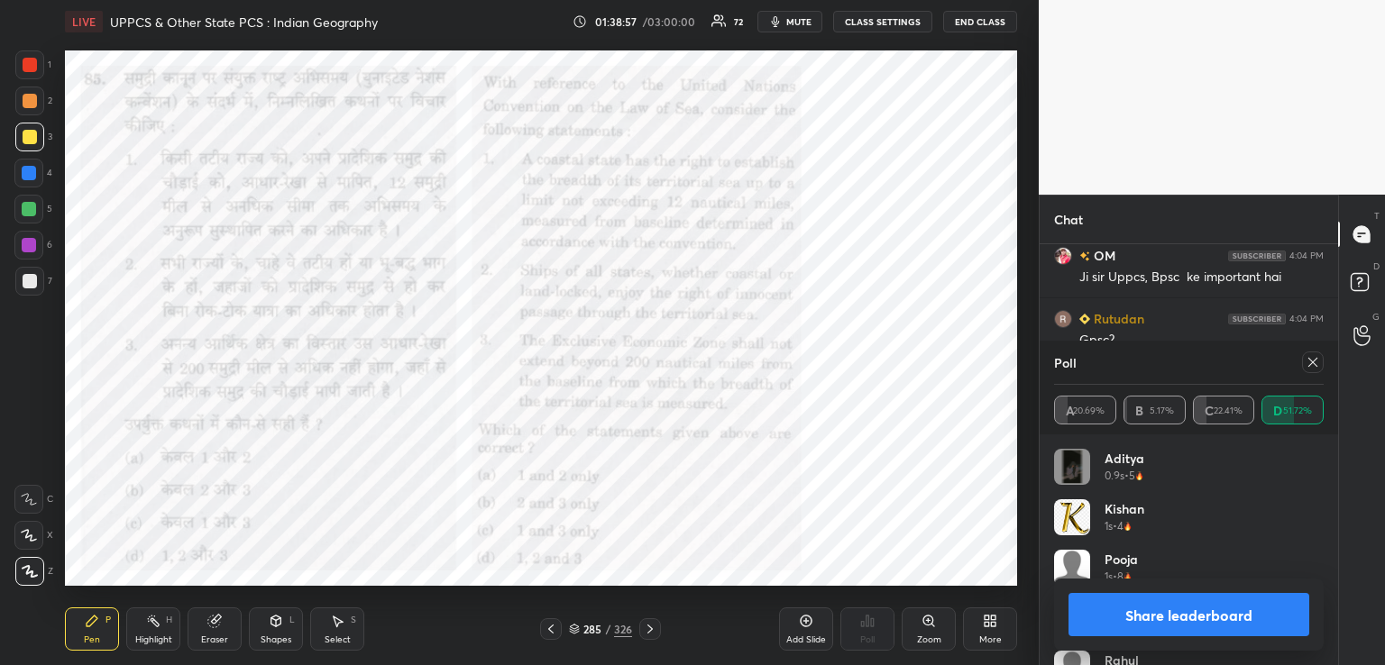
click at [1317, 361] on icon at bounding box center [1313, 362] width 14 height 14
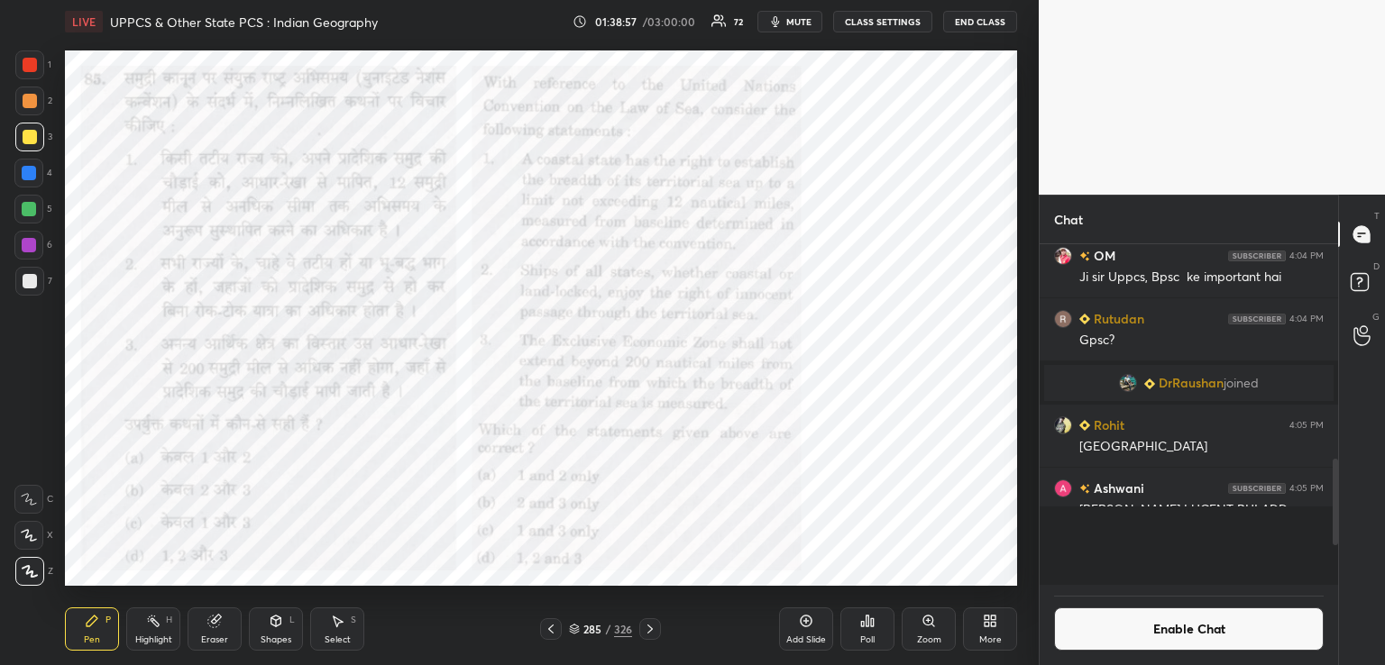
scroll to position [6, 5]
click at [857, 625] on div "Poll" at bounding box center [867, 629] width 54 height 43
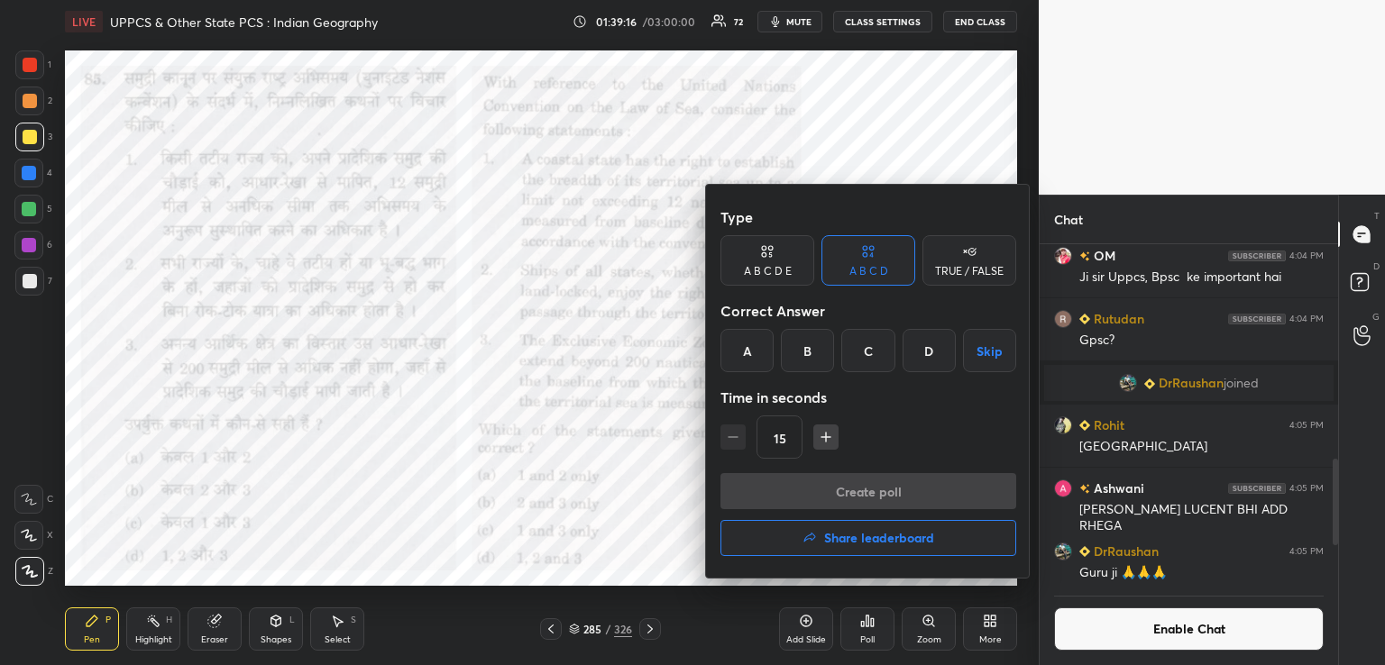
click at [925, 349] on div "D" at bounding box center [929, 350] width 53 height 43
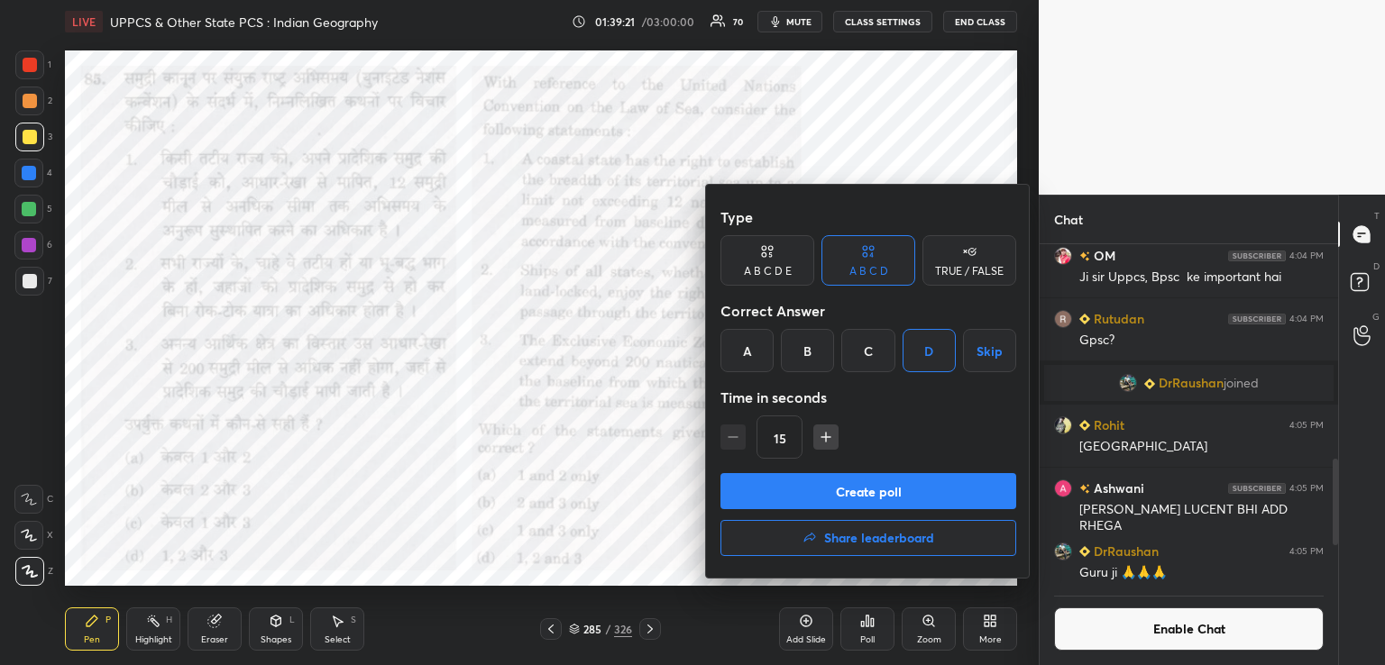
click at [820, 435] on icon "button" at bounding box center [826, 437] width 18 height 18
type input "30"
click at [817, 491] on button "Create poll" at bounding box center [868, 491] width 296 height 36
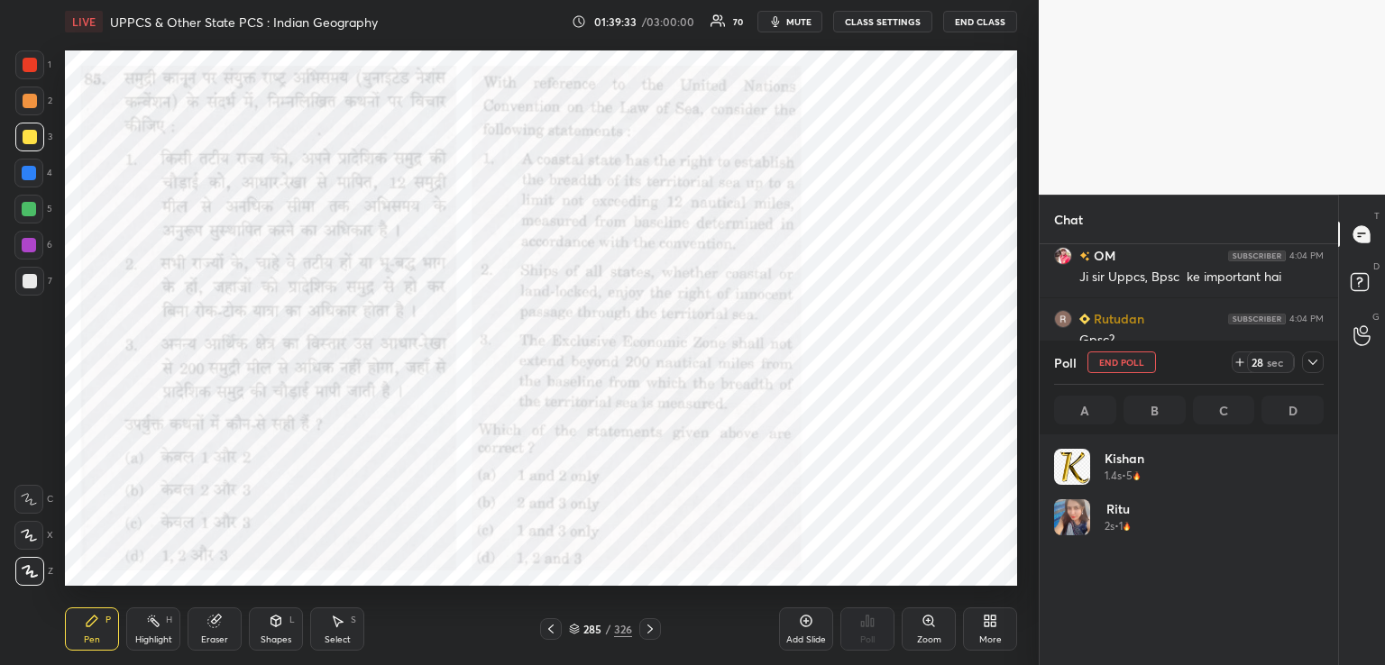
scroll to position [211, 264]
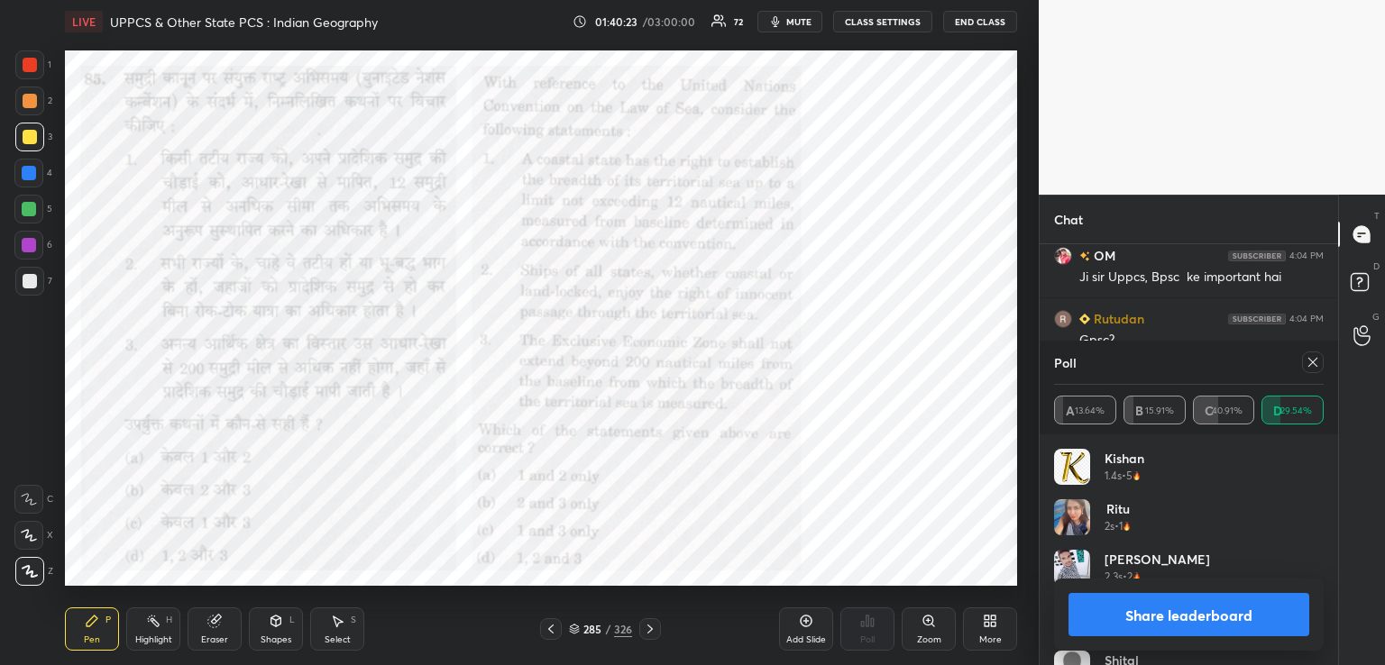
click at [1088, 611] on button "Share leaderboard" at bounding box center [1189, 614] width 241 height 43
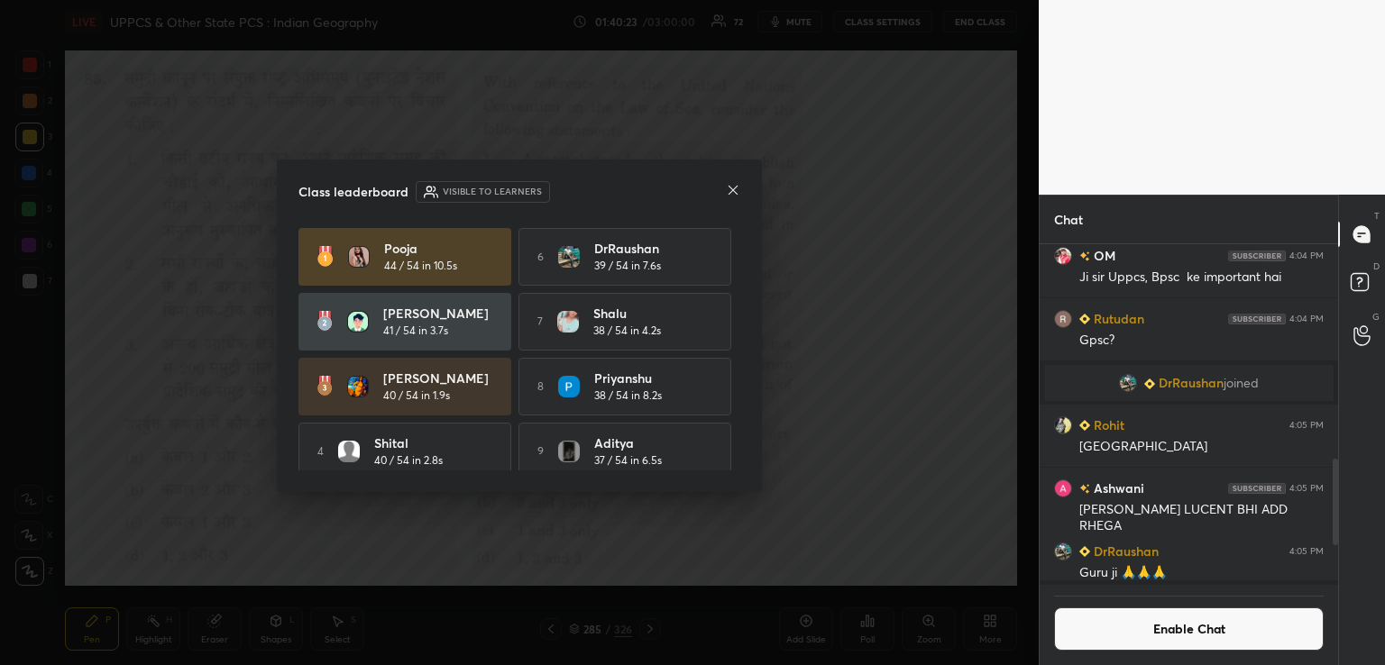
scroll to position [224, 293]
click at [737, 191] on icon at bounding box center [733, 190] width 14 height 14
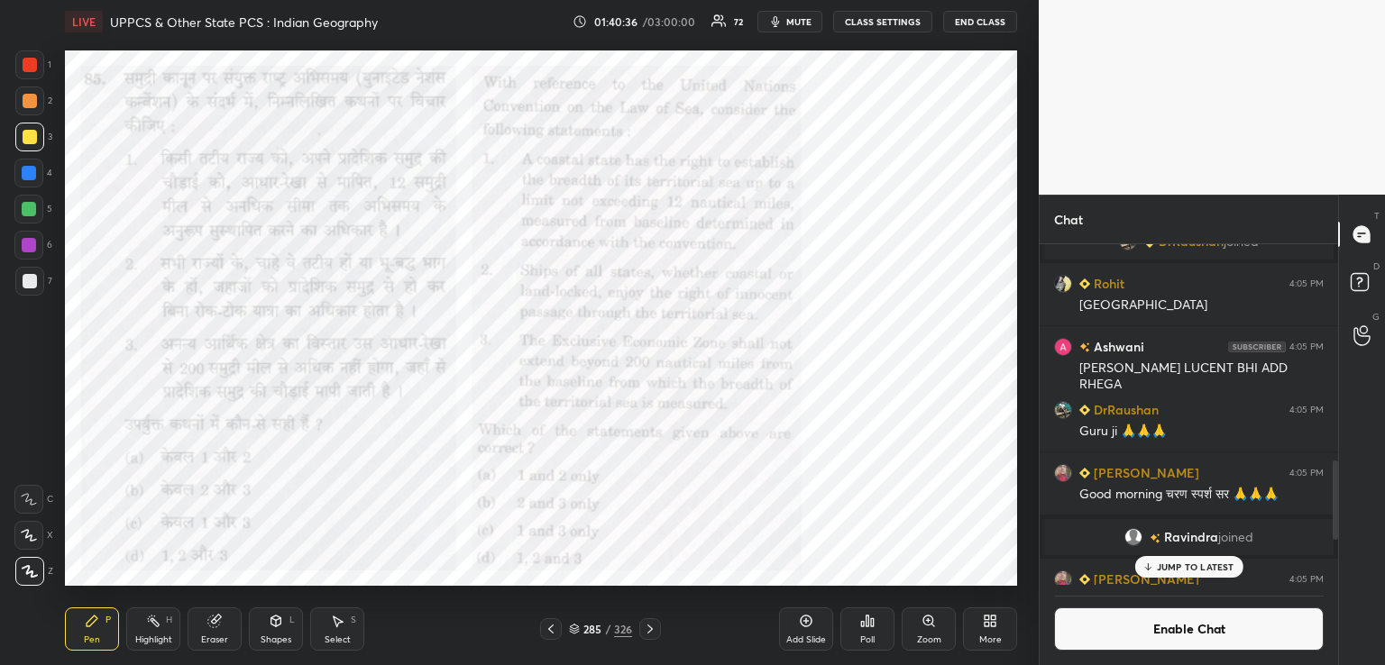
scroll to position [1200, 0]
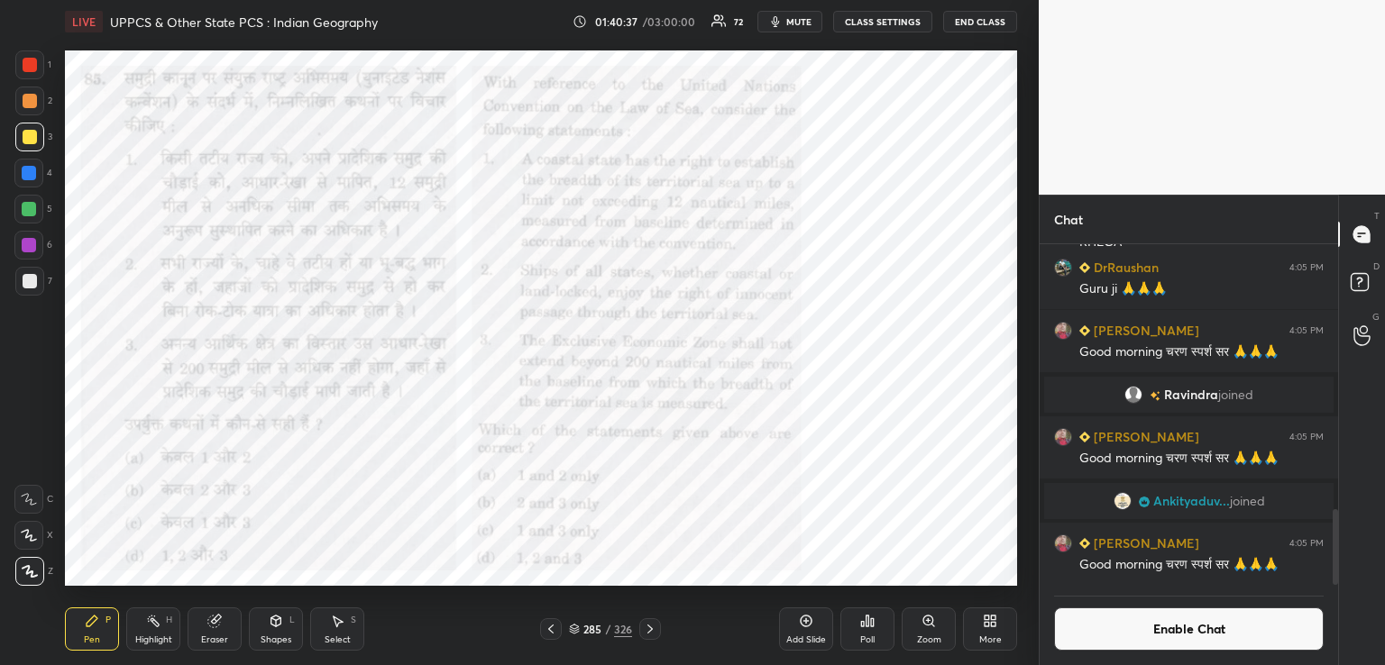
drag, startPoint x: 1335, startPoint y: 491, endPoint x: 1333, endPoint y: 610, distance: 120.0
click at [1339, 617] on div "Chat Rohit 4:05 PM rajasthan [PERSON_NAME] 4:05 PM [PERSON_NAME] LUCENT BHI ADD…" at bounding box center [1212, 430] width 346 height 471
click at [1195, 634] on button "Enable Chat" at bounding box center [1189, 629] width 270 height 43
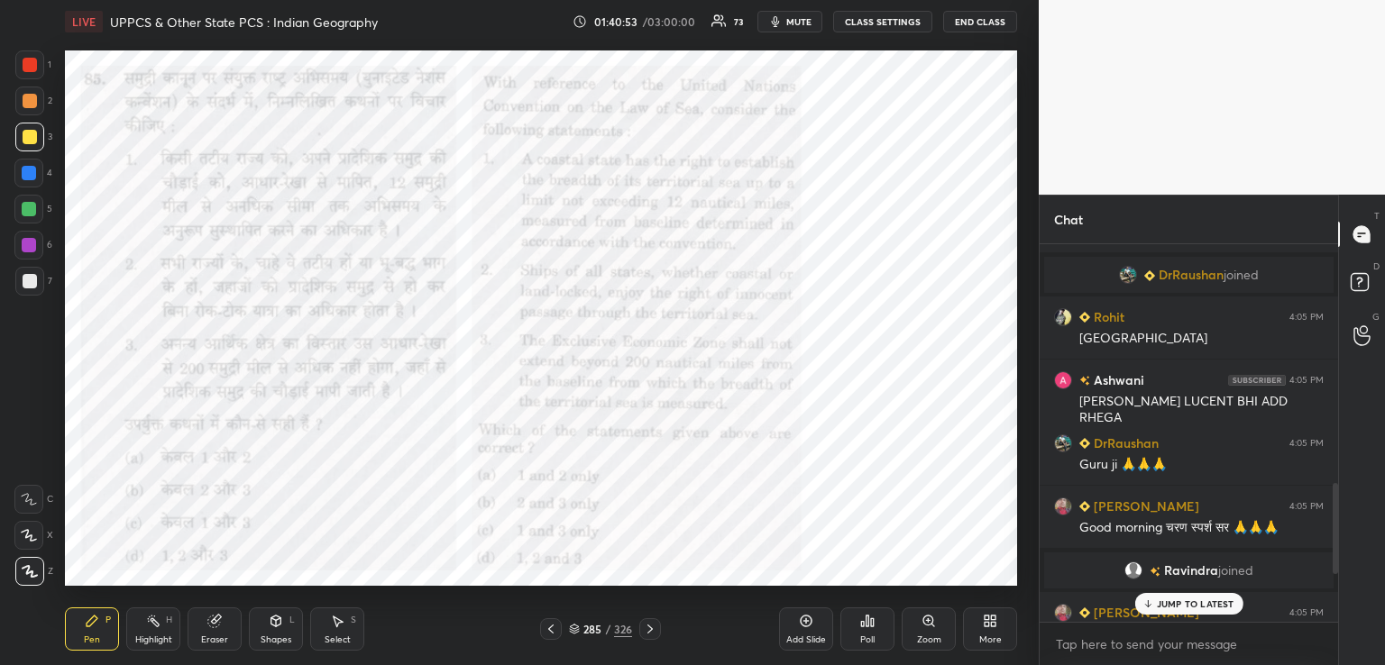
scroll to position [1163, 0]
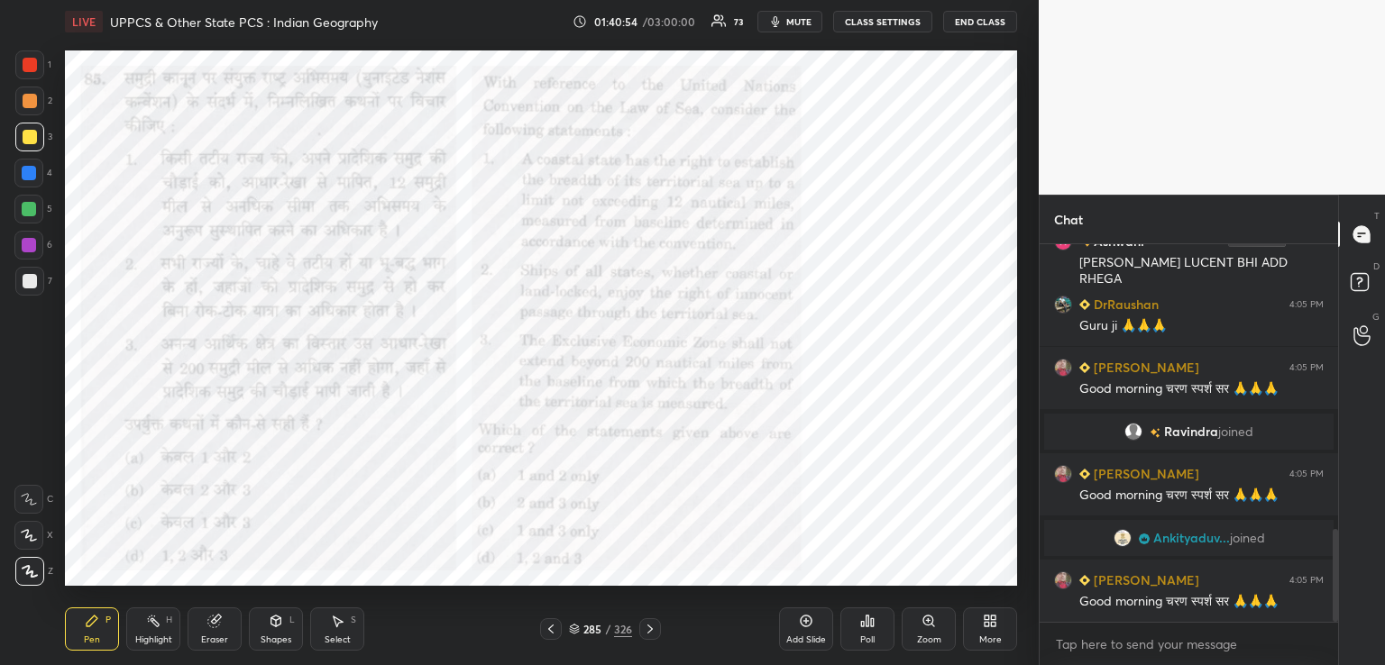
drag, startPoint x: 1335, startPoint y: 538, endPoint x: 1335, endPoint y: 661, distance: 122.6
click at [1335, 661] on div "Rohit 4:05 PM rajasthan [PERSON_NAME] 4:05 PM [PERSON_NAME] LUCENT BHI ADD RHEG…" at bounding box center [1189, 454] width 298 height 421
click at [985, 27] on button "End Class" at bounding box center [980, 22] width 74 height 22
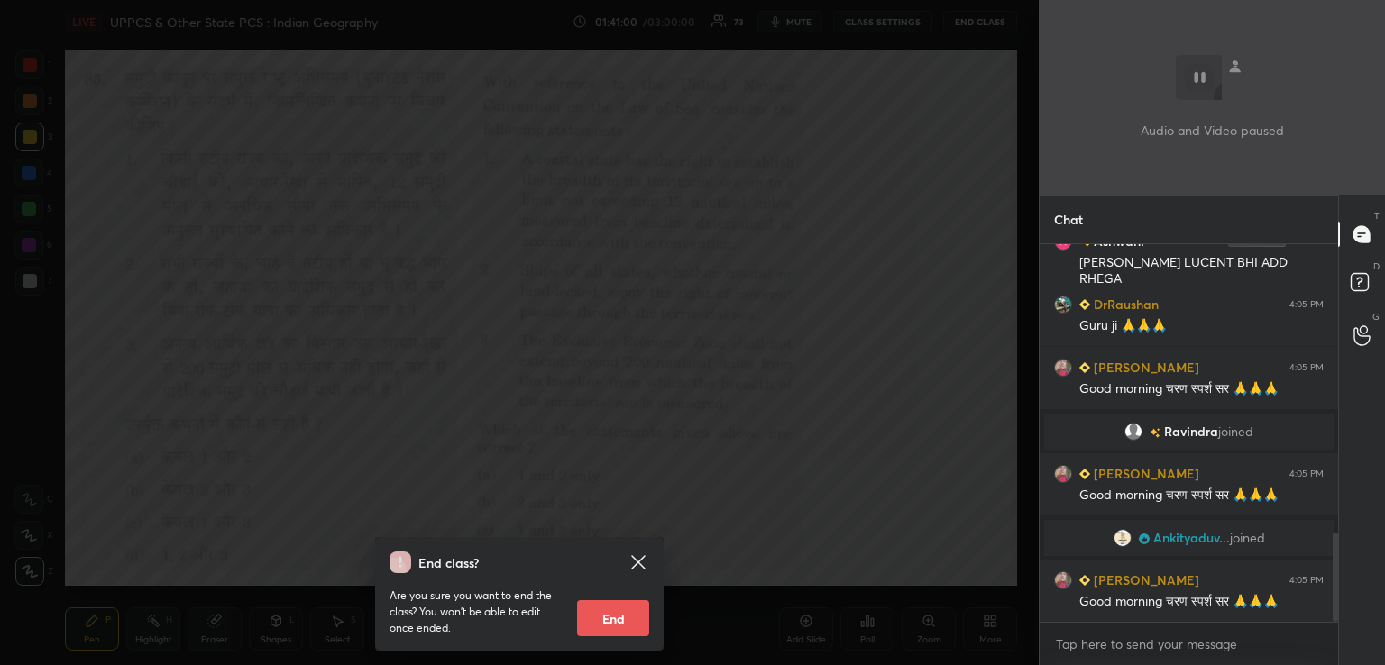
scroll to position [1226, 0]
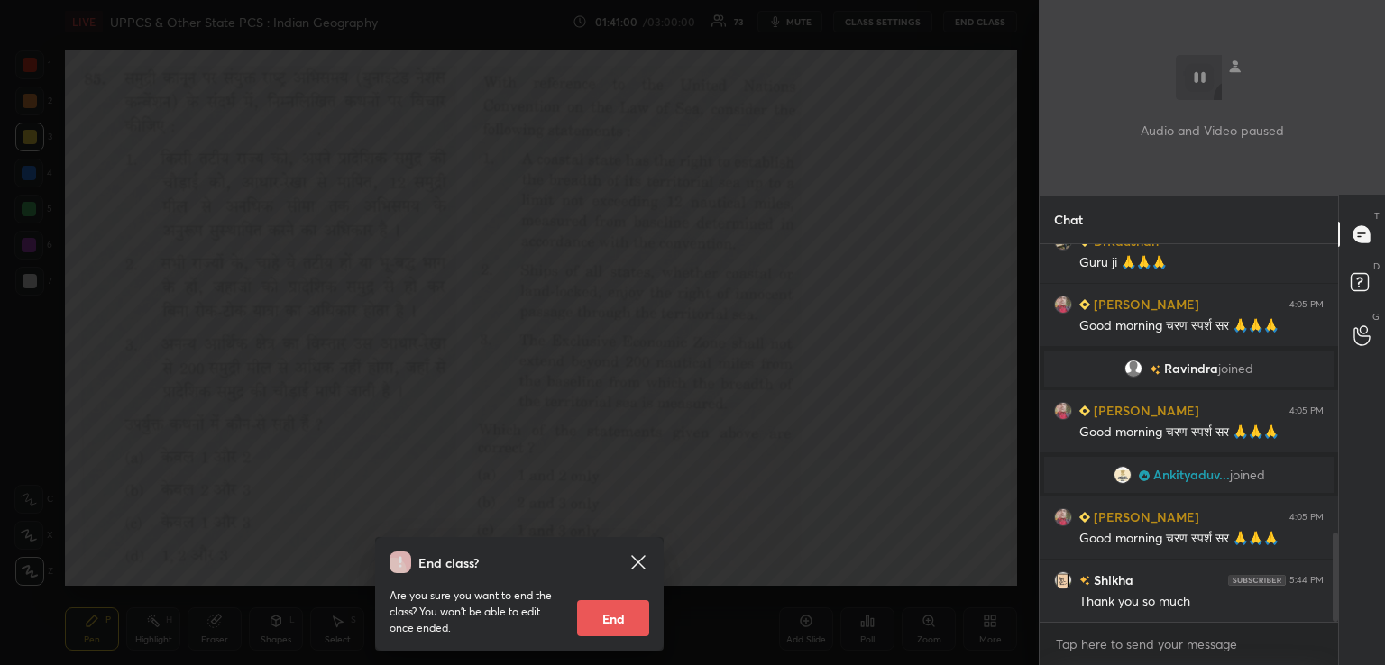
click at [621, 621] on button "End" at bounding box center [613, 619] width 72 height 36
type textarea "x"
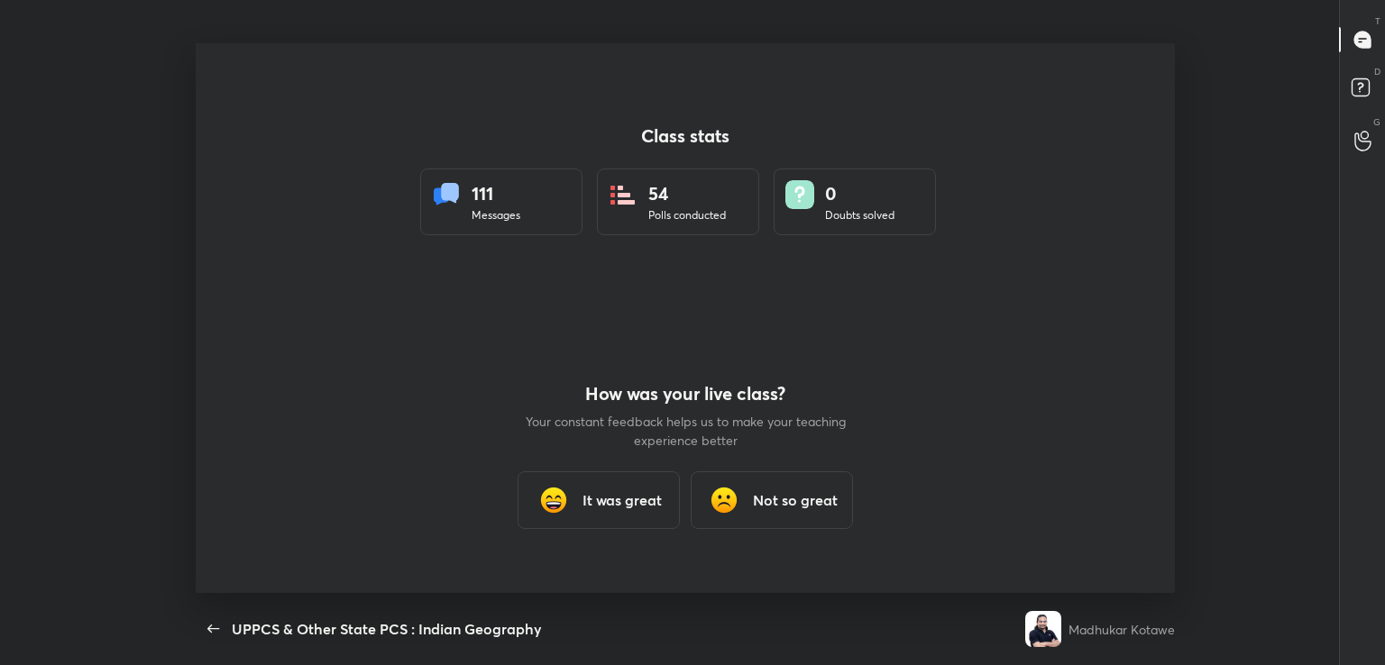
scroll to position [89623, 88822]
